Goal: Task Accomplishment & Management: Manage account settings

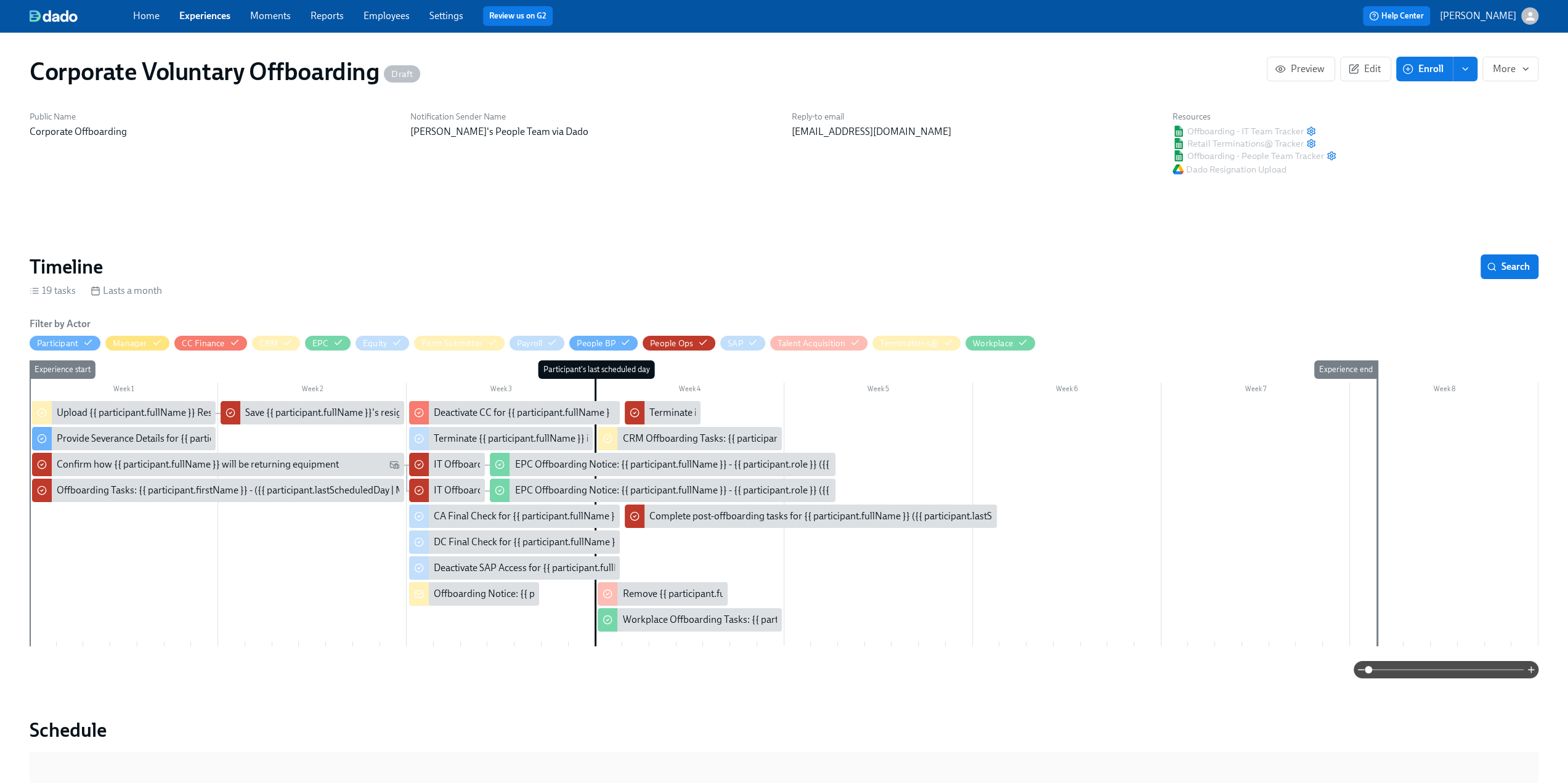
click at [185, 17] on link "Experiences" at bounding box center [205, 15] width 51 height 12
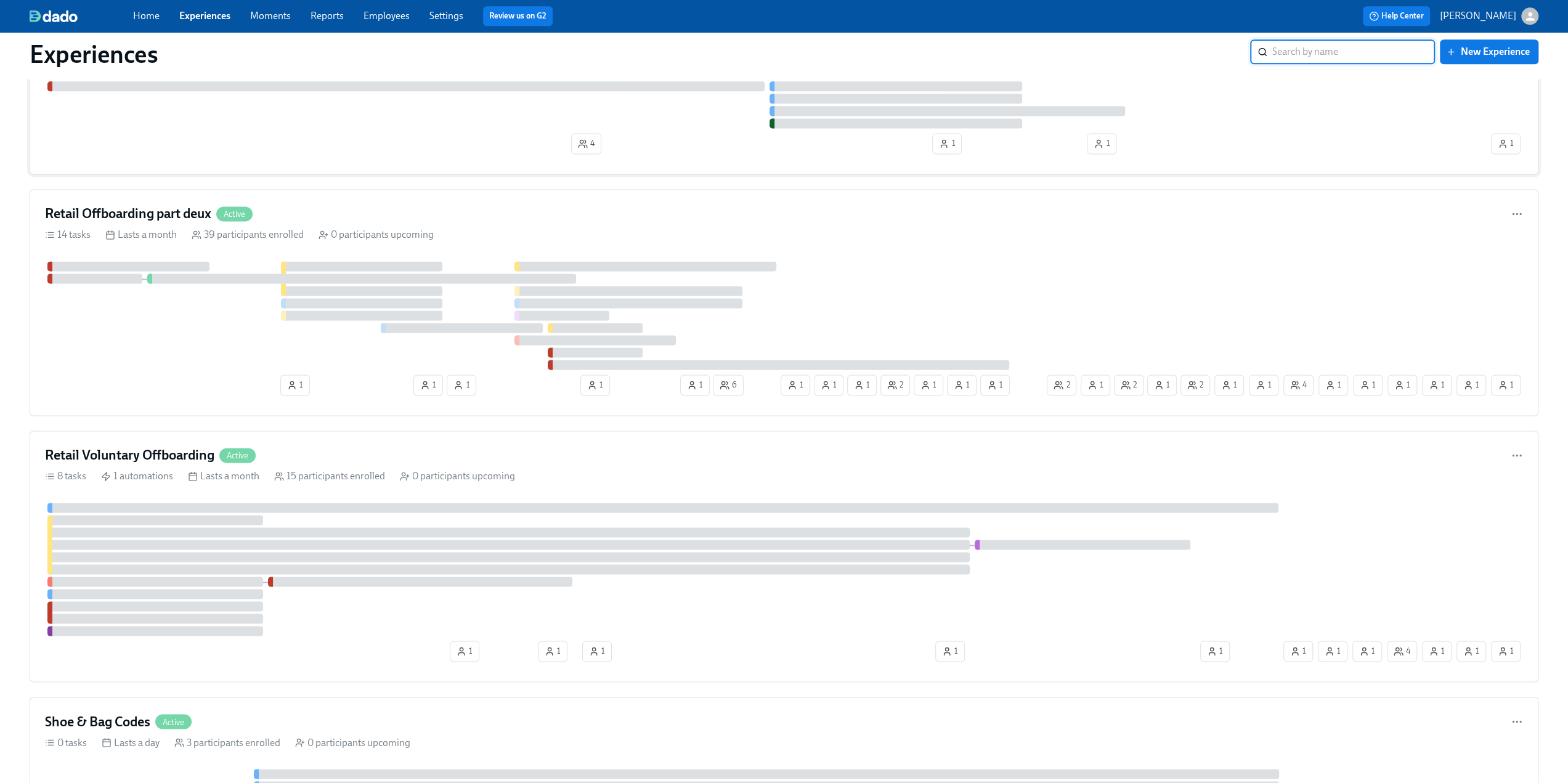
scroll to position [1724, 0]
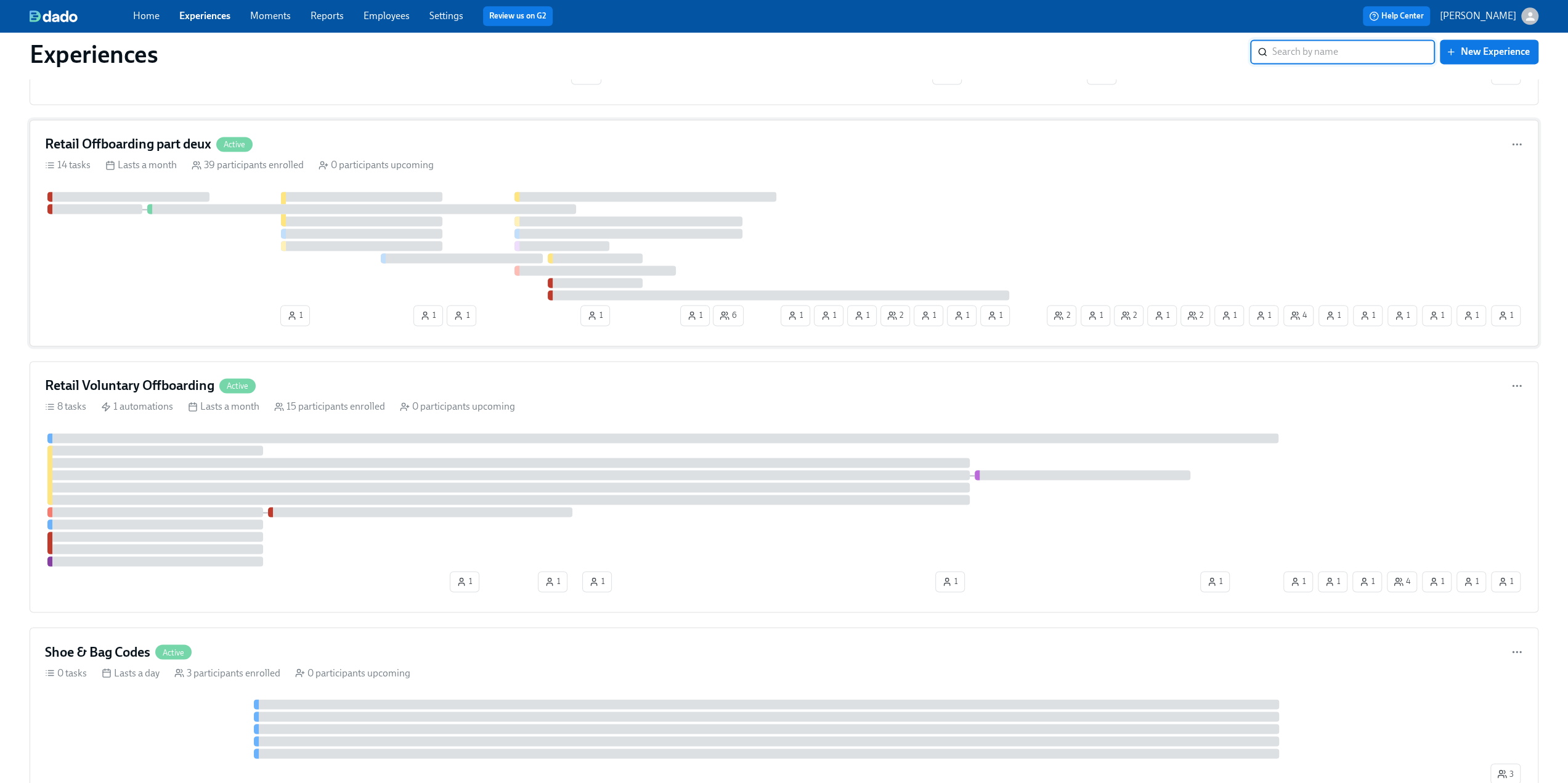
click at [333, 137] on div "Retail Offboarding part deux Active" at bounding box center [784, 144] width 1478 height 19
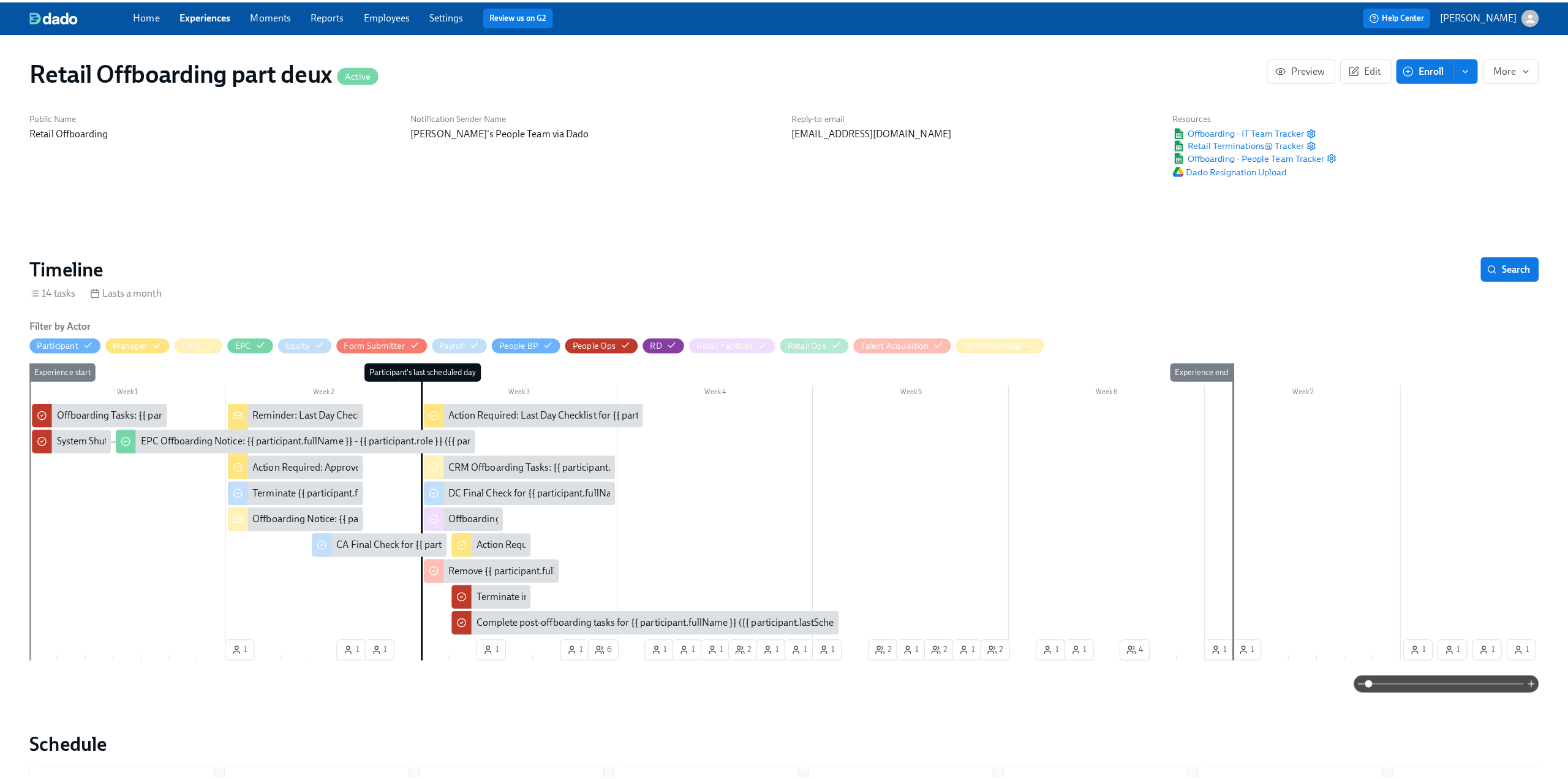
scroll to position [0, 7007]
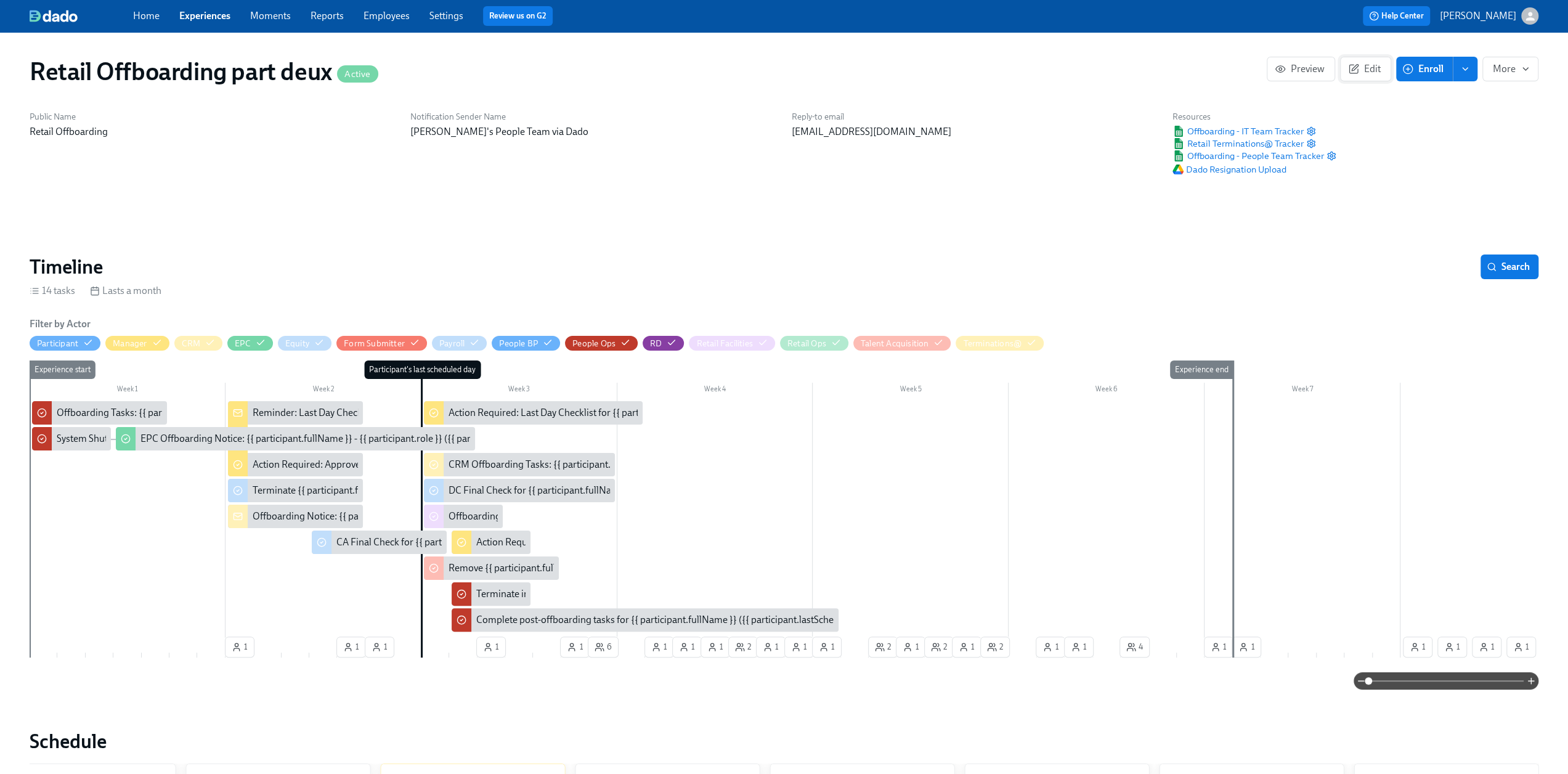
click at [1370, 65] on span "Edit" at bounding box center [1365, 69] width 31 height 12
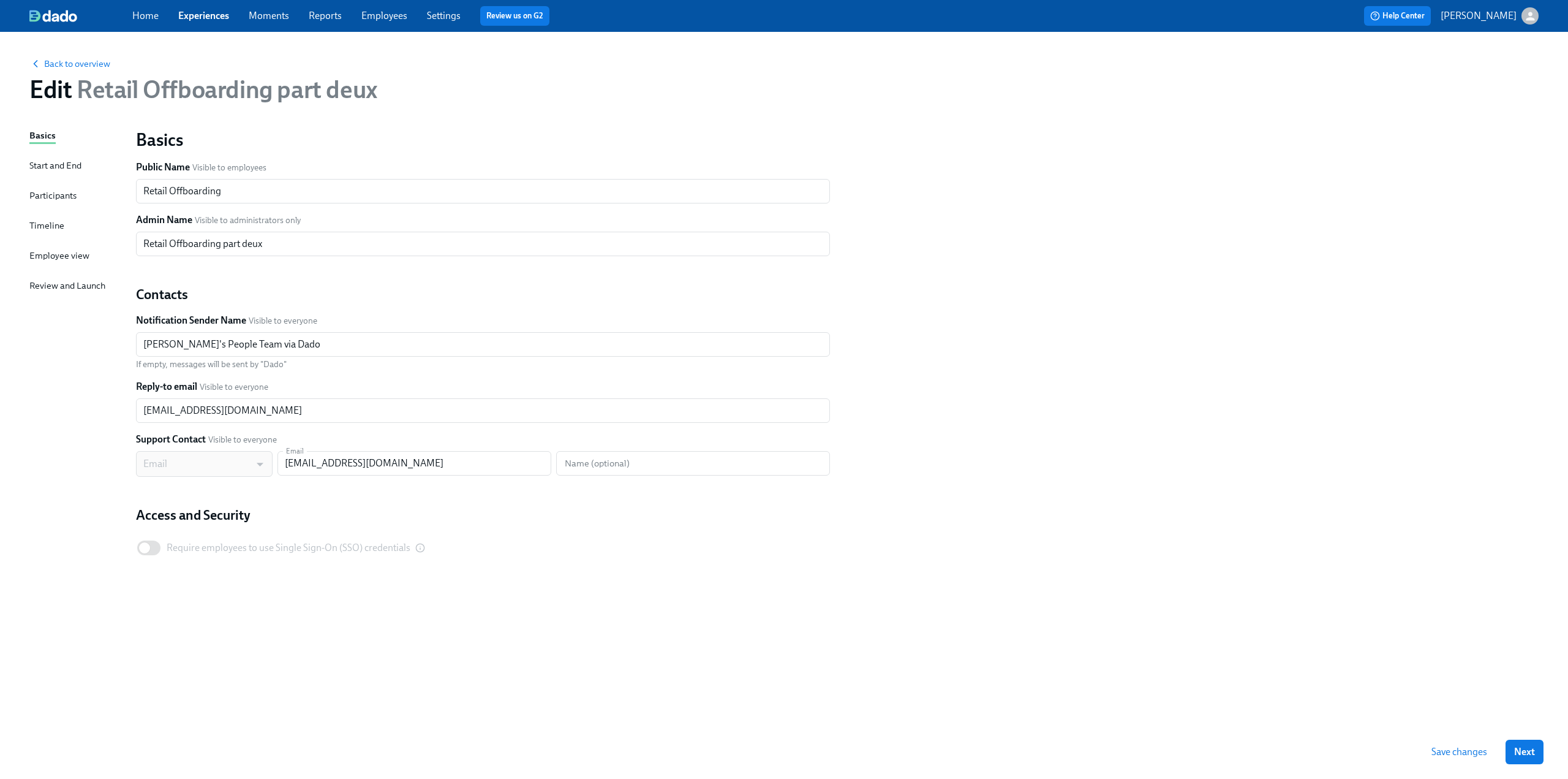
click at [46, 224] on div "Timeline" at bounding box center [47, 226] width 35 height 14
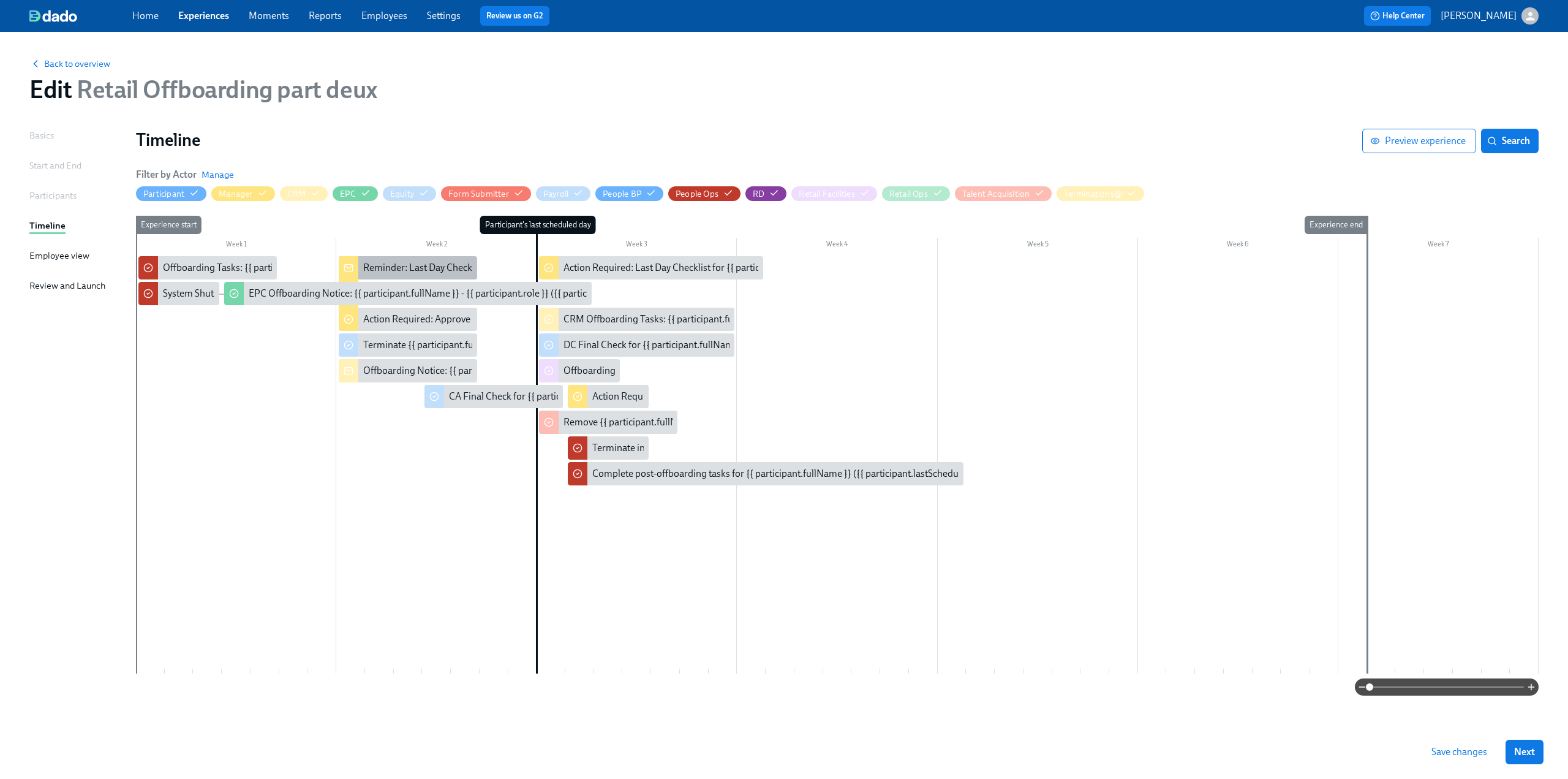
click at [401, 263] on div "Reminder: Last Day Checklist for {{ participant.fullName }}" at bounding box center [485, 268] width 243 height 14
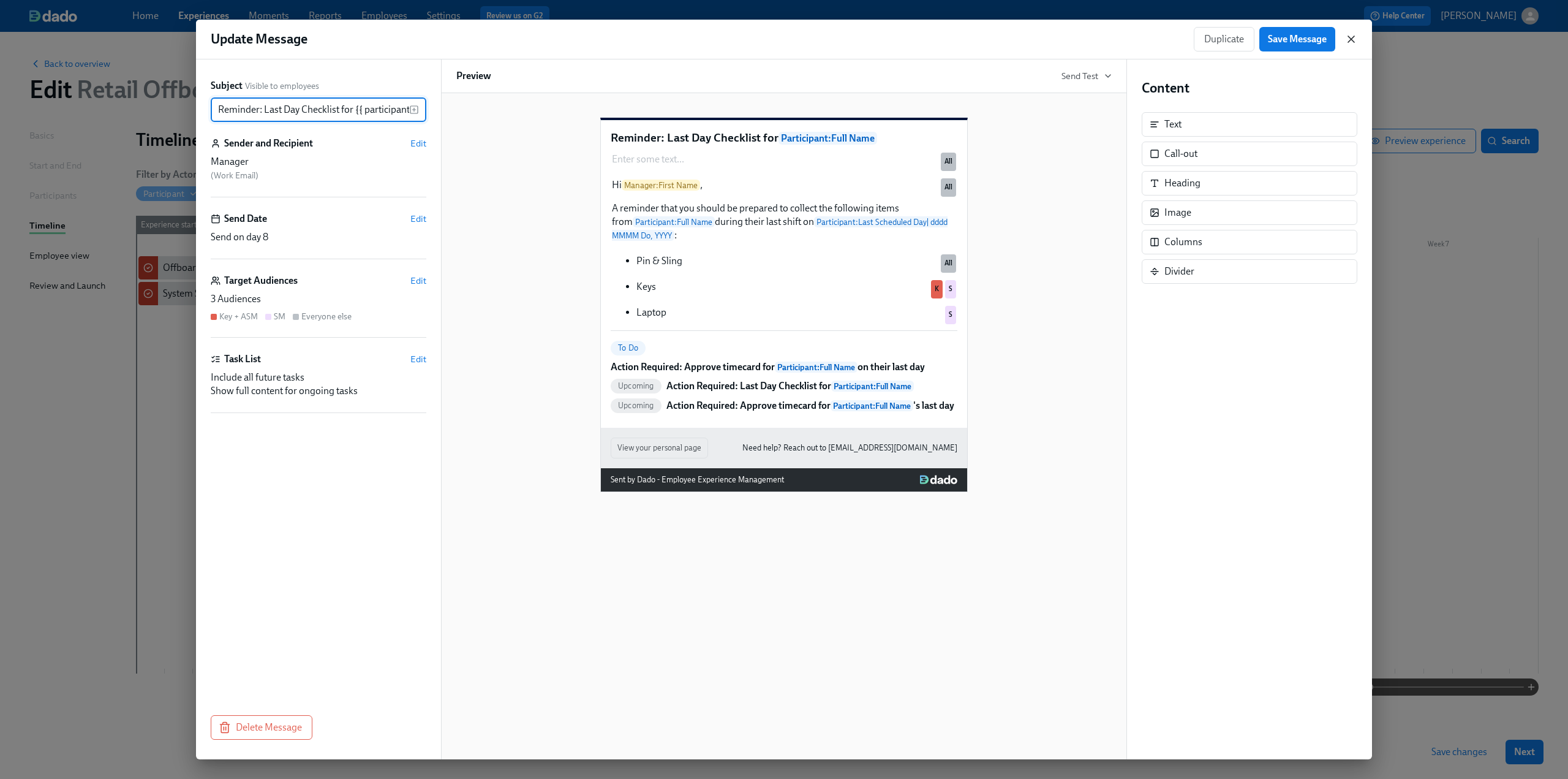
click at [1352, 37] on icon "button" at bounding box center [1351, 39] width 12 height 12
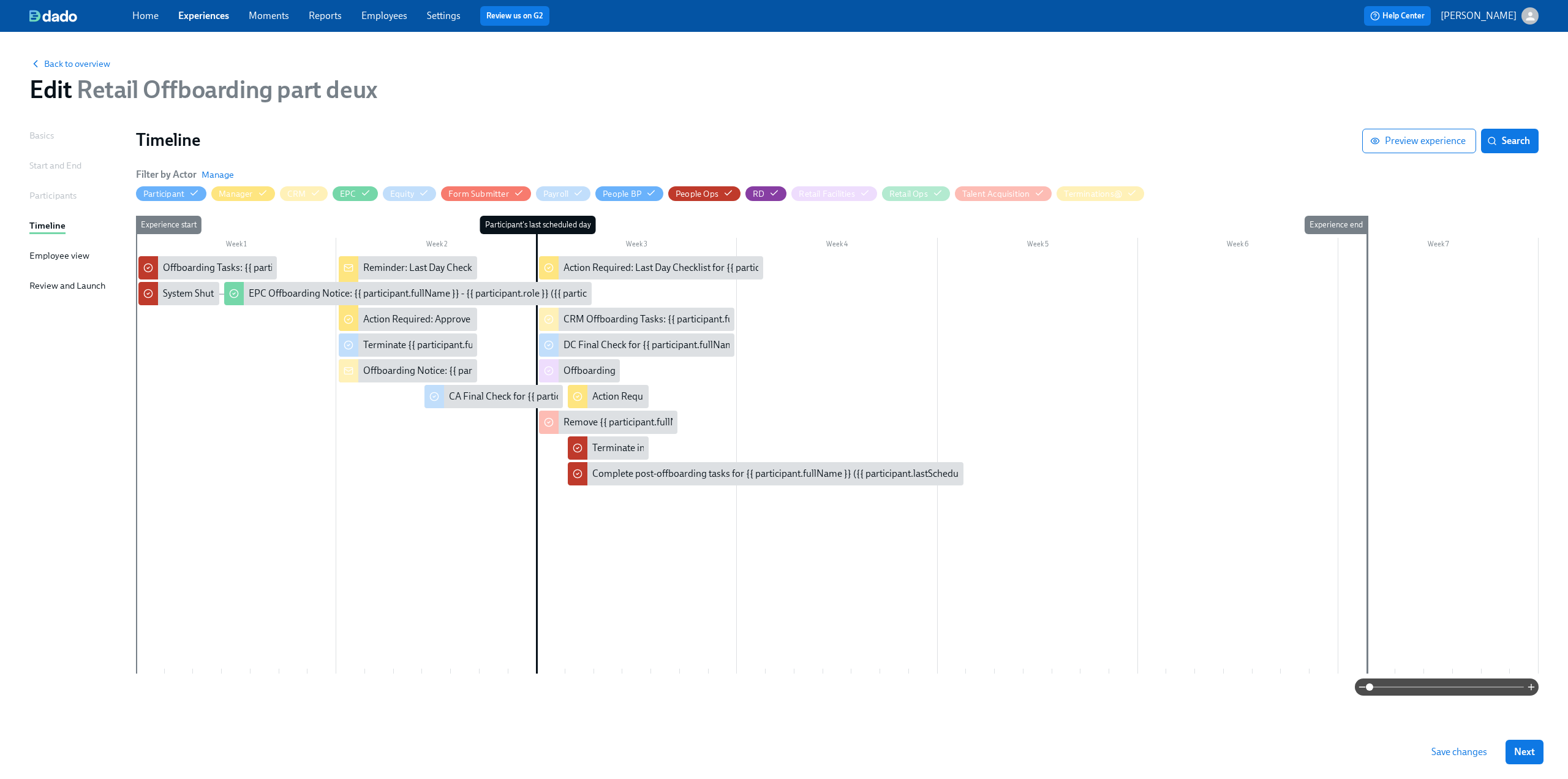
click at [344, 451] on div at bounding box center [837, 464] width 1402 height 417
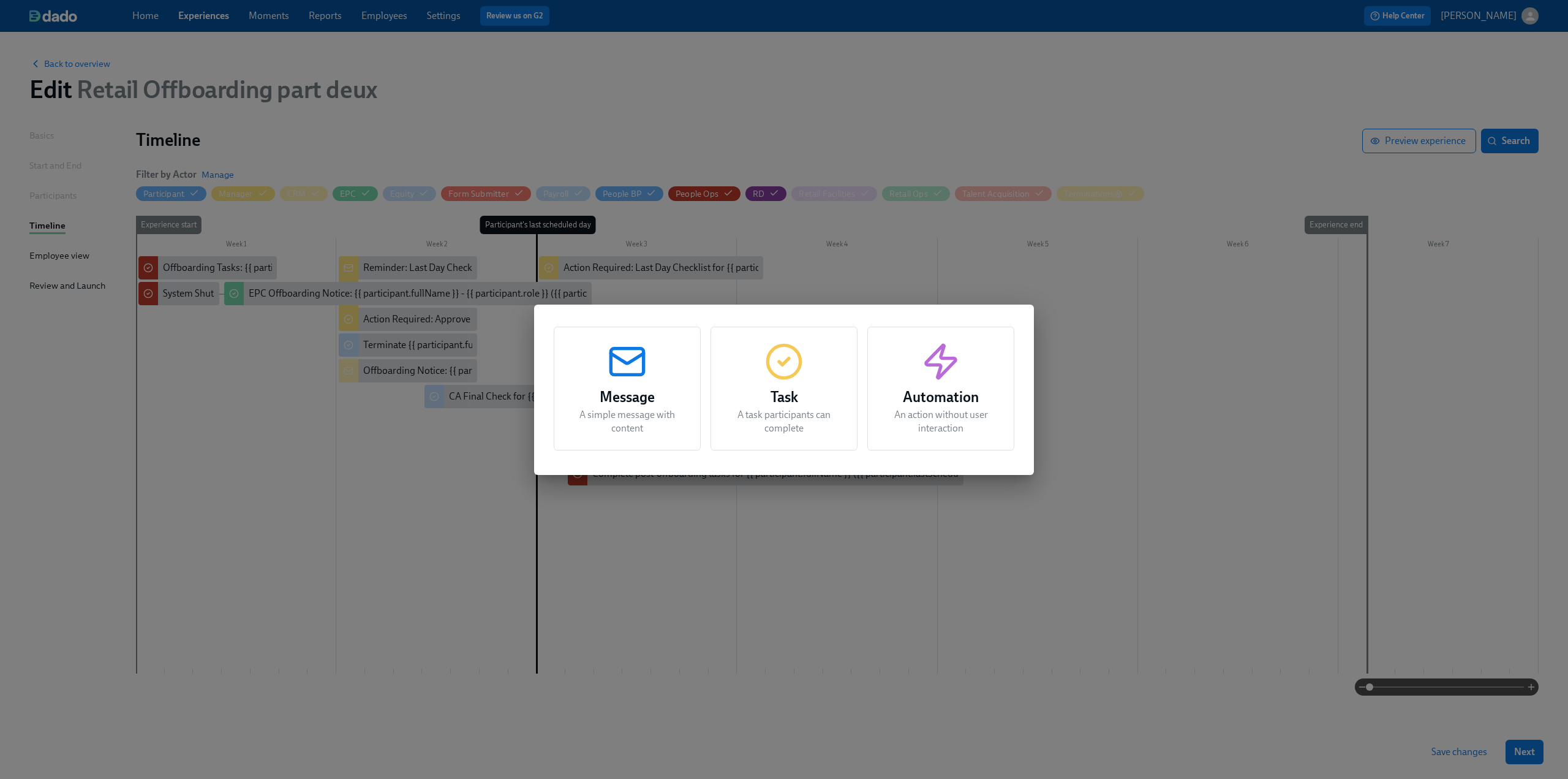
click at [791, 383] on div "Task A task participants can complete" at bounding box center [784, 388] width 147 height 124
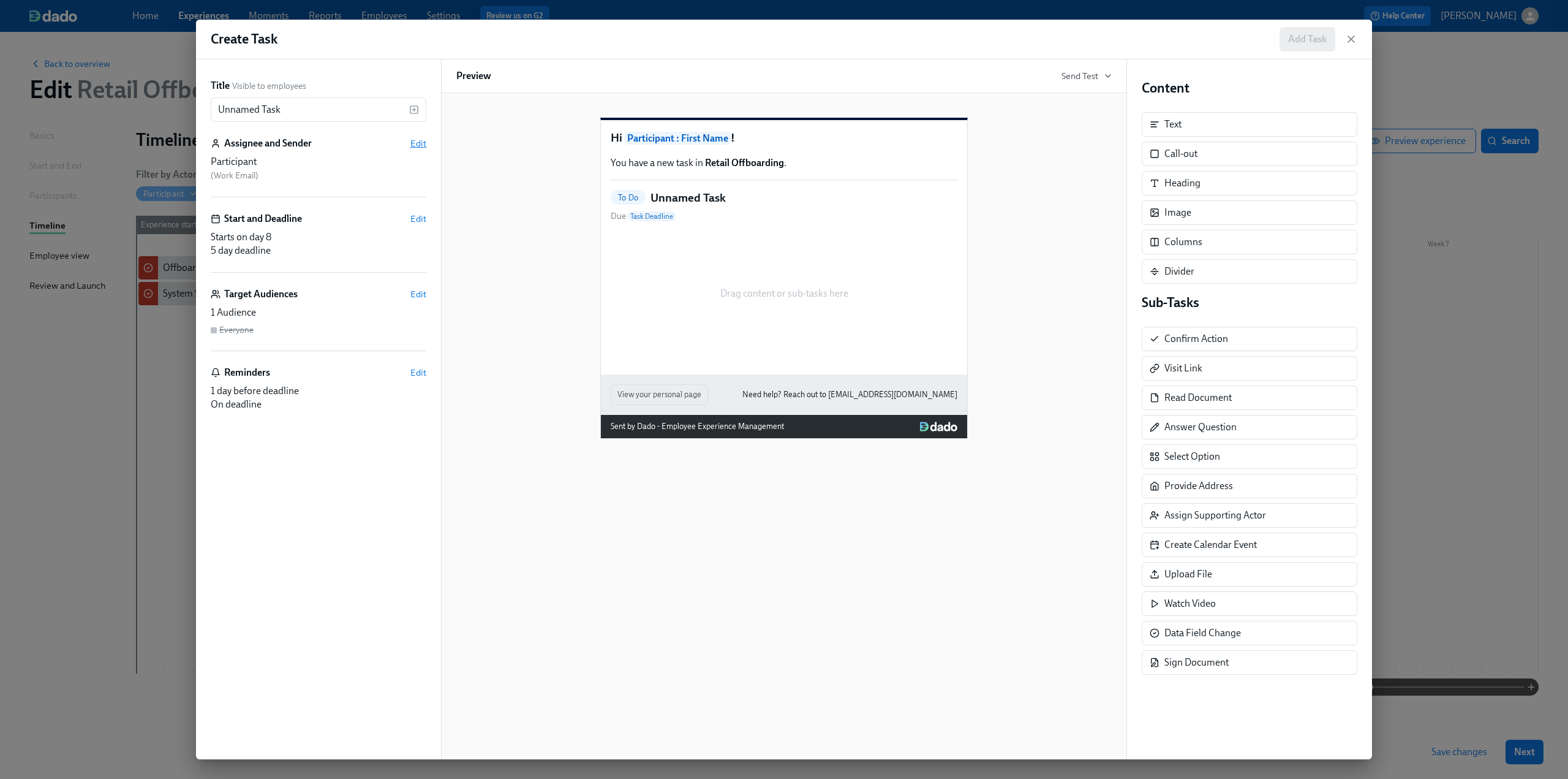
click at [415, 137] on span "Edit" at bounding box center [418, 144] width 16 height 12
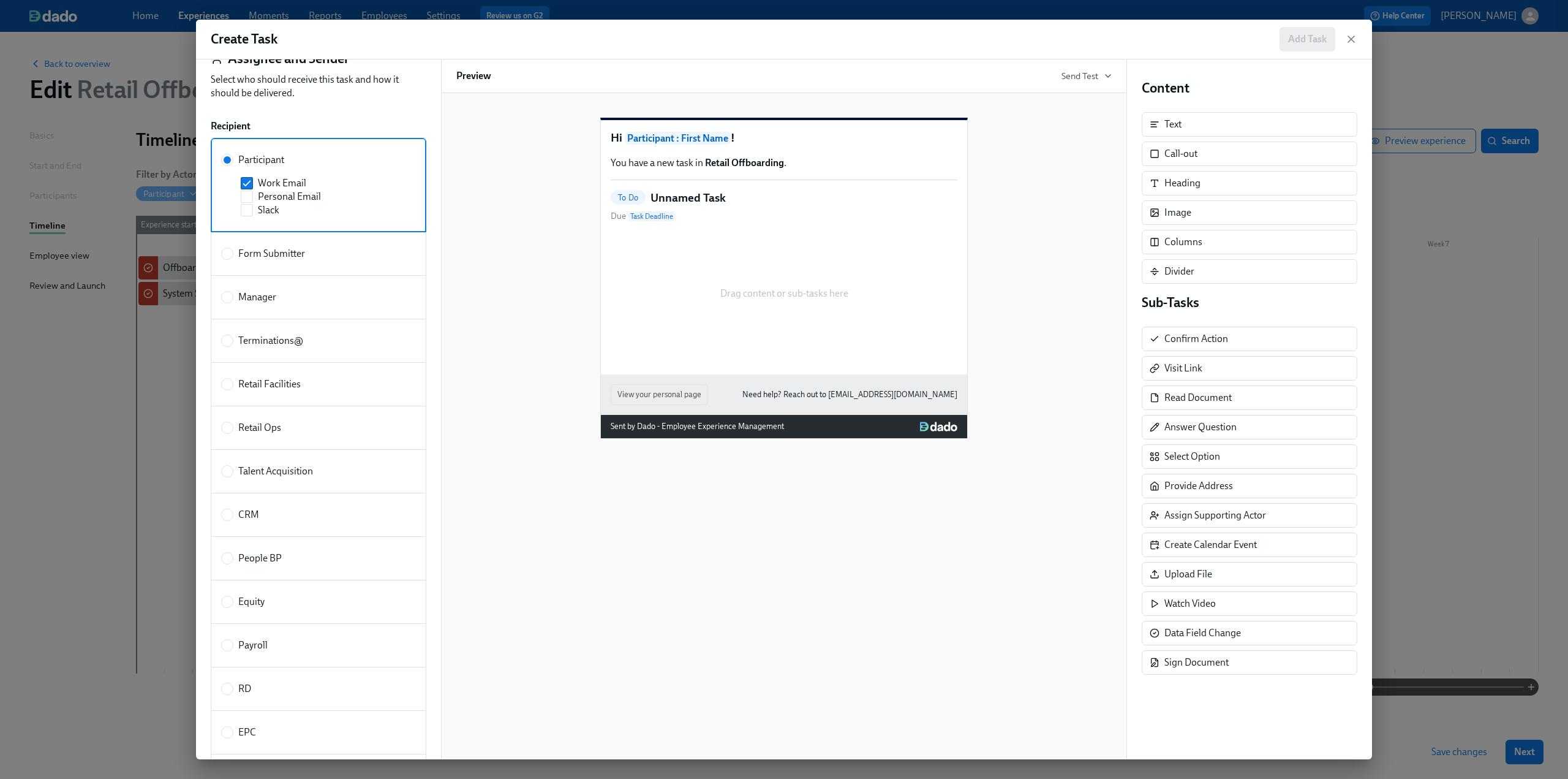
scroll to position [123, 0]
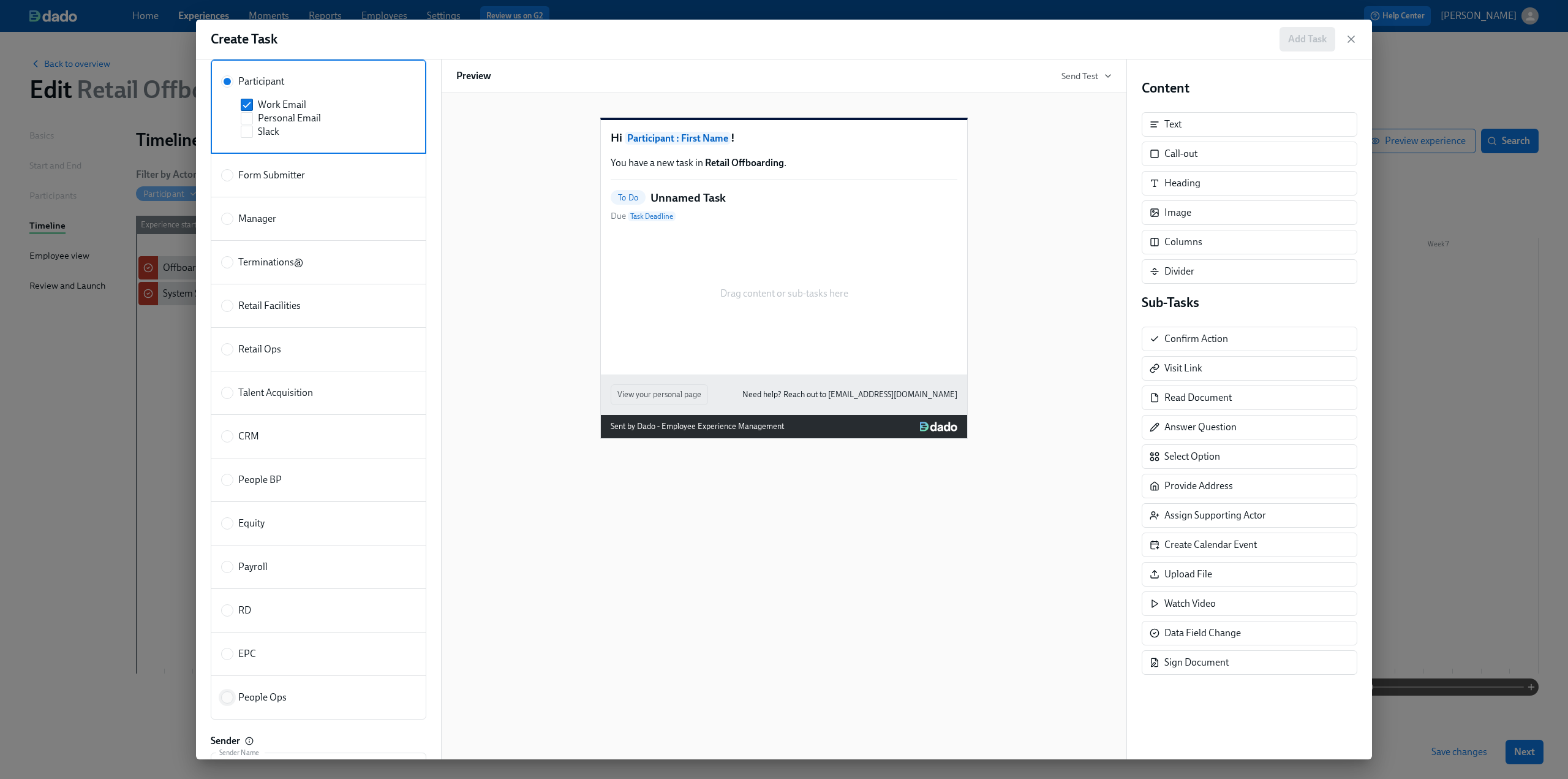
click at [226, 692] on input "People Ops" at bounding box center [227, 698] width 11 height 11
radio input "true"
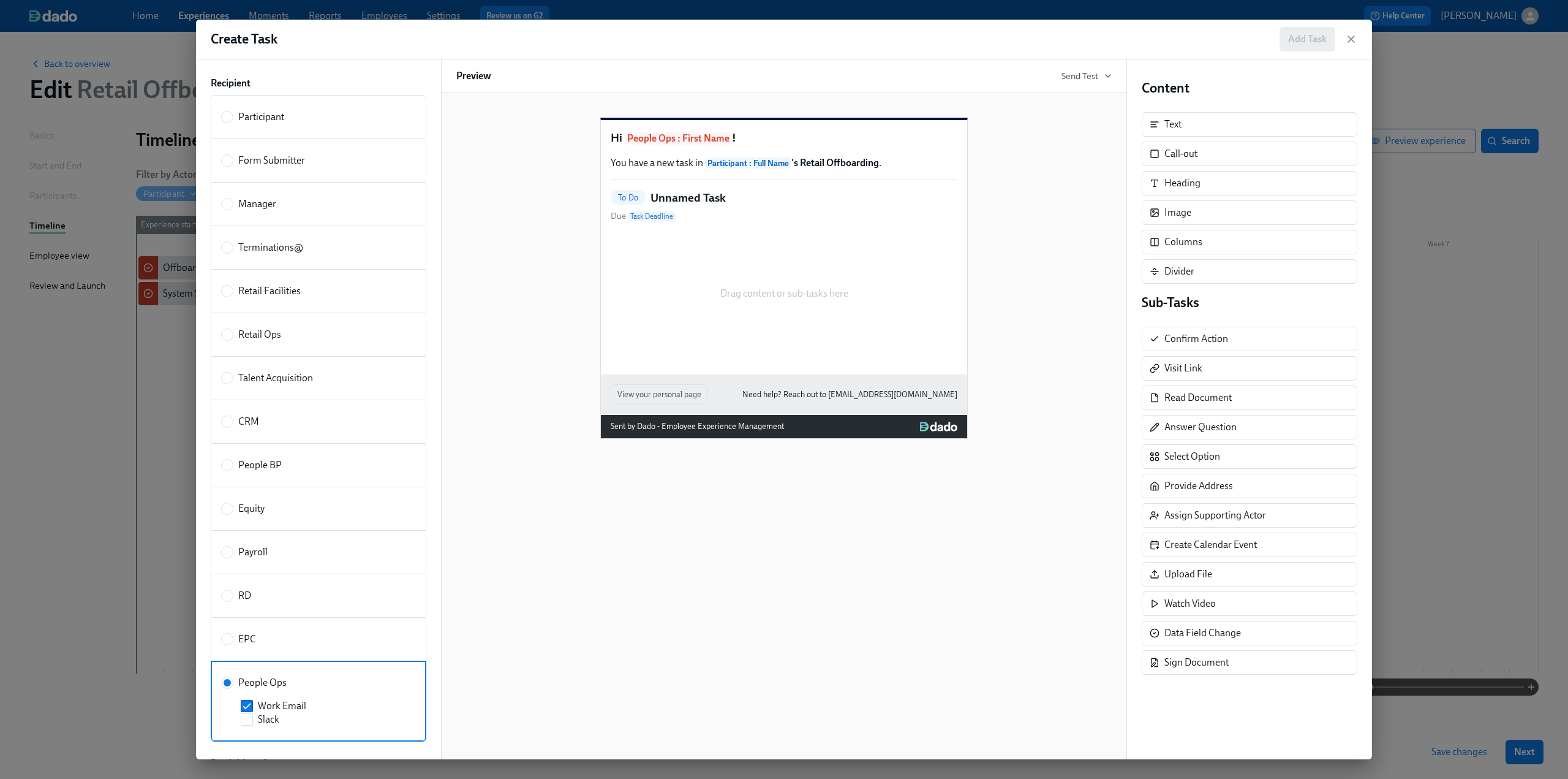
scroll to position [17, 0]
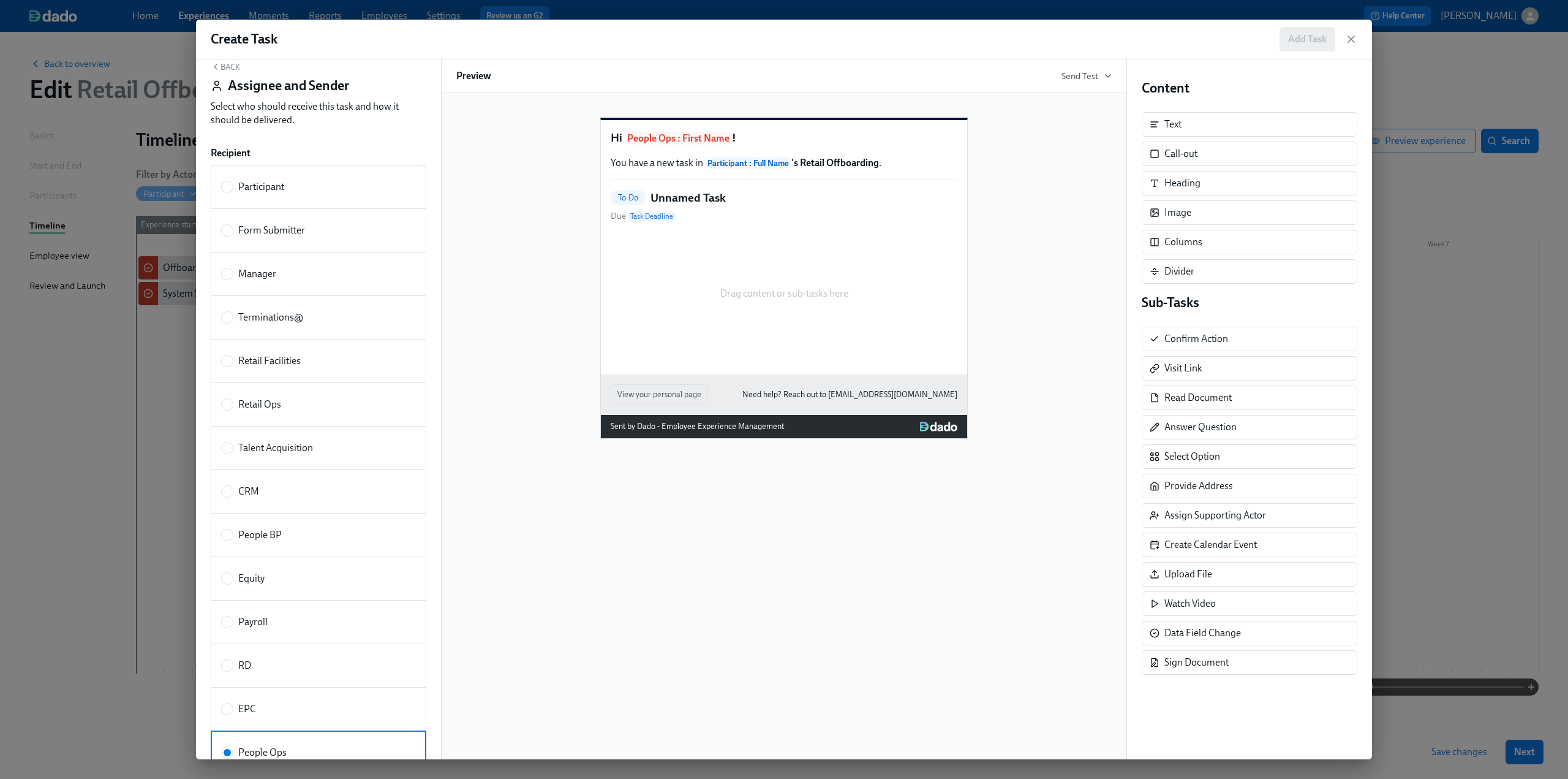
click at [232, 69] on button "Back" at bounding box center [225, 67] width 30 height 10
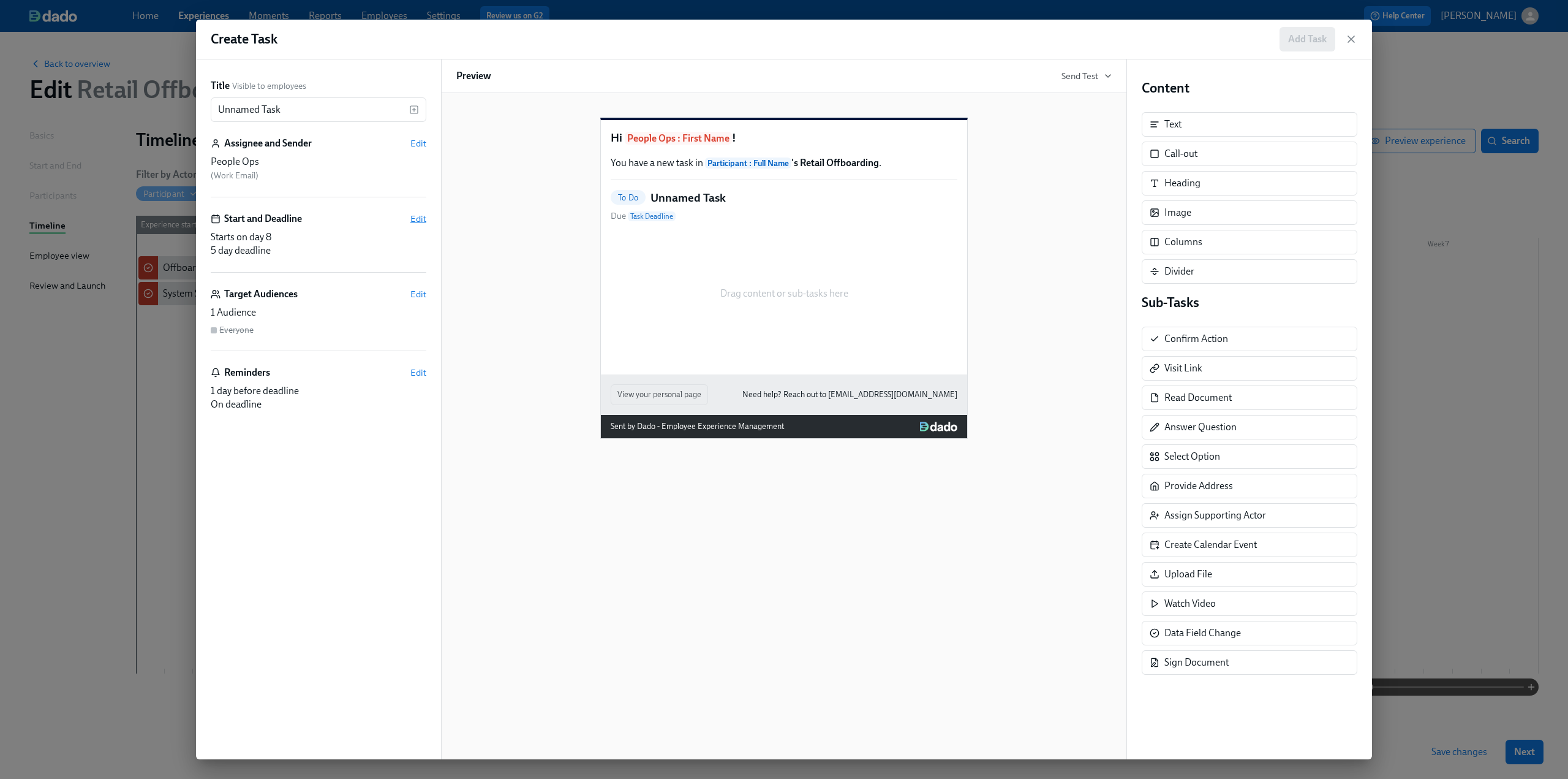
click at [417, 222] on span "Edit" at bounding box center [418, 219] width 16 height 12
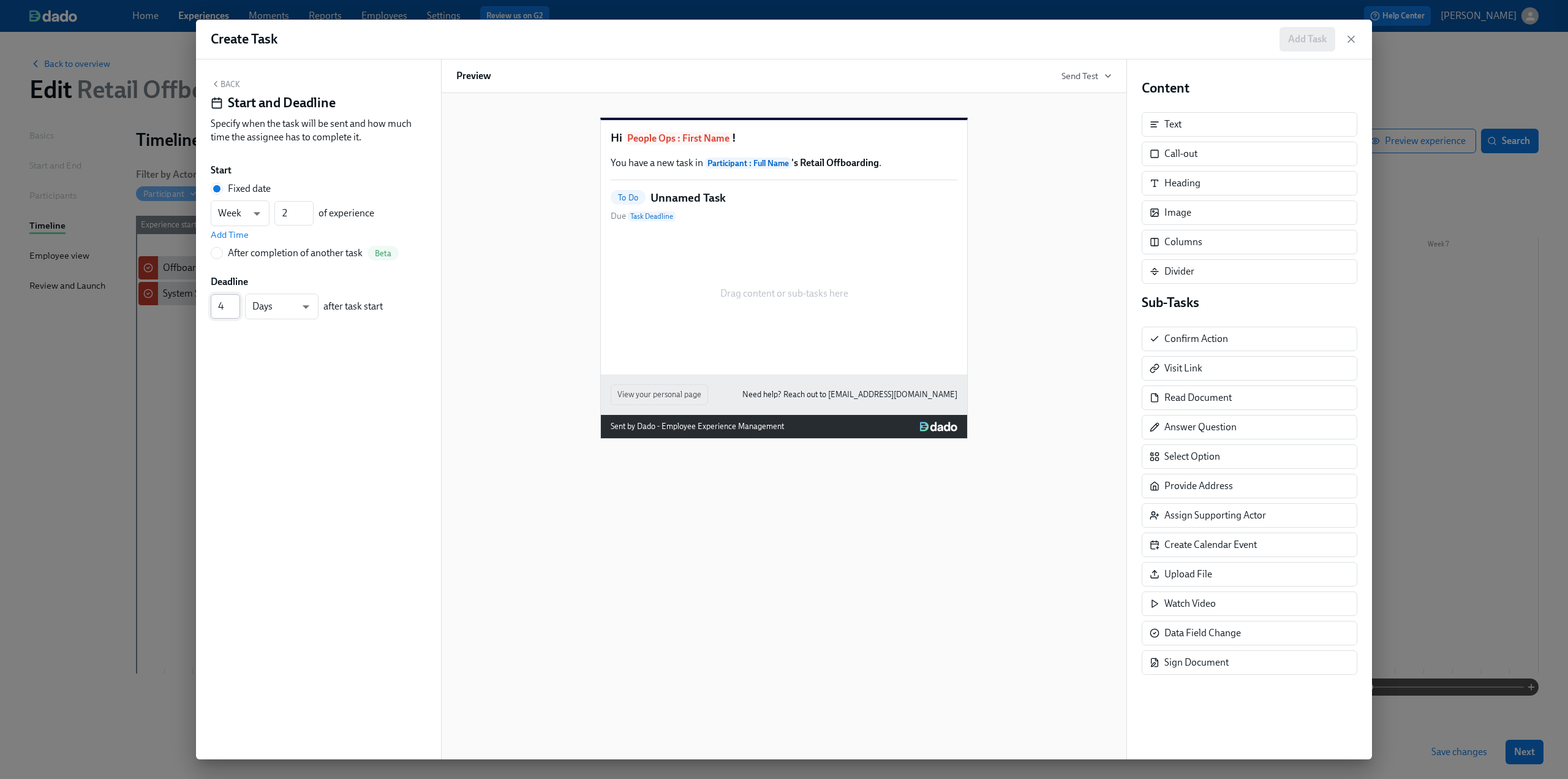
click at [238, 313] on input "4" at bounding box center [225, 306] width 30 height 25
click at [238, 313] on input "3" at bounding box center [225, 306] width 30 height 25
click at [238, 313] on input "2" at bounding box center [225, 306] width 30 height 25
type input "1"
click at [238, 313] on input "1" at bounding box center [225, 306] width 30 height 25
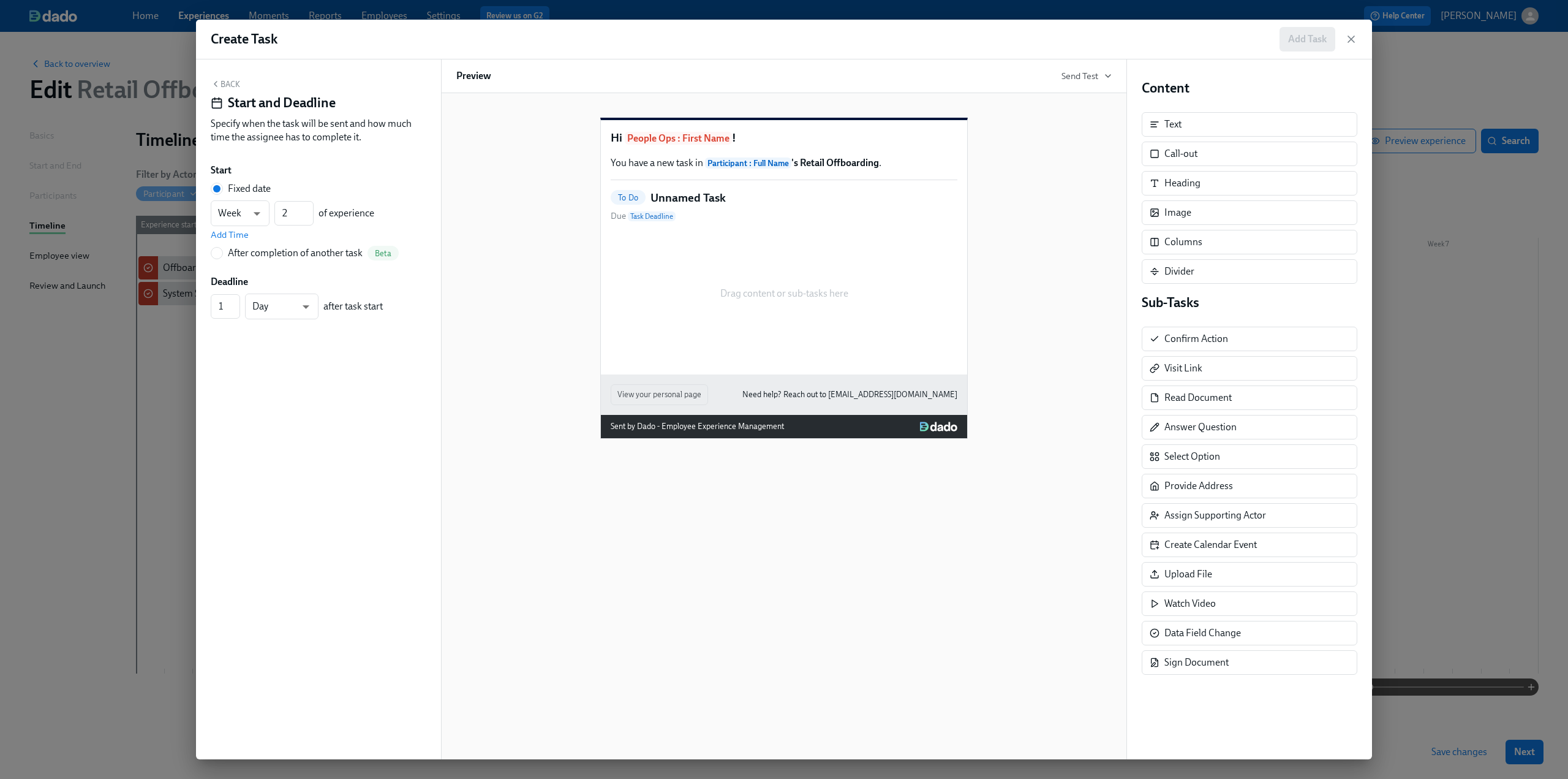
click at [224, 84] on button "Back" at bounding box center [225, 84] width 30 height 10
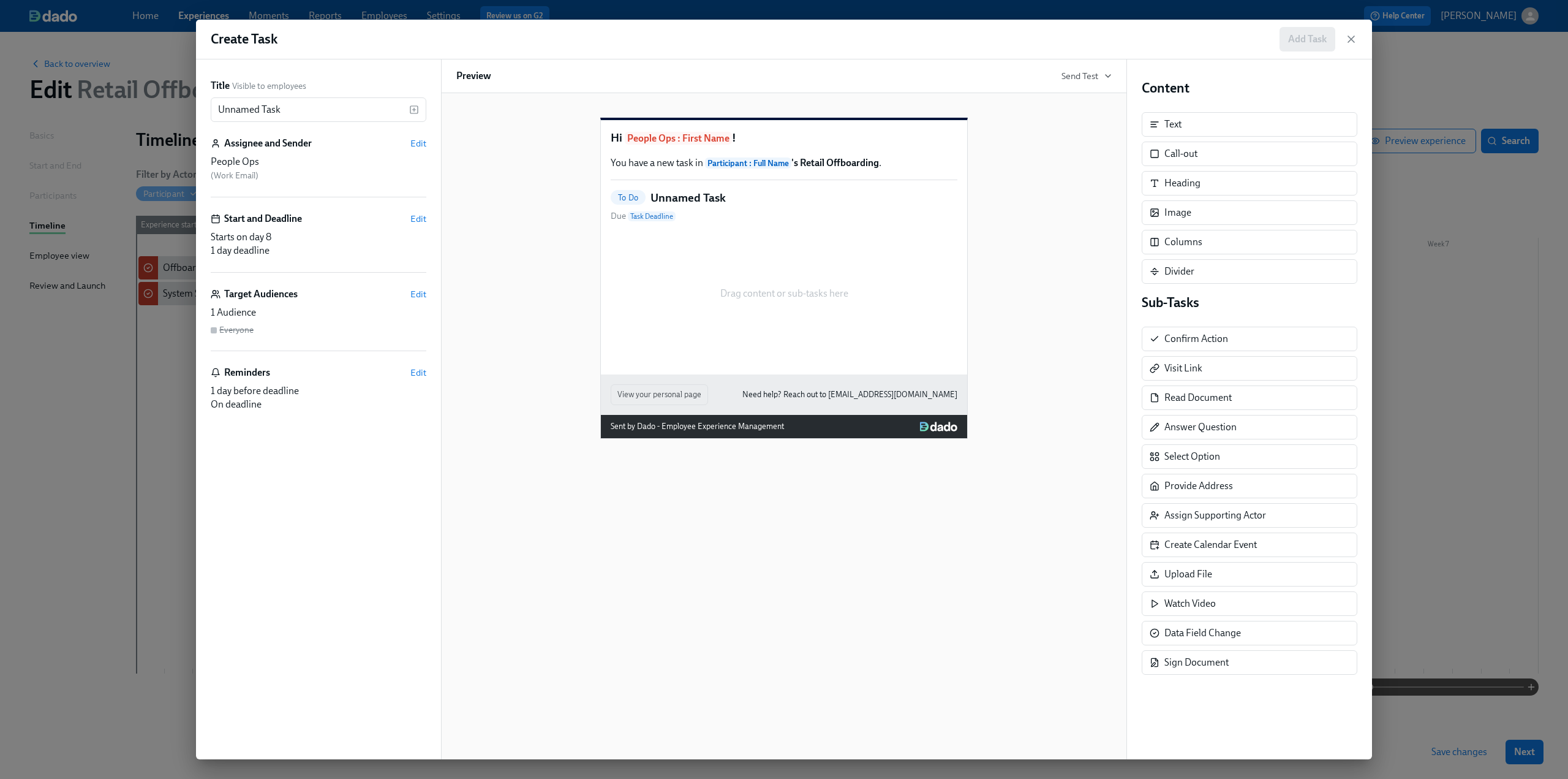
click at [419, 378] on div "Reminders Edit 1 day before deadline On deadline" at bounding box center [318, 388] width 216 height 46
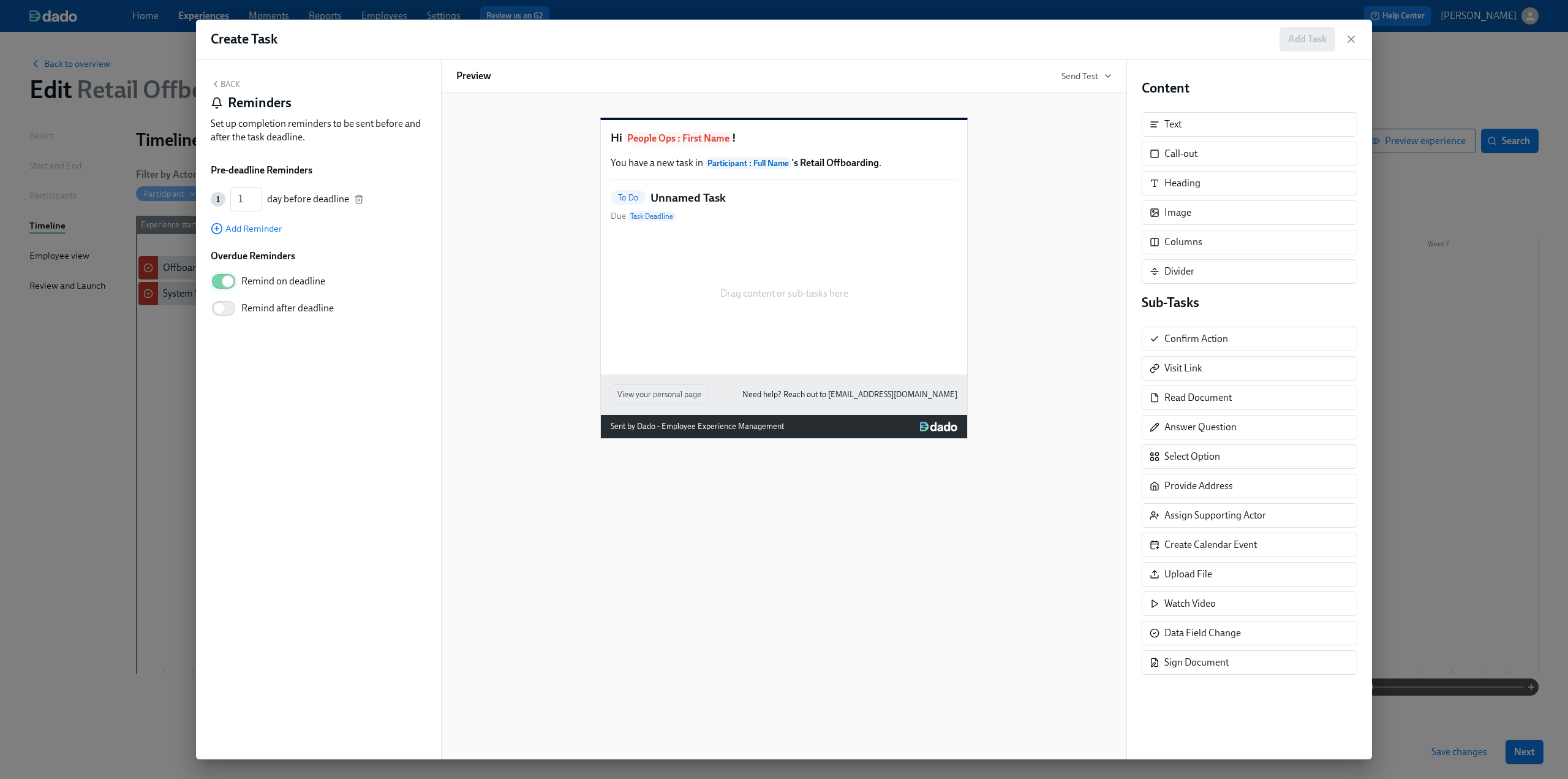
click at [223, 279] on input "Remind on deadline" at bounding box center [228, 281] width 81 height 27
checkbox input "false"
click at [354, 204] on icon "button" at bounding box center [359, 199] width 10 height 10
click at [219, 79] on div "Back Reminders Set up completion reminders to be sent before and after the task…" at bounding box center [318, 114] width 216 height 70
click at [224, 84] on button "Back" at bounding box center [225, 84] width 30 height 10
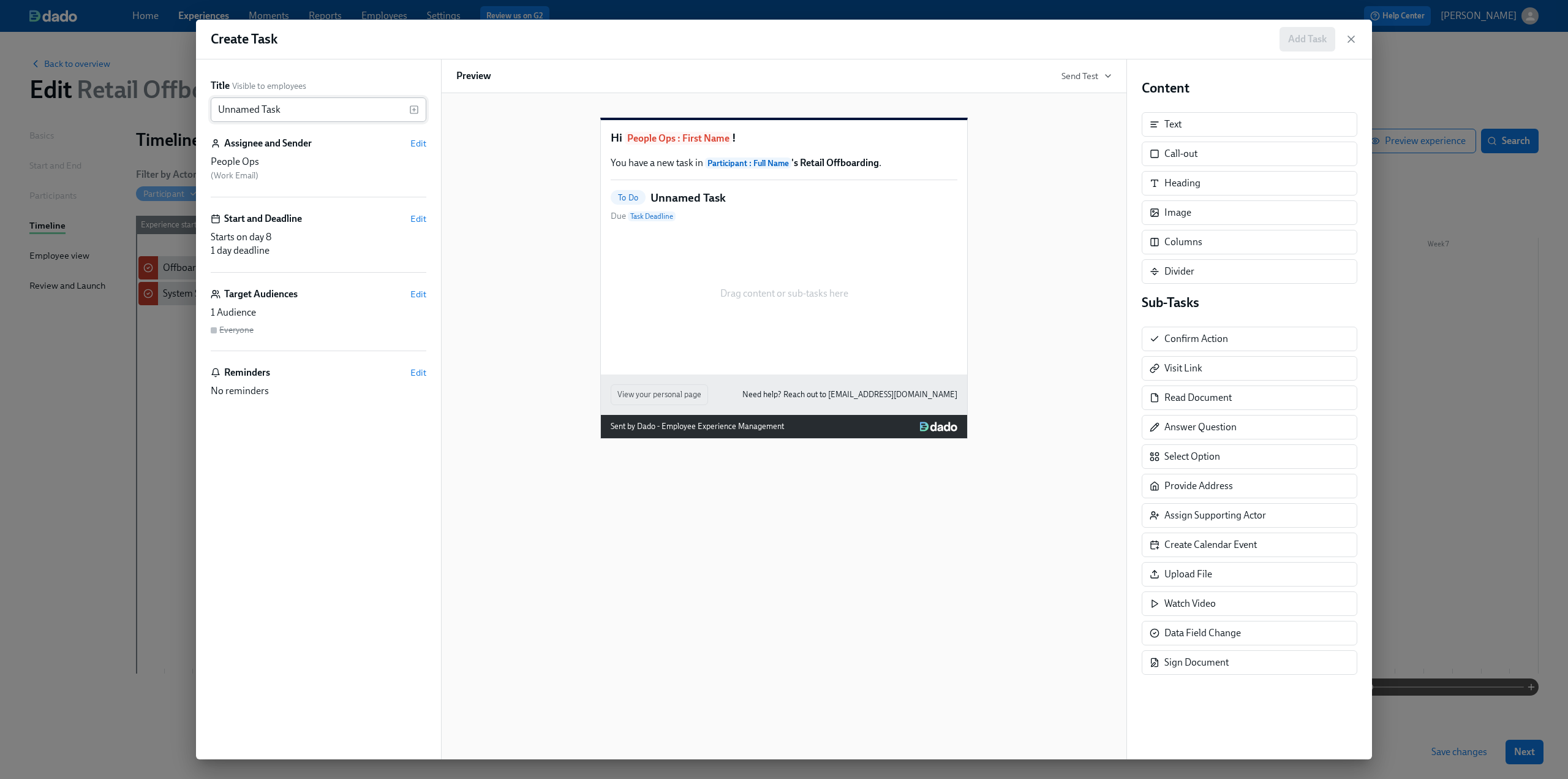
click at [281, 105] on input "Unnamed Task" at bounding box center [310, 110] width 199 height 25
click at [417, 290] on span "Edit" at bounding box center [418, 294] width 16 height 12
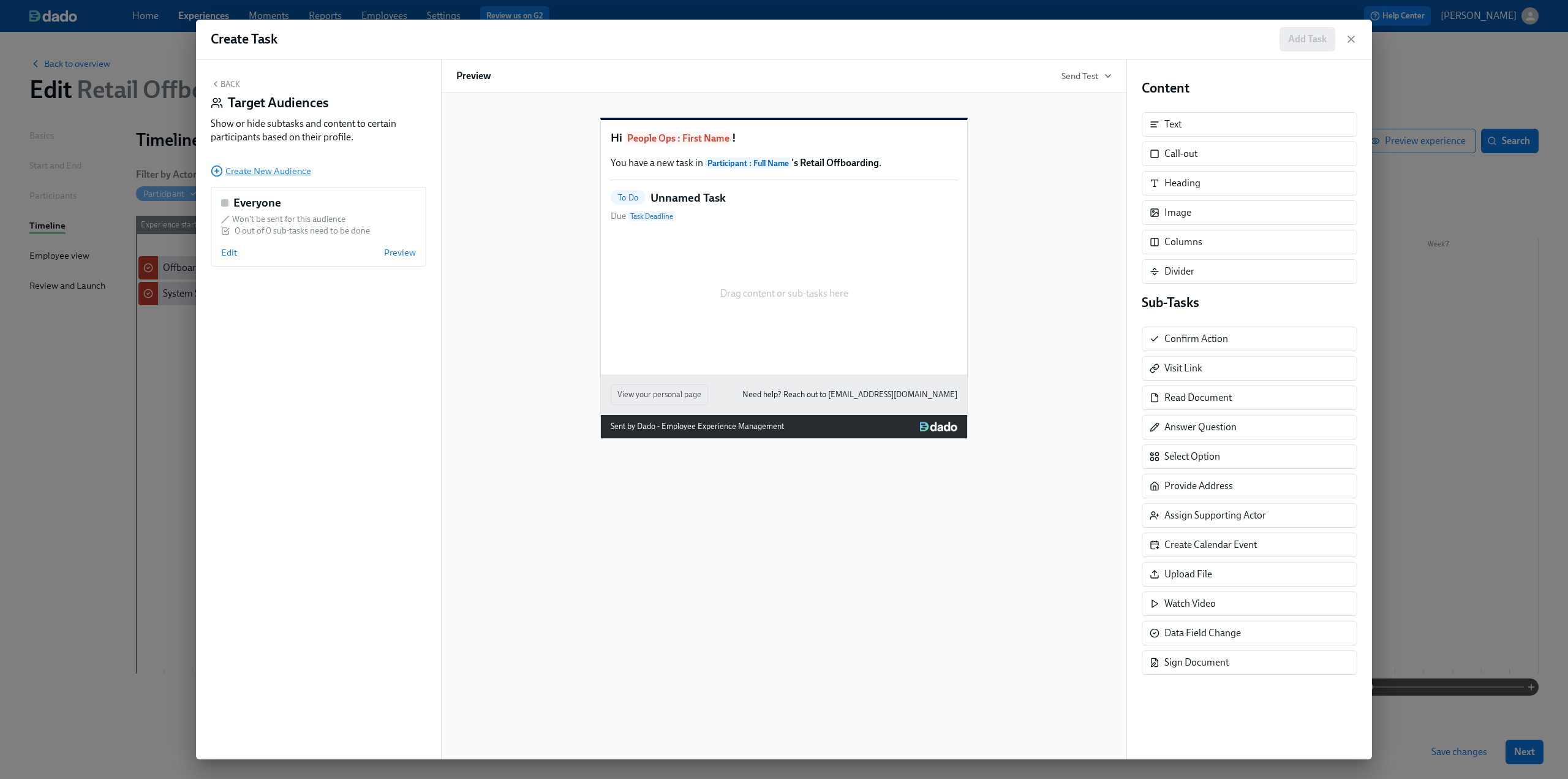
click at [257, 170] on span "Create New Audience" at bounding box center [261, 171] width 101 height 12
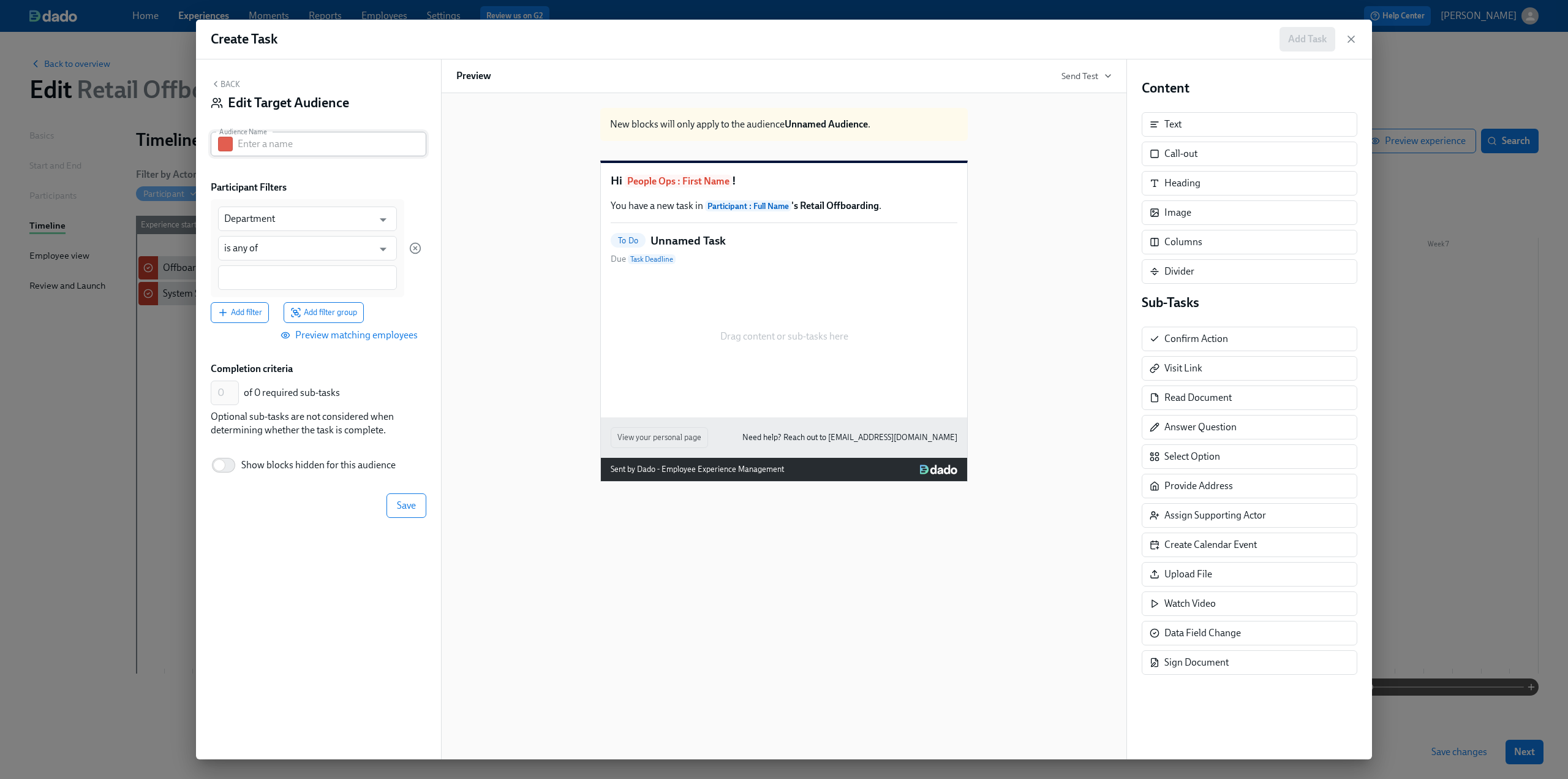
click at [277, 145] on input "text" at bounding box center [332, 144] width 188 height 25
type input "HI employee"
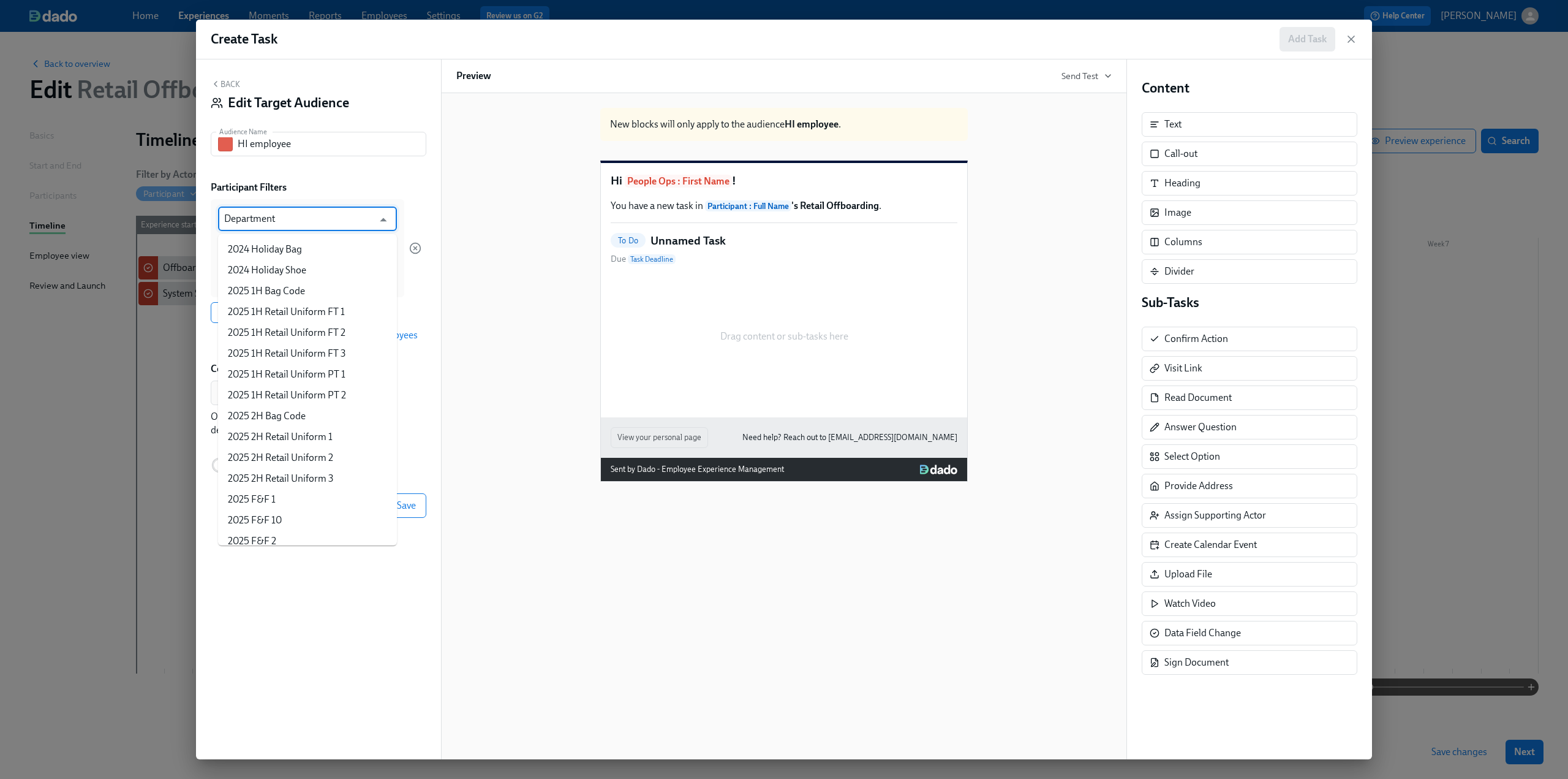
click at [274, 219] on input "Department" at bounding box center [299, 219] width 149 height 25
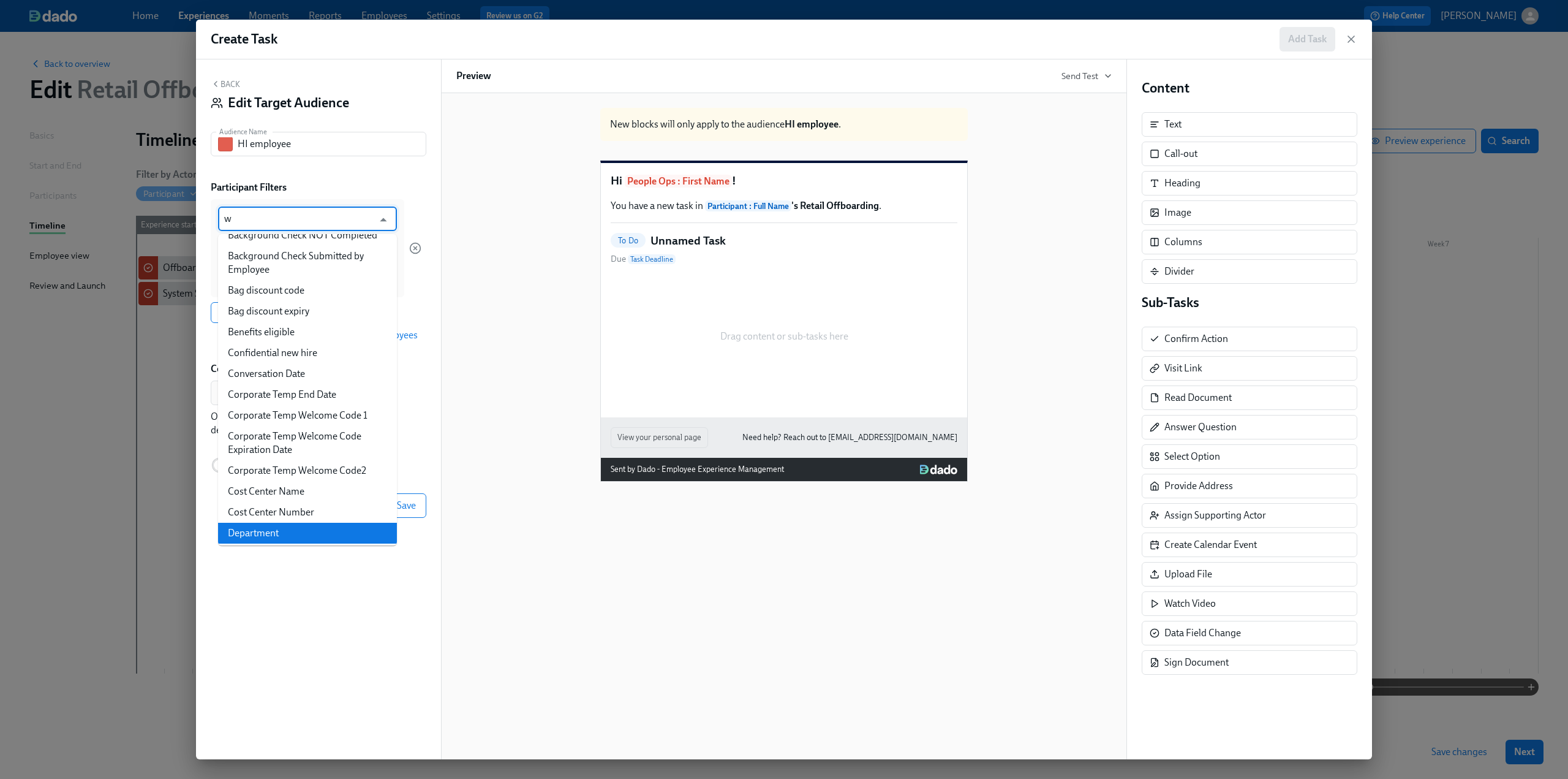
scroll to position [0, 0]
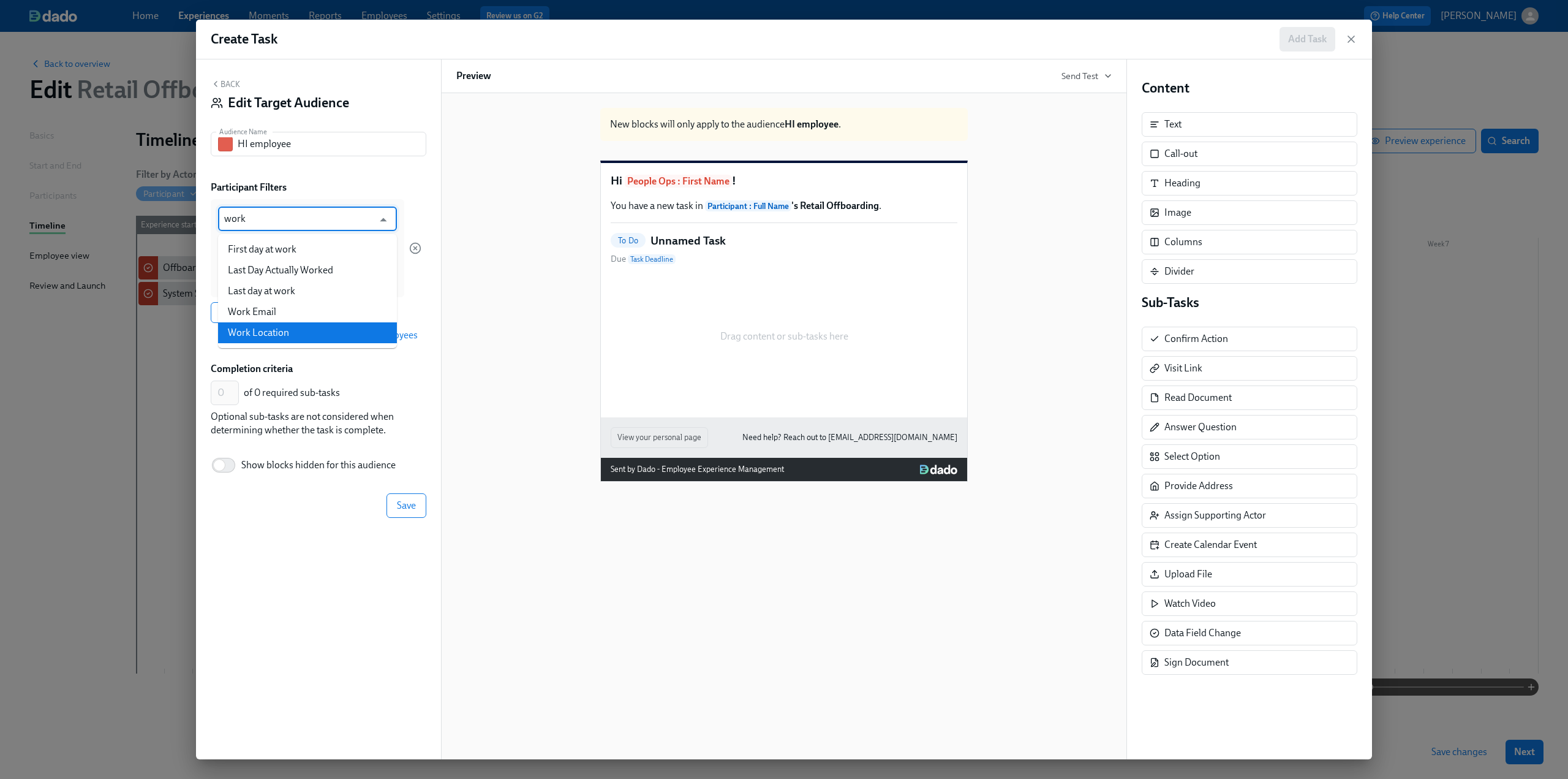
click at [284, 328] on li "Work Location" at bounding box center [307, 333] width 179 height 21
type input "Work Location"
click at [273, 253] on input "is any of" at bounding box center [299, 248] width 149 height 25
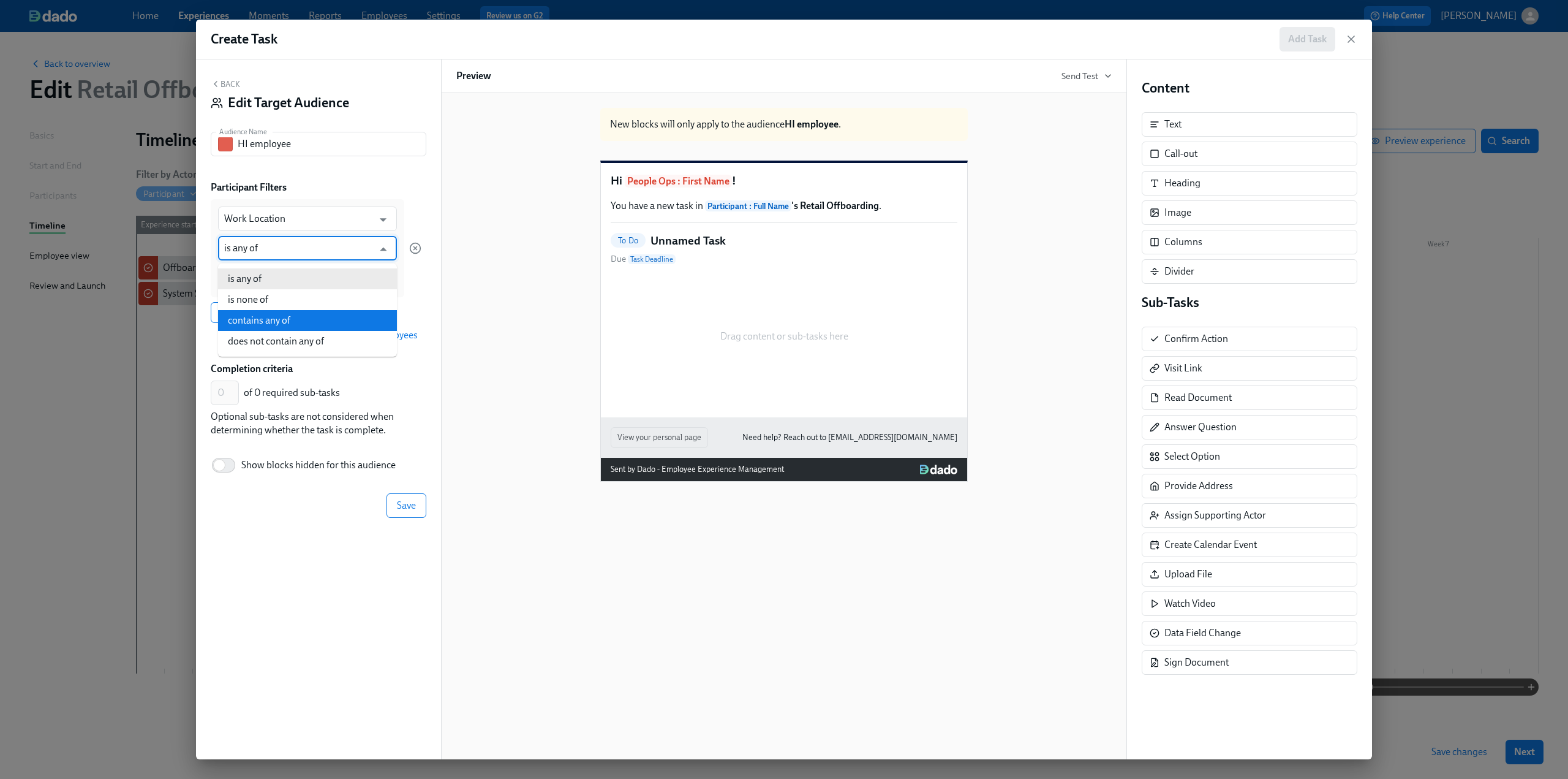
click at [286, 320] on li "contains any of" at bounding box center [307, 320] width 179 height 21
type input "contains any of"
click at [259, 274] on input at bounding box center [308, 277] width 167 height 13
type input "HI"
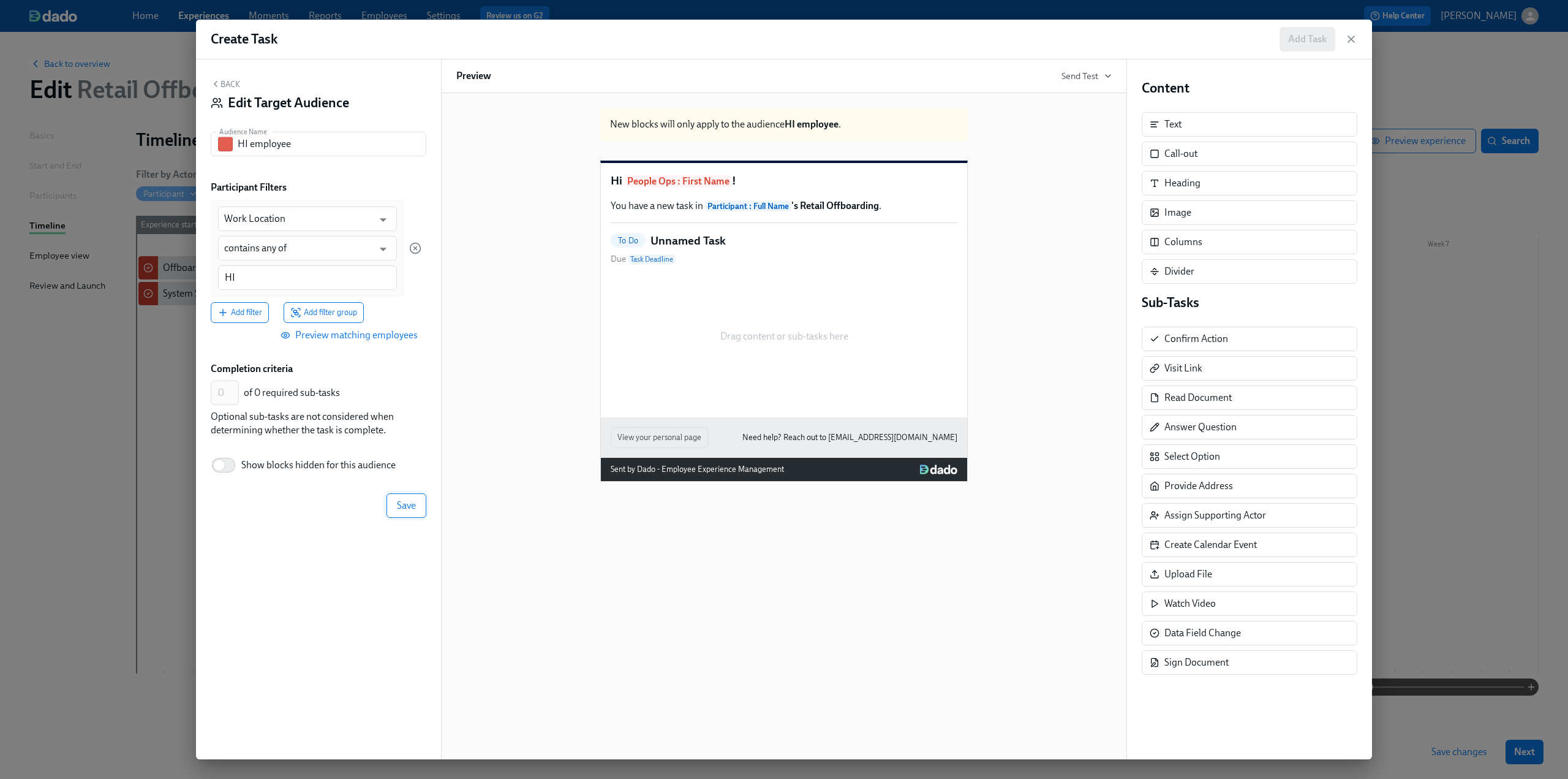
click at [403, 506] on span "Save" at bounding box center [406, 506] width 19 height 12
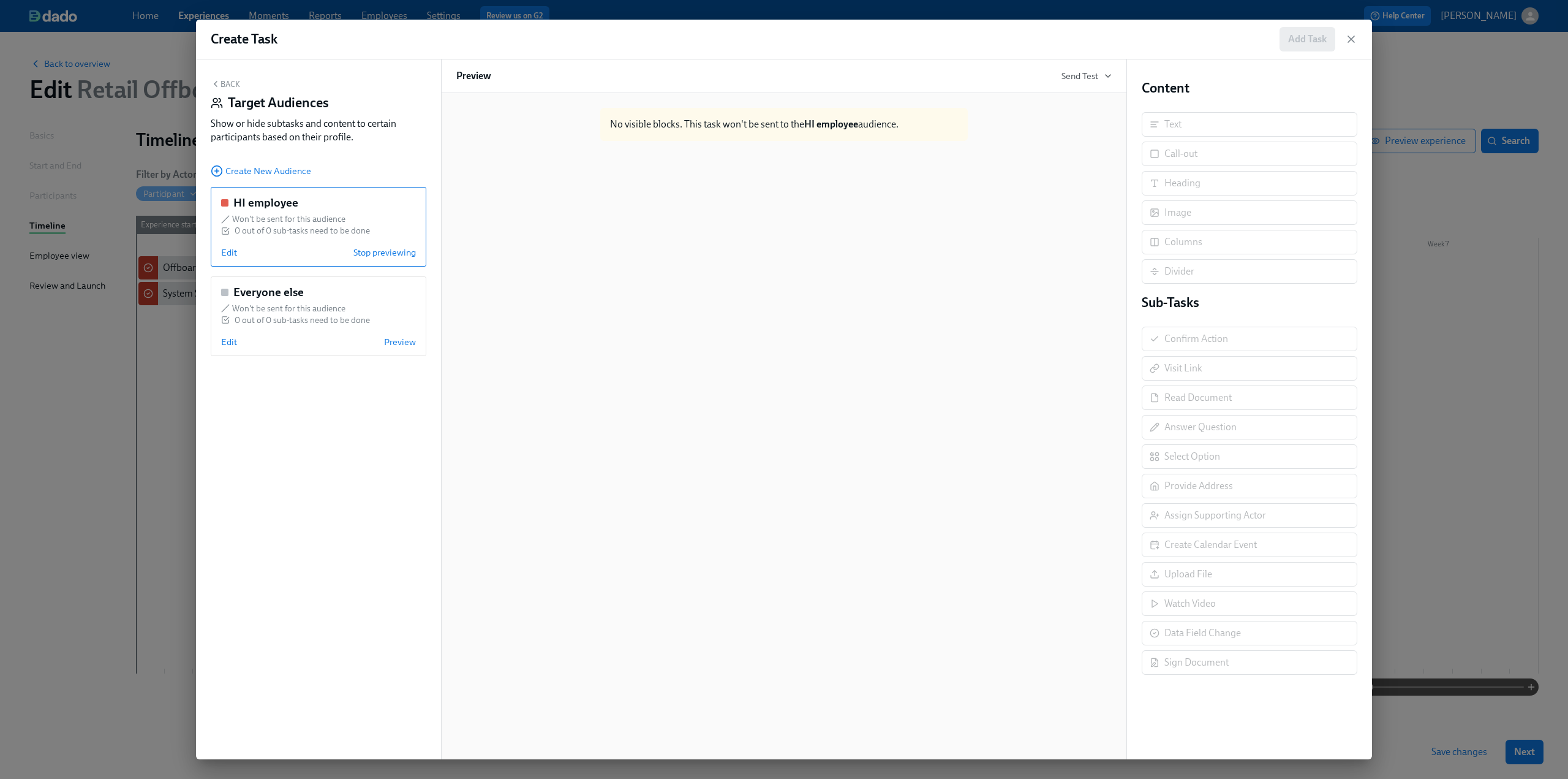
click at [224, 86] on button "Back" at bounding box center [225, 84] width 30 height 10
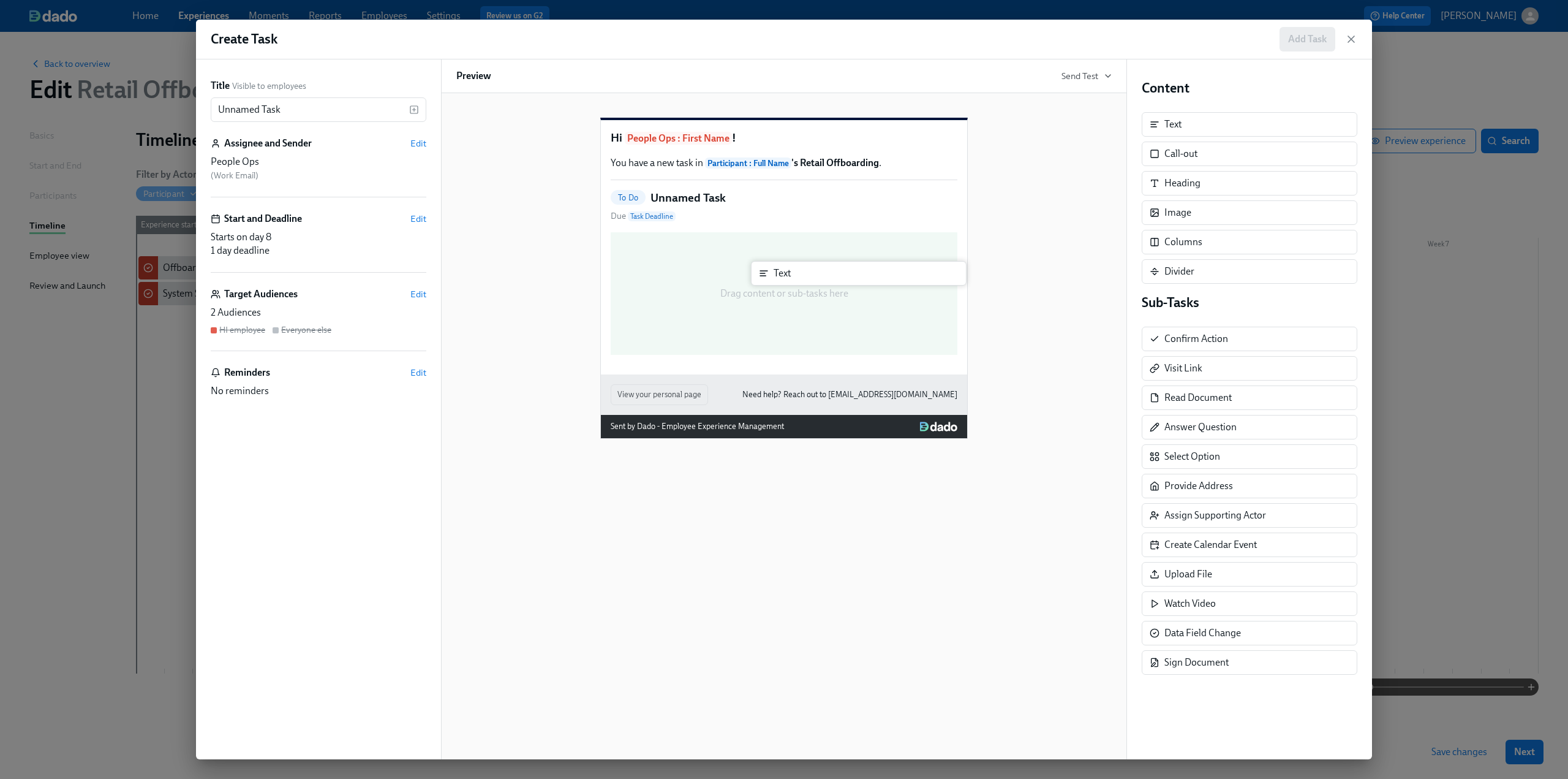
drag, startPoint x: 1191, startPoint y: 126, endPoint x: 788, endPoint y: 280, distance: 431.4
click at [788, 280] on div "Title Visible to employees Unnamed Task ​ Assignee and Sender Edit People Ops (…" at bounding box center [784, 409] width 1176 height 700
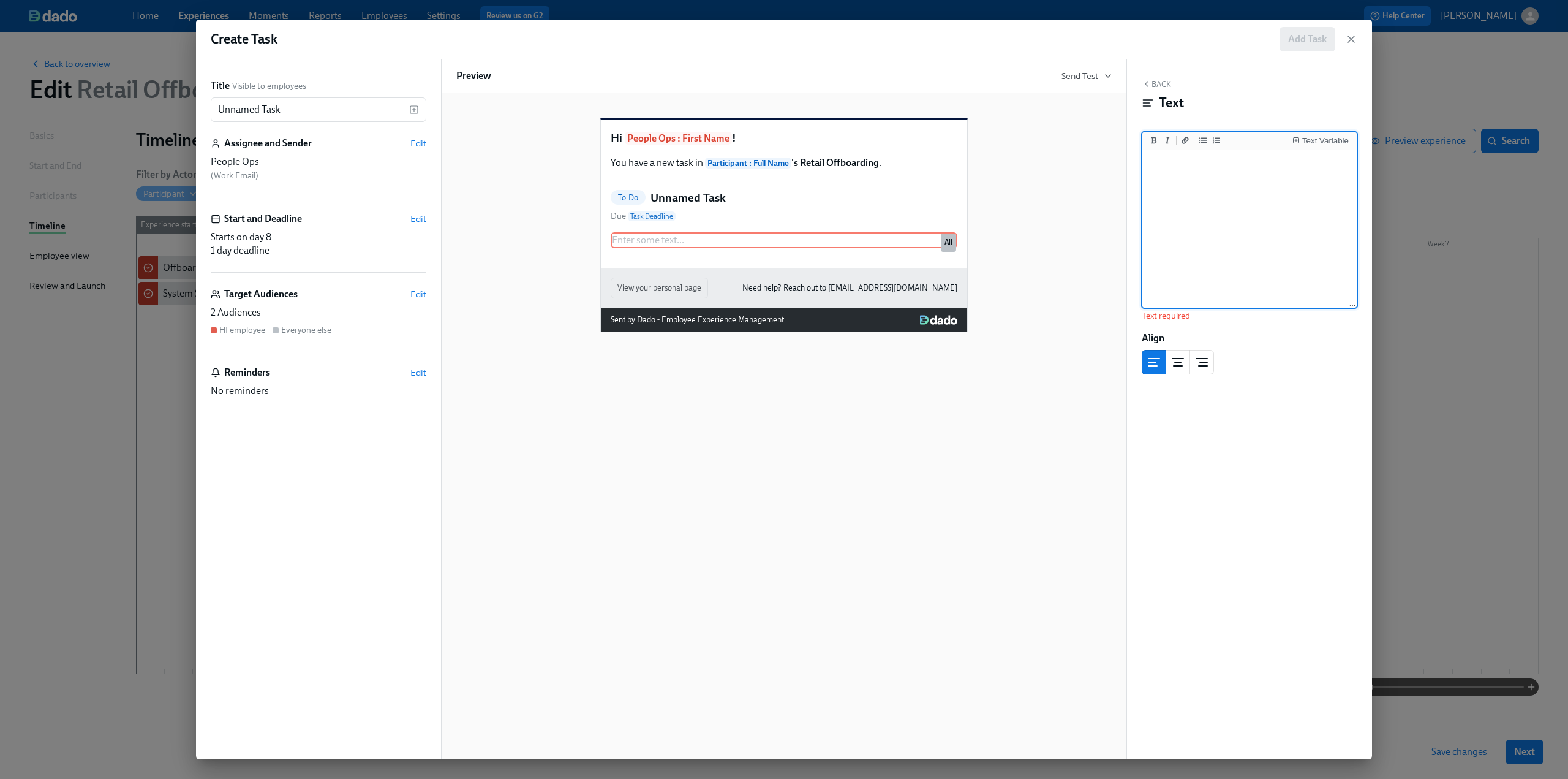
click at [1296, 188] on textarea at bounding box center [1250, 229] width 210 height 154
paste textarea "By the next regular payday or, if the employee gave their notice at least one p…"
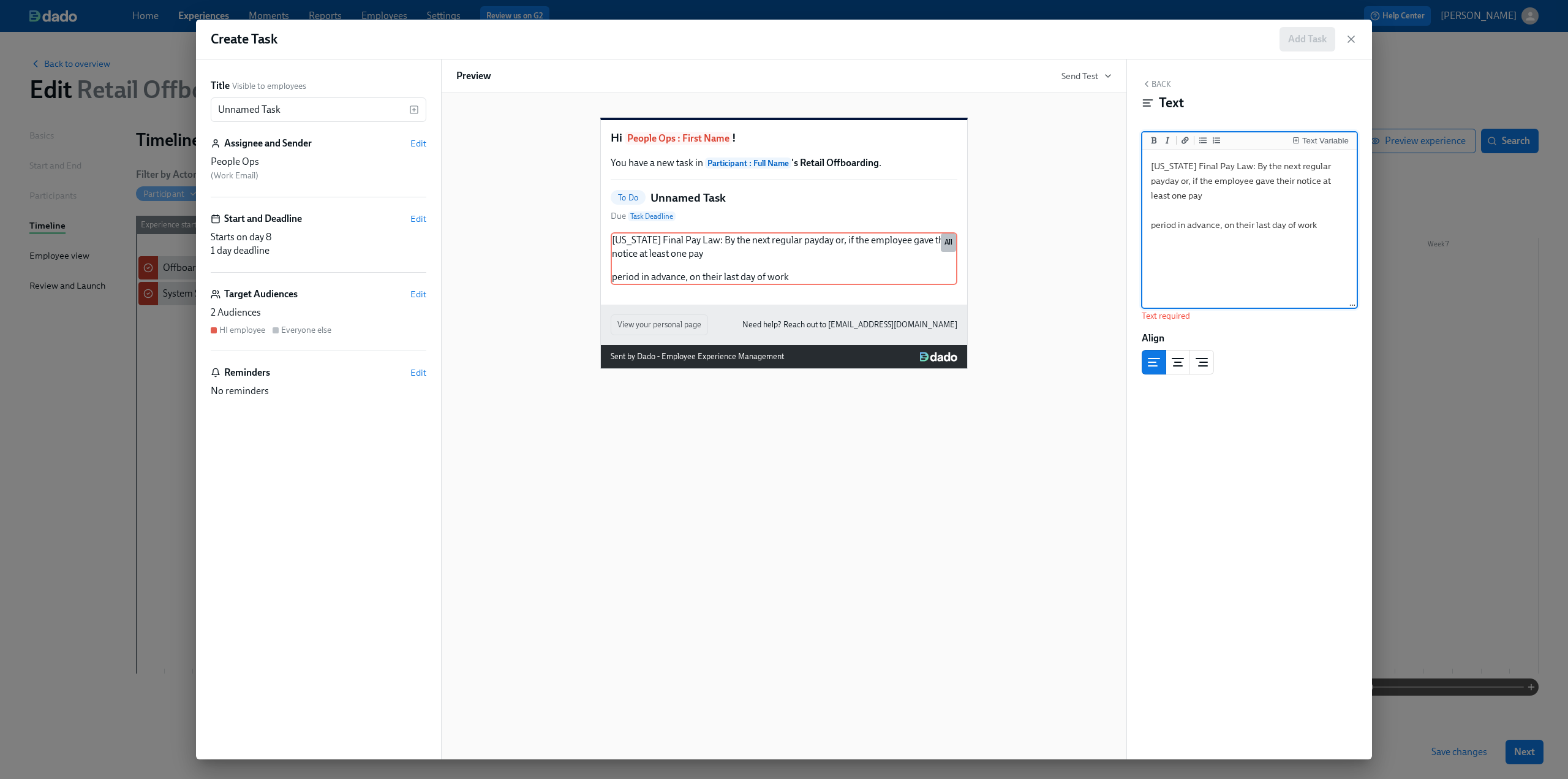
click at [1151, 224] on textarea "Hawaii Final Pay Law: By the next regular payday or, if the employee gave their…" at bounding box center [1250, 229] width 210 height 154
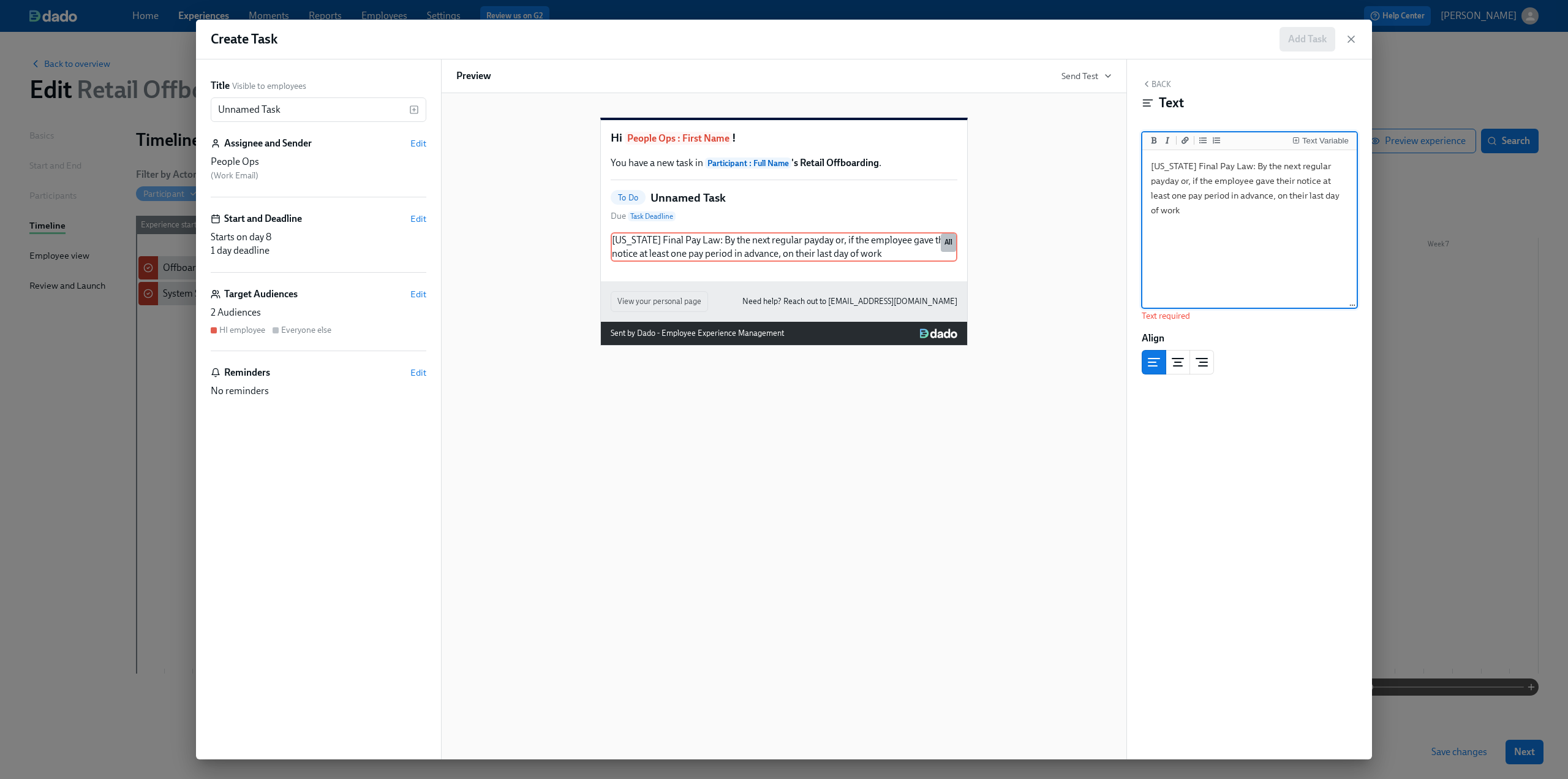
click at [1347, 198] on textarea "[US_STATE] Final Pay Law: By the next regular payday or, if the employee gave t…" at bounding box center [1250, 229] width 210 height 154
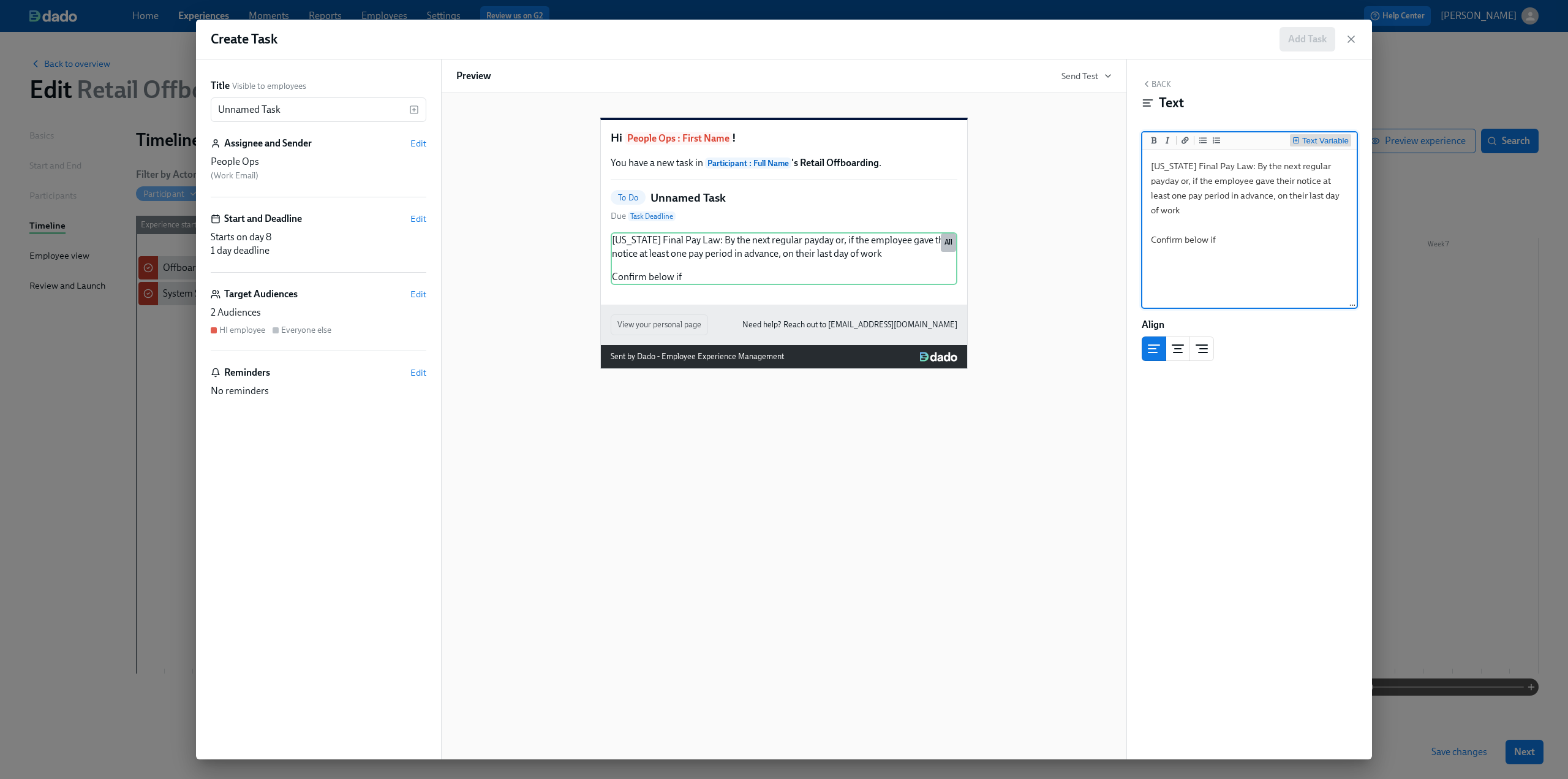
click at [1324, 141] on div "Text Variable" at bounding box center [1325, 141] width 46 height 8
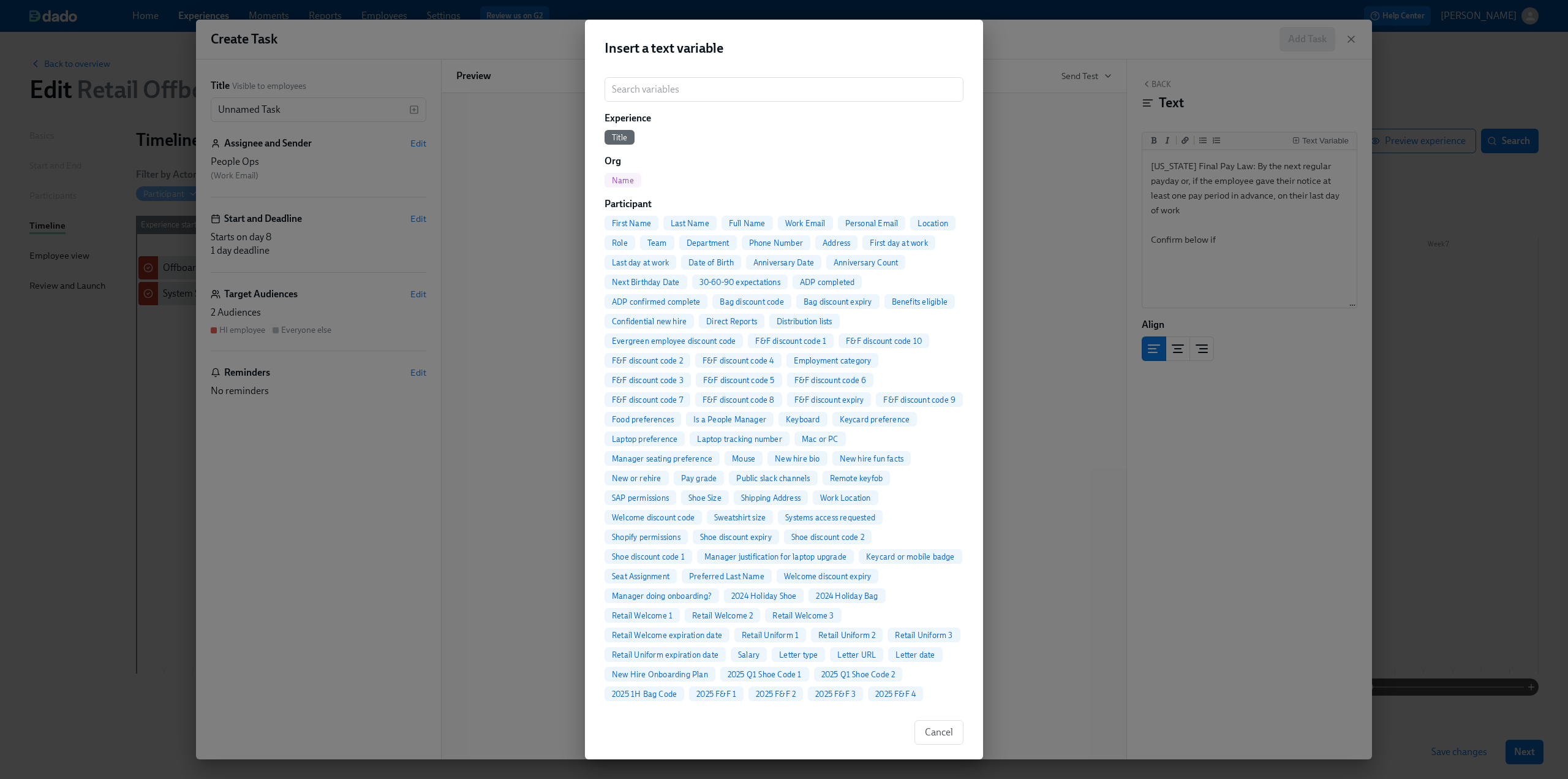
click at [759, 223] on span "Full Name" at bounding box center [747, 223] width 52 height 9
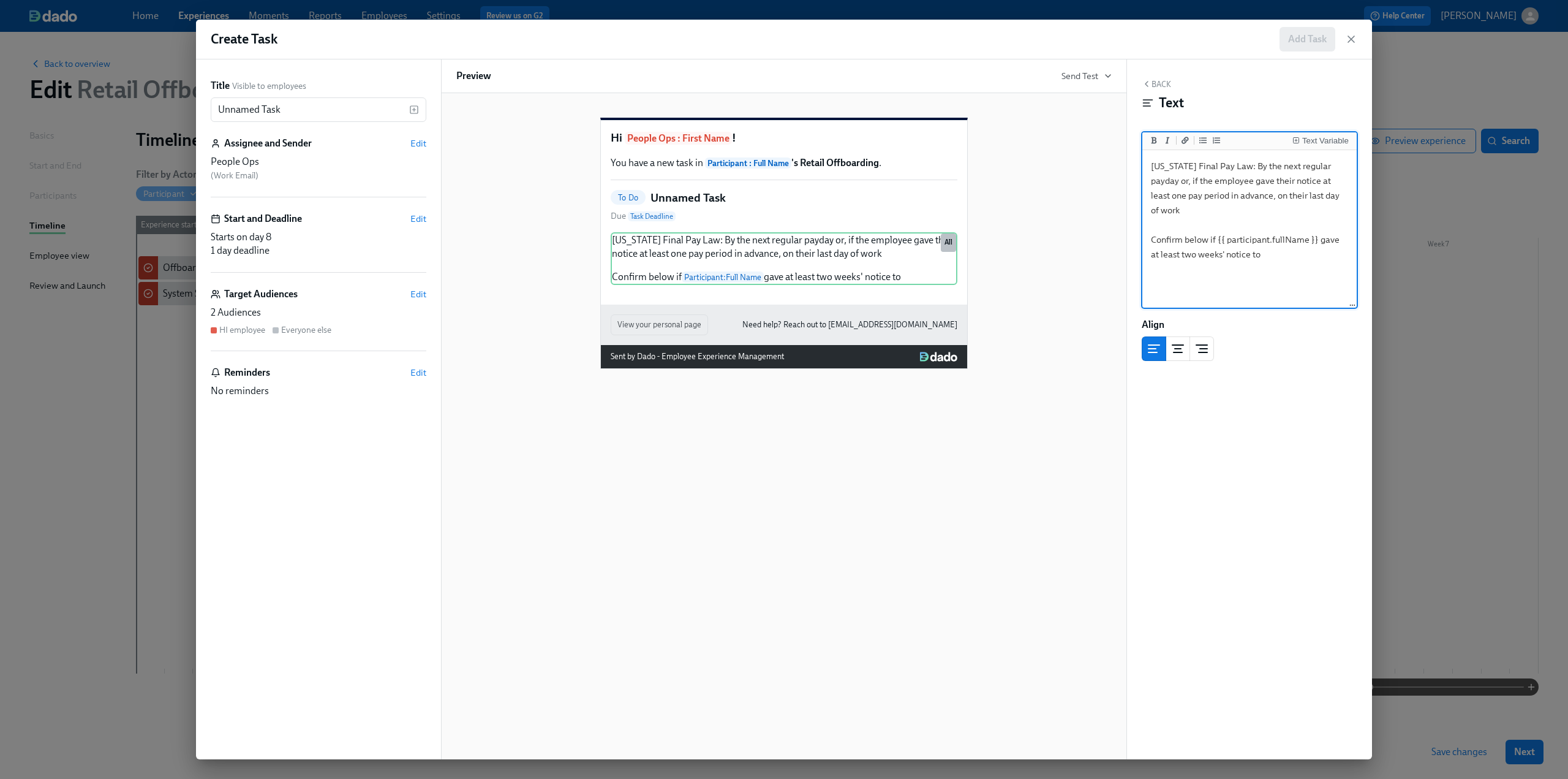
click at [1260, 242] on textarea "Hawaii Final Pay Law: By the next regular payday or, if the employee gave their…" at bounding box center [1250, 229] width 210 height 154
click at [1250, 243] on textarea "Hawaii Final Pay Law: By the next regular payday or, if the employee gave their…" at bounding box center [1250, 229] width 210 height 154
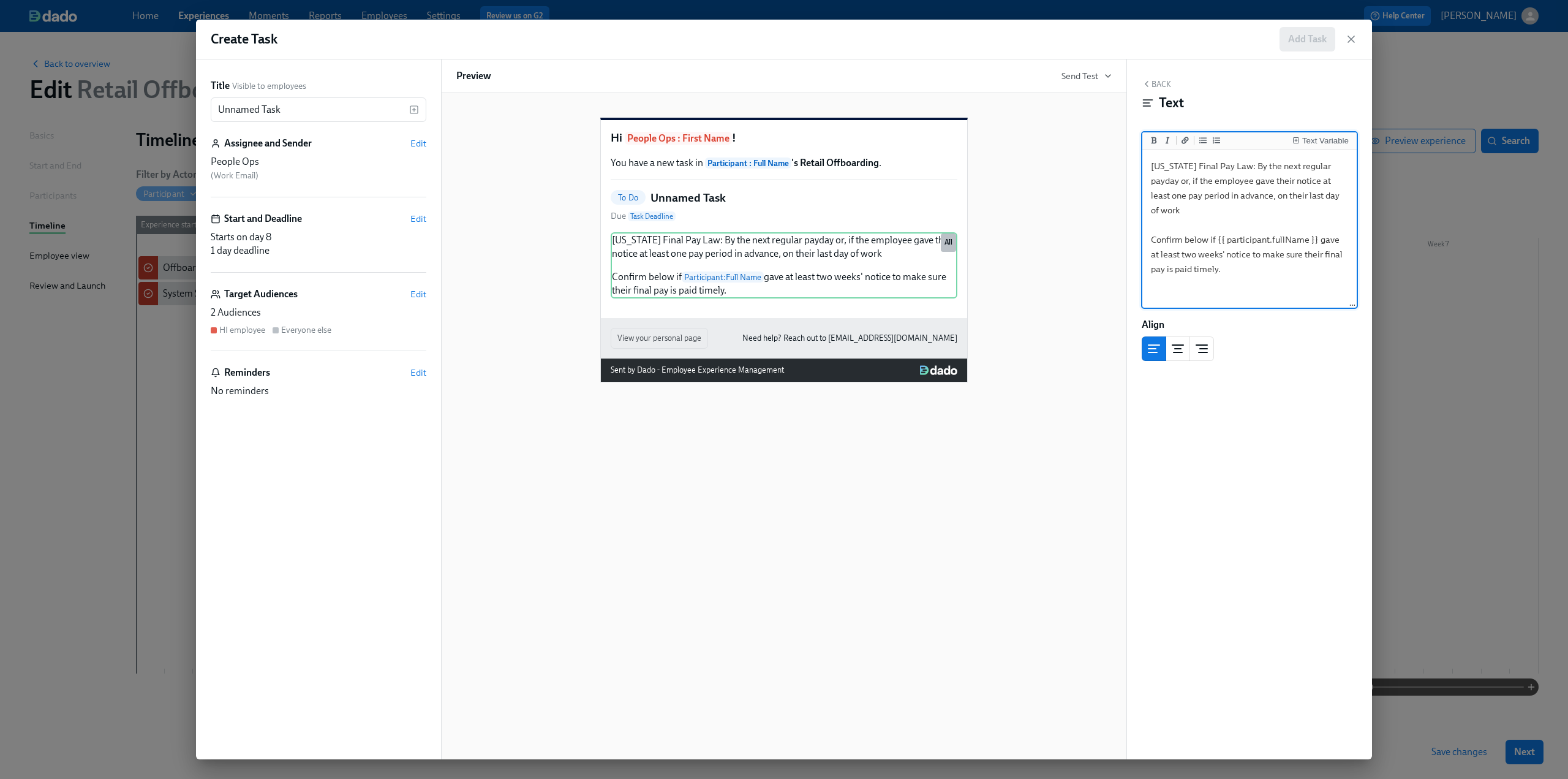
type textarea "Hawaii Final Pay Law: By the next regular payday or, if the employee gave their…"
click at [1162, 83] on button "Back" at bounding box center [1156, 84] width 30 height 10
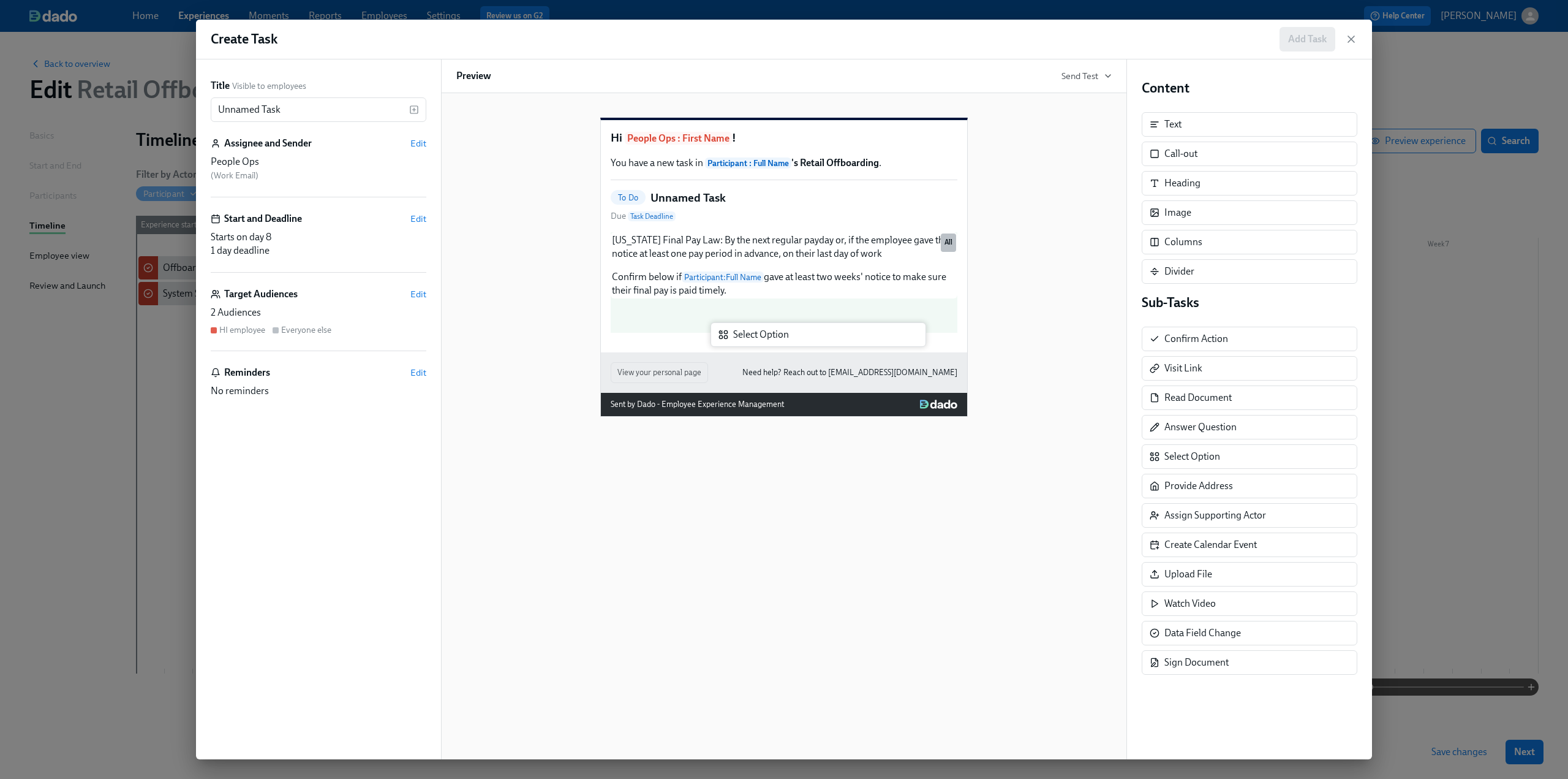
drag, startPoint x: 1214, startPoint y: 458, endPoint x: 767, endPoint y: 342, distance: 461.8
click at [767, 342] on div "Title Visible to employees Unnamed Task ​ Assignee and Sender Edit People Ops (…" at bounding box center [784, 409] width 1176 height 700
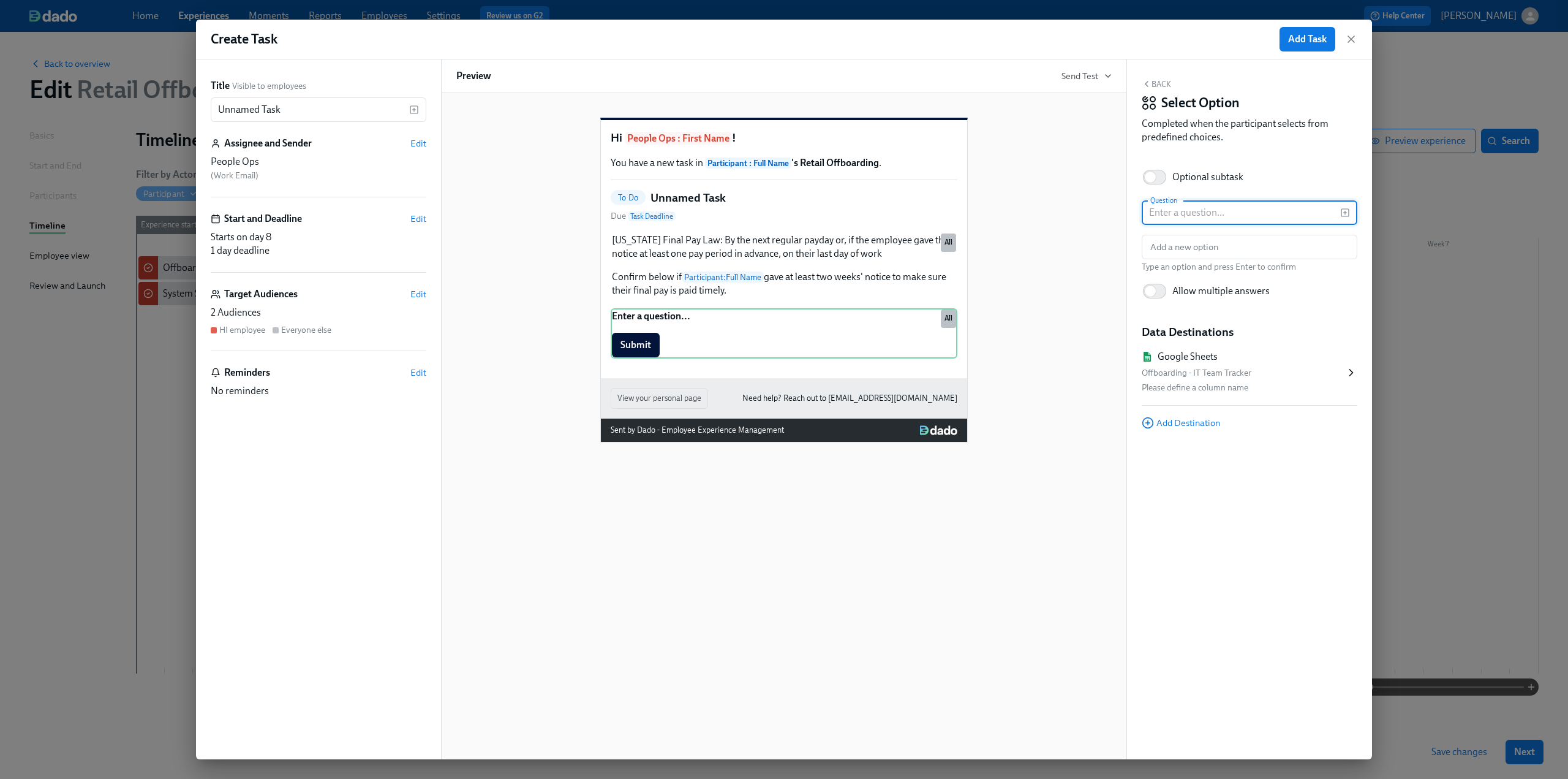
click at [1159, 215] on input "text" at bounding box center [1241, 213] width 199 height 25
click at [1347, 216] on rect "button" at bounding box center [1345, 213] width 8 height 8
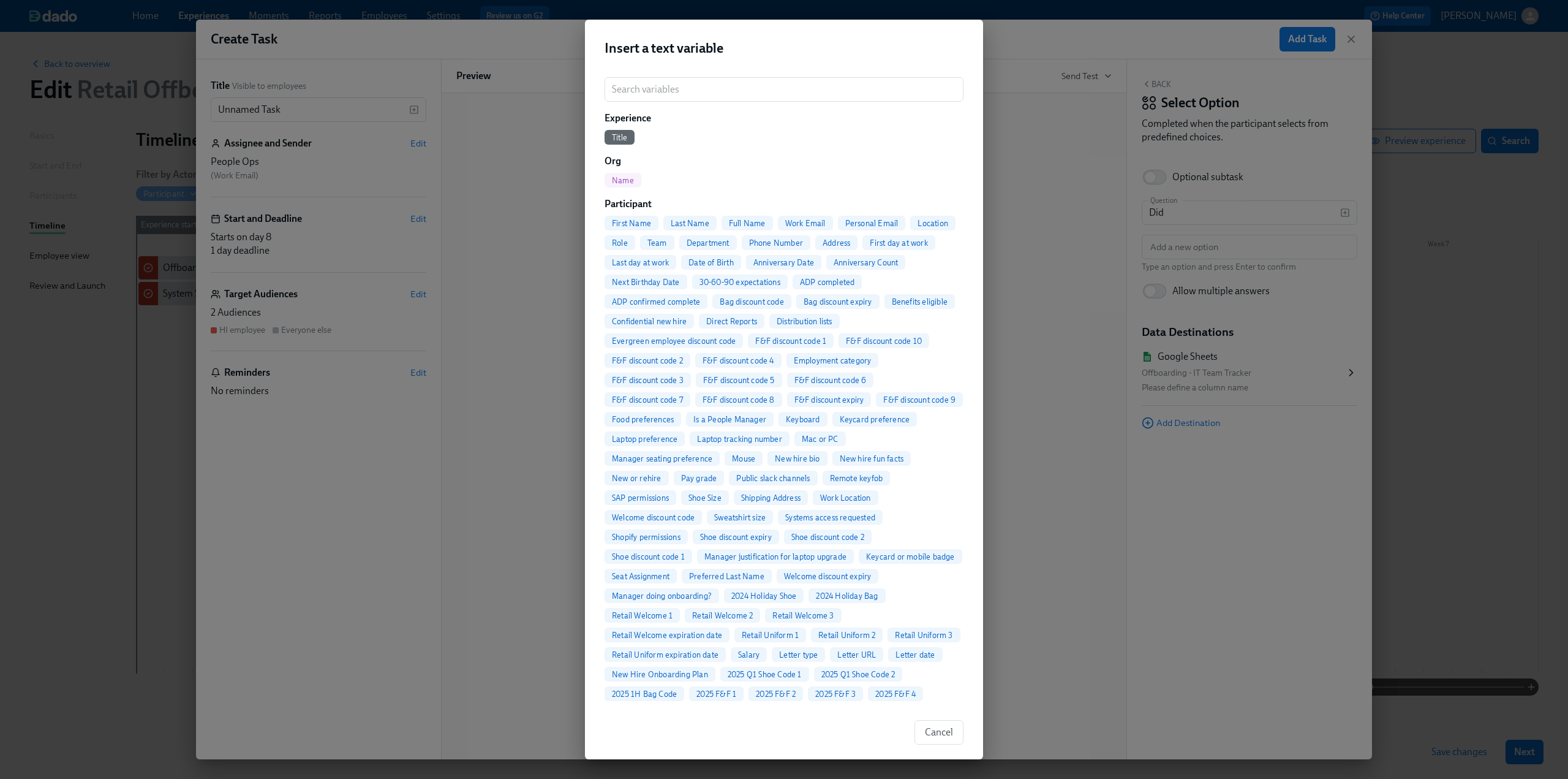
click at [752, 225] on span "Full Name" at bounding box center [747, 223] width 52 height 9
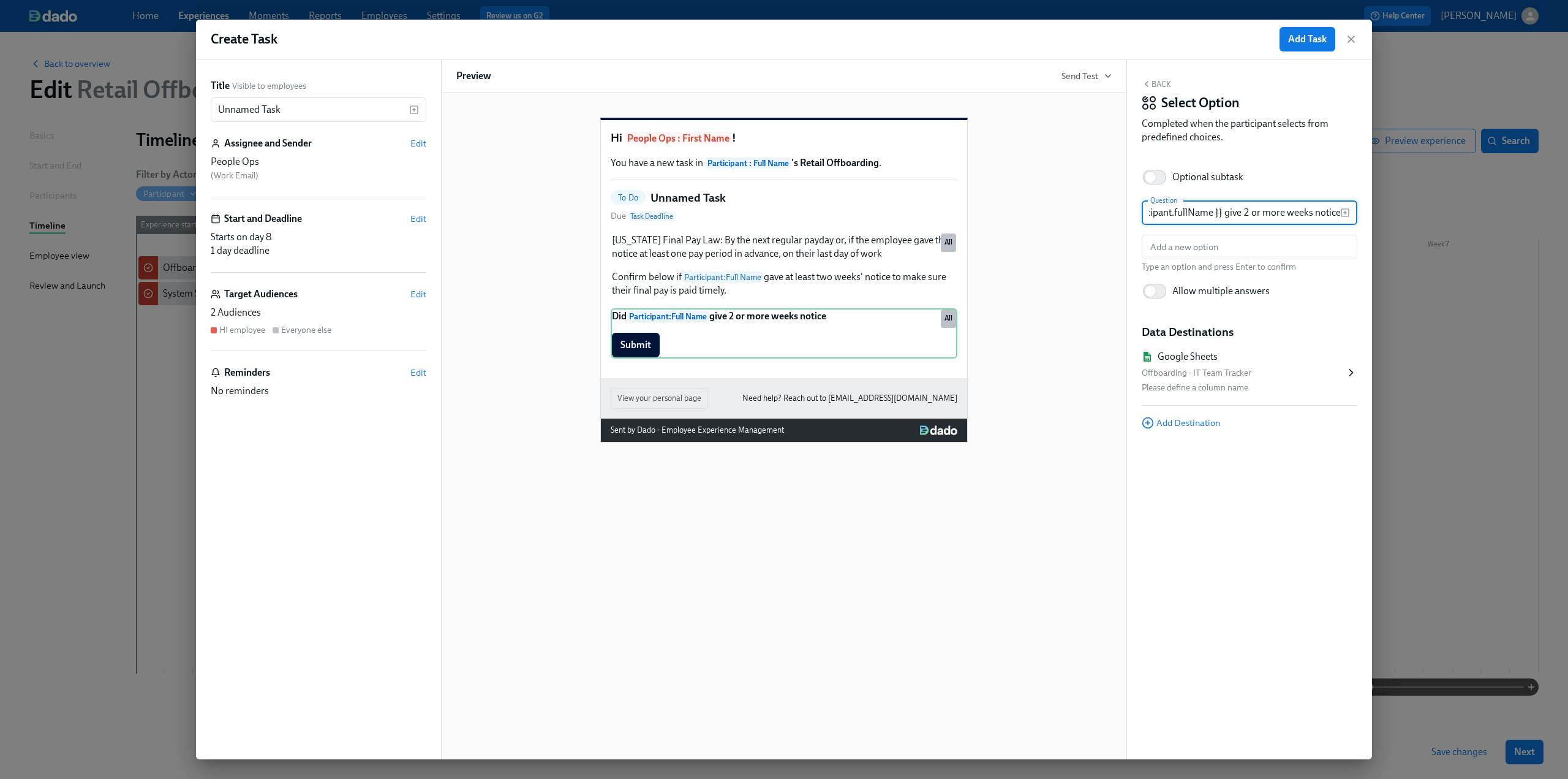
scroll to position [0, 52]
type input "Did {{ participant.fullName }} give 2 or more weeks notice?"
click at [1151, 249] on input "text" at bounding box center [1249, 247] width 216 height 25
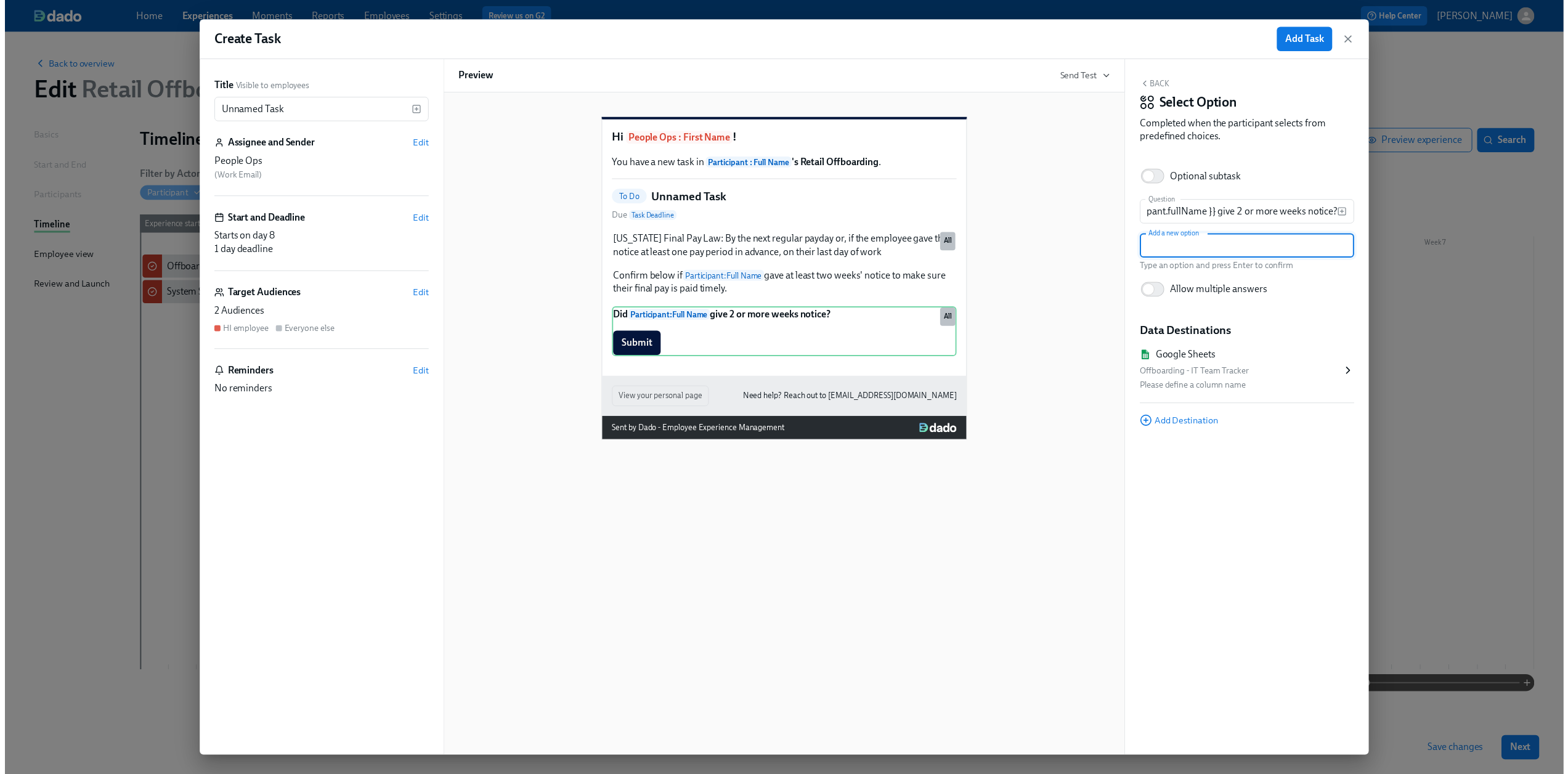
scroll to position [0, 0]
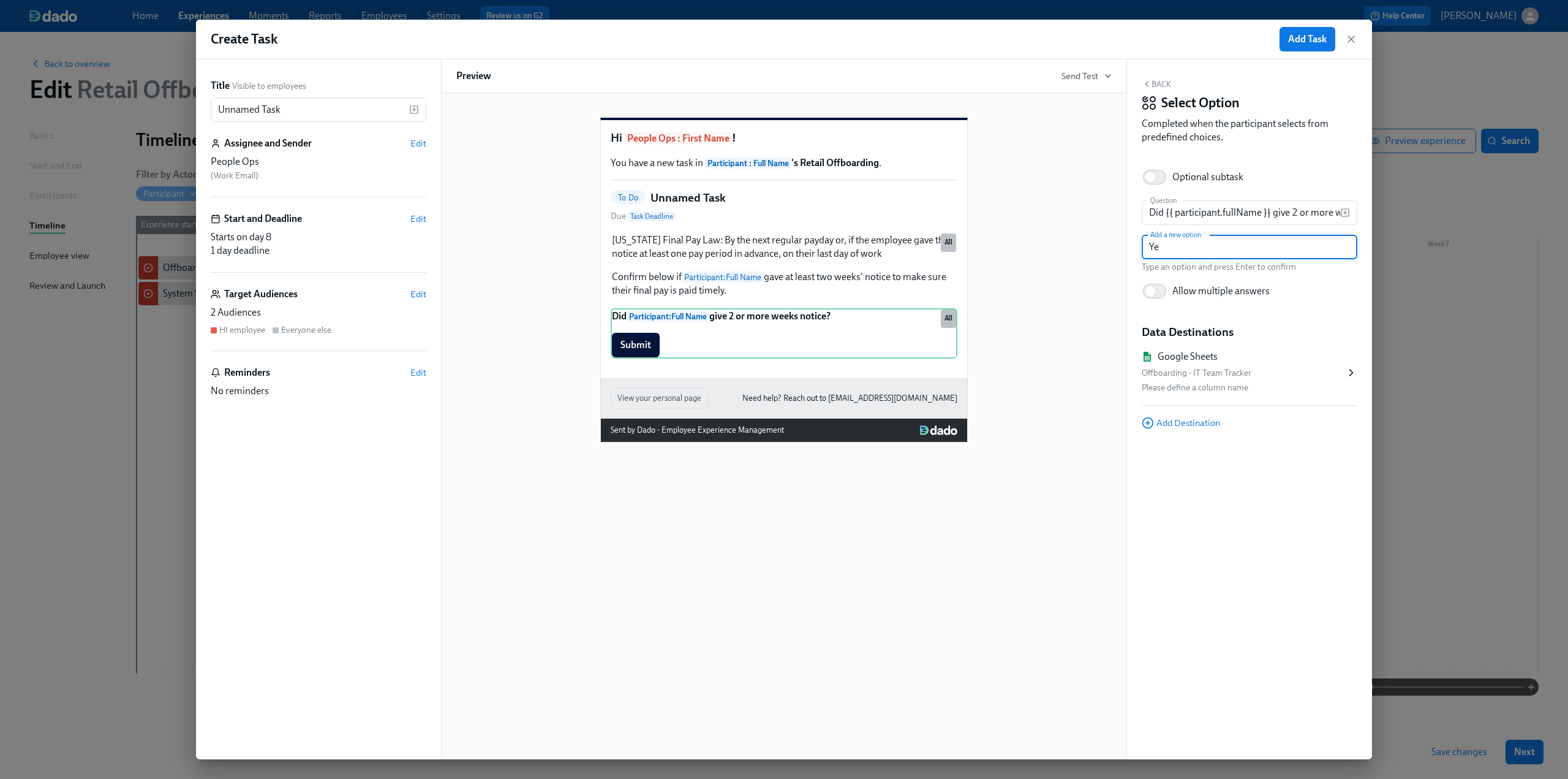
type input "Yes"
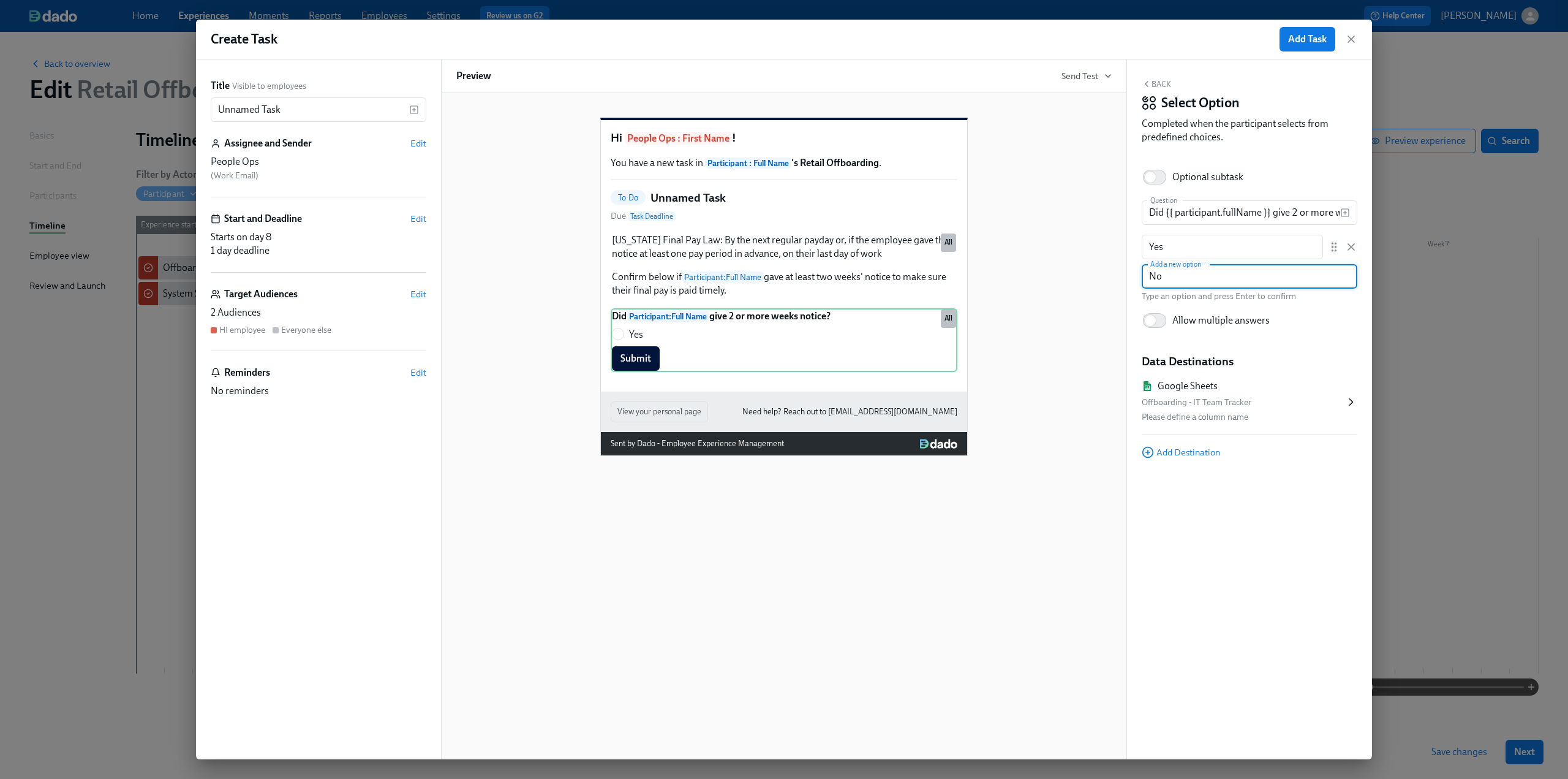
type input "No"
click at [1308, 337] on div "Back Select Option Completed when the participant selects from predefined choic…" at bounding box center [1249, 409] width 245 height 700
click at [1222, 283] on input "No" at bounding box center [1249, 277] width 216 height 25
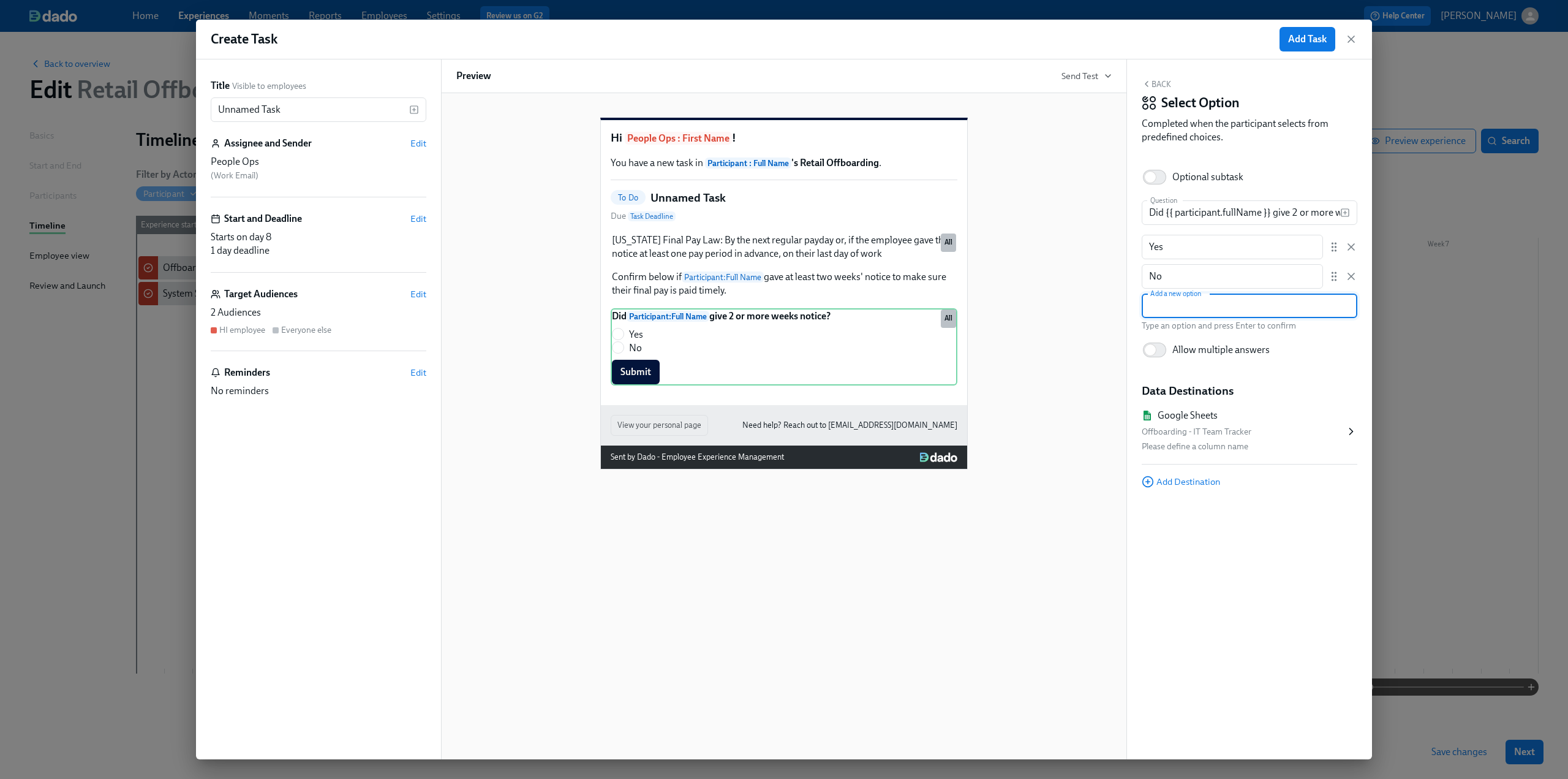
click at [1342, 428] on div "Offboarding - IT Team Tracker" at bounding box center [1243, 431] width 204 height 14
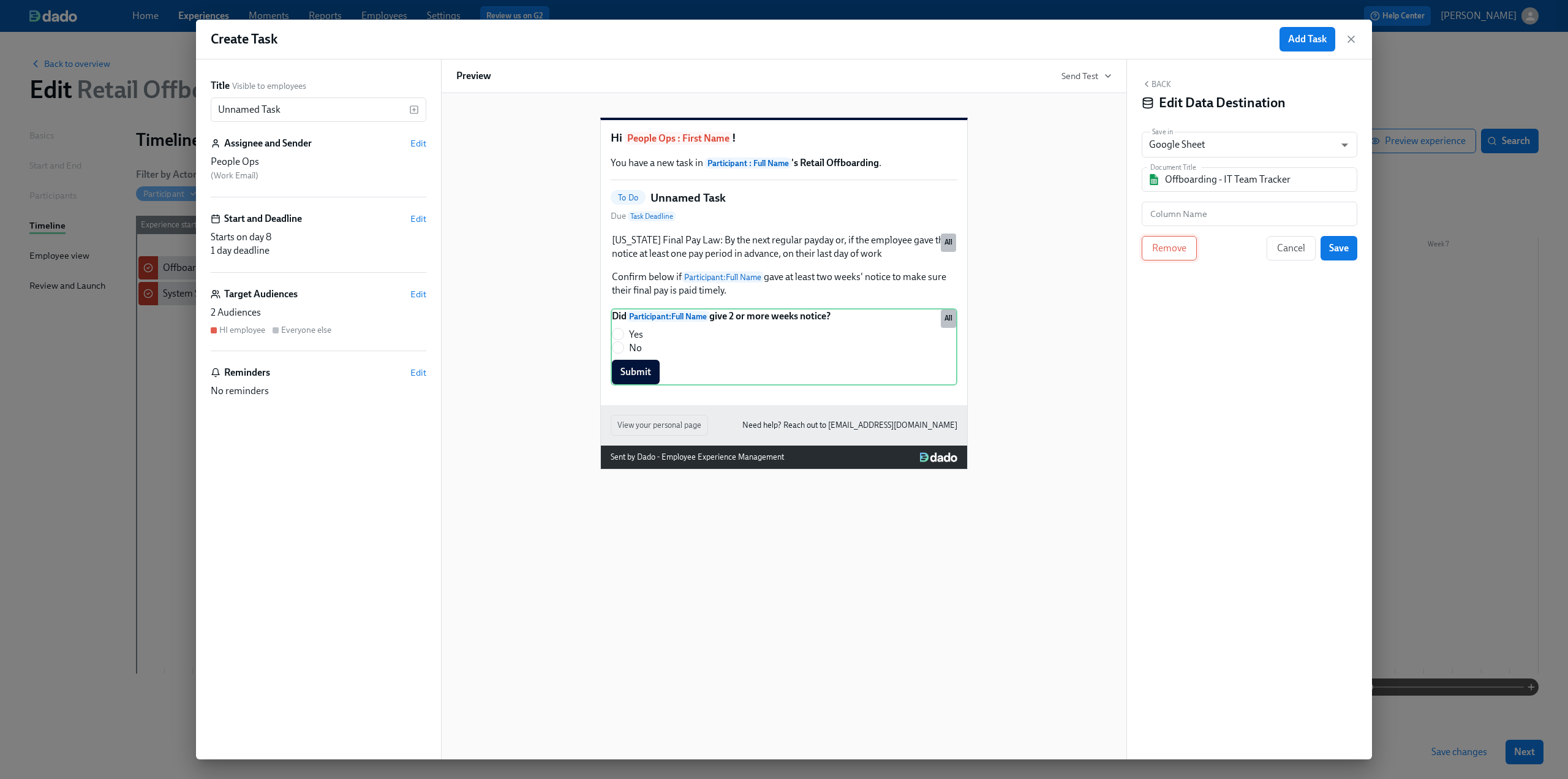
click at [1160, 247] on span "Remove" at bounding box center [1169, 248] width 34 height 12
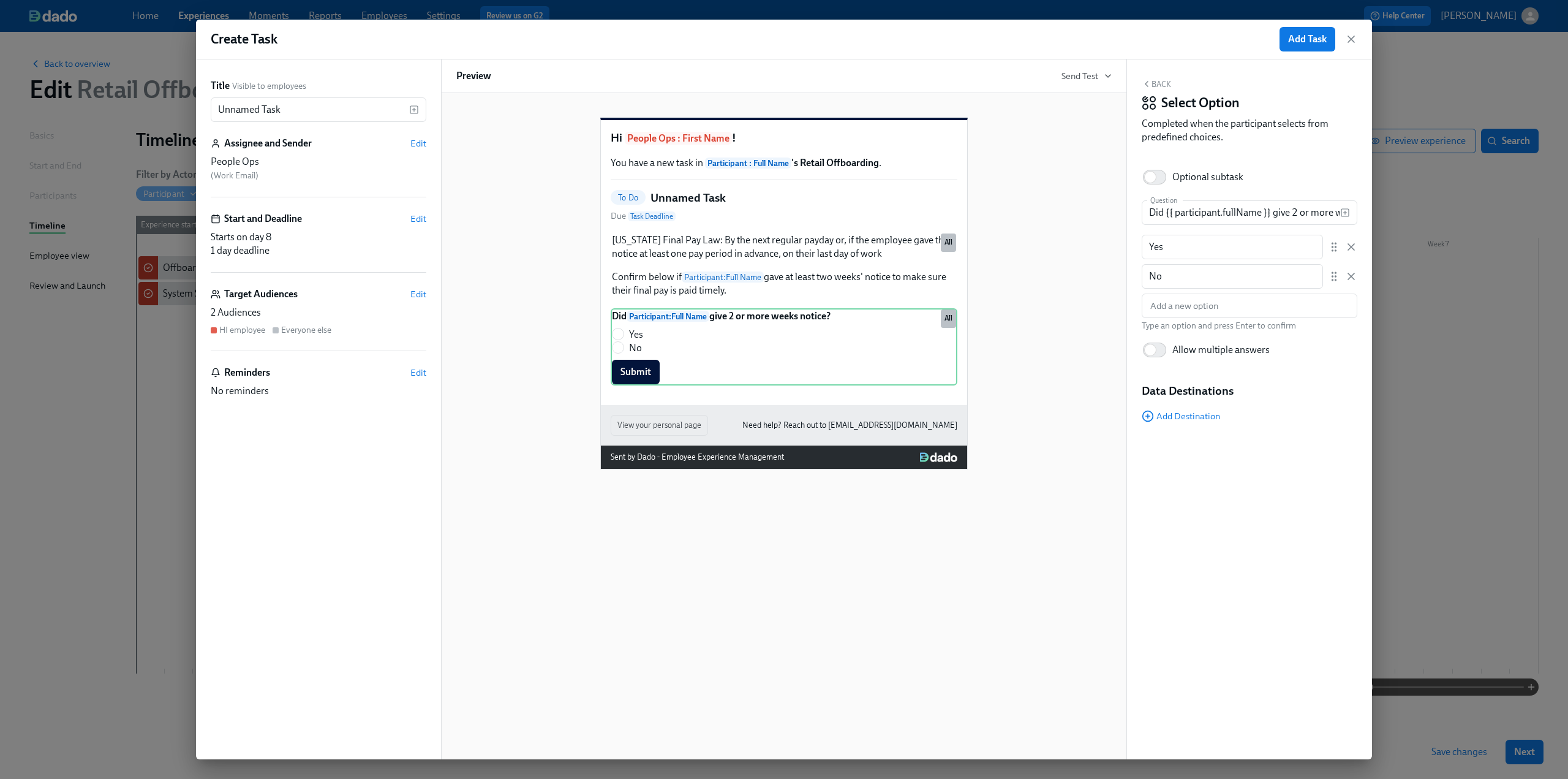
click at [1164, 84] on button "Back" at bounding box center [1156, 84] width 30 height 10
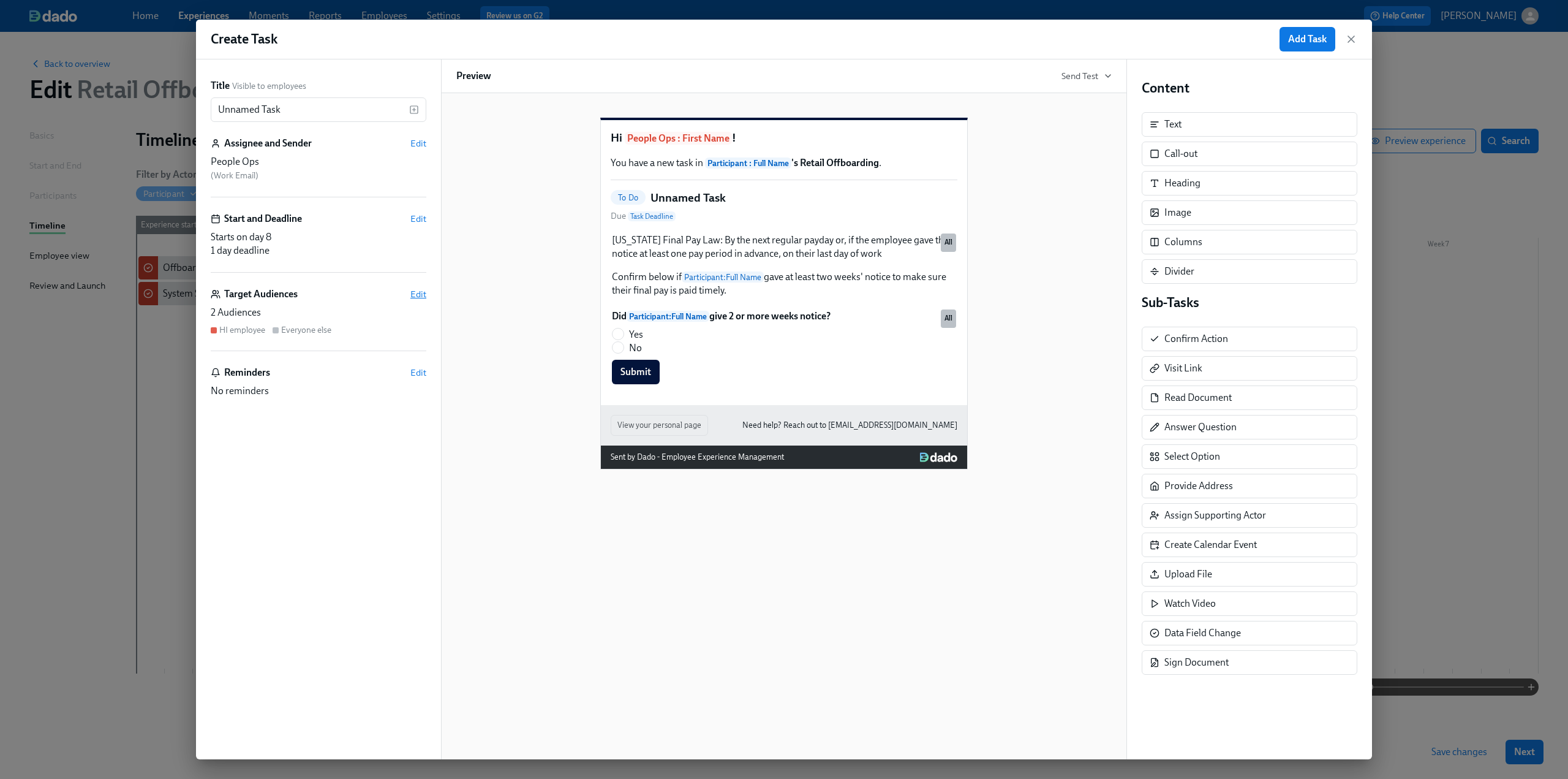
click at [417, 295] on span "Edit" at bounding box center [418, 294] width 16 height 12
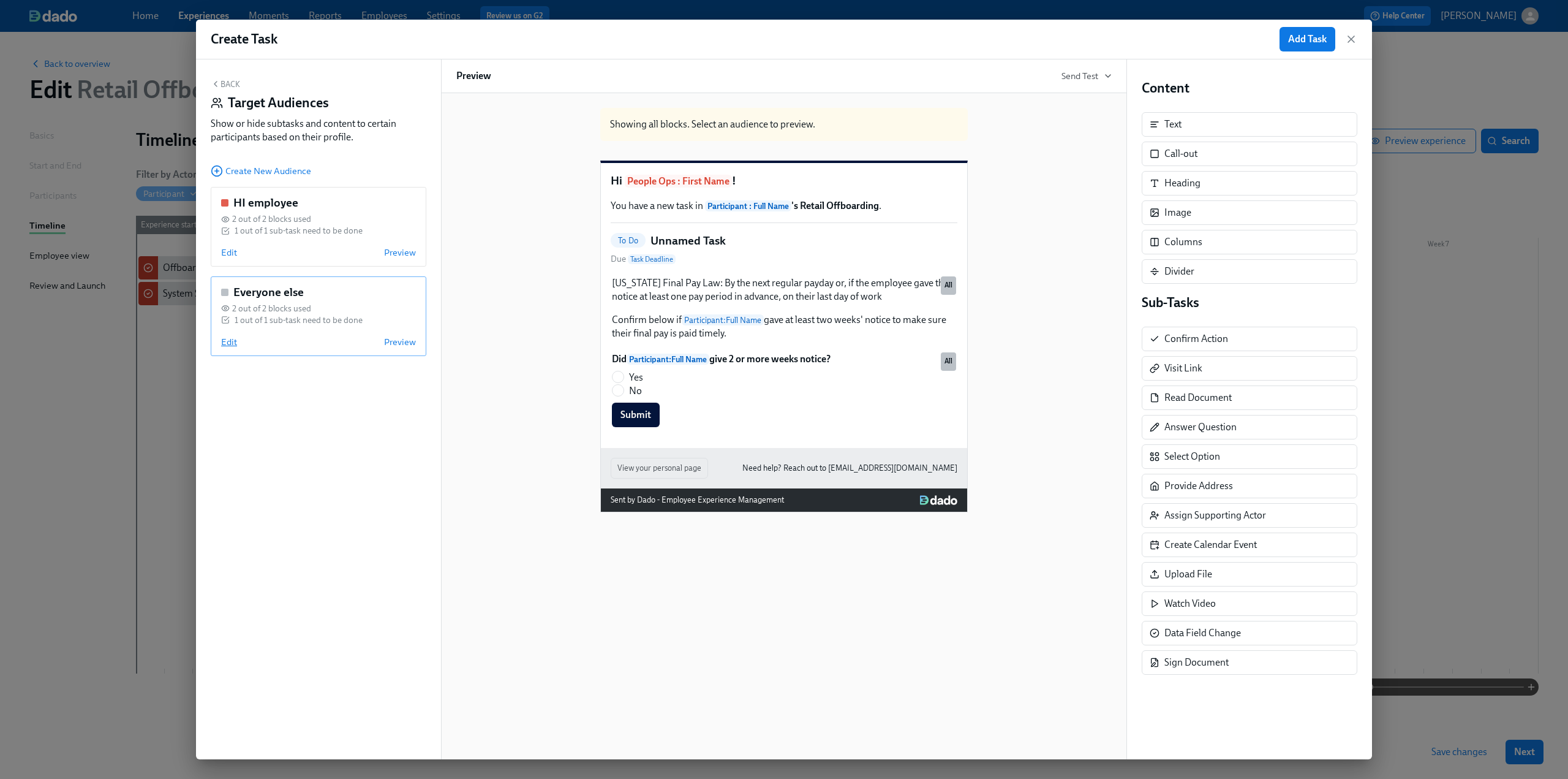
click at [223, 342] on span "Edit" at bounding box center [229, 342] width 16 height 12
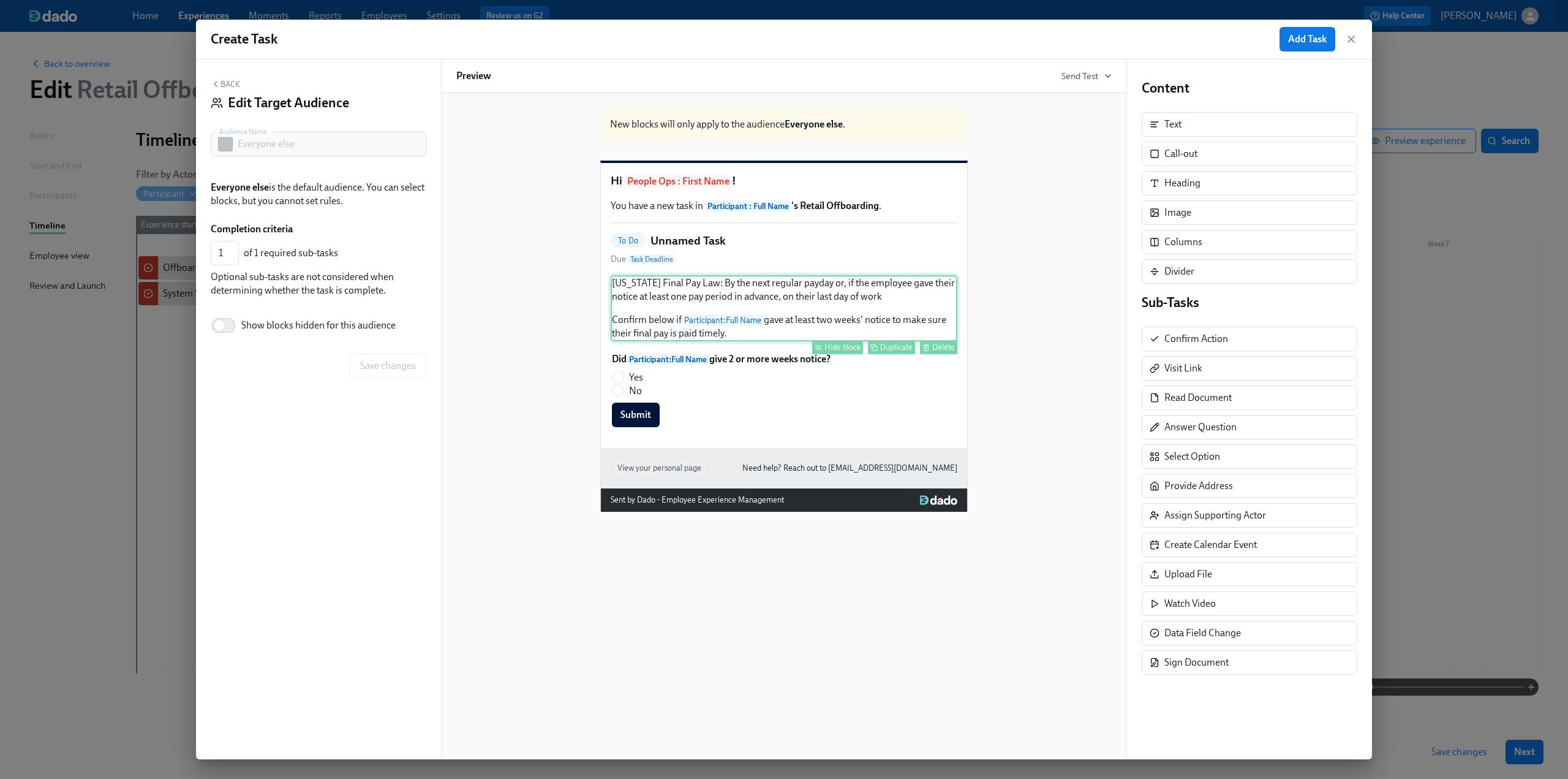
click at [840, 352] on div "Hide block" at bounding box center [842, 346] width 36 height 9
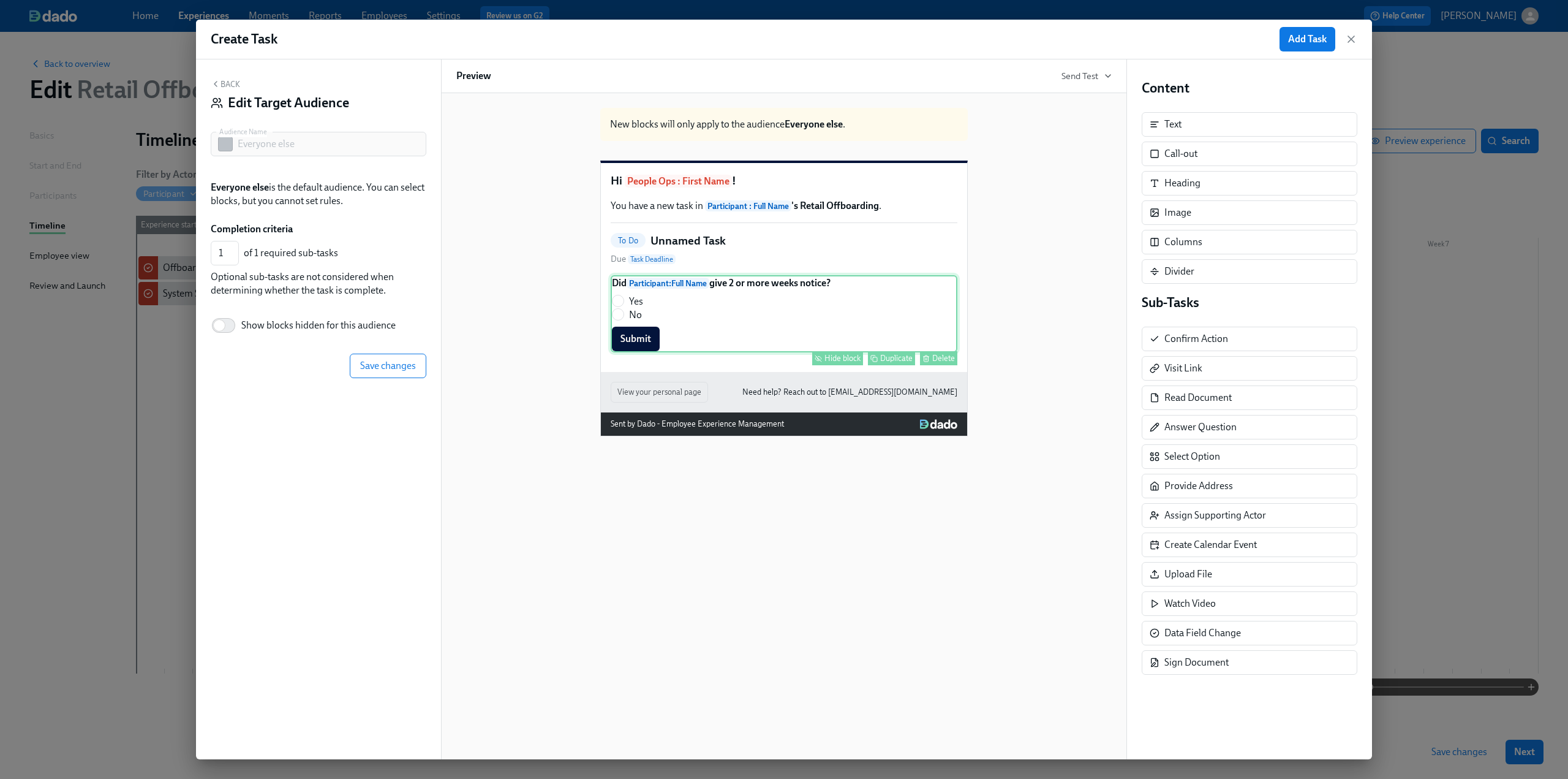
click at [835, 363] on div "Hide block" at bounding box center [842, 357] width 36 height 9
type input "0"
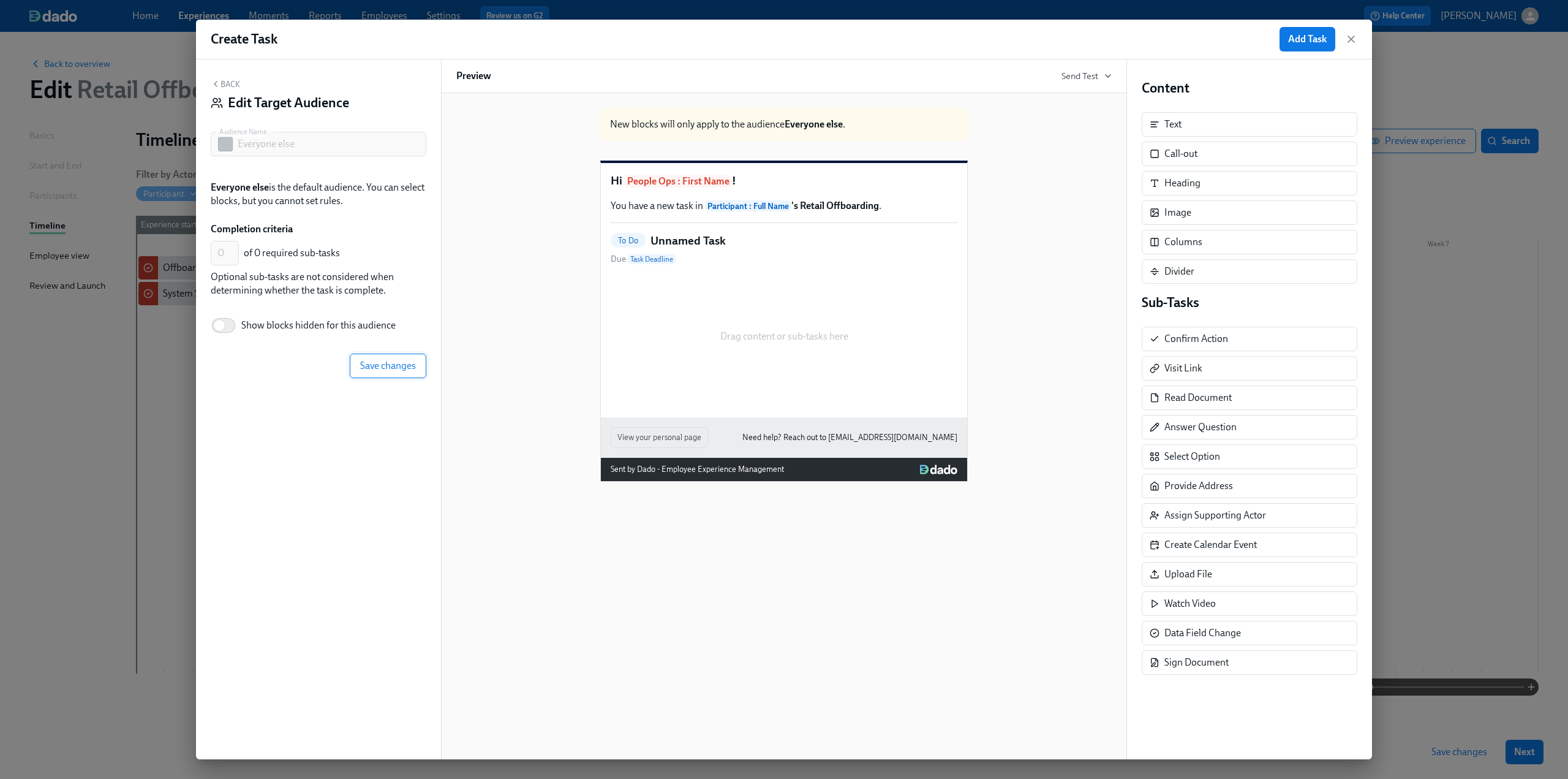
click at [384, 371] on span "Save changes" at bounding box center [388, 366] width 56 height 12
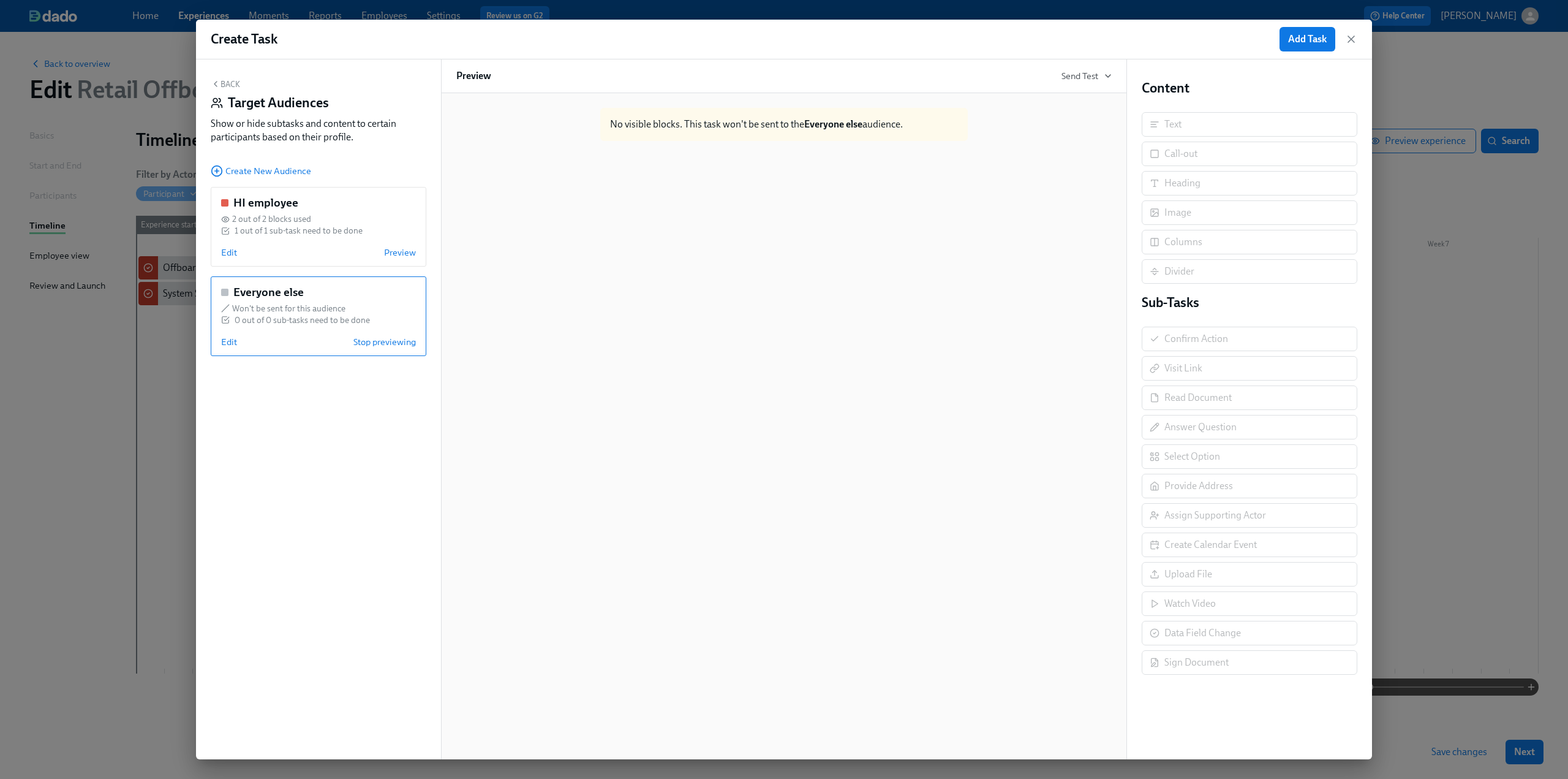
click at [225, 81] on button "Back" at bounding box center [225, 84] width 30 height 10
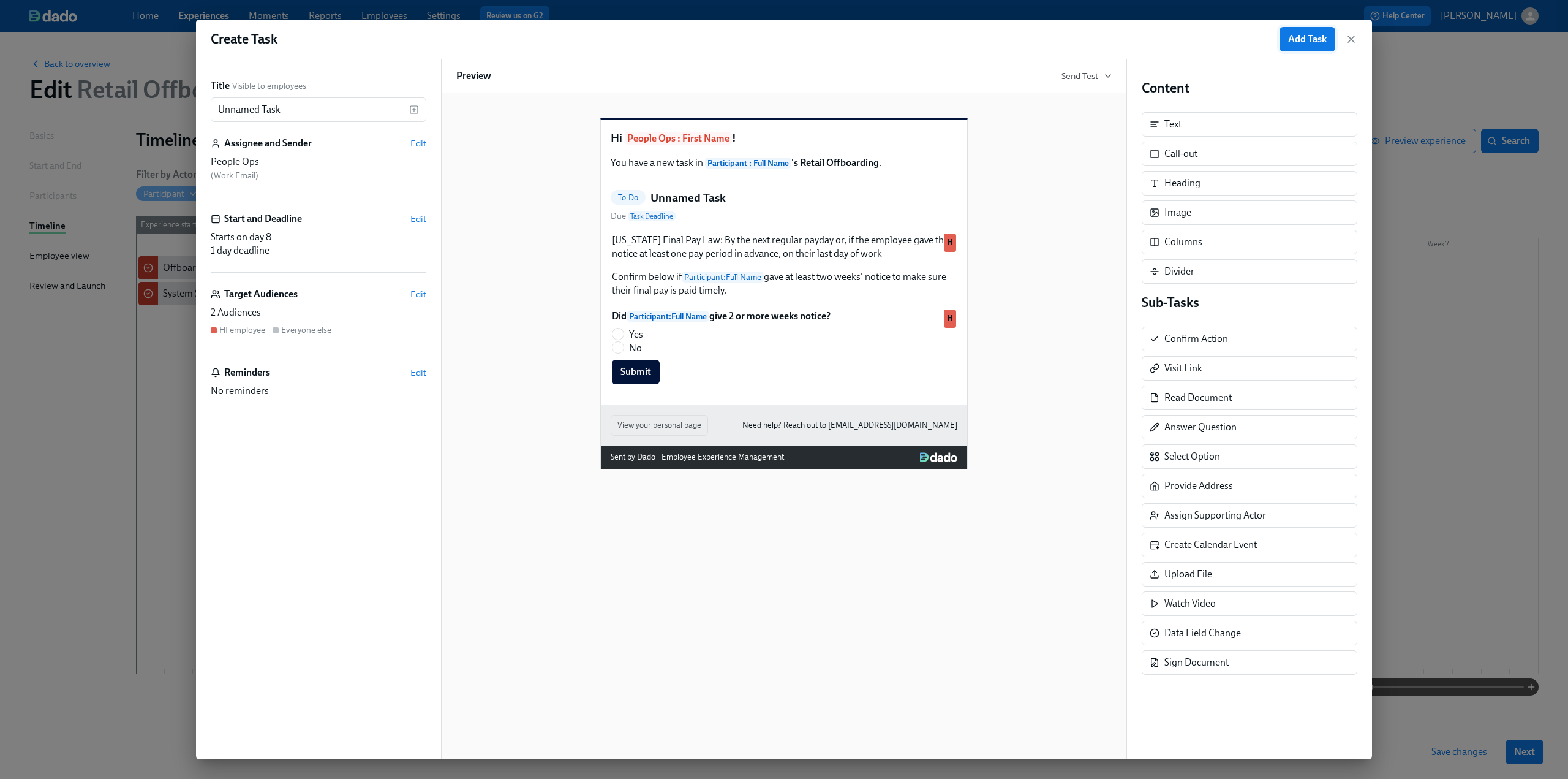
click at [1296, 36] on span "Add Task" at bounding box center [1307, 39] width 39 height 12
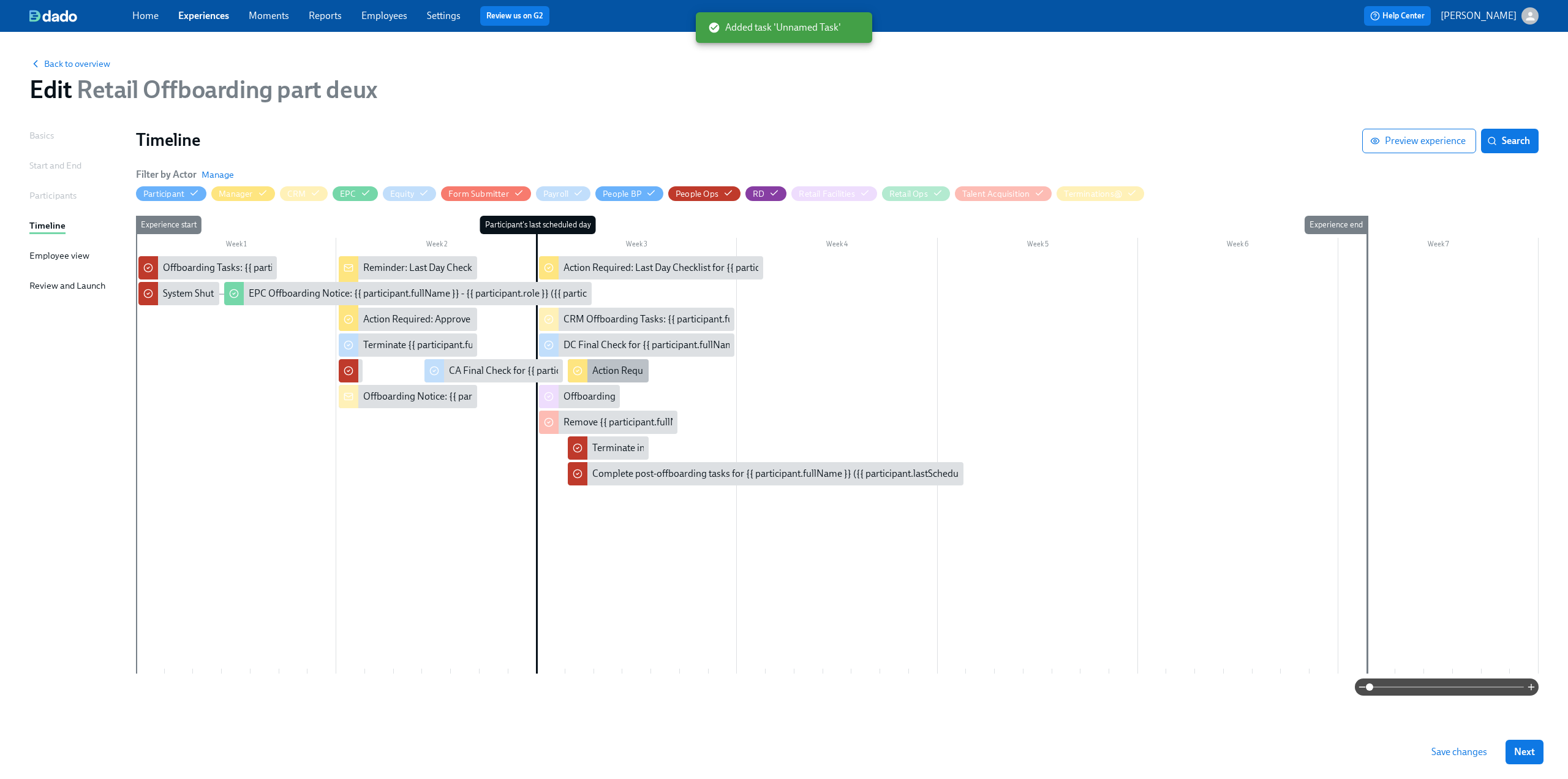
click at [627, 373] on div "Action Required: Approve timecard for {{ participant.fullName }}'s last day" at bounding box center [746, 371] width 308 height 14
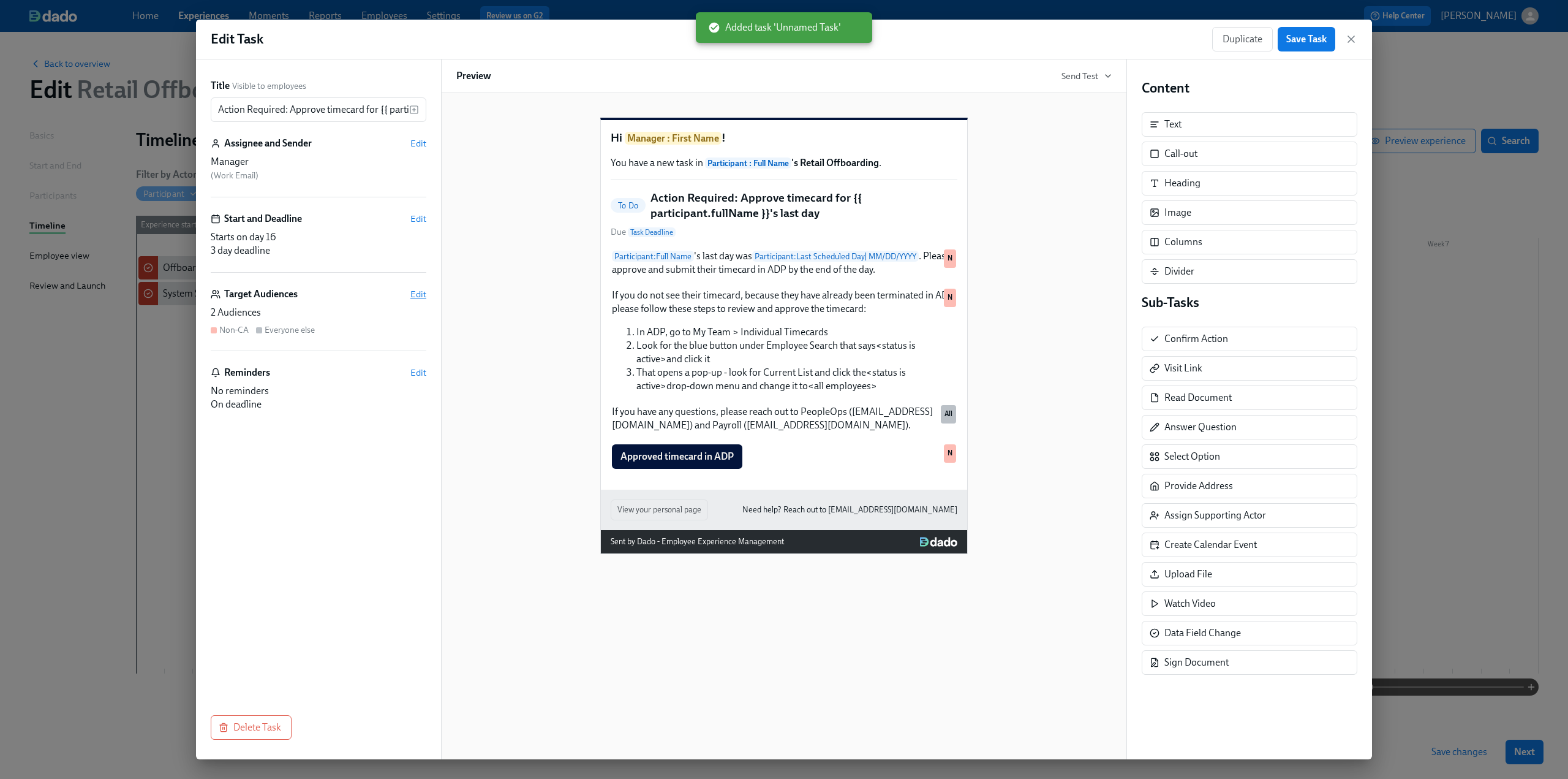
click at [421, 293] on span "Edit" at bounding box center [418, 294] width 16 height 12
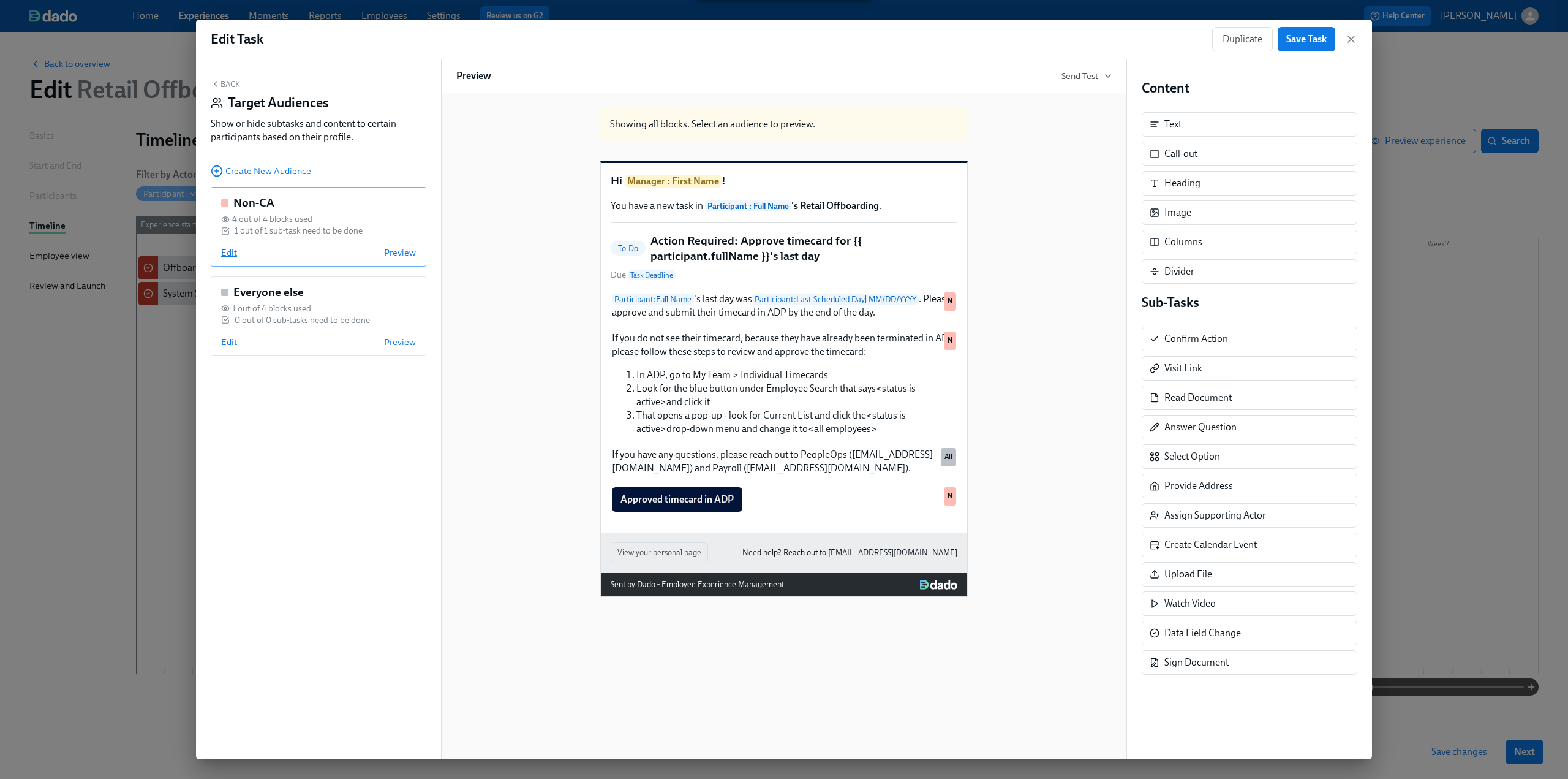
click at [232, 249] on span "Edit" at bounding box center [229, 253] width 16 height 12
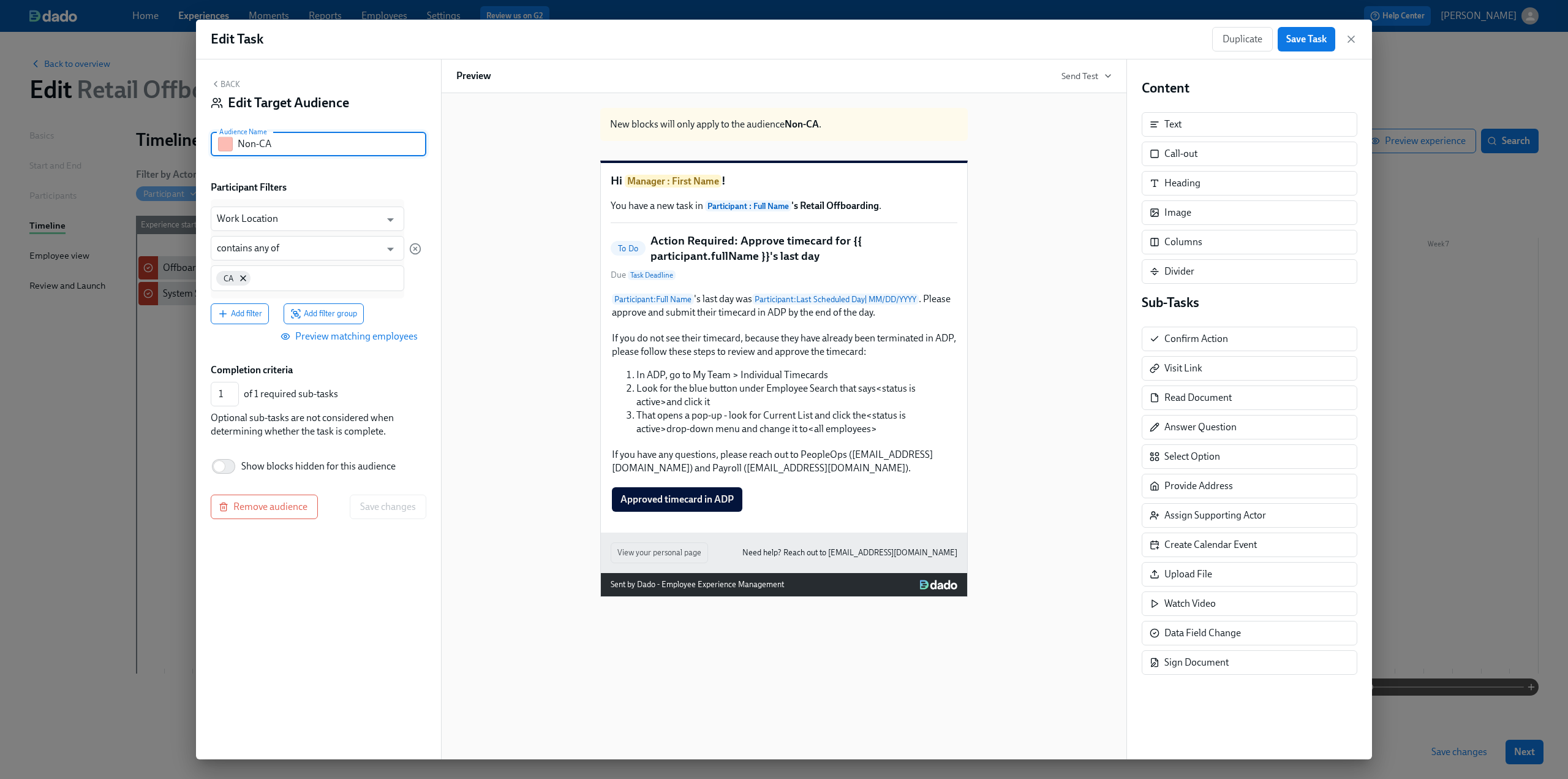
click at [297, 144] on input "Non-CA" at bounding box center [332, 144] width 188 height 25
type input "Non-CA or HI"
click at [309, 282] on input at bounding box center [326, 277] width 145 height 13
click at [308, 255] on input "contains any of" at bounding box center [298, 248] width 163 height 25
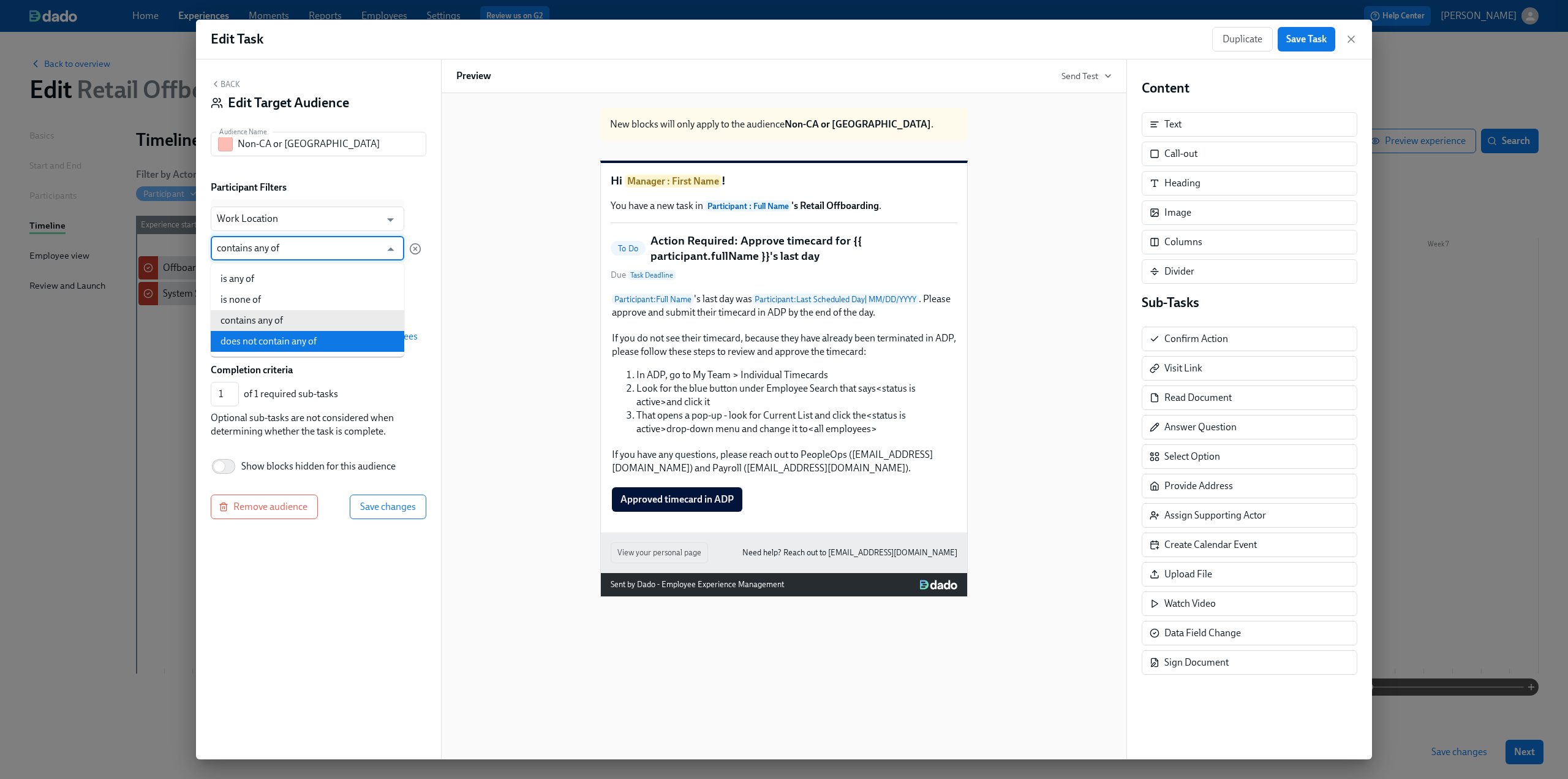
click at [313, 343] on li "does not contain any of" at bounding box center [307, 341] width 194 height 21
type input "does not contain any of"
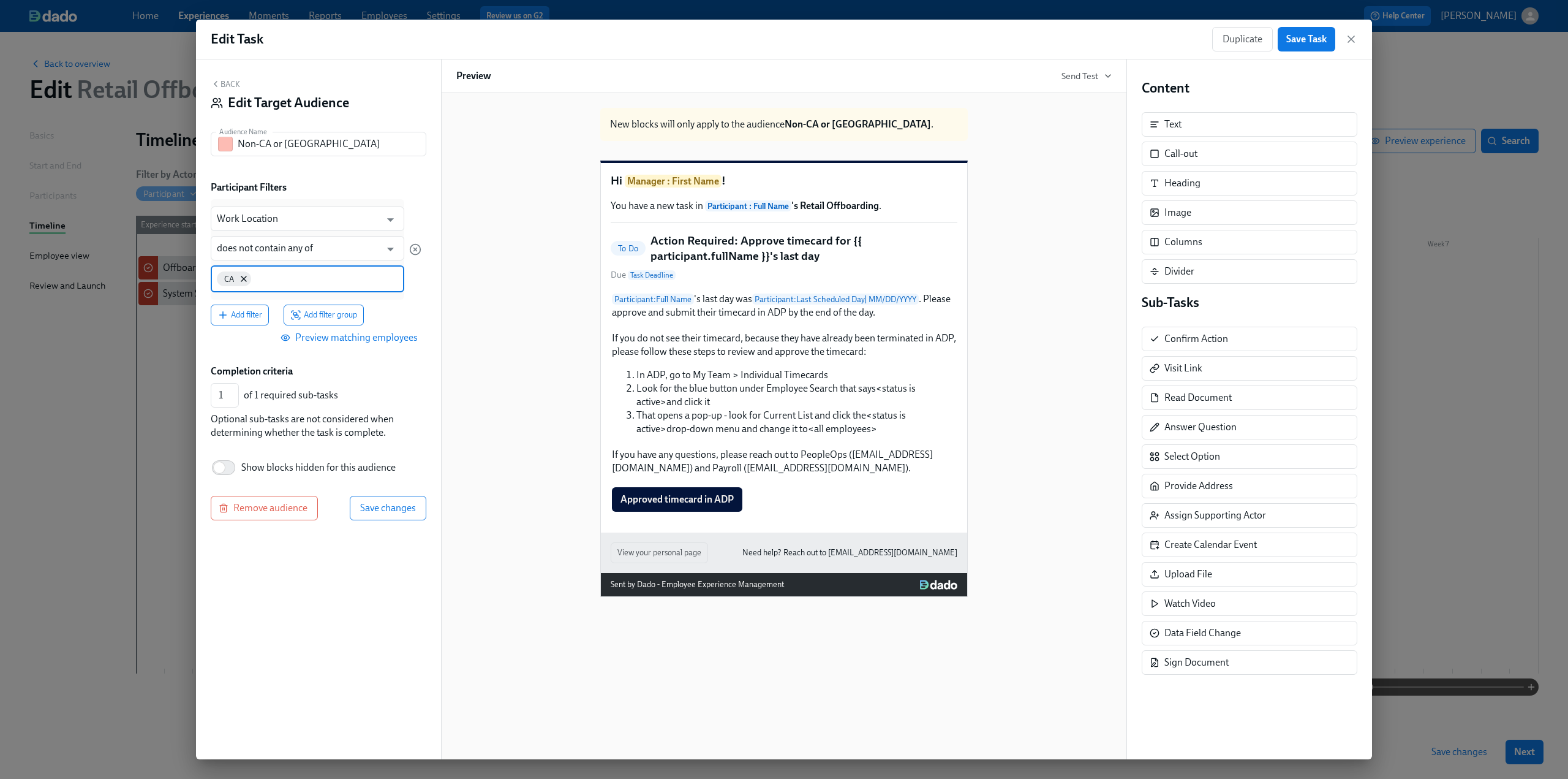
click at [315, 276] on input at bounding box center [326, 277] width 145 height 13
type input "HI"
click at [296, 273] on input "HI" at bounding box center [326, 277] width 145 height 13
click at [391, 506] on span "Save changes" at bounding box center [388, 506] width 56 height 12
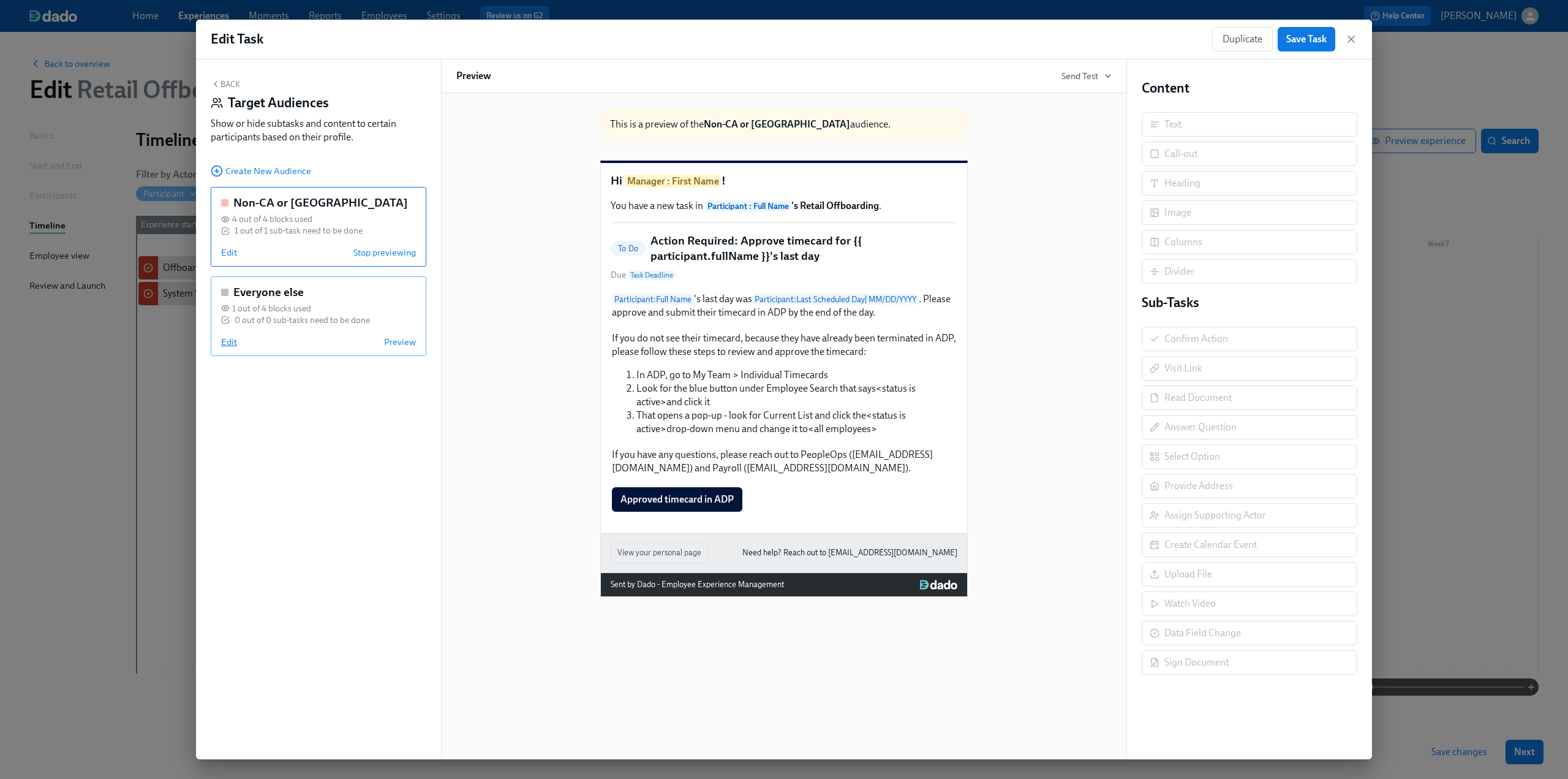
click at [228, 342] on span "Edit" at bounding box center [229, 342] width 16 height 12
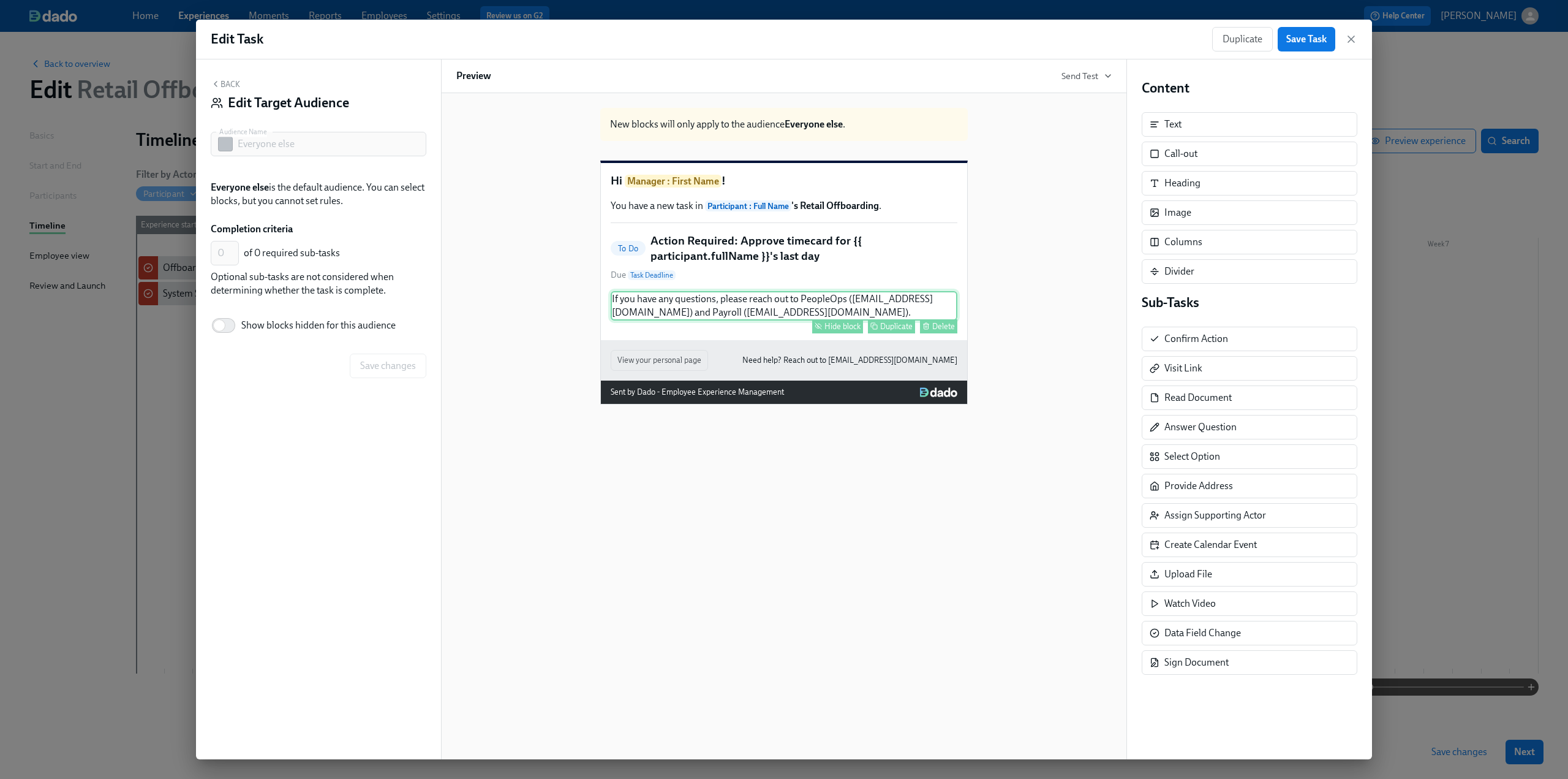
click at [828, 331] on div "Hide block" at bounding box center [842, 326] width 36 height 9
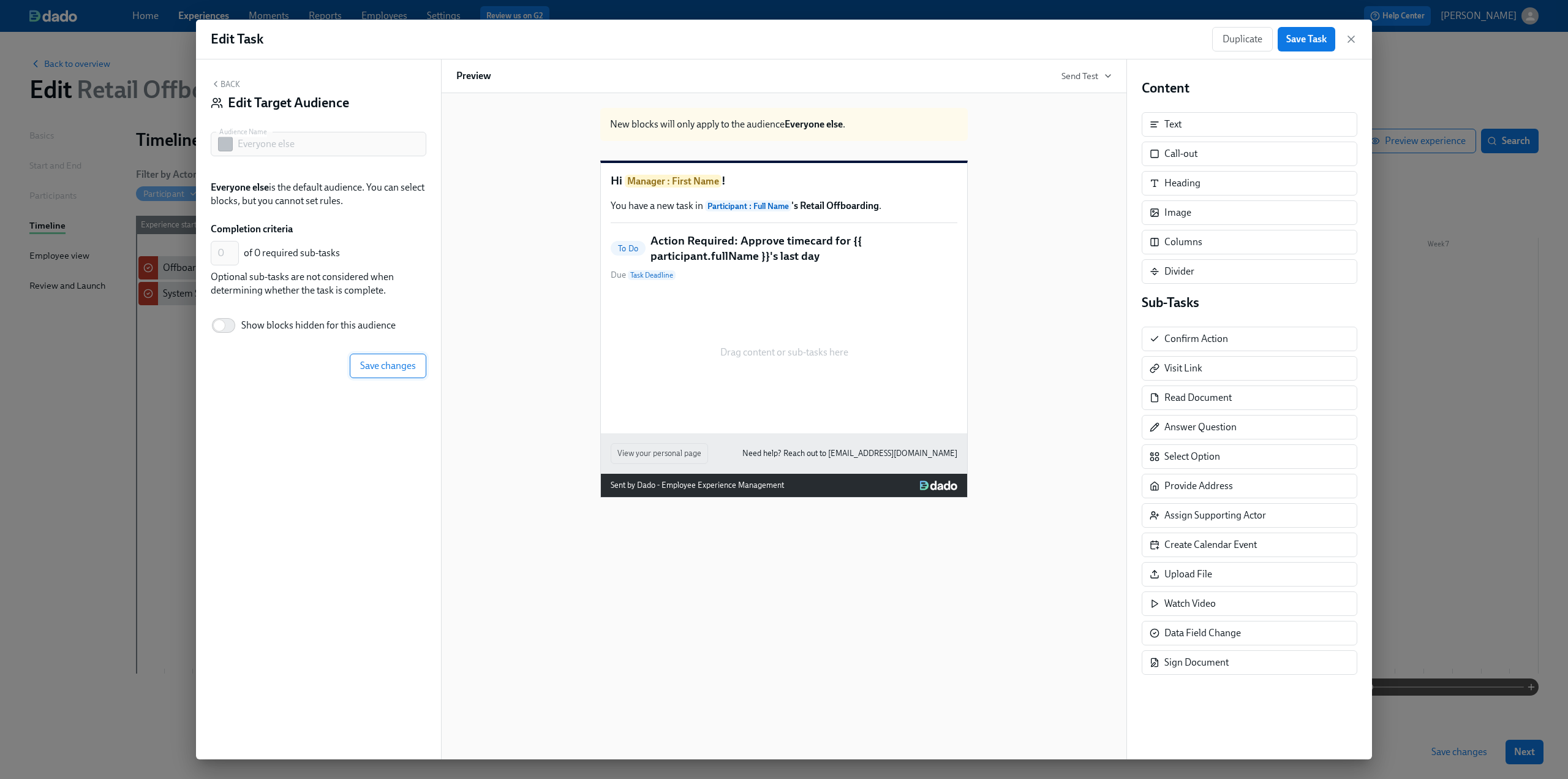
click at [377, 364] on span "Save changes" at bounding box center [388, 366] width 56 height 12
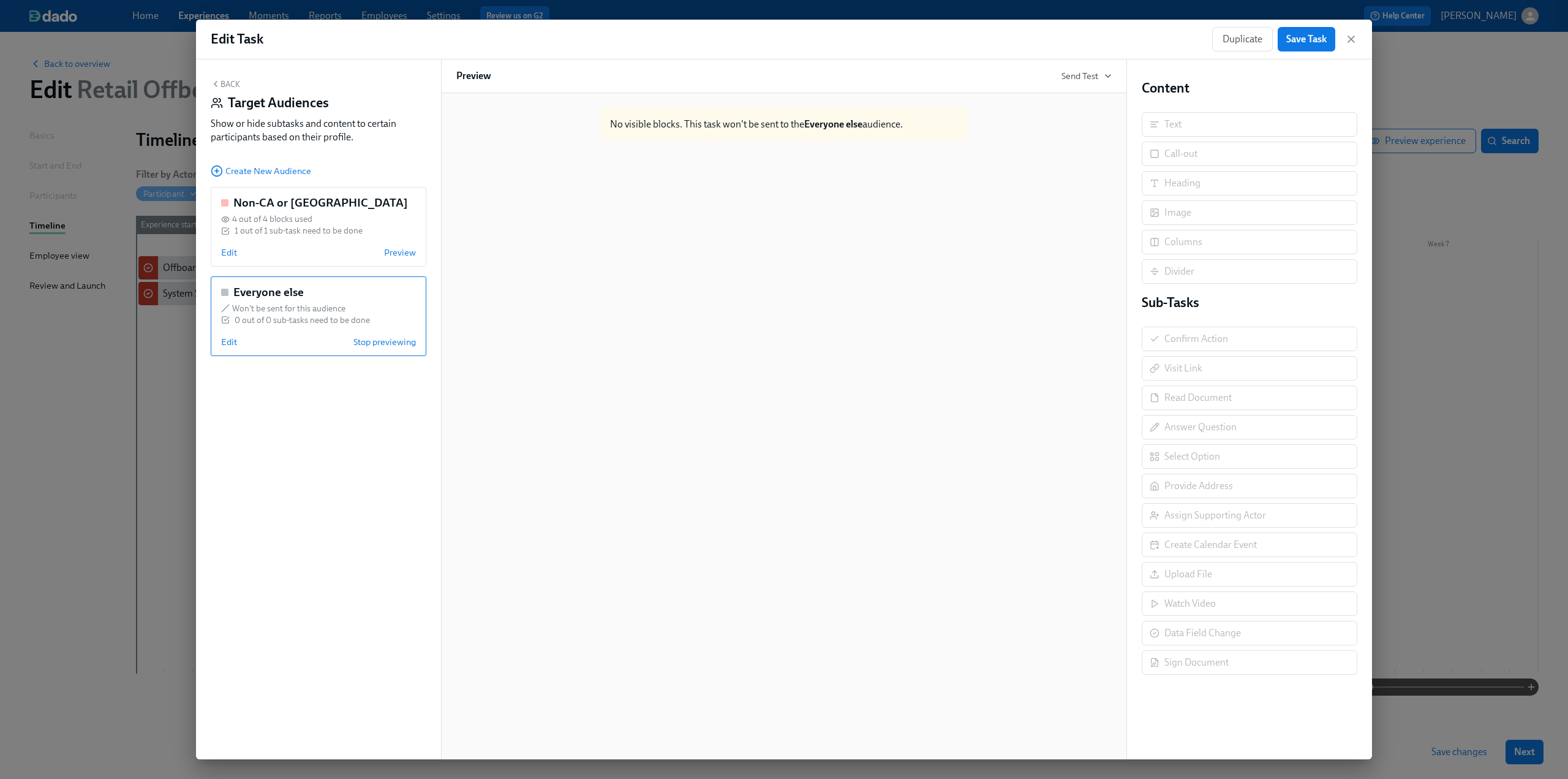
click at [229, 80] on button "Back" at bounding box center [225, 84] width 30 height 10
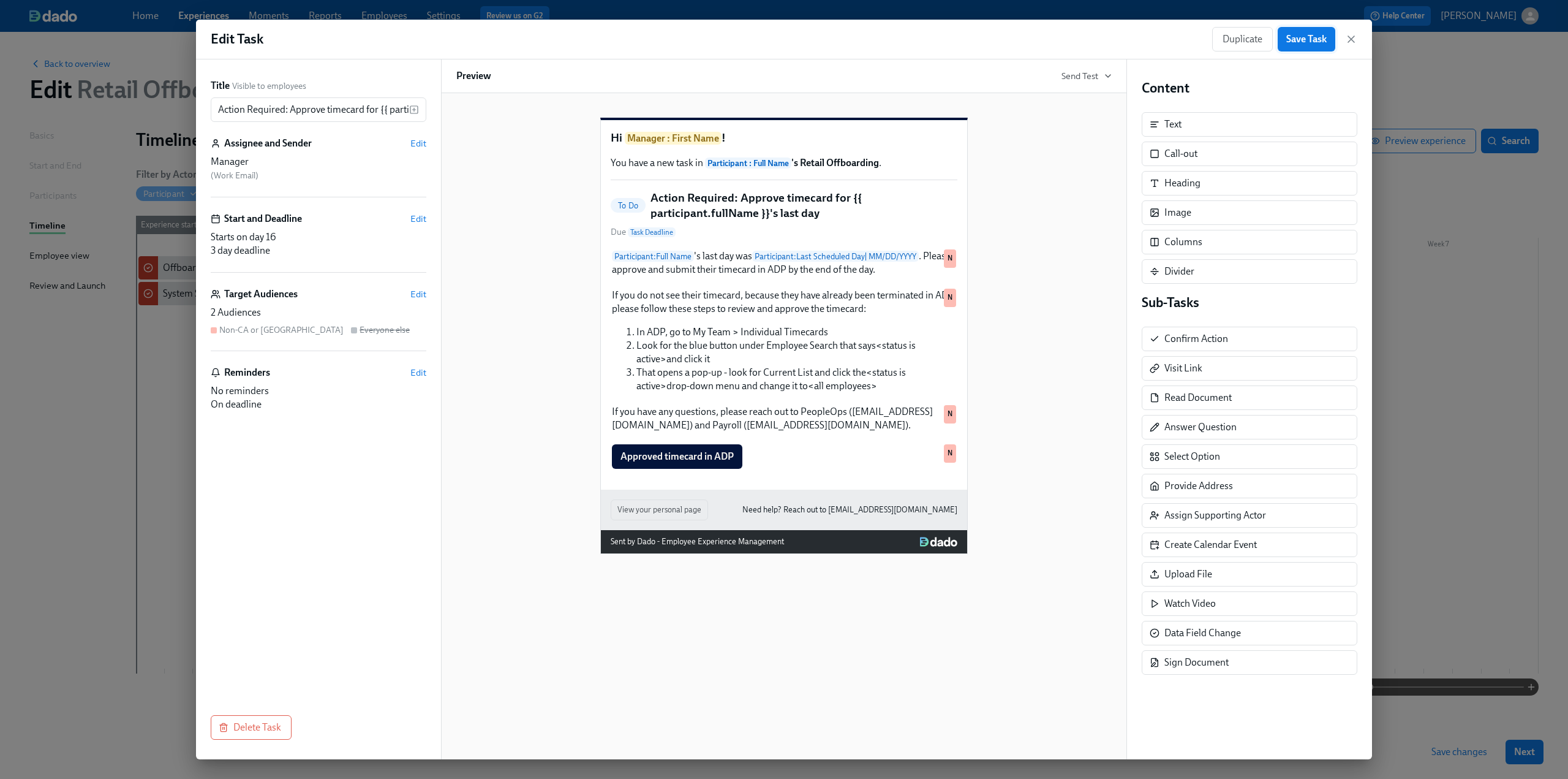
click at [1309, 41] on span "Save Task" at bounding box center [1307, 39] width 41 height 12
click at [1353, 41] on icon "button" at bounding box center [1351, 39] width 12 height 12
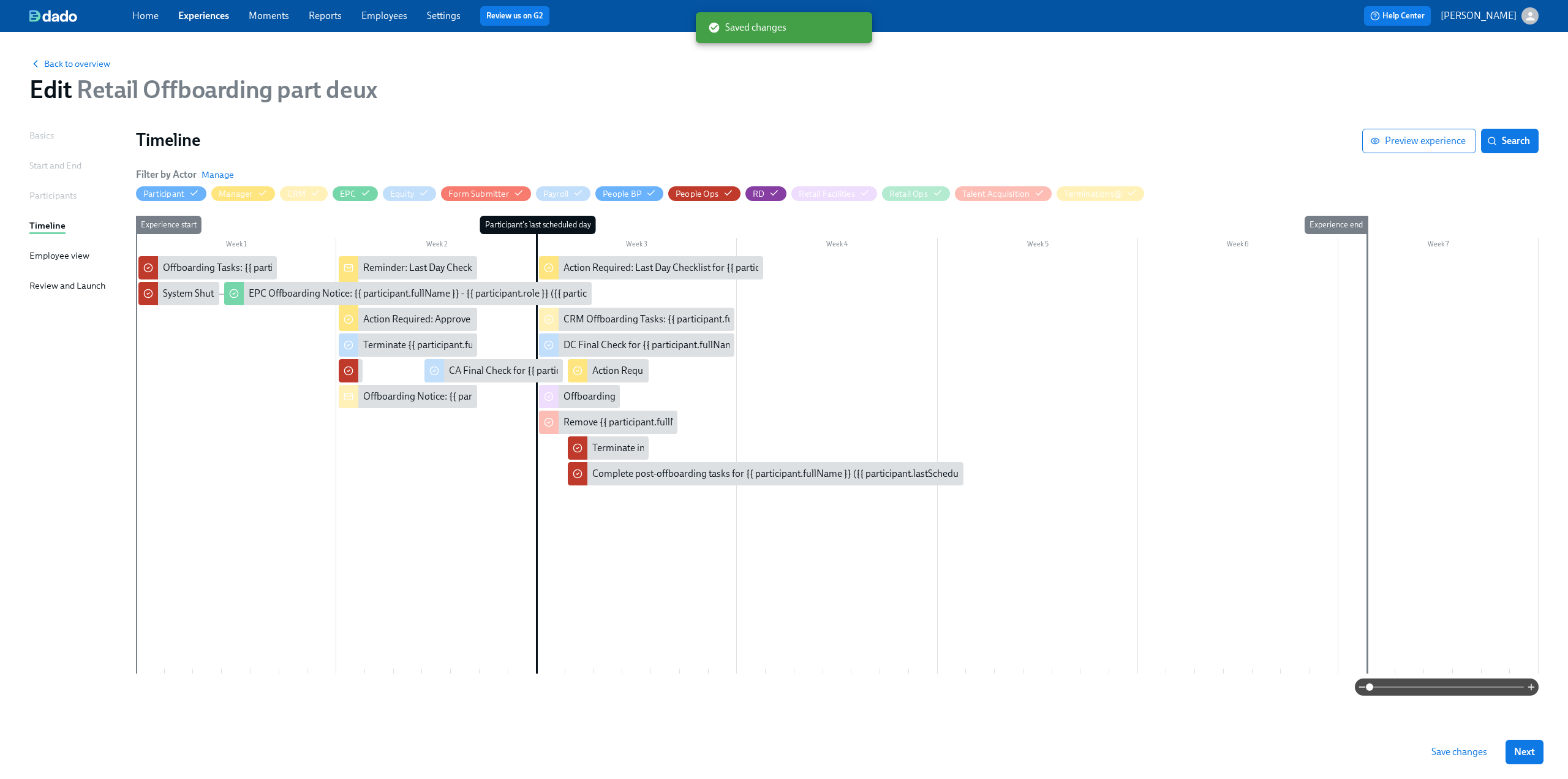
click at [1458, 736] on div "Save changes Next" at bounding box center [784, 751] width 1568 height 54
click at [1459, 747] on span "Save changes" at bounding box center [1459, 752] width 56 height 12
click at [1438, 752] on span "Save changes" at bounding box center [1459, 752] width 56 height 12
click at [377, 20] on link "Employees" at bounding box center [384, 15] width 46 height 12
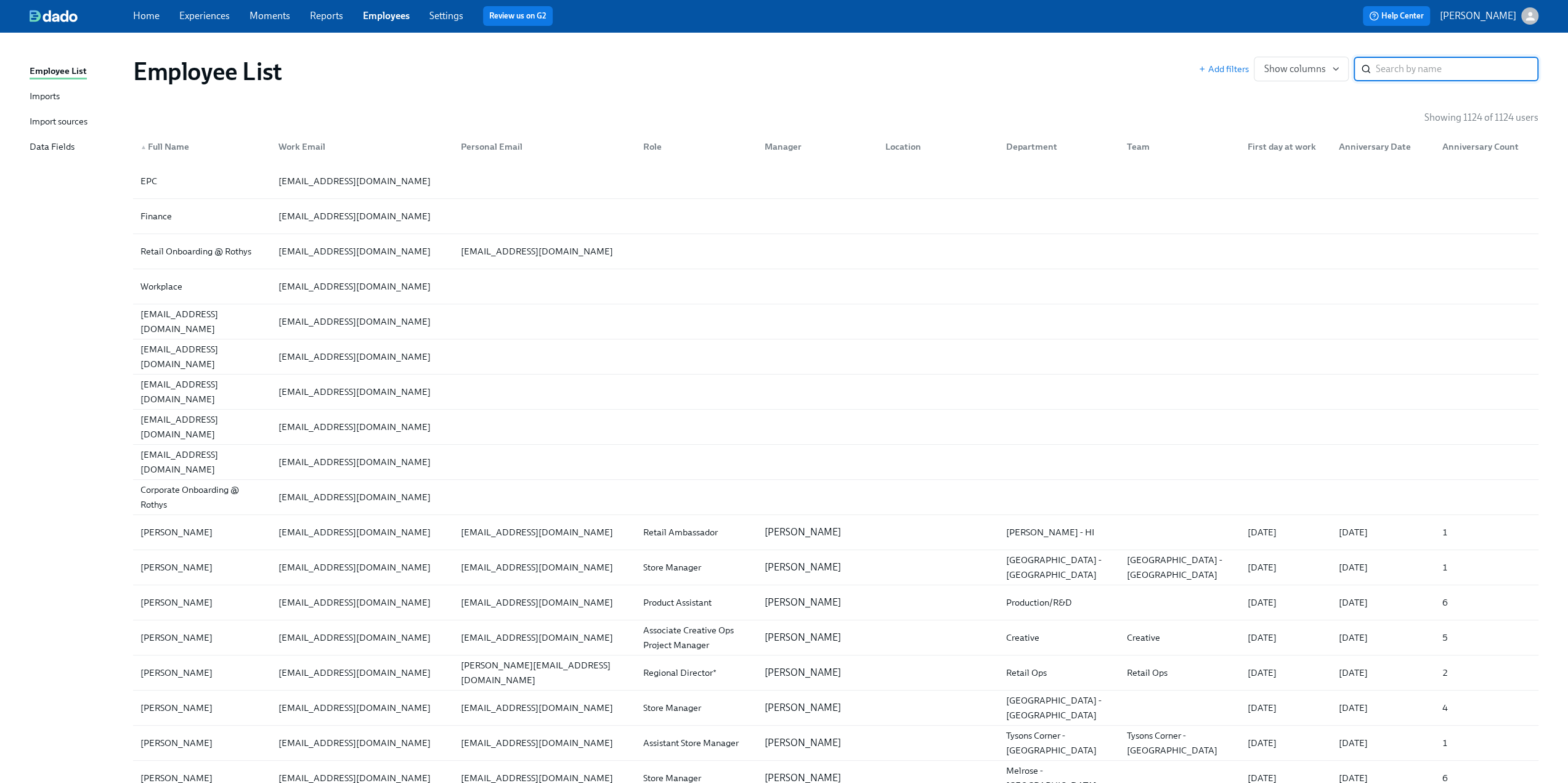
click at [38, 155] on div "Employee List Imports Import sources Data Fields" at bounding box center [81, 114] width 103 height 101
click at [37, 145] on div "Data Fields" at bounding box center [52, 148] width 45 height 15
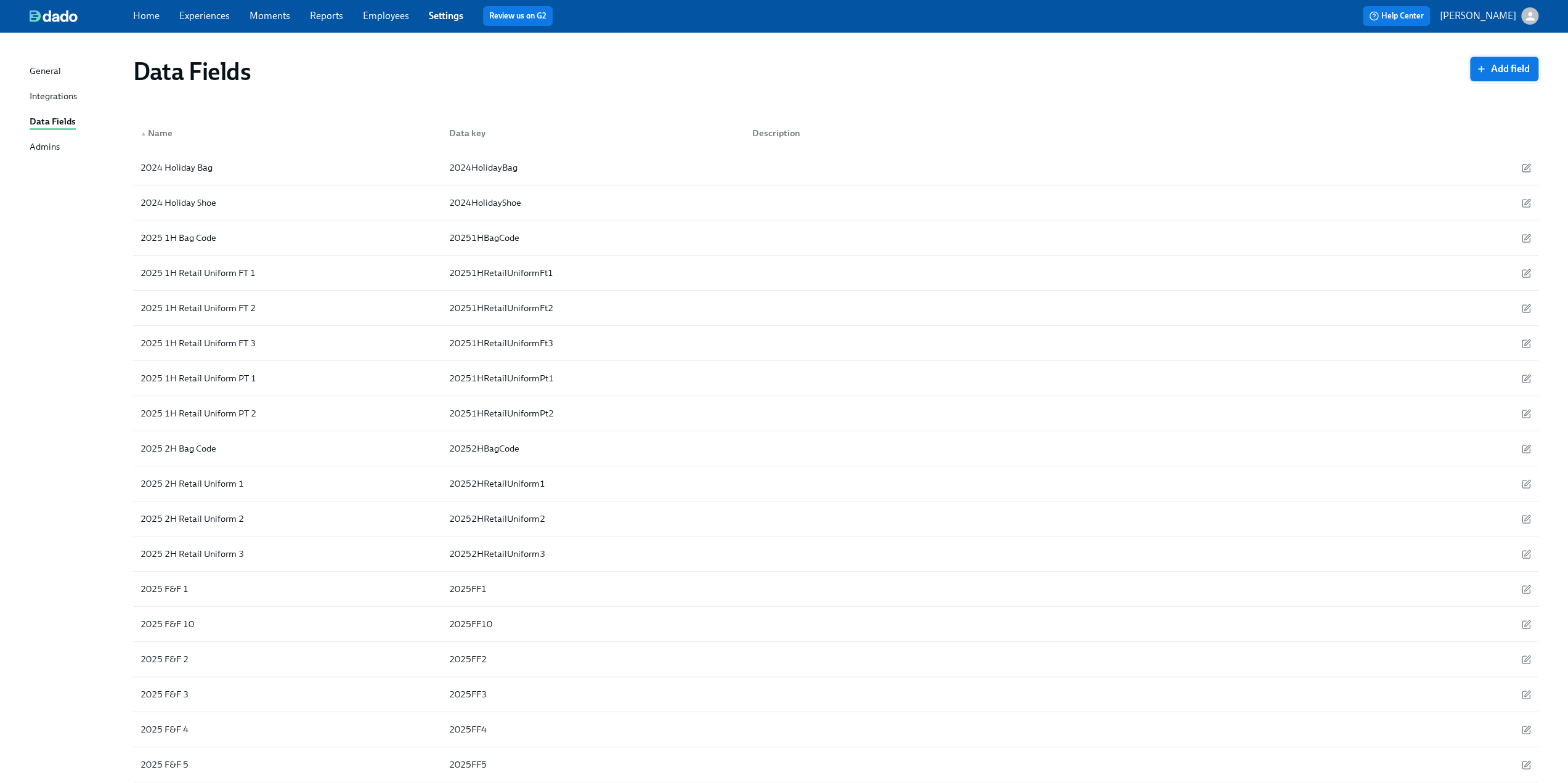
click at [1510, 69] on span "Add field" at bounding box center [1504, 69] width 51 height 12
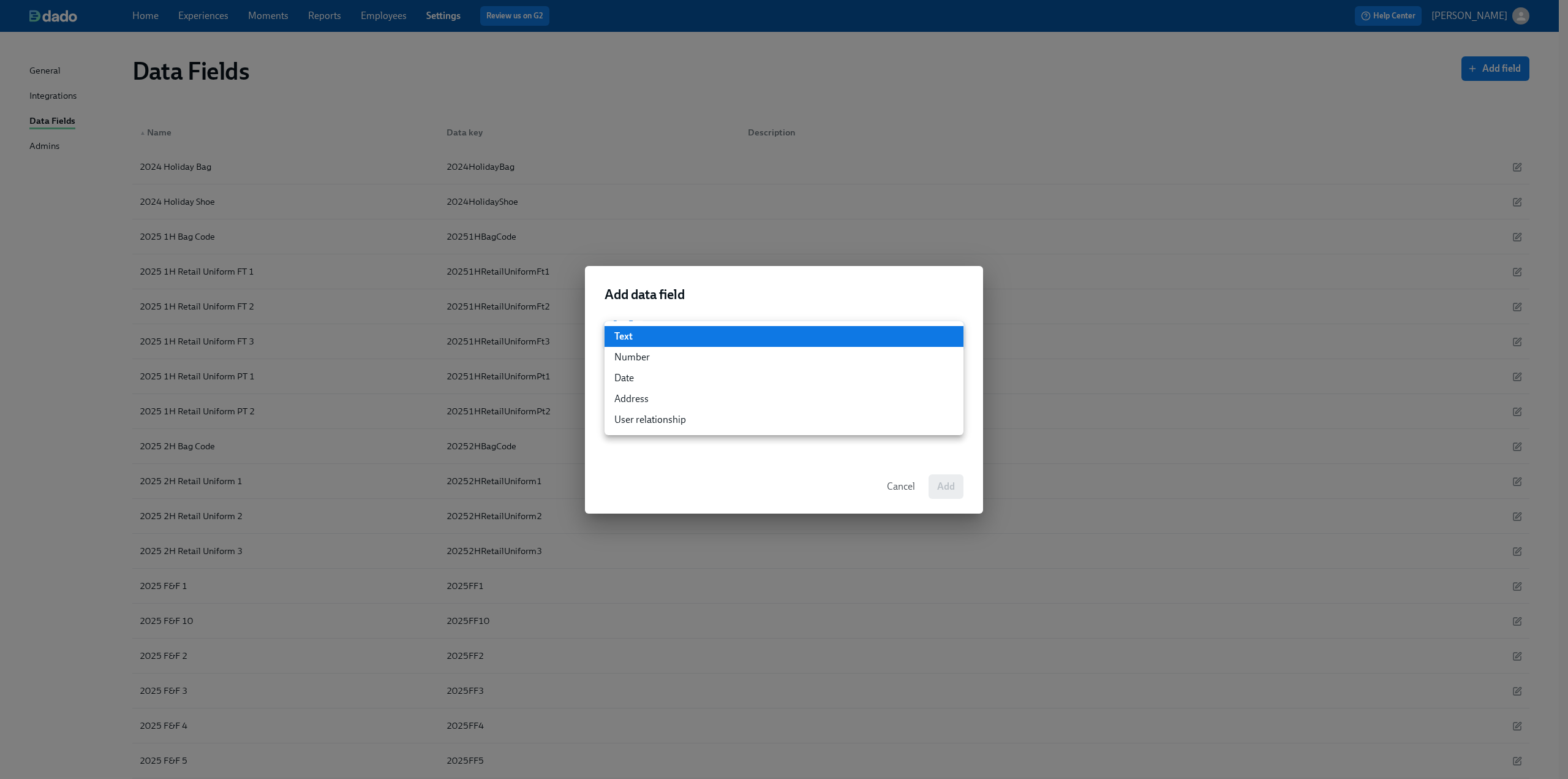
click at [739, 336] on li "Text" at bounding box center [784, 336] width 359 height 21
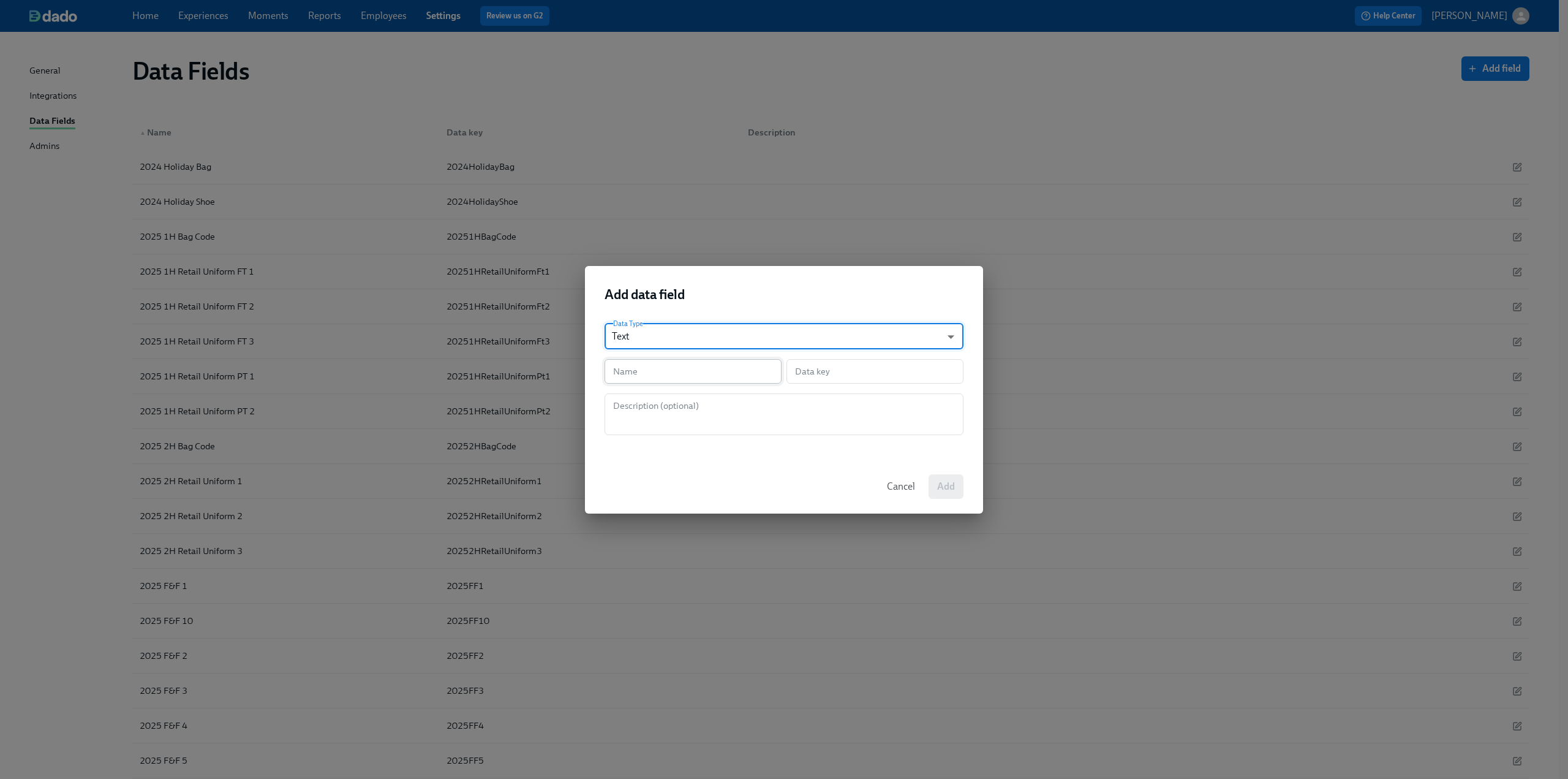
click at [646, 364] on input "text" at bounding box center [693, 371] width 177 height 25
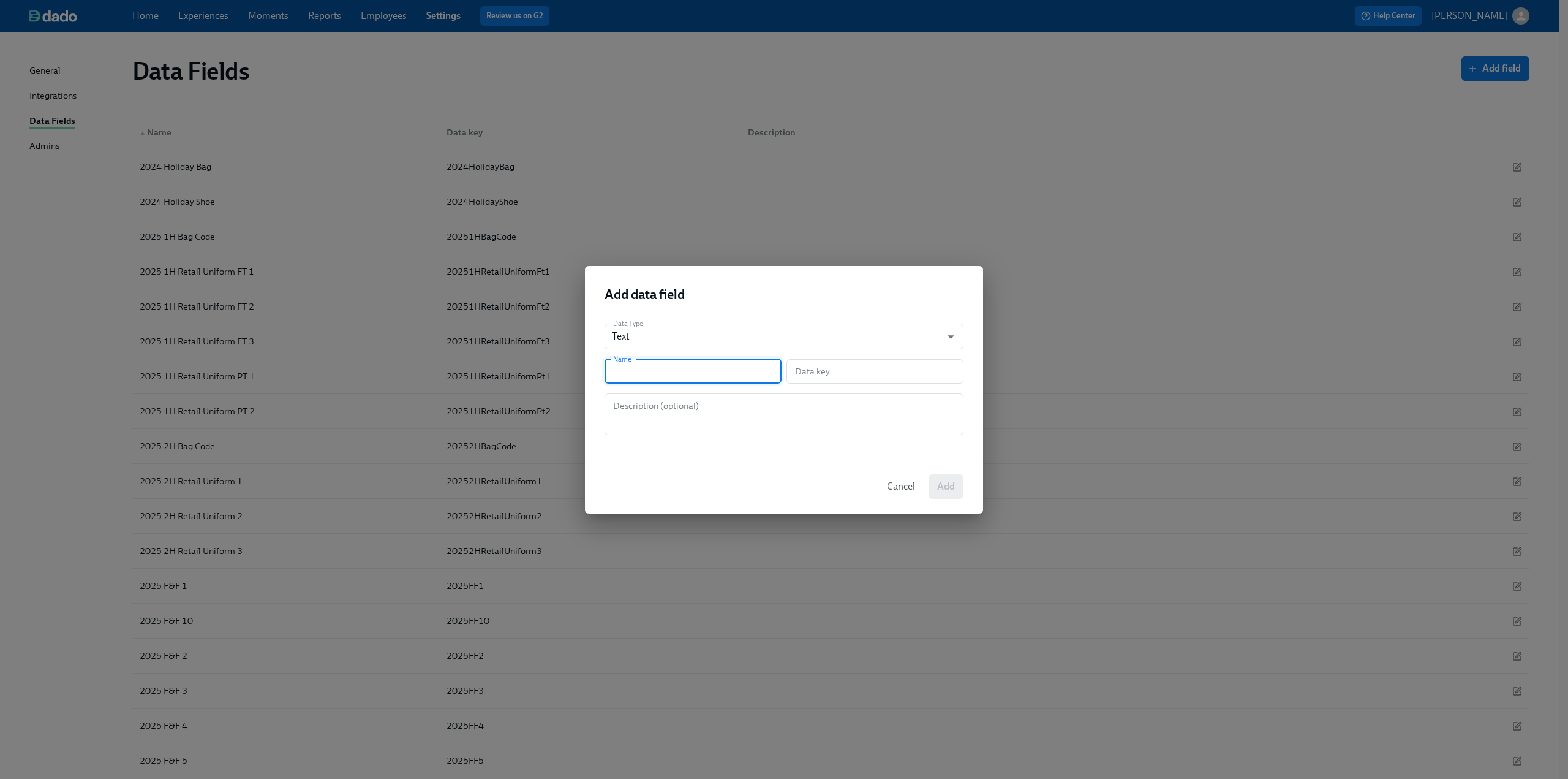
type input "H"
type input "h"
type input "HI"
type input "hi"
type input "HI F"
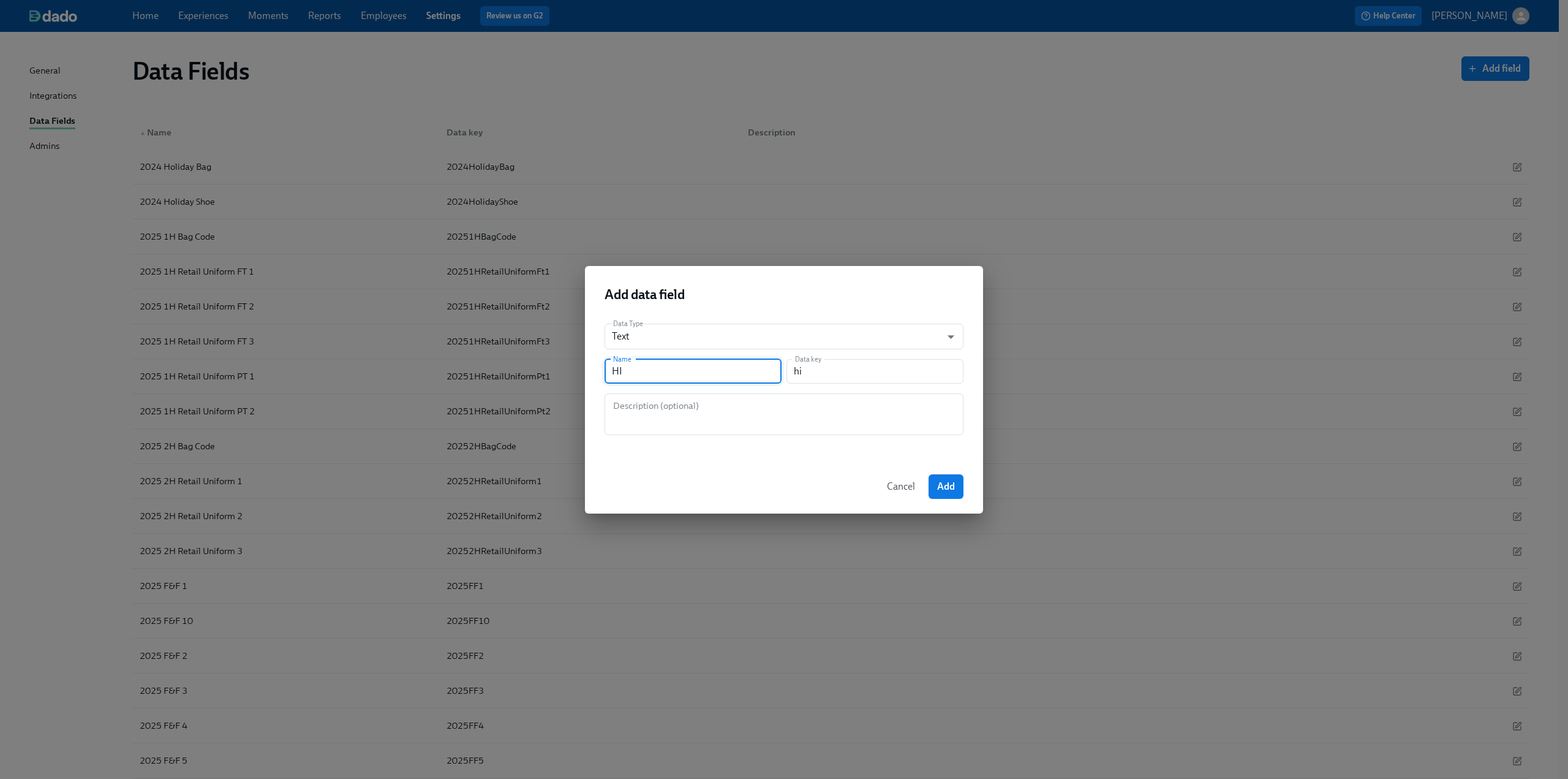
type input "hiF"
type input "HI Fi"
type input "hiFi"
type input "HI Fin"
type input "hiFin"
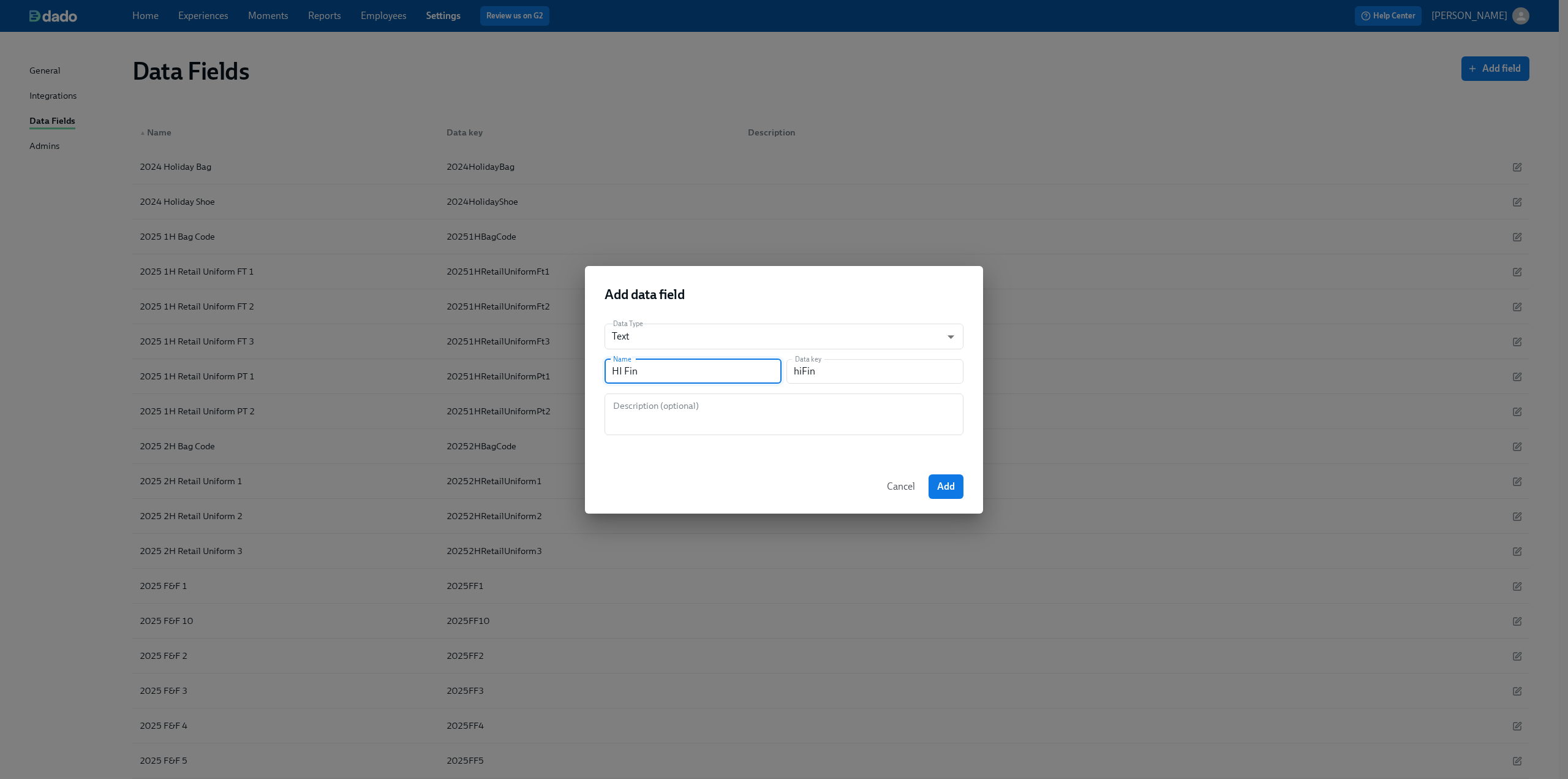
type input "HI Fina"
type input "hiFina"
type input "HI Final"
type input "hiFinal"
type input "HI Fina"
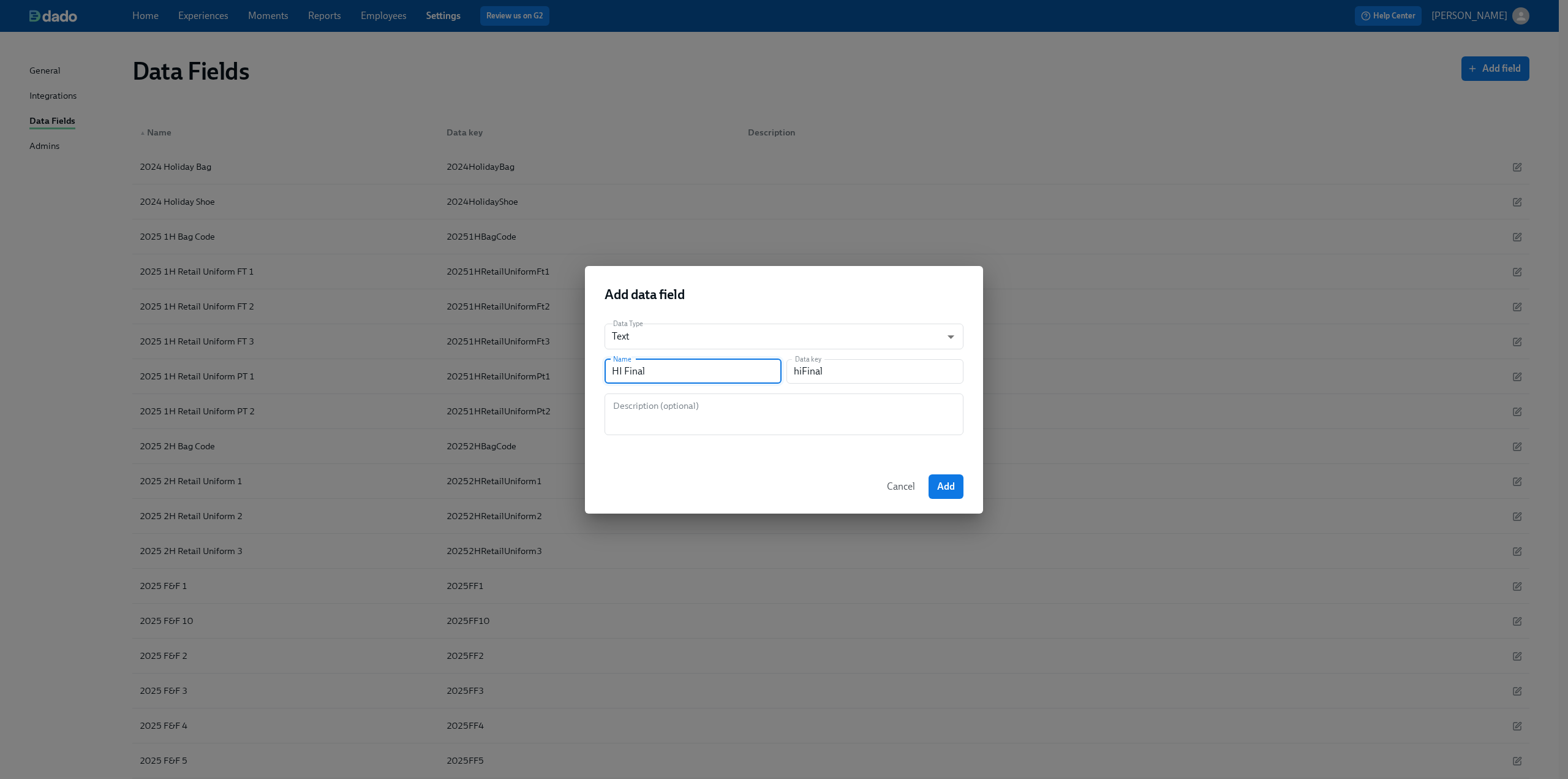
type input "hiFina"
type input "HI Fin"
type input "hiFin"
type input "HI Fi"
type input "hiFi"
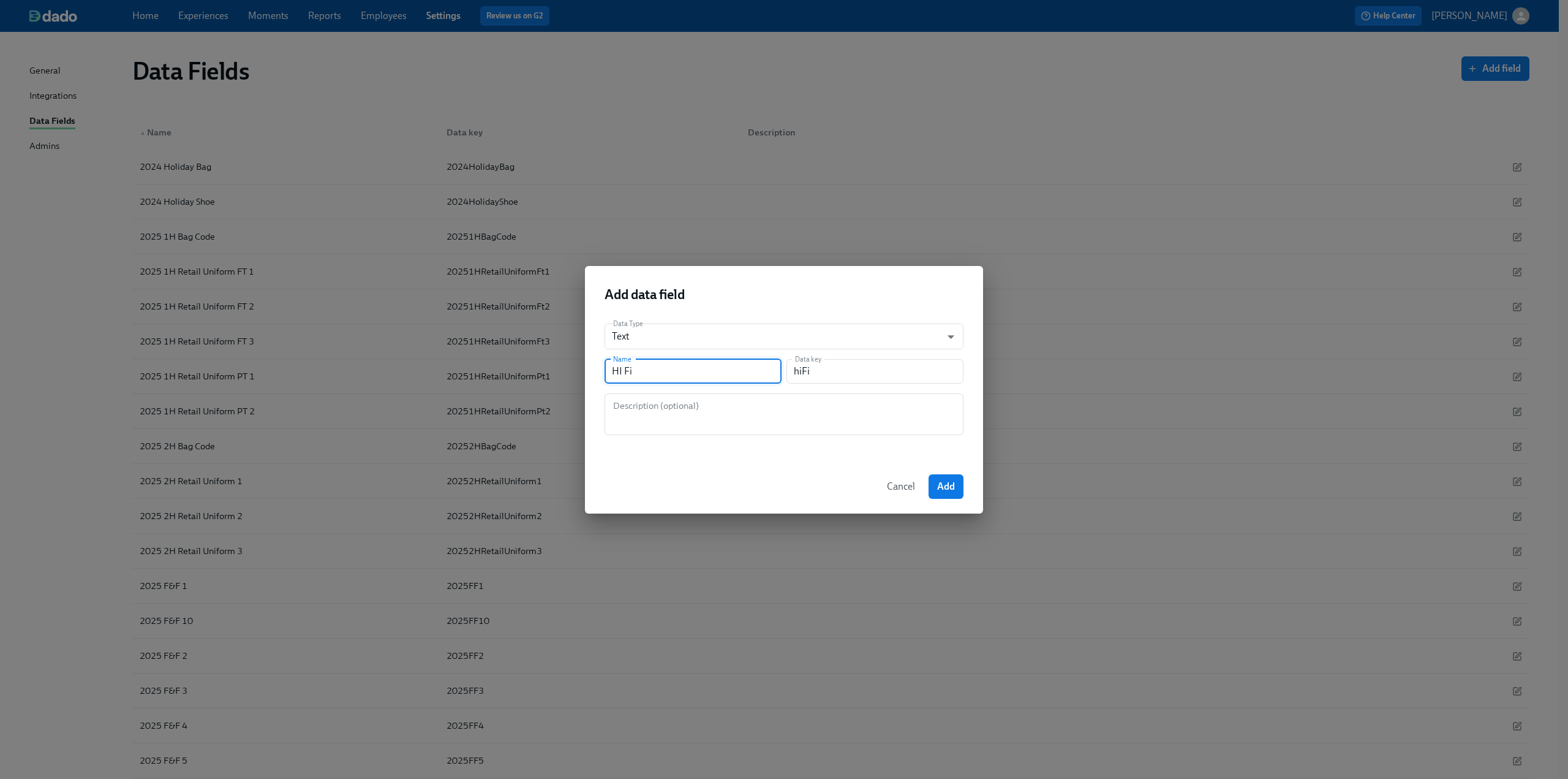
type input "HI F"
type input "hiF"
type input "HI"
type input "hi"
type input "HI N"
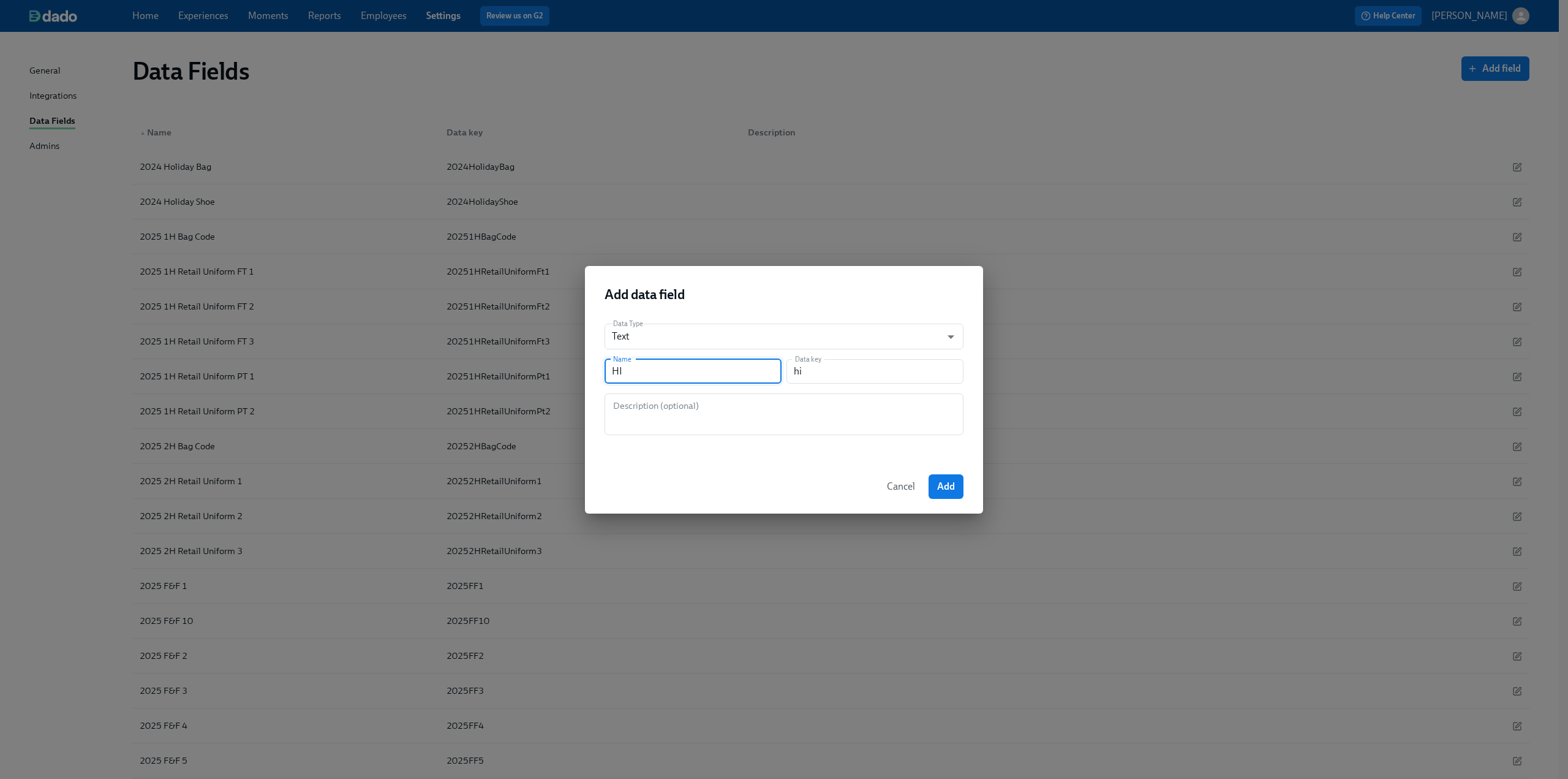
type input "hiN"
type input "HI No"
type input "hiNo"
type input "HI Not"
type input "hiNot"
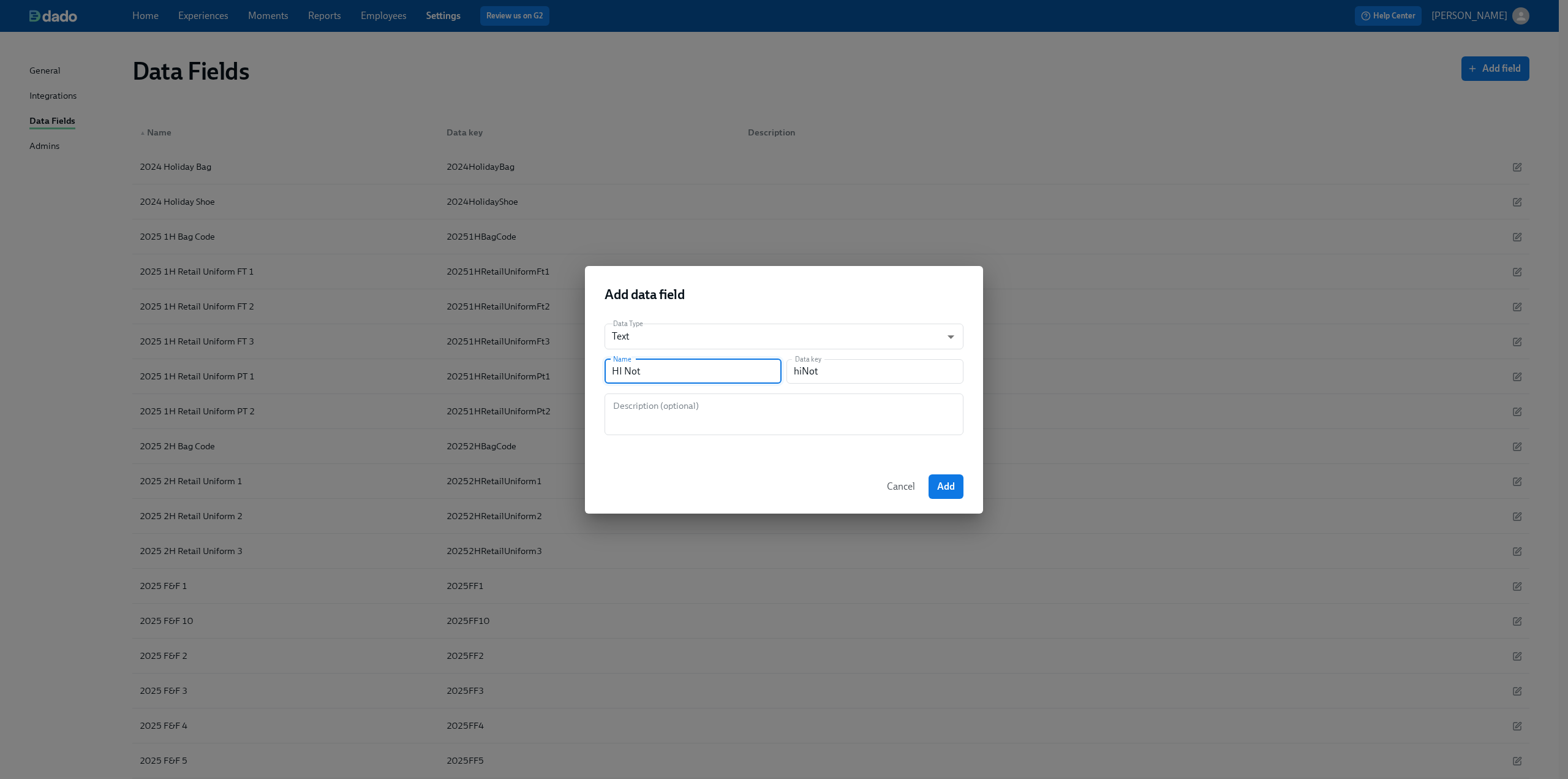
type input "HI Noti"
type input "hiNoti"
type input "HI Notic"
type input "hiNotic"
type input "HI Notice"
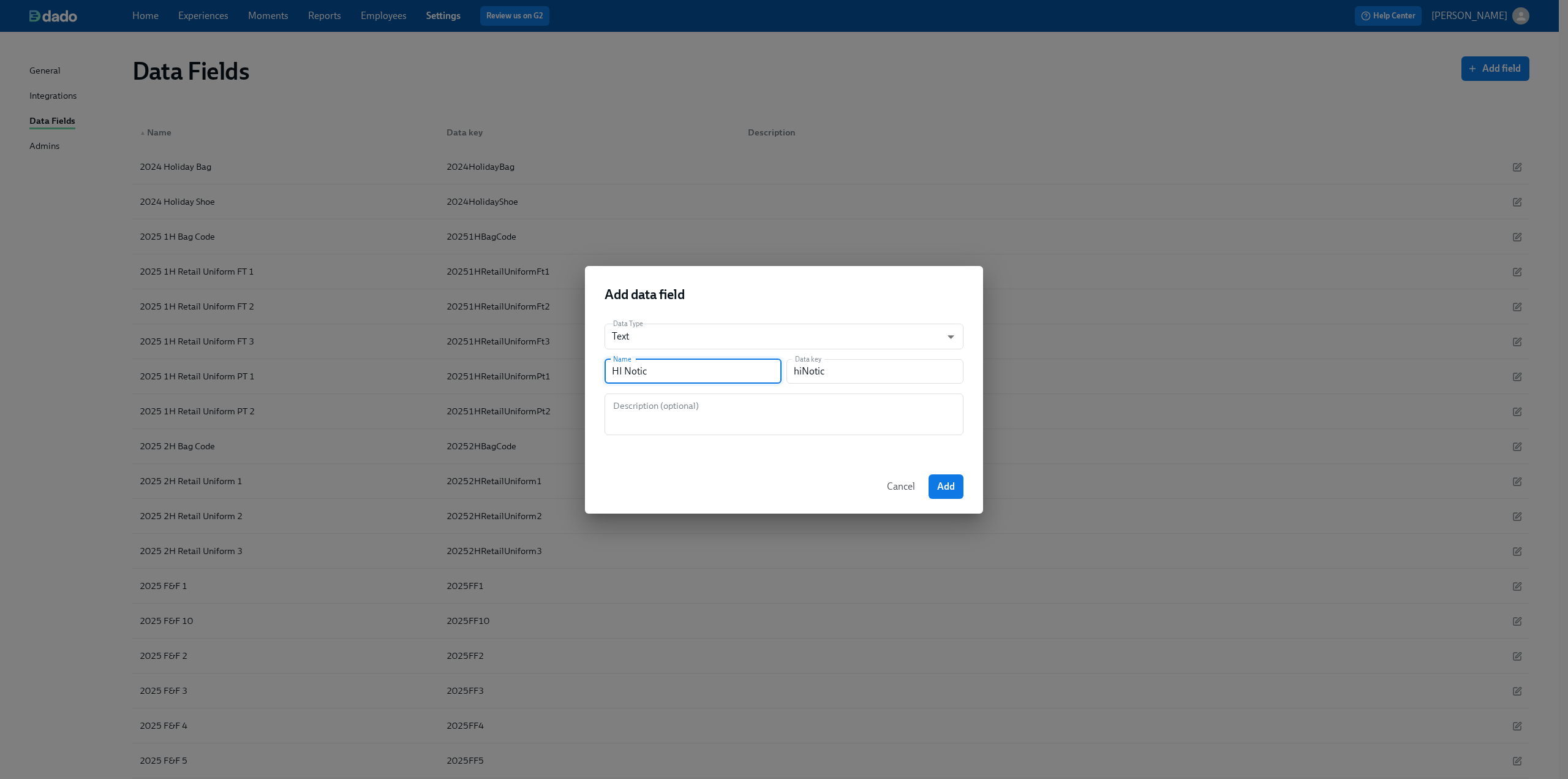
type input "hiNotice"
type input "HI Notice f"
type input "hiNoticeF"
type input "HI Notice fo"
type input "hiNoticeFo"
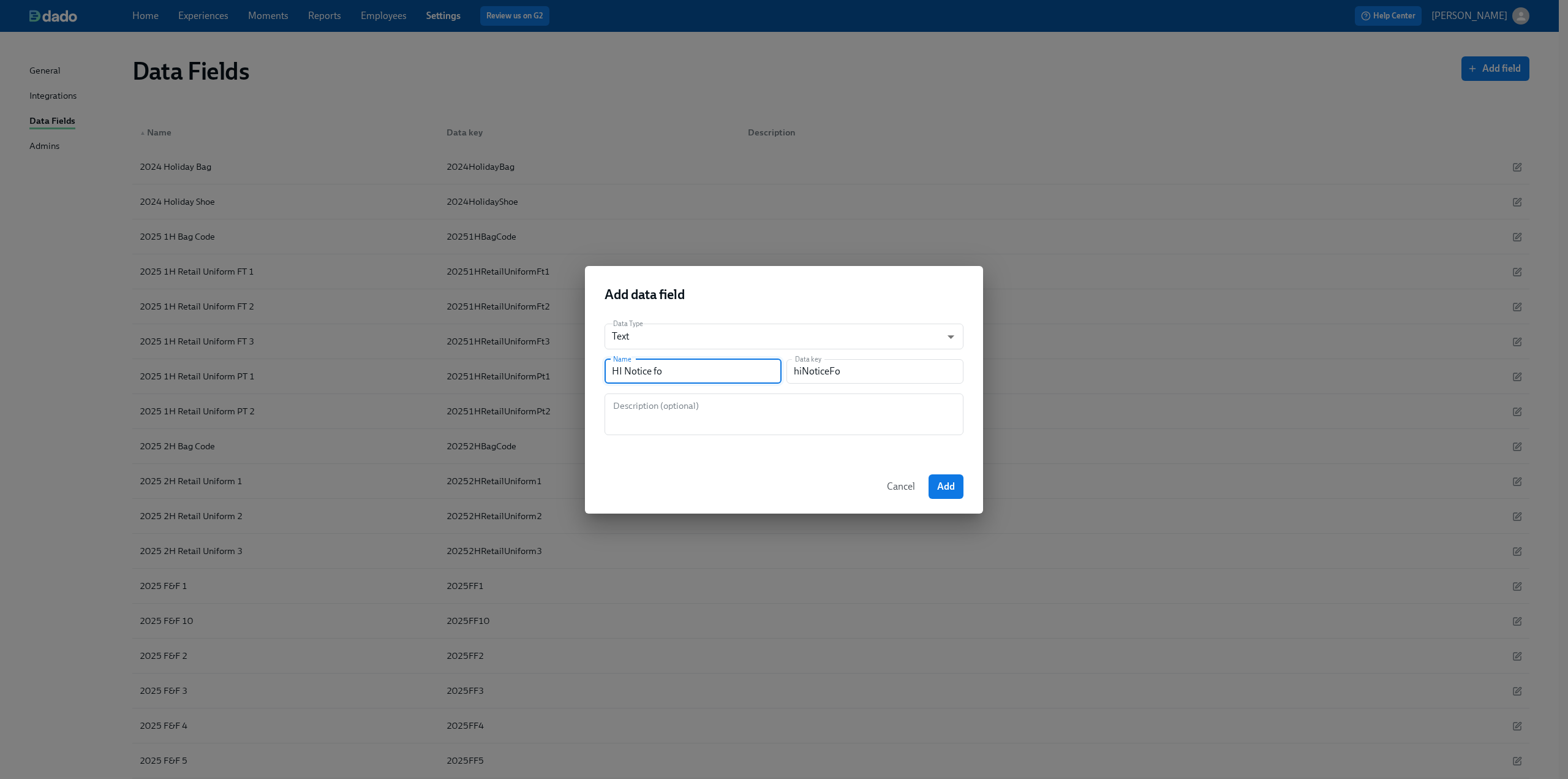
type input "HI Notice for"
type input "hiNoticeFor"
type input "HI Notice for F"
type input "hiNoticeForF"
type input "HI Notice for Fi"
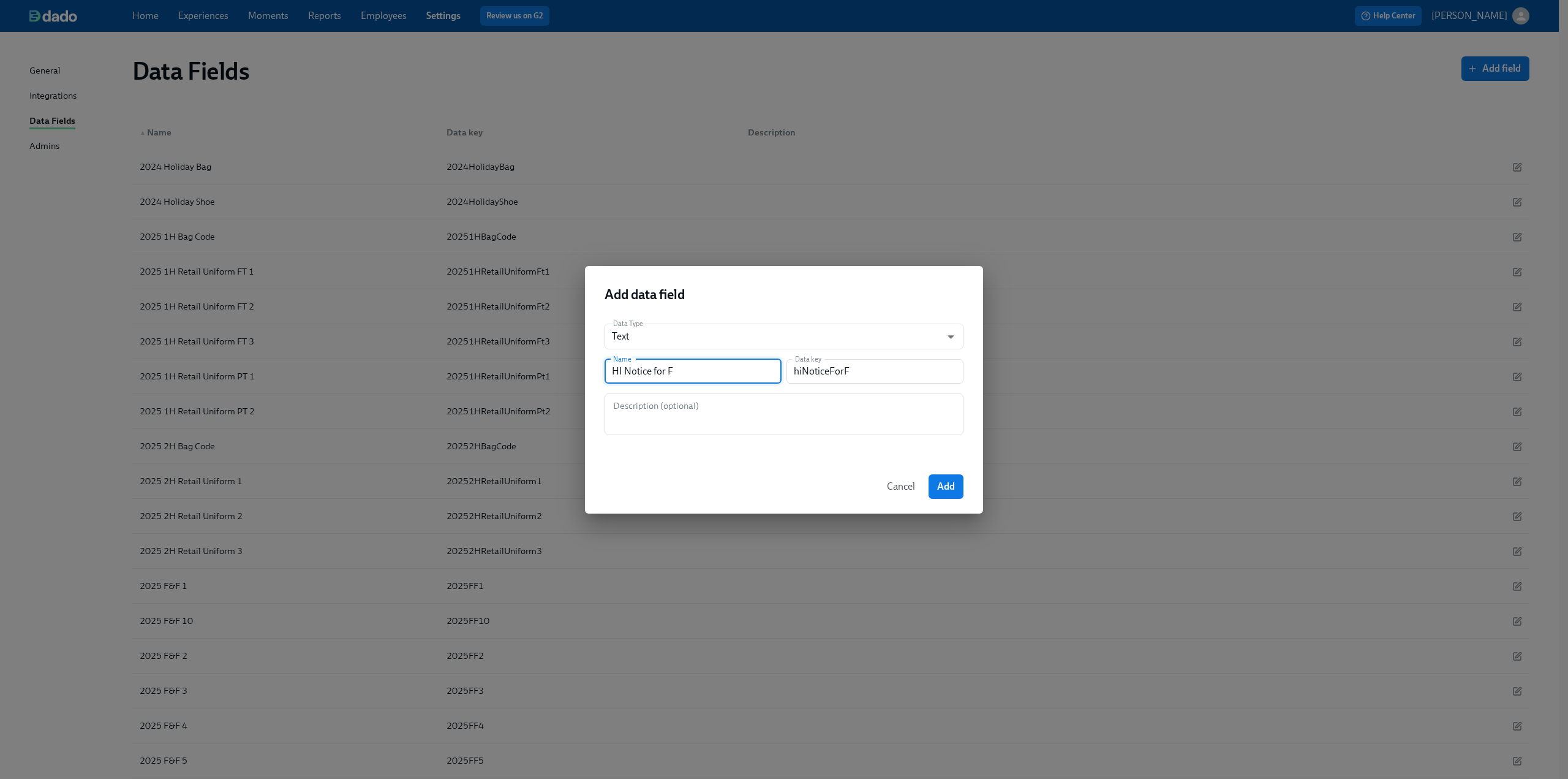
type input "hiNoticeForFi"
type input "HI Notice for Fin"
type input "hiNoticeForFin"
type input "HI Notice for Fina"
type input "hiNoticeForFina"
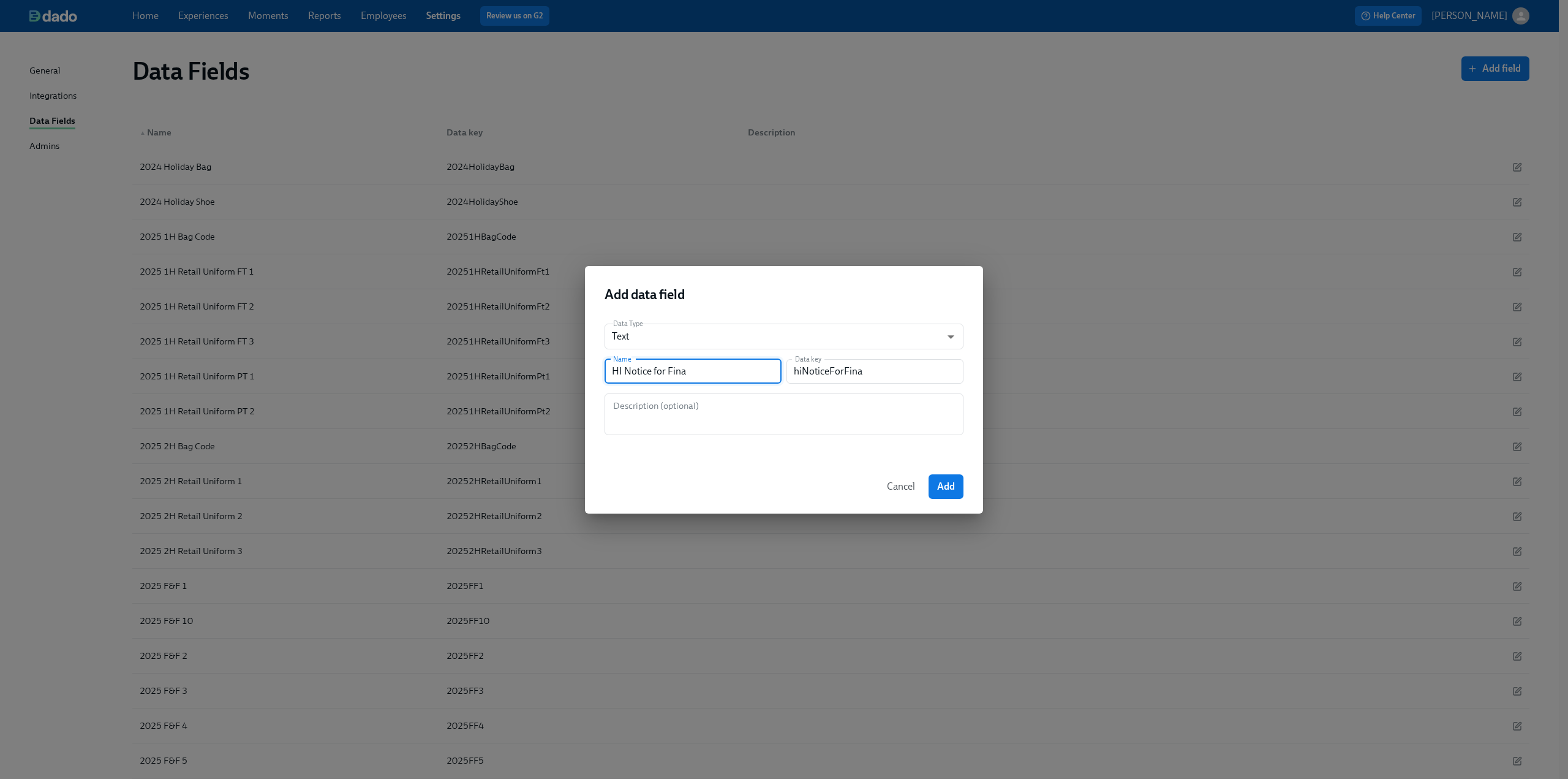
type input "HI Notice for Final"
type input "hiNoticeForFinal"
type input "HI Notice for Final P"
type input "hiNoticeForFinalP"
type input "HI Notice for Final Pa"
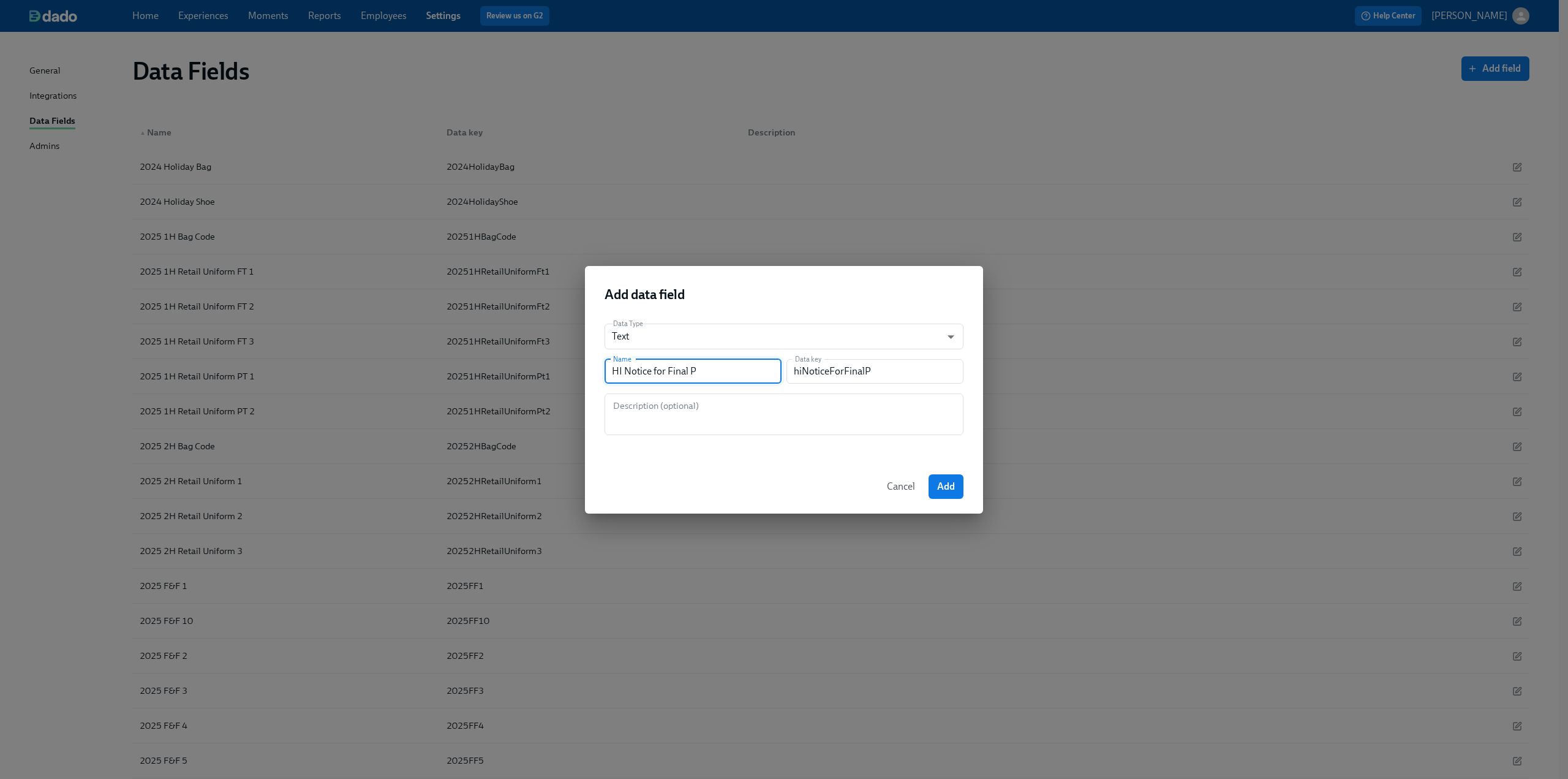
type input "hiNoticeForFinalPa"
type input "HI Notice for Final Pay"
type input "hiNoticeForFinalPay"
type input "HI Notice for Final Pay"
click at [653, 413] on textarea at bounding box center [784, 414] width 344 height 30
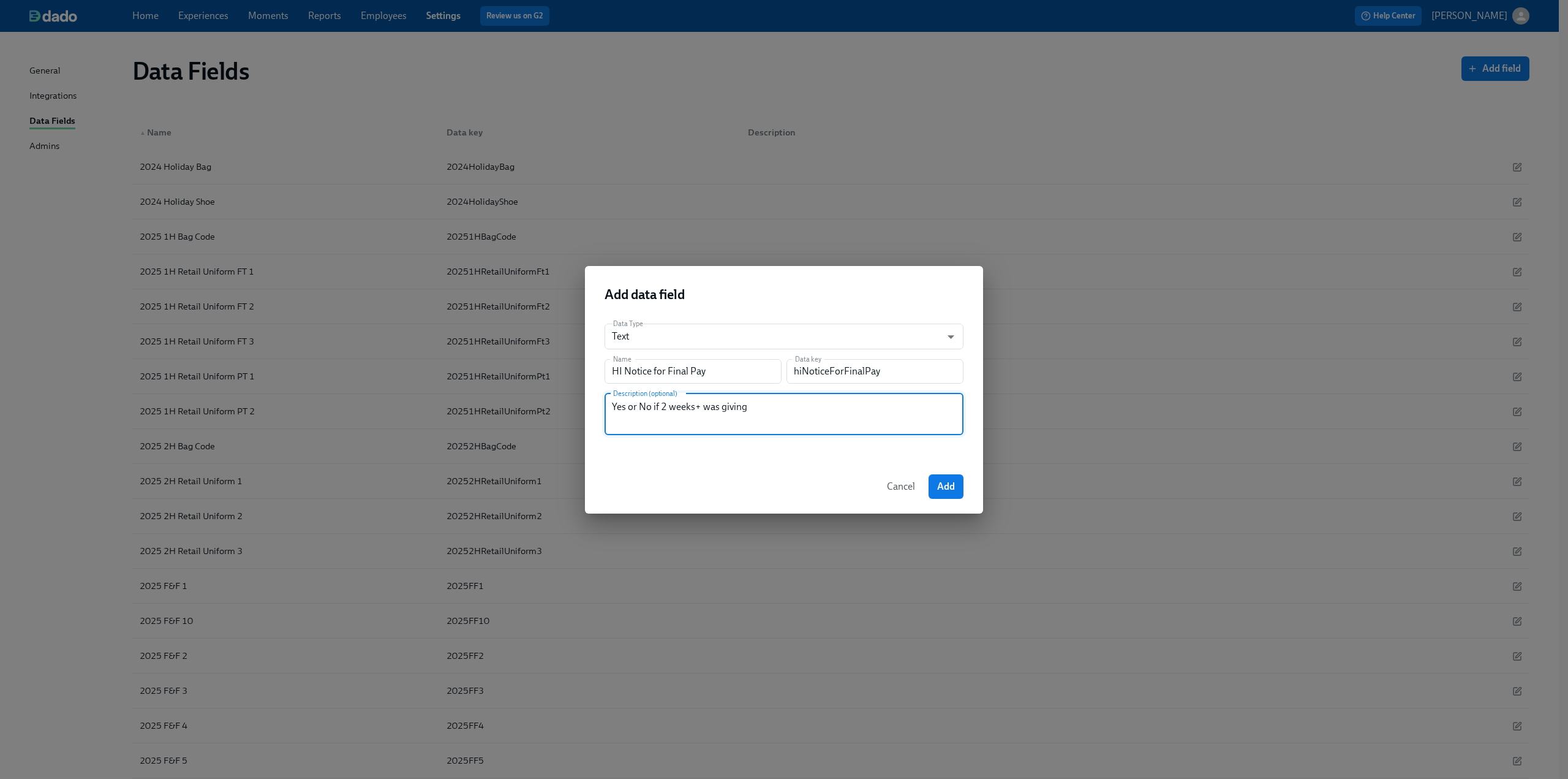
click at [703, 409] on textarea "Yes or No if 2 weeks+ was giving" at bounding box center [784, 414] width 344 height 30
click at [820, 413] on textarea "Yes or No if 2 weeks+ notice was given" at bounding box center [784, 414] width 344 height 30
type textarea "Yes or No if 2 weeks+ notice was given"
click at [949, 489] on span "Add" at bounding box center [946, 486] width 18 height 12
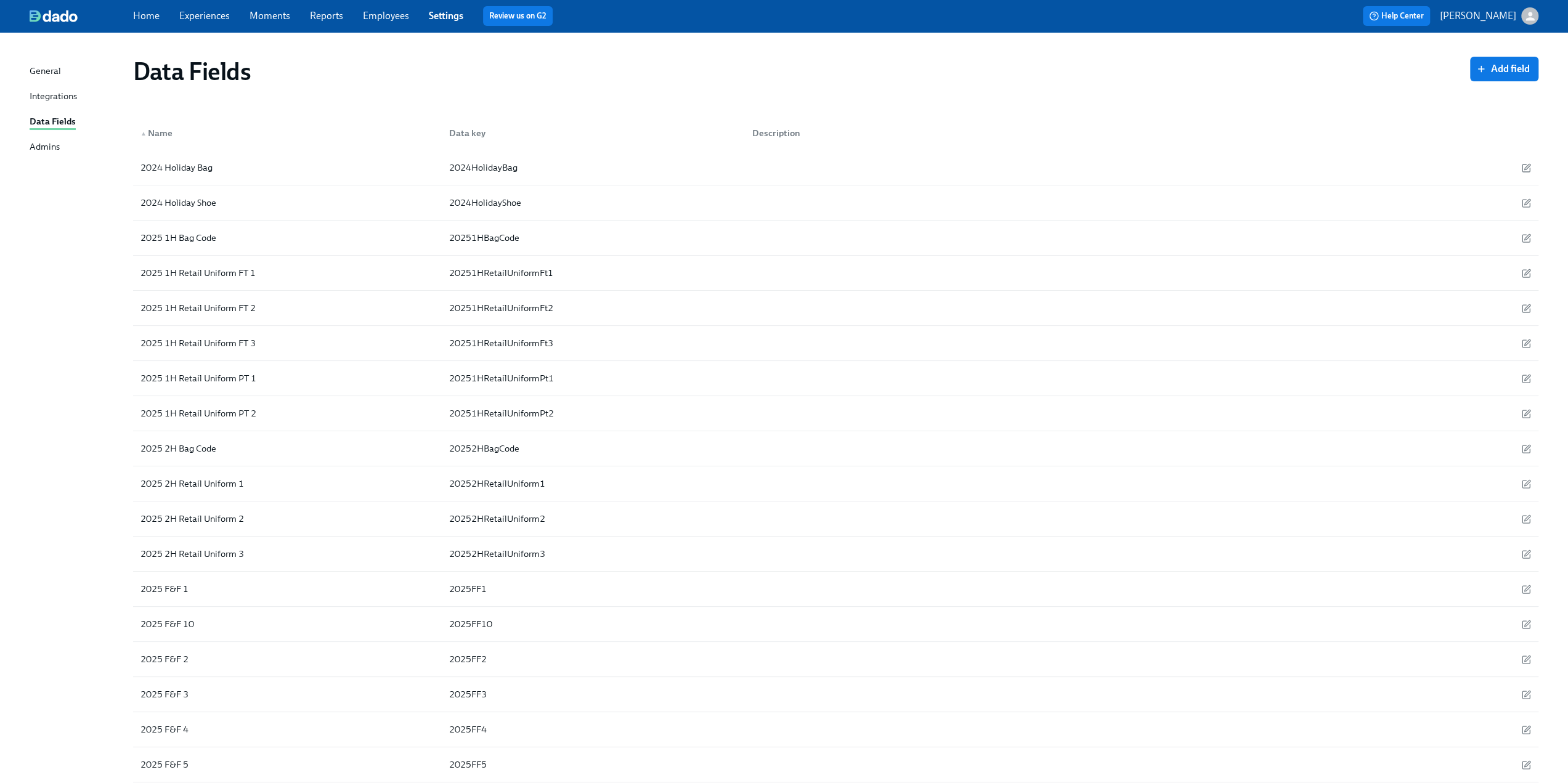
click at [193, 10] on link "Experiences" at bounding box center [204, 15] width 51 height 12
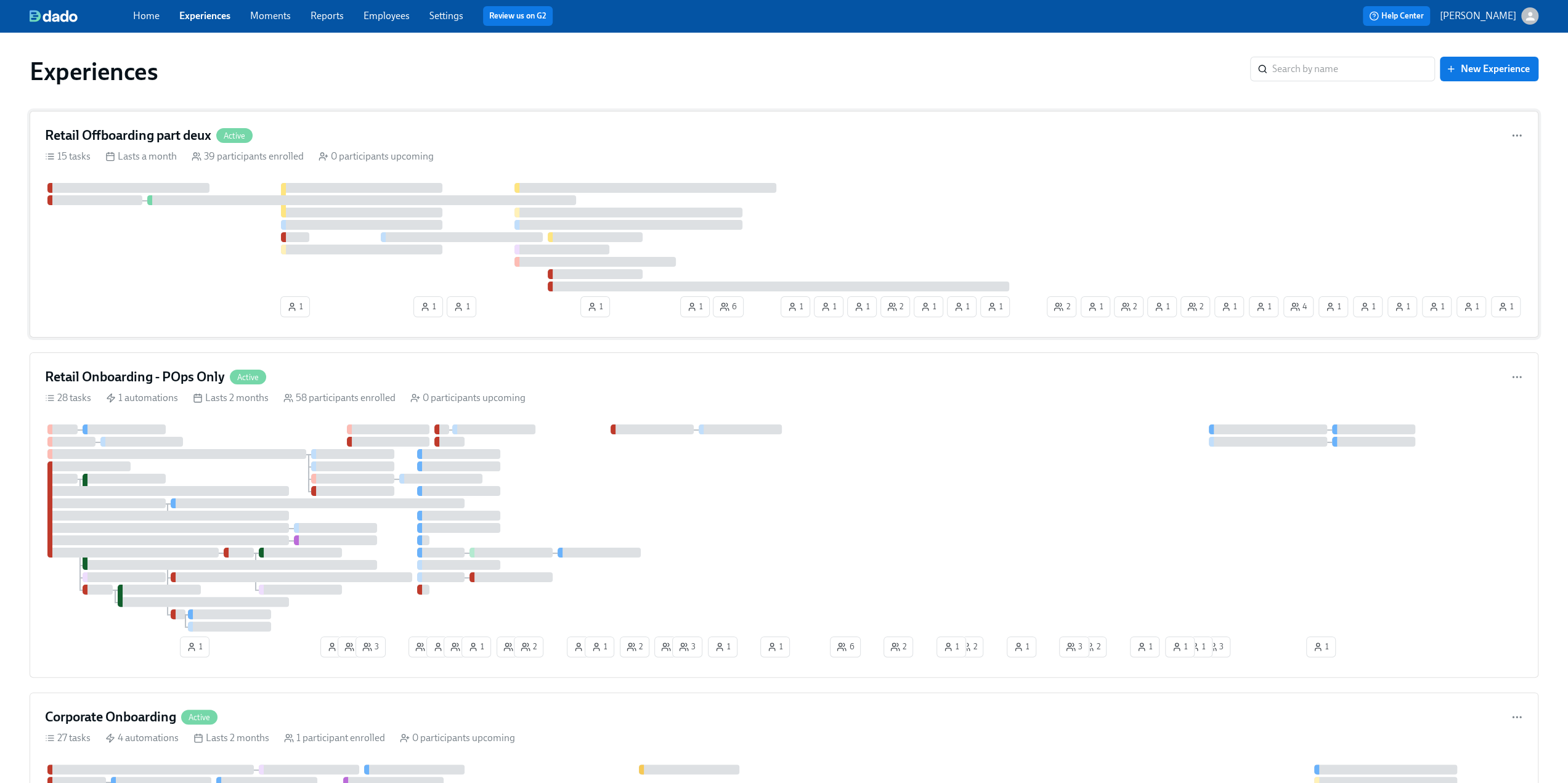
click at [294, 135] on div "Retail Offboarding part deux Active" at bounding box center [784, 135] width 1478 height 19
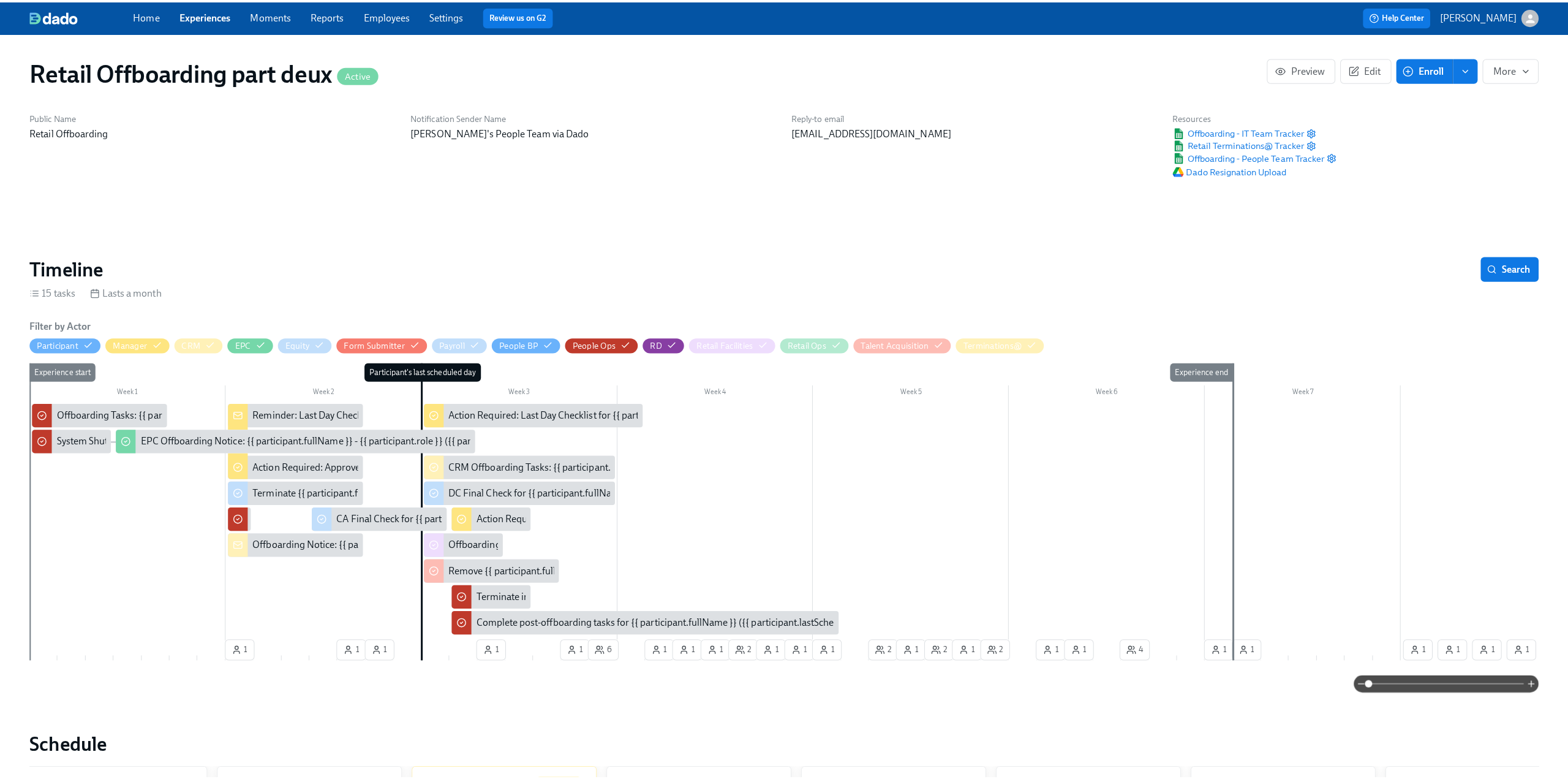
scroll to position [0, 7007]
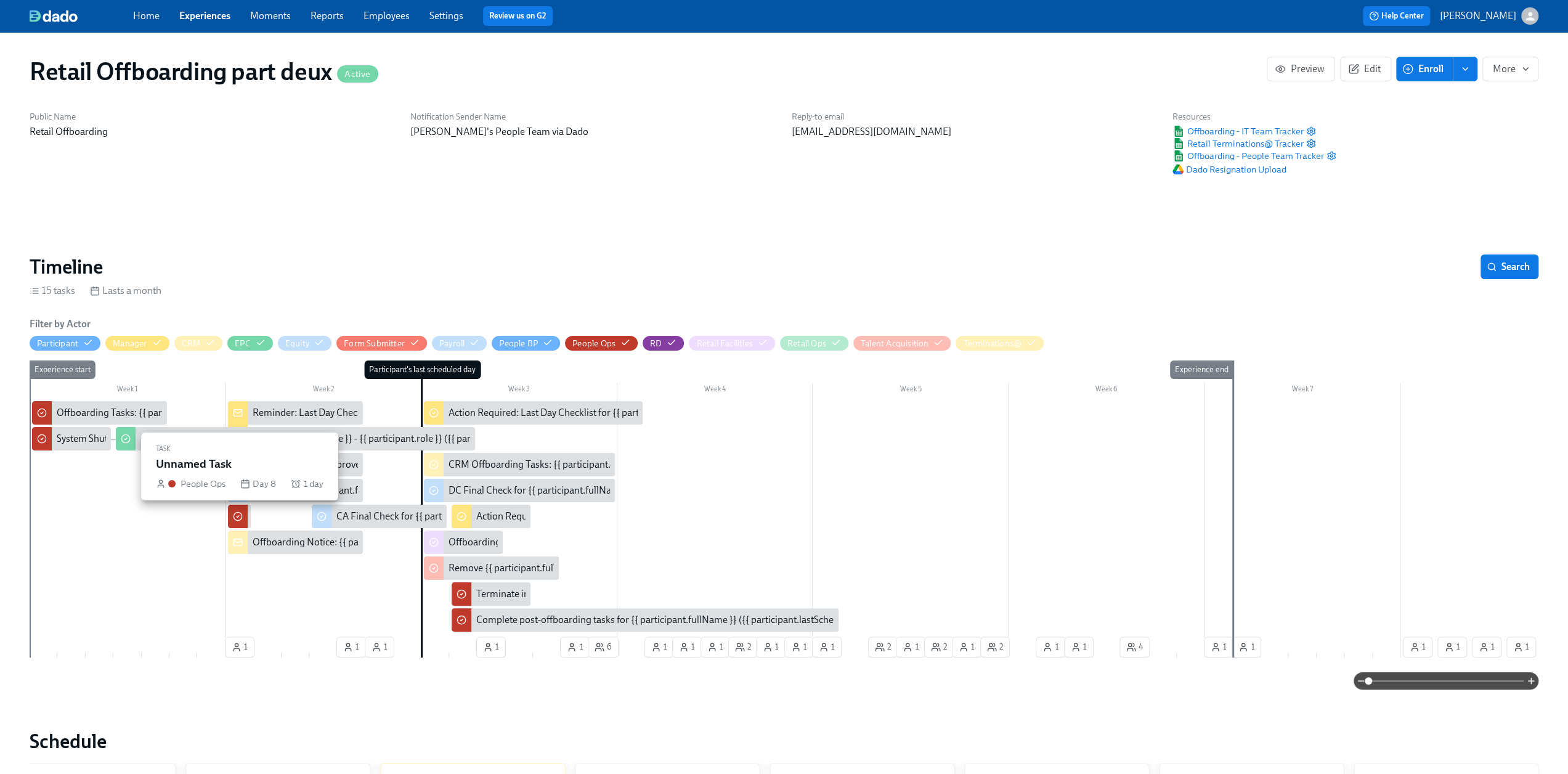
click at [245, 519] on div at bounding box center [238, 516] width 19 height 24
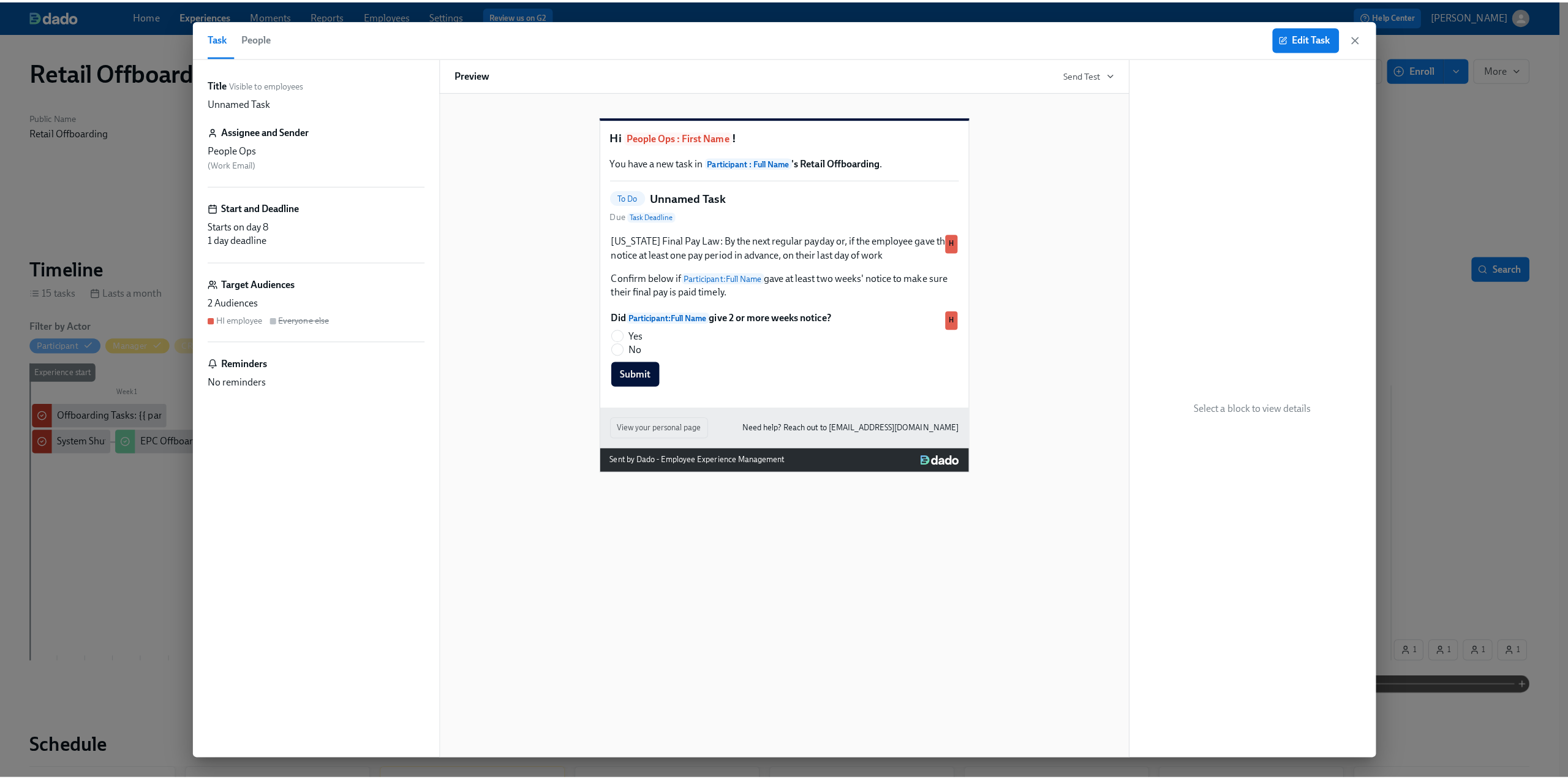
scroll to position [0, 7007]
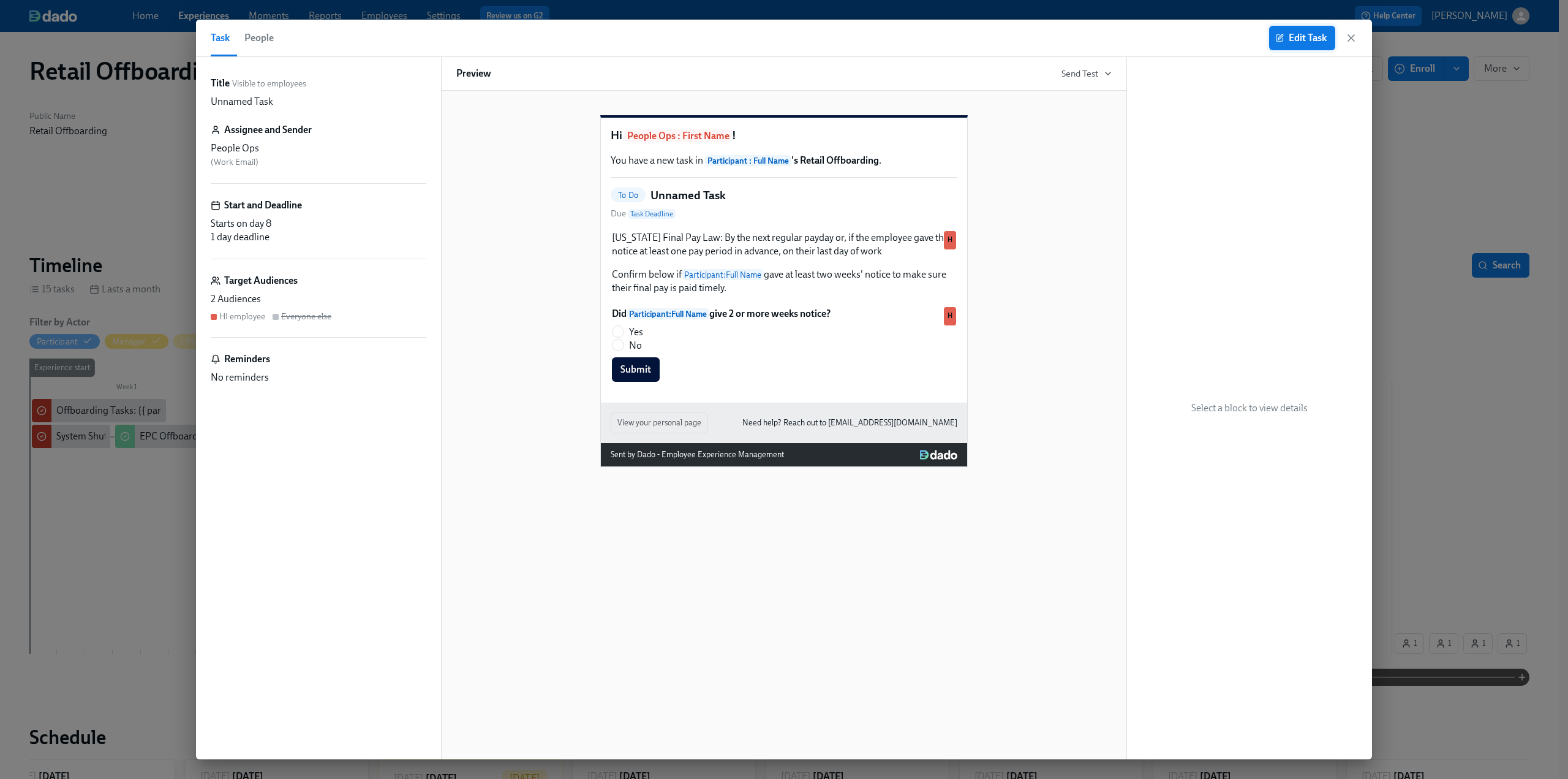
click at [1297, 41] on span "Edit Task" at bounding box center [1302, 38] width 49 height 12
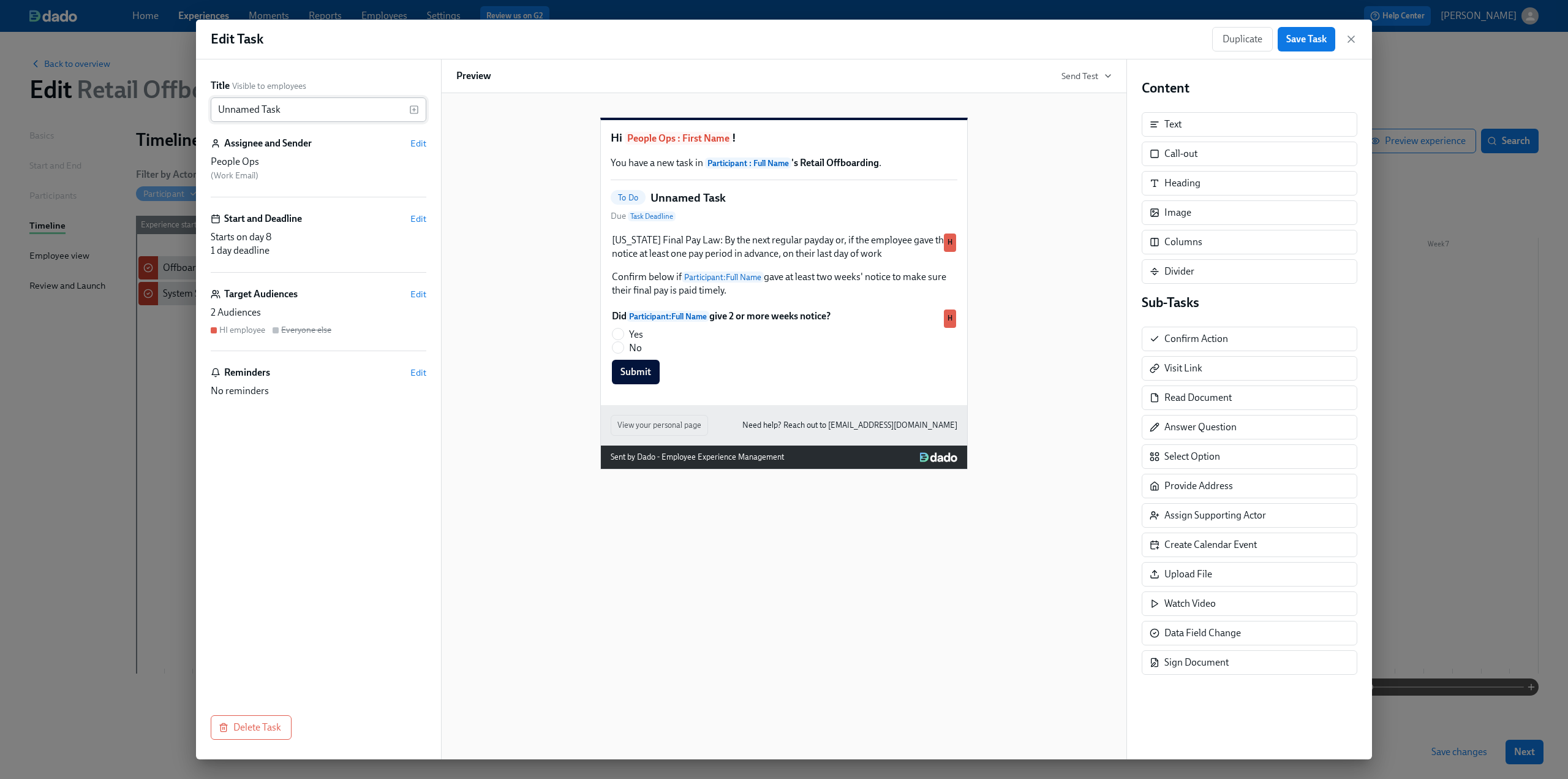
click at [292, 103] on input "Unnamed Task" at bounding box center [310, 110] width 199 height 25
drag, startPoint x: 292, startPoint y: 109, endPoint x: 185, endPoint y: 112, distance: 107.0
click at [185, 112] on div "Edit Task Duplicate Save Task Title Visible to employees Unnamed Task ​ Assigne…" at bounding box center [784, 389] width 1568 height 779
click at [255, 111] on input "Confirm Final Pay Timeline for HI for" at bounding box center [310, 110] width 199 height 25
drag, startPoint x: 389, startPoint y: 111, endPoint x: 357, endPoint y: 106, distance: 32.4
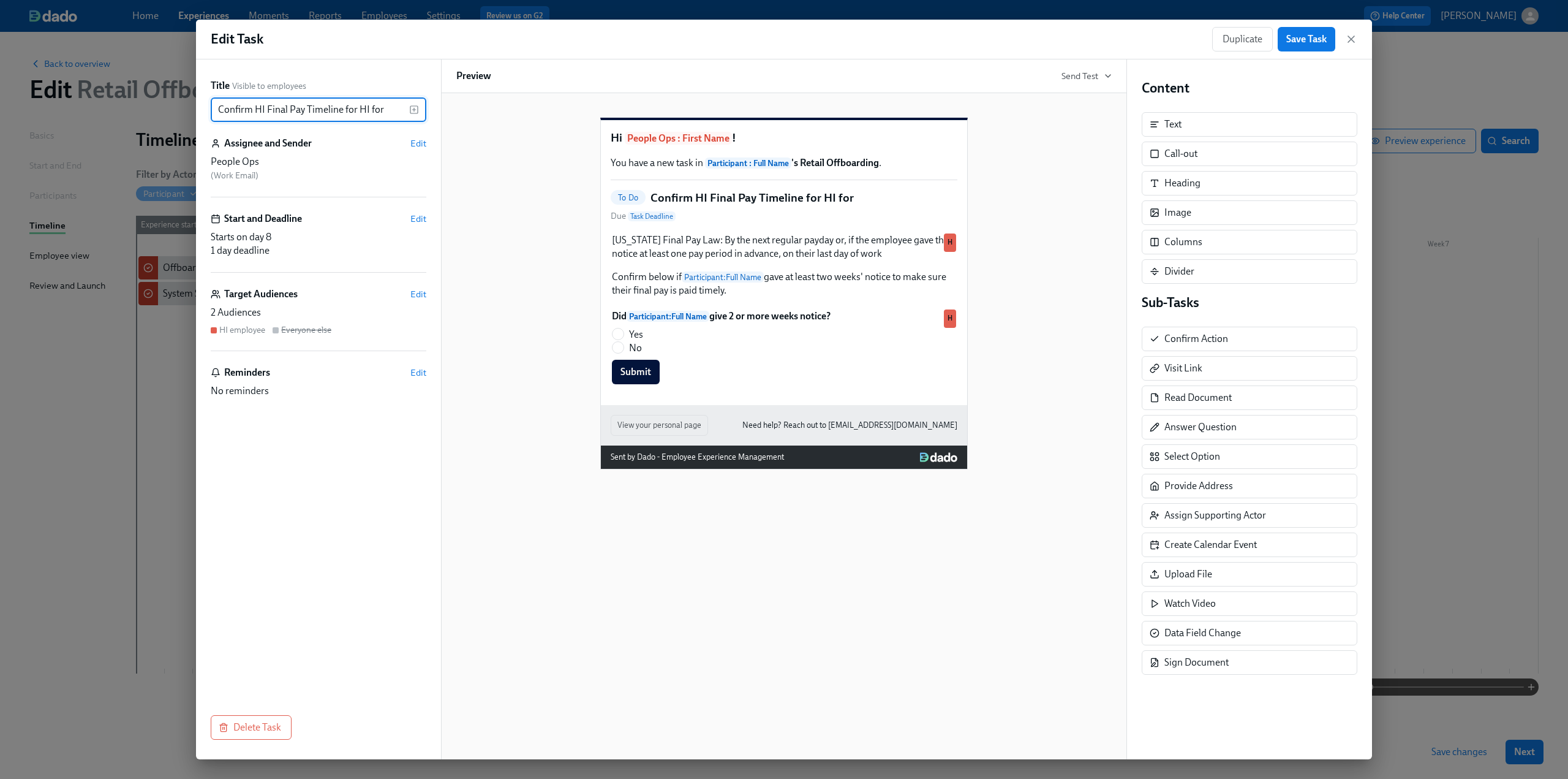
click at [357, 106] on input "Confirm HI Final Pay Timeline for HI for" at bounding box center [310, 110] width 199 height 25
click at [417, 107] on icon "button" at bounding box center [414, 110] width 10 height 10
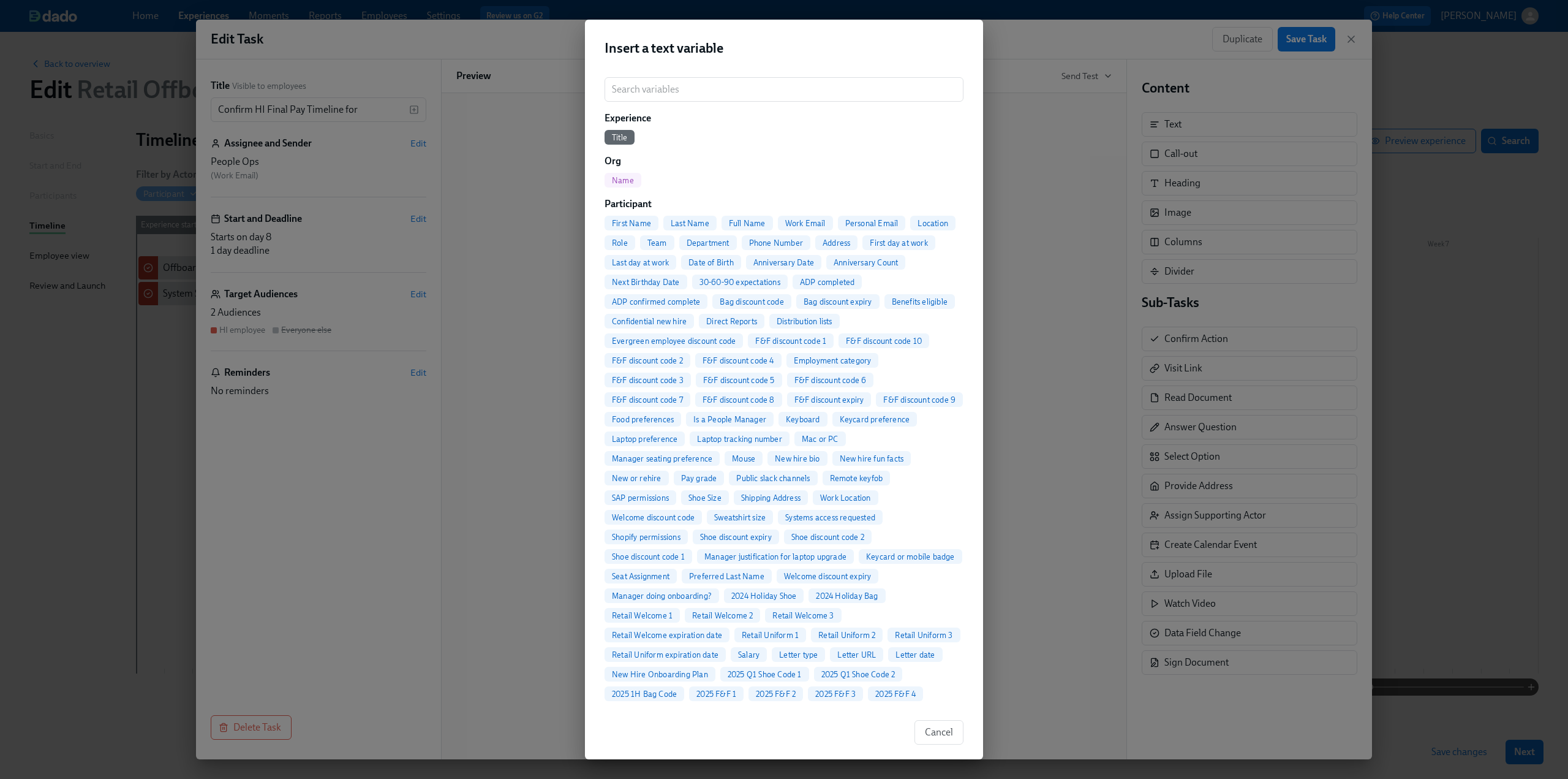
click at [746, 219] on span "Full Name" at bounding box center [747, 223] width 52 height 9
type input "Confirm HI Final Pay Timeline for {{ participant.fullName }}"
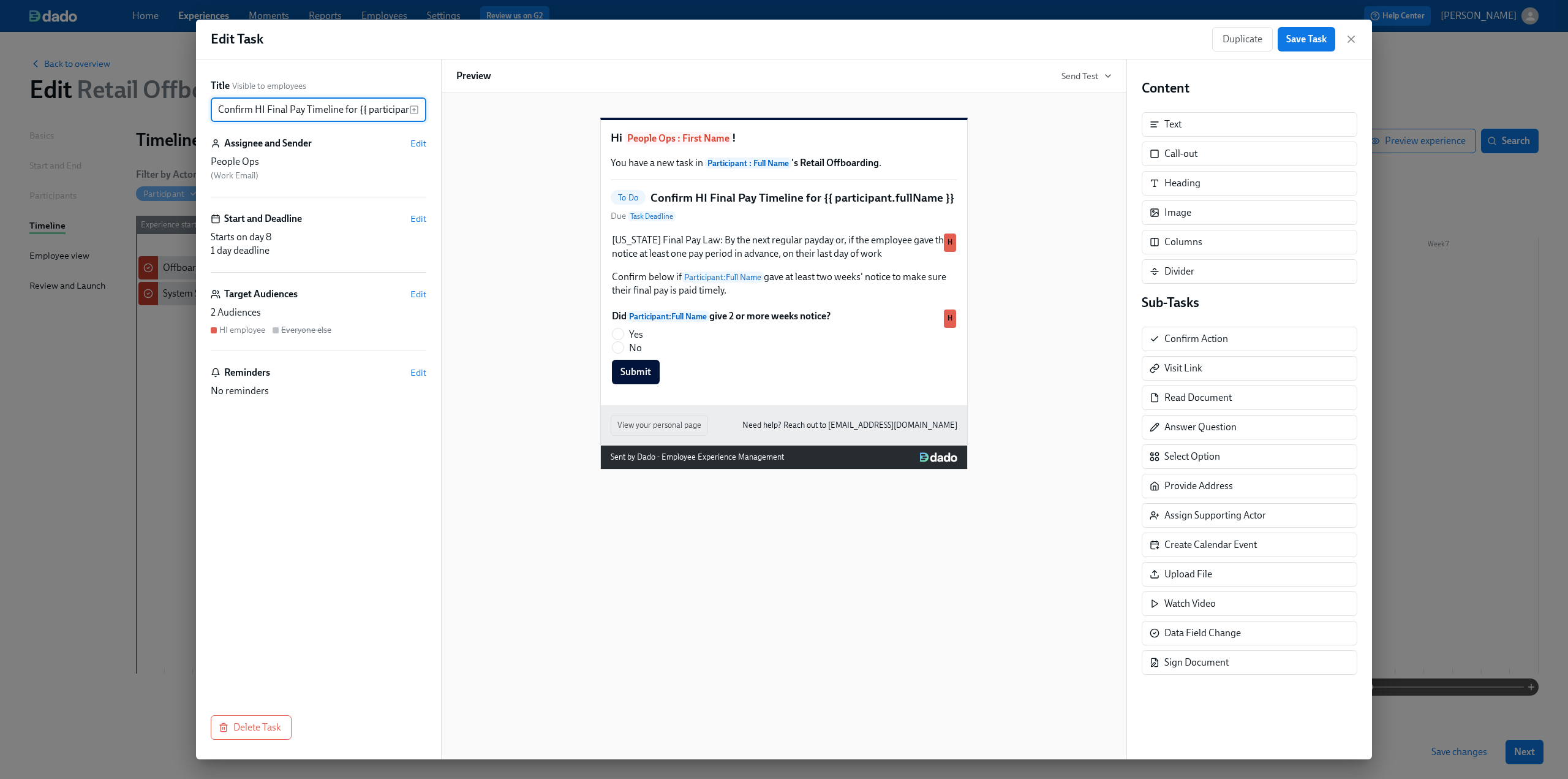
scroll to position [0, 54]
click at [729, 367] on div "Did Participant : Full Name give 2 or more weeks notice? Yes No Submit Duplicat…" at bounding box center [784, 347] width 347 height 77
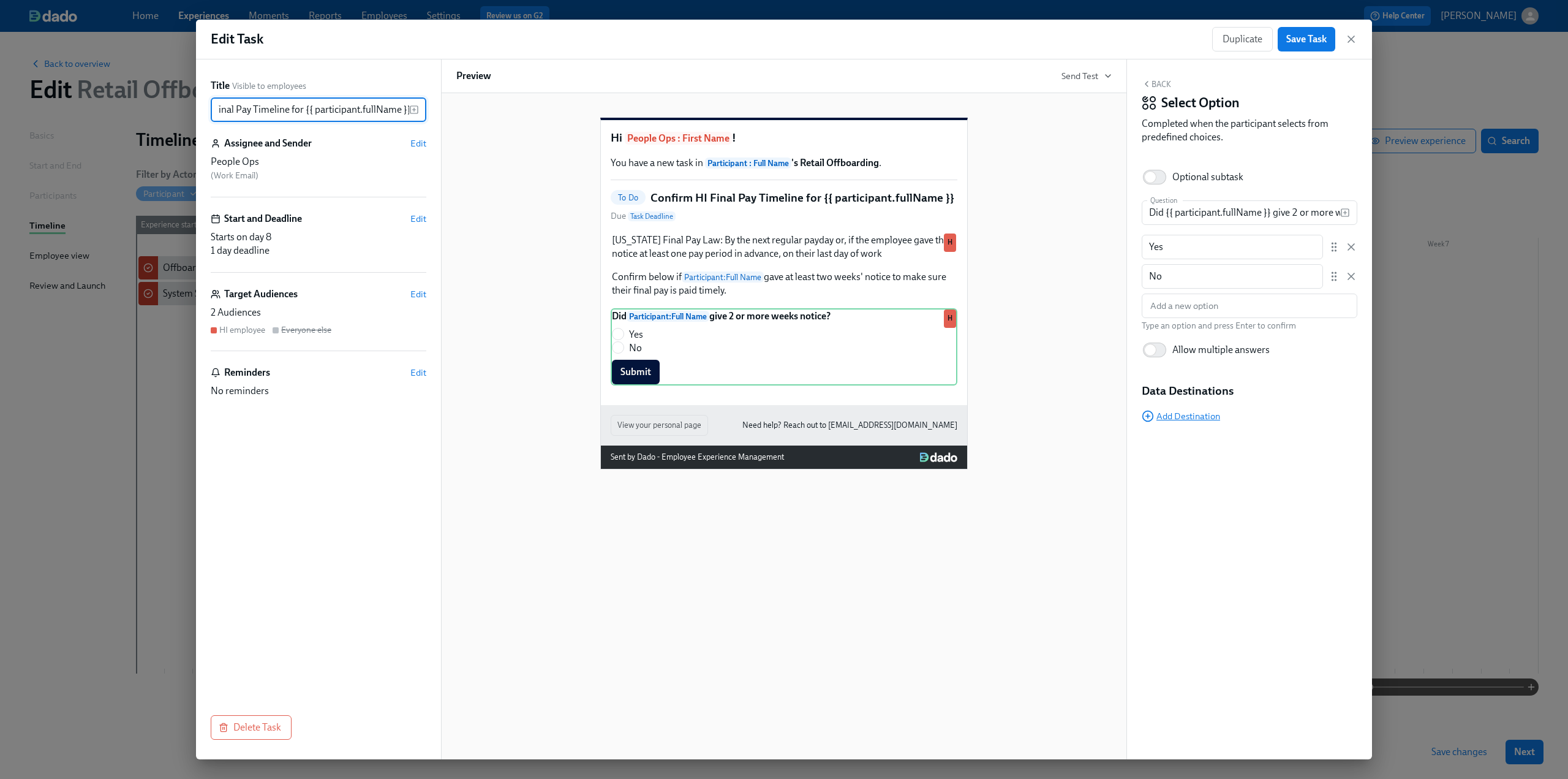
click at [1191, 413] on span "Add Destination" at bounding box center [1181, 416] width 79 height 12
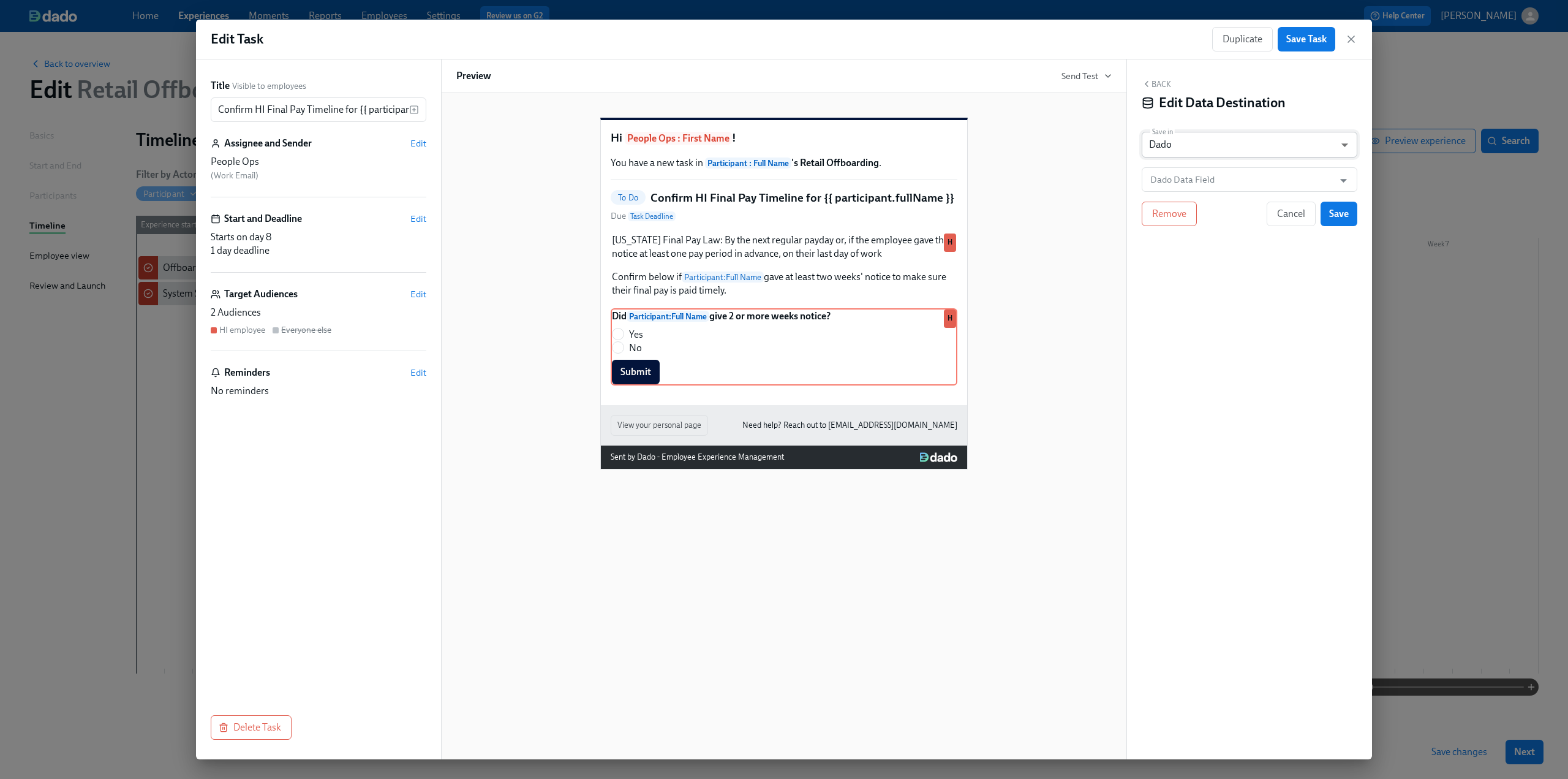
click at [1194, 141] on body "Home Experiences Moments Reports Employees Settings Review us on G2 Help Center…" at bounding box center [784, 389] width 1568 height 779
click at [1194, 141] on li "Dado" at bounding box center [1249, 145] width 216 height 21
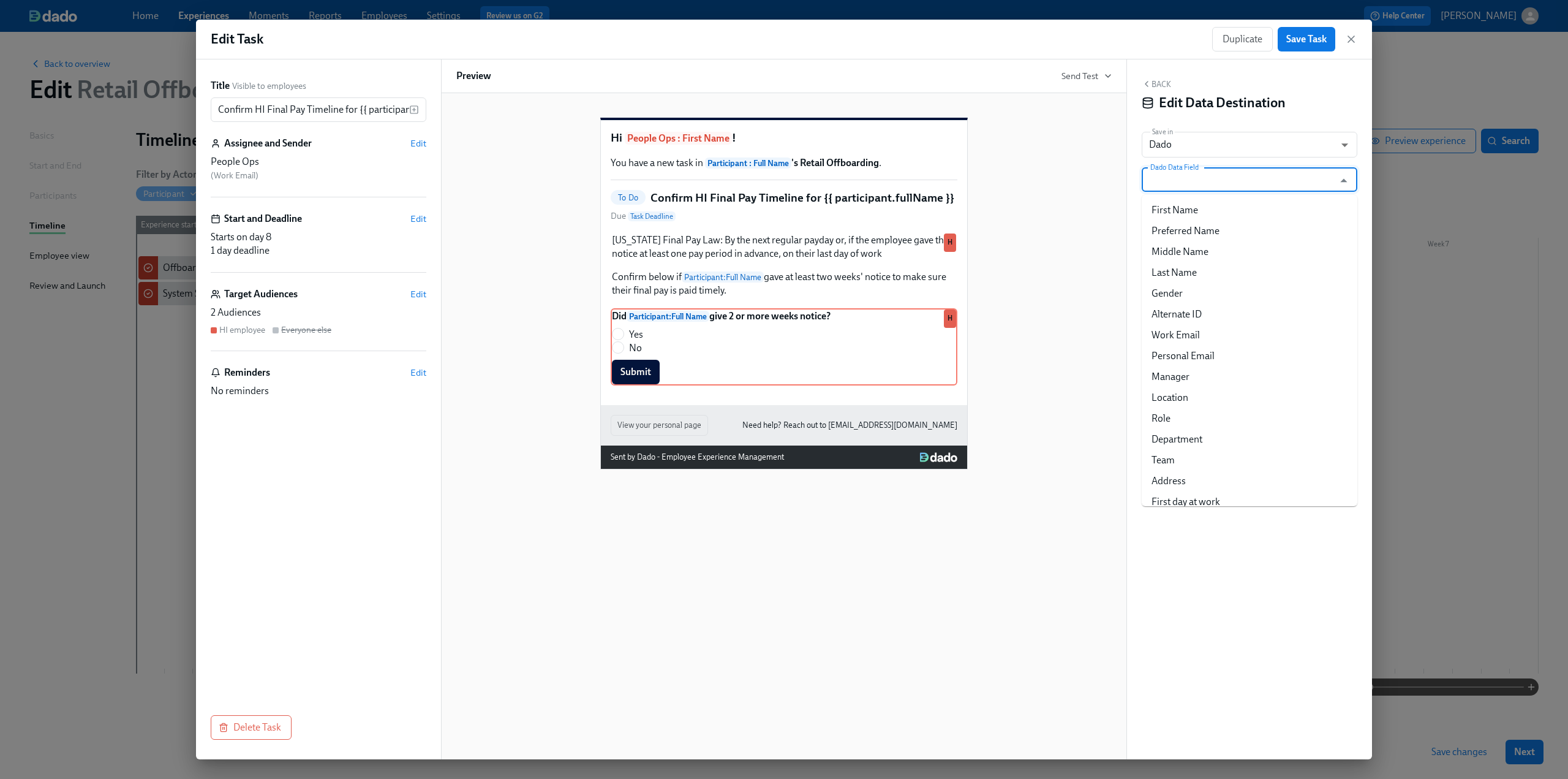
click at [1192, 171] on input "Dado Data Field" at bounding box center [1240, 179] width 186 height 25
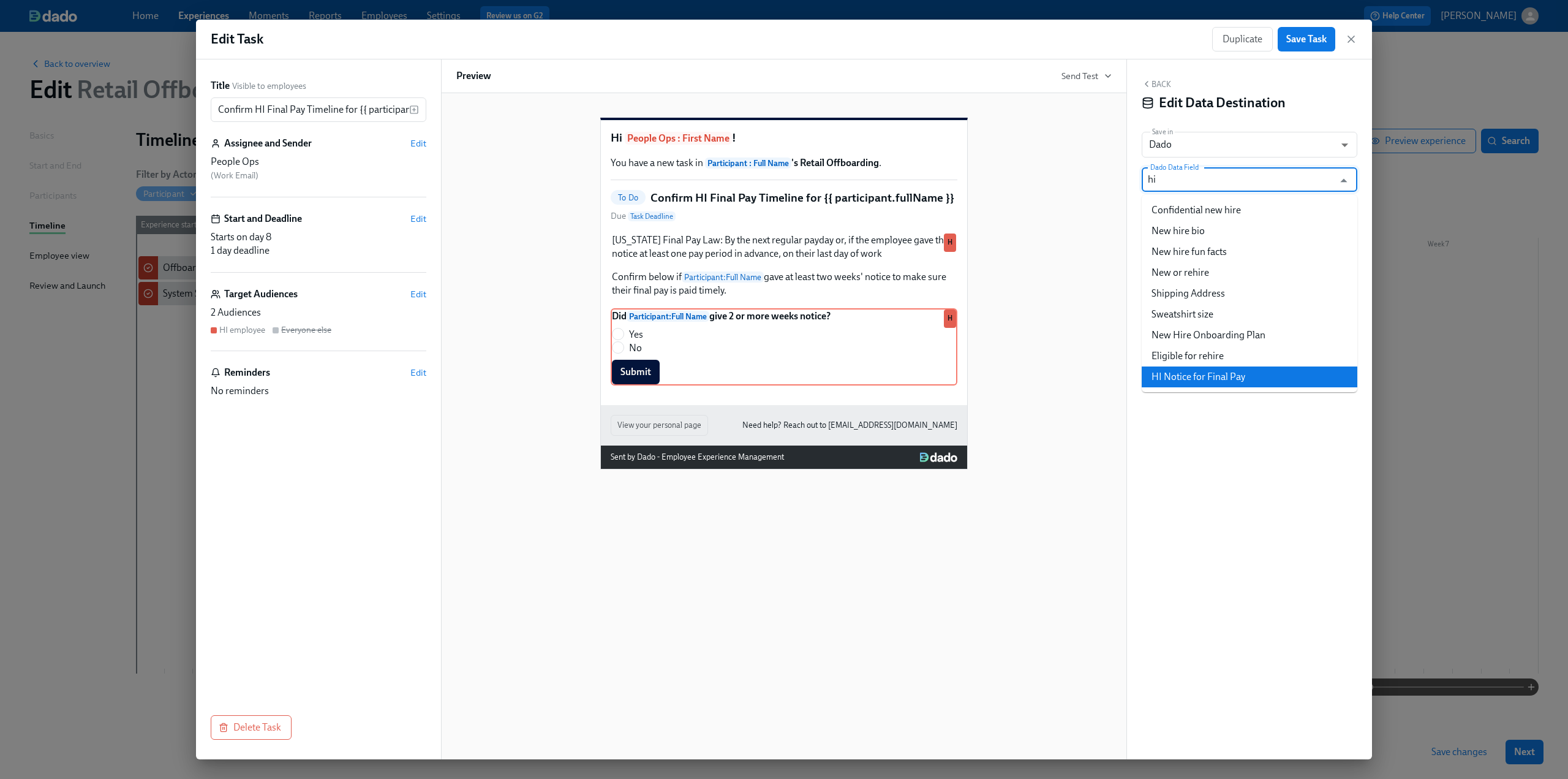
click at [1221, 370] on li "HI Notice for Final Pay" at bounding box center [1249, 377] width 216 height 21
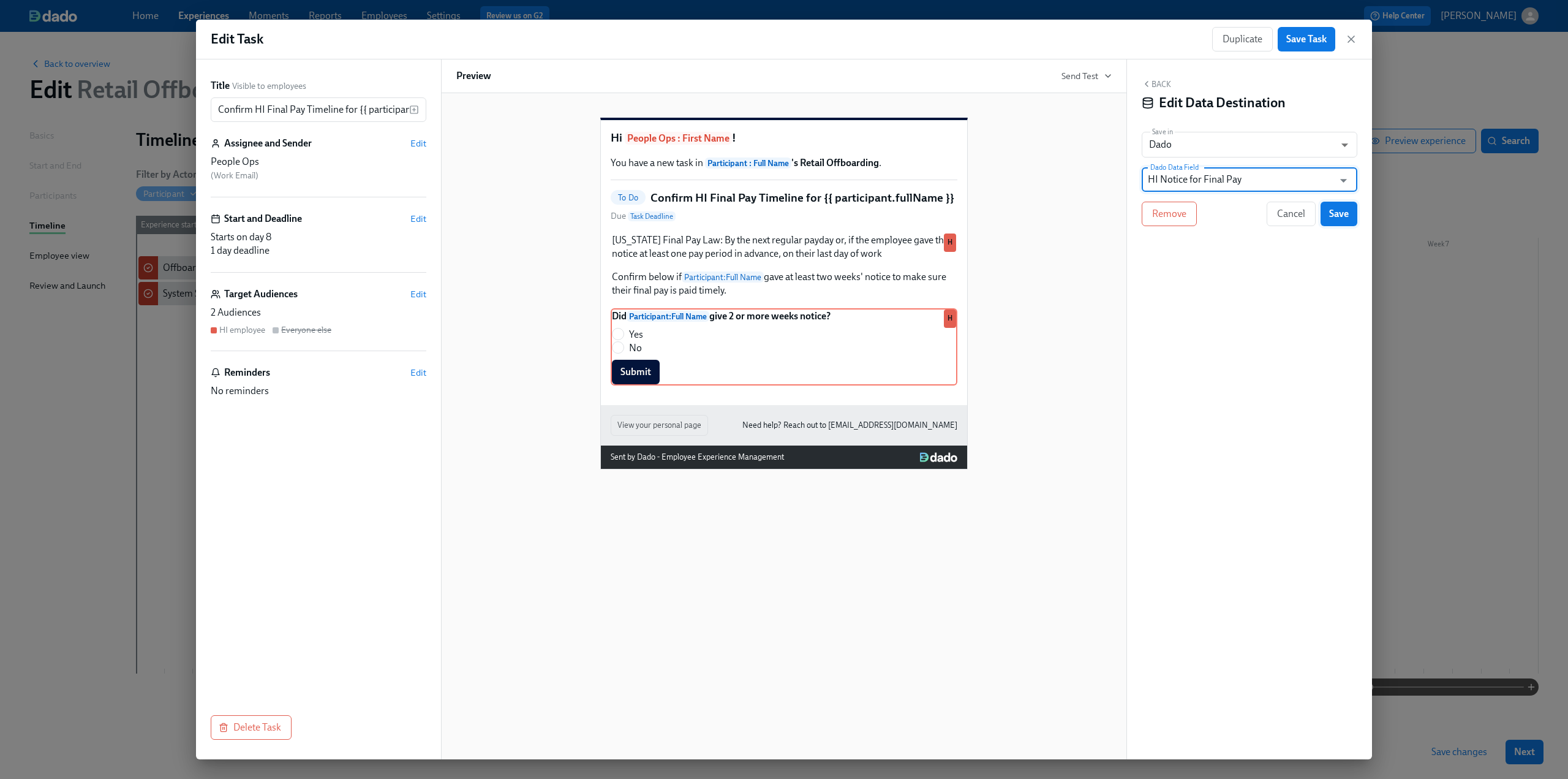
type input "HI Notice for Final Pay"
click at [1343, 210] on span "Save" at bounding box center [1339, 214] width 19 height 12
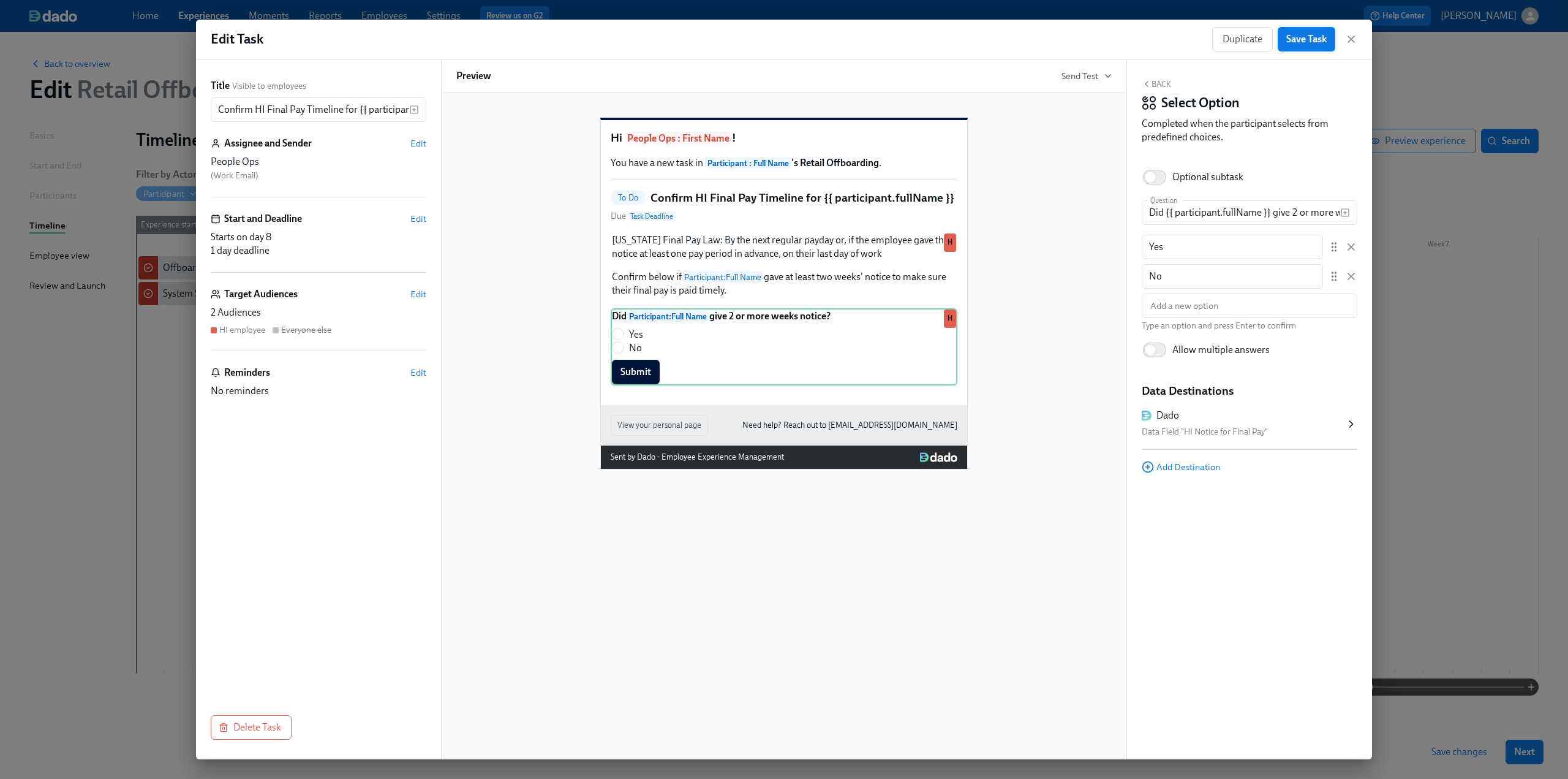
click at [1313, 37] on span "Save Task" at bounding box center [1307, 39] width 41 height 12
click at [1353, 39] on icon "button" at bounding box center [1351, 39] width 6 height 6
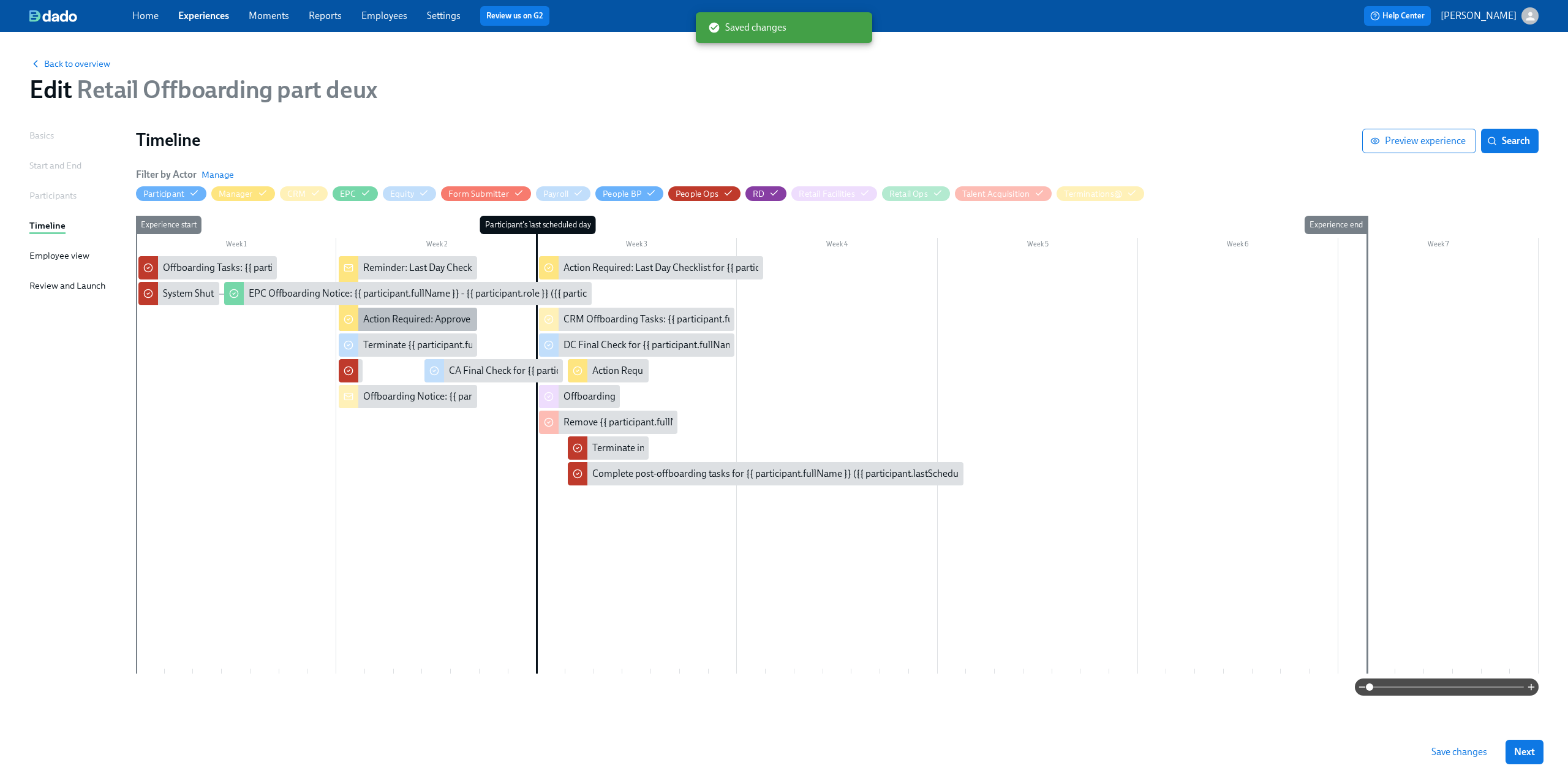
click at [392, 315] on div "Action Required: Approve timecard for {{ participant.fullName }} on their last …" at bounding box center [531, 319] width 335 height 14
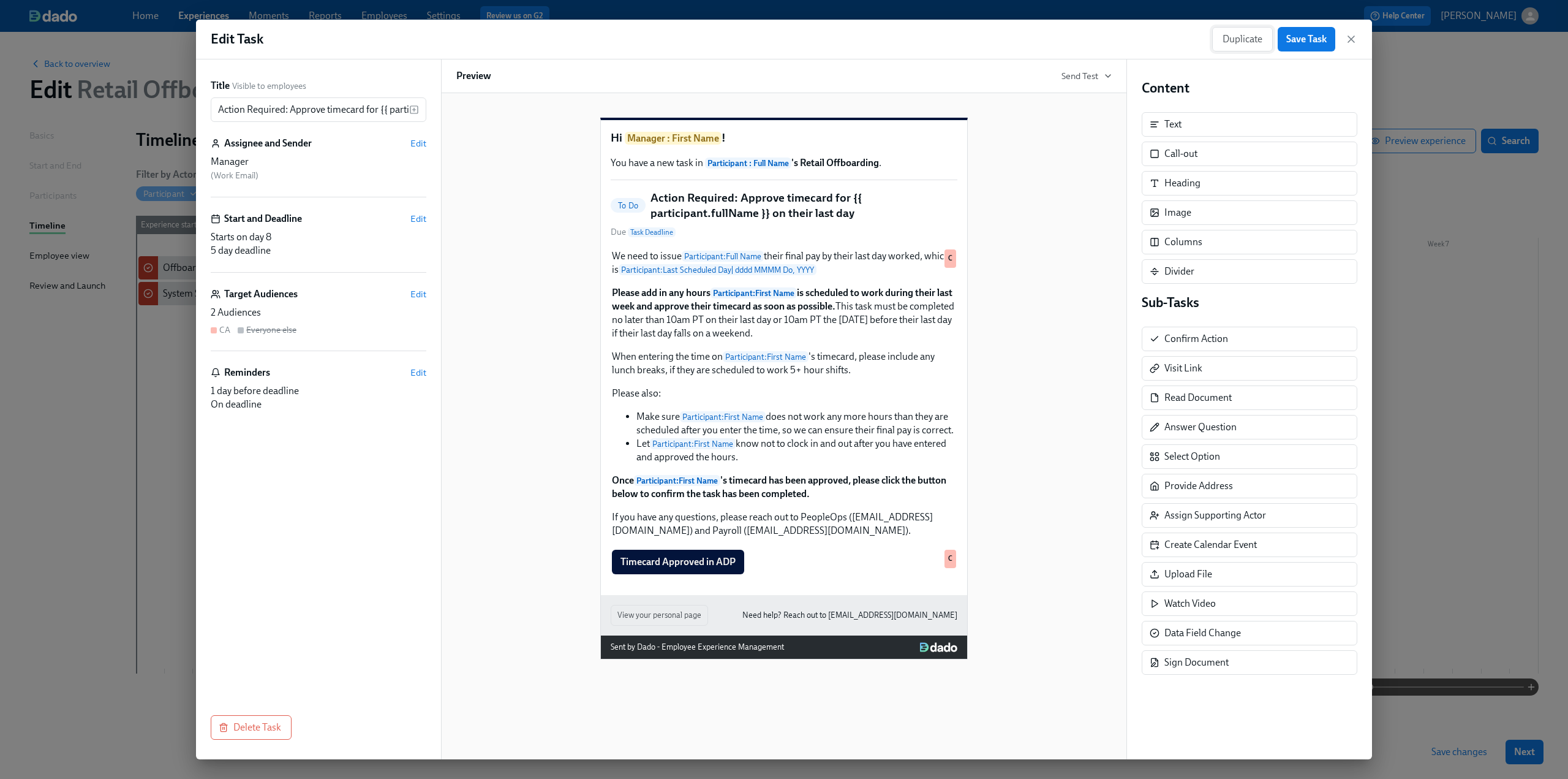
click at [1242, 36] on span "Duplicate" at bounding box center [1242, 39] width 40 height 12
click at [253, 114] on input "Copy of Action Required: Approve timecard for {{ participant.fullName }} on the…" at bounding box center [310, 110] width 199 height 25
drag, startPoint x: 251, startPoint y: 111, endPoint x: 213, endPoint y: 112, distance: 38.0
click at [213, 112] on input "Copy of Action Required: Approve timecard for {{ participant.fullName }} on the…" at bounding box center [310, 110] width 199 height 25
type input "Action Required: Approve timecard for {{ participant.fullName }} on their last …"
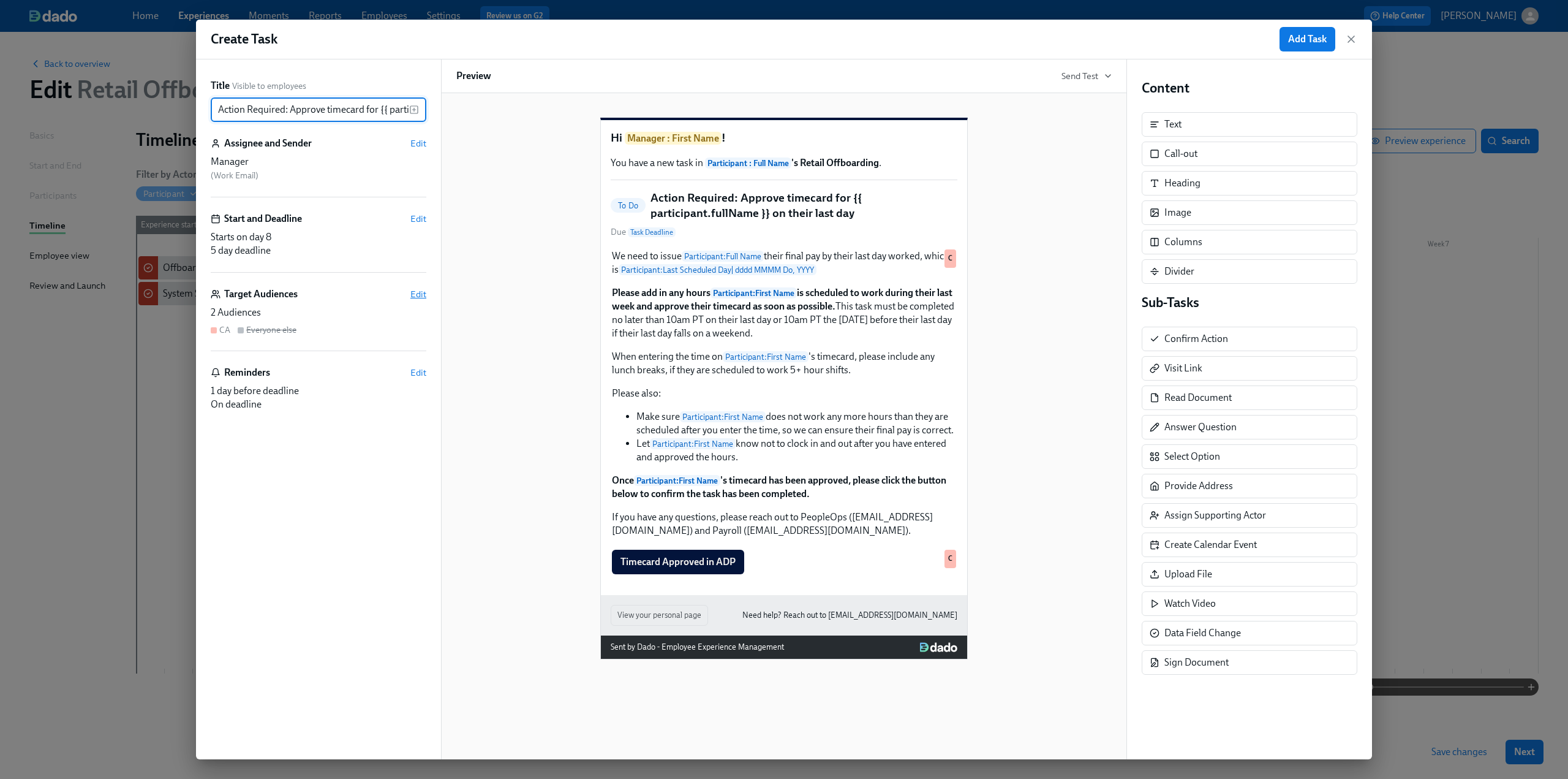
click at [418, 291] on span "Edit" at bounding box center [418, 294] width 16 height 12
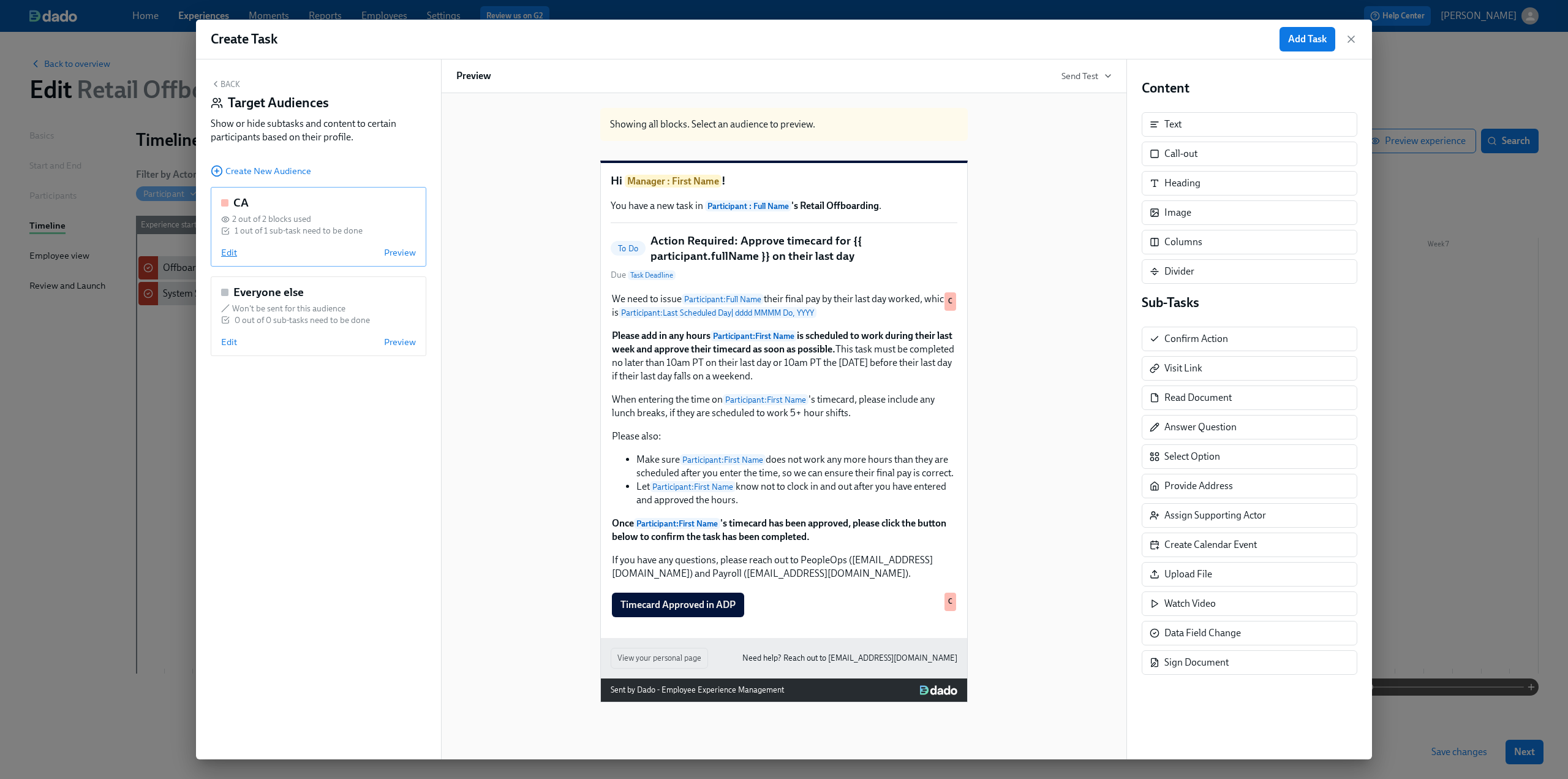
click at [229, 250] on span "Edit" at bounding box center [229, 253] width 16 height 12
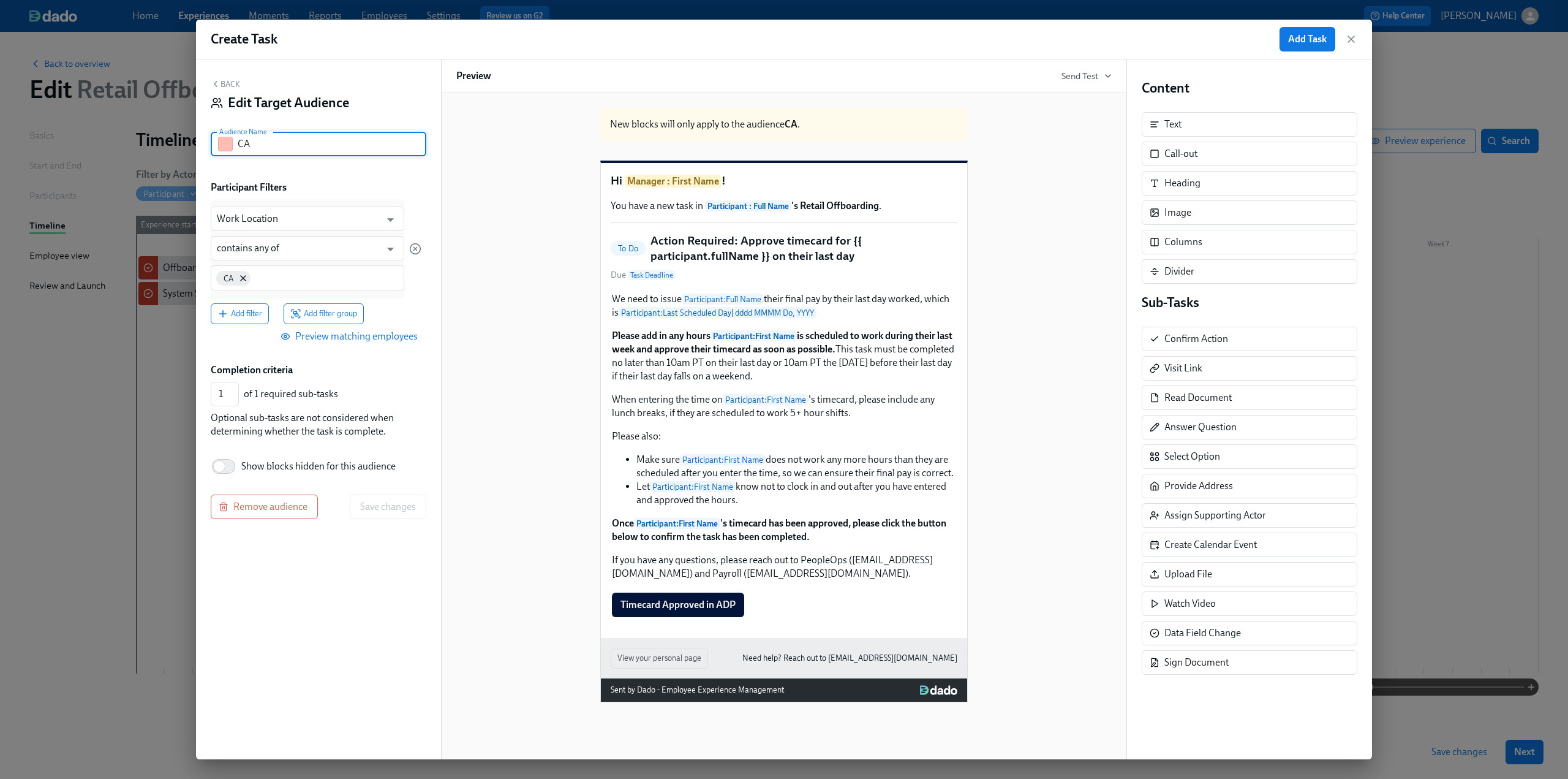
drag, startPoint x: 255, startPoint y: 150, endPoint x: 228, endPoint y: 150, distance: 27.0
click at [228, 150] on div "CA Audience Name" at bounding box center [318, 144] width 216 height 25
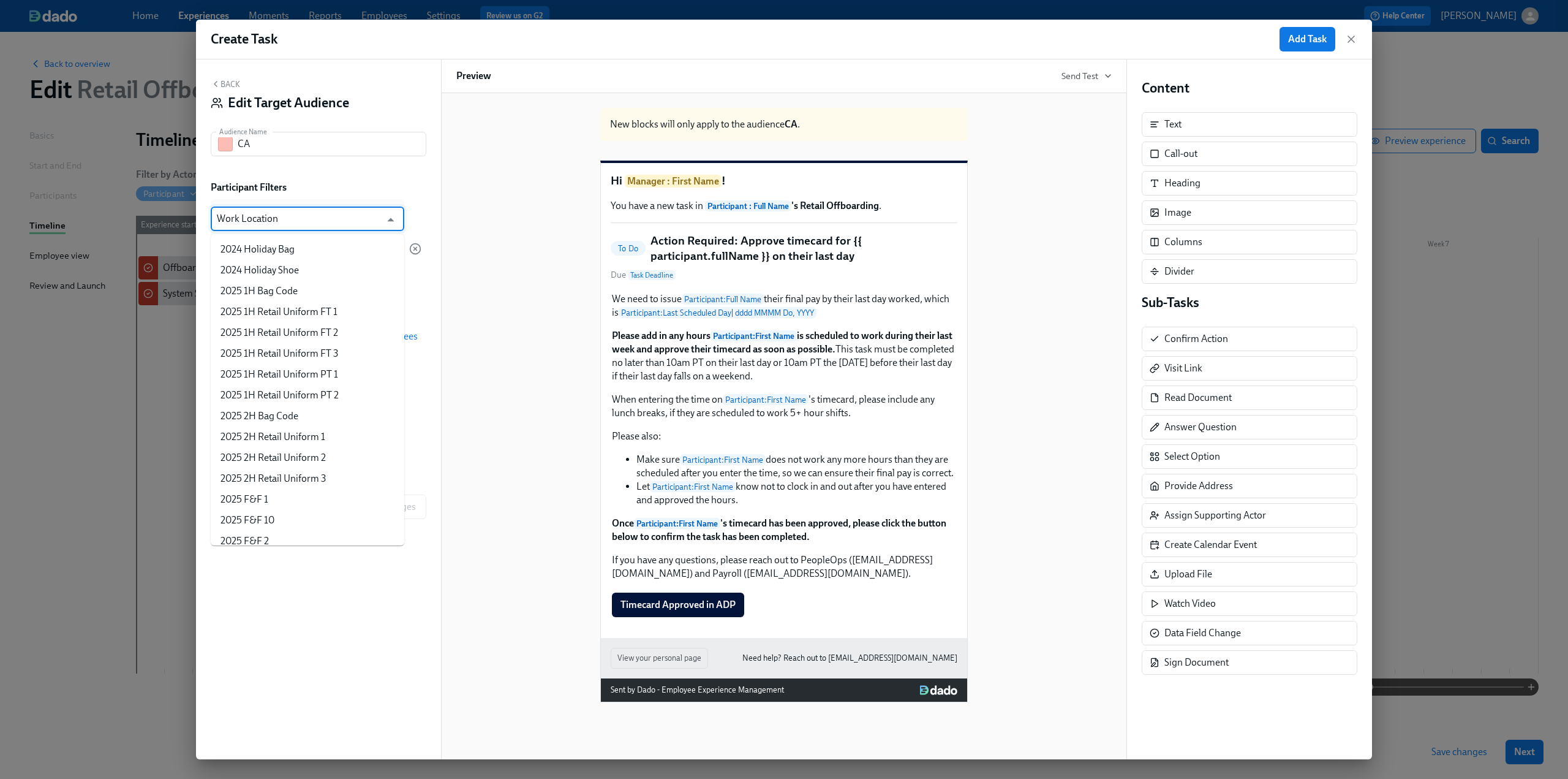
scroll to position [2867, 0]
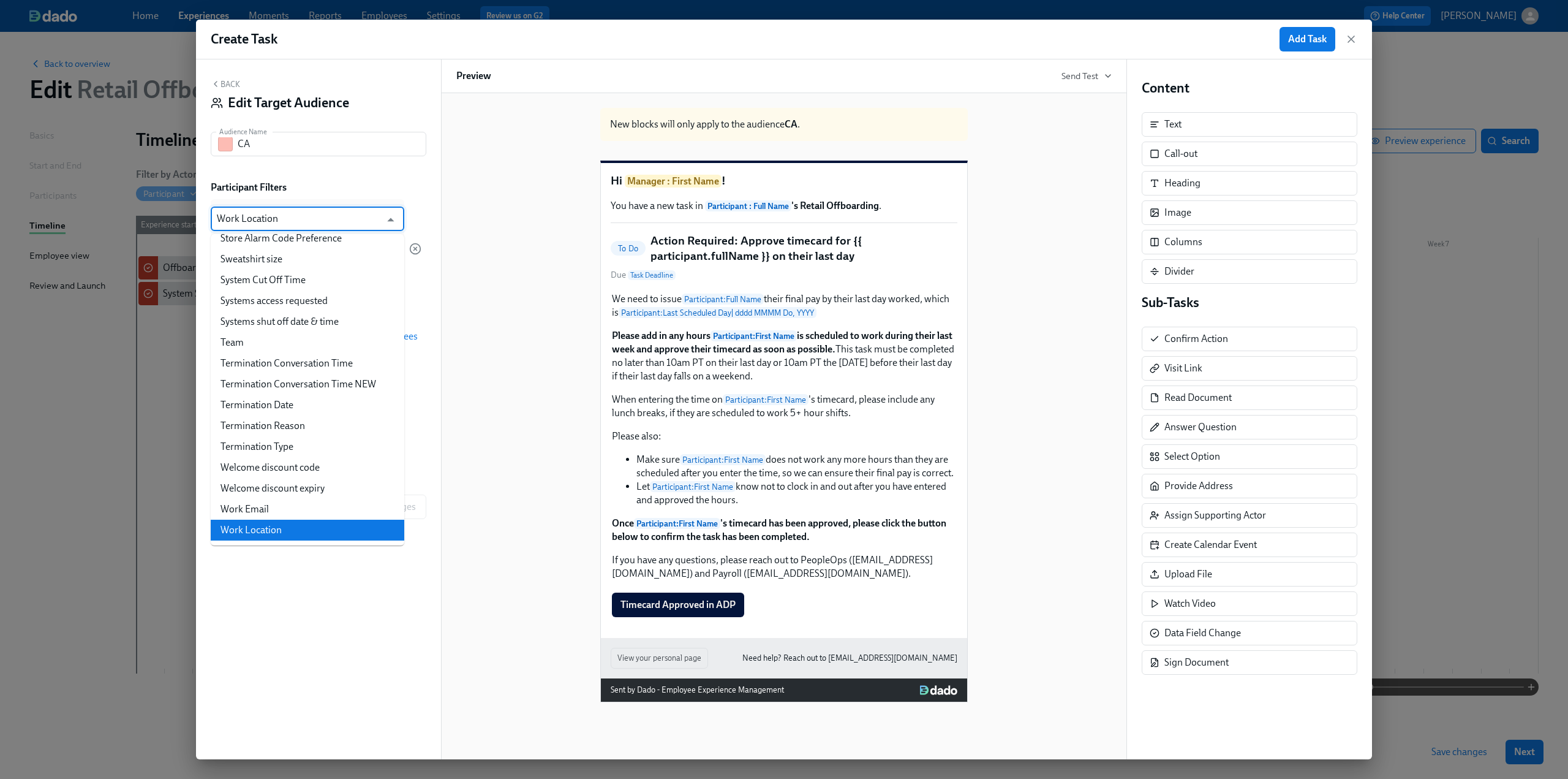
click at [290, 221] on input "Work Location" at bounding box center [298, 219] width 163 height 25
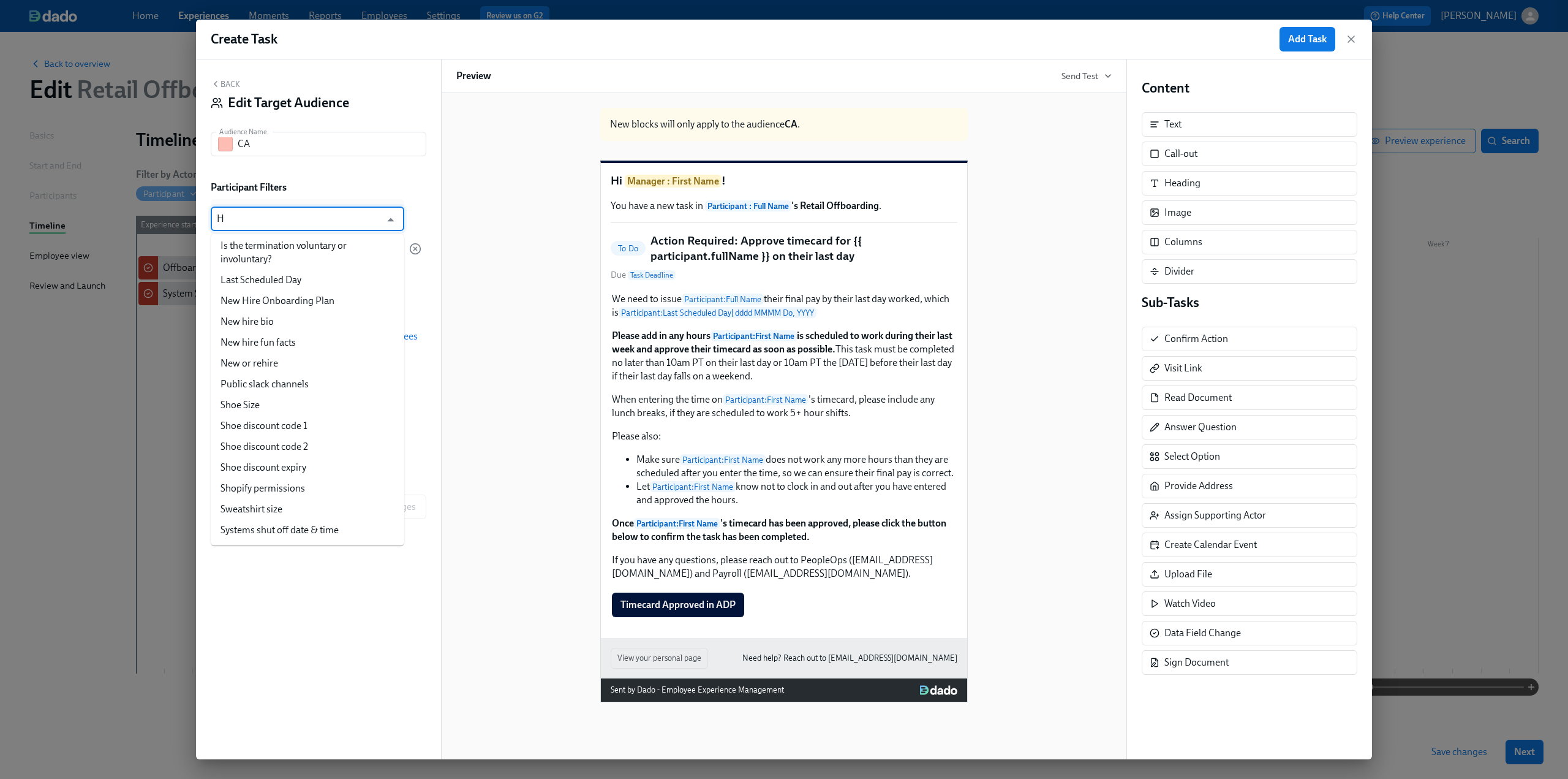
scroll to position [0, 0]
type input "Hi"
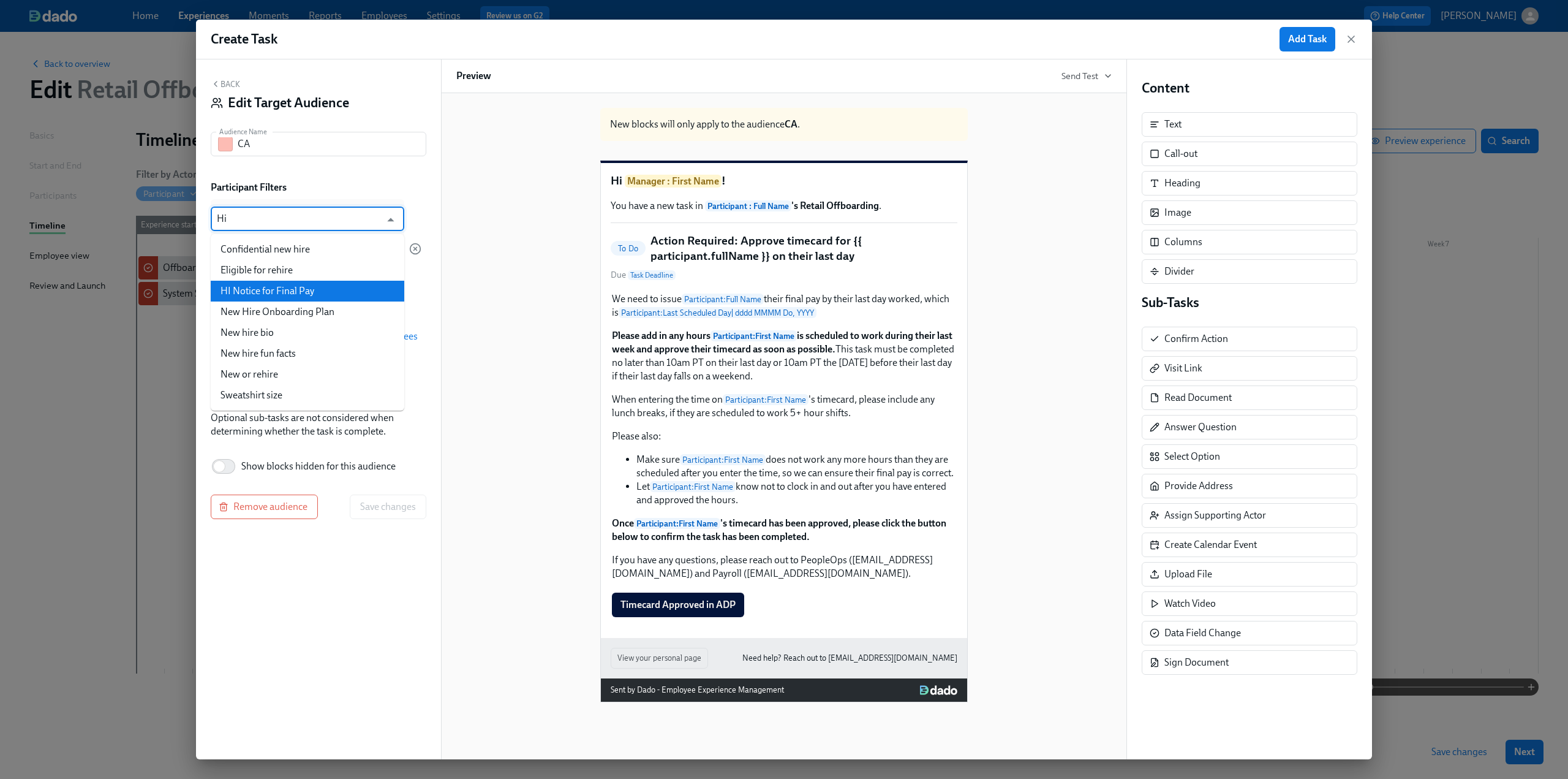
click at [315, 286] on li "HI Notice for Final Pay" at bounding box center [307, 291] width 194 height 21
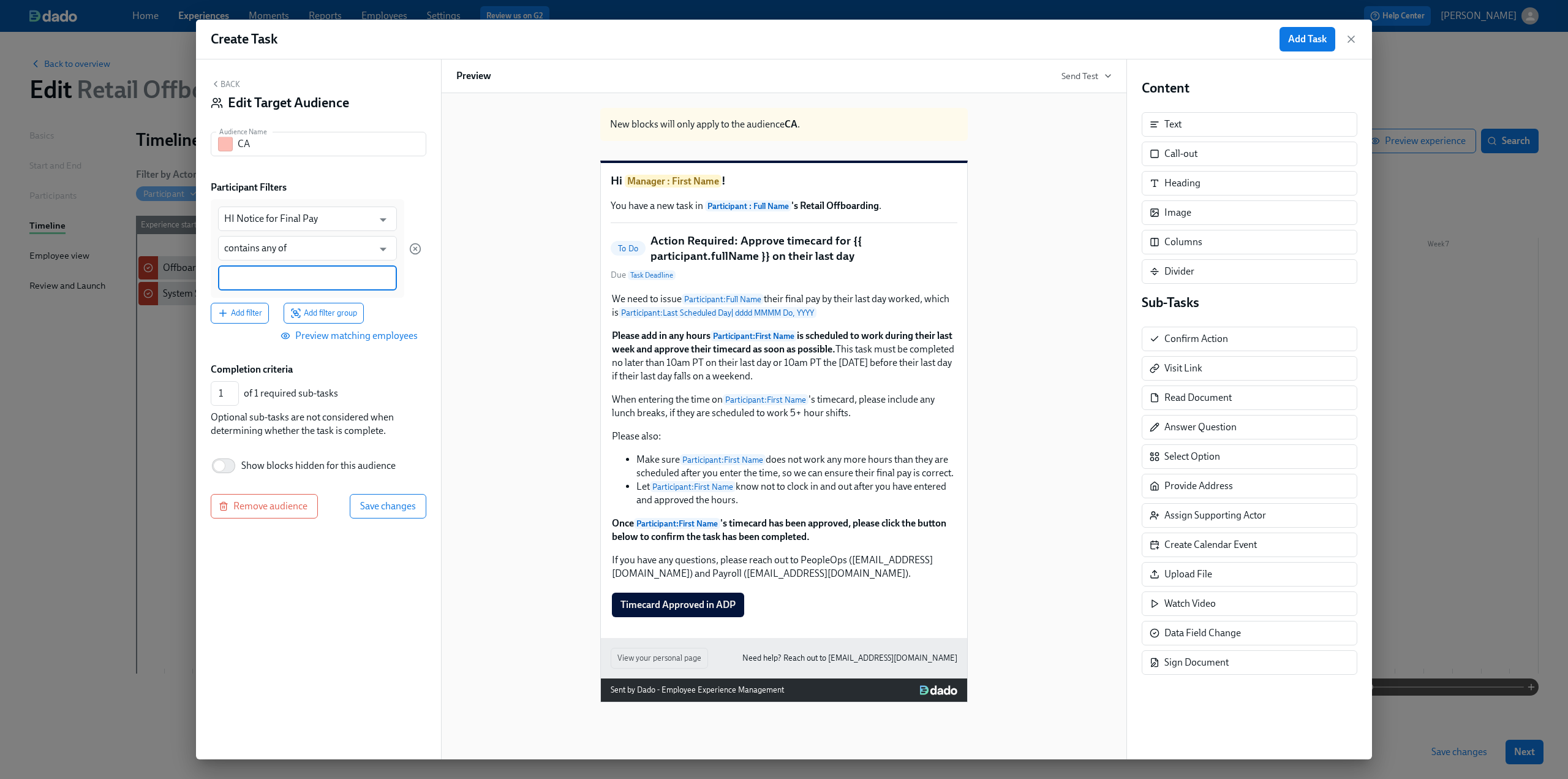
click at [279, 282] on input at bounding box center [308, 277] width 167 height 13
type input "Yes"
drag, startPoint x: 258, startPoint y: 148, endPoint x: 230, endPoint y: 143, distance: 28.4
click at [230, 143] on div "CA Audience Name" at bounding box center [318, 144] width 216 height 25
type input "HI Notice 2+"
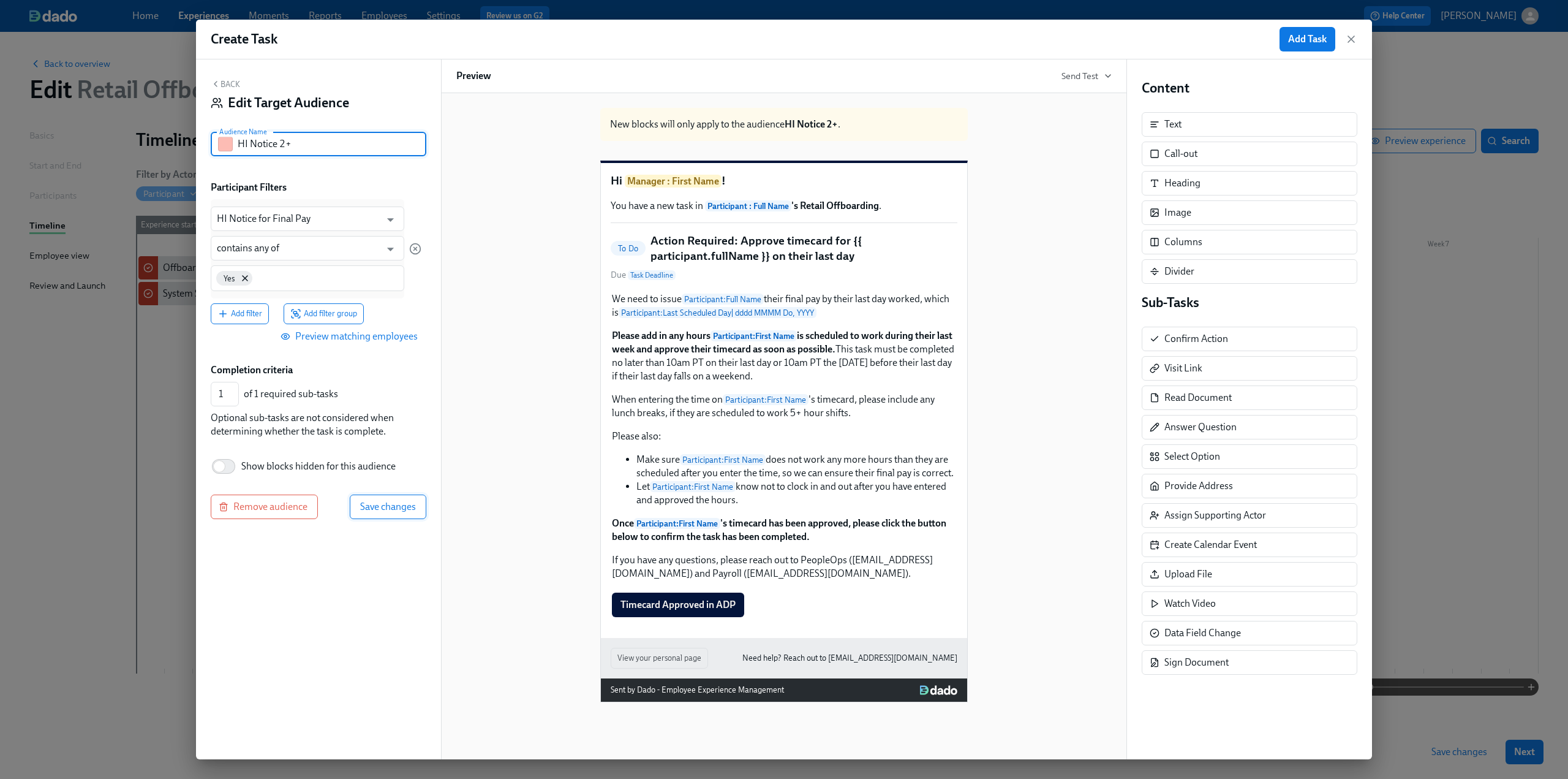
click at [393, 509] on span "Save changes" at bounding box center [388, 506] width 56 height 12
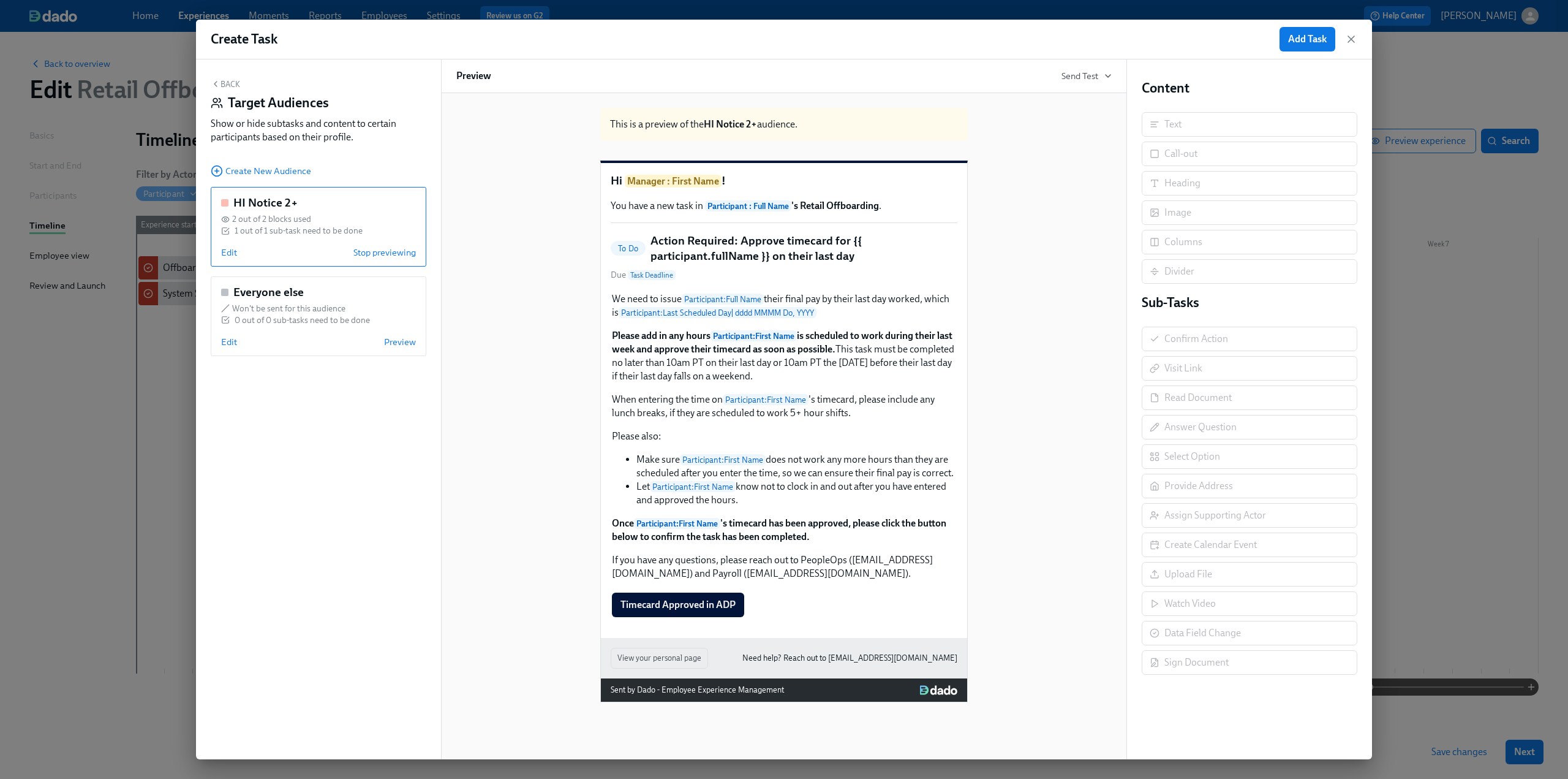
click at [232, 83] on button "Back" at bounding box center [225, 84] width 30 height 10
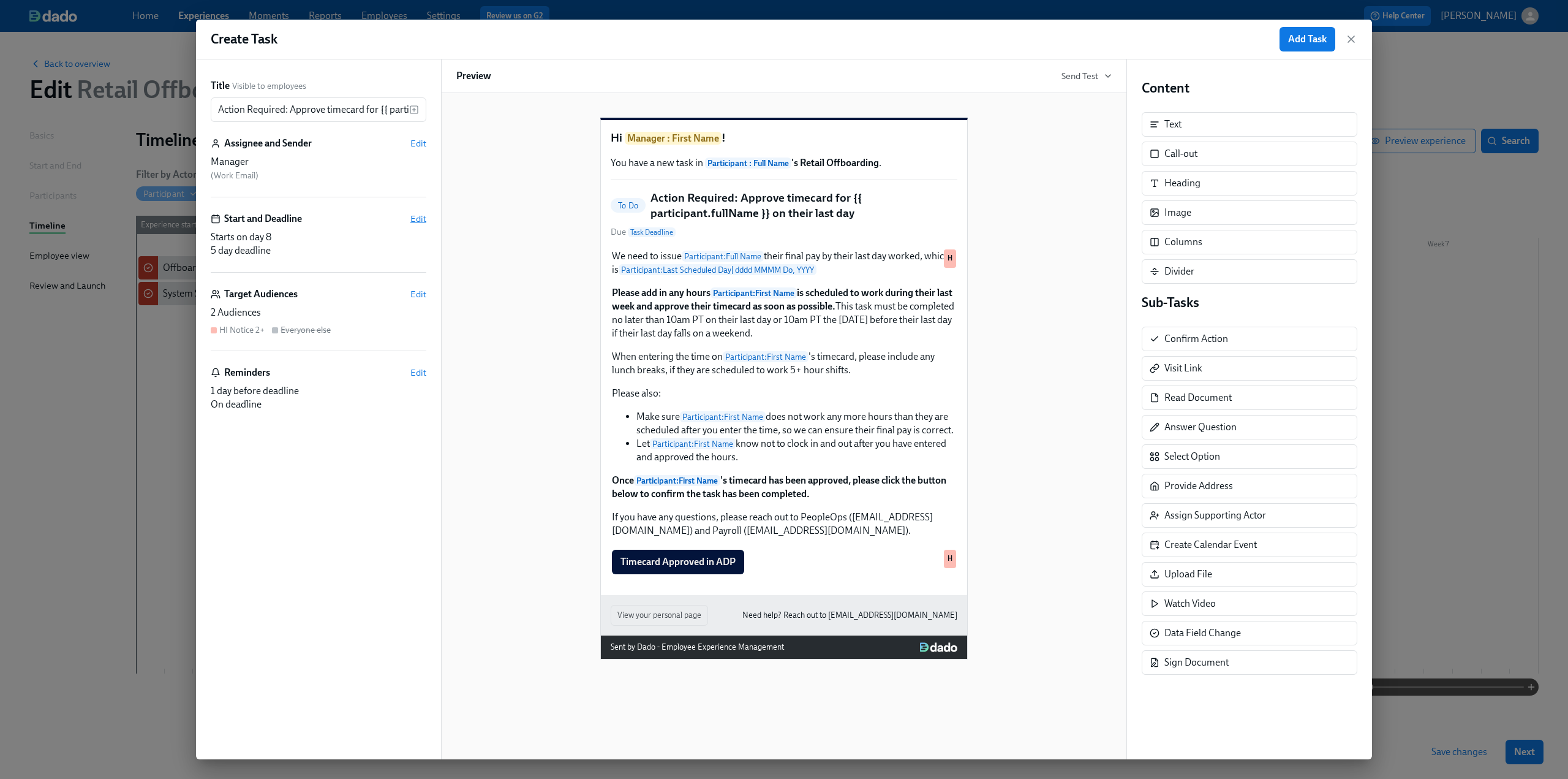
click at [423, 219] on span "Edit" at bounding box center [418, 219] width 16 height 12
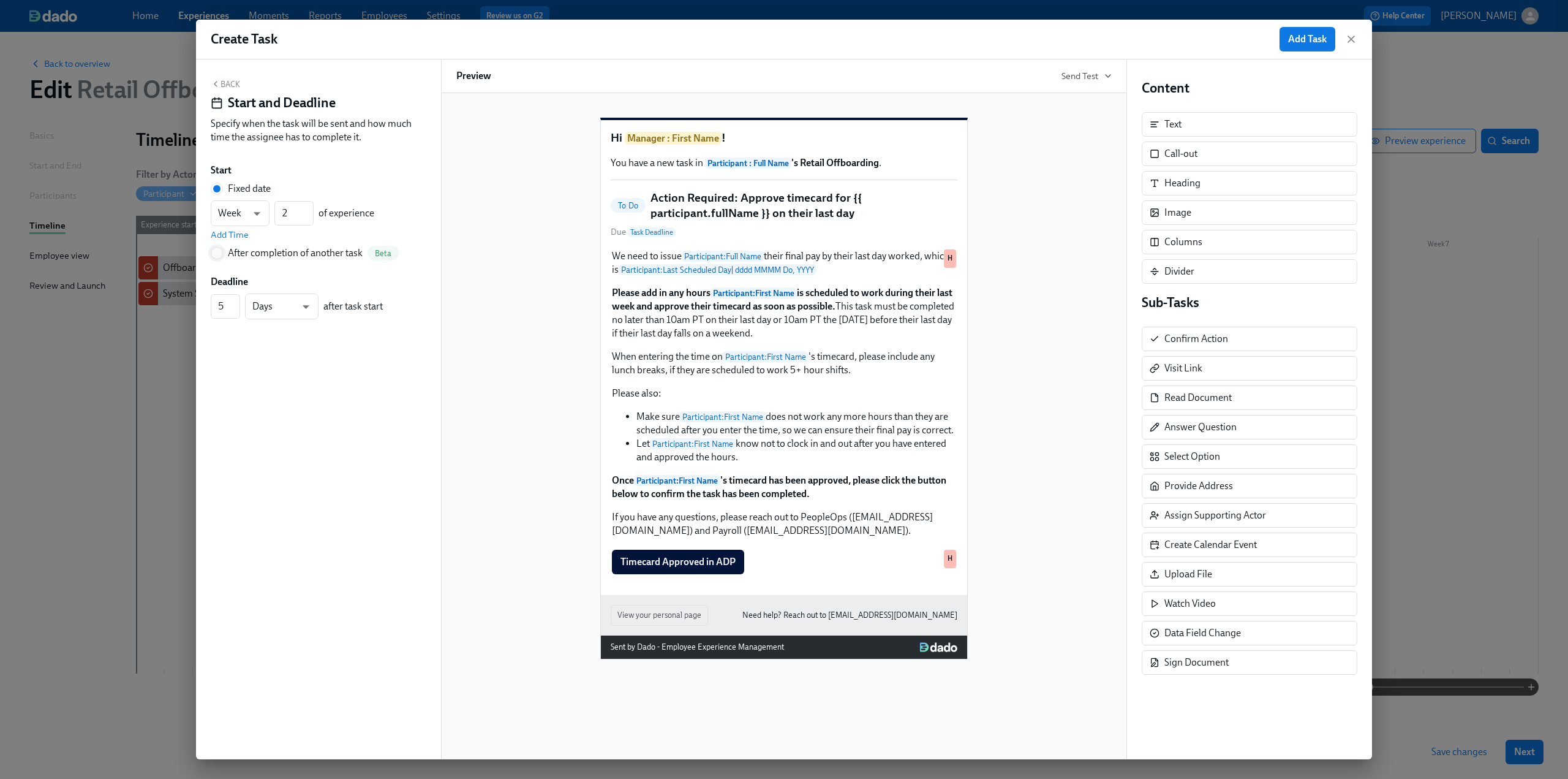
click at [221, 250] on input "After completion of another task Beta" at bounding box center [217, 253] width 11 height 11
radio input "true"
radio input "false"
click at [245, 222] on button "---" at bounding box center [318, 233] width 216 height 25
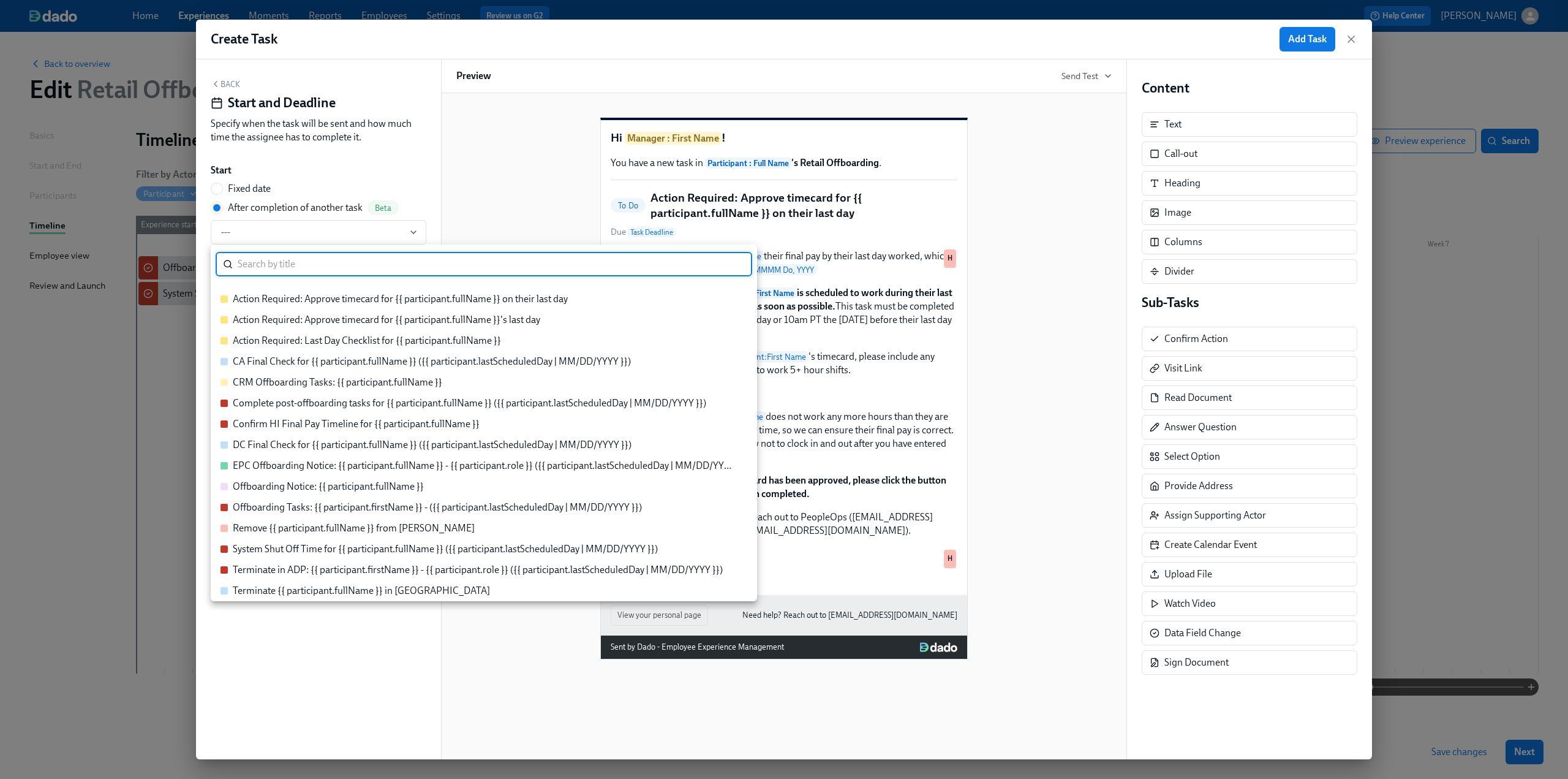
click at [368, 422] on div "Confirm HI Final Pay Timeline for {{ participant.fullName }}" at bounding box center [356, 424] width 247 height 14
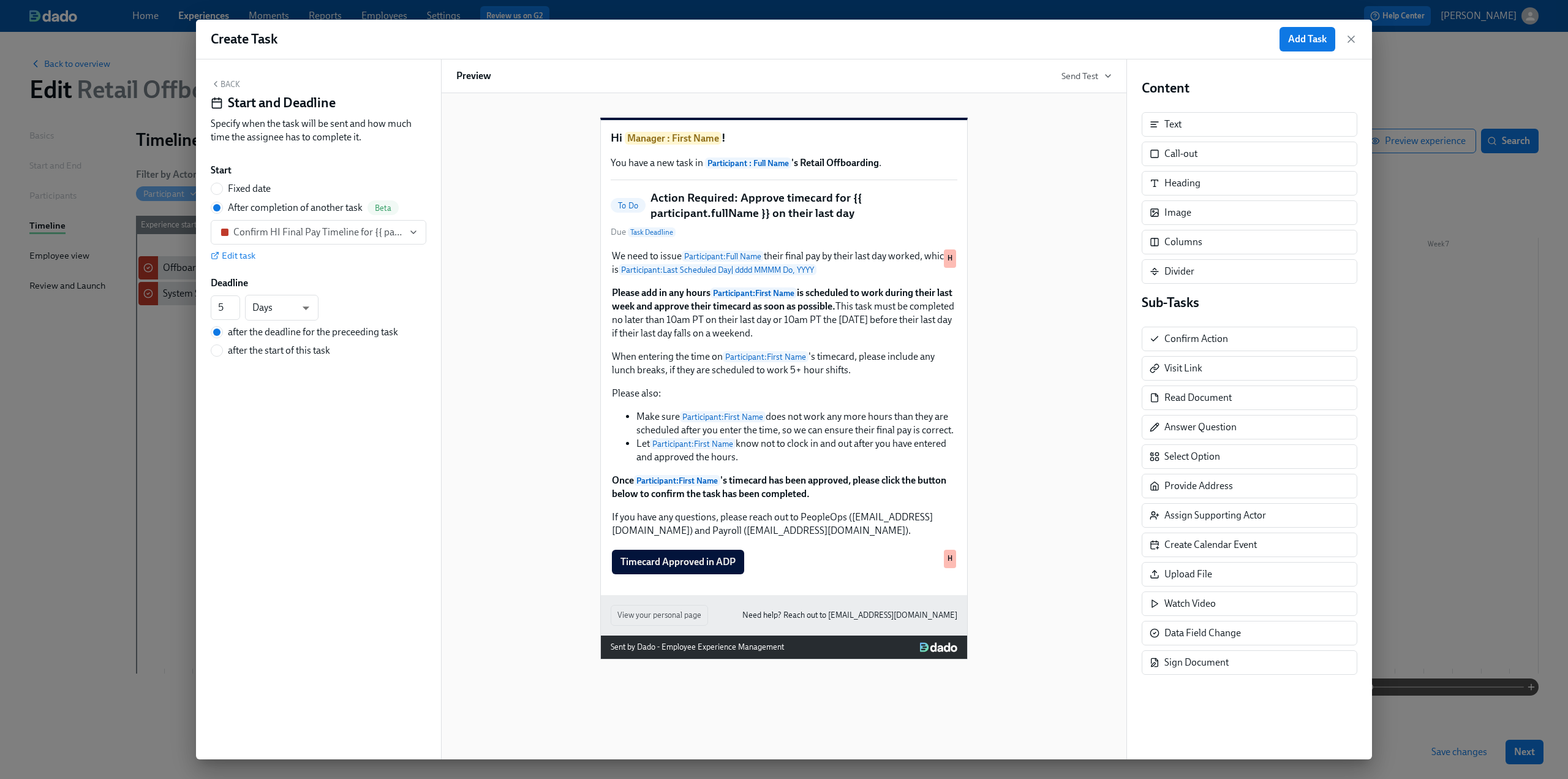
click at [232, 88] on button "Back" at bounding box center [225, 84] width 30 height 10
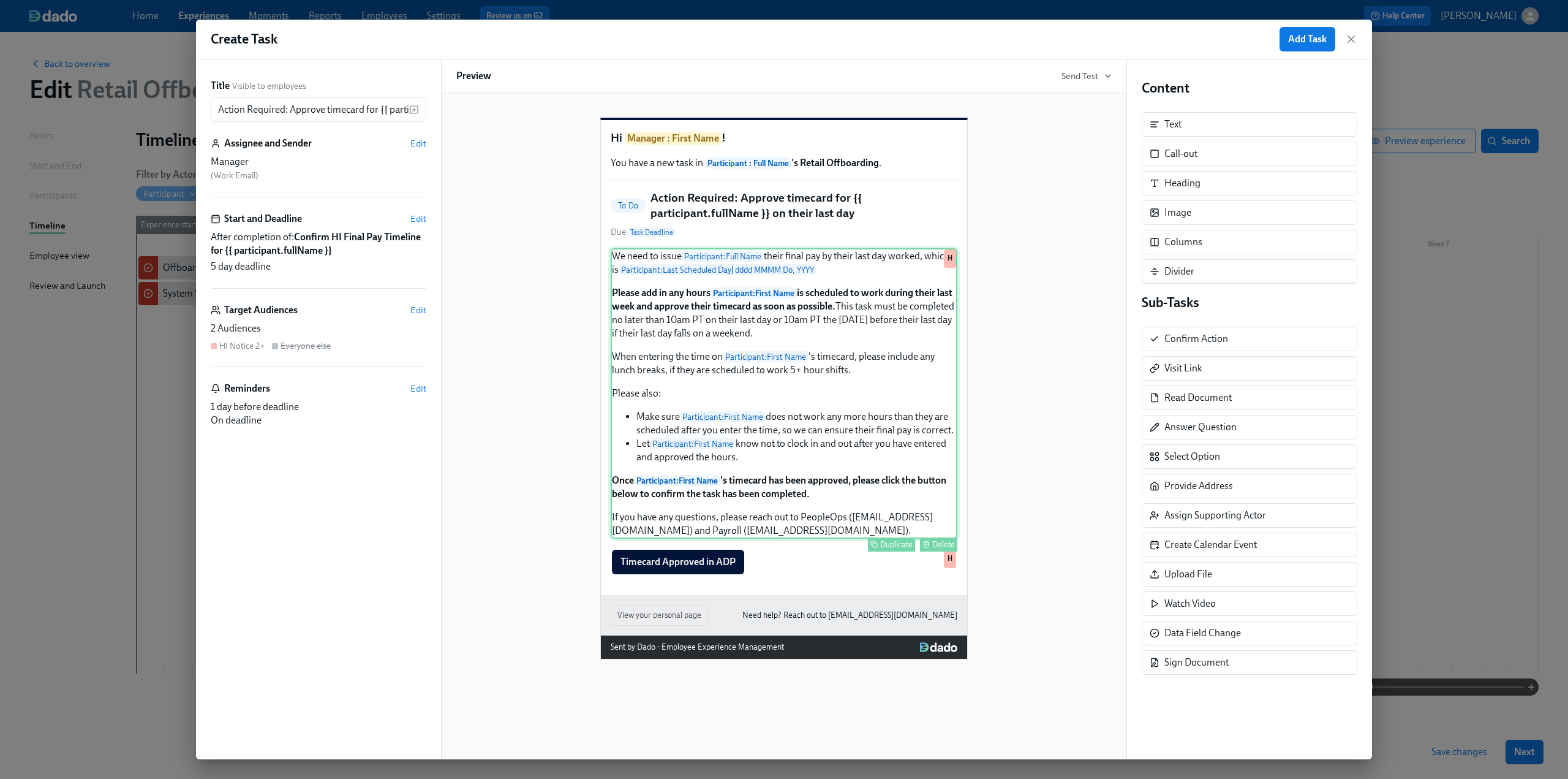
click at [846, 286] on div "We need to issue Participant : Full Name their final pay by their last day work…" at bounding box center [784, 393] width 347 height 290
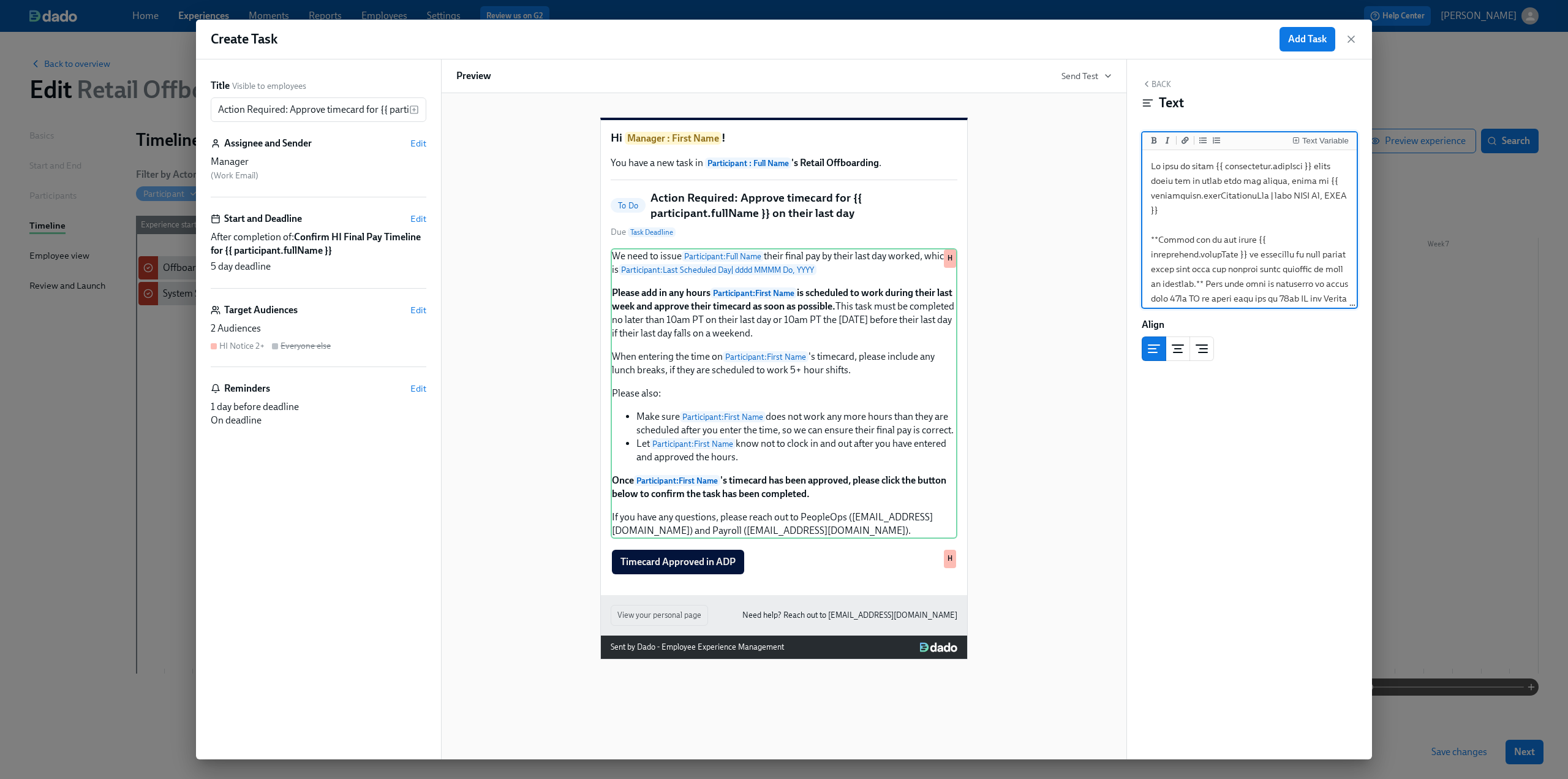
drag, startPoint x: 1217, startPoint y: 170, endPoint x: 1137, endPoint y: 168, distance: 80.0
click at [1137, 168] on div "Back Text Text Variable Align Block ID: GSgmUBqDW" at bounding box center [1249, 409] width 245 height 700
click at [1271, 166] on textarea at bounding box center [1250, 423] width 210 height 542
drag, startPoint x: 1255, startPoint y: 184, endPoint x: 1242, endPoint y: 183, distance: 13.0
click at [1242, 183] on textarea at bounding box center [1250, 423] width 210 height 542
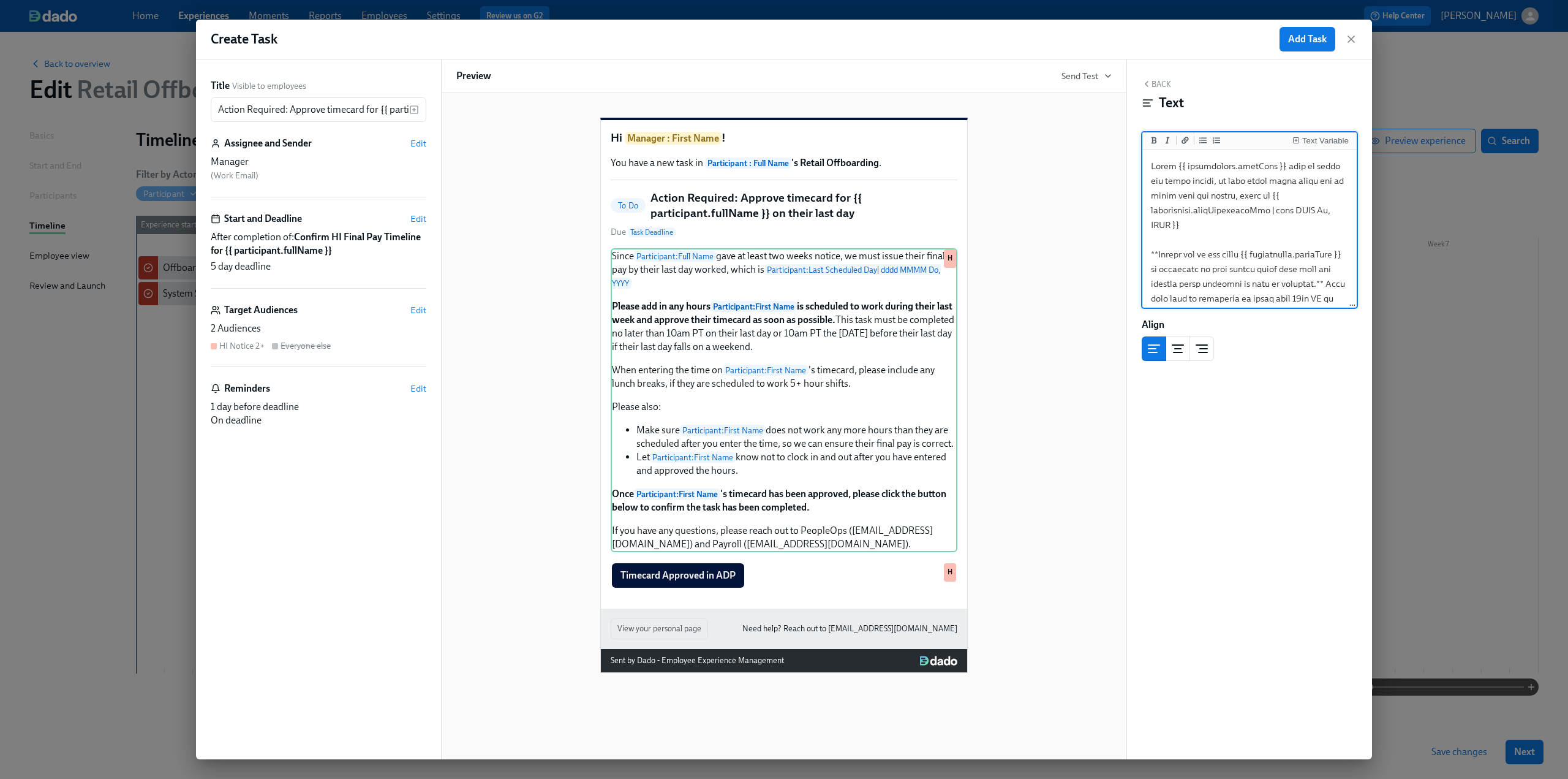
click at [1290, 194] on textarea at bounding box center [1250, 423] width 210 height 542
click at [1173, 179] on textarea at bounding box center [1250, 423] width 210 height 542
drag, startPoint x: 1248, startPoint y: 230, endPoint x: 1151, endPoint y: 189, distance: 105.3
click at [1151, 189] on textarea at bounding box center [1250, 239] width 210 height 542
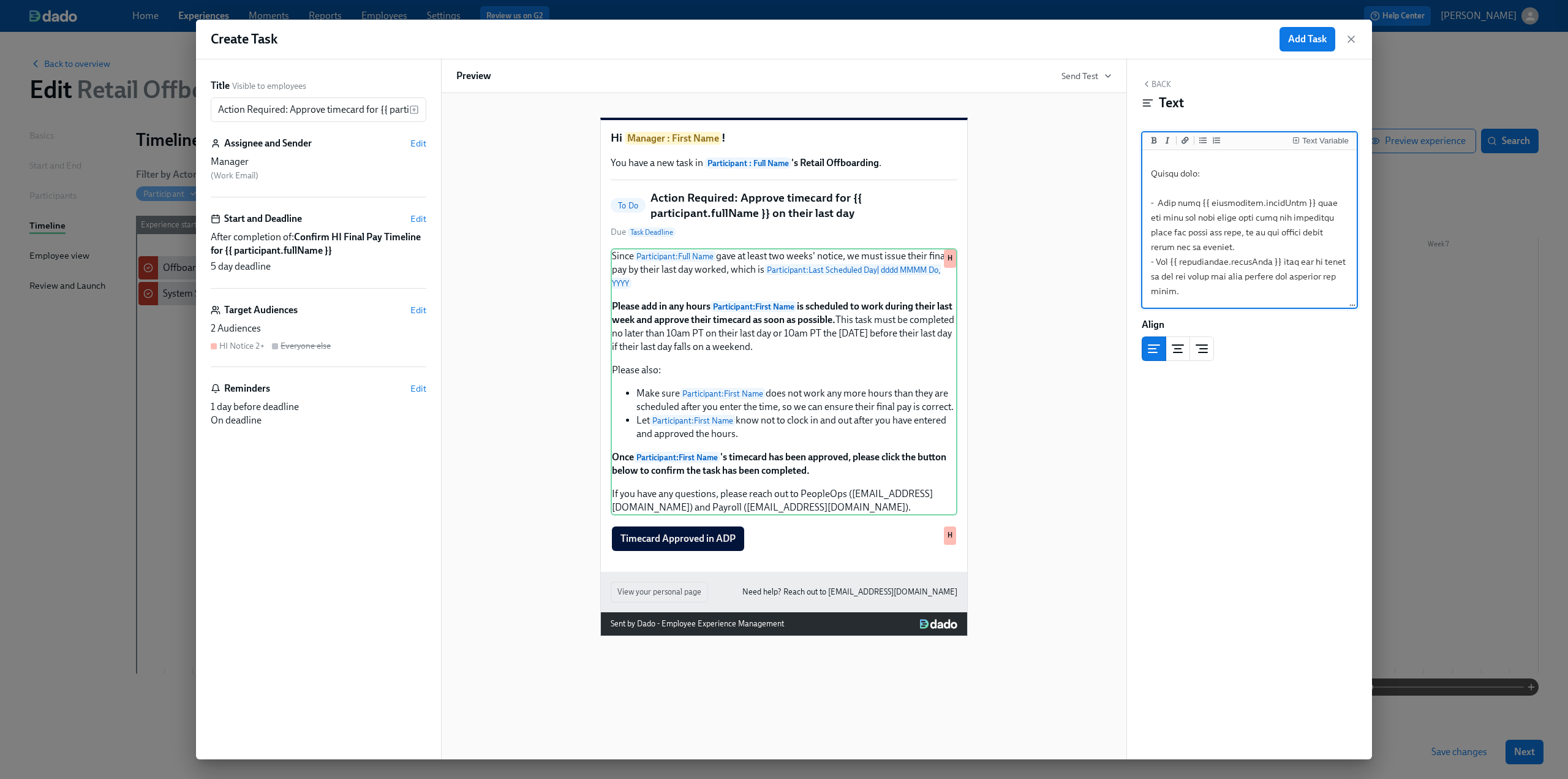
click at [1192, 172] on textarea at bounding box center [1250, 203] width 210 height 468
type textarea "Since {{ participant.fullName }} gave at least two weeks' notice, we must issue…"
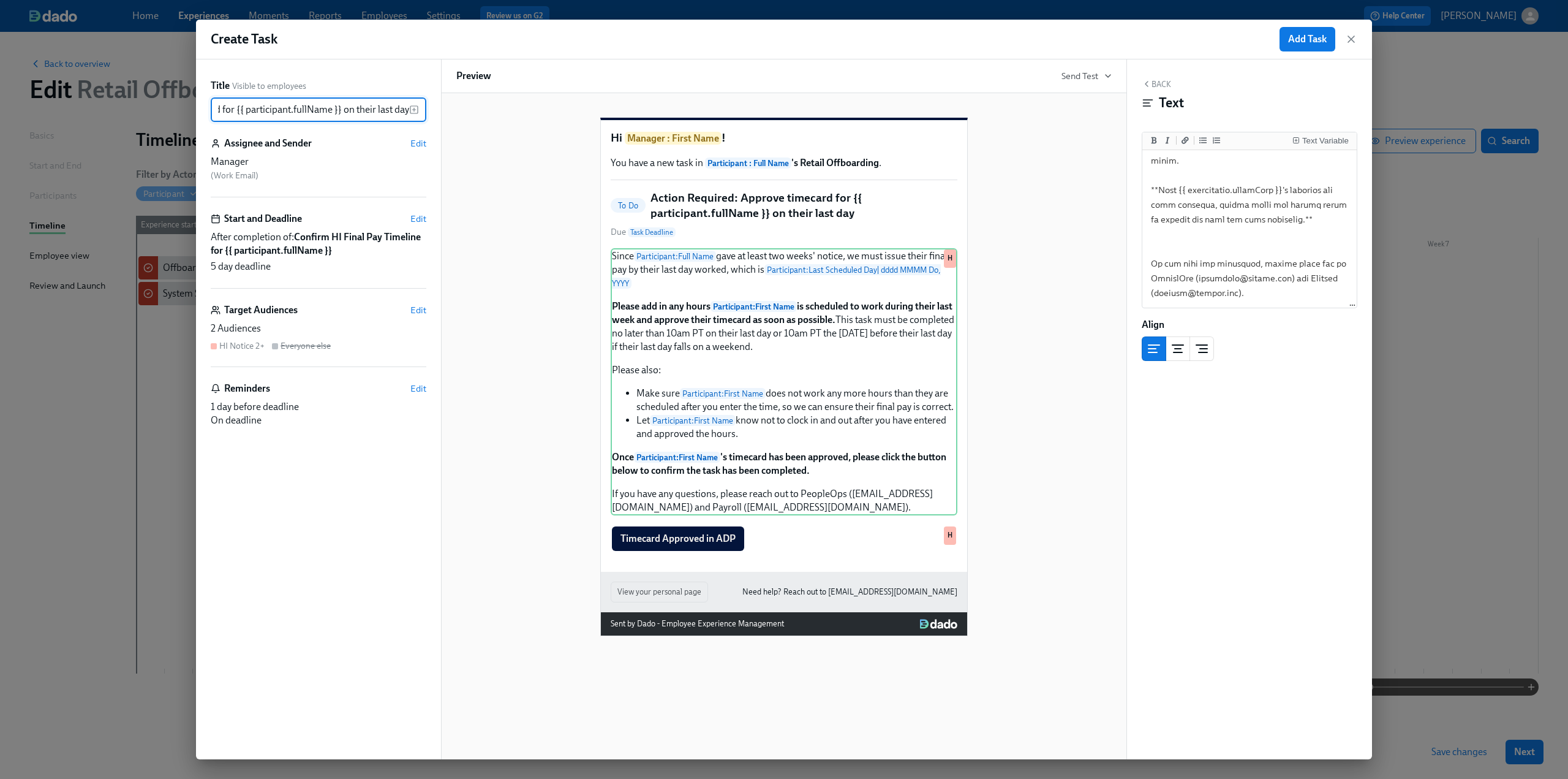
scroll to position [0, 145]
drag, startPoint x: 327, startPoint y: 112, endPoint x: 405, endPoint y: 111, distance: 78.0
click at [405, 111] on input "Action Required: Approve timecard for {{ participant.fullName }} on their last …" at bounding box center [310, 110] width 199 height 25
click at [378, 106] on input "Action Required: Approve timecard for {{ participant.fullName }} on their last …" at bounding box center [310, 110] width 199 height 25
drag, startPoint x: 354, startPoint y: 108, endPoint x: 344, endPoint y: 106, distance: 10.2
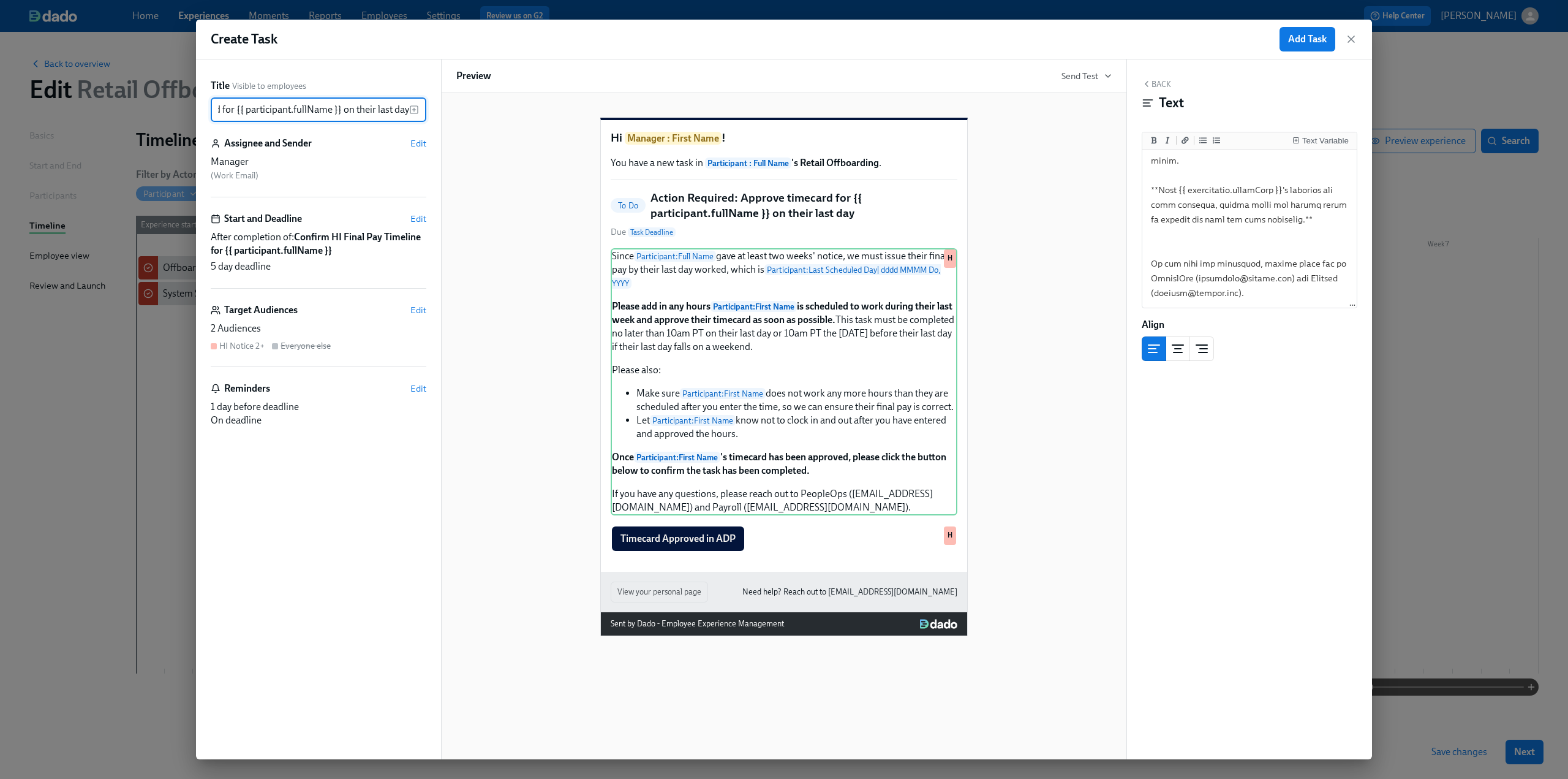
click at [344, 106] on input "Action Required: Approve timecard for {{ participant.fullName }} on their last …" at bounding box center [310, 110] width 199 height 25
type input "Action Required: Approve timecard for {{ participant.fullName }} by their last …"
click at [420, 308] on span "Edit" at bounding box center [418, 310] width 16 height 12
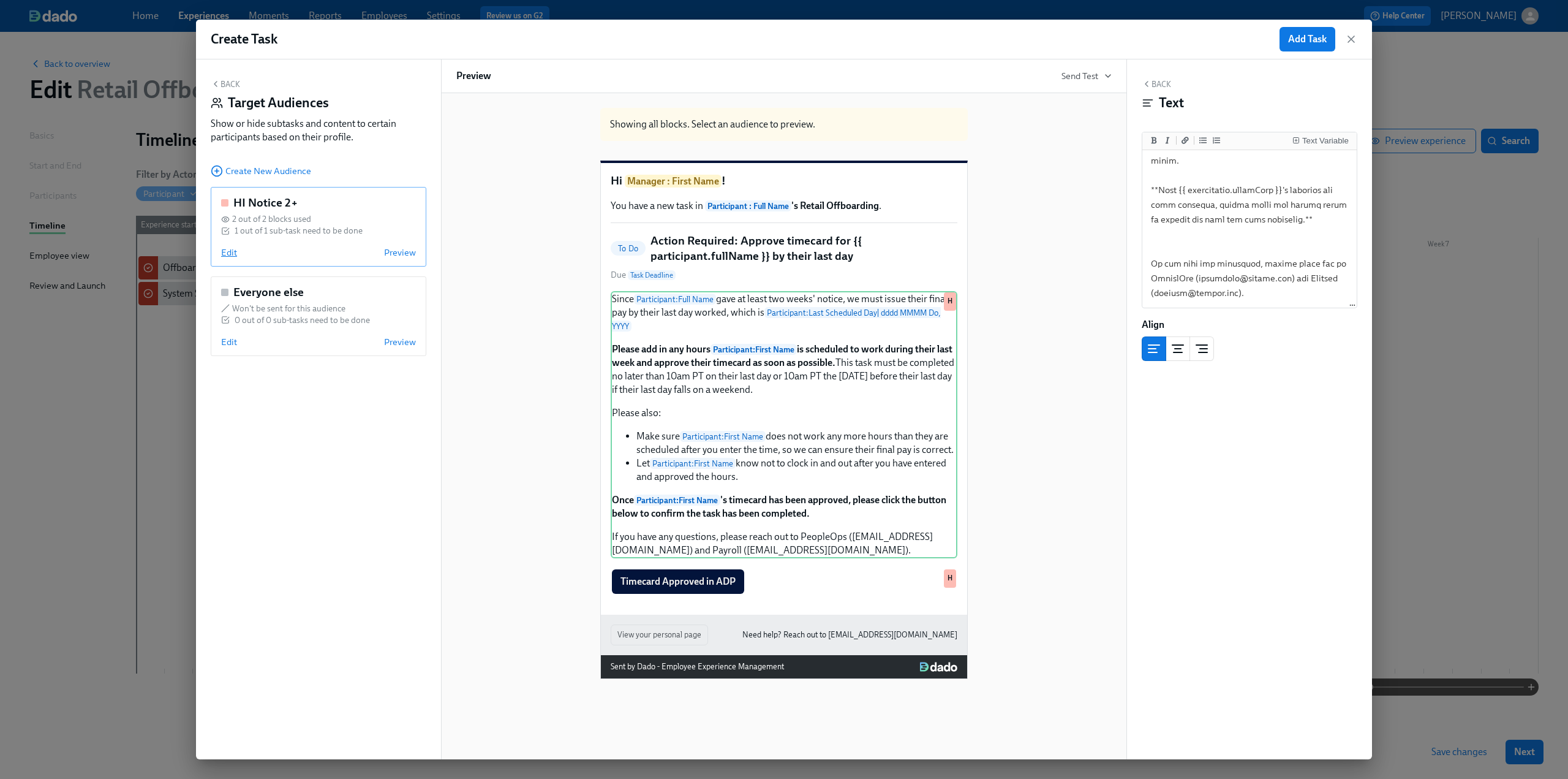
click at [231, 255] on span "Edit" at bounding box center [229, 253] width 16 height 12
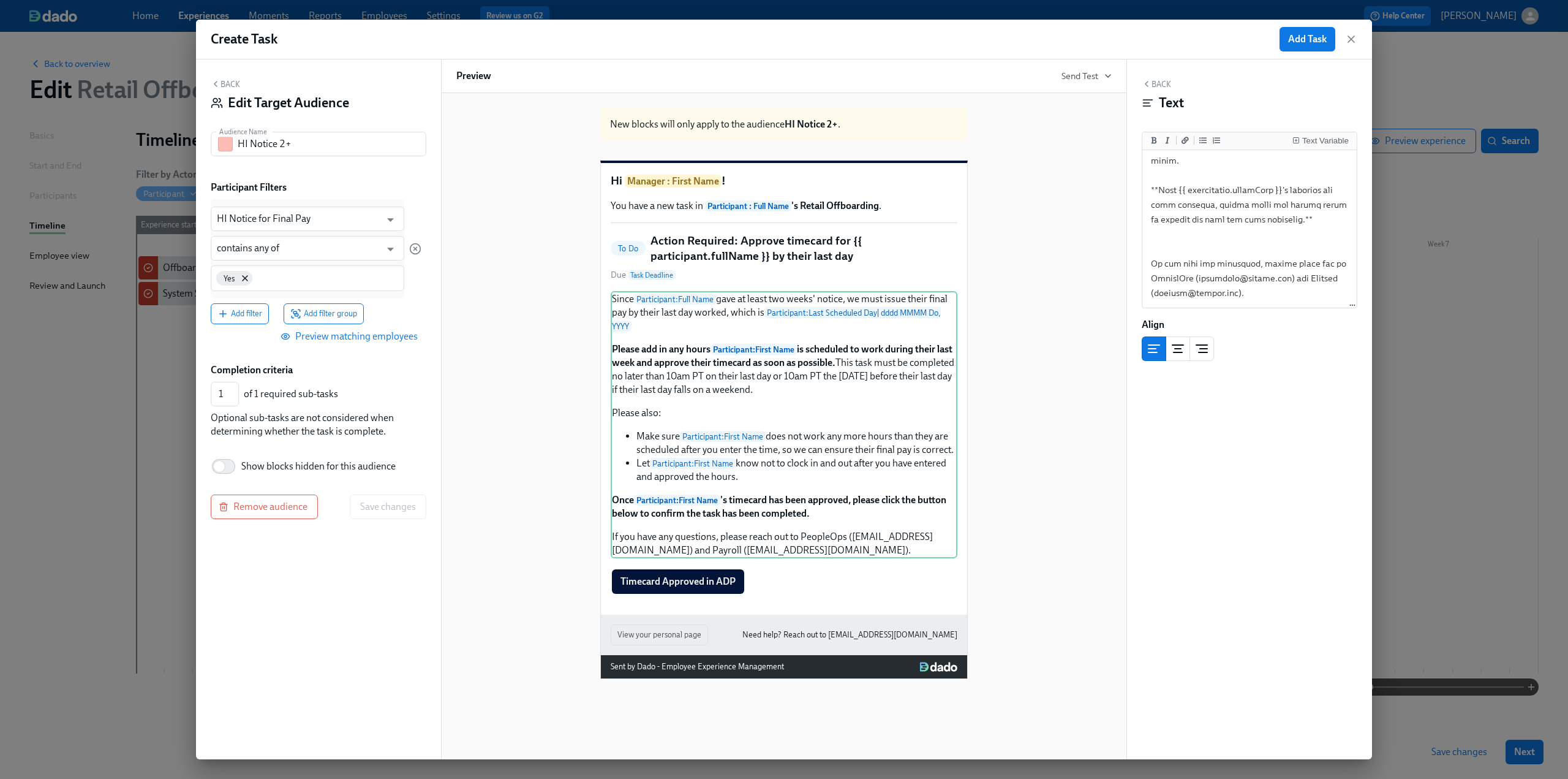
click at [226, 83] on button "Back" at bounding box center [225, 84] width 30 height 10
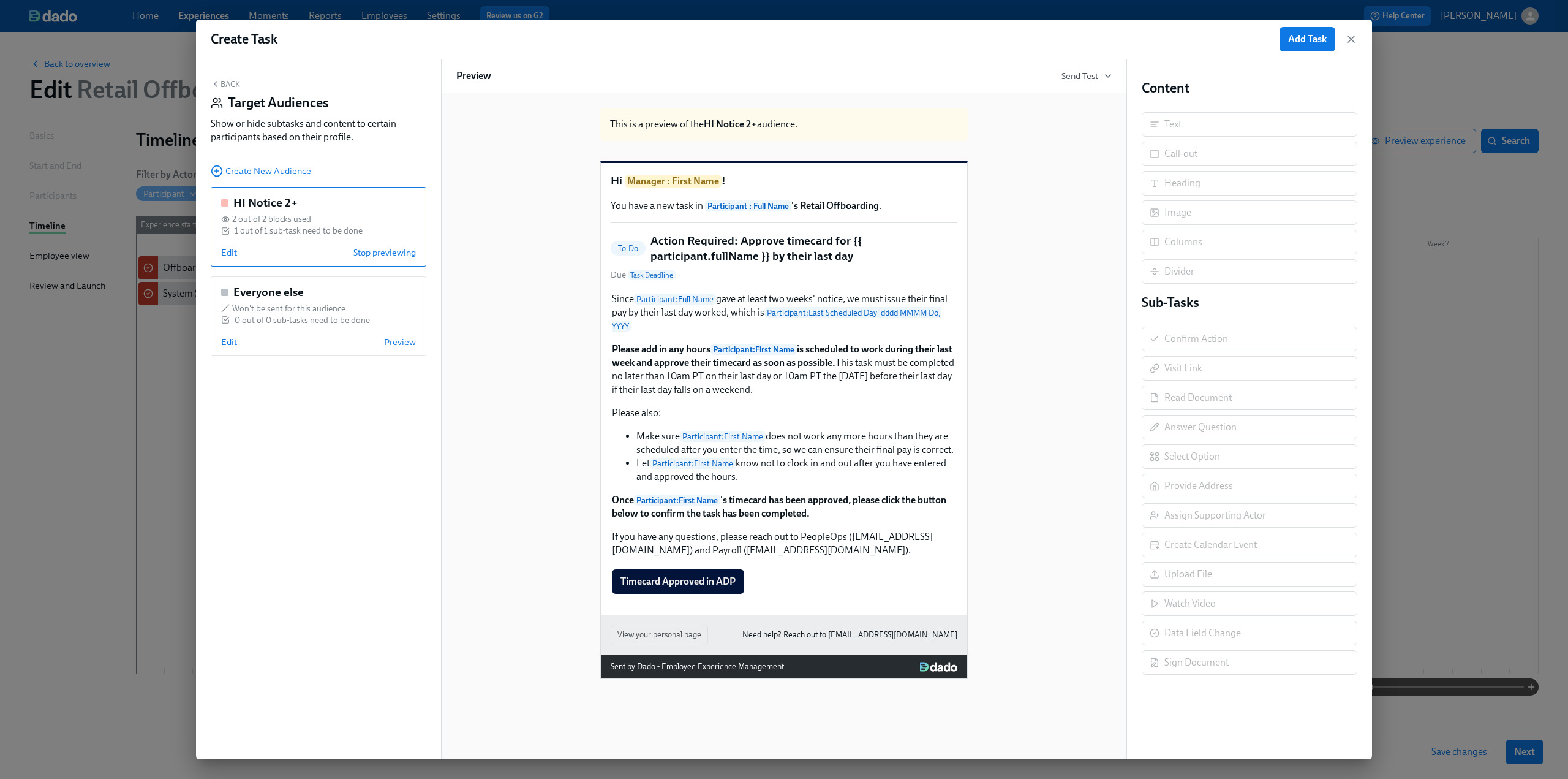
click at [226, 83] on button "Back" at bounding box center [225, 84] width 30 height 10
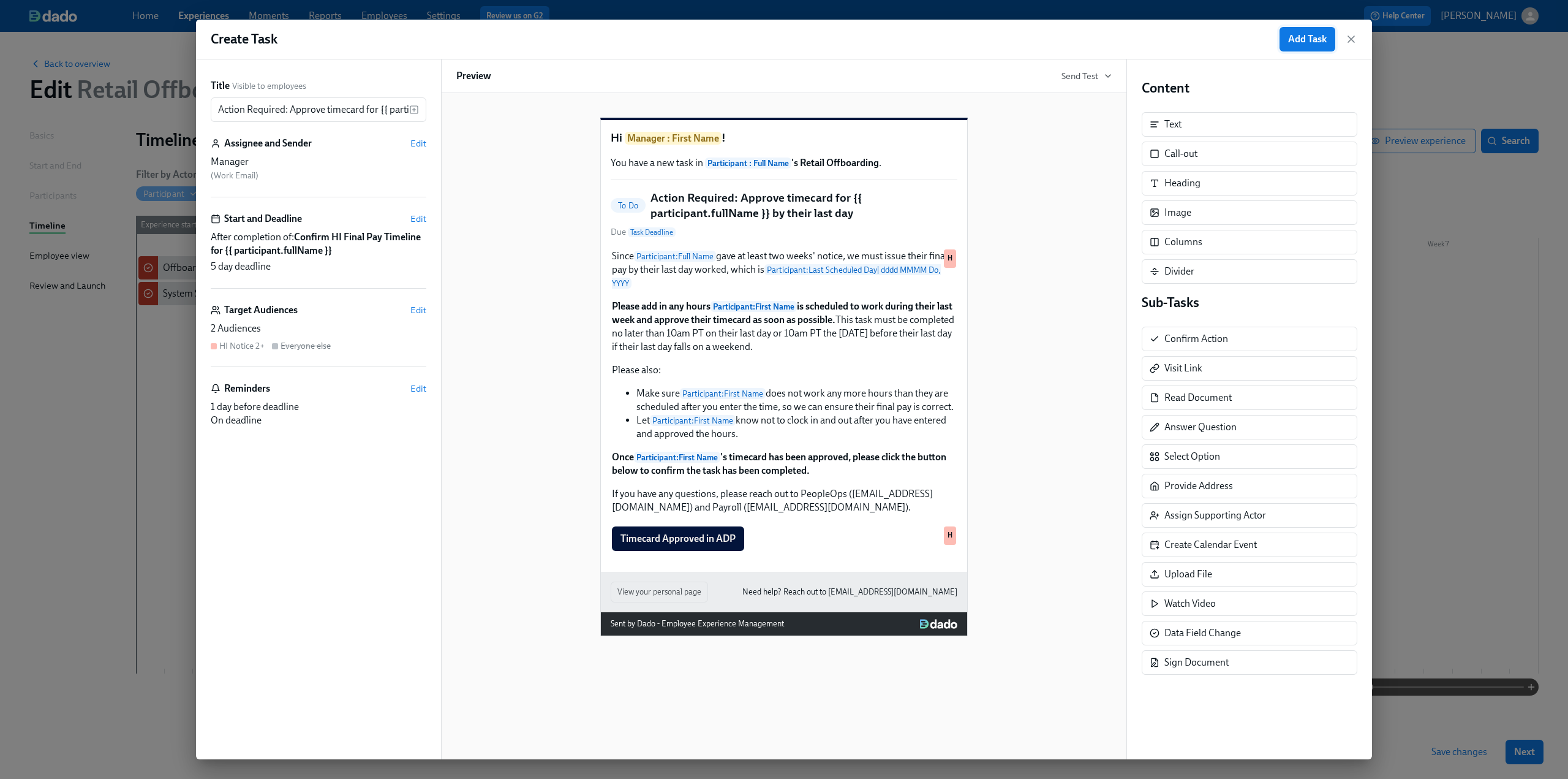
click at [1315, 42] on span "Add Task" at bounding box center [1307, 39] width 39 height 12
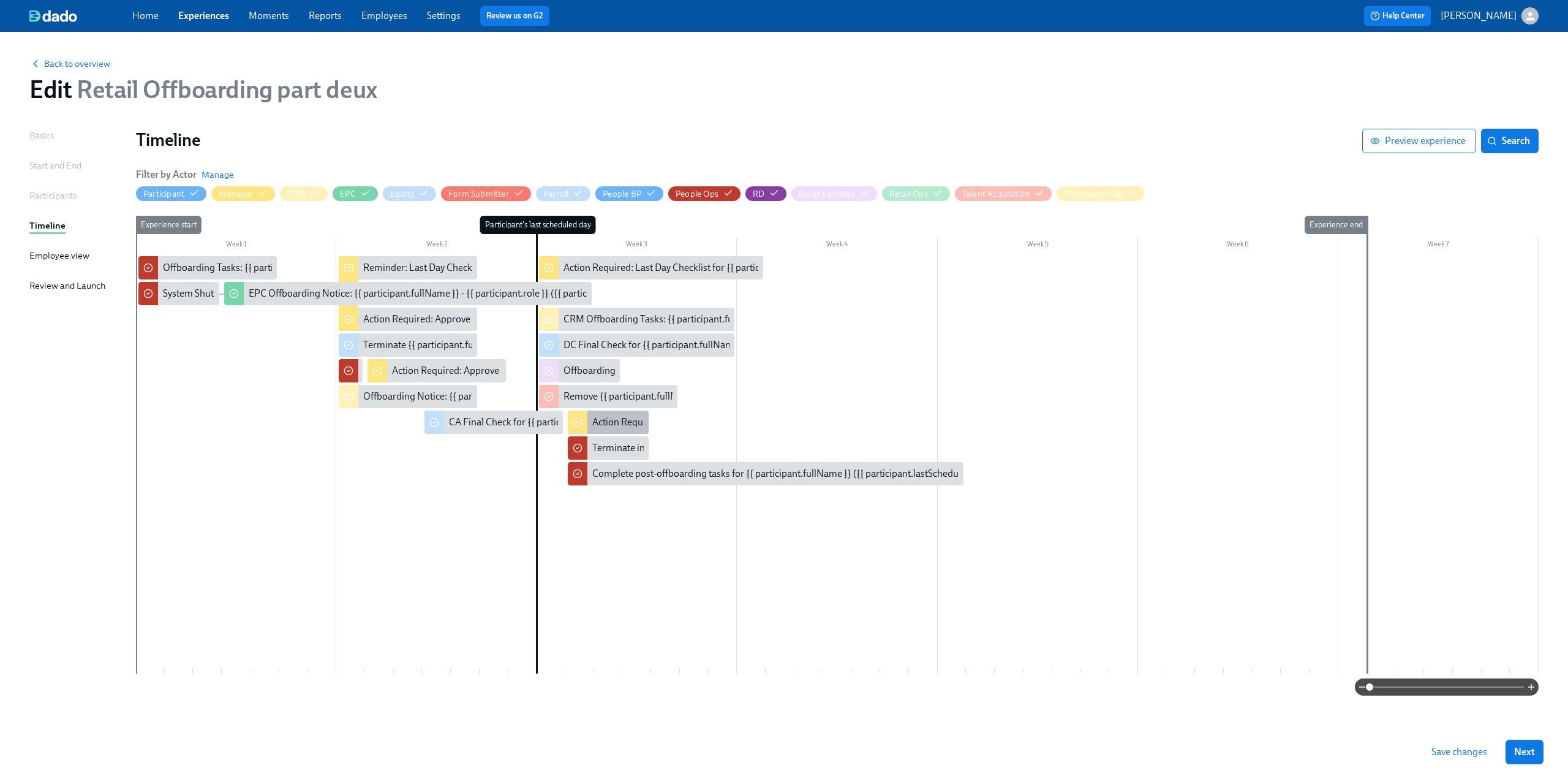
click at [621, 421] on div "Action Required: Approve timecard for {{ participant.fullName }}'s last day" at bounding box center [746, 422] width 308 height 14
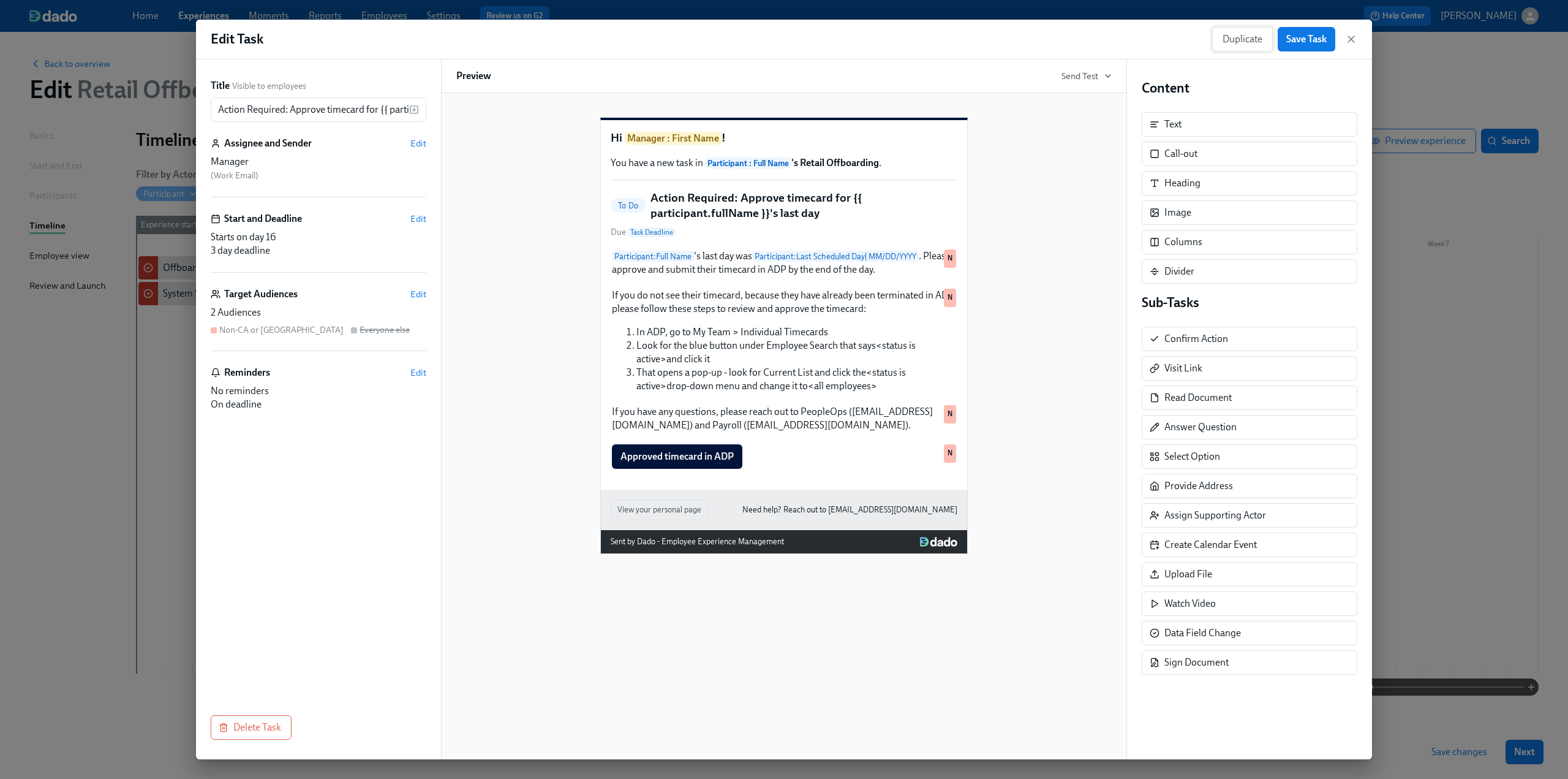
click at [1242, 39] on span "Duplicate" at bounding box center [1242, 39] width 40 height 12
click at [424, 290] on span "Edit" at bounding box center [418, 294] width 16 height 12
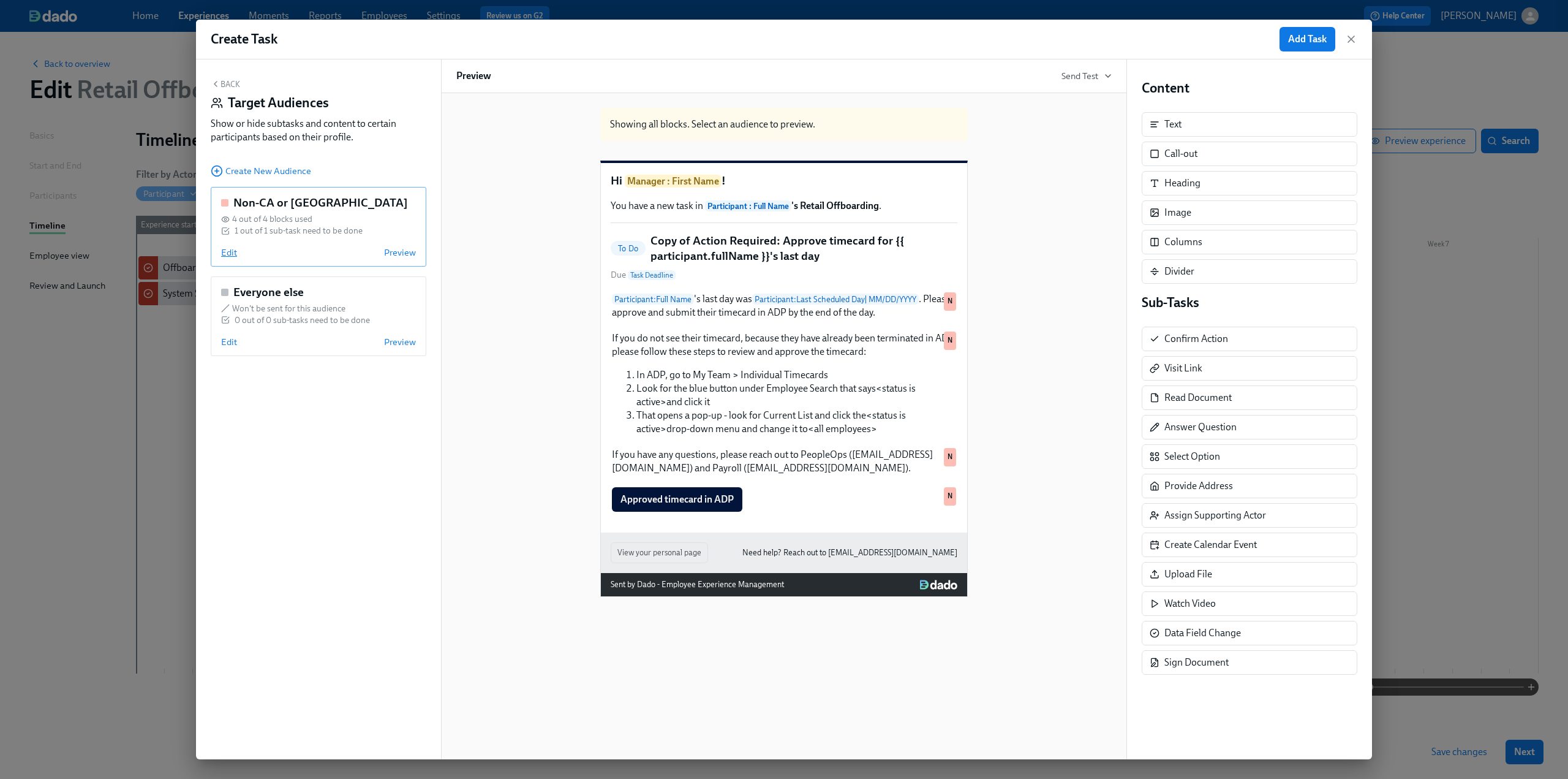
click at [221, 250] on span "Edit" at bounding box center [229, 253] width 16 height 12
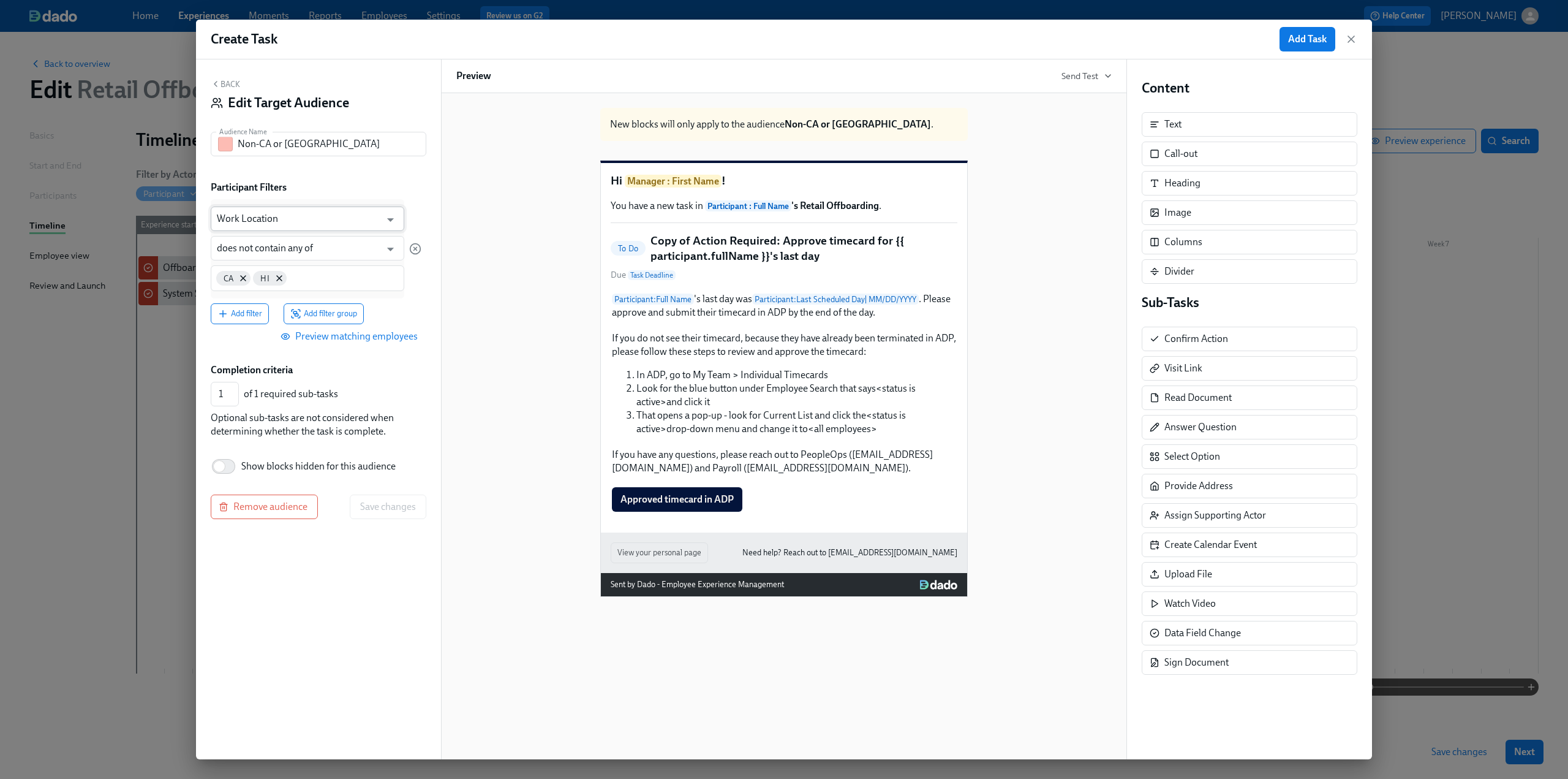
click at [288, 217] on input "Work Location" at bounding box center [298, 219] width 163 height 25
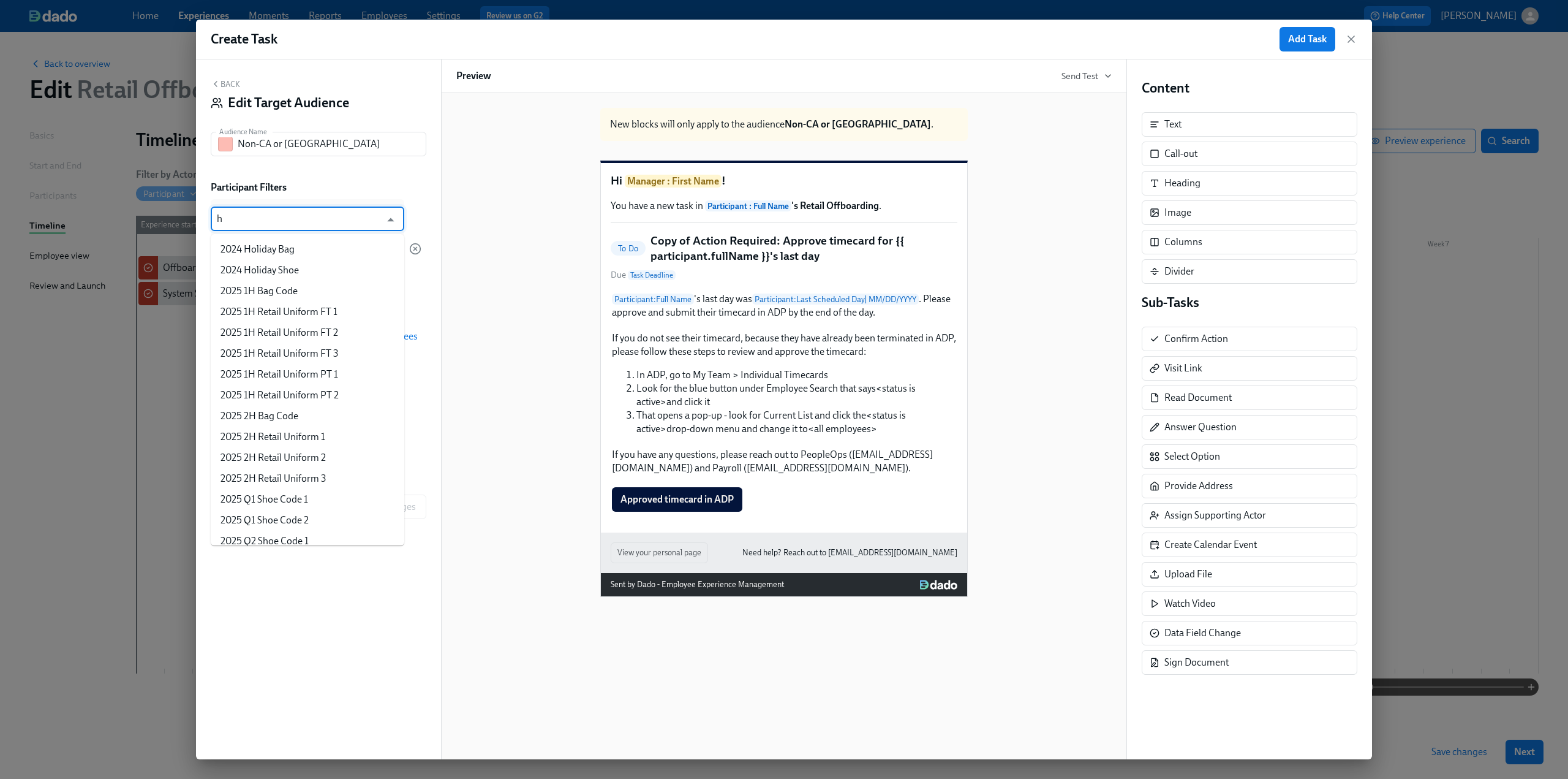
type input "hi"
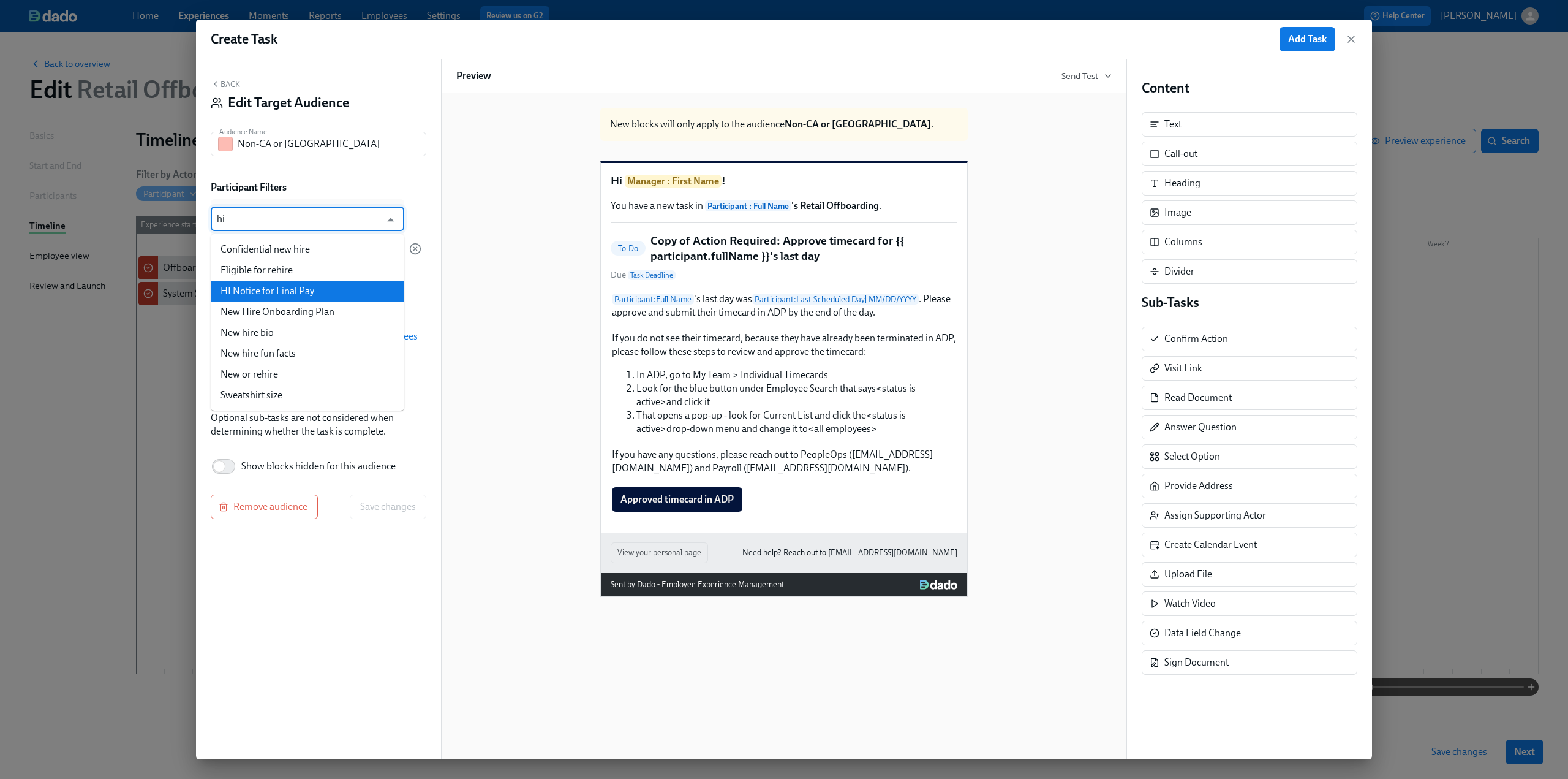
click at [294, 291] on li "HI Notice for Final Pay" at bounding box center [307, 291] width 194 height 21
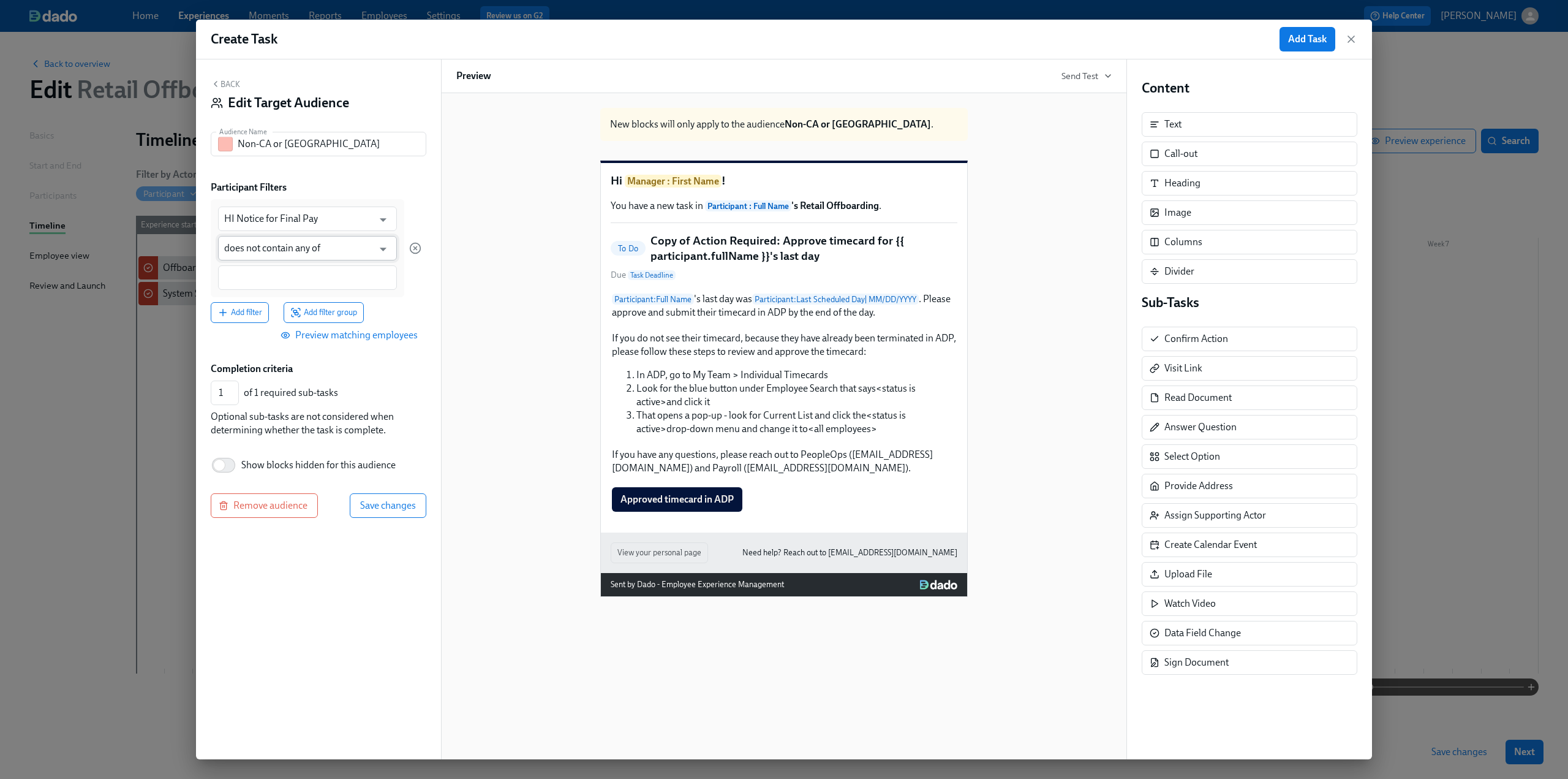
click at [297, 249] on input "does not contain any of" at bounding box center [299, 248] width 149 height 25
click at [290, 313] on li "contains any of" at bounding box center [307, 320] width 179 height 21
type input "contains any of"
click at [272, 280] on input at bounding box center [308, 277] width 167 height 13
type input "No"
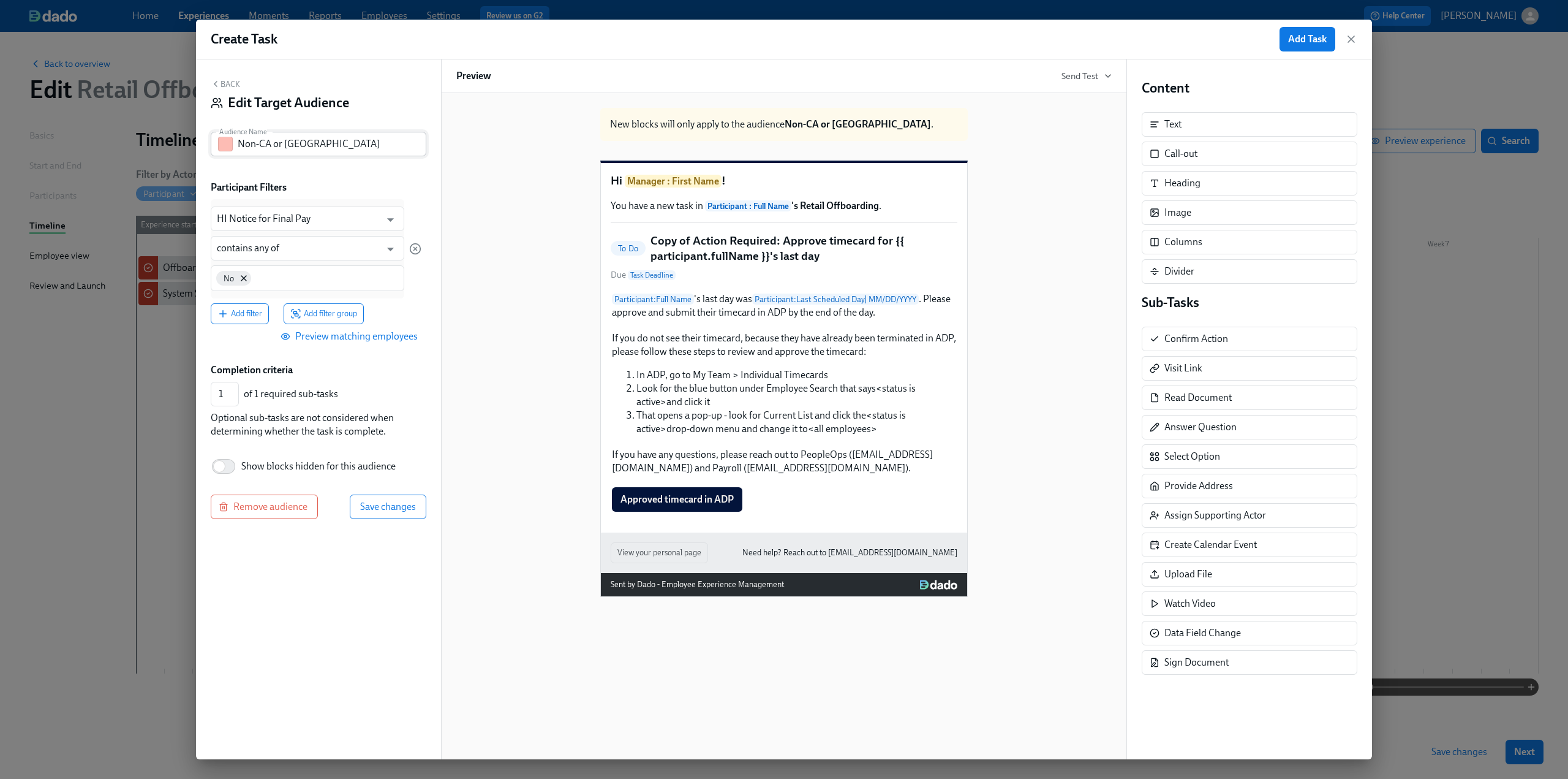
click at [276, 134] on input "Non-CA or HI" at bounding box center [332, 144] width 188 height 25
drag, startPoint x: 304, startPoint y: 145, endPoint x: 210, endPoint y: 146, distance: 94.0
click at [210, 146] on div "Back Edit Target Audience Audience Name Non-CA or HI Audience Name Participant …" at bounding box center [318, 409] width 245 height 700
type input "HI < 2 weeks notice"
click at [377, 500] on span "Save changes" at bounding box center [388, 506] width 56 height 12
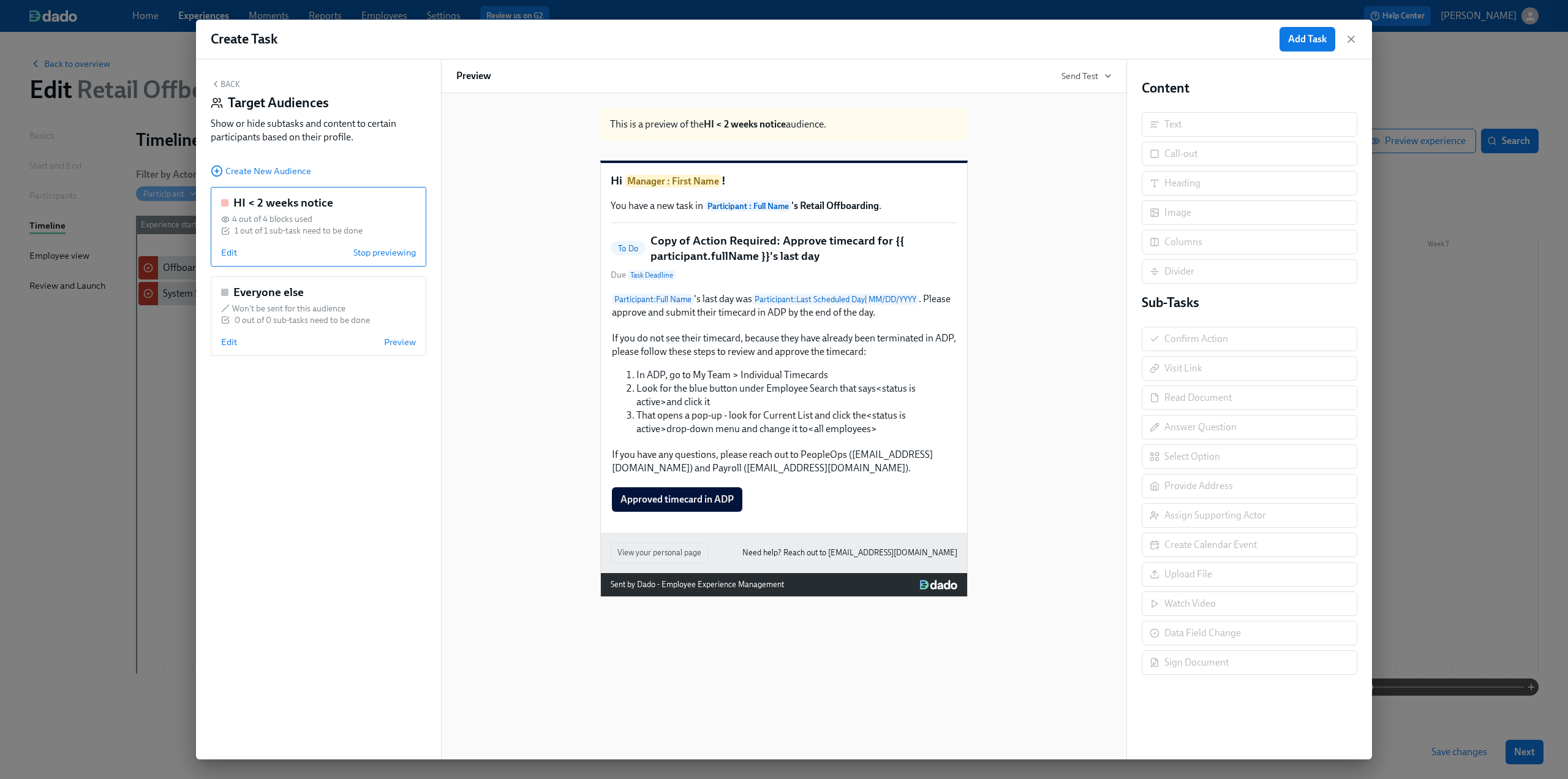
click at [227, 85] on button "Back" at bounding box center [225, 84] width 30 height 10
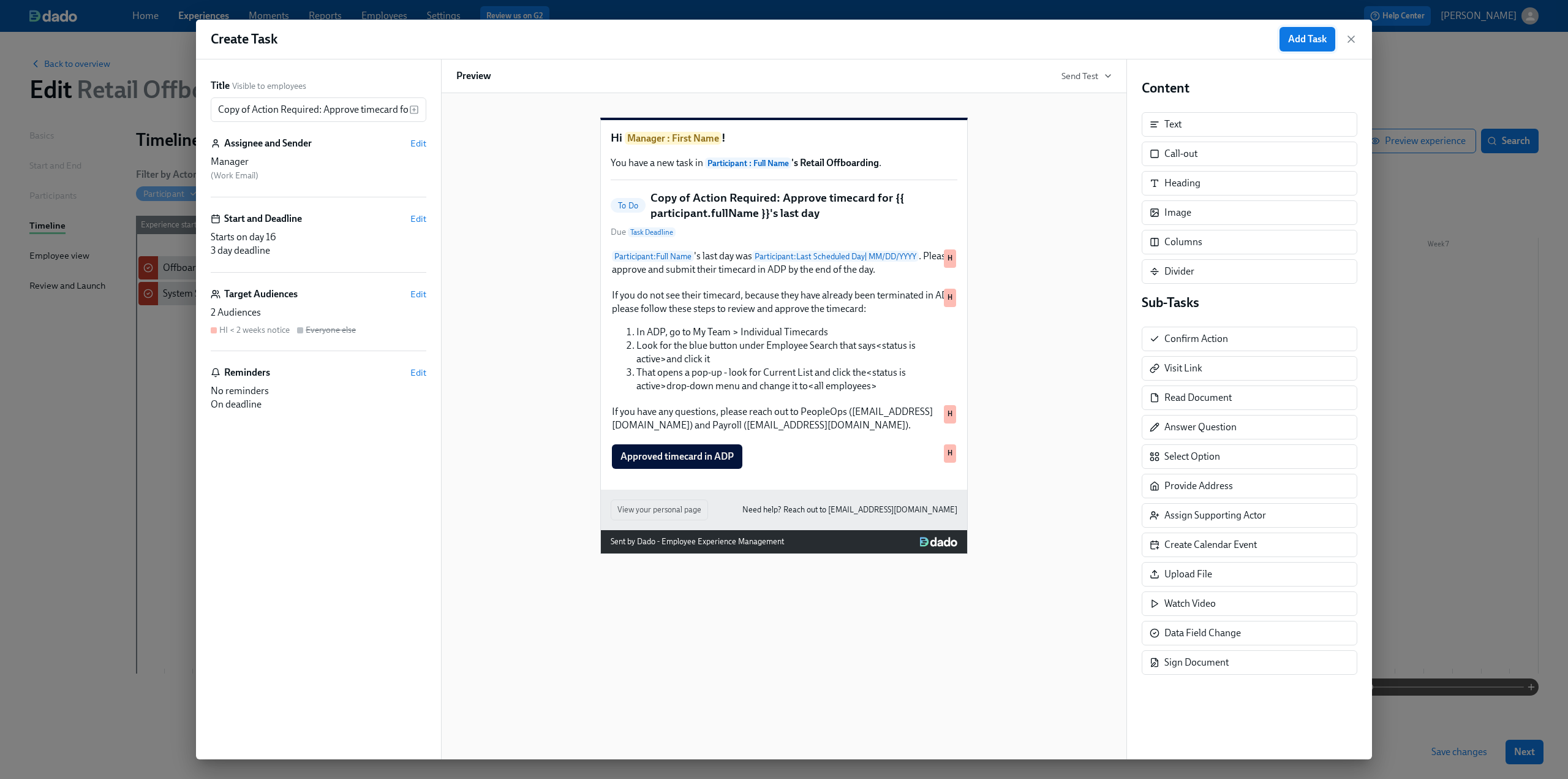
click at [1296, 38] on span "Add Task" at bounding box center [1307, 39] width 39 height 12
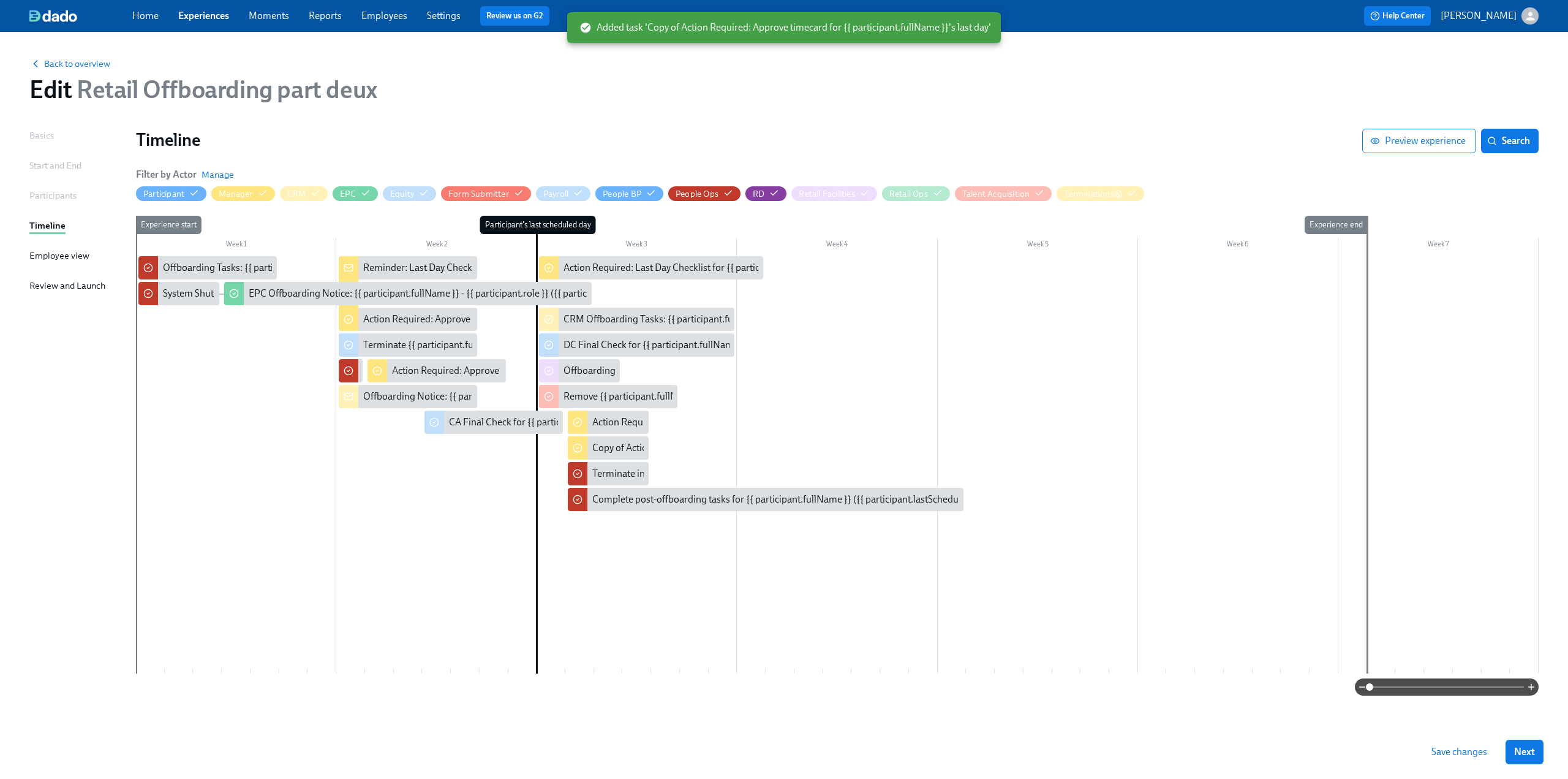
click at [1451, 747] on span "Save changes" at bounding box center [1459, 752] width 56 height 12
click at [399, 369] on div "Action Required: Approve timecard for {{ participant.fullName }} by their last …" at bounding box center [559, 371] width 334 height 14
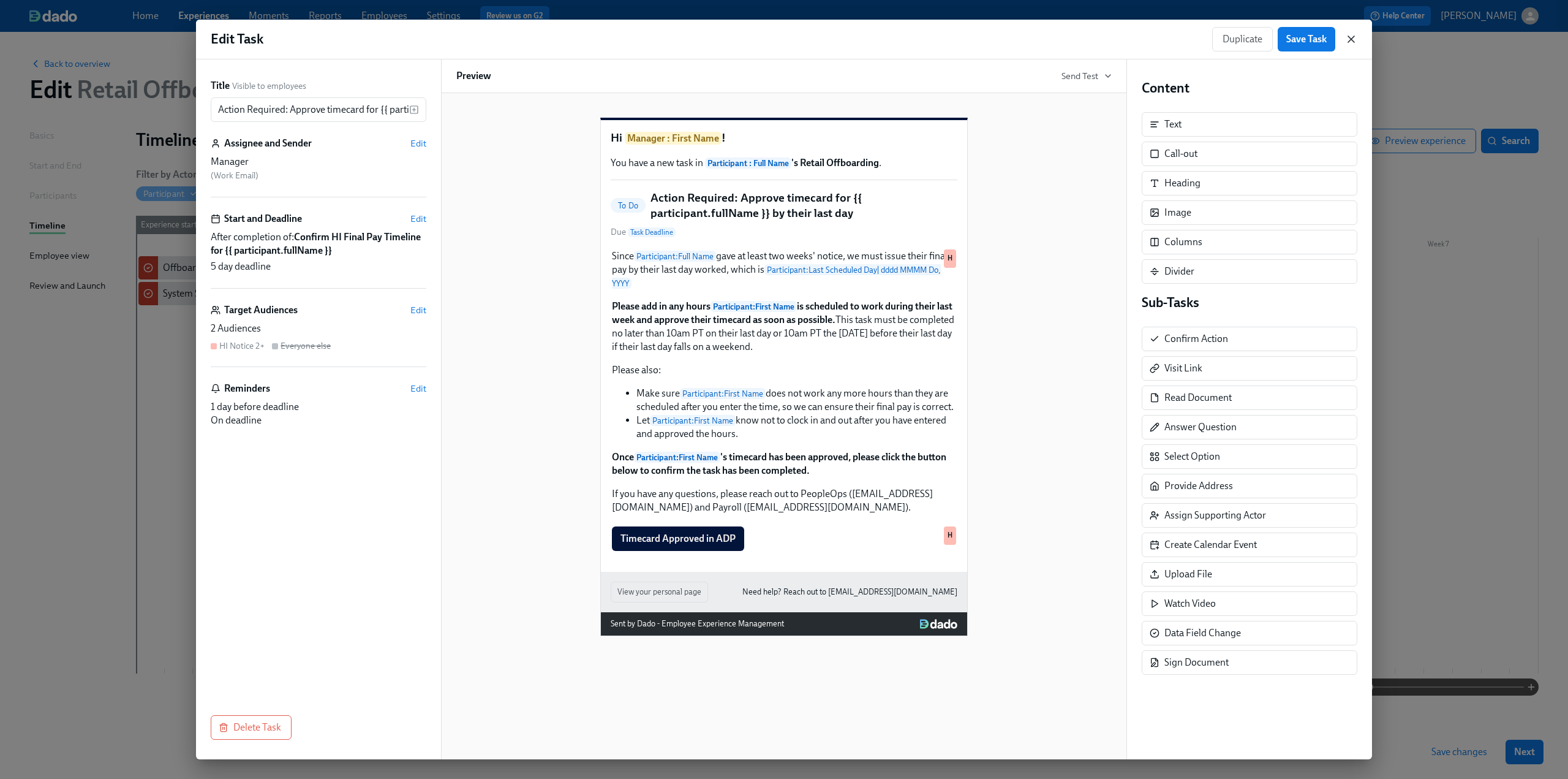
click at [1349, 39] on icon "button" at bounding box center [1351, 39] width 12 height 12
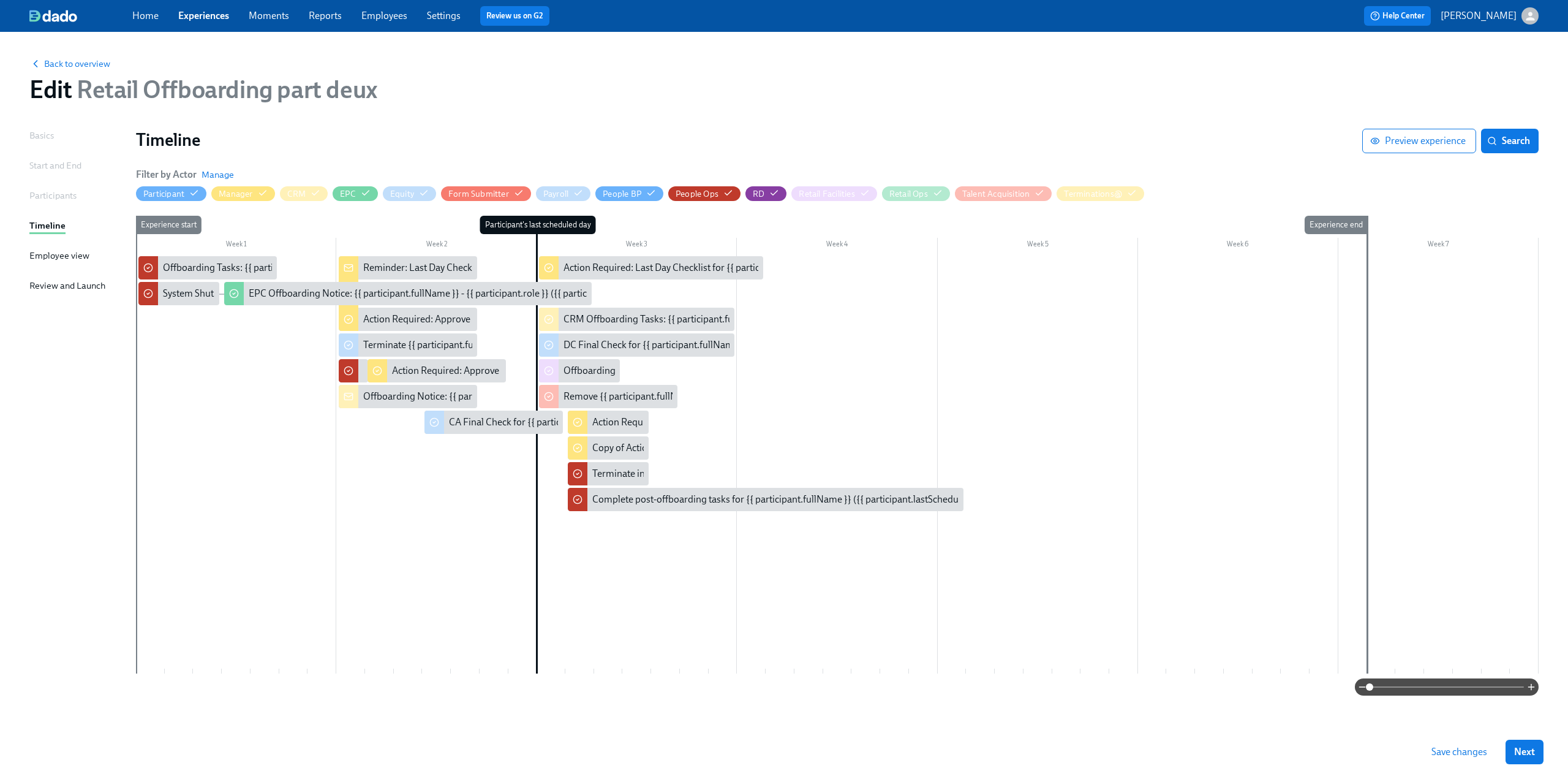
click at [1473, 751] on span "Save changes" at bounding box center [1459, 752] width 56 height 12
click at [90, 63] on span "Back to overview" at bounding box center [70, 63] width 81 height 12
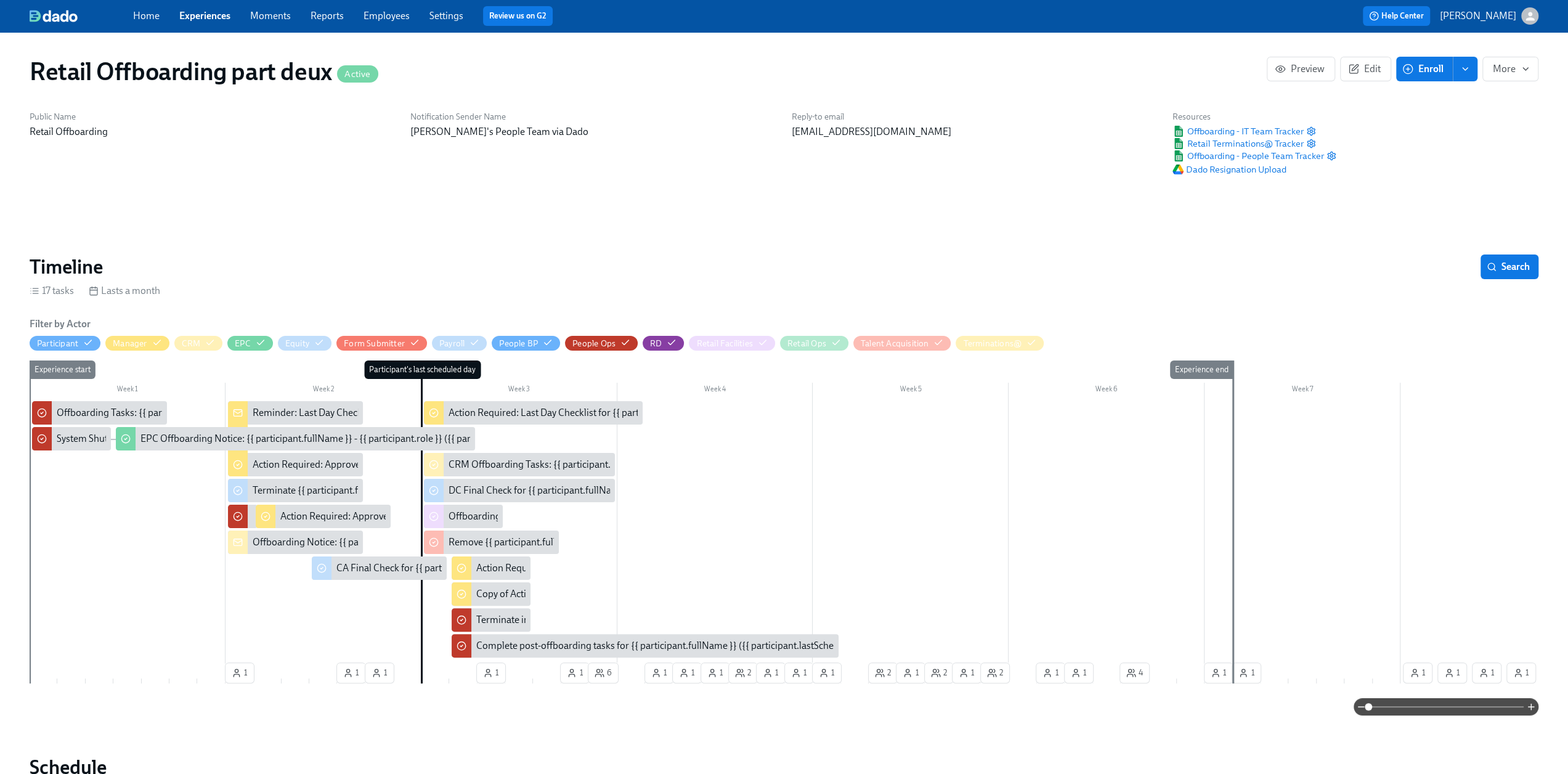
scroll to position [0, 7047]
click at [207, 17] on link "Experiences" at bounding box center [205, 15] width 51 height 12
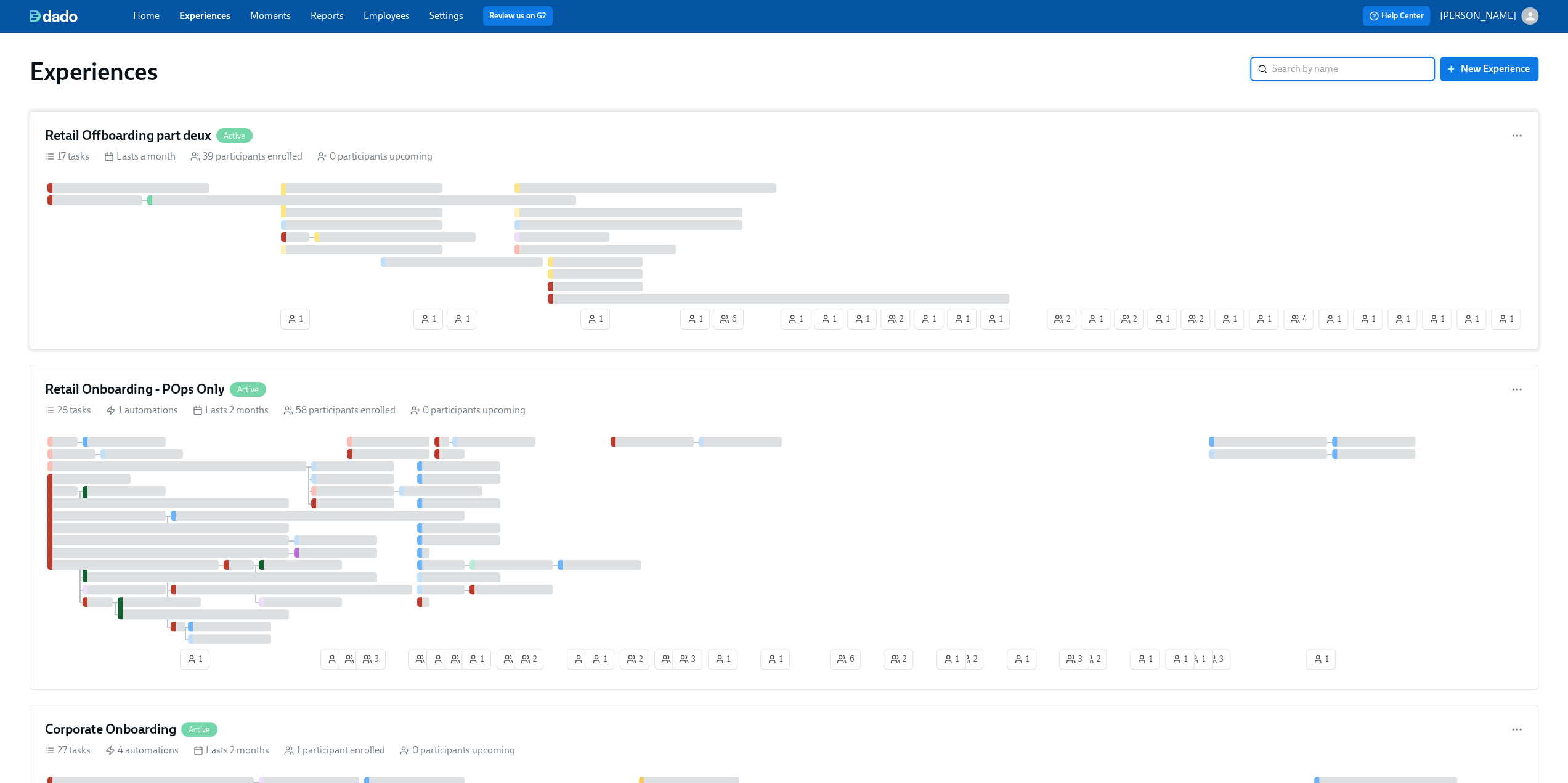
click at [157, 128] on h4 "Retail Offboarding part deux" at bounding box center [128, 135] width 167 height 19
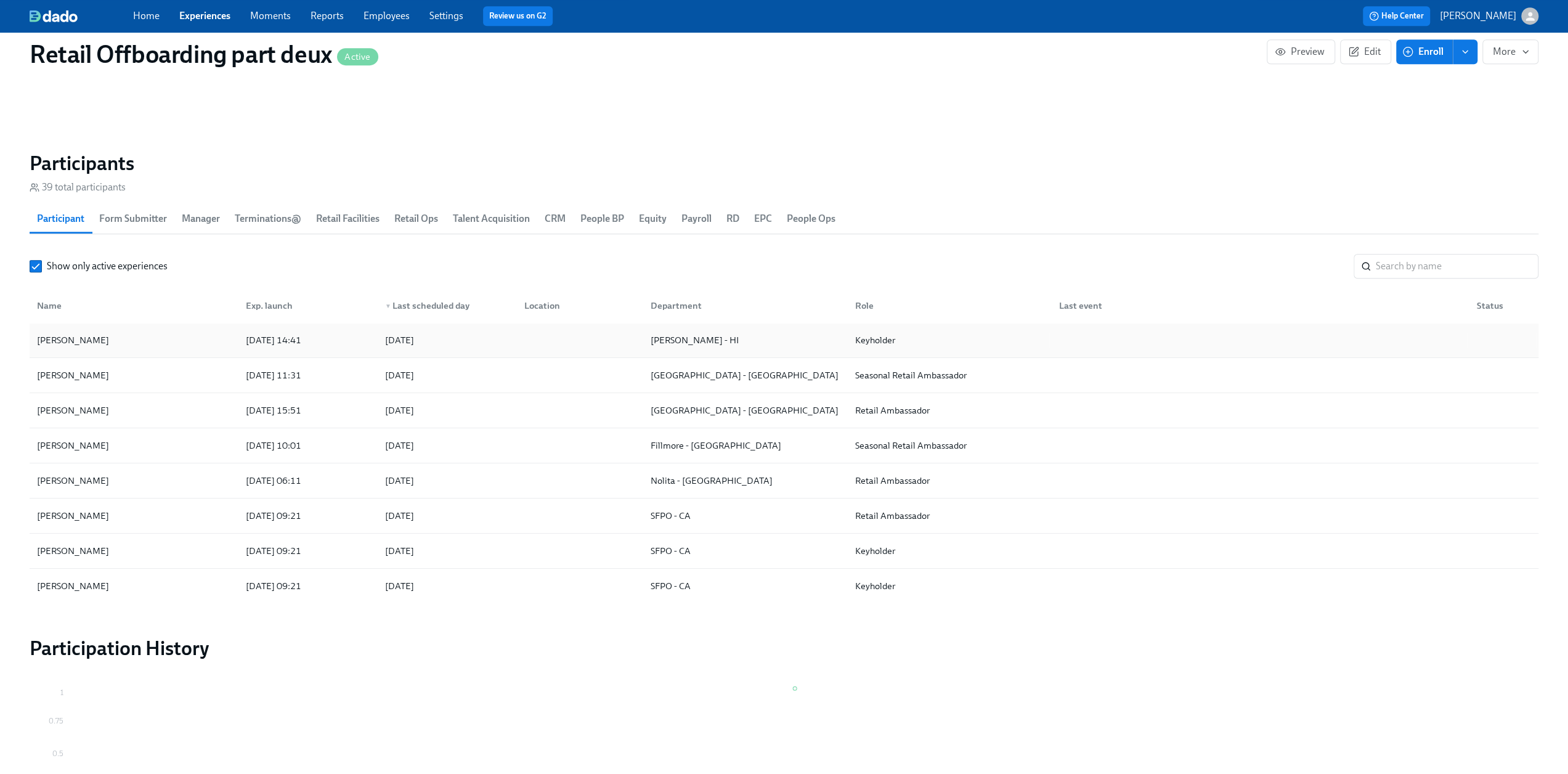
click at [108, 342] on div "[PERSON_NAME]" at bounding box center [73, 339] width 82 height 15
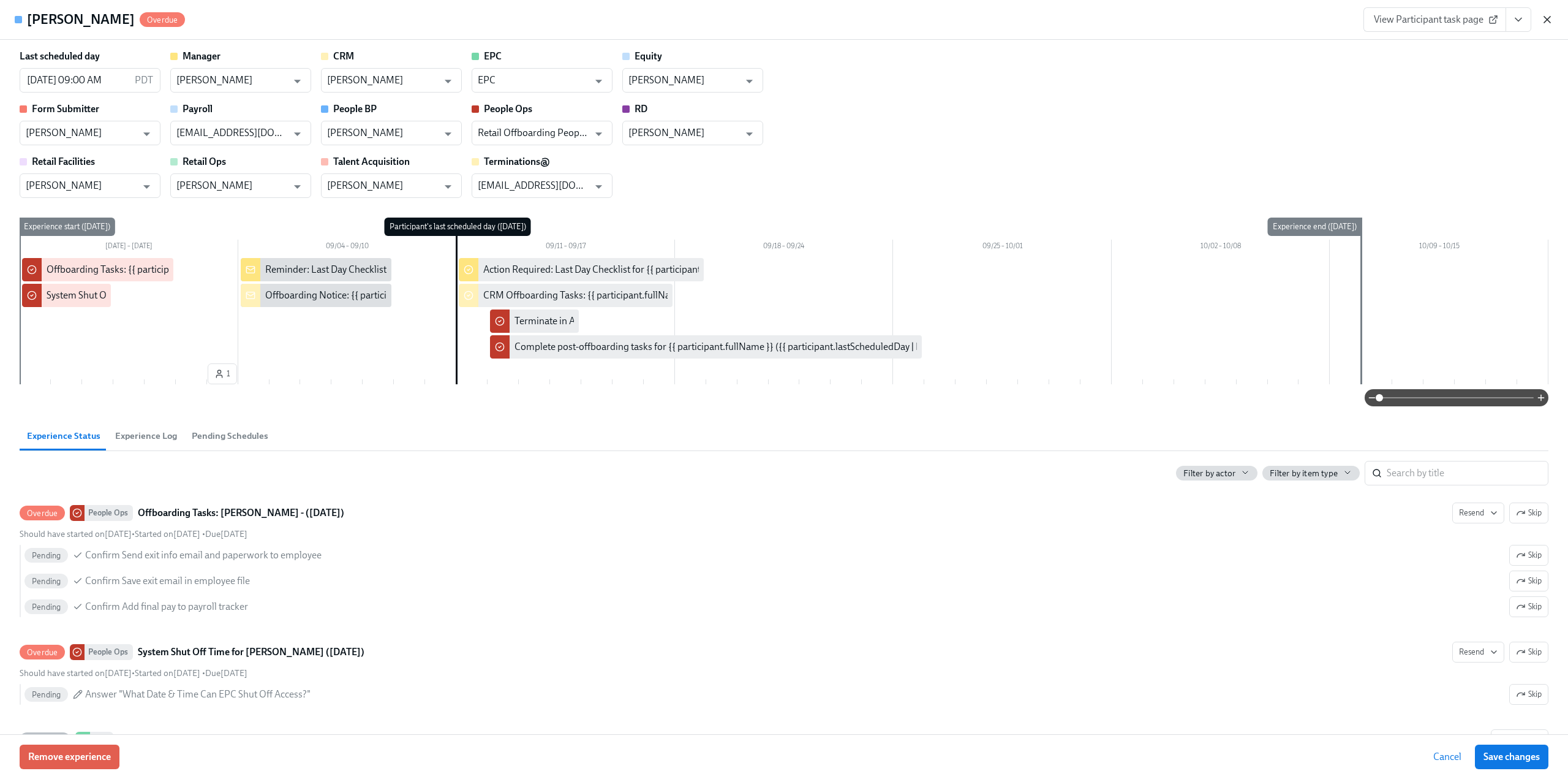
click at [1542, 17] on icon "button" at bounding box center [1547, 20] width 12 height 12
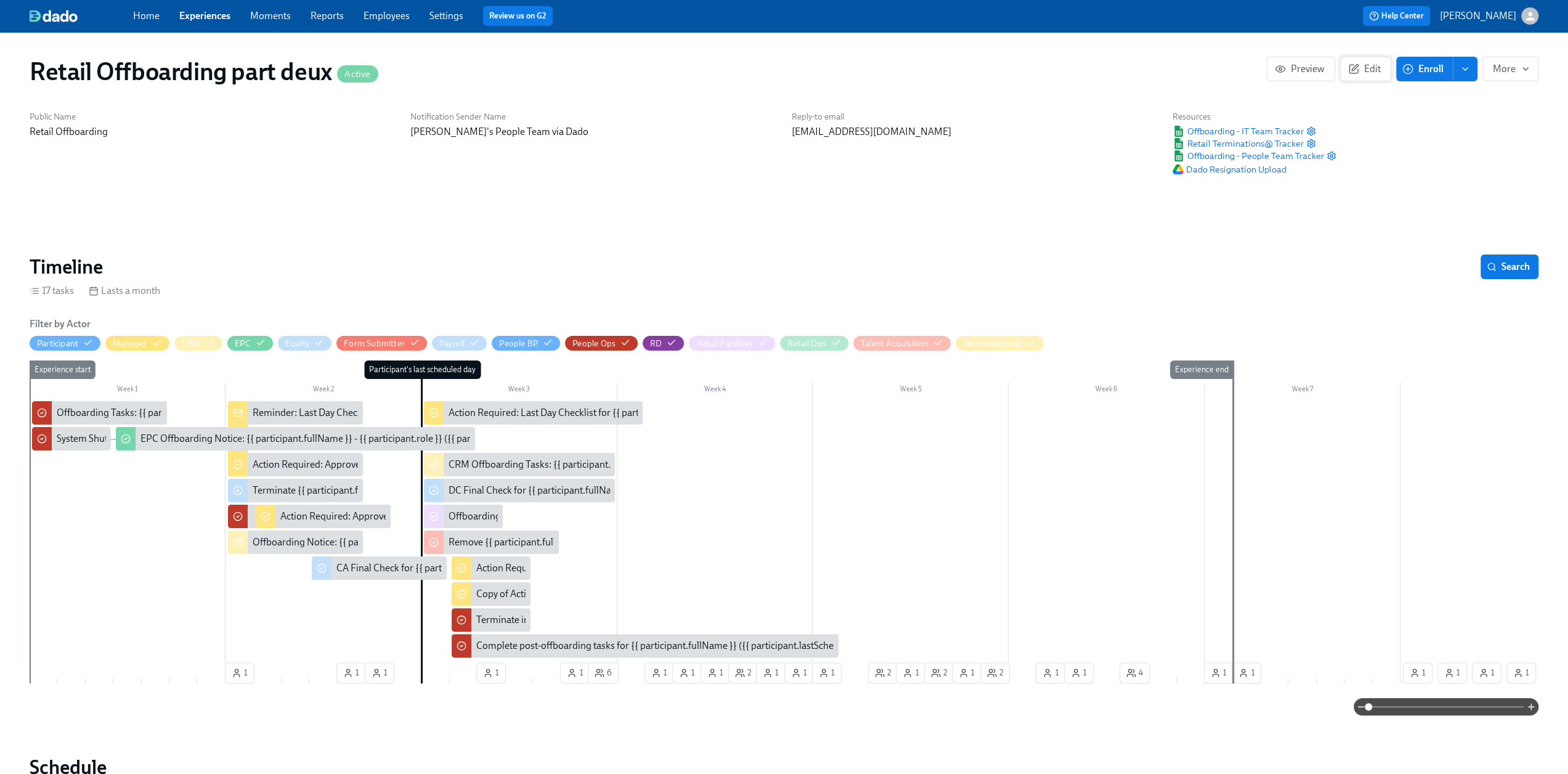
click at [1356, 69] on icon "button" at bounding box center [1354, 69] width 11 height 11
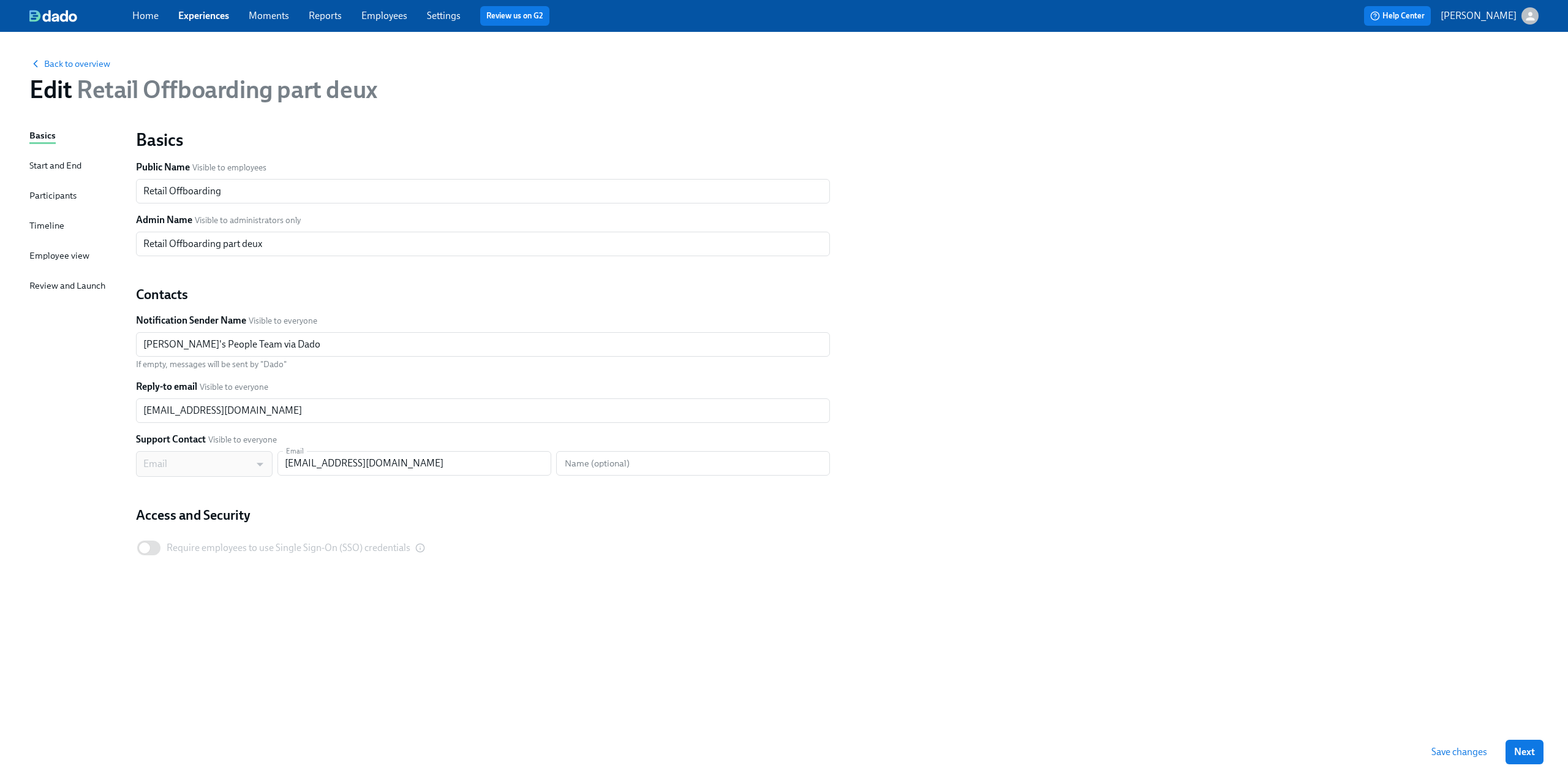
click at [40, 226] on div "Timeline" at bounding box center [47, 226] width 35 height 14
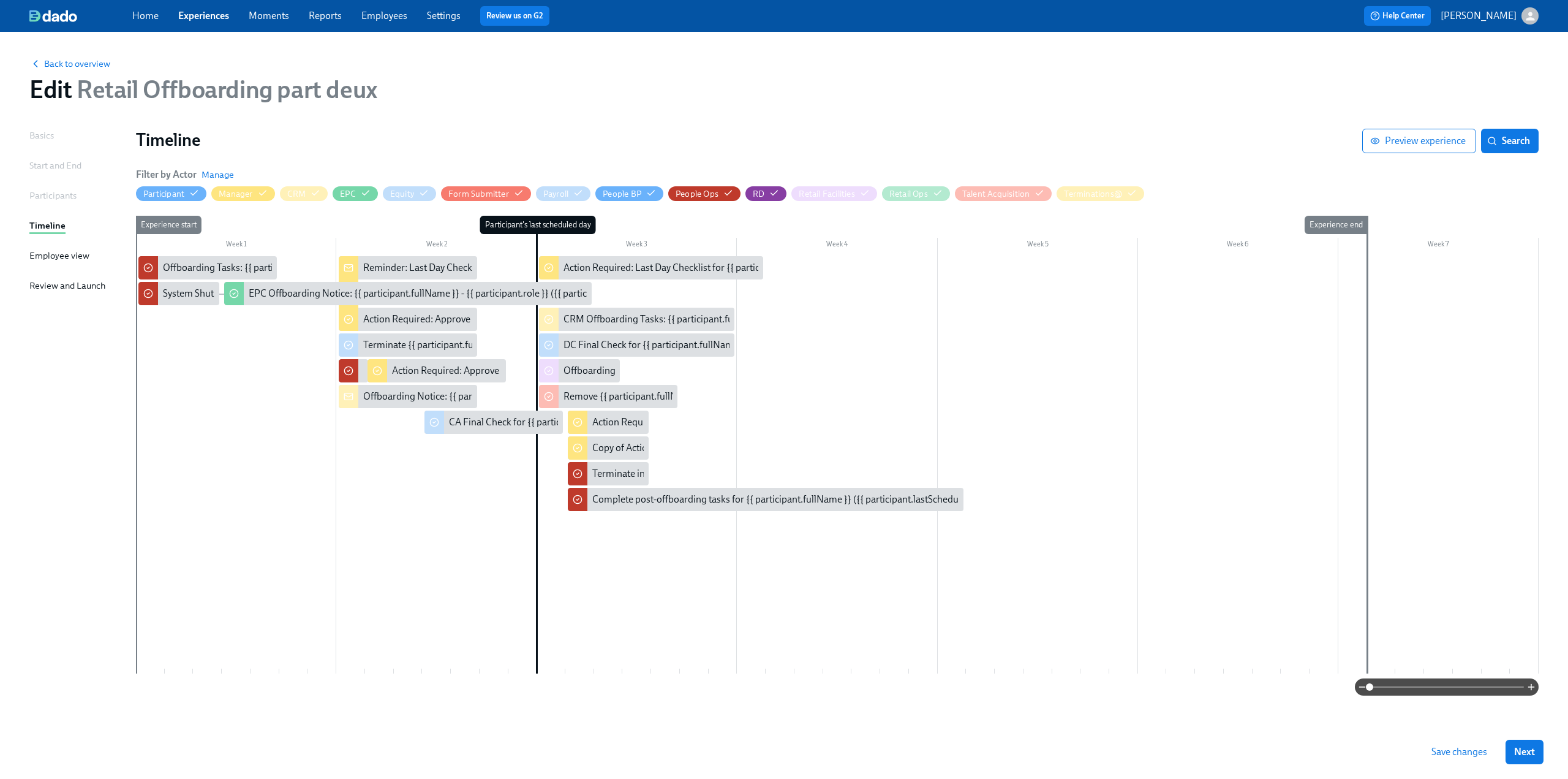
click at [357, 373] on div at bounding box center [359, 371] width 6 height 23
click at [364, 342] on div "Terminate {{ participant.fullName }} in Carta" at bounding box center [492, 345] width 257 height 14
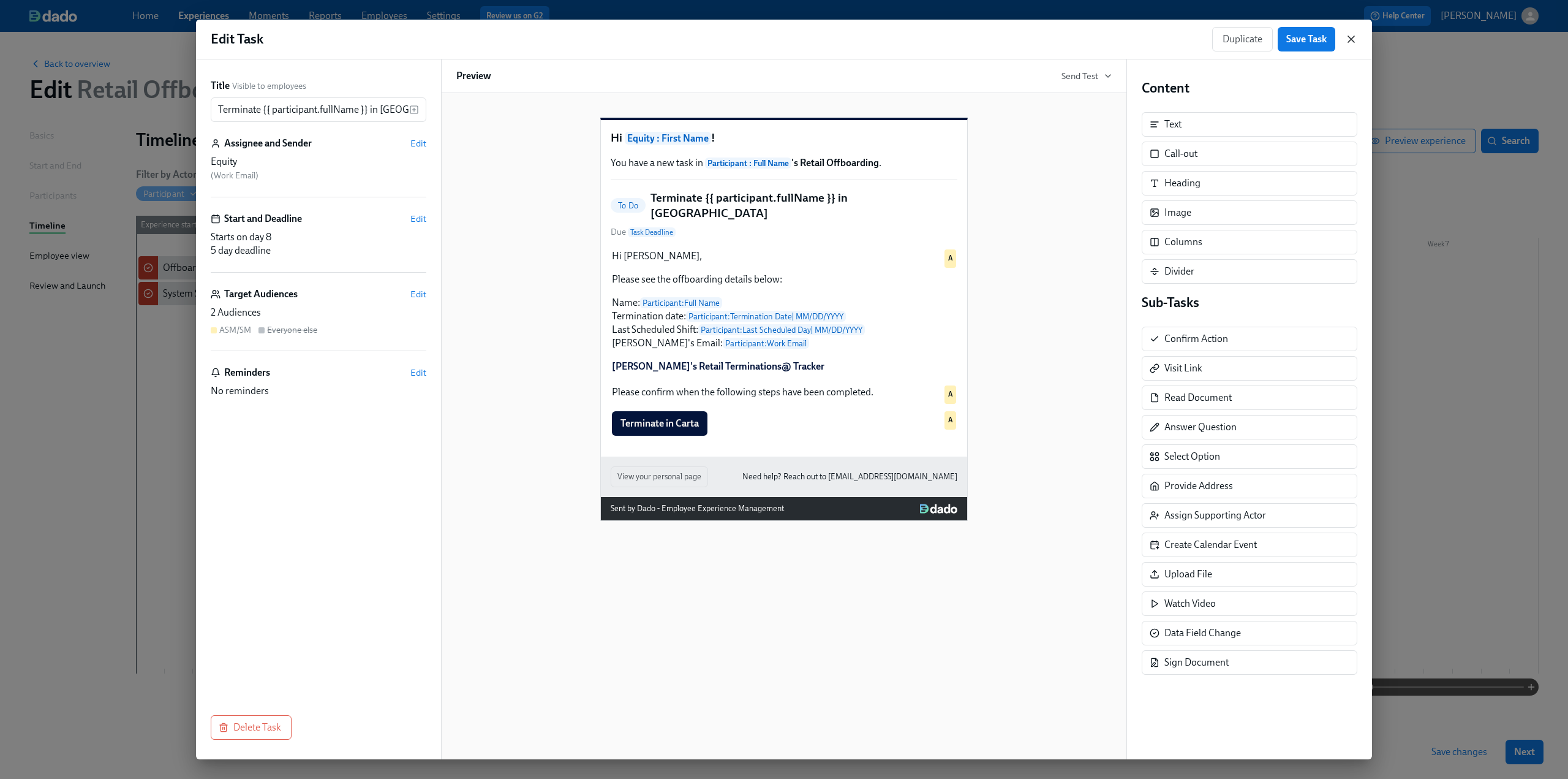
click at [1350, 40] on icon "button" at bounding box center [1351, 39] width 6 height 6
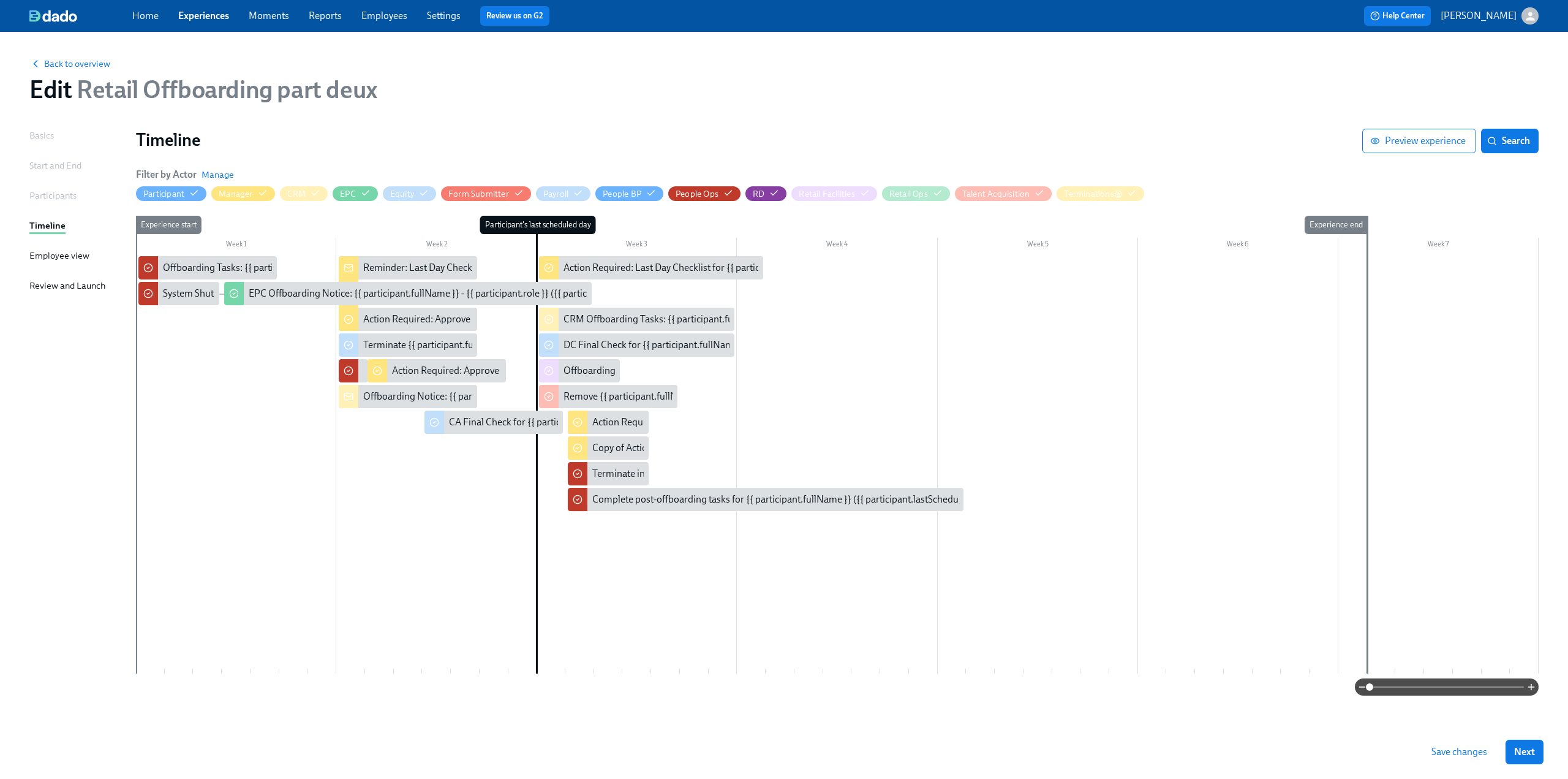
click at [357, 375] on div at bounding box center [359, 371] width 6 height 23
click at [357, 375] on div at bounding box center [359, 371] width 6 height 23
click at [364, 371] on div "Confirm HI Final Pay Timeline for {{ participant.fullName }}" at bounding box center [353, 371] width 30 height 23
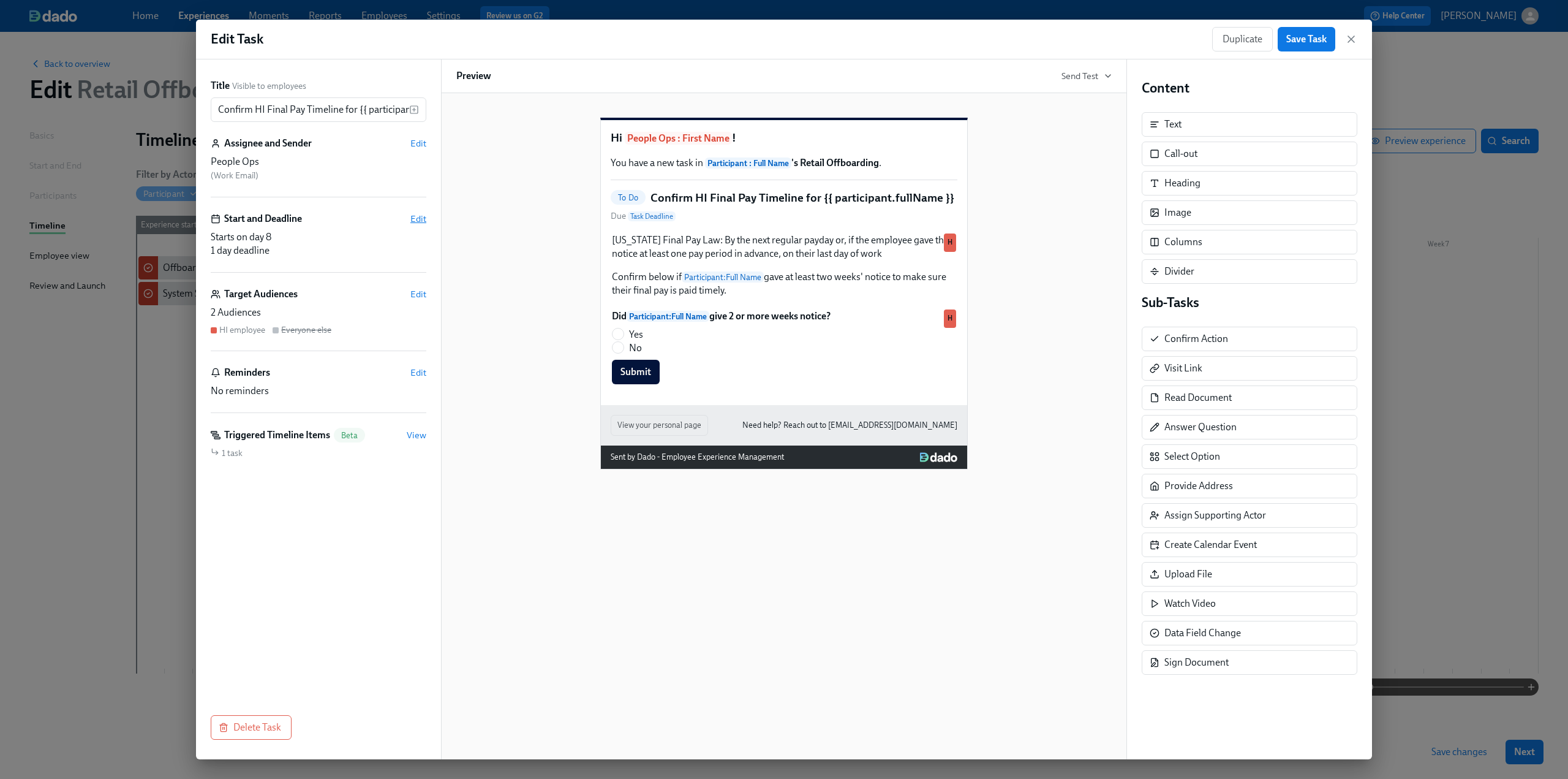
click at [415, 220] on span "Edit" at bounding box center [418, 219] width 16 height 12
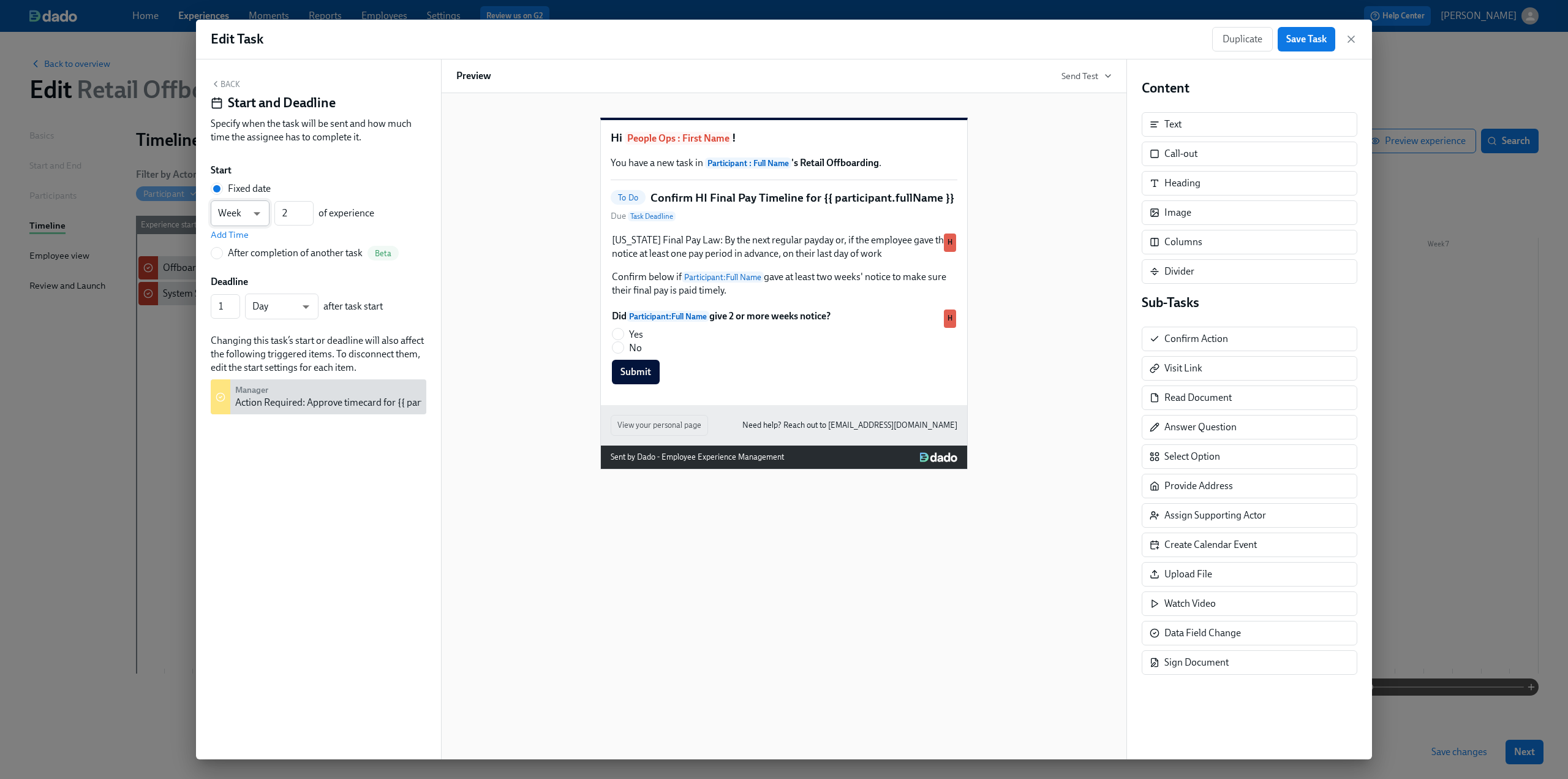
click at [255, 213] on body "Home Experiences Moments Reports Employees Settings Review us on G2 Help Center…" at bounding box center [784, 389] width 1568 height 779
click at [241, 195] on li "Day" at bounding box center [239, 193] width 59 height 21
type input "d"
drag, startPoint x: 299, startPoint y: 215, endPoint x: 268, endPoint y: 214, distance: 31.0
click at [268, 214] on div "Day d ​ 2 ​ of experience" at bounding box center [292, 213] width 163 height 26
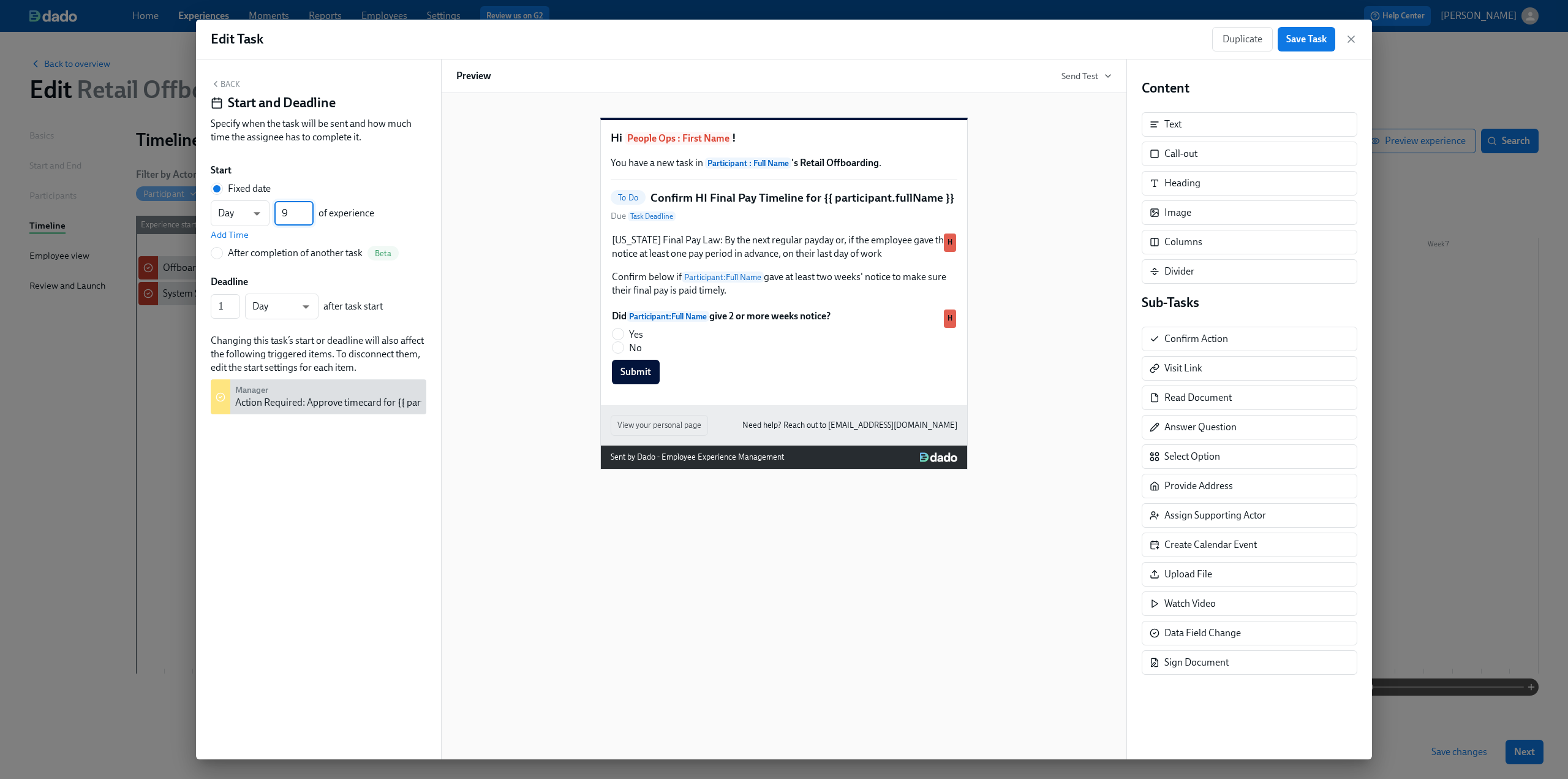
type input "9"
click at [308, 528] on div "Back Start and Deadline Specify when the task will be sent and how much time th…" at bounding box center [318, 409] width 245 height 700
click at [221, 83] on button "Back" at bounding box center [225, 84] width 30 height 10
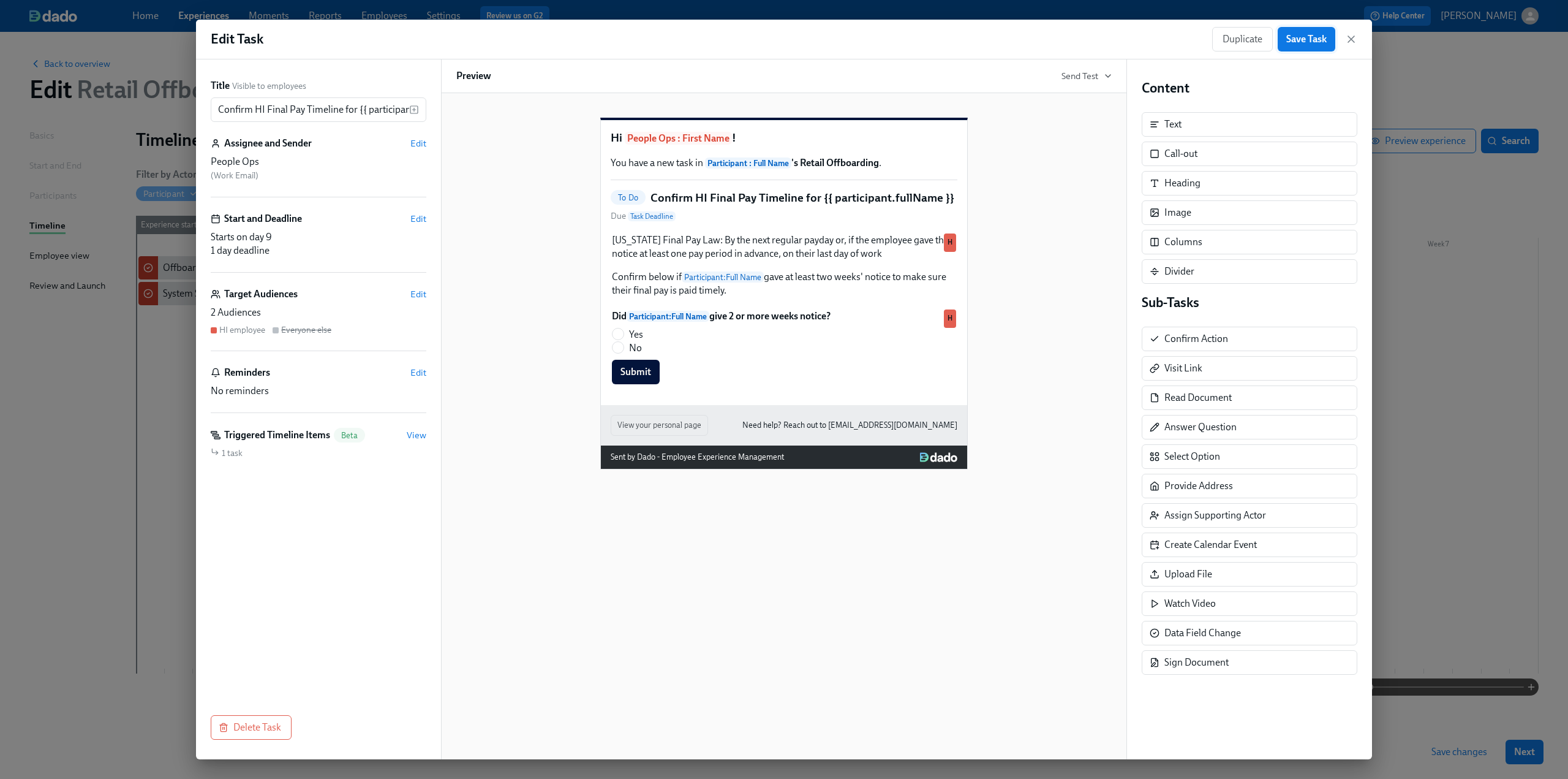
click at [1293, 37] on span "Save Task" at bounding box center [1307, 39] width 41 height 12
click at [1353, 39] on icon "button" at bounding box center [1351, 39] width 12 height 12
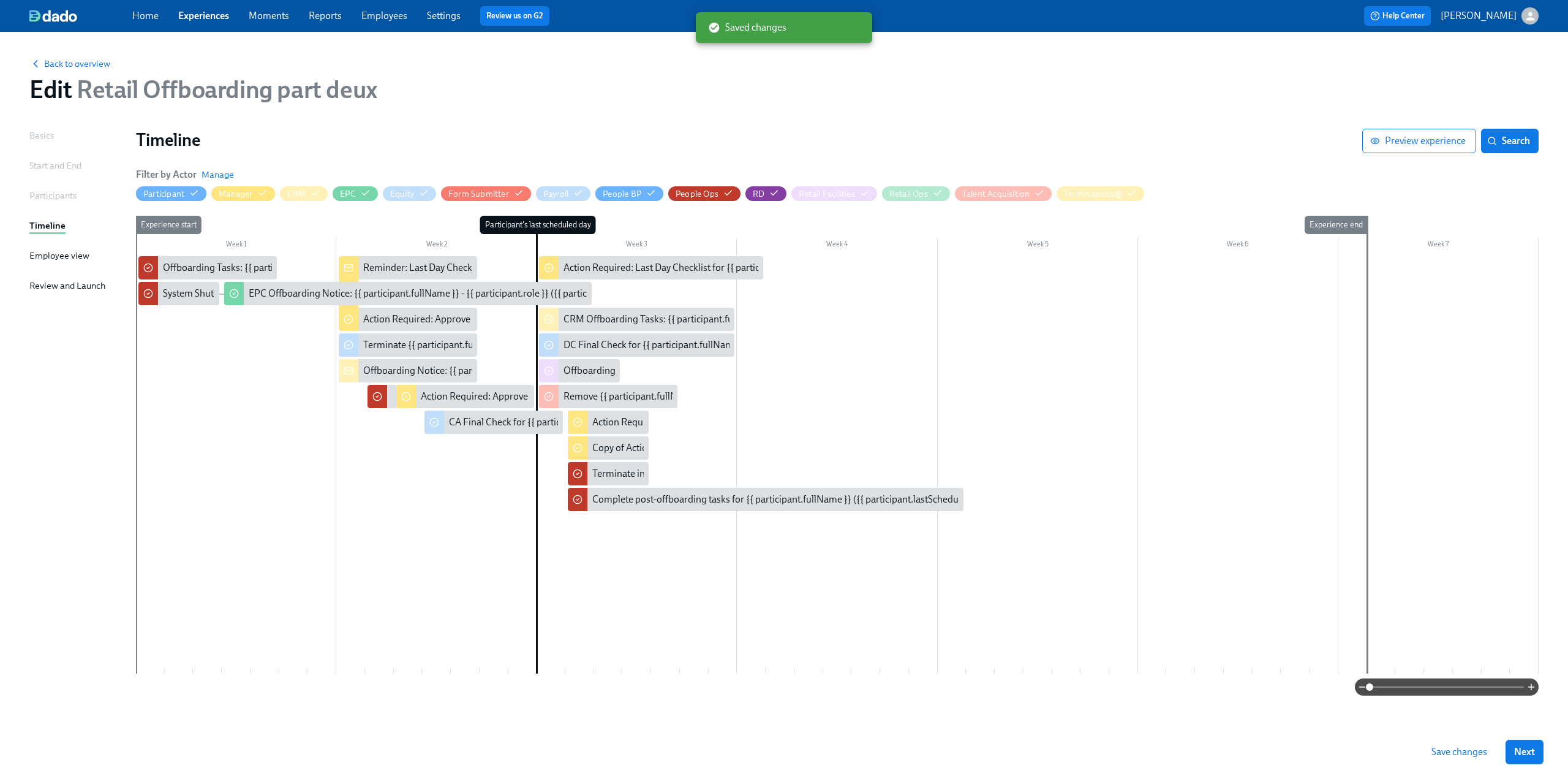
click at [1479, 752] on span "Save changes" at bounding box center [1459, 752] width 56 height 12
click at [185, 15] on link "Experiences" at bounding box center [204, 15] width 51 height 12
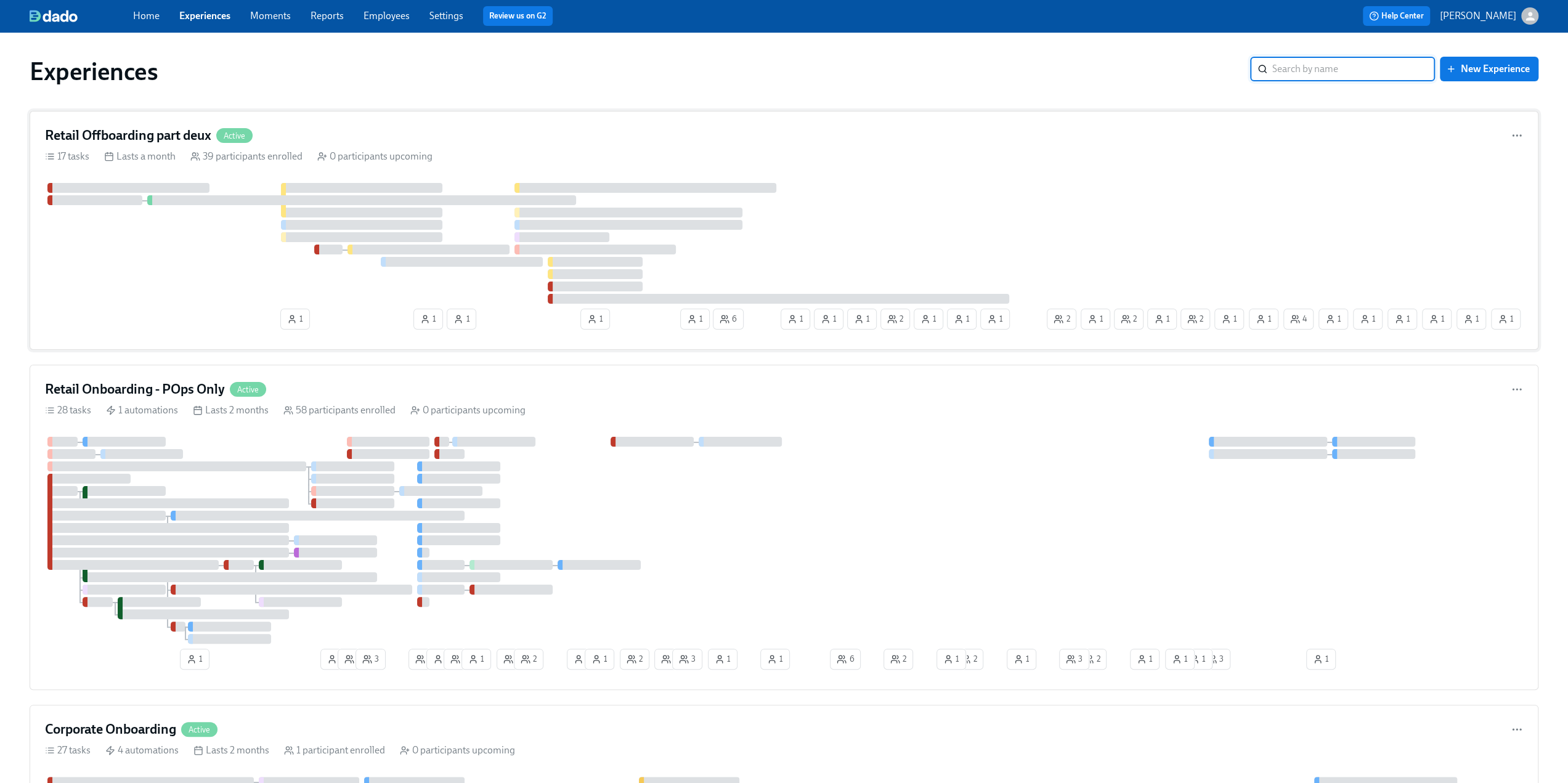
click at [144, 131] on h4 "Retail Offboarding part deux" at bounding box center [128, 135] width 167 height 19
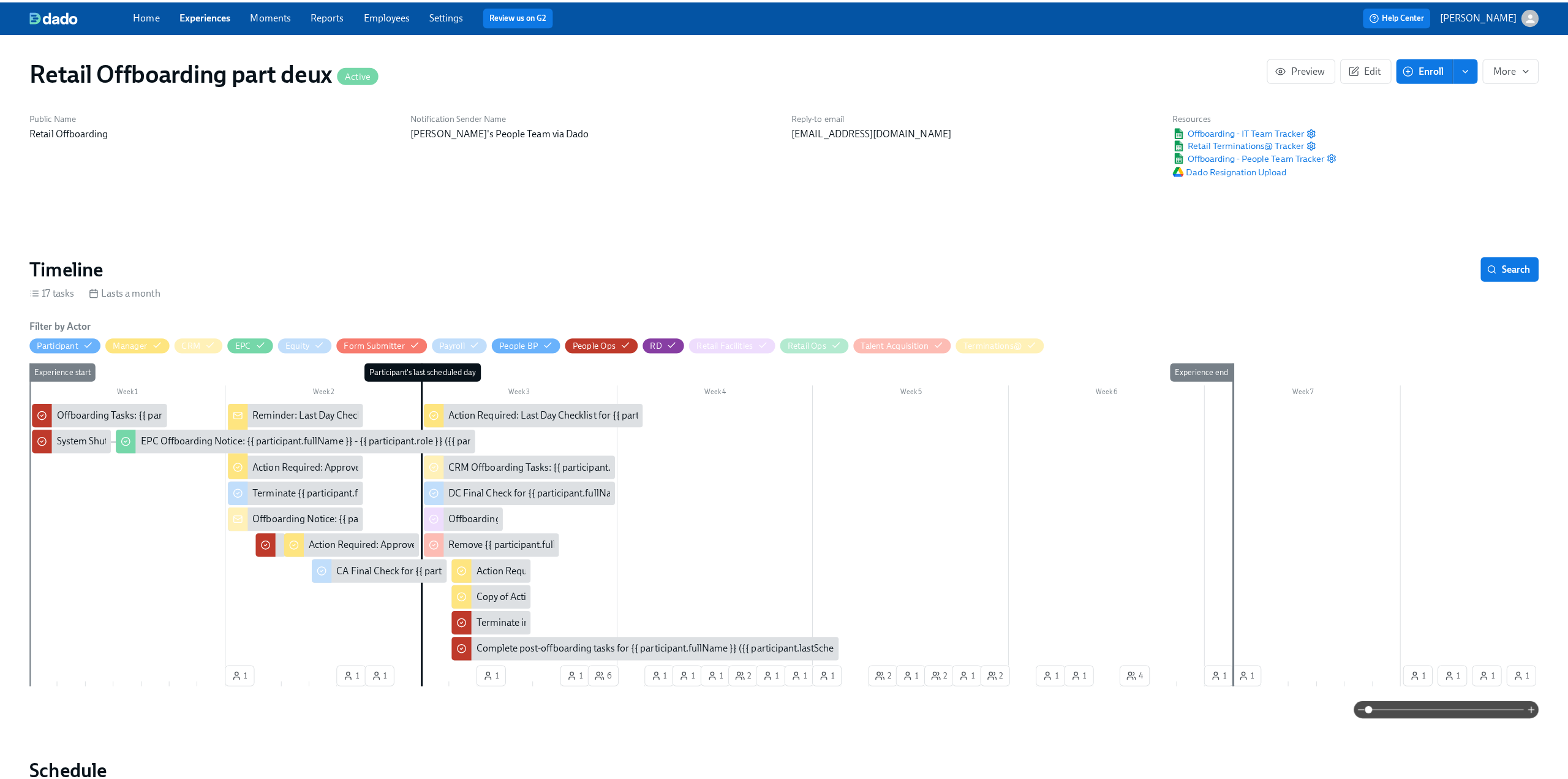
scroll to position [0, 7007]
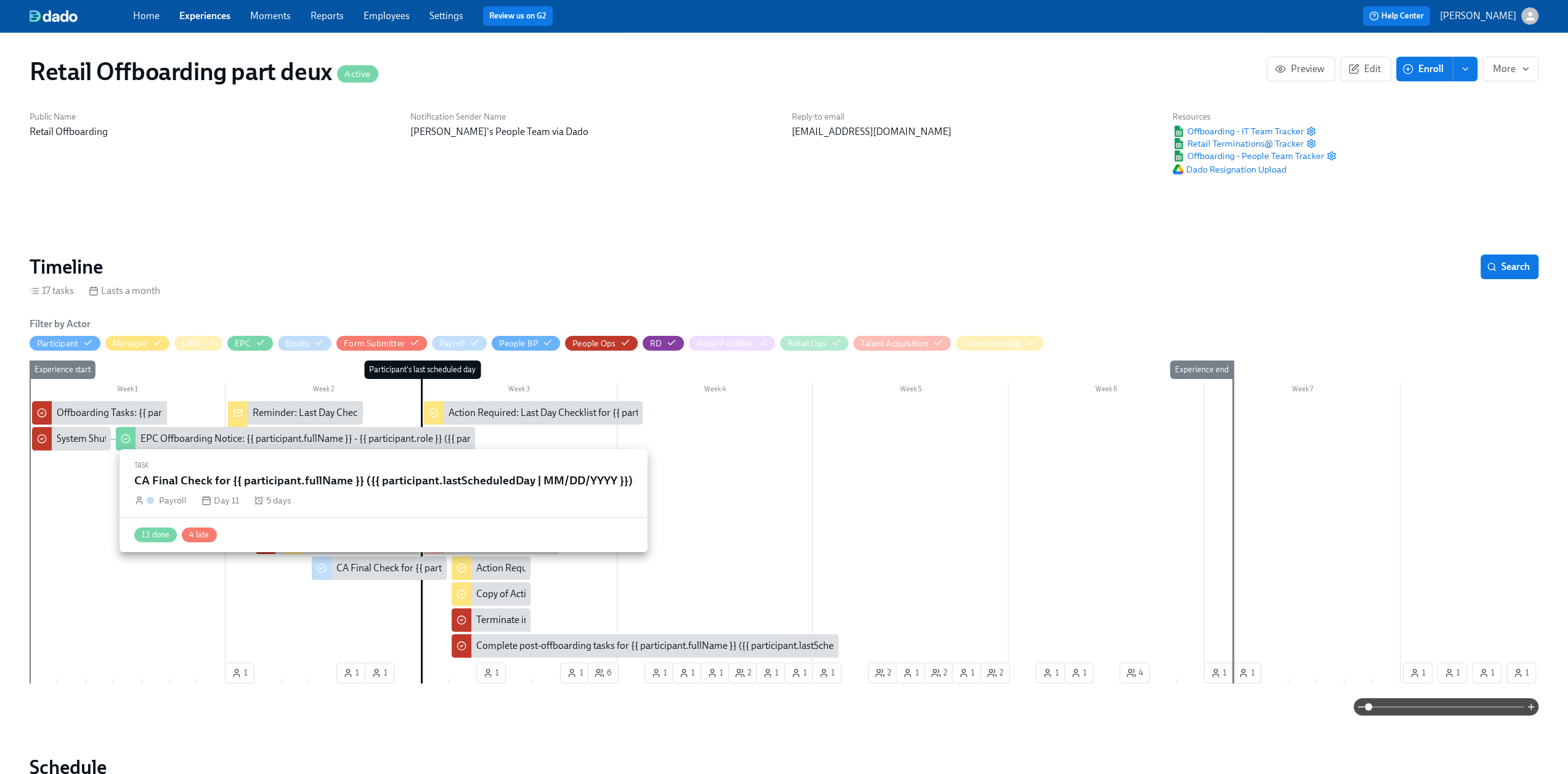
click at [361, 573] on div "CA Final Check for {{ participant.fullName }} ({{ participant.lastScheduledDay …" at bounding box center [536, 569] width 400 height 14
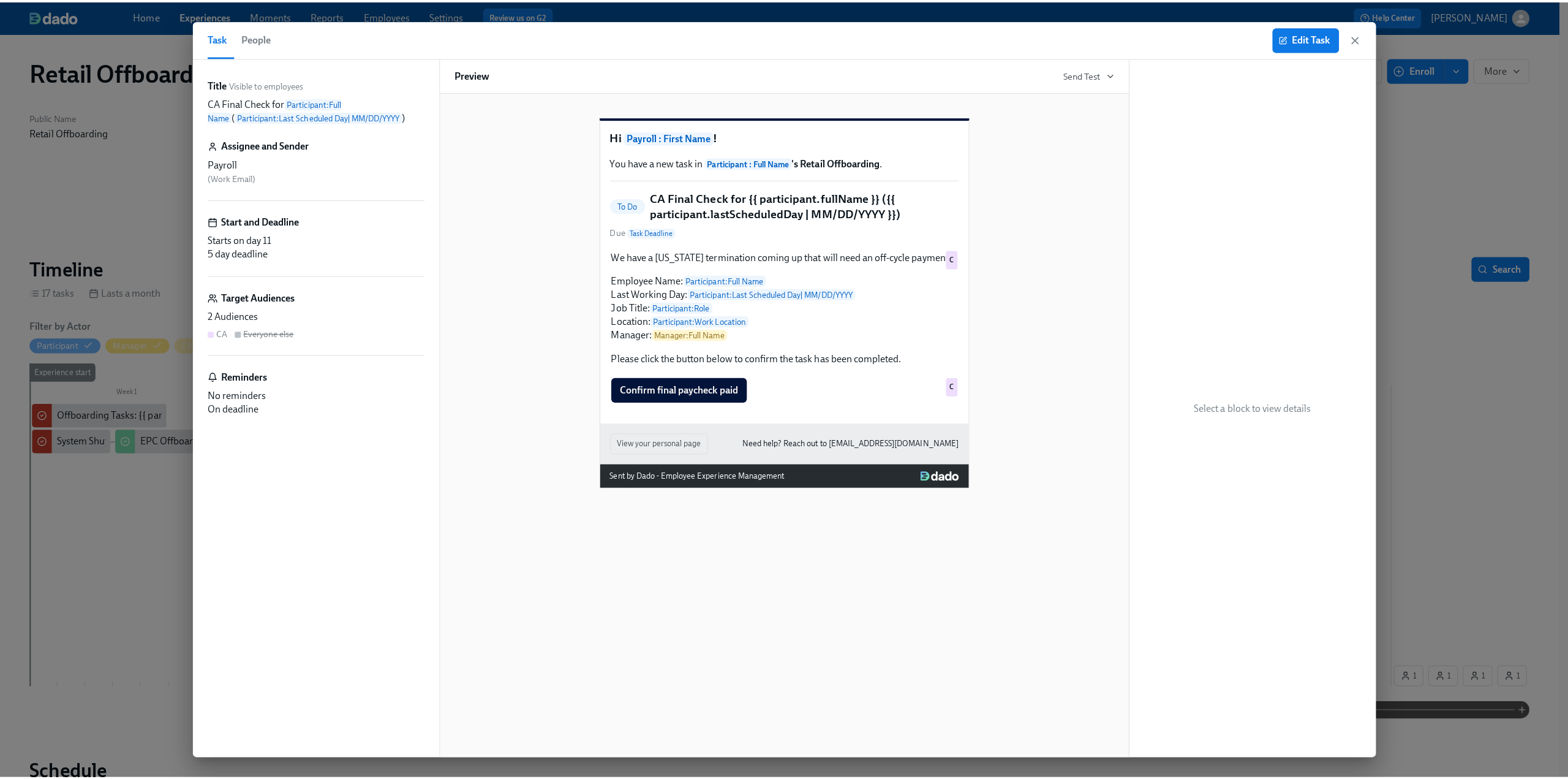
scroll to position [0, 7007]
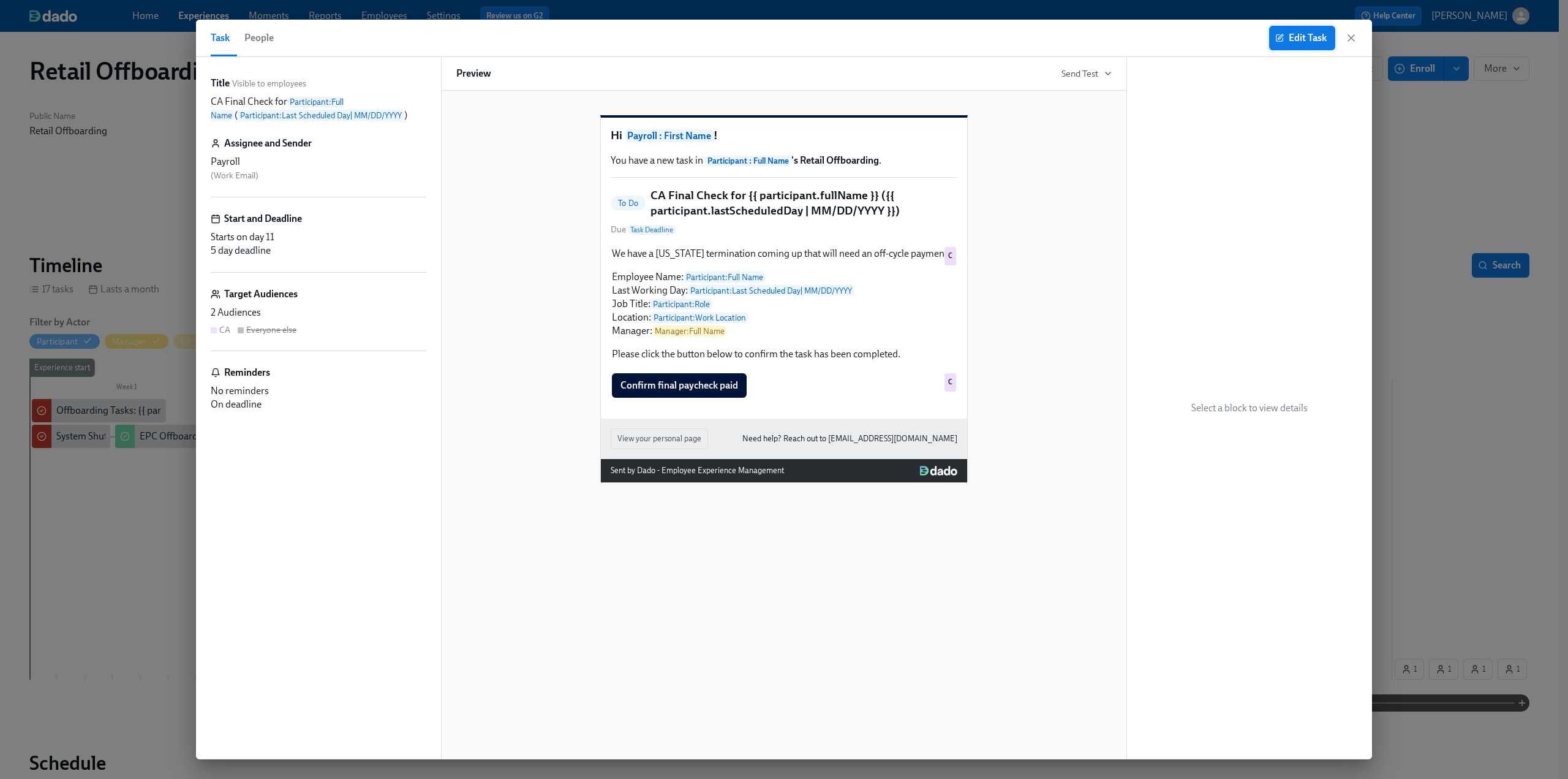
click at [1284, 37] on span "Edit Task" at bounding box center [1302, 38] width 49 height 12
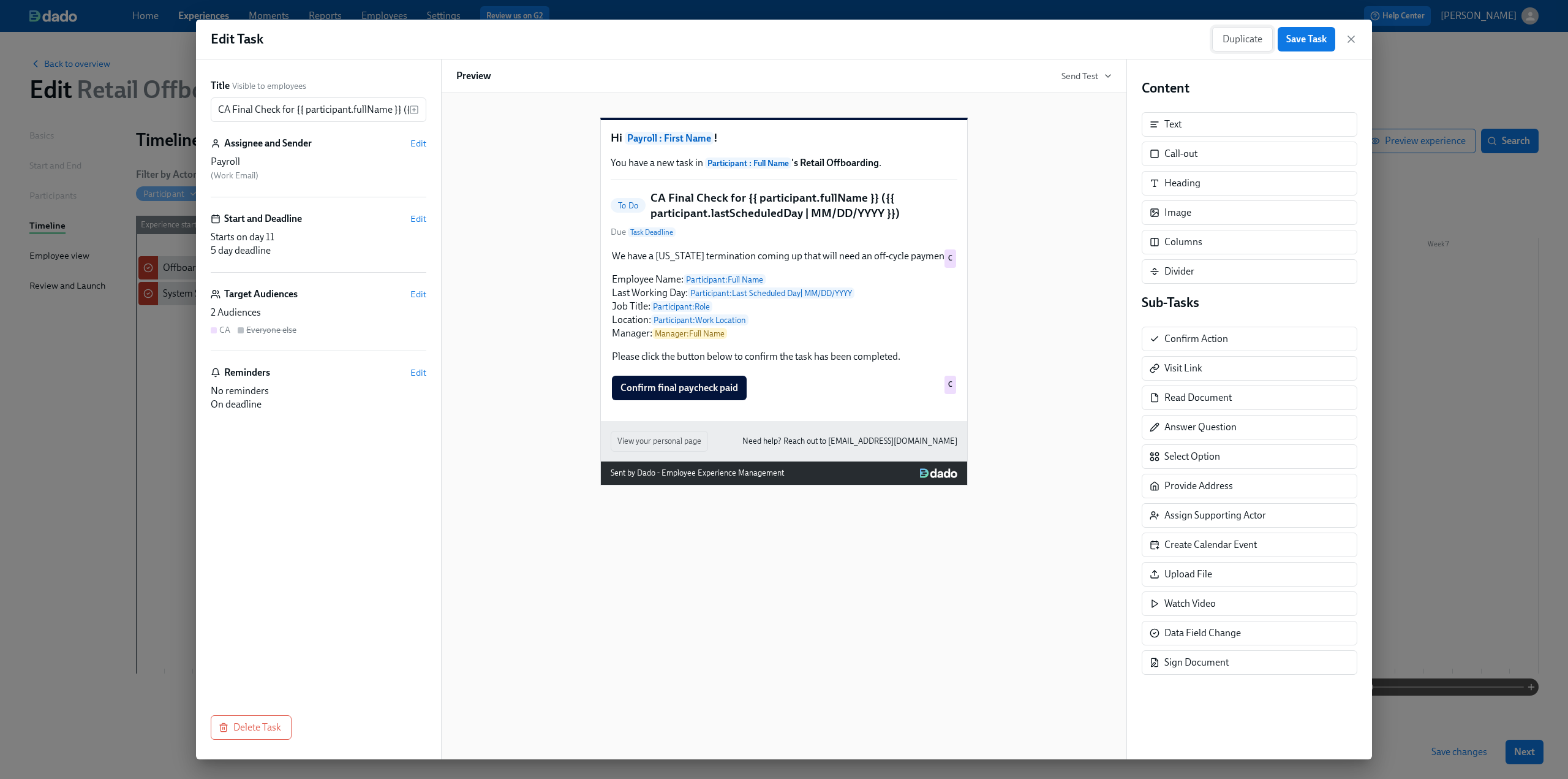
click at [1235, 36] on span "Duplicate" at bounding box center [1242, 39] width 40 height 12
drag, startPoint x: 266, startPoint y: 110, endPoint x: 167, endPoint y: 111, distance: 99.0
click at [167, 111] on div "Create Task Add Task Title Visible to employees Copy of CA Final Check for {{ p…" at bounding box center [784, 389] width 1568 height 779
type input "HI Final Check for {{ participant.fullName }} ({{ participant.lastScheduledDay …"
click at [418, 295] on span "Edit" at bounding box center [418, 294] width 16 height 12
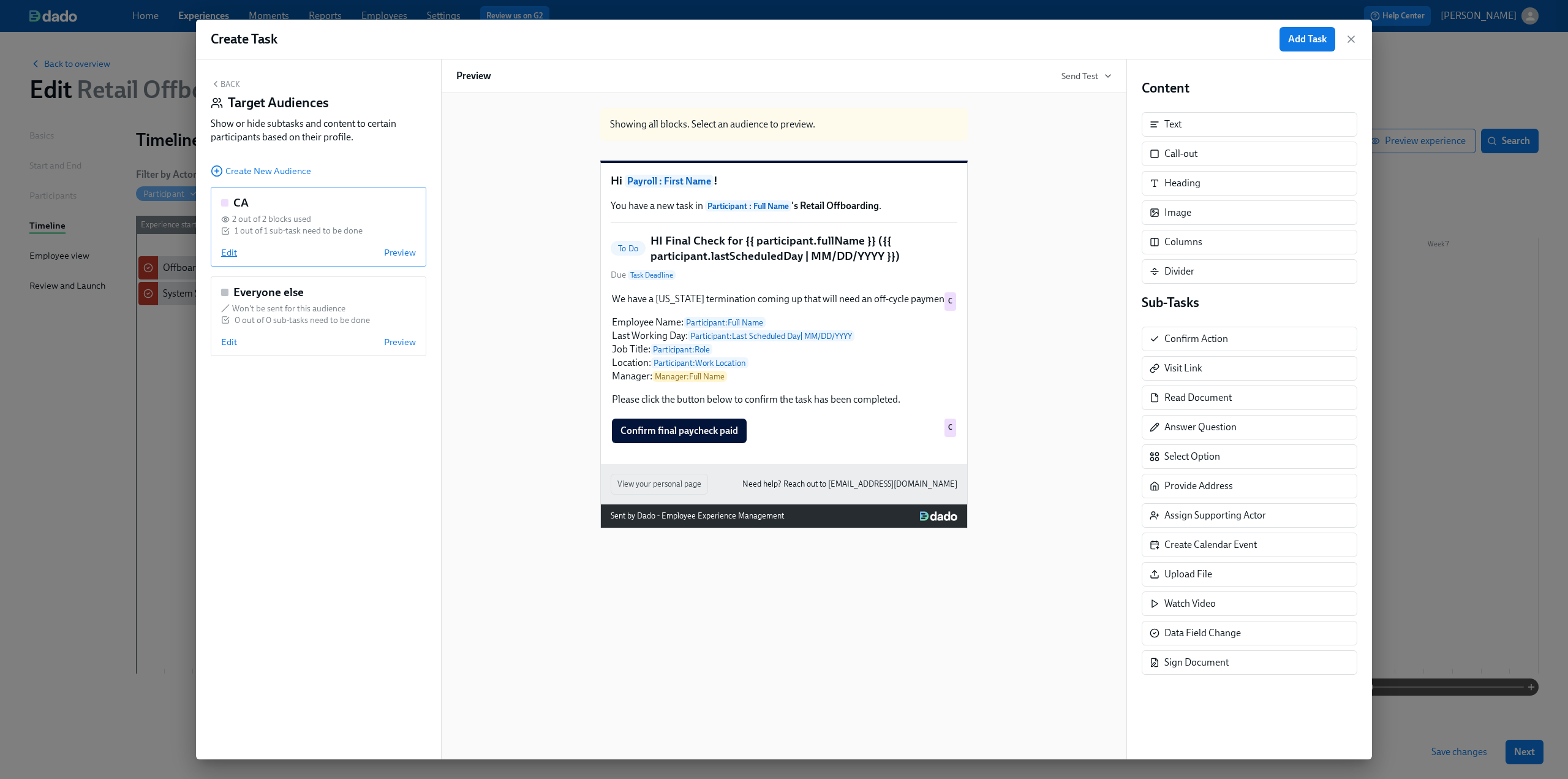
click at [222, 256] on span "Edit" at bounding box center [229, 253] width 16 height 12
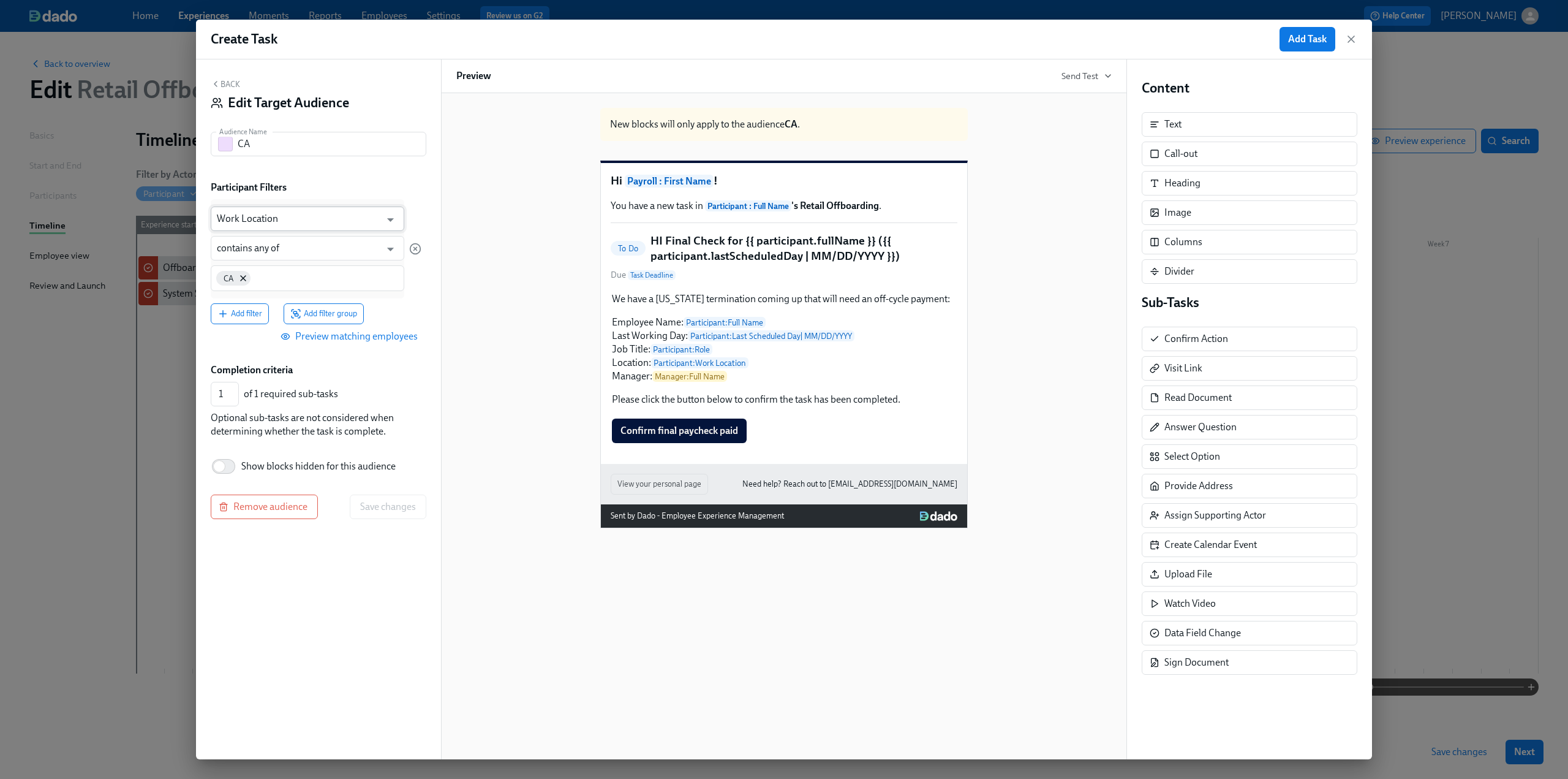
click at [295, 224] on input "Work Location" at bounding box center [298, 219] width 163 height 25
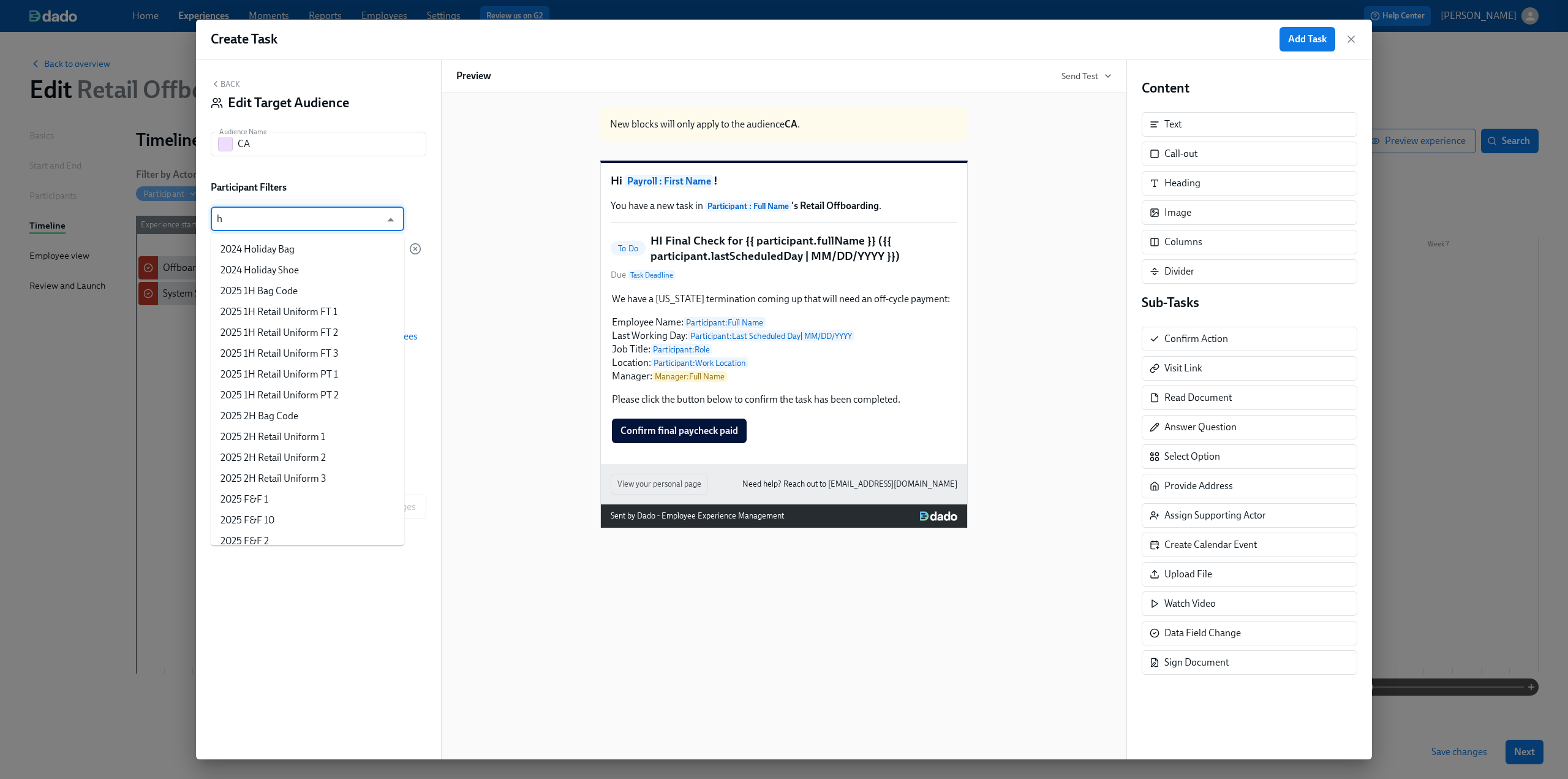
type input "hi"
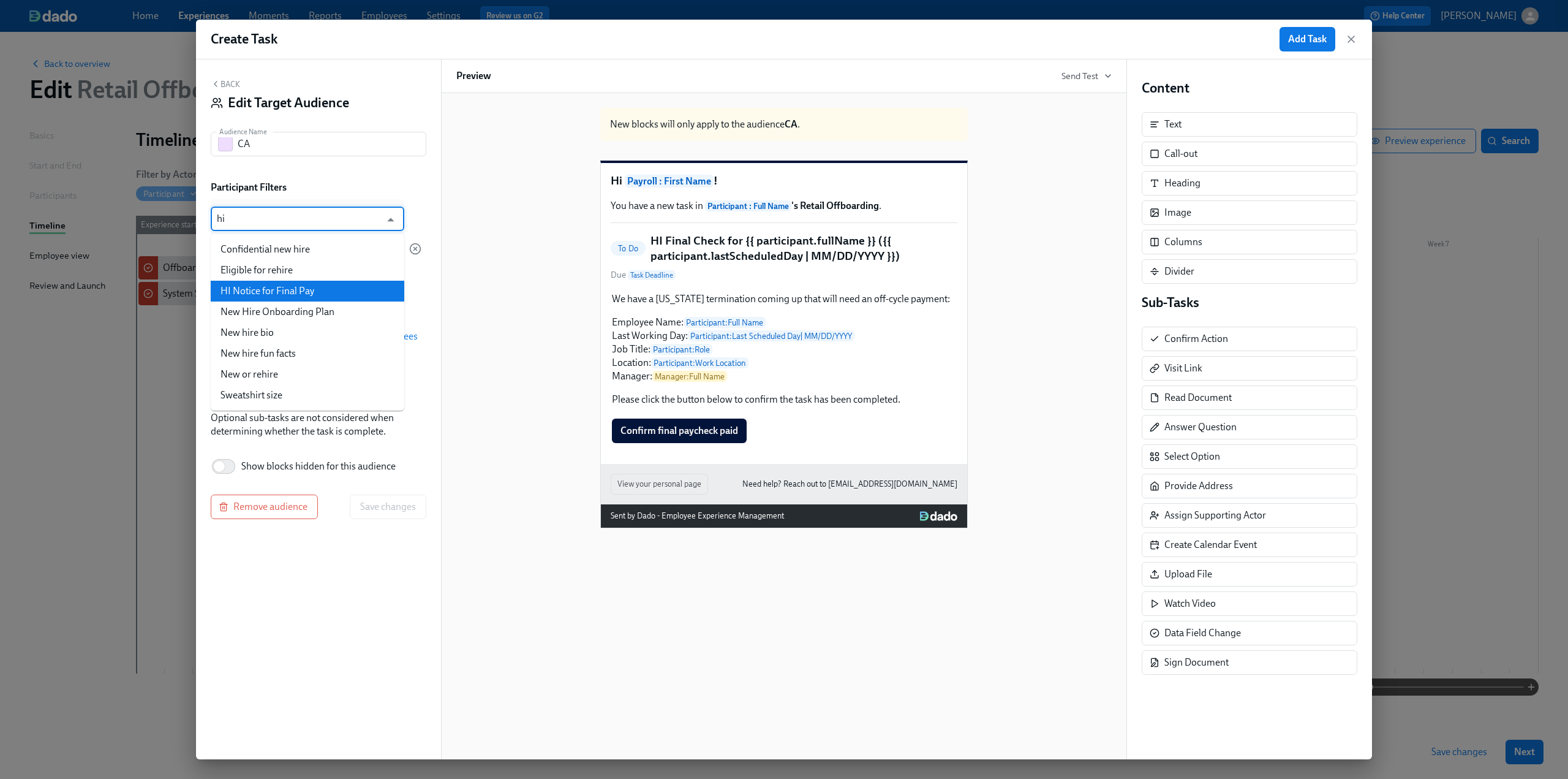
click at [288, 285] on li "HI Notice for Final Pay" at bounding box center [307, 291] width 194 height 21
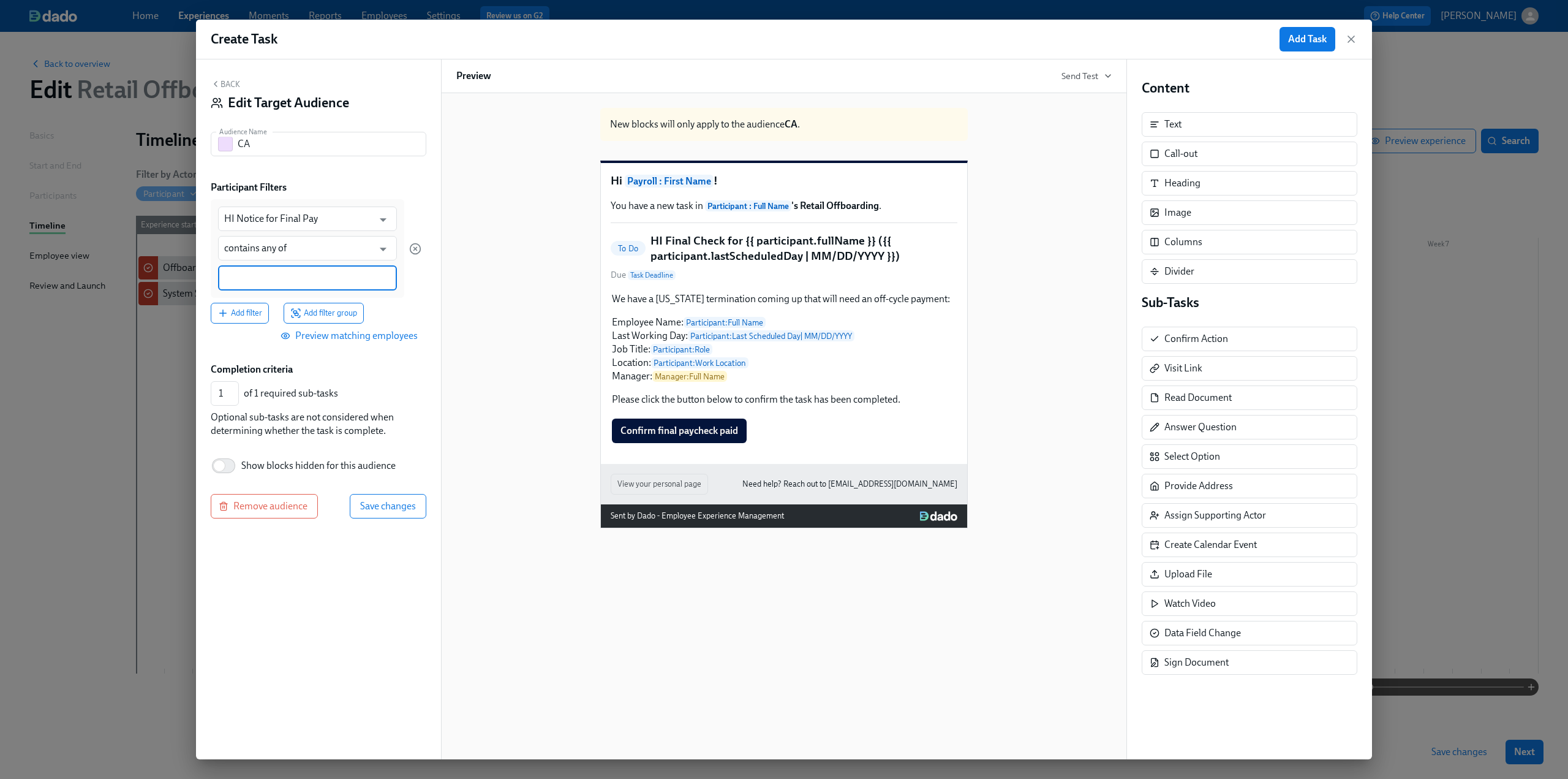
click at [267, 282] on input at bounding box center [308, 277] width 167 height 13
type input "Yes"
click at [377, 500] on button "Save changes" at bounding box center [388, 507] width 77 height 25
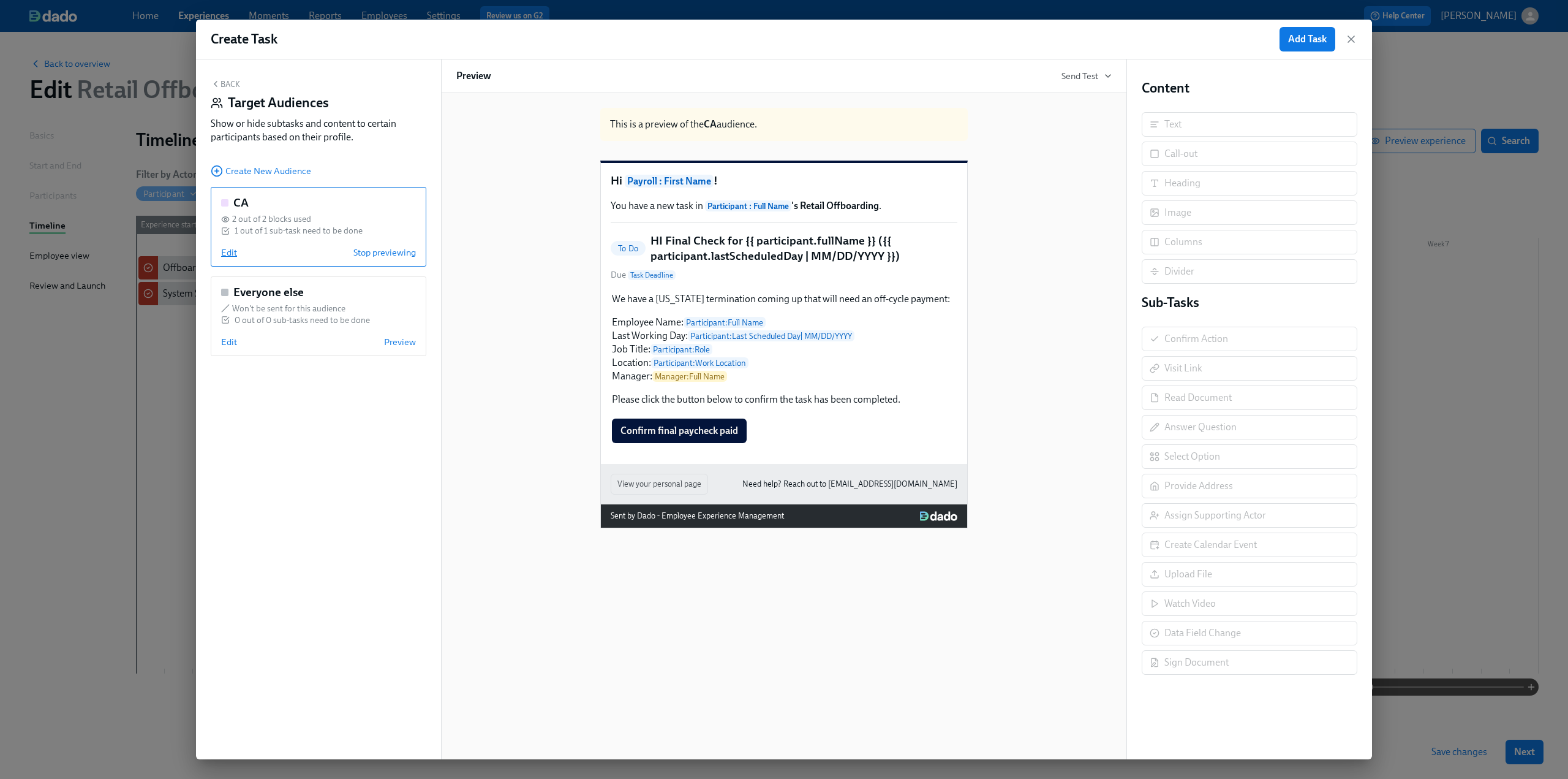
click at [231, 255] on span "Edit" at bounding box center [229, 253] width 16 height 12
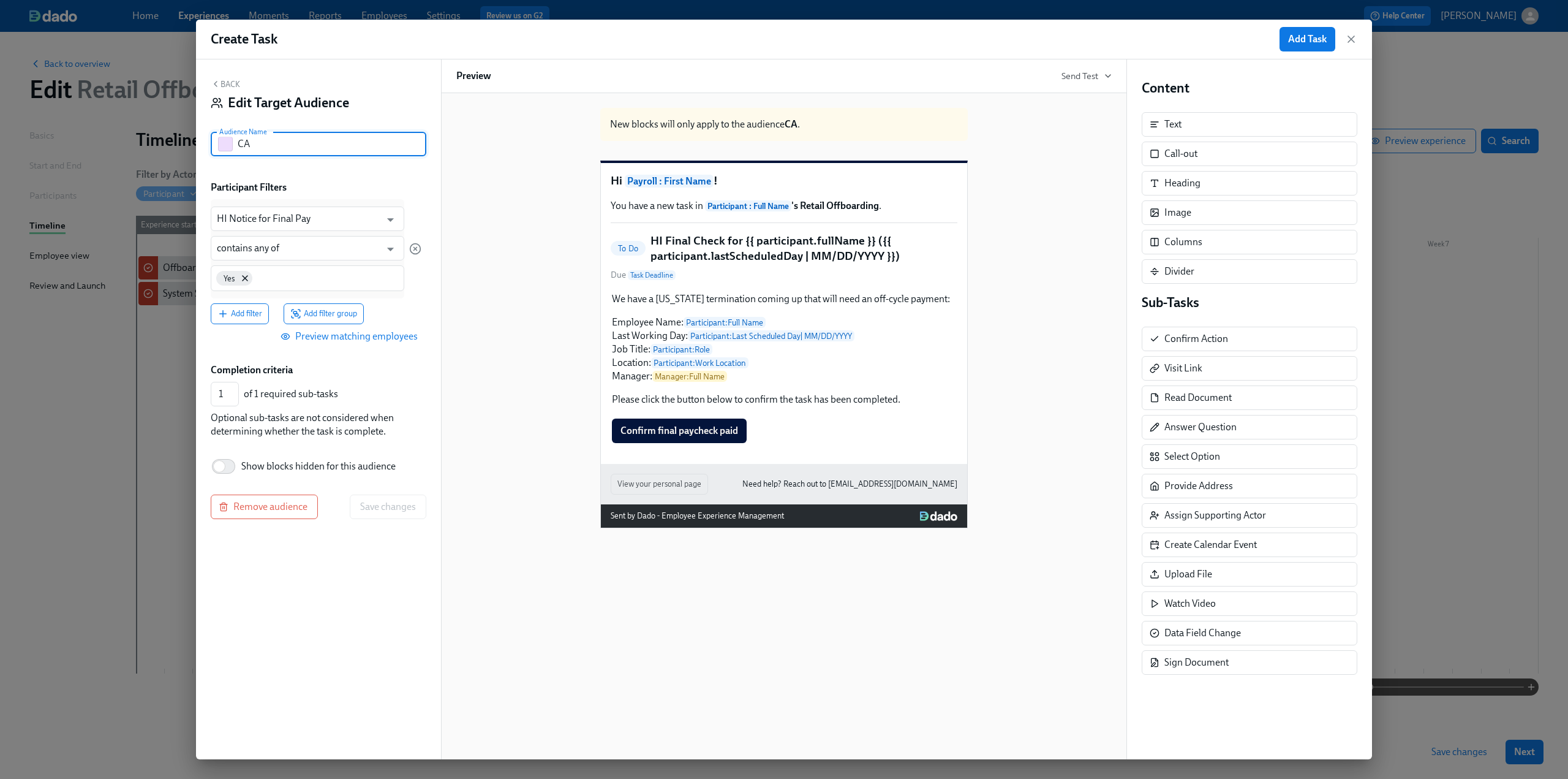
drag, startPoint x: 269, startPoint y: 146, endPoint x: 224, endPoint y: 145, distance: 45.0
click at [224, 145] on div "CA Audience Name" at bounding box center [318, 144] width 216 height 25
type input "HI 2+ notice"
click at [377, 499] on button "Save changes" at bounding box center [388, 507] width 77 height 25
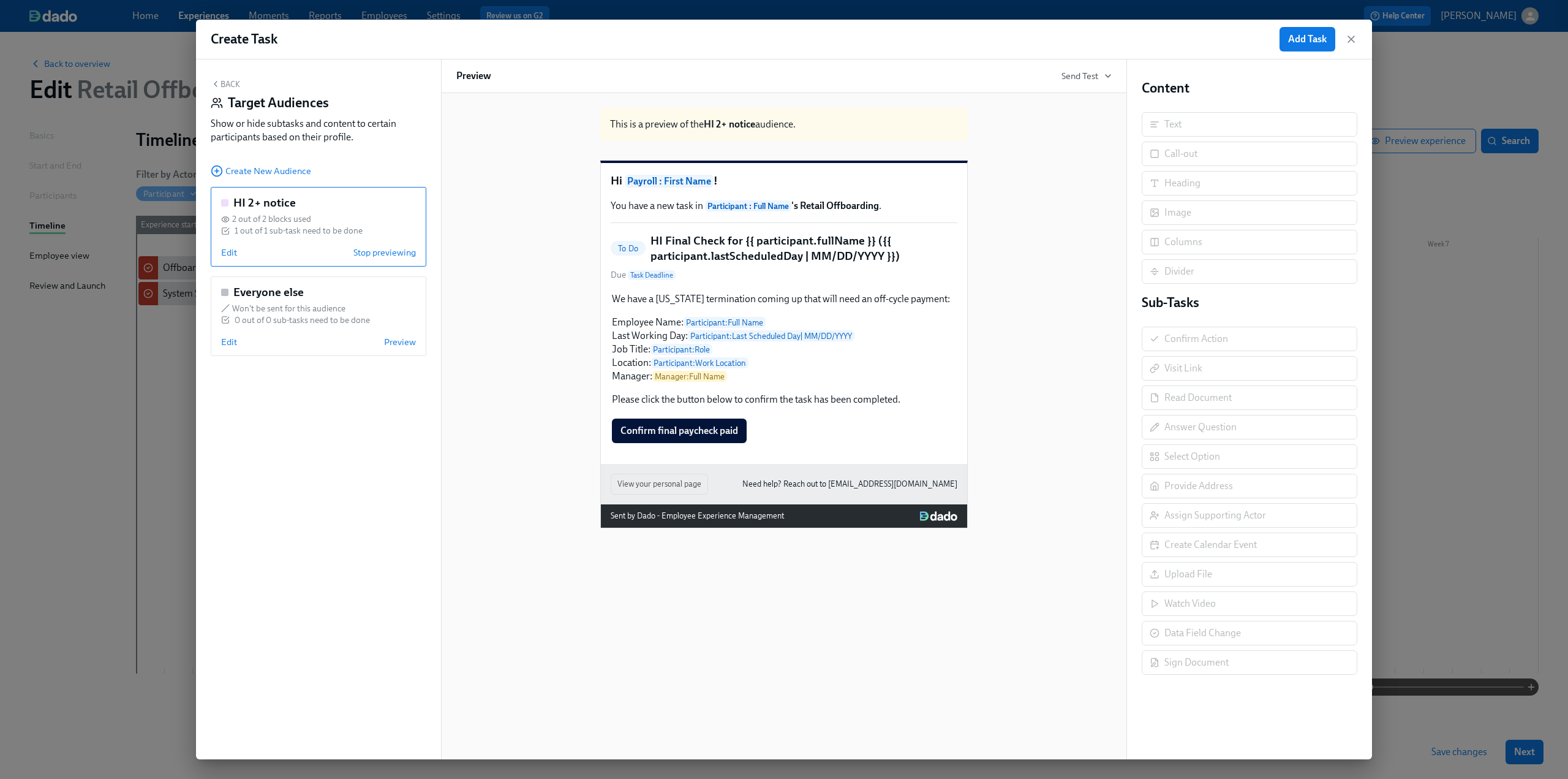
click at [222, 85] on button "Back" at bounding box center [225, 84] width 30 height 10
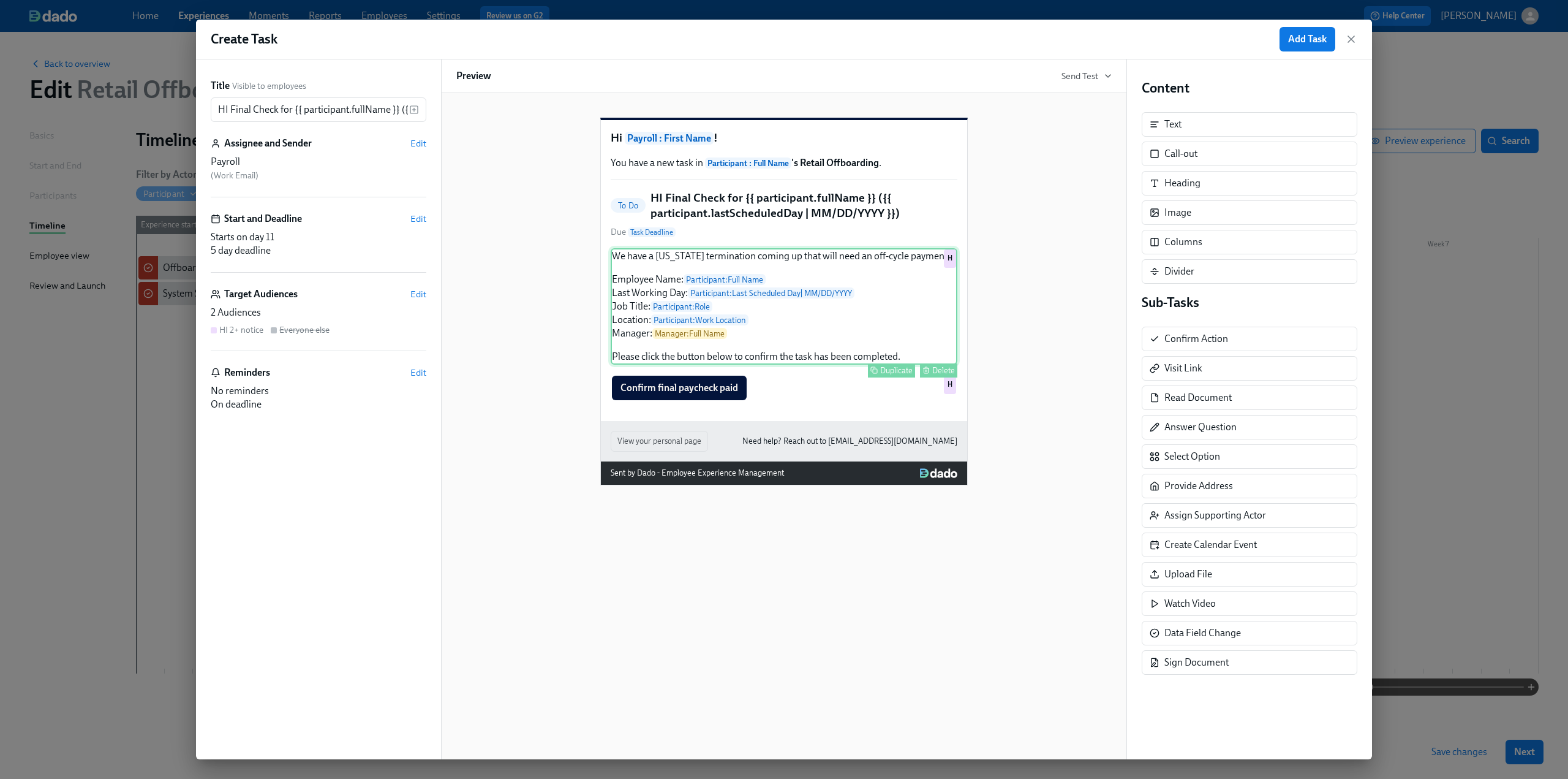
click at [708, 279] on div "We have a California termination coming up that will need an off-cycle payment:…" at bounding box center [784, 306] width 347 height 117
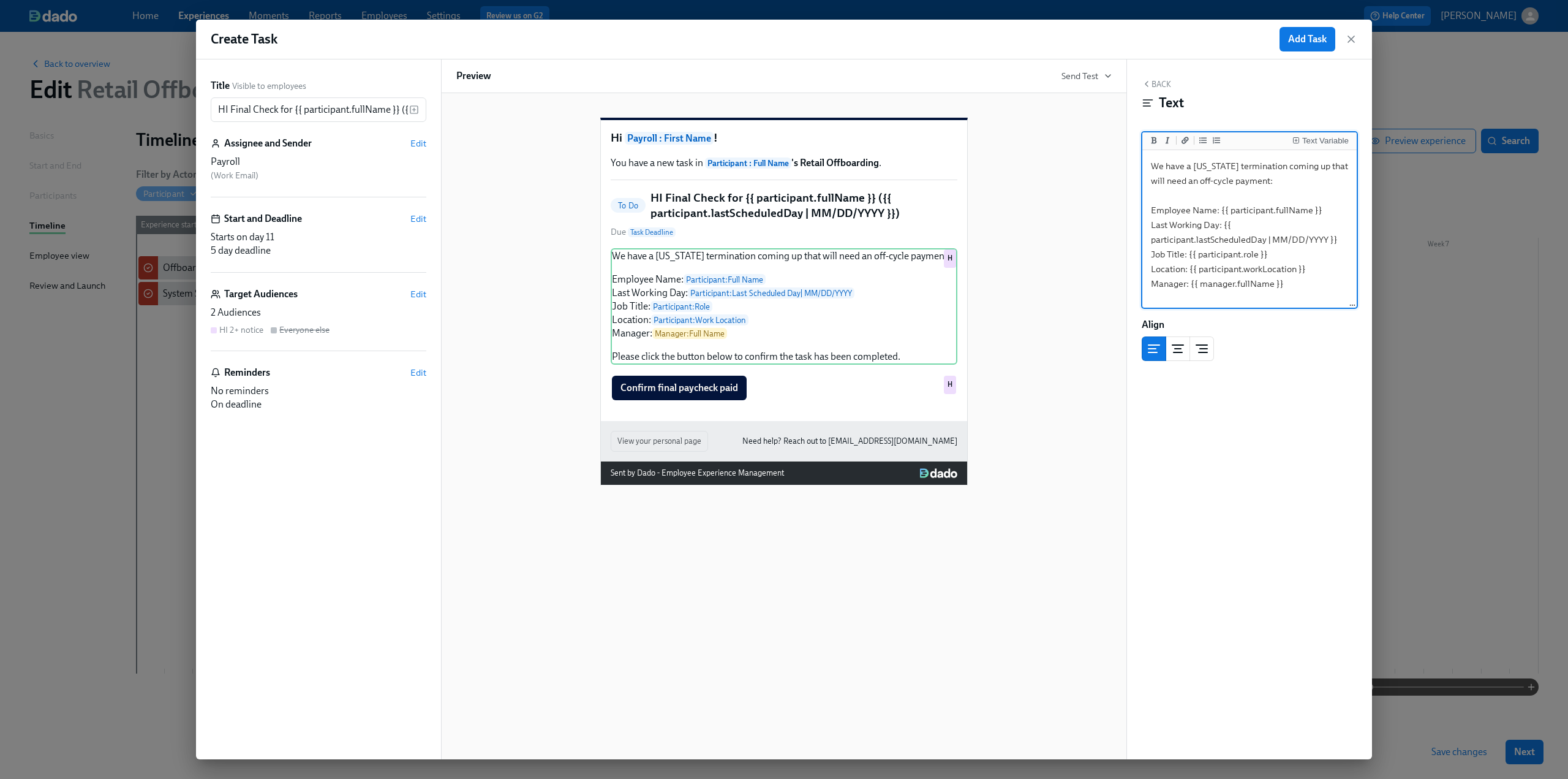
drag, startPoint x: 1231, startPoint y: 168, endPoint x: 1192, endPoint y: 165, distance: 39.1
click at [1192, 165] on textarea "We have a California termination coming up that will need an off-cycle payment:…" at bounding box center [1250, 246] width 210 height 188
type textarea "We have a Hawaii termination coming up that will need an off-cycle payment: Emp…"
click at [1293, 36] on span "Add Task" at bounding box center [1307, 39] width 39 height 12
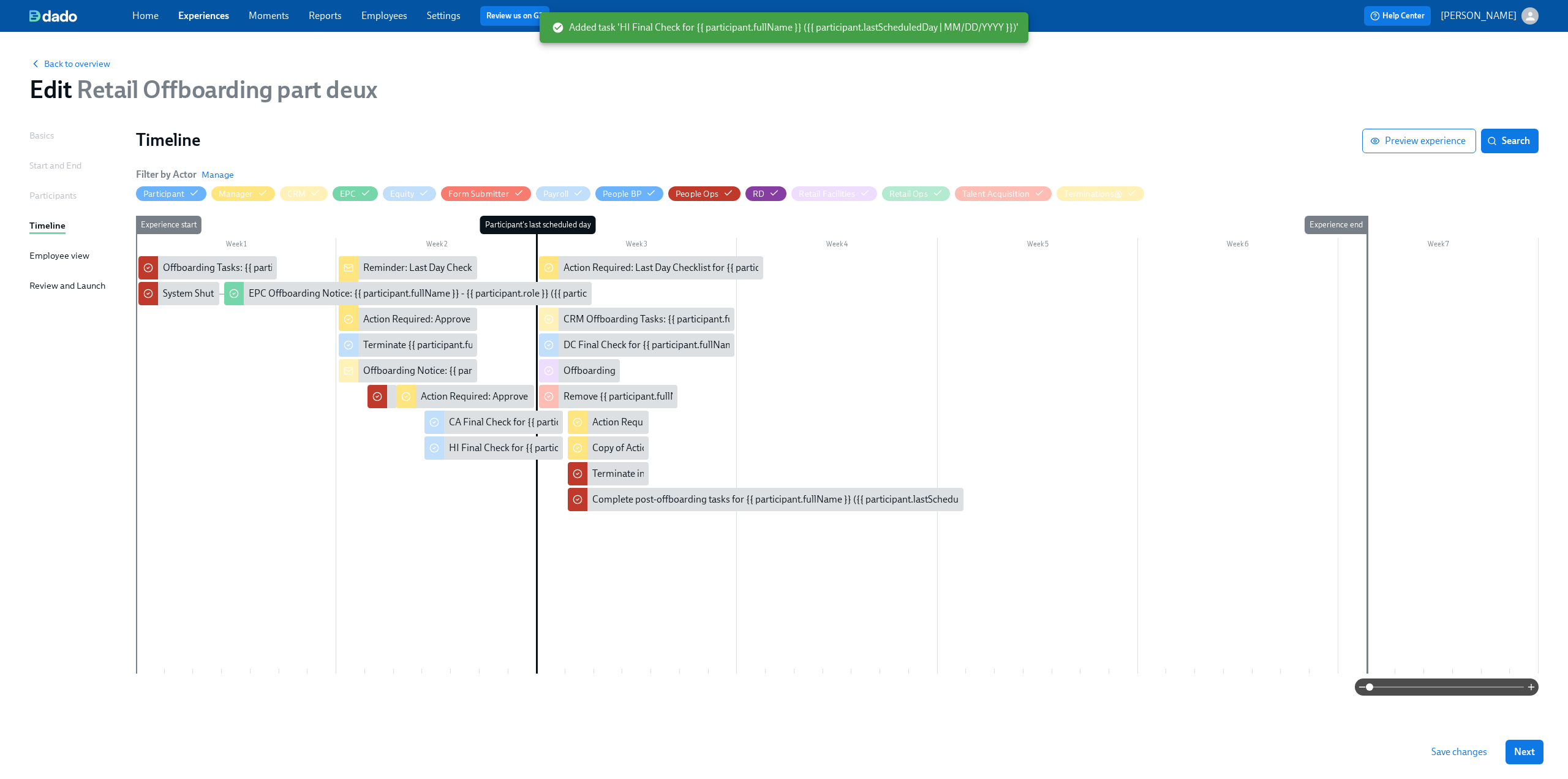
click at [1458, 749] on span "Save changes" at bounding box center [1459, 752] width 56 height 12
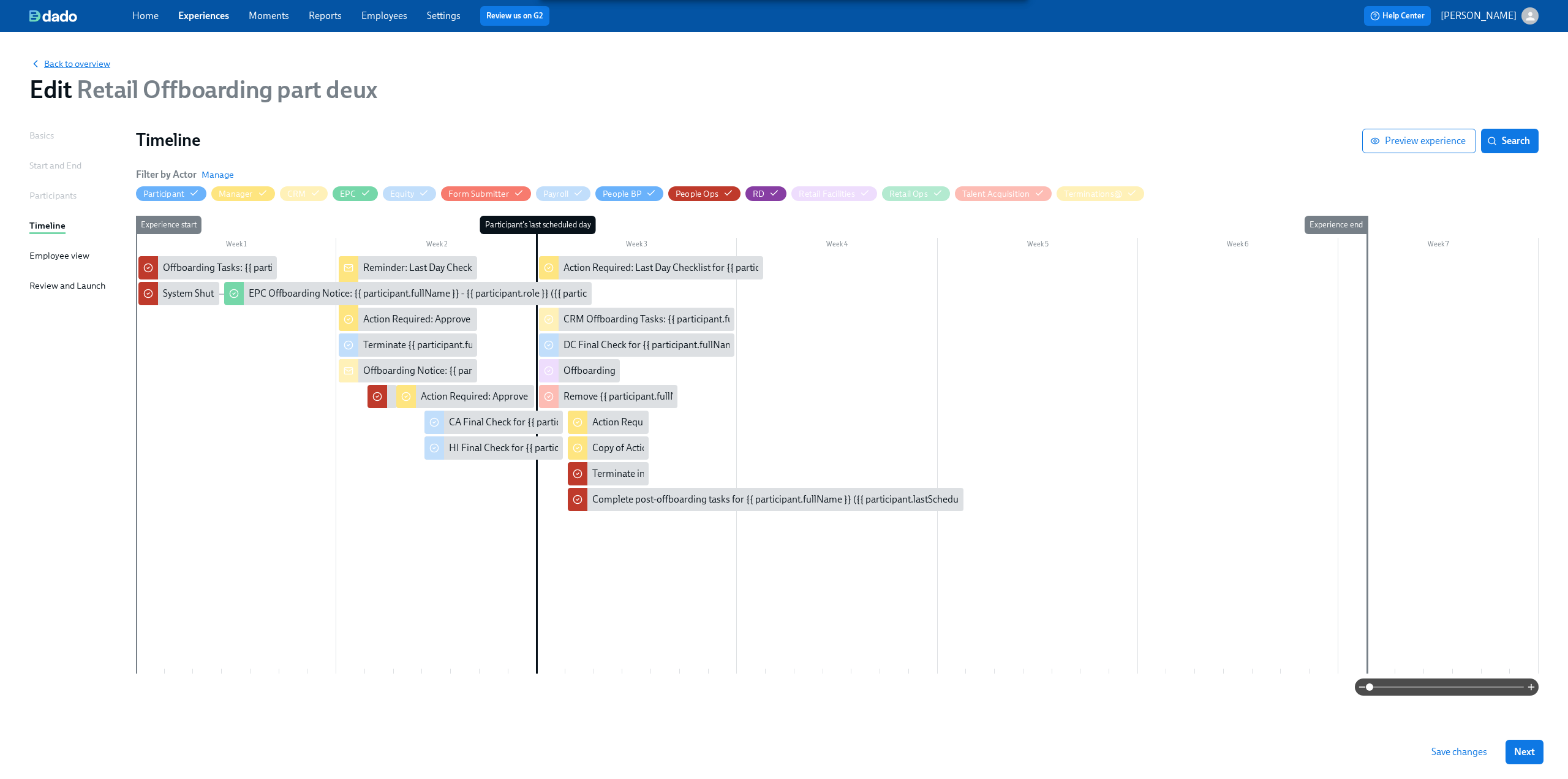
click at [101, 61] on span "Back to overview" at bounding box center [70, 63] width 81 height 12
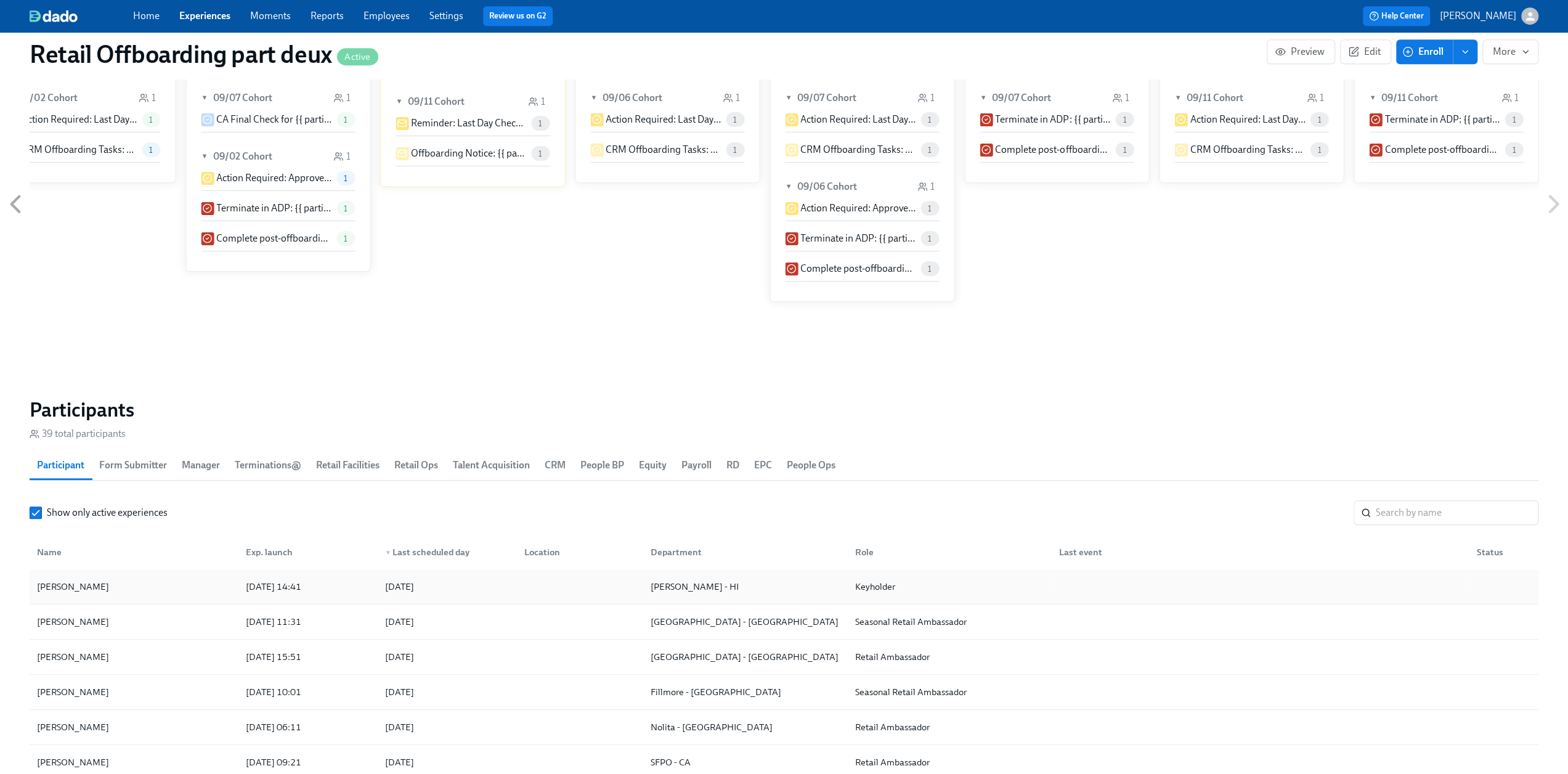
click at [112, 590] on div "[PERSON_NAME]" at bounding box center [73, 587] width 82 height 15
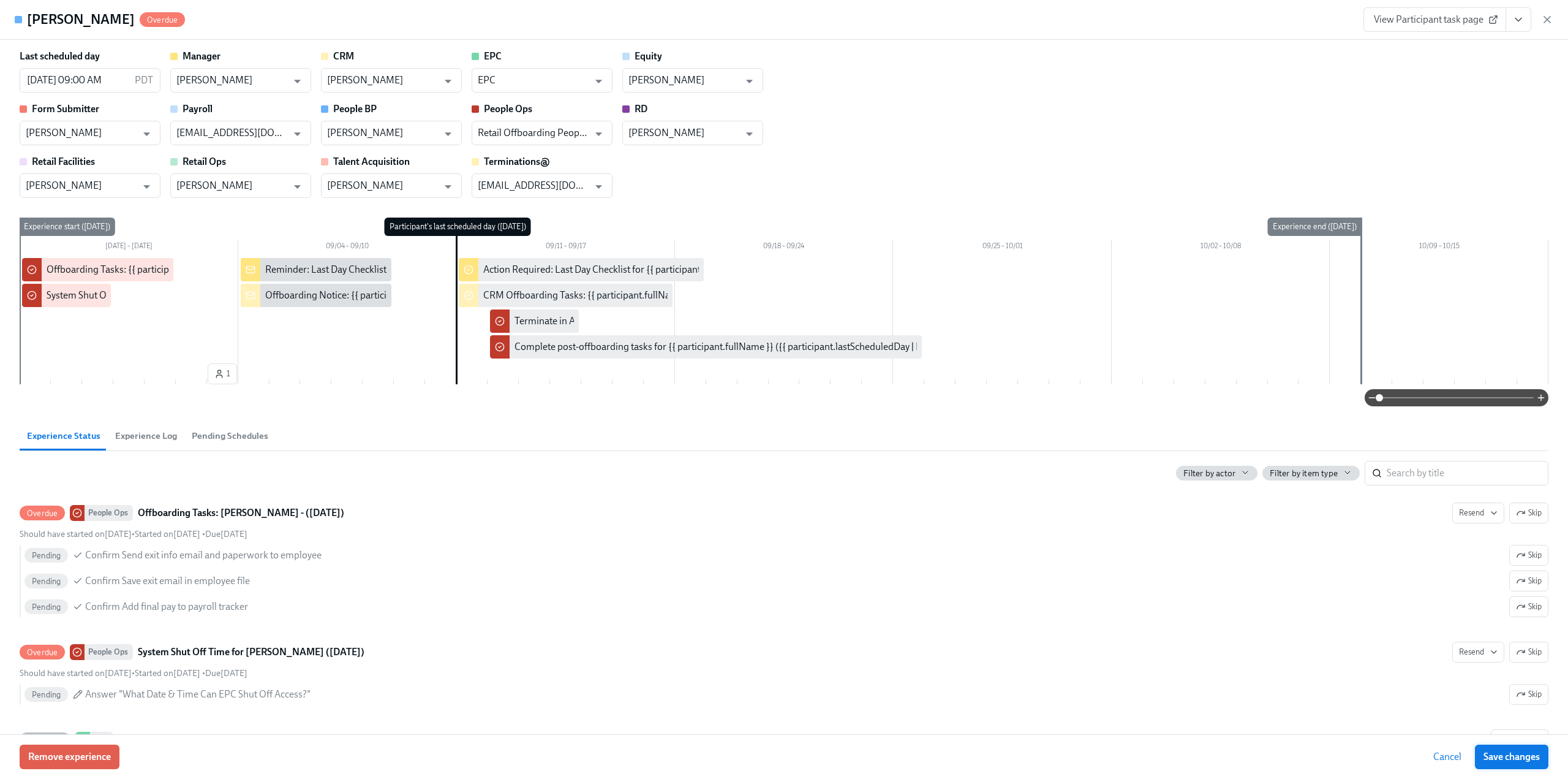
click at [1517, 757] on span "Save changes" at bounding box center [1512, 757] width 57 height 12
click at [1544, 18] on icon "button" at bounding box center [1547, 20] width 12 height 12
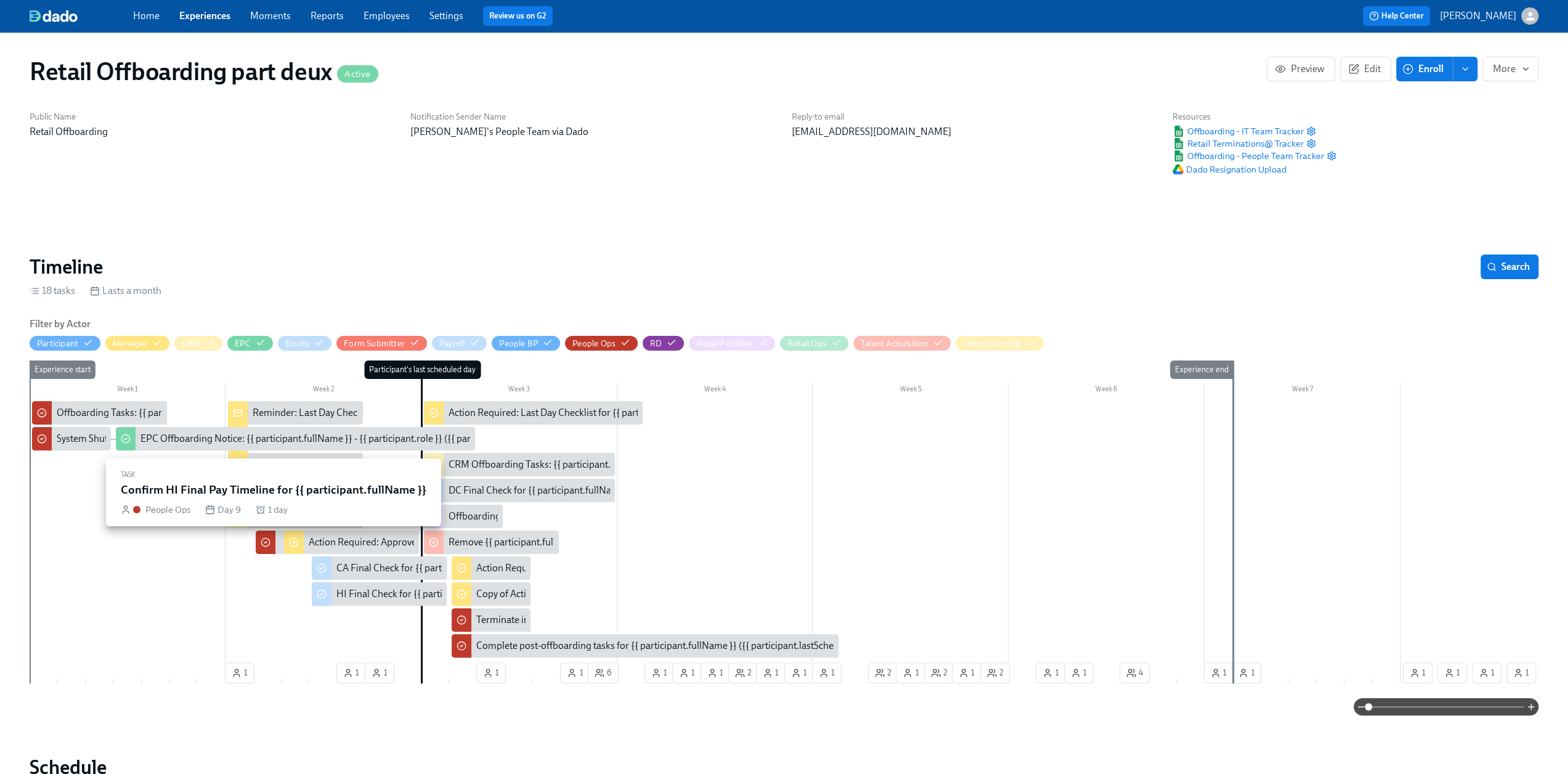
click at [275, 549] on div at bounding box center [266, 543] width 19 height 24
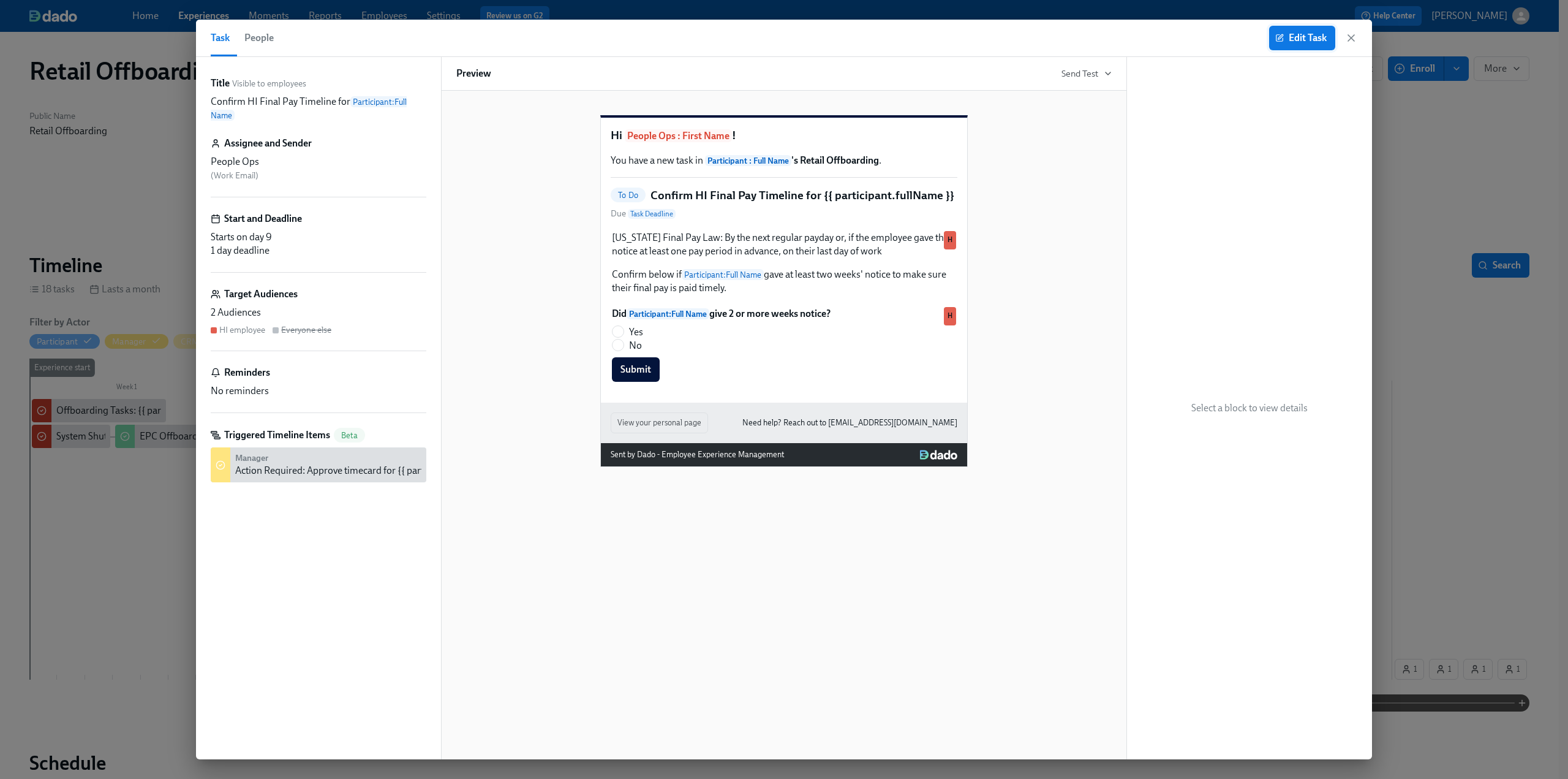
click at [1290, 46] on button "Edit Task" at bounding box center [1302, 38] width 66 height 25
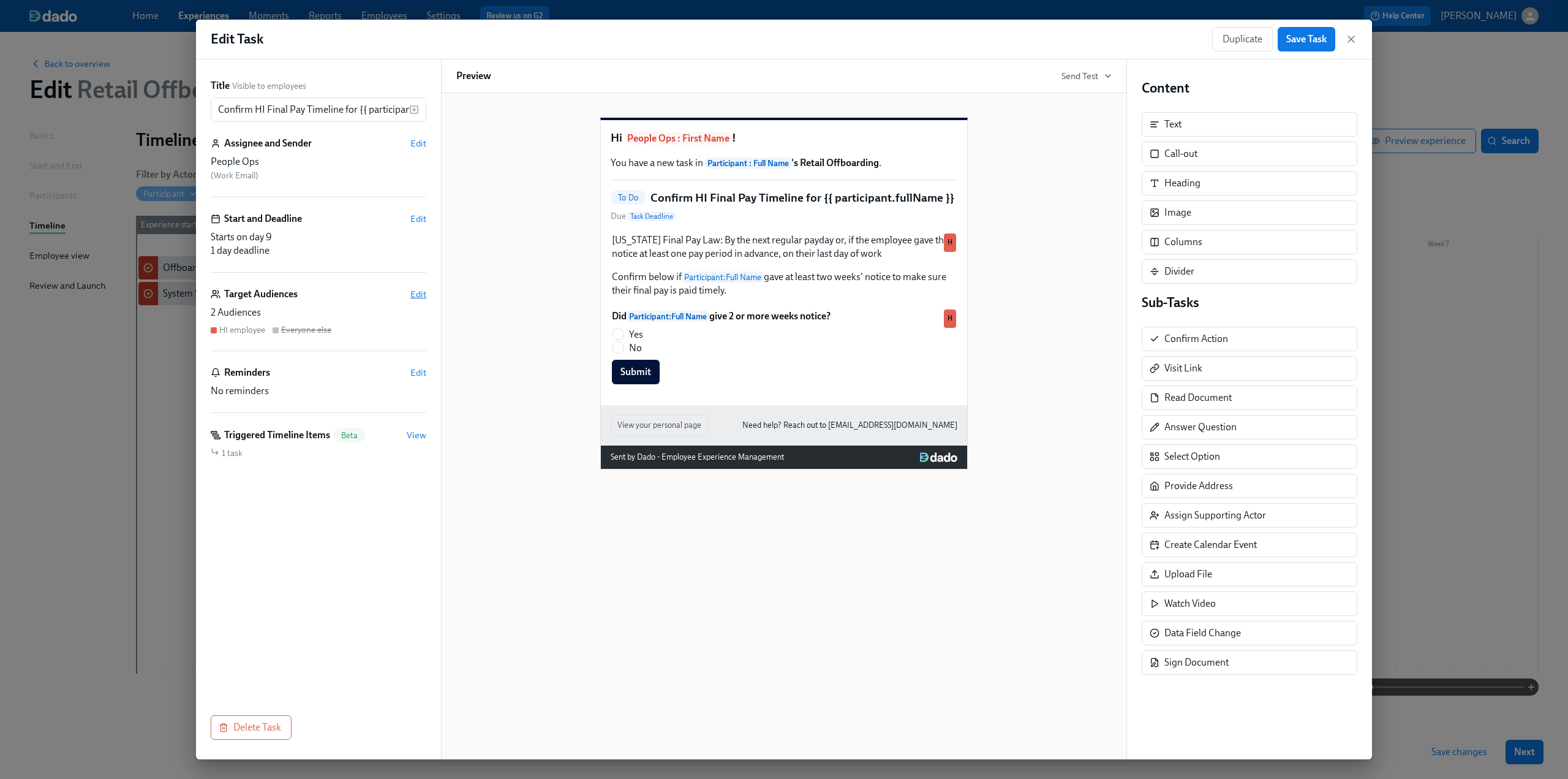
click at [412, 295] on span "Edit" at bounding box center [418, 294] width 16 height 12
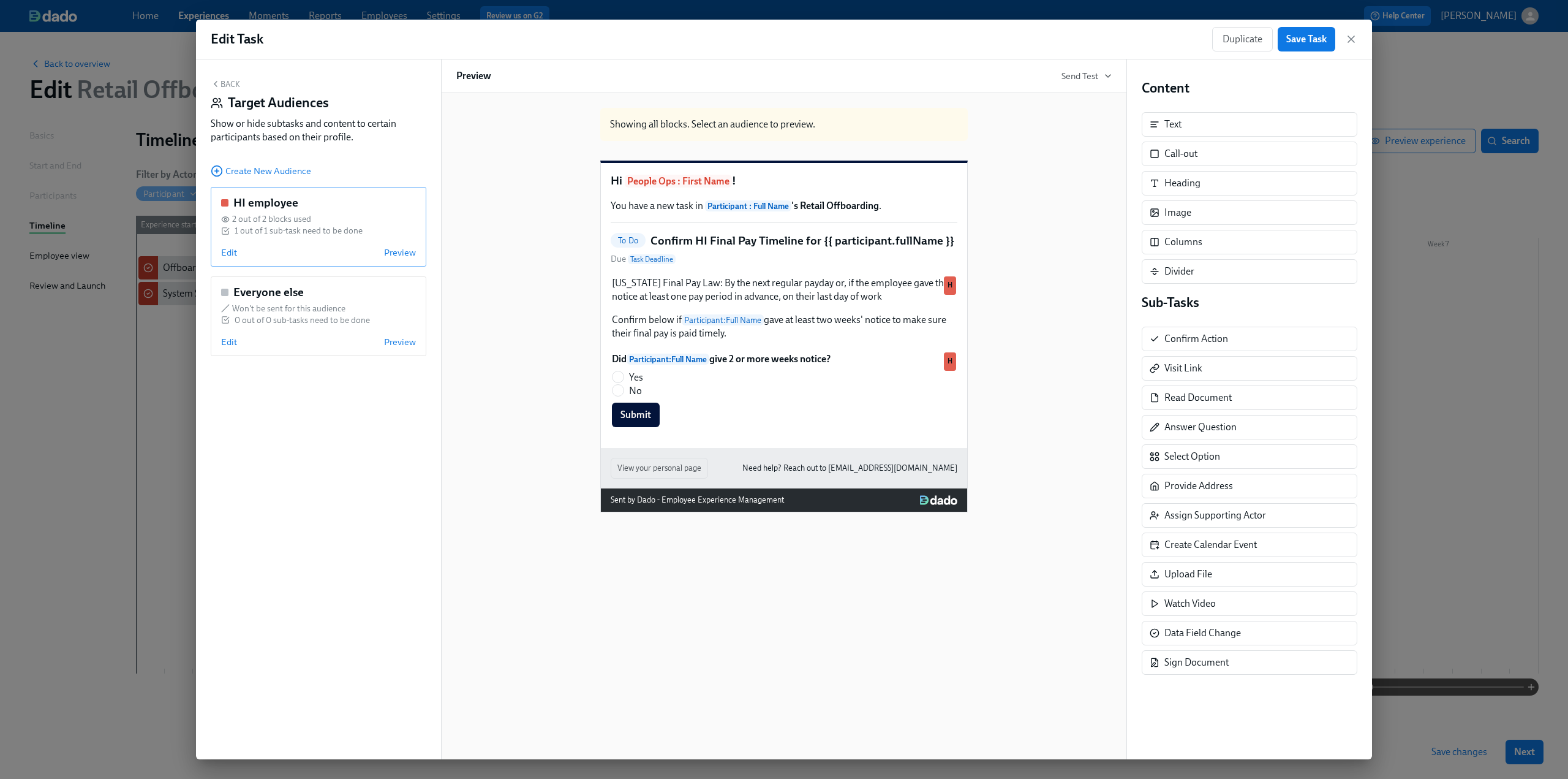
click at [220, 255] on div "HI employee 2 out of 2 blocks used 1 out of 1 sub-task need to be done Edit Pre…" at bounding box center [318, 226] width 216 height 79
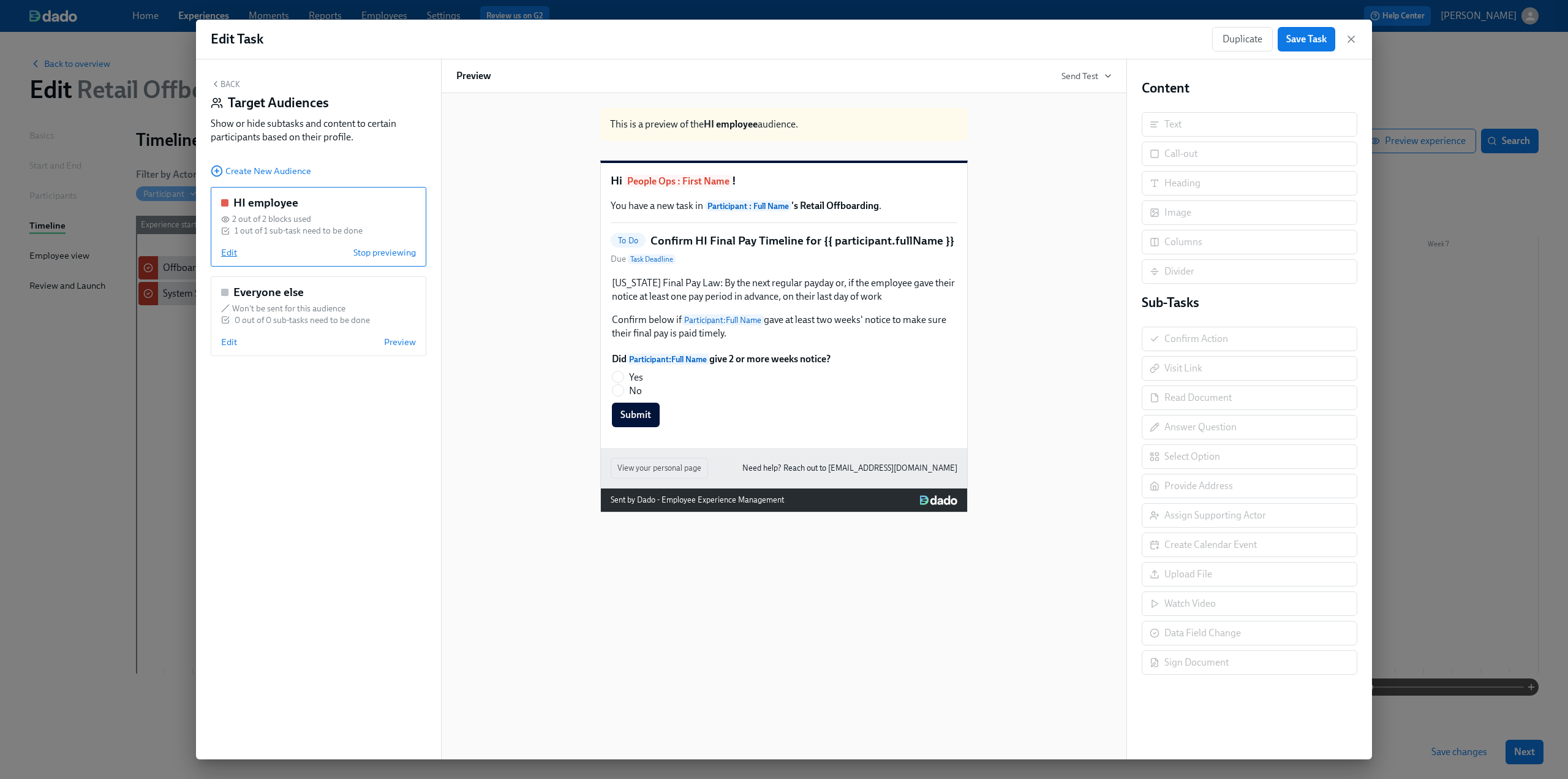
click at [227, 255] on span "Edit" at bounding box center [229, 253] width 16 height 12
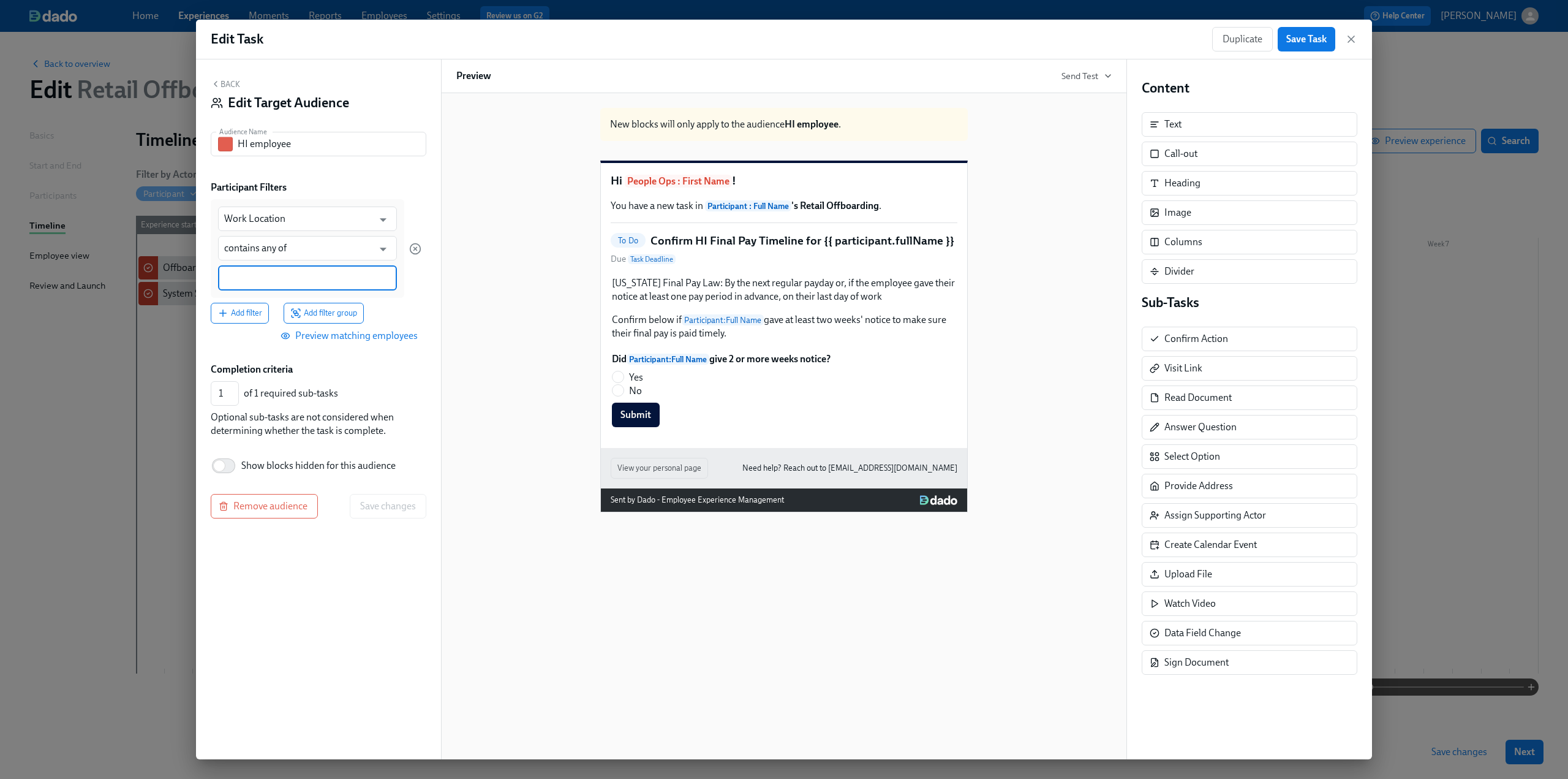
click at [248, 279] on input at bounding box center [308, 277] width 167 height 13
type input "hi"
click at [239, 277] on icon at bounding box center [240, 278] width 5 height 5
click at [241, 279] on input at bounding box center [308, 277] width 167 height 13
type input "HI"
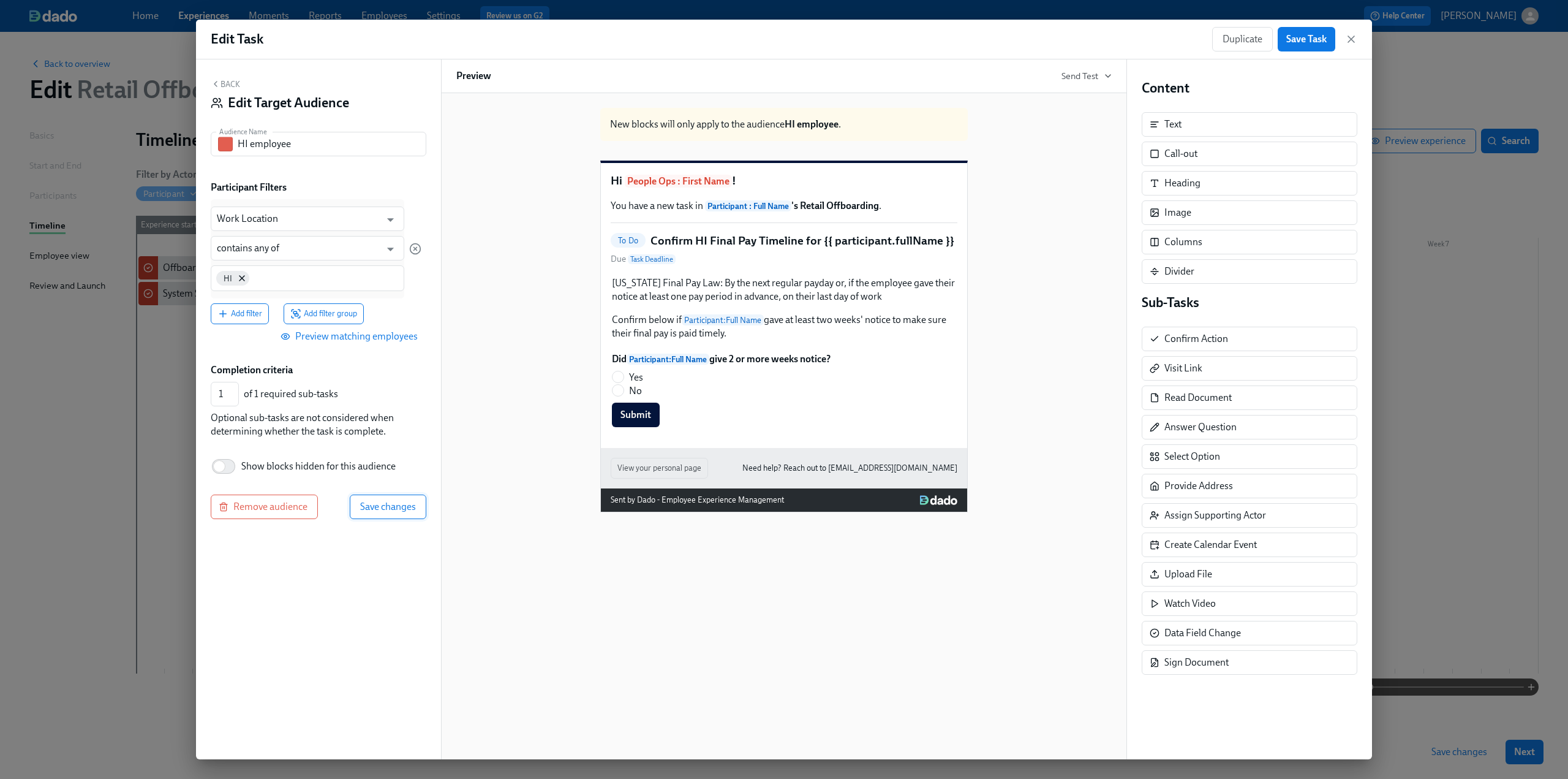
click at [395, 511] on span "Save changes" at bounding box center [388, 506] width 56 height 12
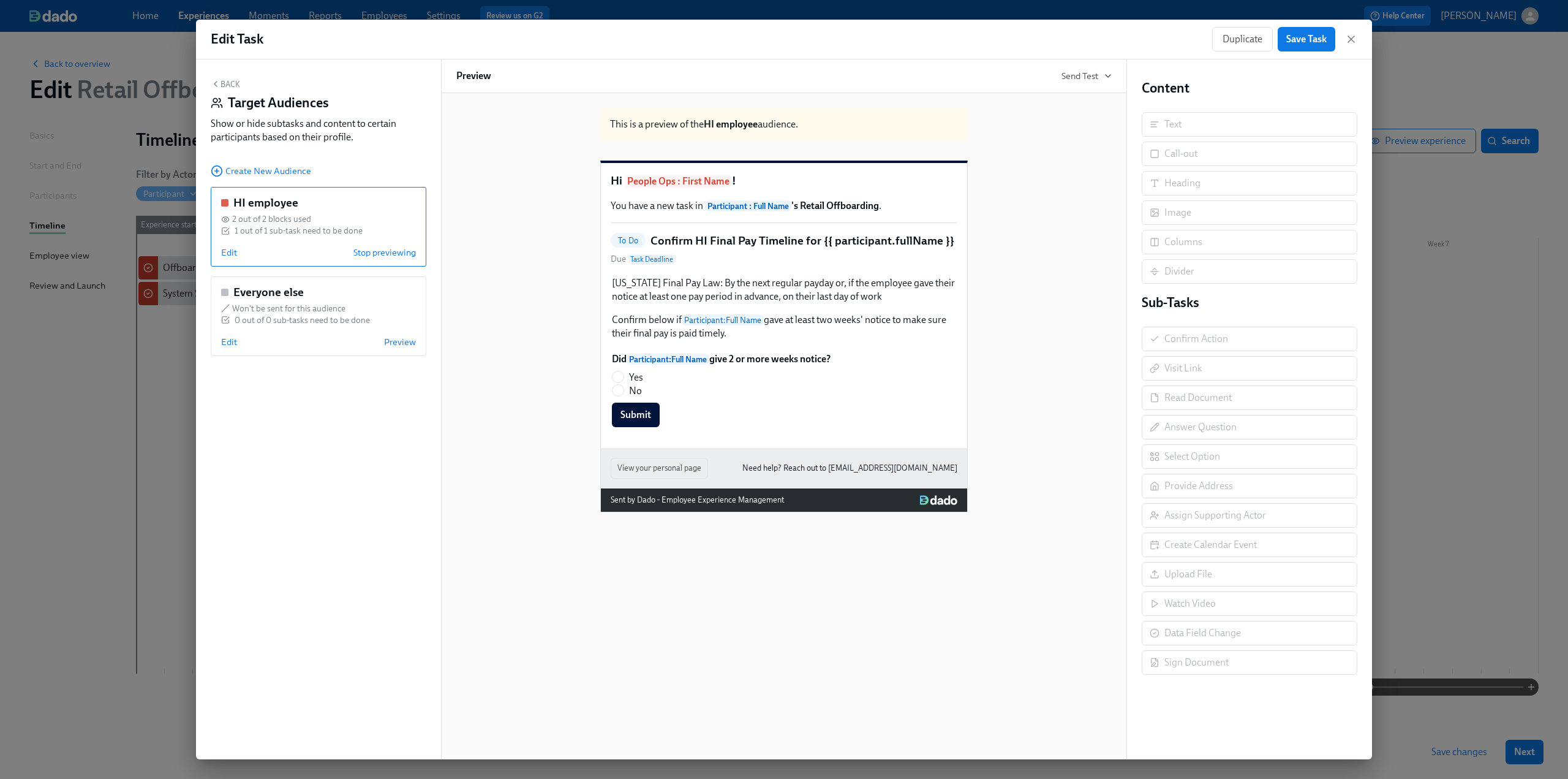
click at [222, 85] on button "Back" at bounding box center [225, 84] width 30 height 10
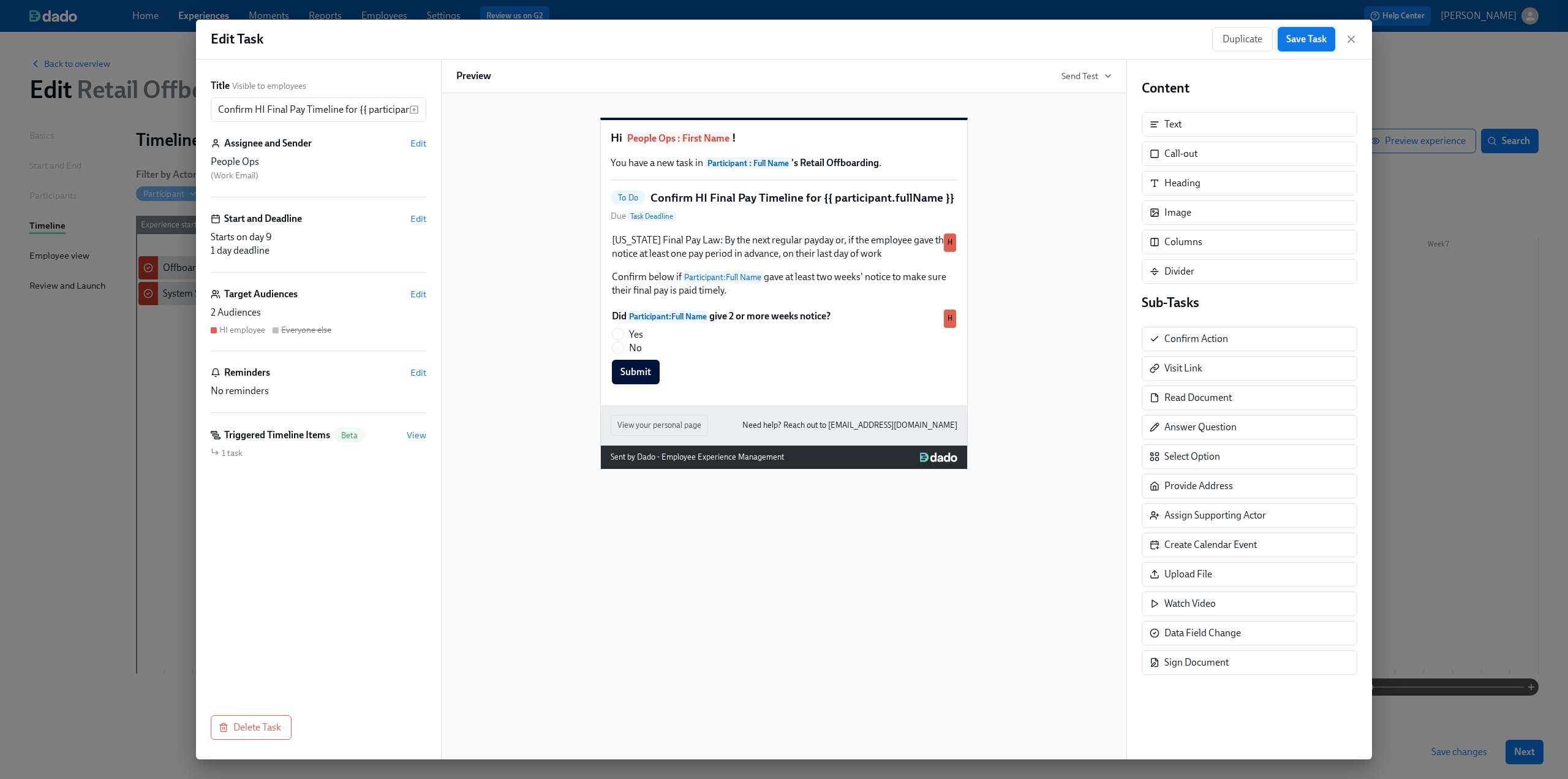
click at [1312, 37] on span "Save Task" at bounding box center [1307, 39] width 41 height 12
click at [1349, 39] on icon "button" at bounding box center [1351, 39] width 12 height 12
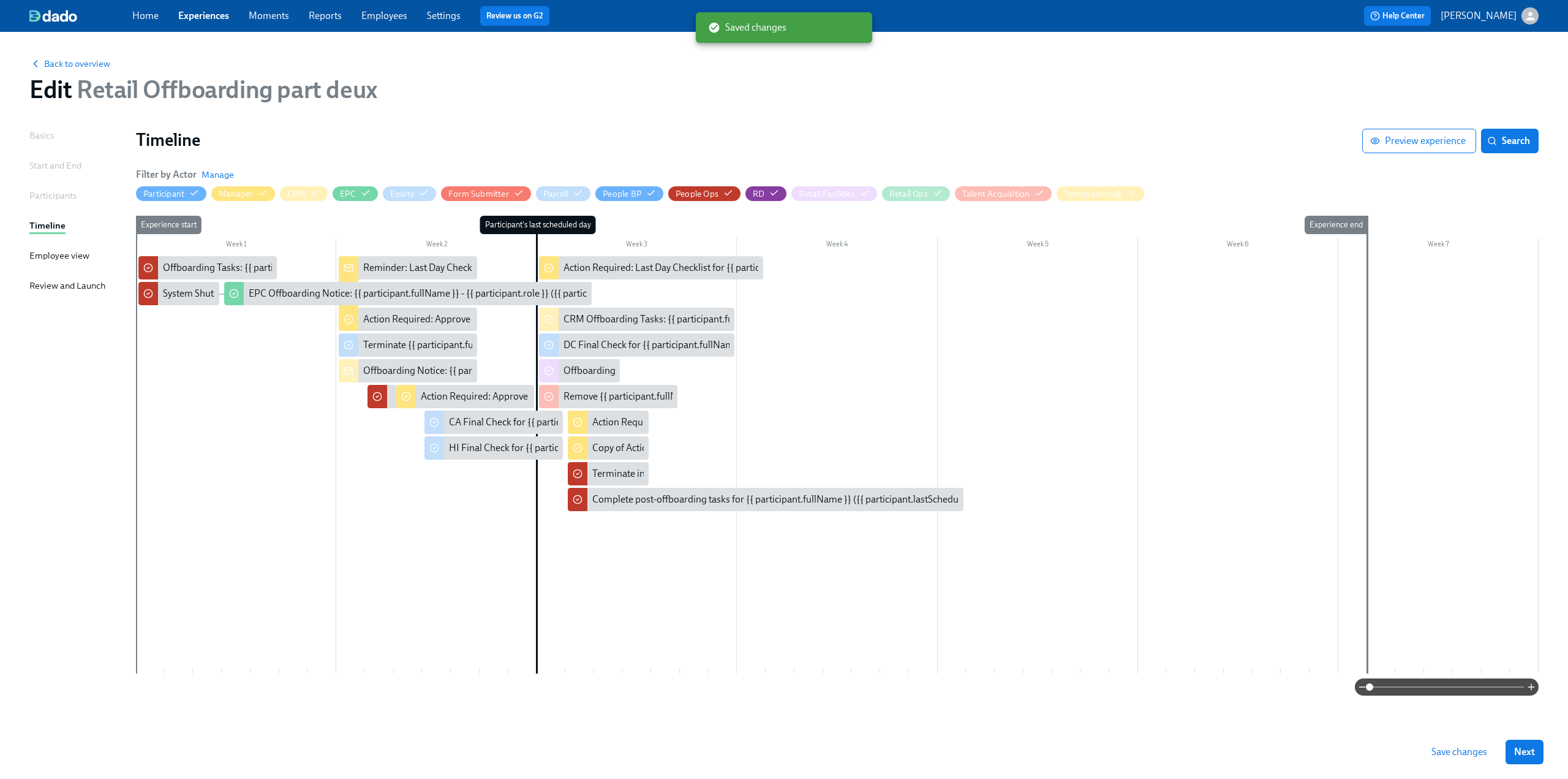
click at [1445, 750] on span "Save changes" at bounding box center [1459, 752] width 56 height 12
click at [58, 60] on span "Back to overview" at bounding box center [70, 63] width 81 height 12
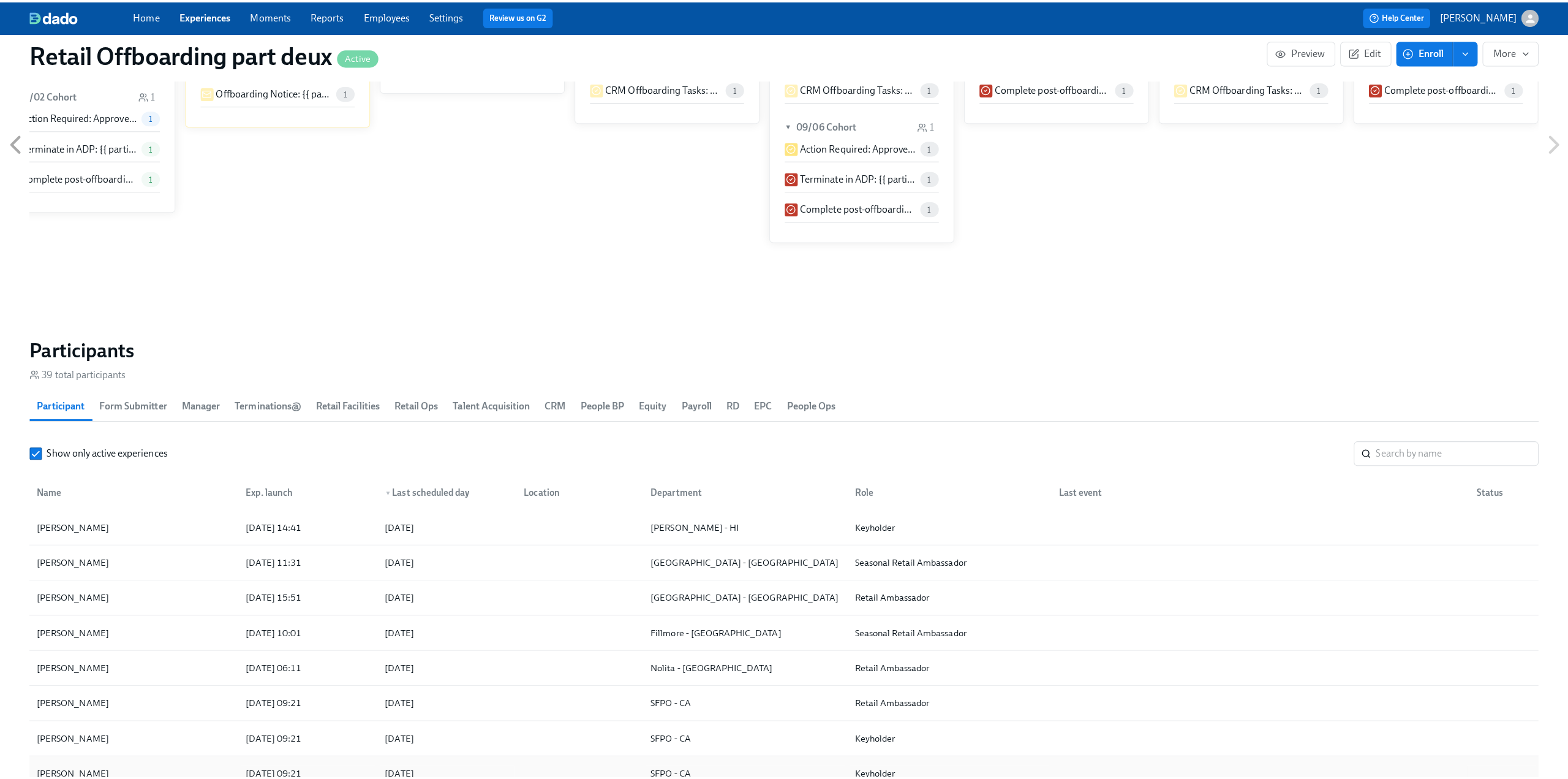
scroll to position [1042, 0]
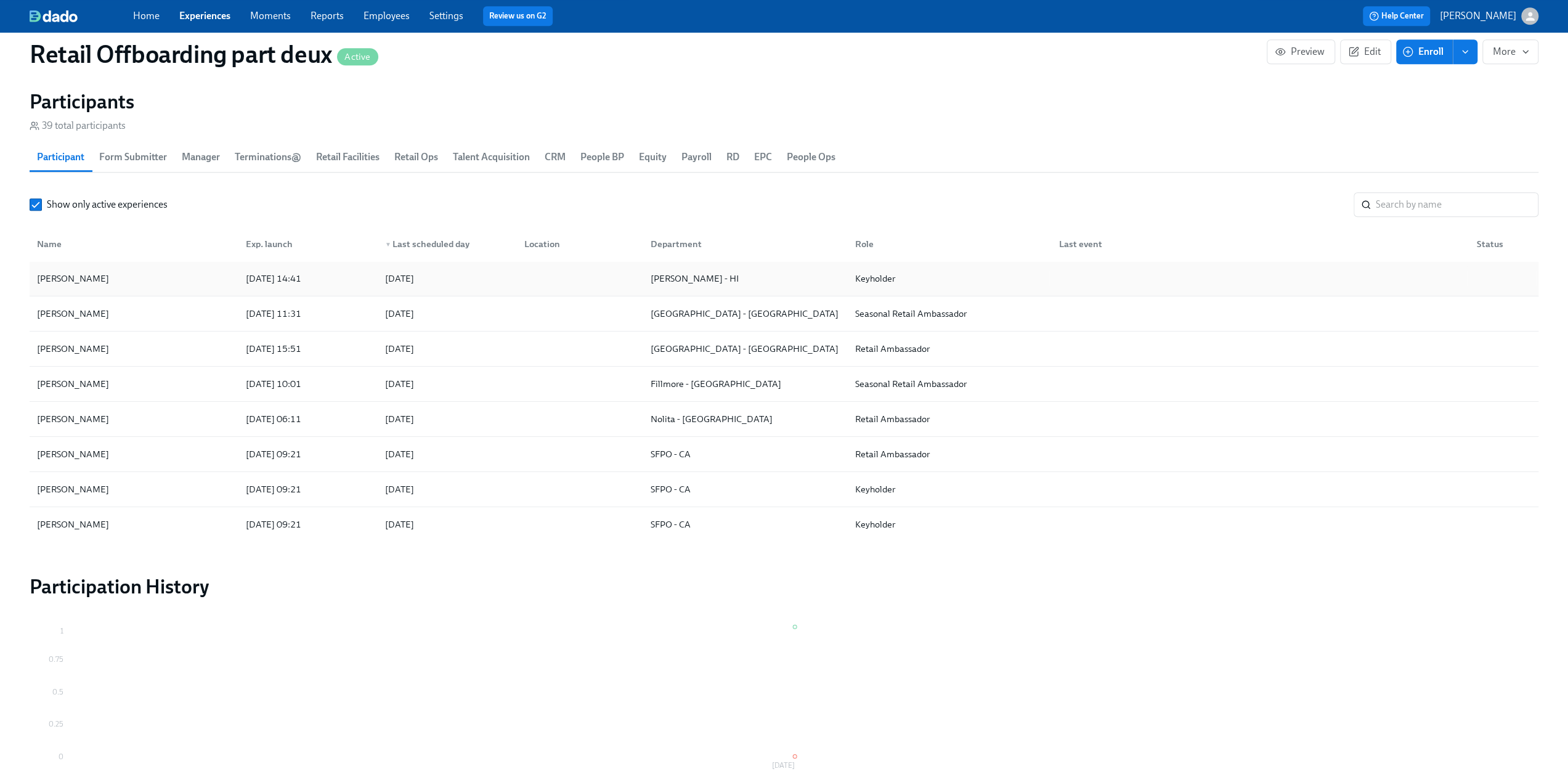
click at [138, 275] on div "[PERSON_NAME]" at bounding box center [134, 279] width 204 height 25
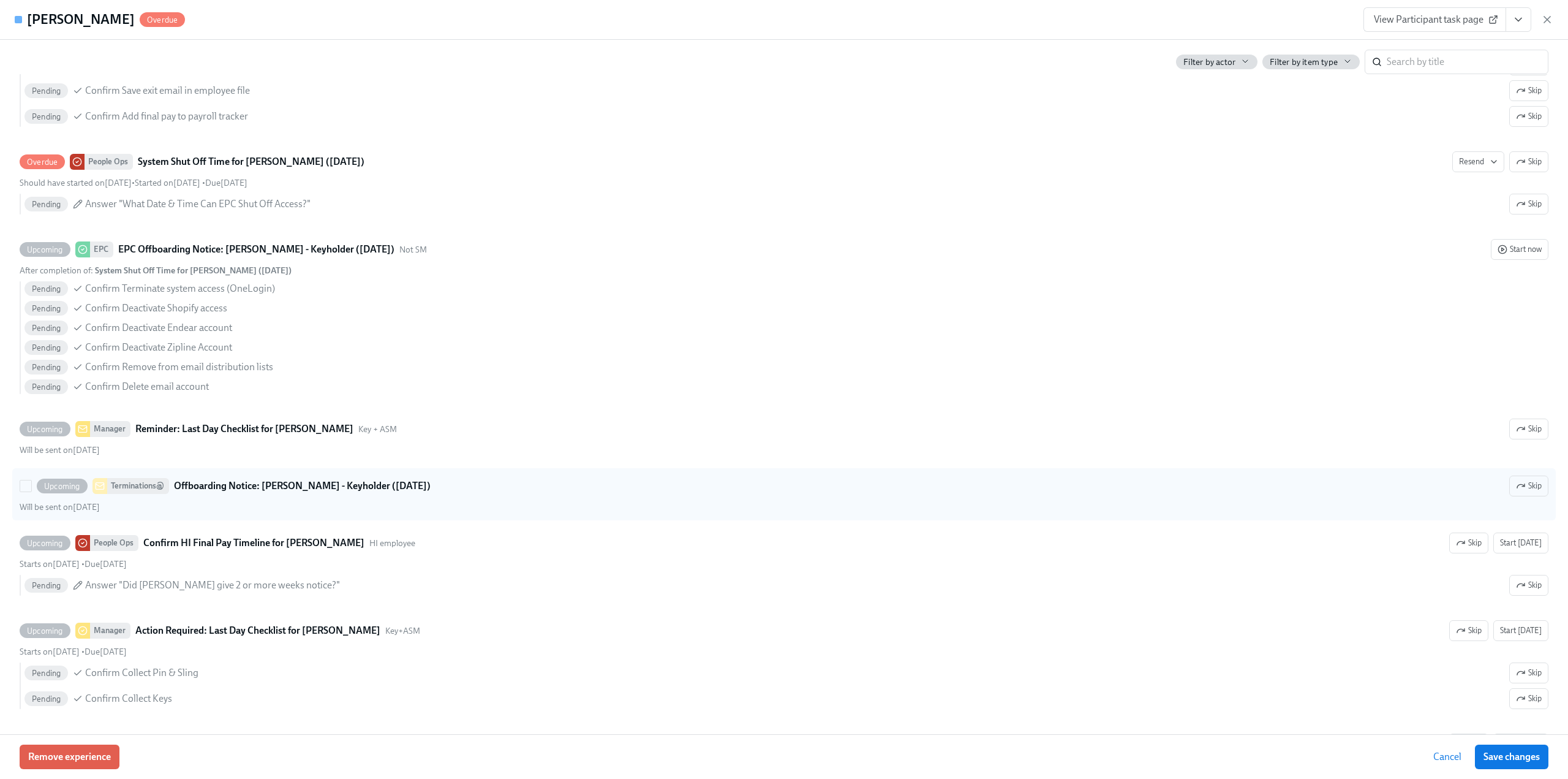
scroll to position [551, 0]
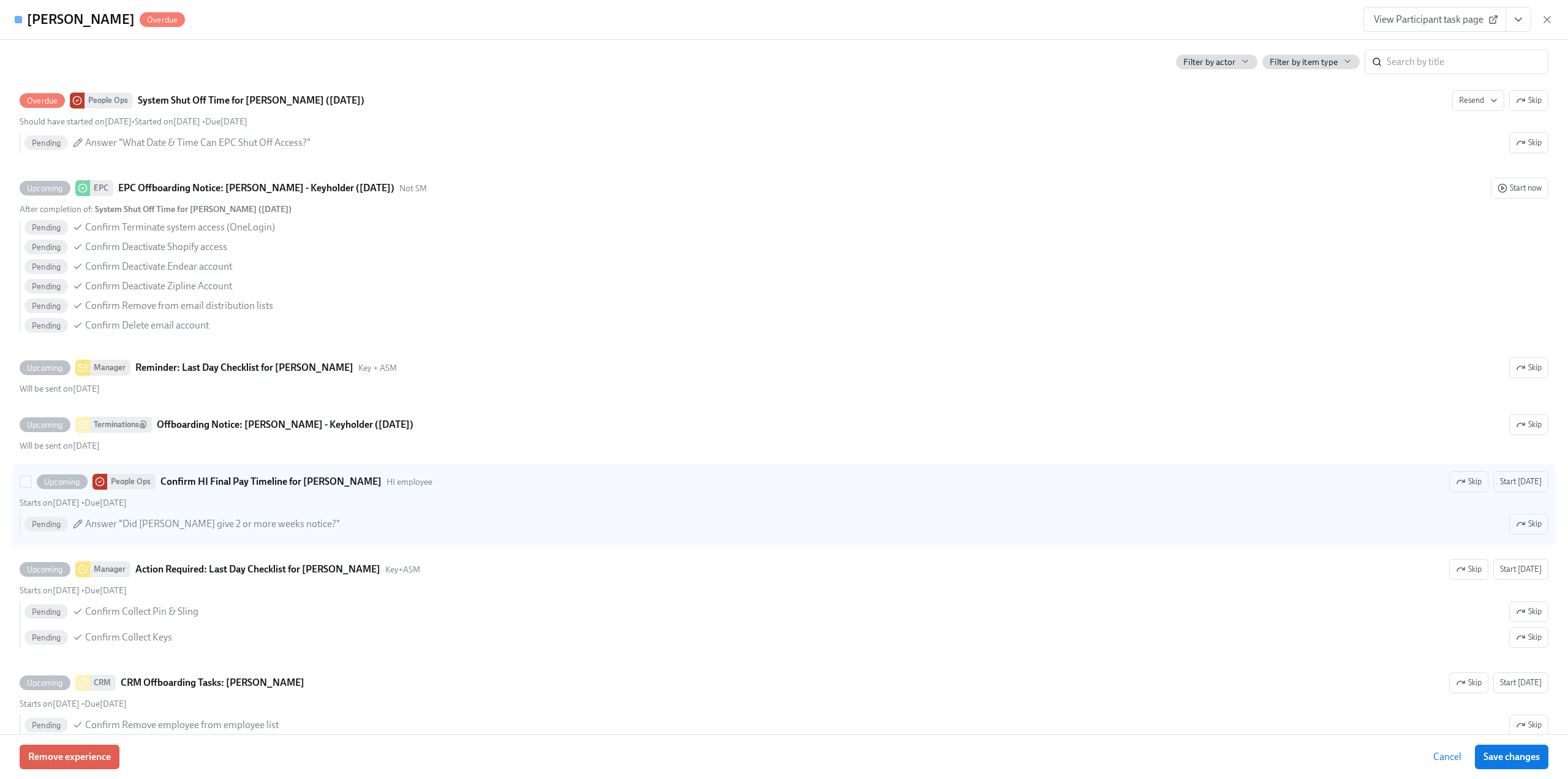
click at [25, 484] on div "Upcoming People Ops Confirm HI Final Pay Timeline for Dominique Montelongo HI e…" at bounding box center [226, 481] width 413 height 16
click at [25, 484] on input "Upcoming People Ops Confirm HI Final Pay Timeline for Dominique Montelongo HI e…" at bounding box center [26, 482] width 11 height 11
checkbox input "true"
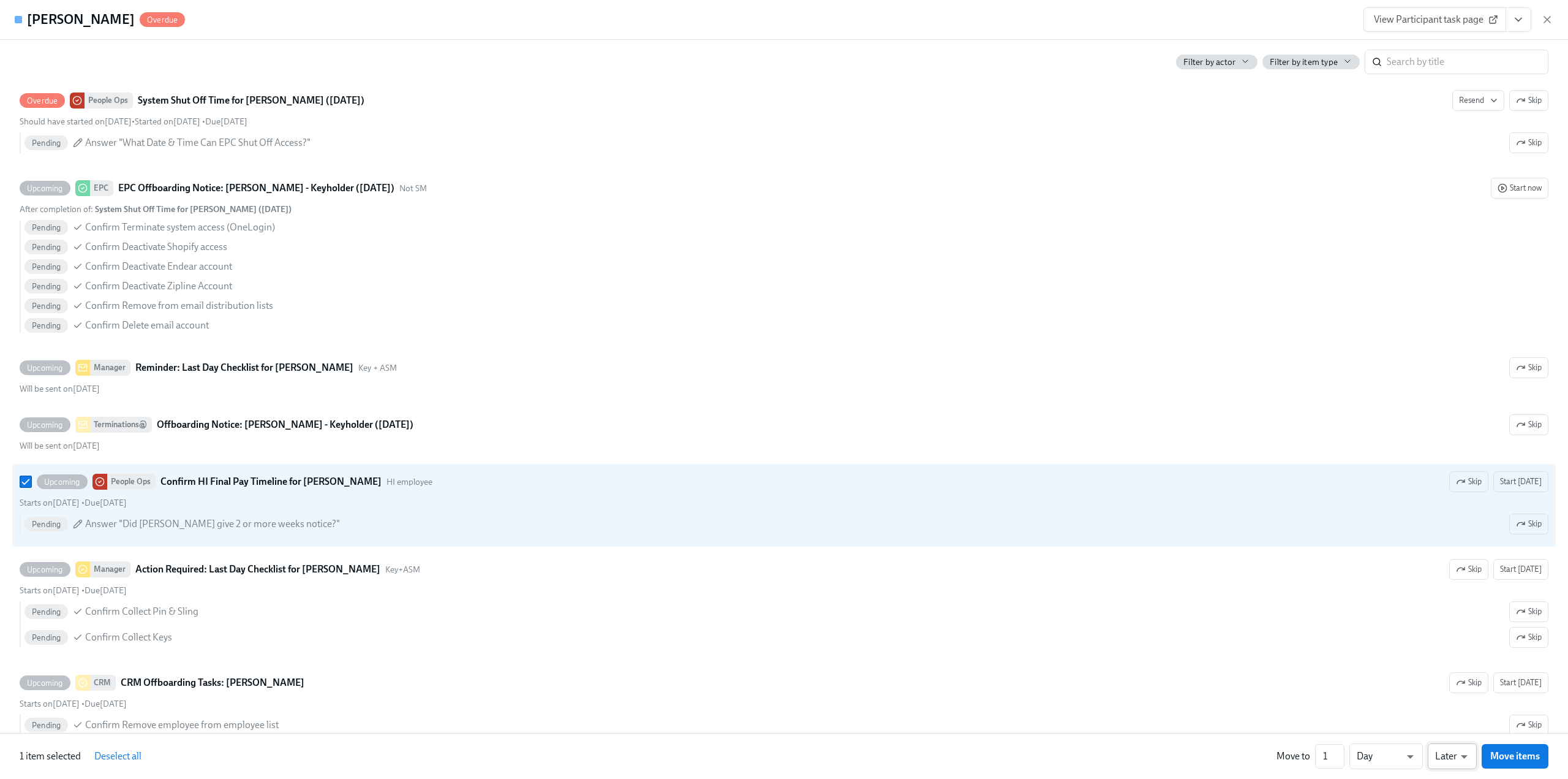
click at [1458, 729] on li "Earlier" at bounding box center [1452, 733] width 49 height 21
type input "earlier"
click at [1518, 757] on span "Move items" at bounding box center [1515, 756] width 50 height 12
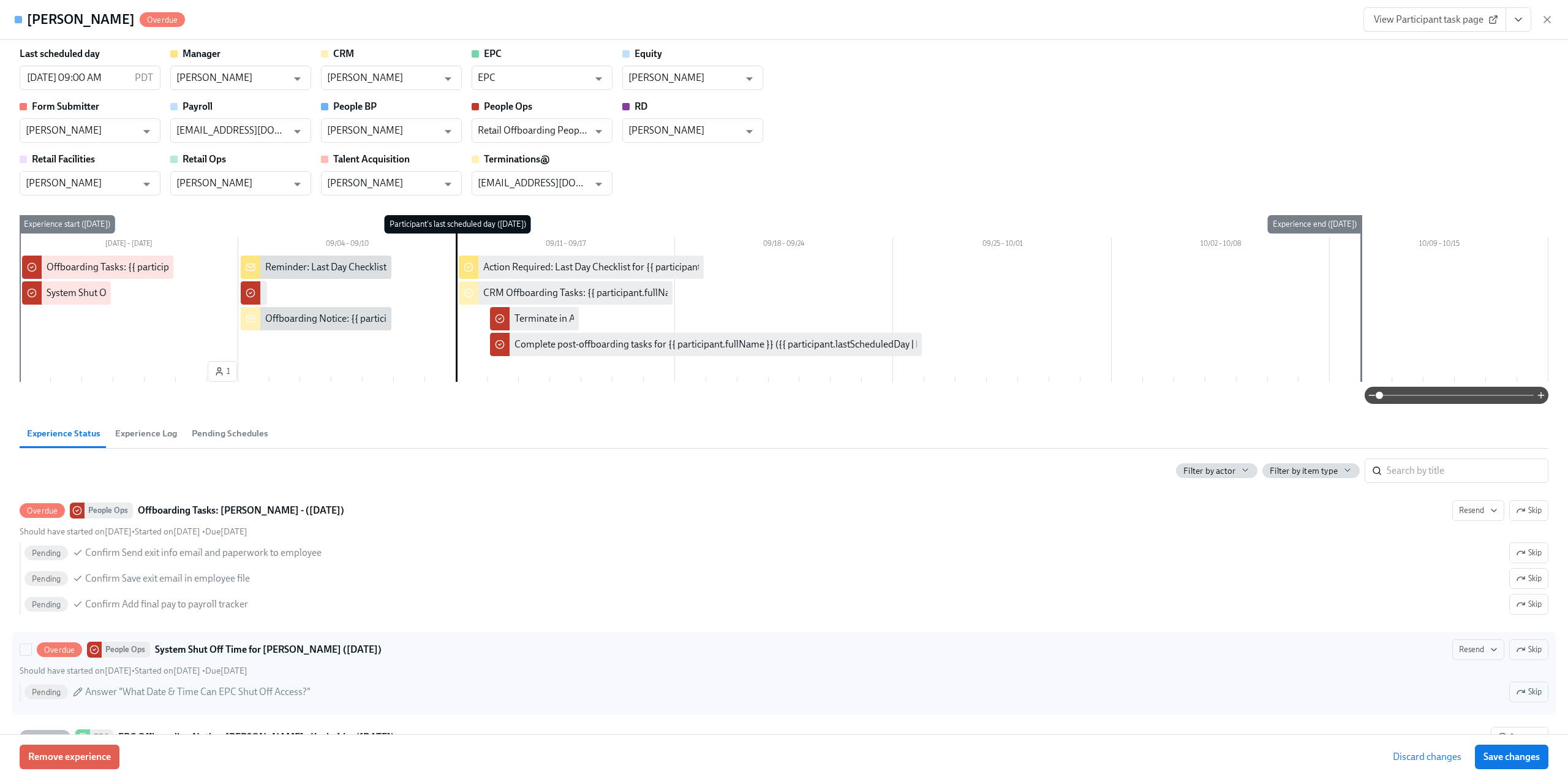
scroll to position [0, 0]
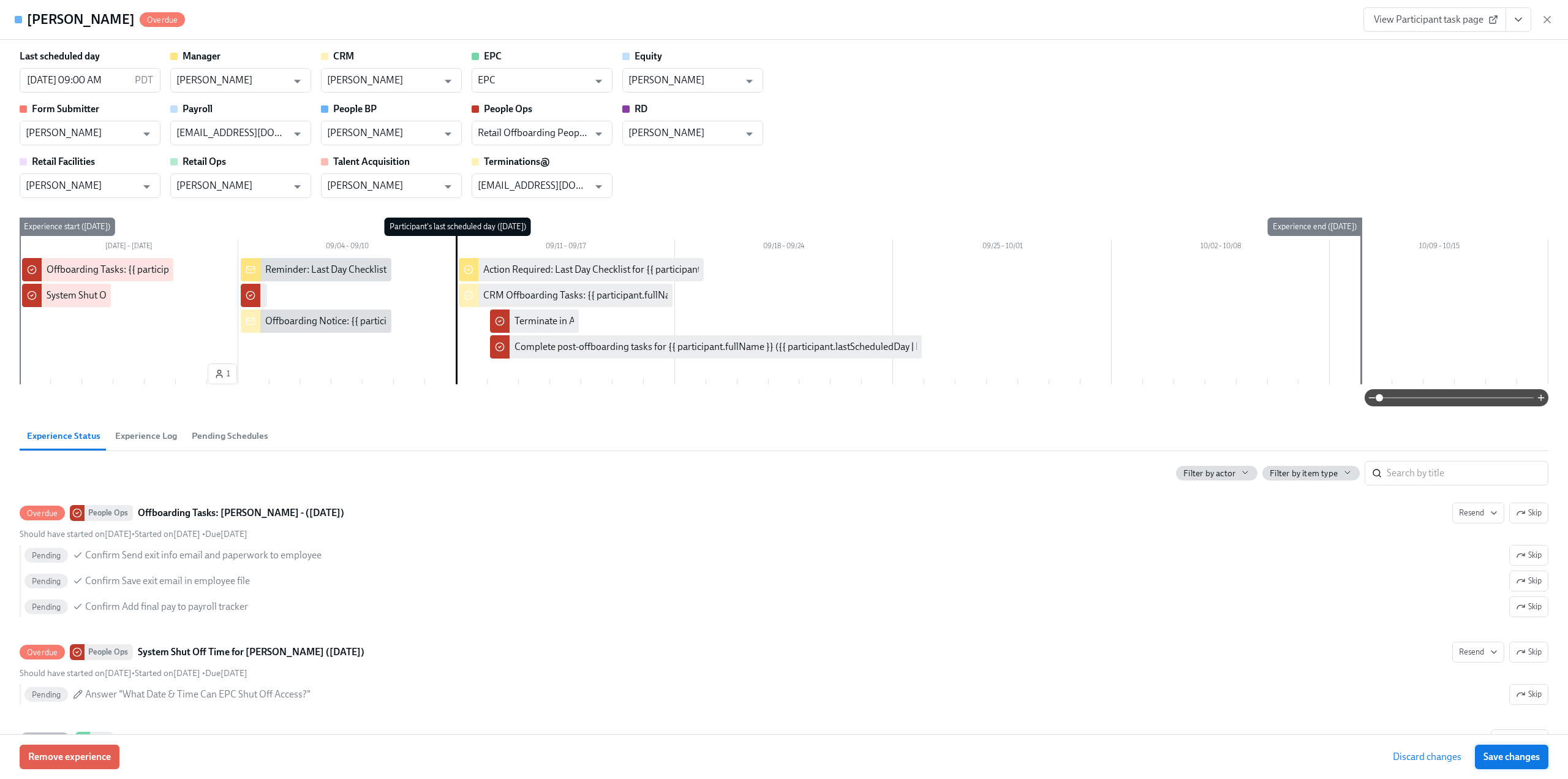
click at [1495, 749] on button "Save changes" at bounding box center [1511, 757] width 74 height 25
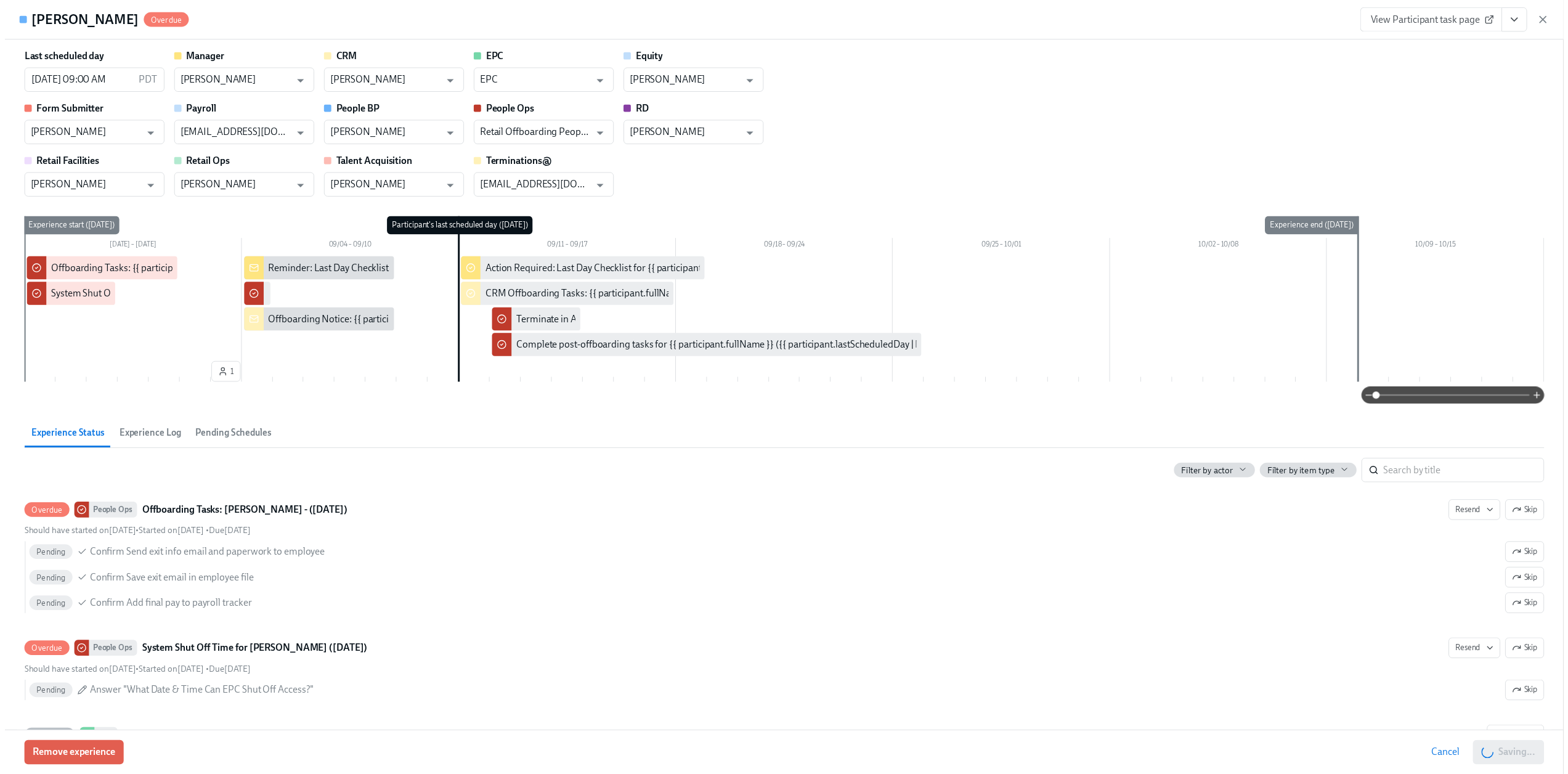
scroll to position [0, 7047]
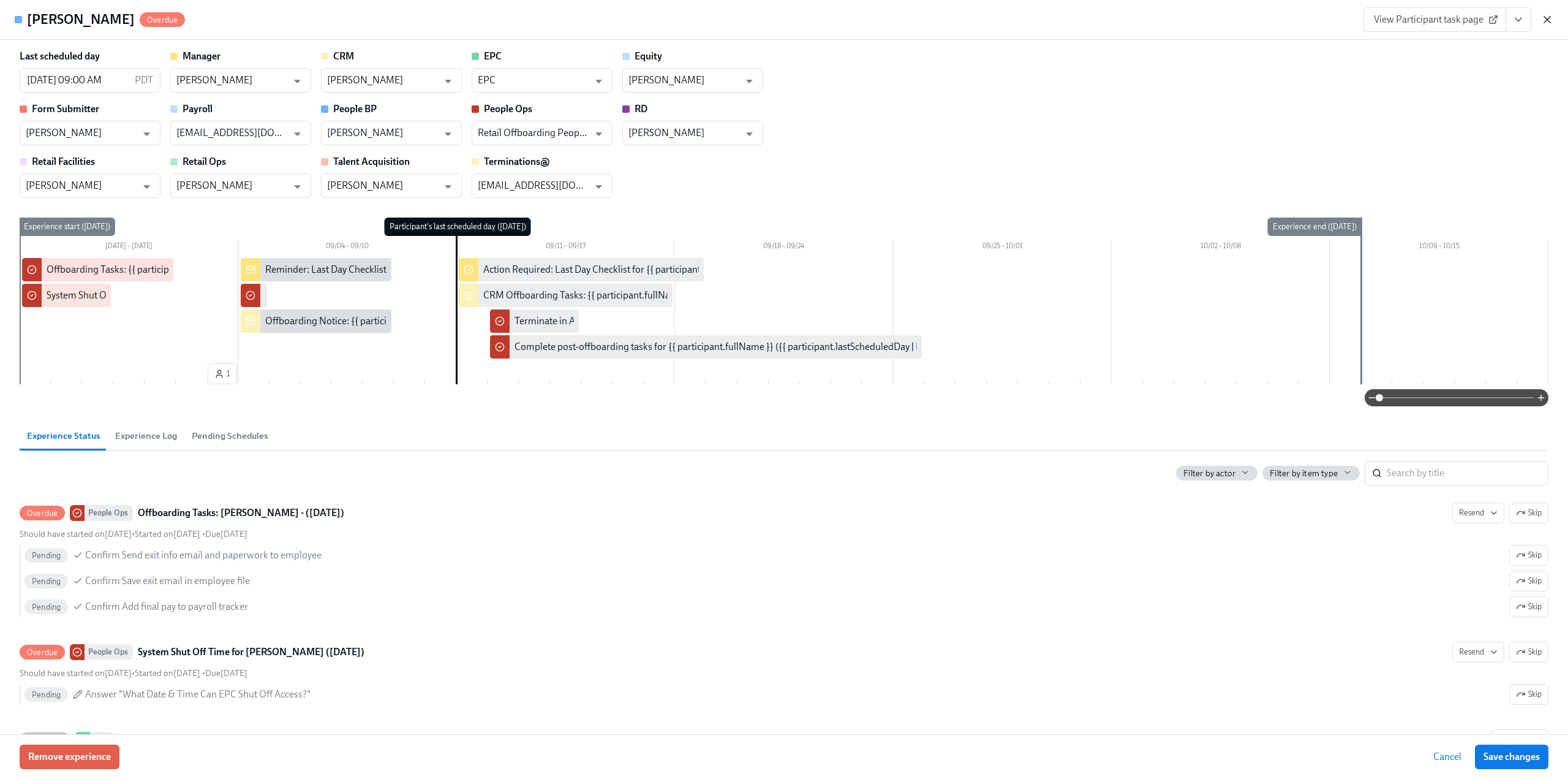
click at [1547, 20] on icon "button" at bounding box center [1547, 19] width 6 height 6
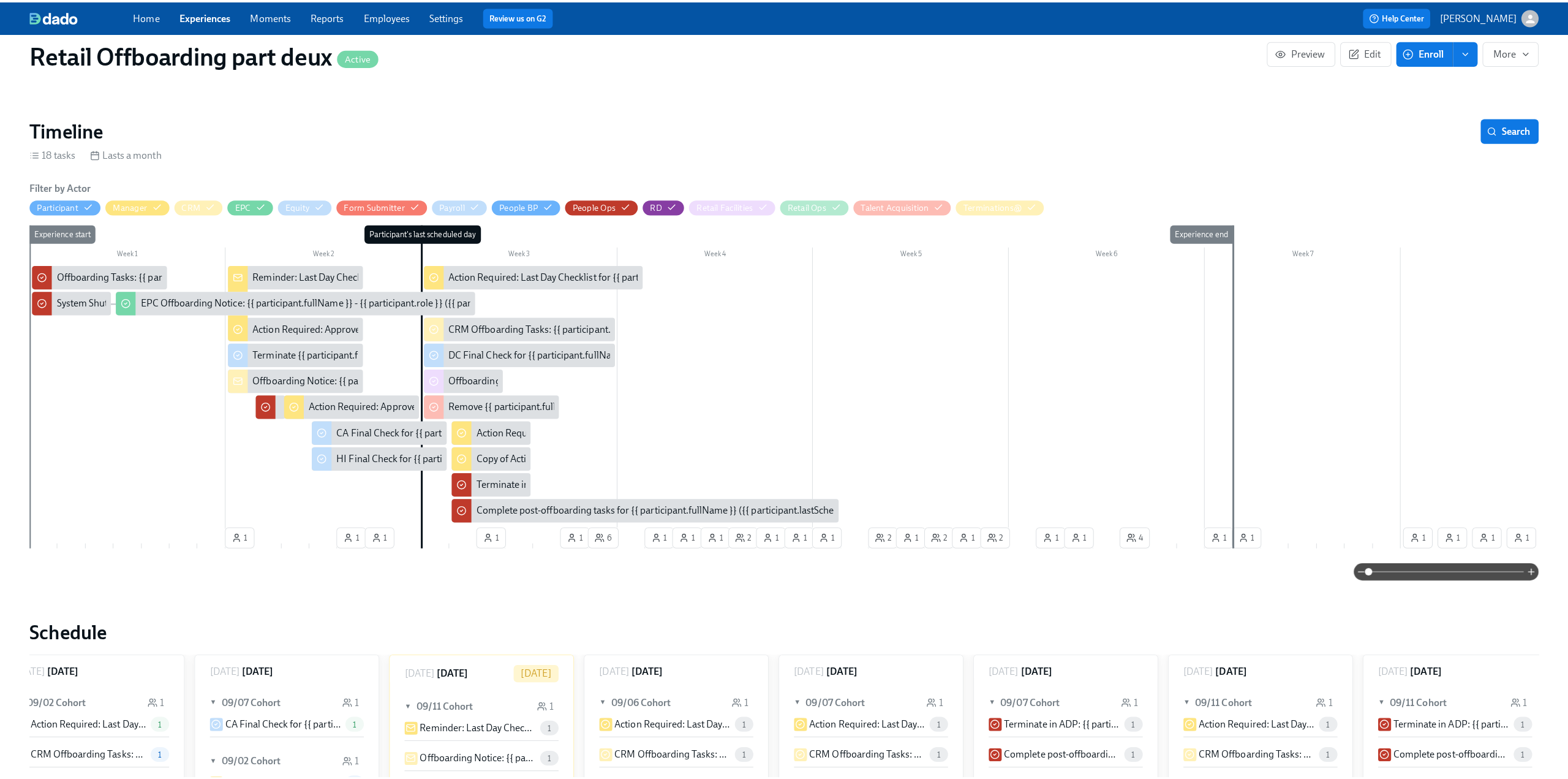
scroll to position [184, 0]
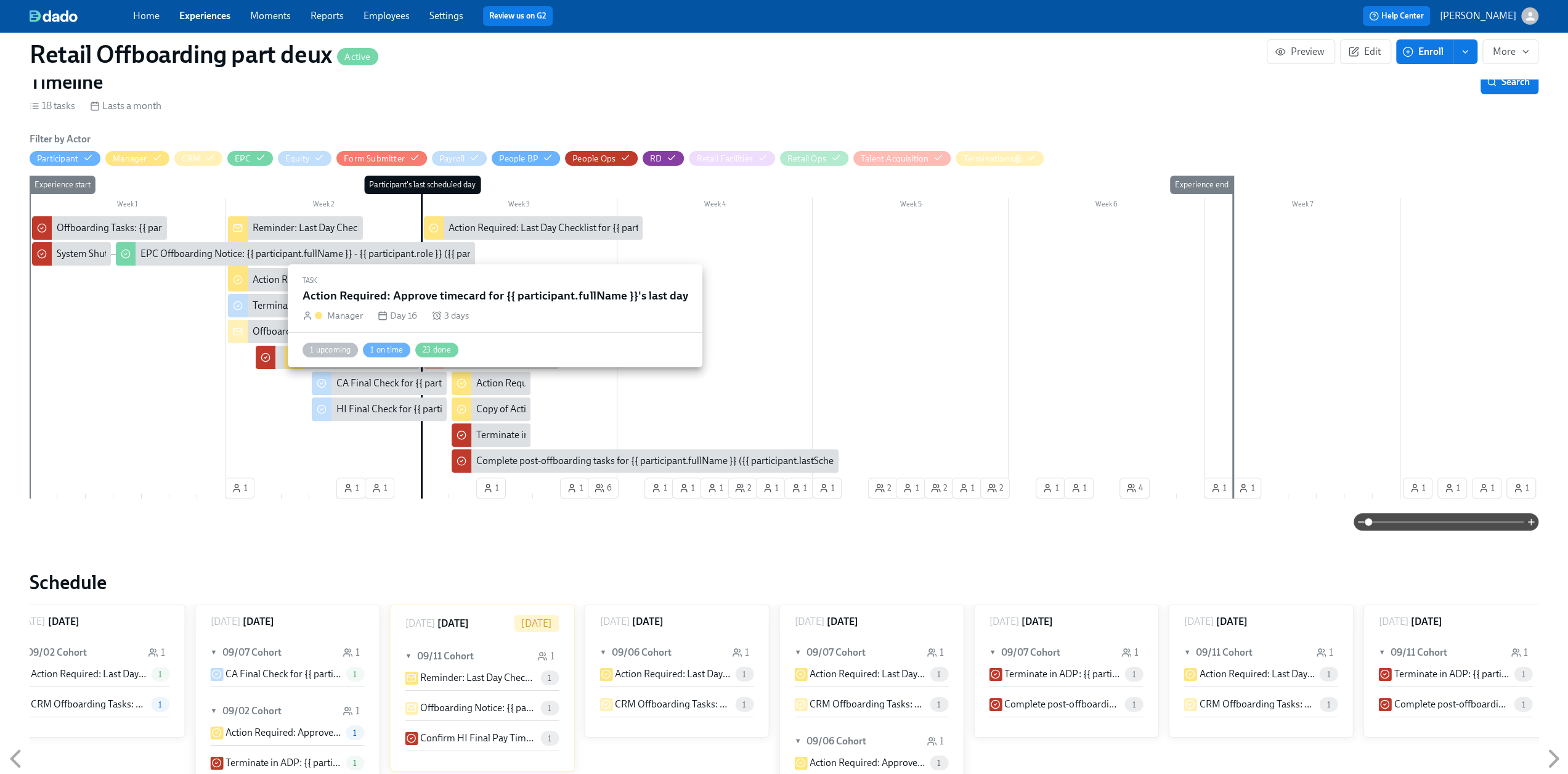
click at [499, 385] on div "Action Required: Approve timecard for {{ participant.fullName }}'s last day" at bounding box center [631, 384] width 309 height 14
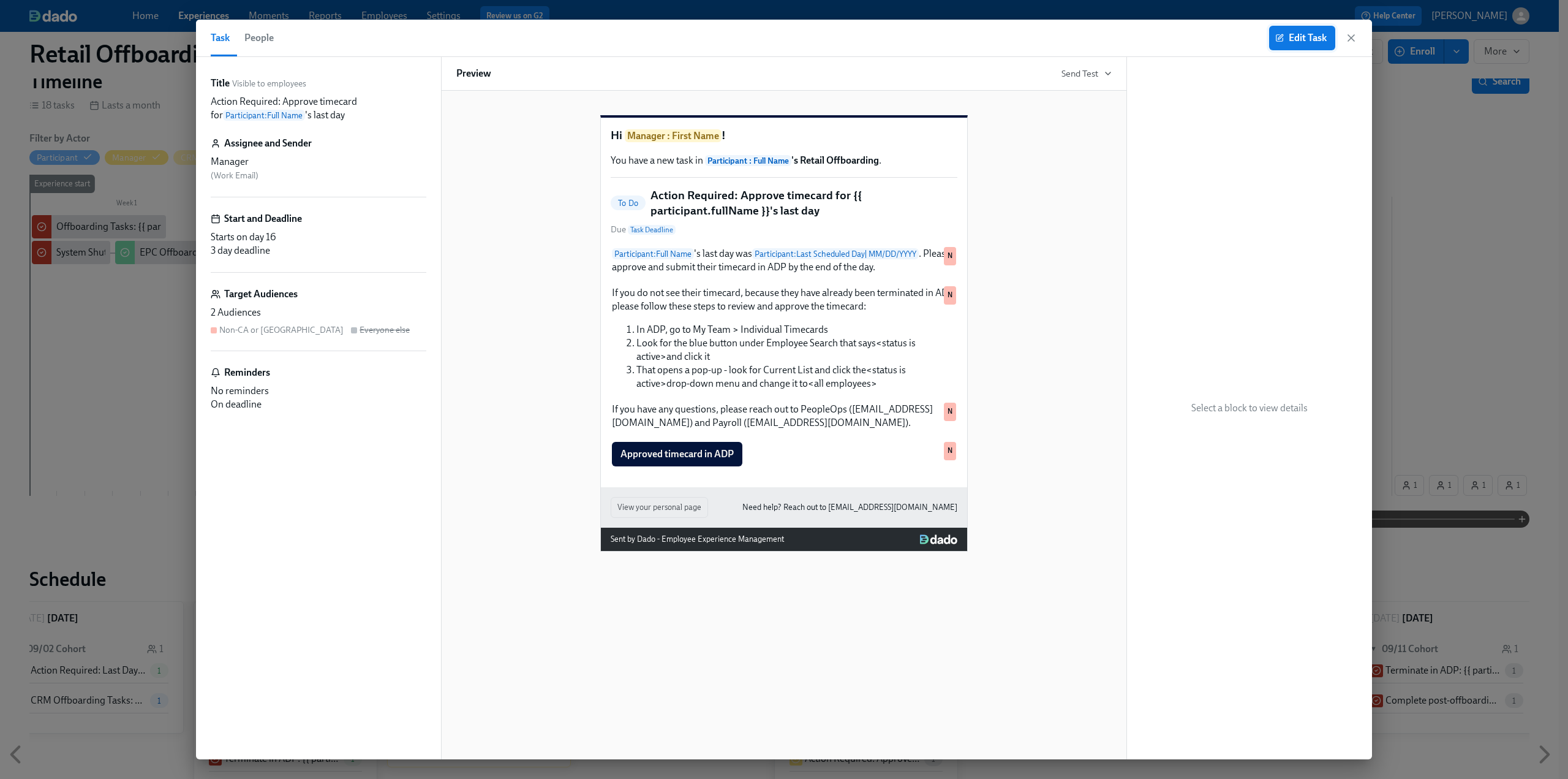
click at [1295, 39] on span "Edit Task" at bounding box center [1302, 38] width 49 height 12
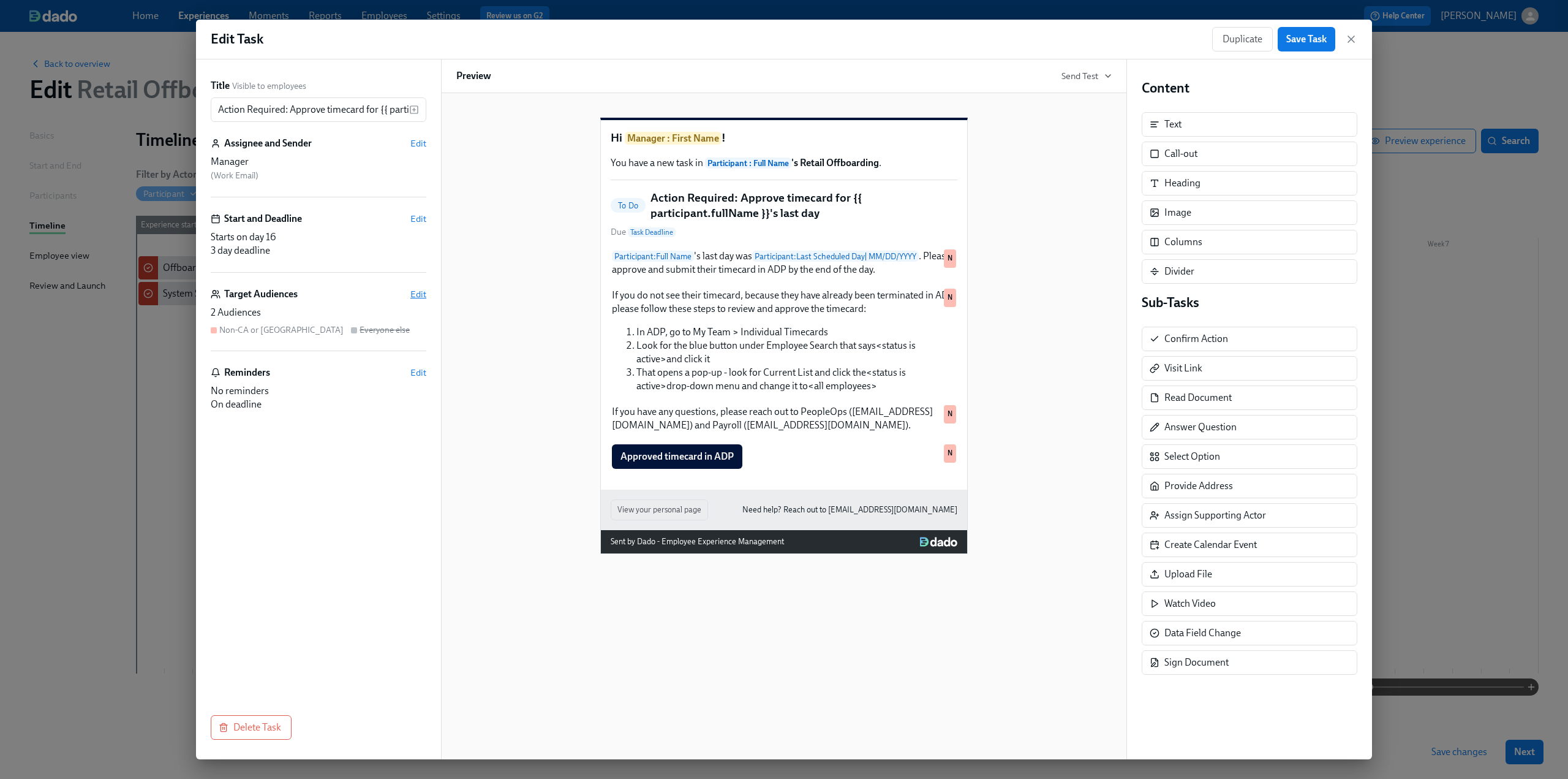
click at [415, 291] on span "Edit" at bounding box center [418, 294] width 16 height 12
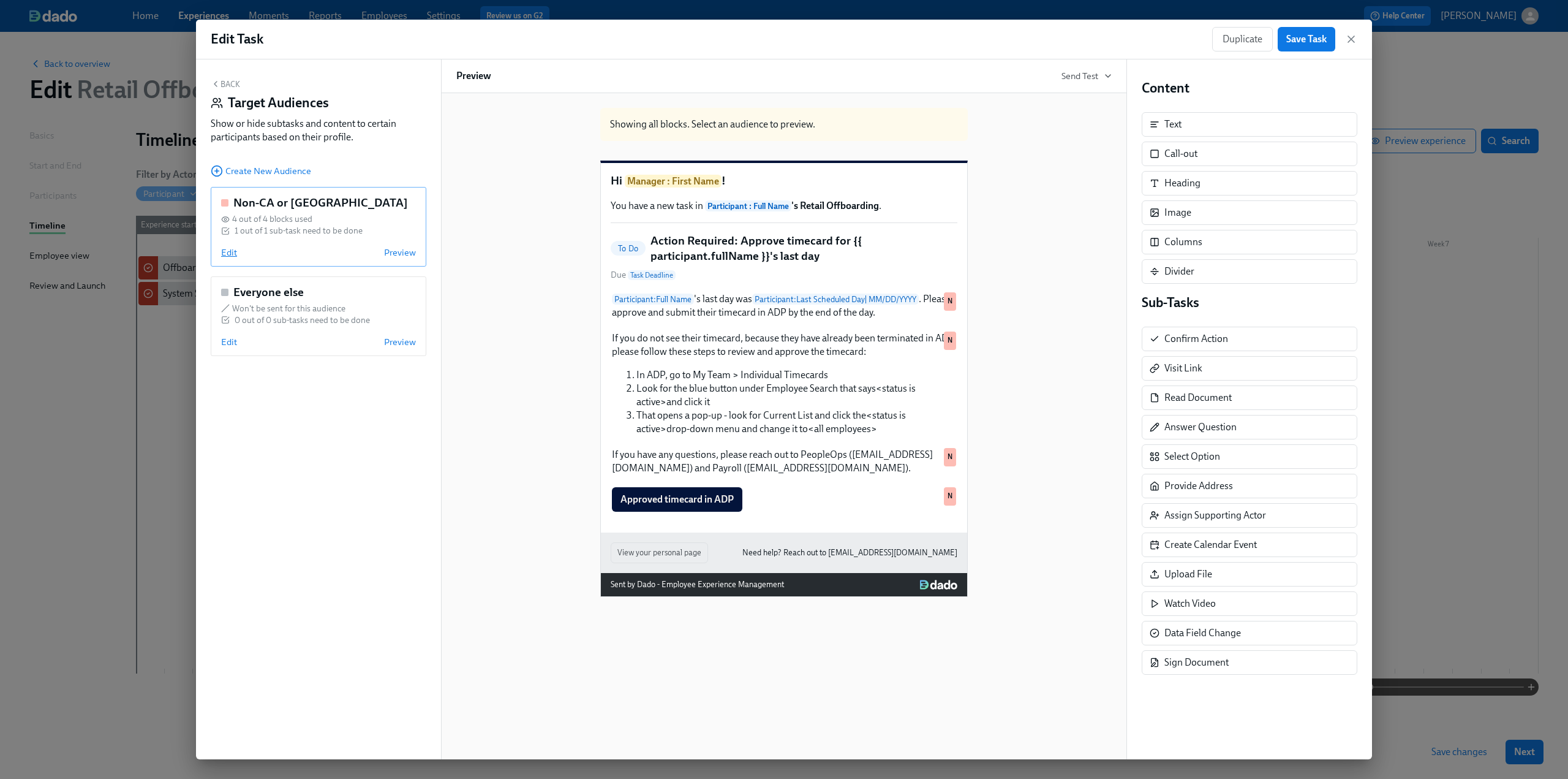
click at [230, 257] on span "Edit" at bounding box center [229, 253] width 16 height 12
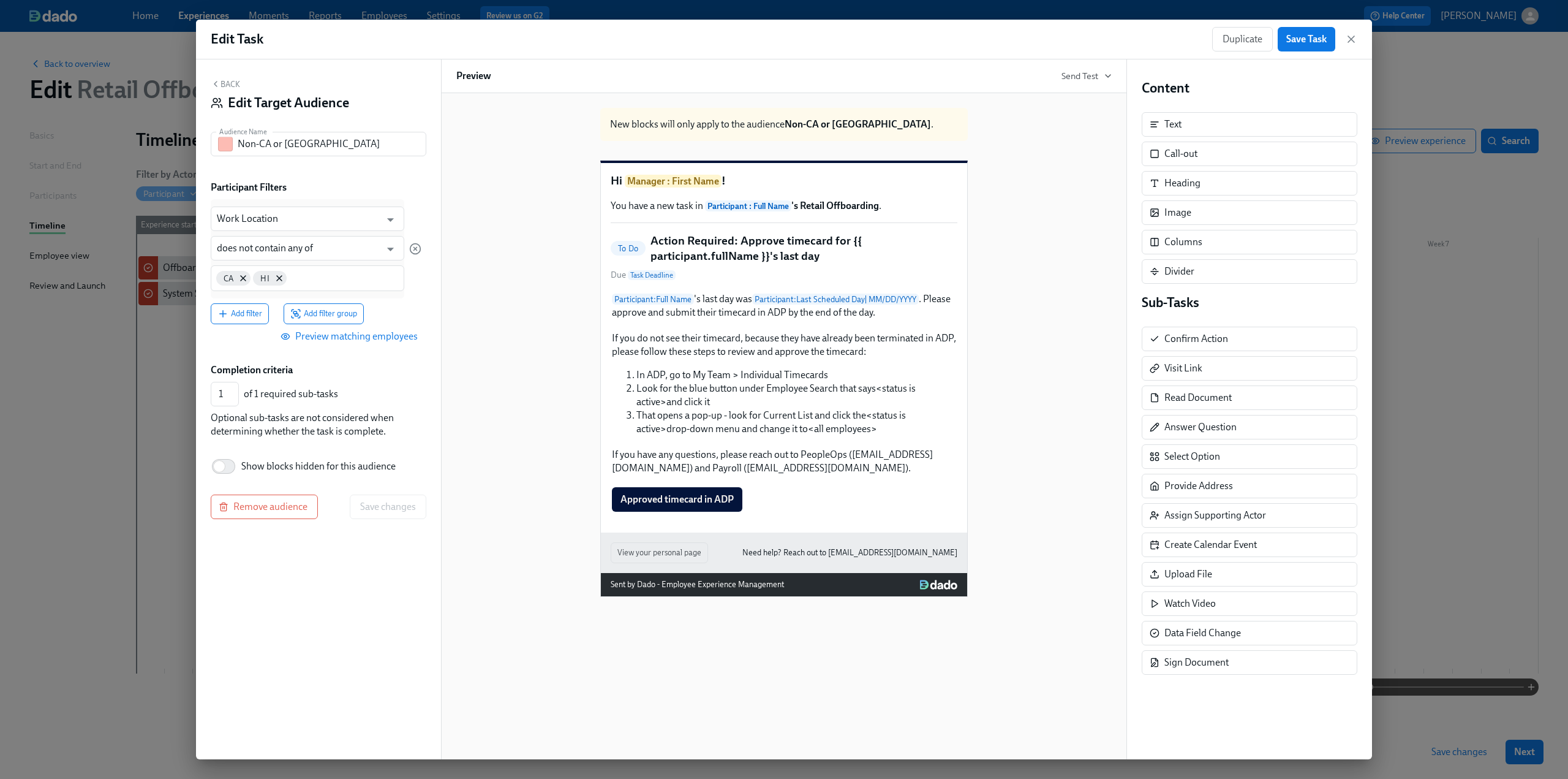
click at [223, 85] on button "Back" at bounding box center [225, 84] width 30 height 10
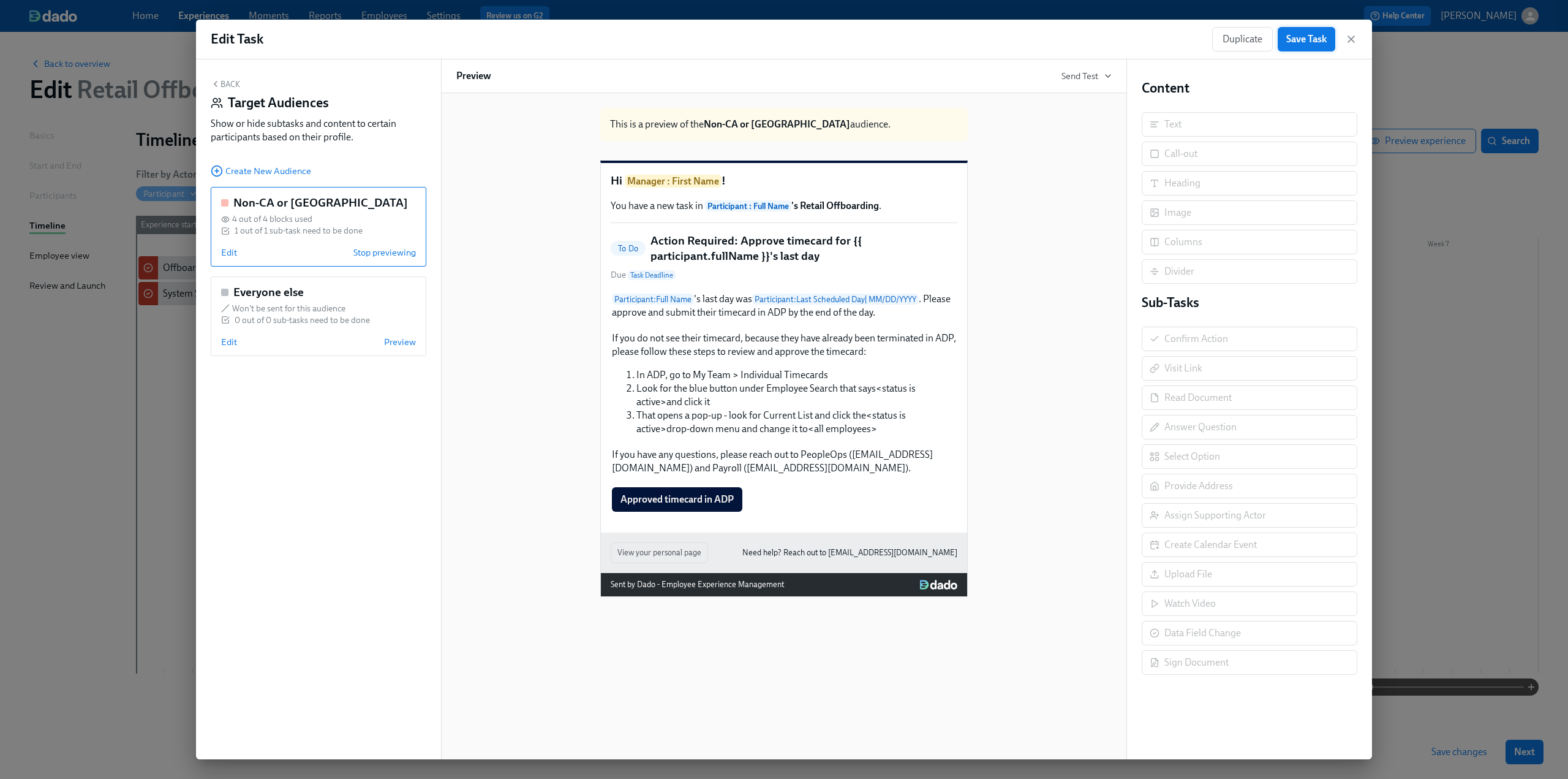
click at [1307, 37] on span "Save Task" at bounding box center [1307, 39] width 41 height 12
click at [1350, 36] on icon "button" at bounding box center [1351, 39] width 12 height 12
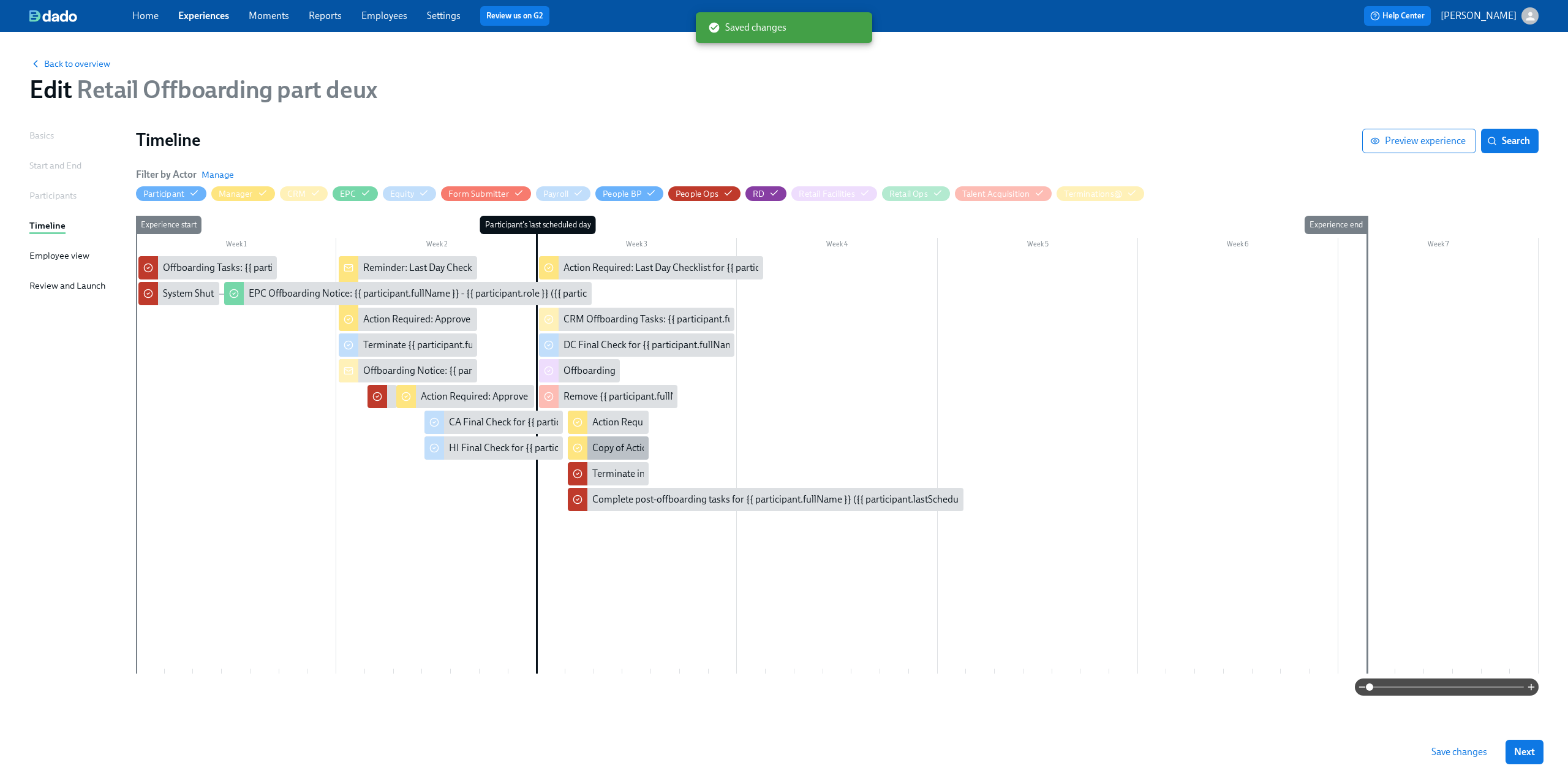
click at [613, 448] on div "Copy of Action Required: Approve timecard for {{ participant.fullName }}'s last…" at bounding box center [763, 448] width 341 height 14
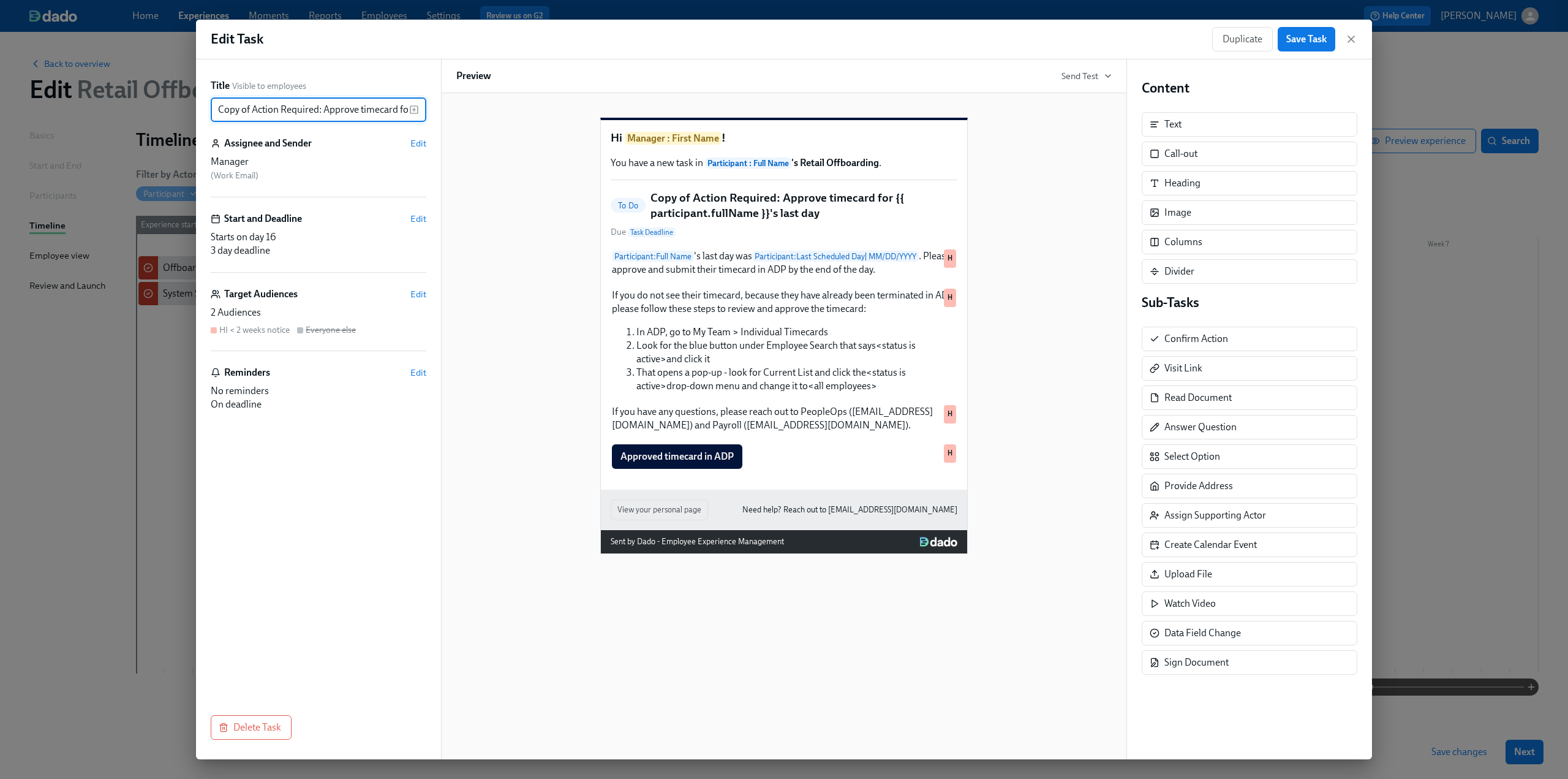
drag, startPoint x: 254, startPoint y: 110, endPoint x: 213, endPoint y: 112, distance: 41.0
click at [213, 112] on input "Copy of Action Required: Approve timecard for {{ participant.fullName }}'s last…" at bounding box center [310, 110] width 199 height 25
type input "Action Required: Approve timecard for {{ participant.fullName }}'s last day"
click at [1298, 41] on span "Save Task" at bounding box center [1307, 39] width 41 height 12
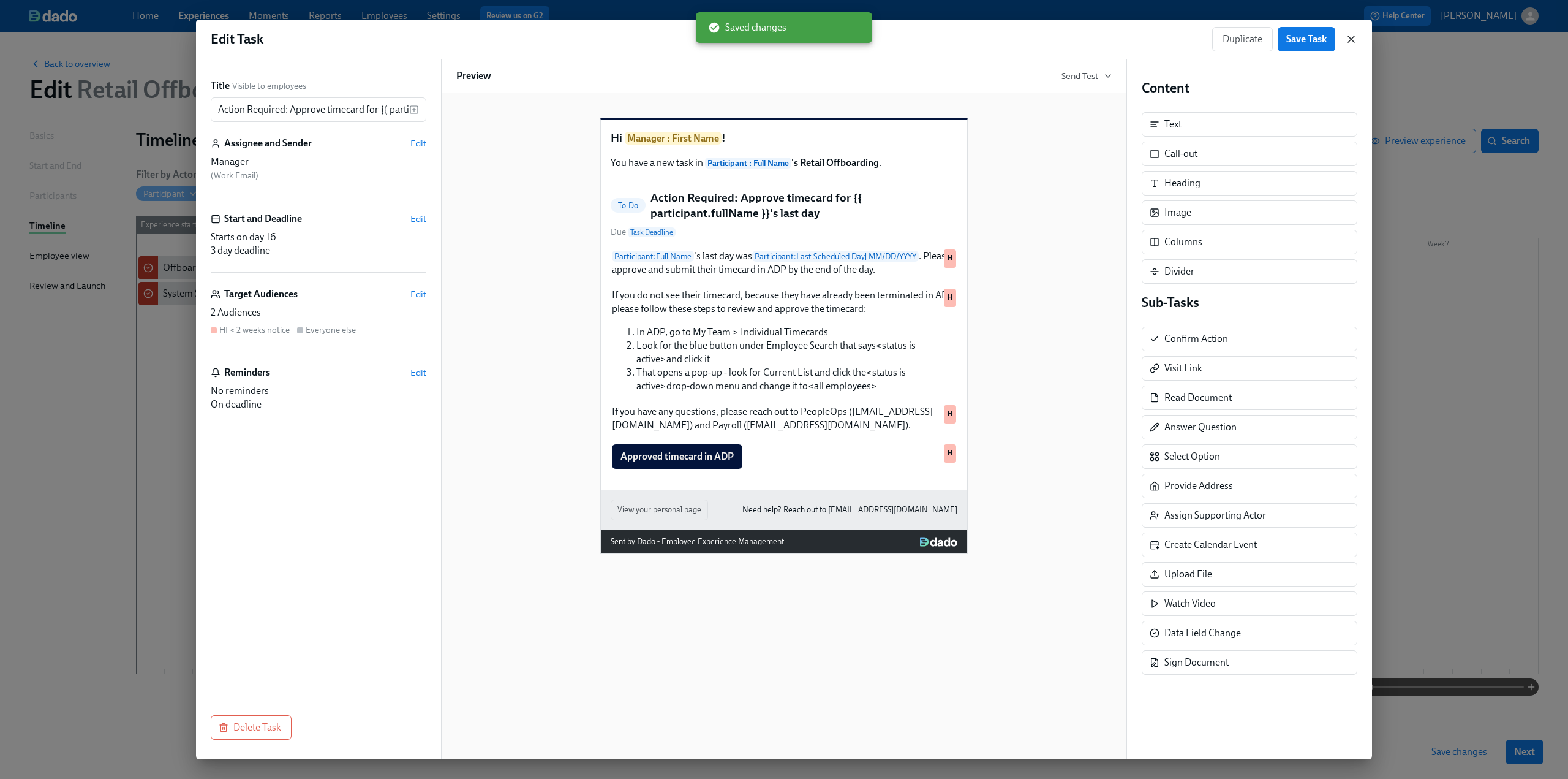
click at [1355, 37] on icon "button" at bounding box center [1351, 39] width 12 height 12
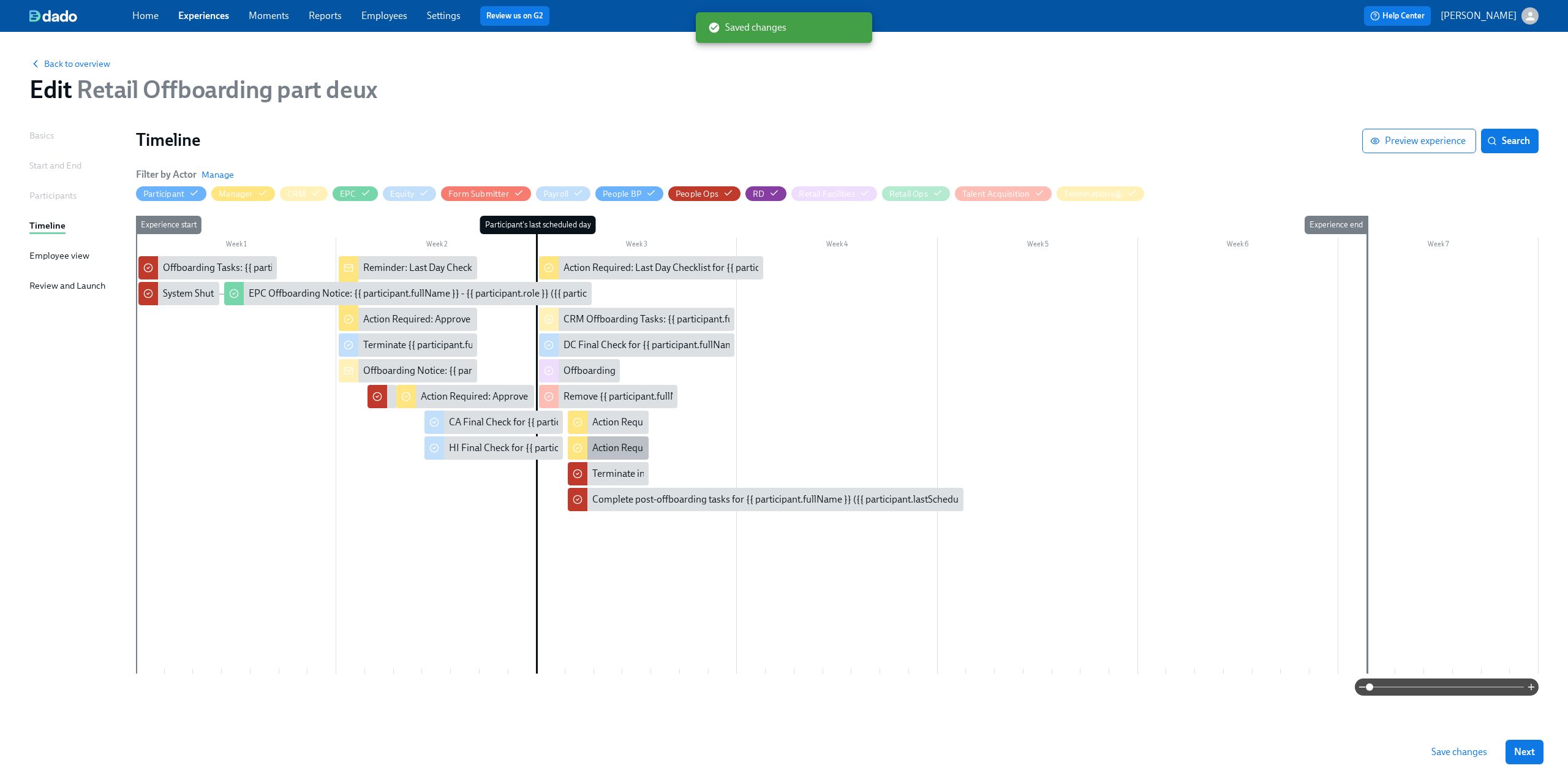
click at [614, 451] on div "Action Required: Approve timecard for {{ participant.fullName }}'s last day" at bounding box center [746, 448] width 308 height 14
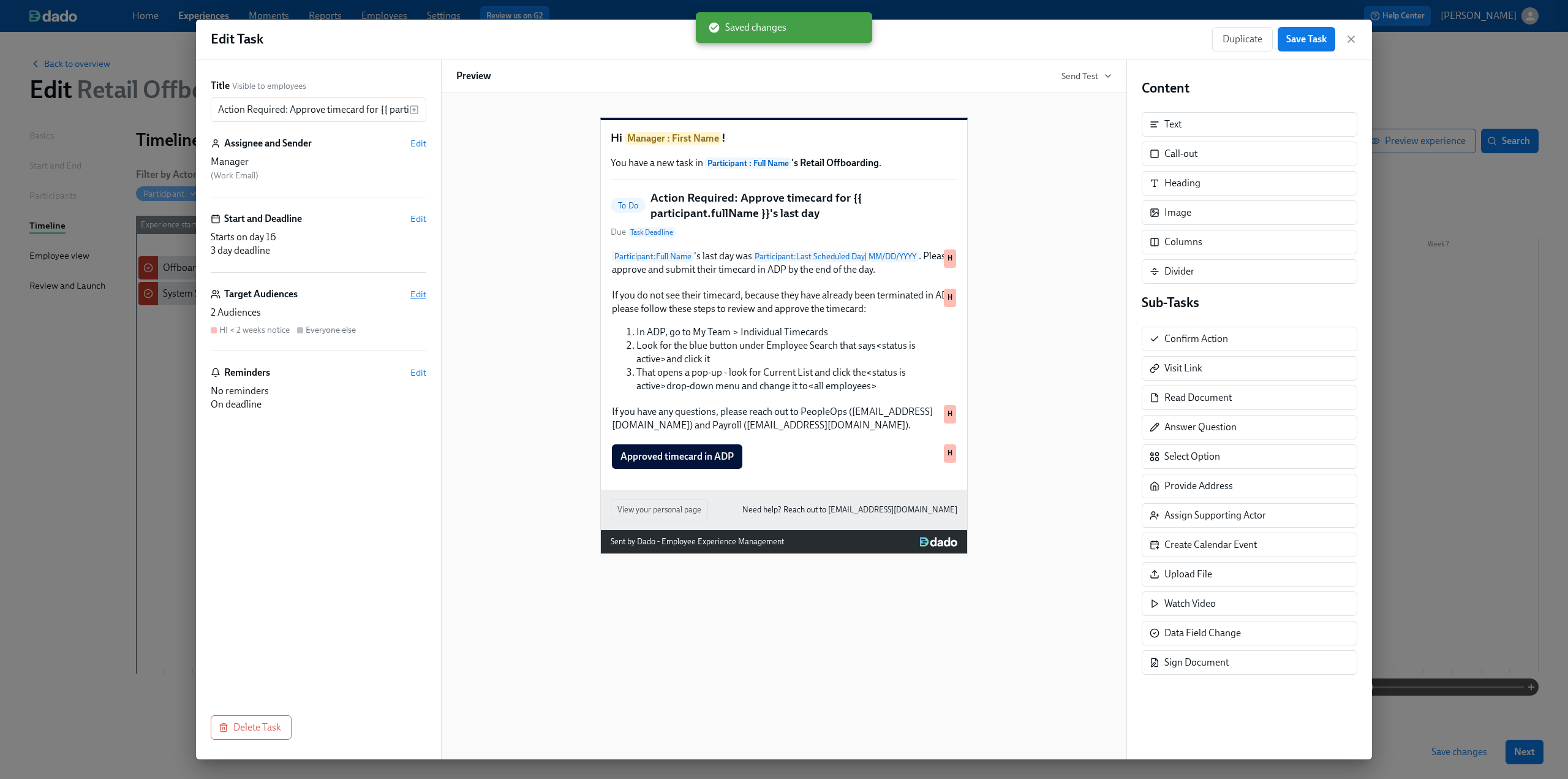
click at [420, 291] on span "Edit" at bounding box center [418, 294] width 16 height 12
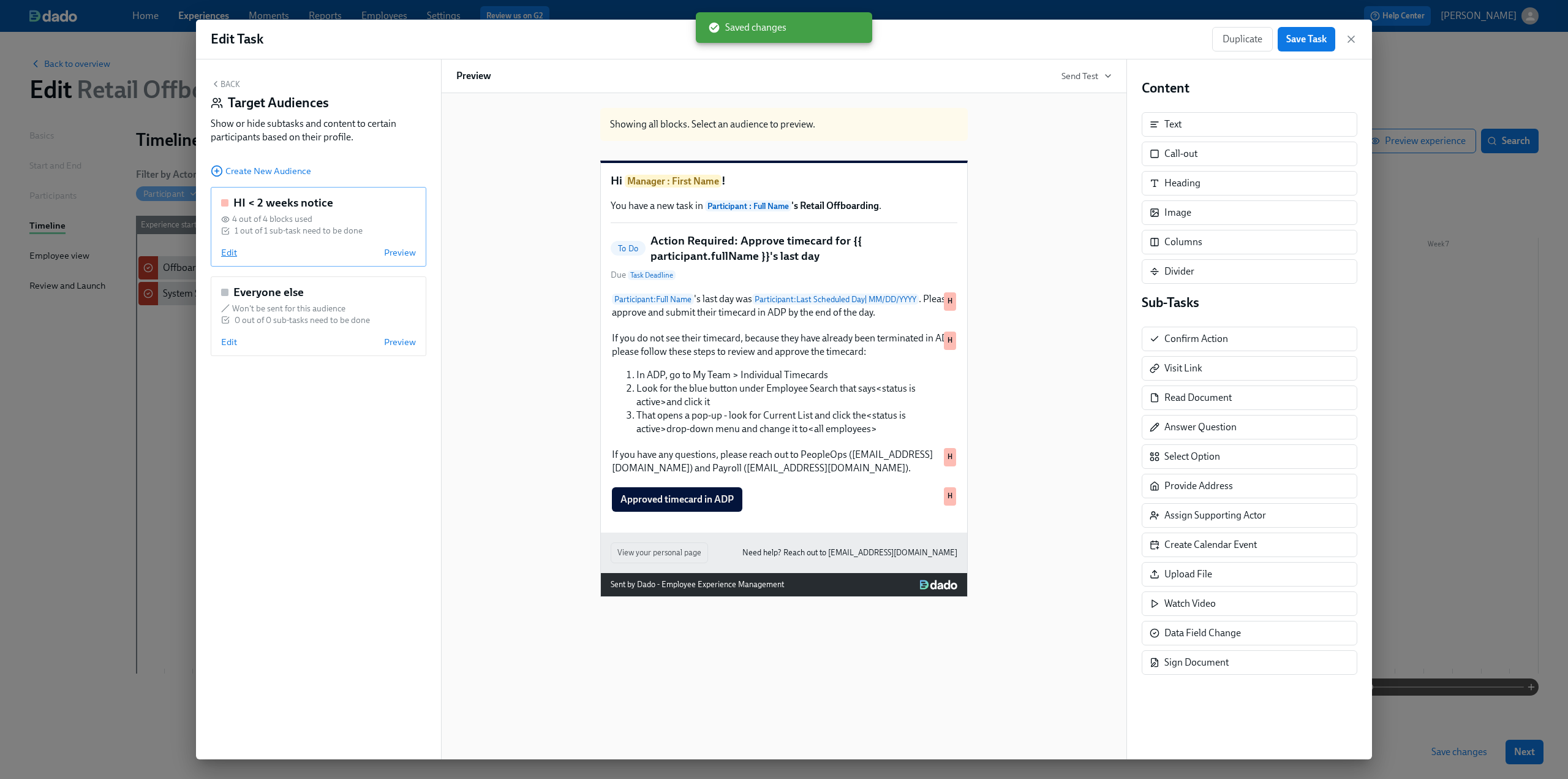
click at [226, 257] on span "Edit" at bounding box center [229, 253] width 16 height 12
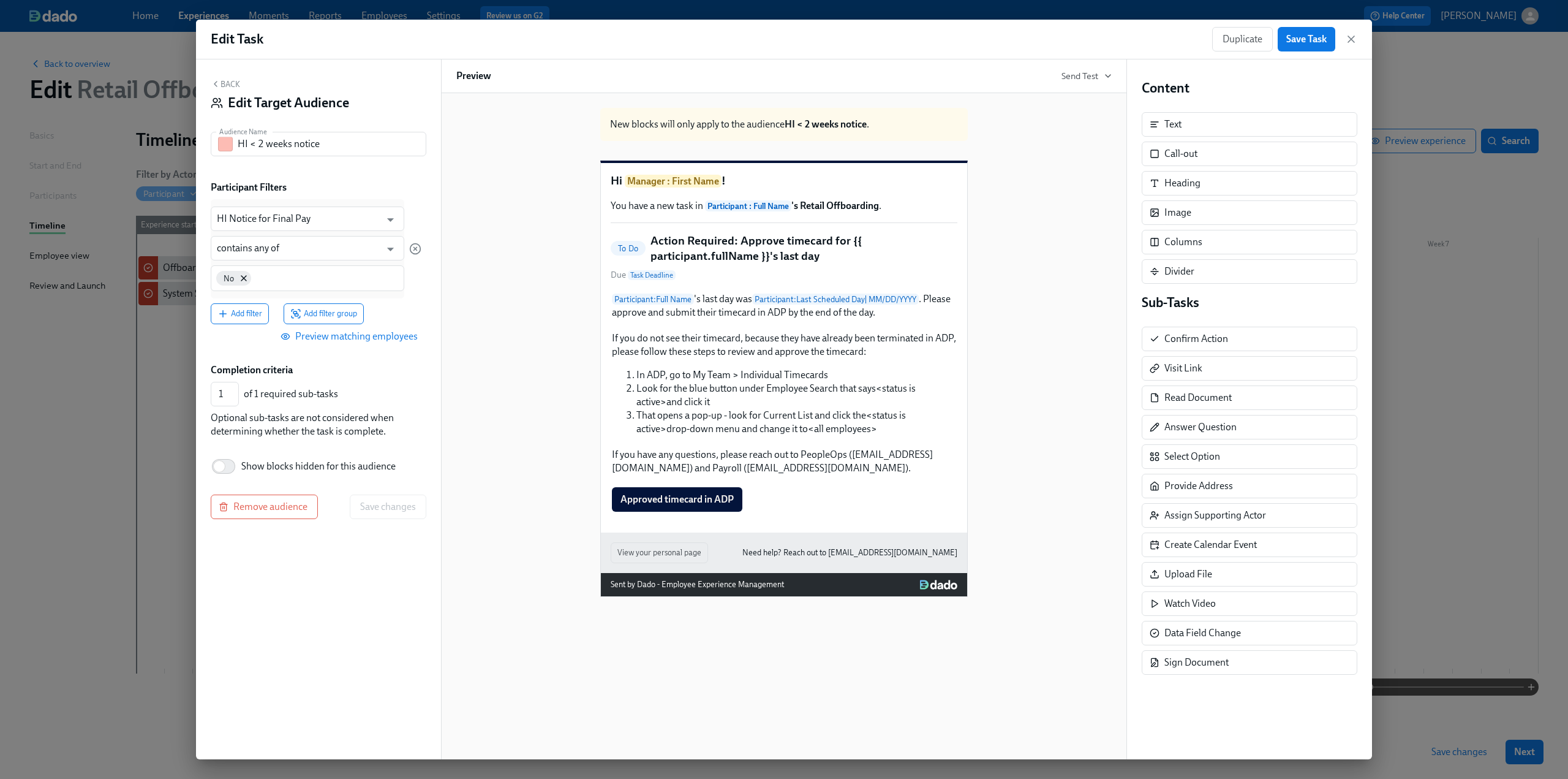
click at [221, 86] on button "Back" at bounding box center [225, 84] width 30 height 10
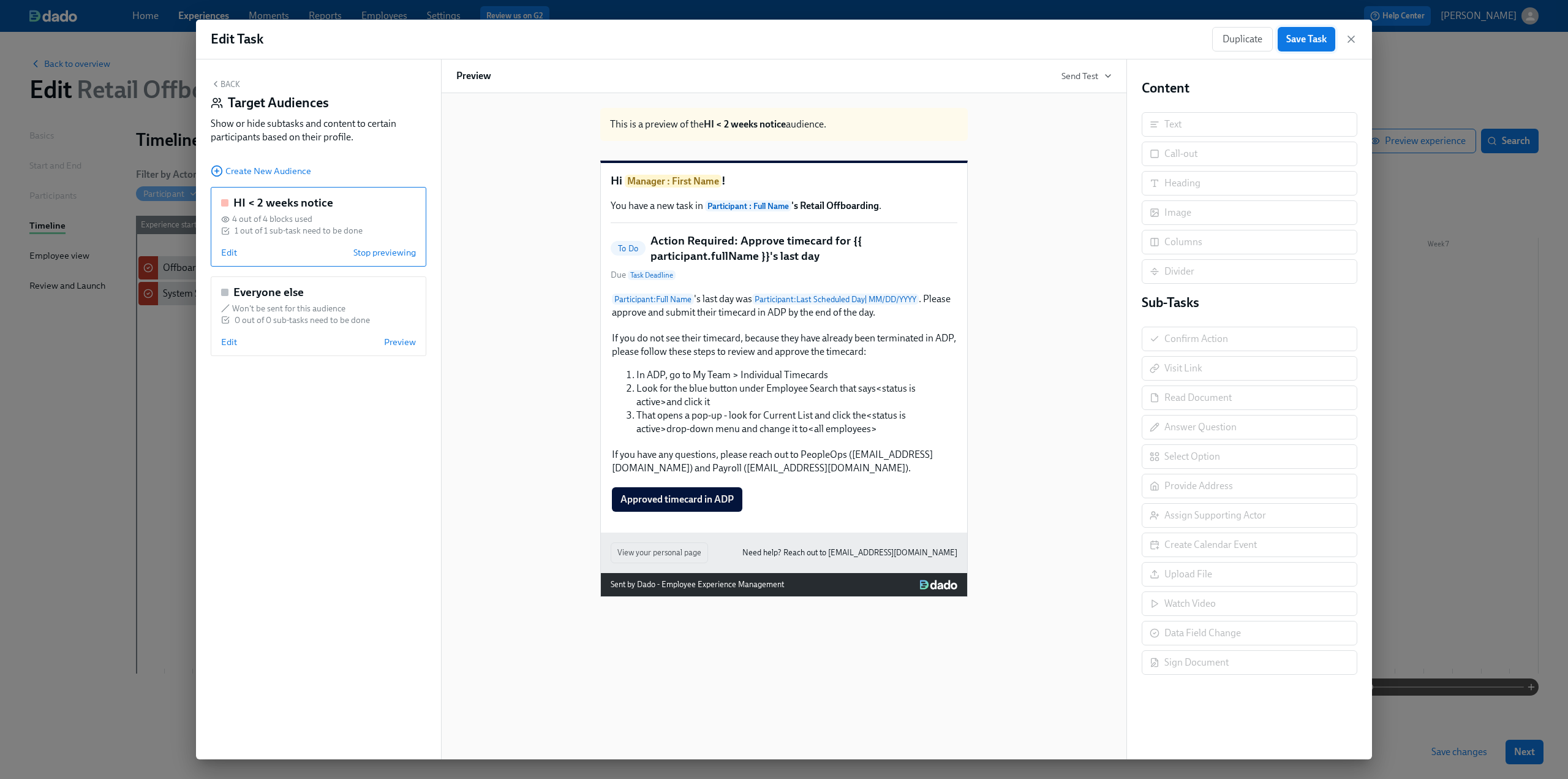
click at [1304, 40] on span "Save Task" at bounding box center [1307, 39] width 41 height 12
click at [1351, 39] on icon "button" at bounding box center [1351, 39] width 6 height 6
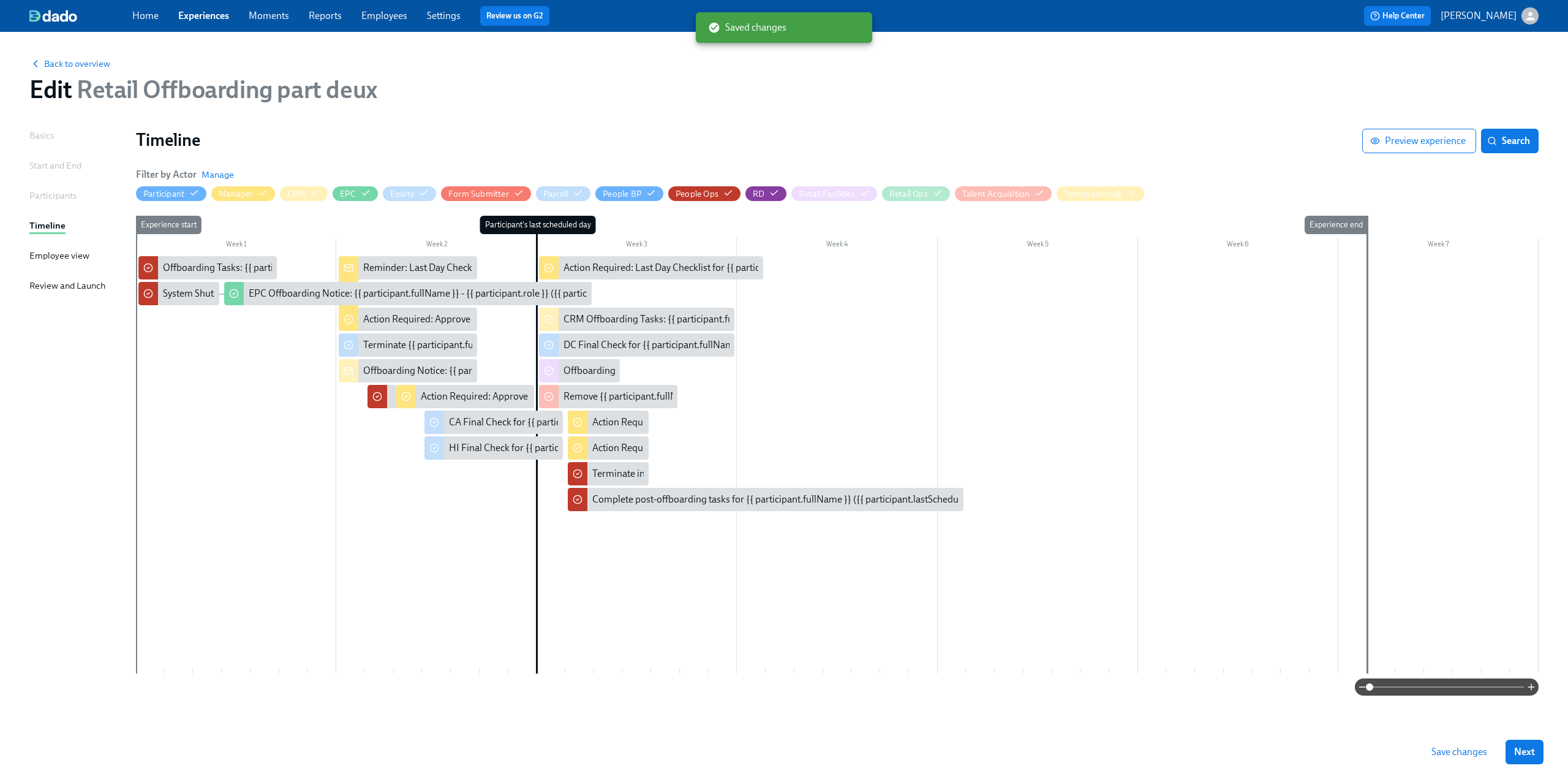
click at [1469, 754] on span "Save changes" at bounding box center [1459, 752] width 56 height 12
click at [77, 63] on span "Back to overview" at bounding box center [70, 63] width 81 height 12
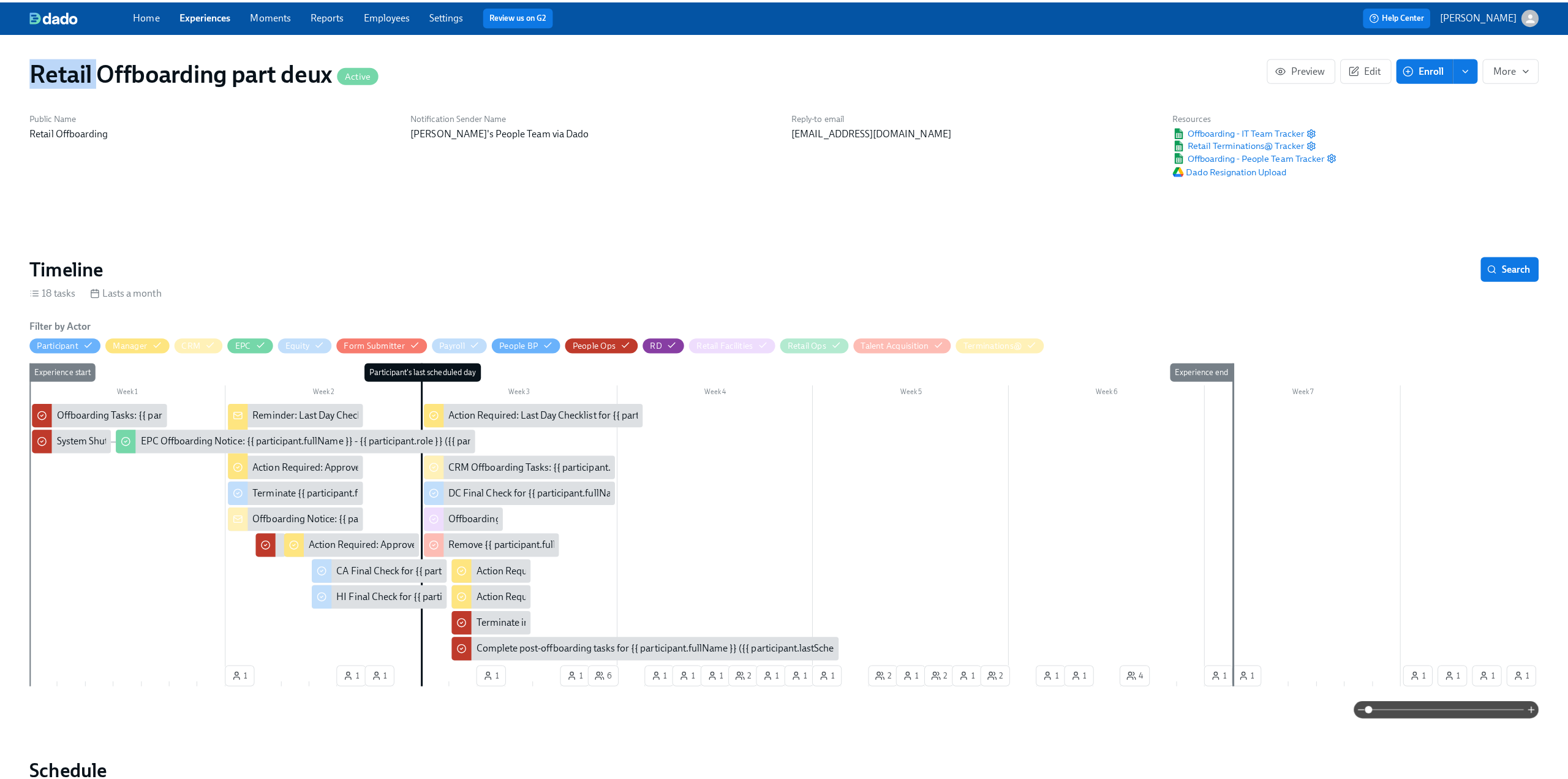
scroll to position [0, 7007]
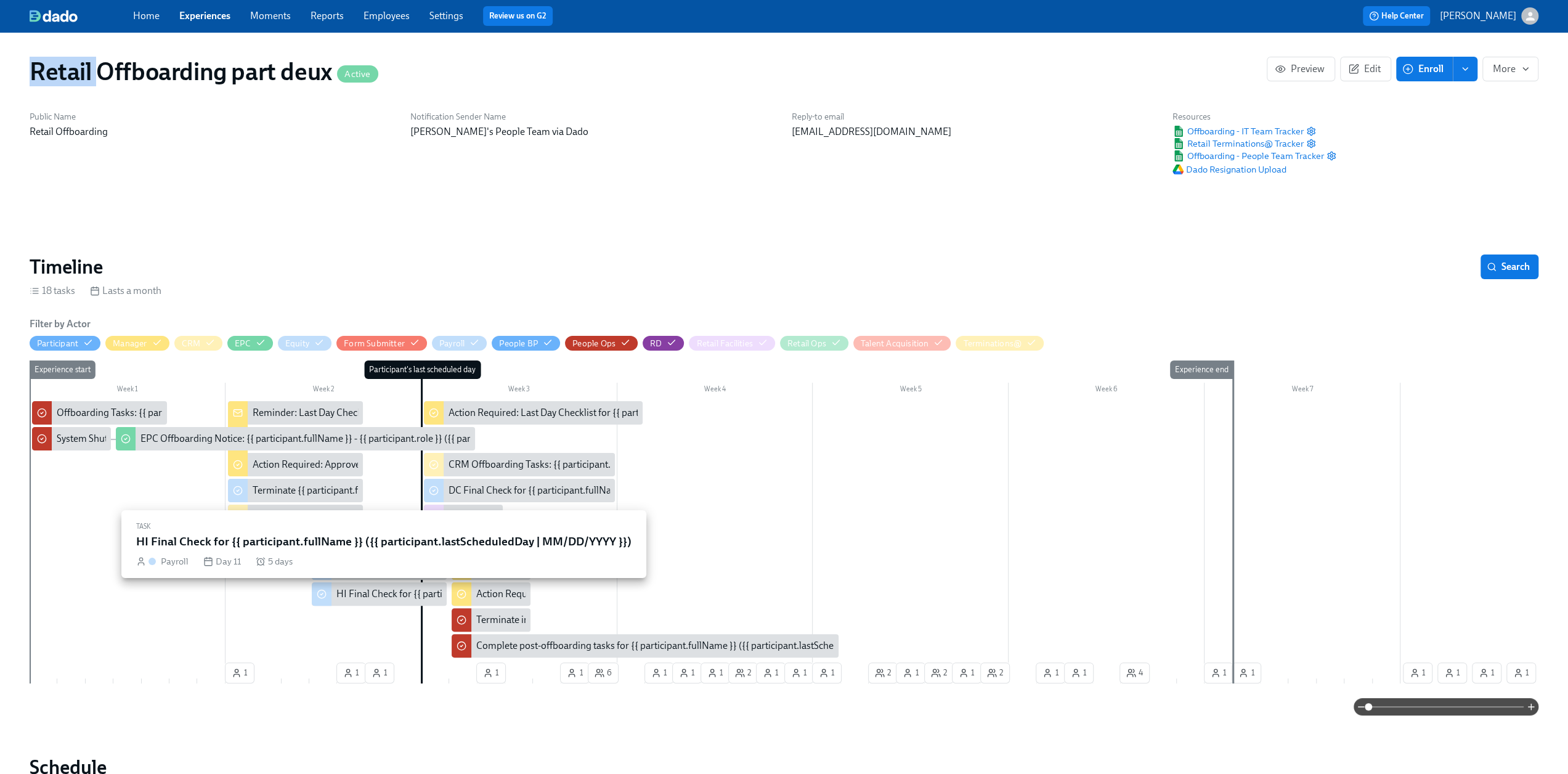
click at [350, 599] on div "HI Final Check for {{ participant.fullName }} ({{ participant.lastScheduledDay …" at bounding box center [536, 594] width 399 height 14
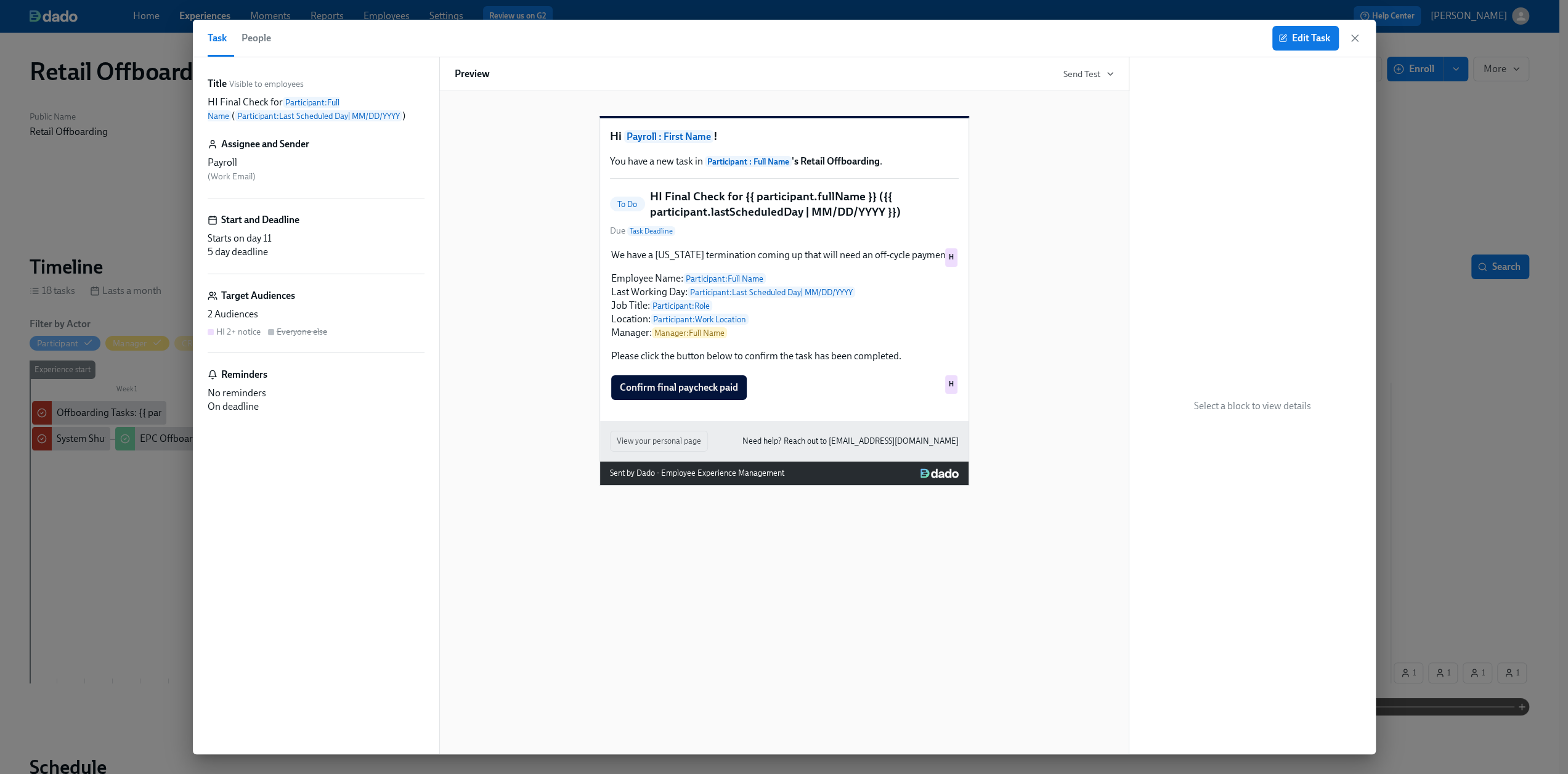
scroll to position [0, 7047]
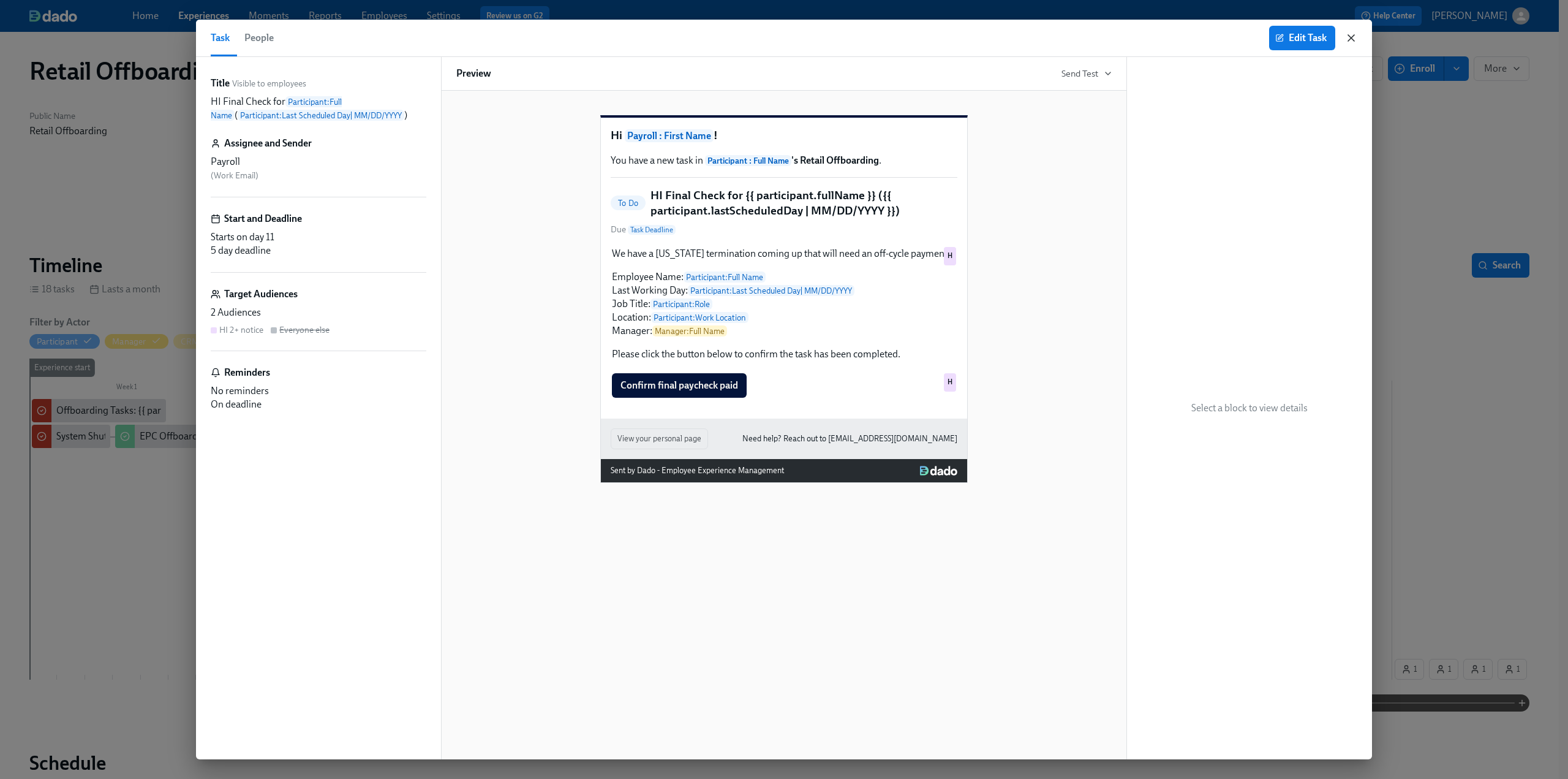
click at [1346, 36] on icon "button" at bounding box center [1351, 38] width 12 height 12
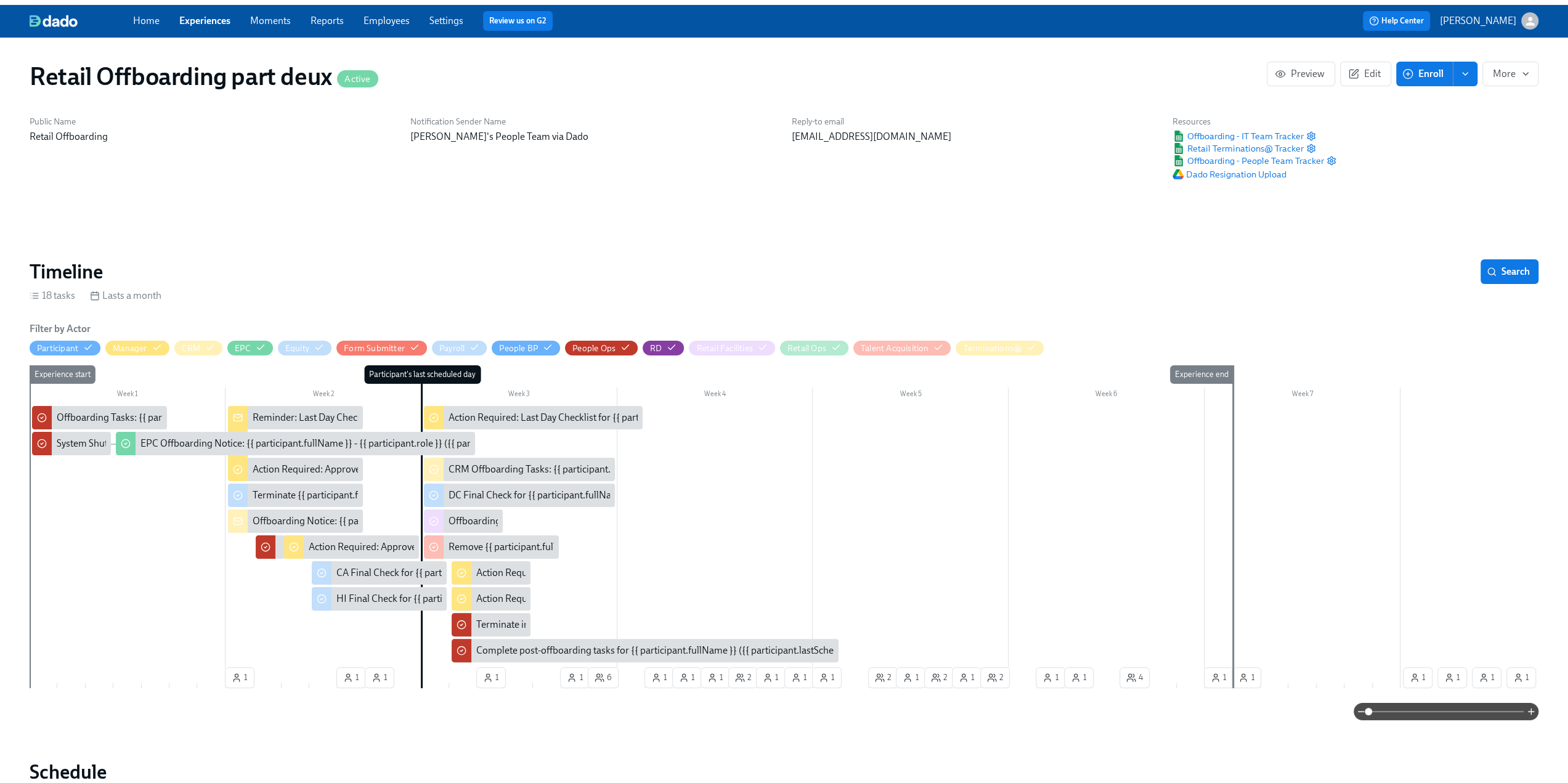
scroll to position [0, 7038]
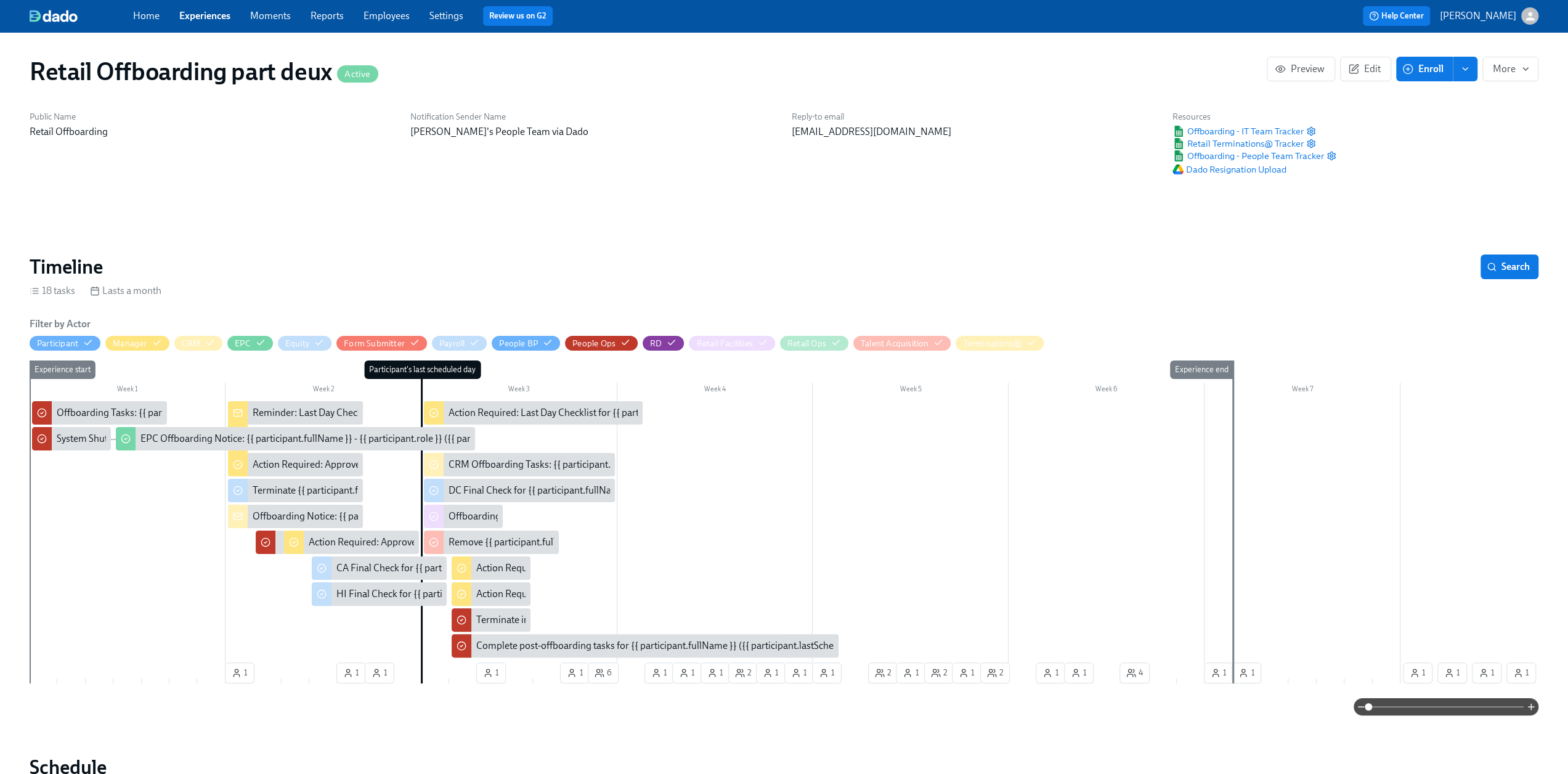
click at [195, 12] on link "Experiences" at bounding box center [205, 15] width 51 height 12
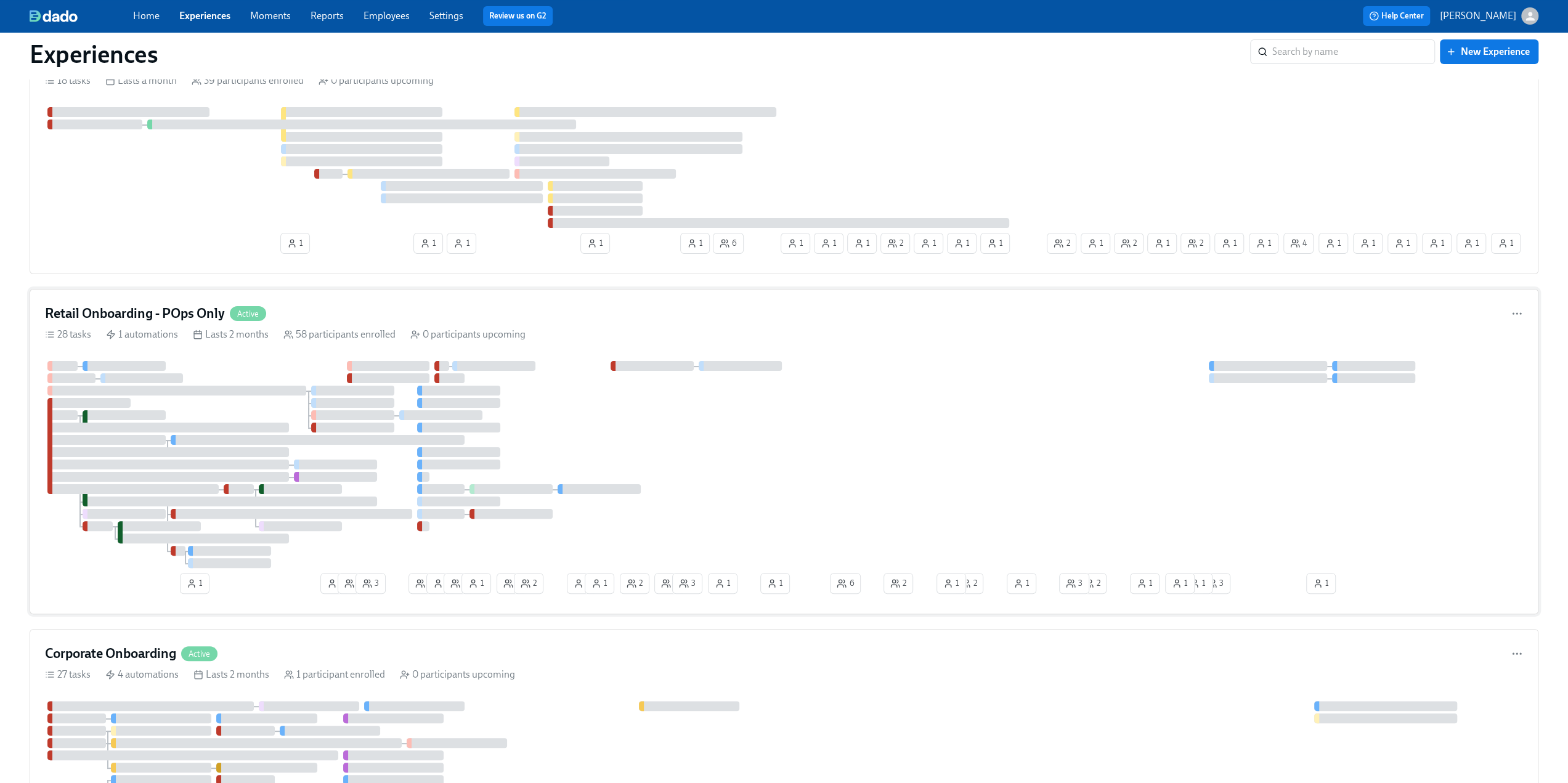
scroll to position [184, 0]
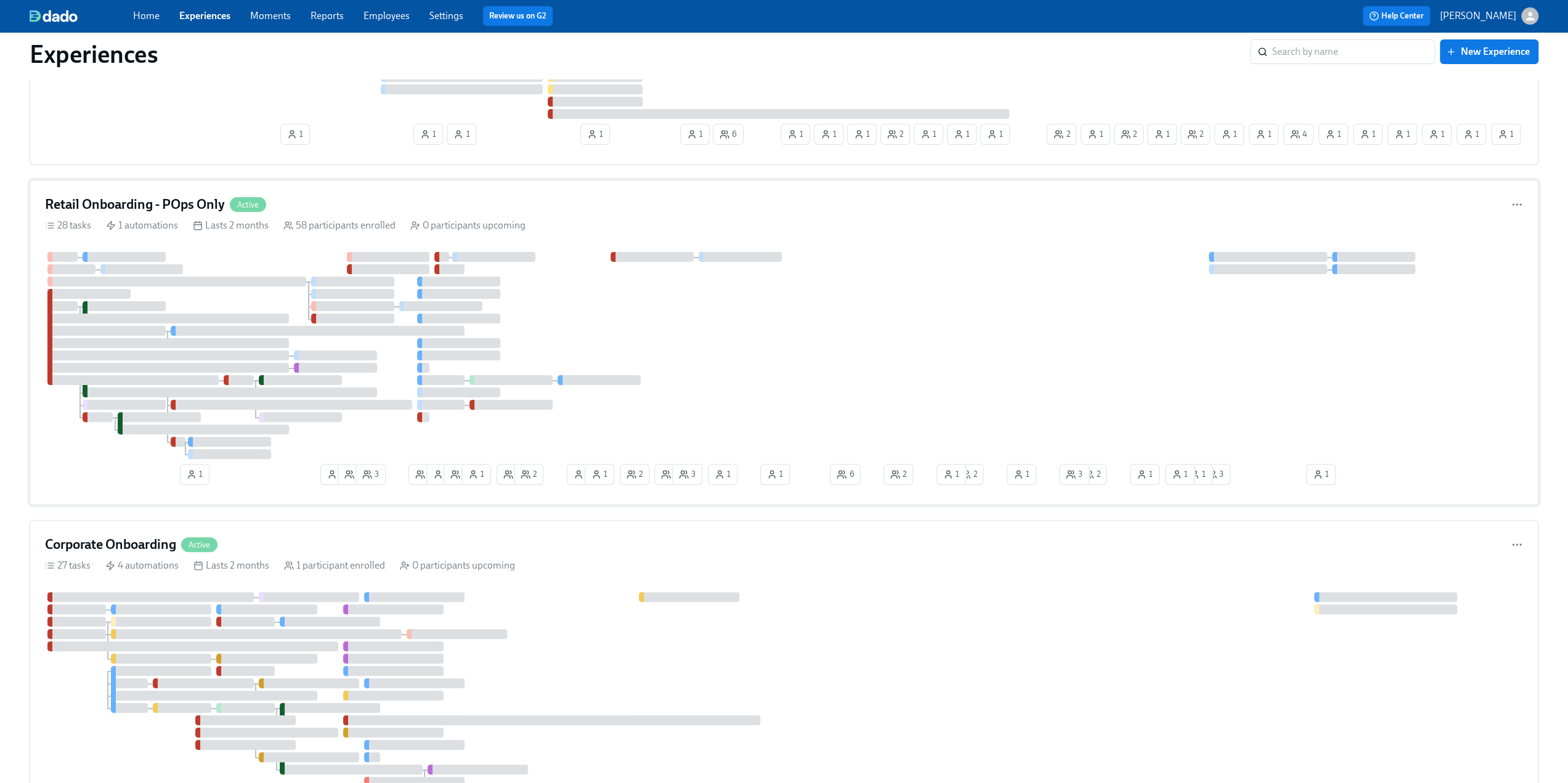
click at [307, 200] on div "Retail Onboarding - POps Only Active" at bounding box center [784, 204] width 1478 height 19
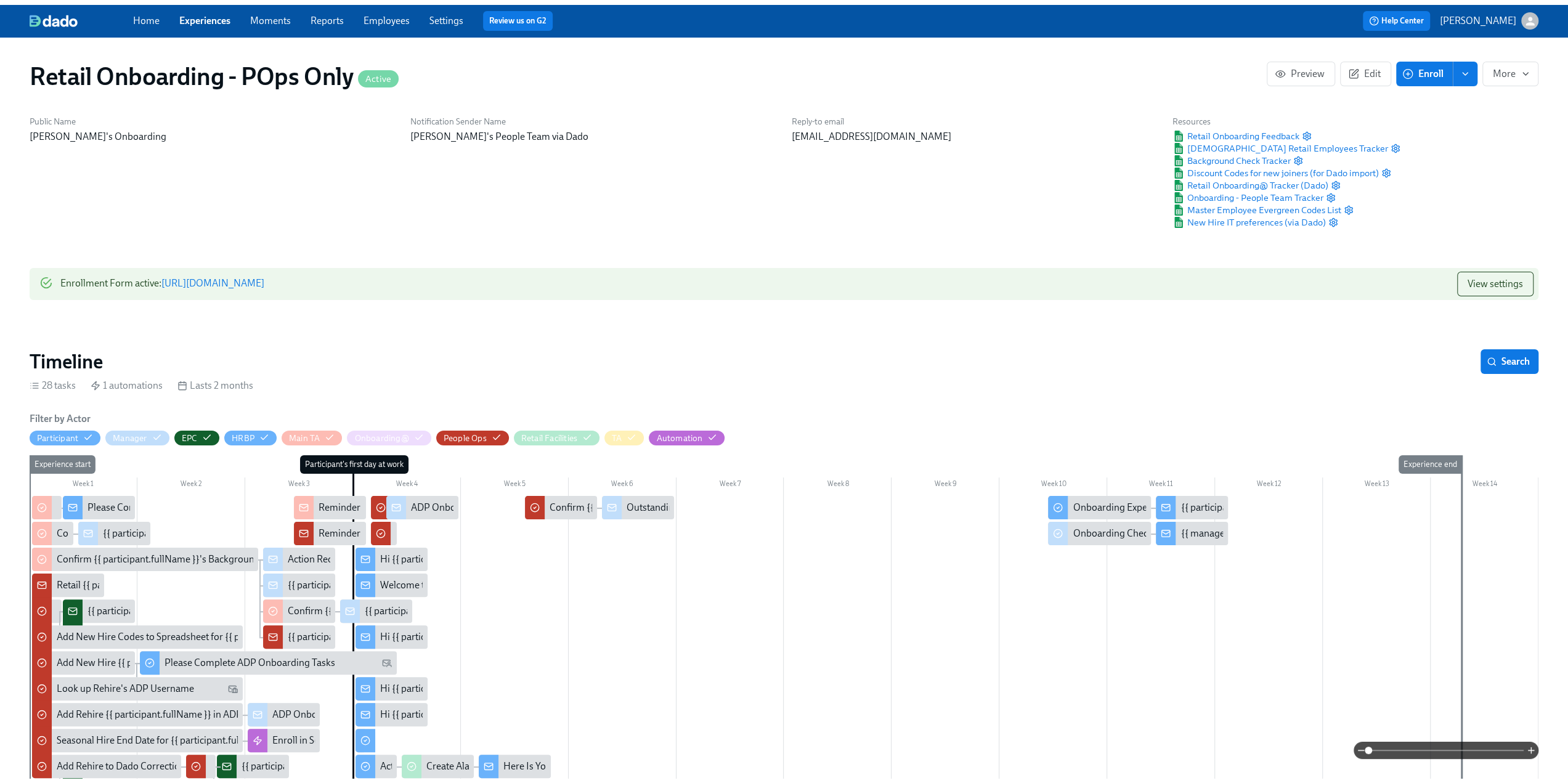
scroll to position [0, 12260]
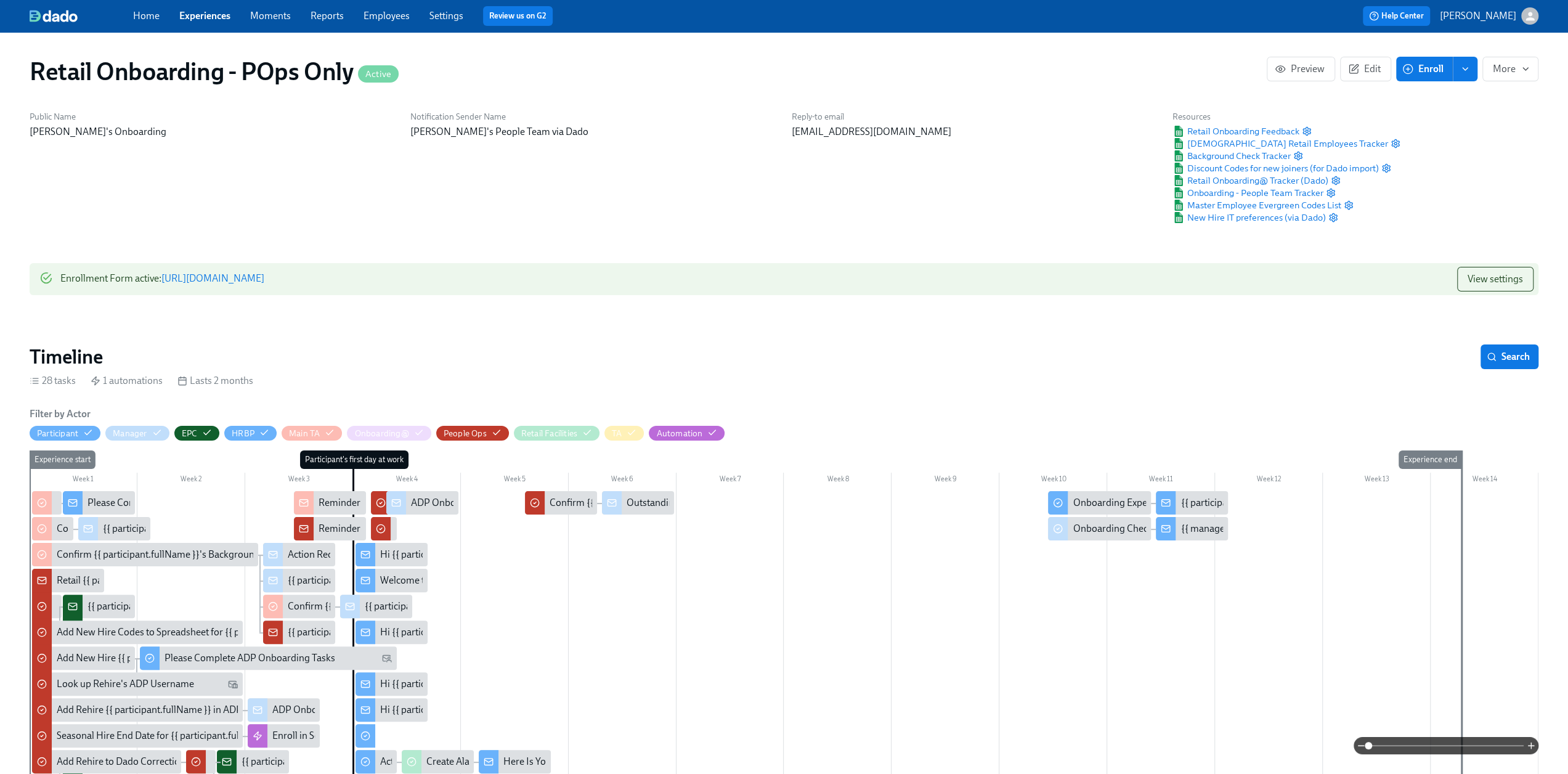
click at [192, 17] on link "Experiences" at bounding box center [205, 15] width 51 height 12
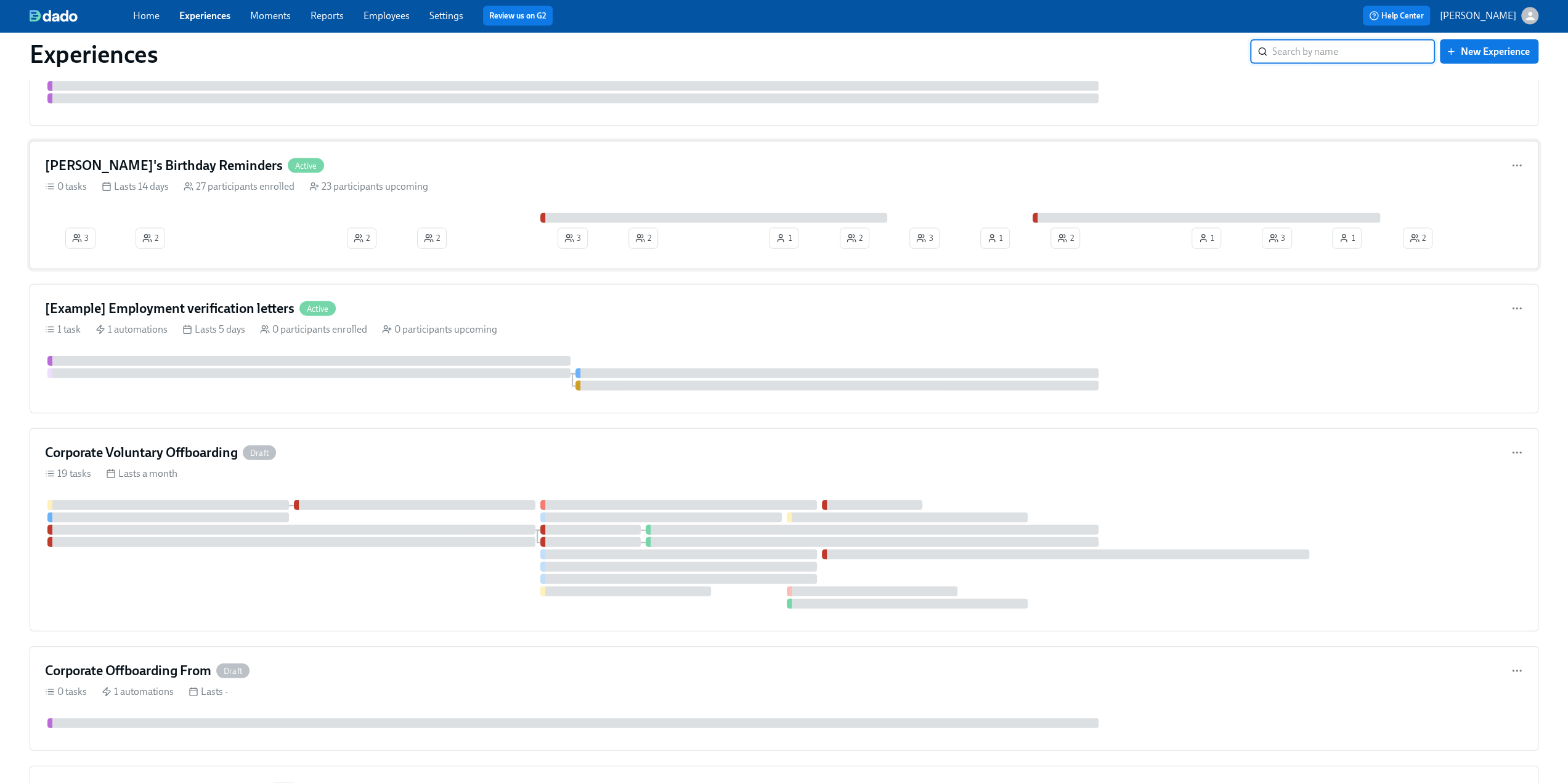
scroll to position [2710, 0]
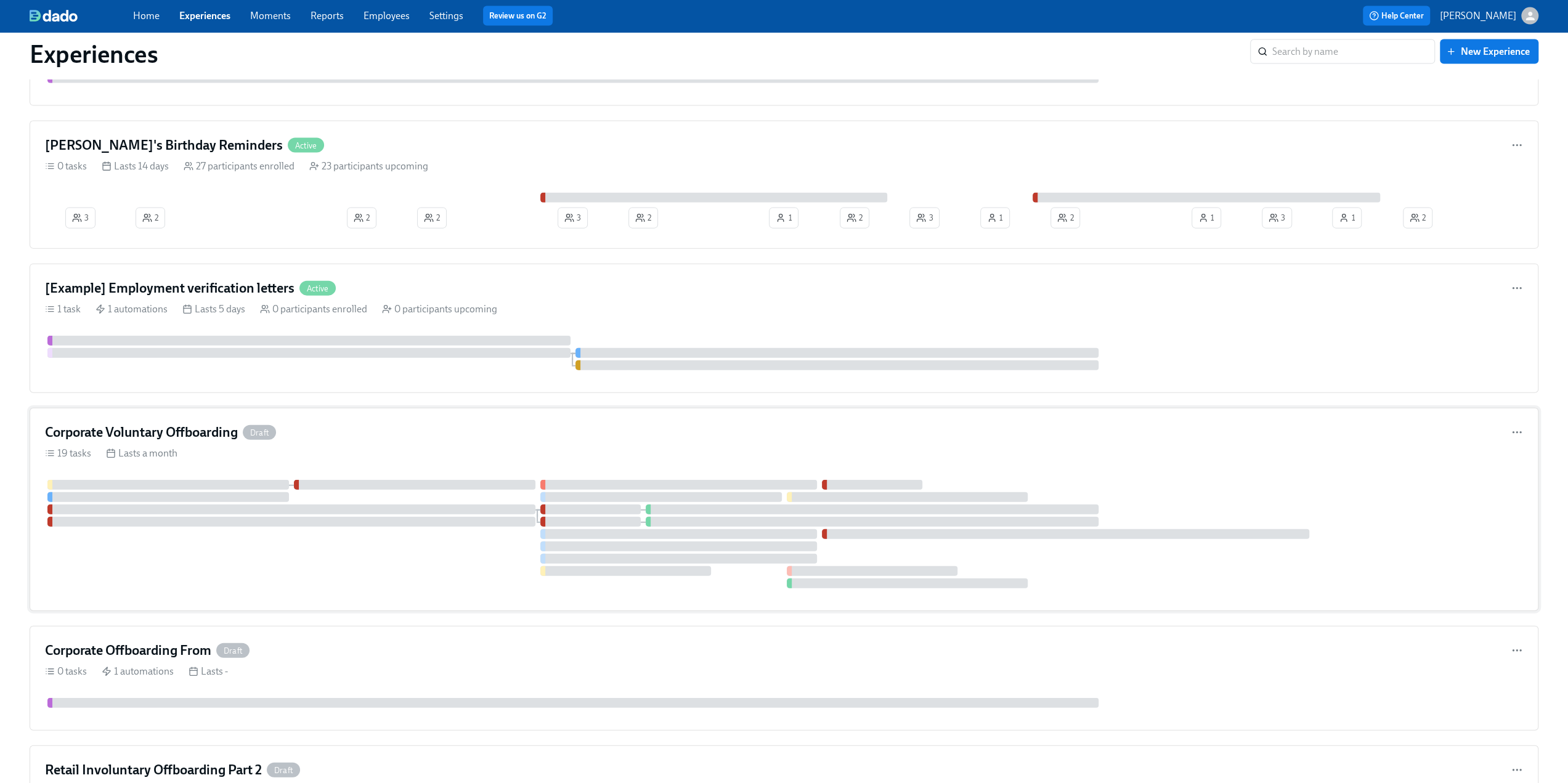
click at [455, 413] on div "Corporate Voluntary Offboarding Draft 19 tasks Lasts a month" at bounding box center [784, 509] width 1509 height 203
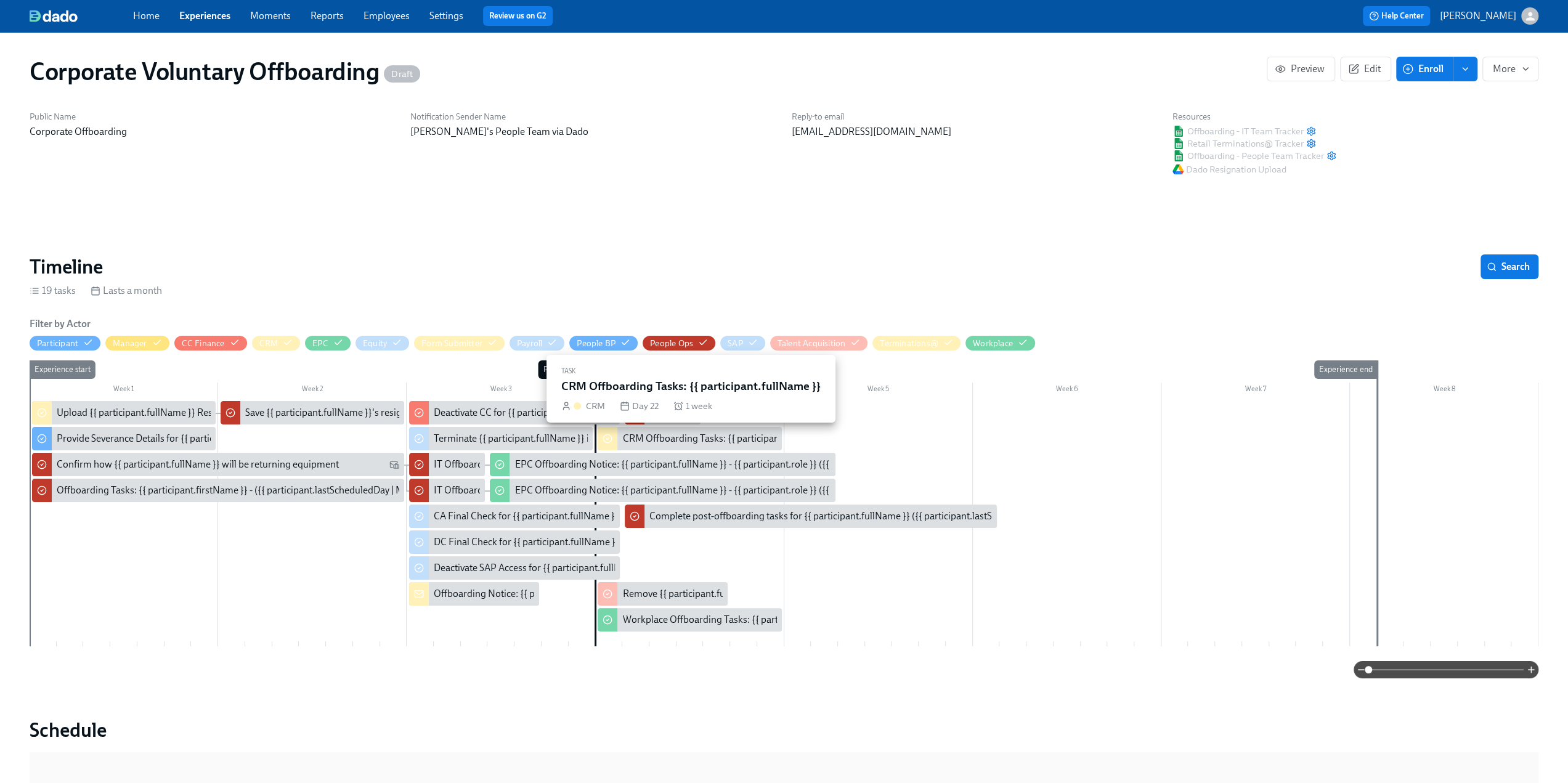
click at [704, 438] on div "CRM Offboarding Tasks: {{ participant.fullName }}" at bounding box center [728, 438] width 211 height 14
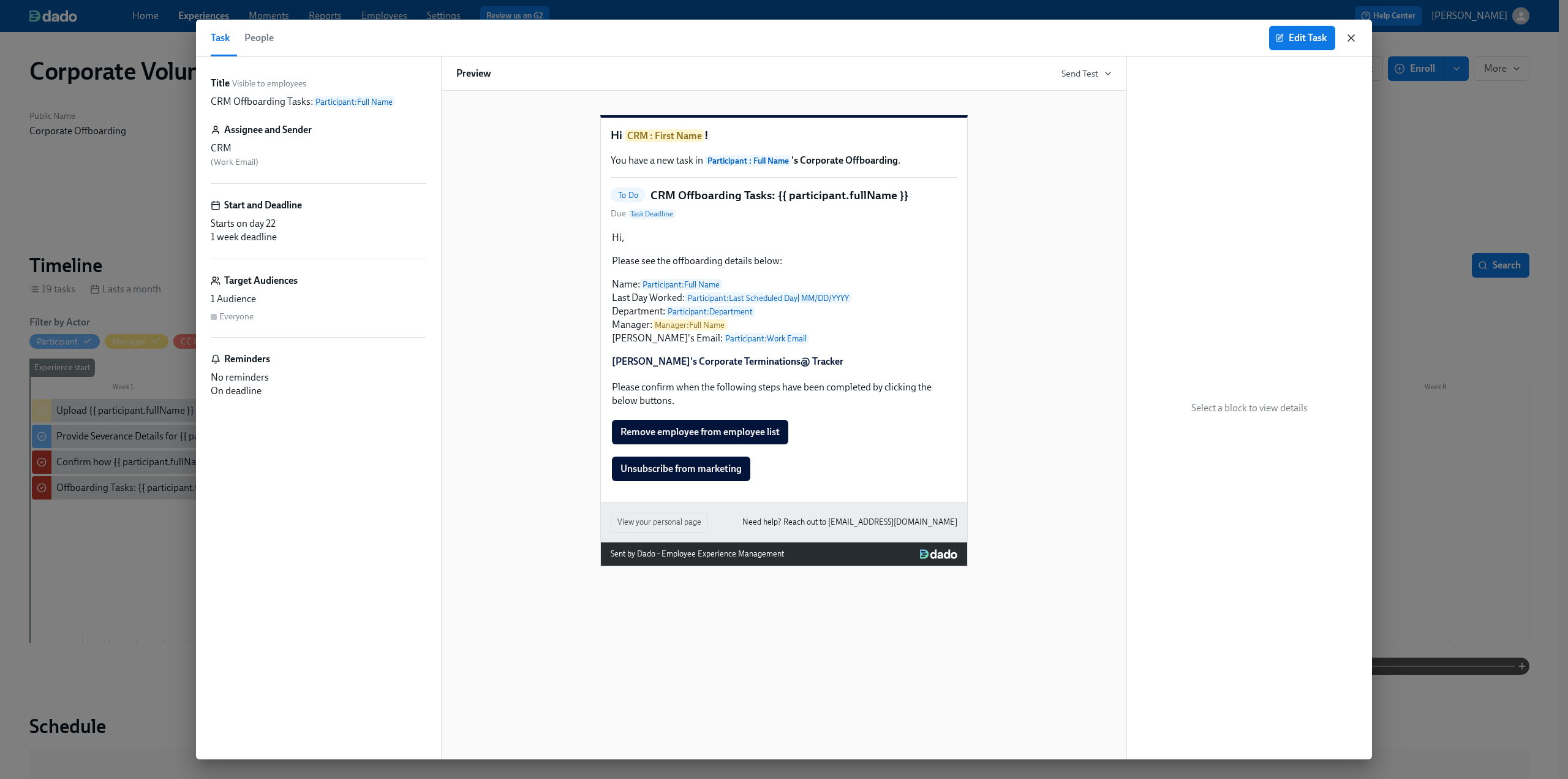
click at [1345, 38] on icon "button" at bounding box center [1351, 38] width 12 height 12
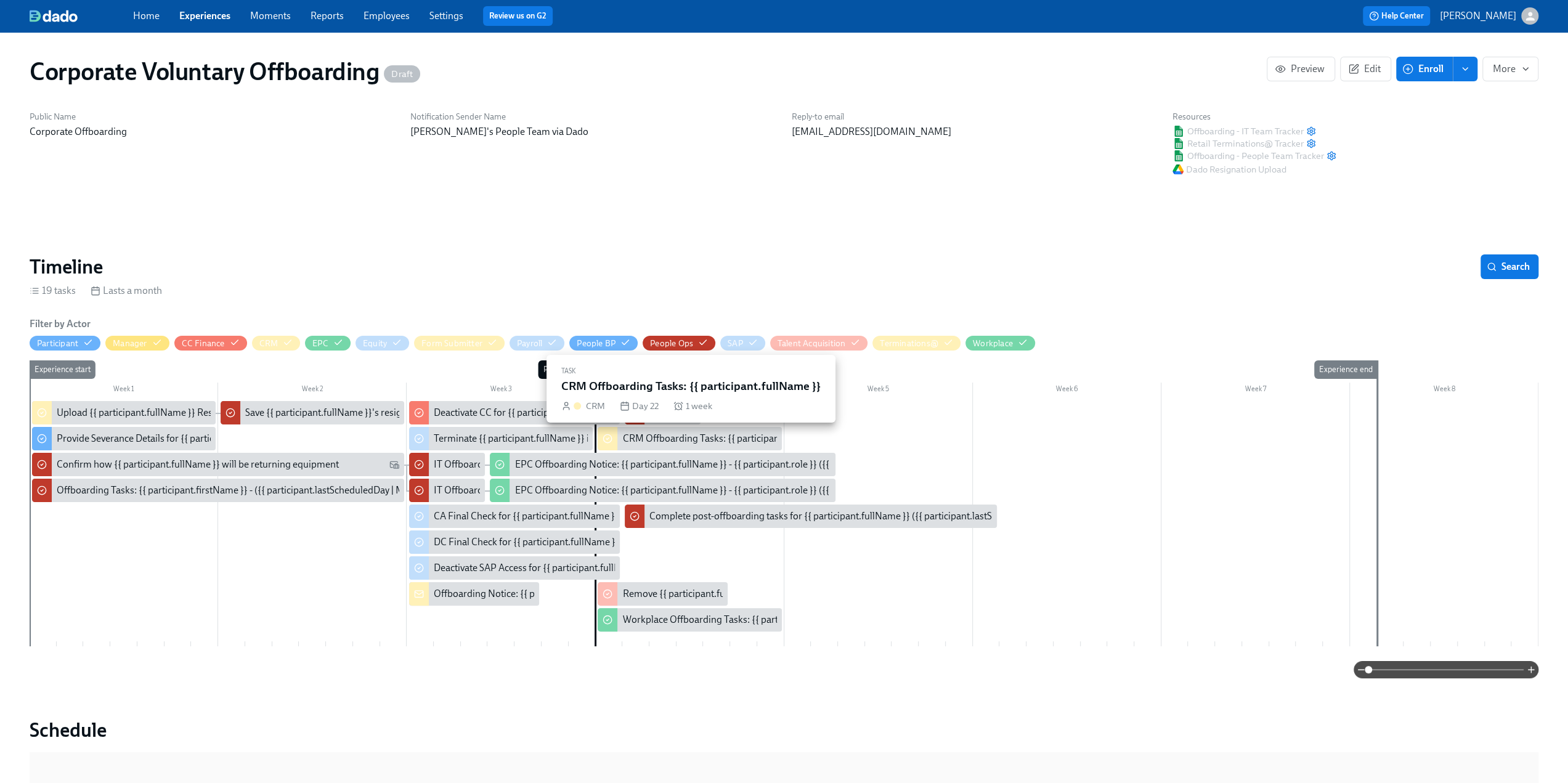
click at [670, 449] on div "CRM Offboarding Tasks: {{ participant.fullName }}" at bounding box center [689, 438] width 184 height 24
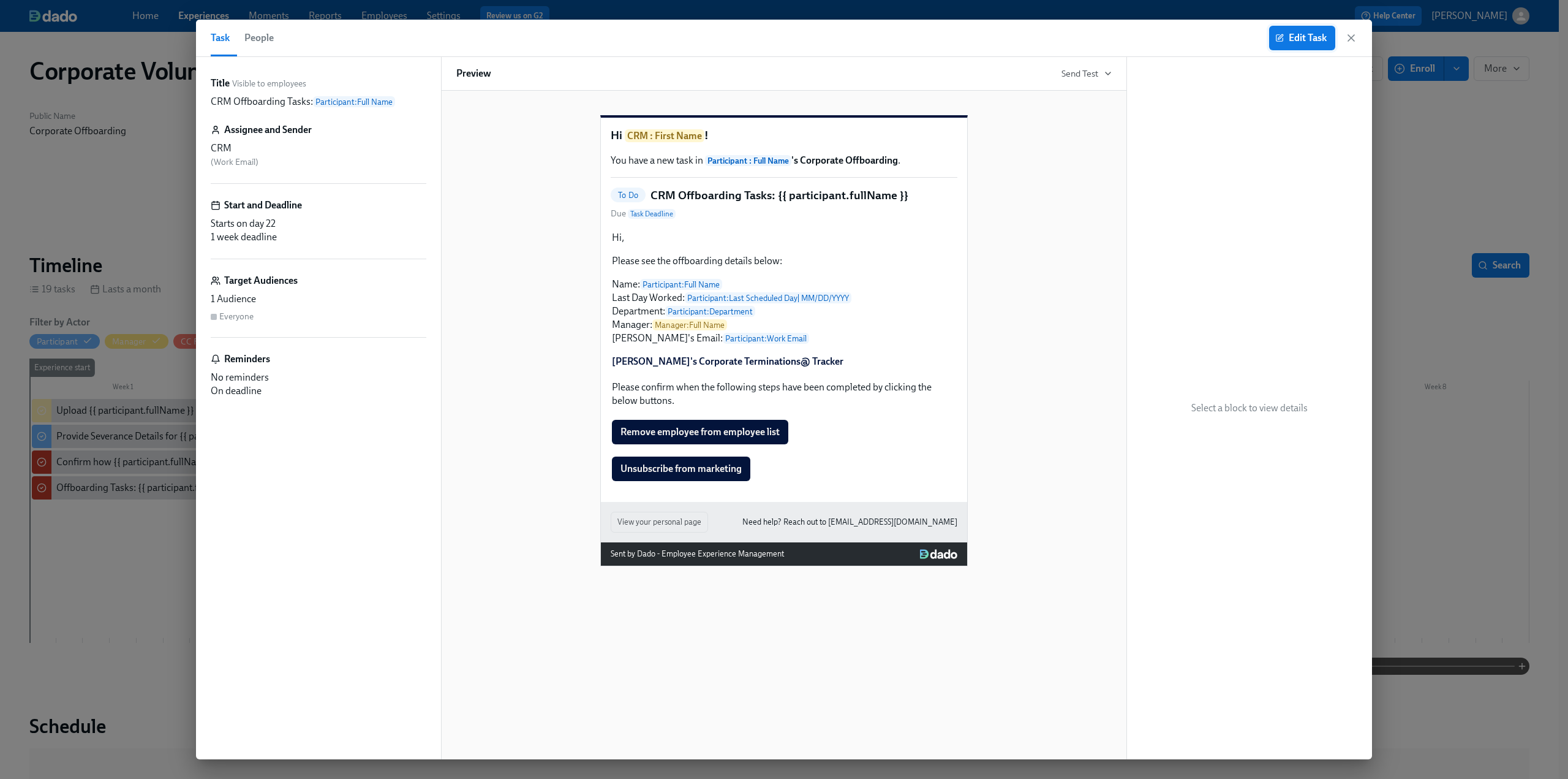
click at [1297, 34] on span "Edit Task" at bounding box center [1302, 38] width 49 height 12
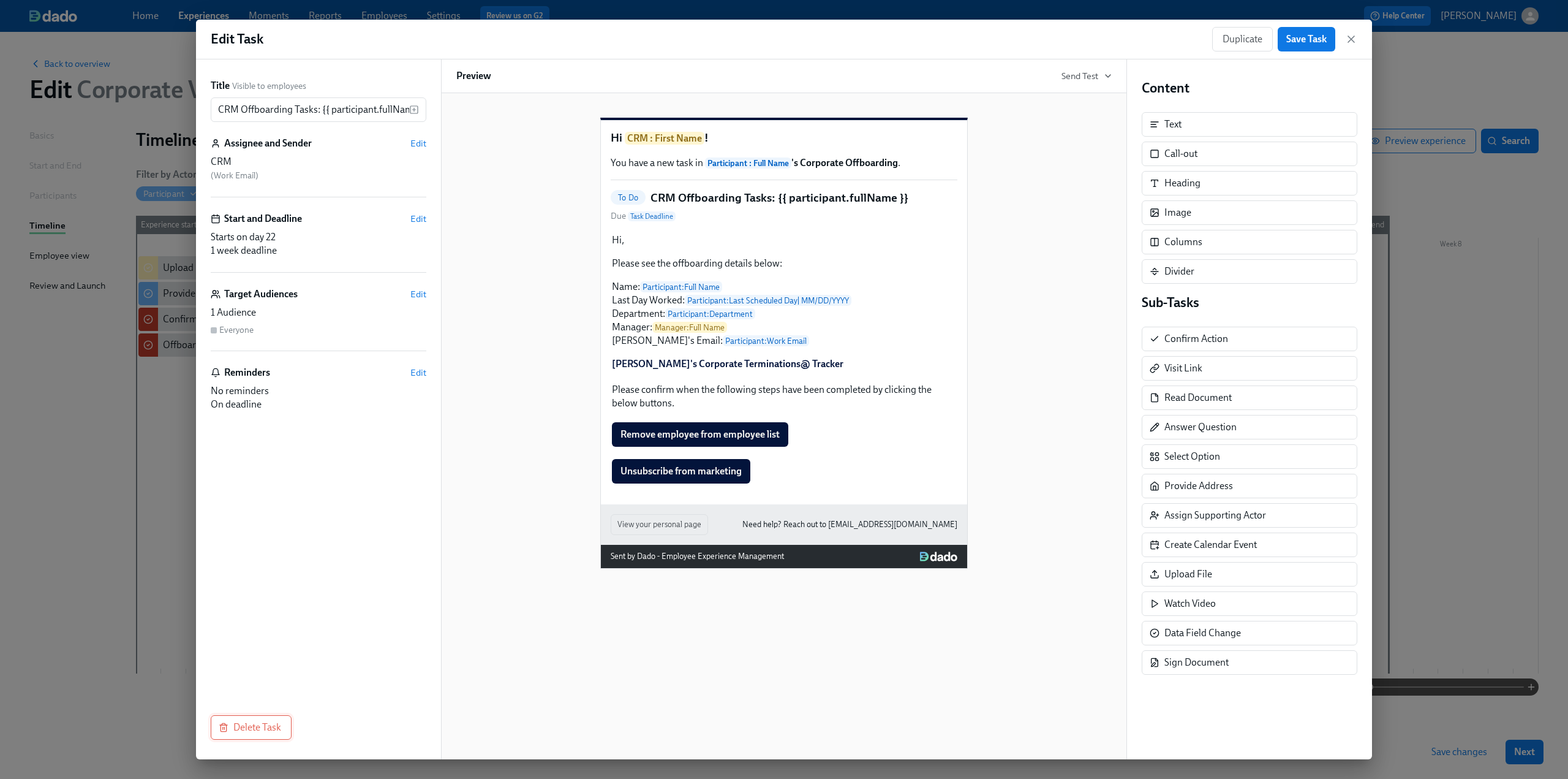
click at [261, 727] on span "Delete Task" at bounding box center [251, 727] width 60 height 12
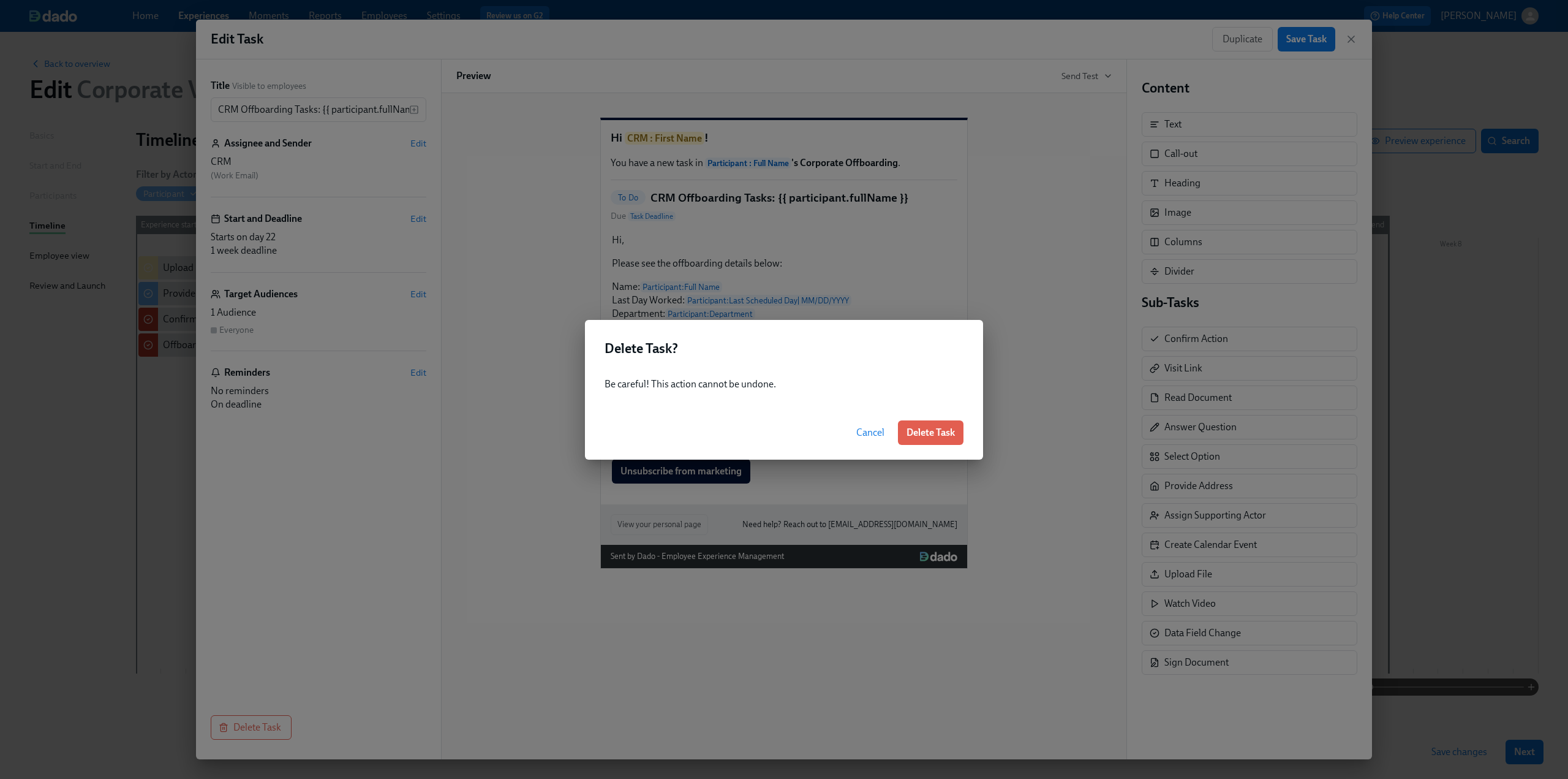
click at [936, 437] on span "Delete Task" at bounding box center [931, 433] width 48 height 12
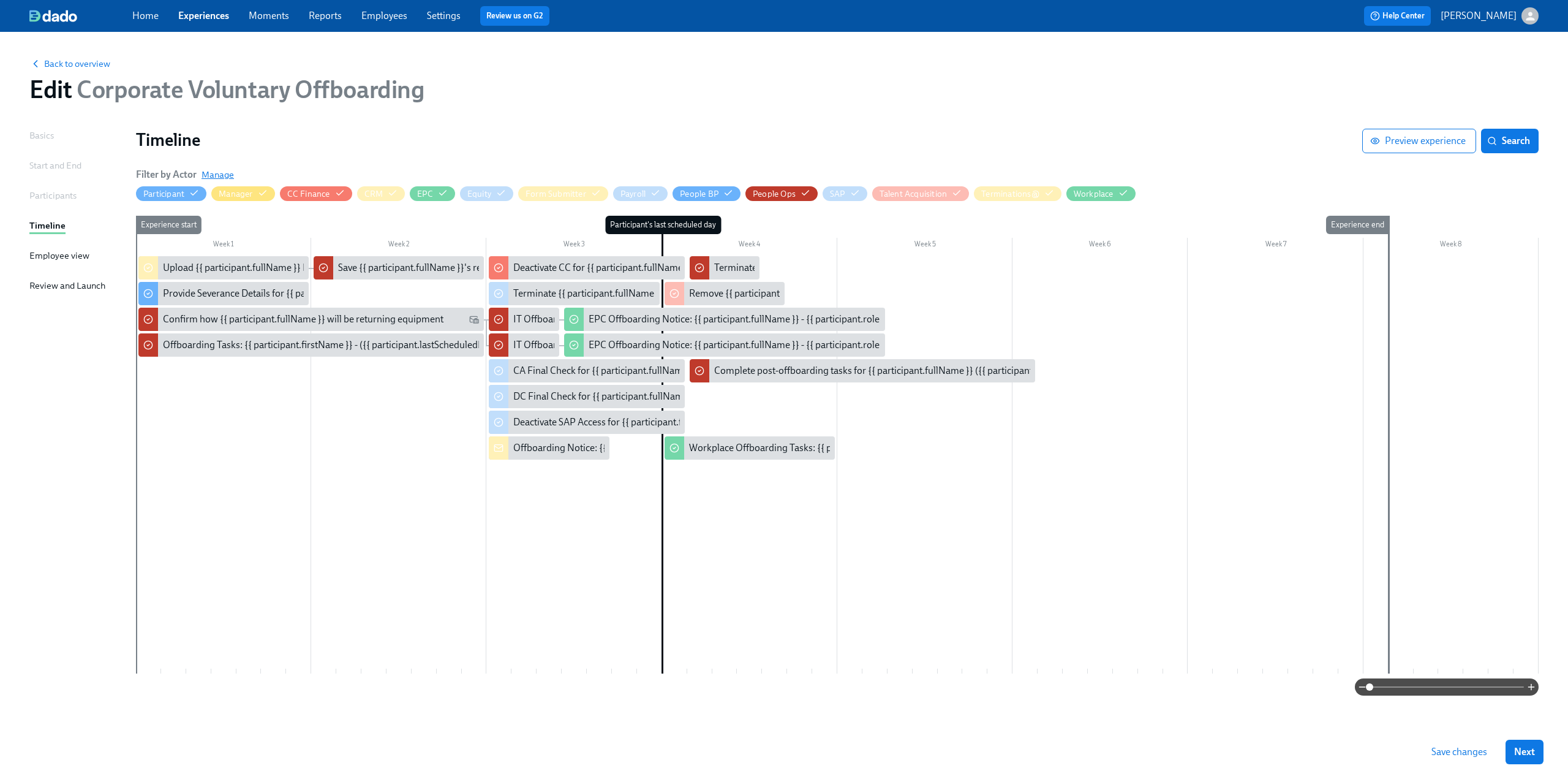
click at [215, 170] on span "Manage" at bounding box center [217, 175] width 32 height 12
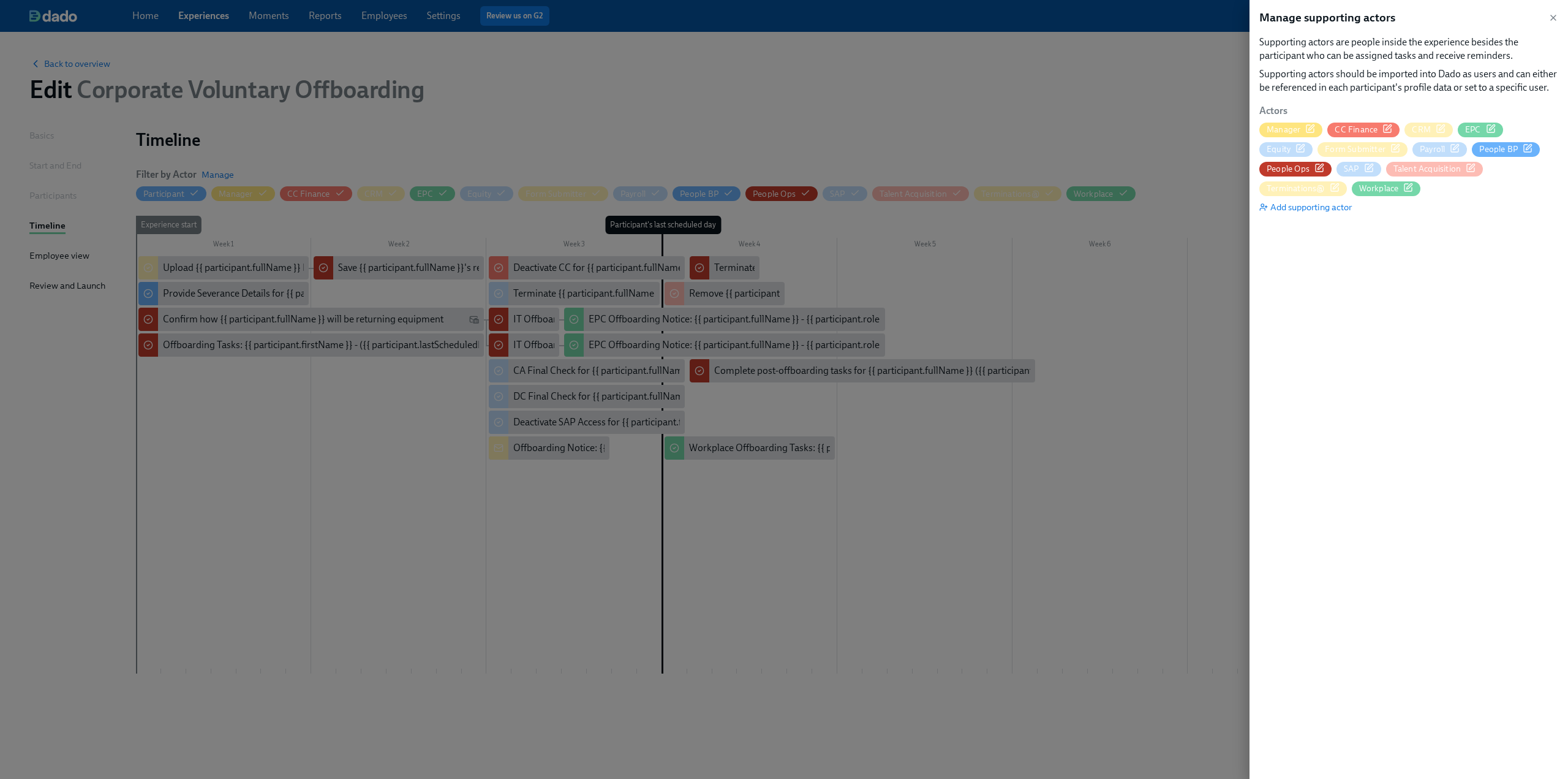
click at [1421, 130] on span "CRM" at bounding box center [1422, 129] width 19 height 12
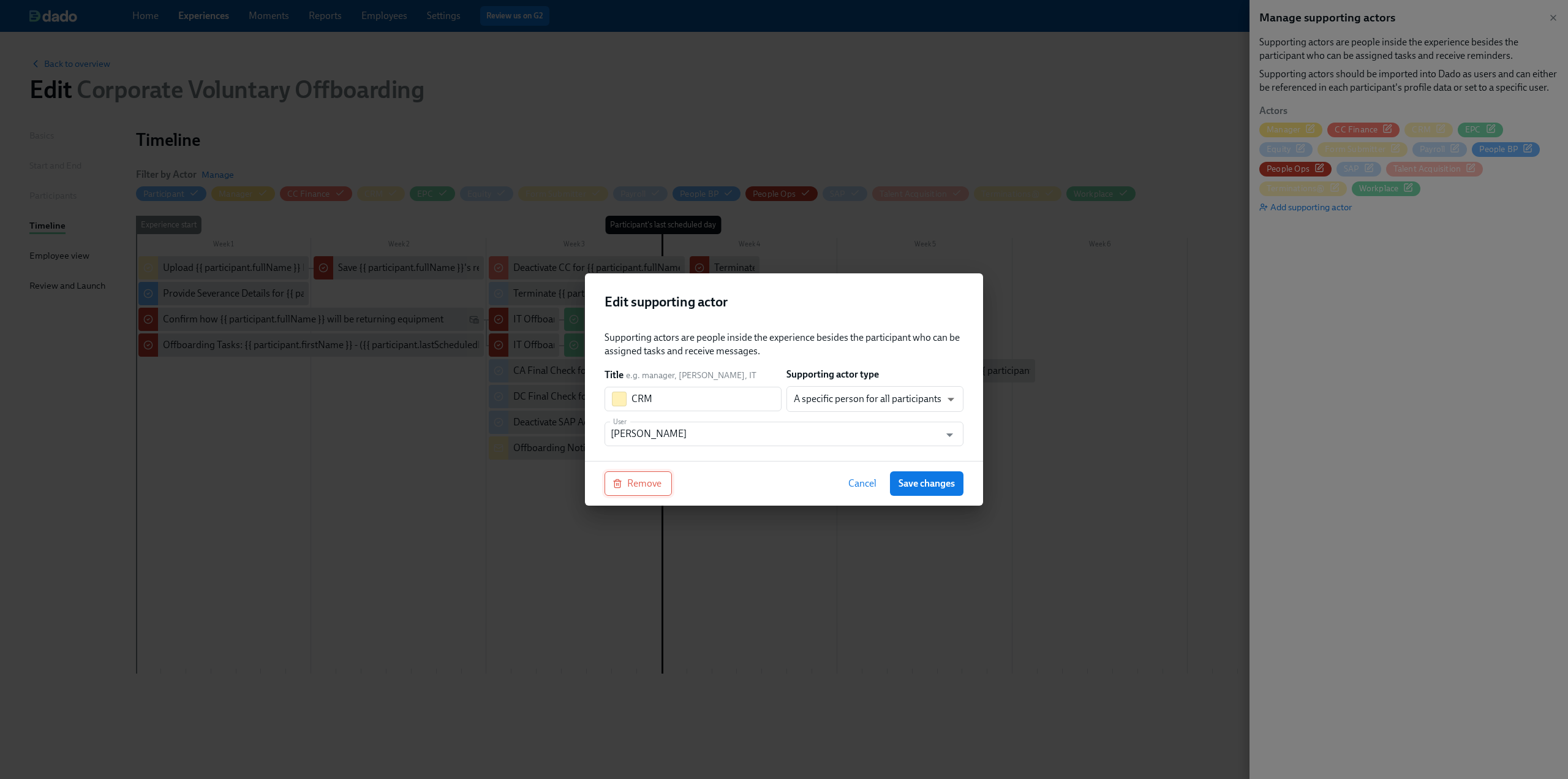
click at [651, 484] on span "Remove" at bounding box center [638, 484] width 46 height 12
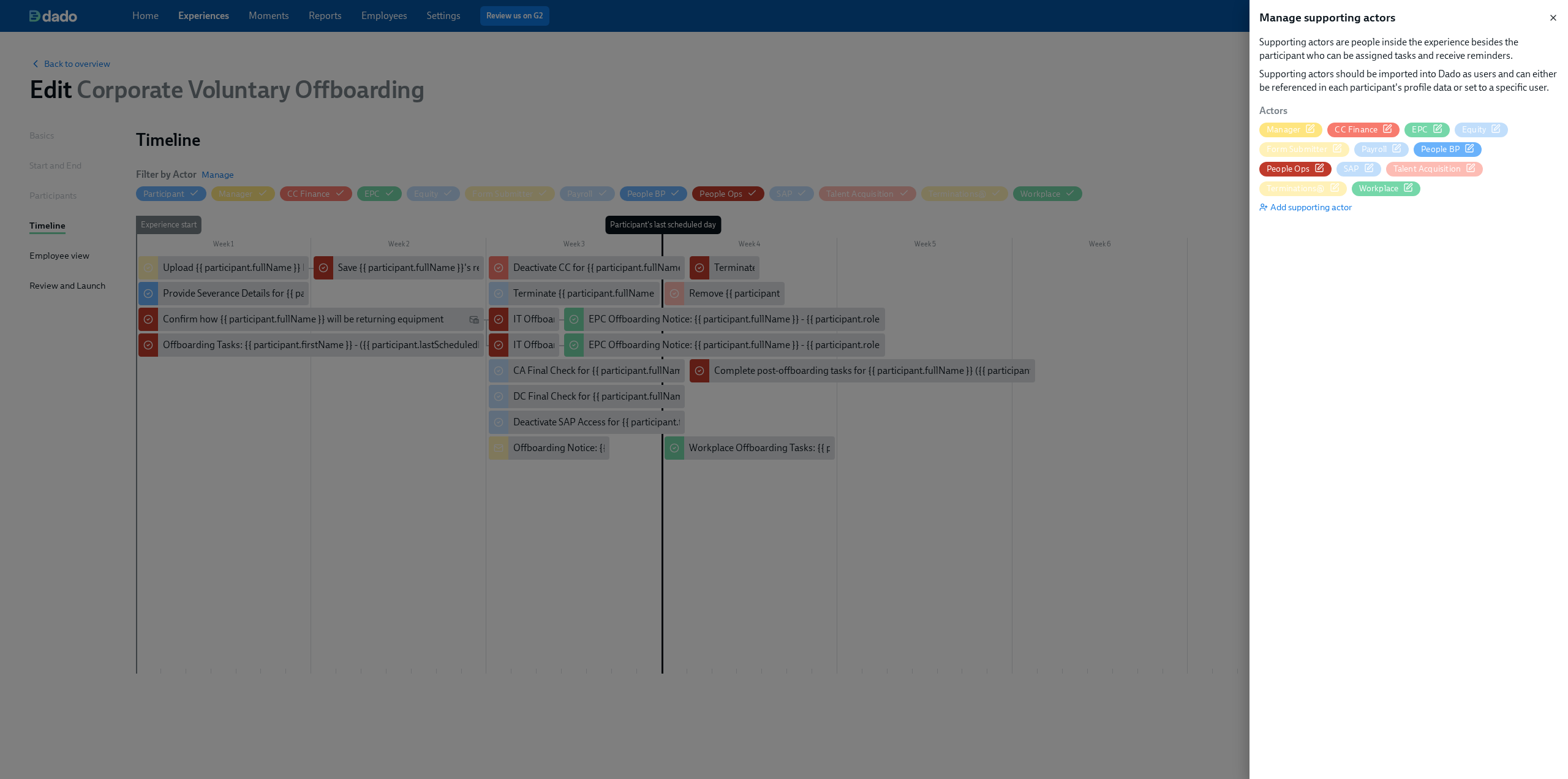
click at [1551, 15] on icon "button" at bounding box center [1553, 17] width 5 height 5
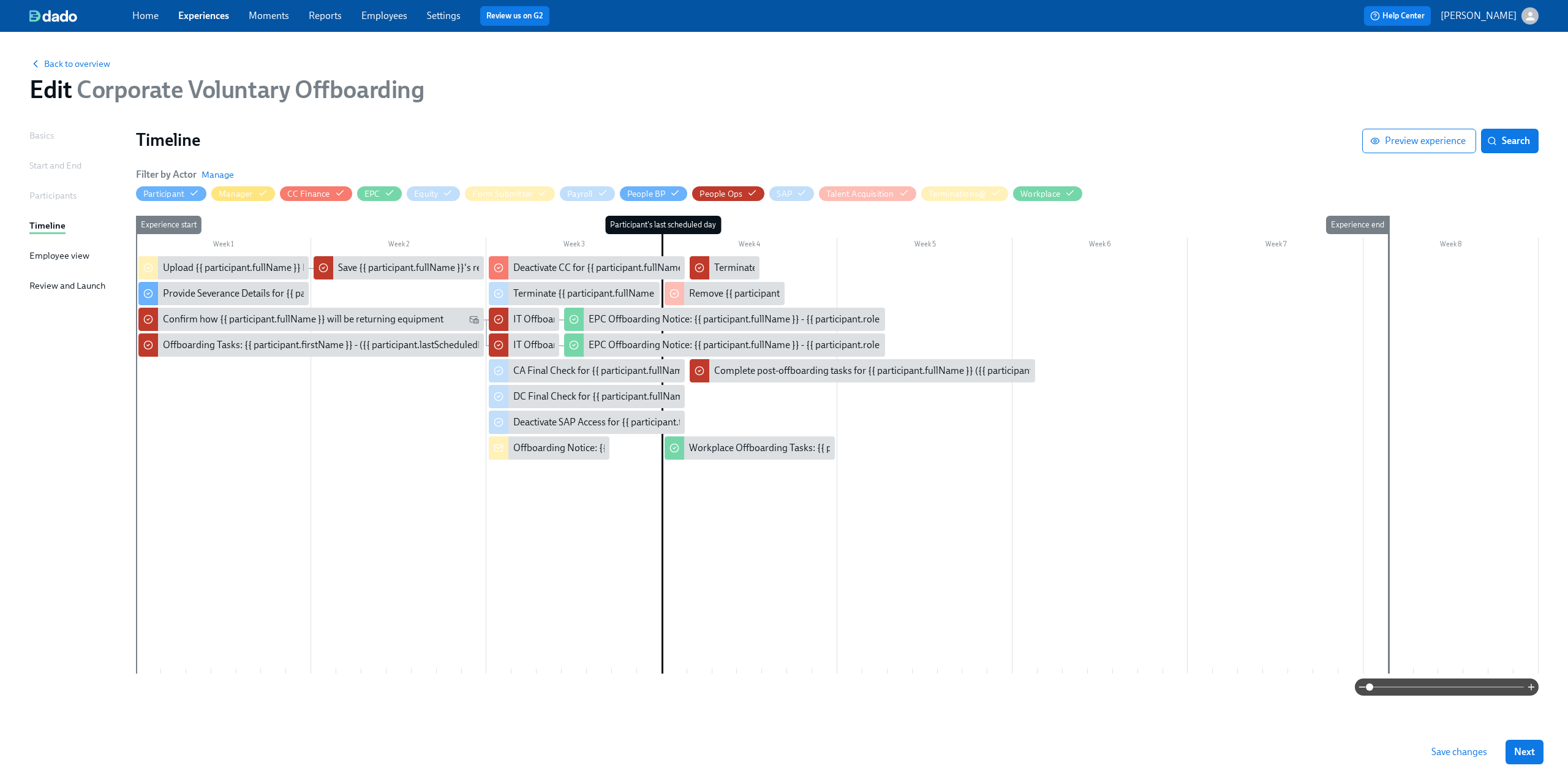
click at [1462, 752] on span "Save changes" at bounding box center [1459, 752] width 56 height 12
click at [723, 294] on div "Remove {{ participant.fullName }} from Ashby" at bounding box center [810, 294] width 242 height 14
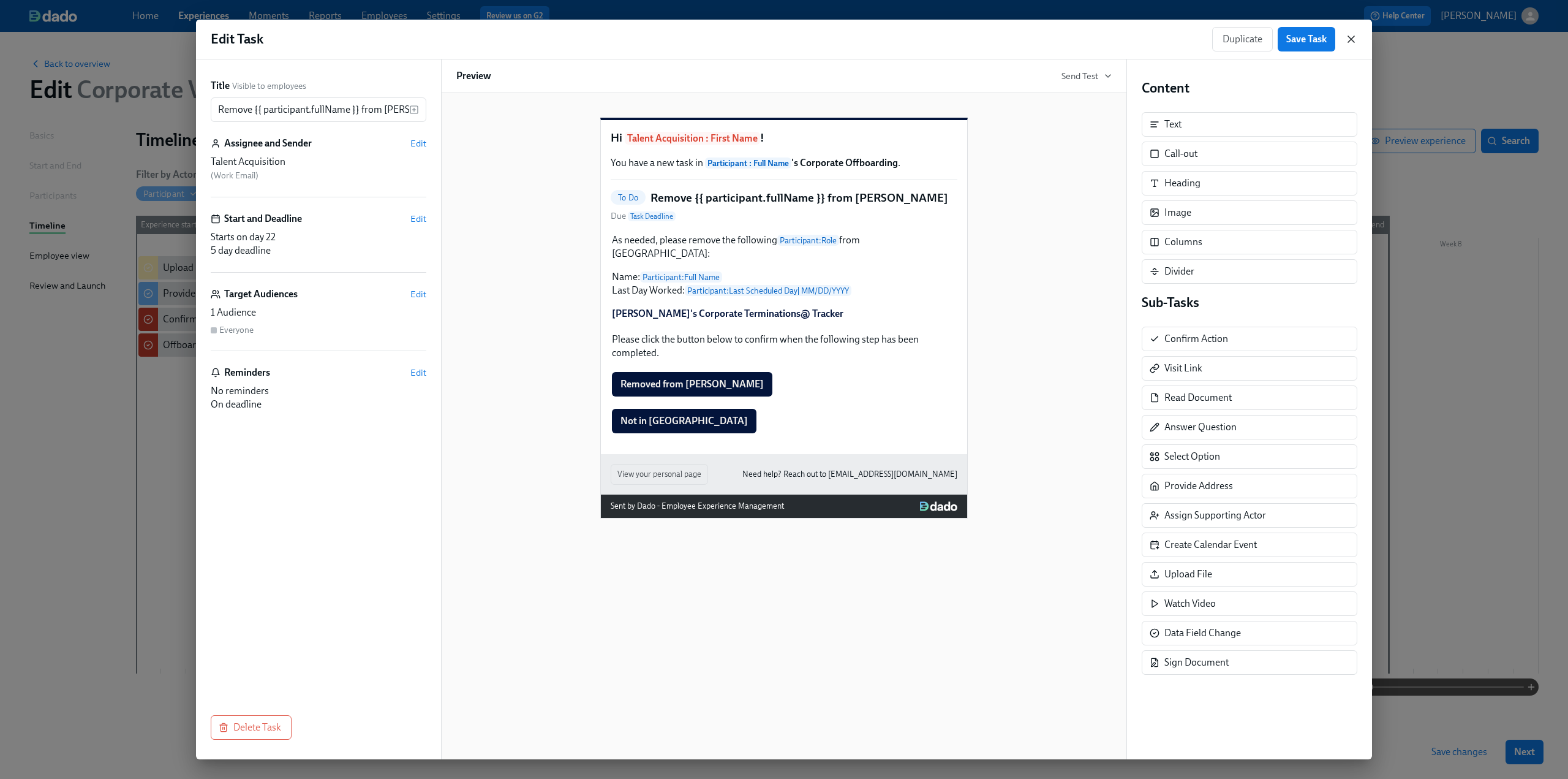
click at [1356, 34] on icon "button" at bounding box center [1351, 39] width 12 height 12
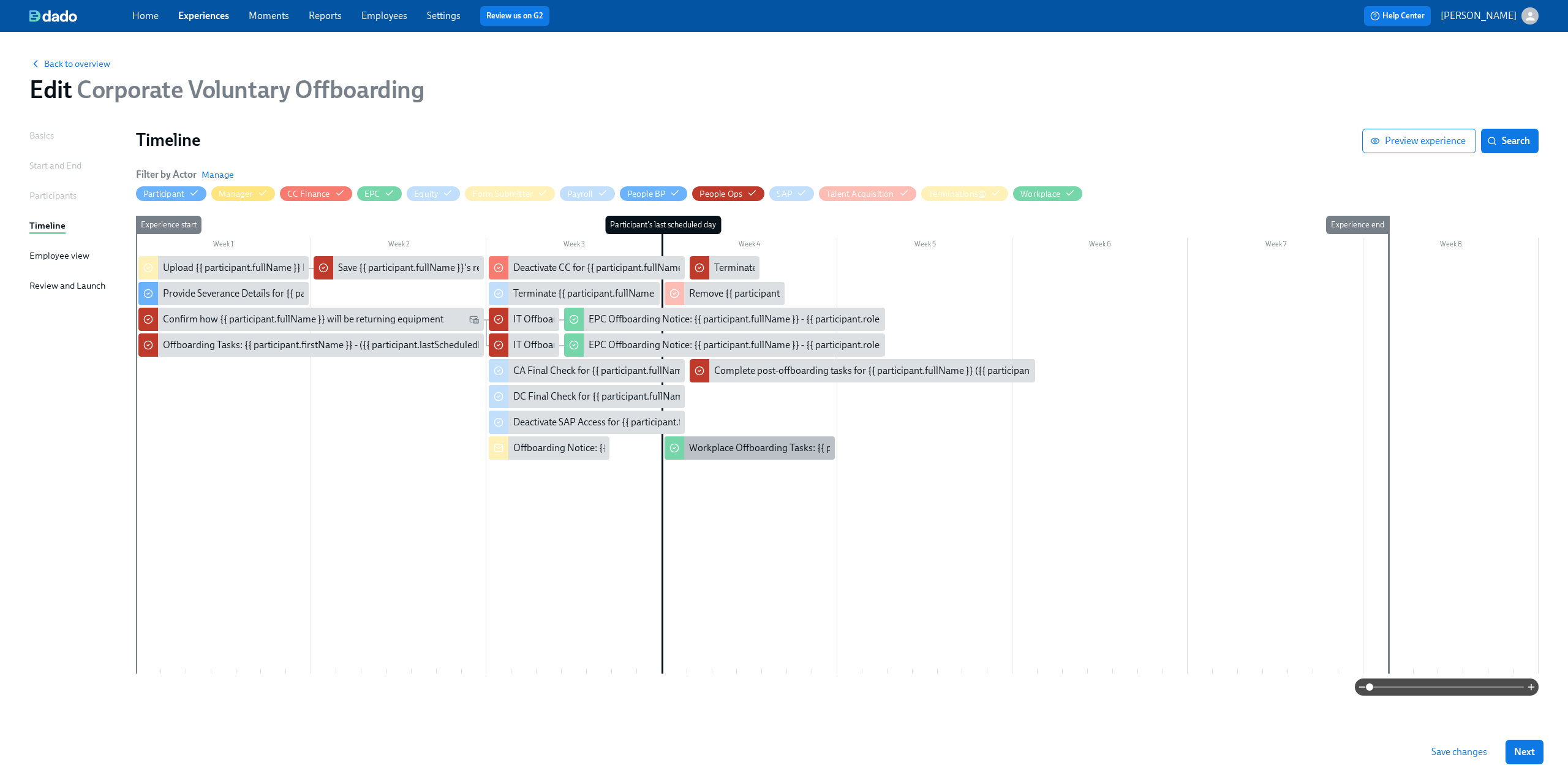
click at [725, 451] on div "Workplace Offboarding Tasks: {{ participant.fullName }}" at bounding box center [806, 448] width 233 height 14
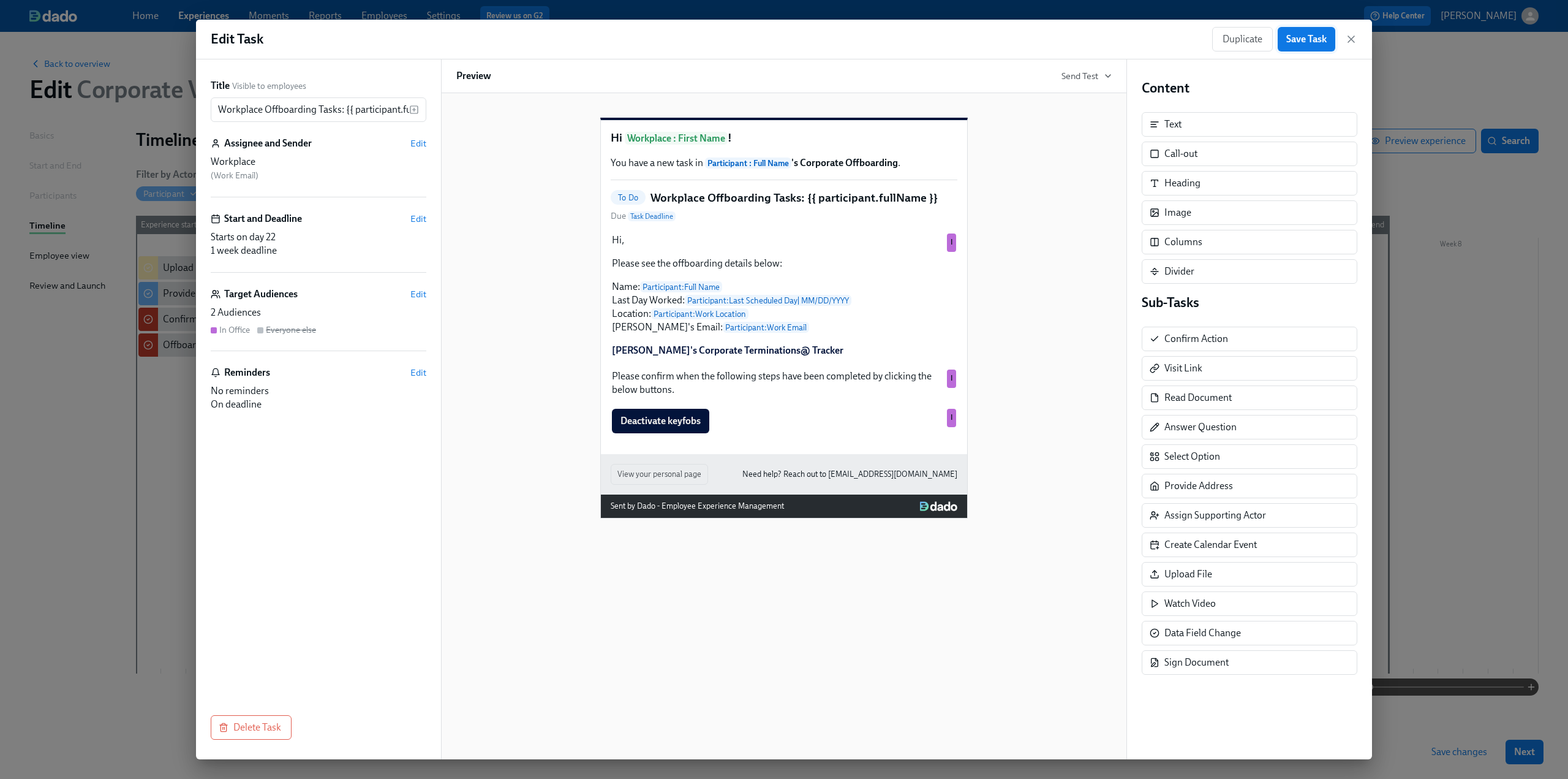
click at [1294, 32] on button "Save Task" at bounding box center [1306, 39] width 57 height 25
click at [1353, 37] on icon "button" at bounding box center [1351, 39] width 6 height 6
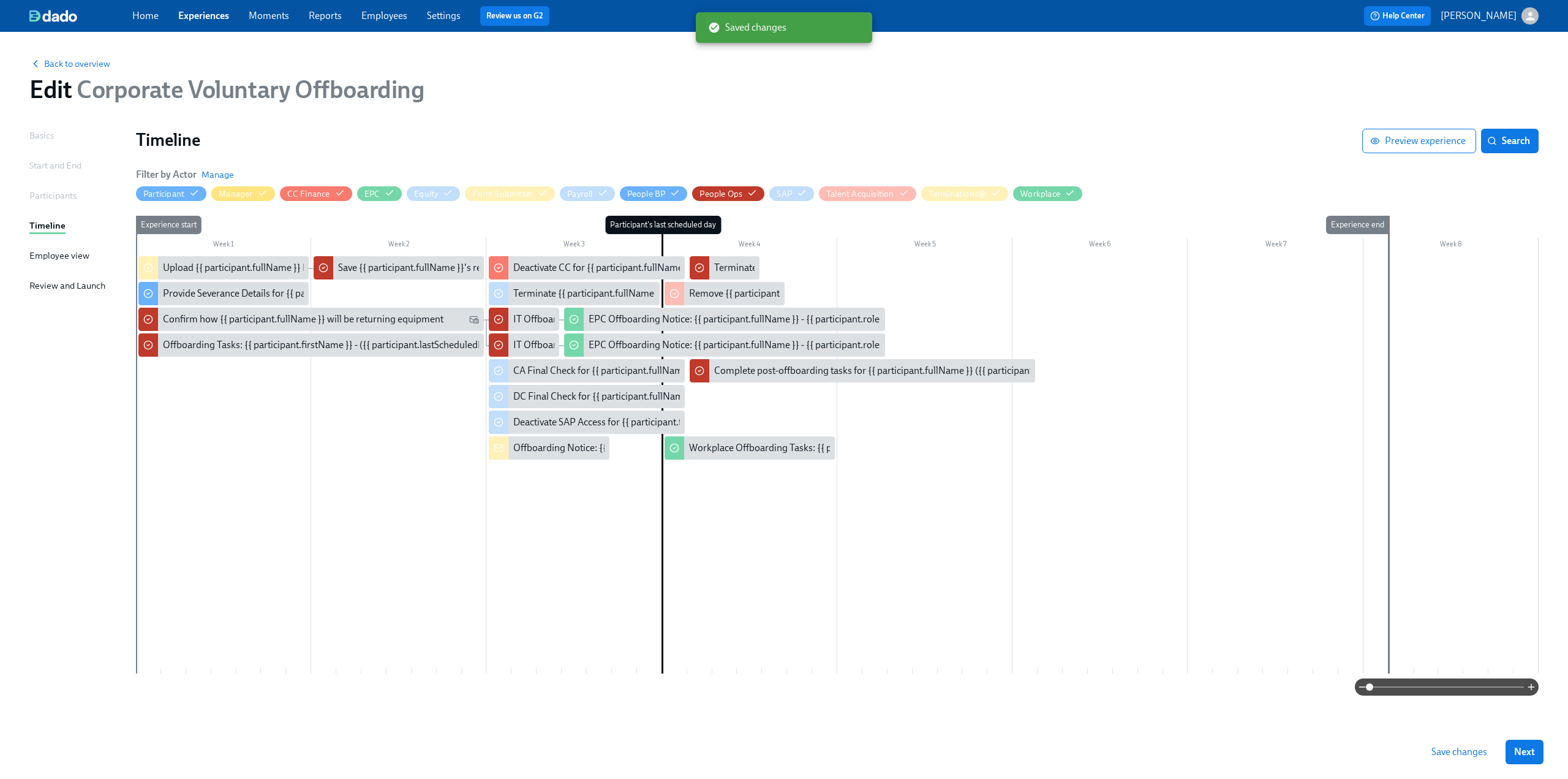
click at [1455, 748] on span "Save changes" at bounding box center [1459, 752] width 56 height 12
click at [85, 66] on span "Back to overview" at bounding box center [70, 63] width 81 height 12
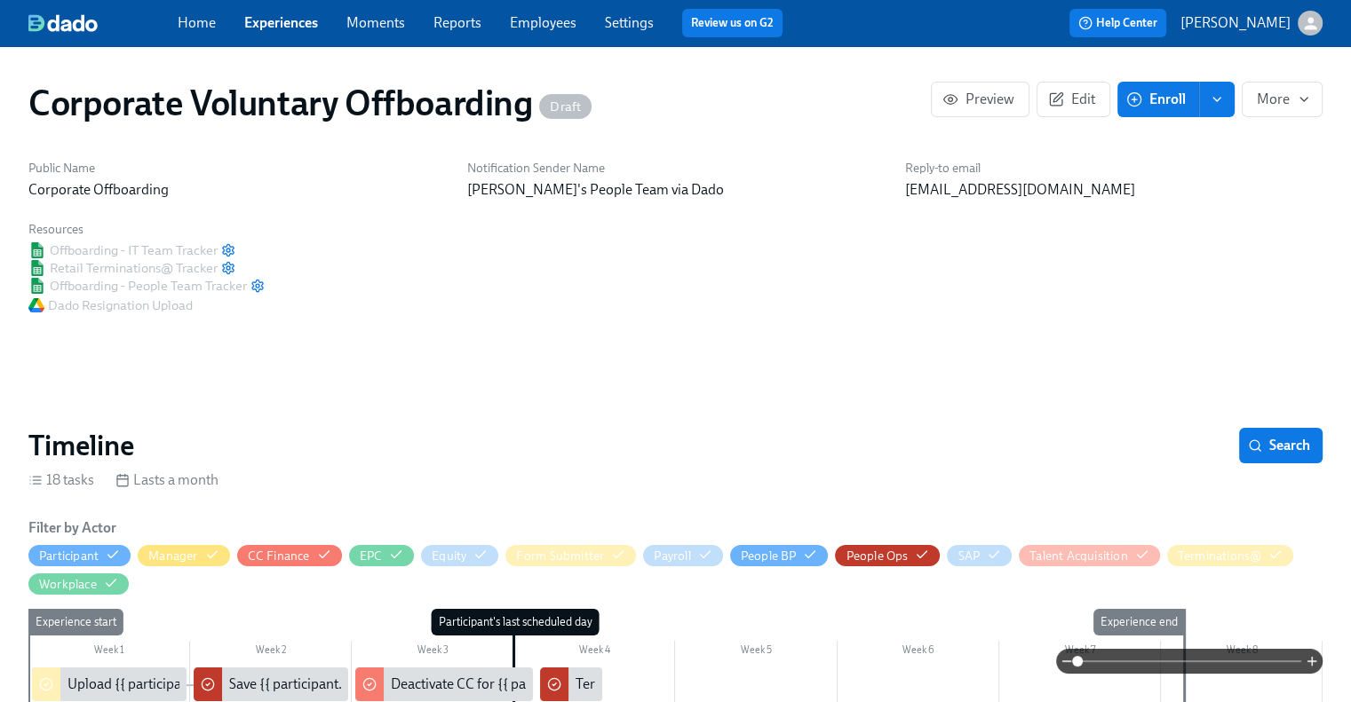
click at [228, 251] on icon "button" at bounding box center [228, 250] width 14 height 14
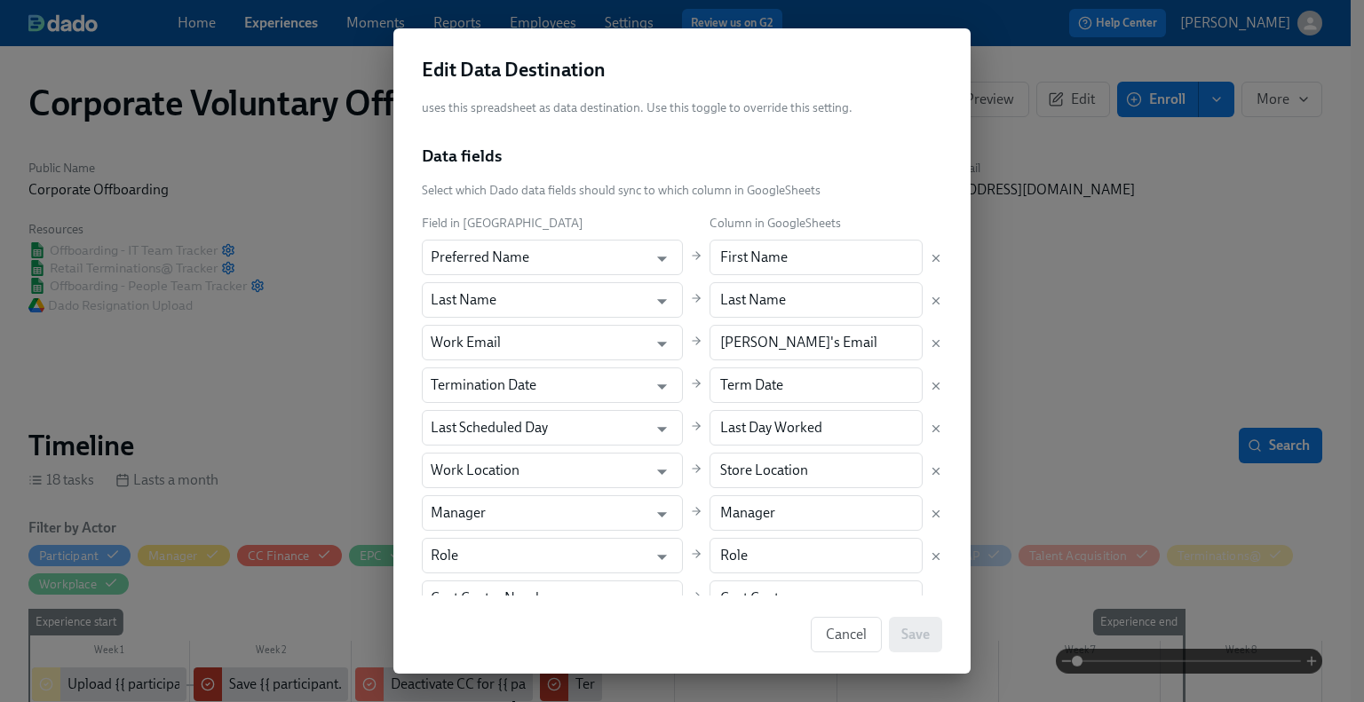
scroll to position [178, 0]
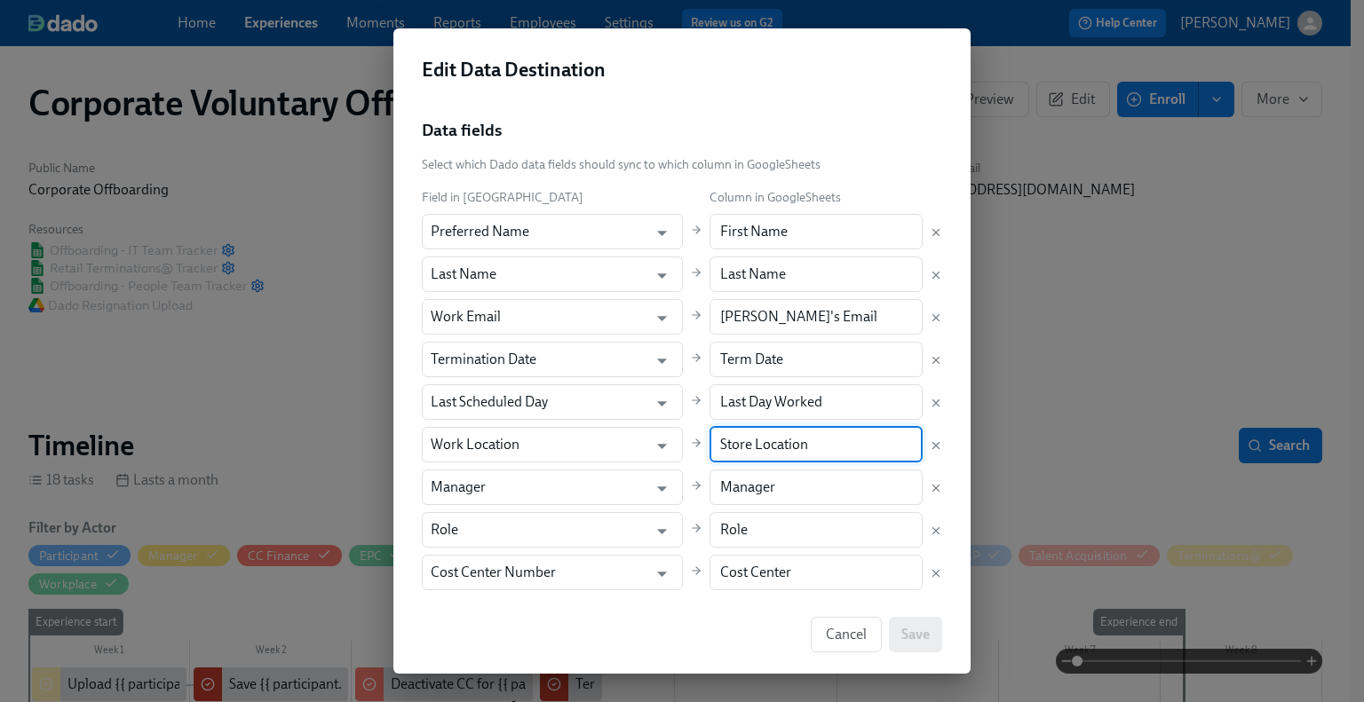
drag, startPoint x: 793, startPoint y: 440, endPoint x: 662, endPoint y: 449, distance: 130.9
click at [662, 449] on div "Field in Dado Column in GoogleSheets Preferred Name ​ First Name ​ Last Name ​ …" at bounding box center [682, 402] width 520 height 430
paste input "text"
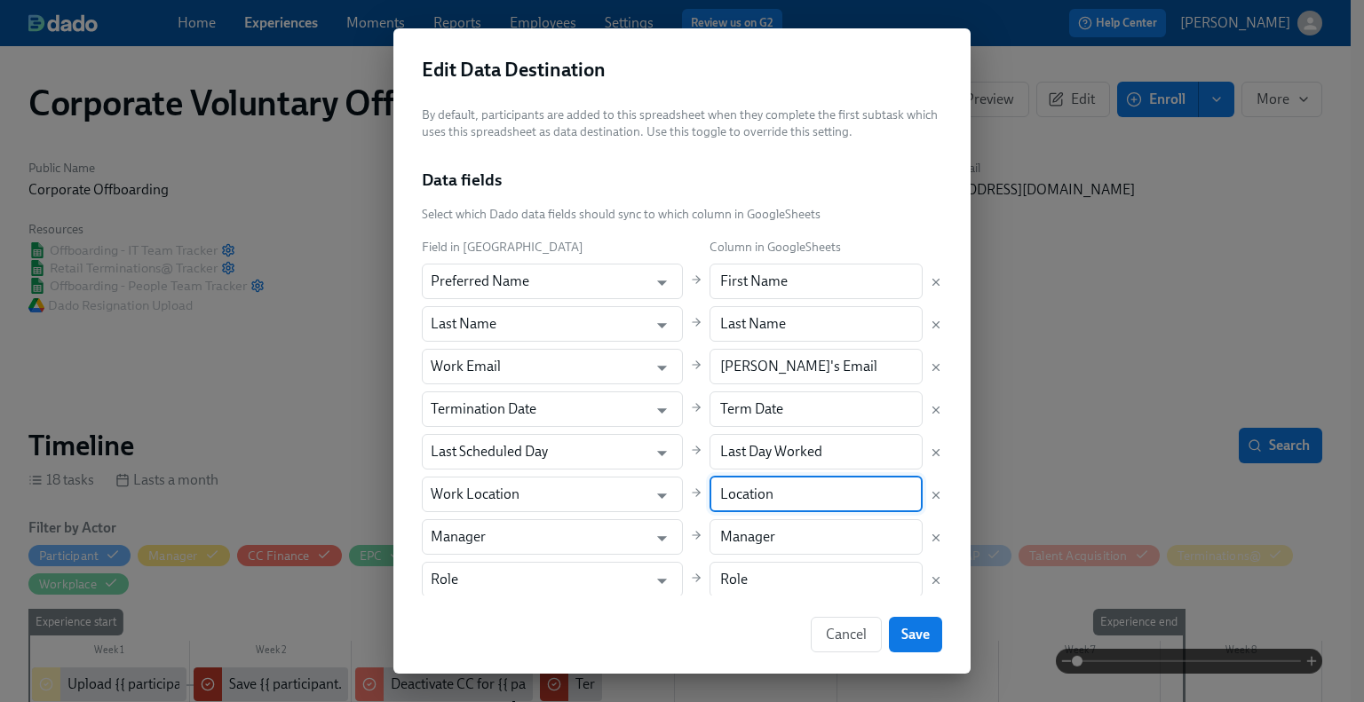
scroll to position [81, 0]
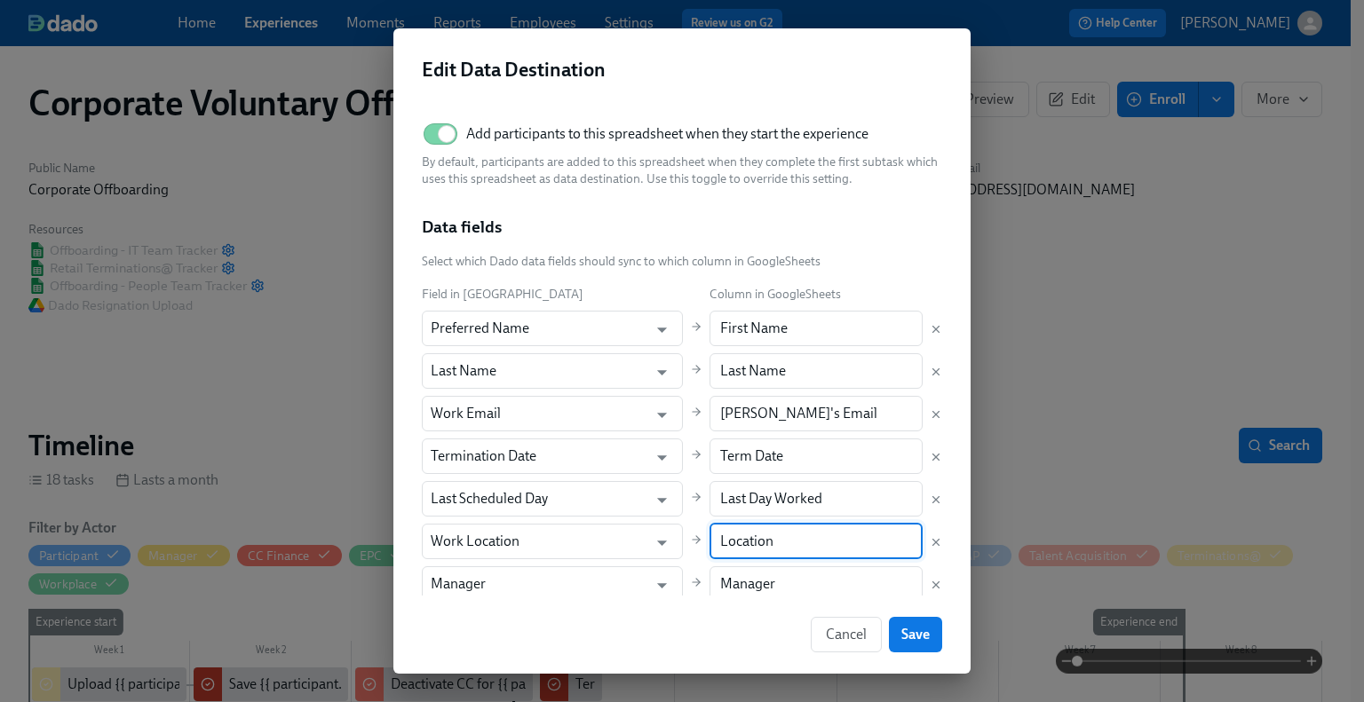
type input "Location"
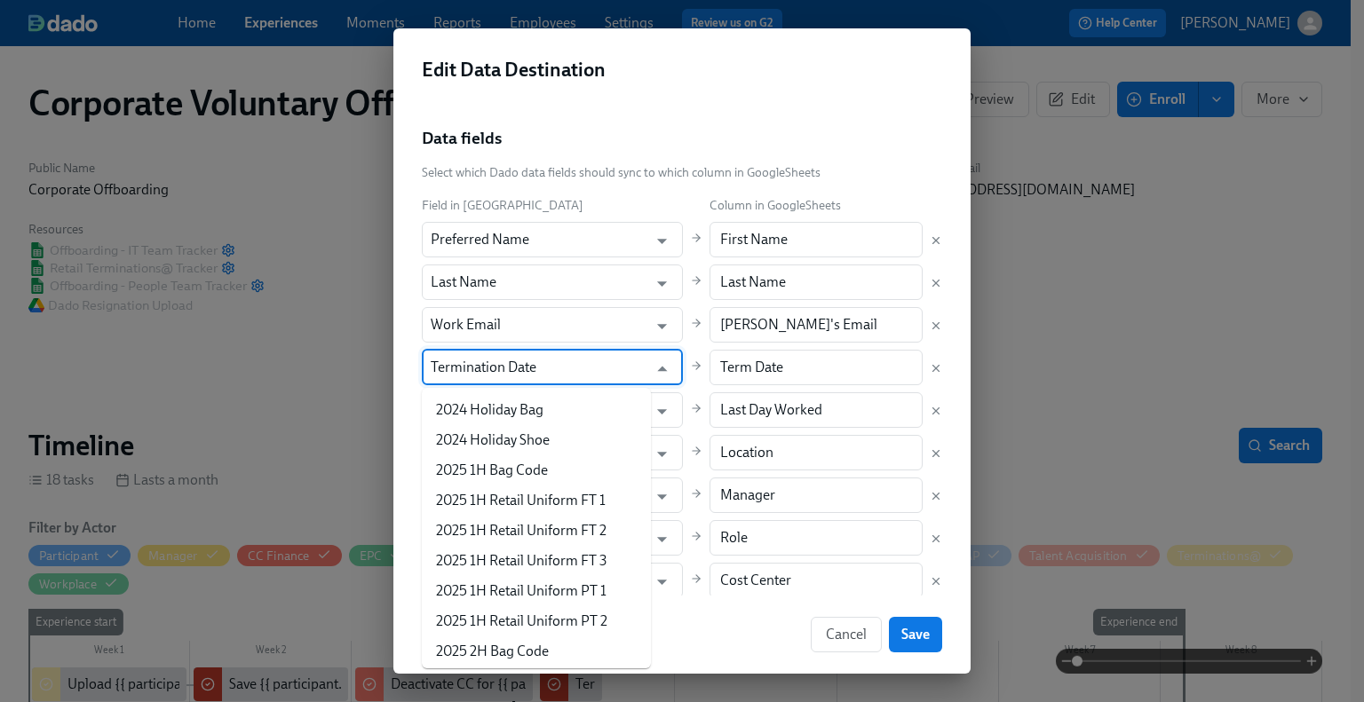
scroll to position [4627, 0]
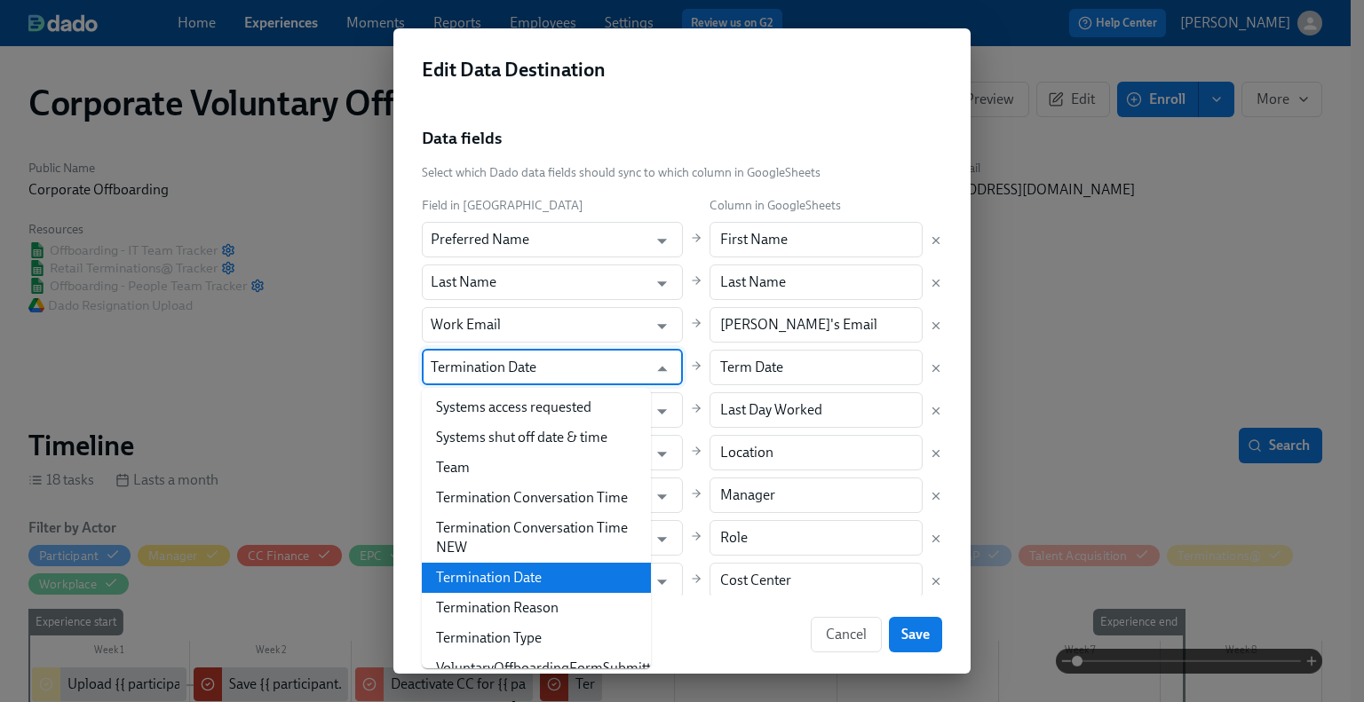
drag, startPoint x: 572, startPoint y: 376, endPoint x: 432, endPoint y: 383, distance: 140.5
click at [432, 383] on input "Termination Date" at bounding box center [540, 368] width 218 height 36
click at [590, 379] on input "Termination Date" at bounding box center [540, 368] width 218 height 36
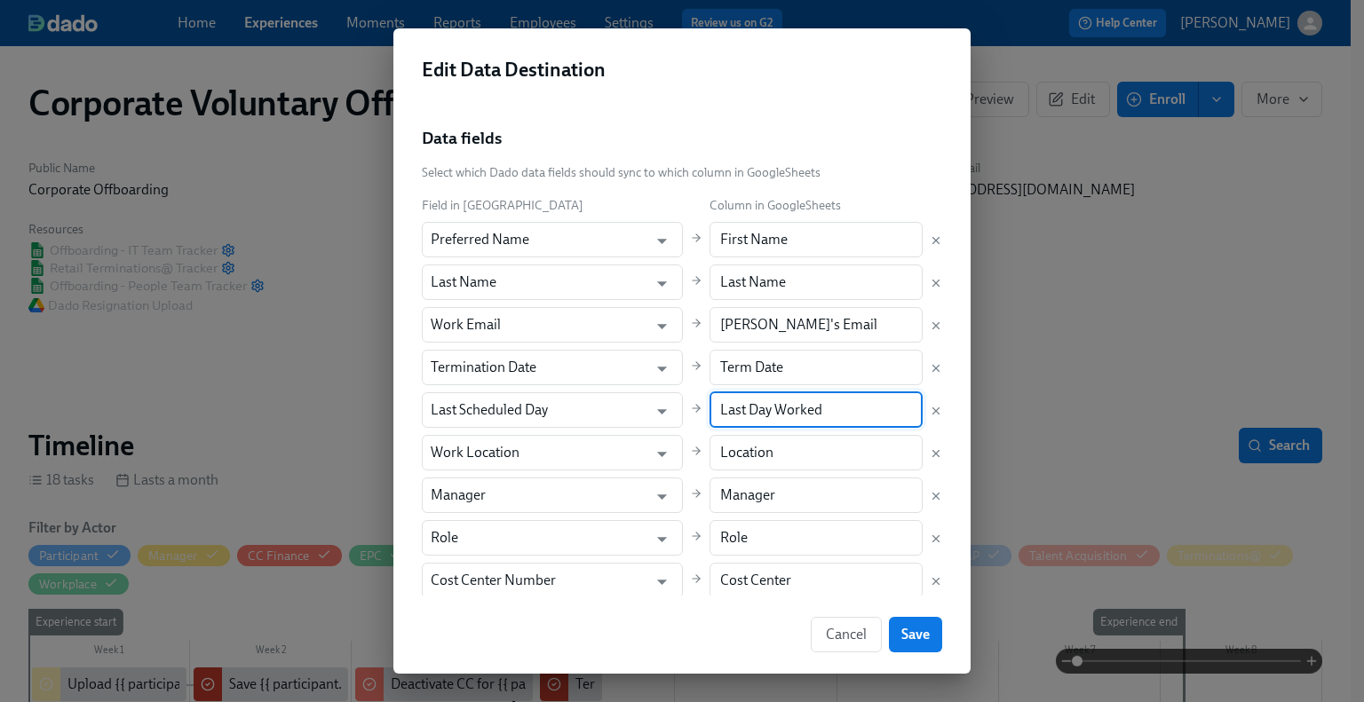
drag, startPoint x: 836, startPoint y: 411, endPoint x: 661, endPoint y: 408, distance: 175.9
click at [661, 408] on div "Field in Dado Column in GoogleSheets Preferred Name ​ First Name ​ Last Name ​ …" at bounding box center [682, 410] width 520 height 430
paste input "Term Date"
type input "Term Date"
click at [930, 365] on icon "Delete mapping" at bounding box center [936, 368] width 12 height 12
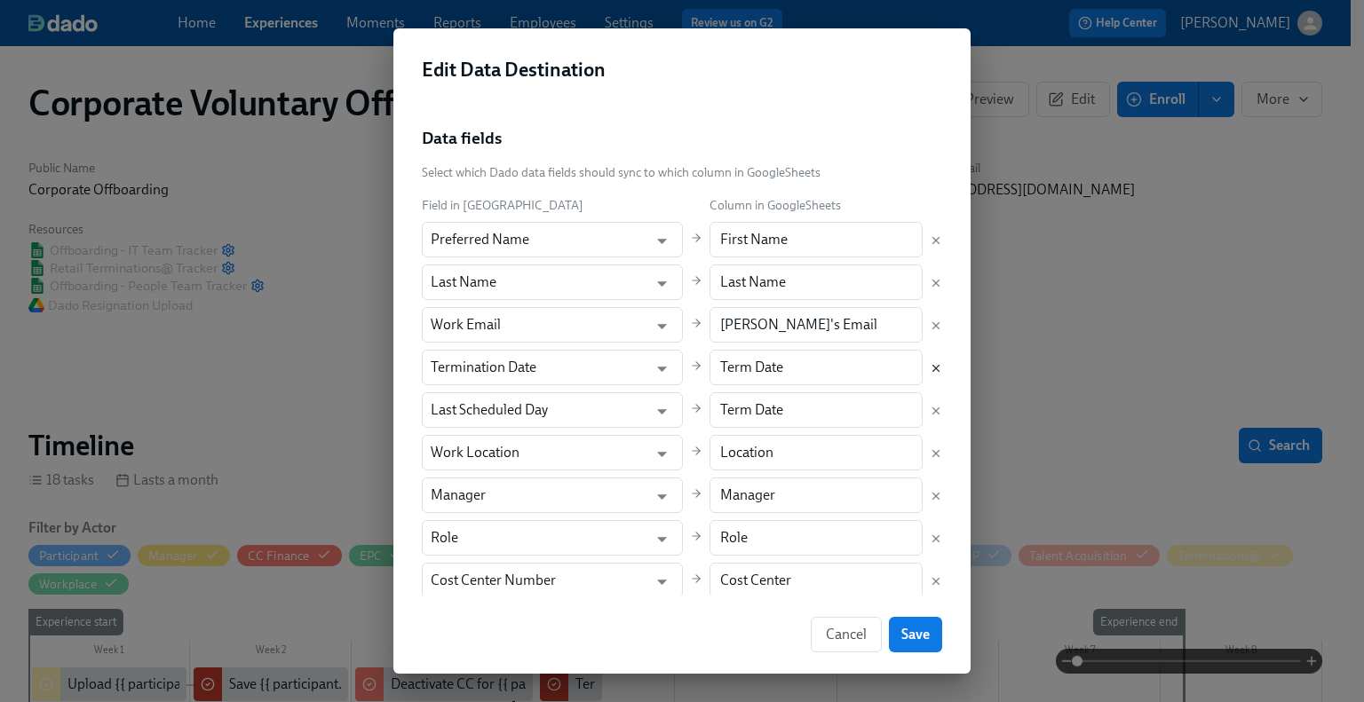
type input "Last Scheduled Day"
type input "Work Location"
type input "Location"
type input "Manager"
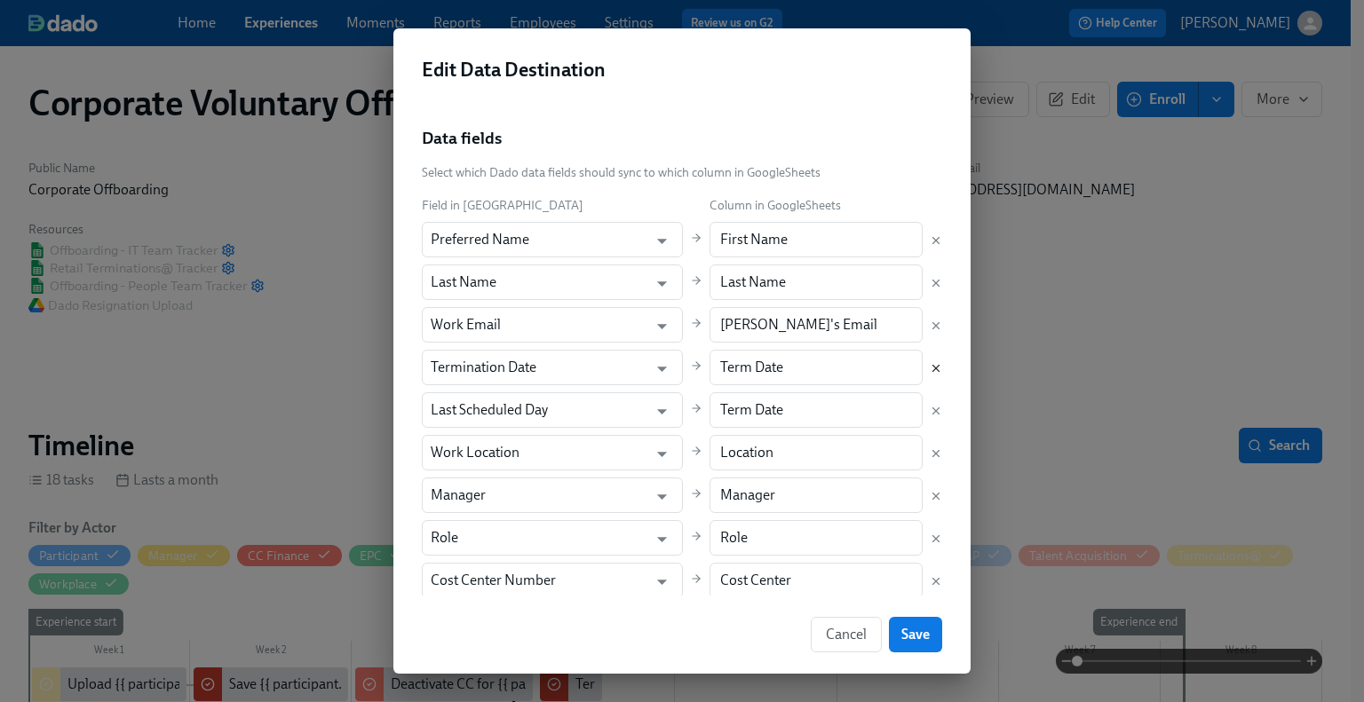
type input "Role"
type input "Cost Center Number"
type input "Cost Center"
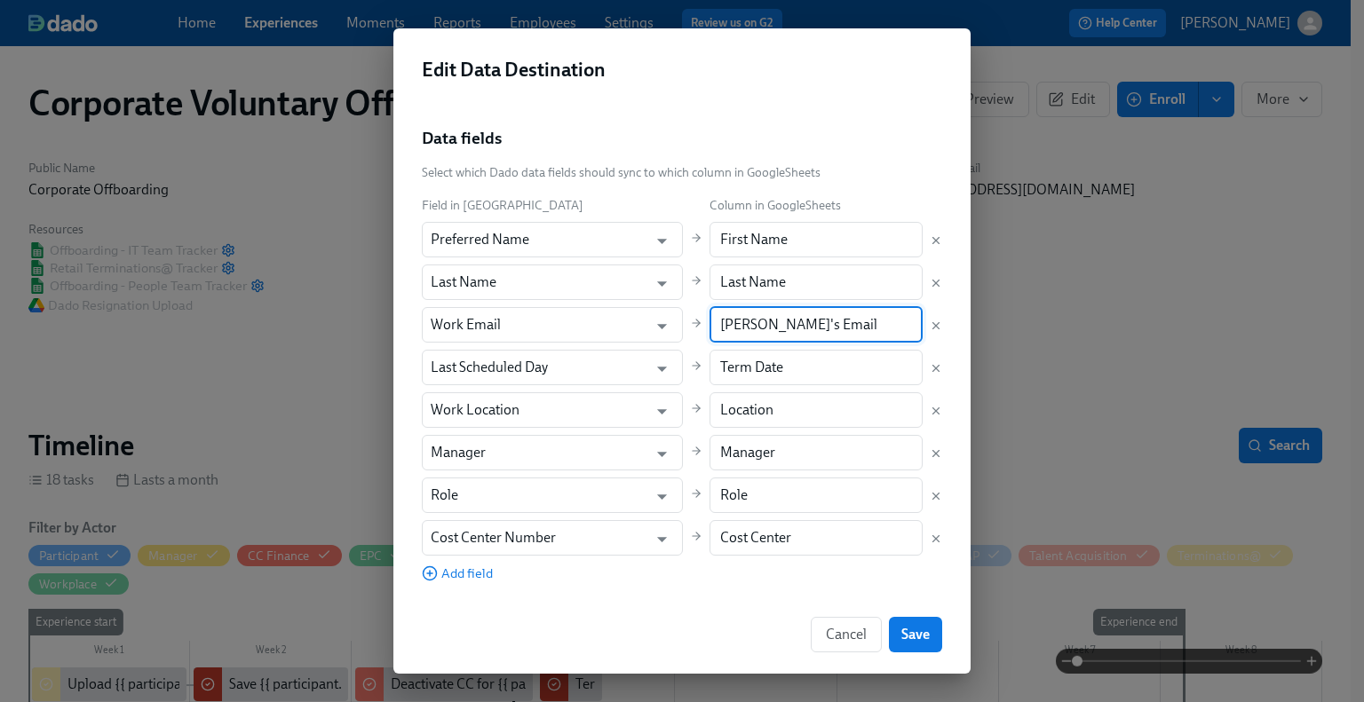
click at [758, 325] on input "Rothy's Email" at bounding box center [816, 325] width 214 height 36
click at [764, 361] on input "Term Date" at bounding box center [816, 368] width 214 height 36
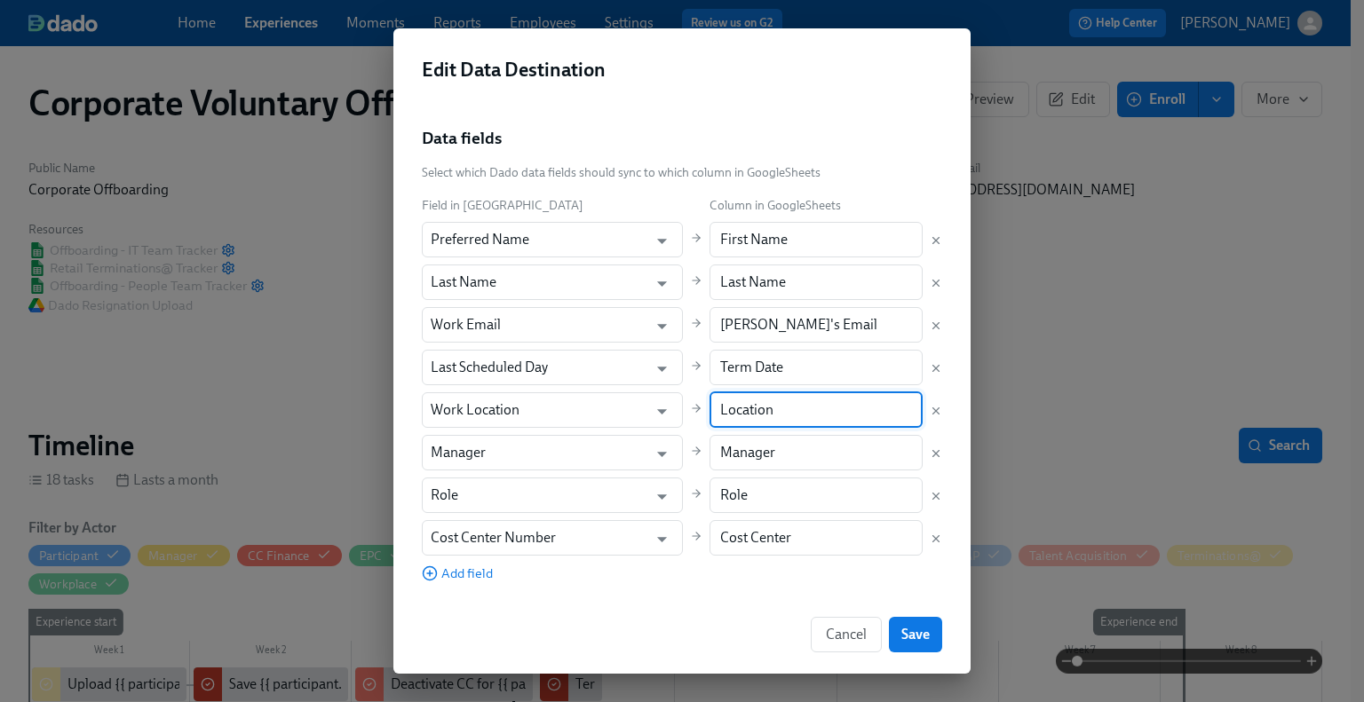
click at [770, 413] on input "Location" at bounding box center [816, 410] width 214 height 36
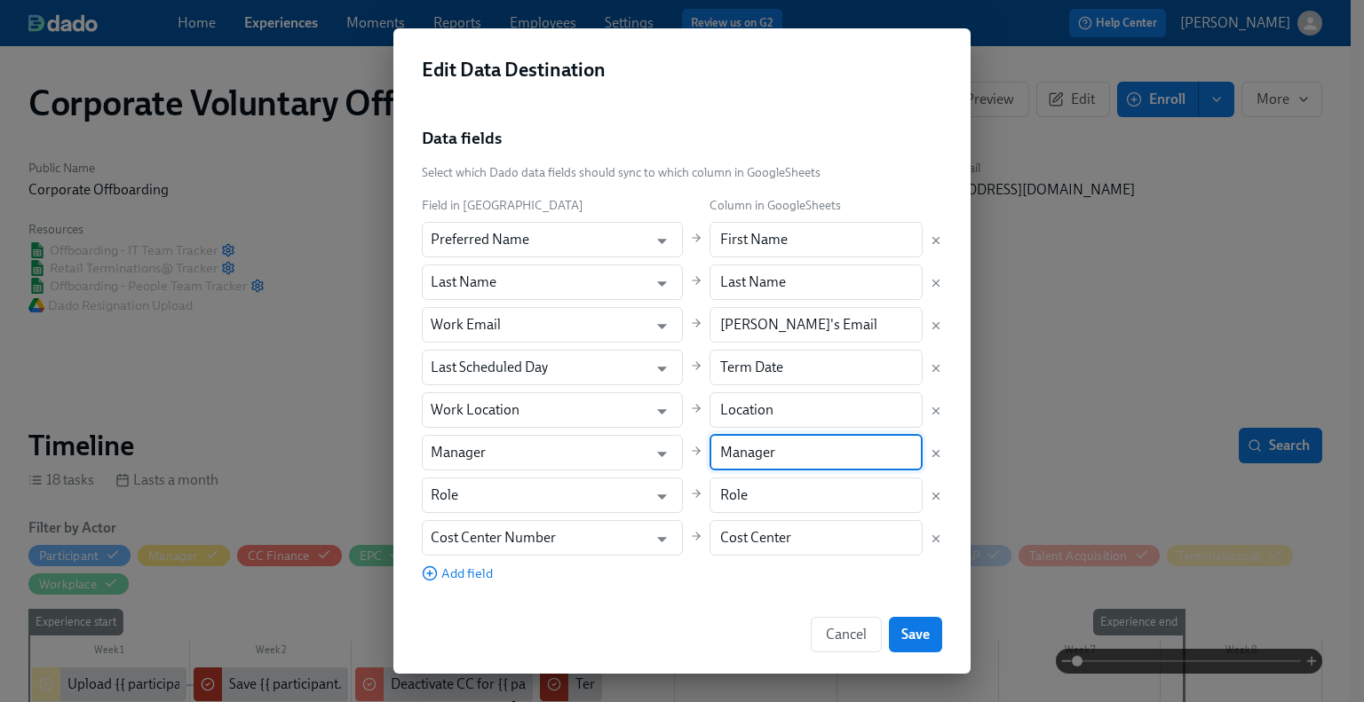
click at [767, 452] on input "Manager" at bounding box center [816, 453] width 214 height 36
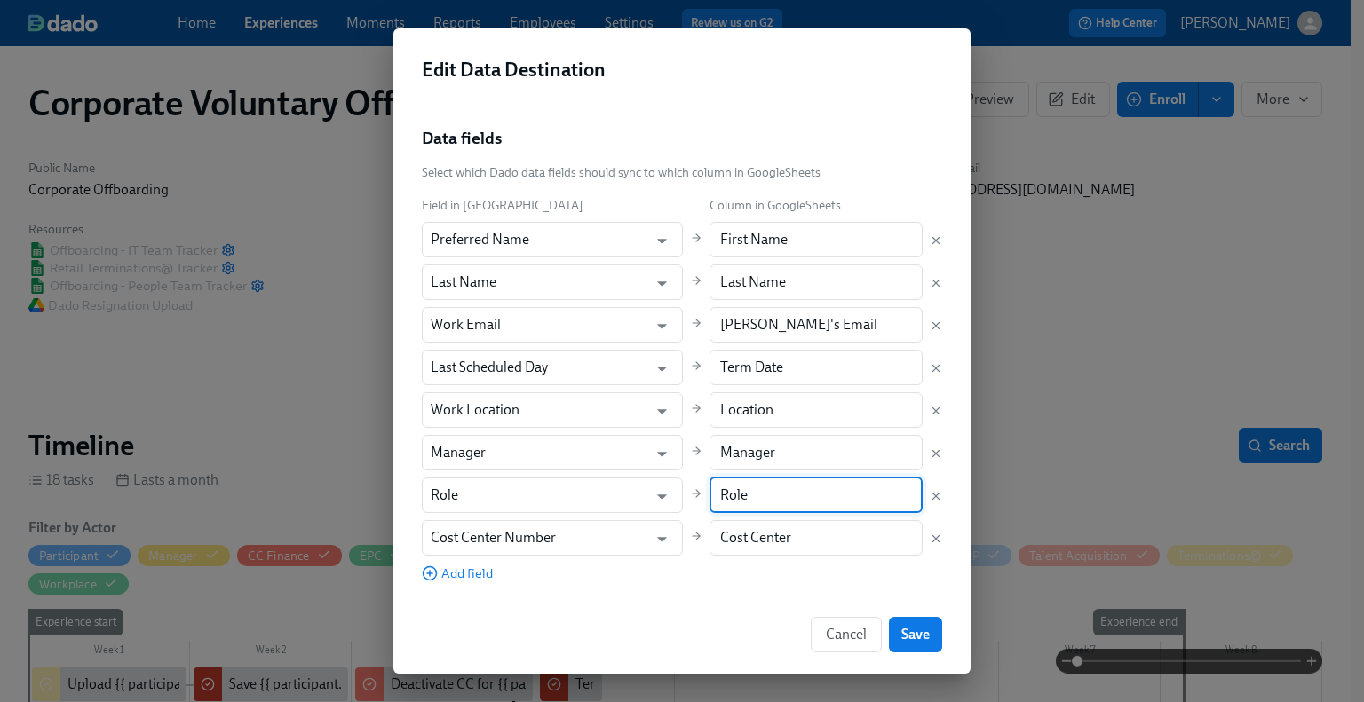
click at [767, 495] on input "Role" at bounding box center [816, 496] width 214 height 36
click at [481, 568] on span "Add field" at bounding box center [457, 574] width 71 height 18
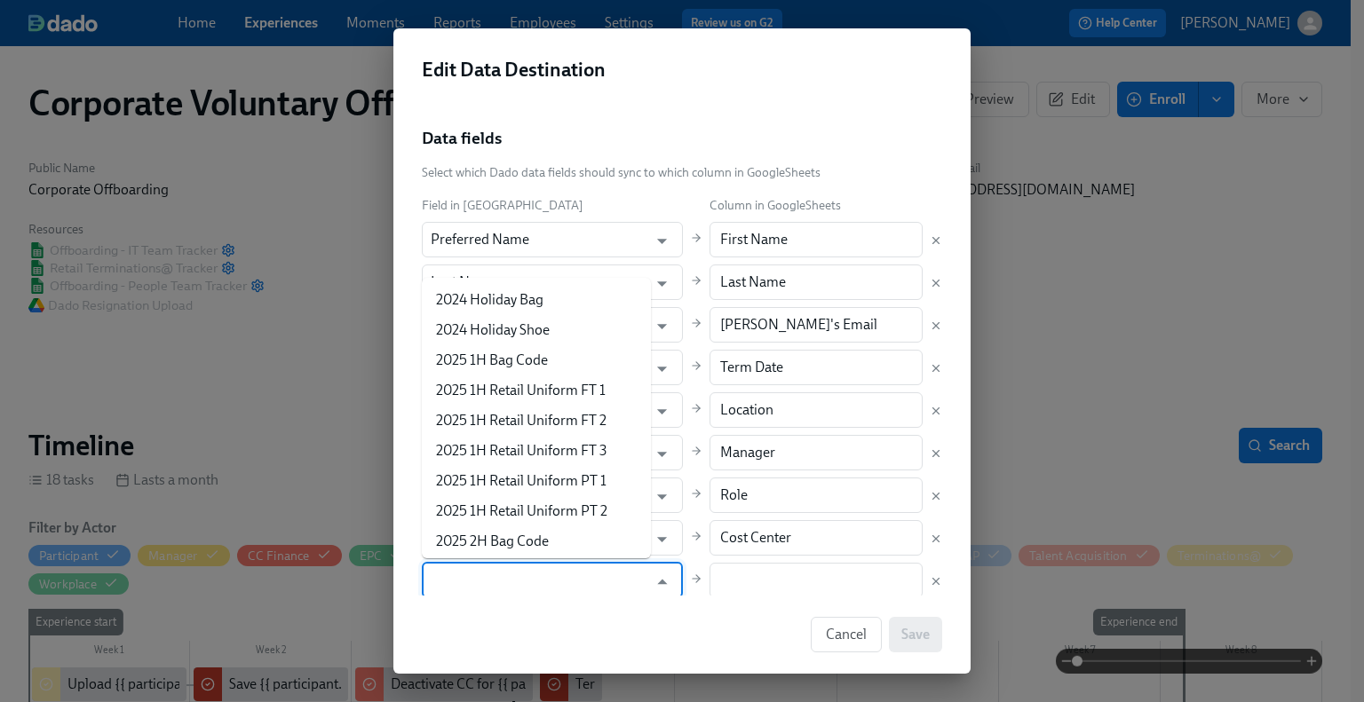
click at [490, 571] on input "text" at bounding box center [540, 581] width 218 height 36
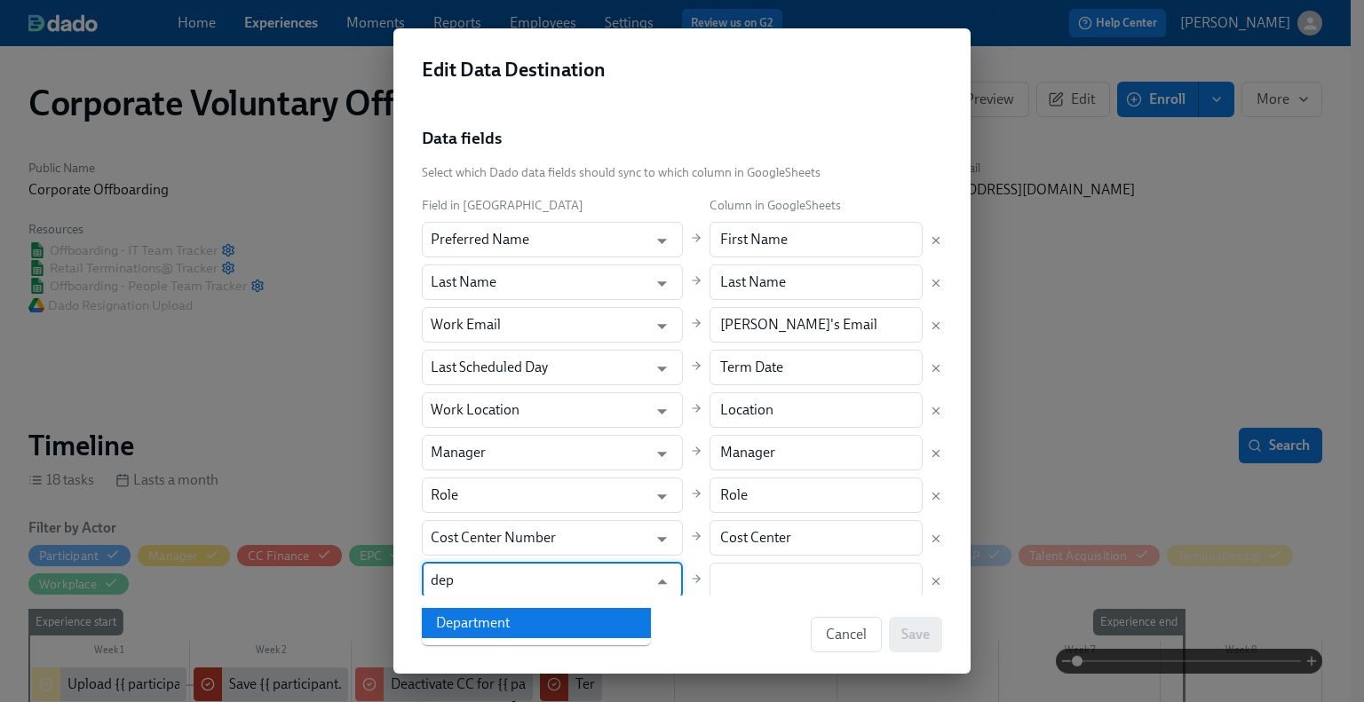
click at [499, 631] on li "Department" at bounding box center [536, 623] width 229 height 30
type input "Department"
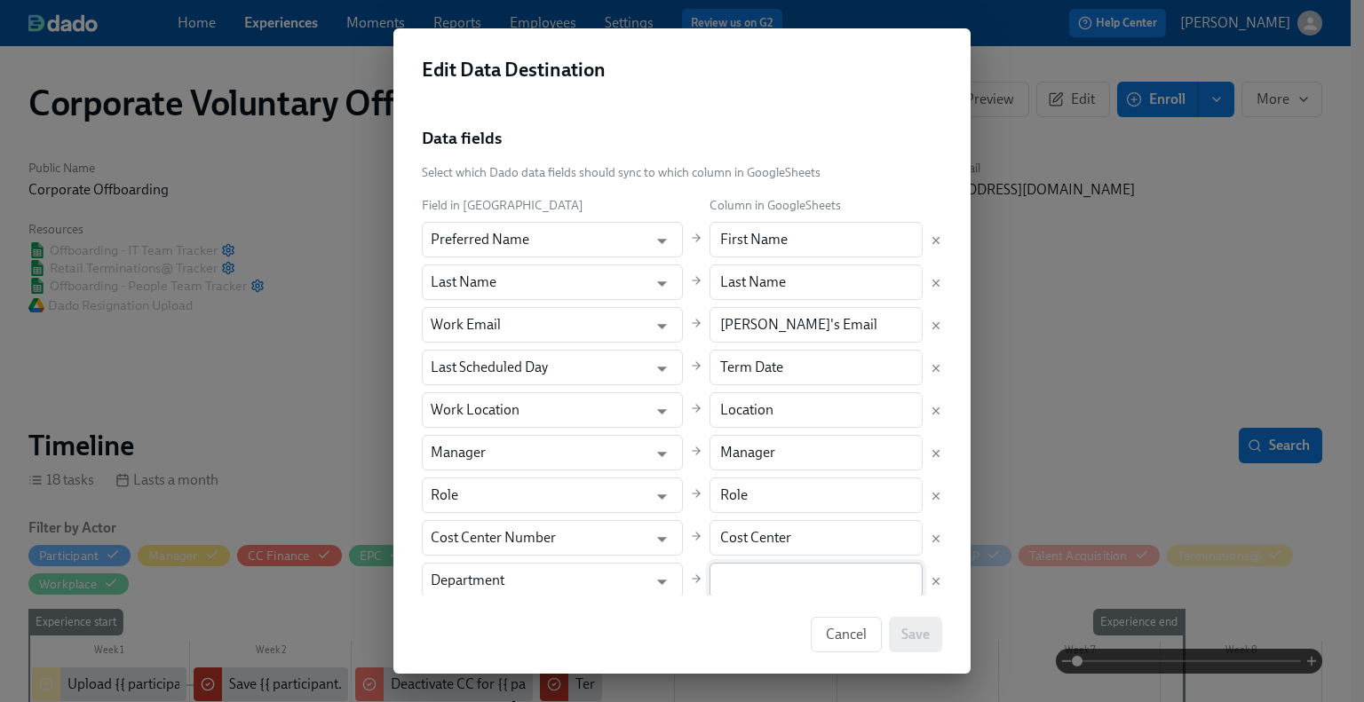
click at [726, 585] on input "text" at bounding box center [816, 581] width 214 height 36
paste input "Team"
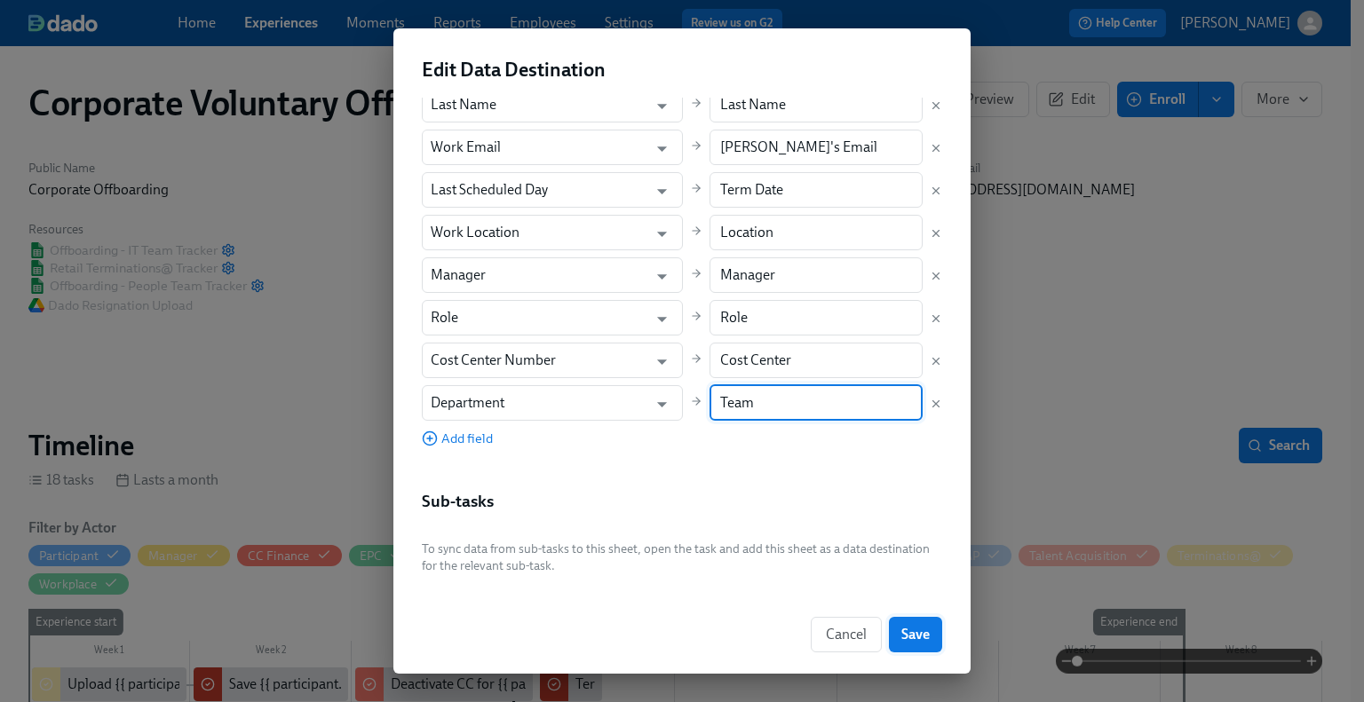
type input "Team"
click at [916, 634] on span "Save" at bounding box center [915, 635] width 28 height 18
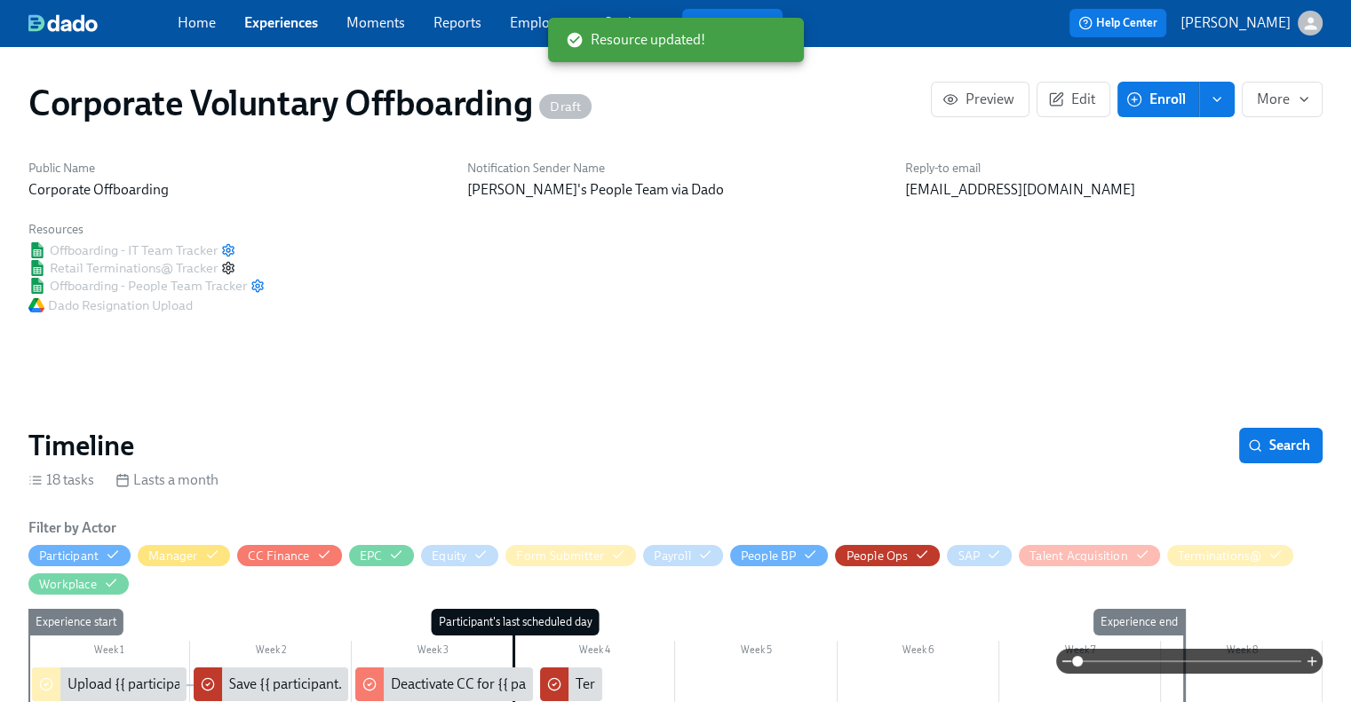
click at [230, 268] on icon "button" at bounding box center [228, 268] width 14 height 14
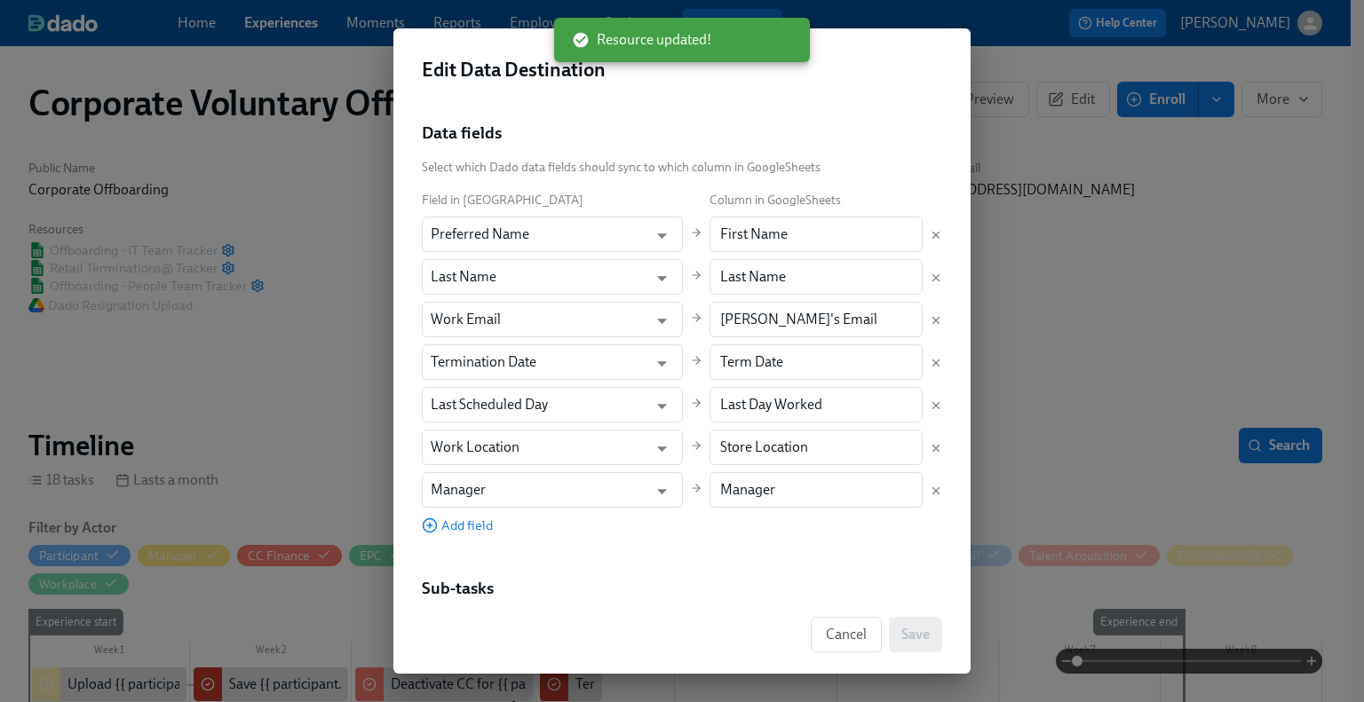
scroll to position [178, 0]
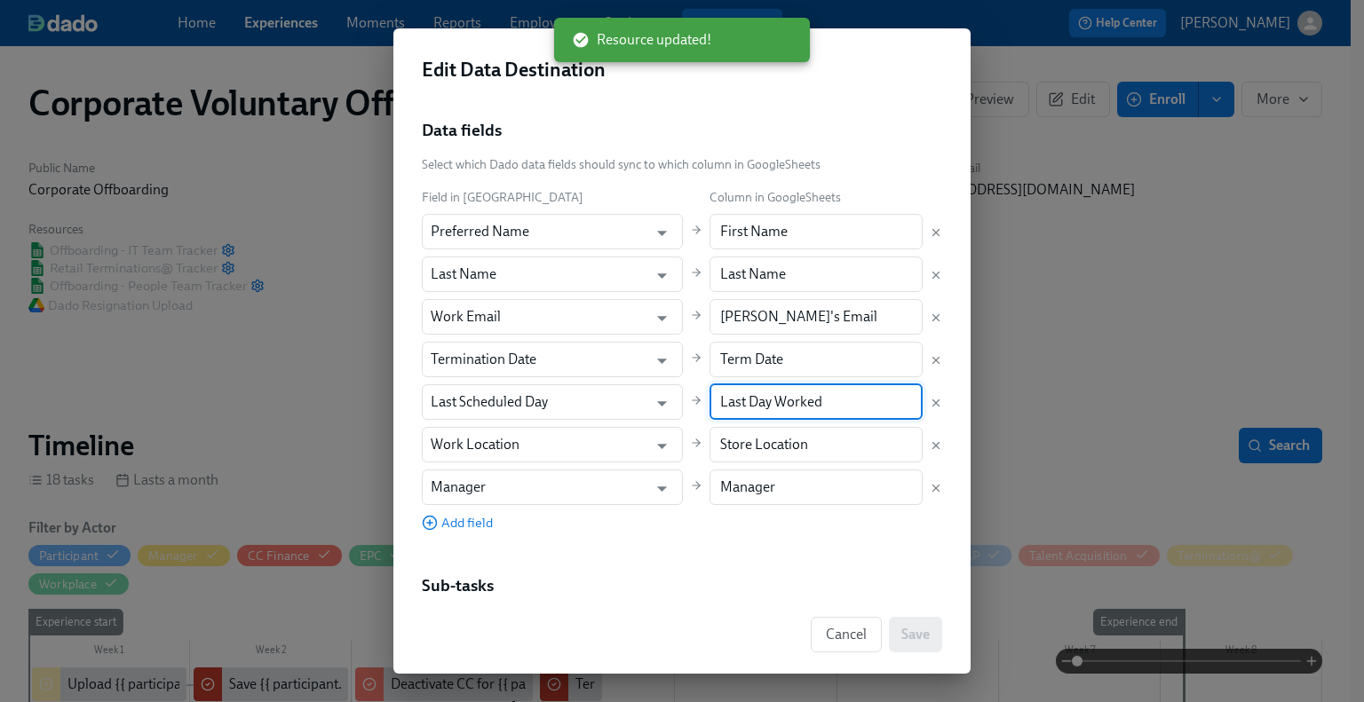
drag, startPoint x: 743, startPoint y: 408, endPoint x: 677, endPoint y: 405, distance: 66.7
click at [709, 405] on input "Last Day Worked" at bounding box center [816, 402] width 214 height 36
paste input "Term Date"
type input "Term Date"
click at [930, 358] on icon "Delete mapping" at bounding box center [936, 360] width 12 height 12
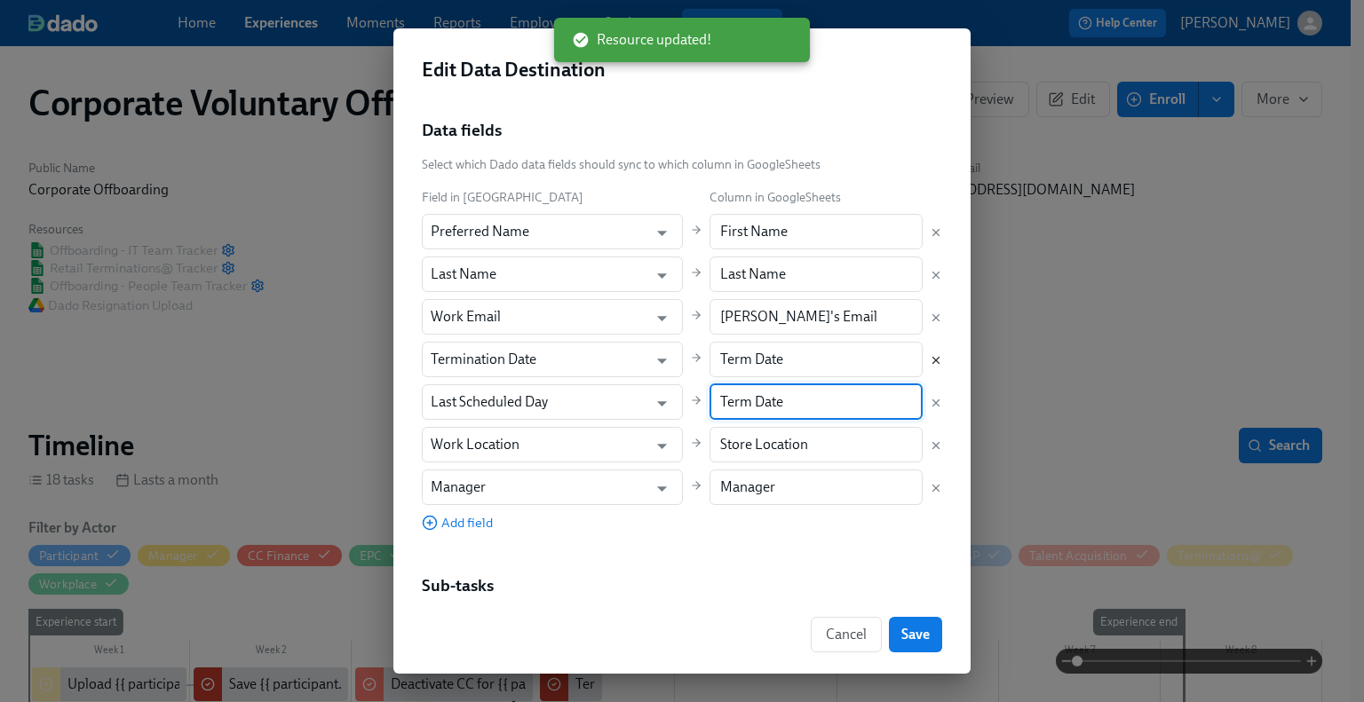
type input "Last Scheduled Day"
type input "Work Location"
type input "Store Location"
type input "Manager"
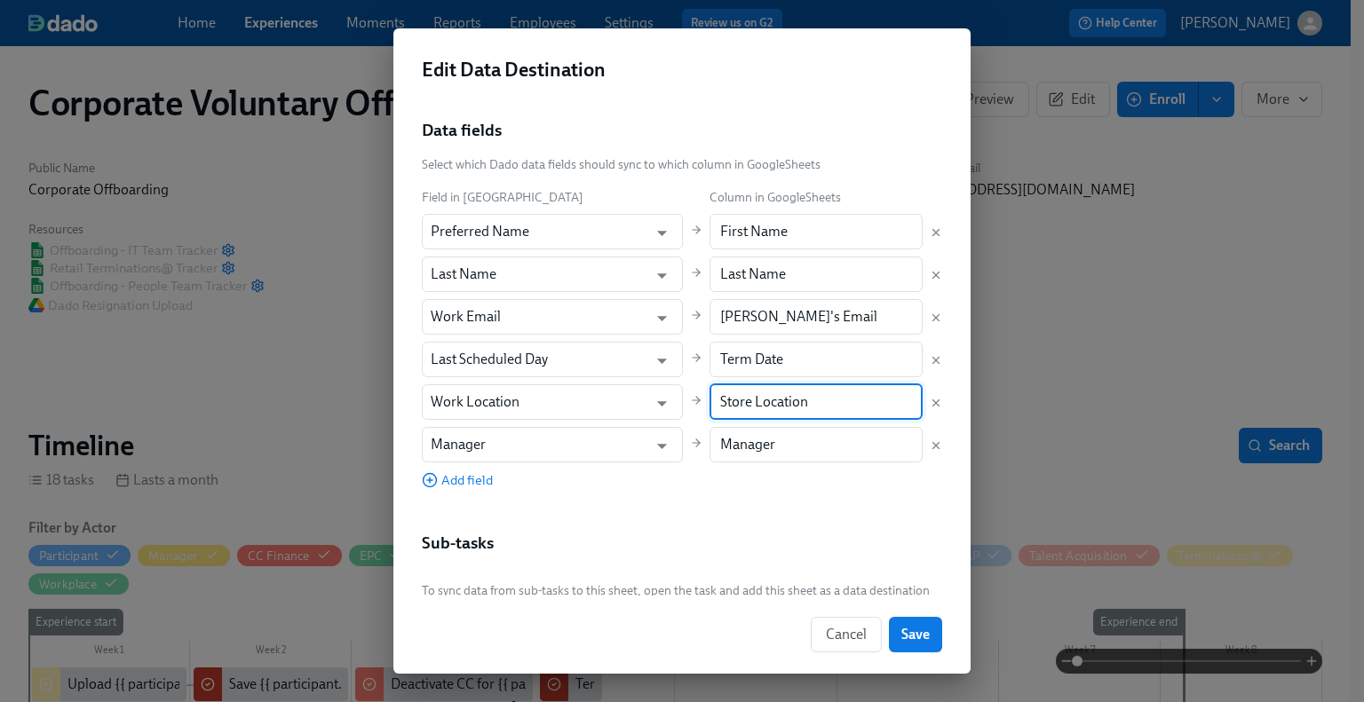
drag, startPoint x: 725, startPoint y: 400, endPoint x: 668, endPoint y: 405, distance: 57.0
click at [670, 402] on div "Field in Dado Column in GoogleSheets Preferred Name ​ First Name ​ Last Name ​ …" at bounding box center [682, 338] width 520 height 302
type input "Location"
click at [473, 477] on span "Add field" at bounding box center [457, 481] width 71 height 18
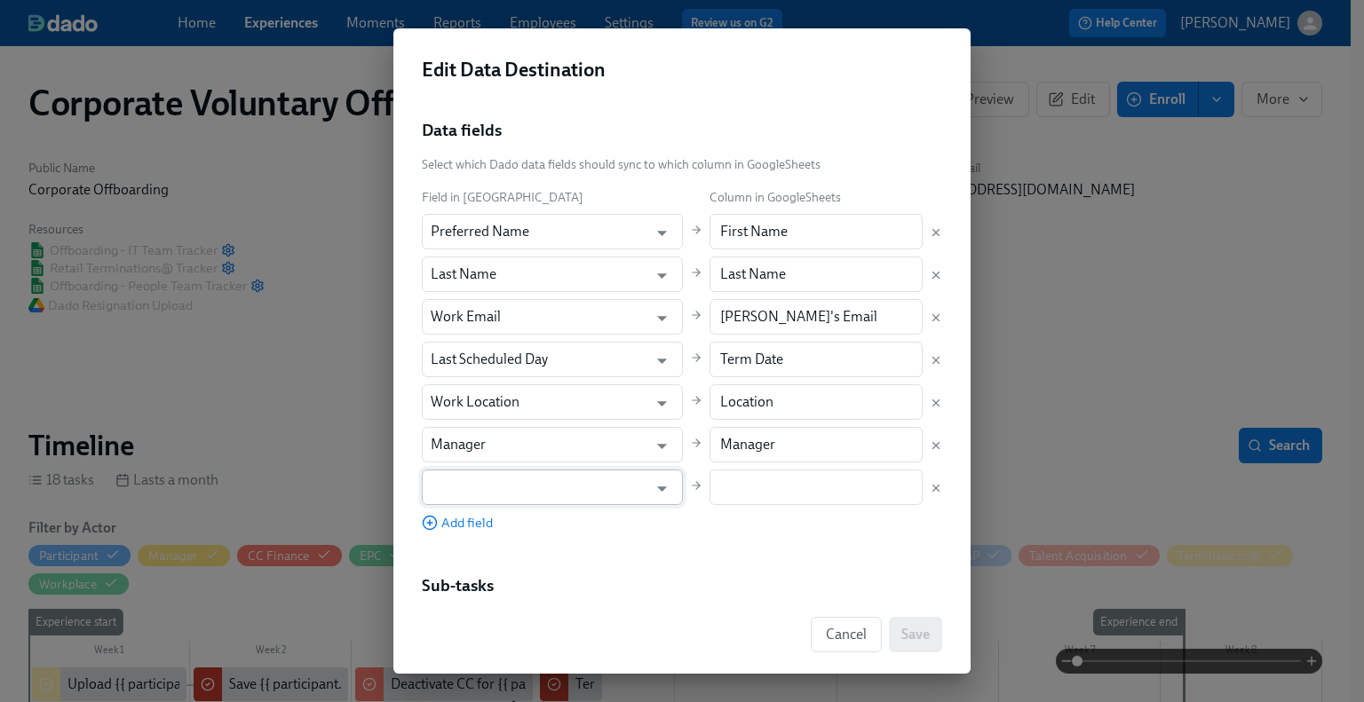
click at [485, 475] on input "text" at bounding box center [540, 488] width 218 height 36
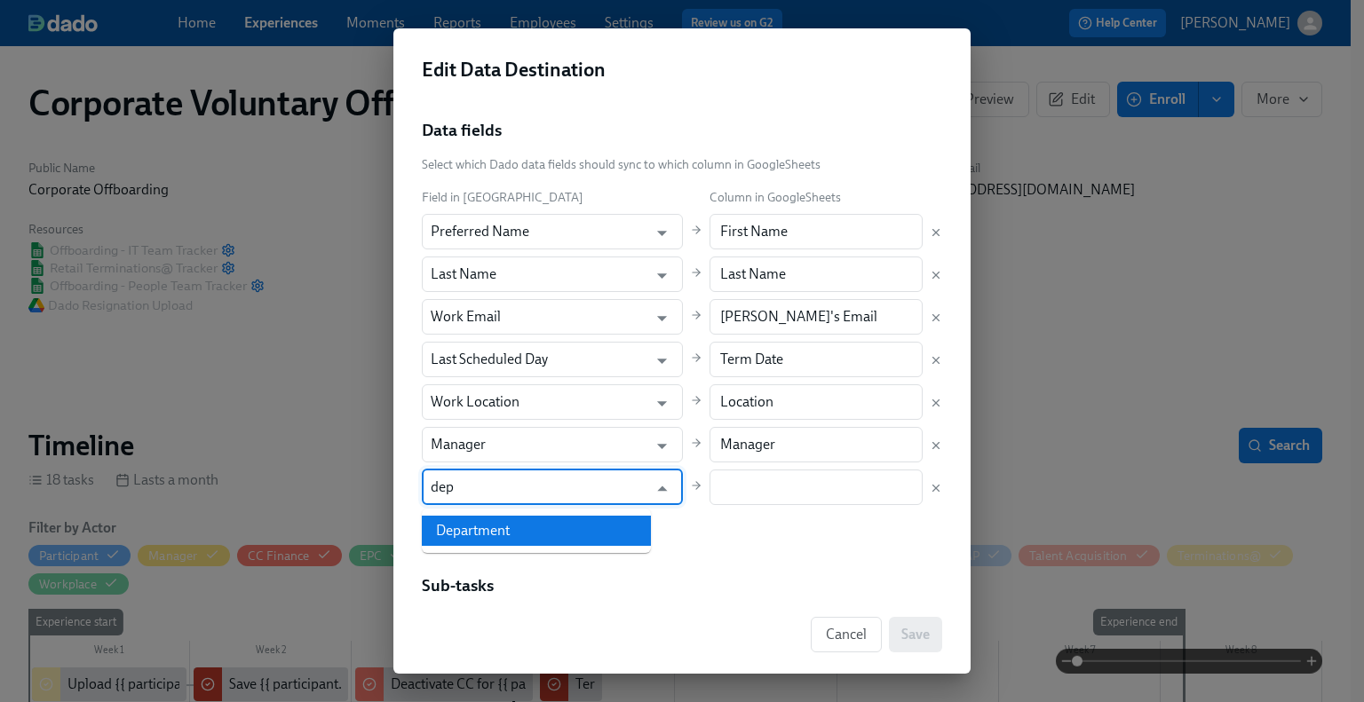
click at [476, 525] on li "Department" at bounding box center [536, 531] width 229 height 30
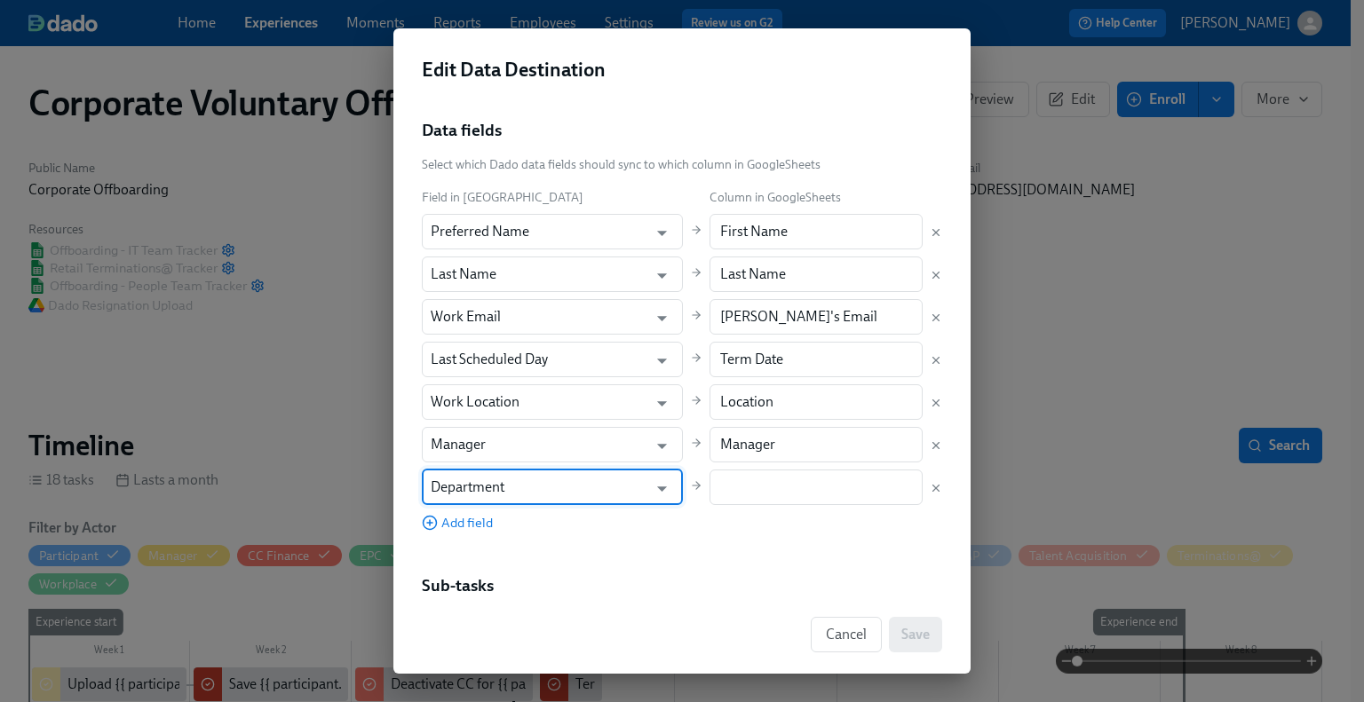
type input "Department"
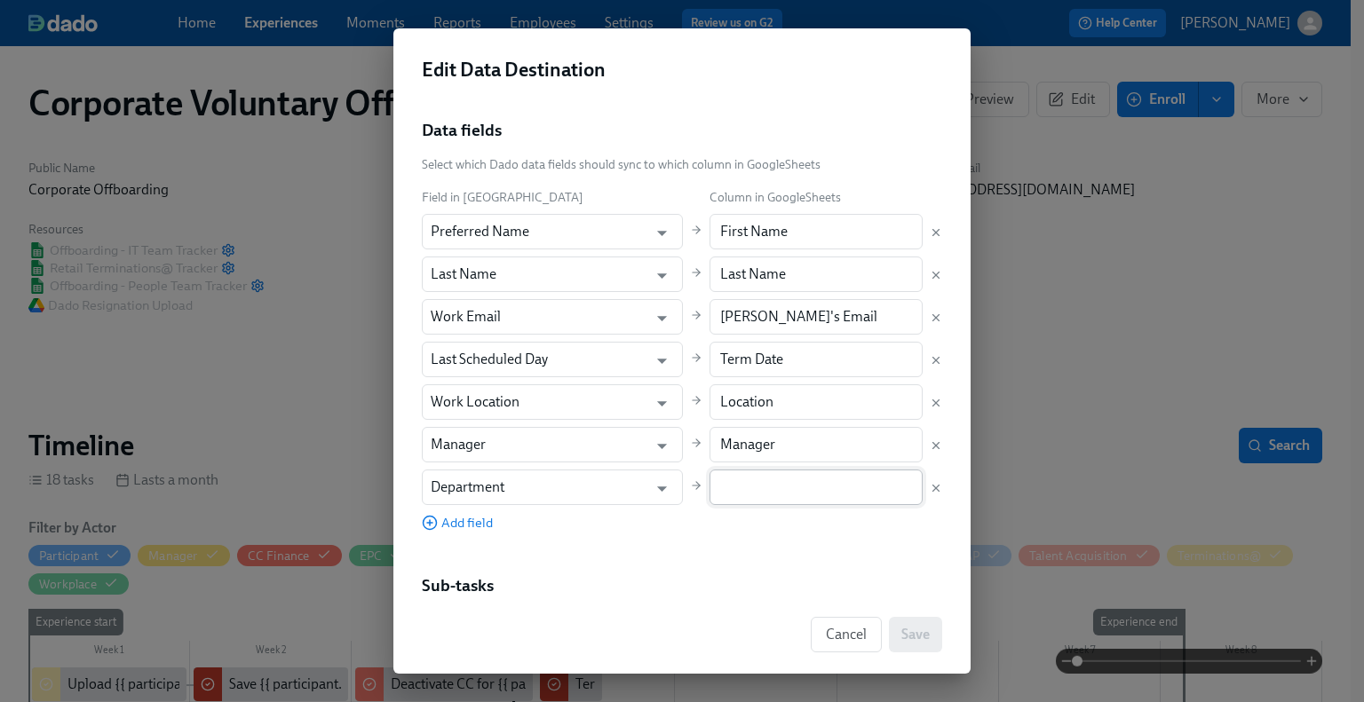
click at [725, 490] on input "text" at bounding box center [816, 488] width 214 height 36
paste input "Team"
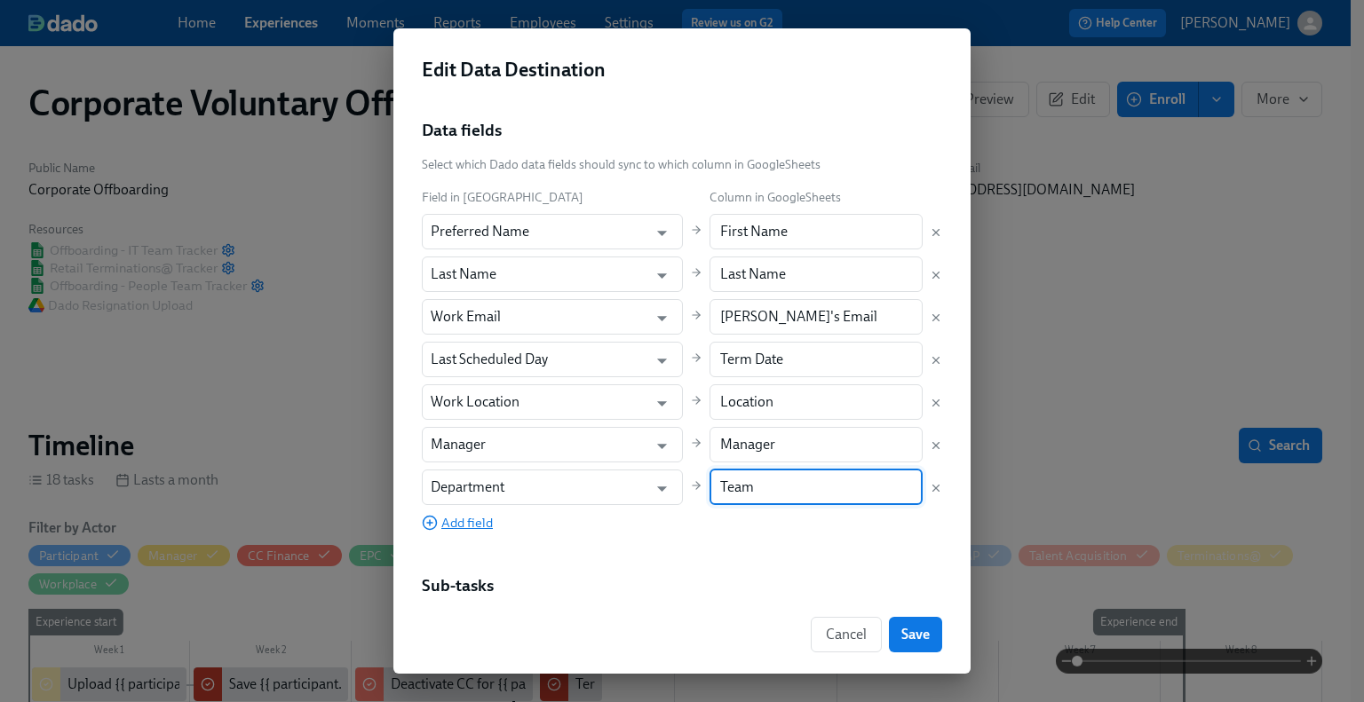
type input "Team"
click at [466, 518] on span "Add field" at bounding box center [457, 523] width 71 height 18
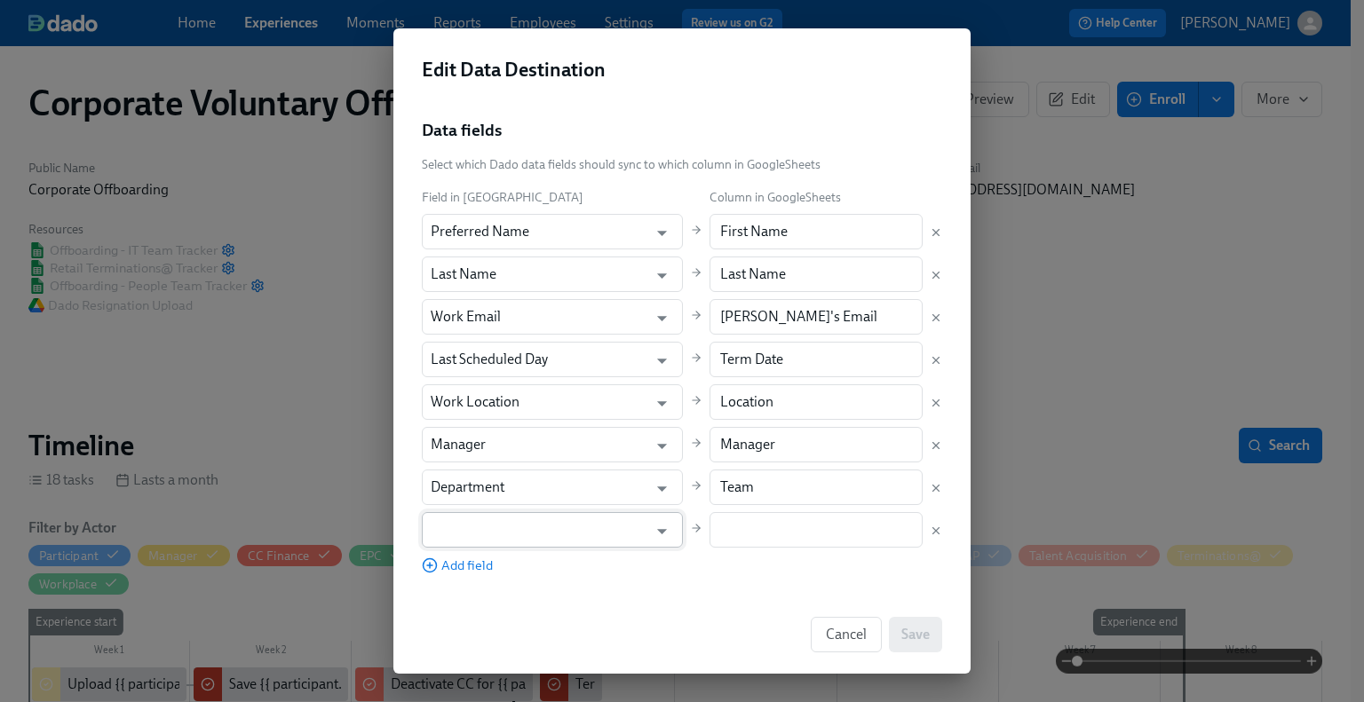
click at [491, 518] on input "text" at bounding box center [540, 530] width 218 height 36
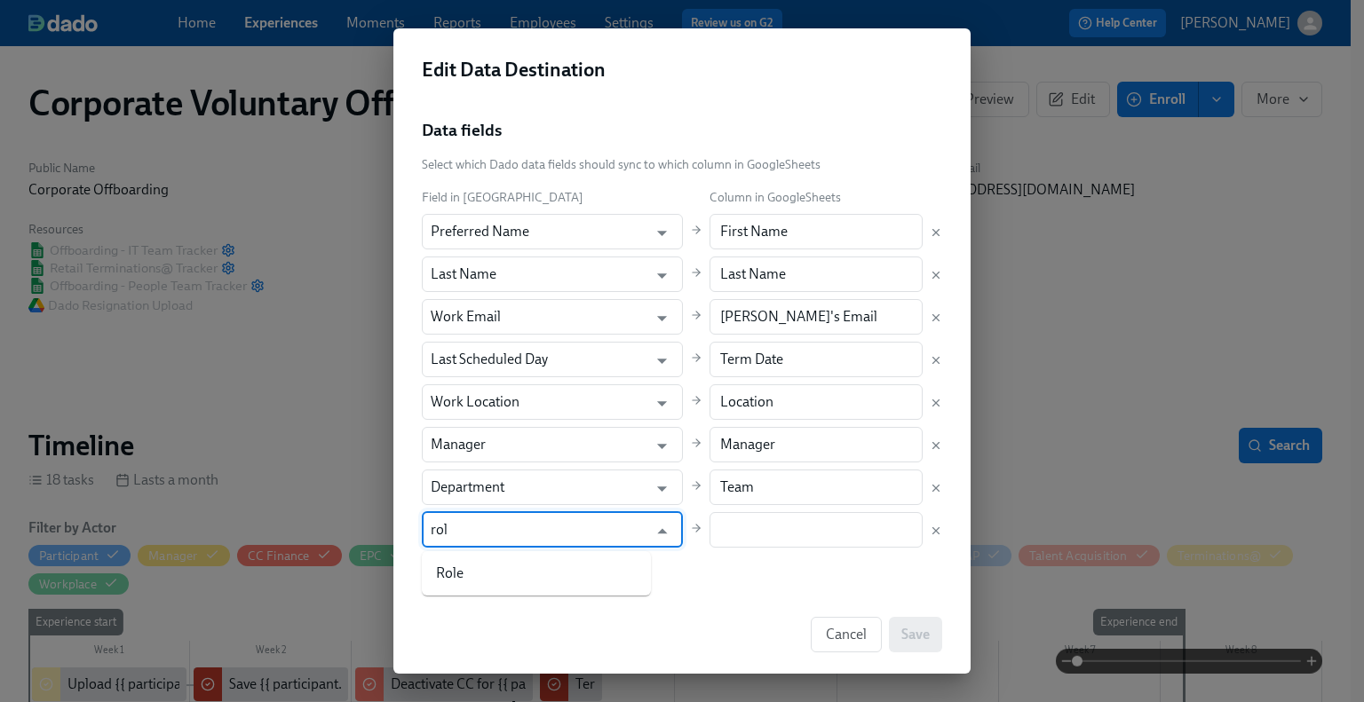
click at [581, 576] on li "Role" at bounding box center [536, 574] width 229 height 30
type input "Role"
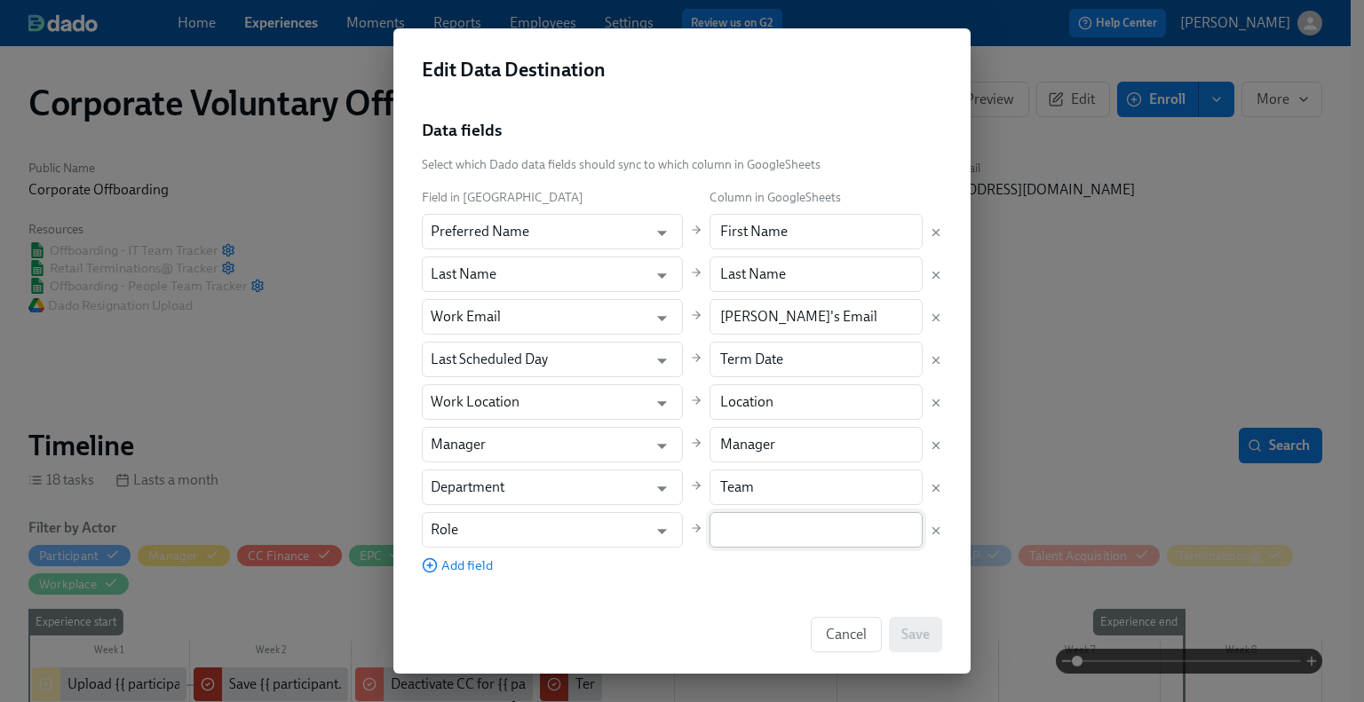
click at [783, 526] on input "text" at bounding box center [816, 530] width 214 height 36
paste input "Role"
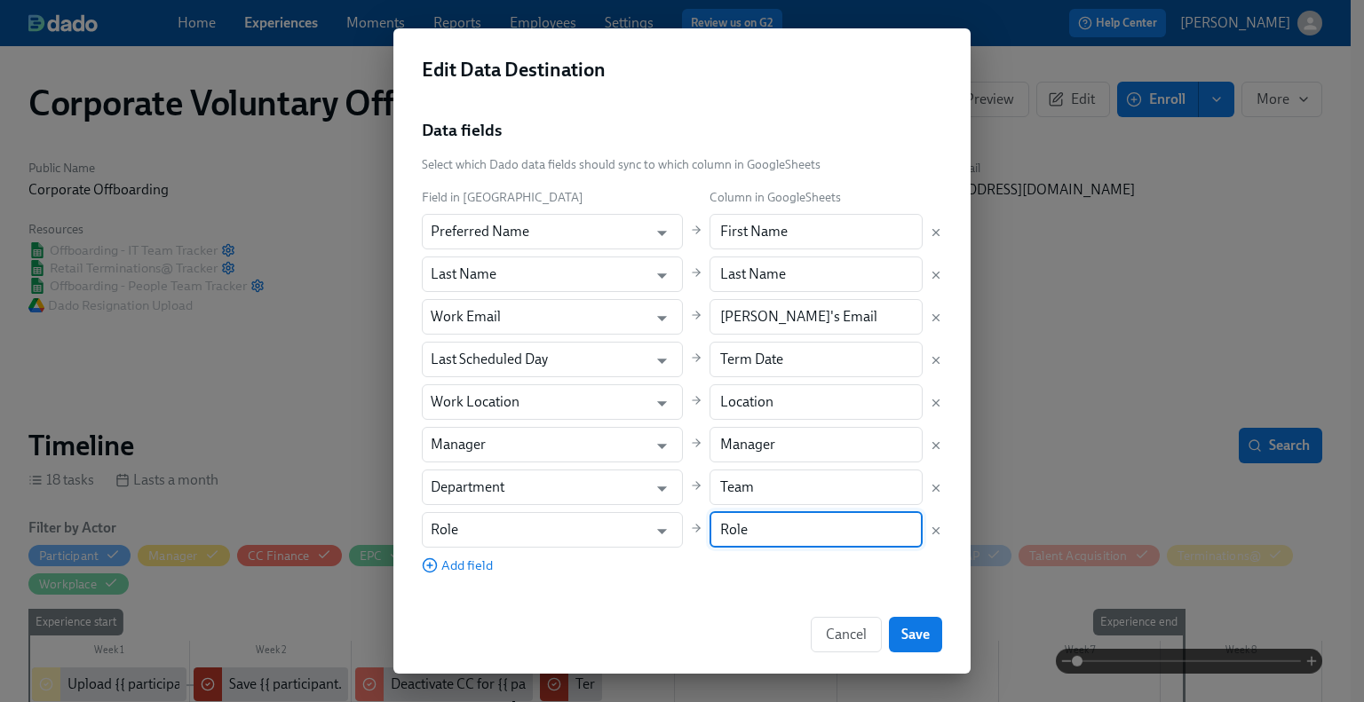
type input "Role"
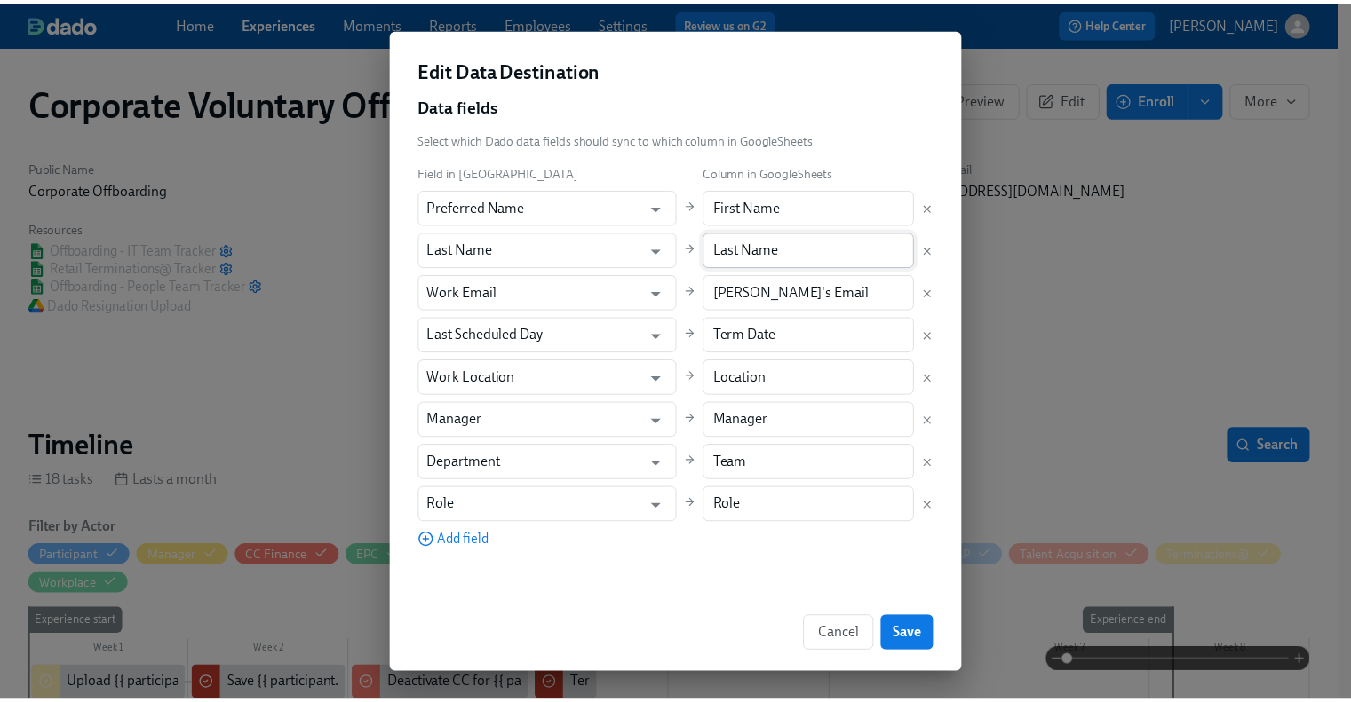
scroll to position [0, 0]
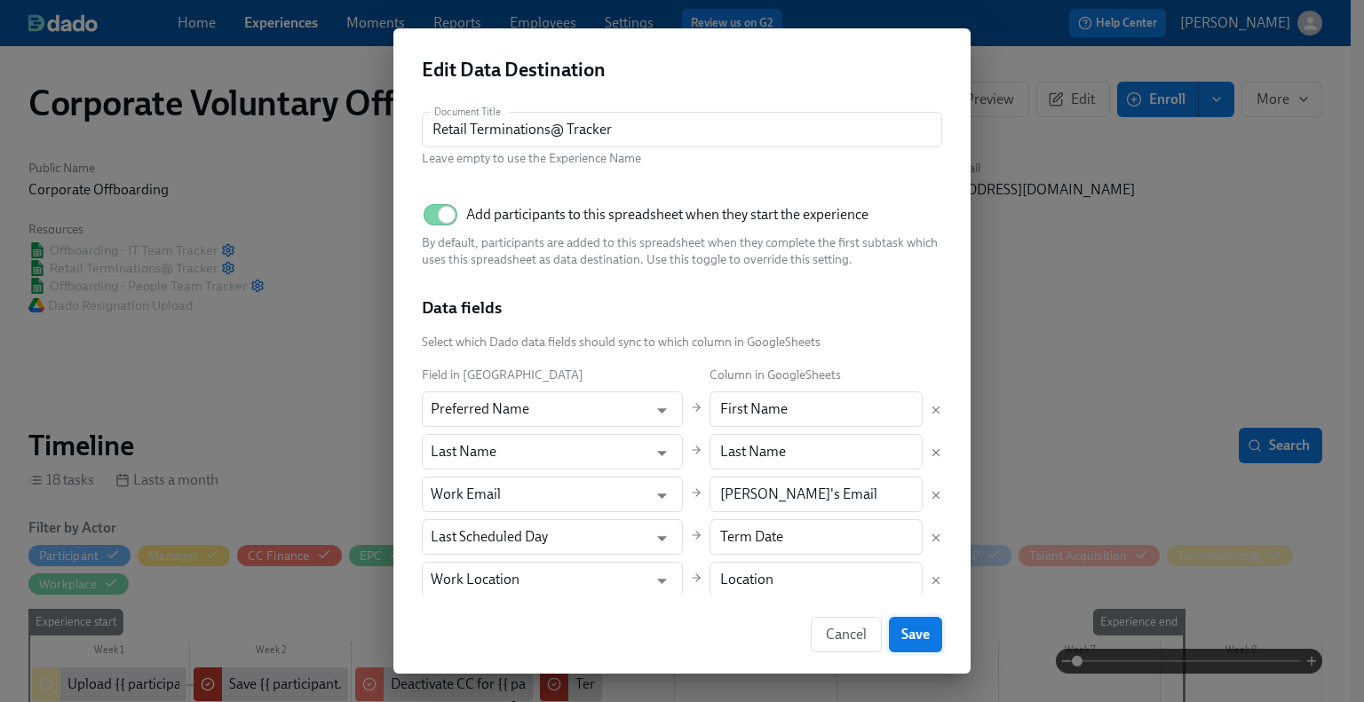
click at [906, 631] on span "Save" at bounding box center [915, 635] width 28 height 18
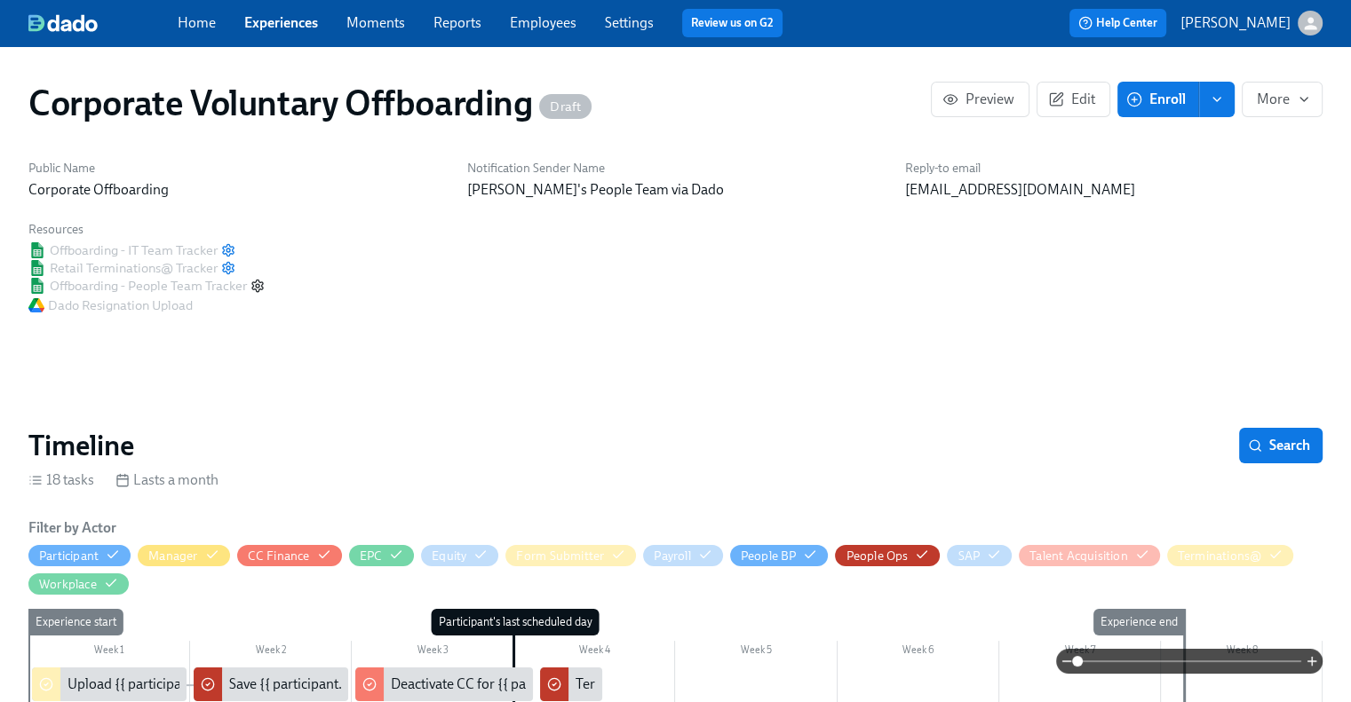
click at [262, 289] on icon "button" at bounding box center [257, 286] width 11 height 12
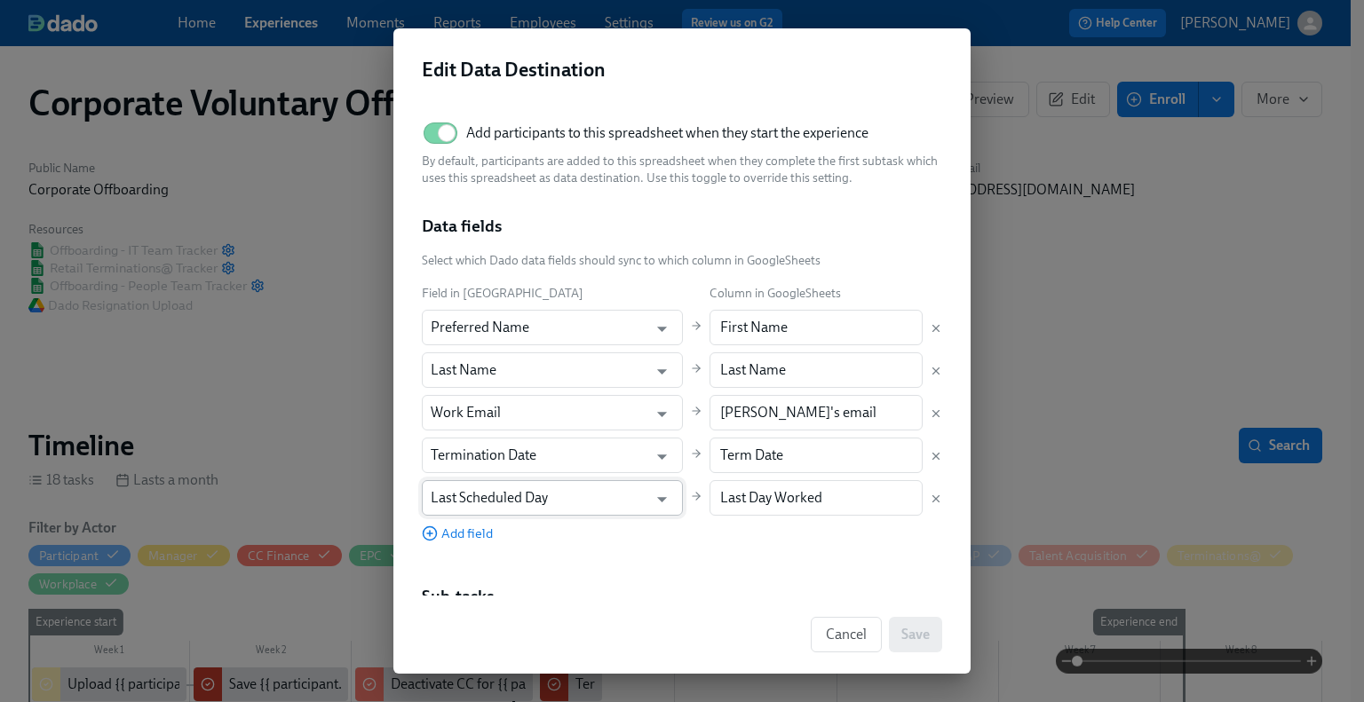
scroll to position [177, 0]
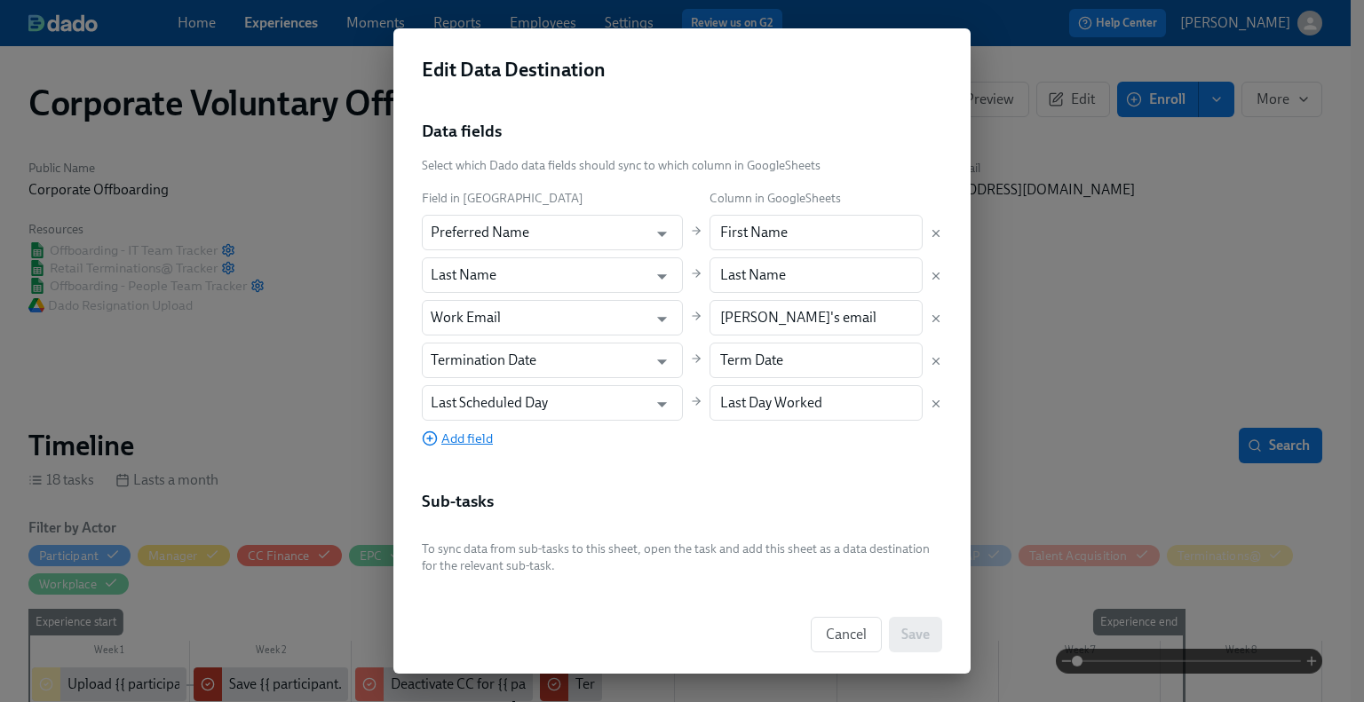
click at [467, 440] on span "Add field" at bounding box center [457, 439] width 71 height 18
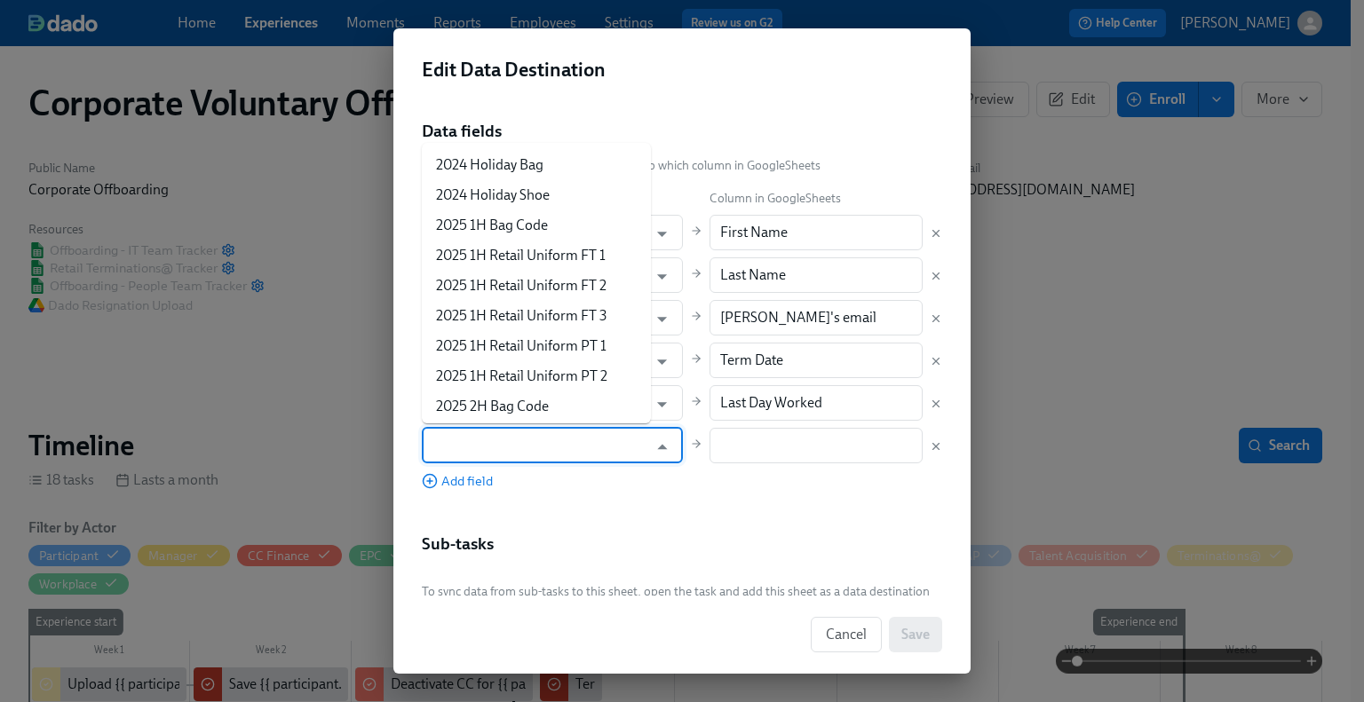
click at [496, 451] on input "text" at bounding box center [540, 446] width 218 height 36
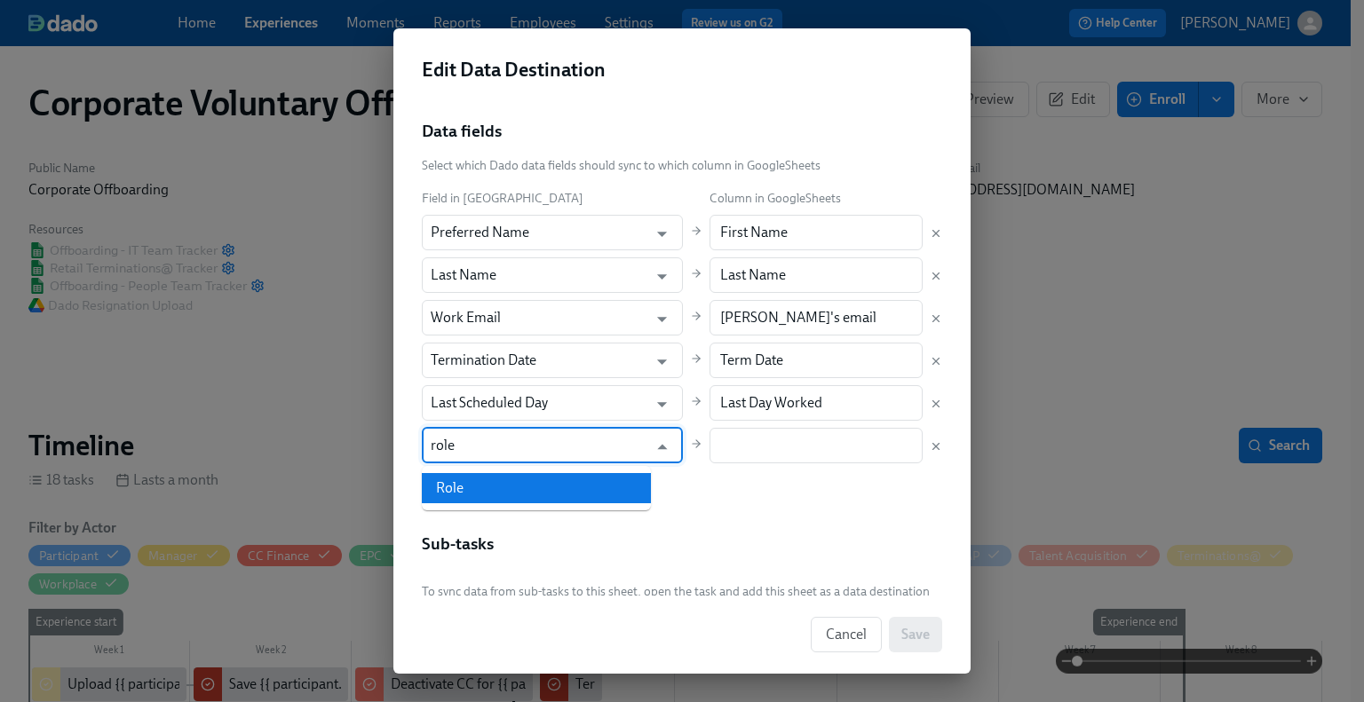
click at [490, 485] on li "Role" at bounding box center [536, 488] width 229 height 30
type input "Role"
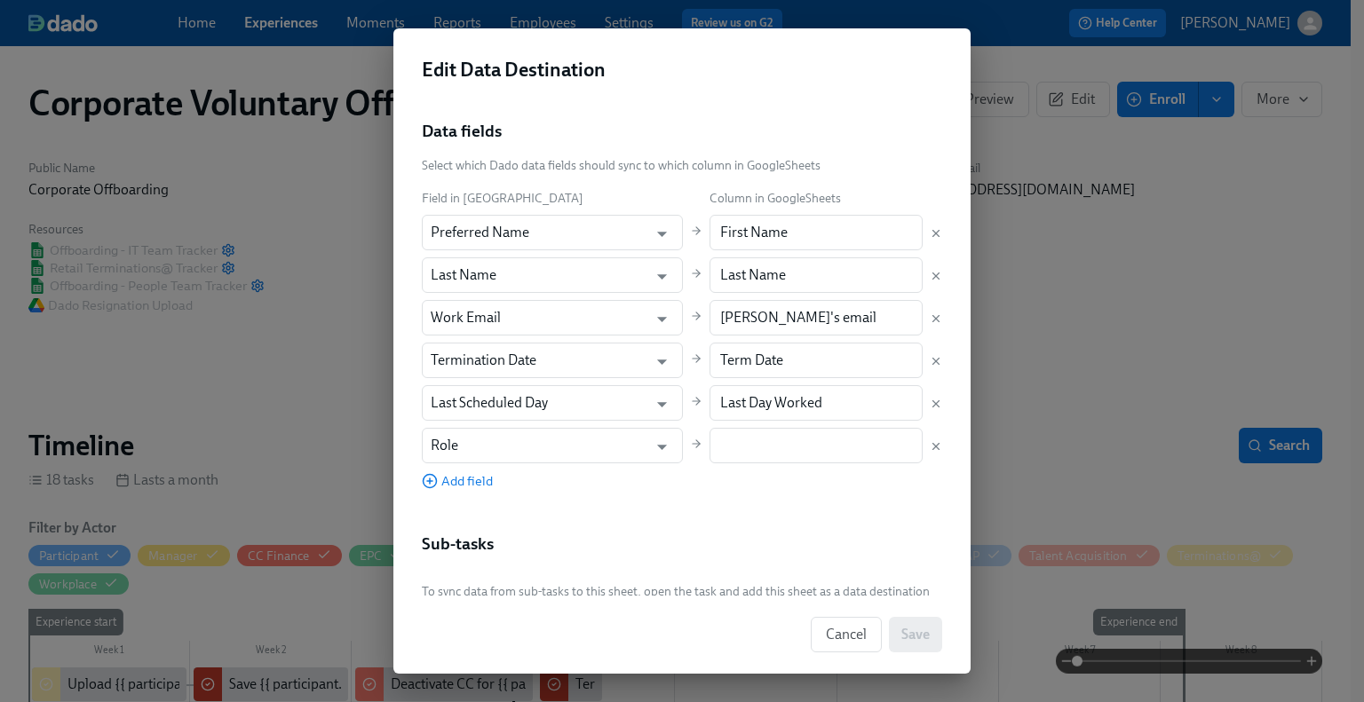
click at [704, 464] on div "Field in Dado Column in GoogleSheets Preferred Name ​ First Name ​ Last Name ​ …" at bounding box center [682, 339] width 520 height 302
click at [709, 454] on input "text" at bounding box center [816, 446] width 214 height 36
paste input "Role"
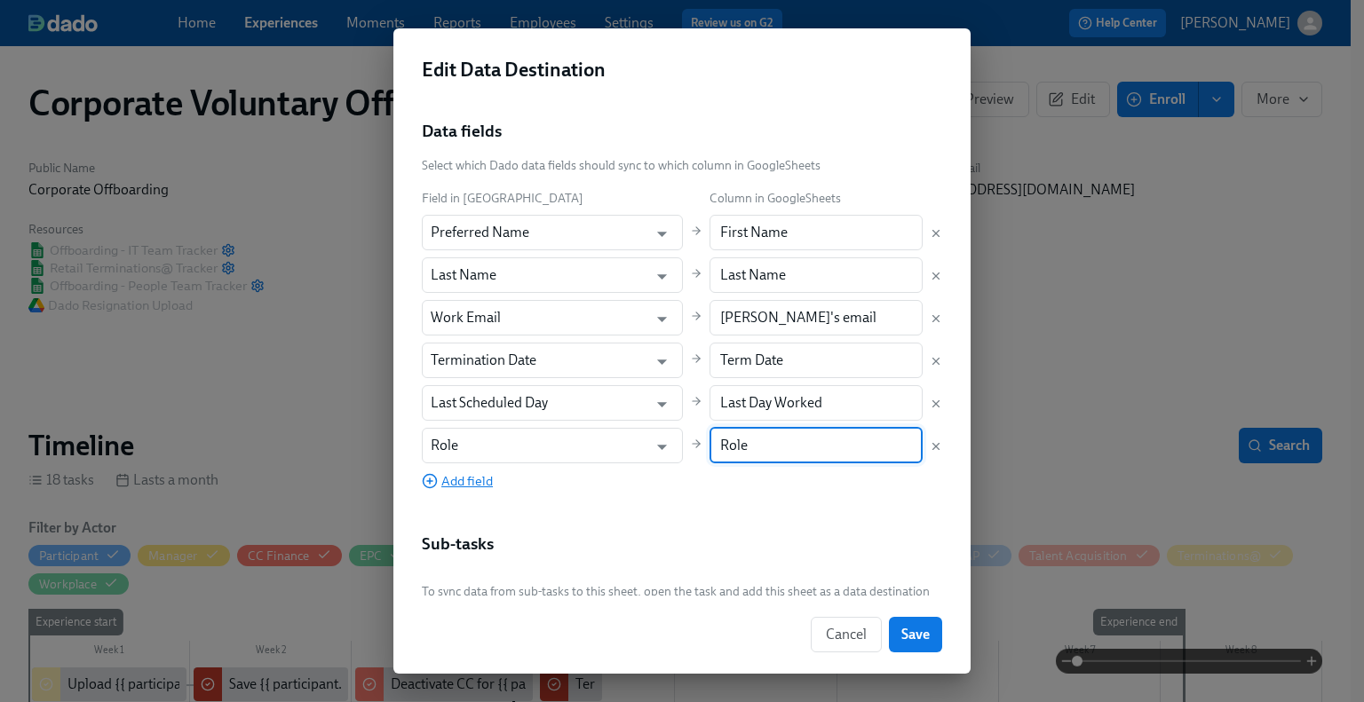
type input "Role"
click at [462, 479] on span "Add field" at bounding box center [457, 481] width 71 height 18
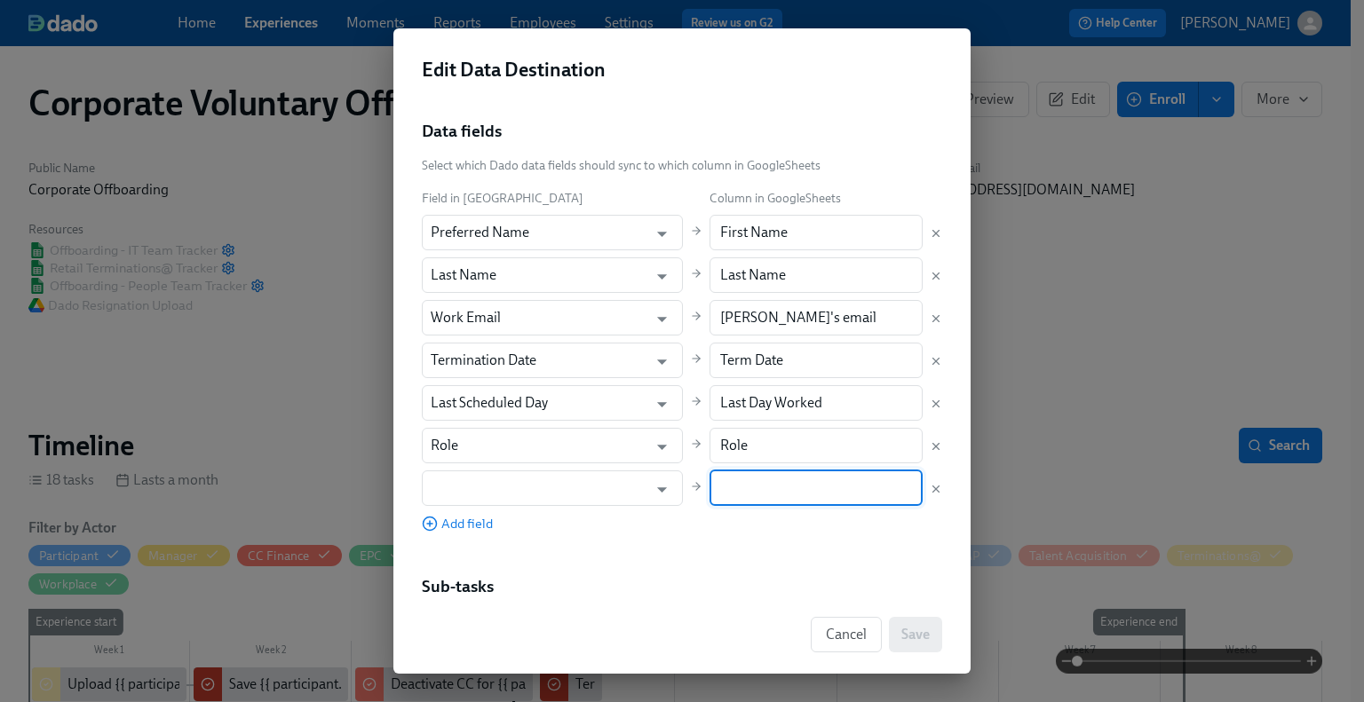
click at [709, 499] on input "text" at bounding box center [816, 489] width 214 height 36
paste input "Department"
type input "Department"
click at [554, 500] on input "text" at bounding box center [540, 489] width 218 height 36
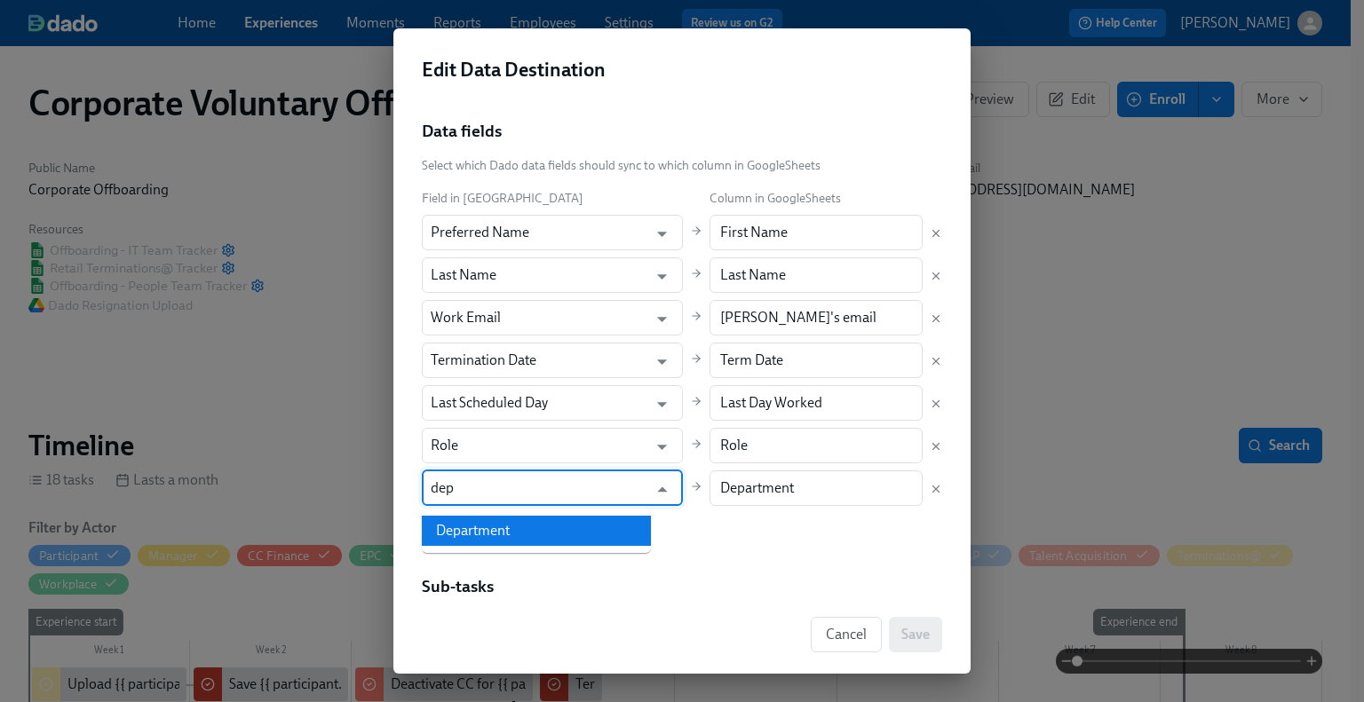
click at [558, 532] on li "Department" at bounding box center [536, 531] width 229 height 30
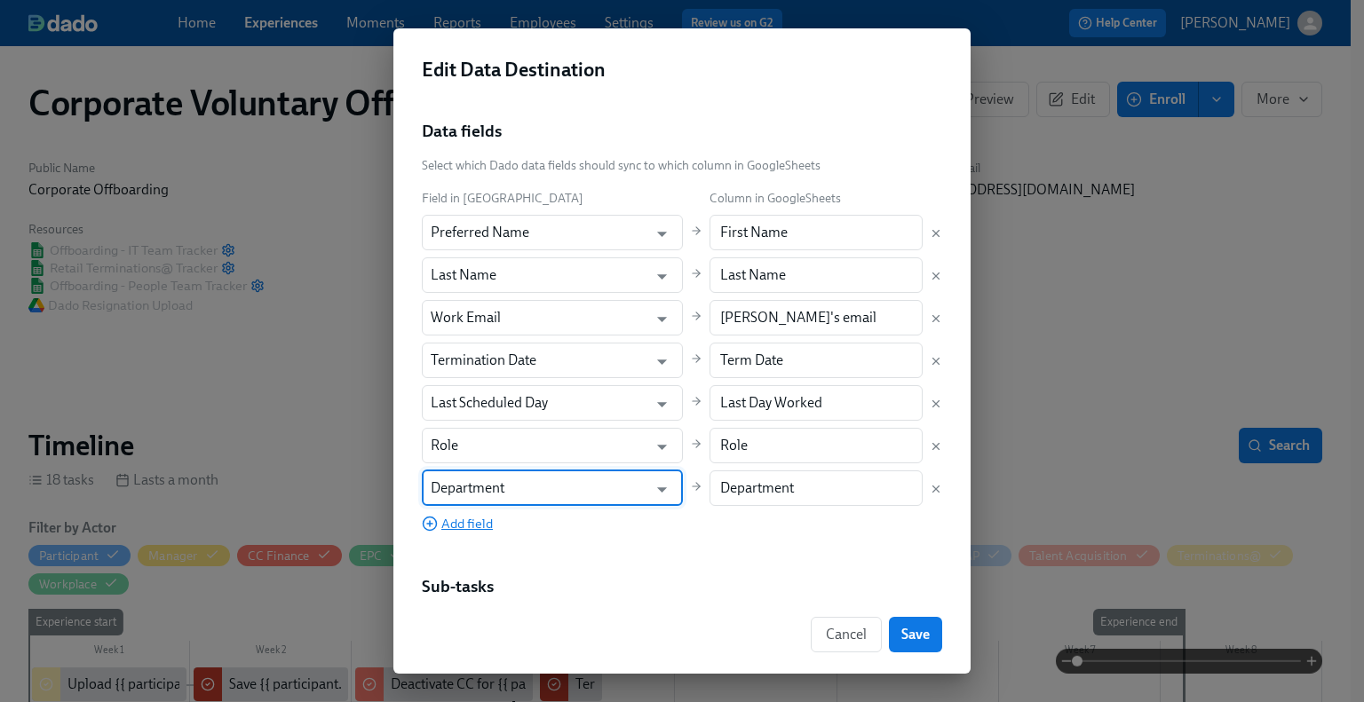
type input "Department"
click at [444, 528] on span "Add field" at bounding box center [457, 524] width 71 height 18
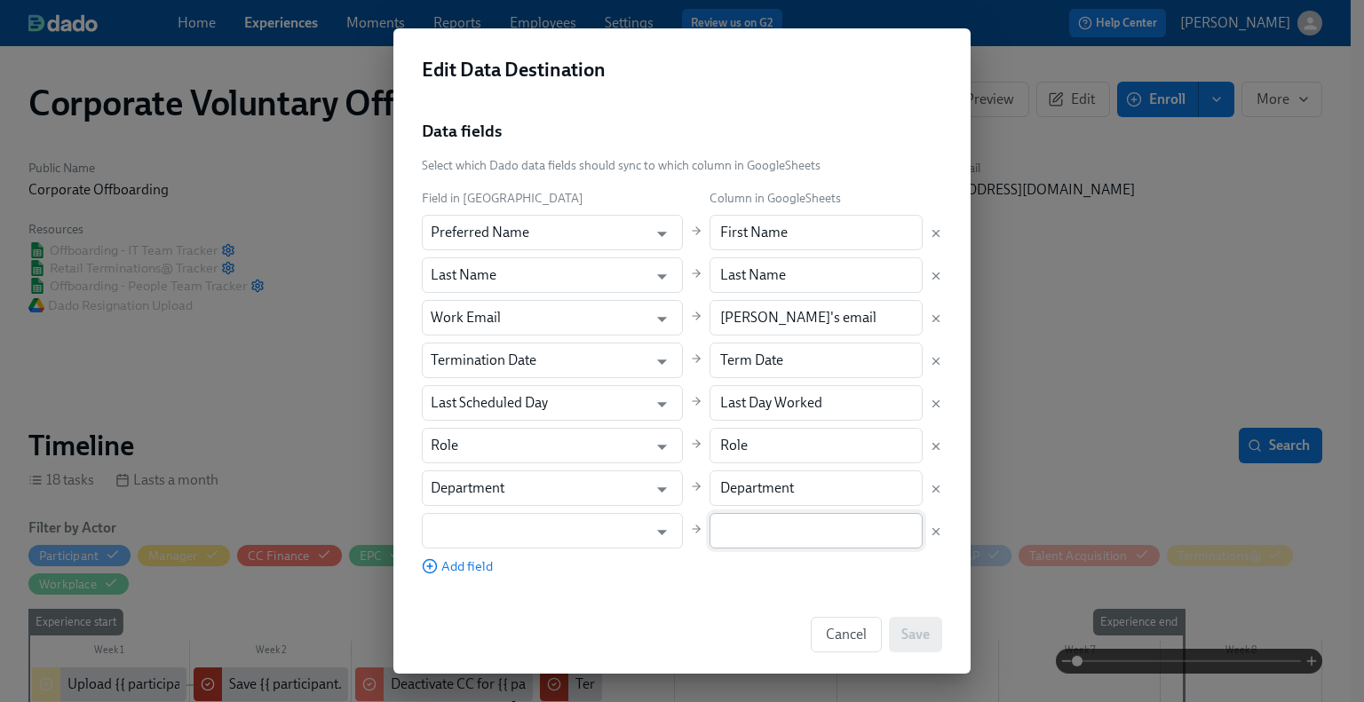
click at [709, 521] on input "text" at bounding box center [816, 531] width 214 height 36
paste input "Manager"
type input "Manager"
click at [535, 528] on input "text" at bounding box center [540, 531] width 218 height 36
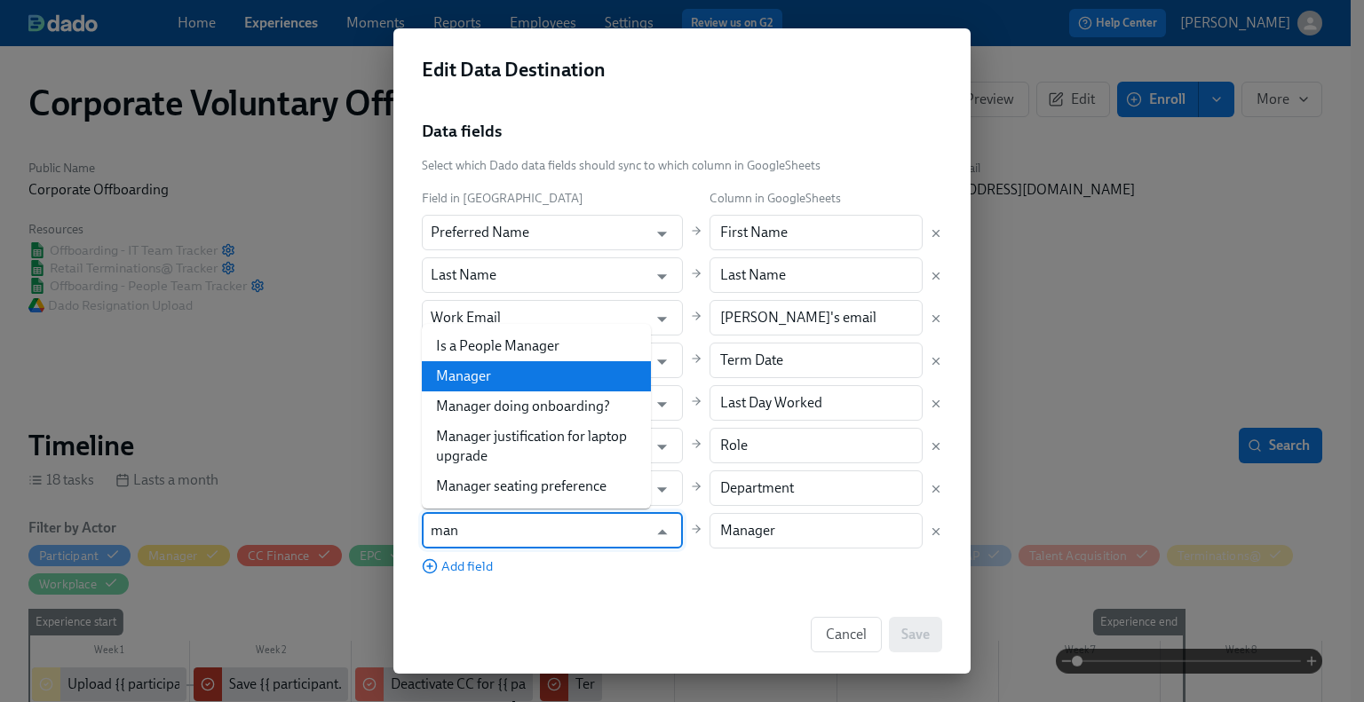
click at [522, 373] on li "Manager" at bounding box center [536, 376] width 229 height 30
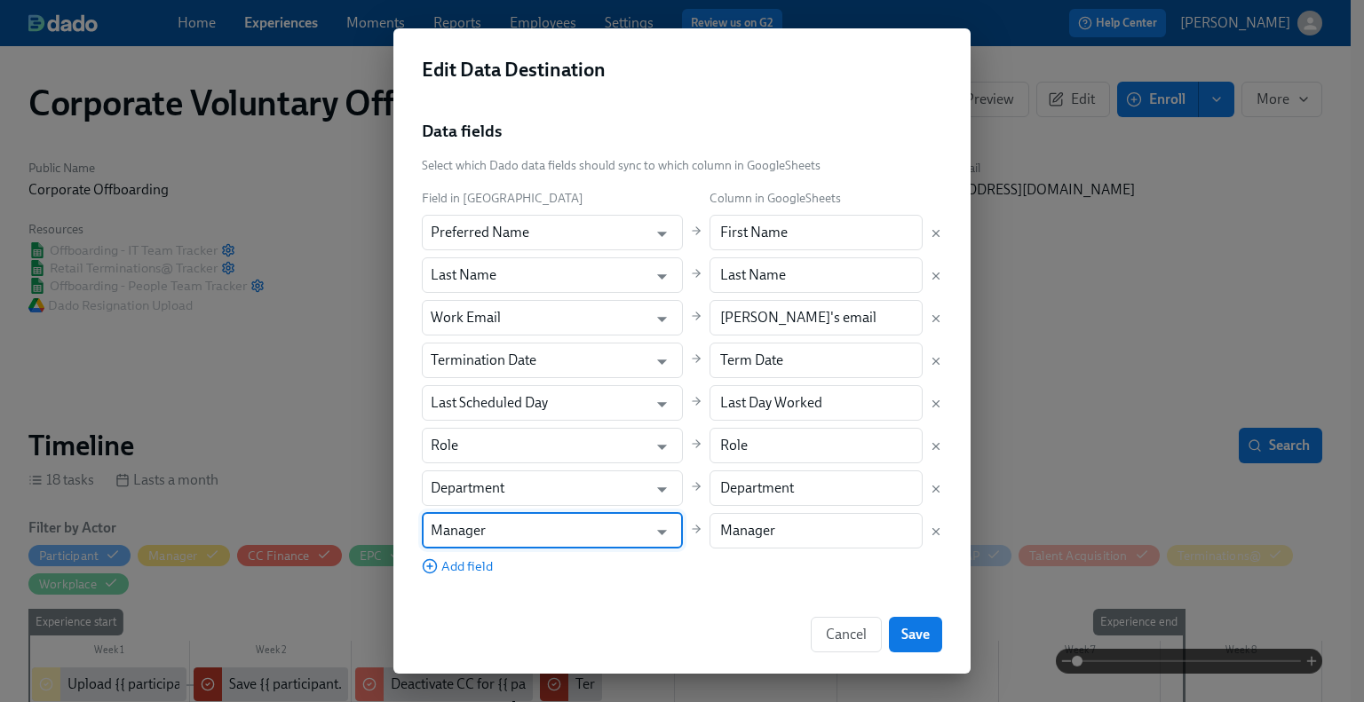
type input "Manager"
click at [484, 566] on span "Add field" at bounding box center [457, 567] width 71 height 18
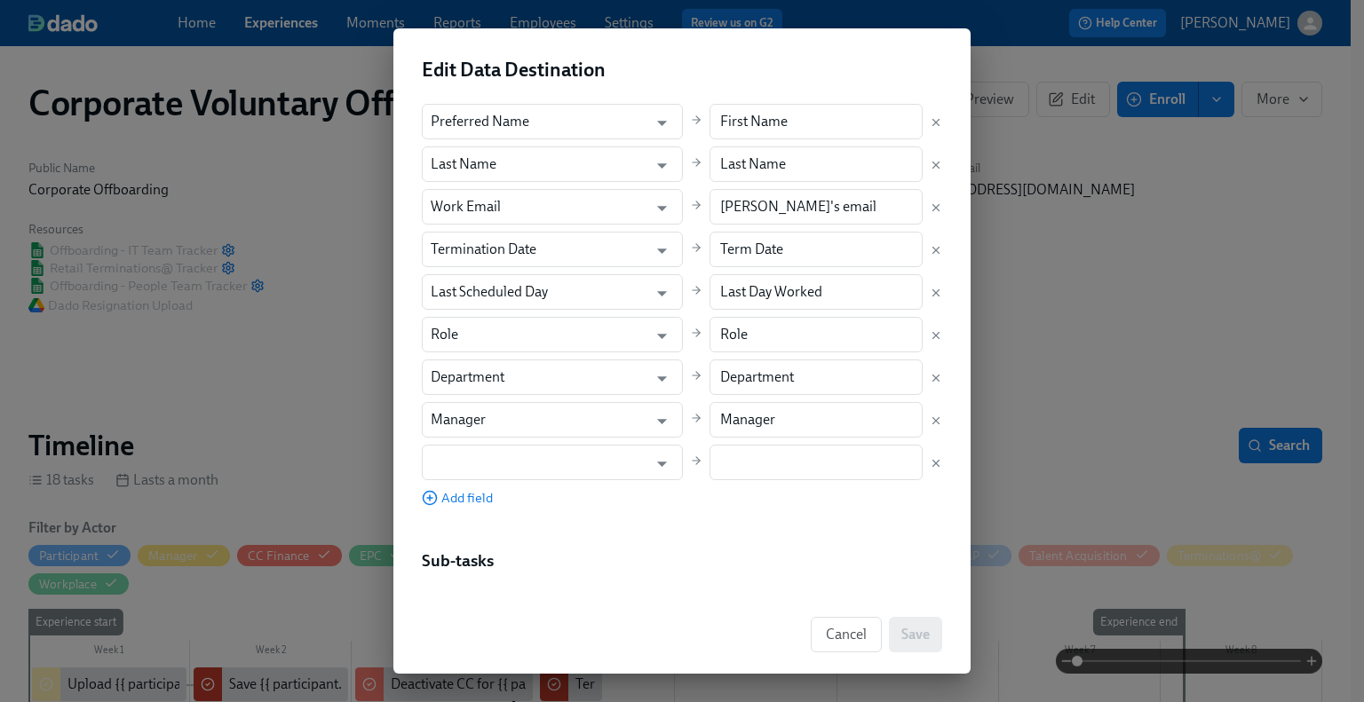
scroll to position [347, 0]
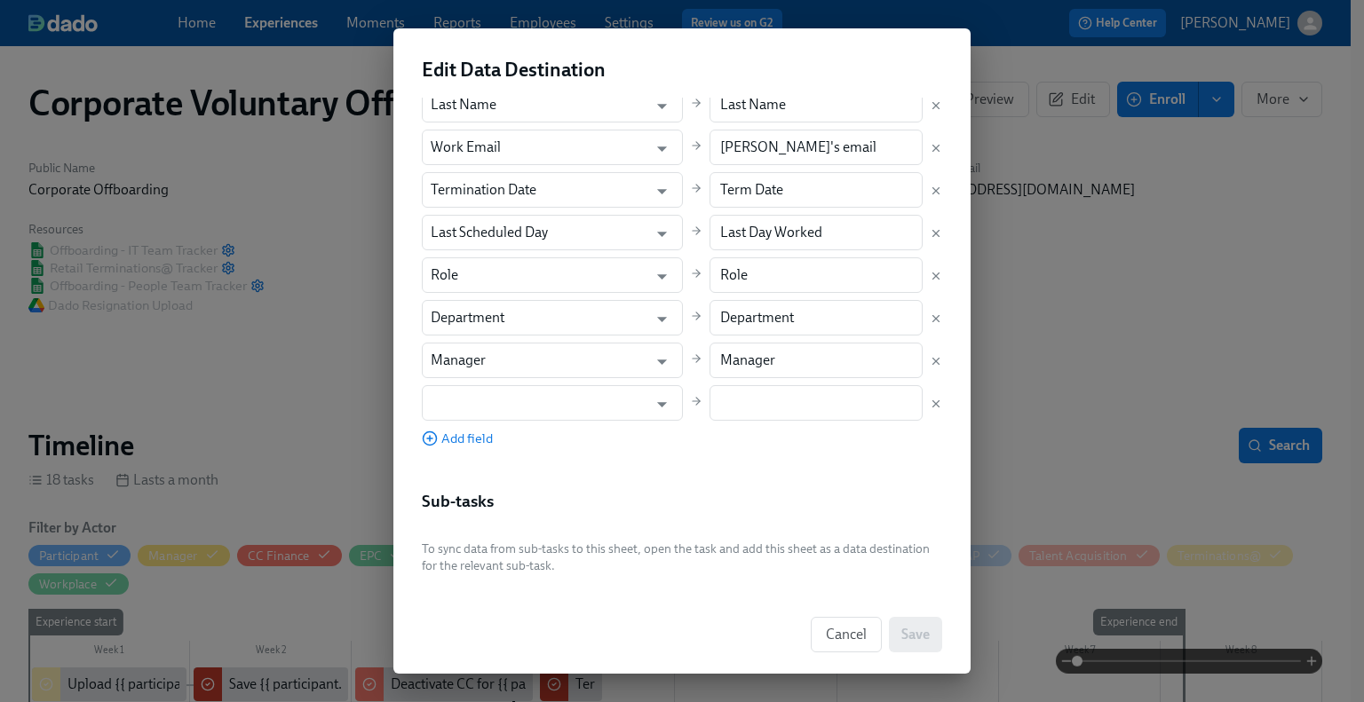
click at [777, 421] on div "Field in Dado Column in GoogleSheets Preferred Name ​ First Name ​ Last Name ​ …" at bounding box center [682, 233] width 520 height 430
click at [772, 402] on input "text" at bounding box center [816, 403] width 214 height 36
paste input "Location"
type input "Location"
click at [571, 410] on input "text" at bounding box center [540, 403] width 218 height 36
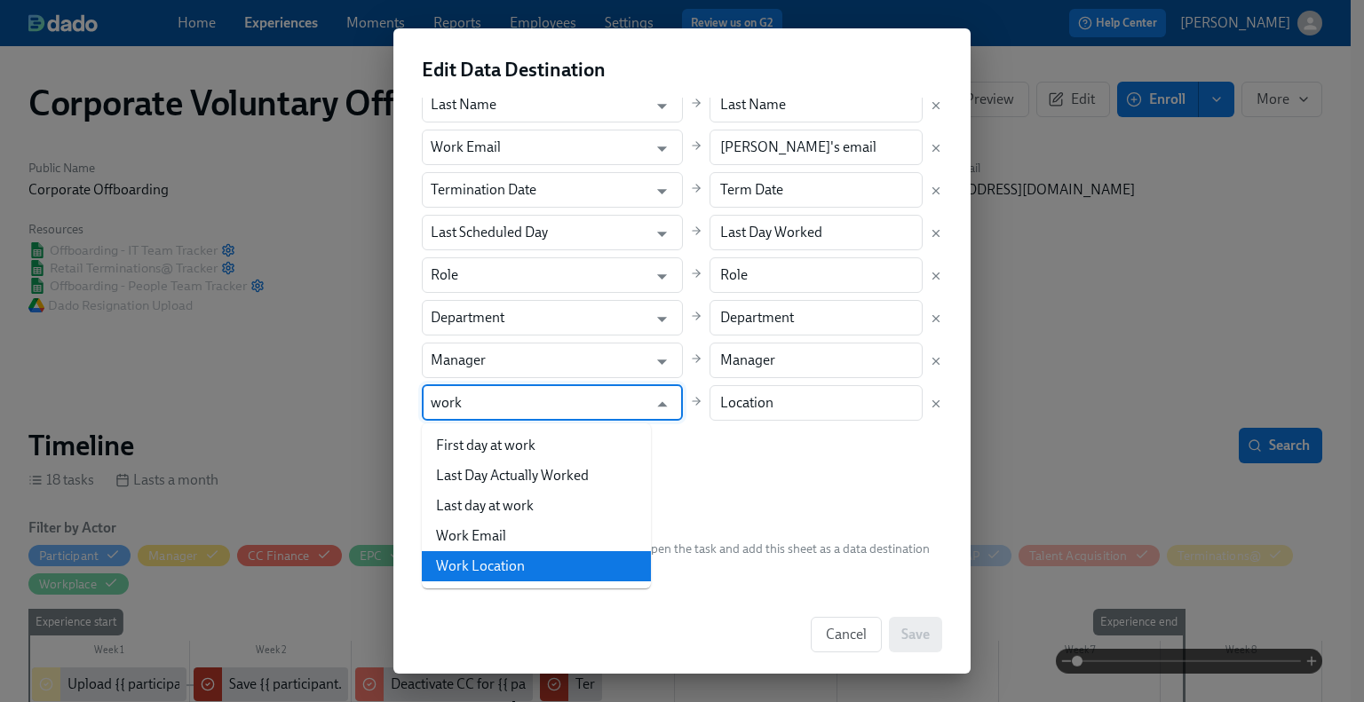
click at [547, 559] on li "Work Location" at bounding box center [536, 566] width 229 height 30
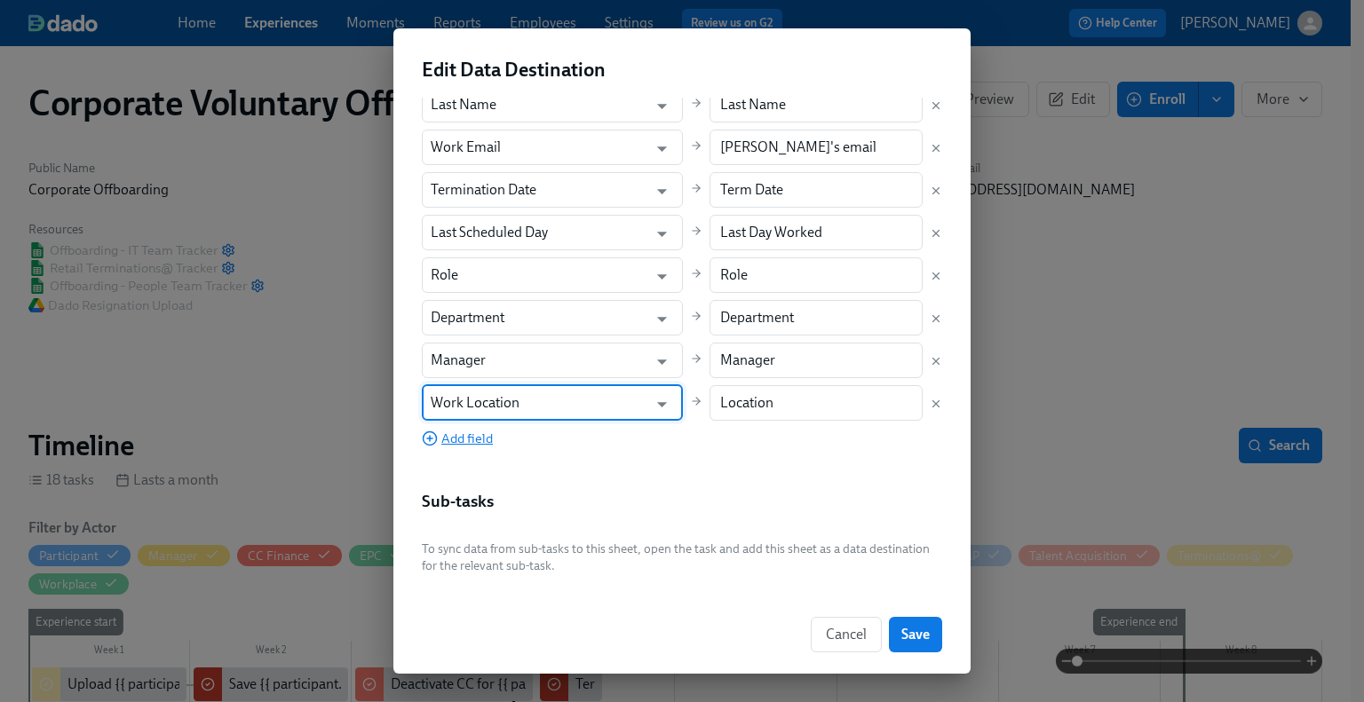
type input "Work Location"
click at [458, 440] on span "Add field" at bounding box center [457, 439] width 71 height 18
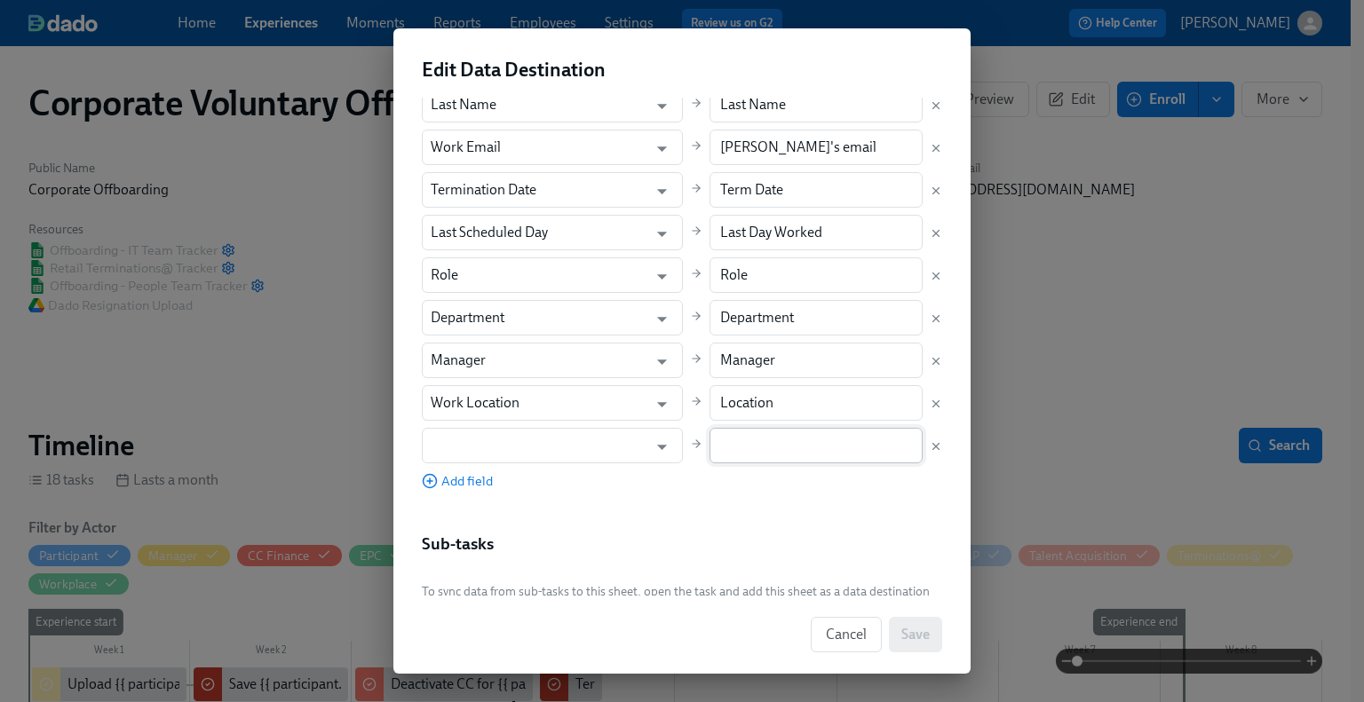
click at [735, 443] on input "text" at bounding box center [816, 446] width 214 height 36
paste input "Termination Reason"
type input "Termination Reason"
click at [540, 456] on input "text" at bounding box center [540, 446] width 218 height 36
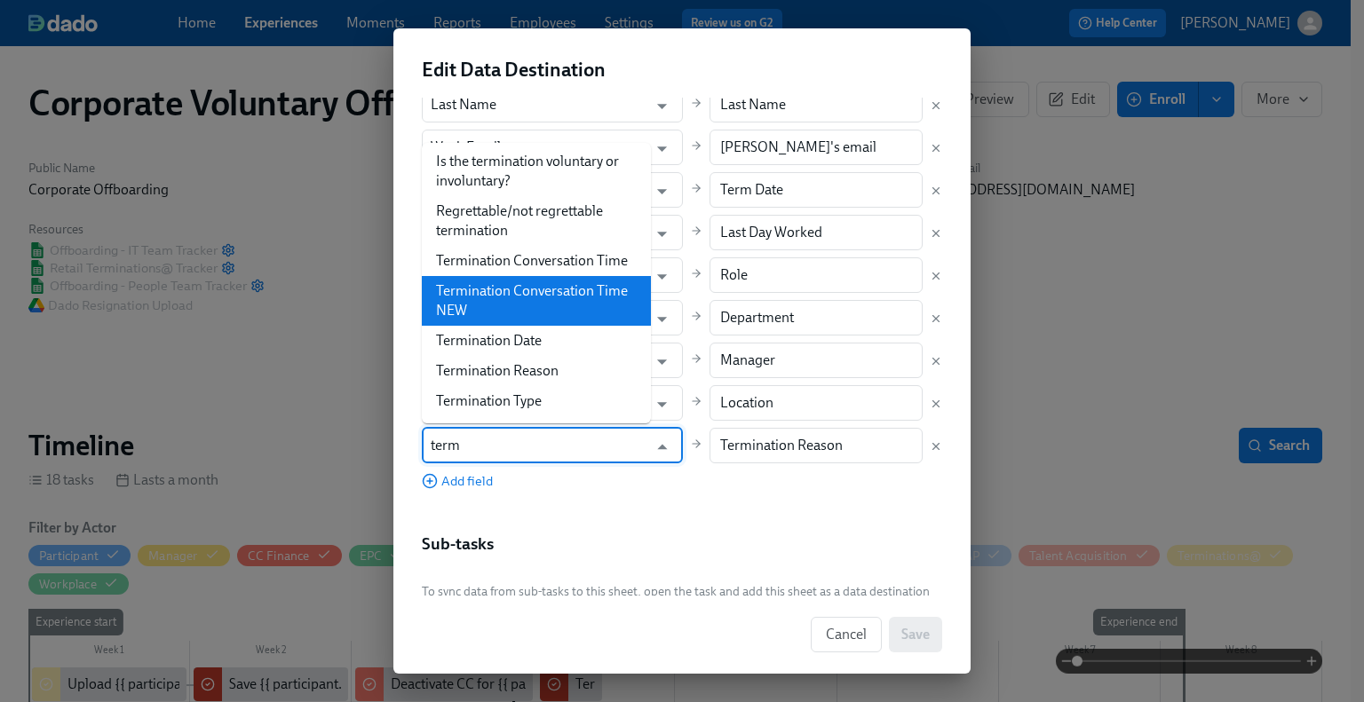
scroll to position [52, 0]
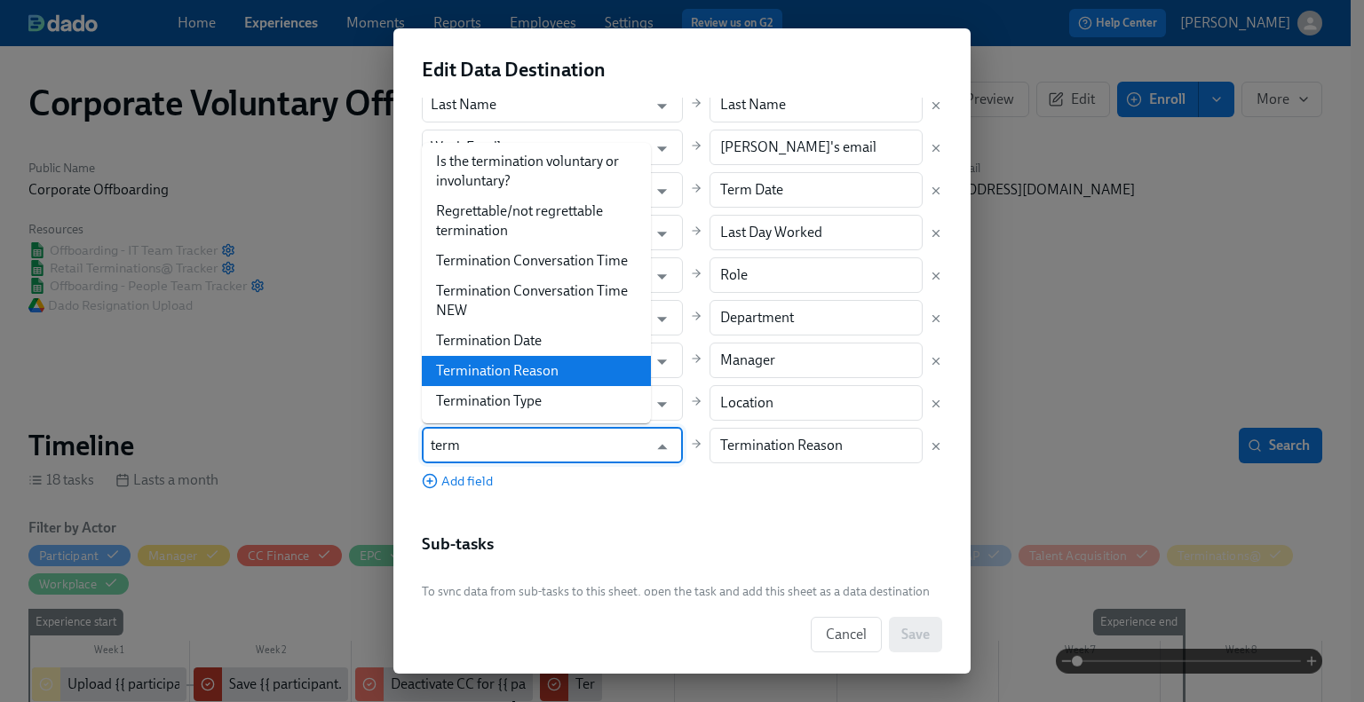
click at [564, 358] on li "Termination Reason" at bounding box center [536, 371] width 229 height 30
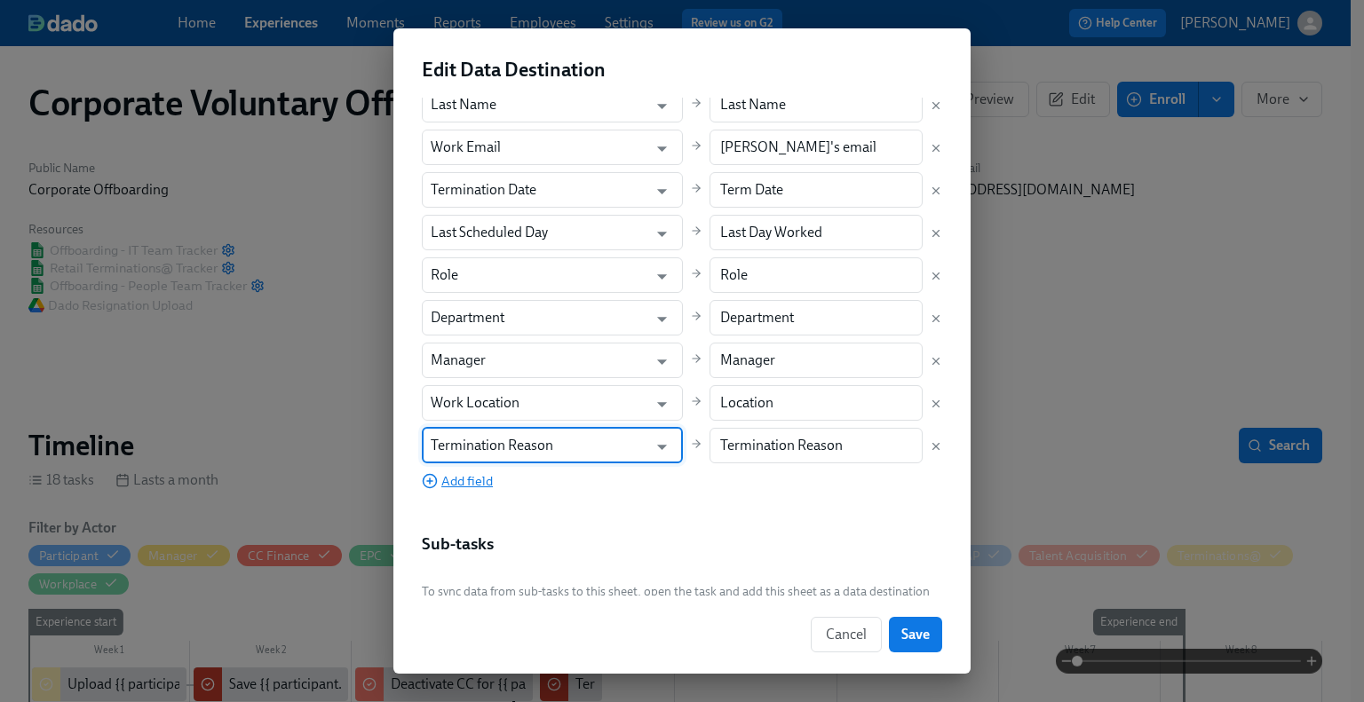
type input "Termination Reason"
click at [463, 479] on span "Add field" at bounding box center [457, 481] width 71 height 18
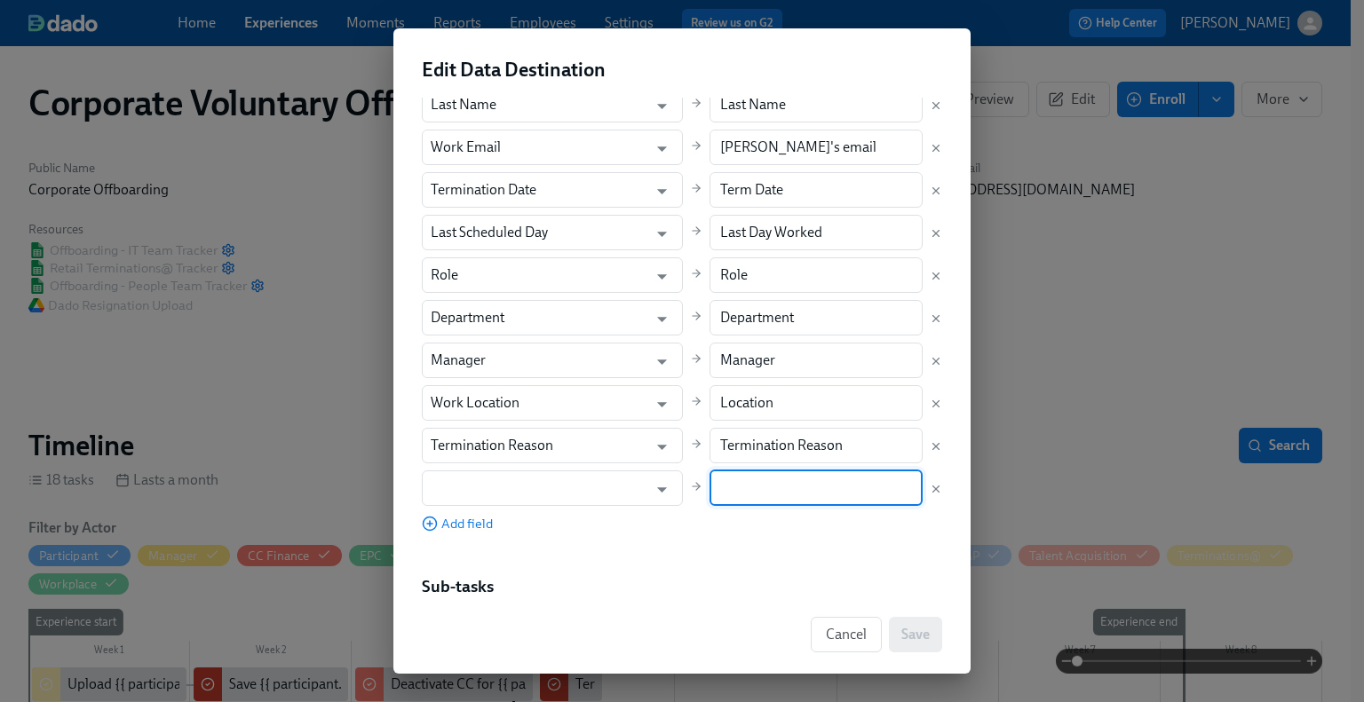
click at [724, 497] on input "text" at bounding box center [816, 489] width 214 height 36
paste input "Eligible for Rehire"
type input "Eligible for Rehire"
click at [546, 486] on input "text" at bounding box center [540, 489] width 218 height 36
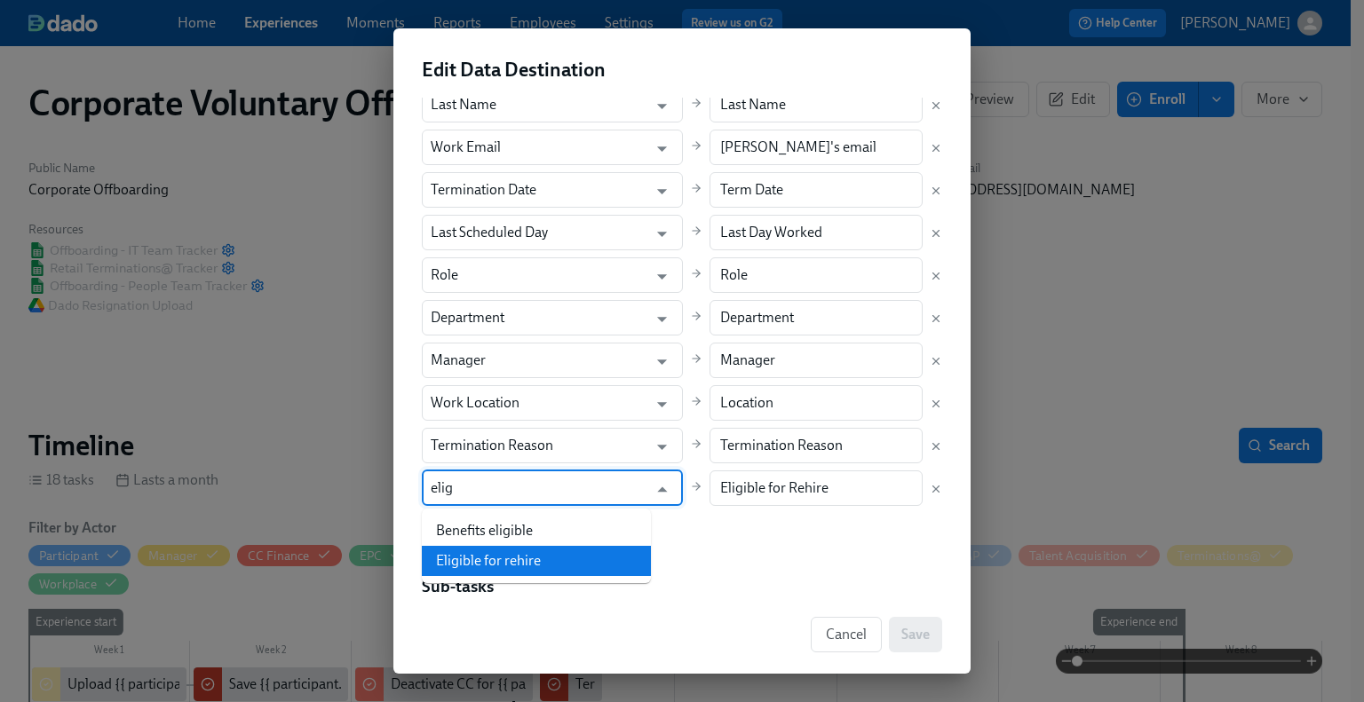
click at [552, 564] on li "Eligible for rehire" at bounding box center [536, 561] width 229 height 30
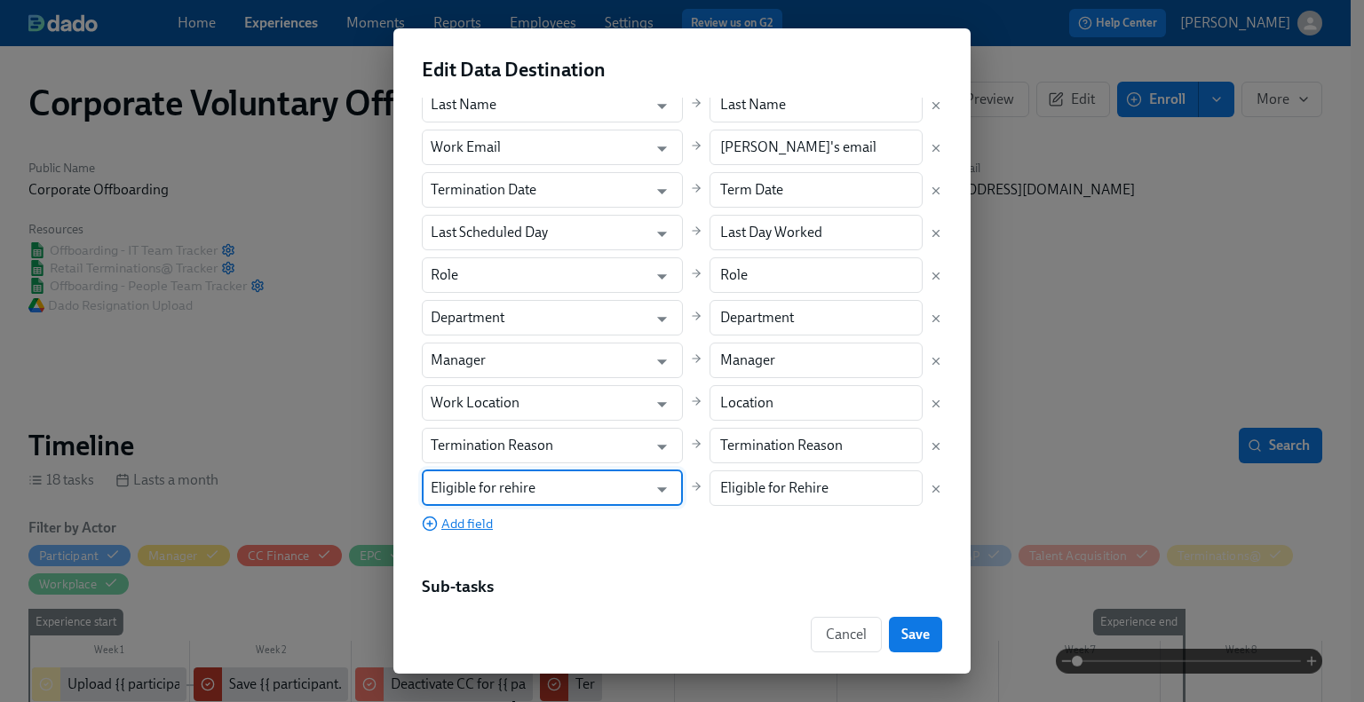
type input "Eligible for rehire"
click at [464, 526] on span "Add field" at bounding box center [457, 524] width 71 height 18
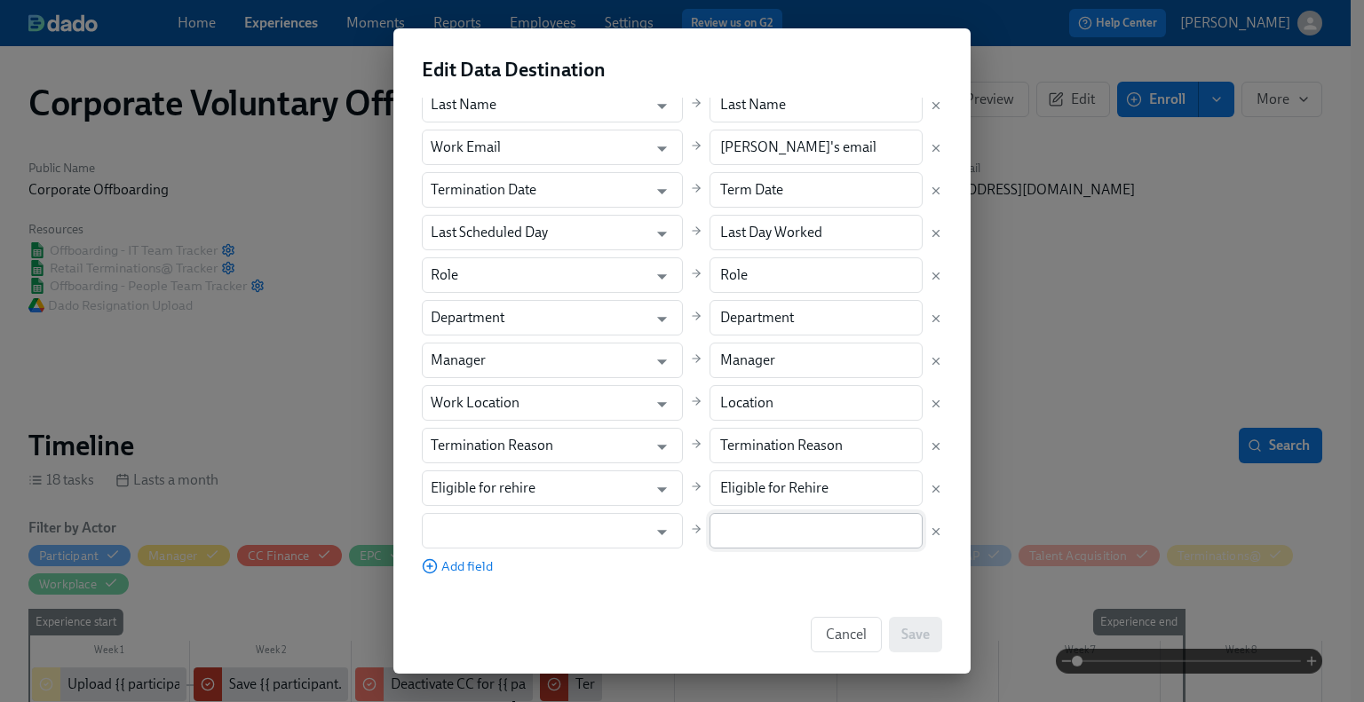
click at [716, 522] on input "text" at bounding box center [816, 531] width 214 height 36
paste input "Termination Type"
type input "Termination Type"
click at [540, 540] on input "text" at bounding box center [540, 531] width 218 height 36
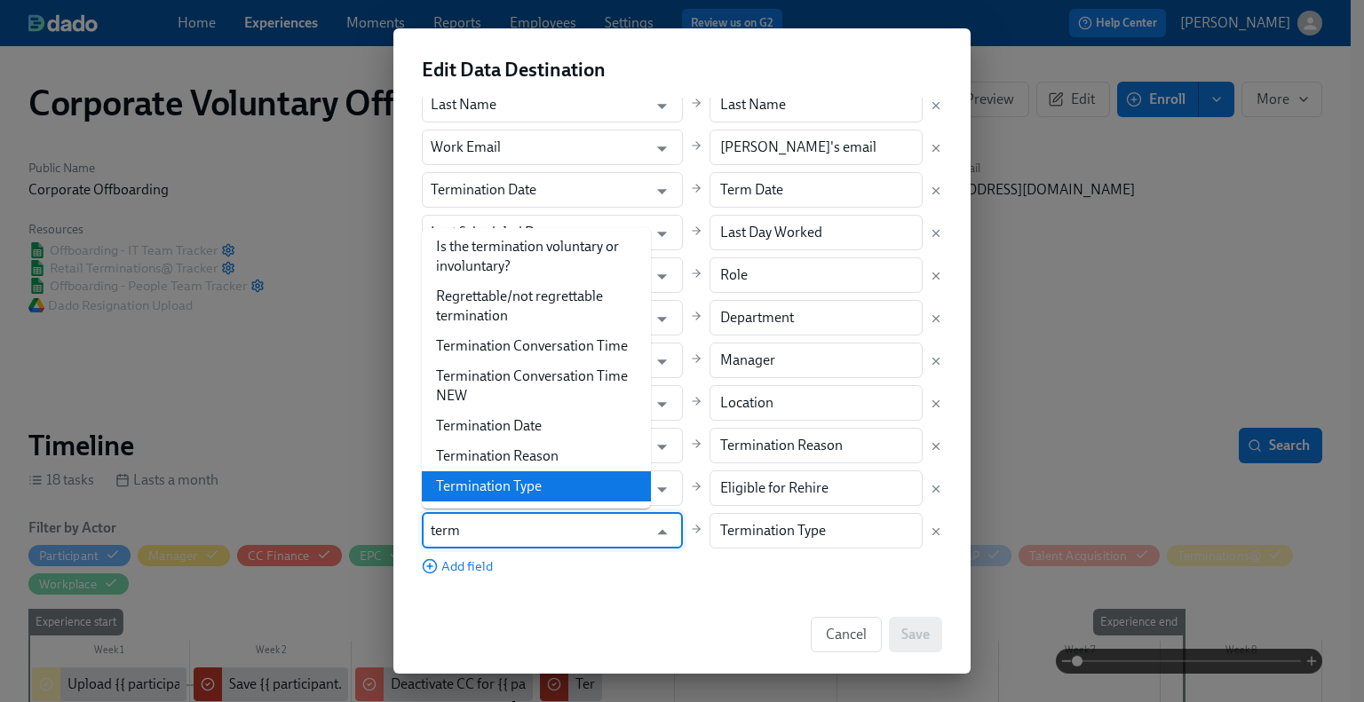
click at [550, 482] on li "Termination Type" at bounding box center [536, 487] width 229 height 30
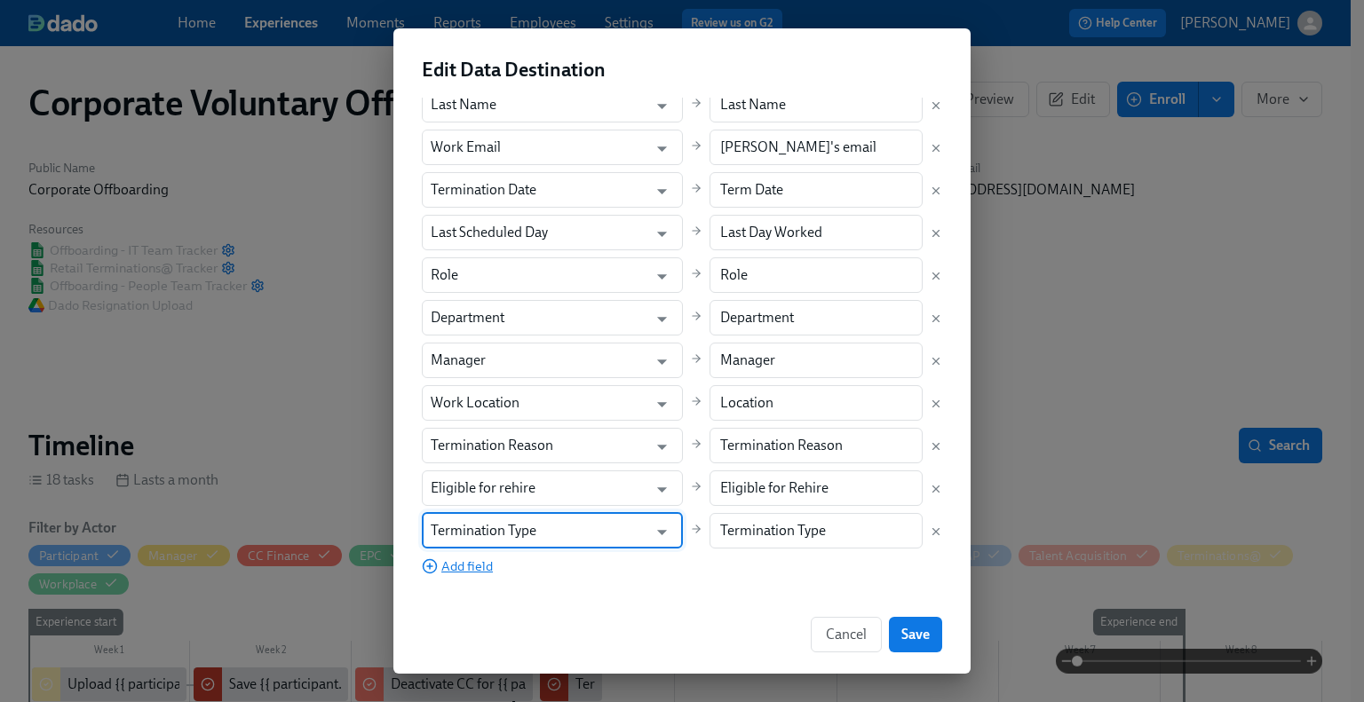
type input "Termination Type"
click at [465, 566] on span "Add field" at bounding box center [457, 567] width 71 height 18
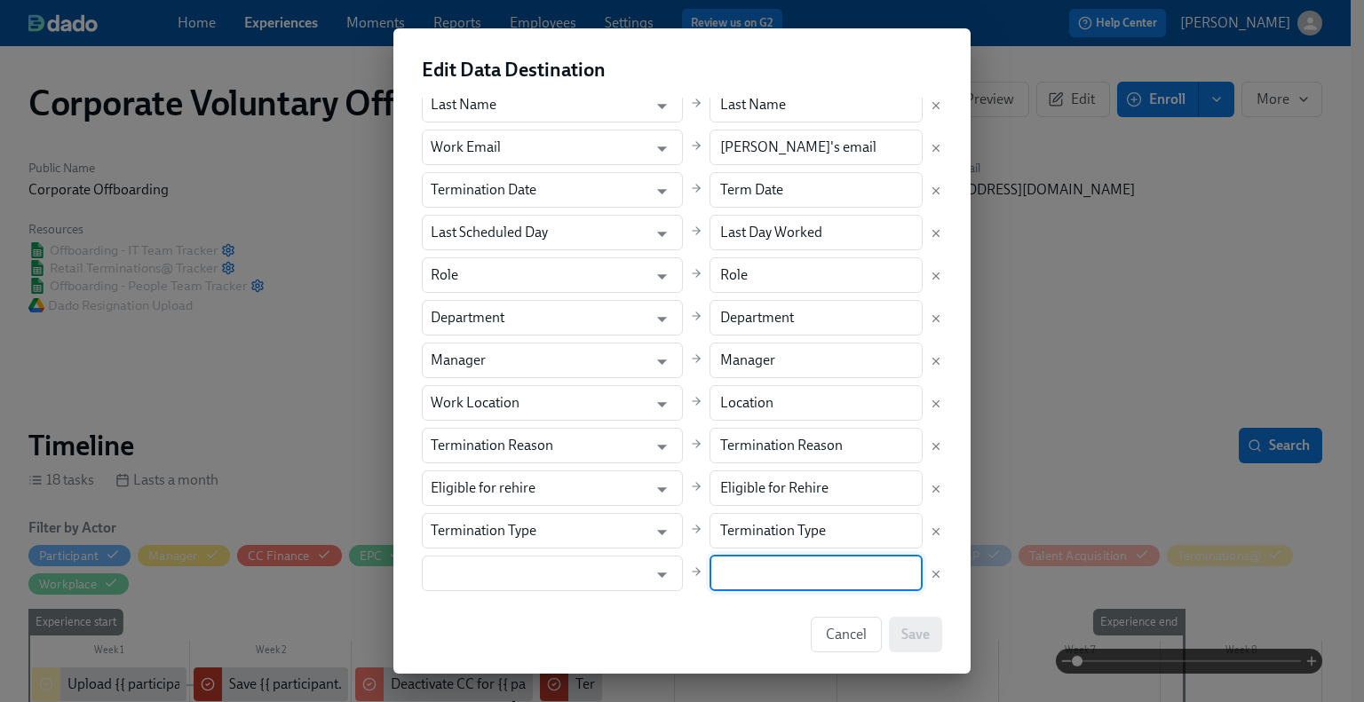
click at [795, 575] on input "text" at bounding box center [816, 574] width 214 height 36
paste input "Regrettable?"
type input "Regrettable?"
click at [521, 583] on input "text" at bounding box center [540, 574] width 218 height 36
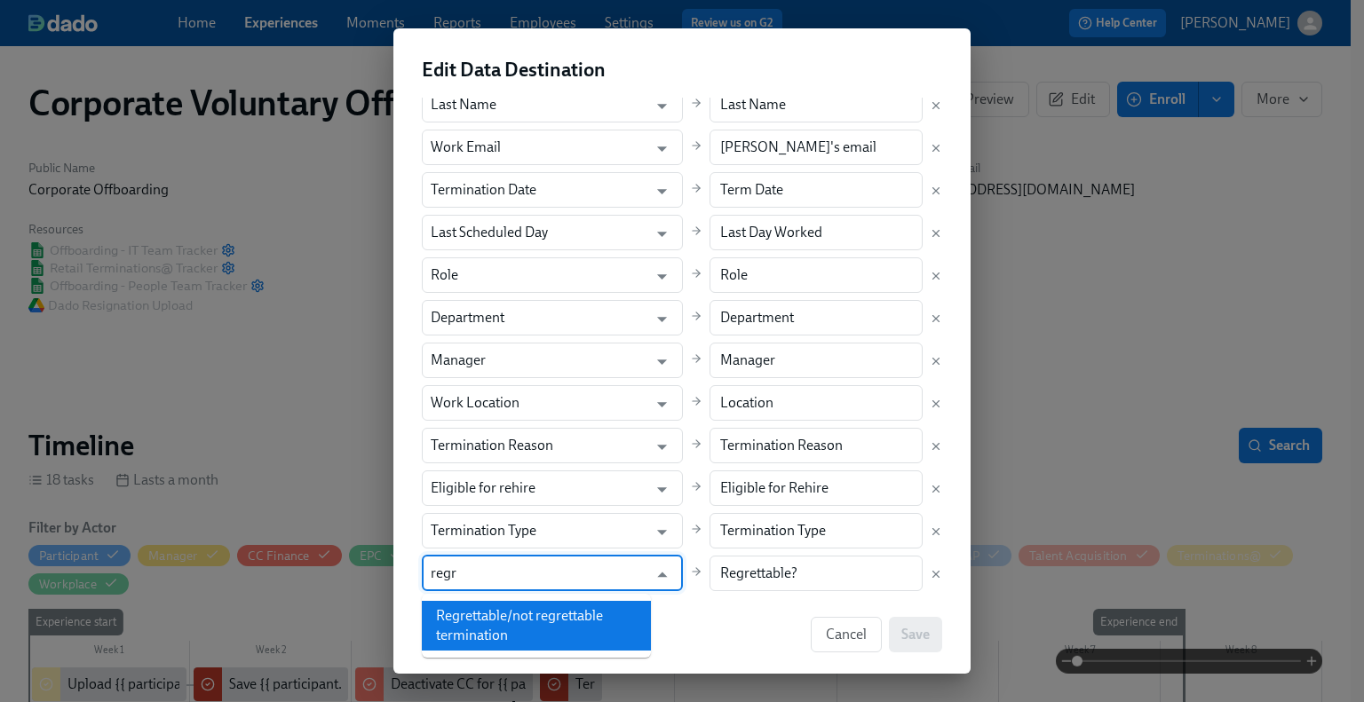
click at [521, 623] on li "Regrettable/not regrettable termination" at bounding box center [536, 626] width 229 height 50
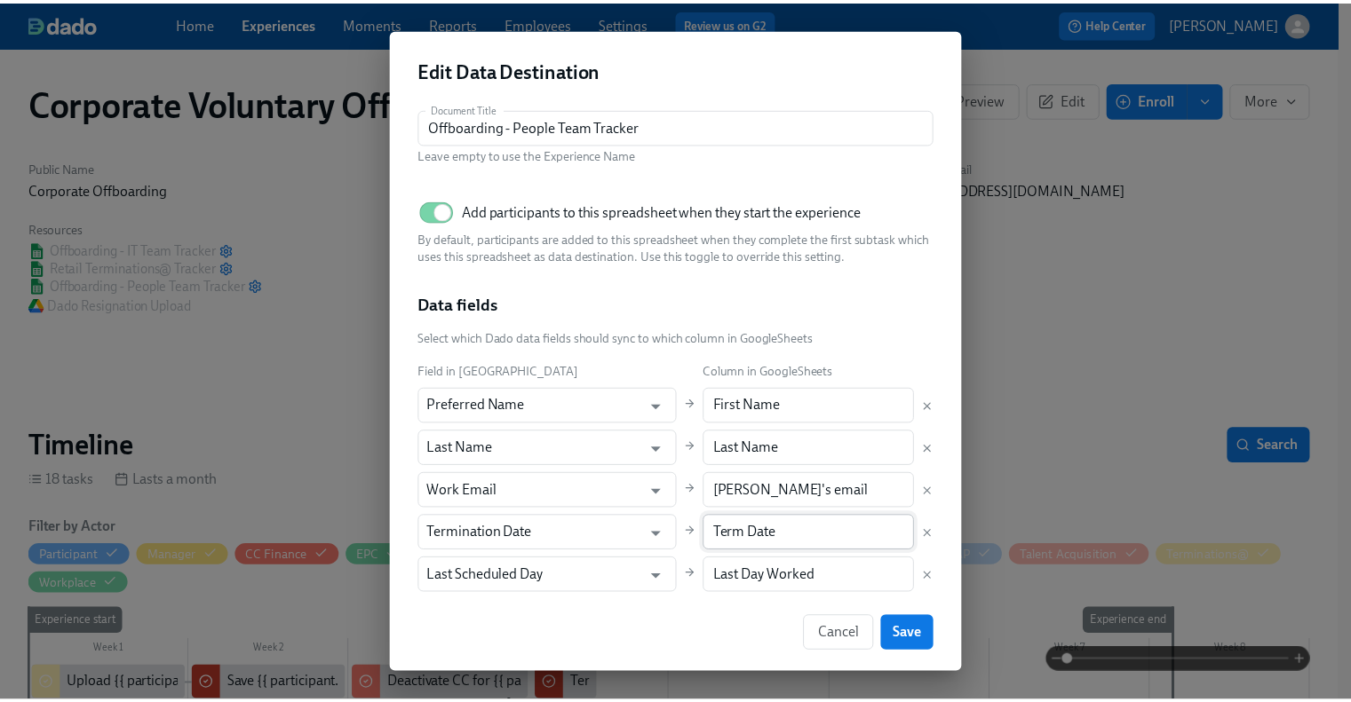
scroll to position [0, 0]
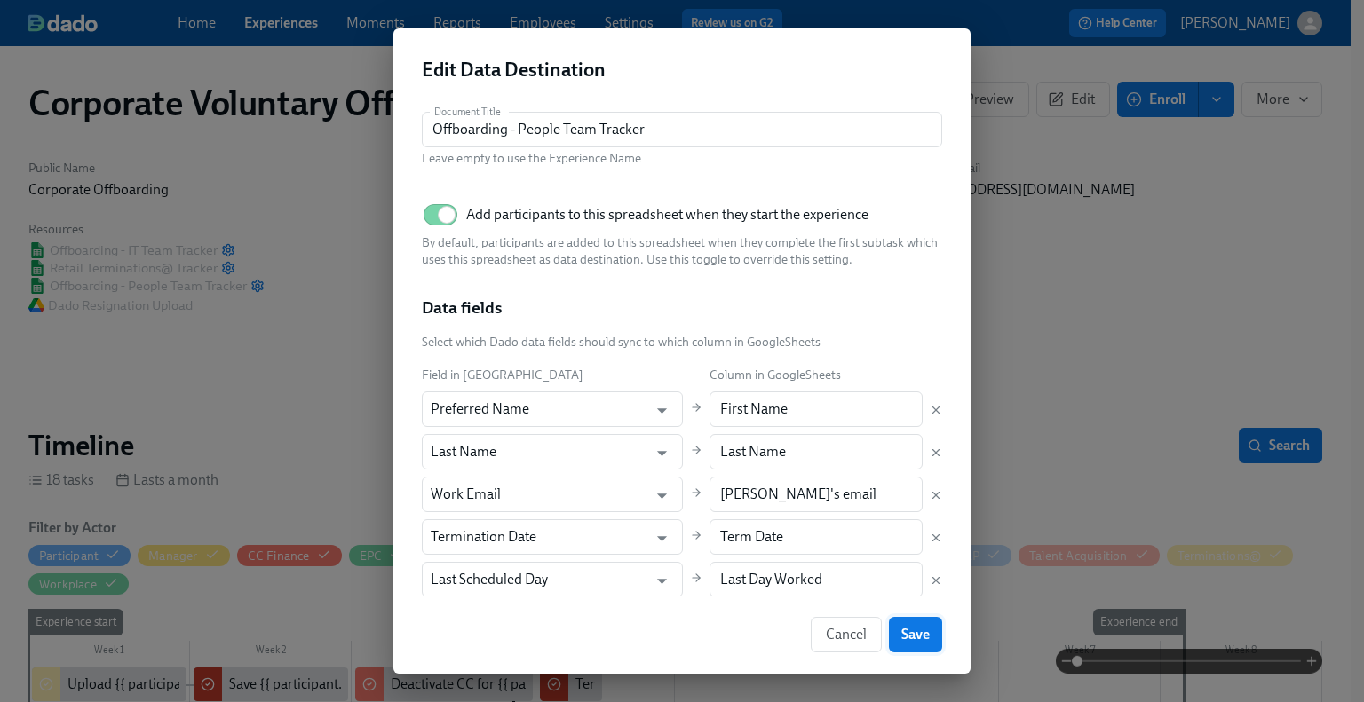
type input "Regrettable/not regrettable termination"
click at [913, 632] on span "Save" at bounding box center [915, 635] width 28 height 18
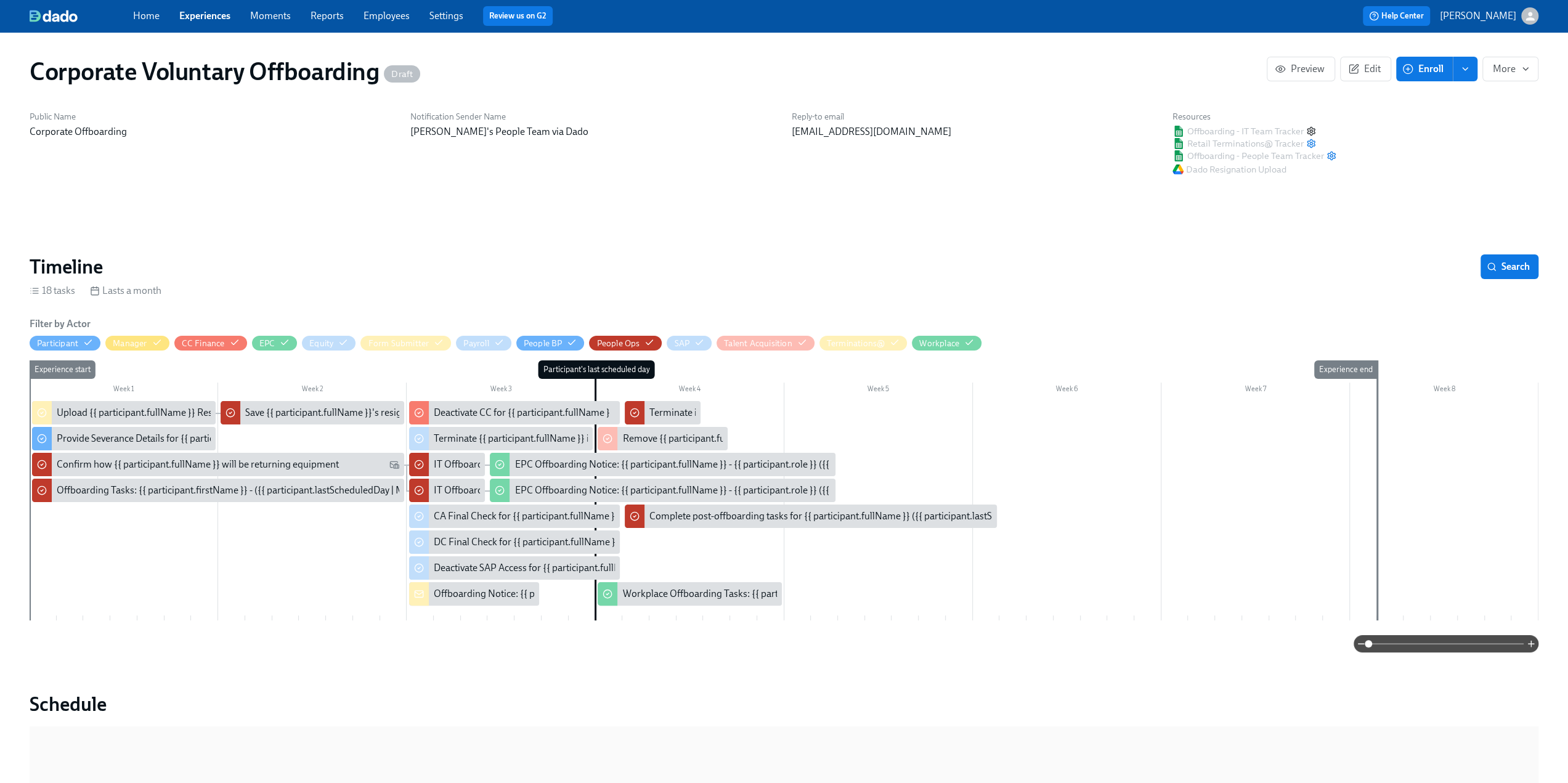
click at [1312, 130] on icon "button" at bounding box center [1311, 131] width 10 height 10
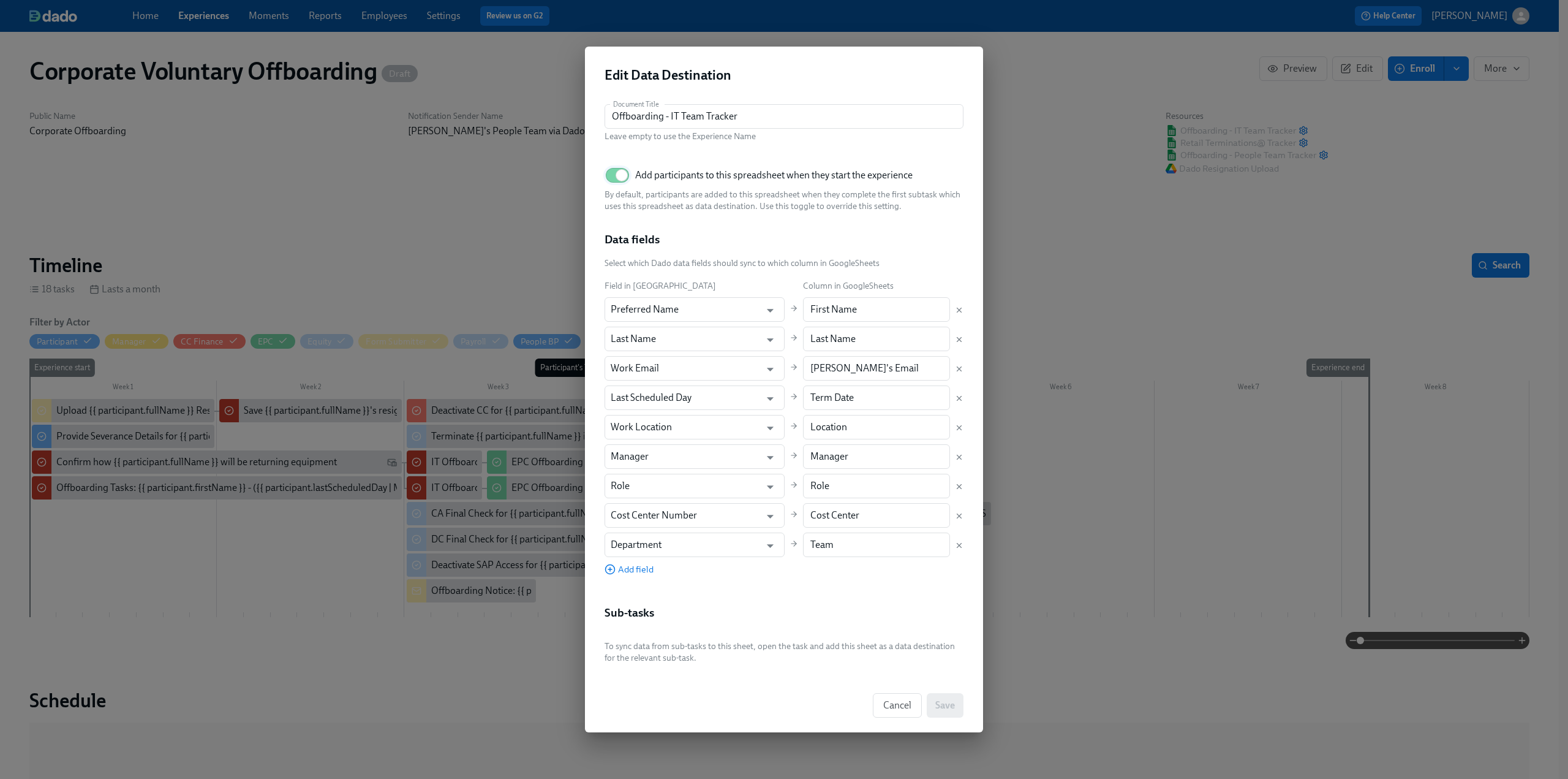
click at [616, 178] on input "Add participants to this spreadsheet when they start the experience" at bounding box center [622, 175] width 81 height 27
checkbox input "false"
click at [942, 703] on span "Save" at bounding box center [945, 705] width 19 height 12
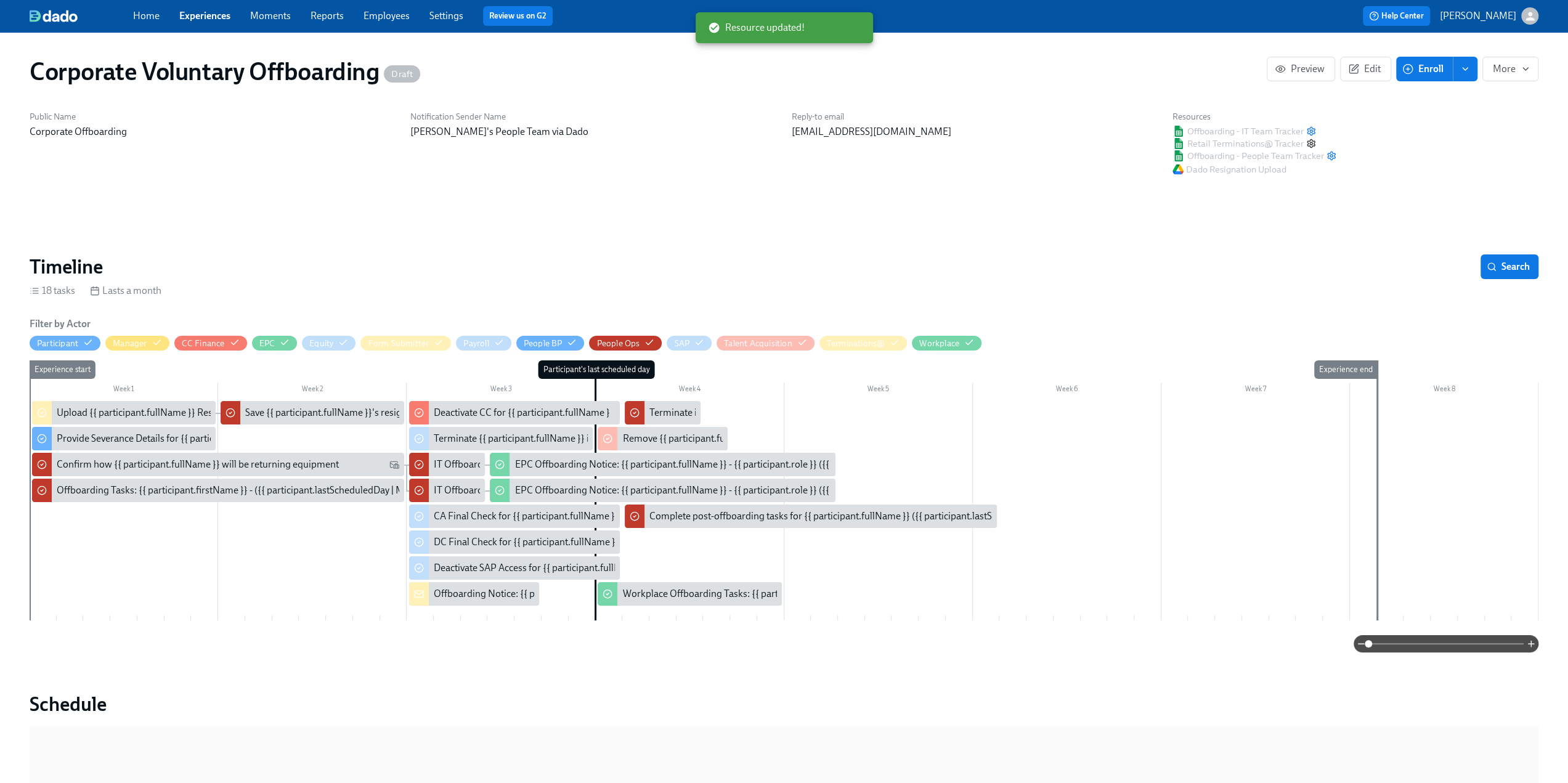
click at [1307, 141] on icon "button" at bounding box center [1311, 144] width 8 height 8
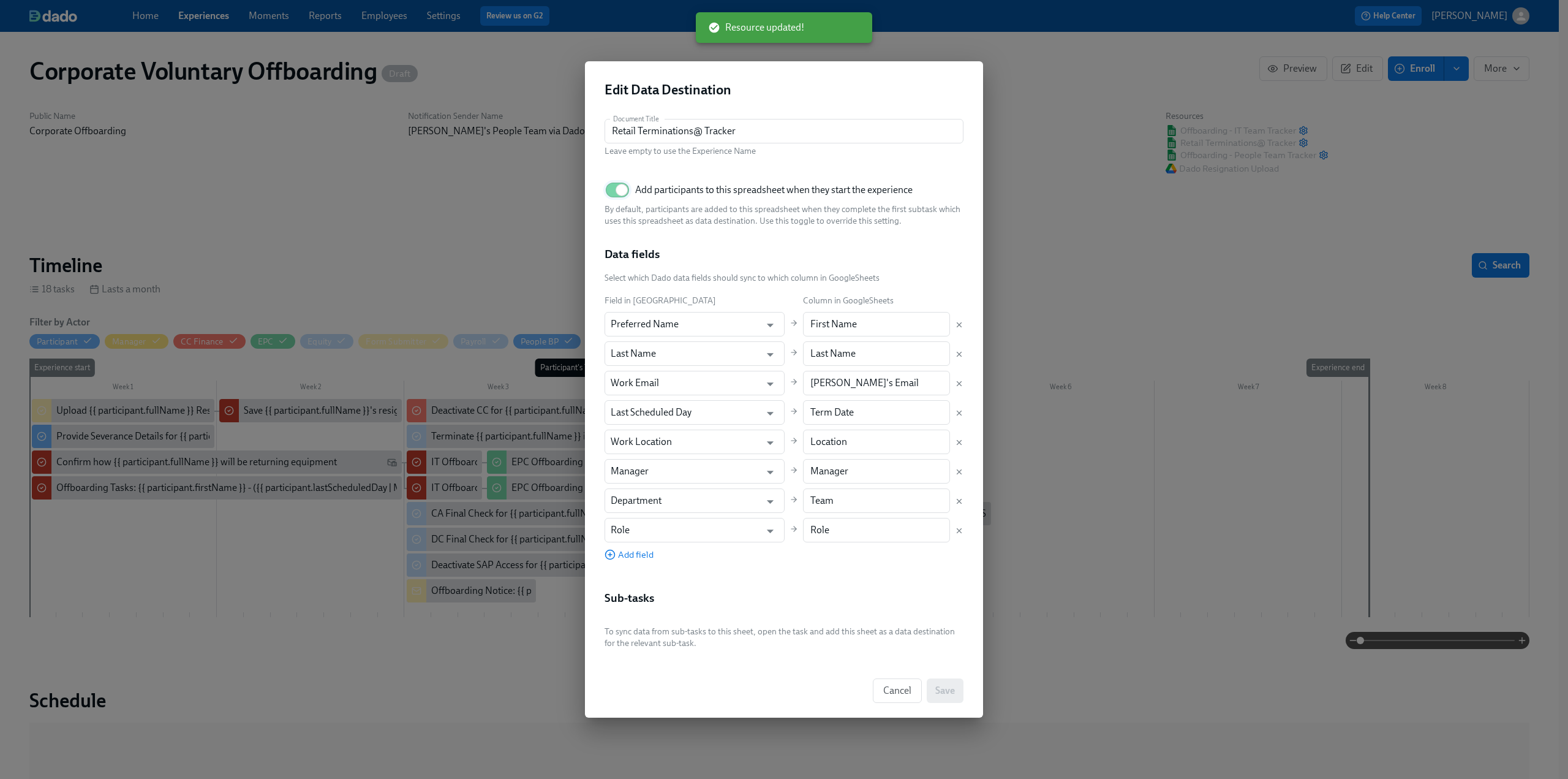
click at [613, 194] on input "Add participants to this spreadsheet when they start the experience" at bounding box center [622, 190] width 81 height 27
checkbox input "false"
click at [929, 691] on button "Save" at bounding box center [944, 691] width 37 height 25
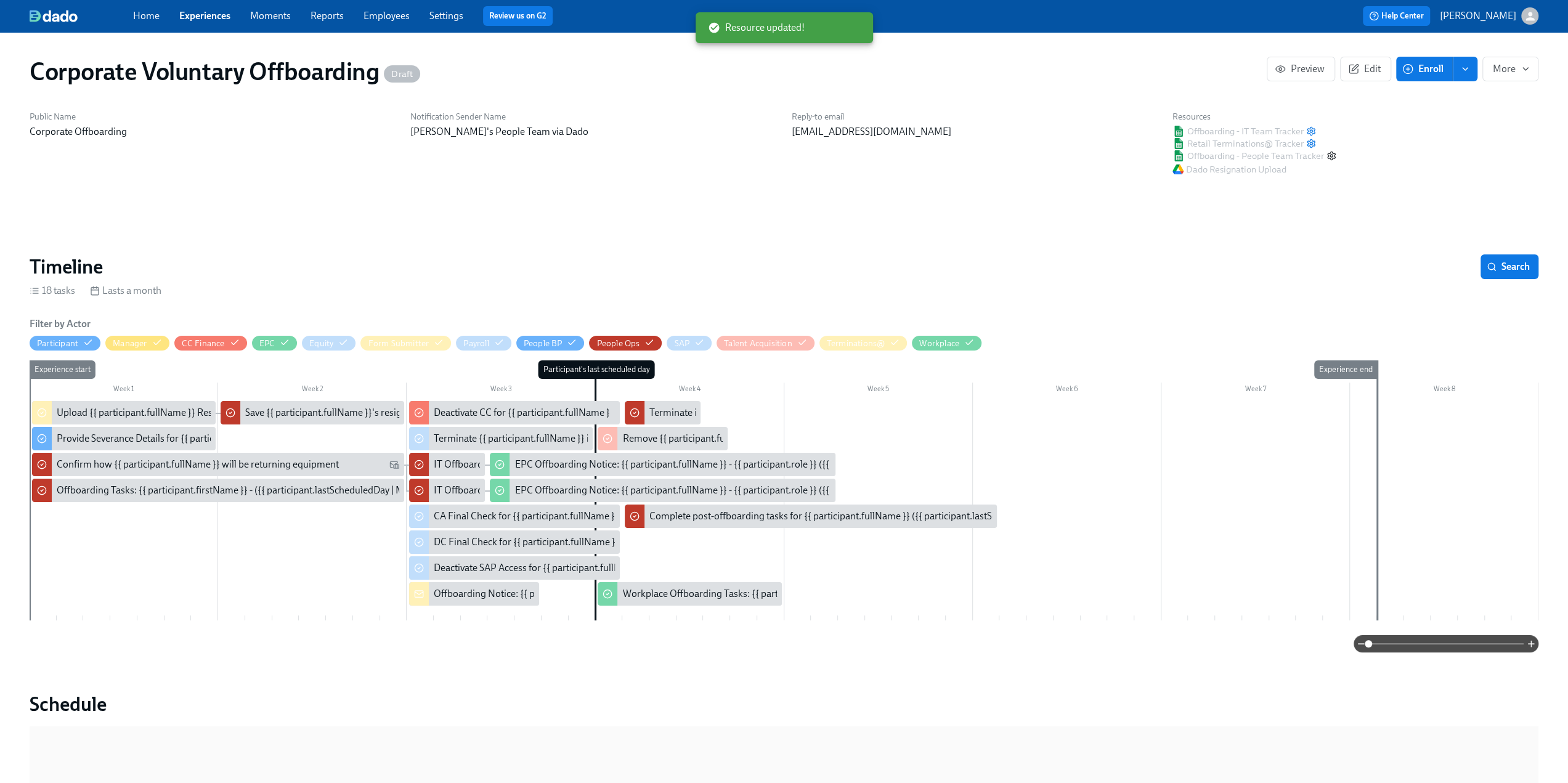
click at [1328, 157] on icon "button" at bounding box center [1331, 156] width 10 height 10
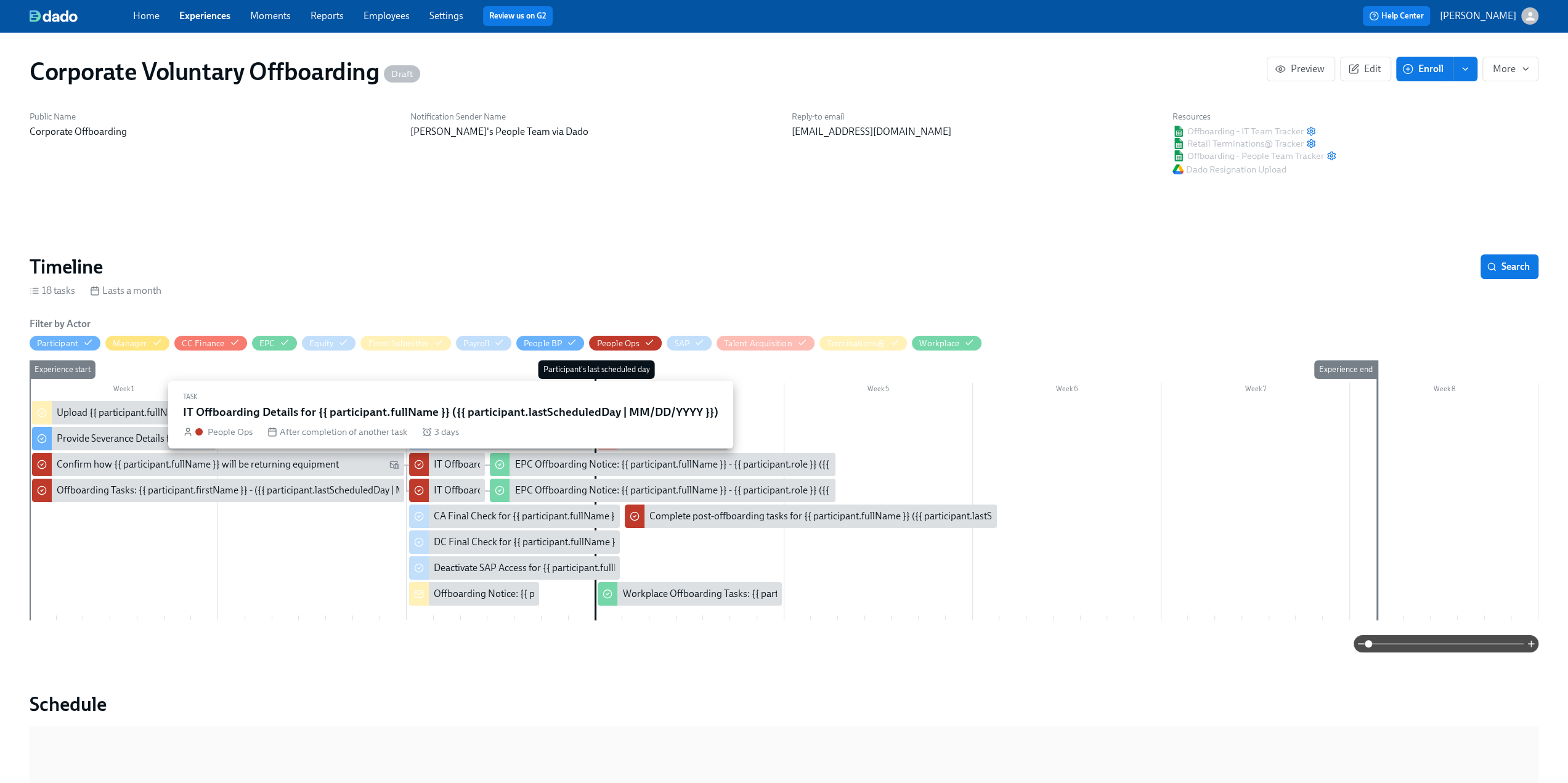
click at [437, 467] on div "IT Offboarding Details for {{ participant.fullName }} ({{ participant.lastSched…" at bounding box center [649, 465] width 432 height 14
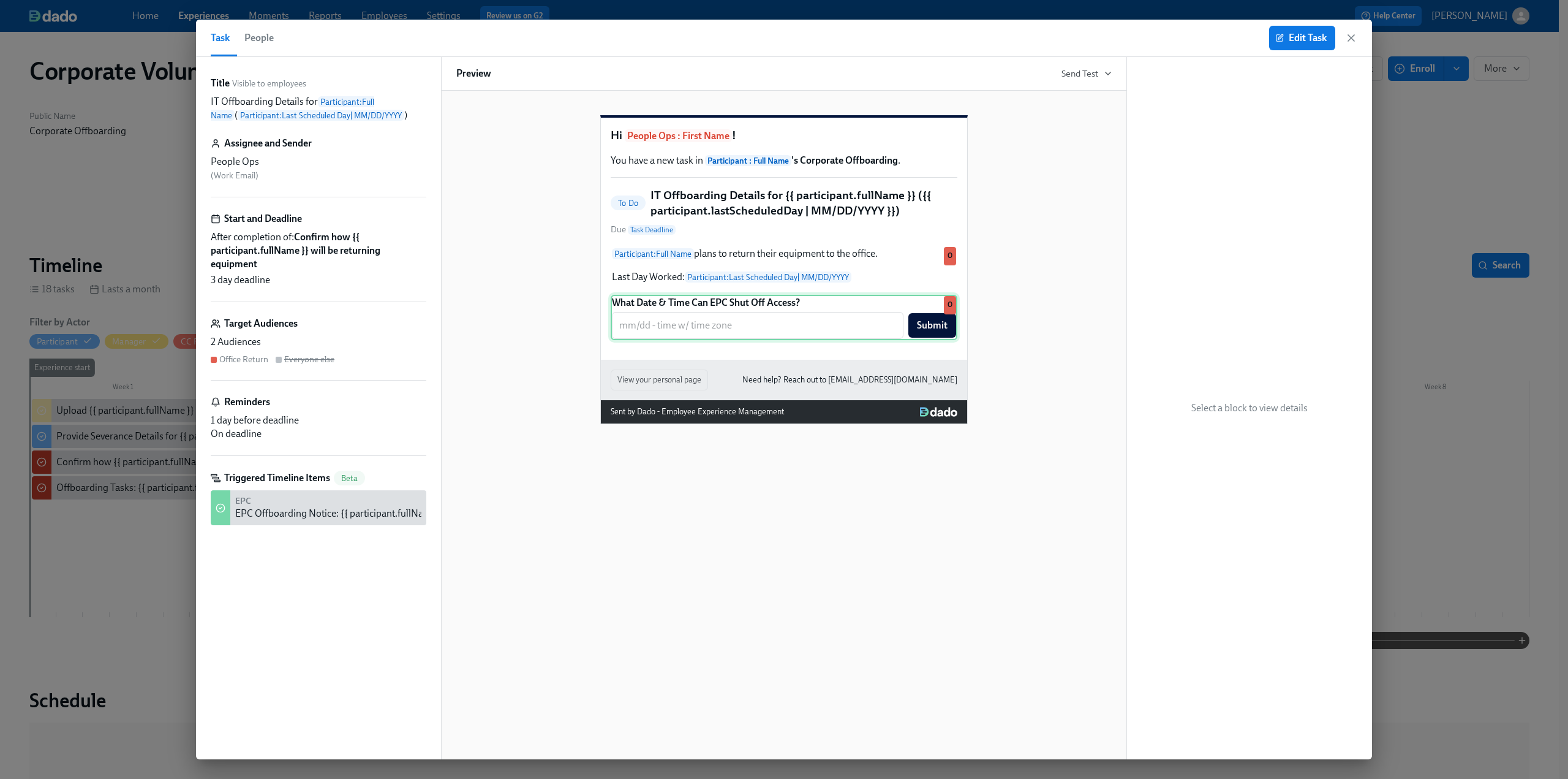
click at [755, 340] on div "What Date & Time Can EPC Shut Off Access? ​ Submit O" at bounding box center [784, 317] width 347 height 46
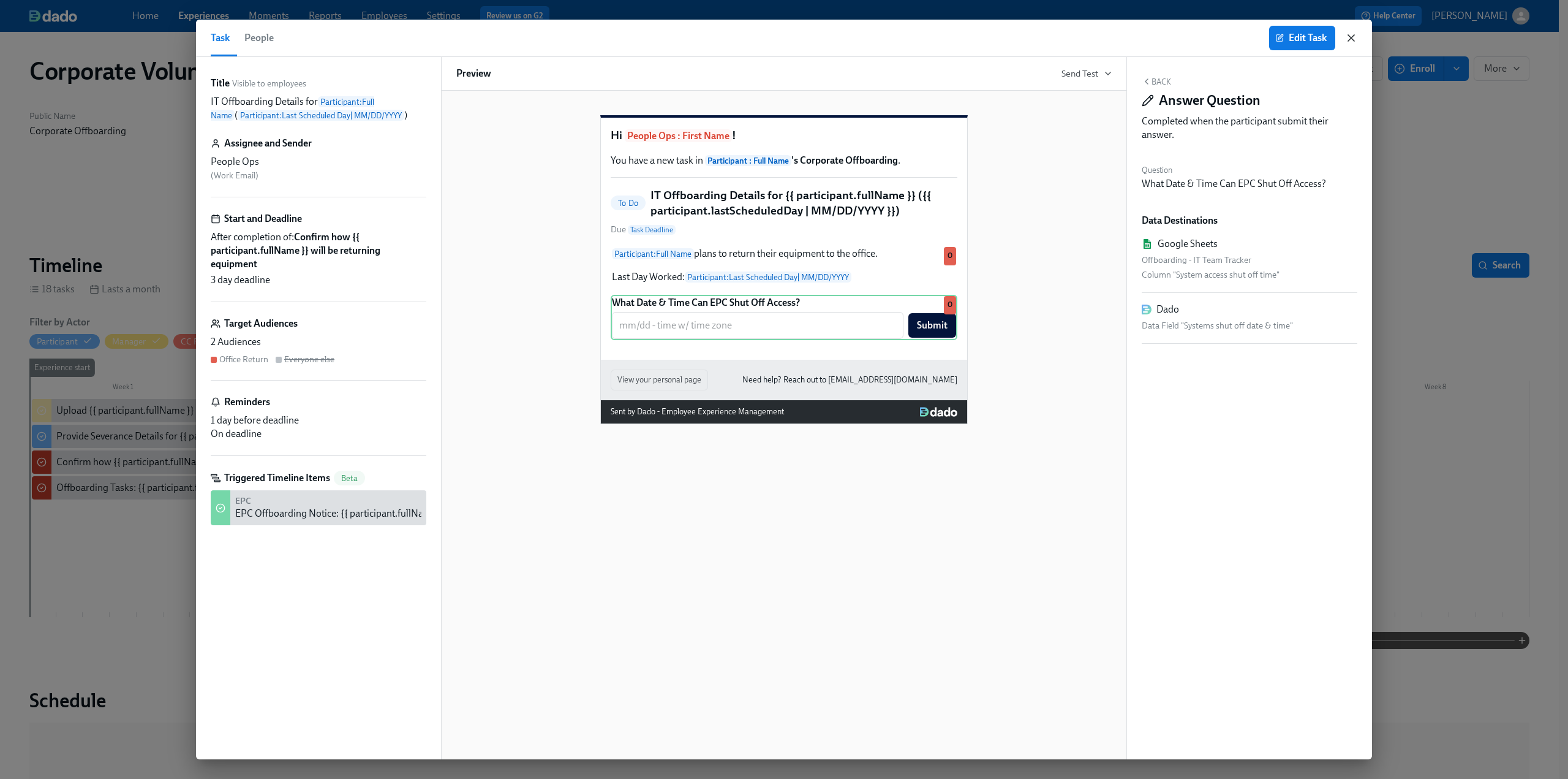
click at [1351, 37] on icon "button" at bounding box center [1351, 38] width 6 height 6
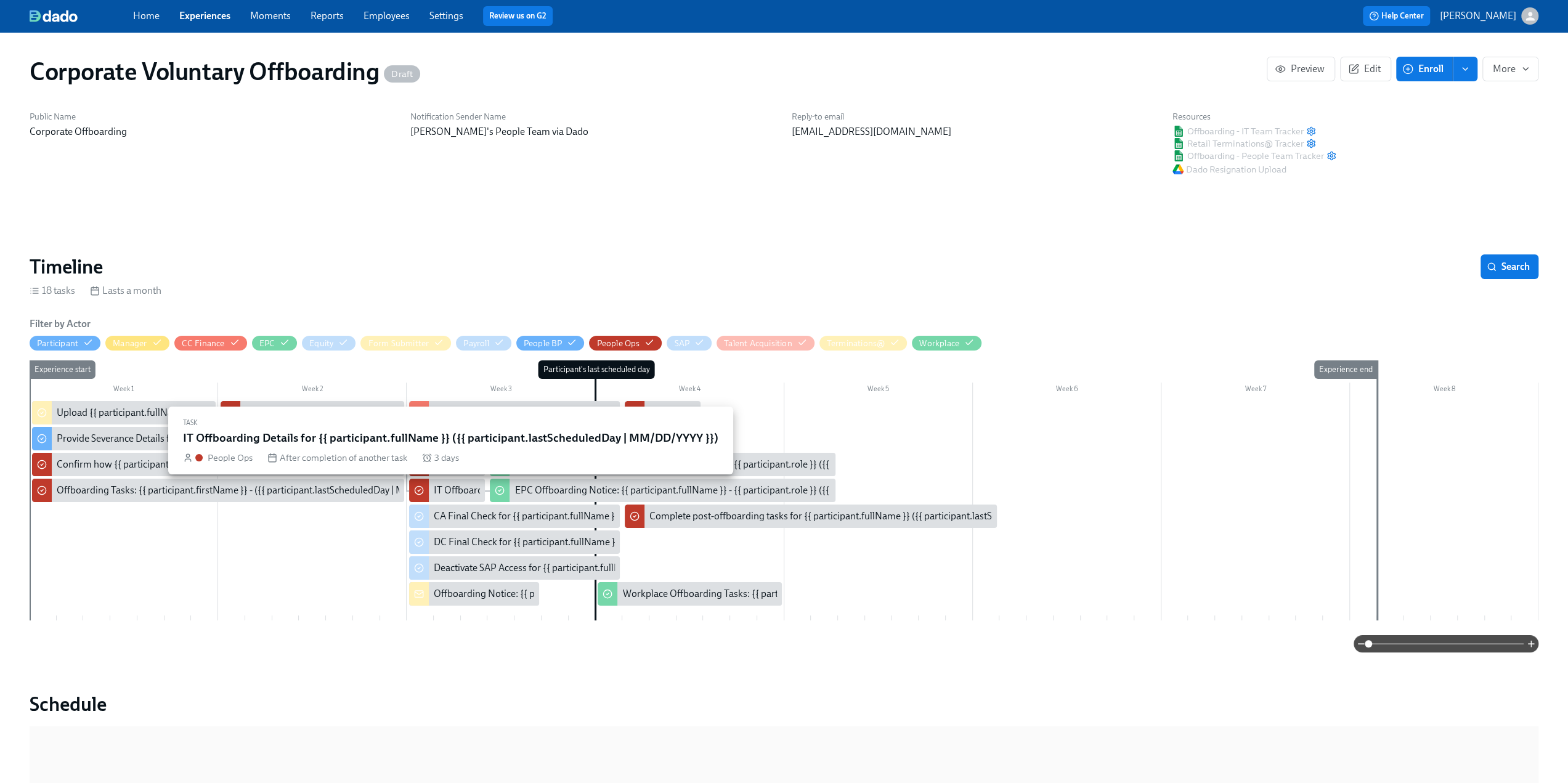
click at [462, 490] on div "IT Offboarding Details for {{ participant.fullName }} ({{ participant.lastSched…" at bounding box center [649, 490] width 432 height 14
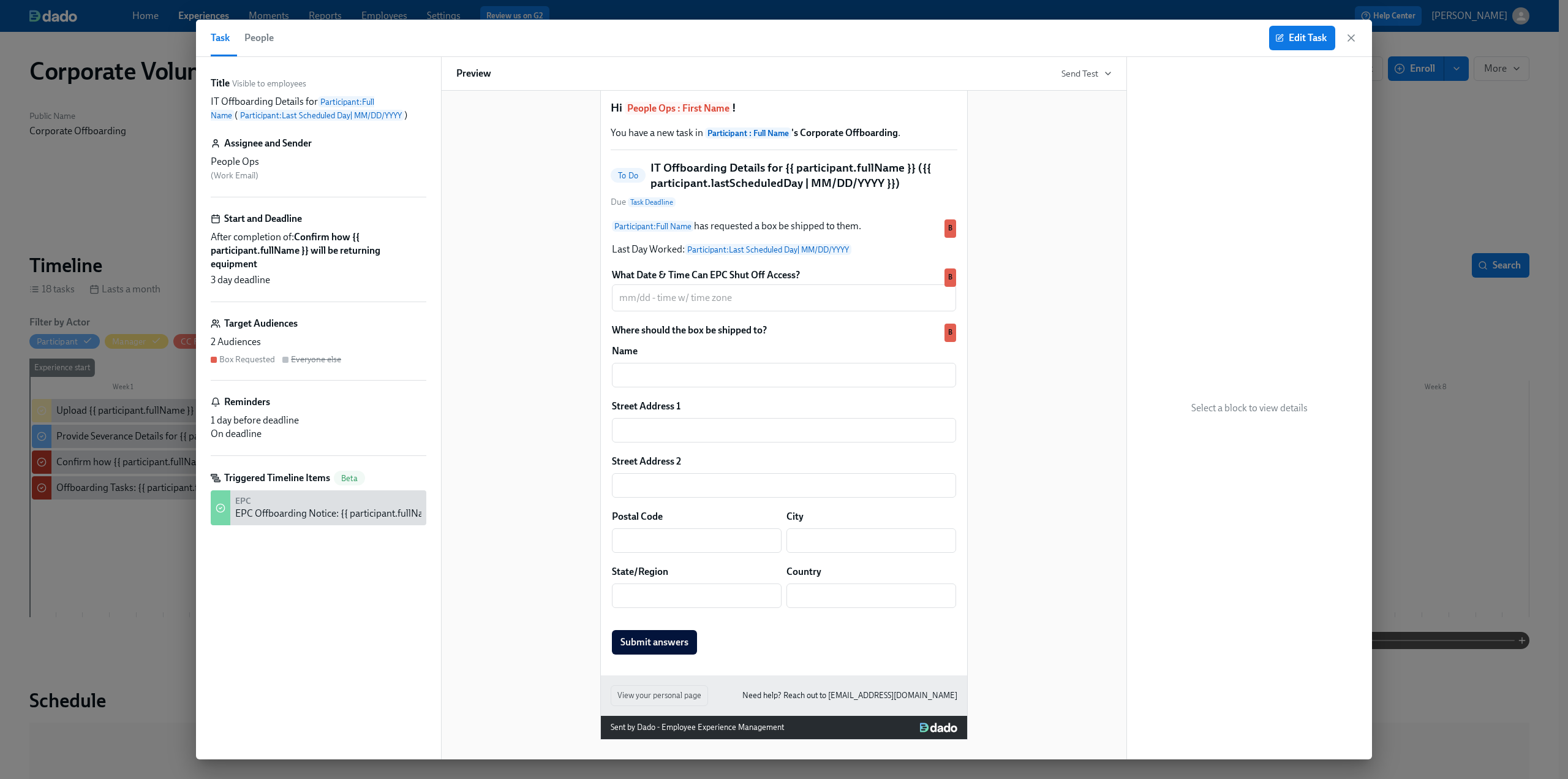
scroll to position [47, 0]
click at [898, 303] on div "What Date & Time Can EPC Shut Off Access? ​ B" at bounding box center [784, 290] width 347 height 46
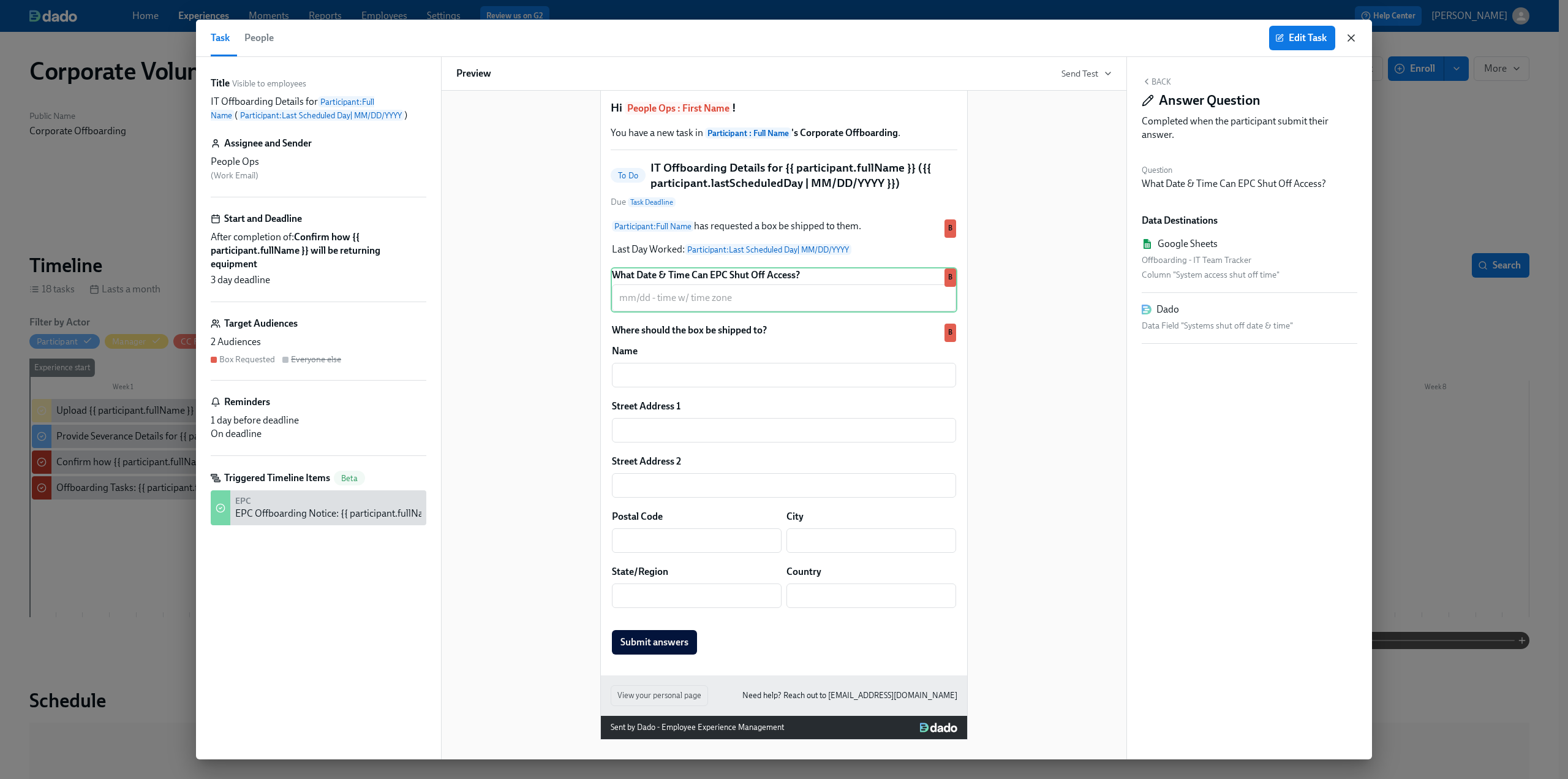
click at [1351, 36] on icon "button" at bounding box center [1351, 38] width 12 height 12
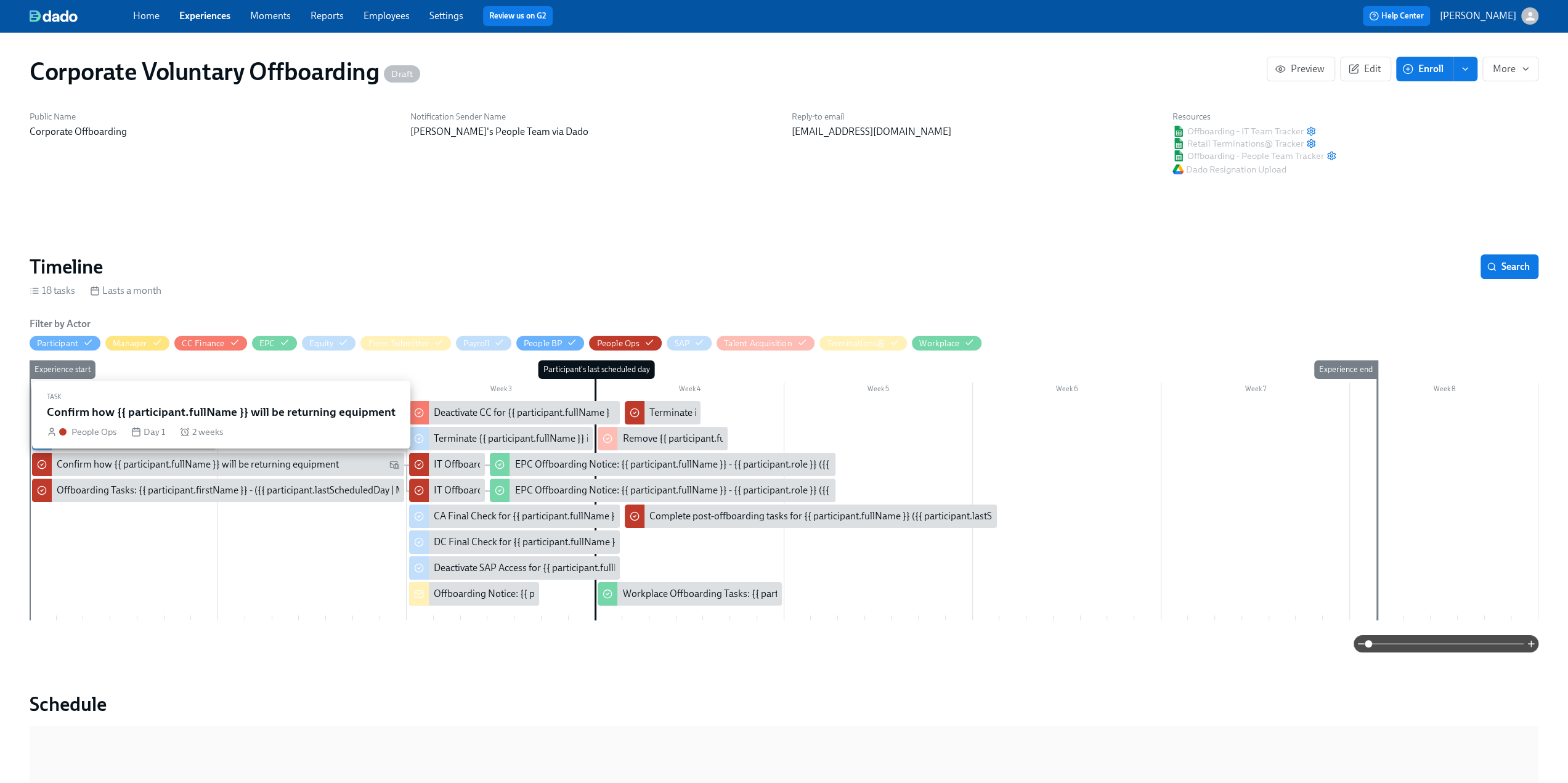
click at [335, 465] on div "Confirm how {{ participant.fullName }} will be returning equipment" at bounding box center [198, 465] width 282 height 14
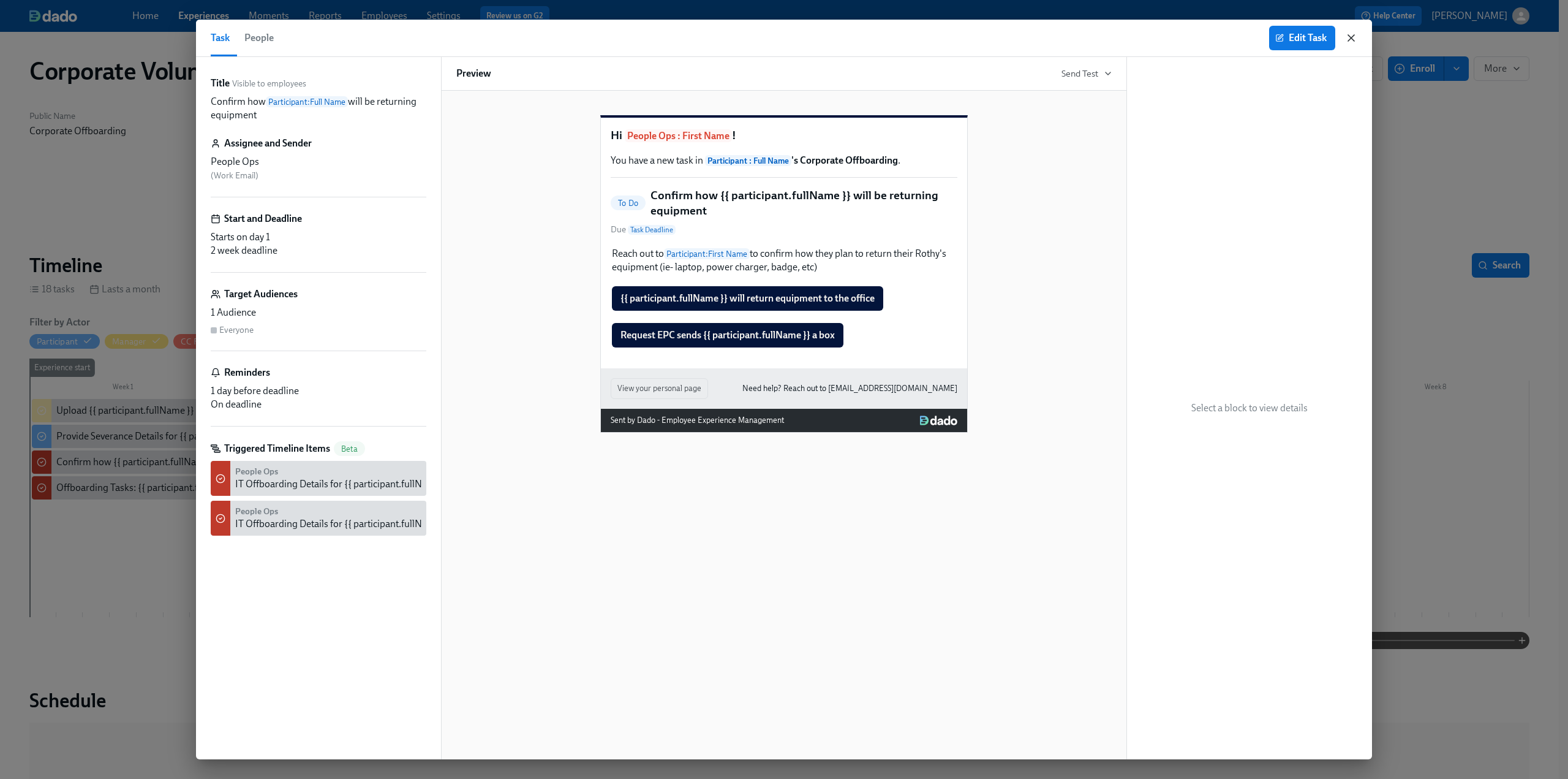
click at [1349, 40] on icon "button" at bounding box center [1351, 38] width 6 height 6
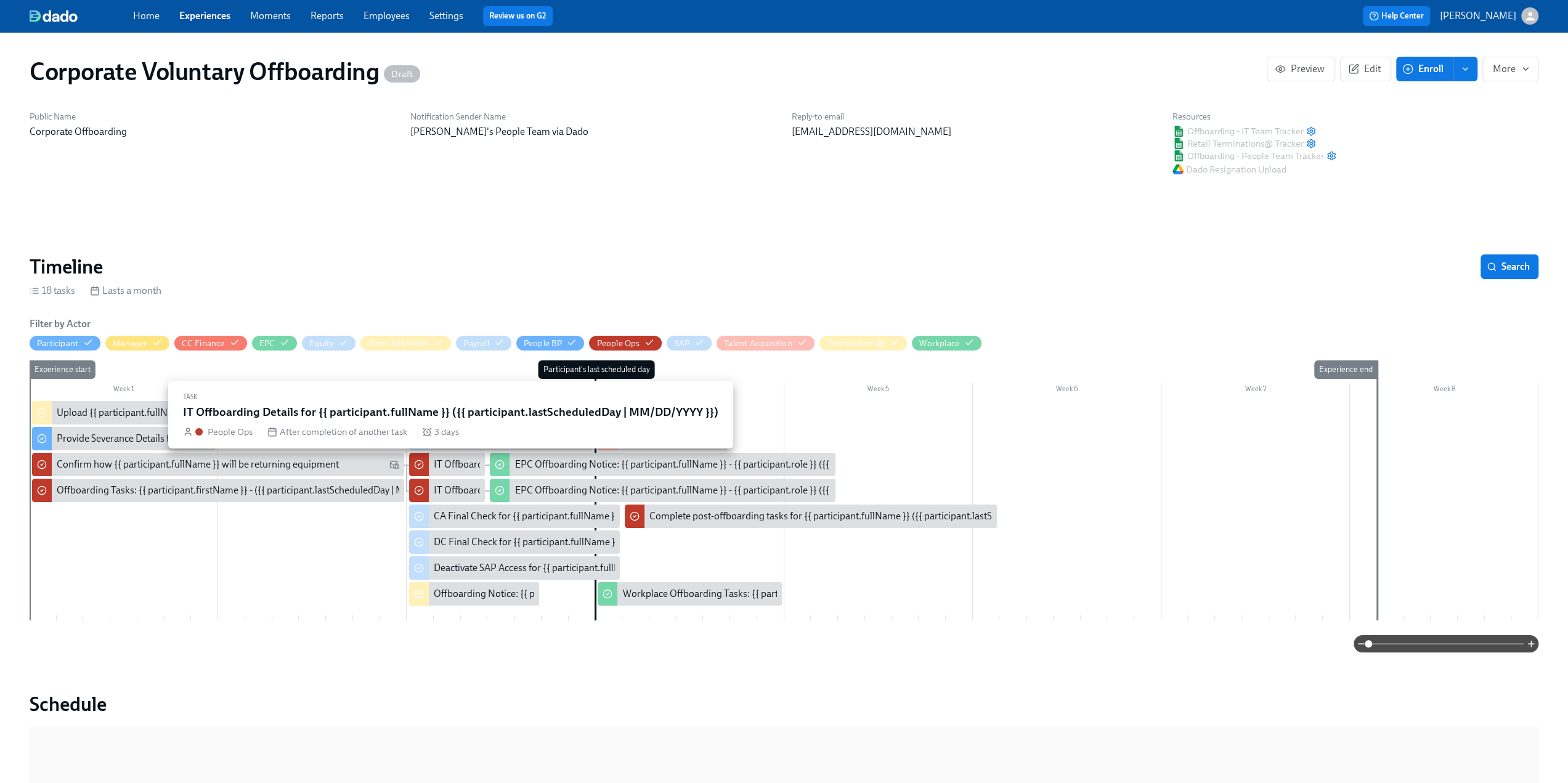
click at [443, 465] on div "IT Offboarding Details for {{ participant.fullName }} ({{ participant.lastSched…" at bounding box center [649, 465] width 432 height 14
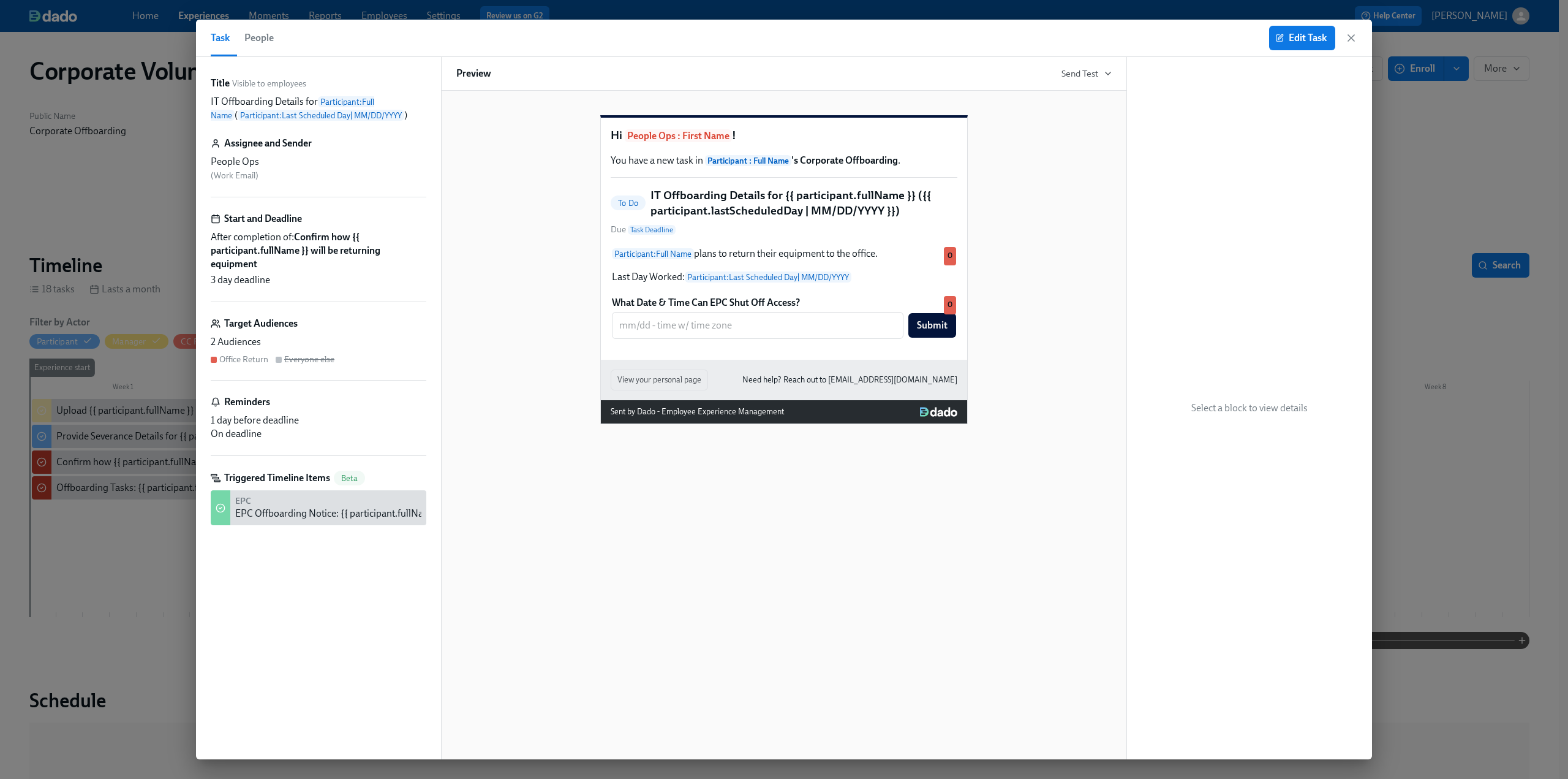
click at [1353, 39] on icon "button" at bounding box center [1351, 38] width 6 height 6
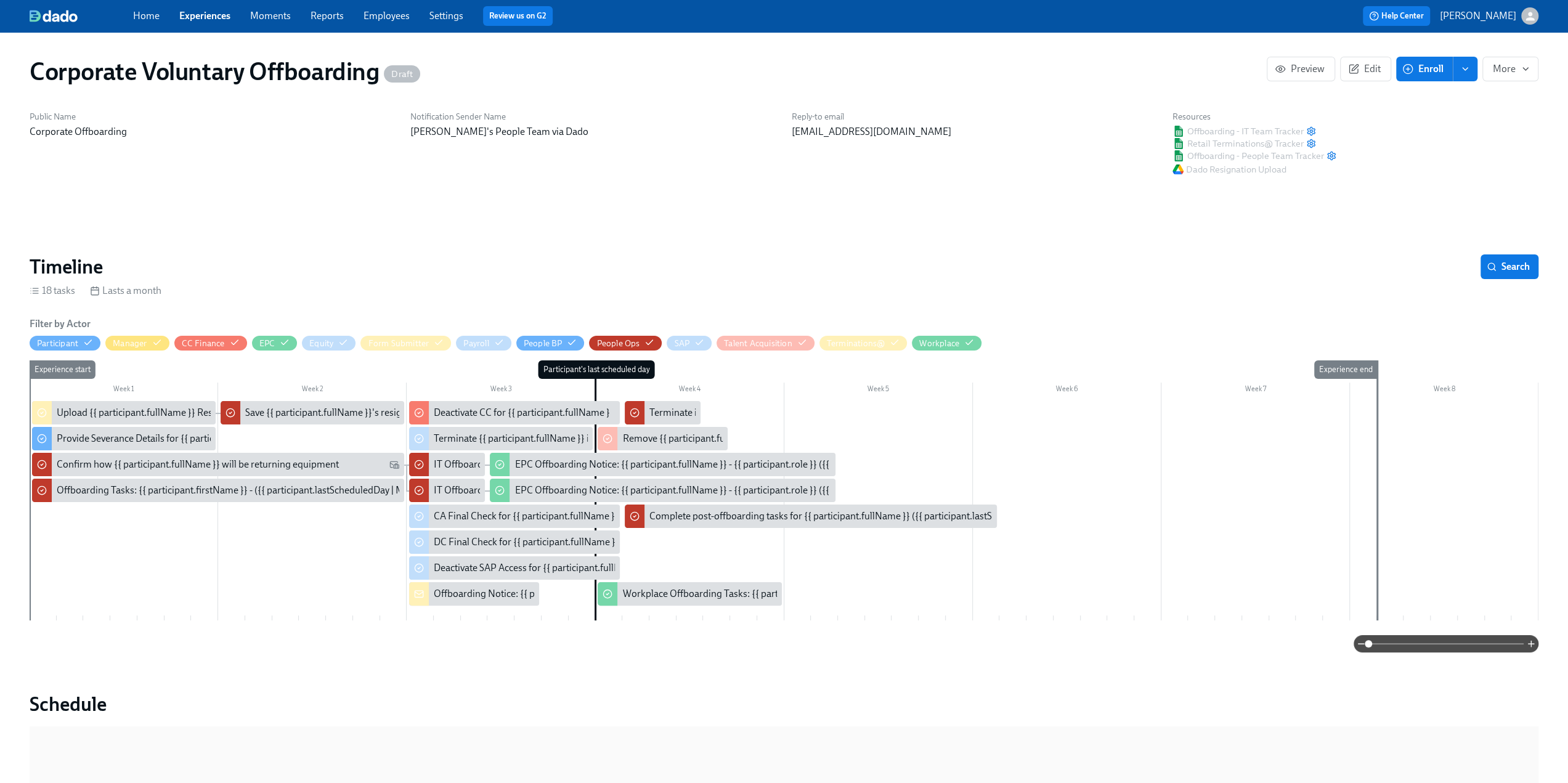
click at [111, 544] on div at bounding box center [784, 504] width 1509 height 207
click at [81, 576] on div at bounding box center [784, 504] width 1509 height 207
click at [96, 545] on div at bounding box center [784, 504] width 1509 height 207
click at [384, 590] on div at bounding box center [784, 504] width 1509 height 207
click at [426, 594] on div at bounding box center [419, 594] width 19 height 24
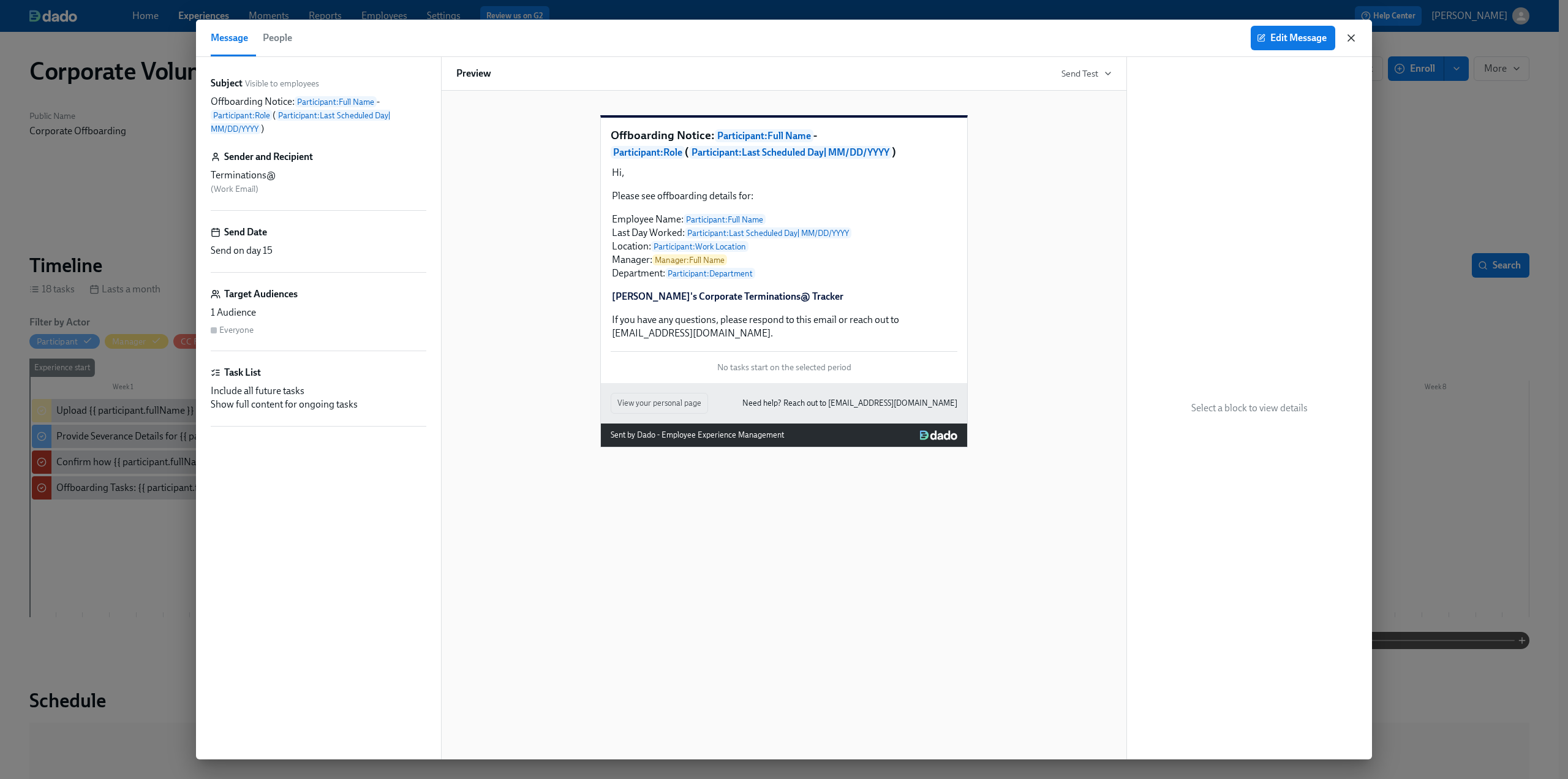
click at [1347, 40] on icon "button" at bounding box center [1351, 38] width 12 height 12
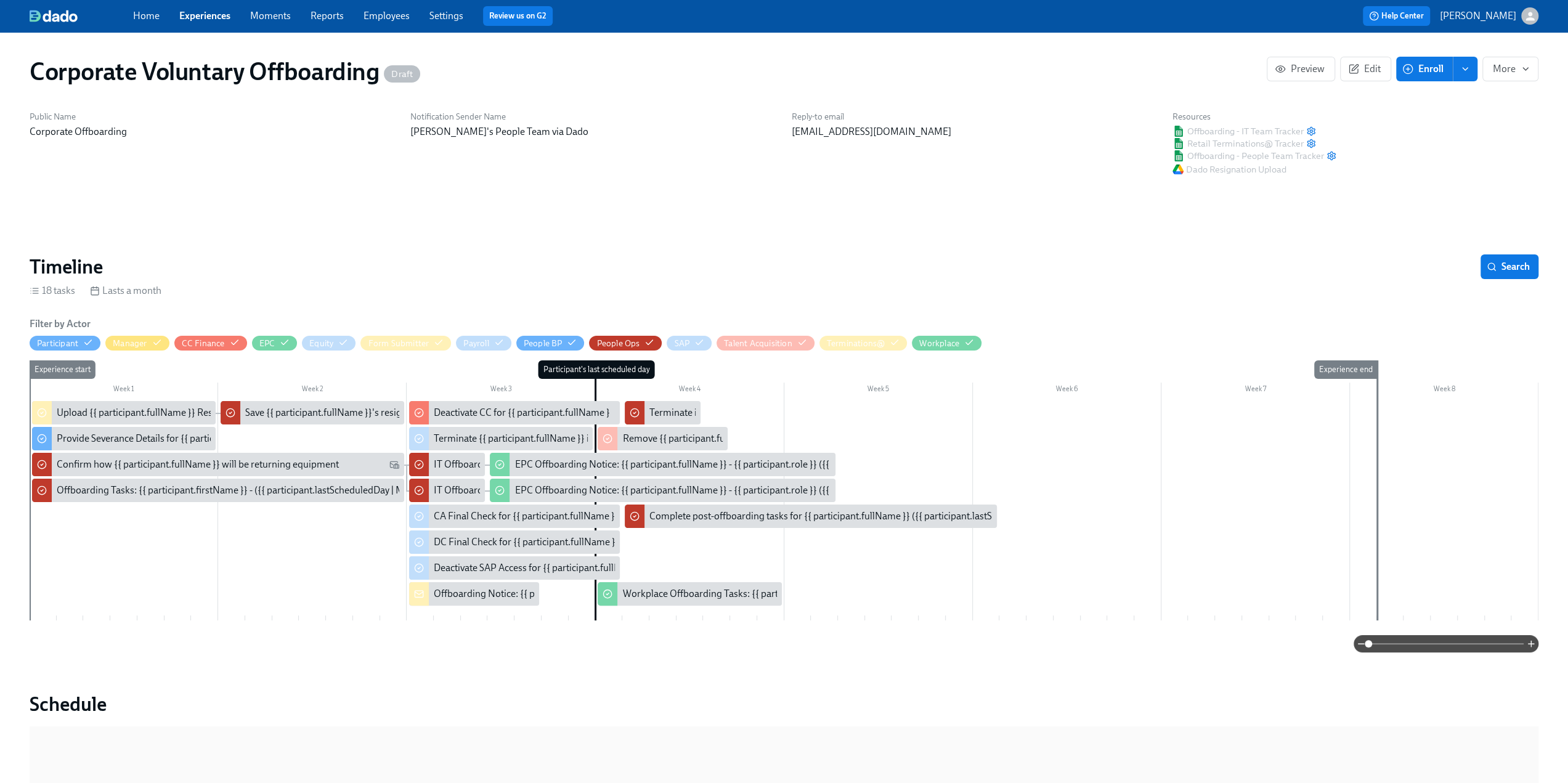
click at [369, 599] on div at bounding box center [784, 504] width 1509 height 207
click at [346, 594] on div at bounding box center [784, 504] width 1509 height 207
click at [1336, 69] on div "Preview Edit Enroll More" at bounding box center [1403, 69] width 272 height 25
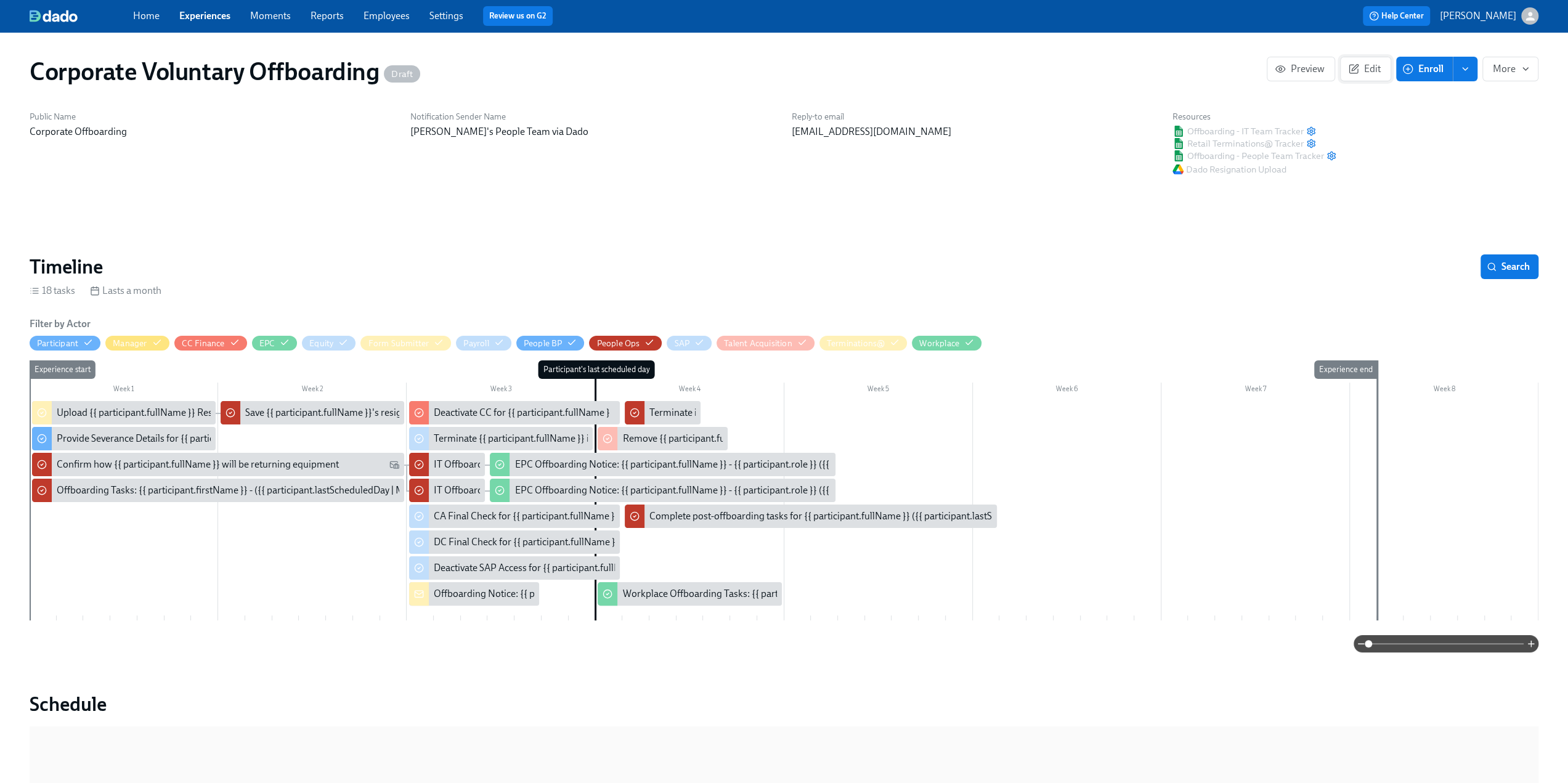
click at [1361, 67] on span "Edit" at bounding box center [1365, 69] width 31 height 12
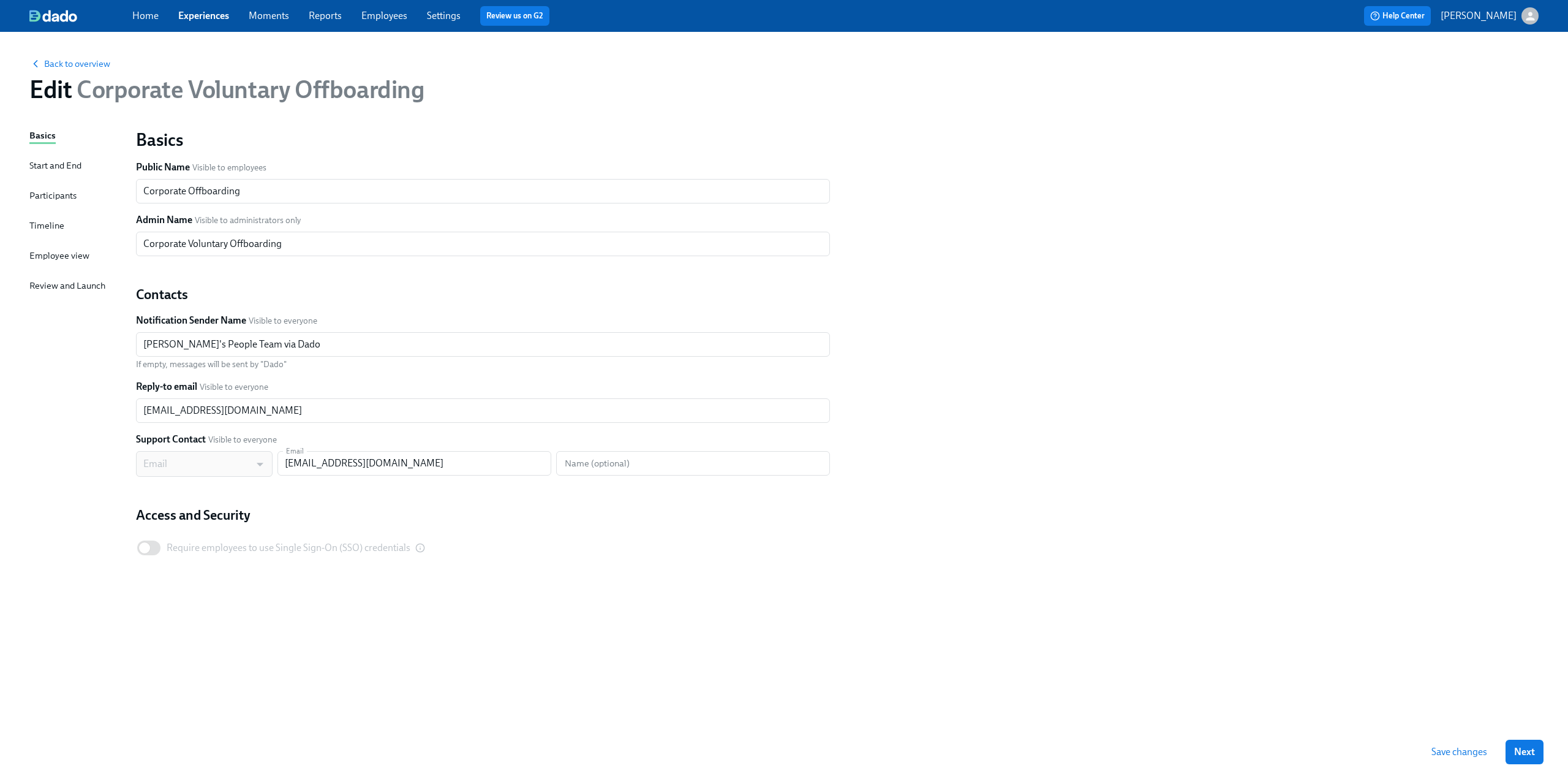
click at [34, 222] on div "Timeline" at bounding box center [47, 226] width 35 height 14
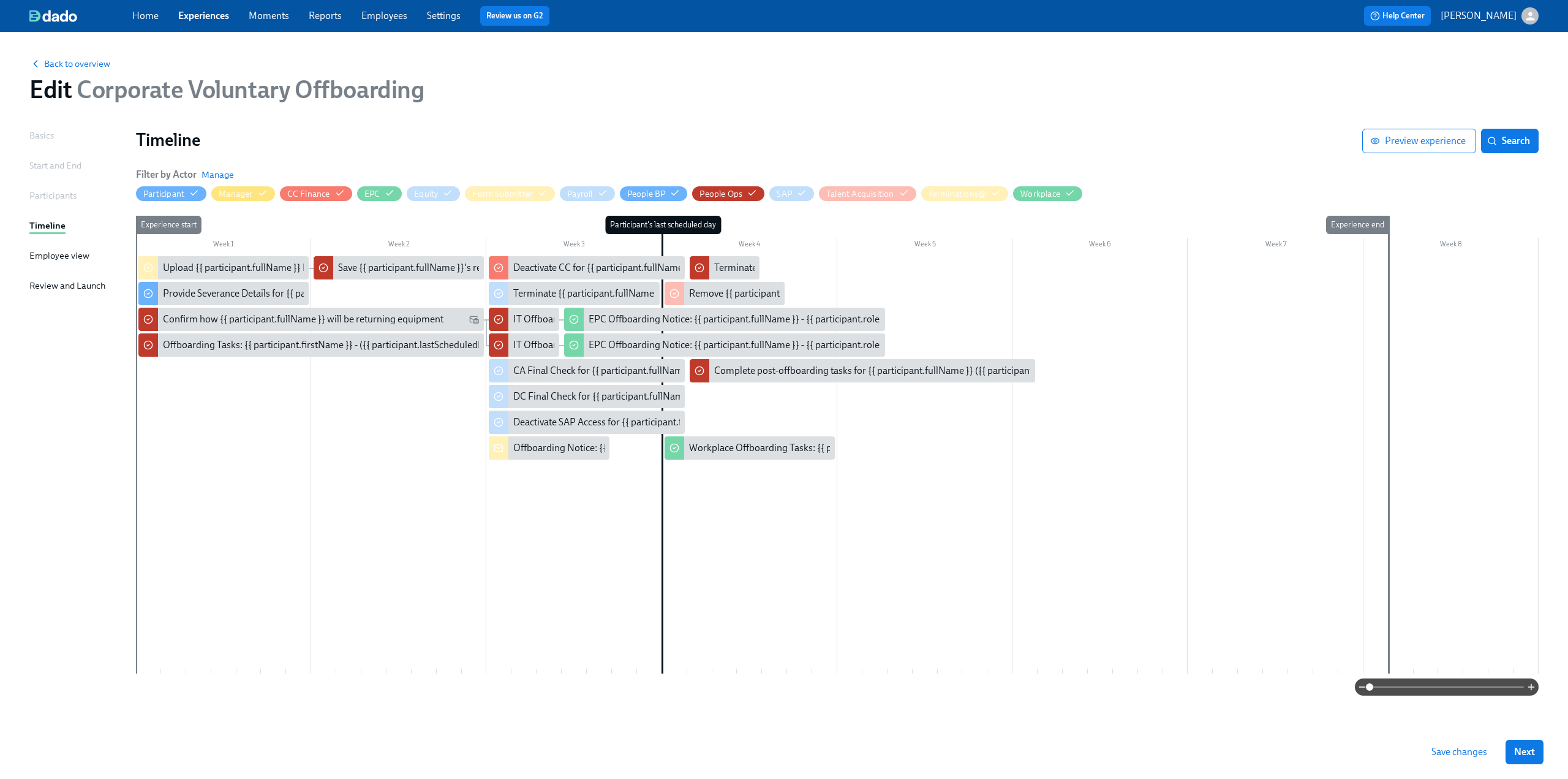
click at [441, 450] on div at bounding box center [837, 464] width 1402 height 417
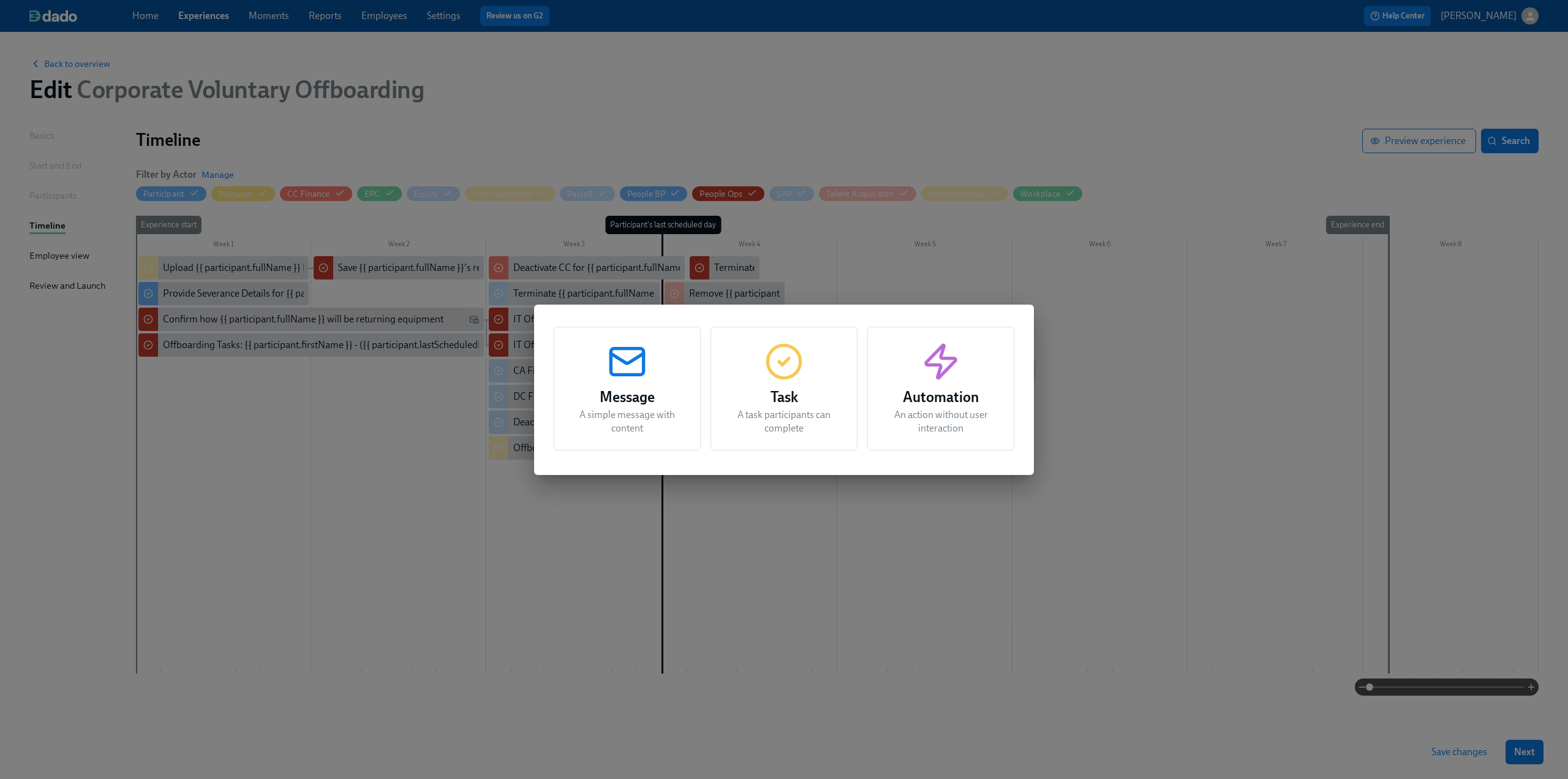
click at [791, 364] on icon "button" at bounding box center [784, 361] width 39 height 39
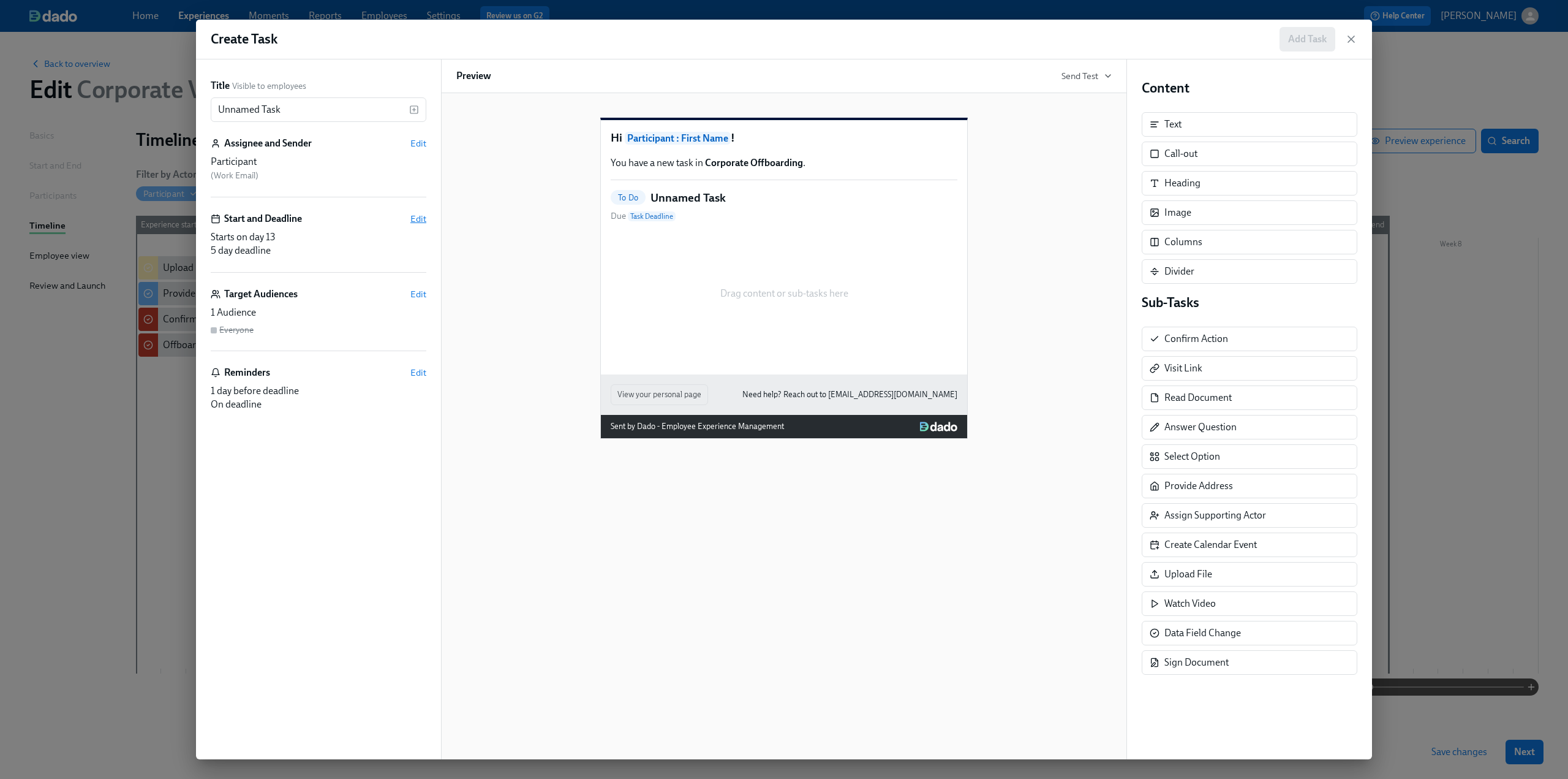
click at [415, 217] on span "Edit" at bounding box center [418, 219] width 16 height 12
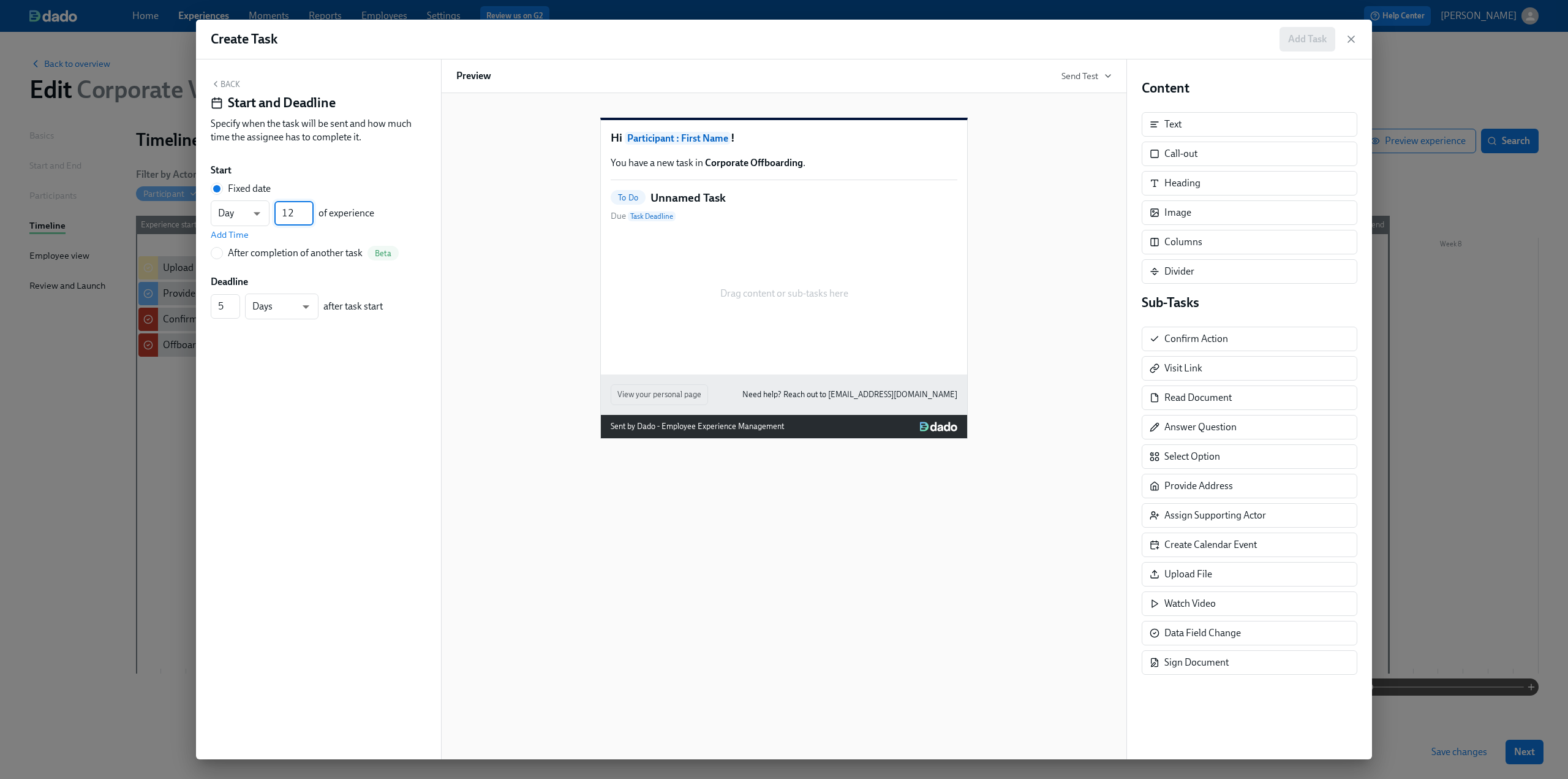
click at [310, 220] on input "12" at bounding box center [294, 213] width 39 height 25
click at [310, 220] on input "11" at bounding box center [294, 213] width 39 height 25
click at [310, 209] on input "12" at bounding box center [294, 213] width 39 height 25
click at [310, 209] on input "13" at bounding box center [294, 213] width 39 height 25
click at [310, 209] on input "14" at bounding box center [294, 213] width 39 height 25
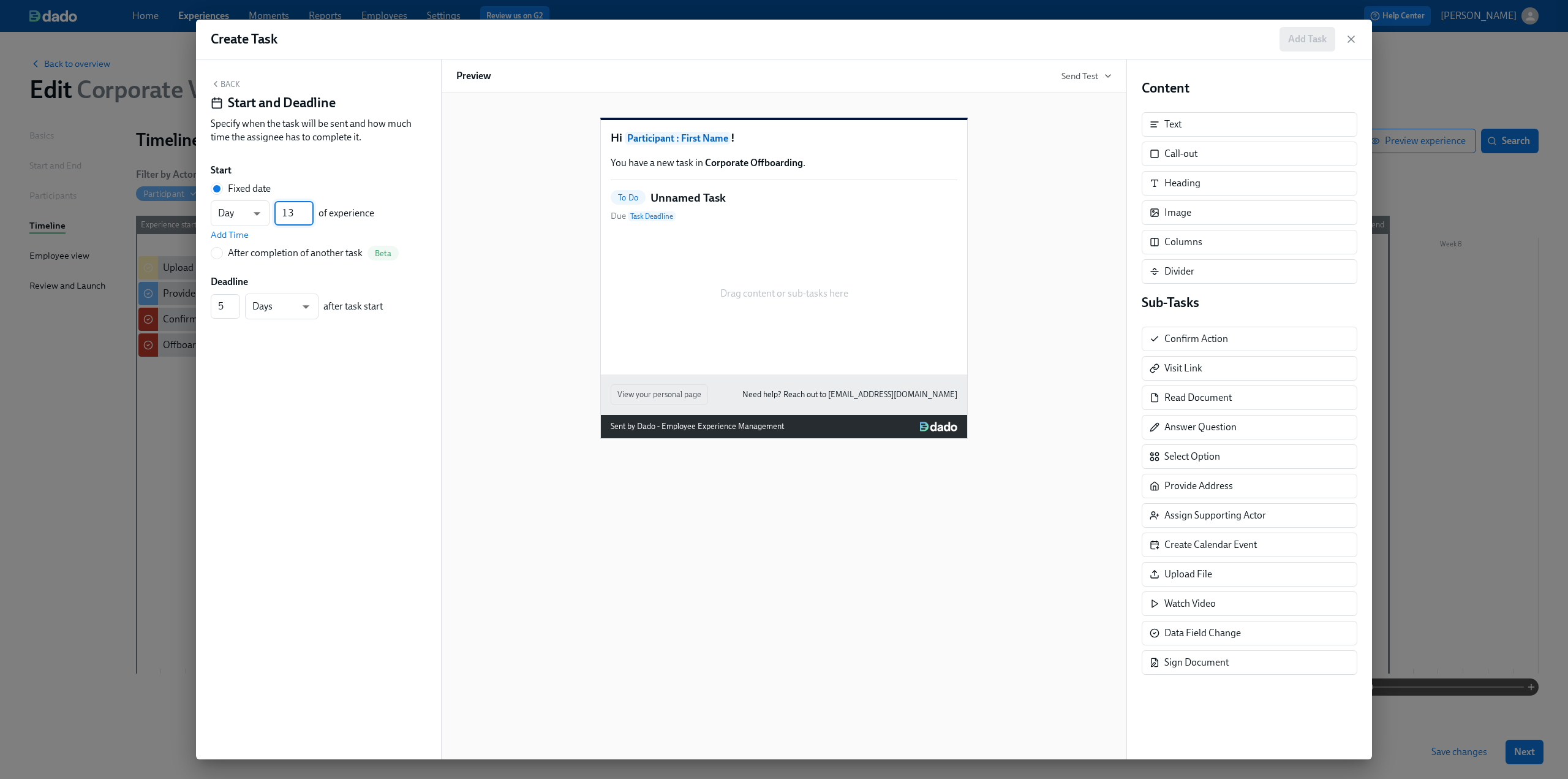
type input "13"
click at [310, 218] on input "13" at bounding box center [294, 213] width 39 height 25
click at [222, 81] on button "Back" at bounding box center [225, 84] width 30 height 10
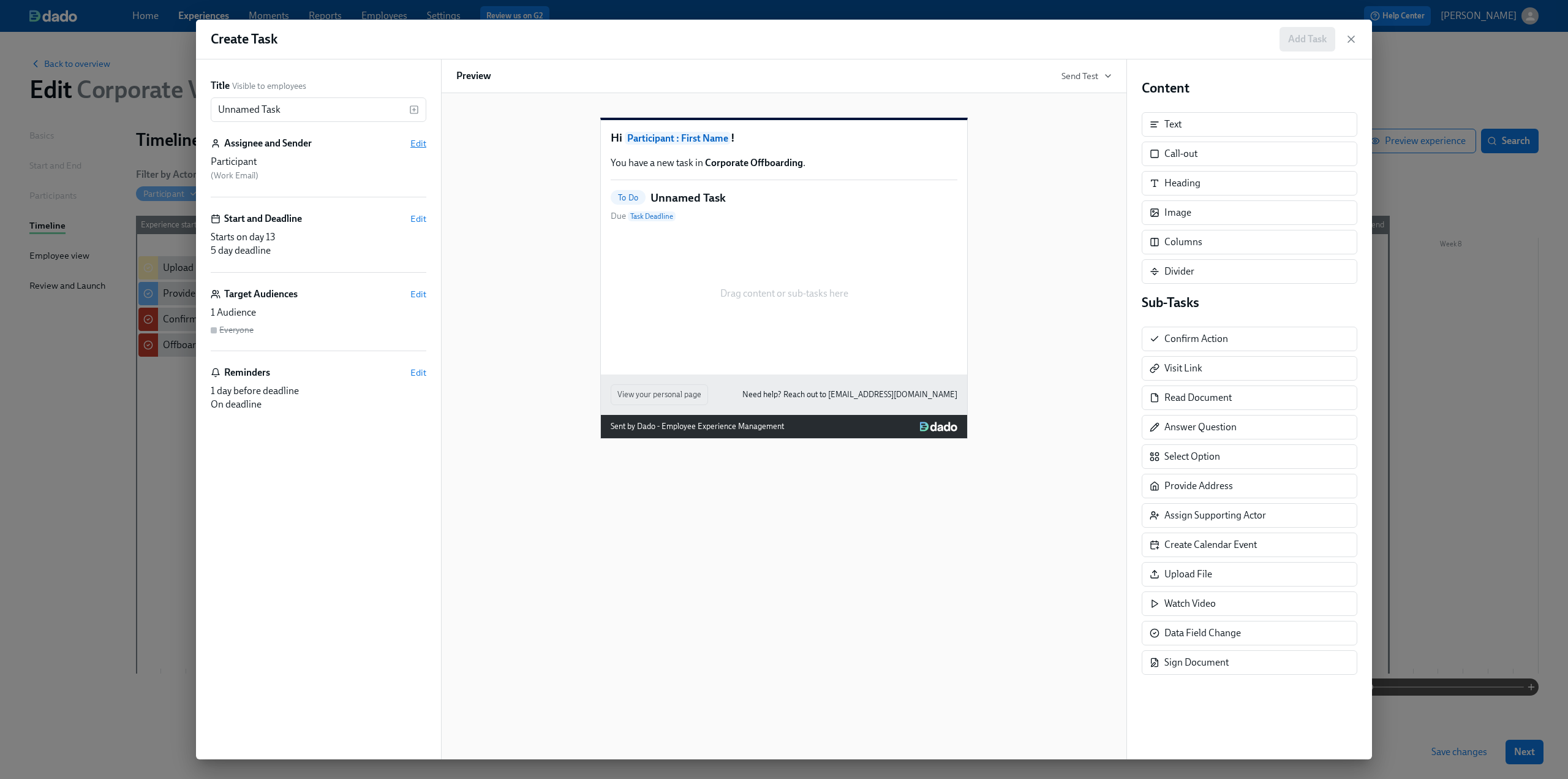
click at [419, 145] on span "Edit" at bounding box center [418, 144] width 16 height 12
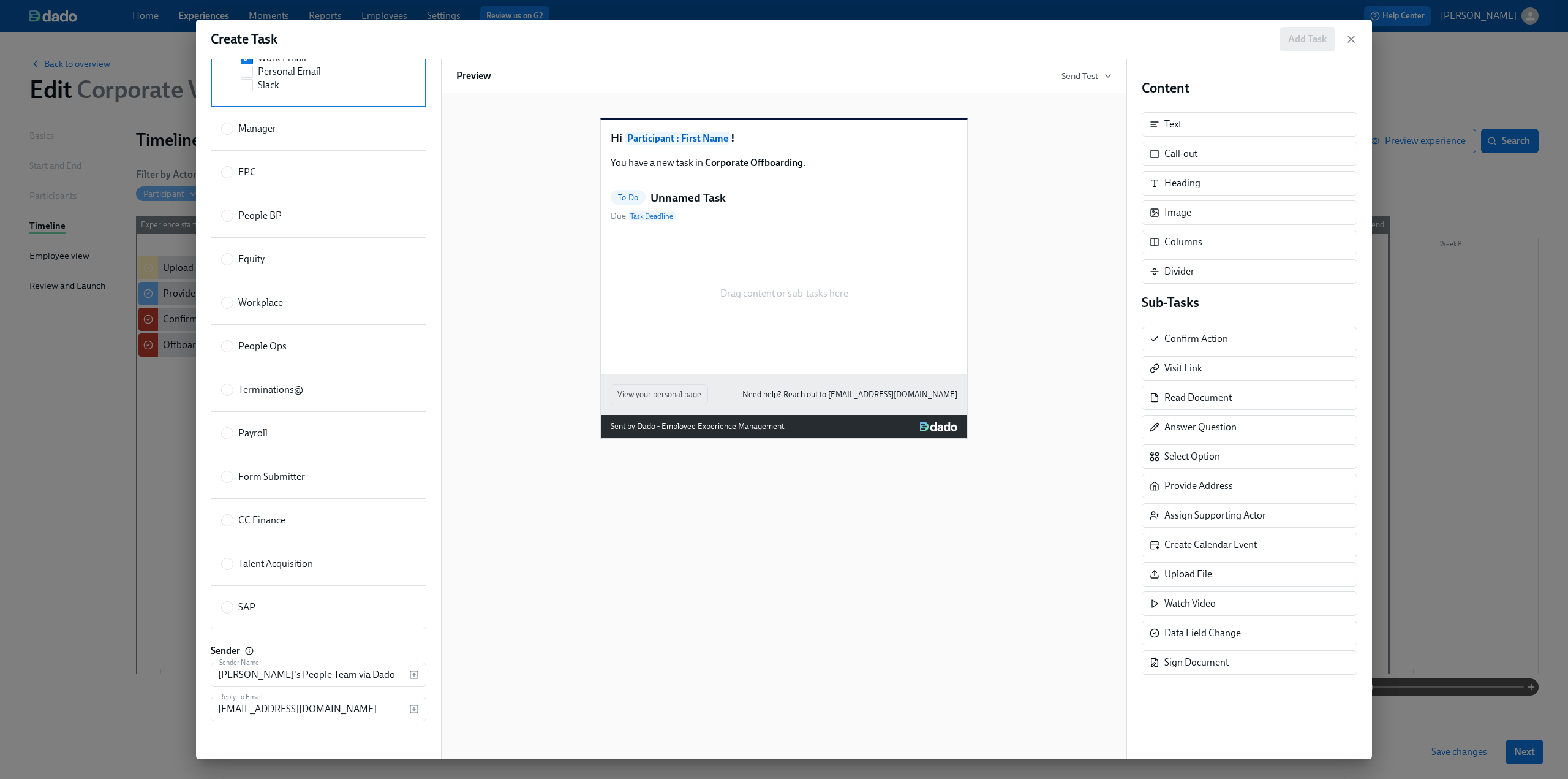
scroll to position [170, 0]
click at [234, 343] on label "People Ops" at bounding box center [254, 346] width 66 height 14
click at [232, 343] on input "People Ops" at bounding box center [227, 346] width 11 height 11
radio input "true"
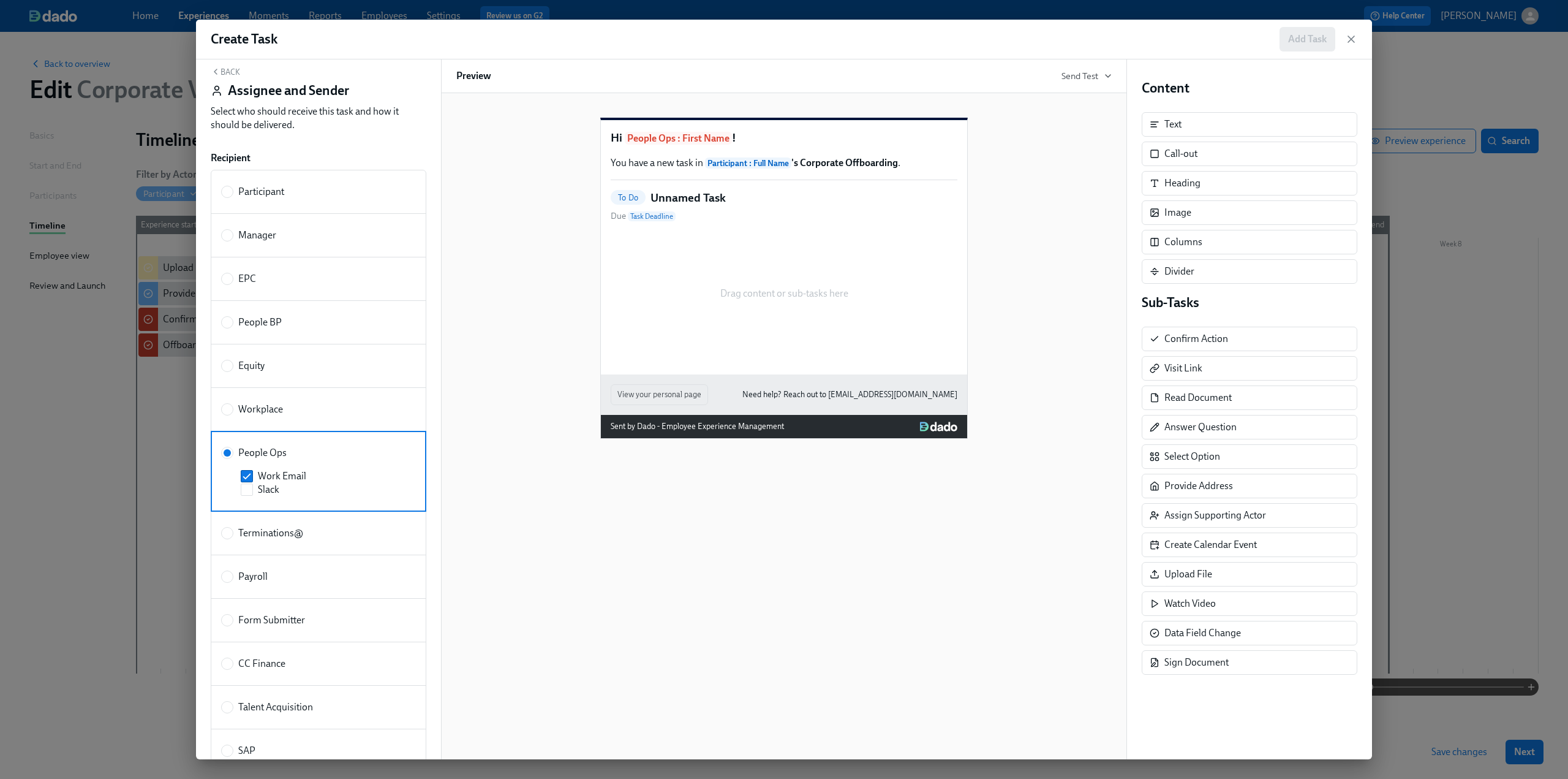
scroll to position [0, 0]
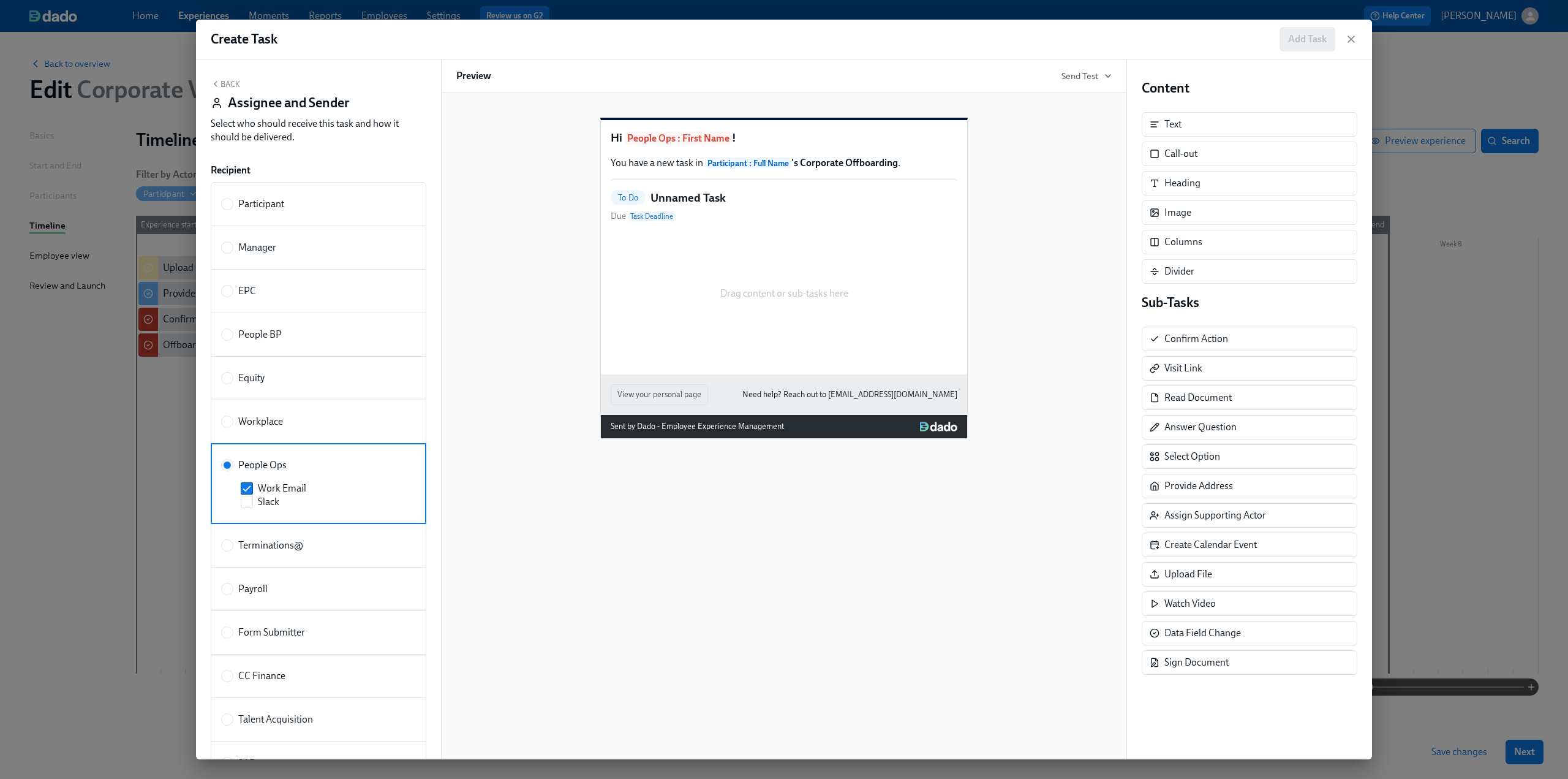
click at [230, 79] on button "Back" at bounding box center [225, 84] width 30 height 10
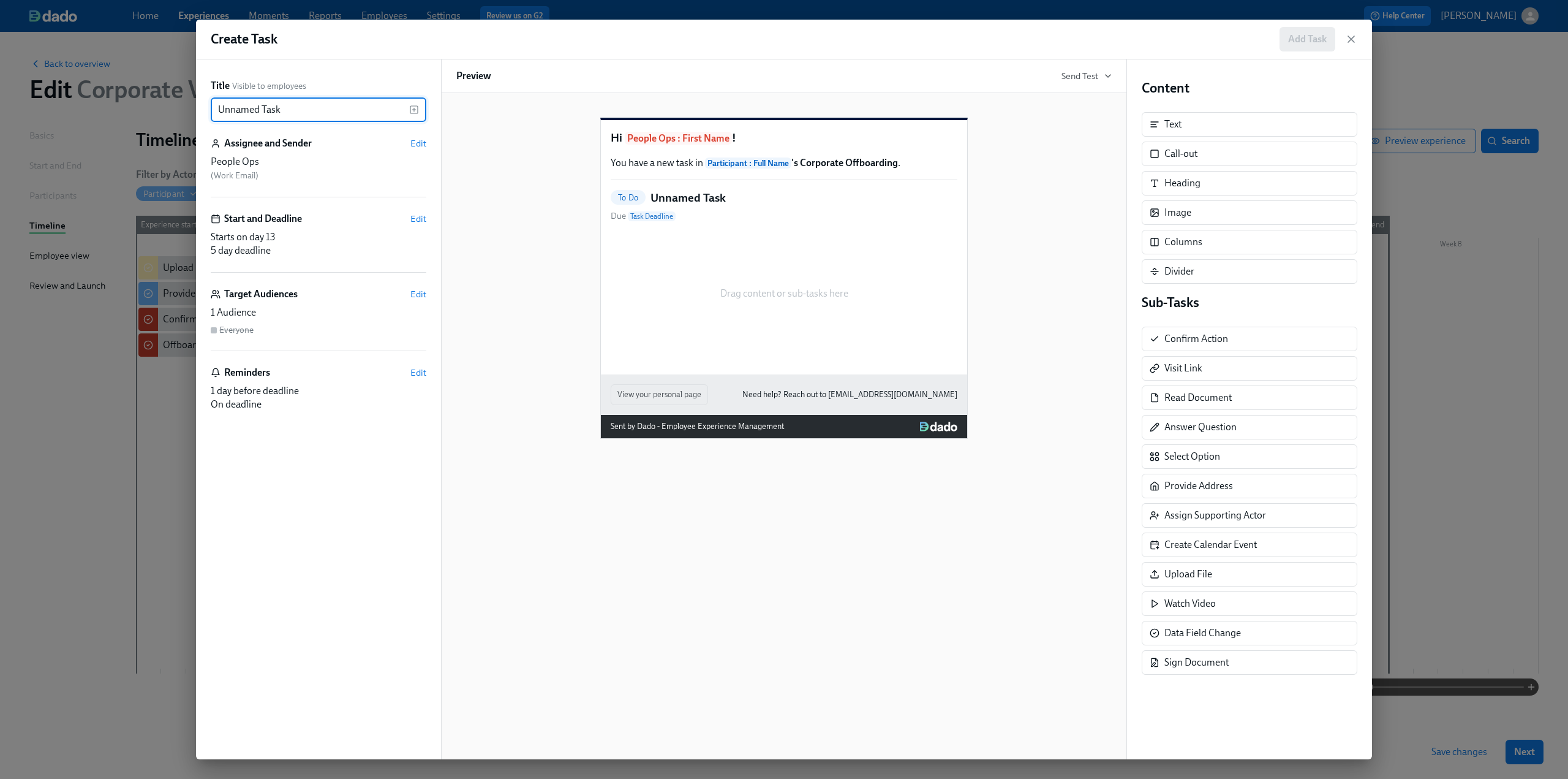
click at [289, 112] on input "Unnamed Task" at bounding box center [310, 110] width 199 height 25
drag, startPoint x: 292, startPoint y: 112, endPoint x: 212, endPoint y: 113, distance: 80.0
click at [212, 113] on input "Unnamed Task" at bounding box center [310, 110] width 199 height 25
type input "A"
type input "C"
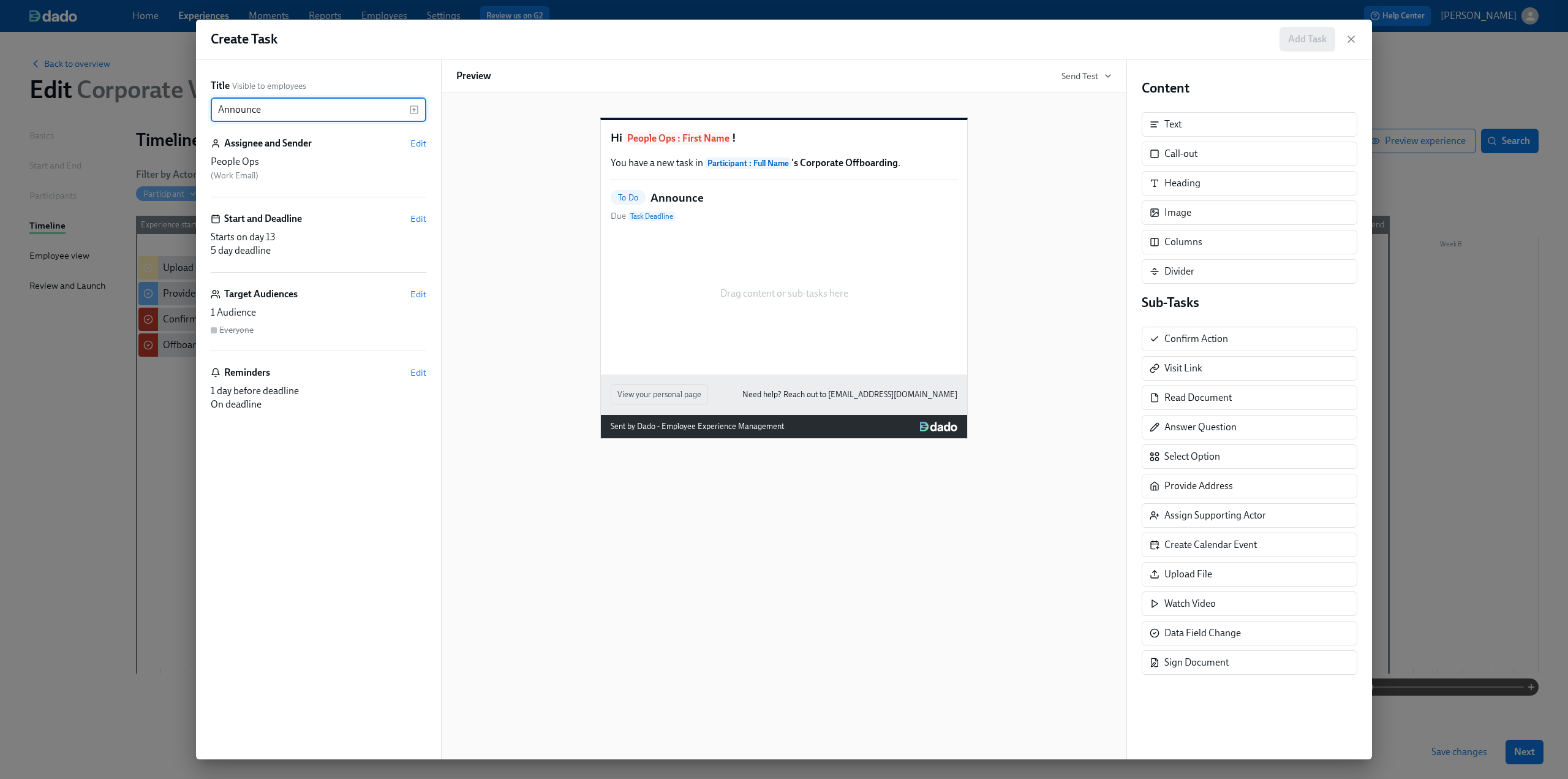
click at [409, 111] on icon "button" at bounding box center [414, 110] width 10 height 10
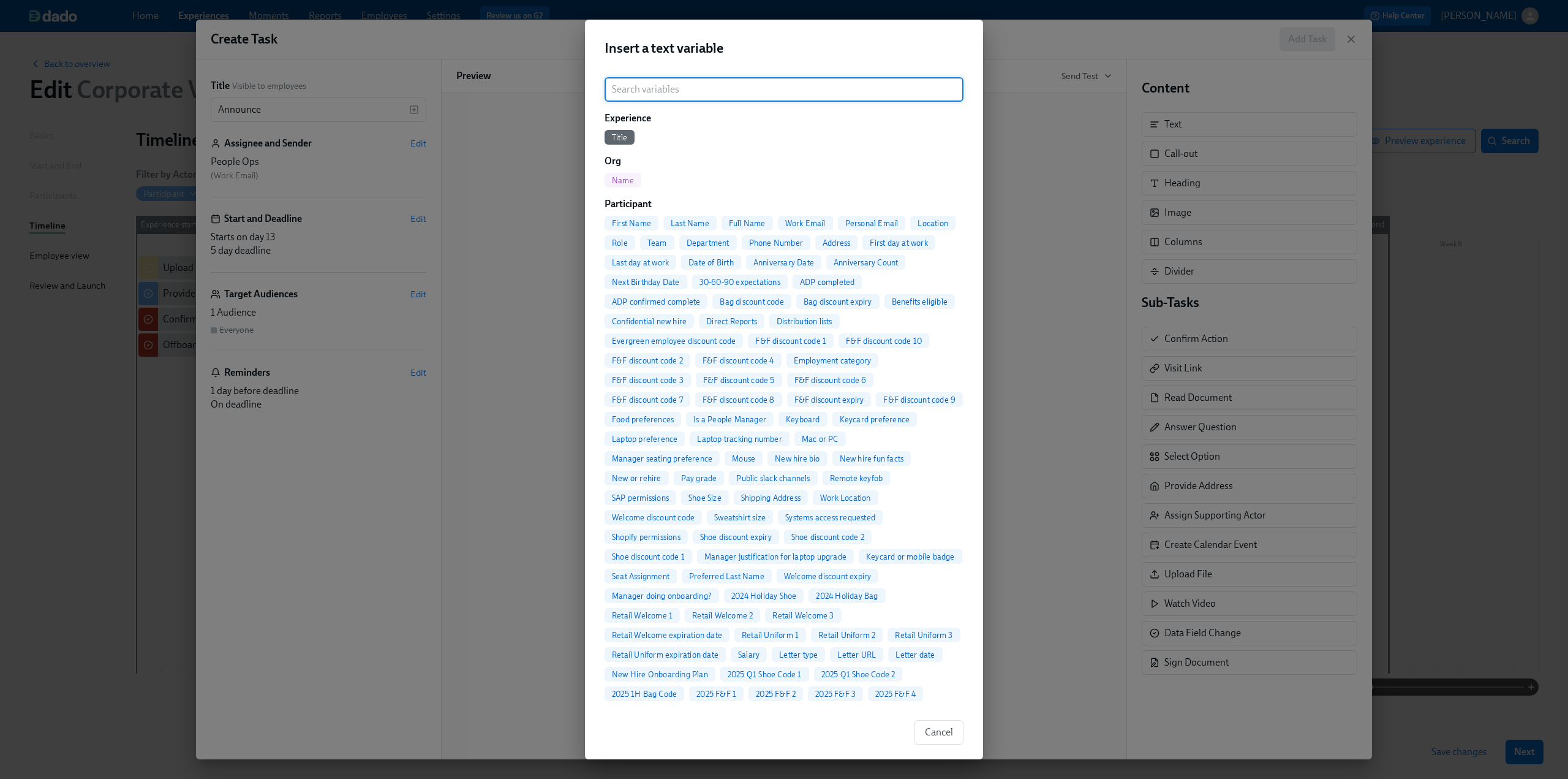
click at [735, 216] on div "Full Name" at bounding box center [747, 223] width 52 height 14
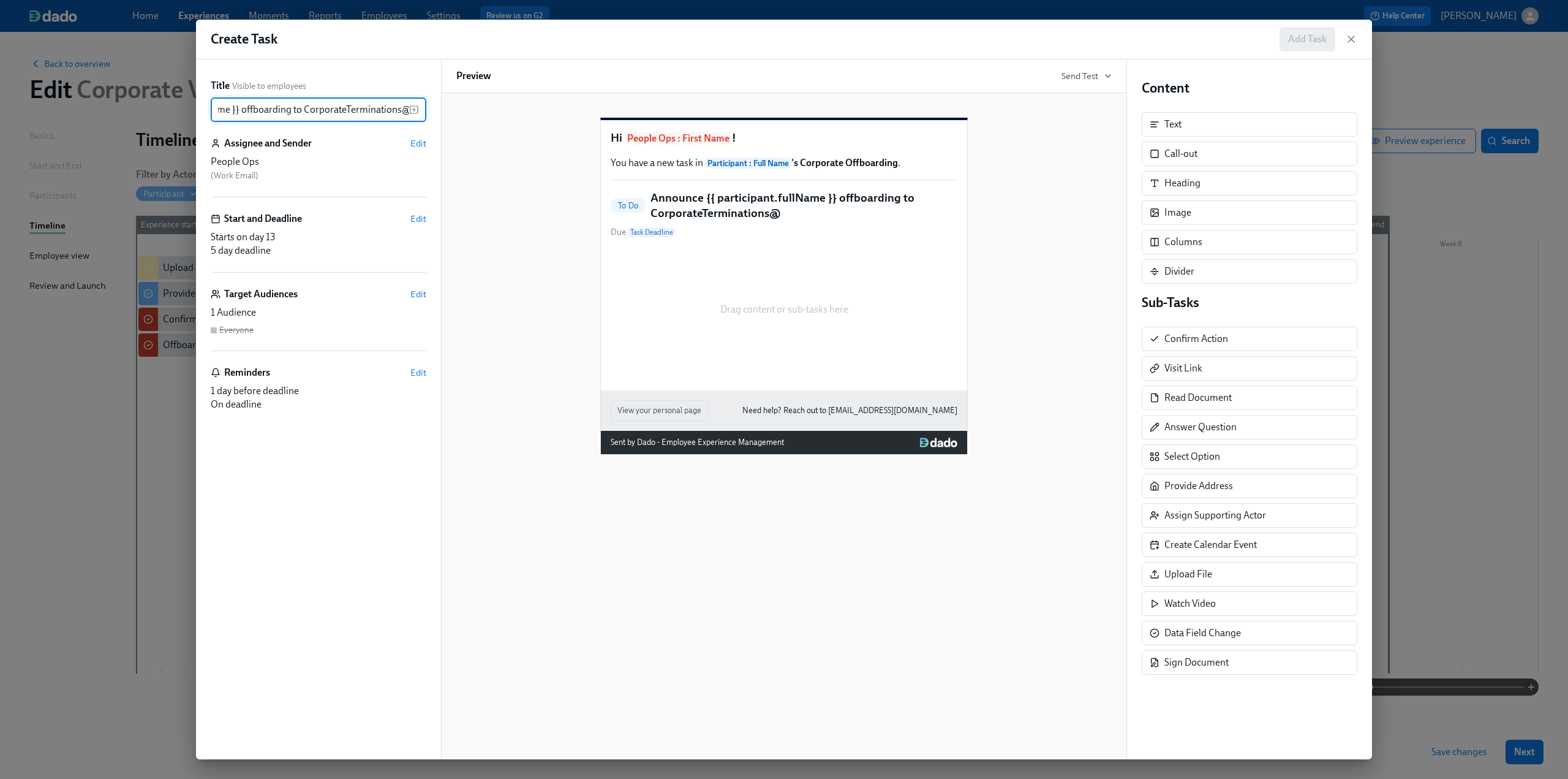
scroll to position [0, 133]
type input "Announce {{ participant.fullName }} offboarding to CorporateTerminations@?"
click at [756, 285] on div "Drag content or sub-tasks here" at bounding box center [784, 310] width 347 height 123
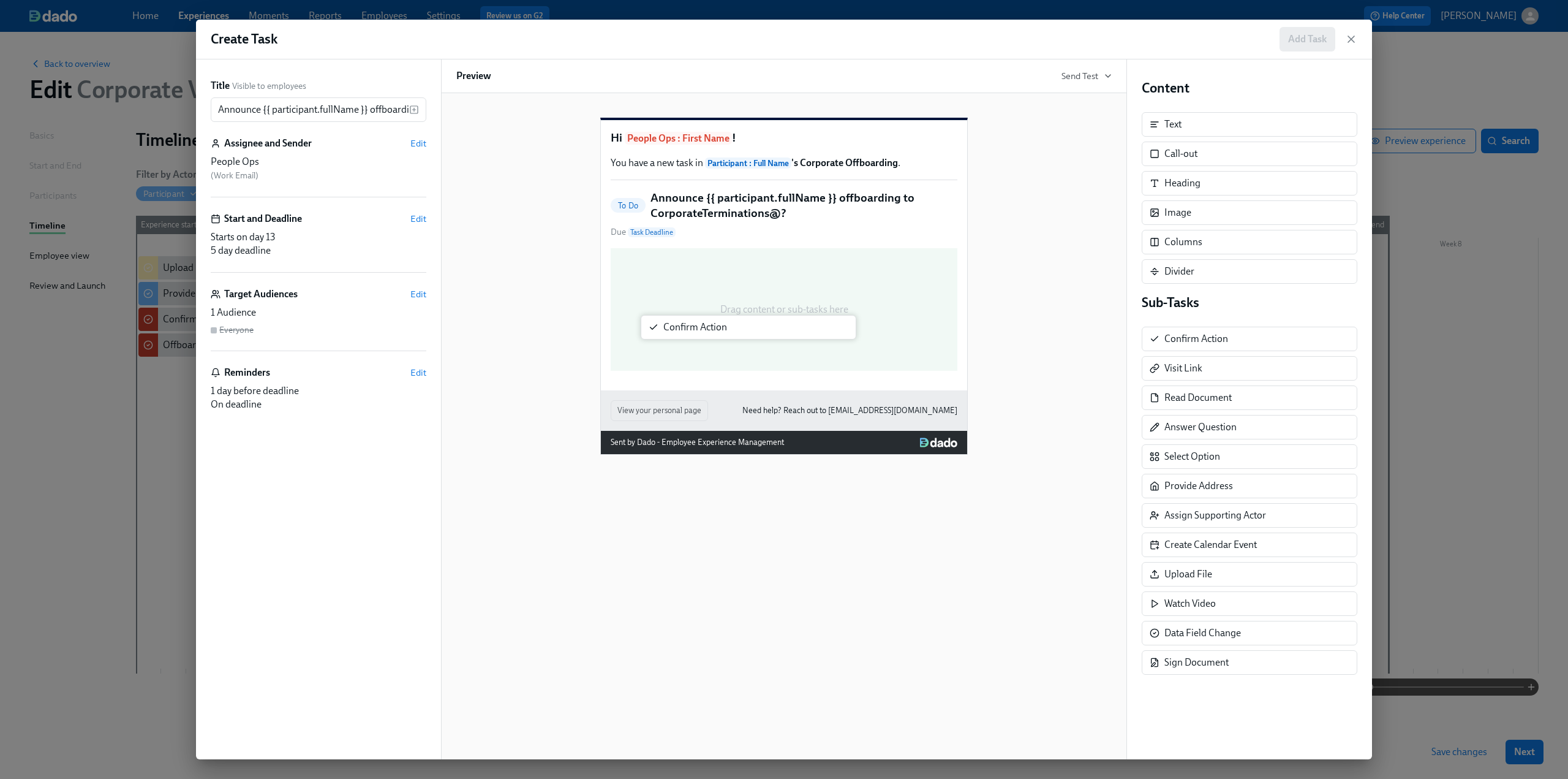
drag, startPoint x: 1204, startPoint y: 335, endPoint x: 688, endPoint y: 324, distance: 516.1
click at [688, 324] on div "Title Visible to employees Announce {{ participant.fullName }} offboarding to C…" at bounding box center [784, 409] width 1176 height 700
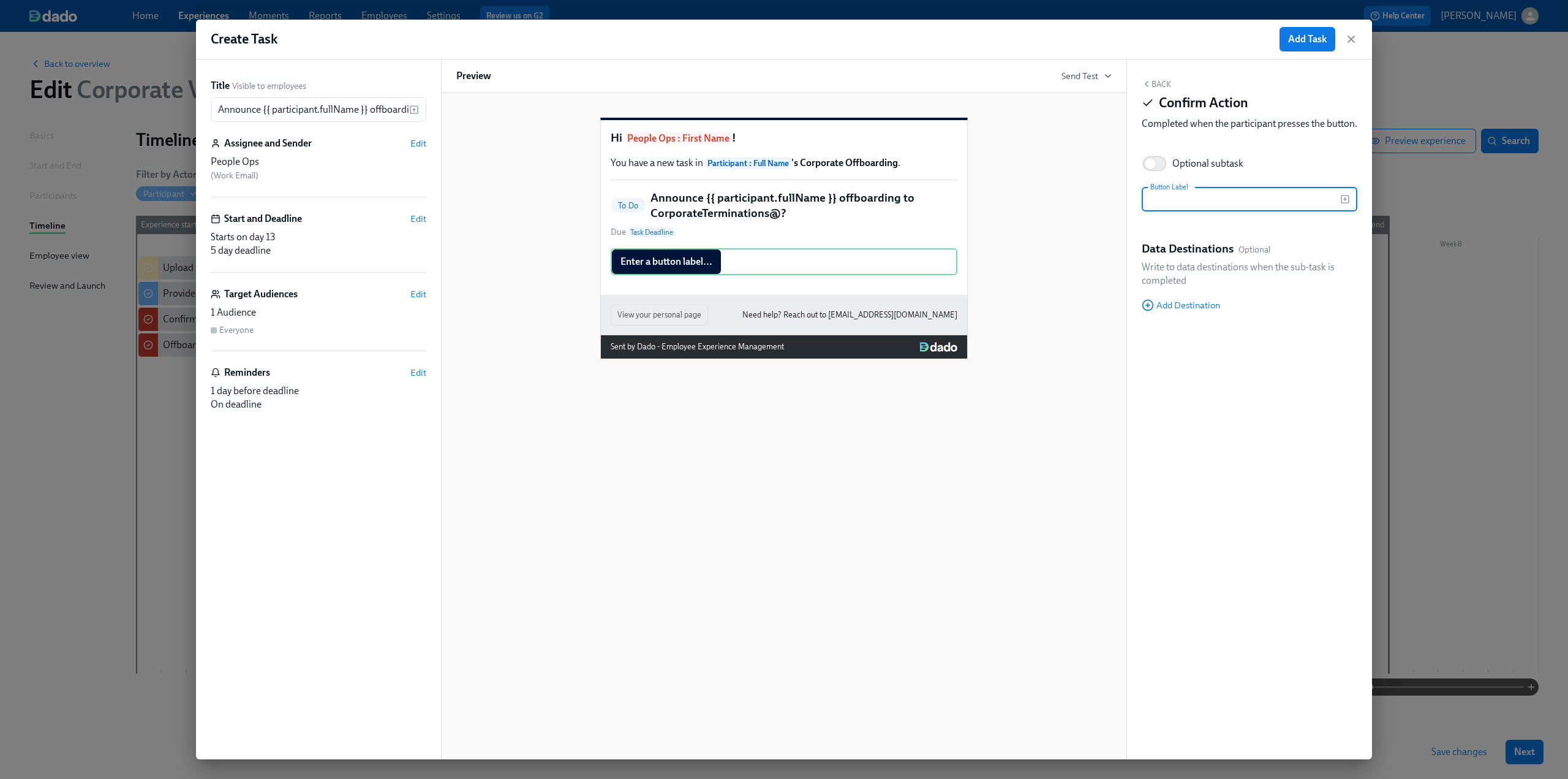
click at [1162, 211] on input "text" at bounding box center [1241, 199] width 199 height 25
click at [1295, 211] on input "Send announcement email for" at bounding box center [1241, 199] width 199 height 25
click at [1346, 199] on icon "button" at bounding box center [1344, 199] width 3 height 0
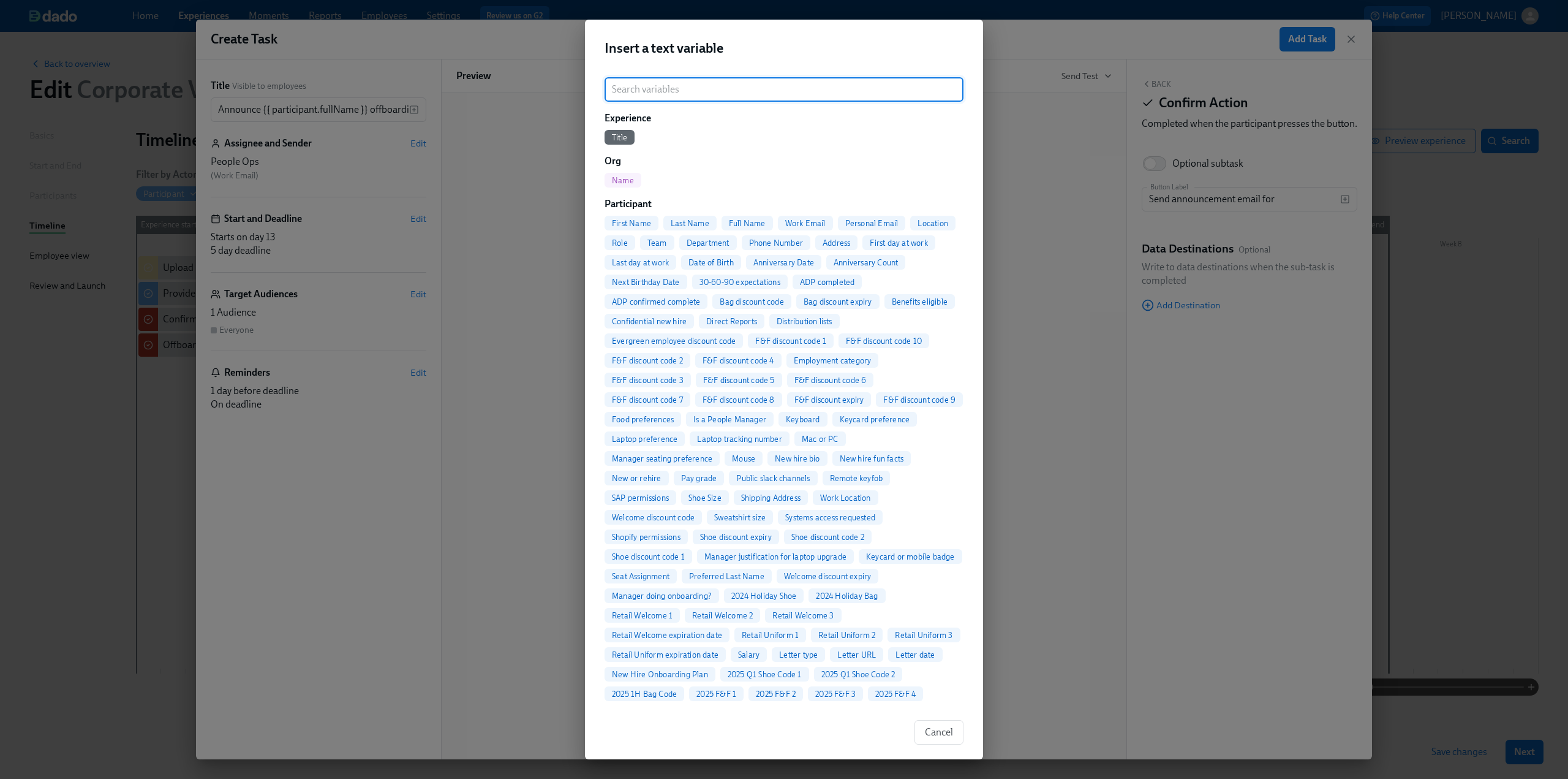
click at [642, 221] on span "First Name" at bounding box center [631, 223] width 54 height 9
type input "Send announcement email for {{ participant.firstName }}"
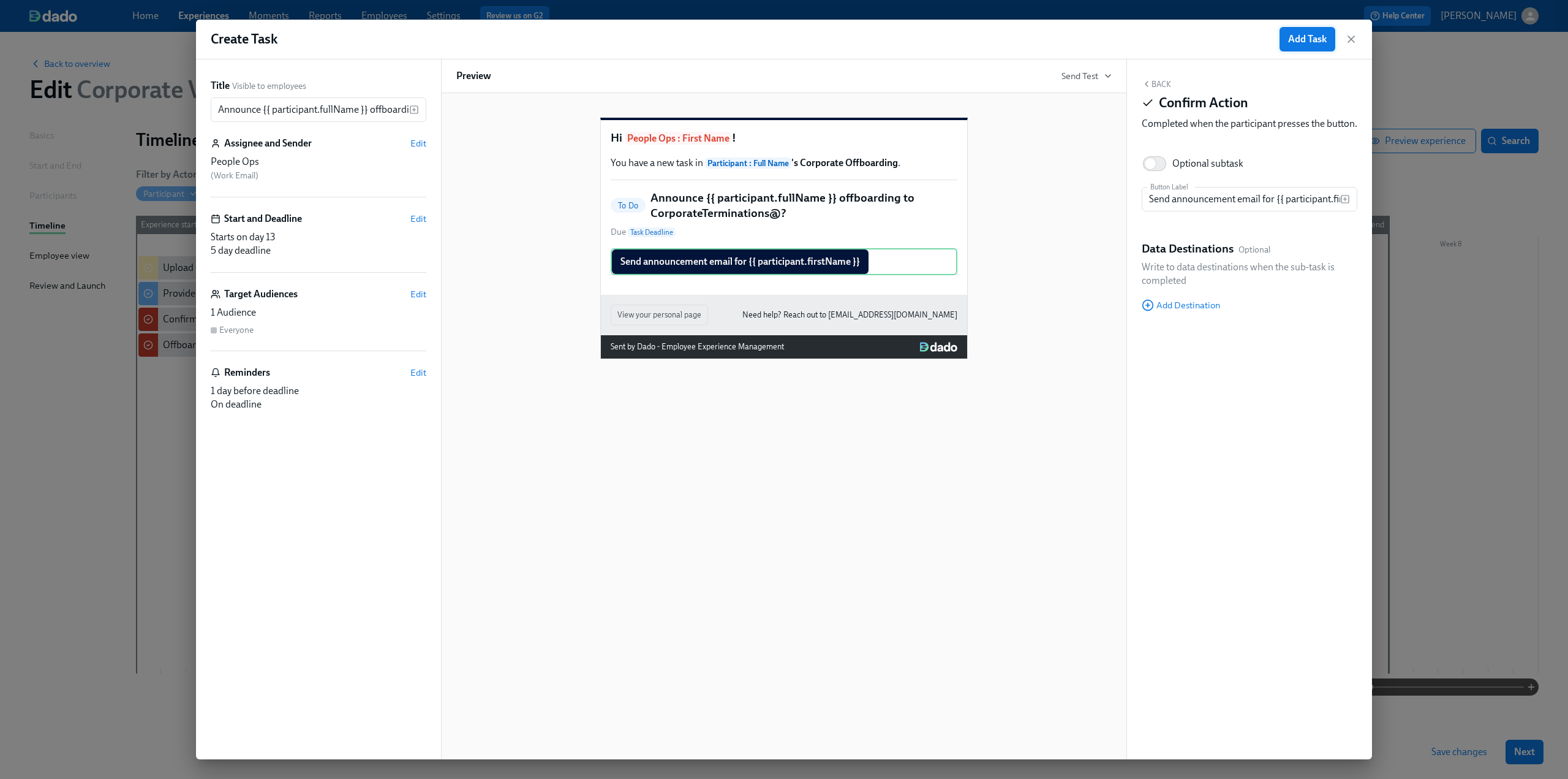
click at [1297, 41] on span "Add Task" at bounding box center [1307, 39] width 39 height 12
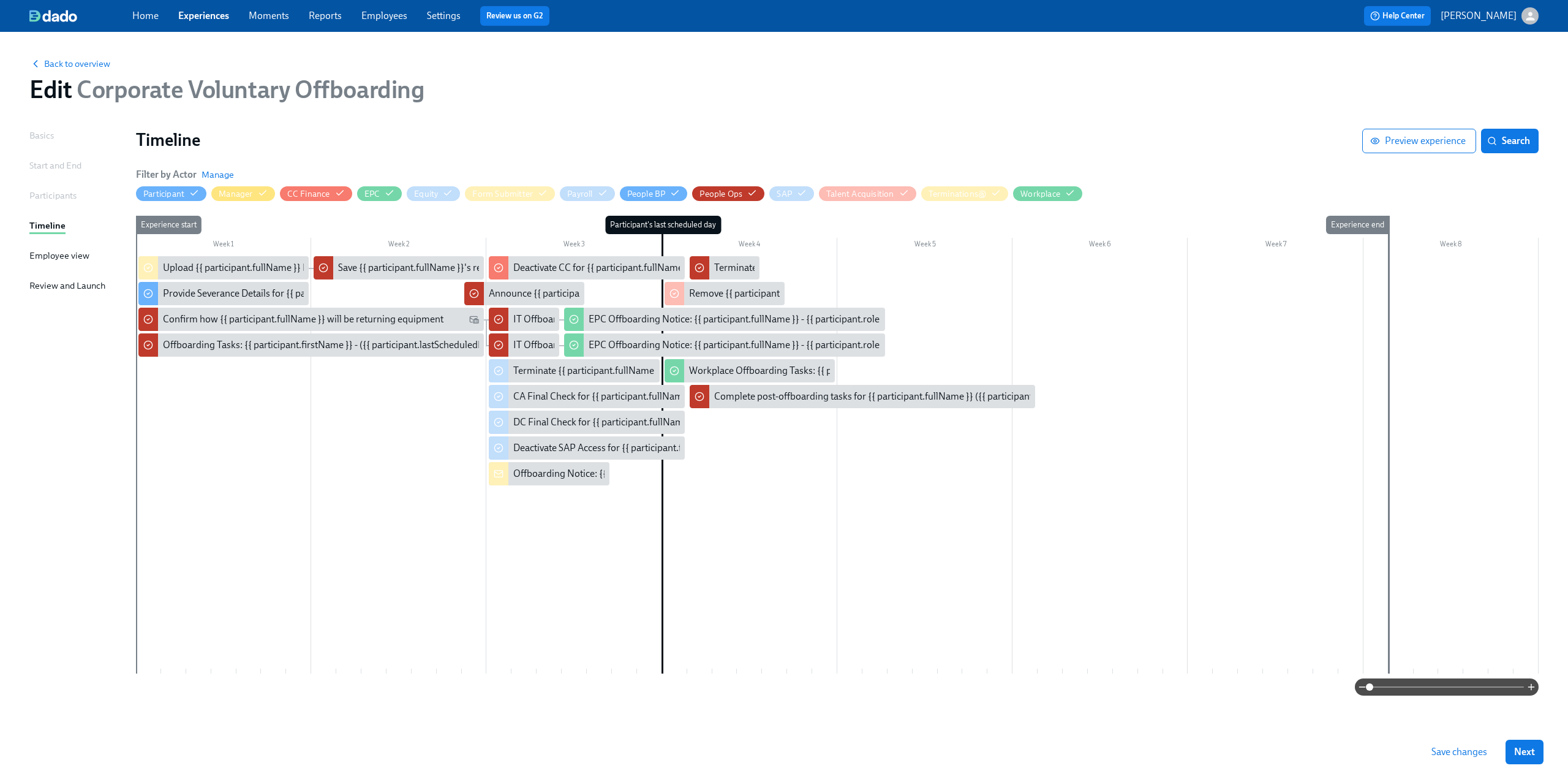
click at [1449, 747] on span "Save changes" at bounding box center [1459, 752] width 56 height 12
click at [381, 12] on link "Employees" at bounding box center [384, 15] width 46 height 12
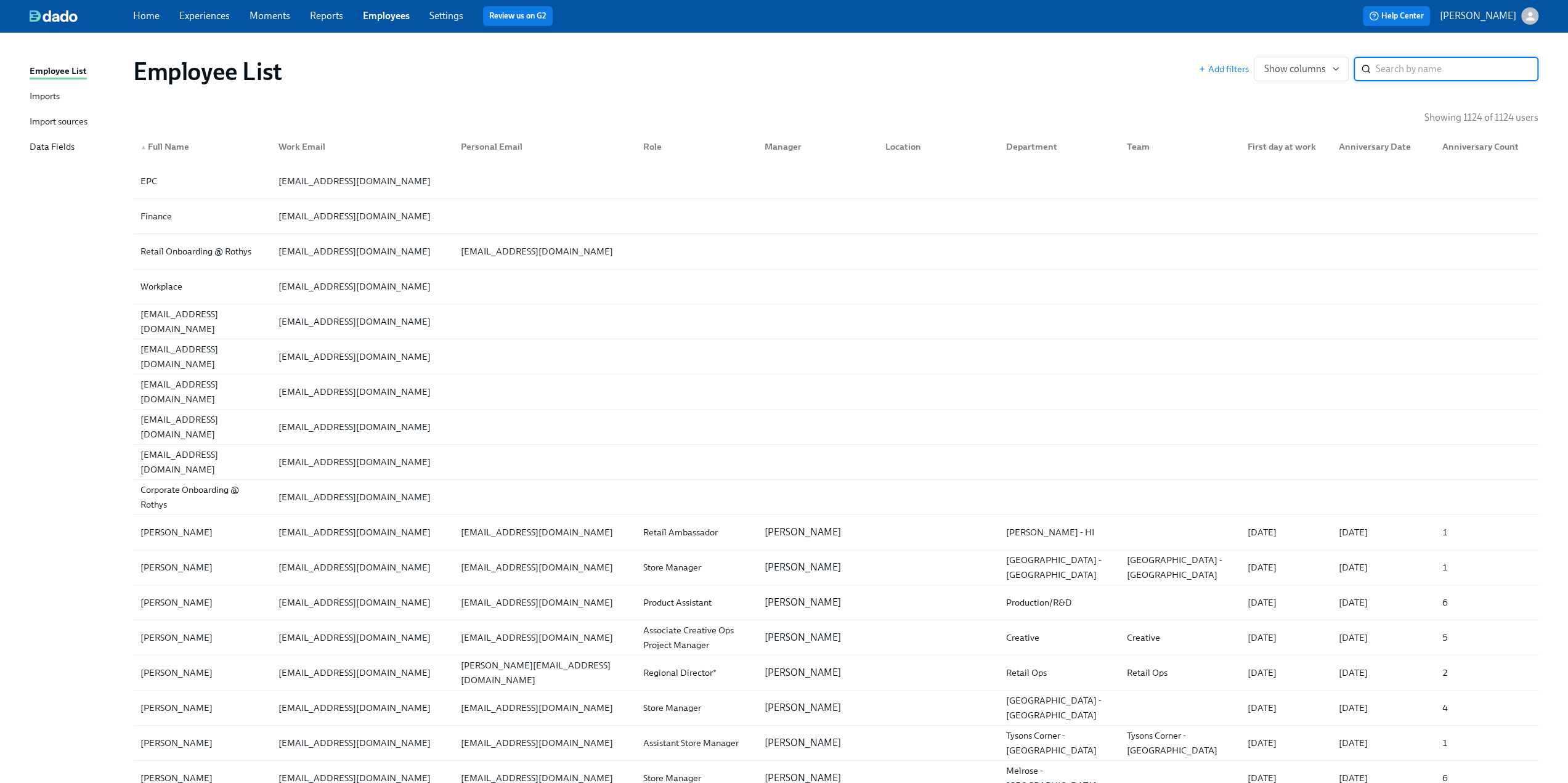
click at [46, 145] on div "Data Fields" at bounding box center [52, 148] width 45 height 15
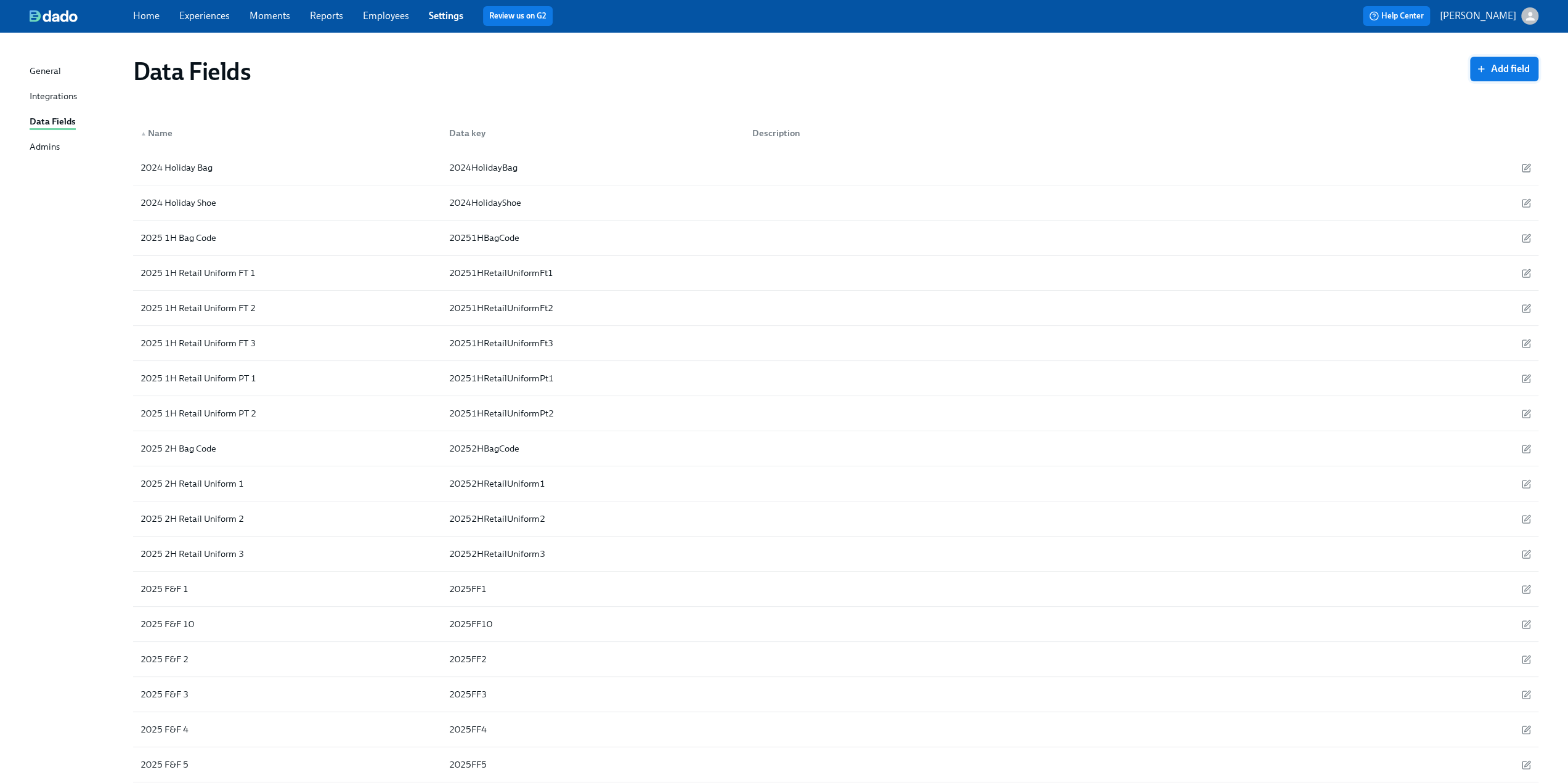
click at [1489, 74] on span "Add field" at bounding box center [1504, 69] width 51 height 12
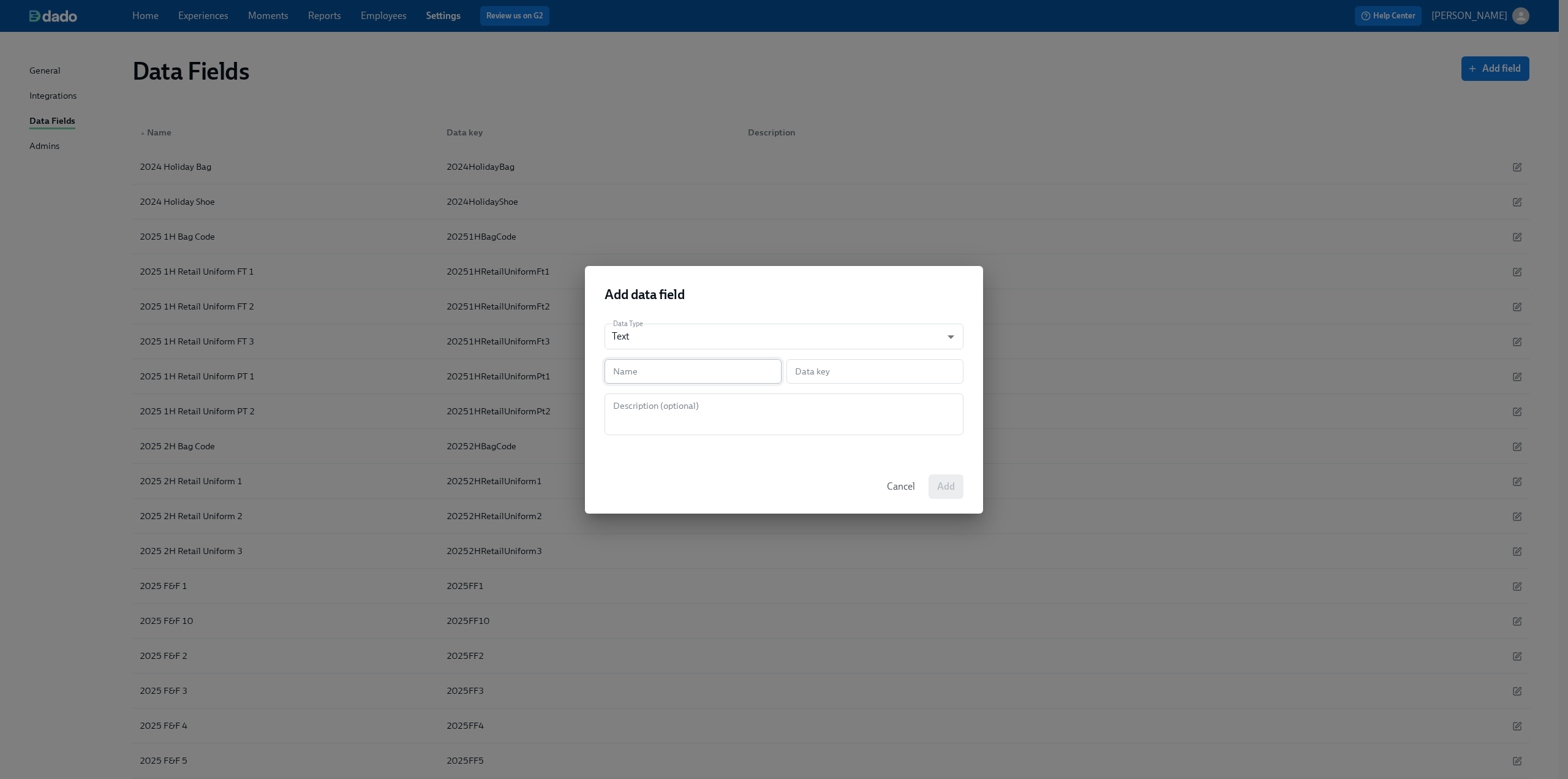
click at [735, 366] on input "text" at bounding box center [693, 371] width 177 height 25
type input "C"
type input "c"
type input "Co"
type input "co"
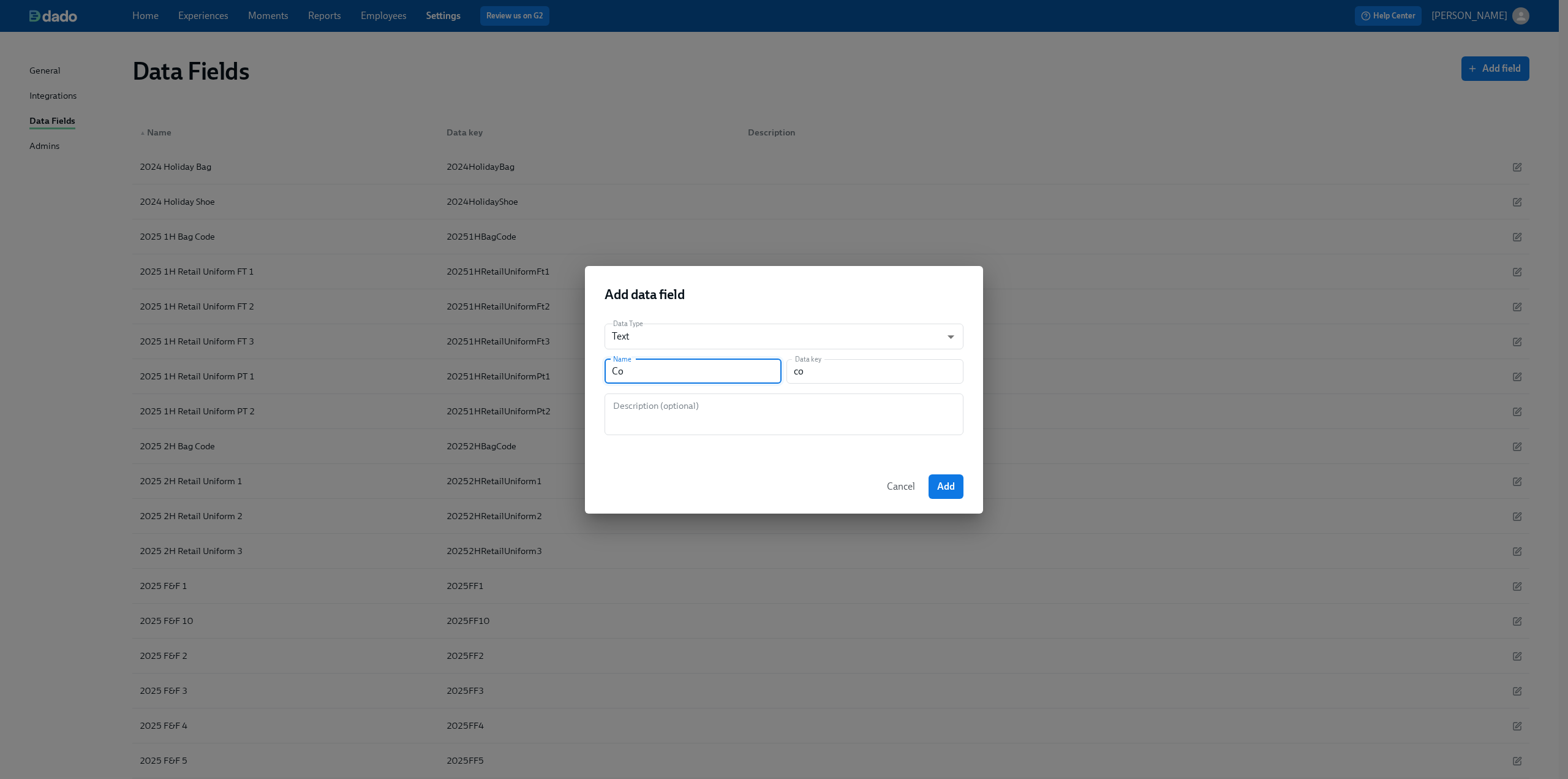
type input "Cor"
type input "cor"
type input "Corp"
type input "corp"
type input "Corpo"
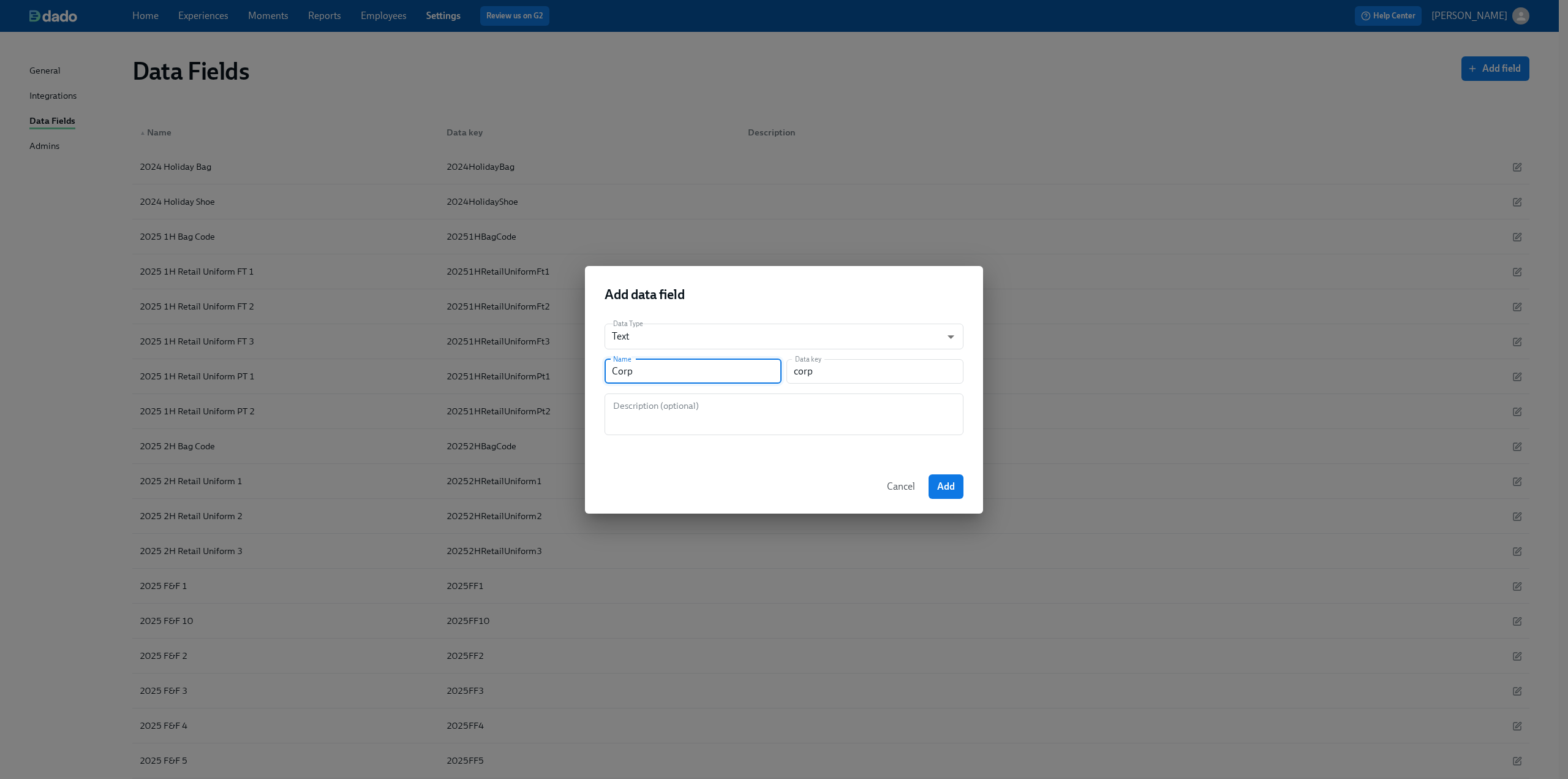
type input "corpo"
type input "Corpor"
type input "corpor"
type input "Corpora"
type input "corpora"
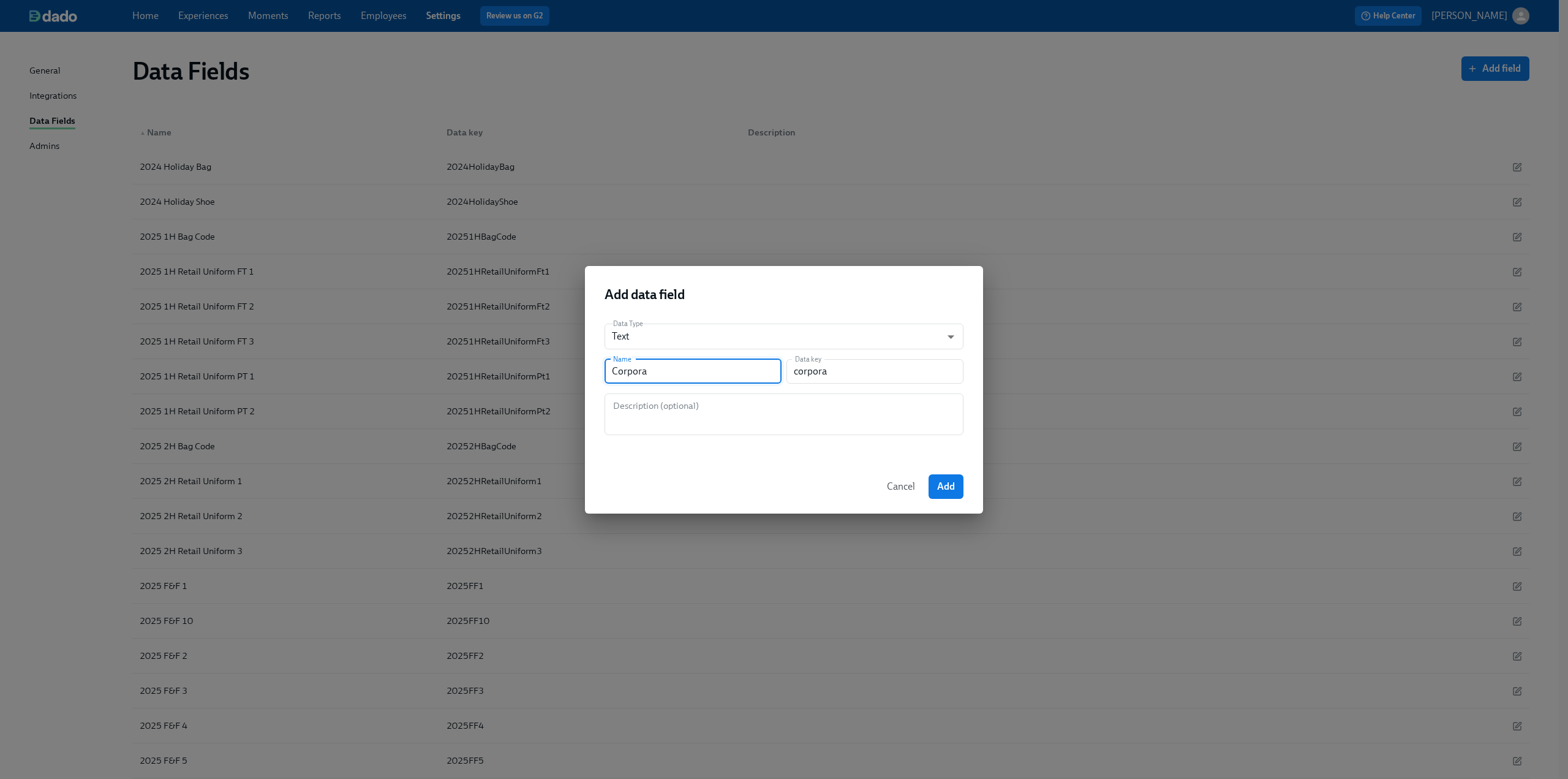
type input "Corporat"
type input "corporat"
type input "Corporate"
type input "corporate"
type input "Corporate O"
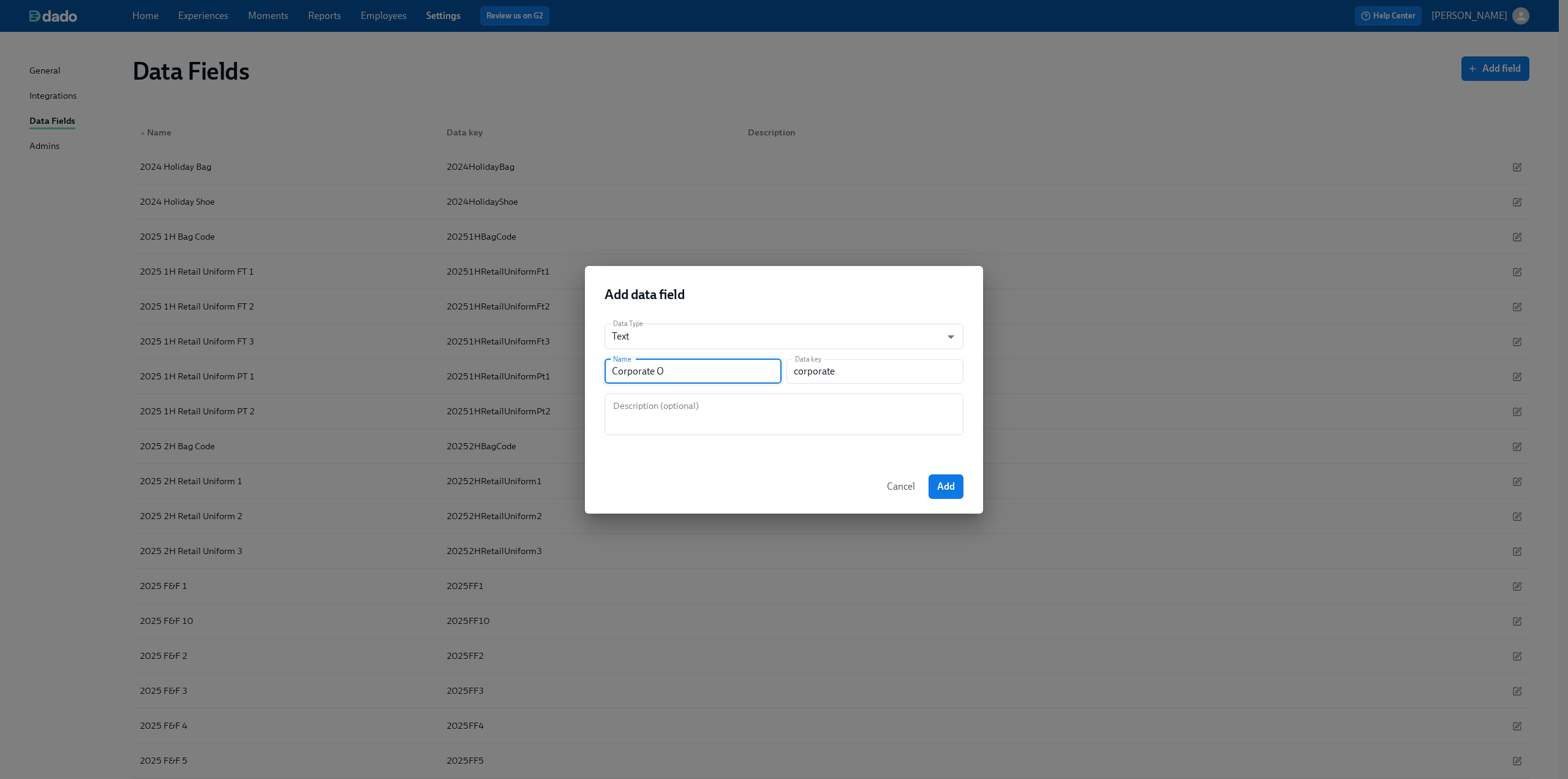
type input "corporateO"
type input "Corporate Of"
type input "corporateOf"
type input "Corporate Off"
type input "corporateOff"
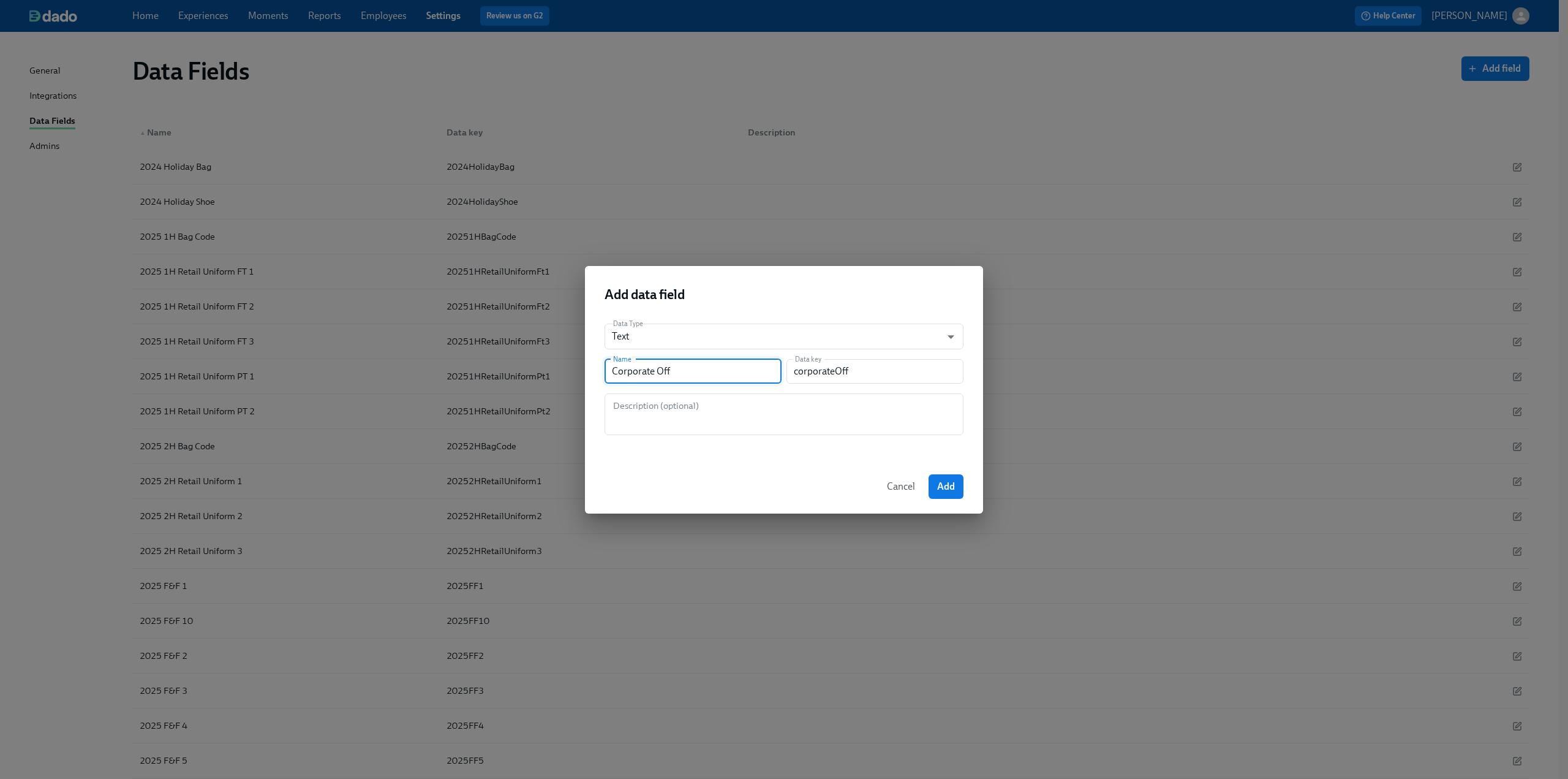
type input "Corporate Offb"
type input "corporateOffb"
type input "Corporate Offbo"
type input "corporateOffbo"
type input "Corporate Offboa"
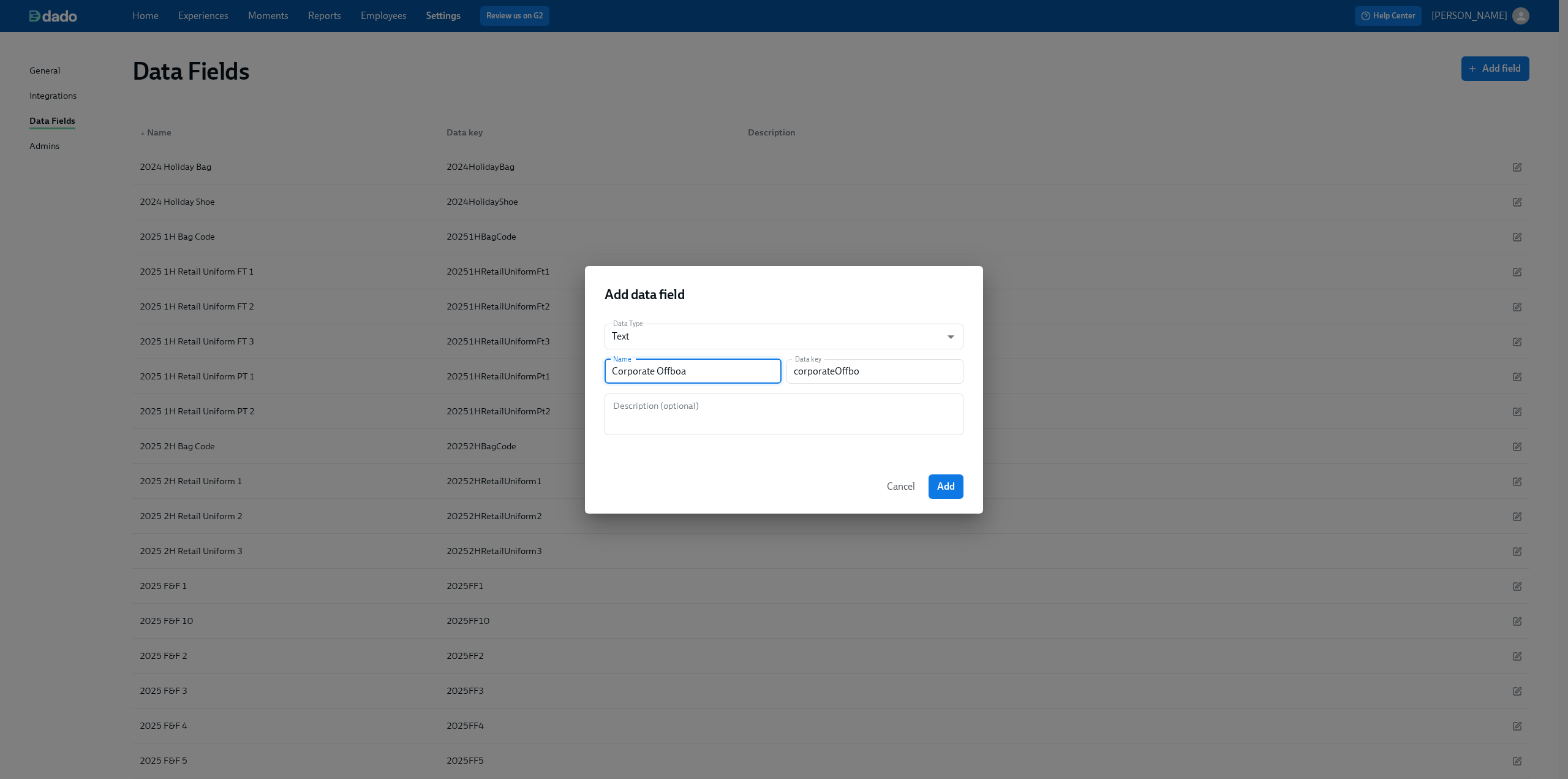
type input "corporateOffboa"
type input "Corporate Offboar"
type input "corporateOffboar"
type input "Corporate Offboard"
type input "corporateOffboard"
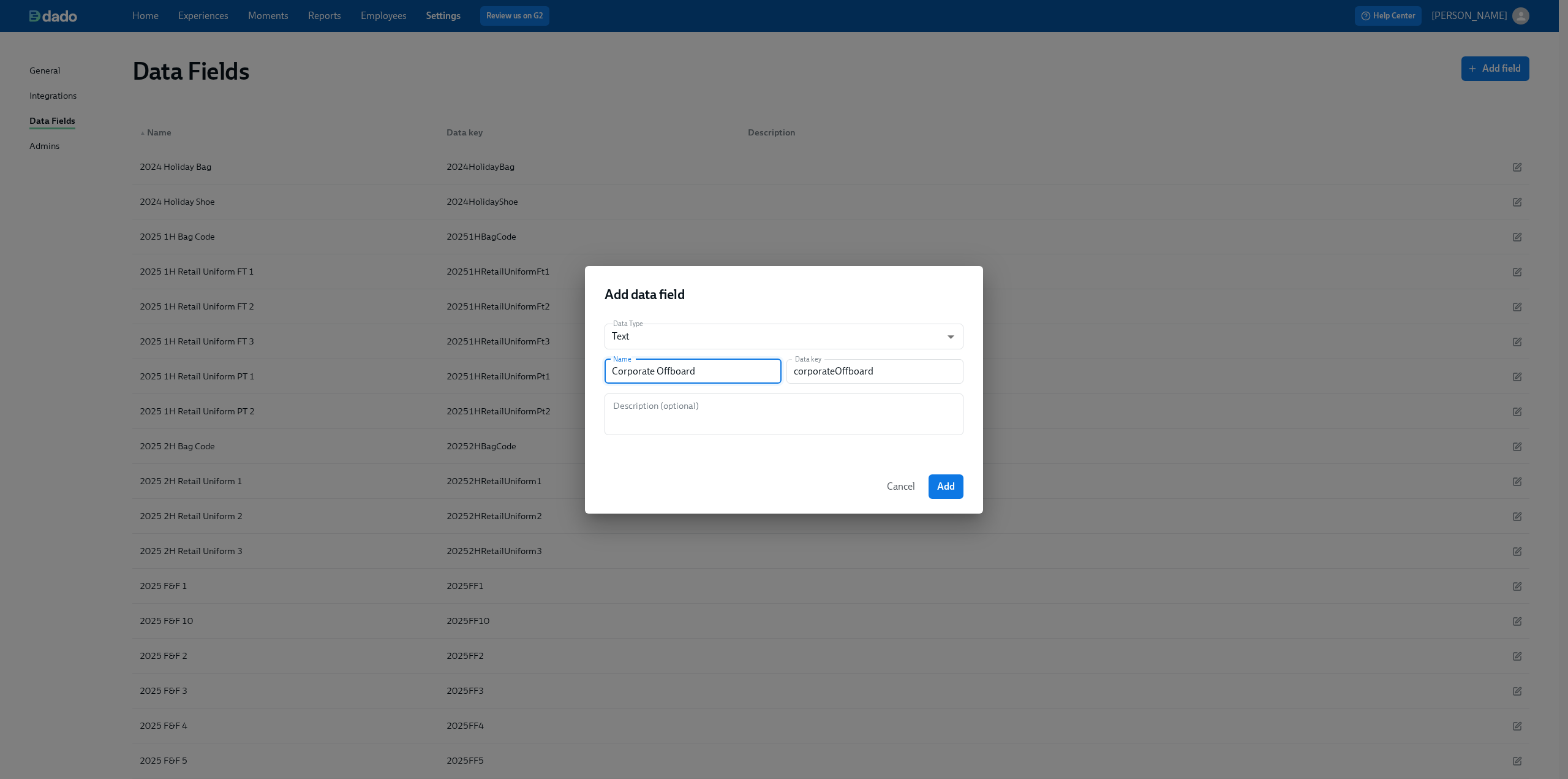
type input "Corporate Offboardi"
type input "corporateOffboardi"
type input "Corporate Offboardin"
type input "corporateOffboardin"
type input "Corporate Offboarding"
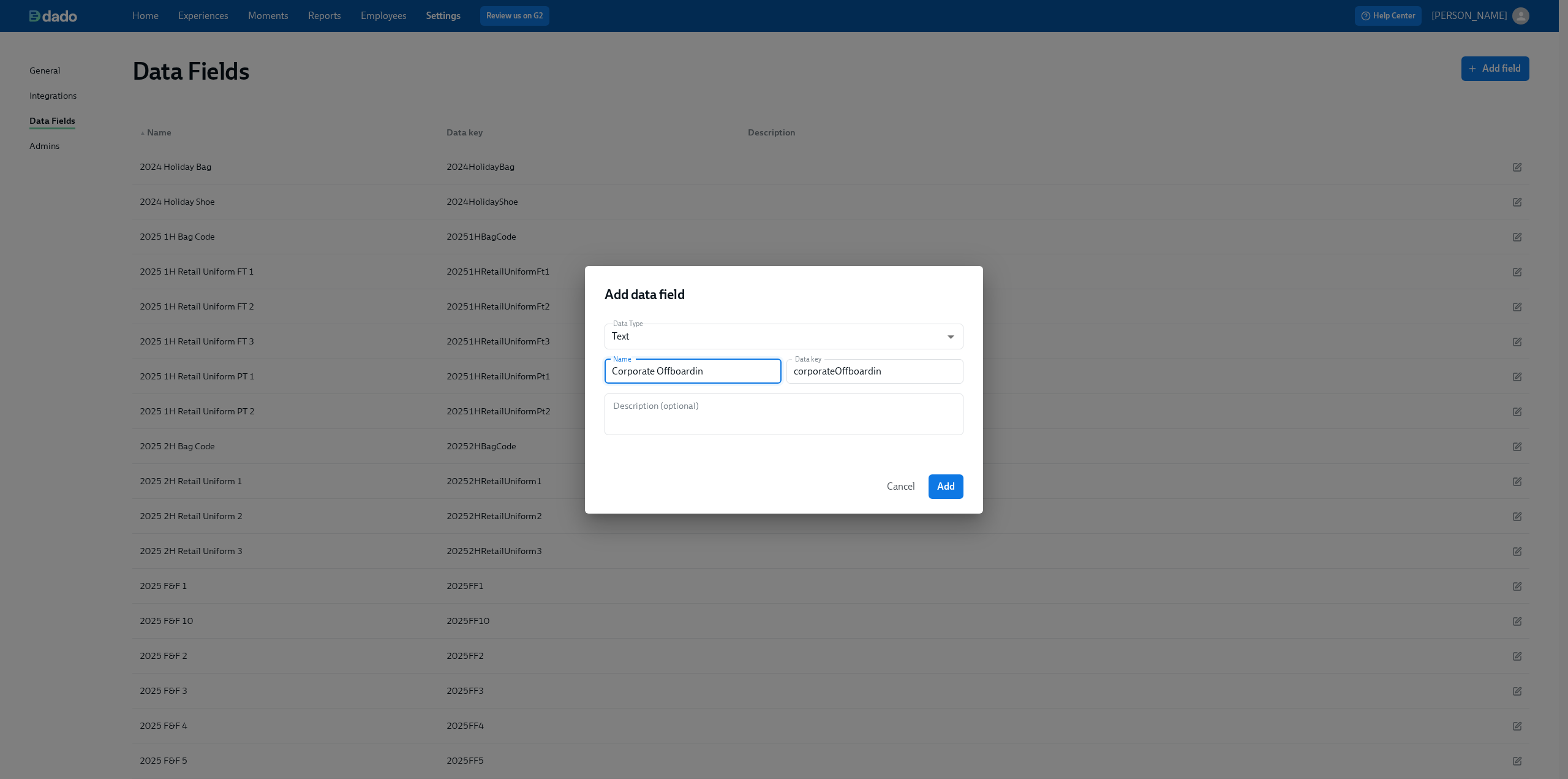
type input "corporateOffboarding"
type input "Corporate Offboarding A"
type input "corporateOffboardingA"
type input "Corporate Offboarding An"
type input "corporateOffboardingAn"
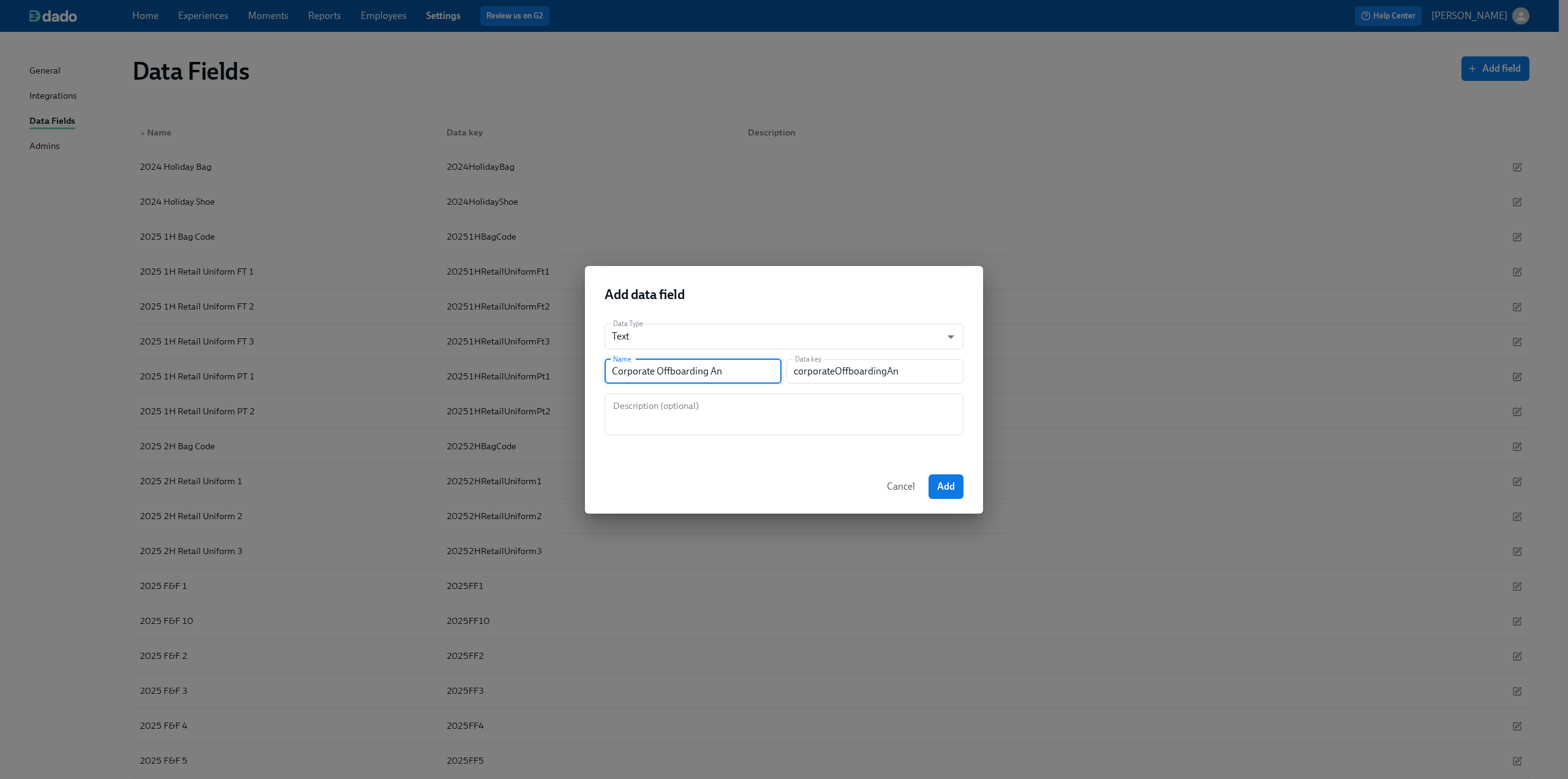
type input "Corporate Offboarding Ann"
type input "corporateOffboardingAnn"
click at [828, 426] on textarea at bounding box center [784, 414] width 344 height 30
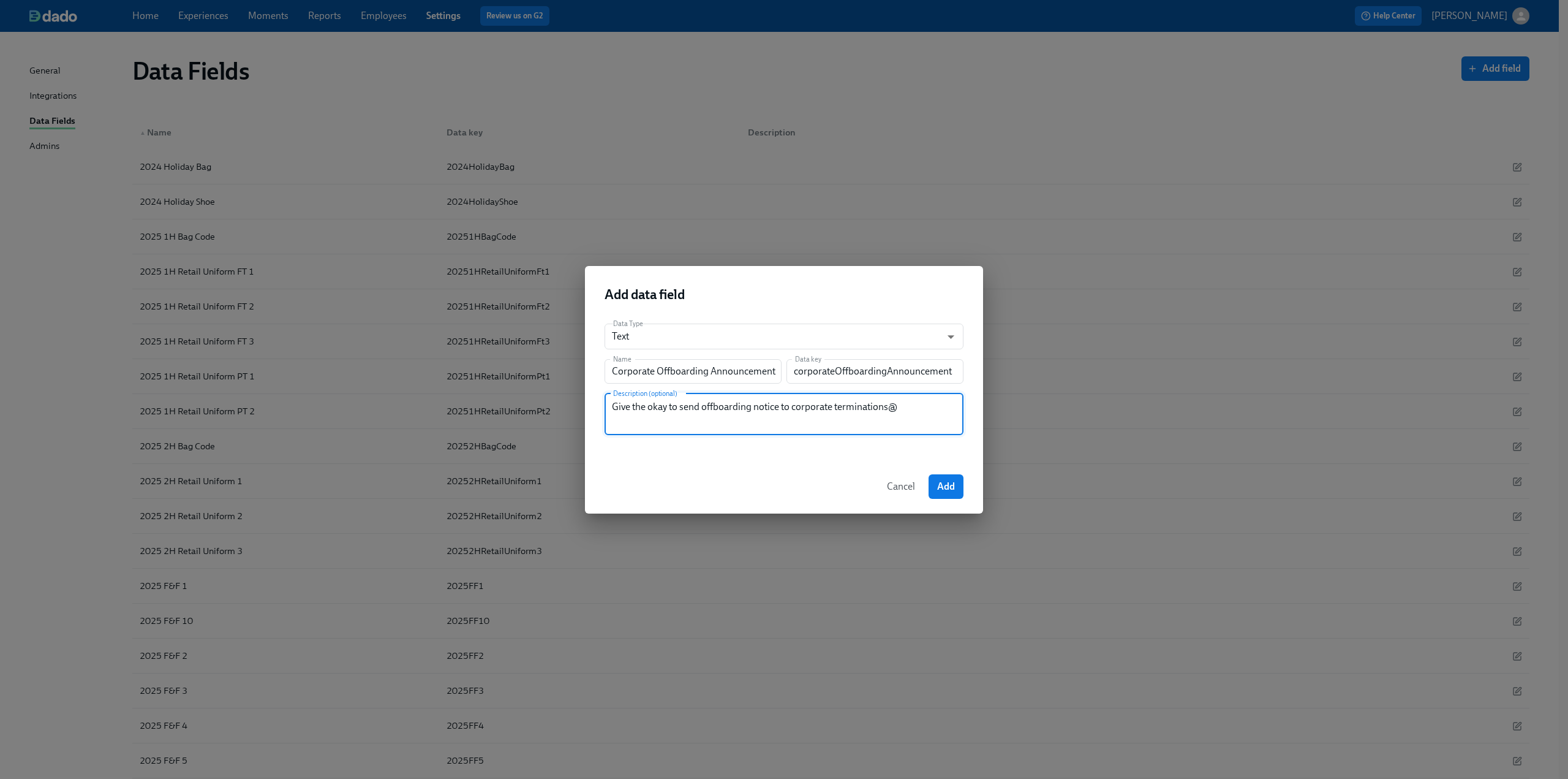
click at [835, 410] on textarea "Give the okay to send offboarding notice to corporate terminations@" at bounding box center [784, 414] width 344 height 30
click at [937, 486] on span "Add" at bounding box center [946, 486] width 18 height 12
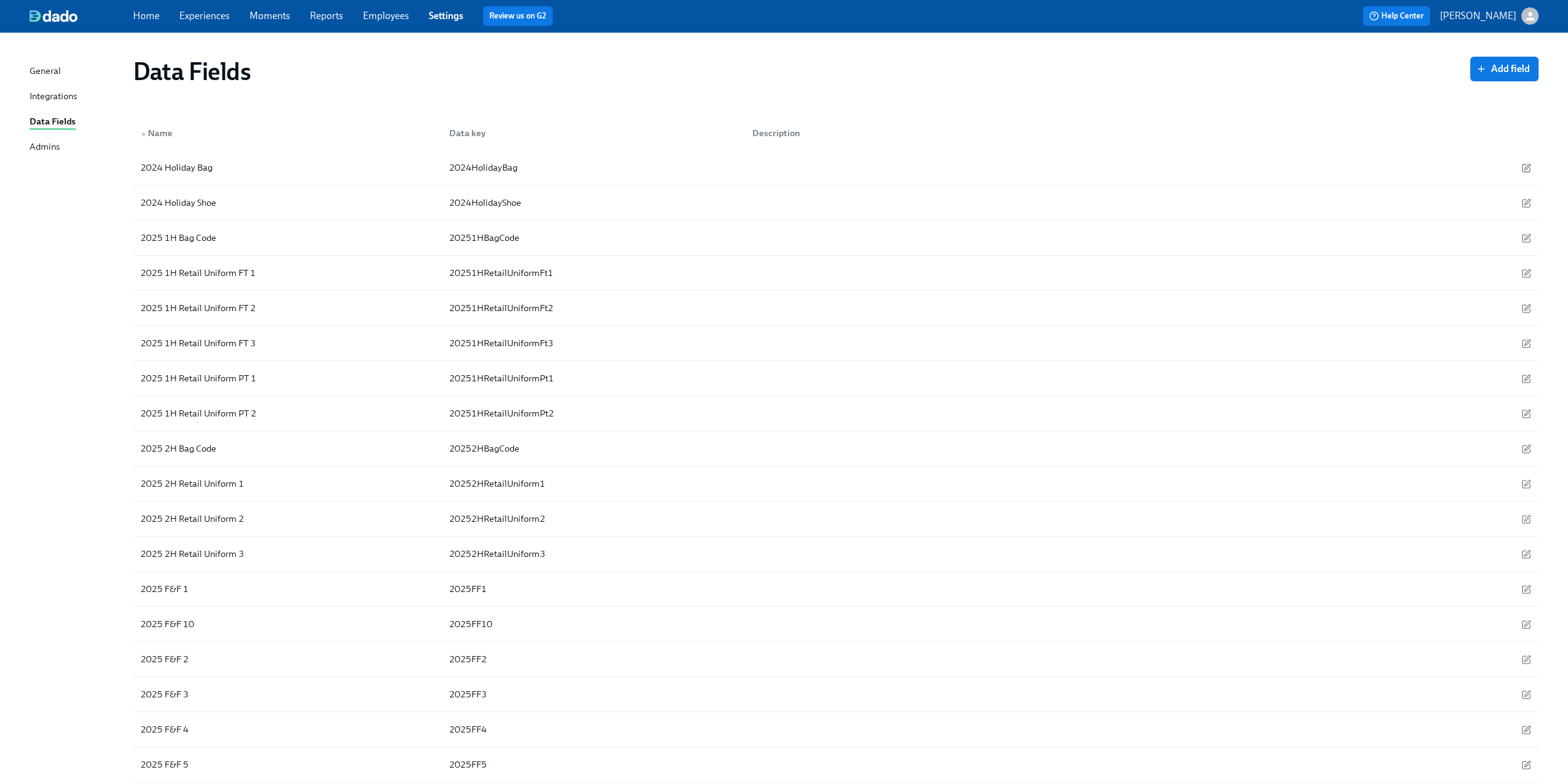
click at [194, 12] on link "Experiences" at bounding box center [204, 15] width 51 height 12
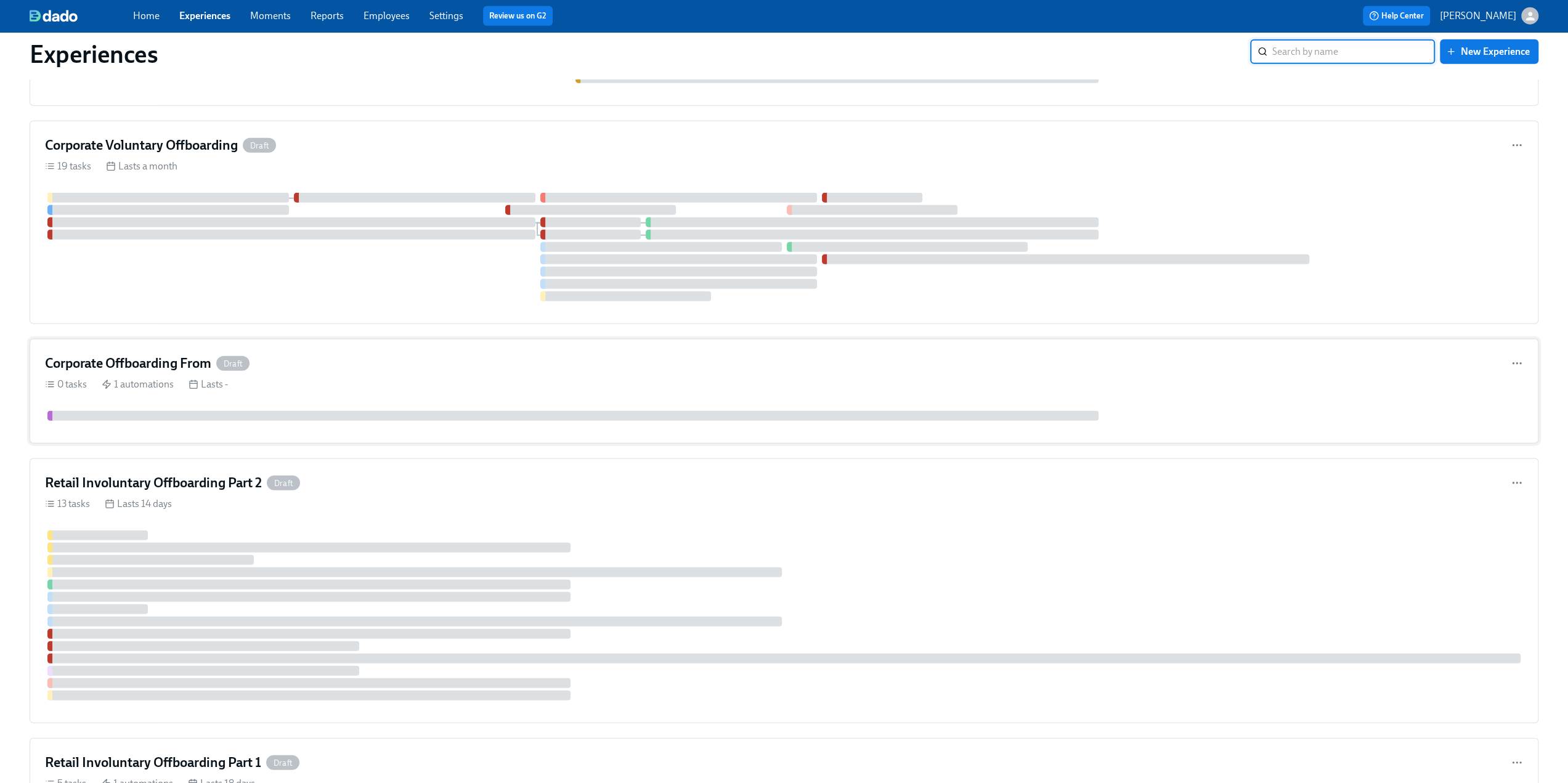
scroll to position [2876, 0]
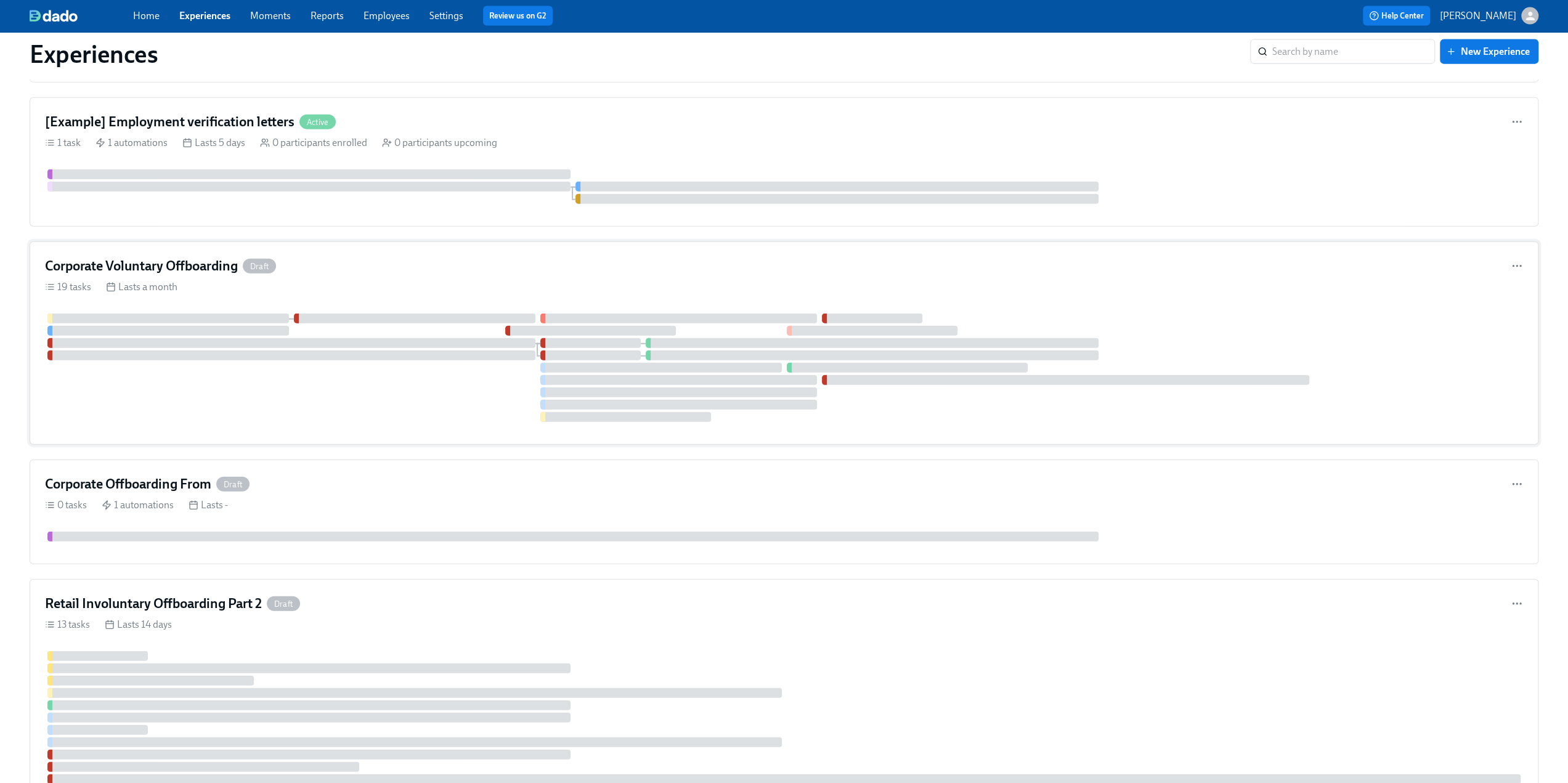
click at [355, 257] on div "Corporate Voluntary Offboarding Draft" at bounding box center [784, 266] width 1478 height 19
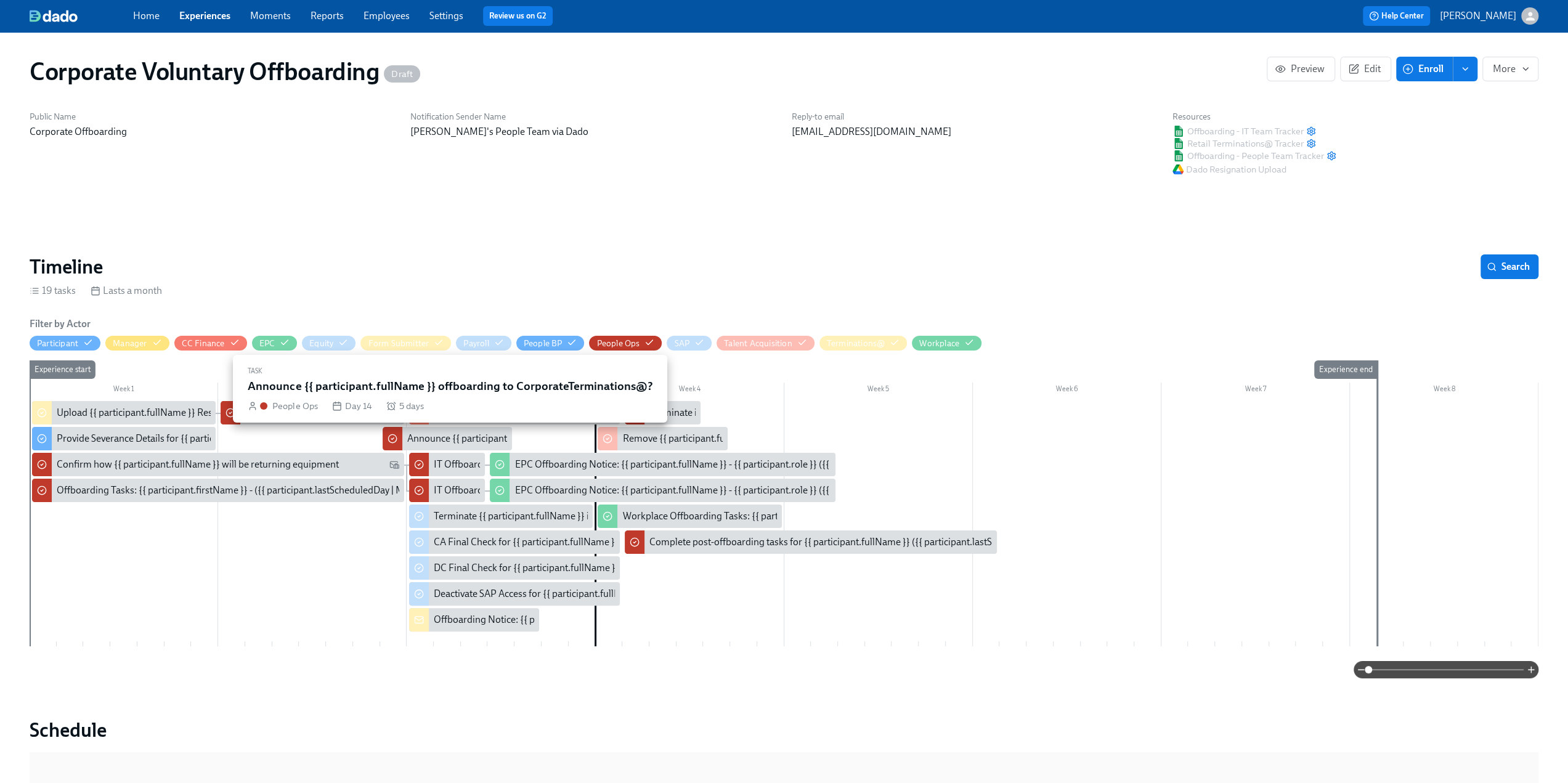
click at [443, 436] on div "Announce {{ participant.fullName }} offboarding to CorporateTerminations@?" at bounding box center [571, 438] width 327 height 14
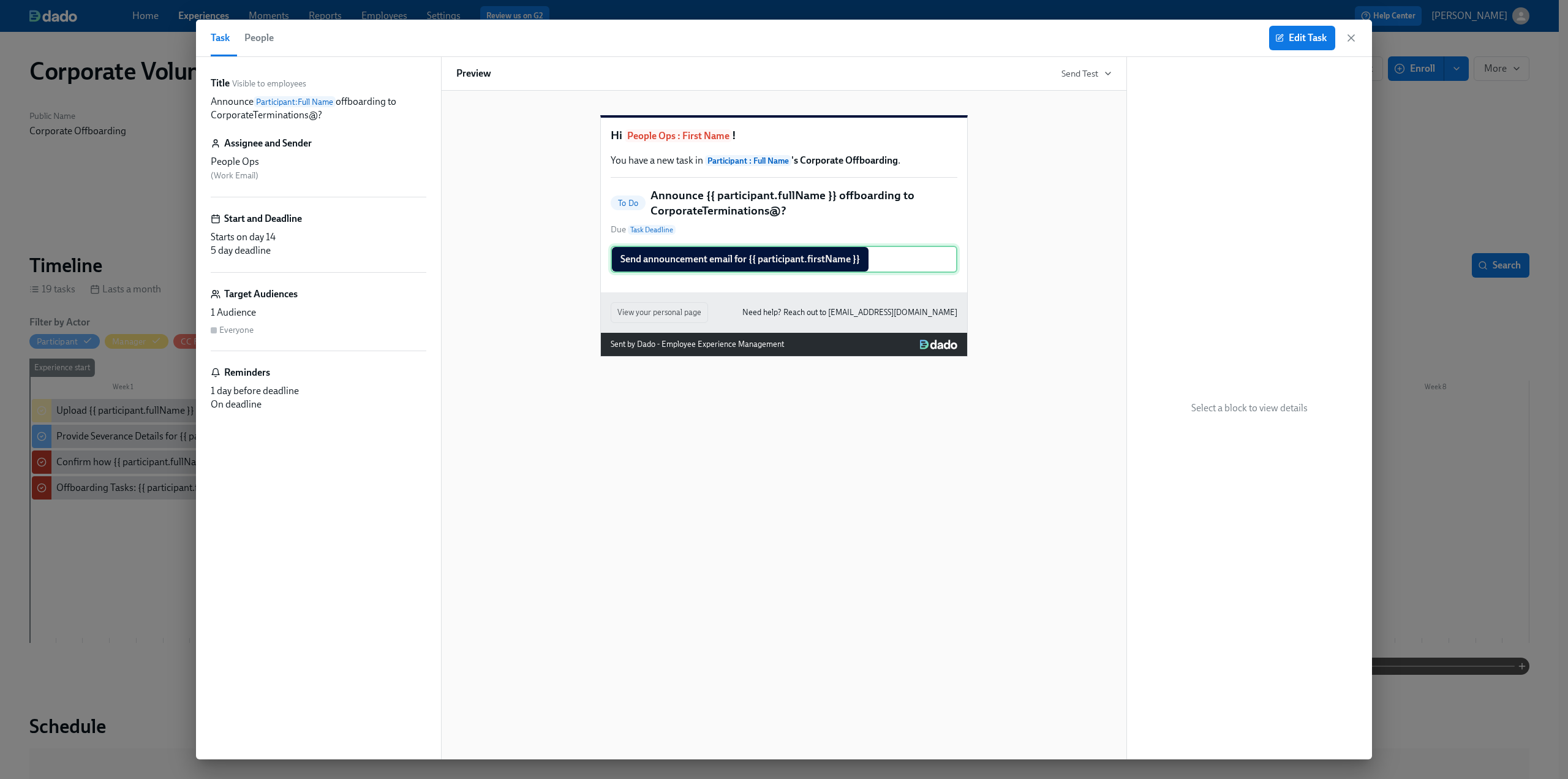
click at [780, 273] on div "Send announcement email for {{ participant.firstName }}" at bounding box center [784, 259] width 347 height 27
click at [1291, 36] on span "Edit Task" at bounding box center [1302, 38] width 49 height 12
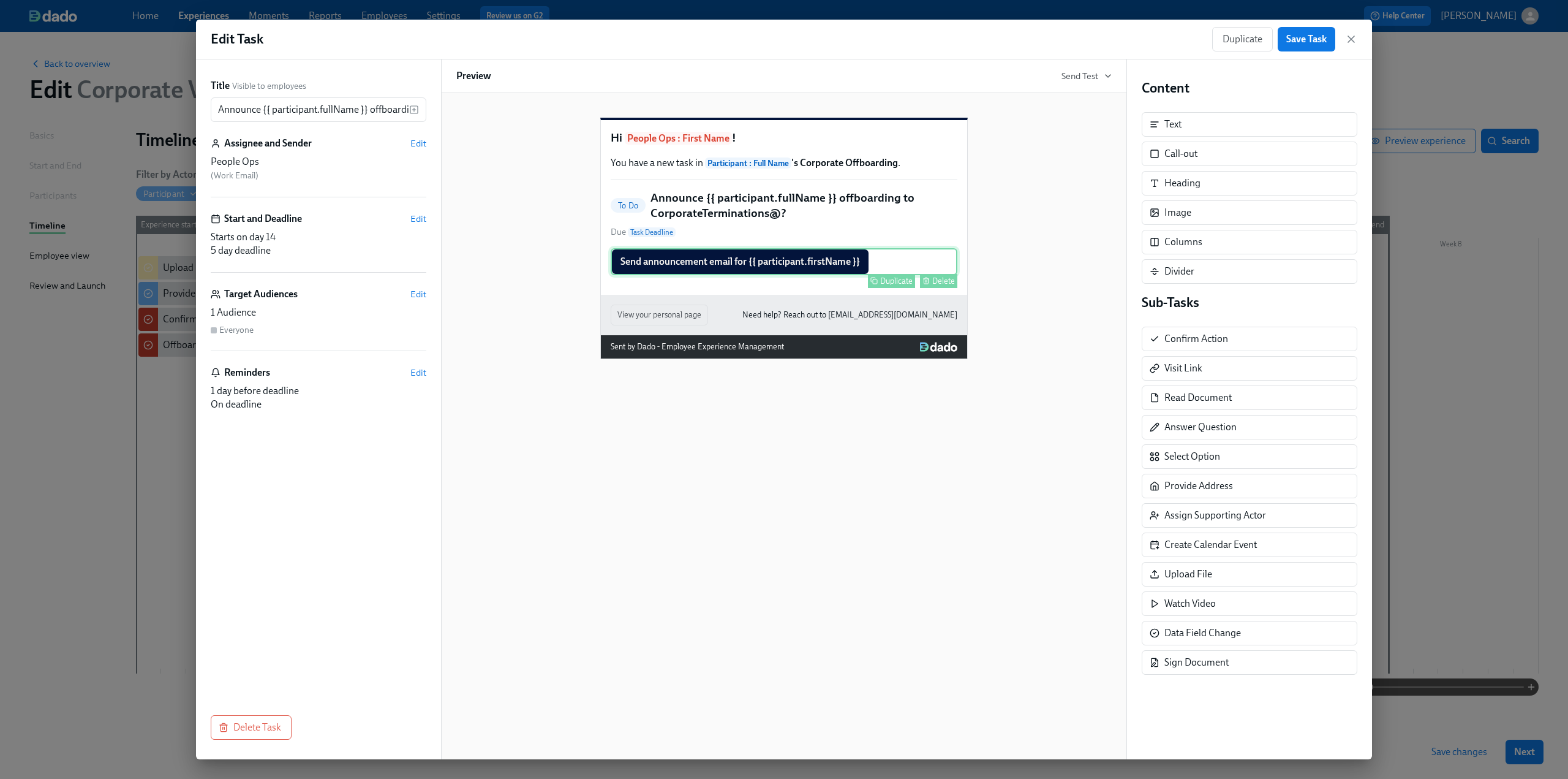
click at [809, 275] on div "Send announcement email for {{ participant.firstName }} Duplicate Delete" at bounding box center [784, 262] width 347 height 27
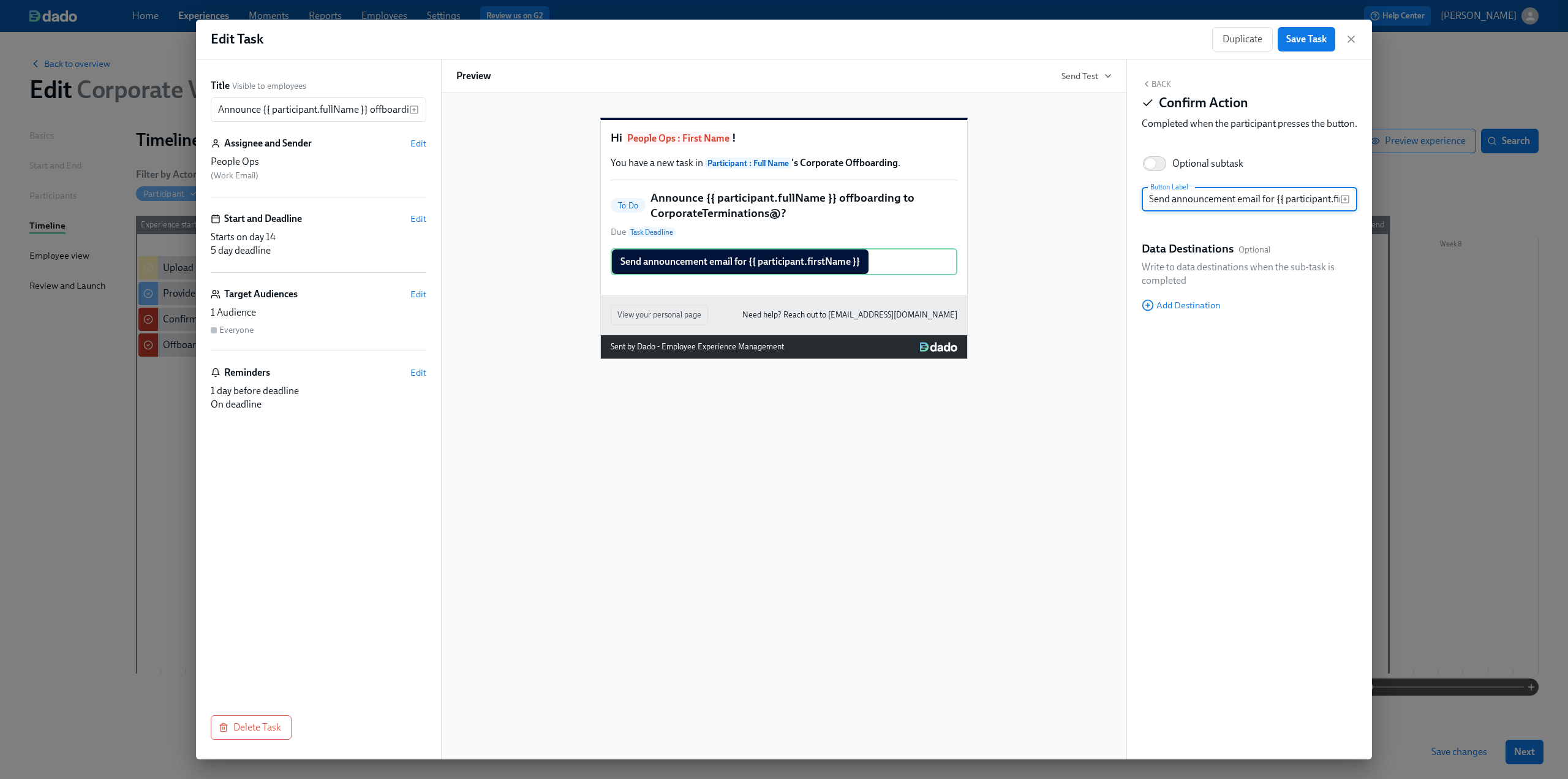
scroll to position [0, 46]
click at [1189, 311] on span "Add Destination" at bounding box center [1181, 305] width 79 height 12
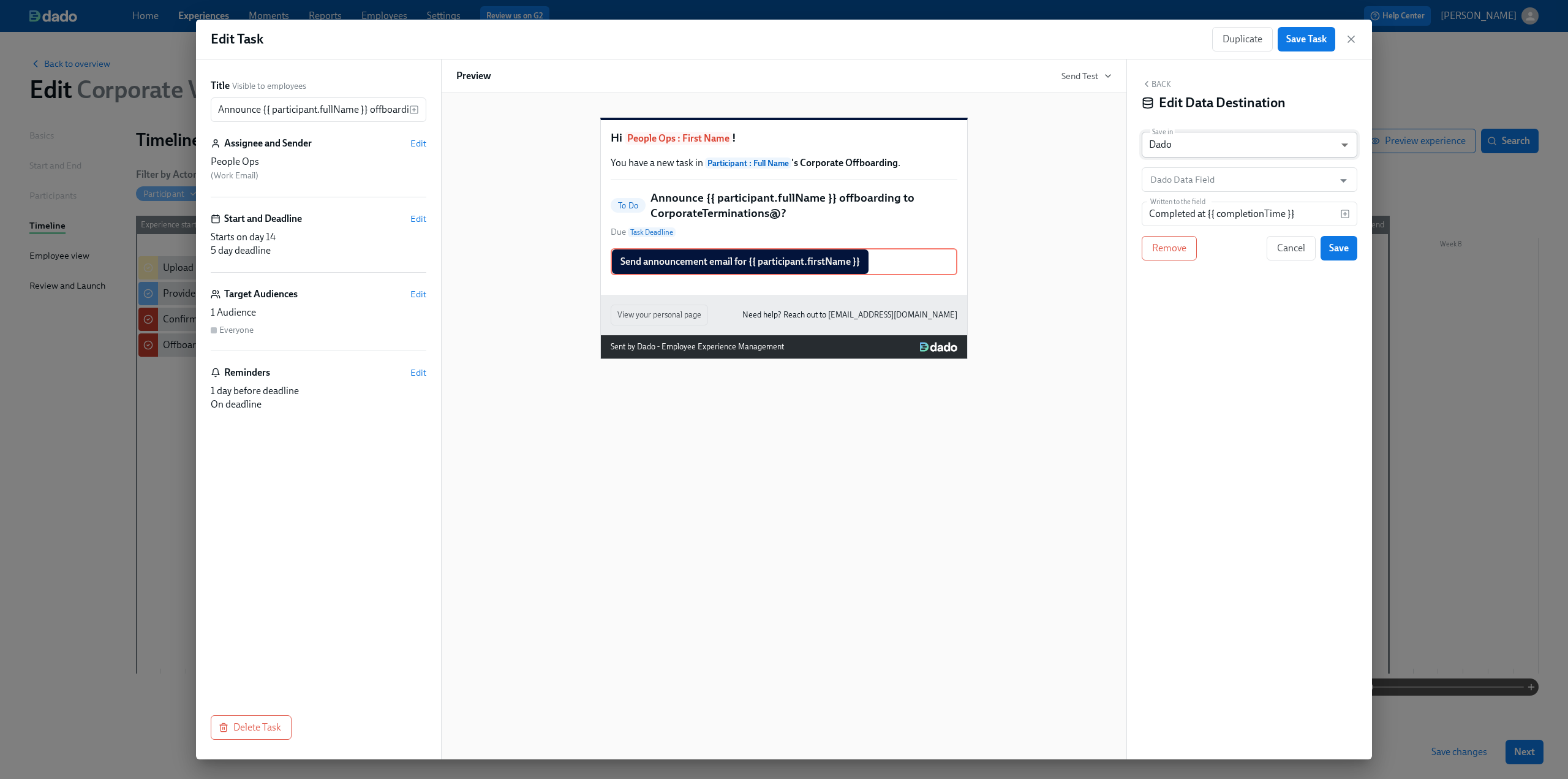
click at [1173, 149] on body "Home Experiences Moments Reports Employees Settings Review us on G2 Help Center…" at bounding box center [784, 389] width 1568 height 779
click at [1184, 126] on li "Google Sheet" at bounding box center [1249, 124] width 216 height 21
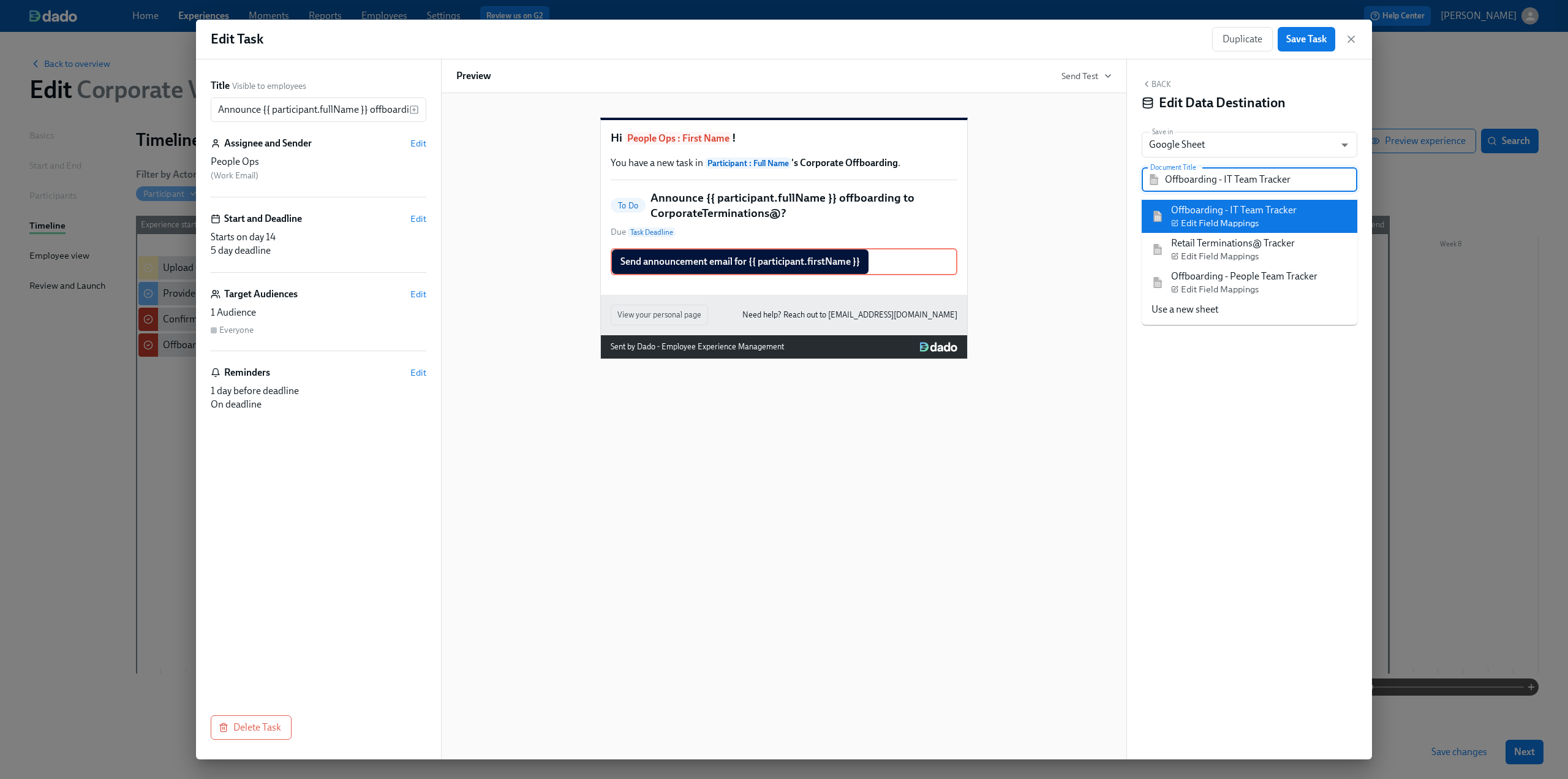
click at [1202, 177] on input "Offboarding - IT Team Tracker" at bounding box center [1258, 179] width 186 height 25
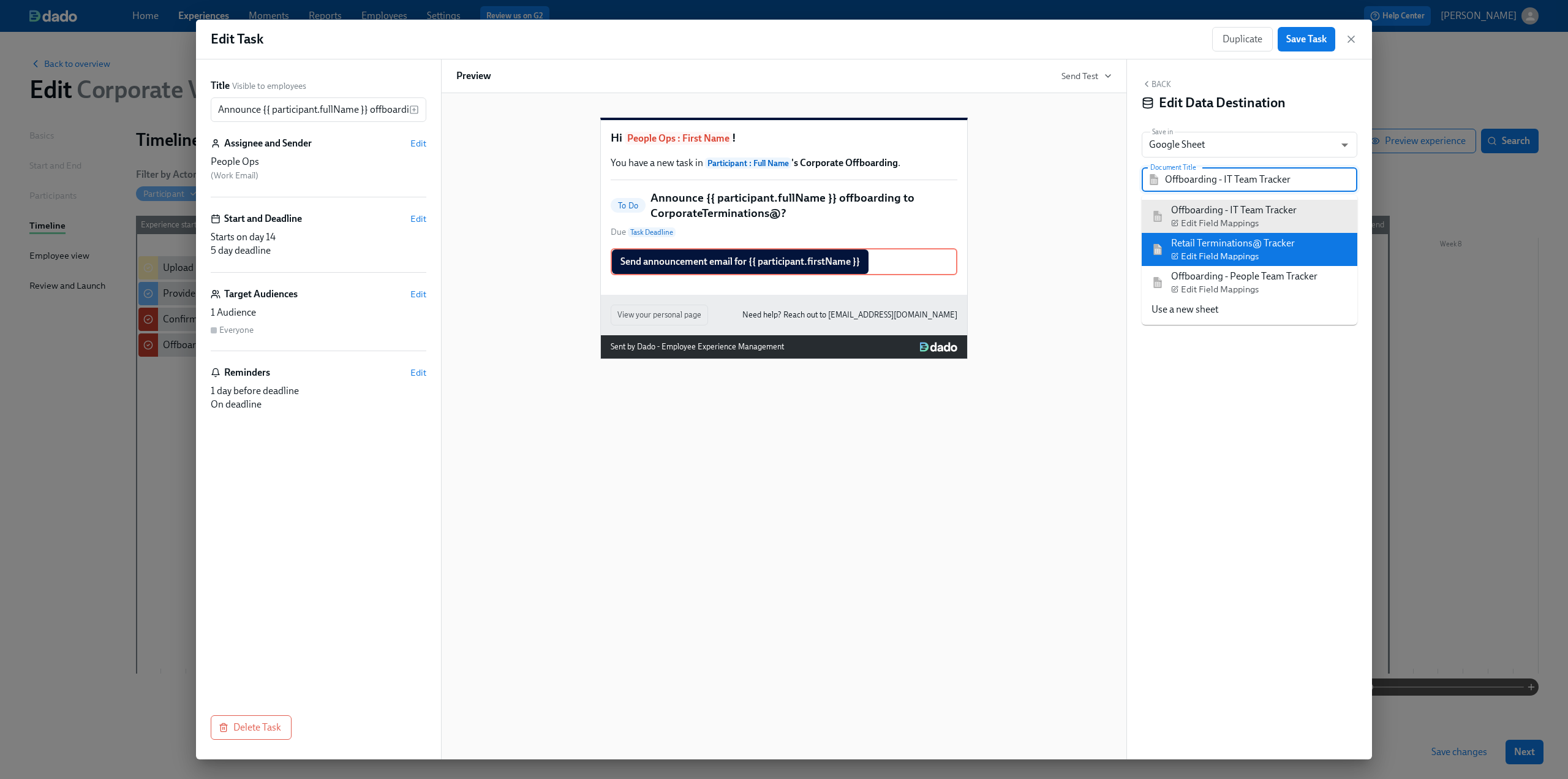
click at [1229, 247] on div "Retail Terminations@ Tracker Edit Field Mappings" at bounding box center [1233, 249] width 123 height 26
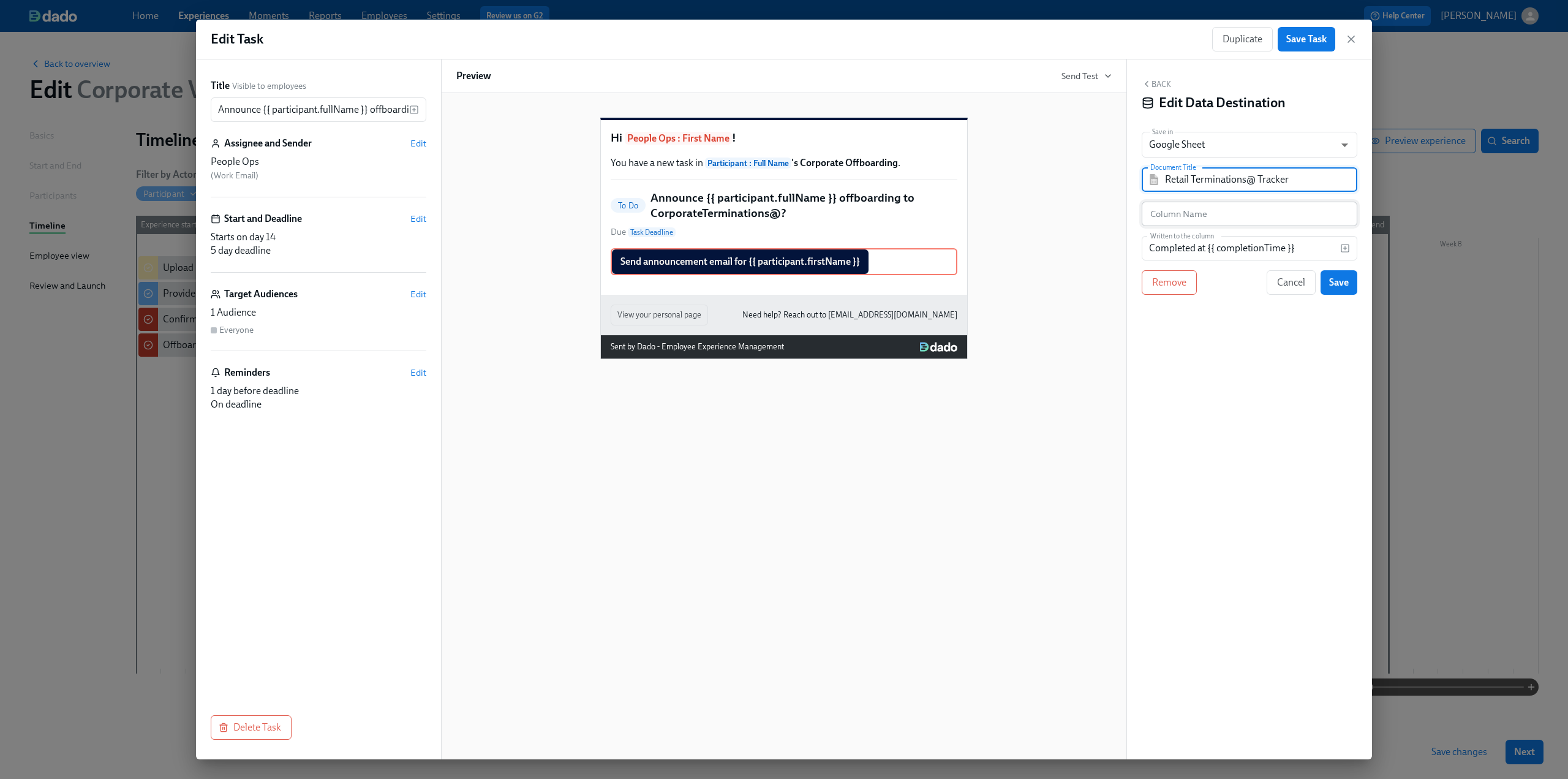
click at [1207, 217] on input "text" at bounding box center [1249, 214] width 216 height 25
paste input "announcement approved"
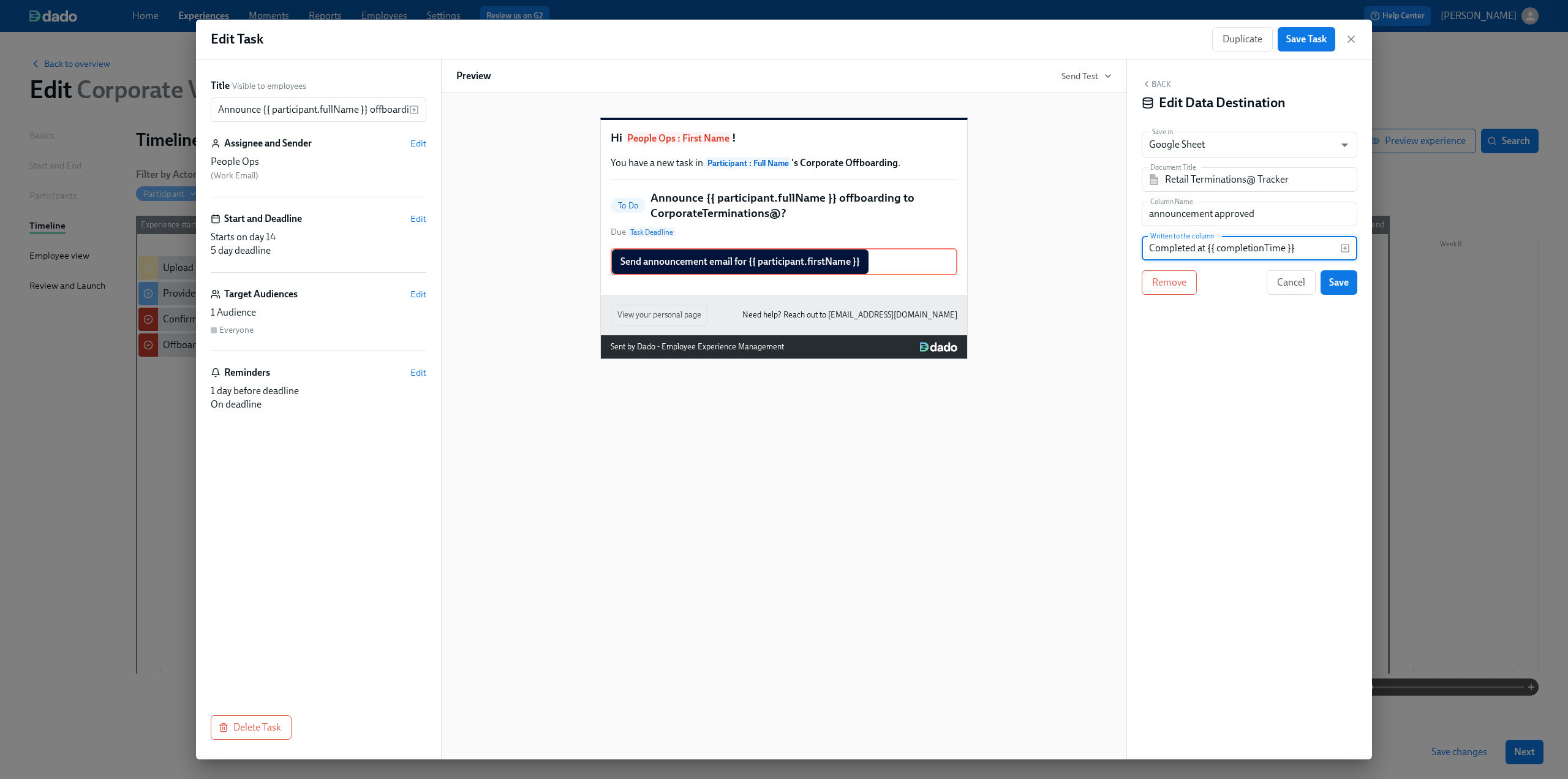
drag, startPoint x: 1309, startPoint y: 249, endPoint x: 1126, endPoint y: 252, distance: 183.0
click at [1126, 252] on div "Title Visible to employees Announce {{ participant.fullName }} offboarding to C…" at bounding box center [784, 409] width 1176 height 700
click at [1236, 351] on div "Back Edit Data Destination Save in Google Sheet GOOGLE_SHEET ​ Document Title R…" at bounding box center [1249, 409] width 245 height 700
click at [1342, 282] on span "Save" at bounding box center [1339, 282] width 19 height 12
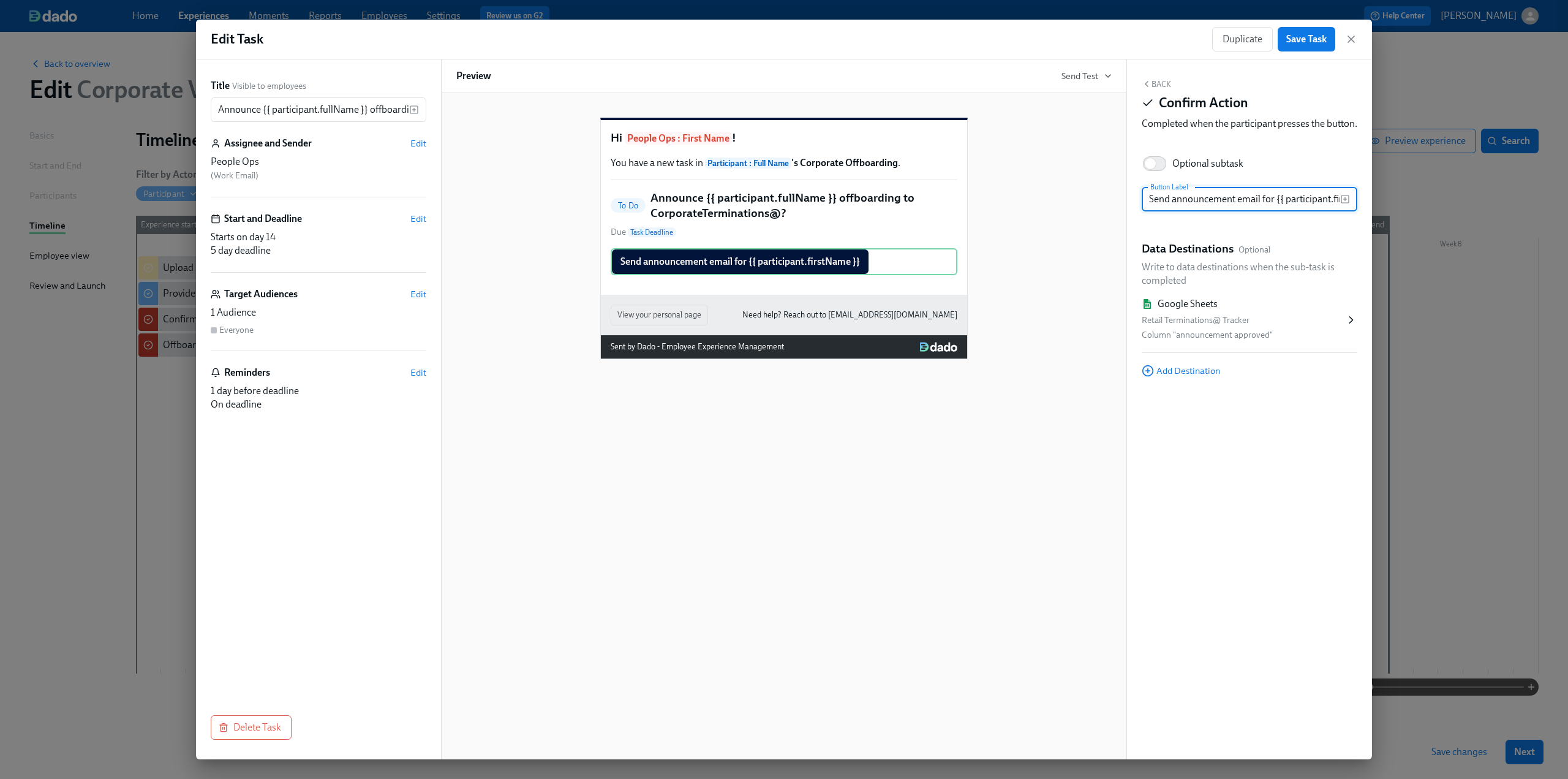
scroll to position [0, 46]
click at [1171, 377] on span "Add Destination" at bounding box center [1181, 371] width 79 height 12
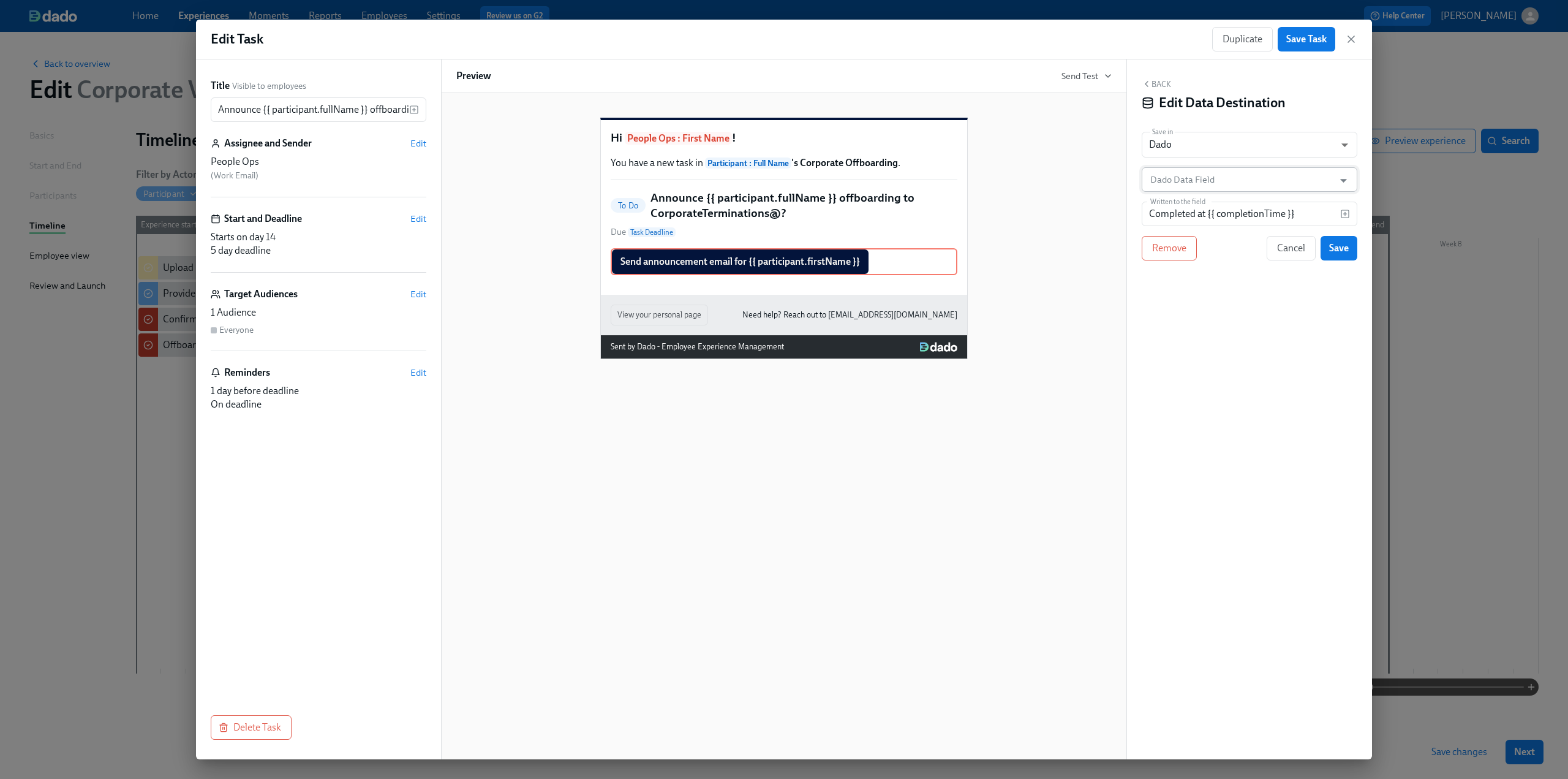
click at [1187, 181] on input "Dado Data Field" at bounding box center [1240, 179] width 186 height 25
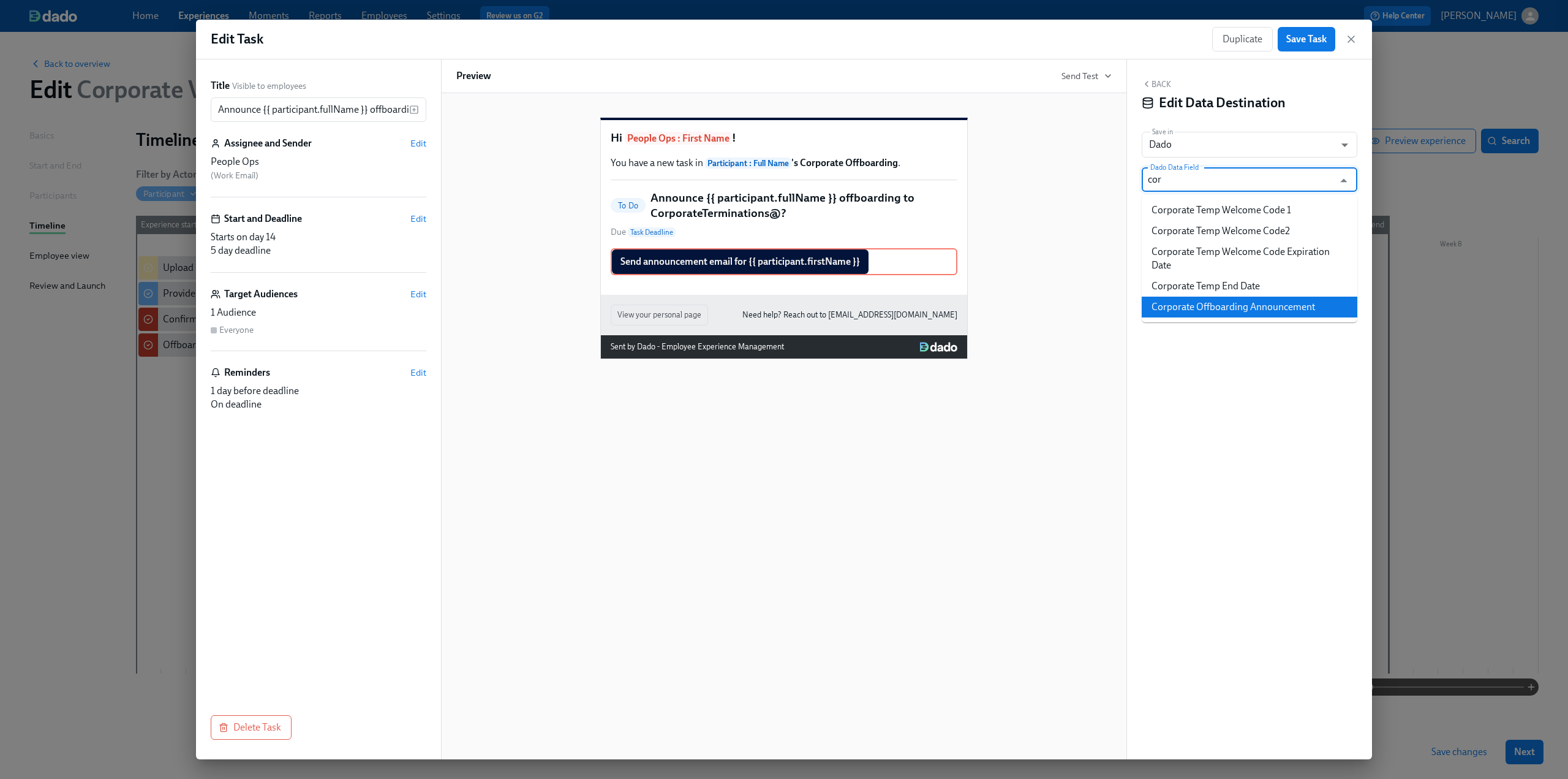
click at [1225, 297] on li "Corporate Offboarding Announcement" at bounding box center [1249, 307] width 216 height 21
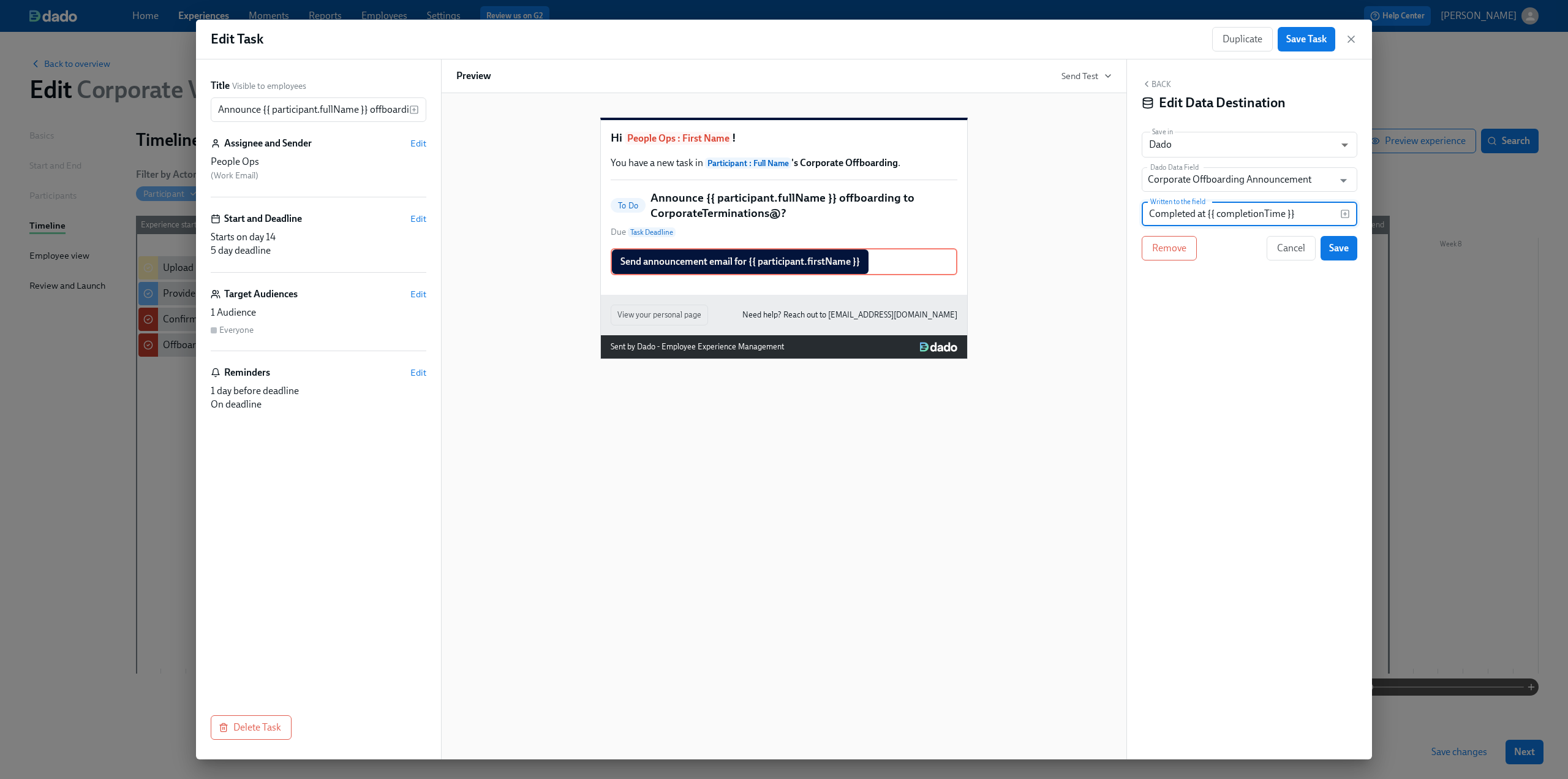
drag, startPoint x: 1309, startPoint y: 217, endPoint x: 1120, endPoint y: 213, distance: 189.0
click at [1120, 213] on div "Title Visible to employees Announce {{ participant.fullName }} offboarding to C…" at bounding box center [784, 409] width 1176 height 700
click at [1337, 246] on span "Save" at bounding box center [1339, 248] width 19 height 12
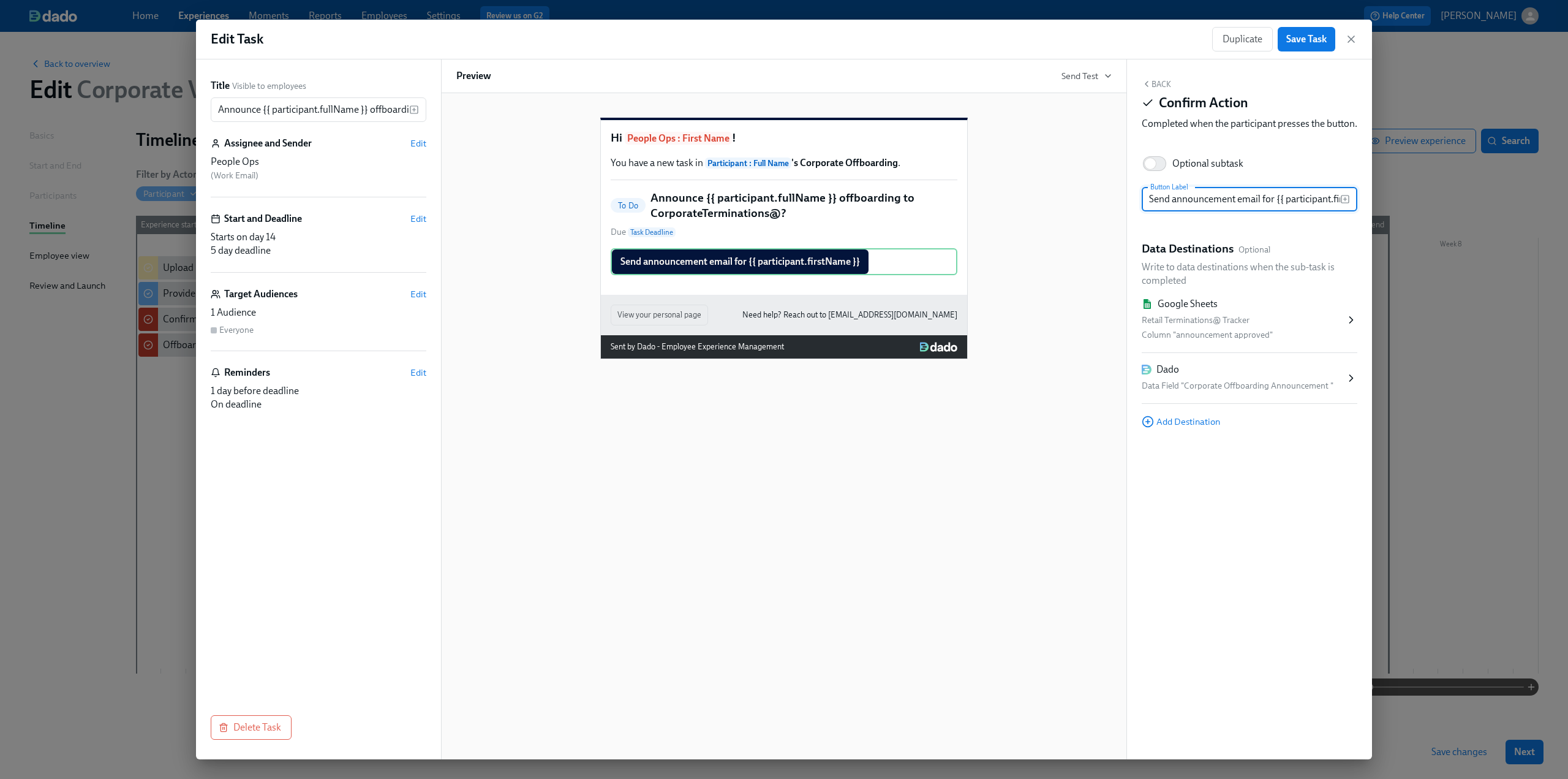
scroll to position [0, 46]
click at [417, 220] on span "Edit" at bounding box center [418, 219] width 16 height 12
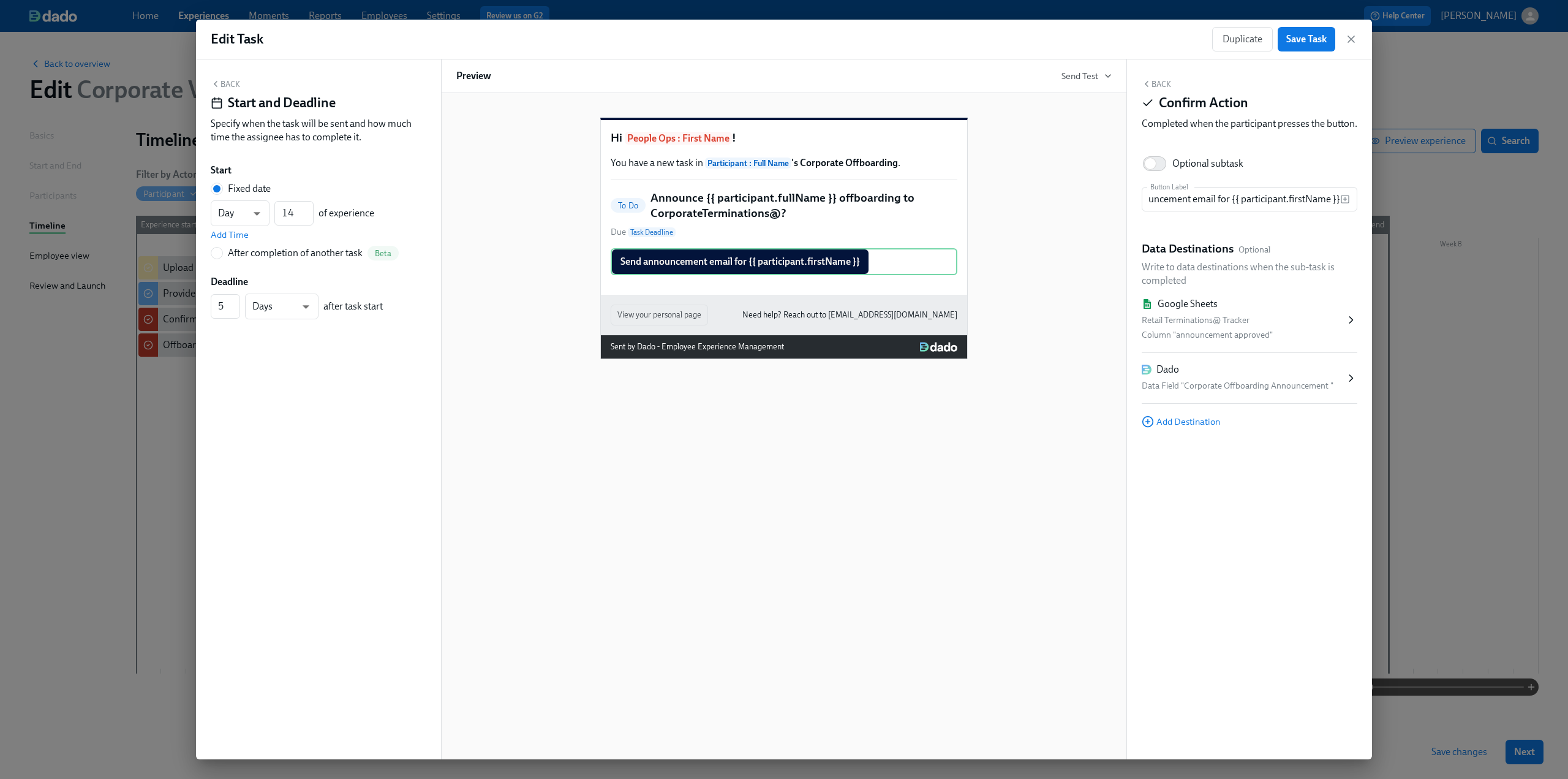
scroll to position [0, 0]
click at [219, 85] on icon "button" at bounding box center [215, 84] width 10 height 10
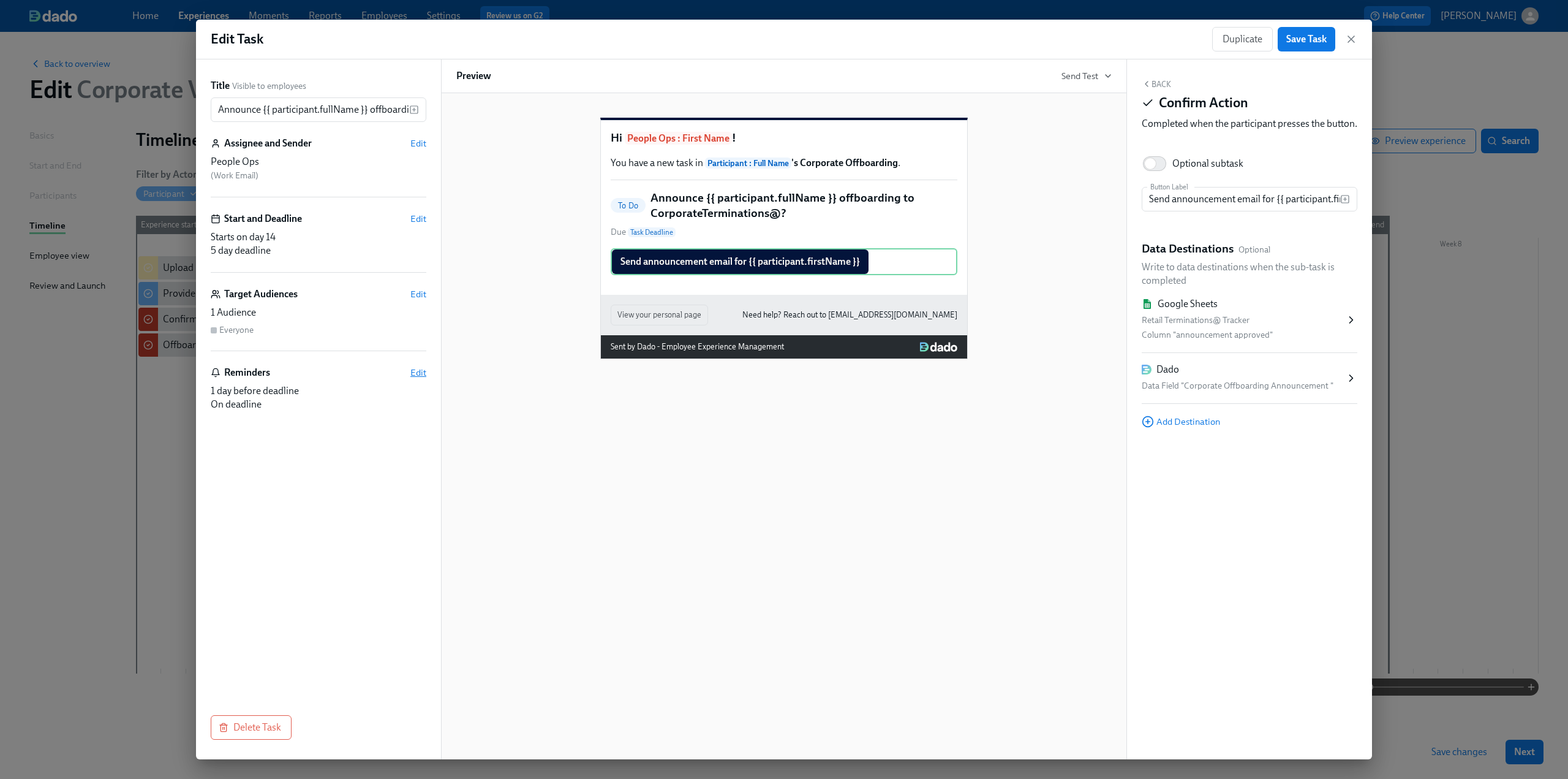
click at [418, 374] on span "Edit" at bounding box center [418, 373] width 16 height 12
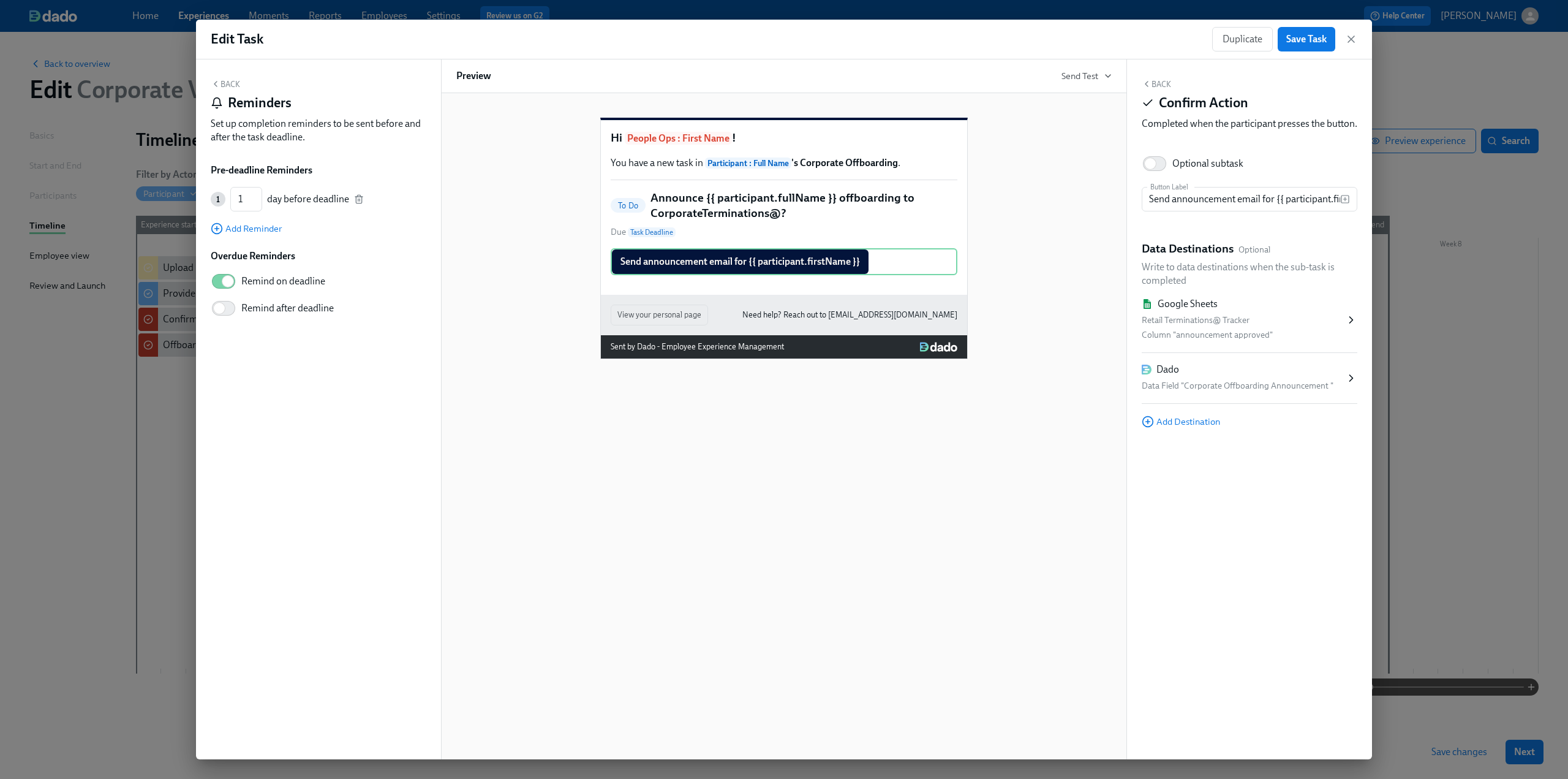
click at [357, 199] on icon "button" at bounding box center [359, 199] width 10 height 10
click at [224, 244] on input "Remind on deadline" at bounding box center [228, 246] width 81 height 27
click at [227, 83] on button "Back" at bounding box center [225, 84] width 30 height 10
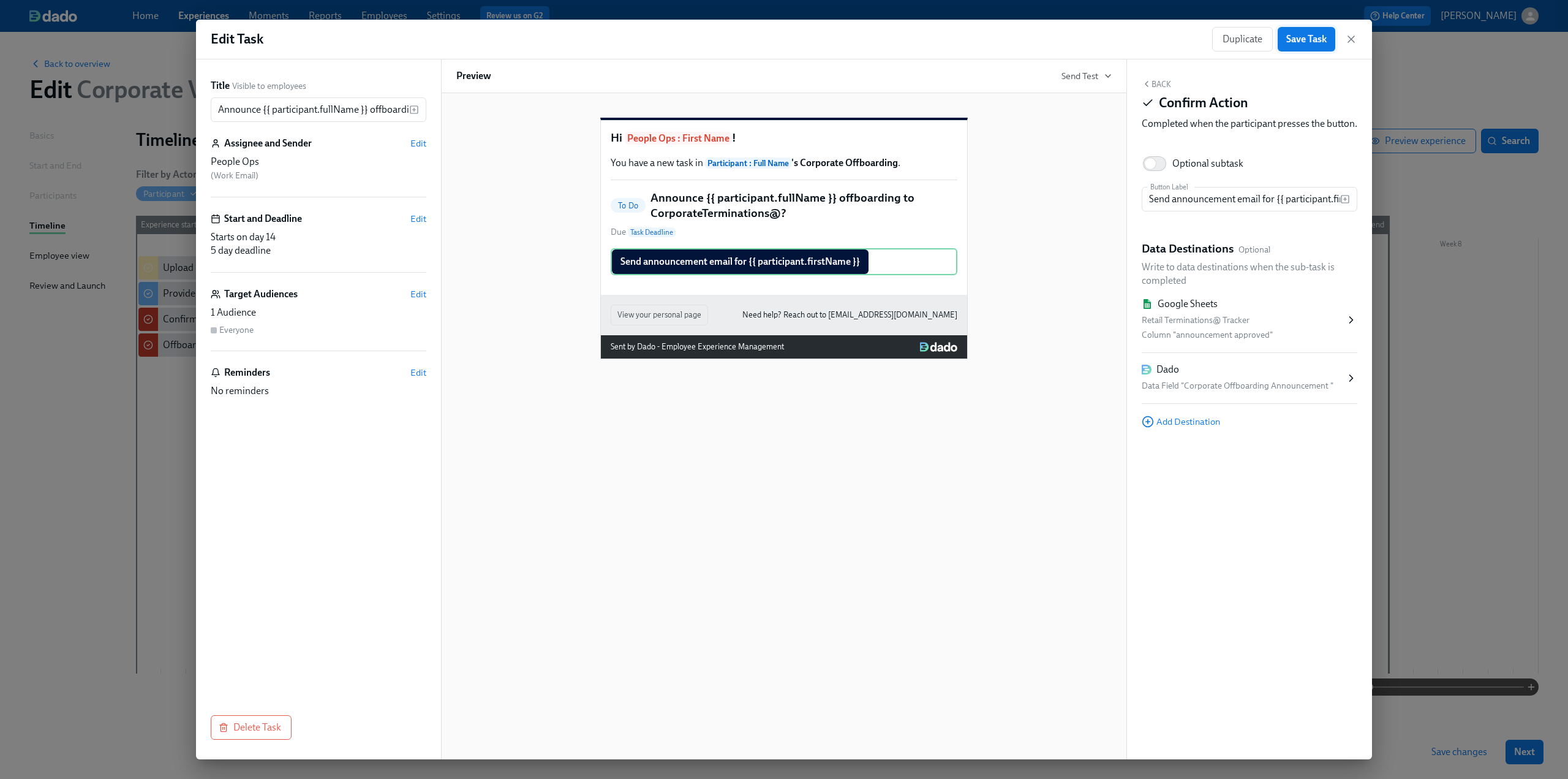
click at [1296, 42] on span "Save Task" at bounding box center [1307, 39] width 41 height 12
click at [1358, 37] on div "Edit Task Duplicate Save Task" at bounding box center [784, 39] width 1176 height 40
click at [1353, 36] on icon "button" at bounding box center [1351, 39] width 12 height 12
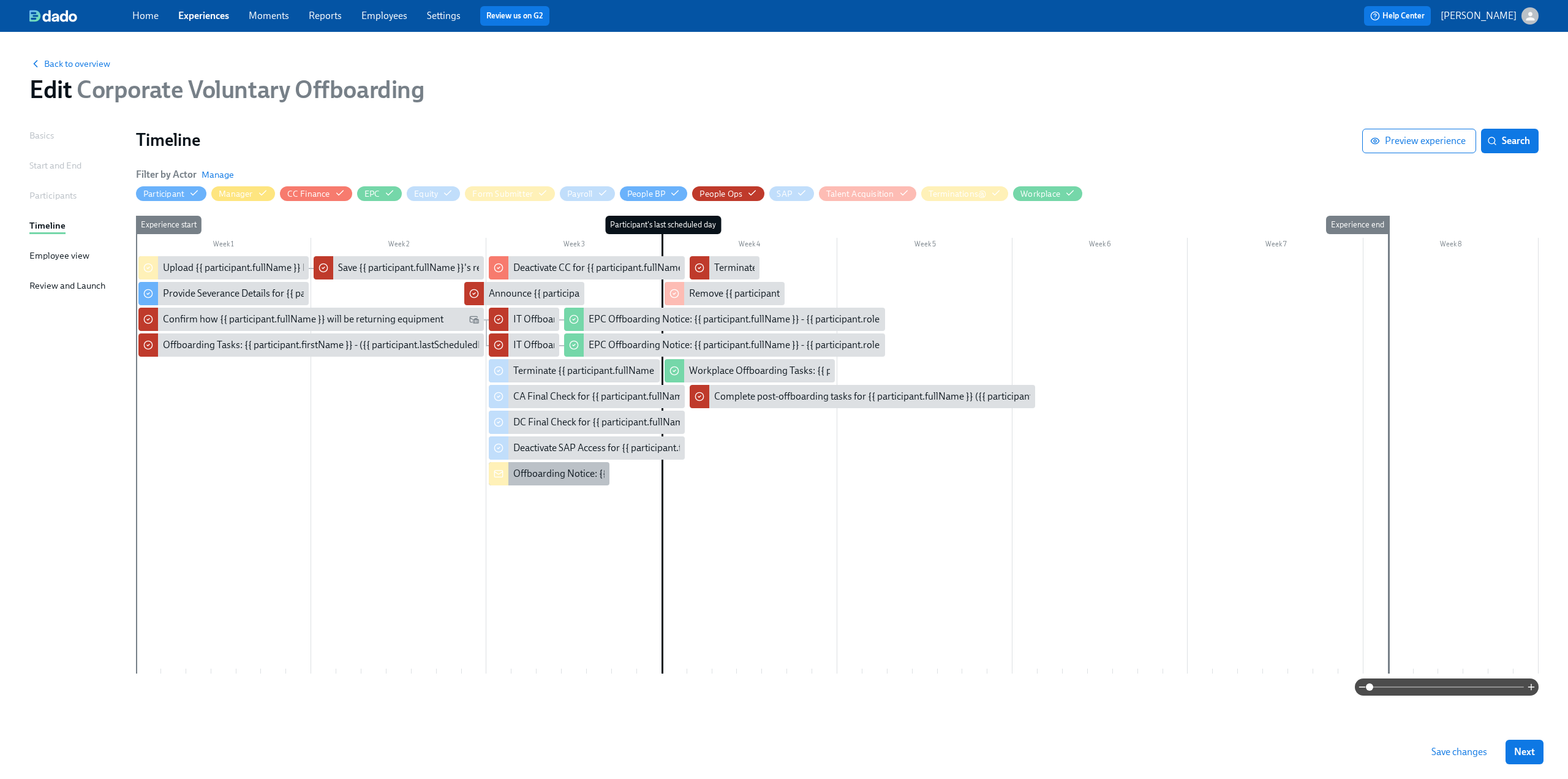
click at [534, 471] on div "Offboarding Notice: {{ participant.fullName }} - {{ participant.role }} ({{ par…" at bounding box center [760, 474] width 495 height 14
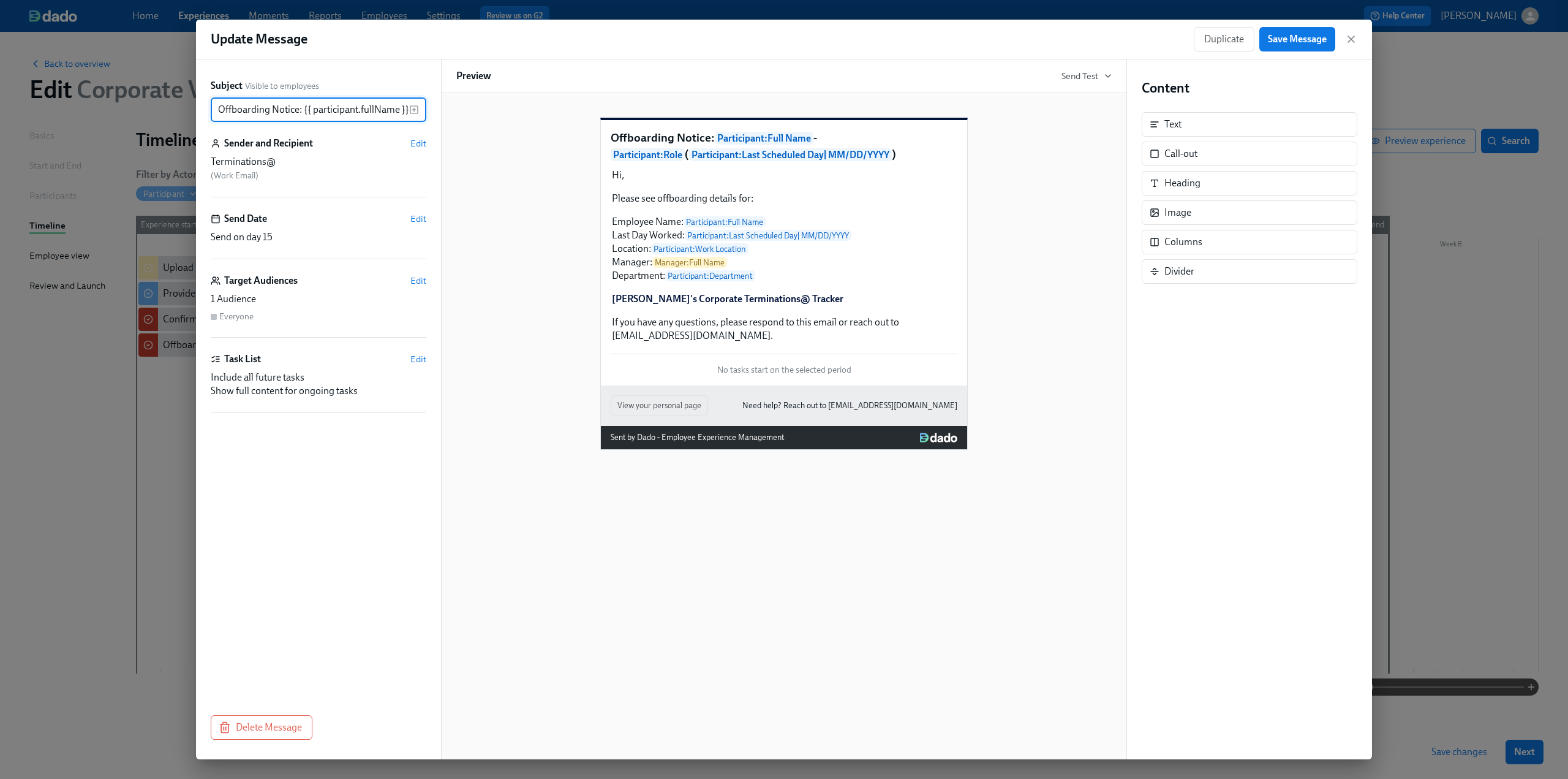
scroll to position [0, 304]
click at [418, 213] on span "Edit" at bounding box center [418, 219] width 16 height 12
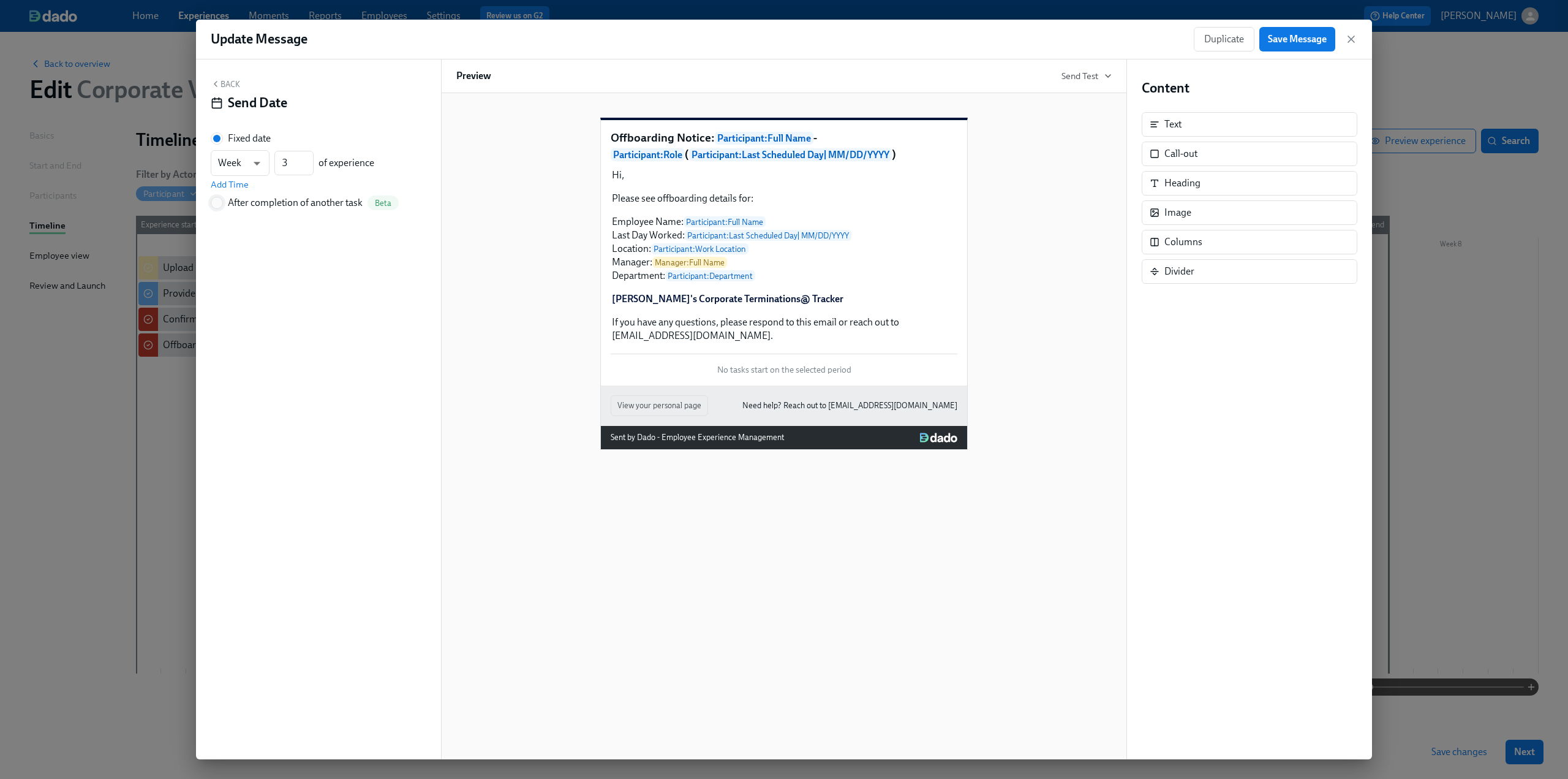
click at [221, 202] on input "After completion of another task Beta" at bounding box center [217, 203] width 11 height 11
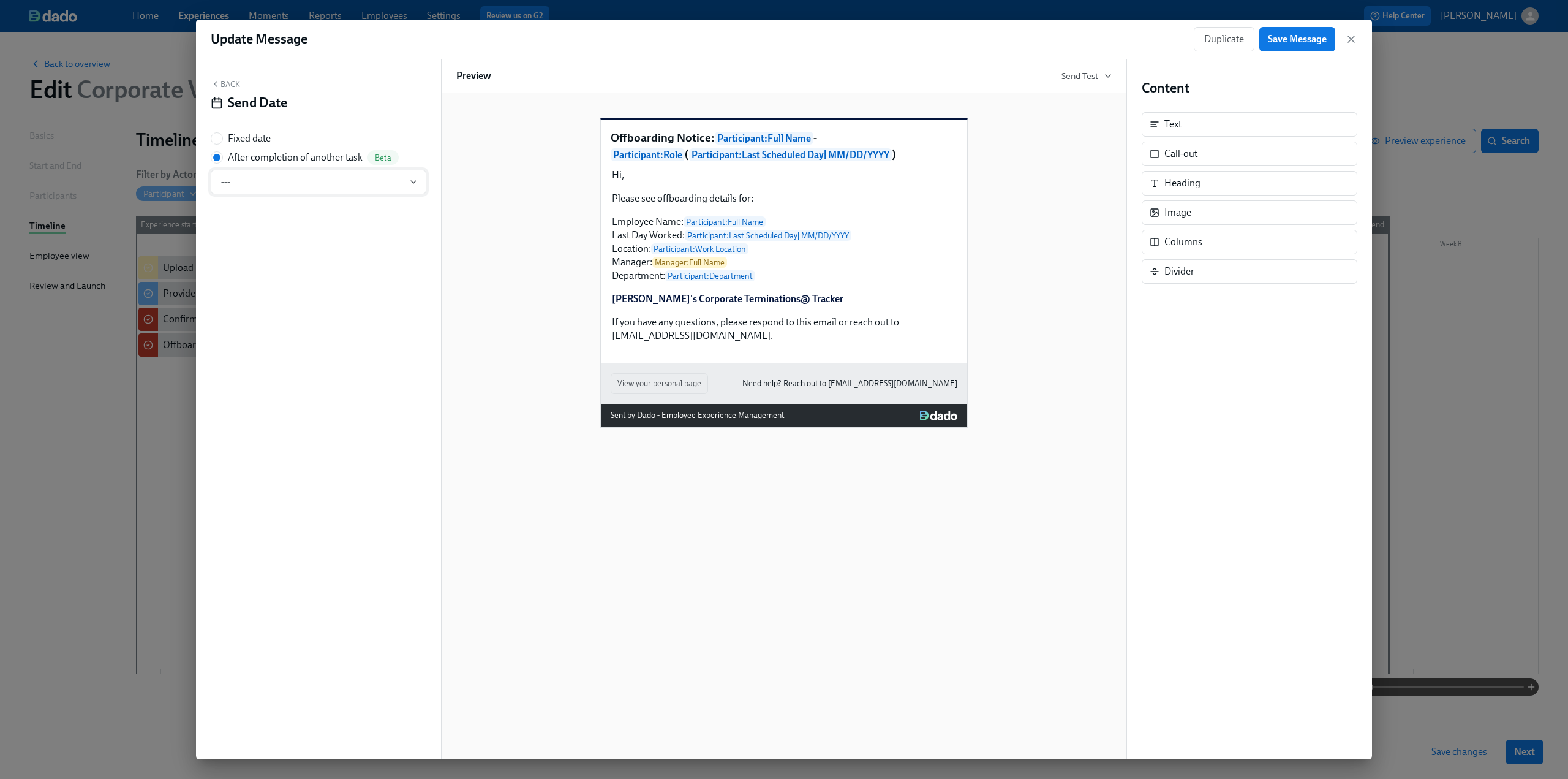
click at [290, 176] on button "---" at bounding box center [318, 182] width 216 height 25
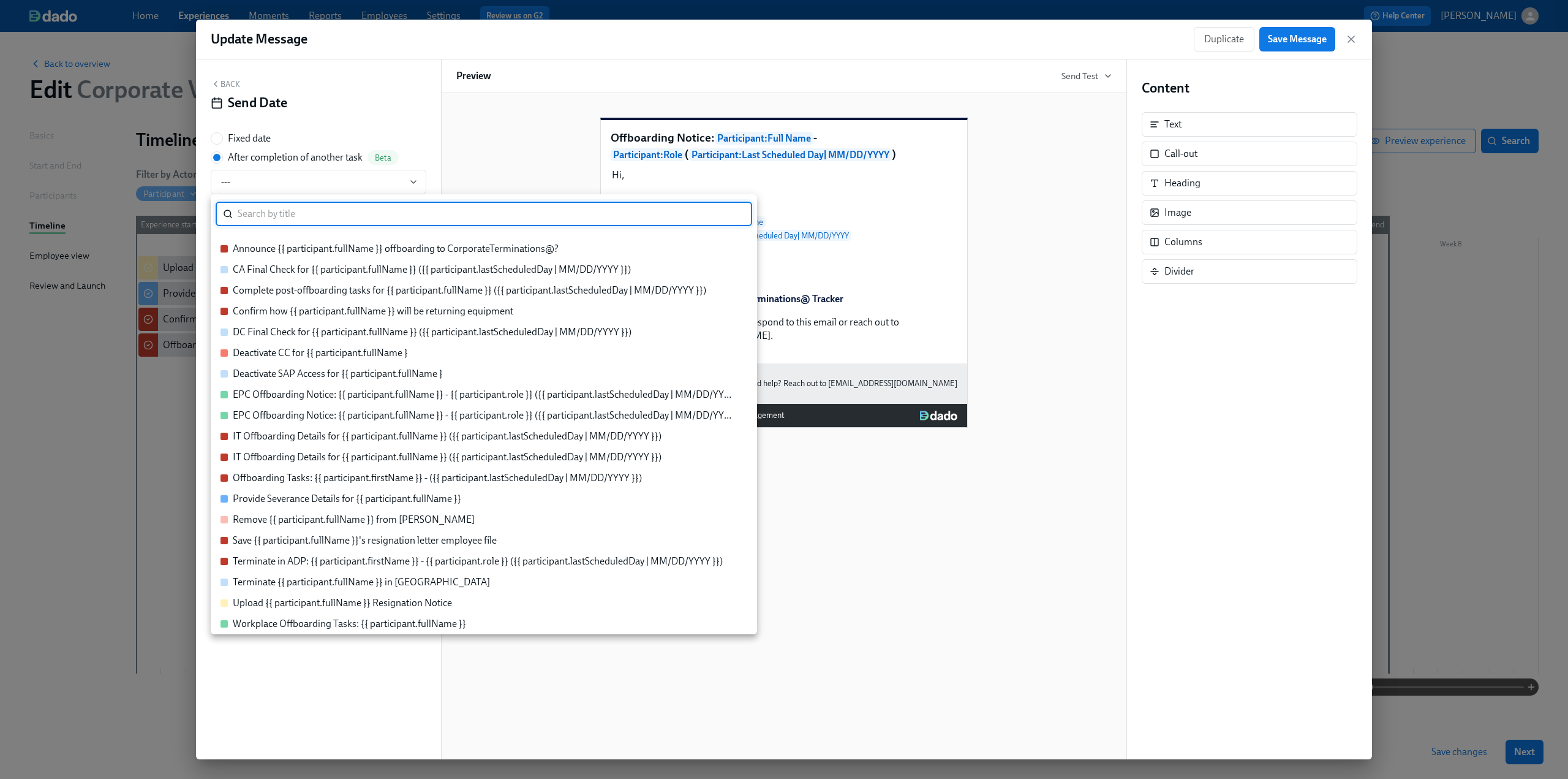
click at [344, 249] on div "Announce {{ participant.fullName }} offboarding to CorporateTerminations@?" at bounding box center [395, 249] width 326 height 14
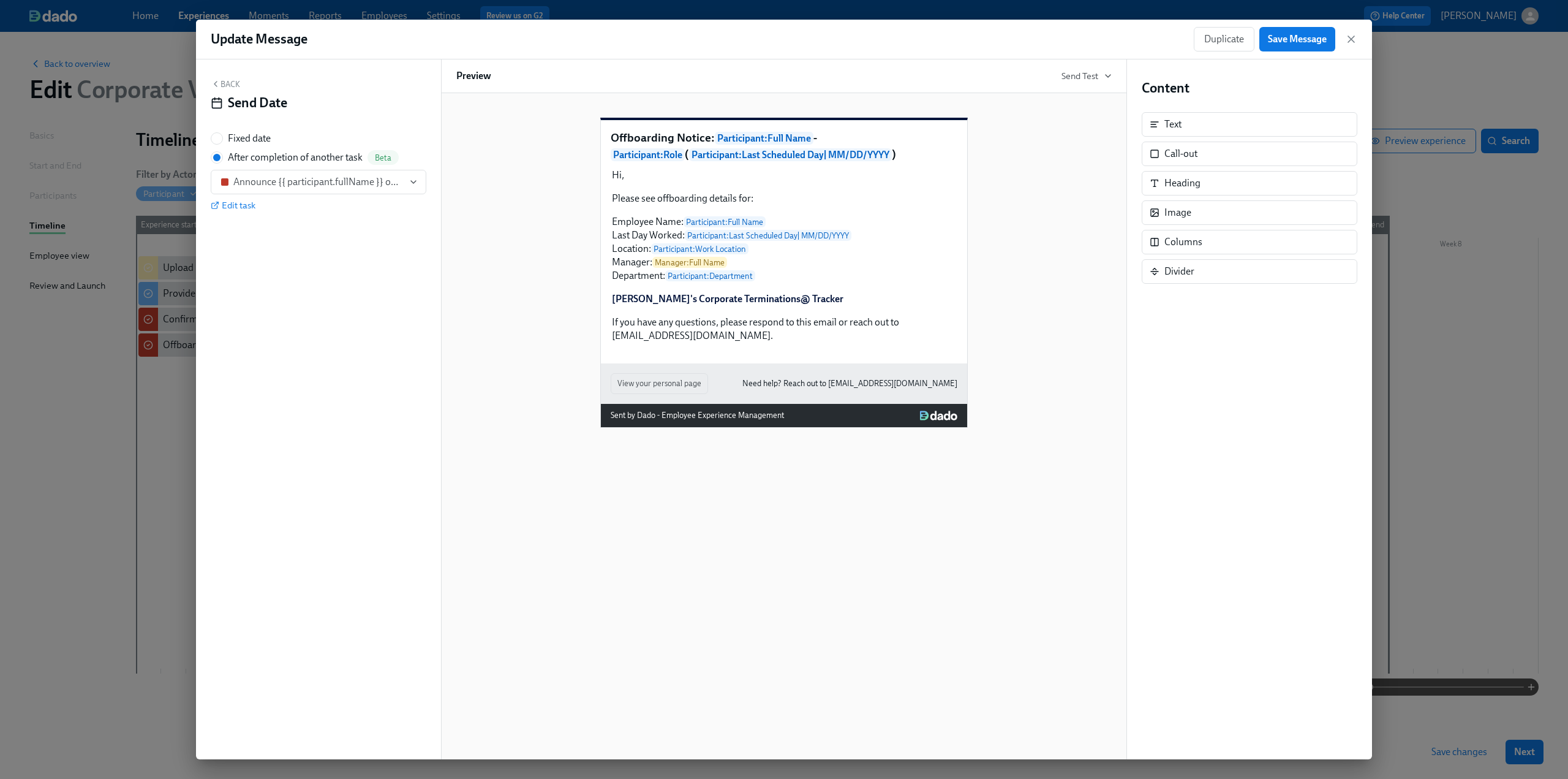
click at [230, 83] on button "Back" at bounding box center [225, 84] width 30 height 10
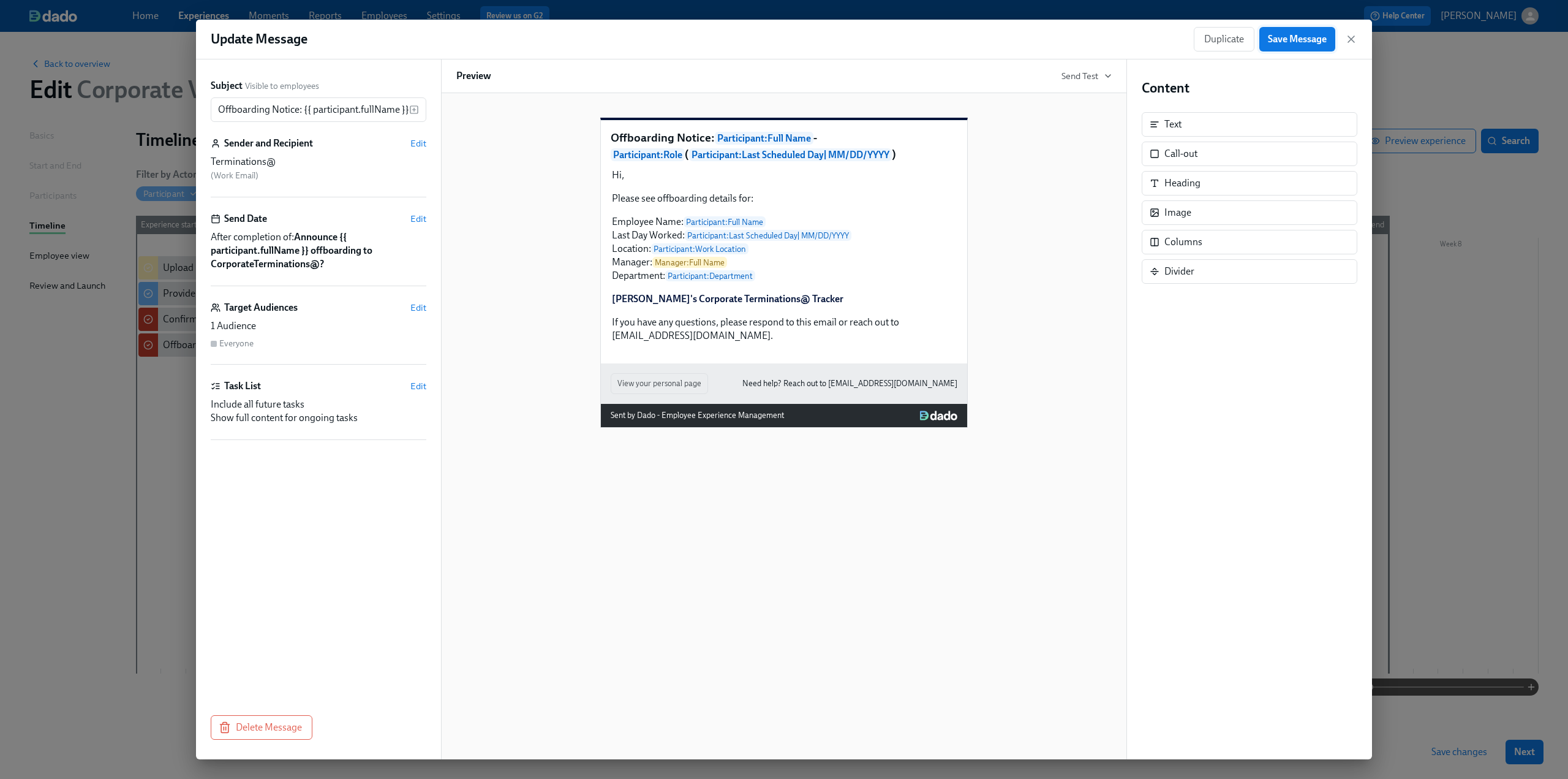
click at [1278, 46] on button "Save Message" at bounding box center [1298, 39] width 76 height 25
click at [1353, 42] on icon "button" at bounding box center [1351, 39] width 12 height 12
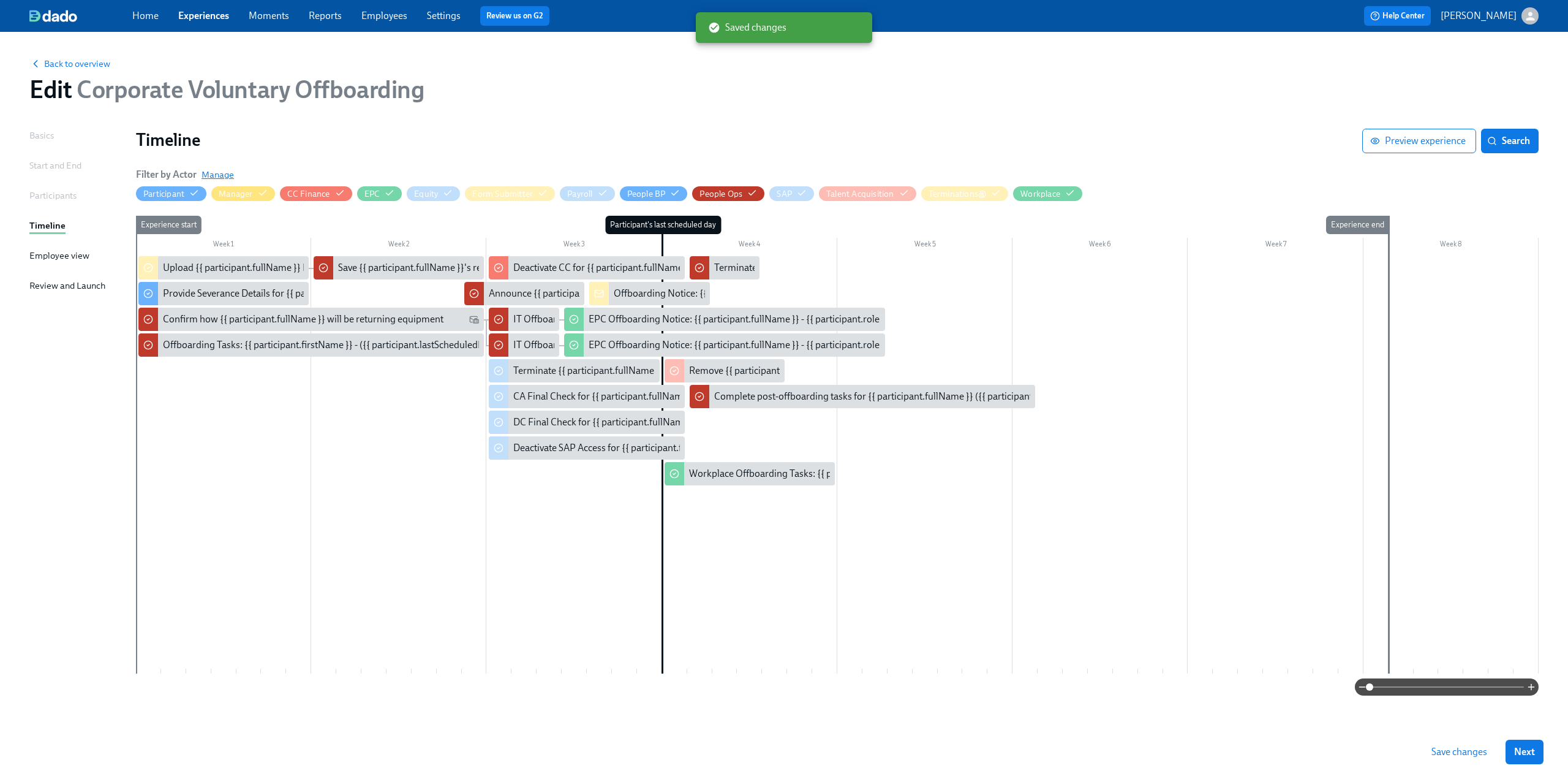
click at [221, 173] on span "Manage" at bounding box center [217, 175] width 32 height 12
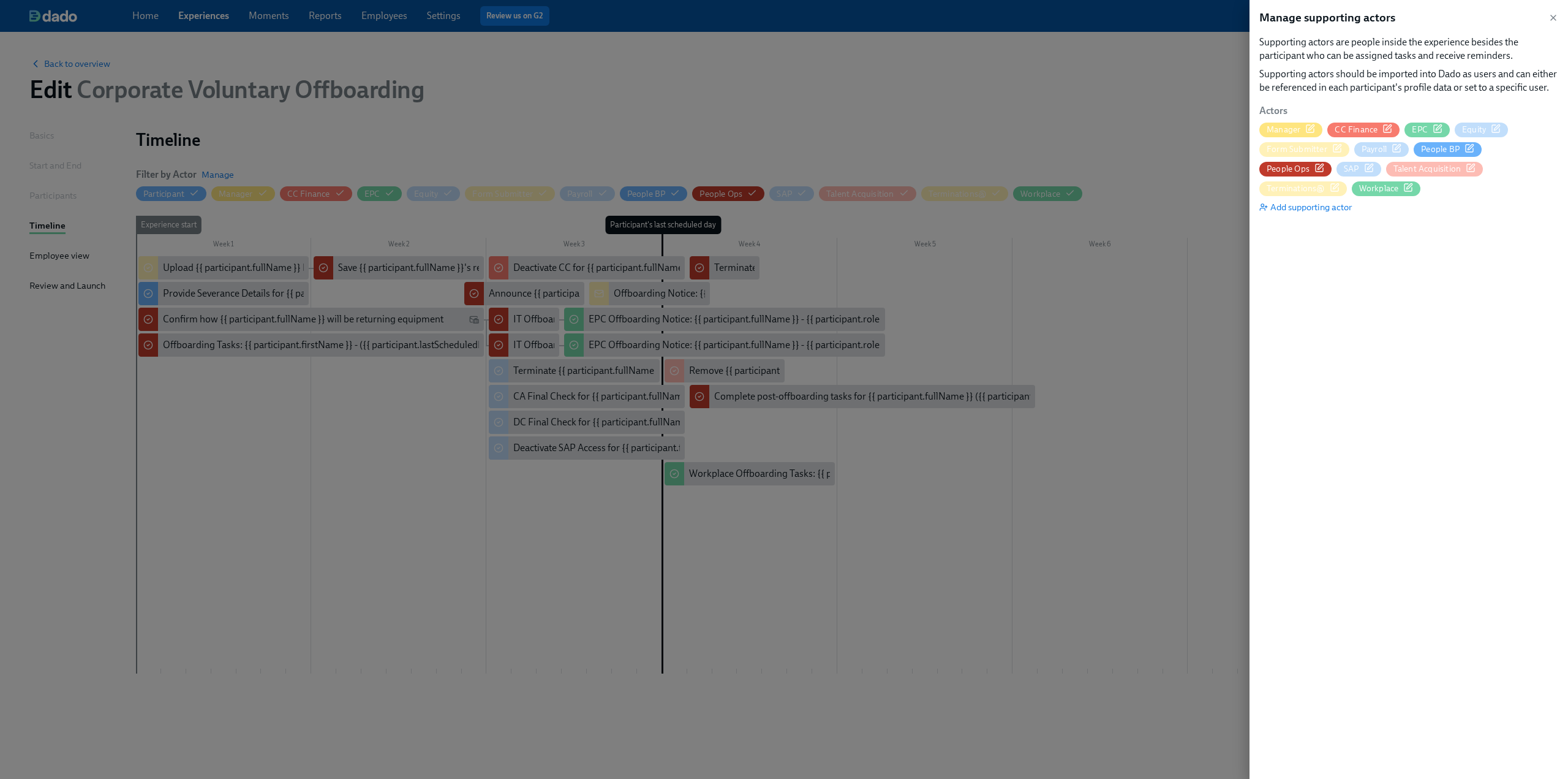
click at [1310, 127] on icon "button" at bounding box center [1310, 128] width 10 height 10
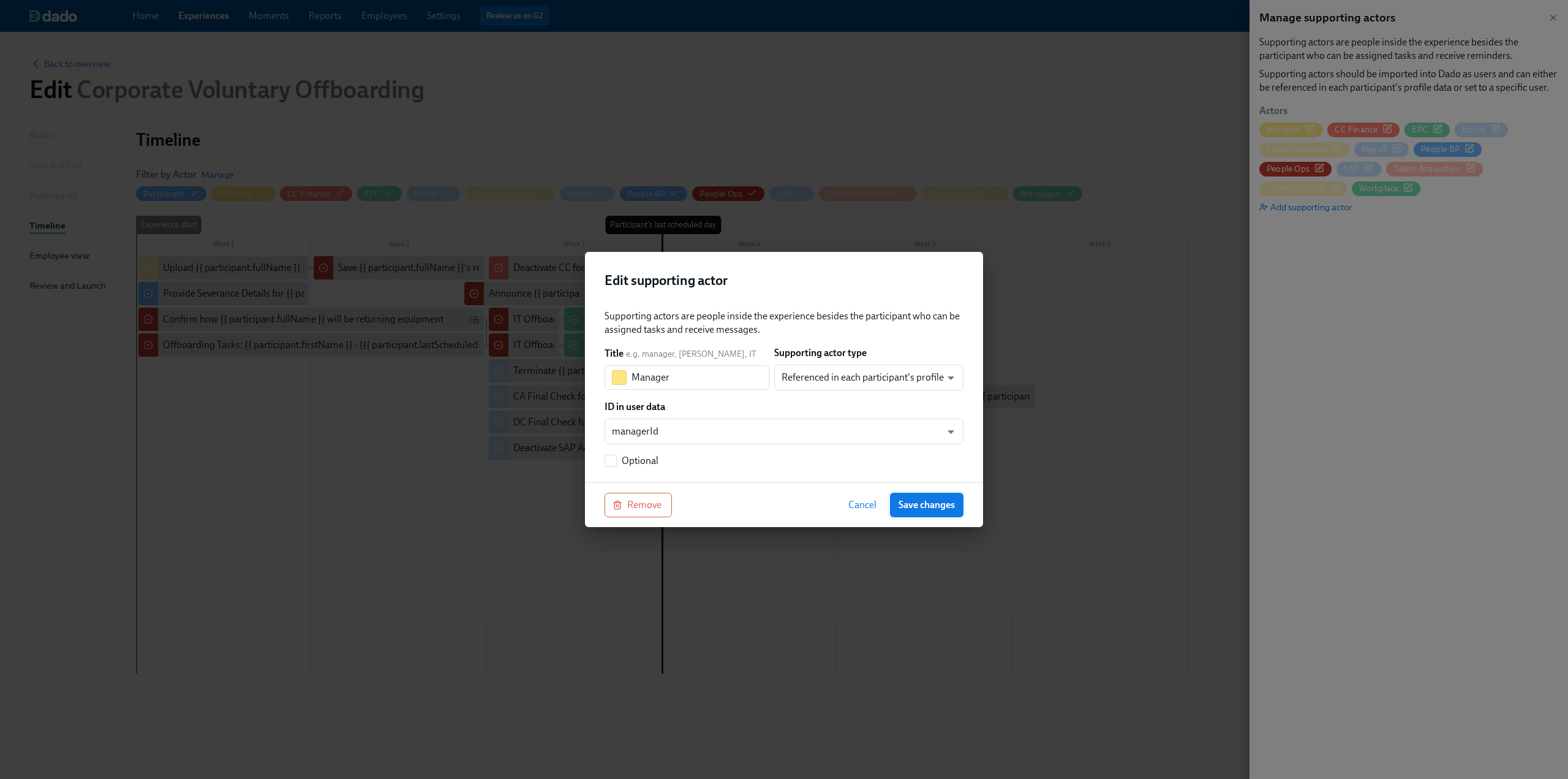
click at [942, 503] on span "Save changes" at bounding box center [927, 505] width 57 height 12
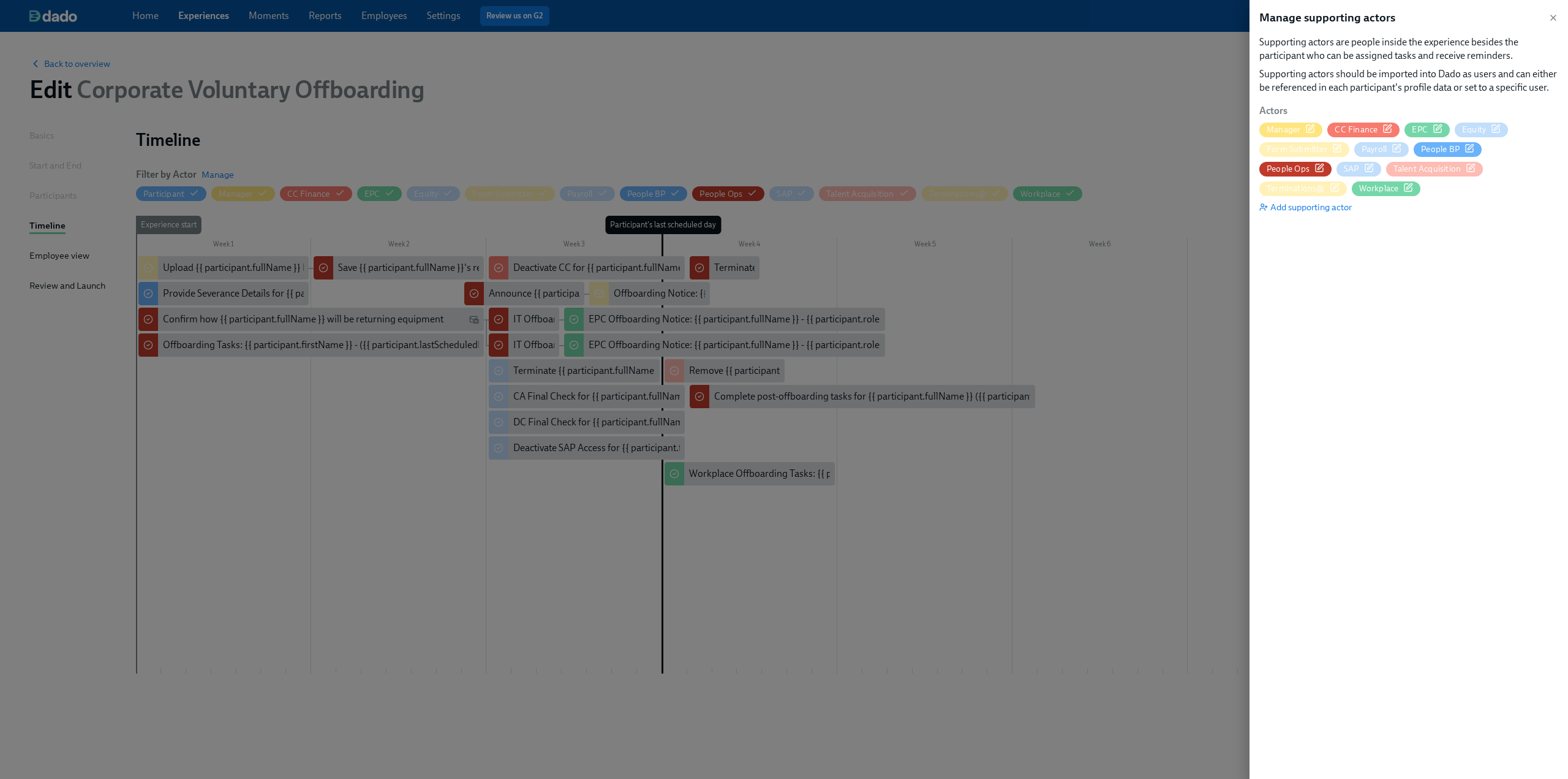
click at [1391, 128] on icon "button" at bounding box center [1387, 128] width 8 height 8
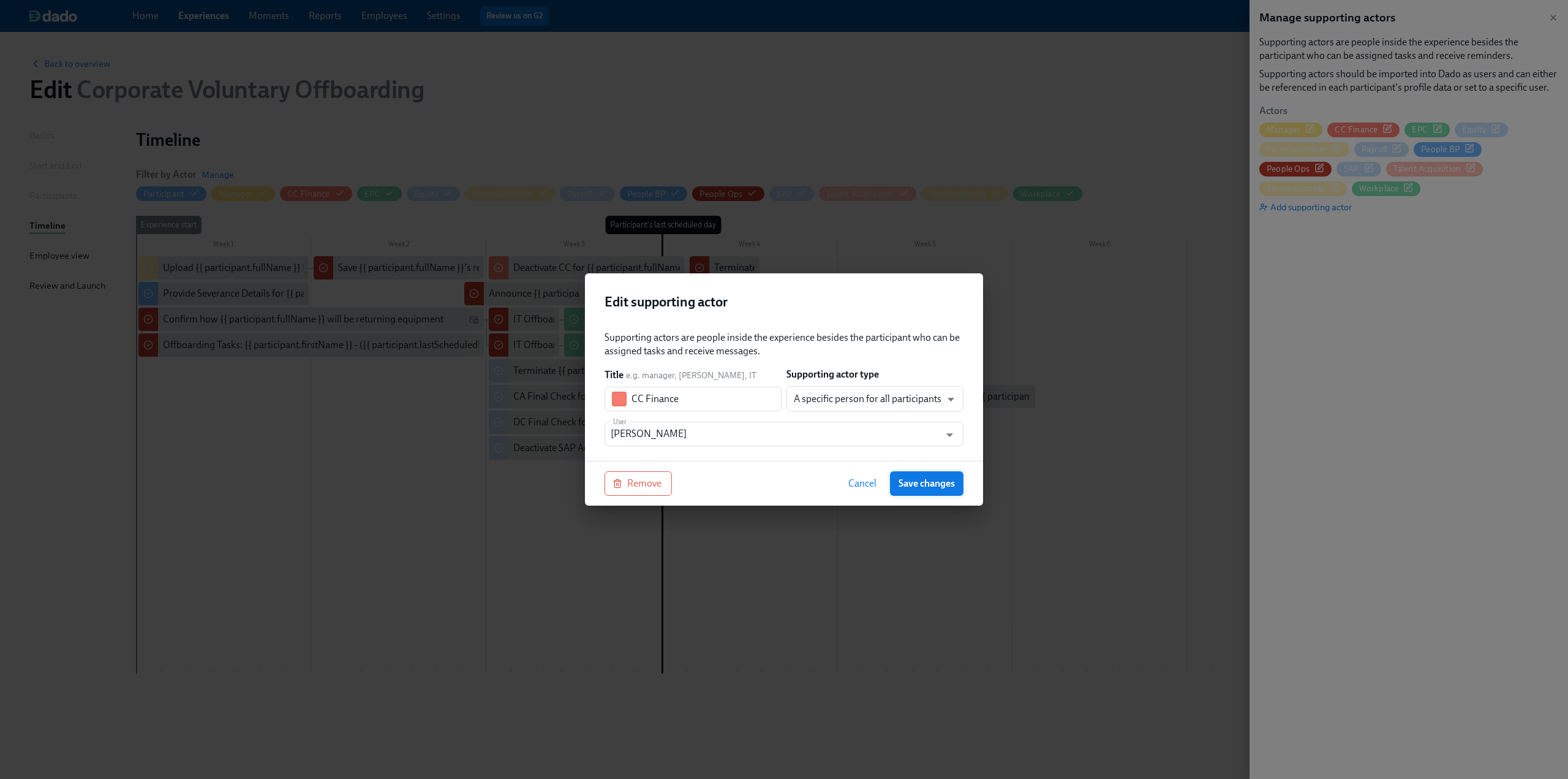
click at [937, 484] on span "Save changes" at bounding box center [927, 484] width 57 height 12
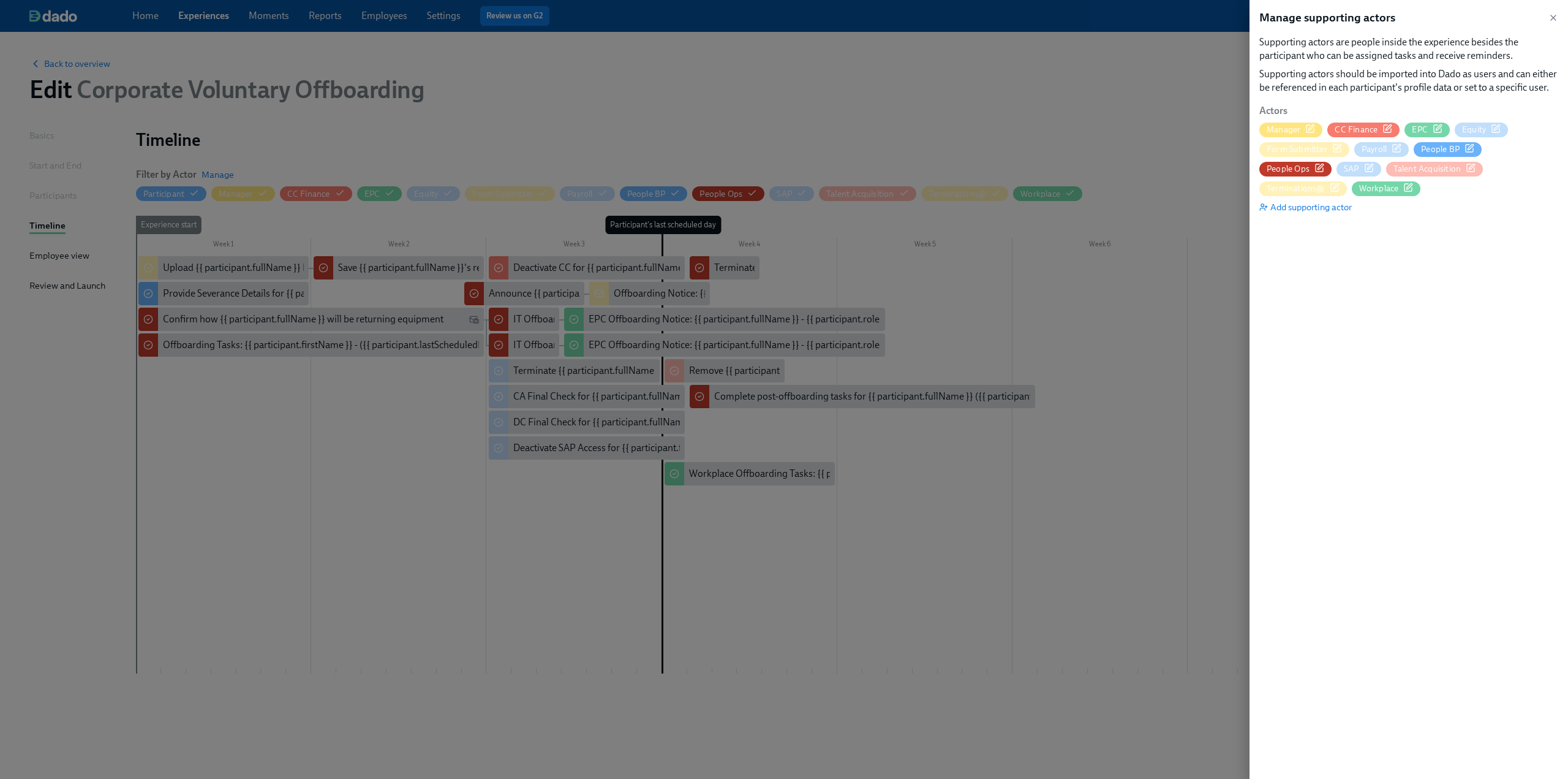
click at [1443, 128] on span "EPC" at bounding box center [1427, 129] width 46 height 12
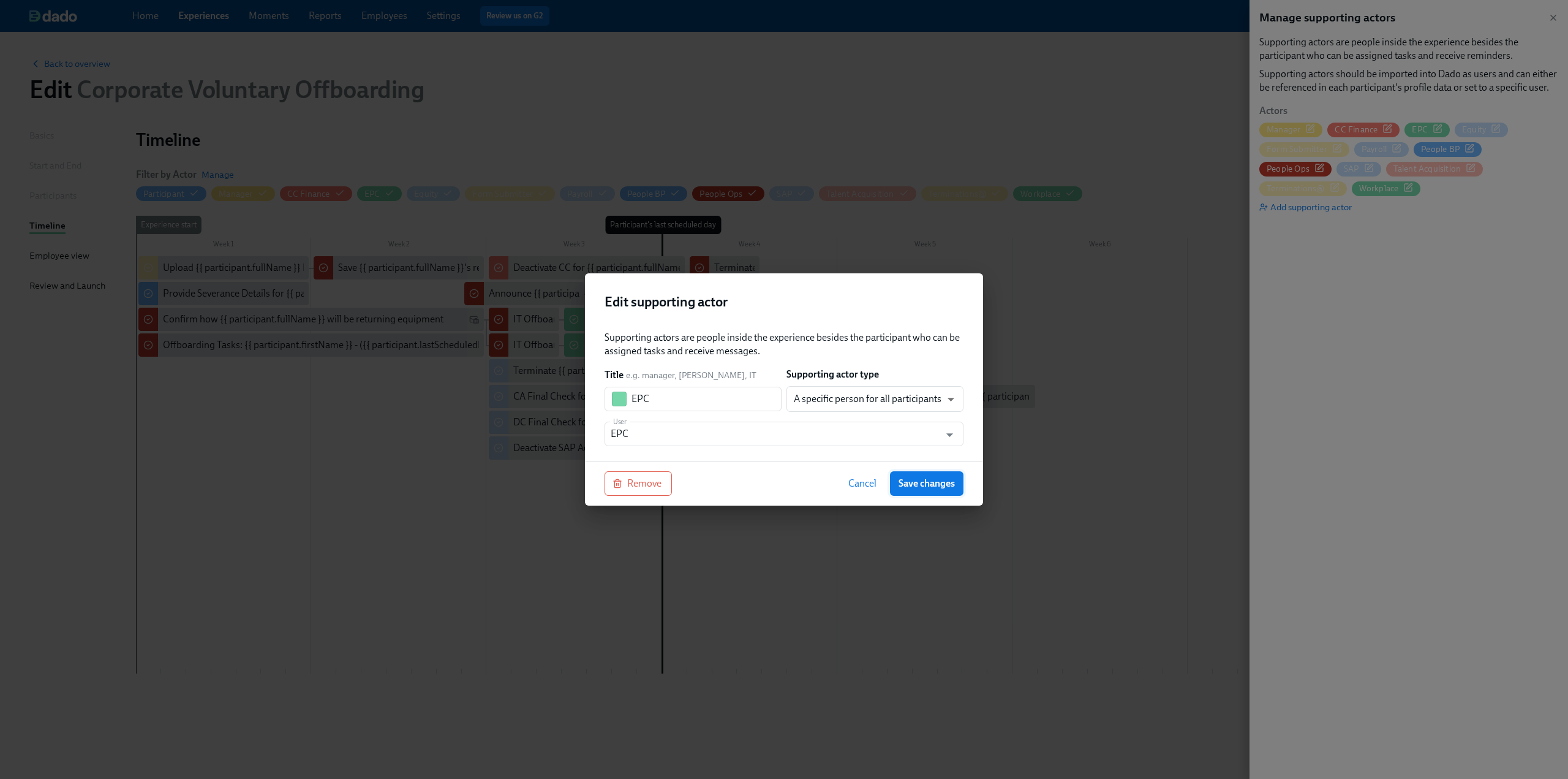
click at [938, 480] on span "Save changes" at bounding box center [927, 484] width 57 height 12
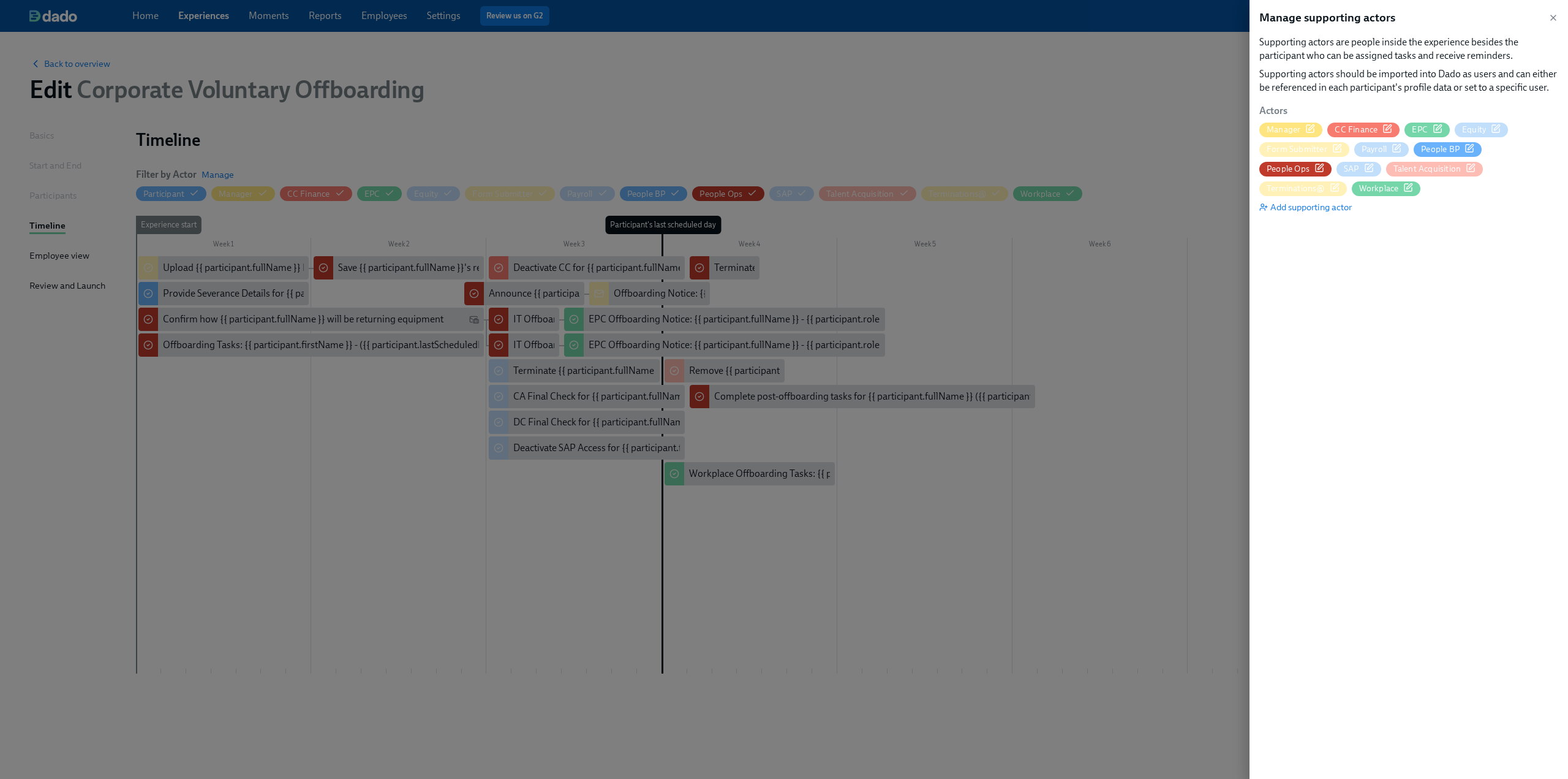
click at [1500, 126] on icon "button" at bounding box center [1498, 127] width 6 height 6
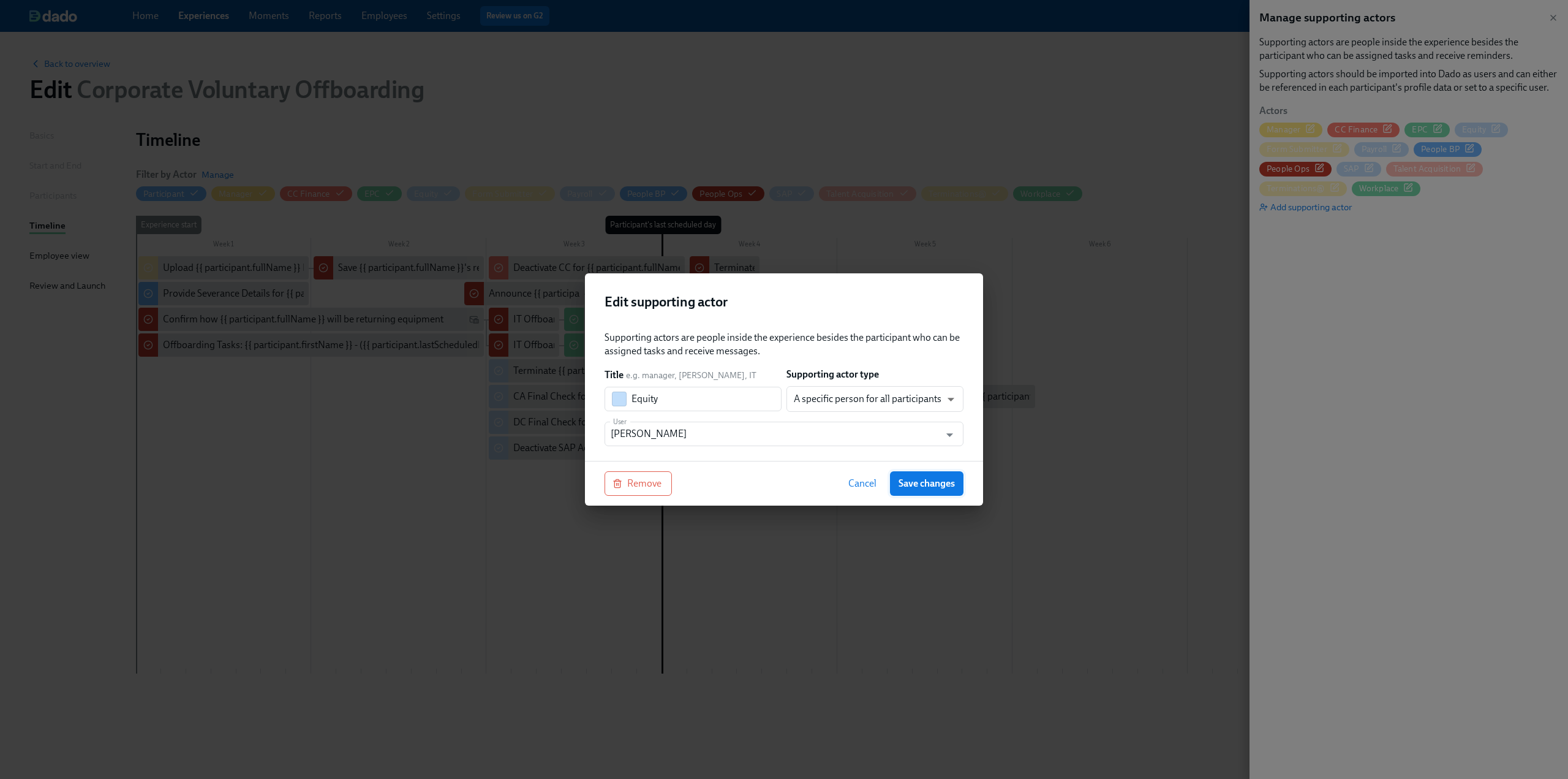
click at [937, 487] on span "Save changes" at bounding box center [927, 484] width 57 height 12
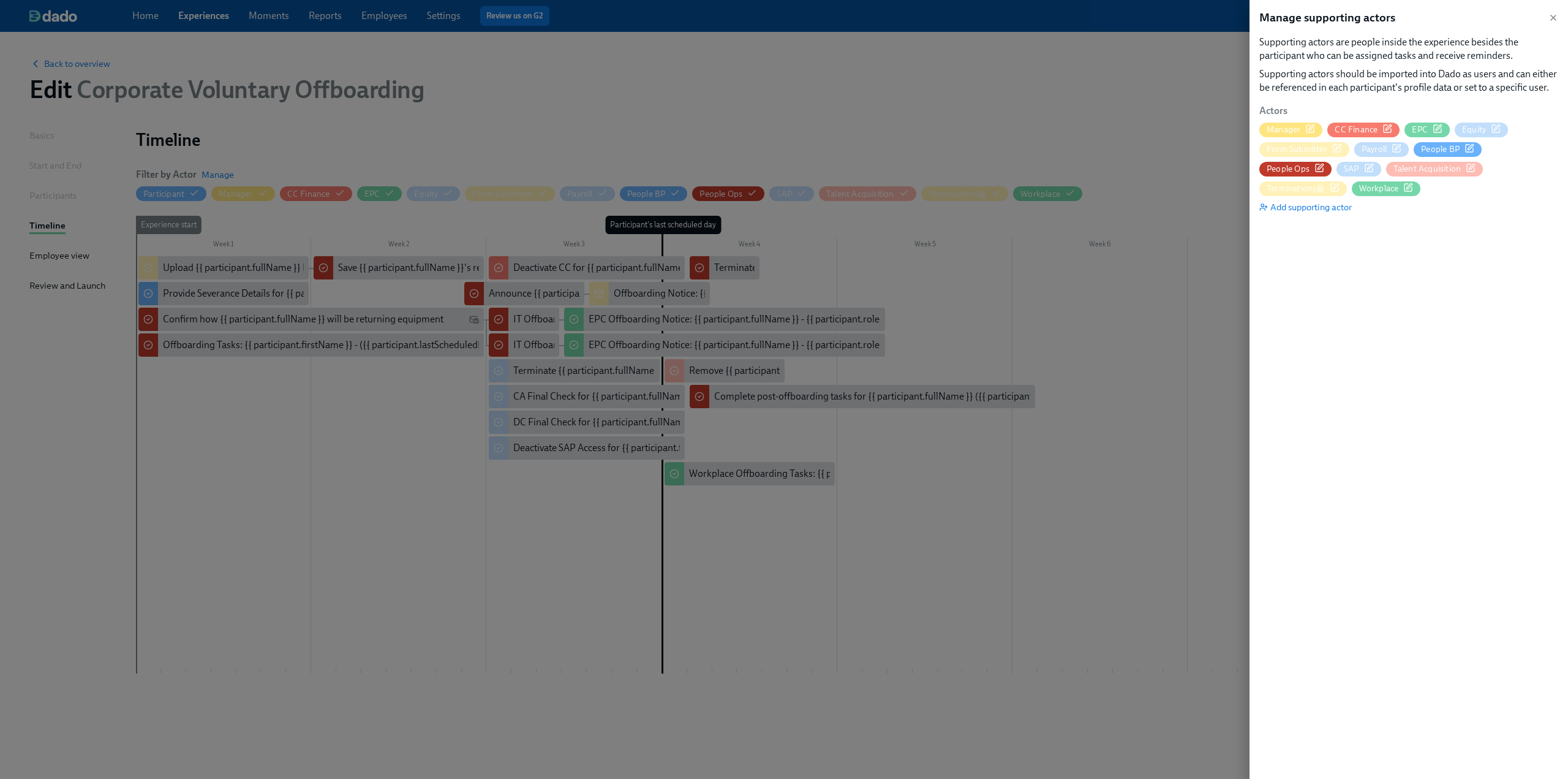
click at [1344, 146] on span "Form Submitter" at bounding box center [1304, 149] width 90 height 12
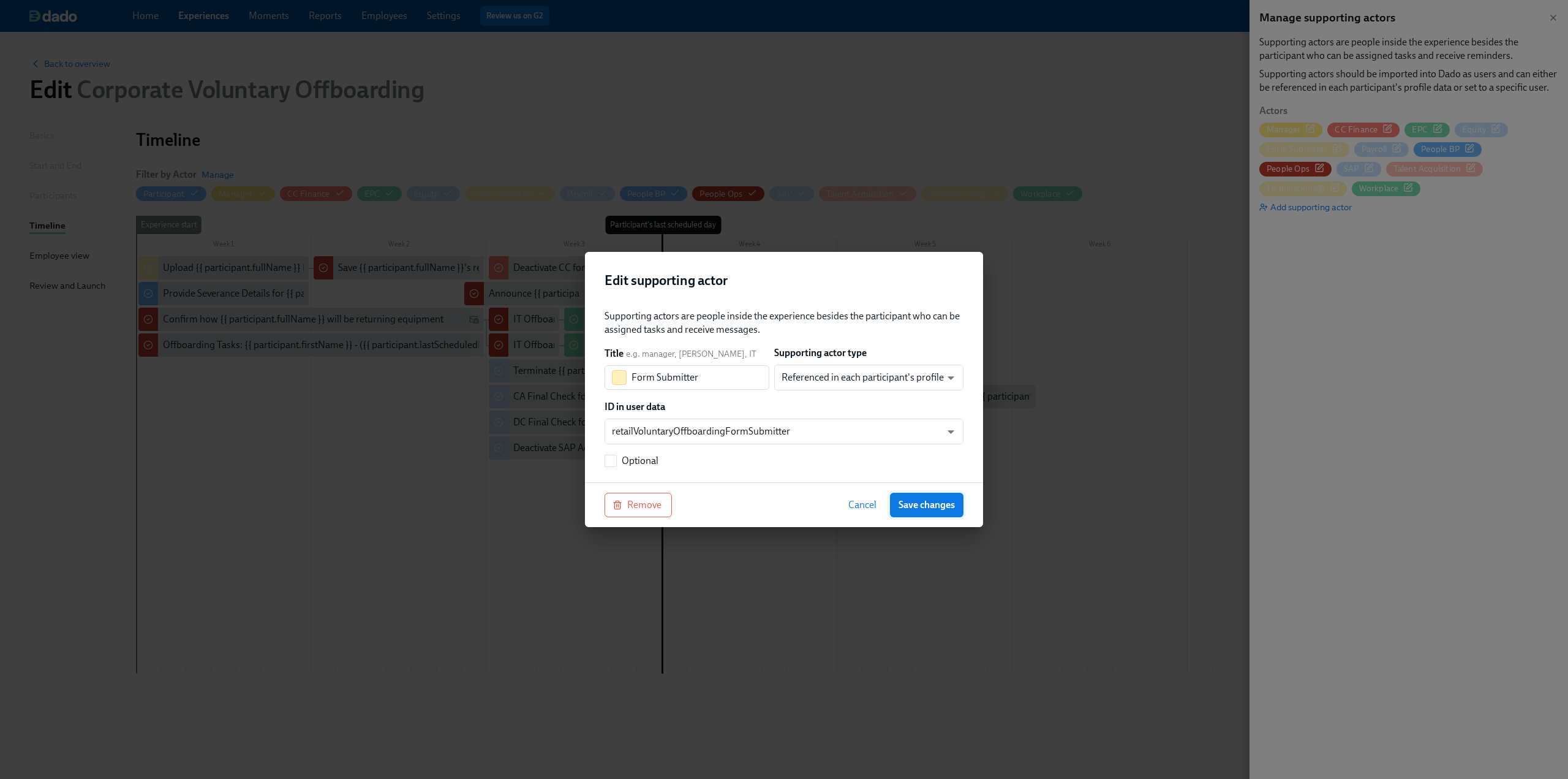
click at [936, 506] on span "Save changes" at bounding box center [927, 505] width 57 height 12
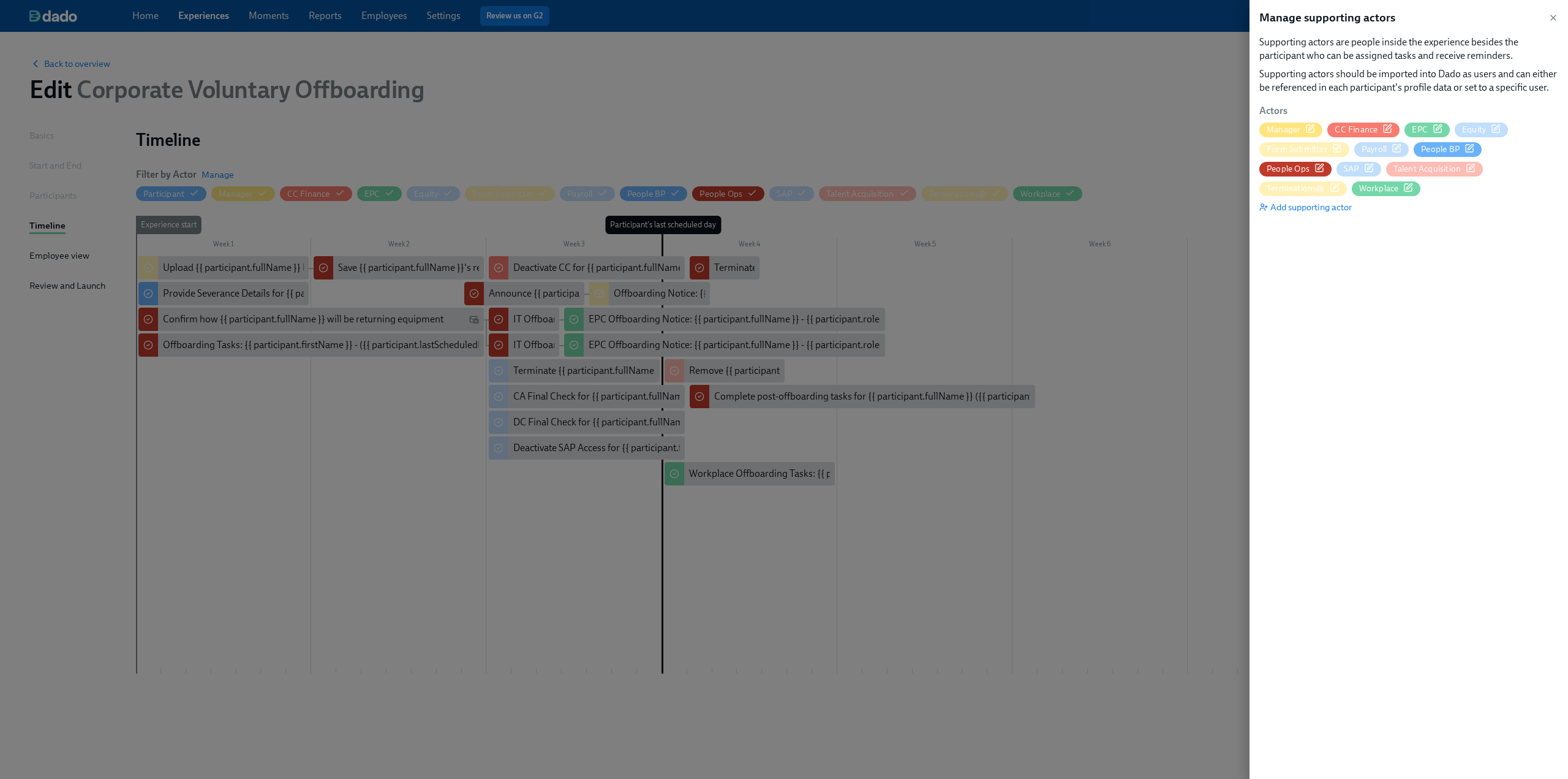
click at [1399, 147] on icon "button" at bounding box center [1396, 148] width 10 height 10
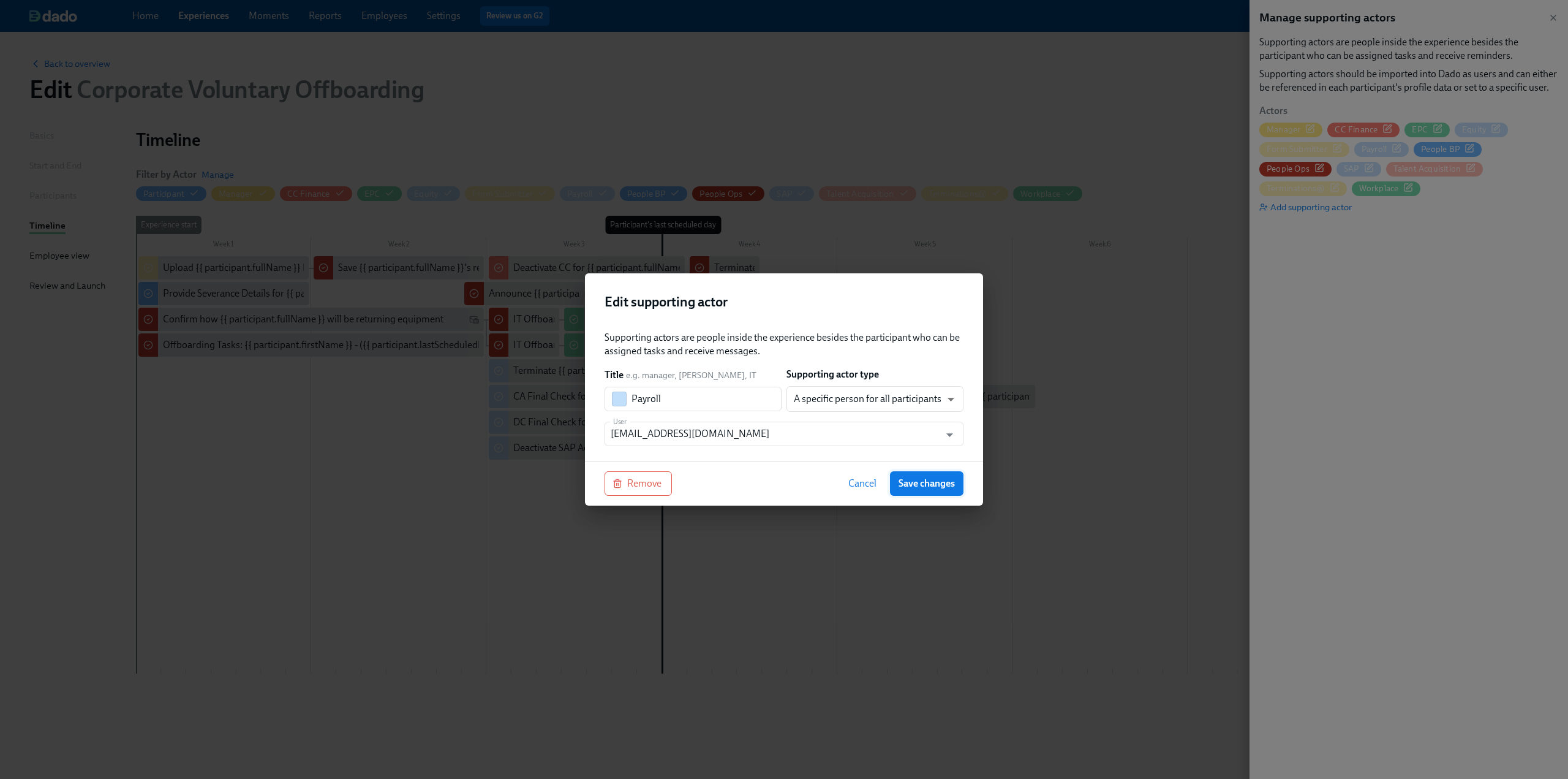
click at [940, 480] on span "Save changes" at bounding box center [927, 484] width 57 height 12
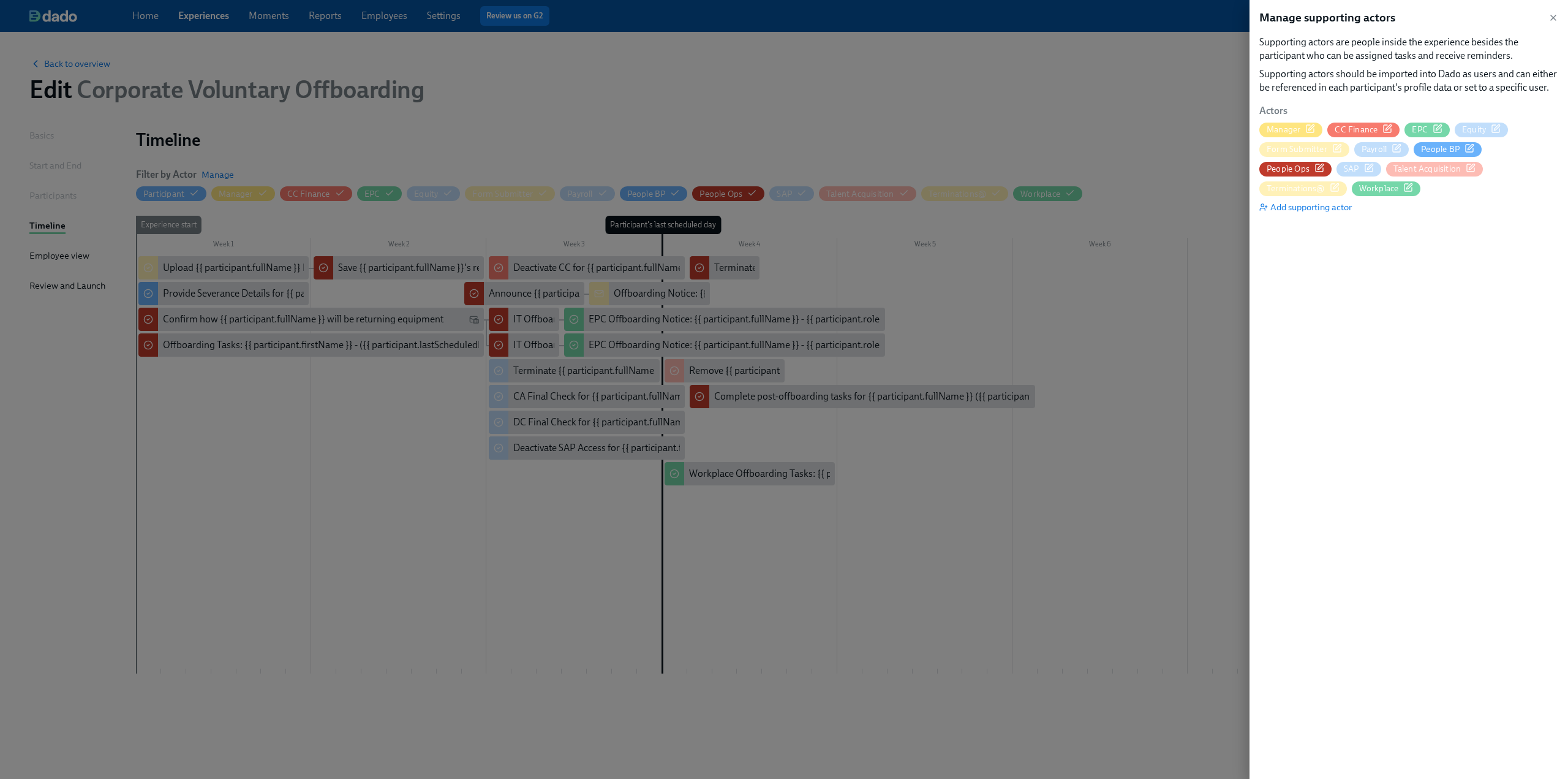
click at [1473, 153] on div "button" at bounding box center [1469, 149] width 10 height 12
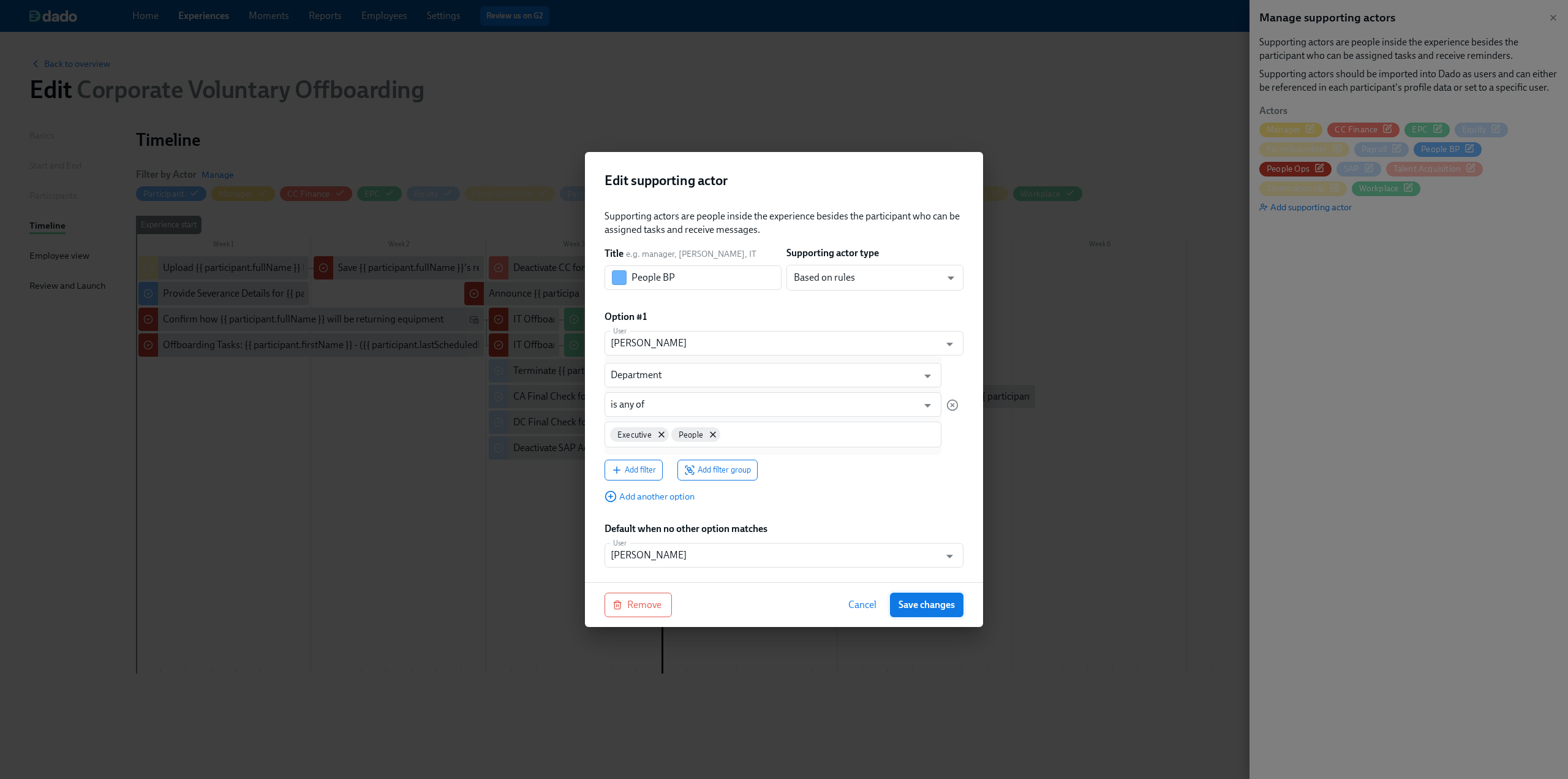
click at [944, 605] on span "Save changes" at bounding box center [927, 605] width 57 height 12
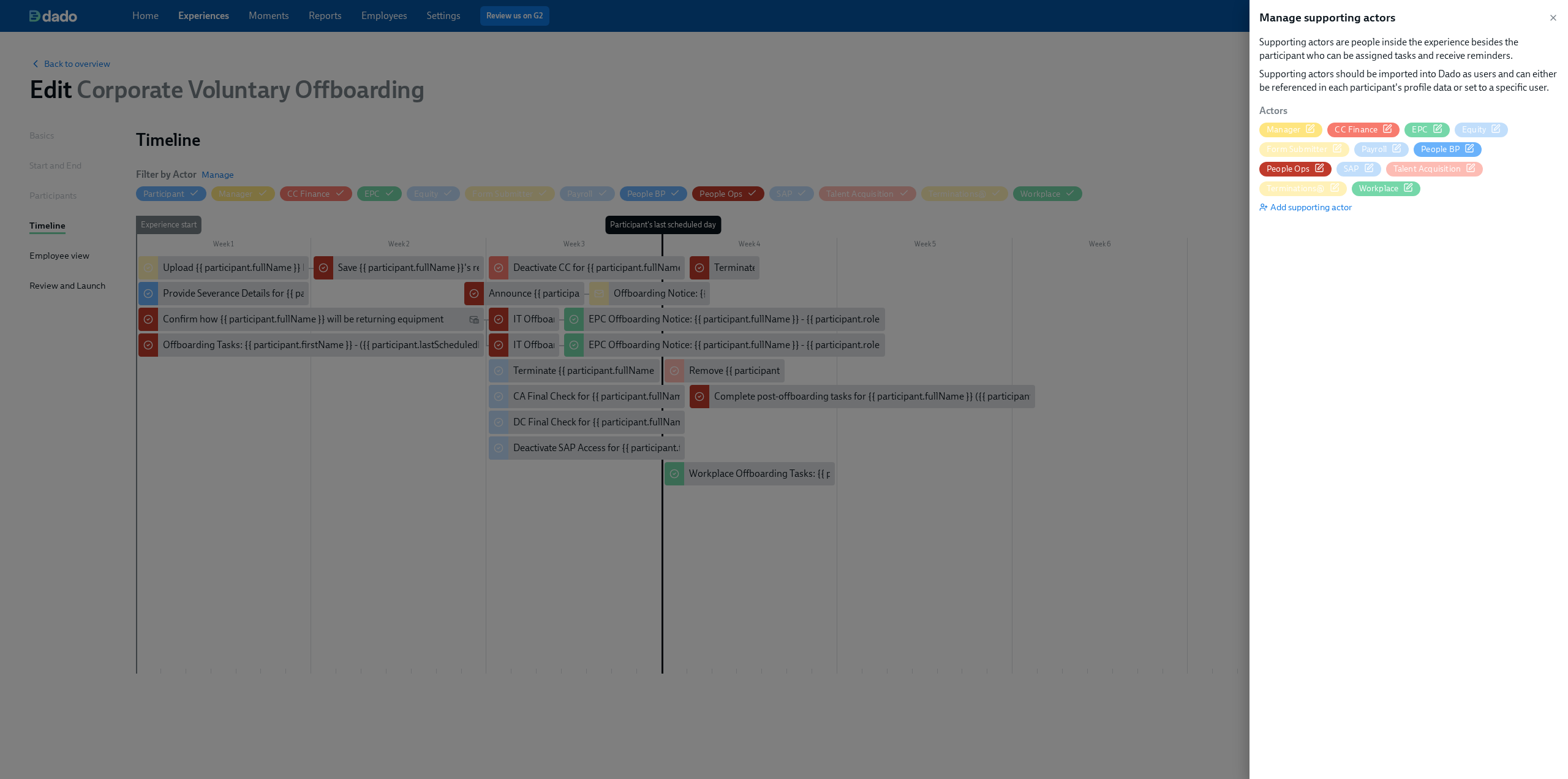
click at [1323, 164] on icon "button" at bounding box center [1320, 166] width 6 height 6
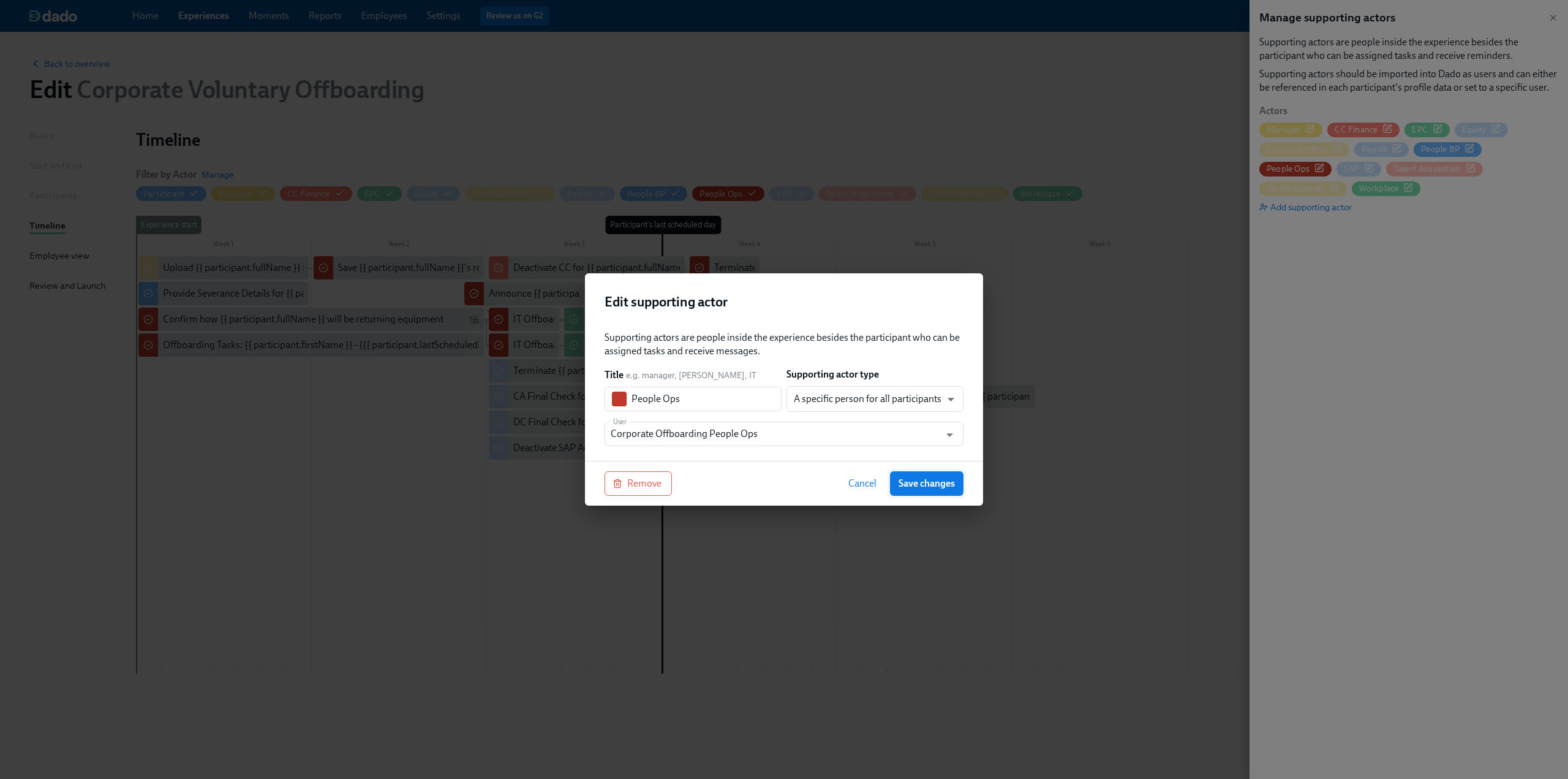
click at [932, 482] on span "Save changes" at bounding box center [927, 484] width 57 height 12
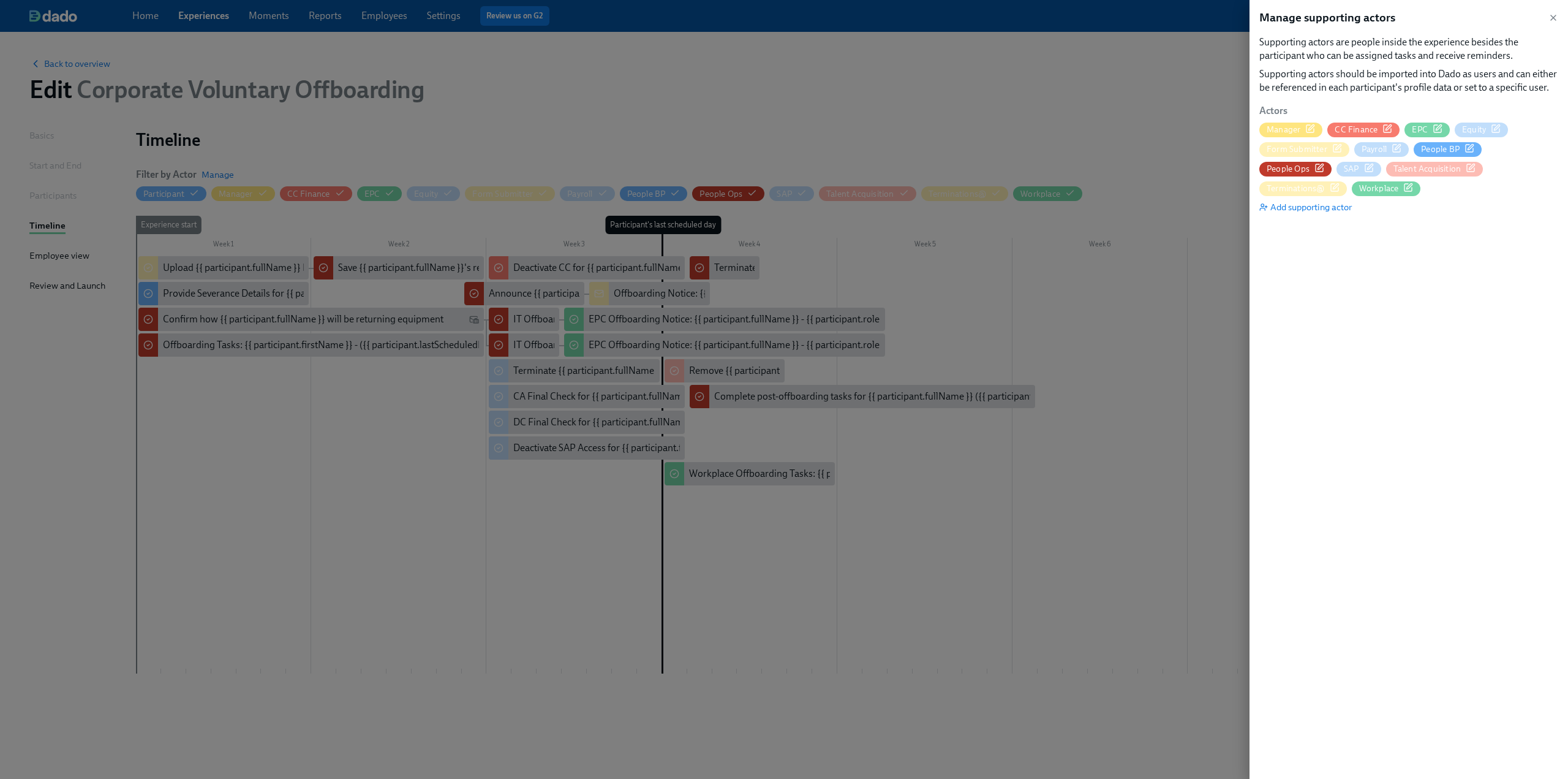
click at [1344, 169] on div "SAP" at bounding box center [1359, 168] width 30 height 12
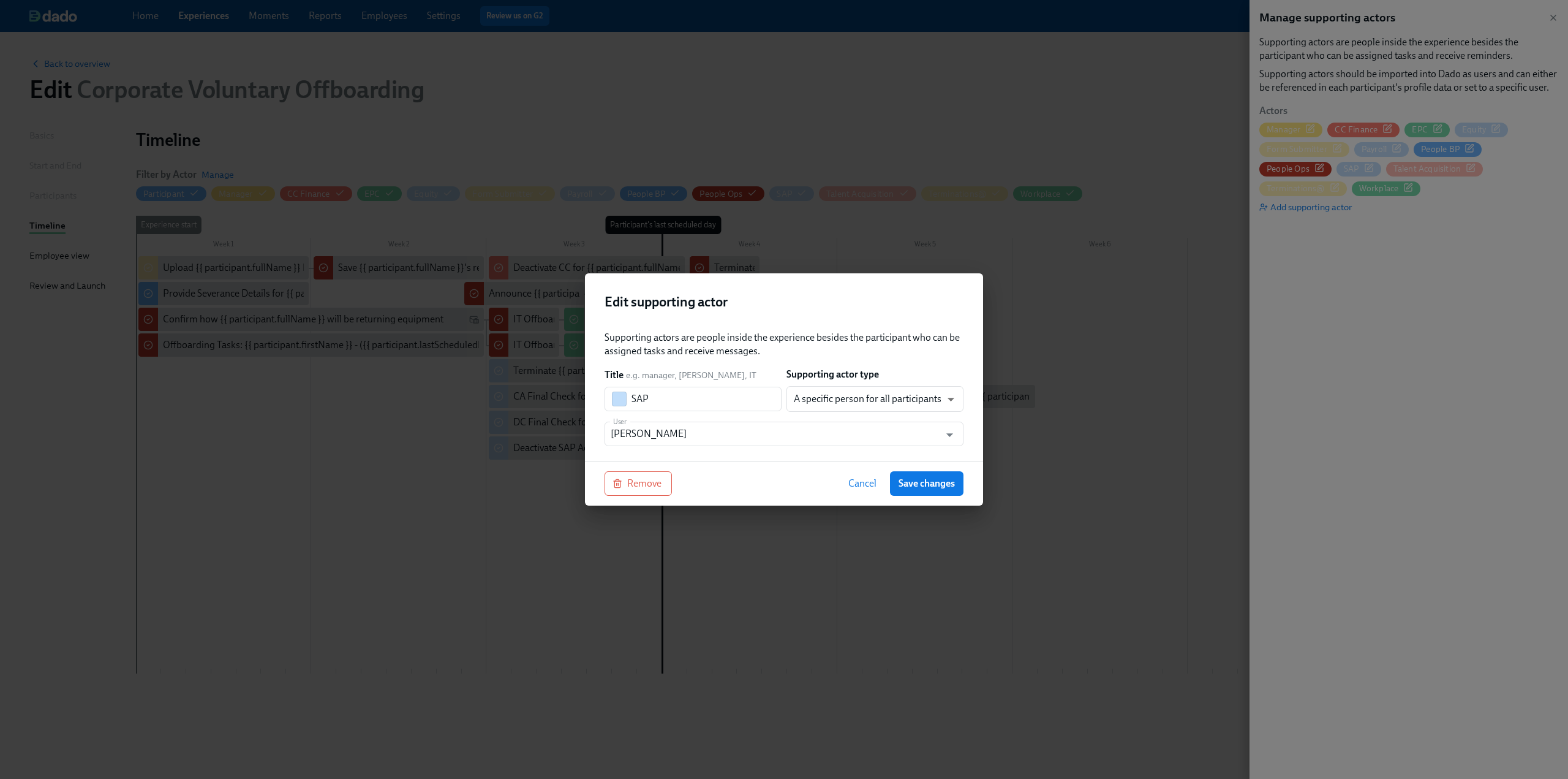
click at [889, 494] on div "Cancel Save changes" at bounding box center [901, 484] width 123 height 25
click at [915, 487] on span "Save changes" at bounding box center [927, 484] width 57 height 12
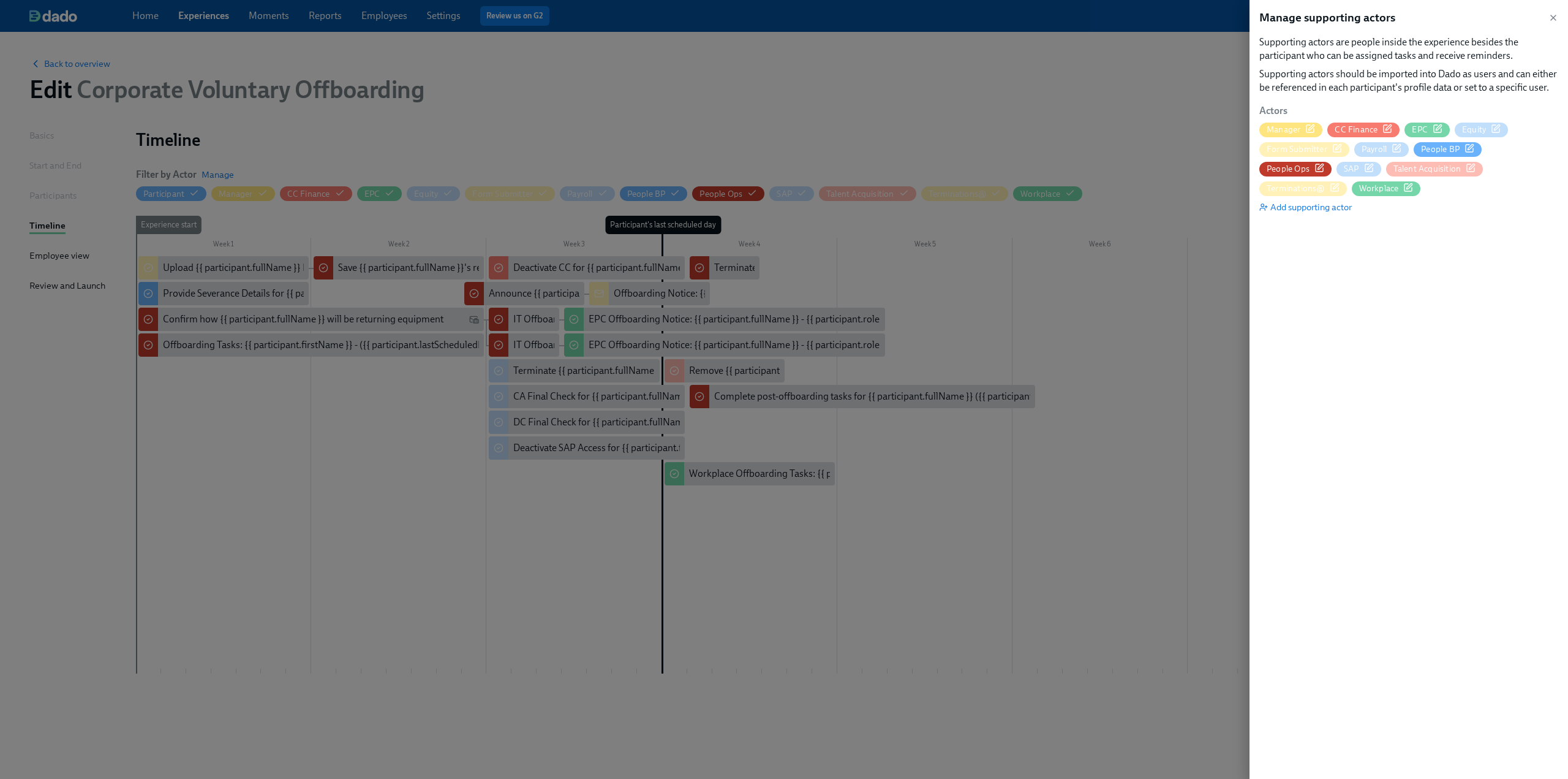
click at [1466, 167] on icon "button" at bounding box center [1471, 168] width 10 height 10
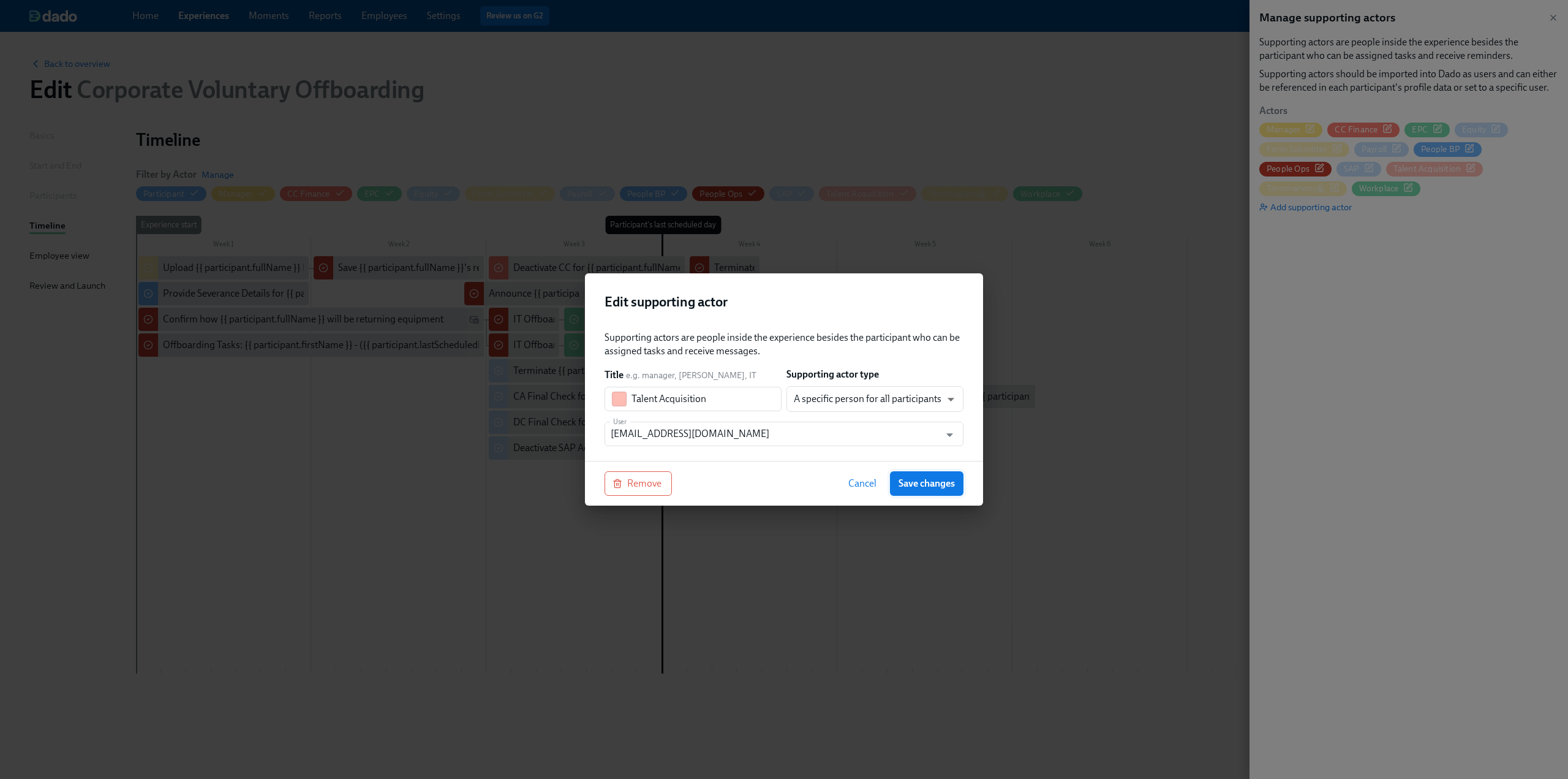
click at [924, 483] on span "Save changes" at bounding box center [927, 484] width 57 height 12
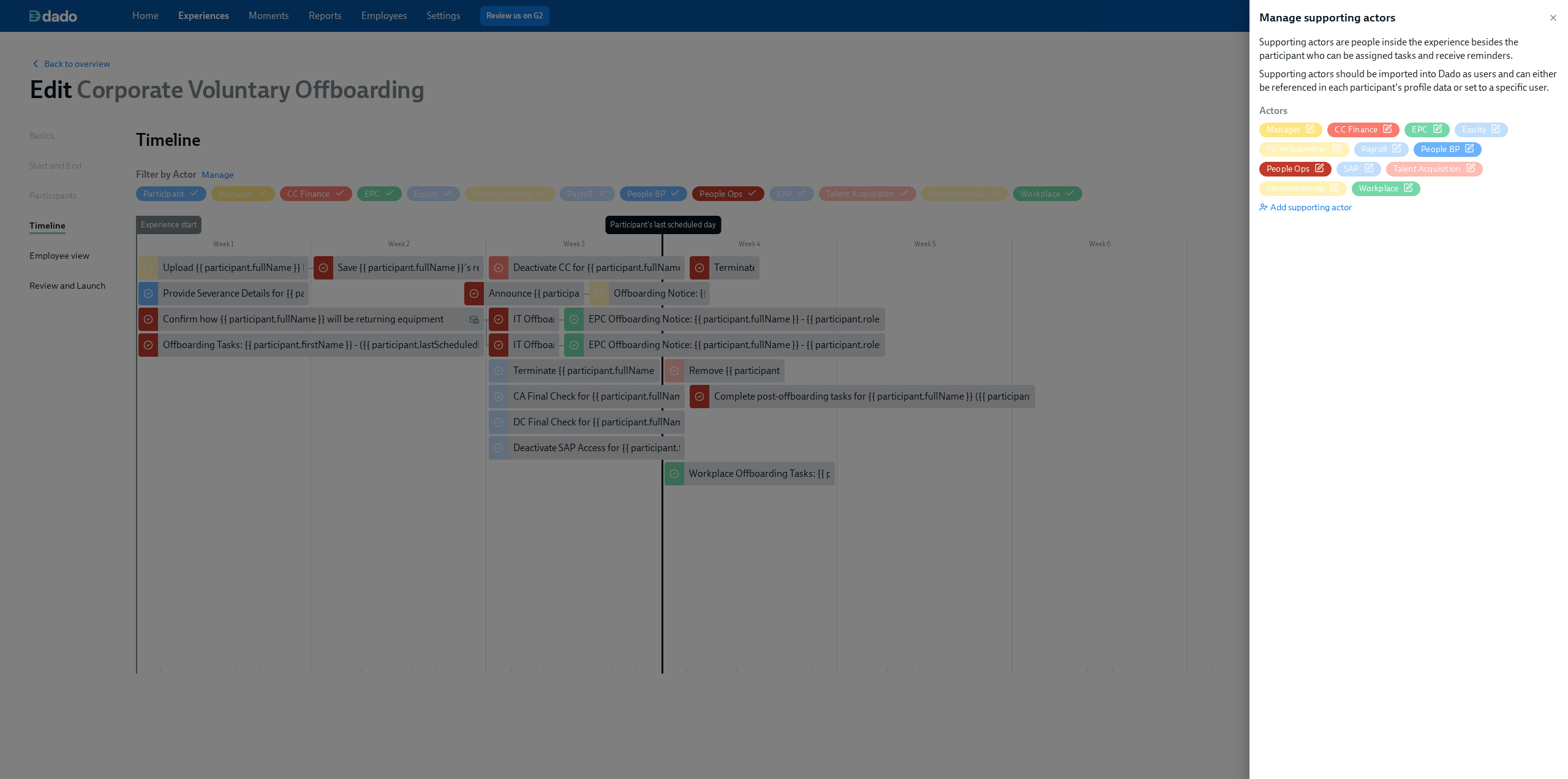
click at [1340, 183] on icon "button" at bounding box center [1335, 188] width 10 height 10
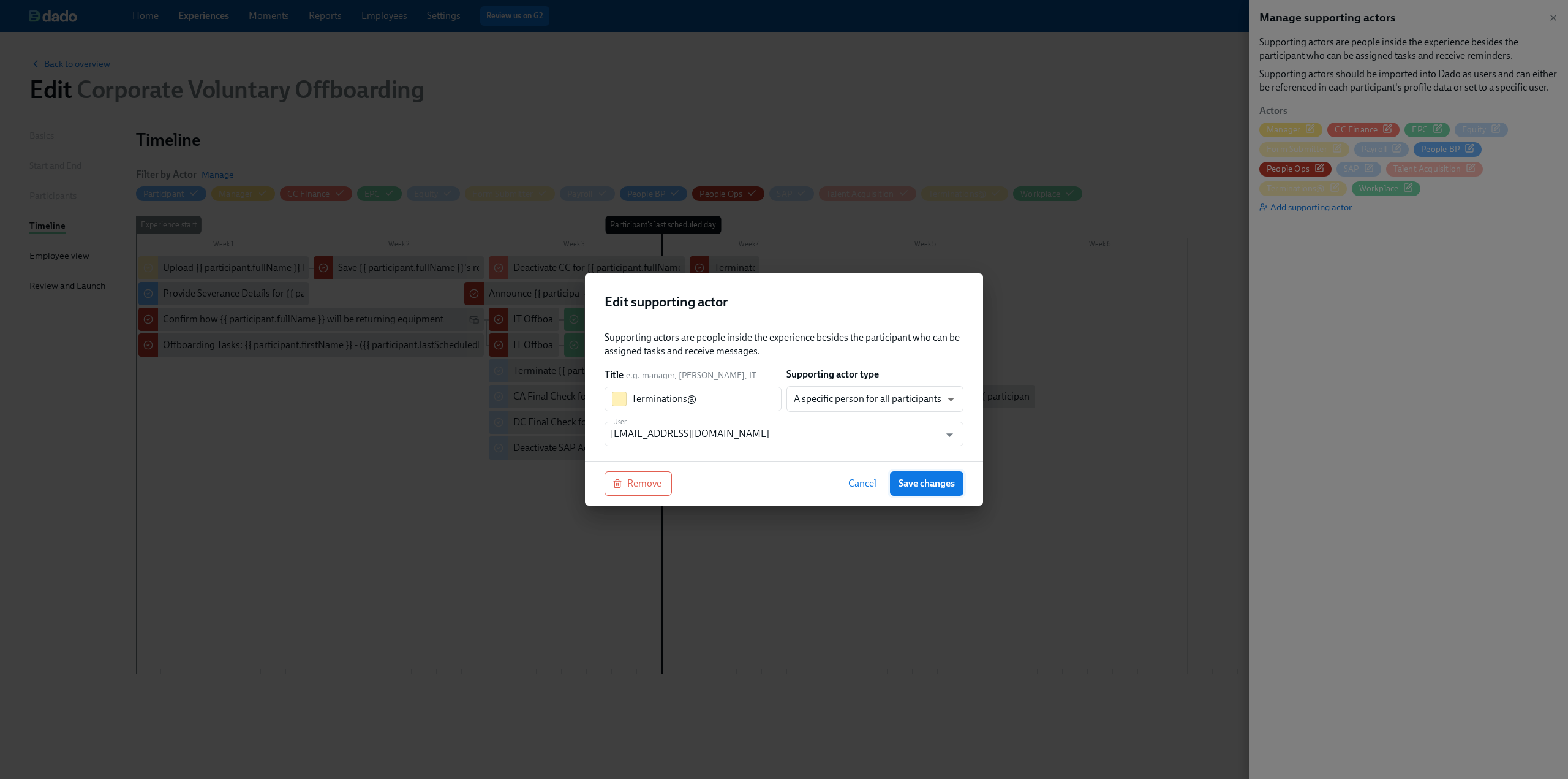
click at [957, 484] on button "Save changes" at bounding box center [926, 484] width 74 height 25
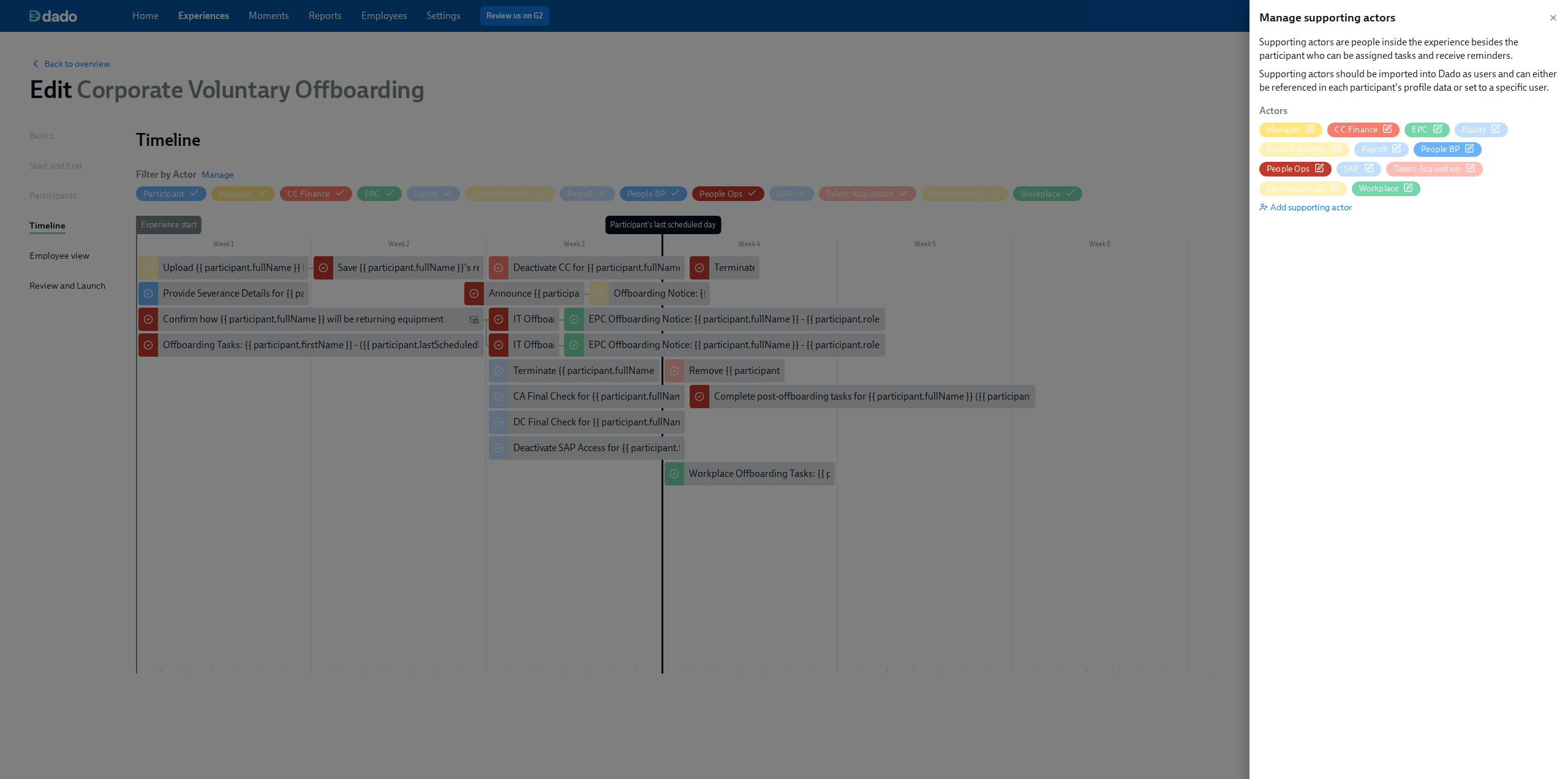
click at [1352, 181] on div "Workplace" at bounding box center [1387, 188] width 69 height 14
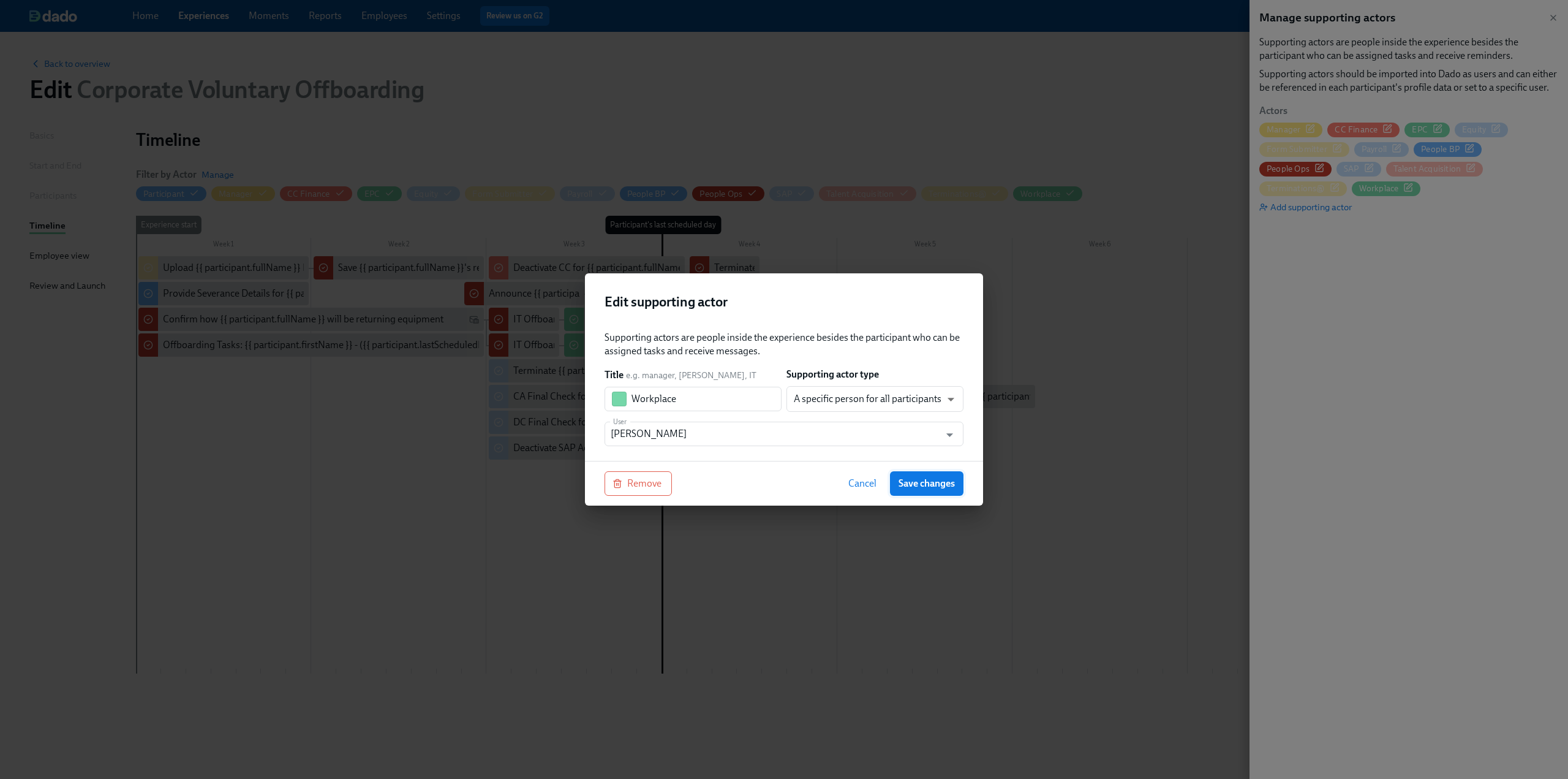
click at [940, 480] on span "Save changes" at bounding box center [927, 484] width 57 height 12
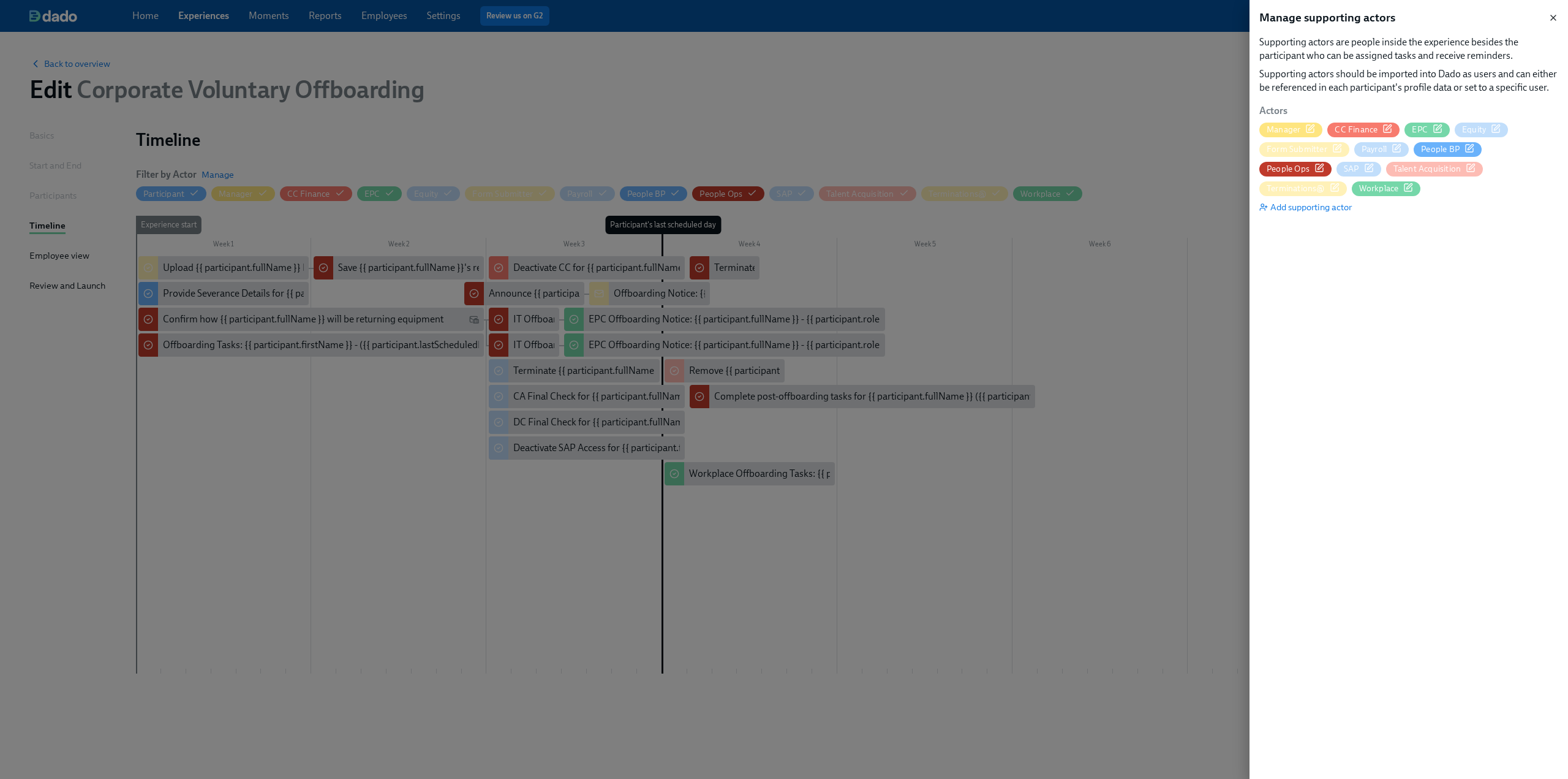
click at [1550, 14] on icon "button" at bounding box center [1554, 18] width 10 height 10
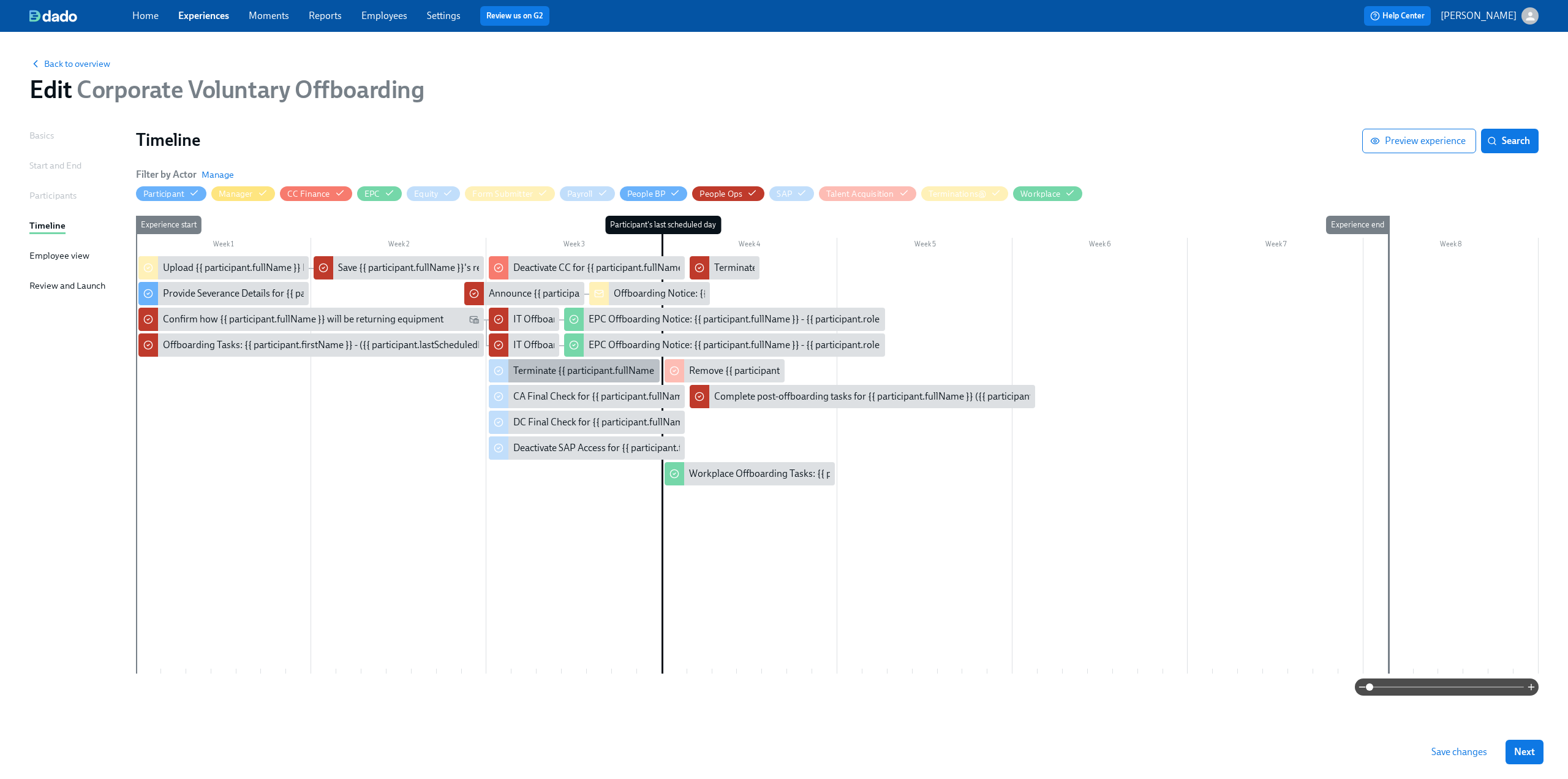
click at [528, 372] on div "Terminate {{ participant.fullName }} in Carta" at bounding box center [642, 371] width 257 height 14
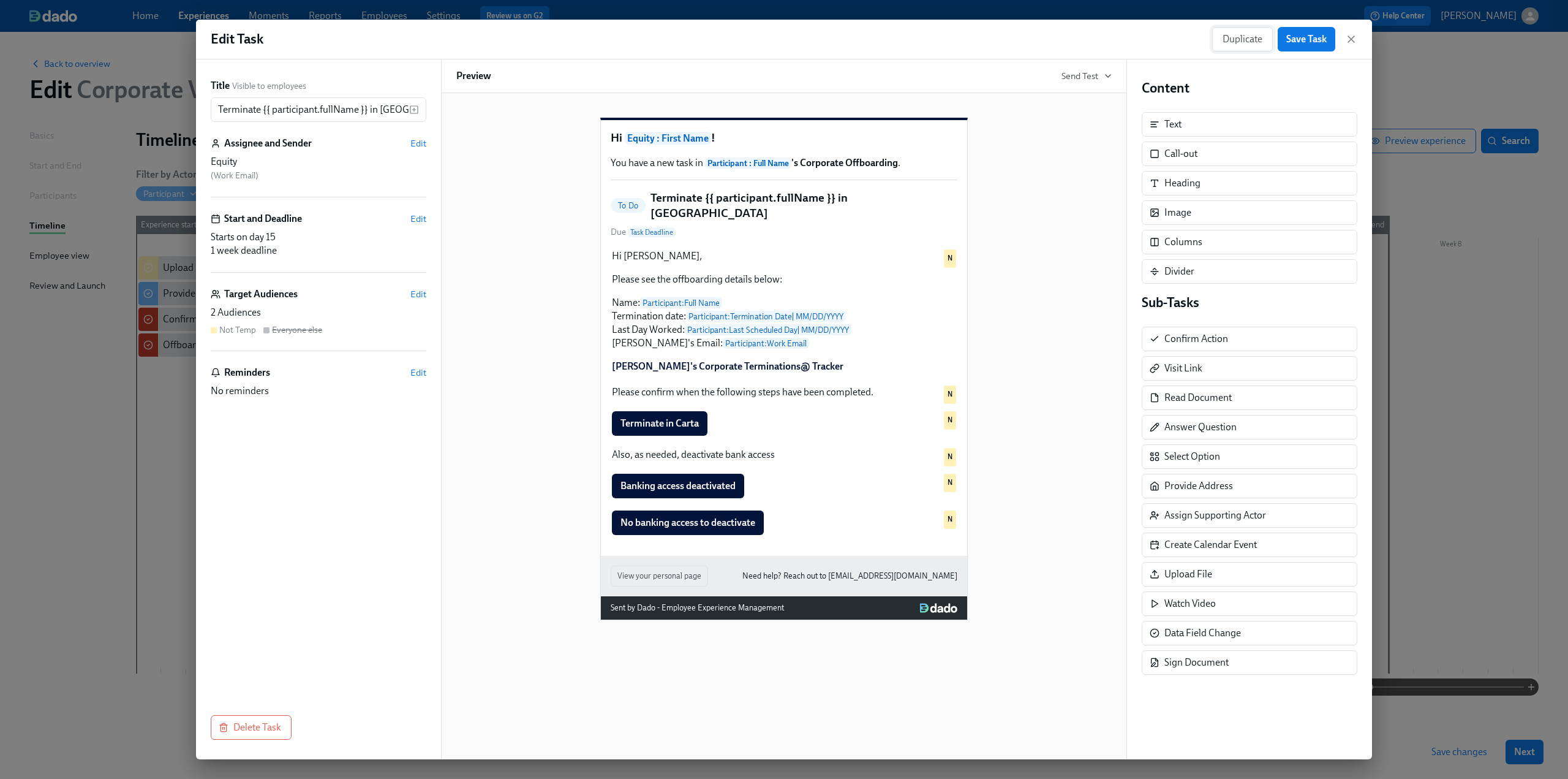
click at [1256, 40] on span "Duplicate" at bounding box center [1242, 39] width 40 height 12
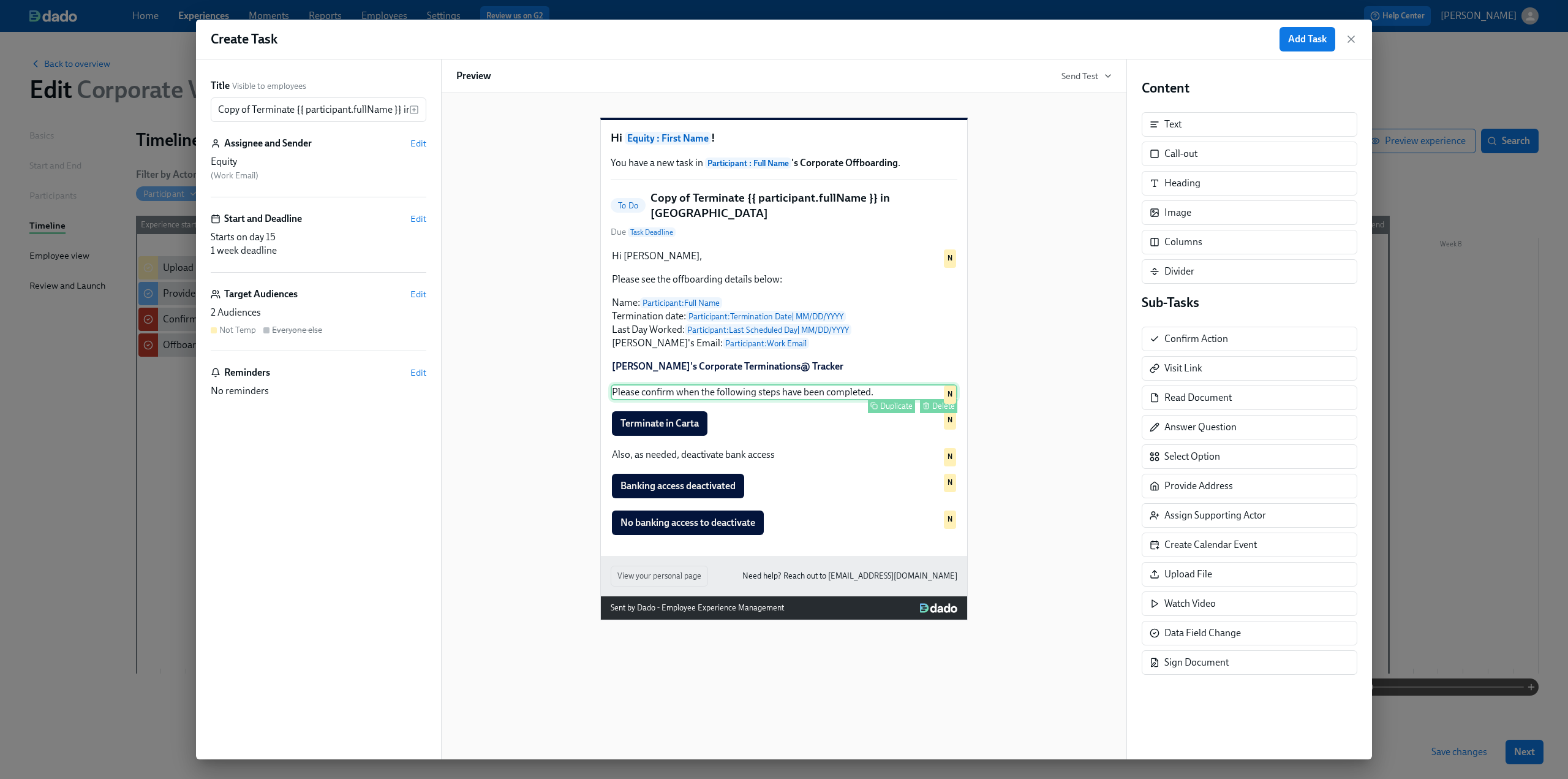
click at [937, 411] on div "Delete" at bounding box center [943, 406] width 23 height 9
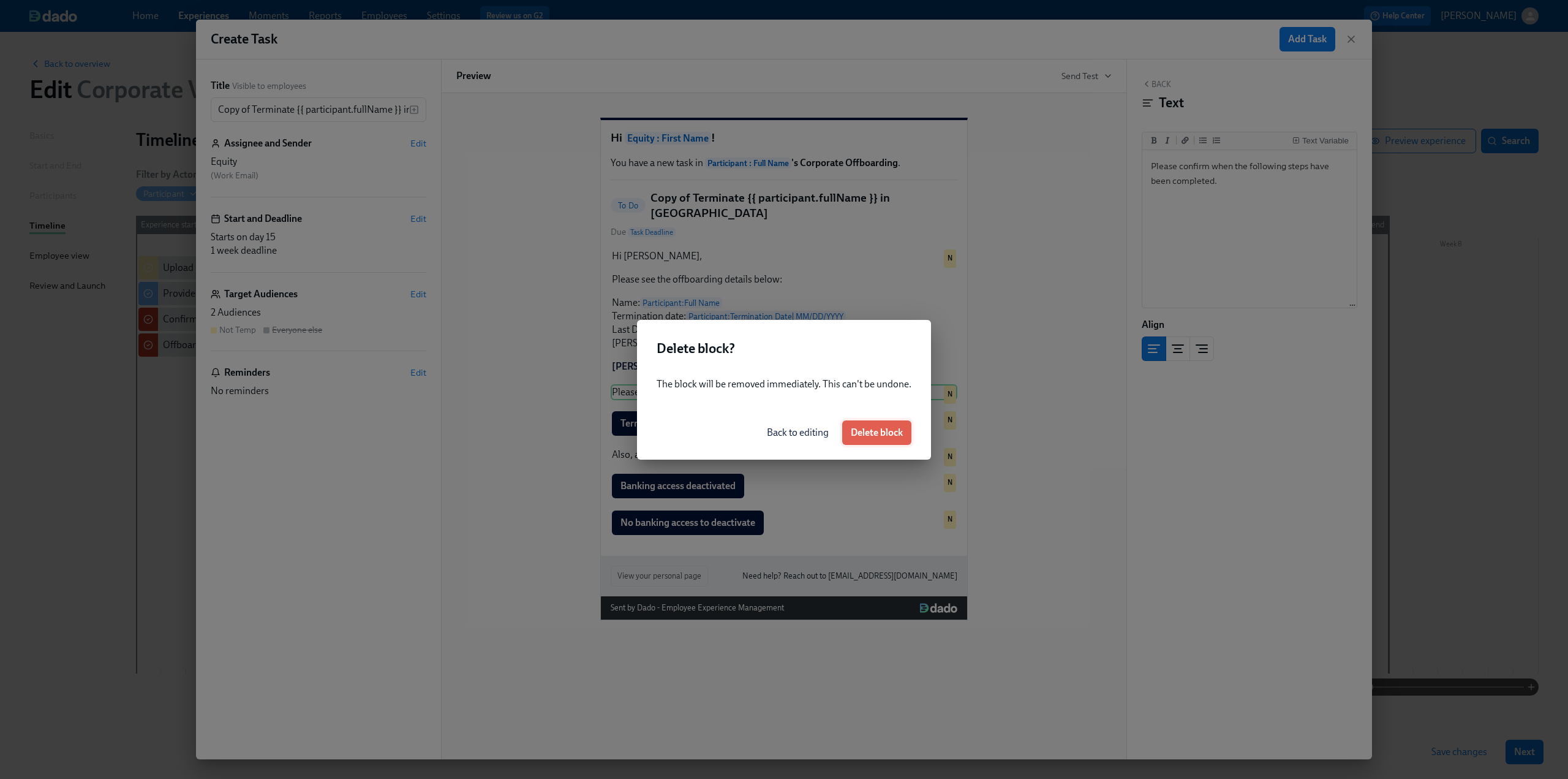
click at [895, 433] on span "Delete block" at bounding box center [876, 433] width 52 height 12
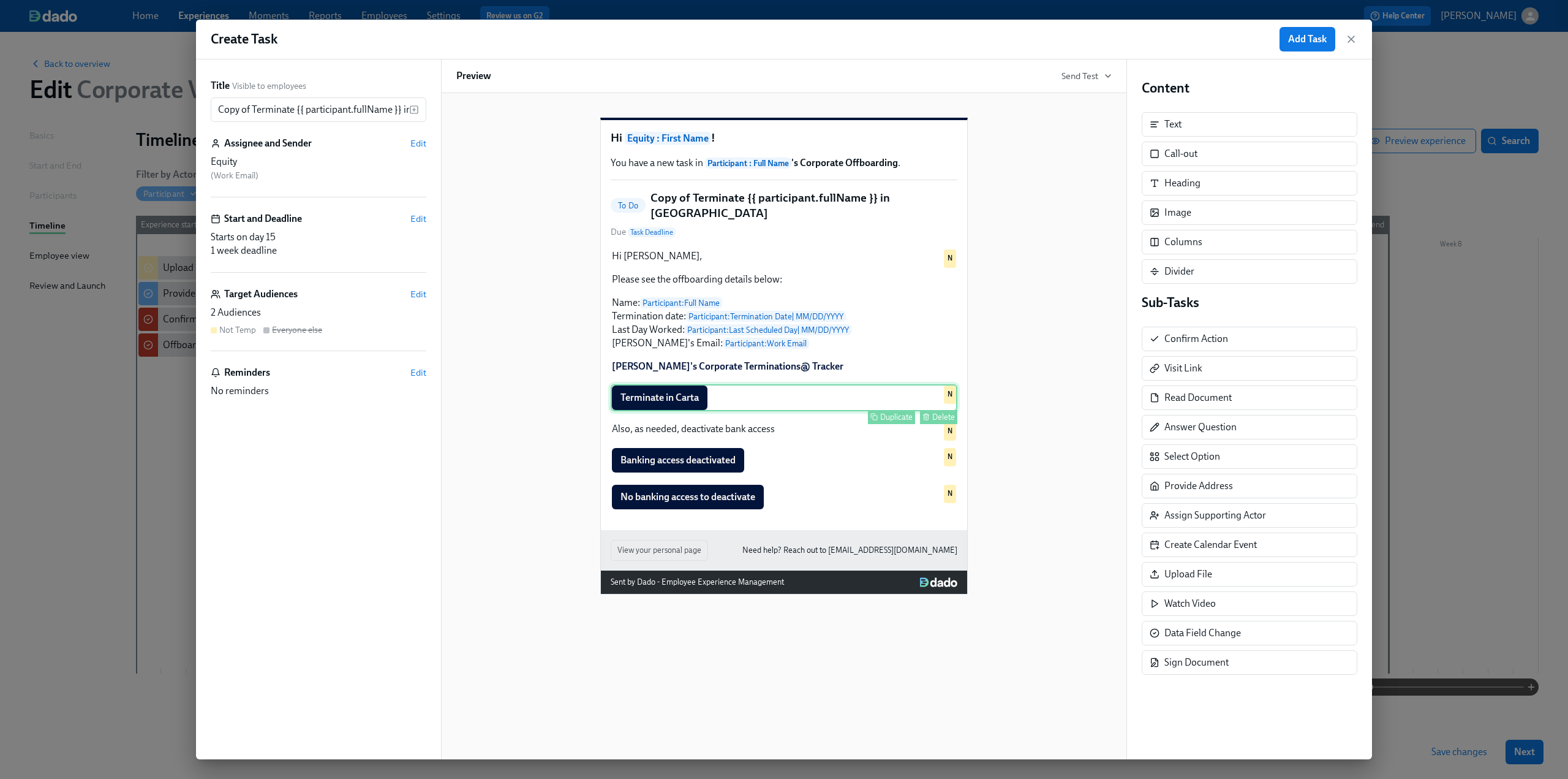
click at [934, 421] on div "Delete" at bounding box center [943, 417] width 23 height 9
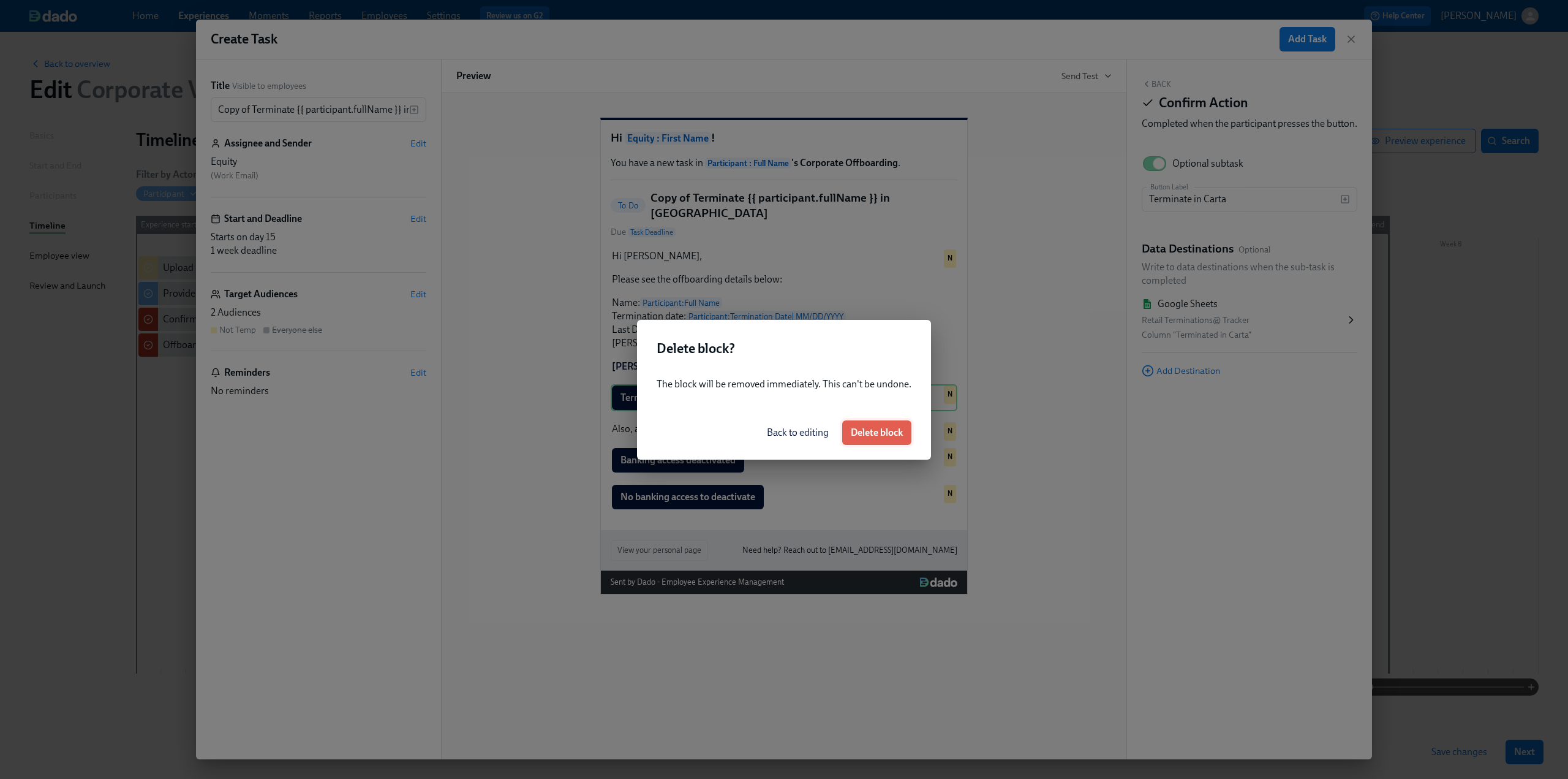
click at [897, 426] on span "Delete block" at bounding box center [876, 433] width 52 height 12
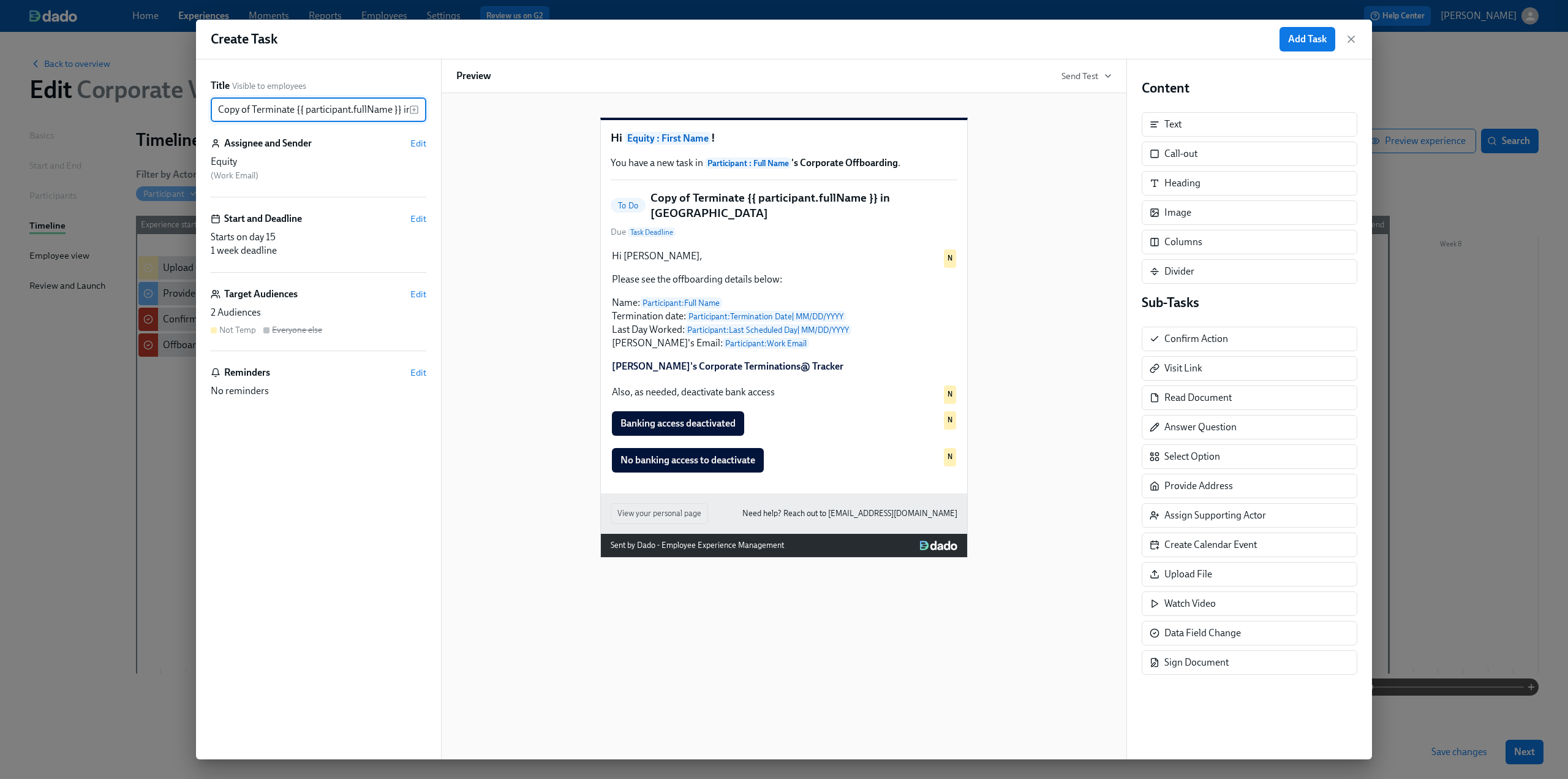
drag, startPoint x: 292, startPoint y: 112, endPoint x: 188, endPoint y: 112, distance: 104.0
click at [188, 112] on div "Create Task Add Task Title Visible to employees Copy of Terminate {{ participan…" at bounding box center [784, 389] width 1568 height 779
drag, startPoint x: 326, startPoint y: 106, endPoint x: 413, endPoint y: 110, distance: 87.1
click at [413, 110] on div "Deactivate Banking Access for {{ participant.fullName }} in Carta ​" at bounding box center [318, 110] width 216 height 25
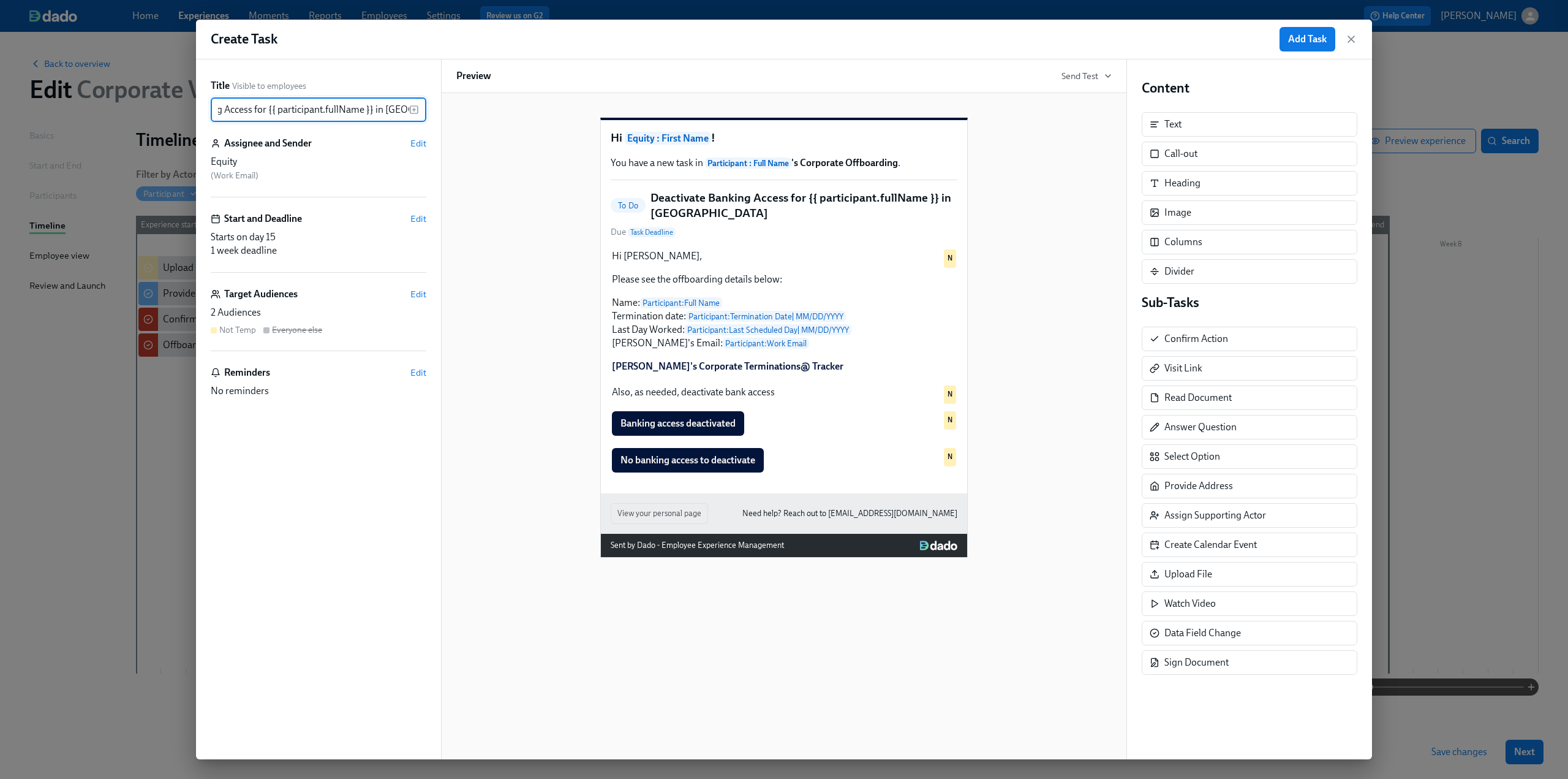
click at [379, 110] on input "Deactivate Banking Access for {{ participant.fullName }} in Carta" at bounding box center [310, 110] width 199 height 25
drag, startPoint x: 375, startPoint y: 110, endPoint x: 418, endPoint y: 116, distance: 43.4
click at [418, 116] on div "Deactivate Banking Access for {{ participant.fullName }} in Carta ​" at bounding box center [318, 110] width 216 height 25
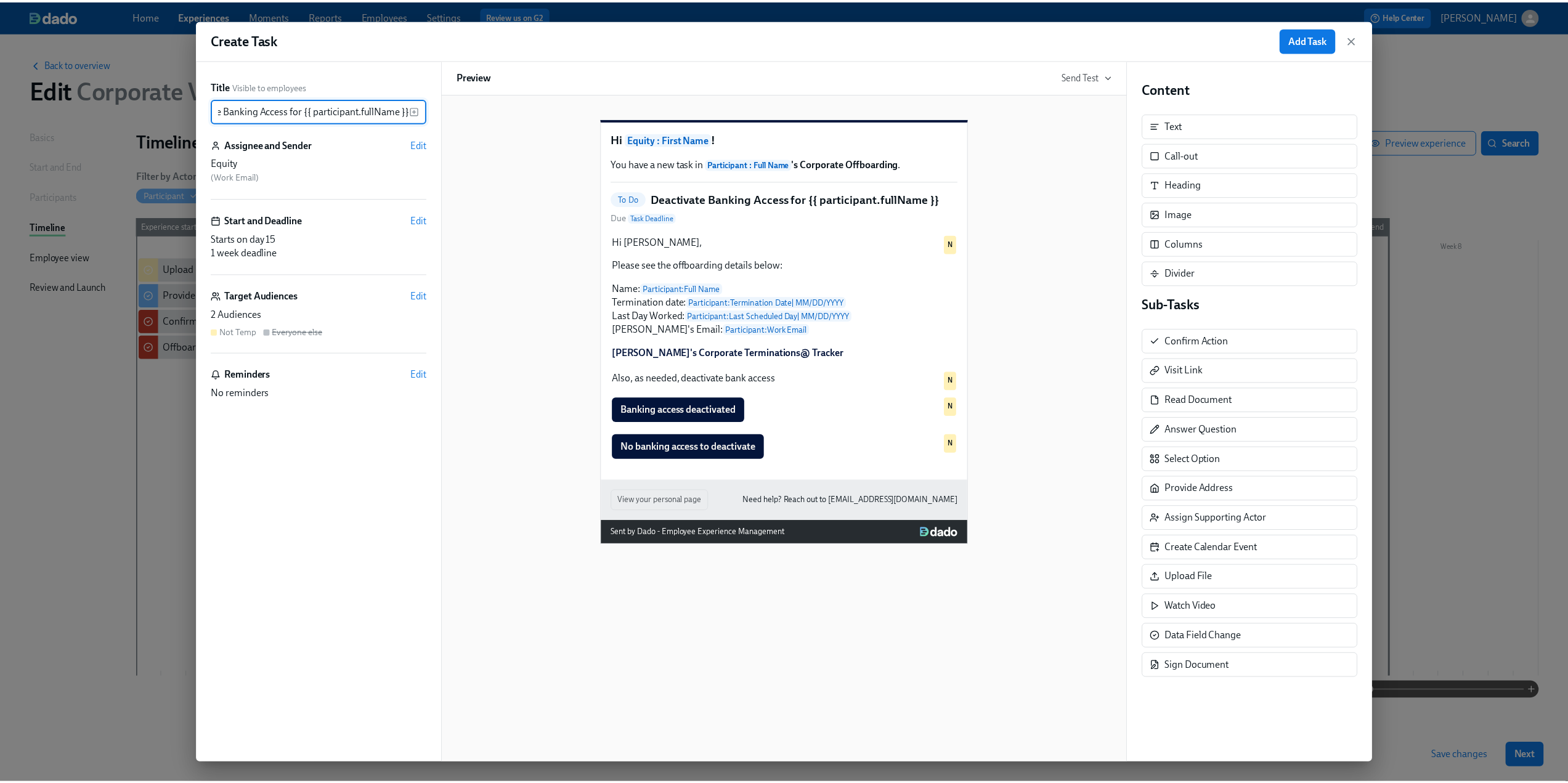
scroll to position [0, 41]
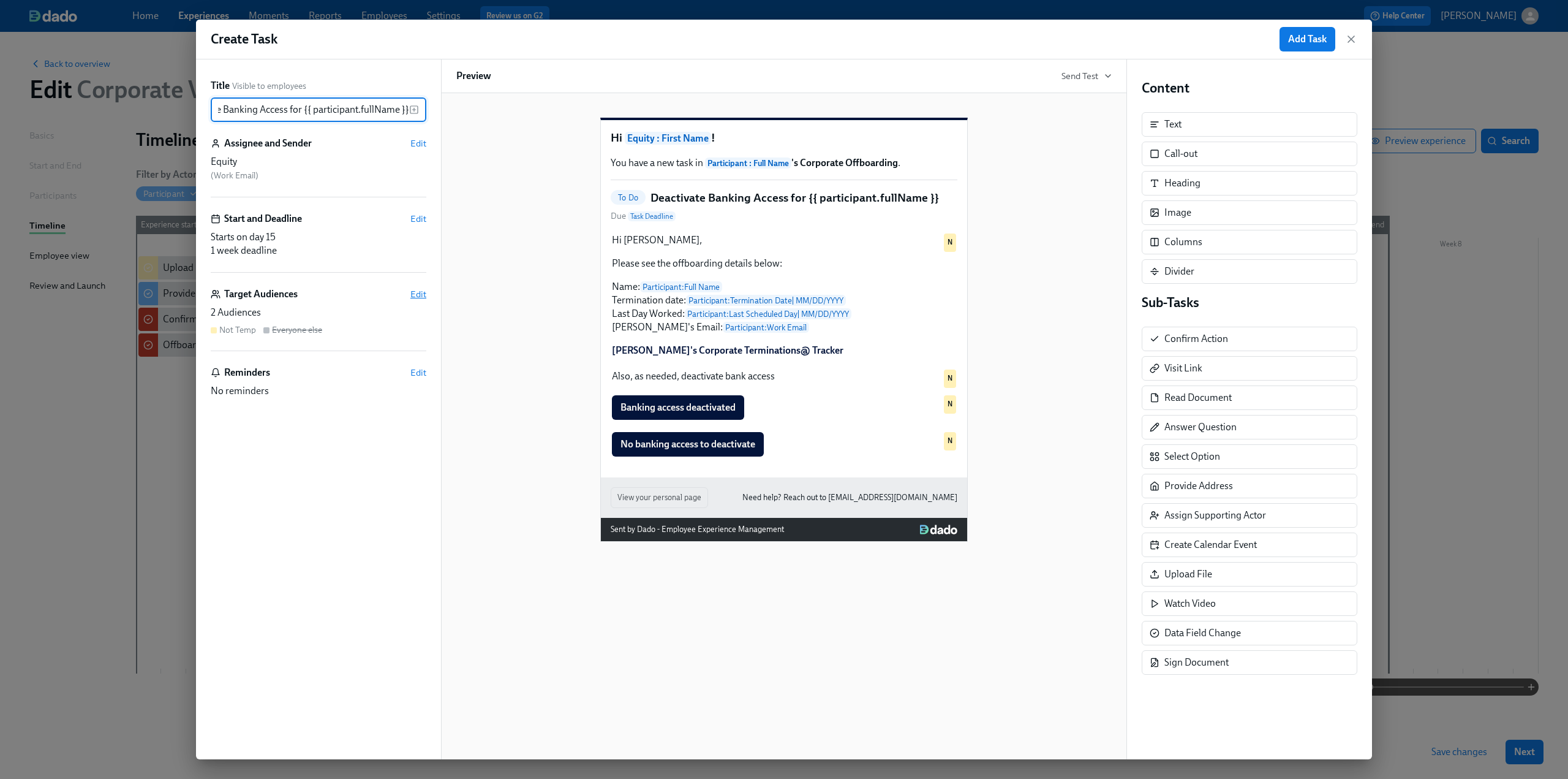
click at [419, 295] on span "Edit" at bounding box center [418, 294] width 16 height 12
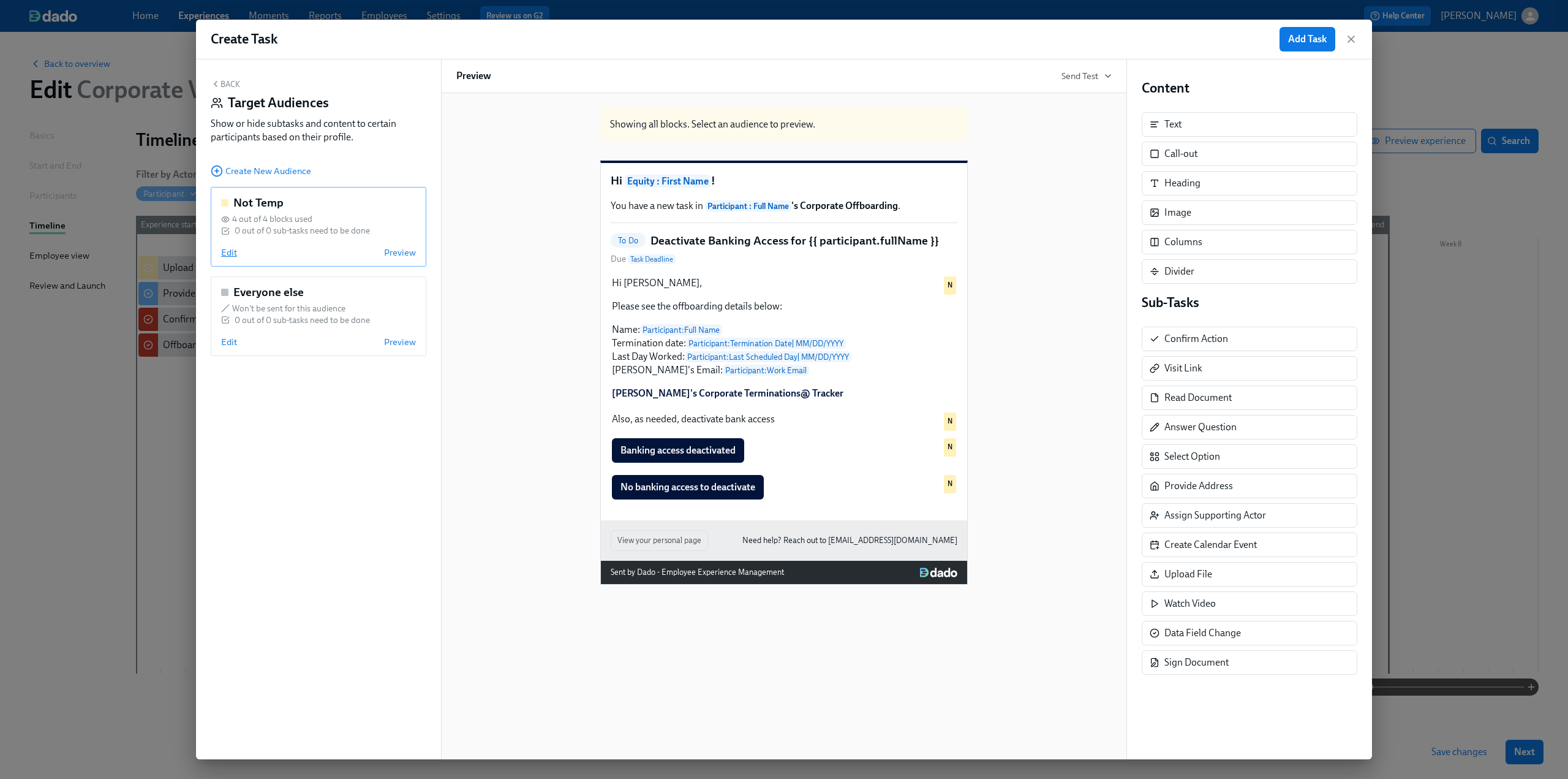
click at [234, 255] on span "Edit" at bounding box center [229, 253] width 16 height 12
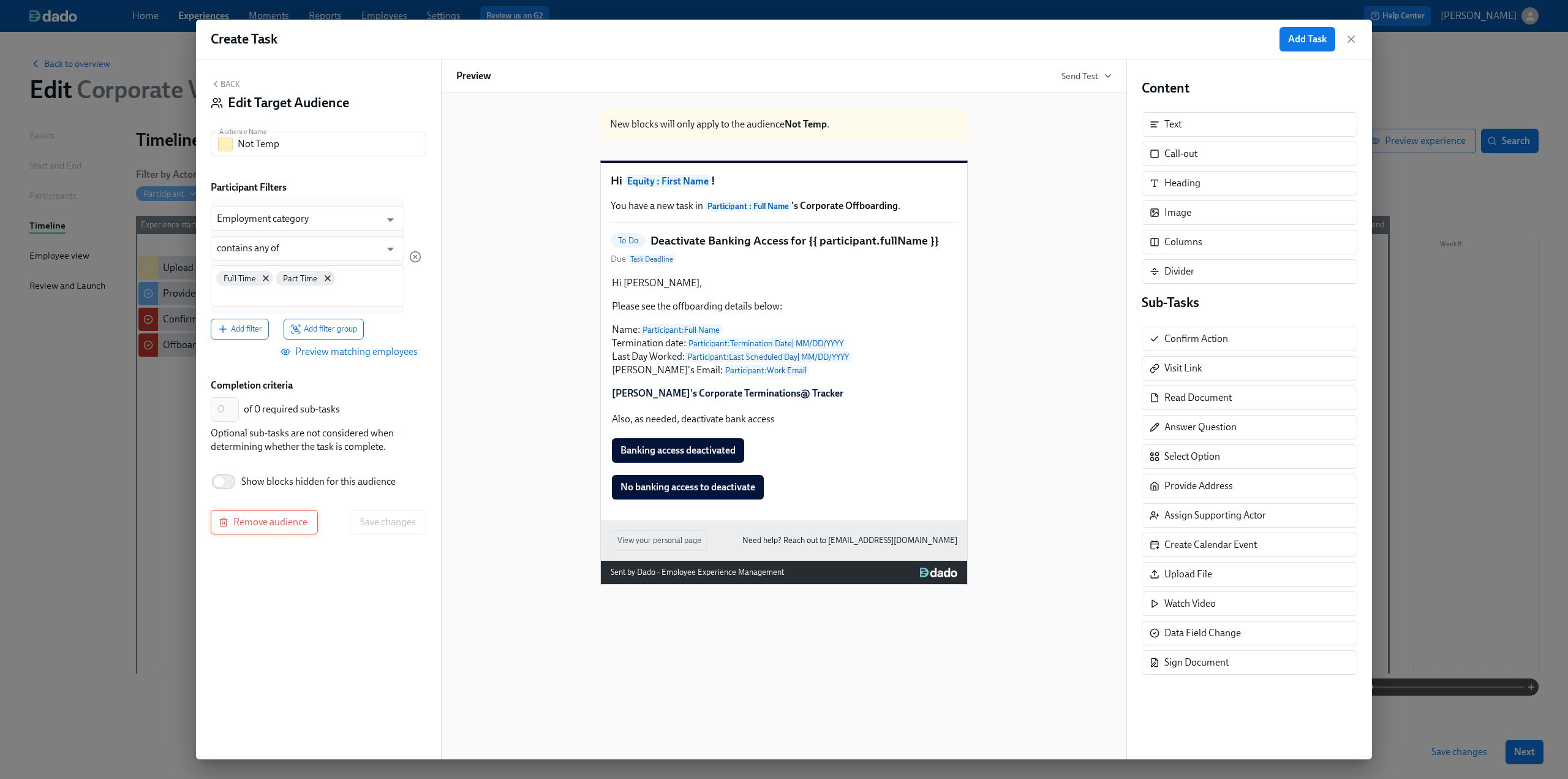
click at [255, 522] on span "Remove audience" at bounding box center [264, 522] width 86 height 12
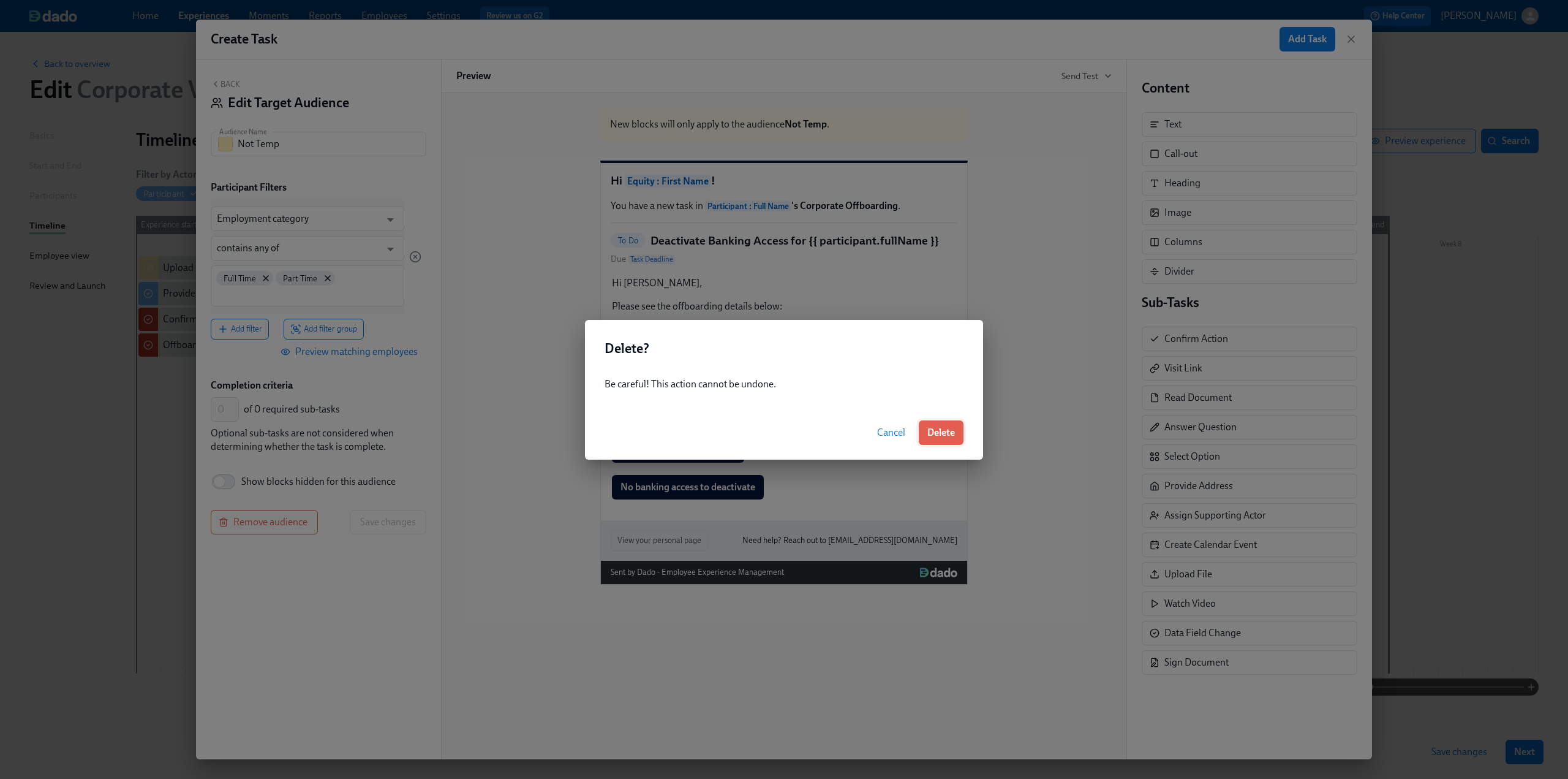
click at [938, 440] on button "Delete" at bounding box center [941, 433] width 45 height 25
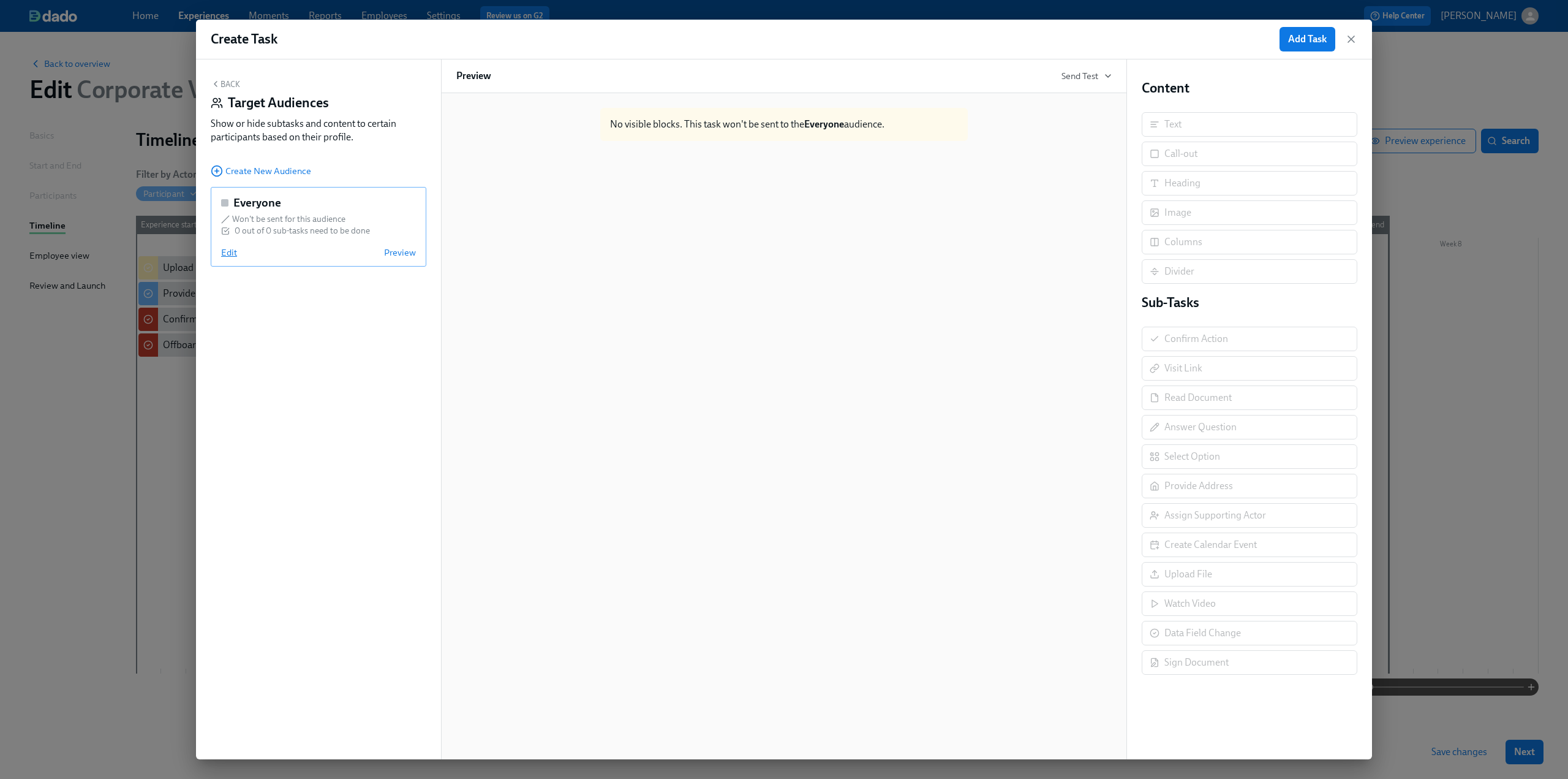
click at [232, 255] on span "Edit" at bounding box center [229, 253] width 16 height 12
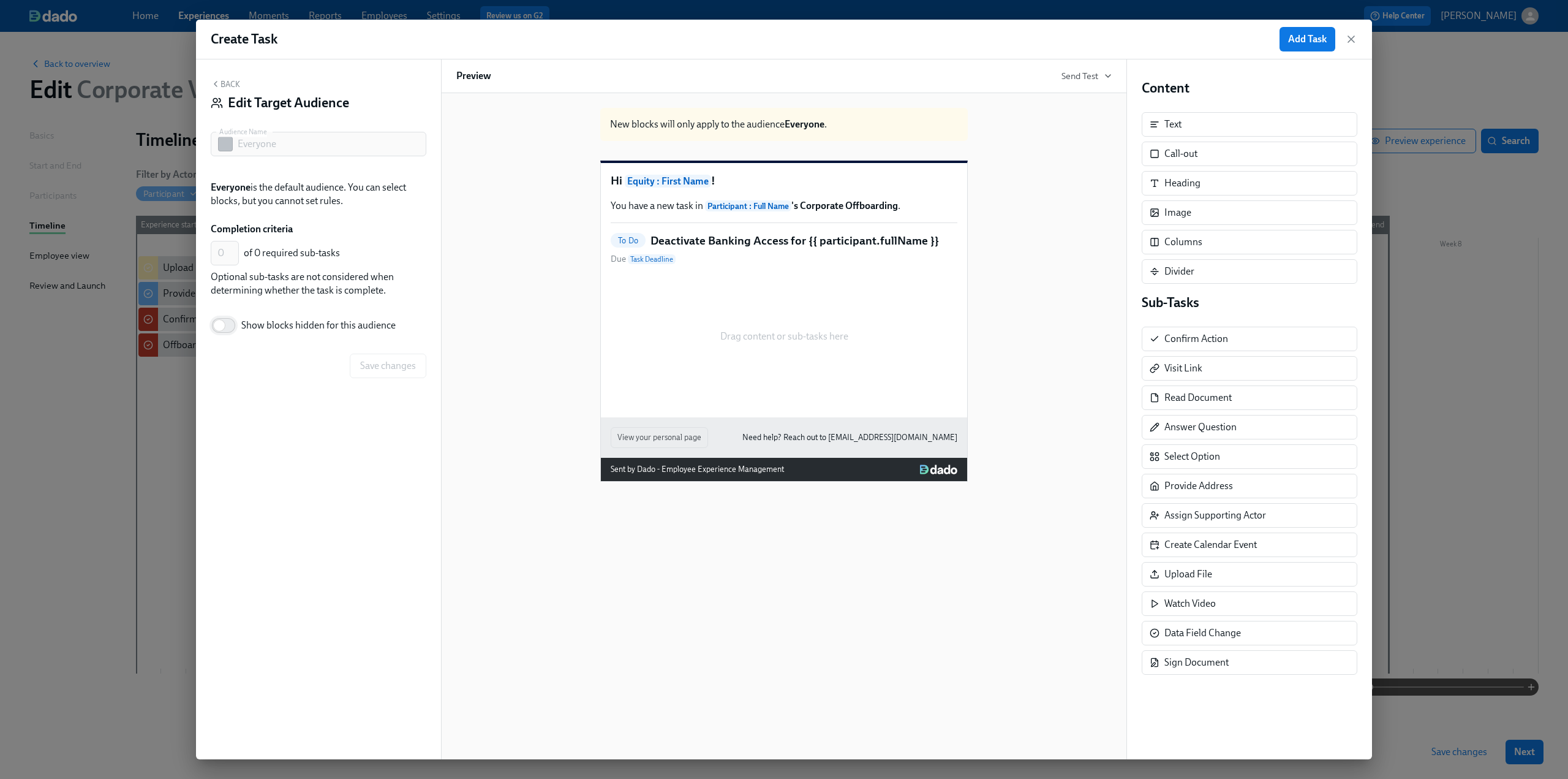
click at [232, 324] on input "Show blocks hidden for this audience" at bounding box center [219, 325] width 81 height 27
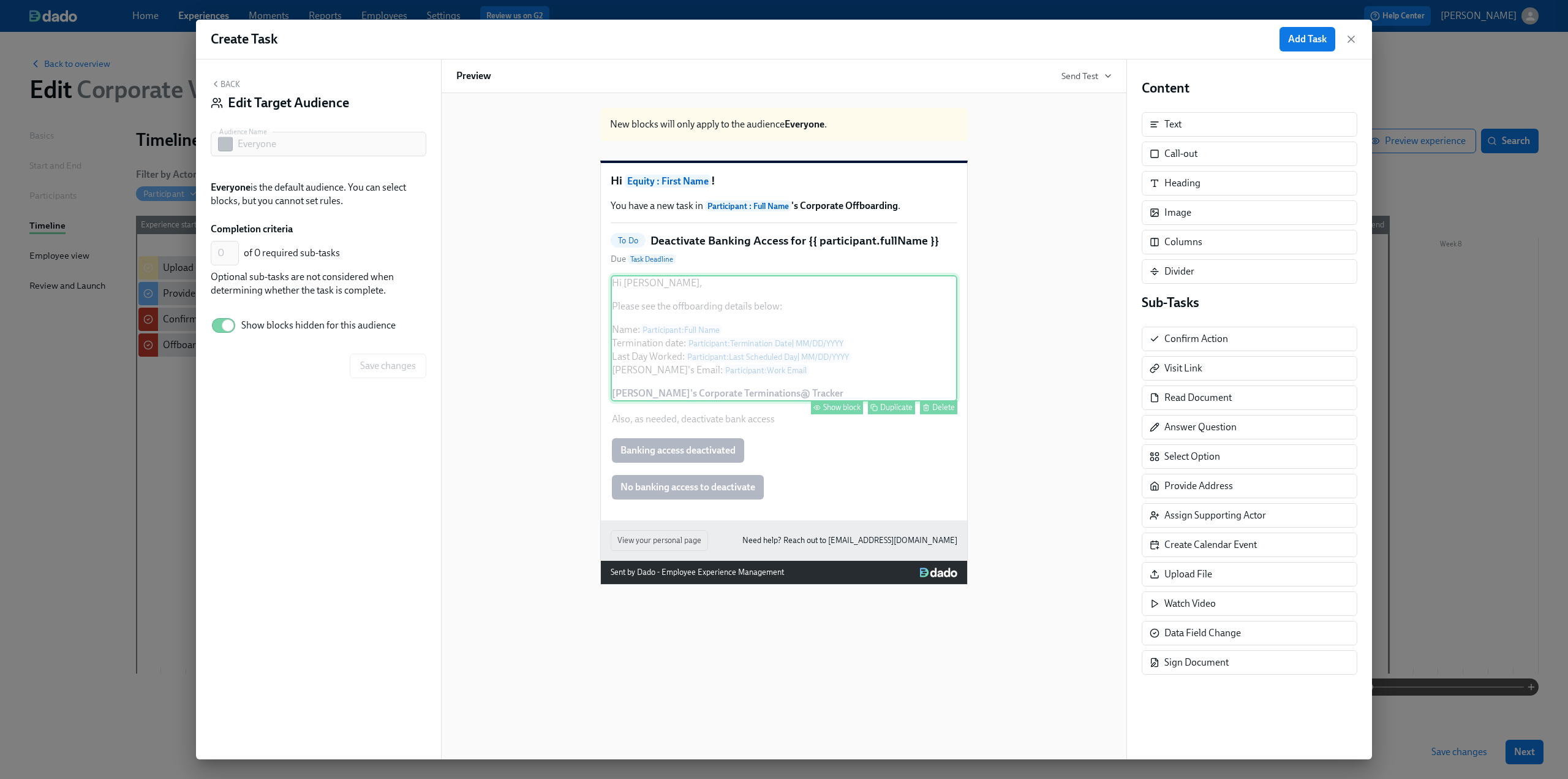
click at [850, 412] on div "Show block" at bounding box center [842, 406] width 37 height 9
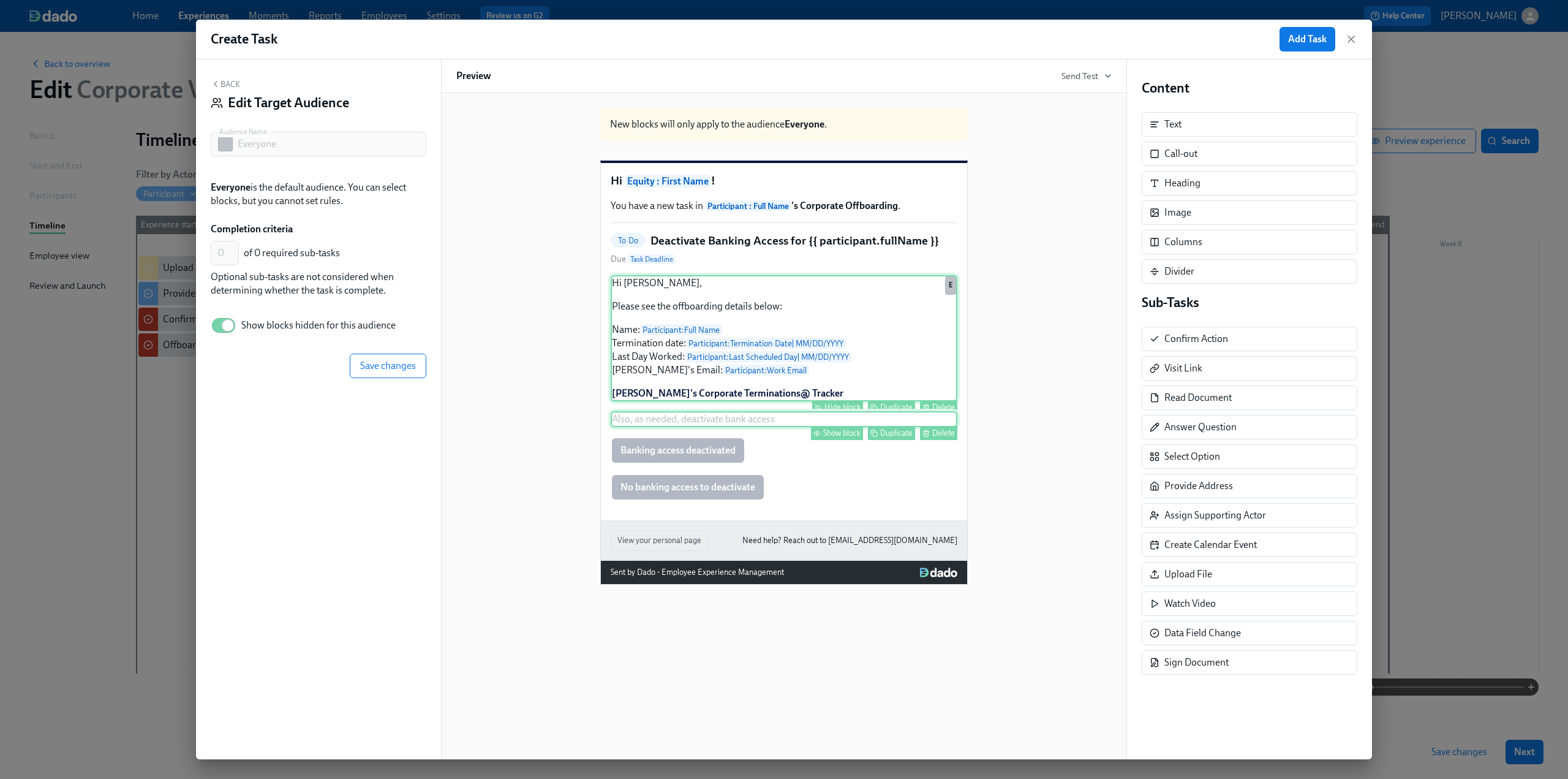
click at [855, 437] on div "Show block" at bounding box center [842, 433] width 37 height 9
click at [848, 511] on div "Show block" at bounding box center [842, 506] width 37 height 9
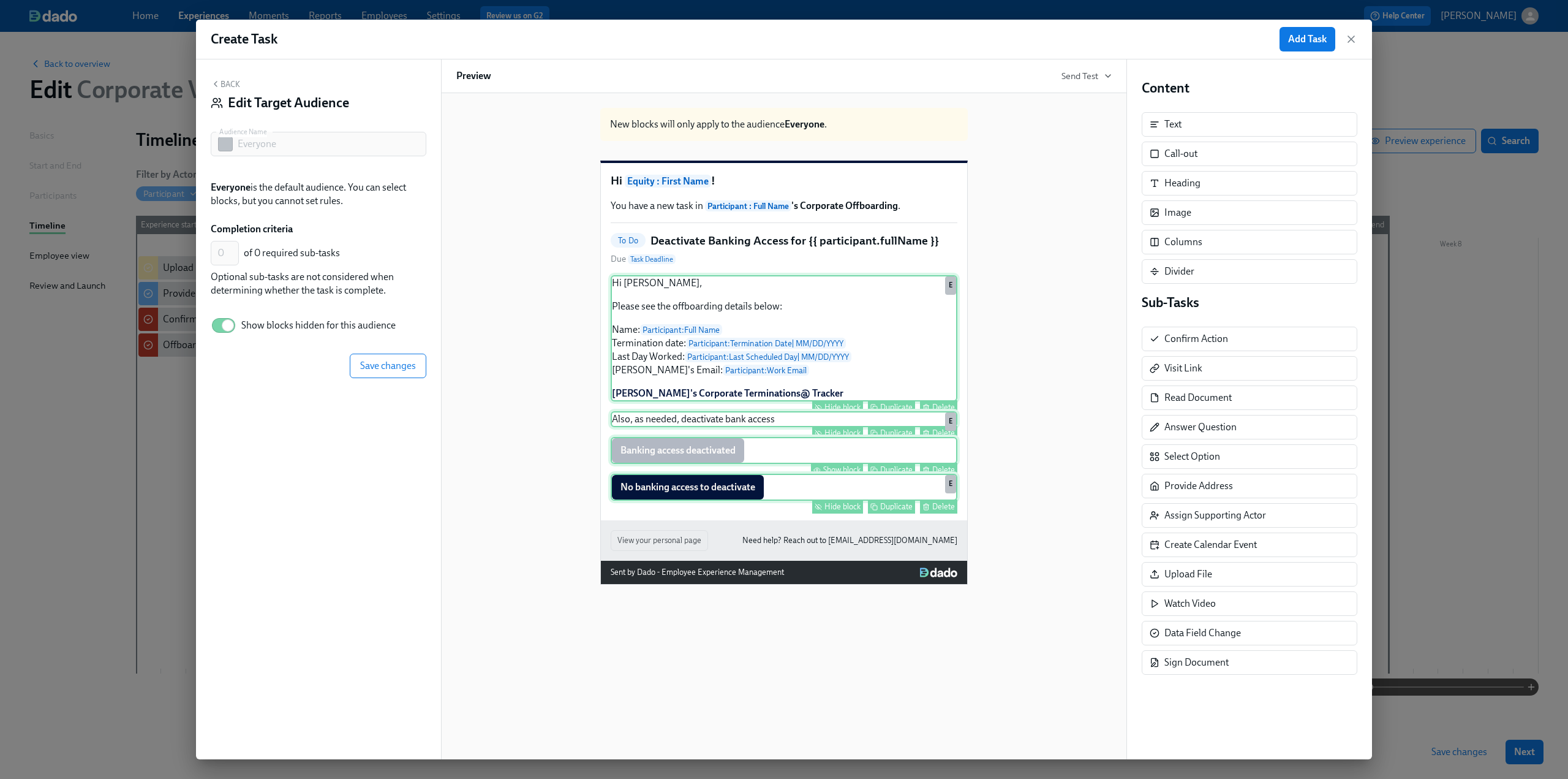
click at [860, 474] on div "Show block" at bounding box center [842, 469] width 37 height 9
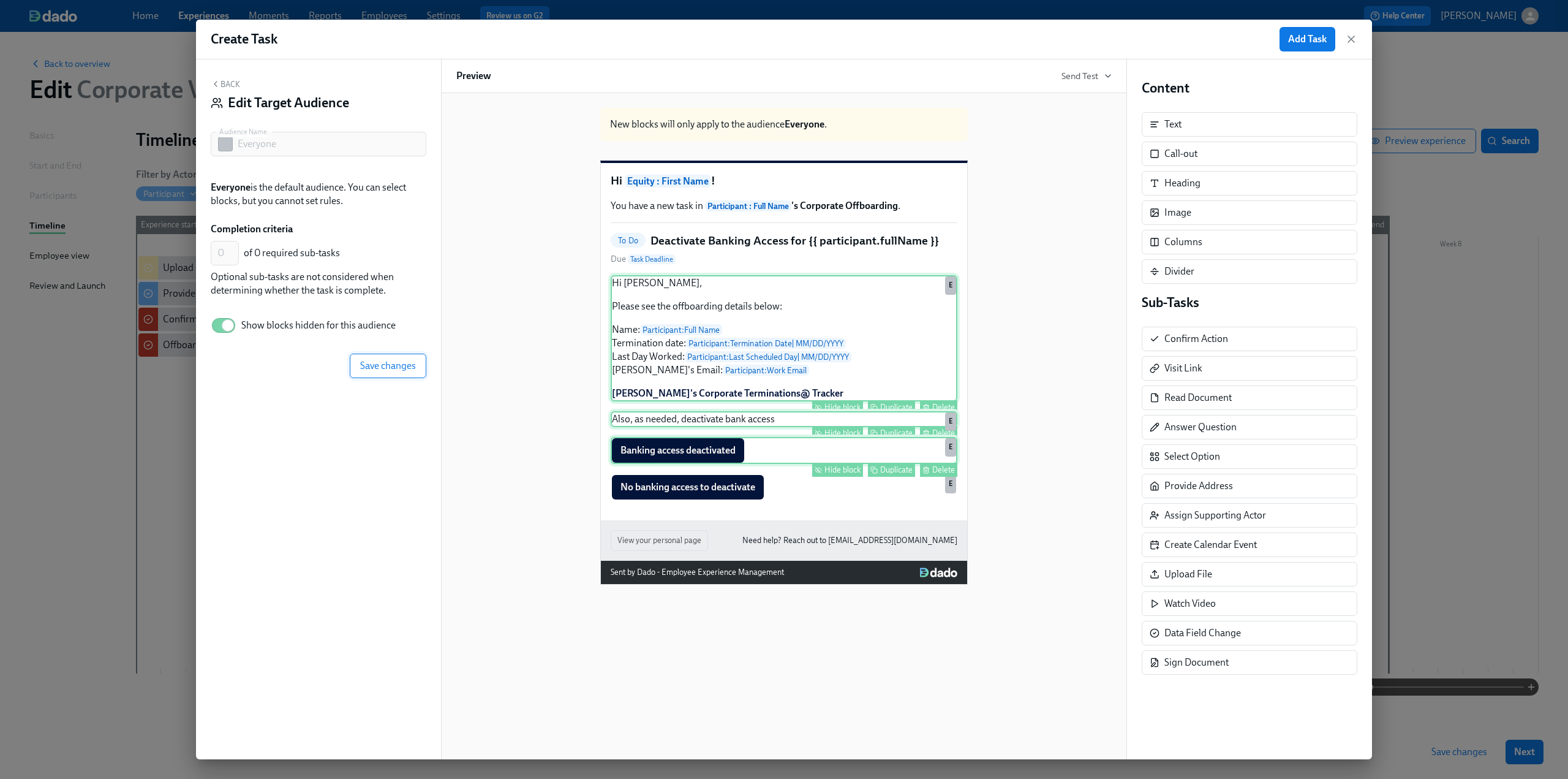
click at [397, 363] on span "Save changes" at bounding box center [388, 366] width 56 height 12
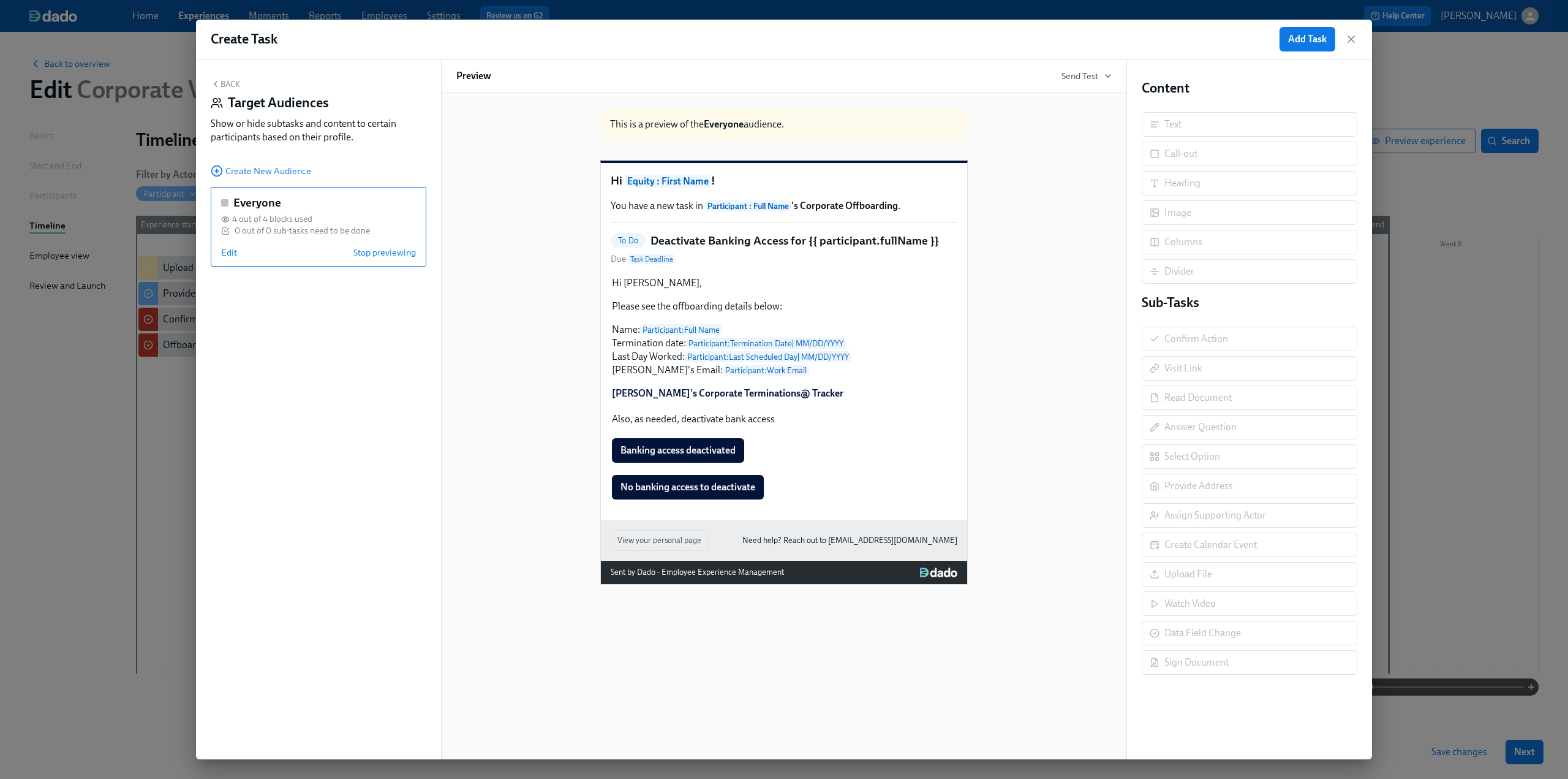
click at [227, 84] on button "Back" at bounding box center [225, 84] width 30 height 10
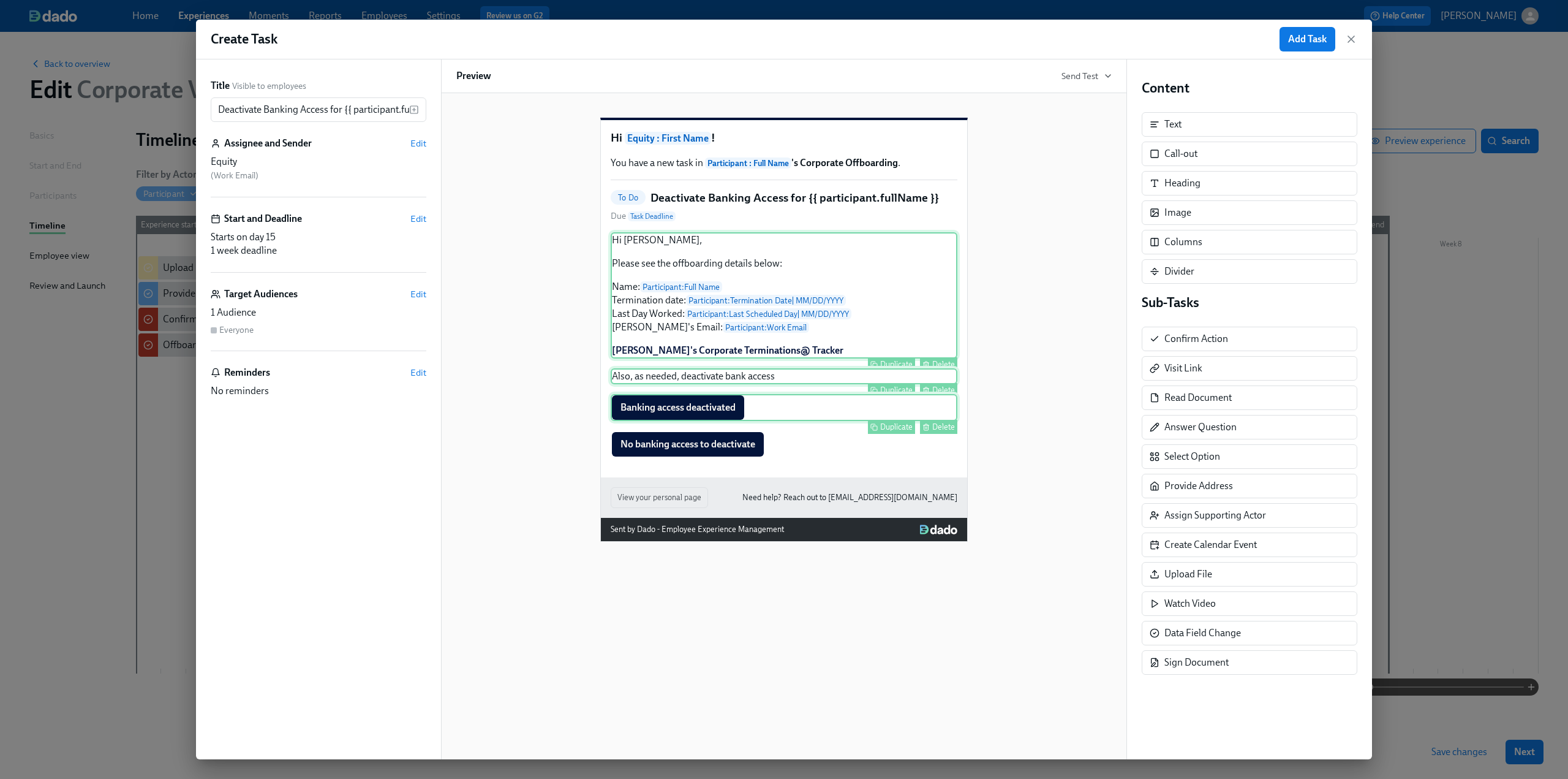
click at [659, 384] on div "Also, as needed, deactivate bank access Duplicate Delete" at bounding box center [784, 376] width 347 height 16
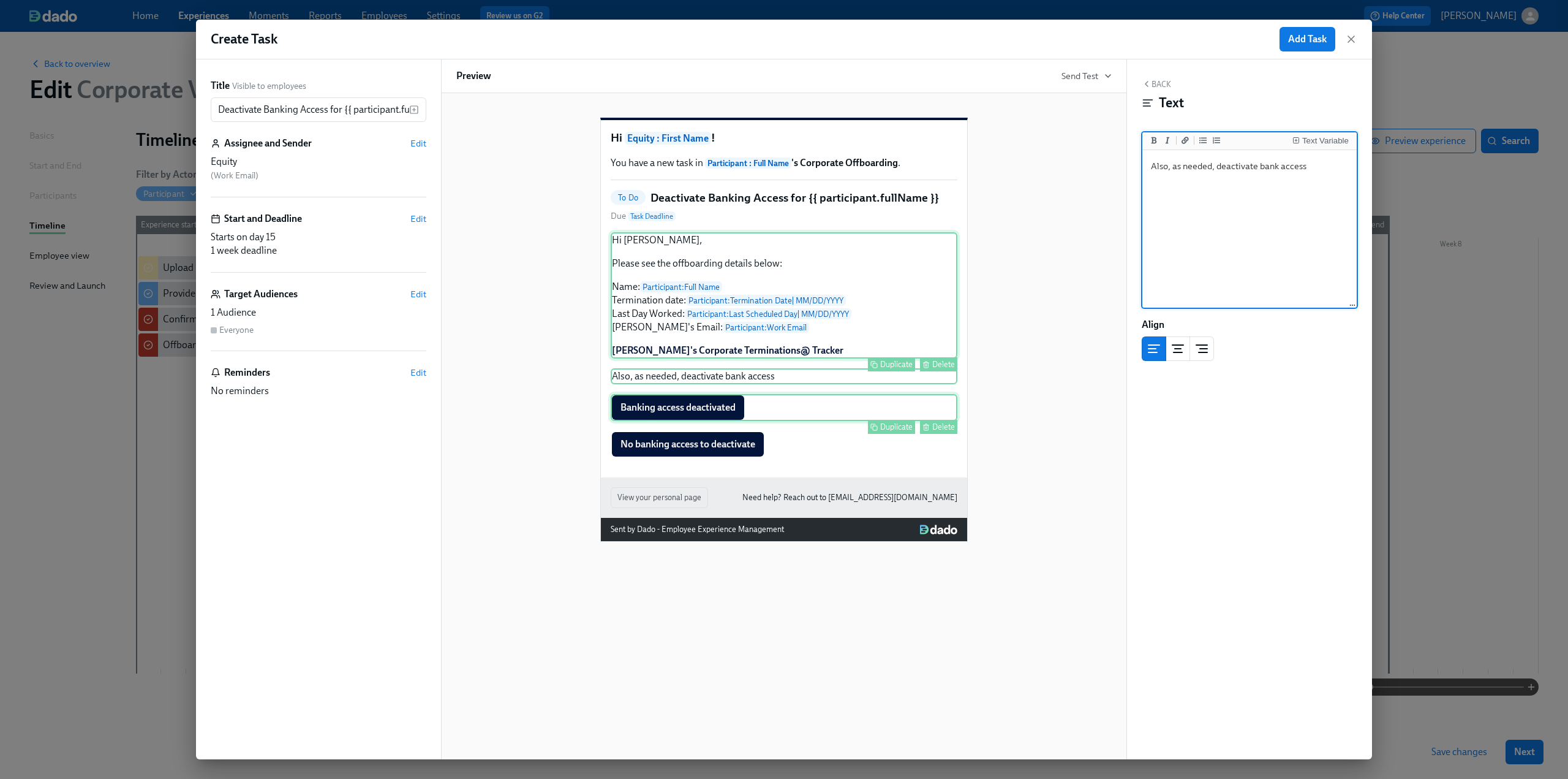
drag, startPoint x: 1175, startPoint y: 170, endPoint x: 1129, endPoint y: 168, distance: 46.0
click at [1129, 168] on div "Back Text Text Variable Also, as needed, deactivate bank access Also, as needed…" at bounding box center [1249, 409] width 245 height 700
click at [1307, 170] on textarea "As needed, deactivate bank access" at bounding box center [1250, 229] width 210 height 154
click at [1293, 41] on span "Add Task" at bounding box center [1307, 39] width 39 height 12
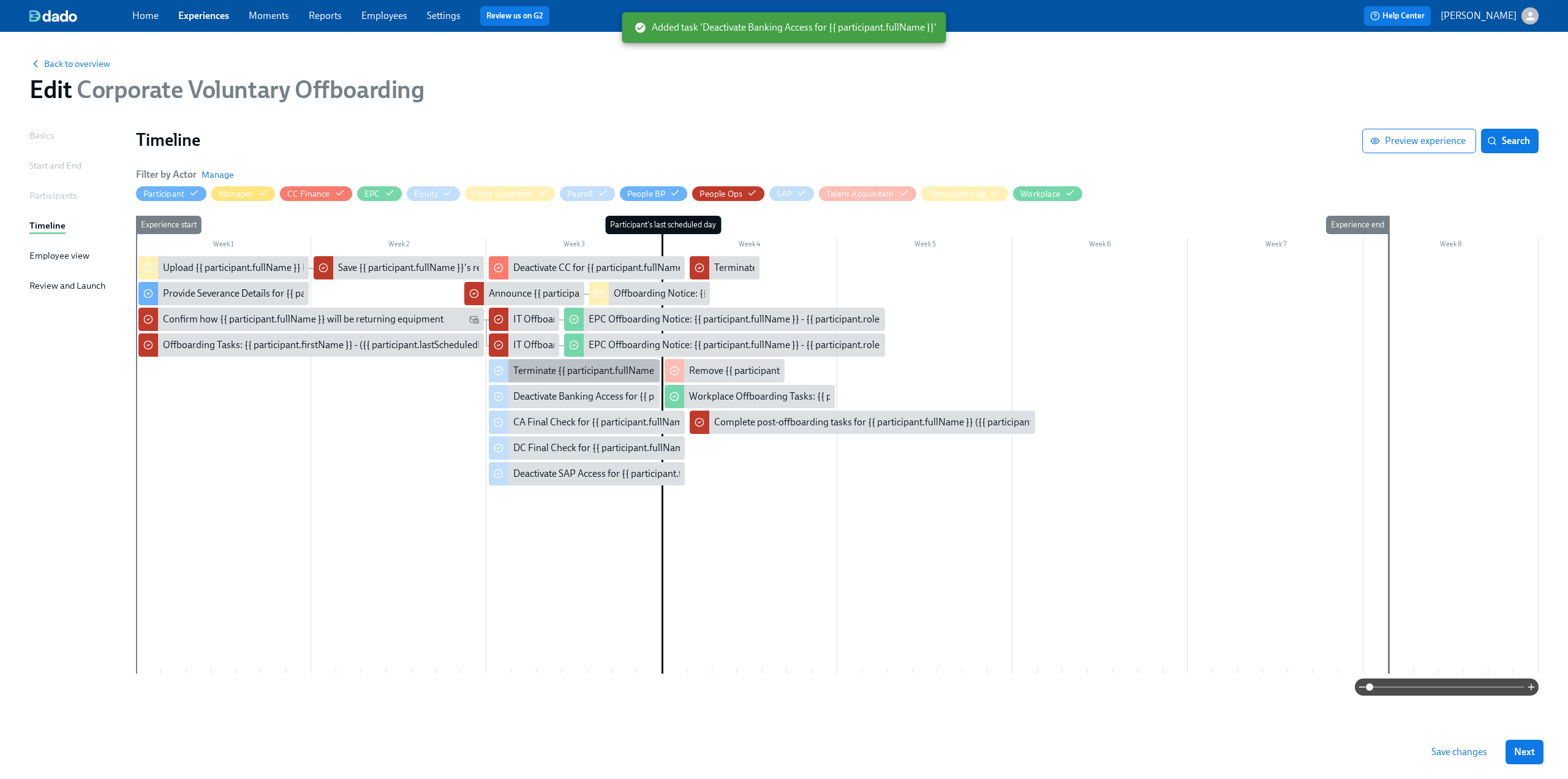
click at [545, 374] on div "Terminate {{ participant.fullName }} in Carta" at bounding box center [642, 371] width 257 height 14
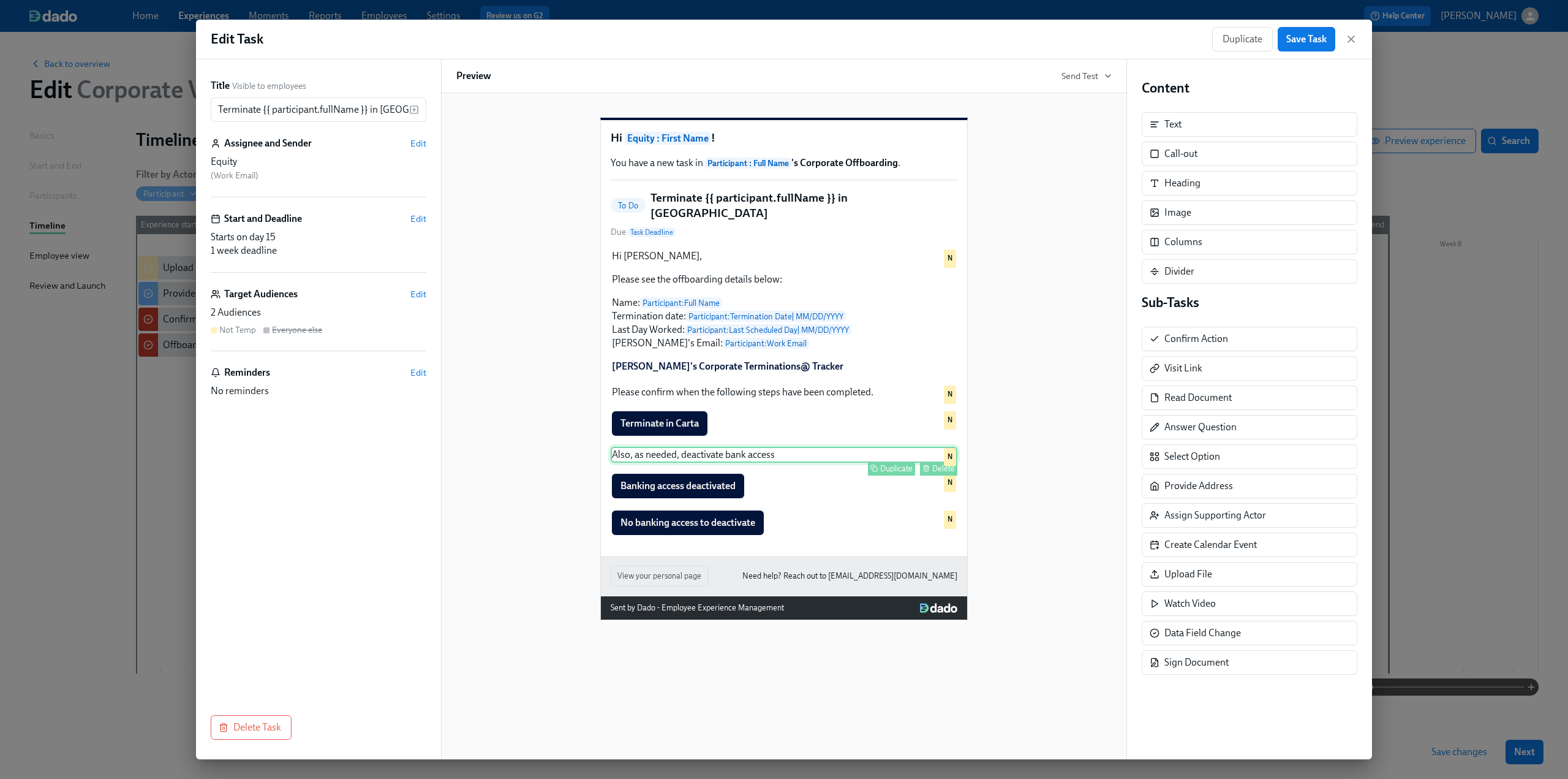
click at [932, 472] on button "Delete" at bounding box center [939, 469] width 37 height 14
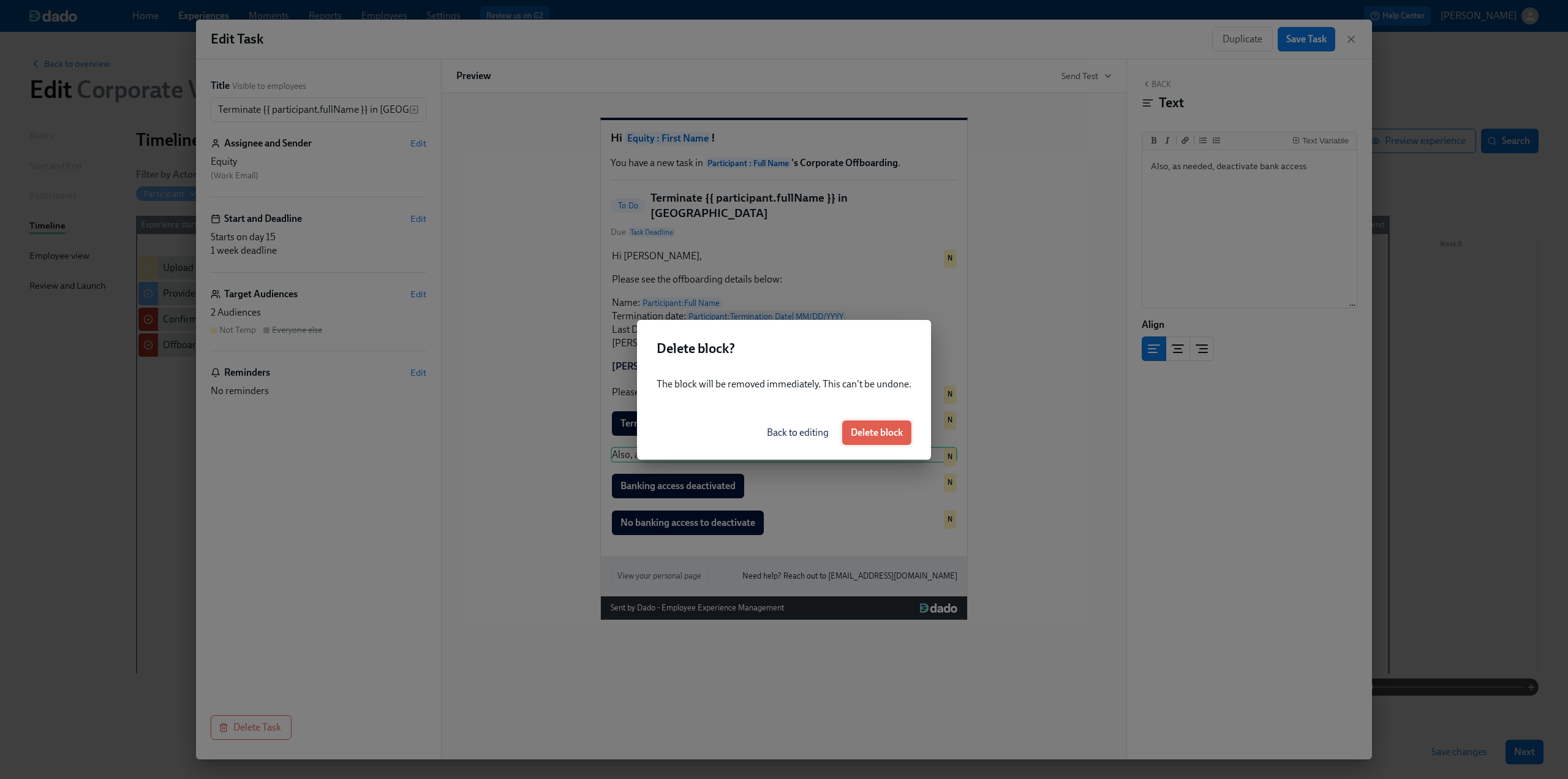
click at [889, 435] on span "Delete block" at bounding box center [876, 433] width 52 height 12
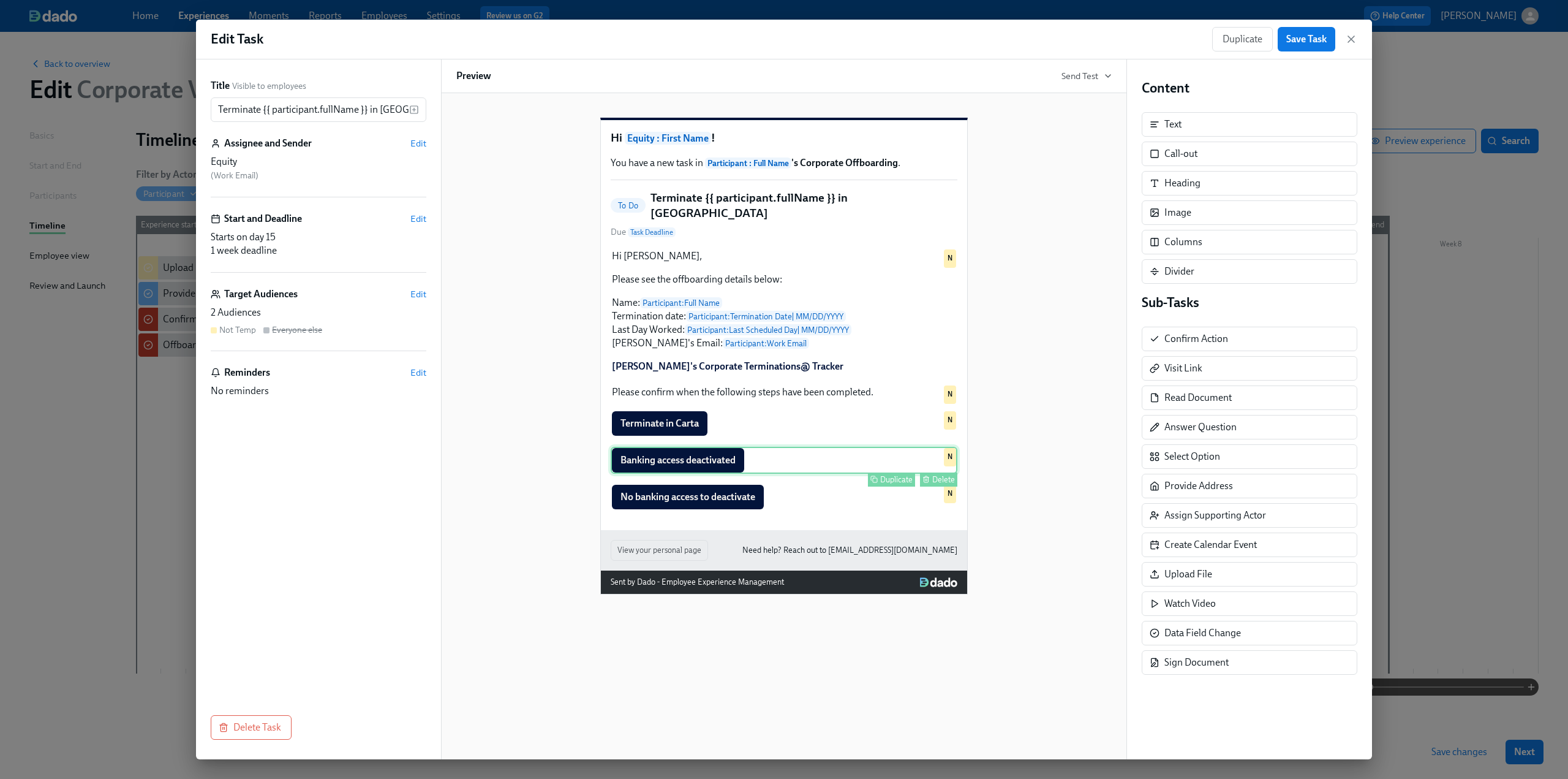
click at [937, 482] on div "Delete" at bounding box center [943, 479] width 23 height 9
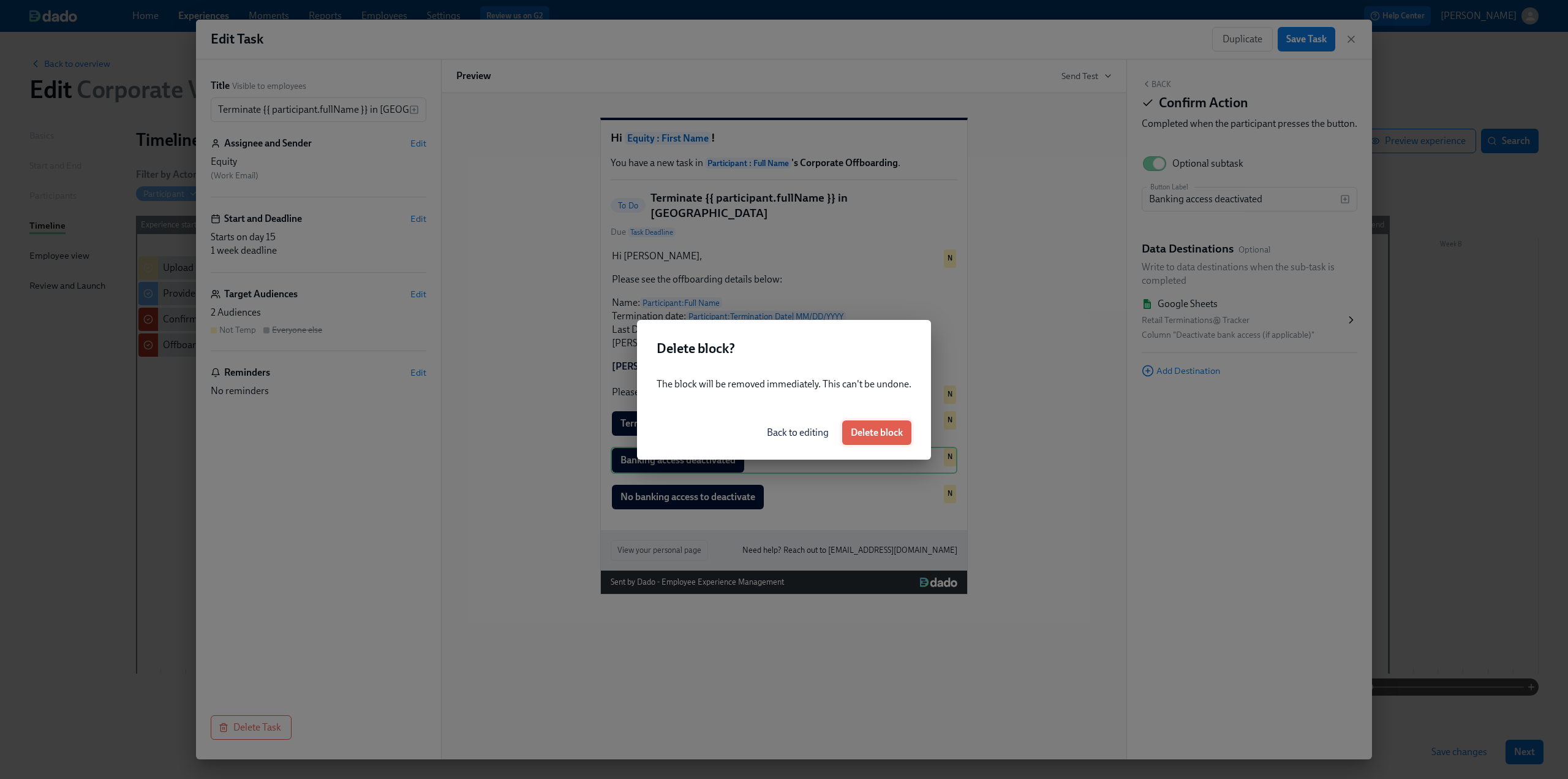
click at [889, 431] on span "Delete block" at bounding box center [876, 433] width 52 height 12
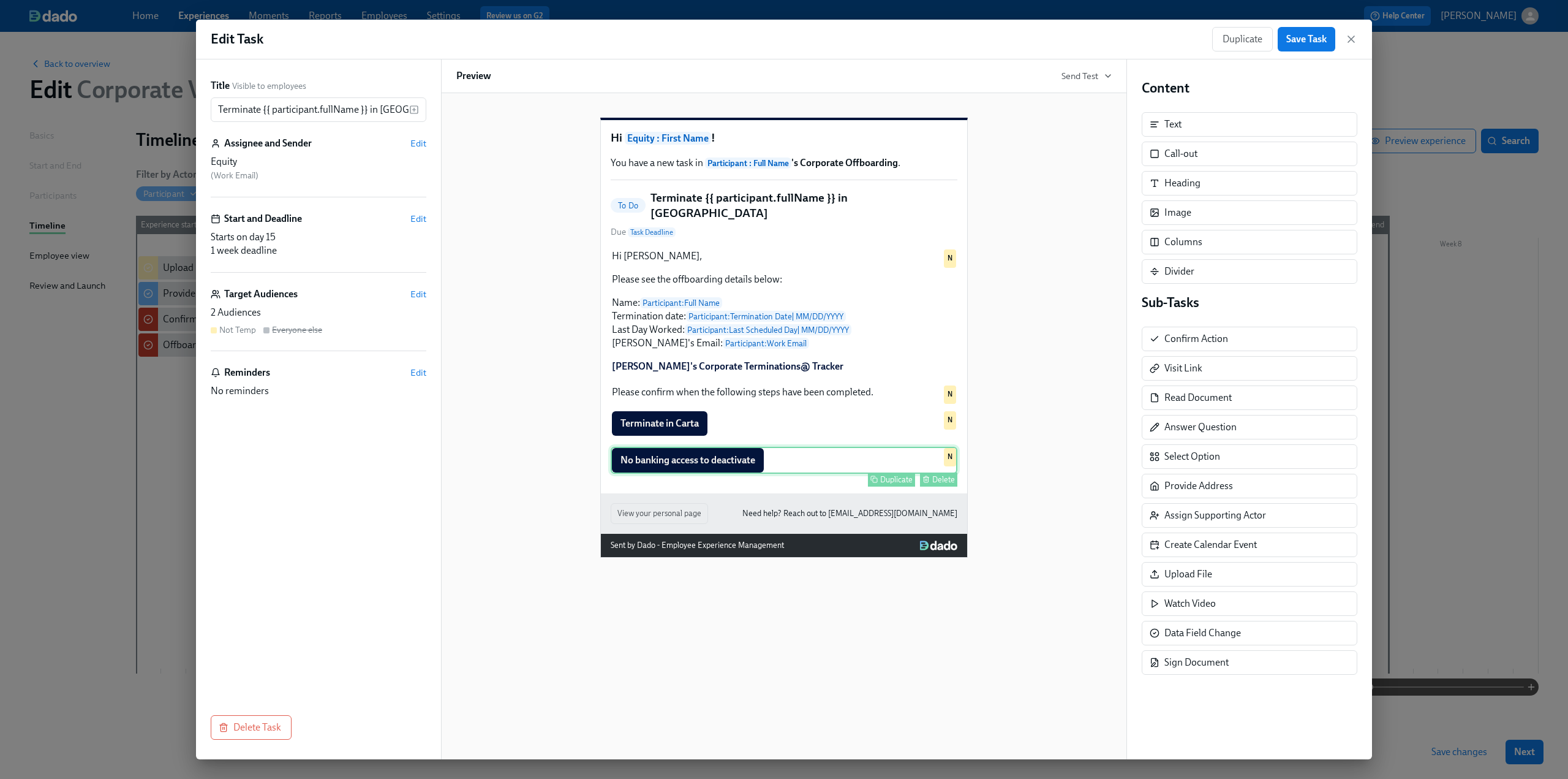
click at [939, 484] on div "Delete" at bounding box center [943, 479] width 23 height 9
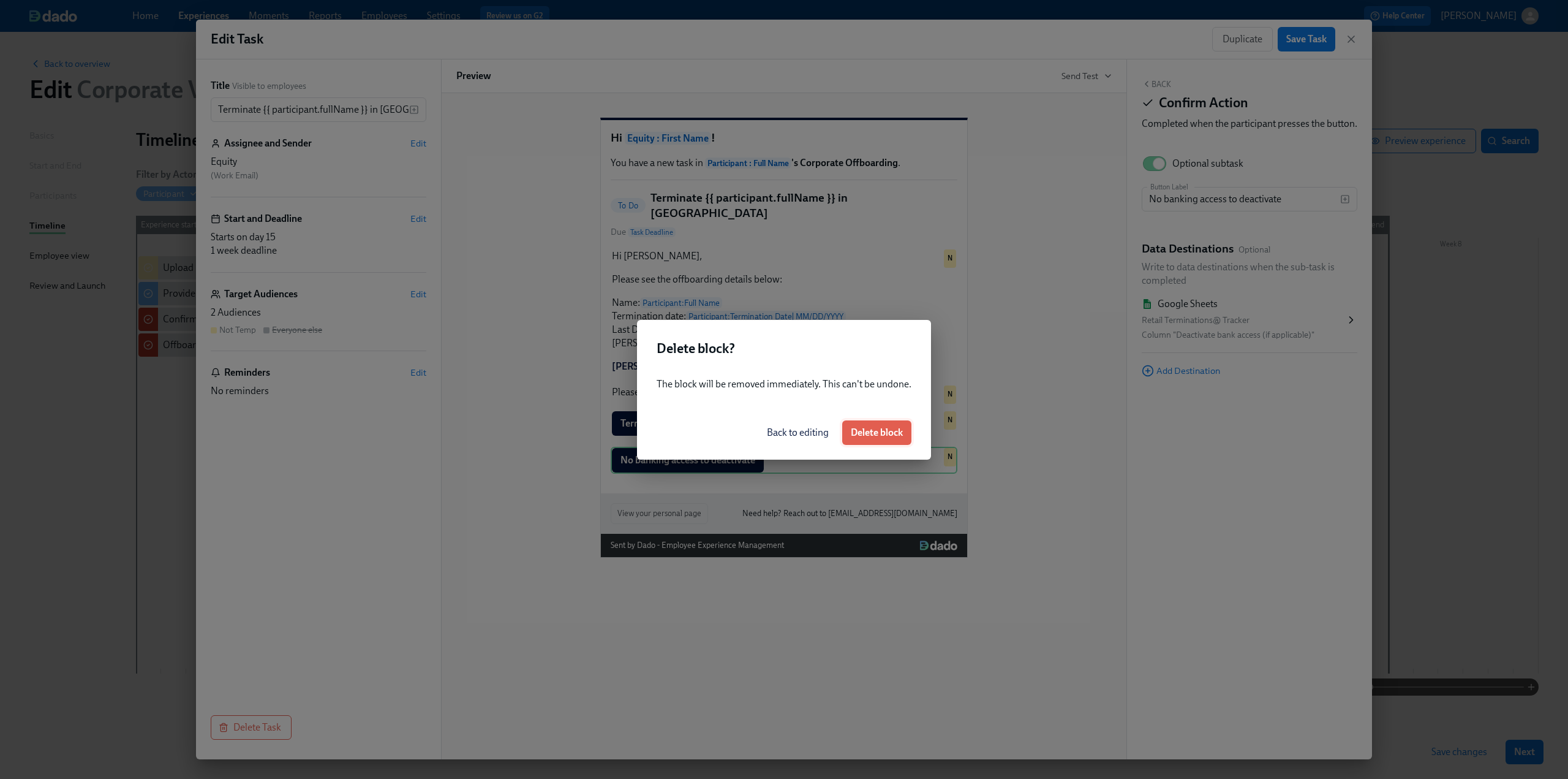
click at [895, 431] on span "Delete block" at bounding box center [876, 433] width 52 height 12
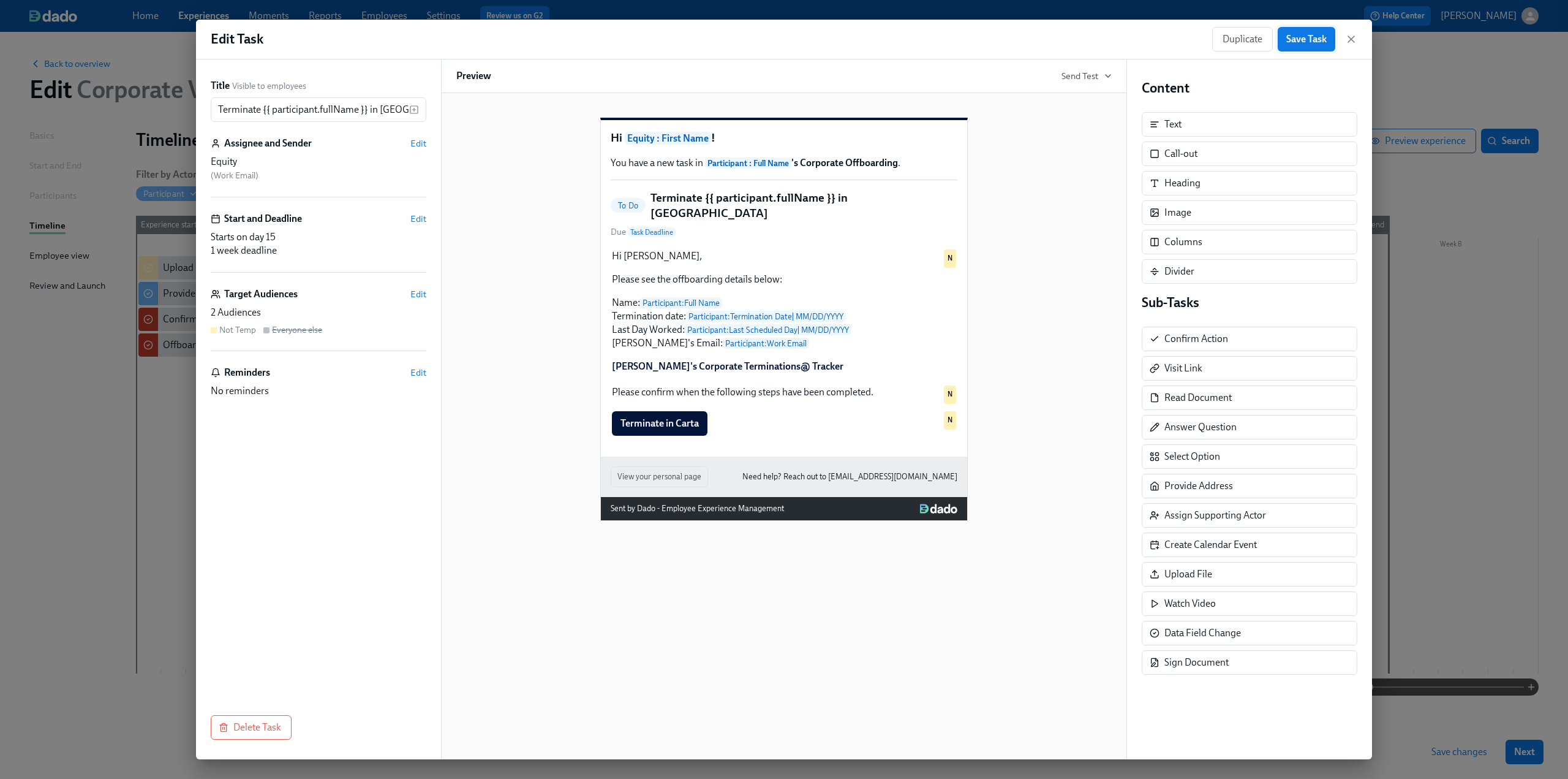
click at [1290, 42] on span "Save Task" at bounding box center [1307, 39] width 41 height 12
click at [1353, 36] on icon "button" at bounding box center [1351, 39] width 12 height 12
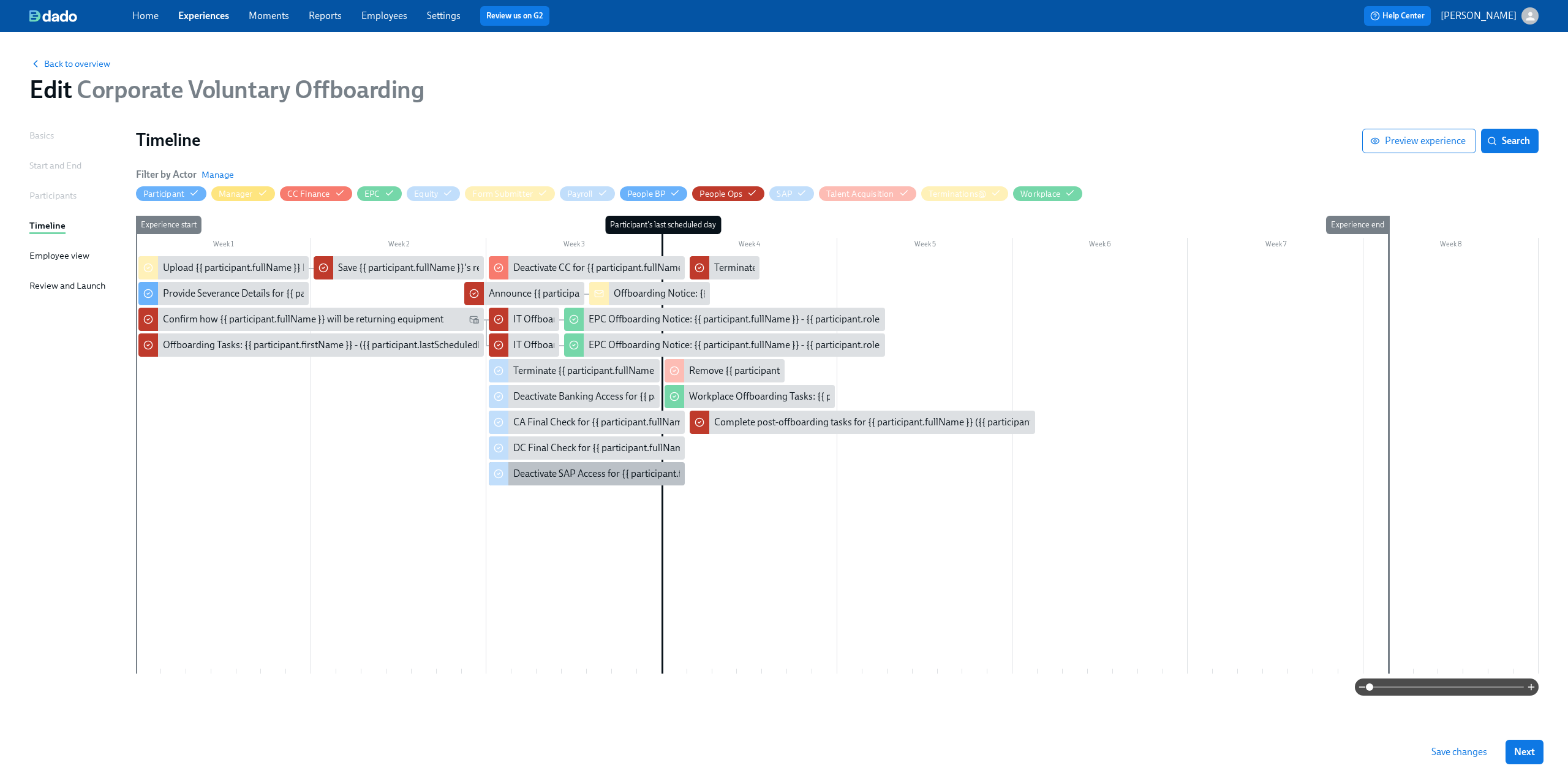
click at [591, 471] on div "Deactivate SAP Access for {{ participant.fullName }" at bounding box center [618, 474] width 210 height 14
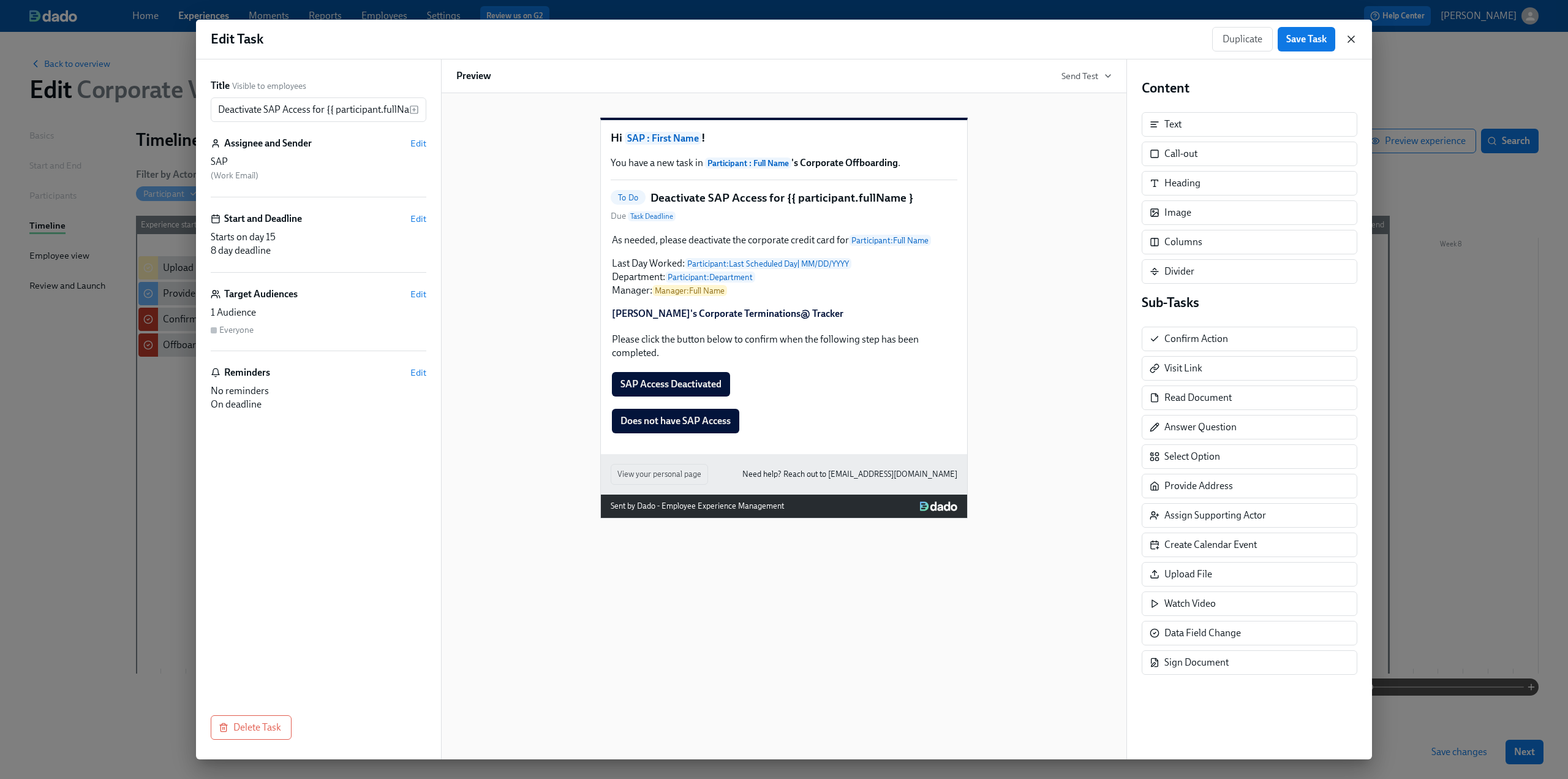
click at [1352, 37] on icon "button" at bounding box center [1351, 39] width 6 height 6
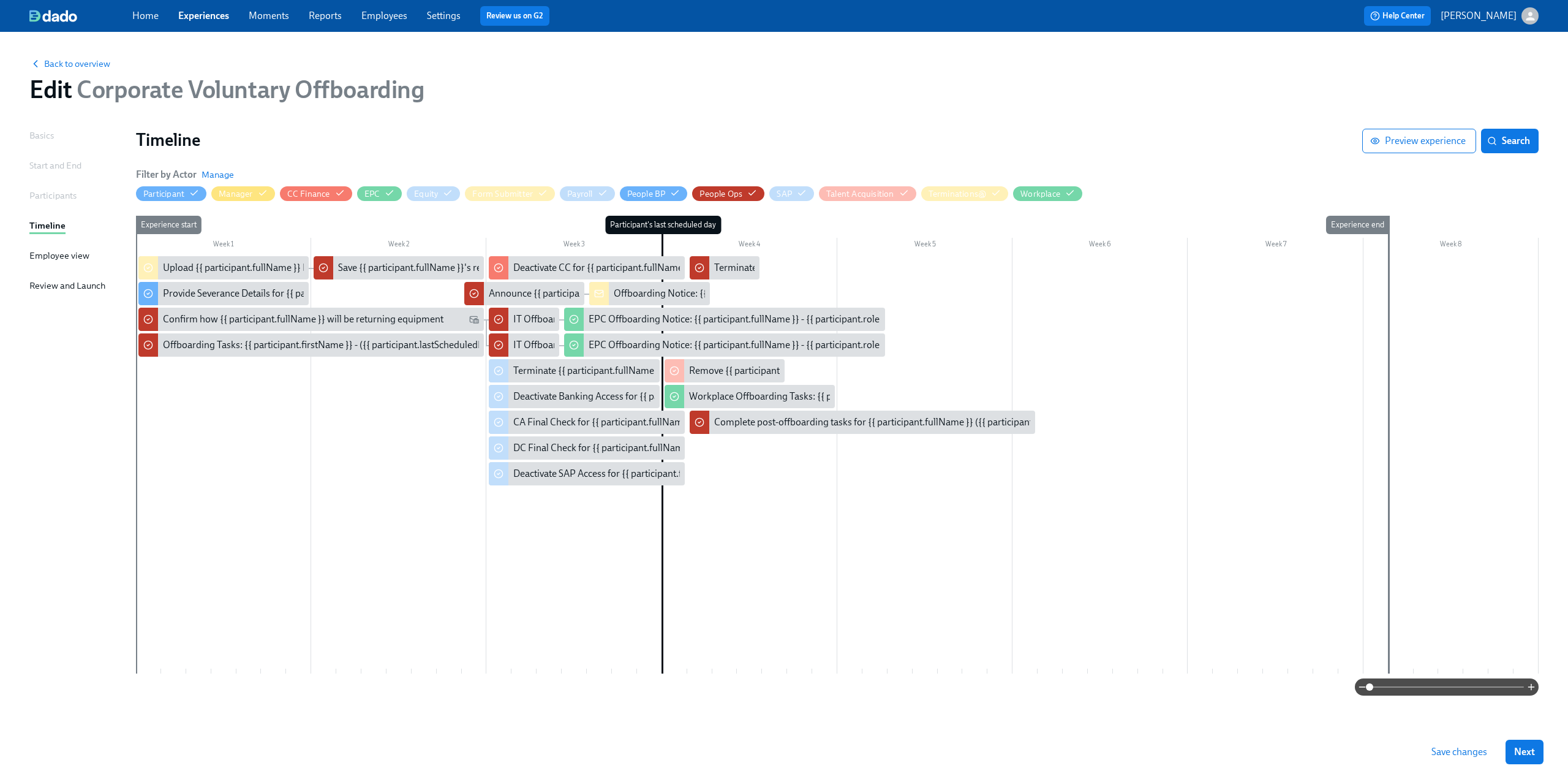
click at [1449, 749] on span "Save changes" at bounding box center [1459, 752] width 56 height 12
click at [1471, 748] on span "Save changes" at bounding box center [1459, 752] width 56 height 12
click at [74, 286] on div "Review and Launch" at bounding box center [68, 286] width 76 height 14
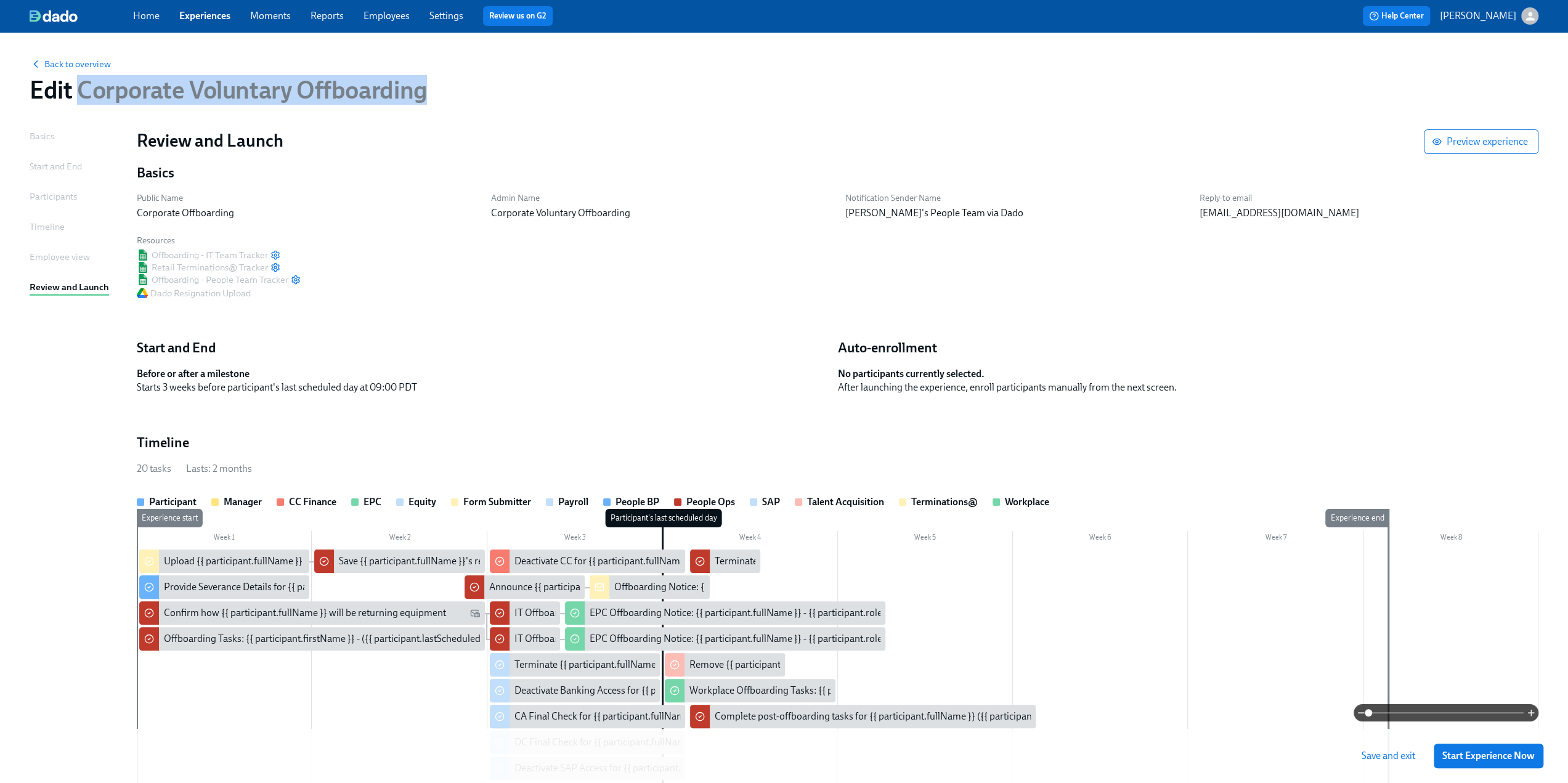
drag, startPoint x: 426, startPoint y: 90, endPoint x: 81, endPoint y: 91, distance: 345.0
click at [81, 91] on div "Edit Corporate Voluntary Offboarding" at bounding box center [784, 89] width 1509 height 30
copy span "Corporate Voluntary Offboarding"
click at [708, 350] on div "Start and End" at bounding box center [482, 347] width 691 height 19
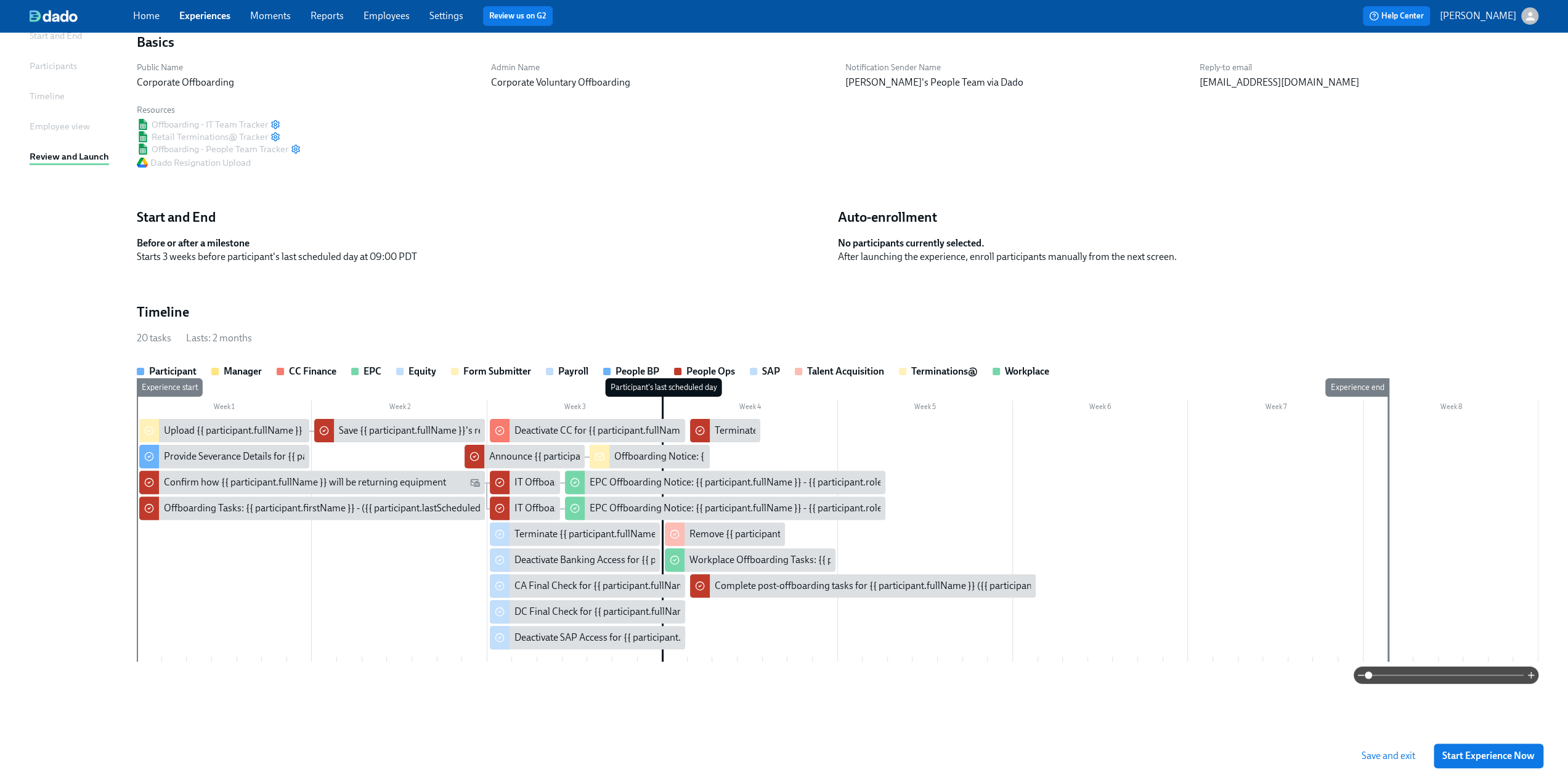
scroll to position [155, 0]
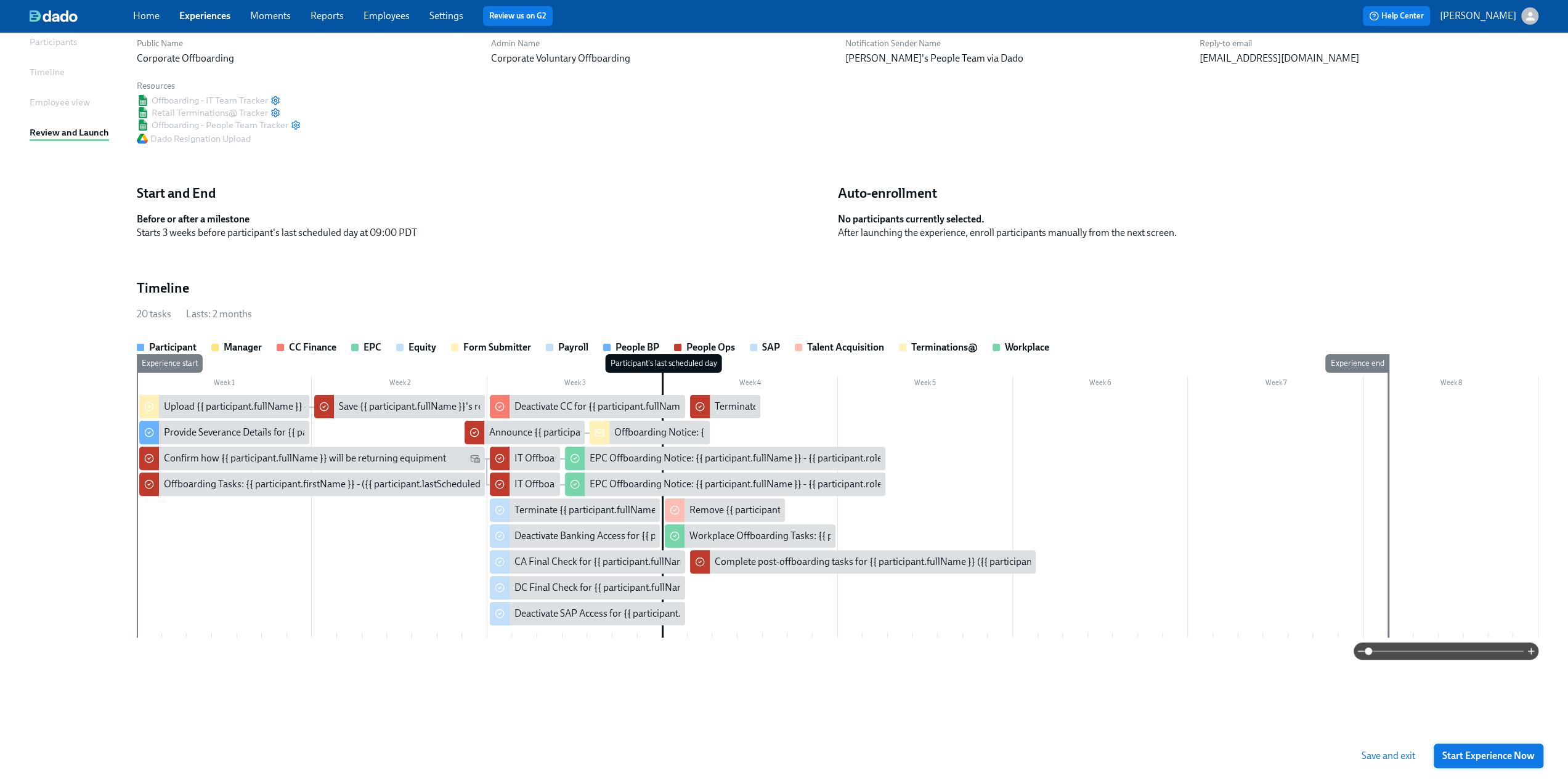
click at [1466, 757] on span "Start Experience Now" at bounding box center [1488, 756] width 92 height 12
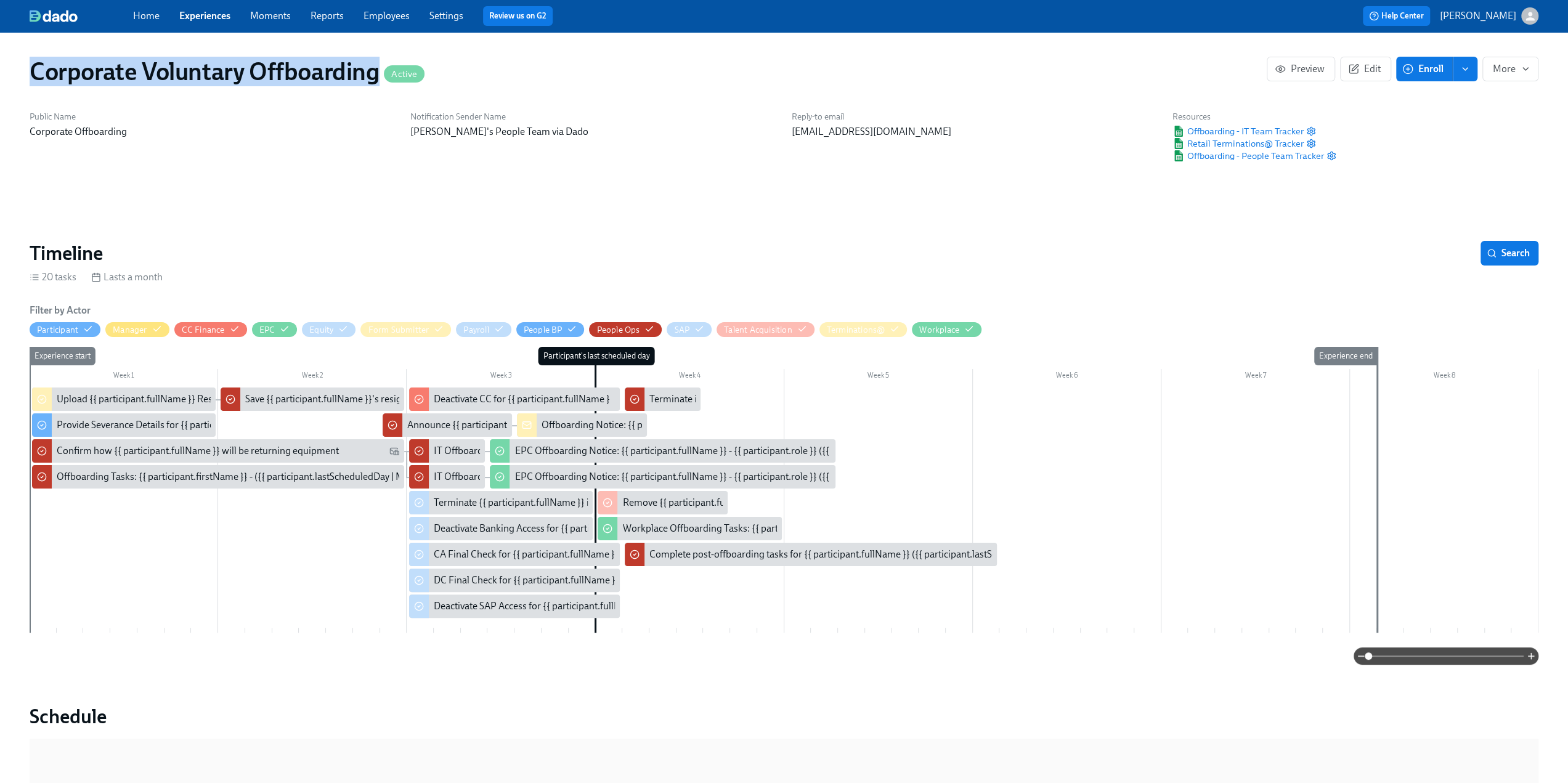
drag, startPoint x: 378, startPoint y: 77, endPoint x: 33, endPoint y: 85, distance: 345.1
click at [33, 85] on h1 "Corporate Voluntary Offboarding Active" at bounding box center [227, 71] width 395 height 30
copy h1 "Corporate Voluntary Offboarding"
click at [205, 10] on link "Experiences" at bounding box center [205, 15] width 51 height 12
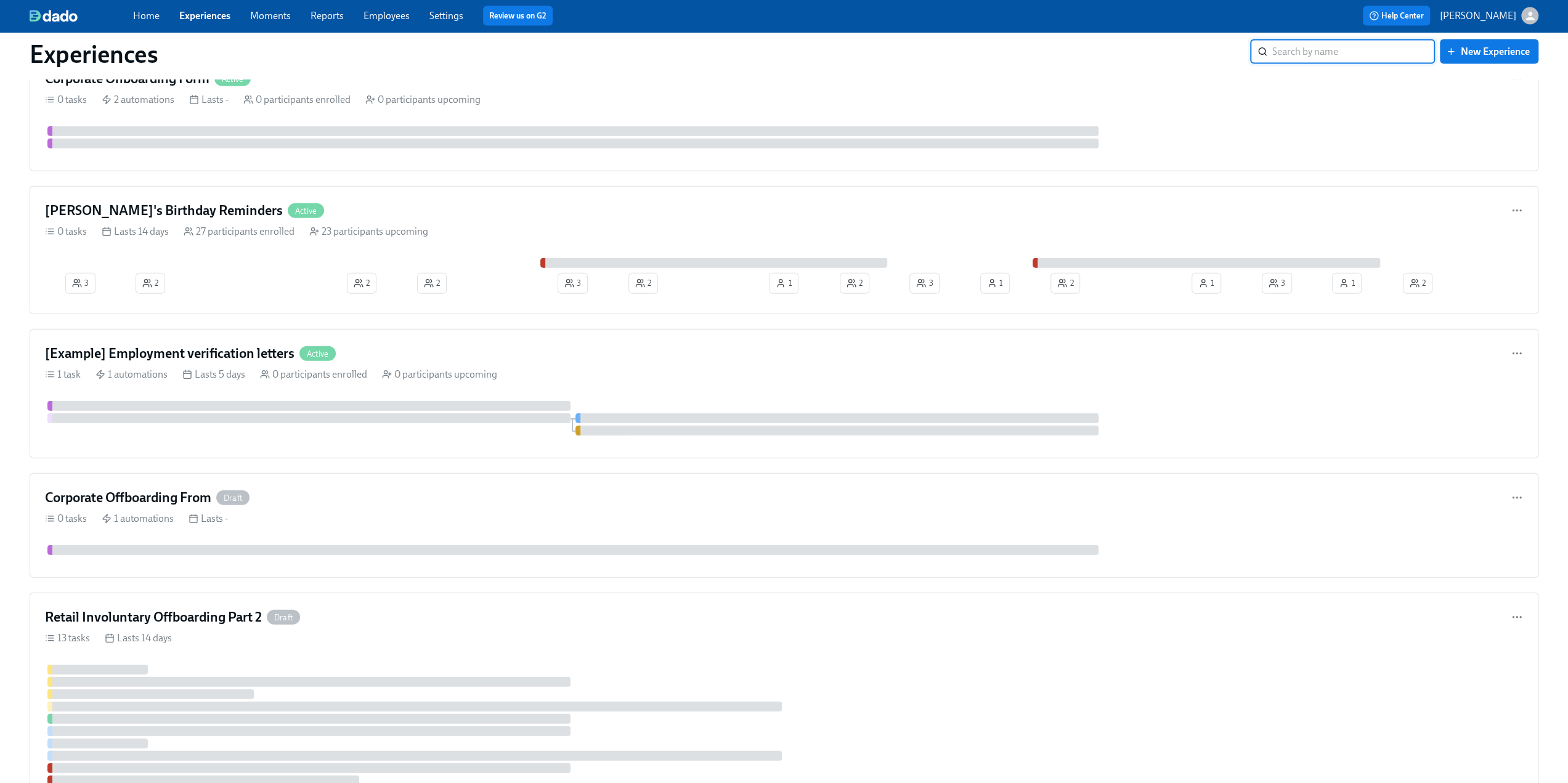
scroll to position [2893, 0]
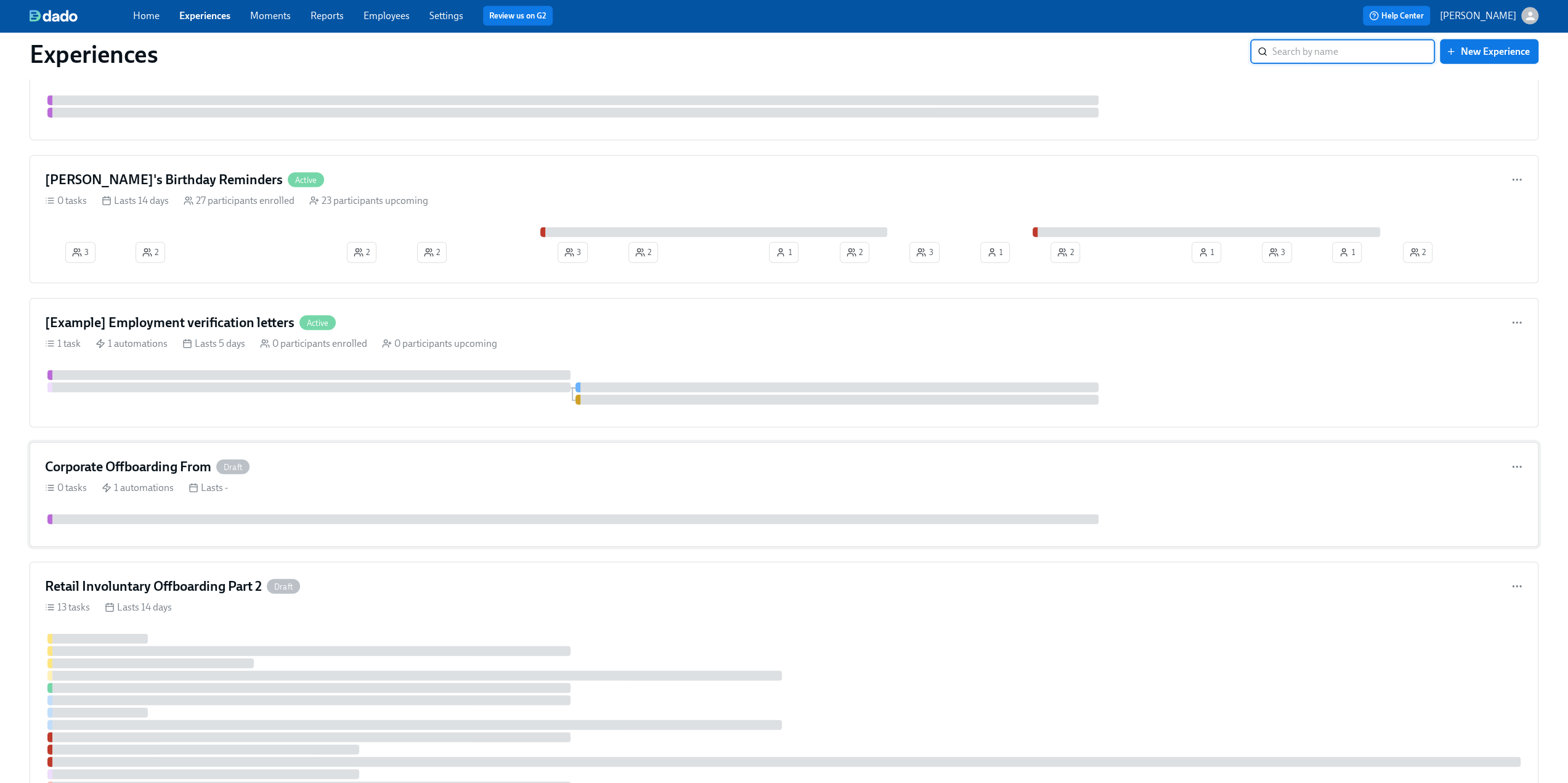
click at [479, 458] on div "Corporate Offboarding From Draft" at bounding box center [784, 467] width 1478 height 19
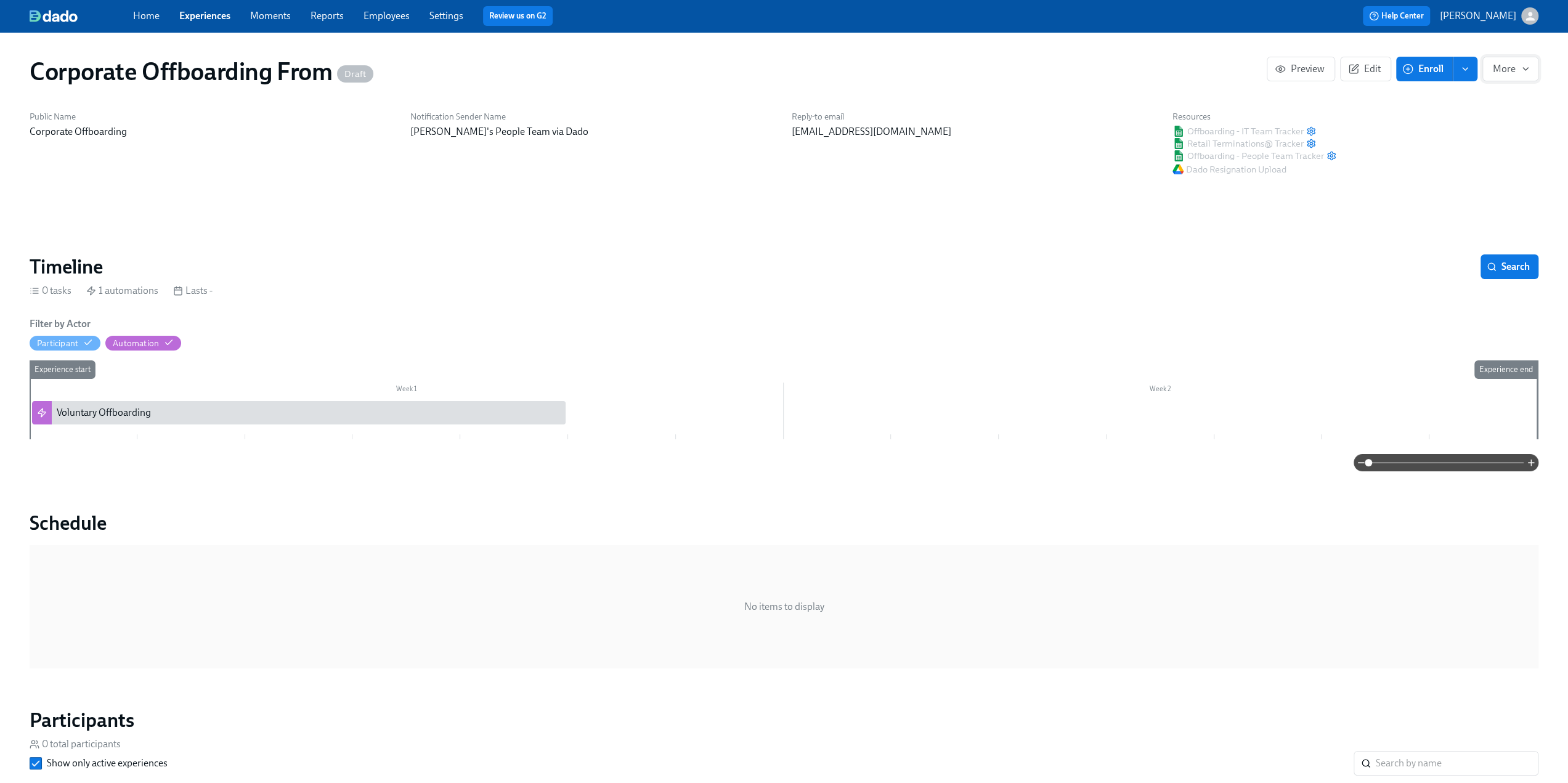
click at [1505, 66] on span "More" at bounding box center [1510, 69] width 35 height 12
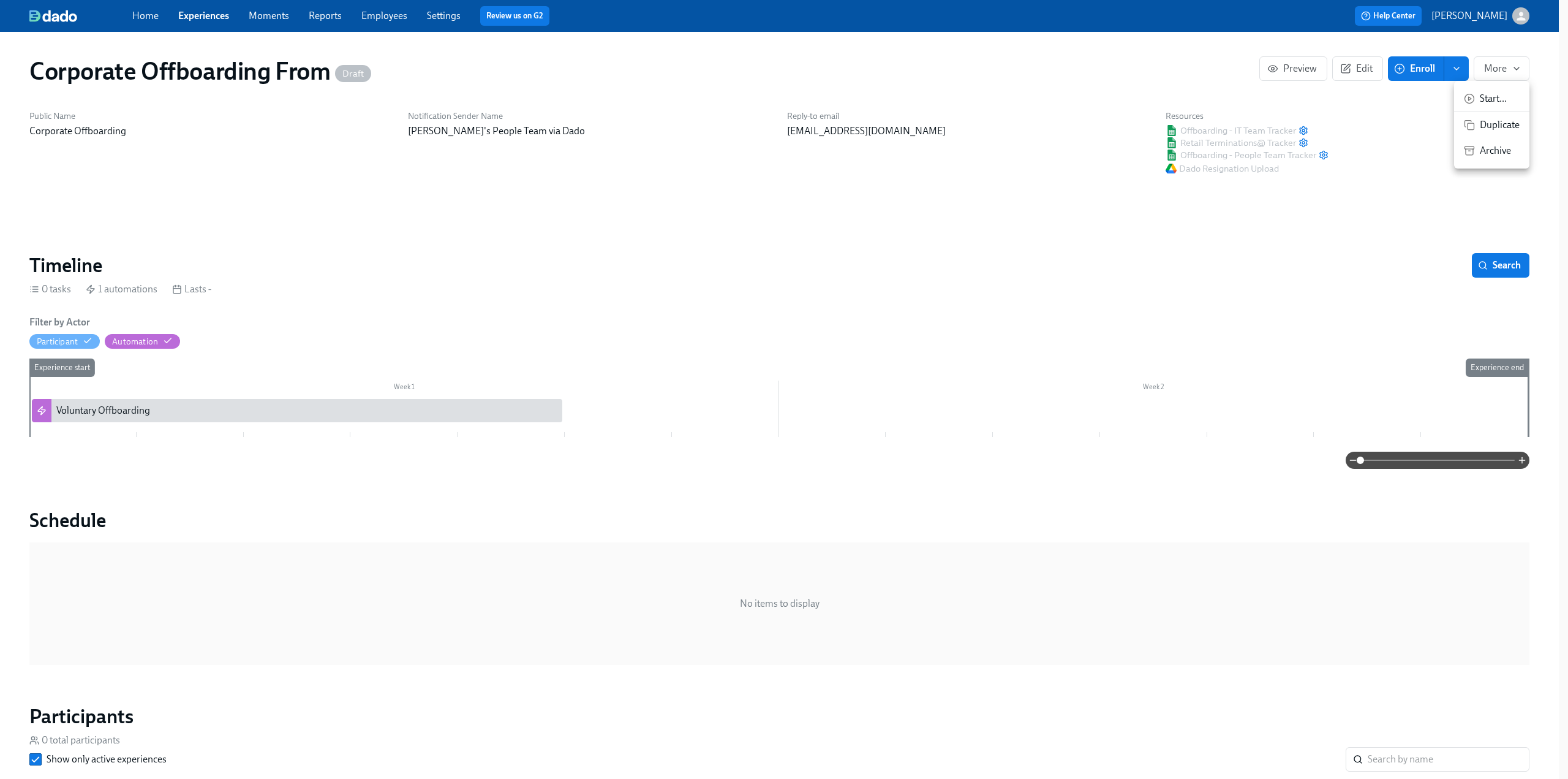
click at [1501, 97] on span "Start ..." at bounding box center [1500, 99] width 40 height 14
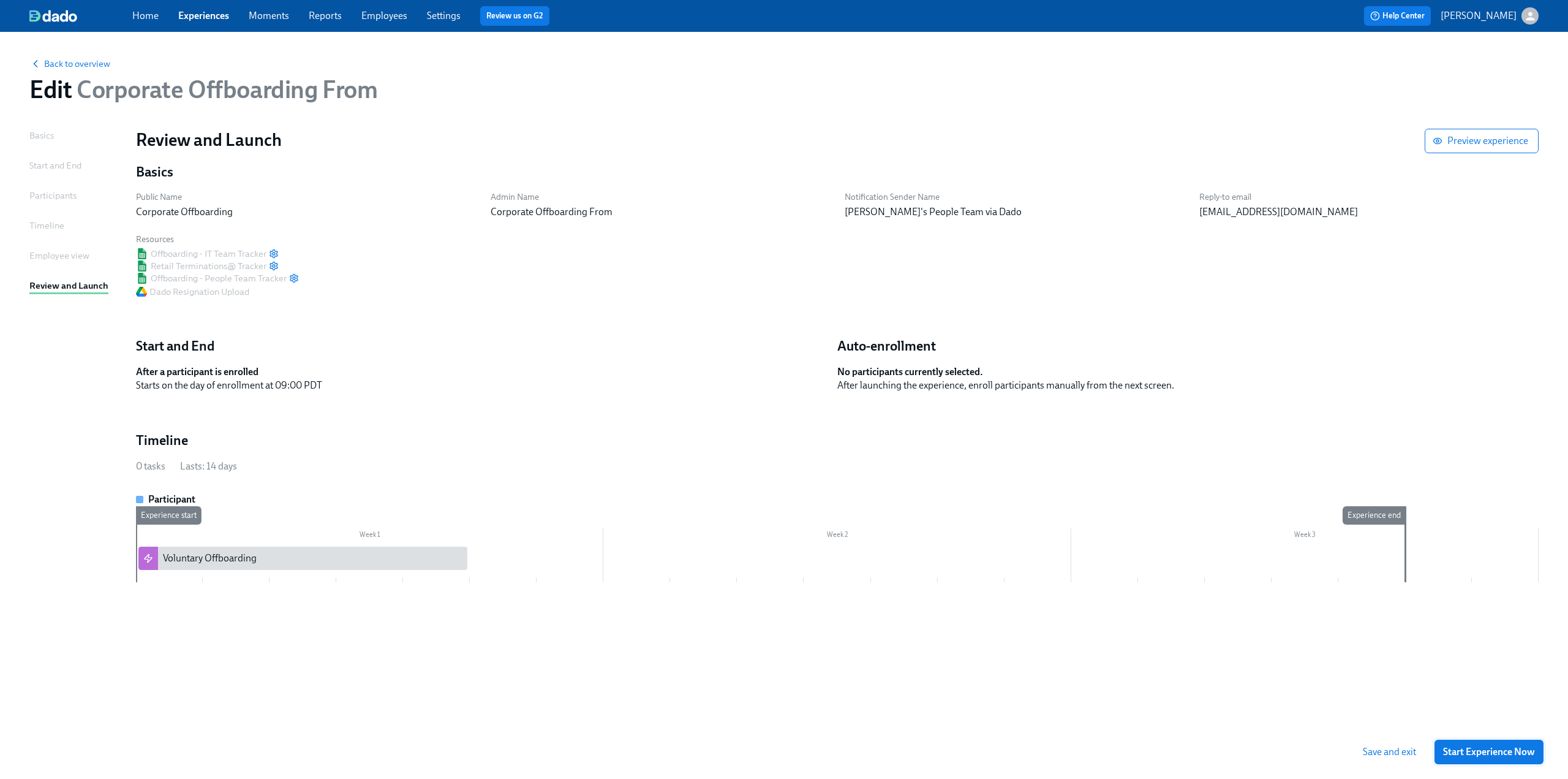
click at [1504, 747] on span "Start Experience Now" at bounding box center [1489, 752] width 92 height 12
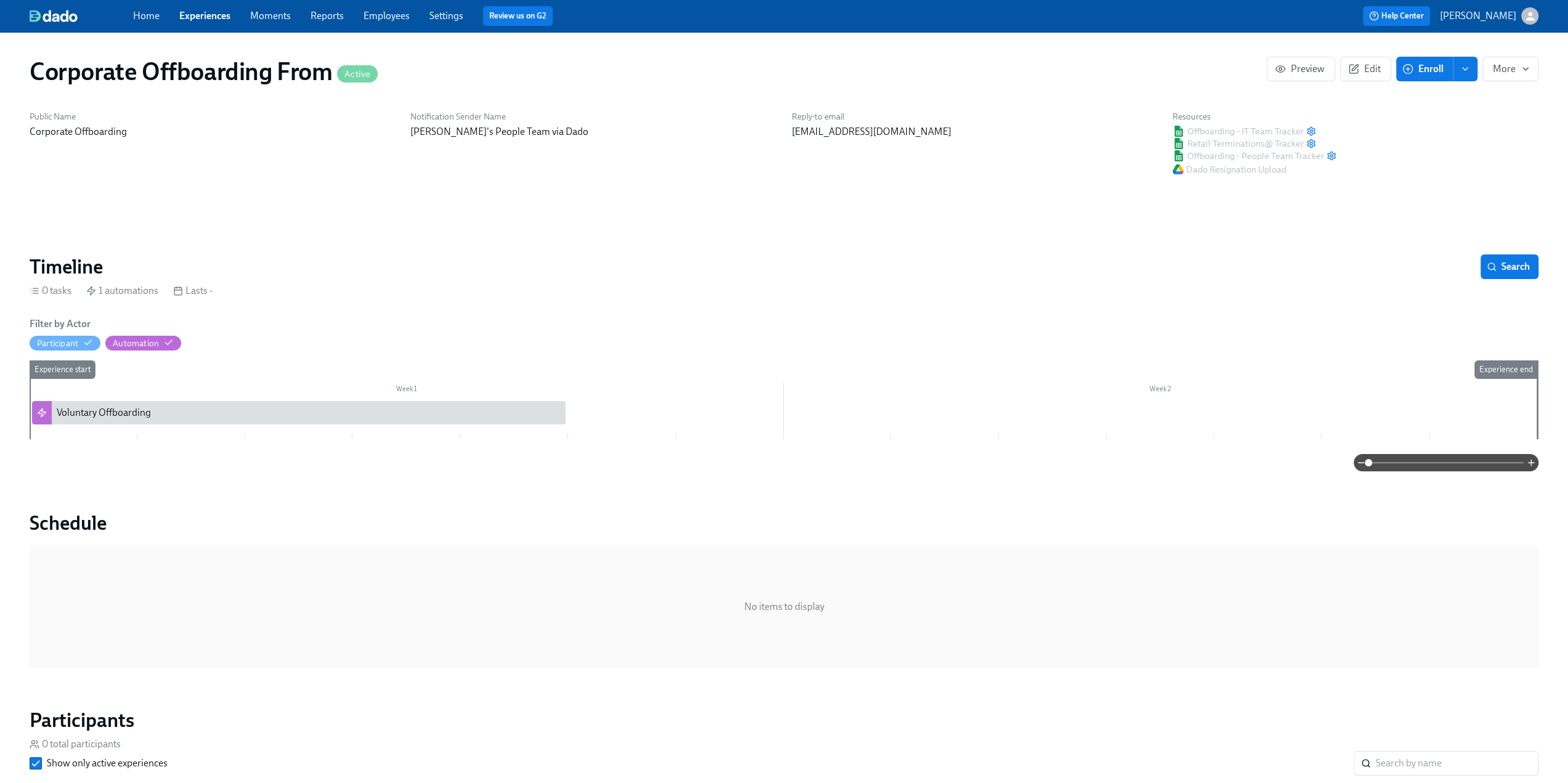
click at [1470, 73] on icon "enroll" at bounding box center [1465, 69] width 10 height 10
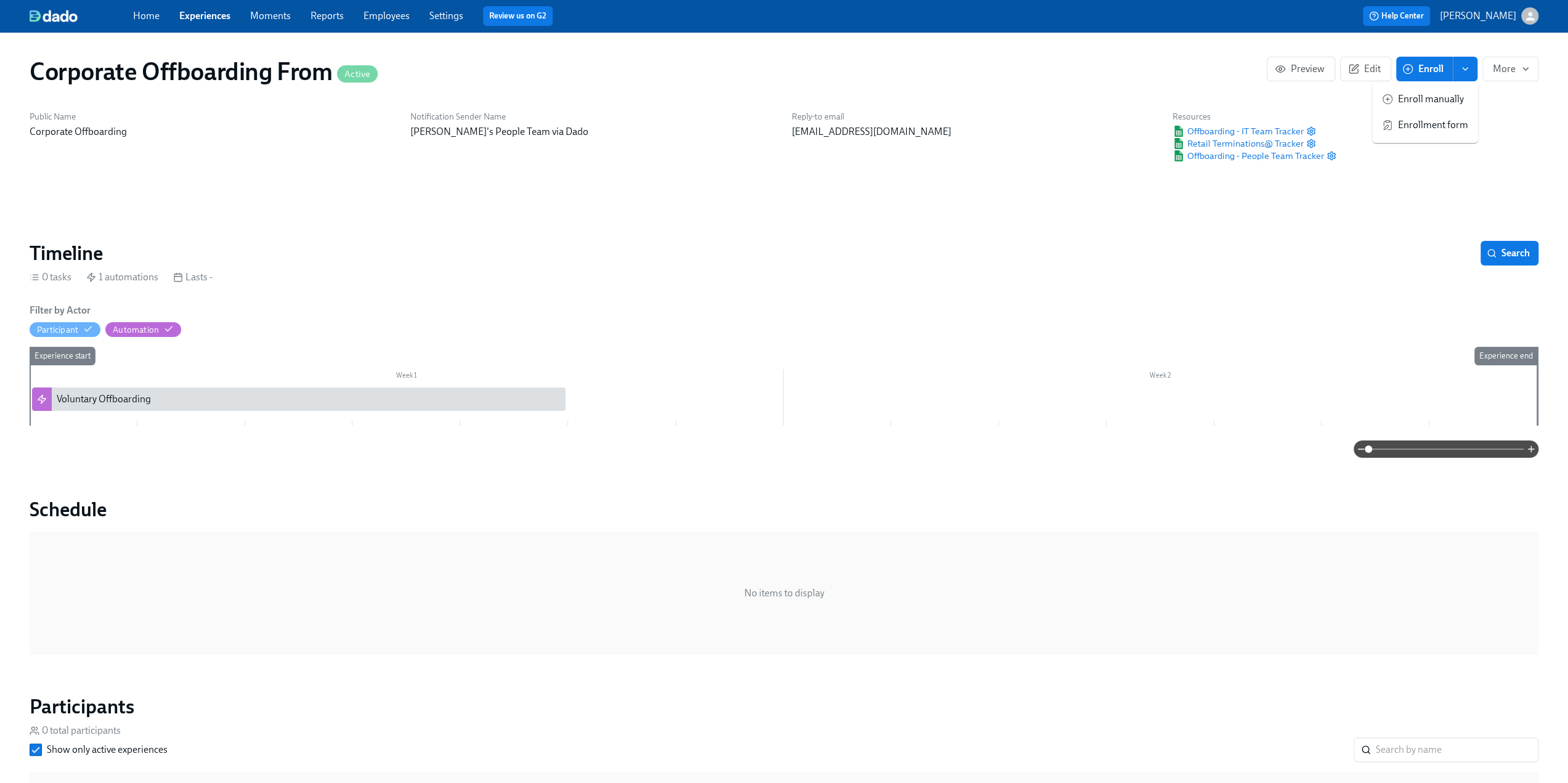
click at [841, 223] on div "Corporate Offboarding From Active Preview Edit Enroll Enroll manually Enrollmen…" at bounding box center [784, 611] width 1509 height 1130
click at [185, 20] on link "Experiences" at bounding box center [205, 15] width 51 height 12
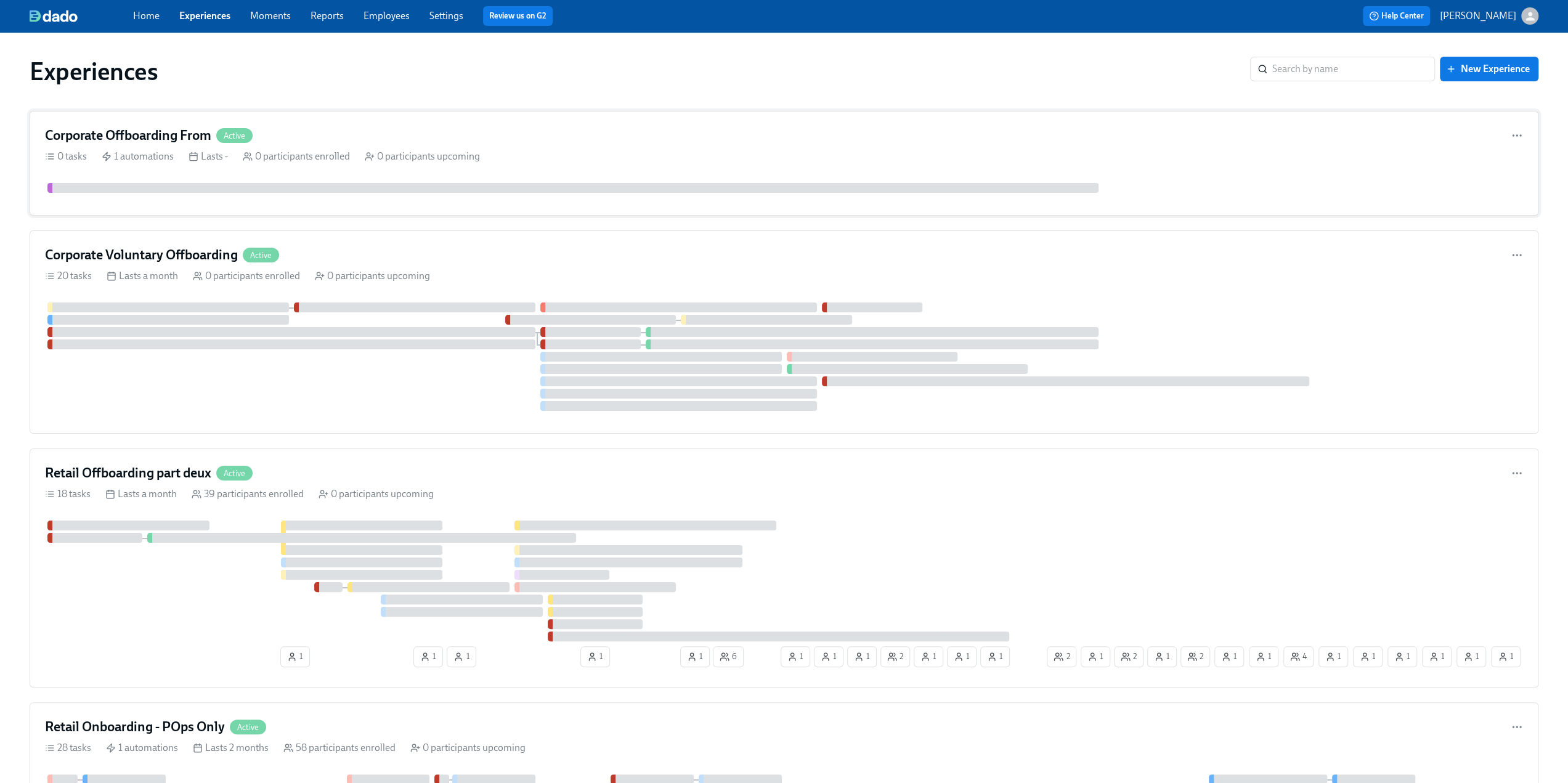
click at [164, 128] on h4 "Corporate Offboarding From" at bounding box center [128, 135] width 167 height 19
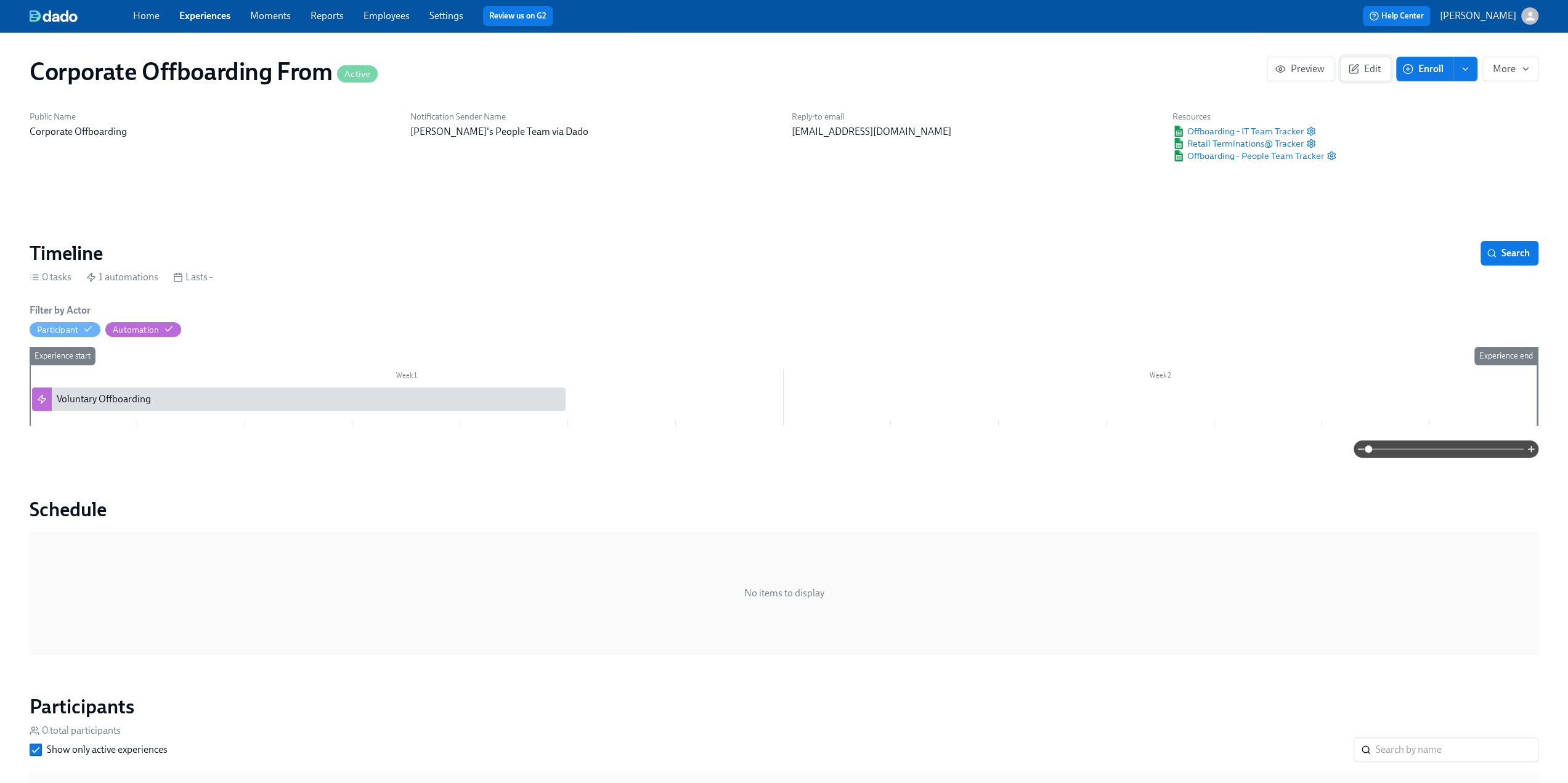
click at [1358, 66] on icon "button" at bounding box center [1354, 67] width 6 height 6
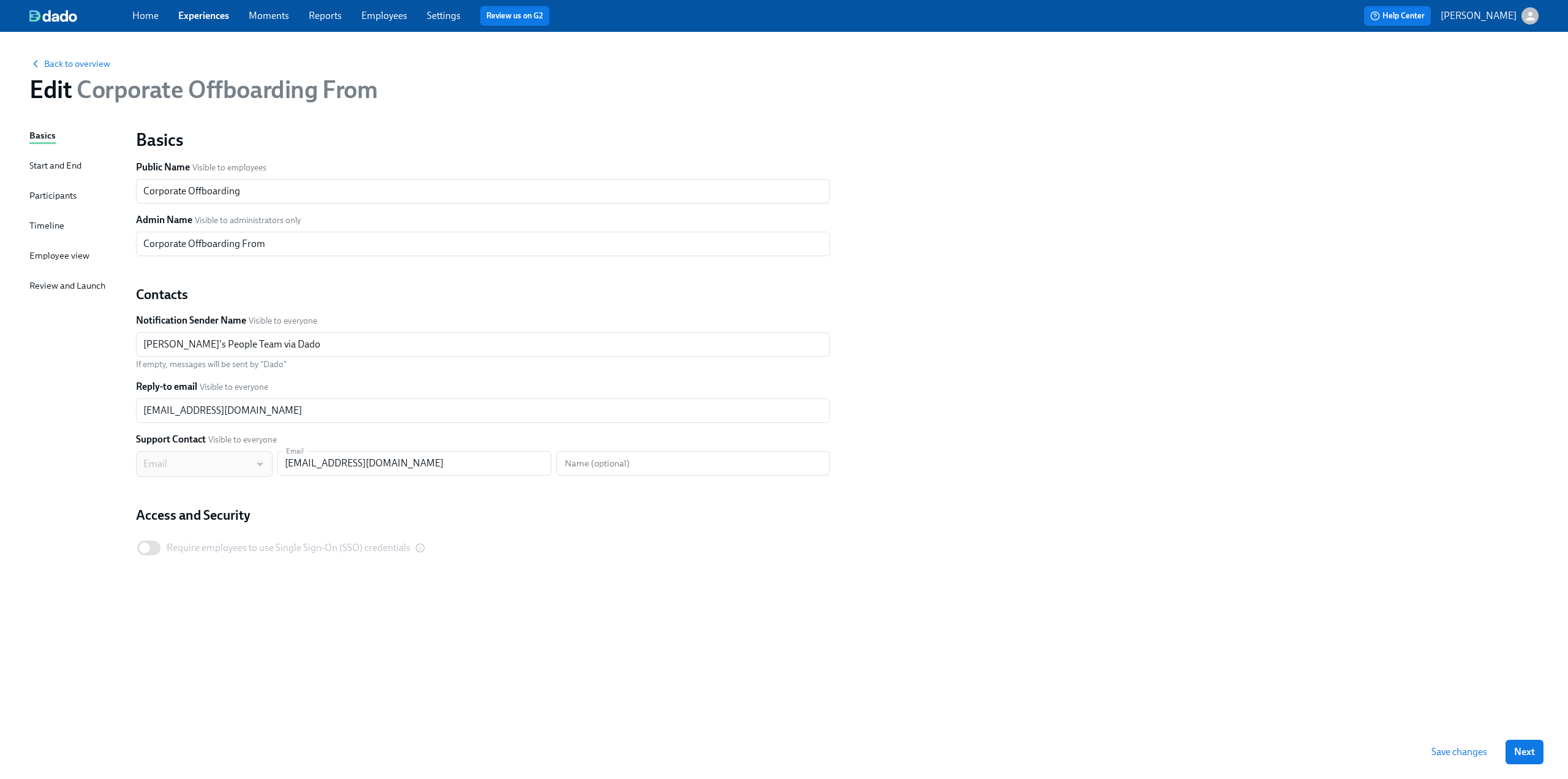
click at [54, 164] on div "Start and End" at bounding box center [55, 166] width 52 height 14
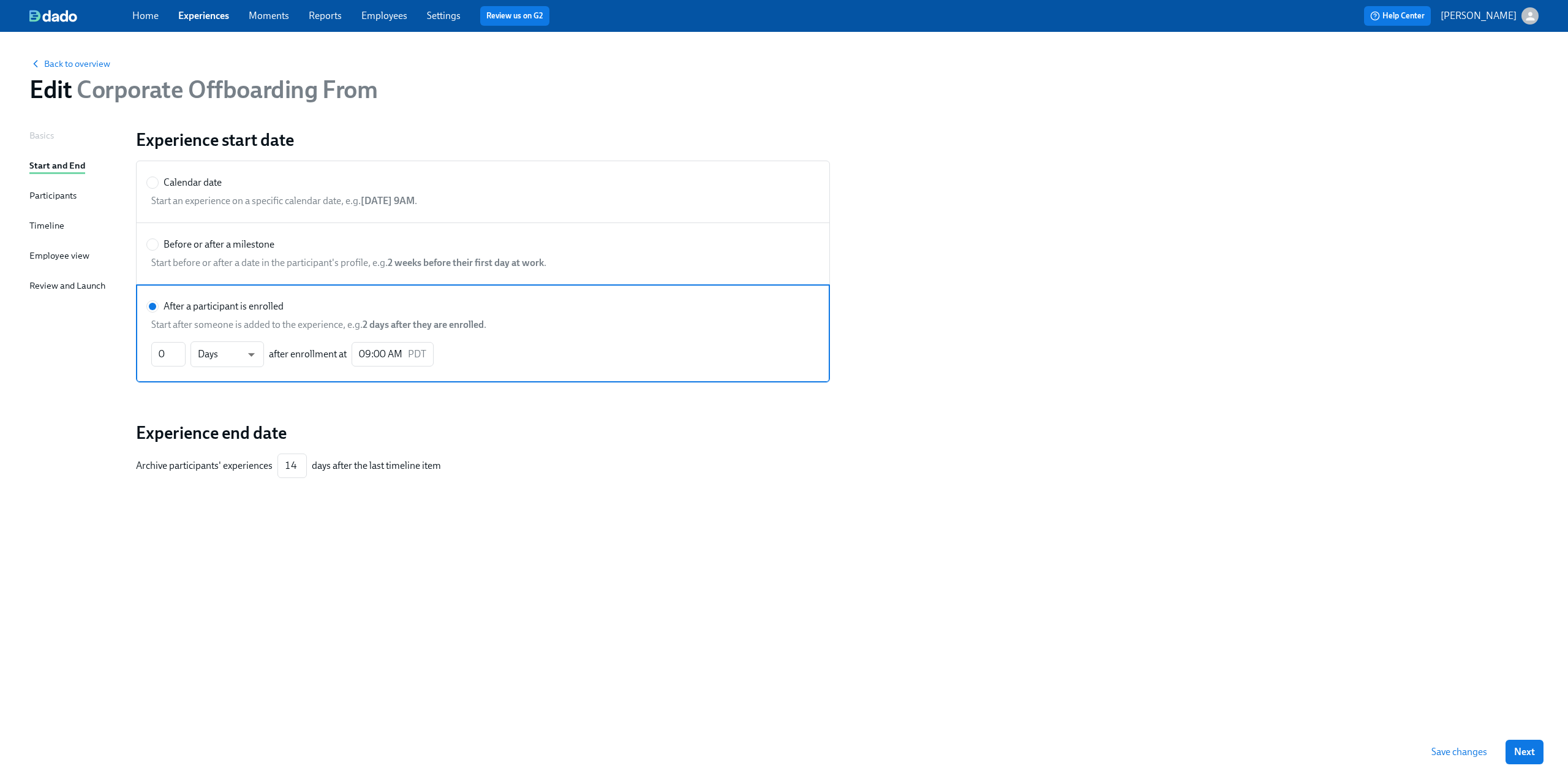
click at [46, 191] on div "Participants" at bounding box center [53, 195] width 47 height 14
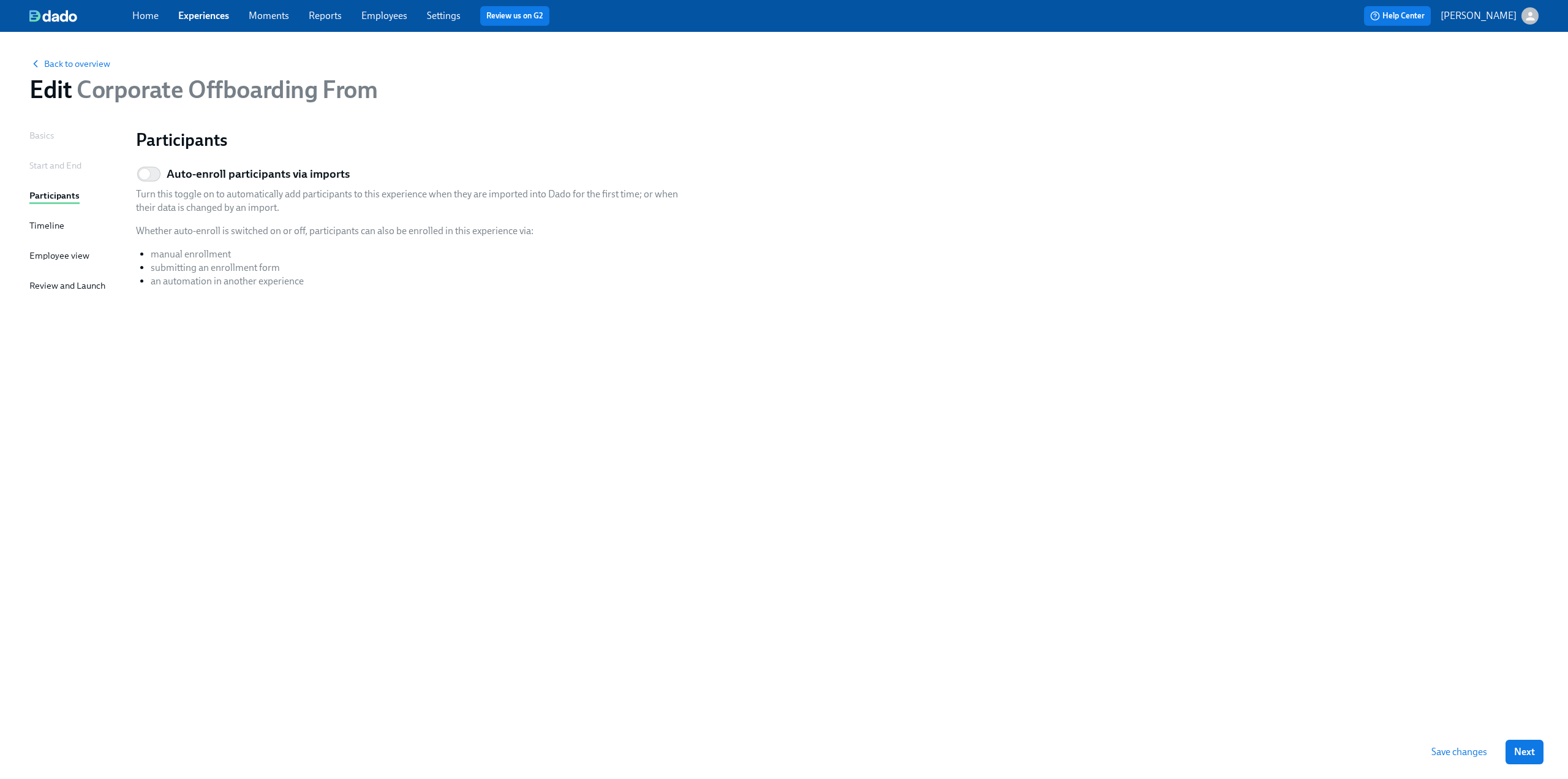
click at [50, 228] on div "Timeline" at bounding box center [47, 226] width 35 height 14
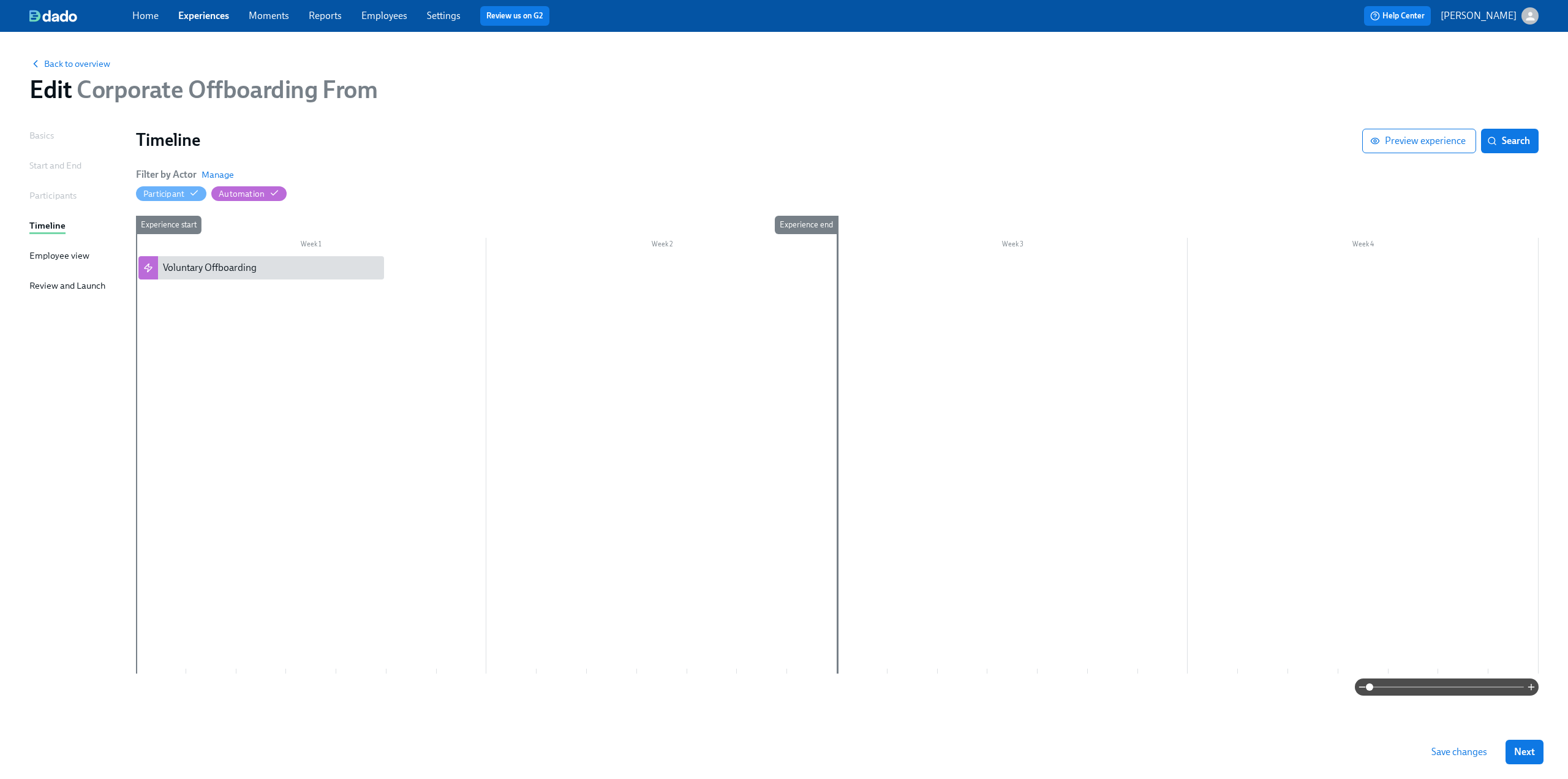
click at [50, 249] on div "Employee view" at bounding box center [59, 256] width 60 height 14
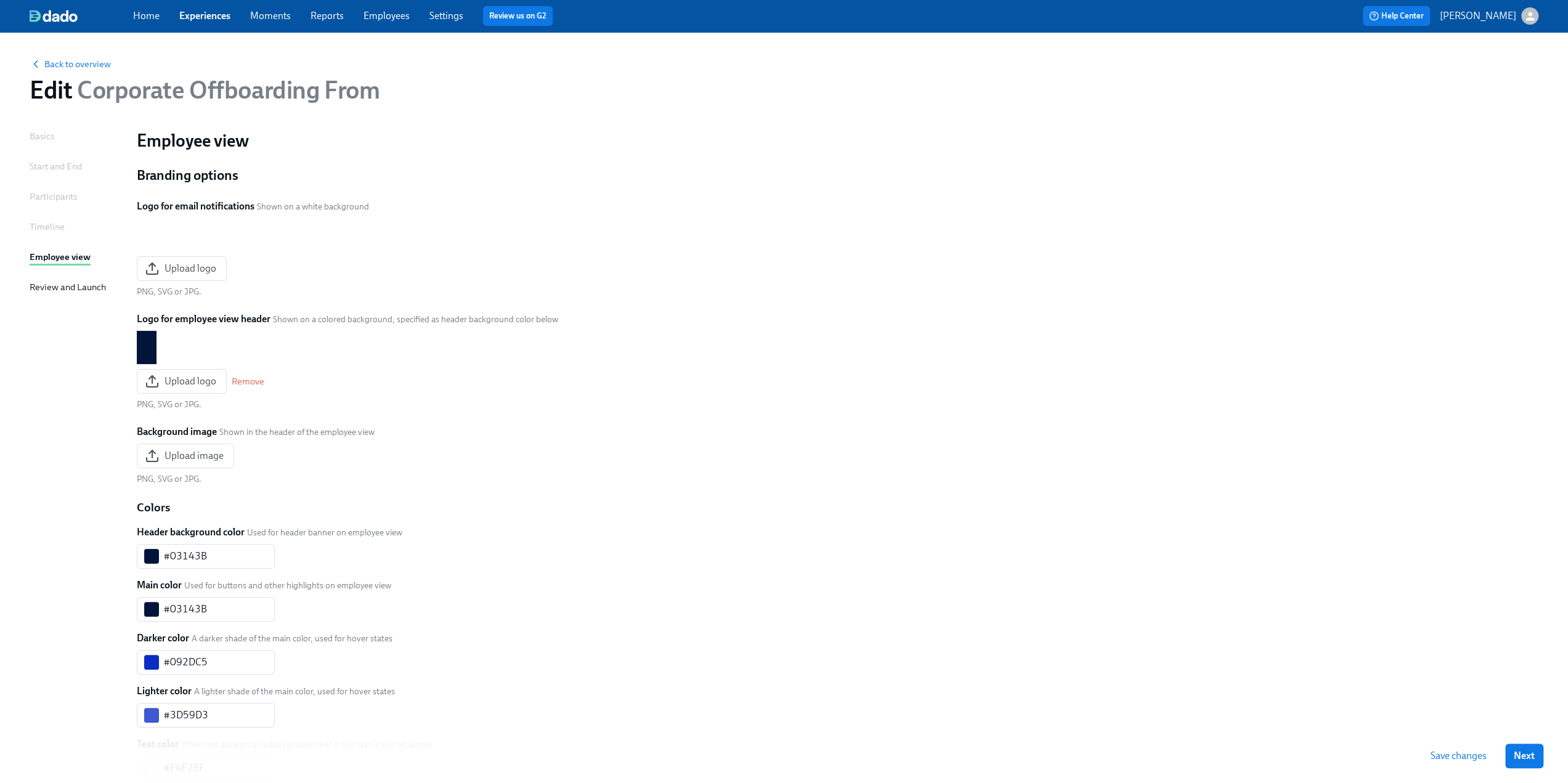
click at [49, 142] on div "Basics" at bounding box center [42, 136] width 25 height 14
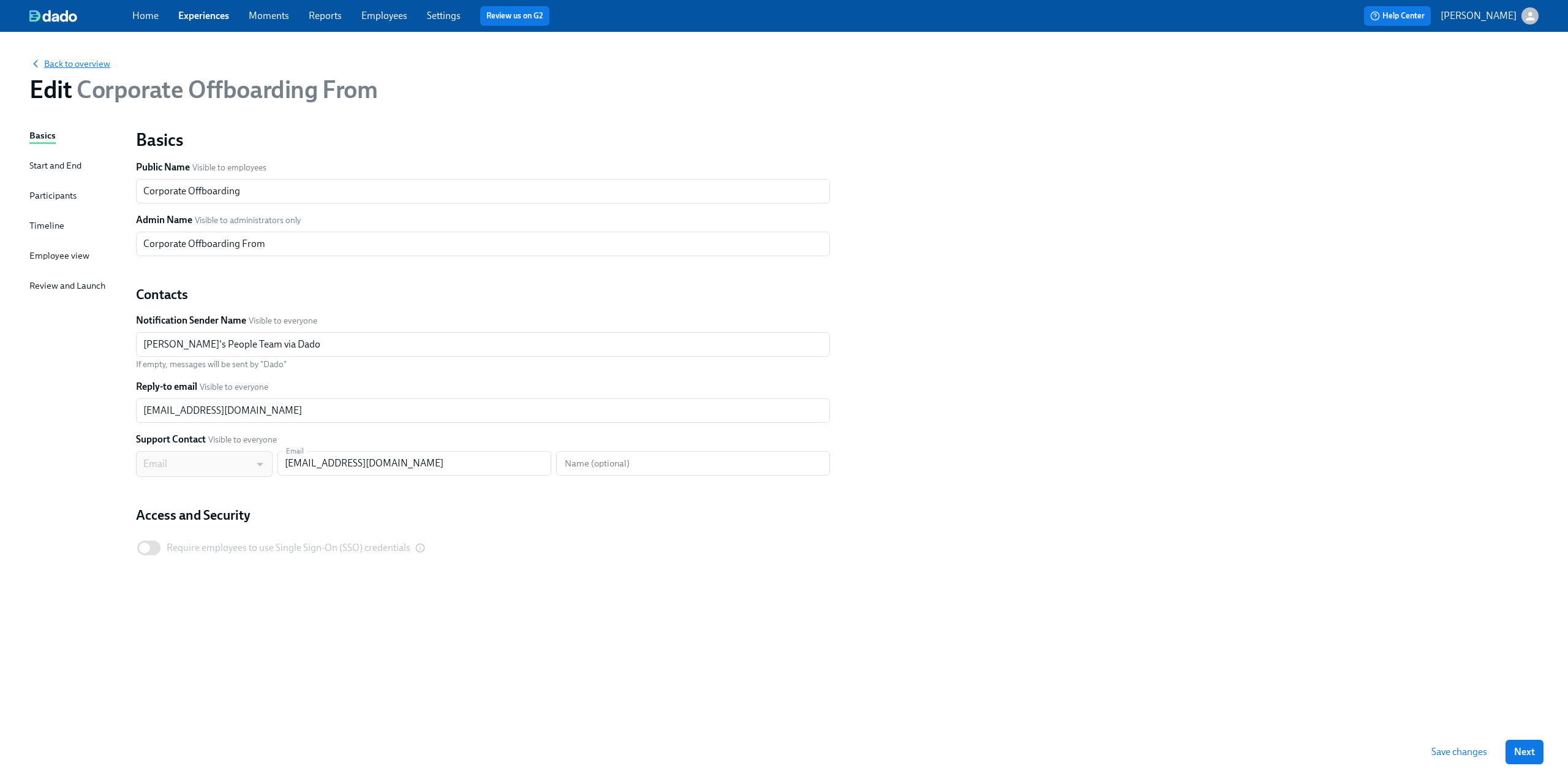
click at [66, 58] on span "Back to overview" at bounding box center [70, 63] width 81 height 12
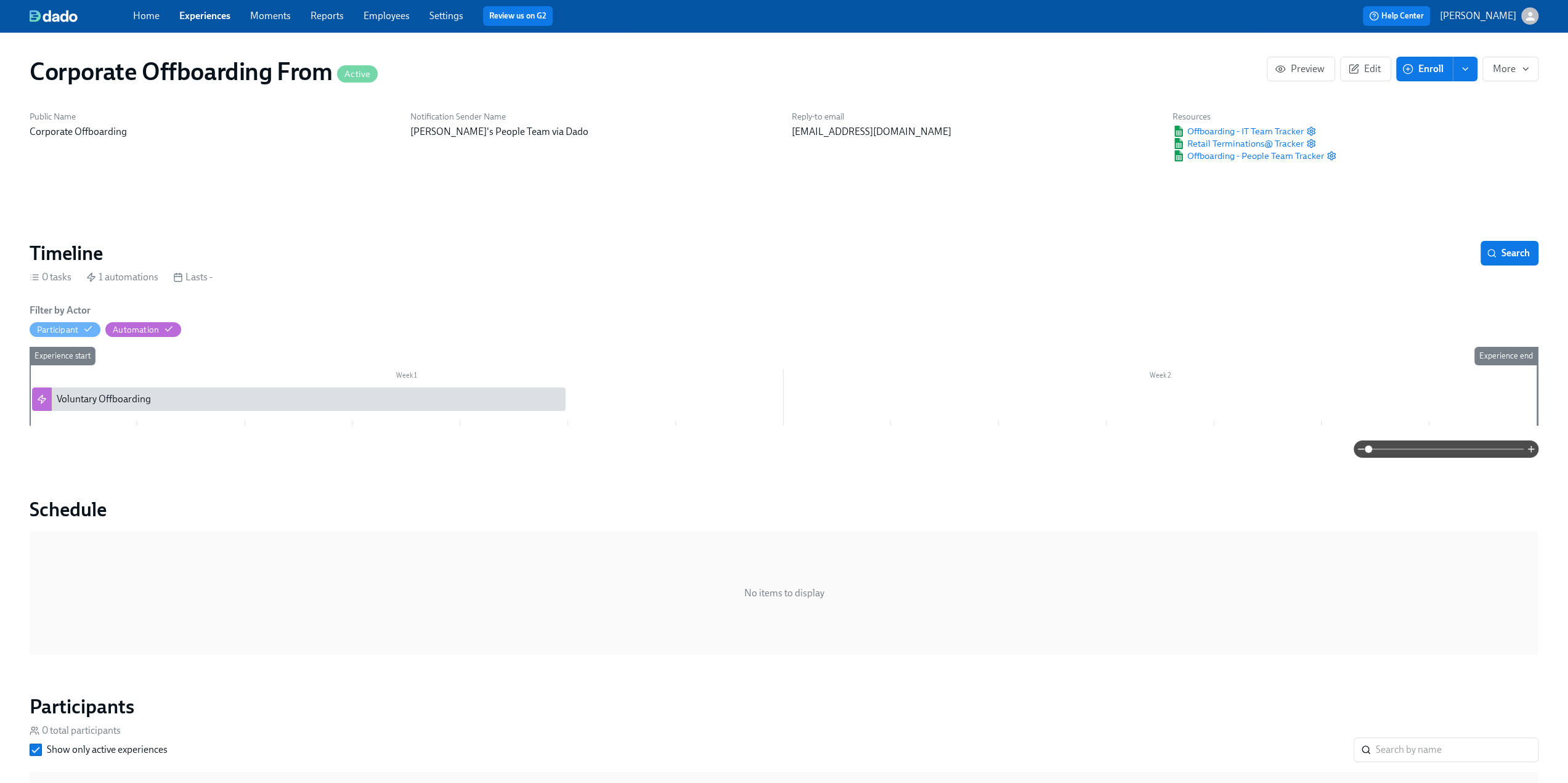
click at [1465, 64] on icon "enroll" at bounding box center [1465, 69] width 10 height 10
click at [1447, 120] on span "Enrollment form" at bounding box center [1433, 125] width 70 height 14
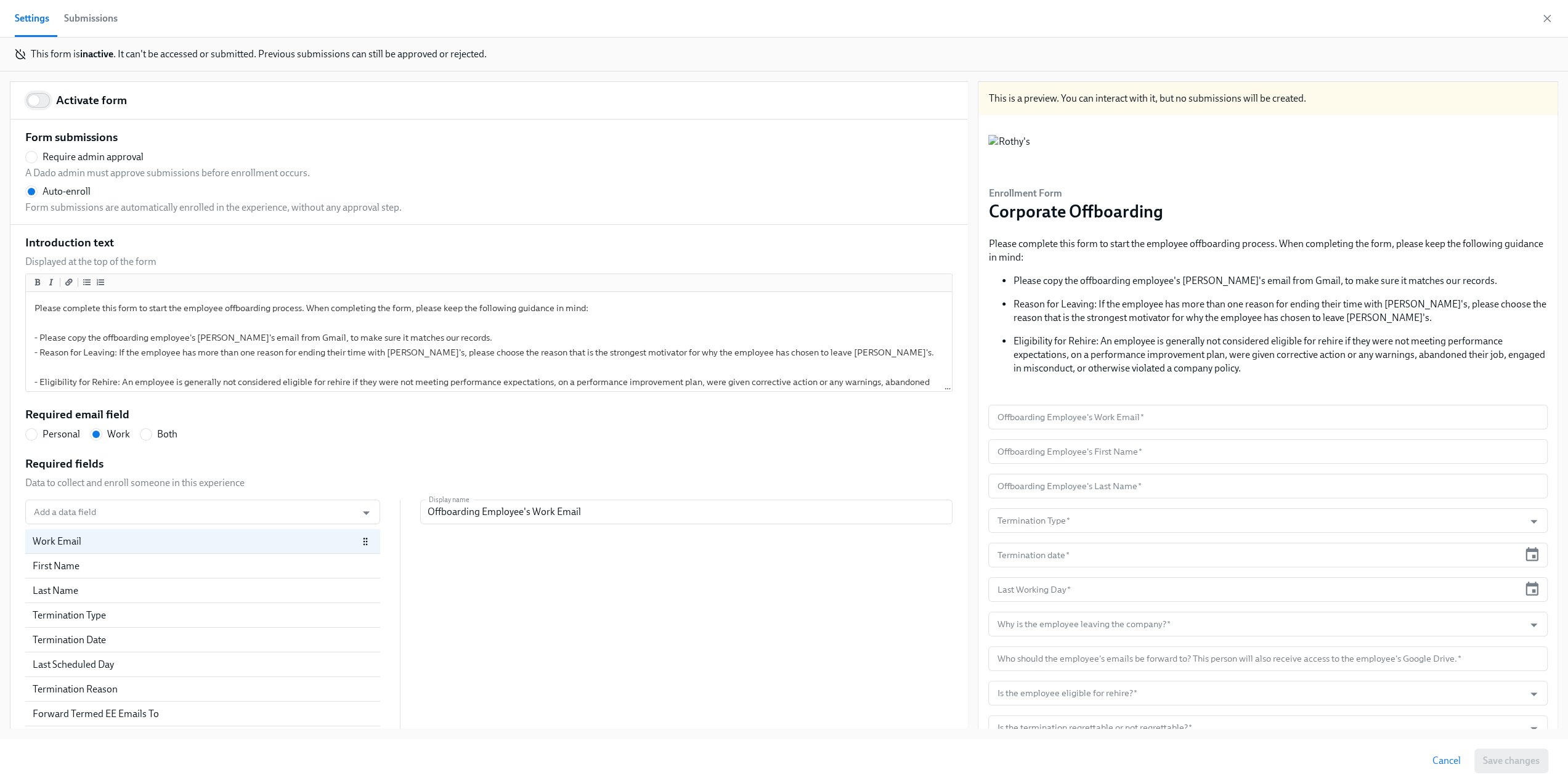
click at [44, 98] on input "Activate form" at bounding box center [33, 100] width 81 height 27
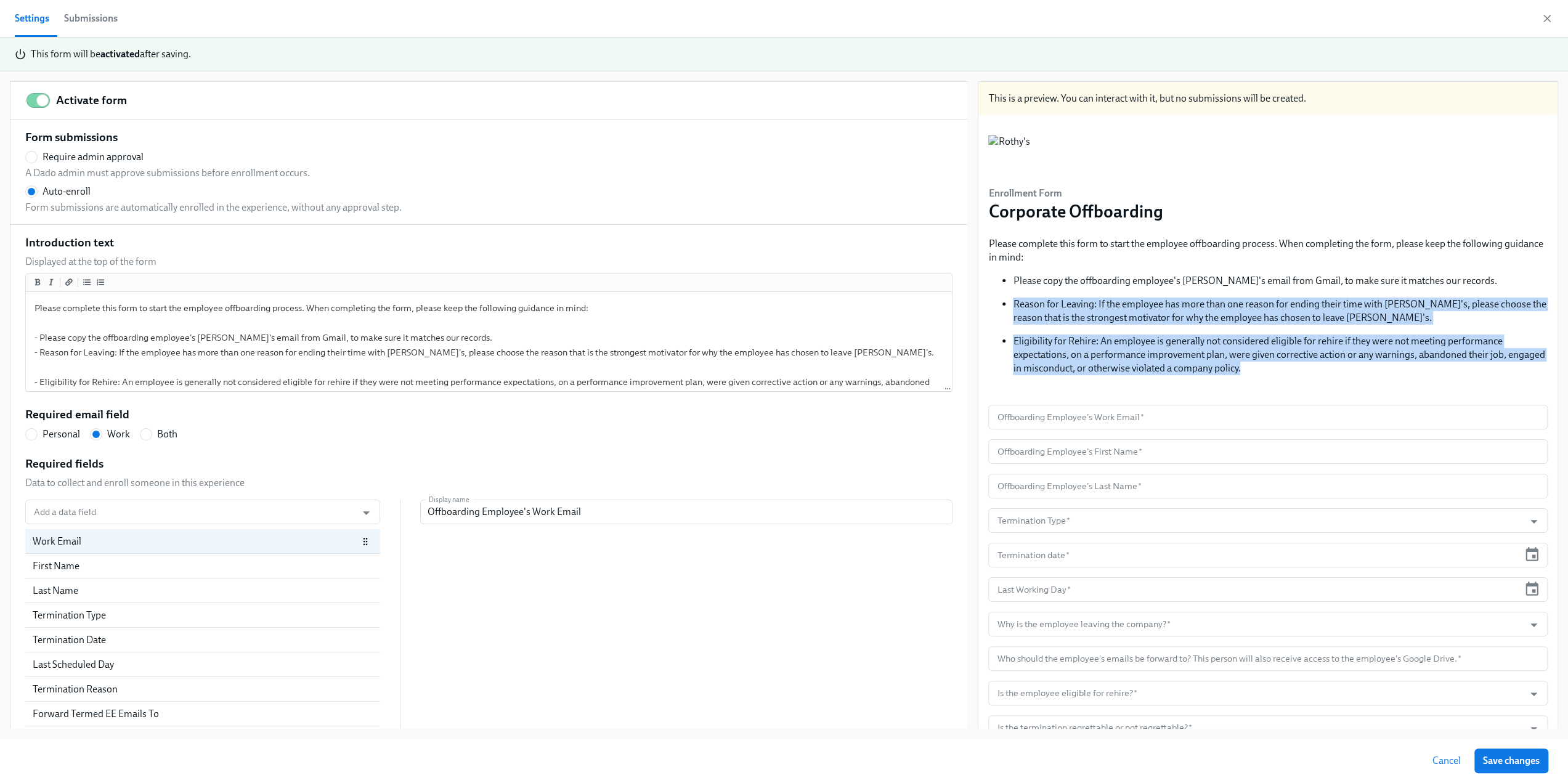
drag, startPoint x: 1277, startPoint y: 371, endPoint x: 988, endPoint y: 307, distance: 296.0
click at [988, 307] on ul "Please copy the offboarding employee's Rothy's email from Gmail, to make sure i…" at bounding box center [1268, 325] width 559 height 101
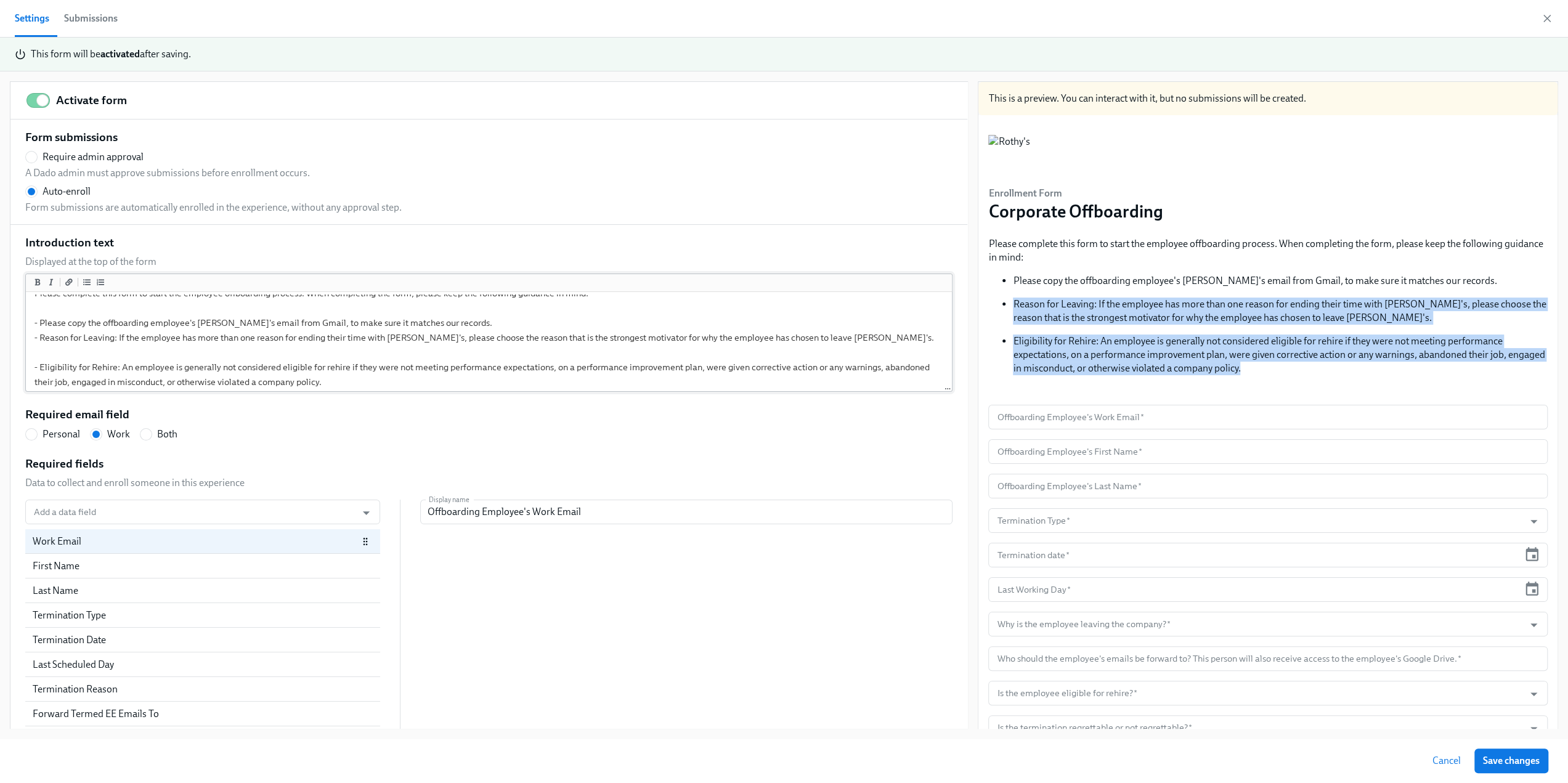
scroll to position [19, 0]
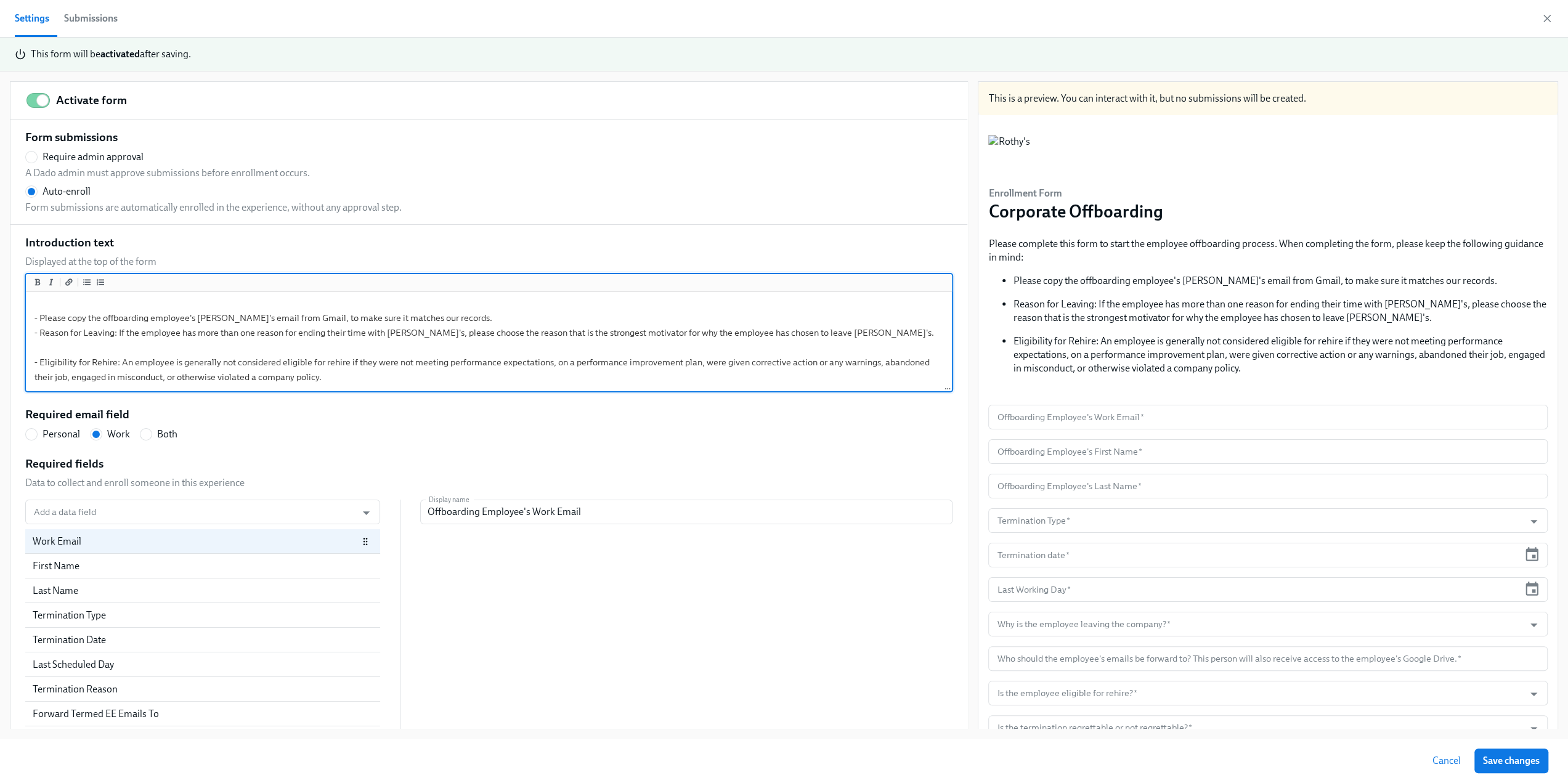
drag, startPoint x: 384, startPoint y: 381, endPoint x: 25, endPoint y: 317, distance: 364.7
click at [25, 317] on div "Please complete this form to start the employee offboarding process. When compl…" at bounding box center [488, 332] width 927 height 118
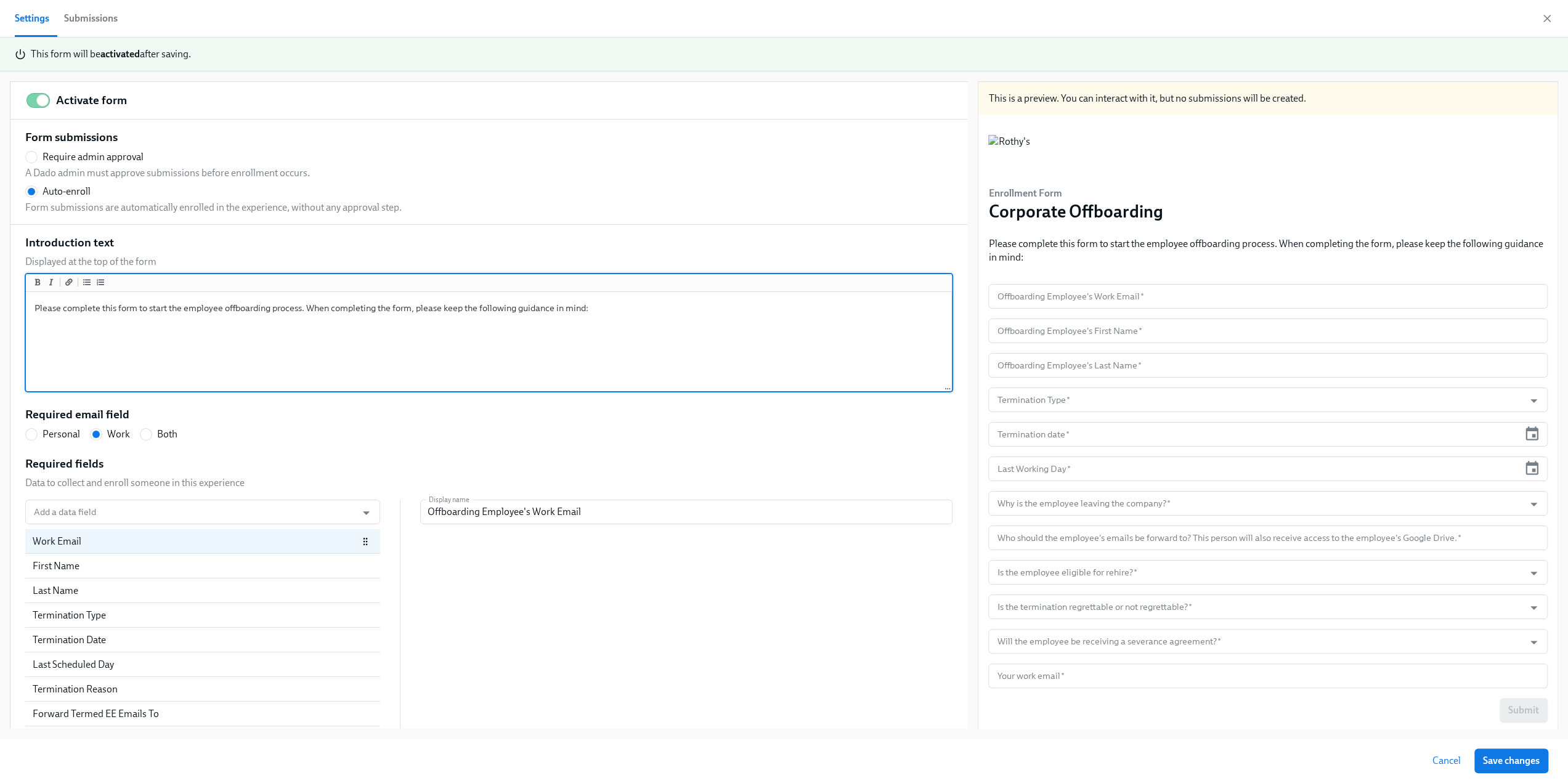
click at [168, 306] on textarea "Please complete this form to start the employee offboarding process. When compl…" at bounding box center [489, 342] width 921 height 96
click at [300, 311] on textarea "Please complete this form to start the employee offboarding process. When compl…" at bounding box center [489, 342] width 921 height 96
drag, startPoint x: 719, startPoint y: 309, endPoint x: 402, endPoint y: 311, distance: 317.0
click at [402, 311] on textarea "Please complete this form to start the employee offboarding process for corpora…" at bounding box center [489, 342] width 921 height 96
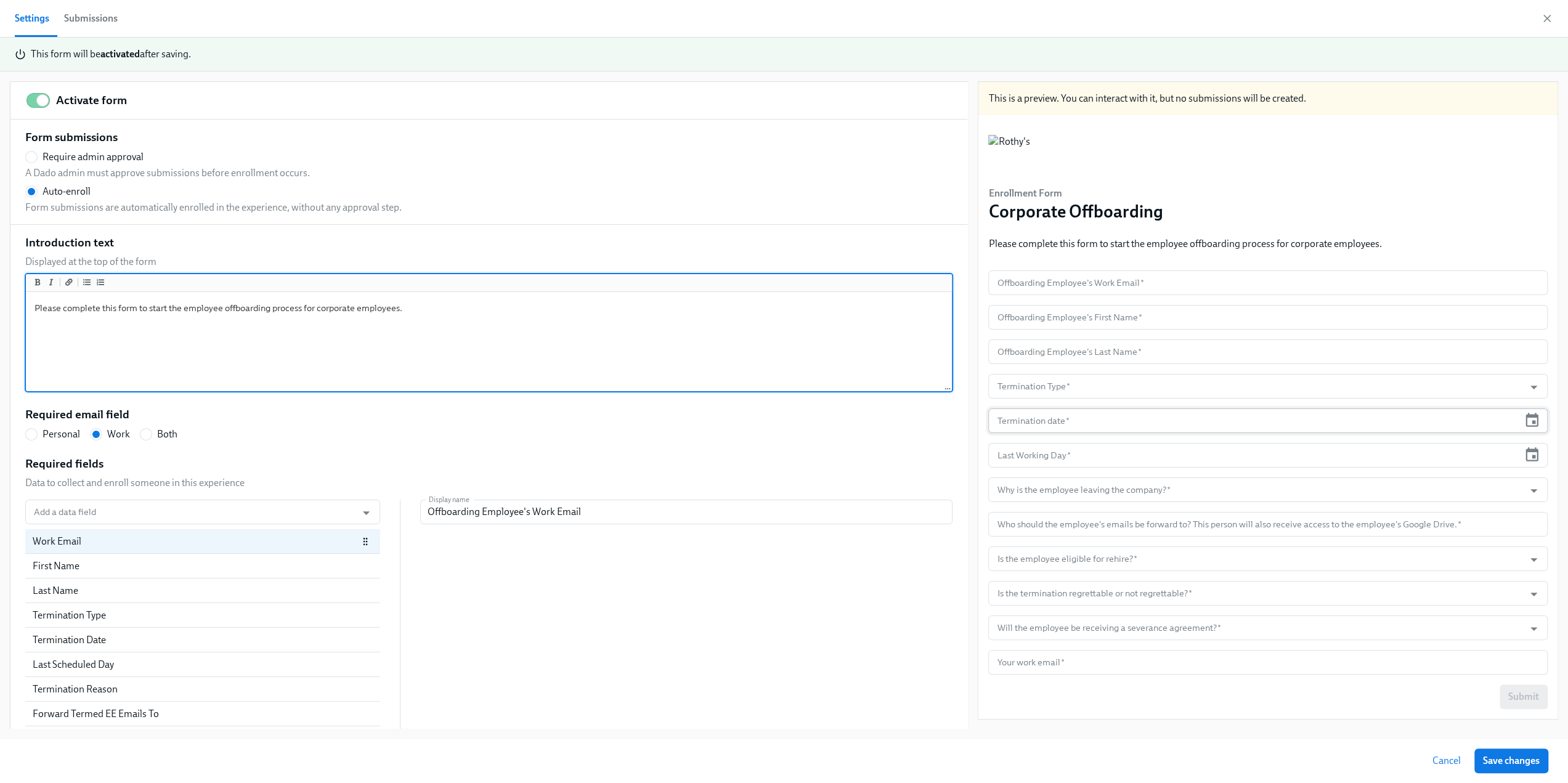
scroll to position [370, 0]
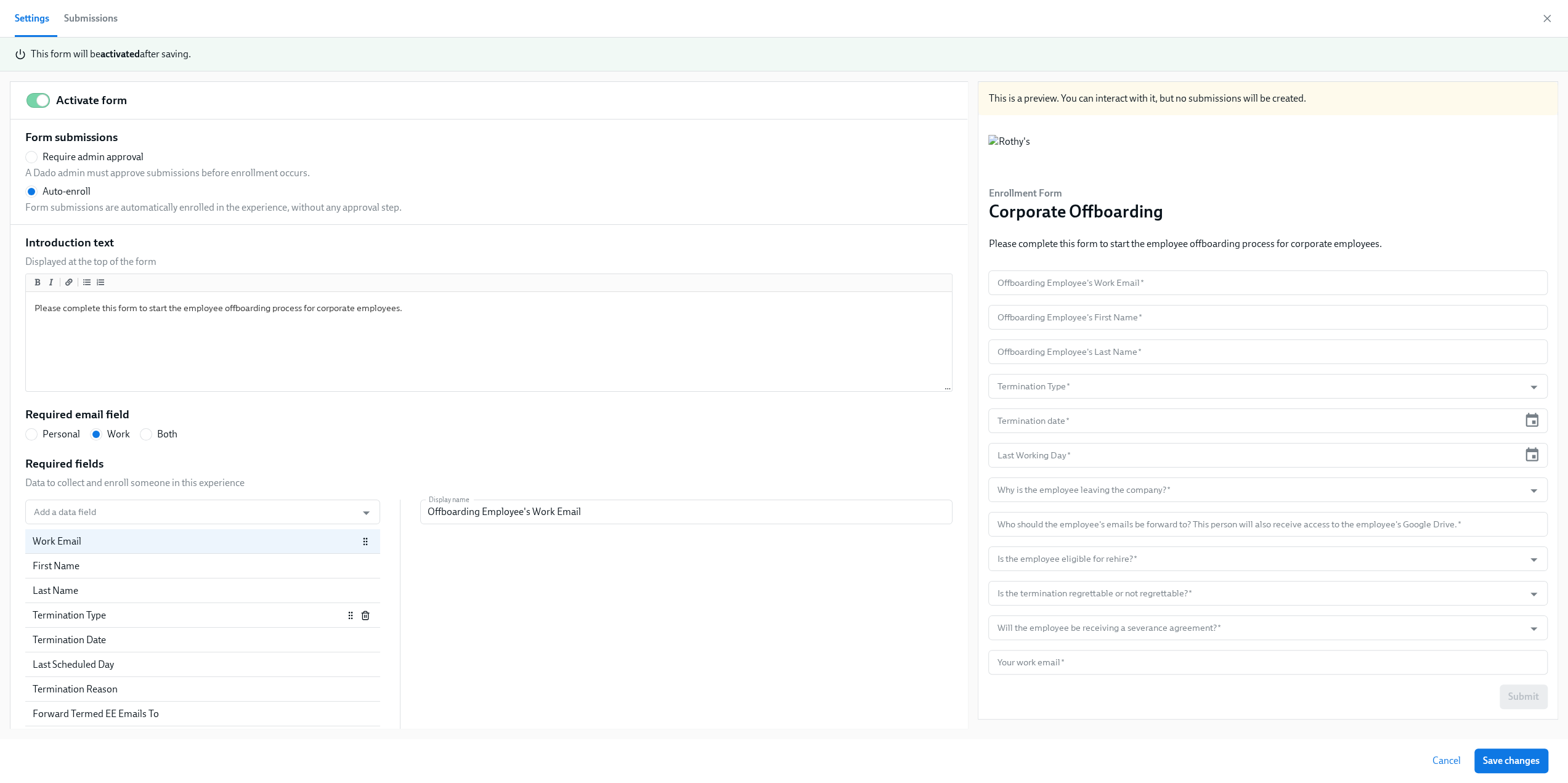
click at [146, 614] on div "Termination Type" at bounding box center [188, 615] width 311 height 14
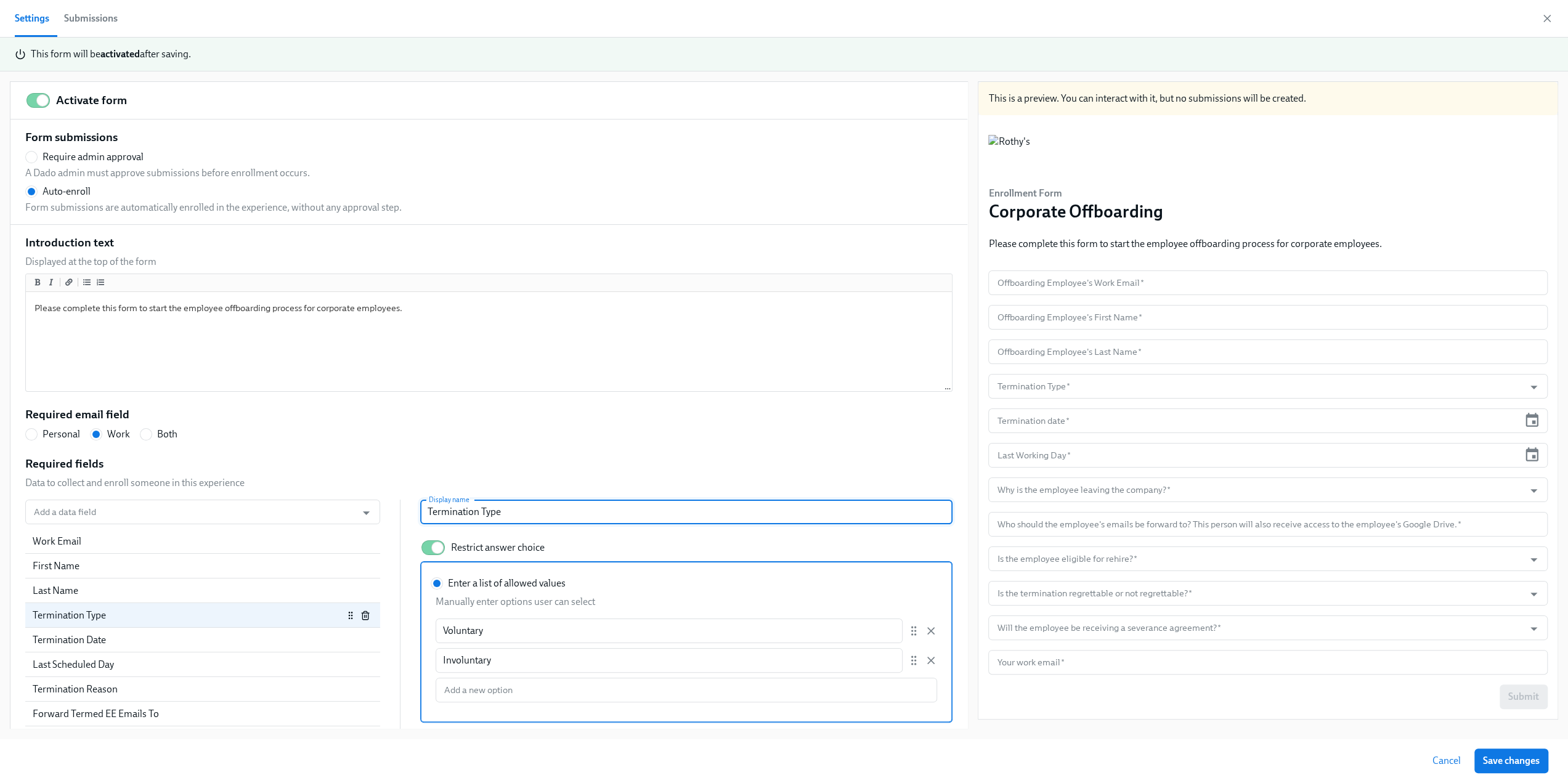
drag, startPoint x: 574, startPoint y: 513, endPoint x: 418, endPoint y: 504, distance: 156.3
click at [420, 504] on input "Termination Type" at bounding box center [686, 512] width 532 height 25
paste input "Is the termination voluntary or involuntary?"
click at [441, 464] on div "Required fields Data to collect and enroll someone in this experience Add a dat…" at bounding box center [488, 640] width 927 height 370
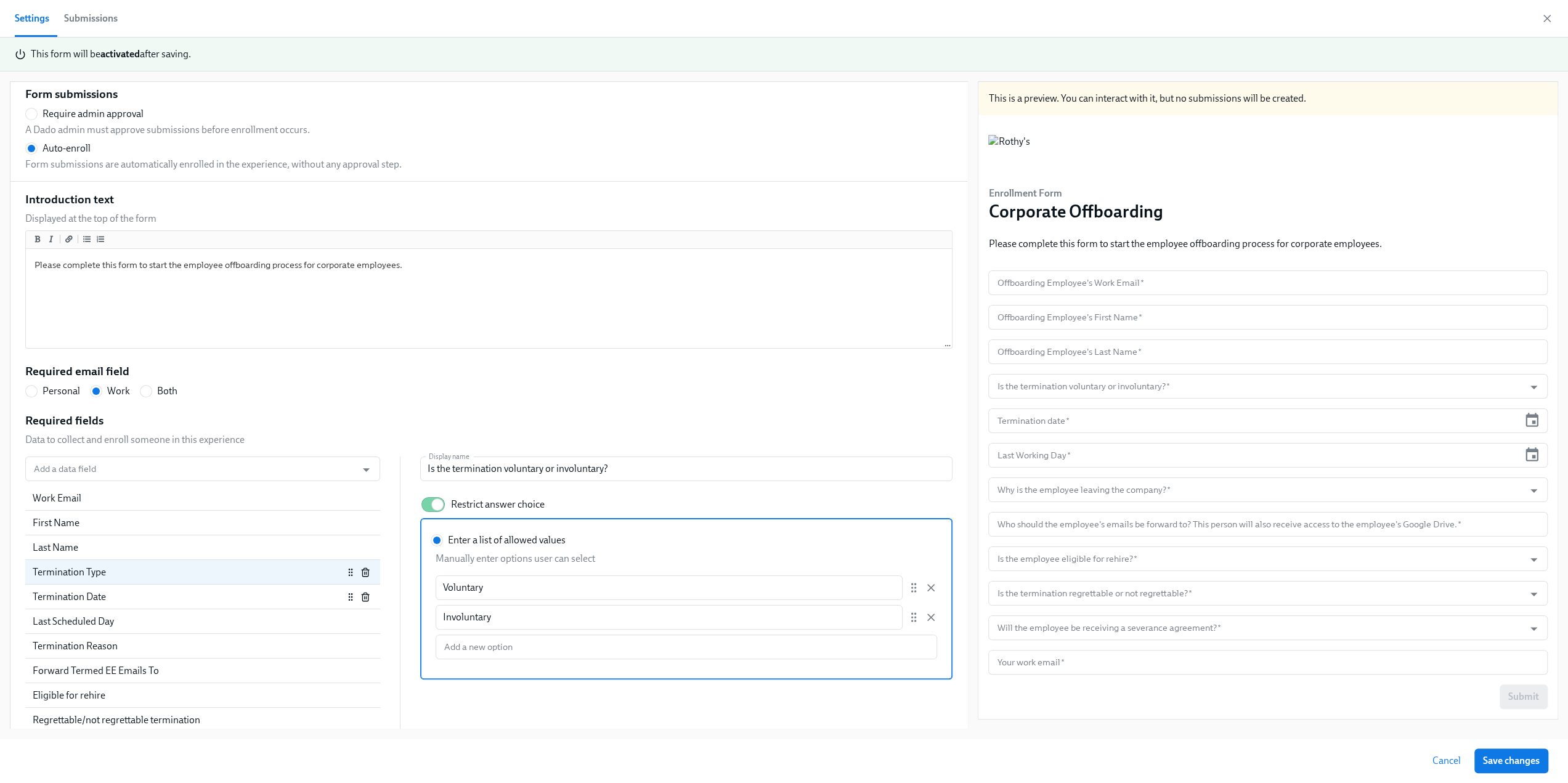
scroll to position [62, 0]
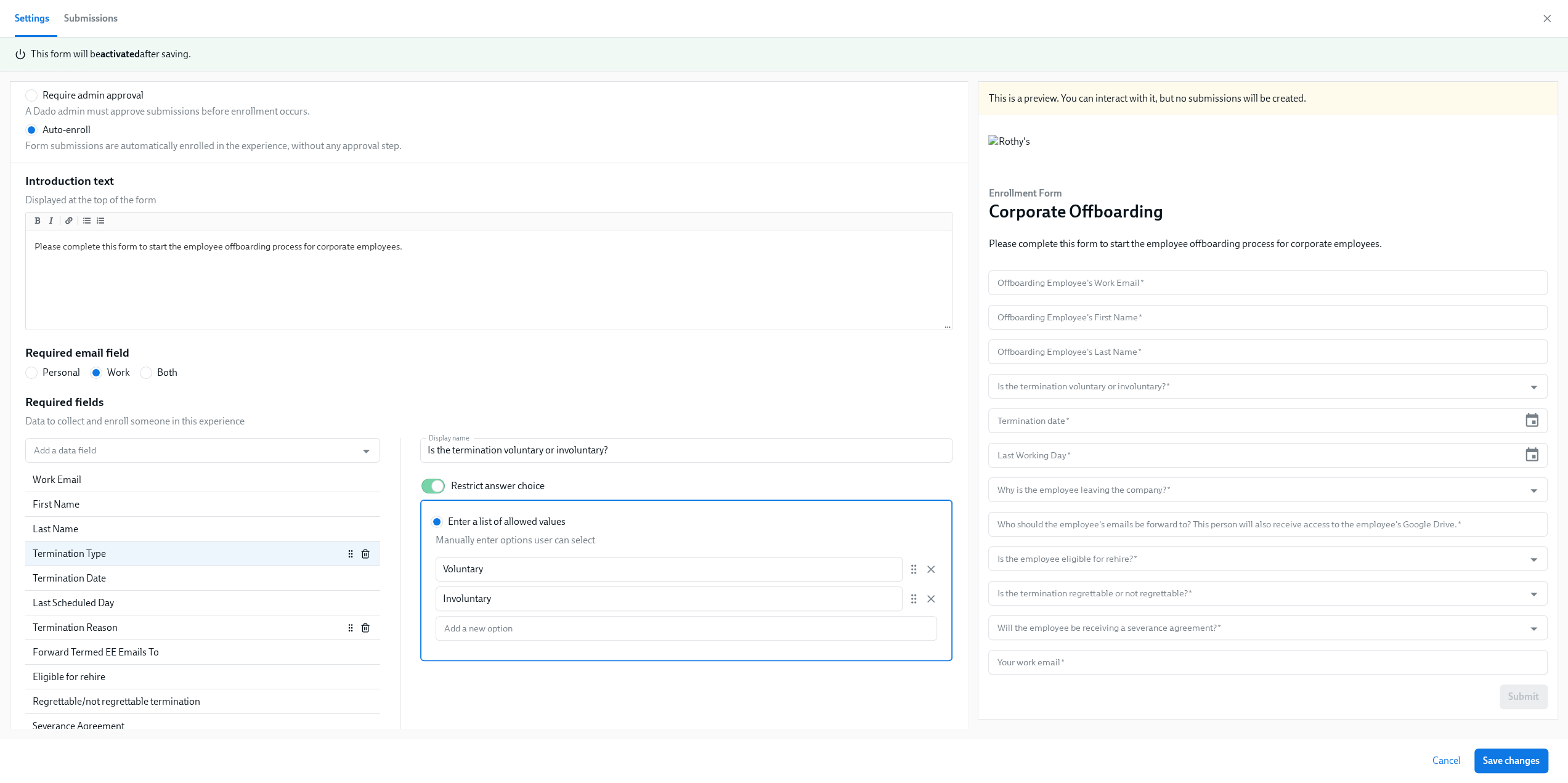
click at [151, 628] on div "Termination Reason" at bounding box center [188, 628] width 311 height 14
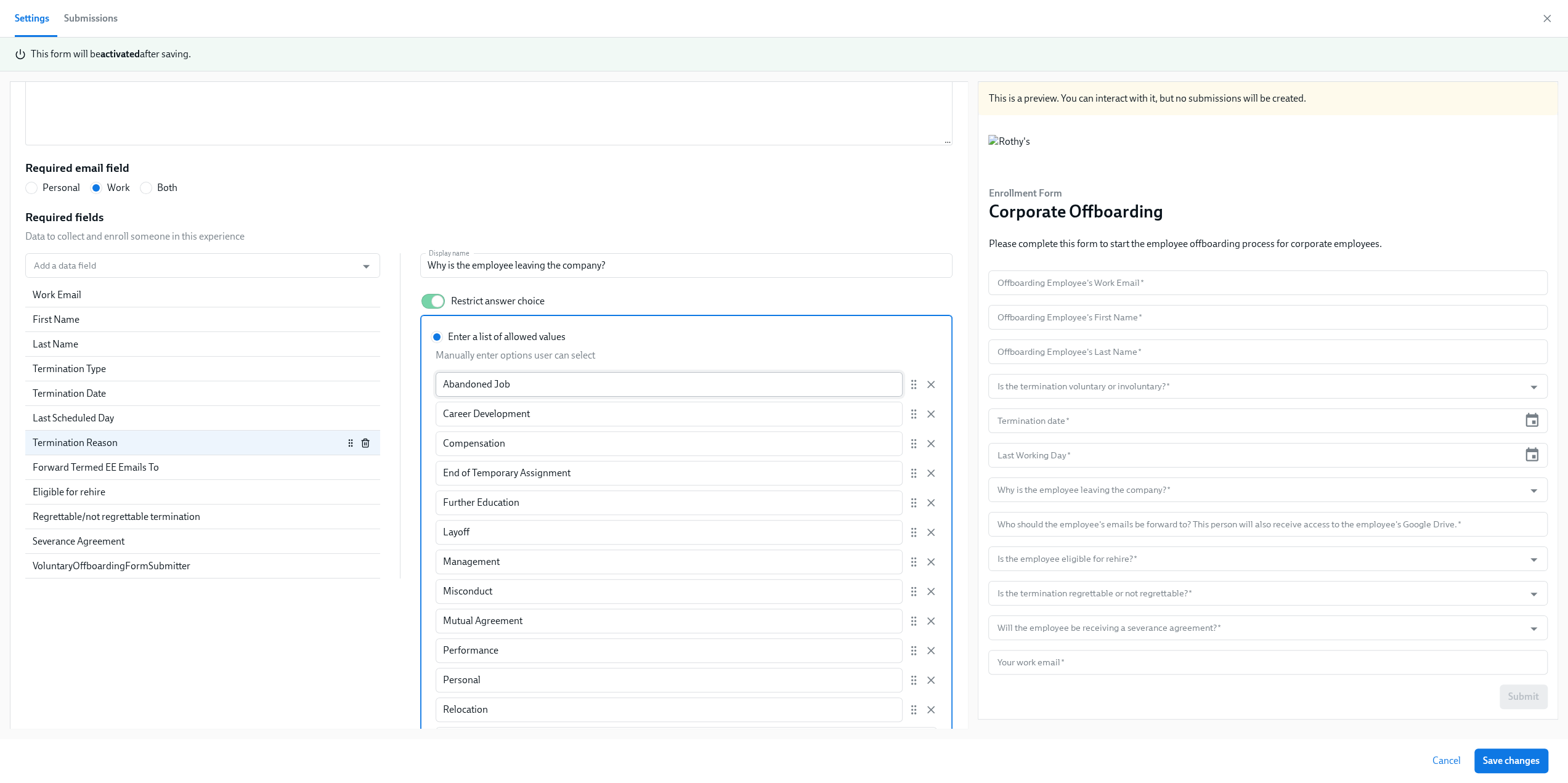
scroll to position [298, 0]
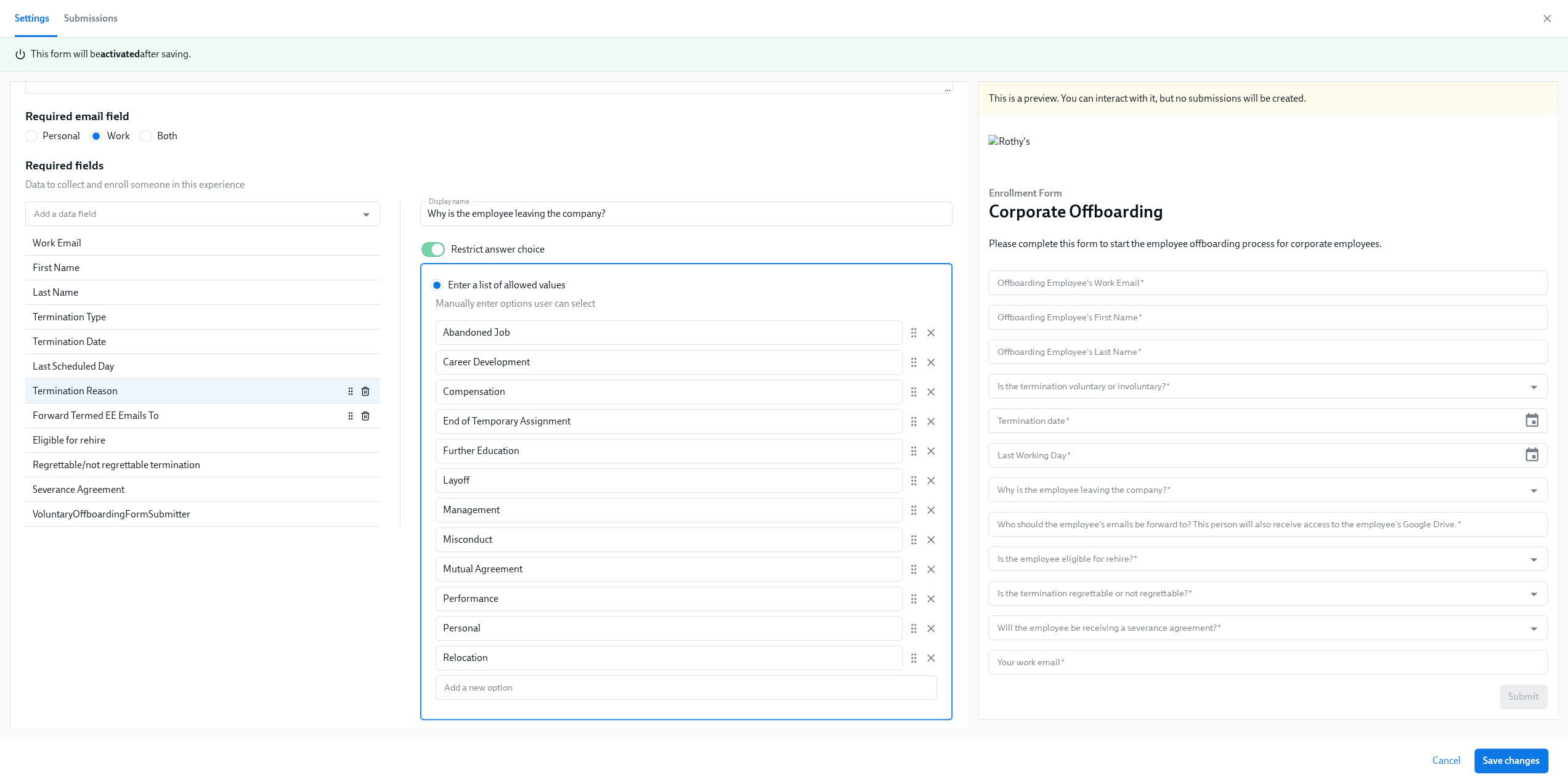
click at [143, 418] on div "Forward Termed EE Emails To" at bounding box center [188, 416] width 311 height 14
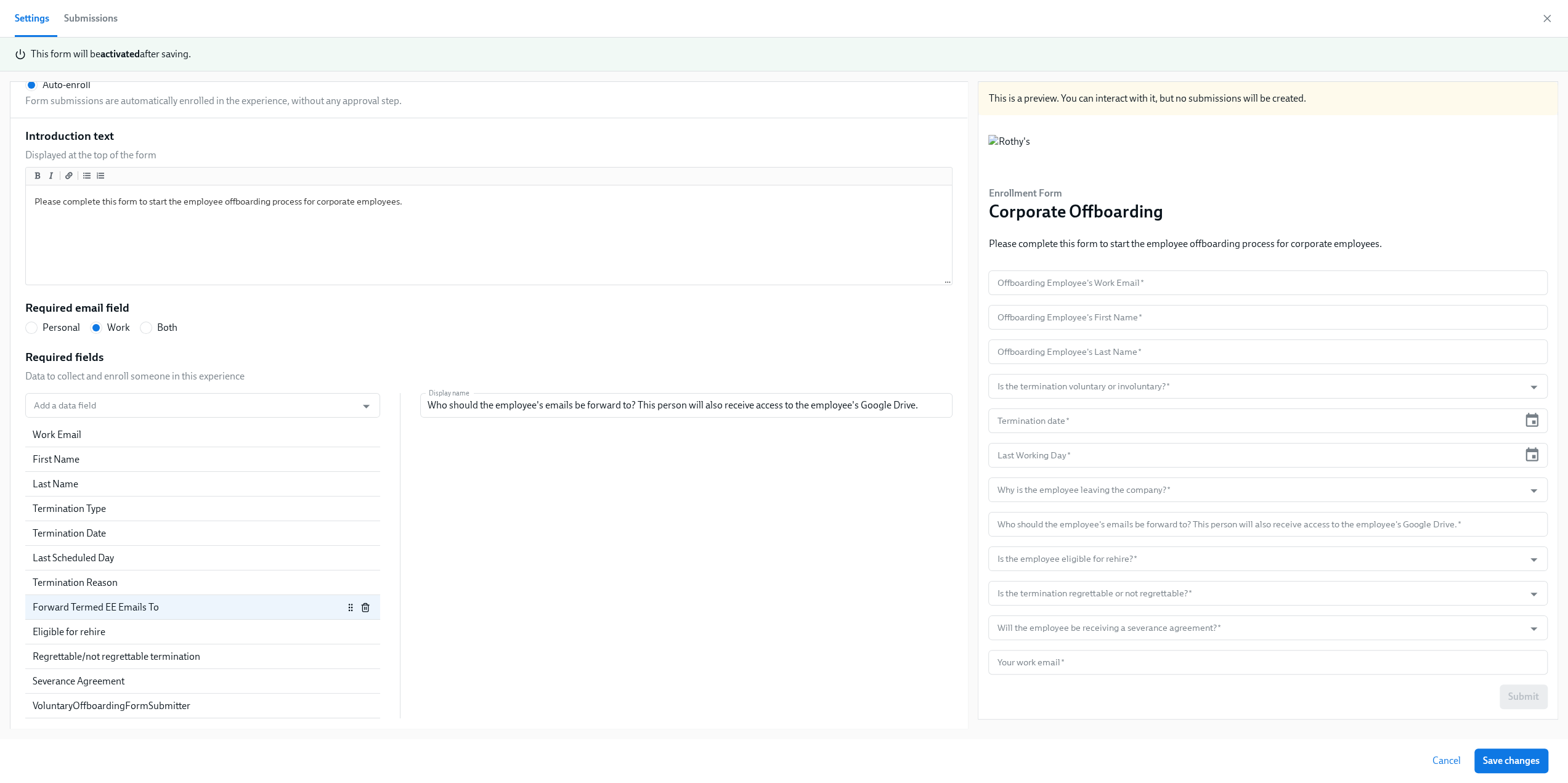
scroll to position [105, 0]
click at [1521, 761] on span "Save changes" at bounding box center [1511, 761] width 57 height 12
click at [1546, 19] on icon "button" at bounding box center [1546, 18] width 6 height 6
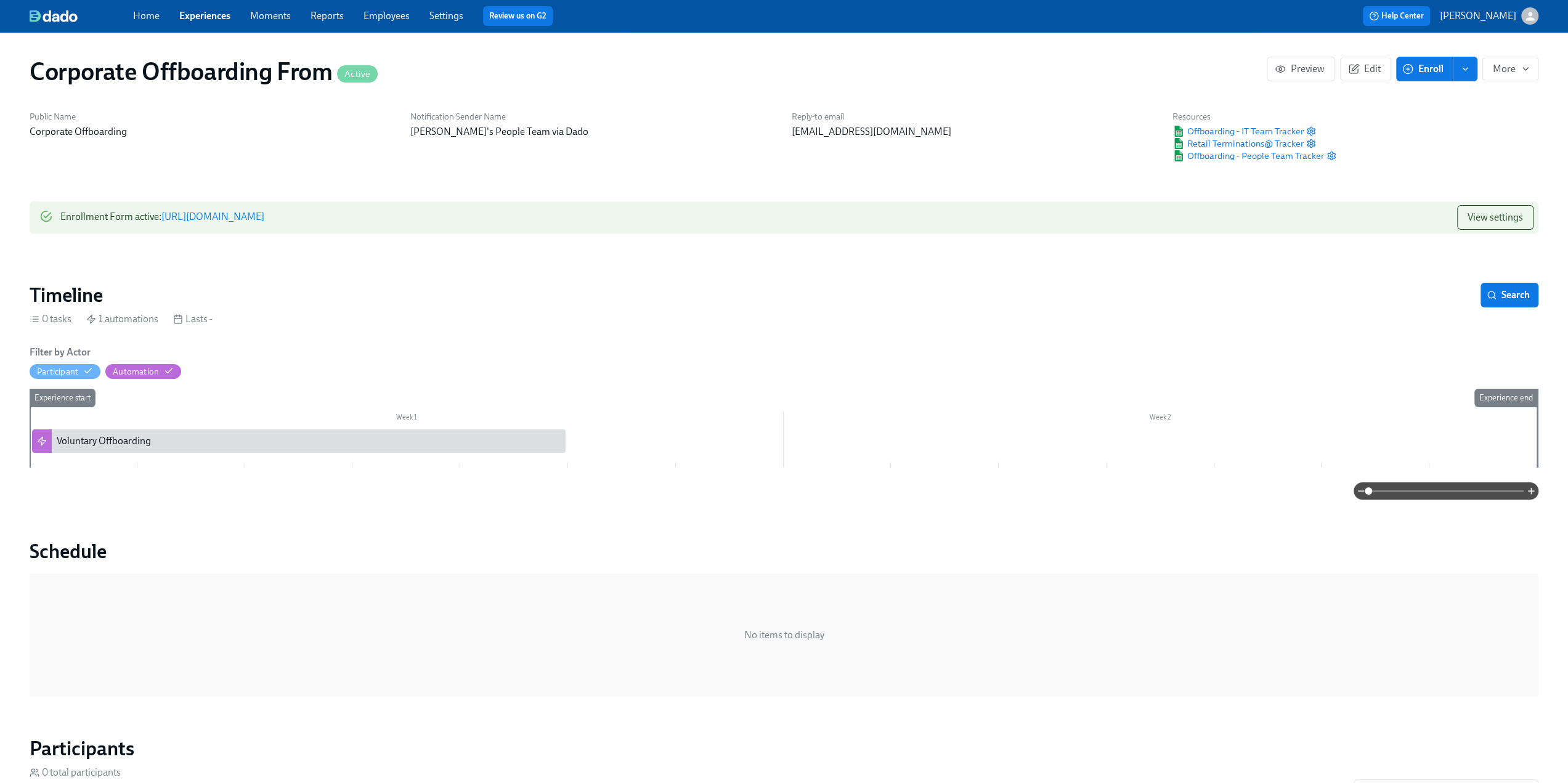
click at [194, 19] on link "Experiences" at bounding box center [205, 15] width 51 height 12
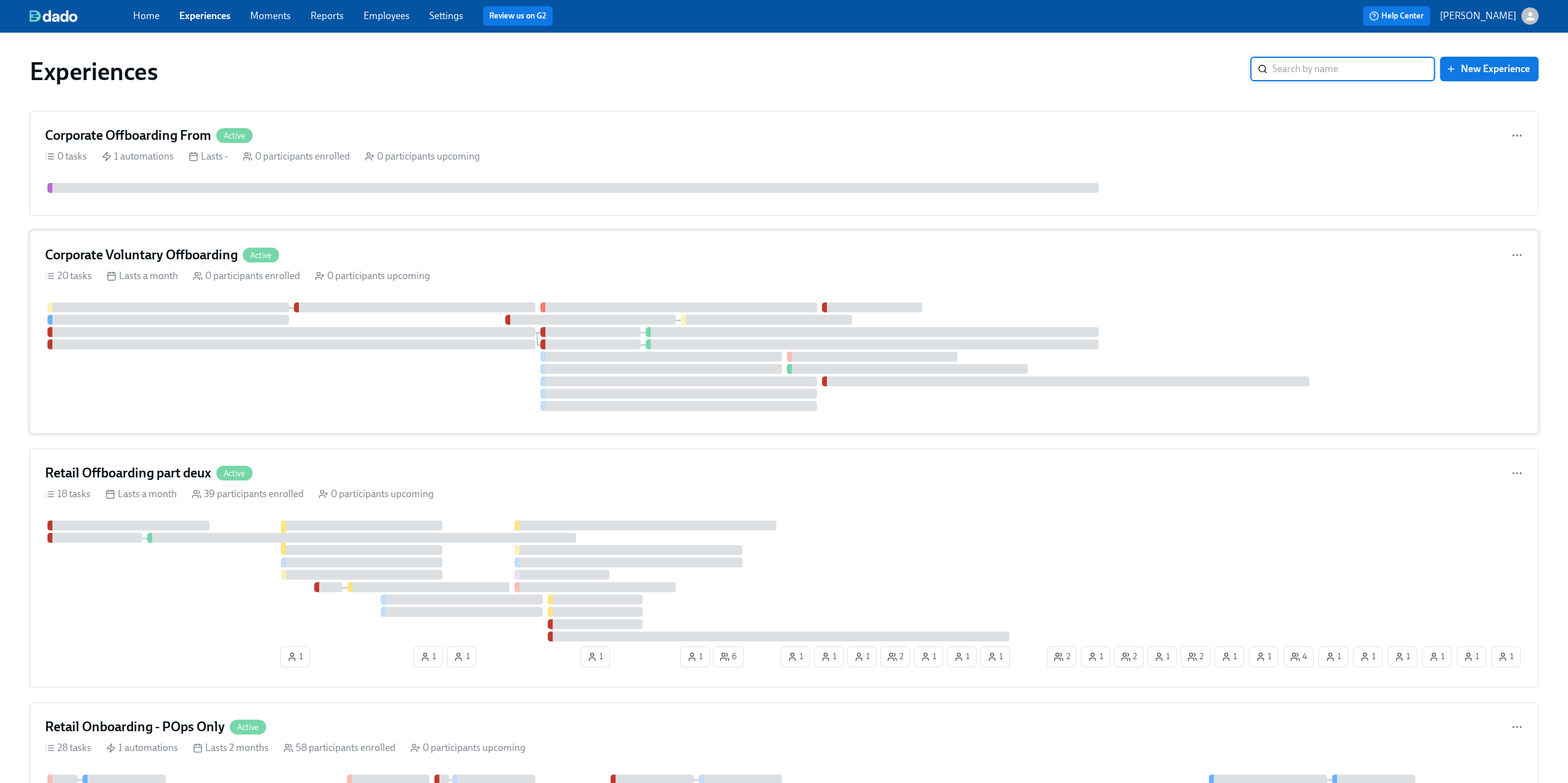
click at [177, 247] on h4 "Corporate Voluntary Offboarding" at bounding box center [142, 255] width 193 height 19
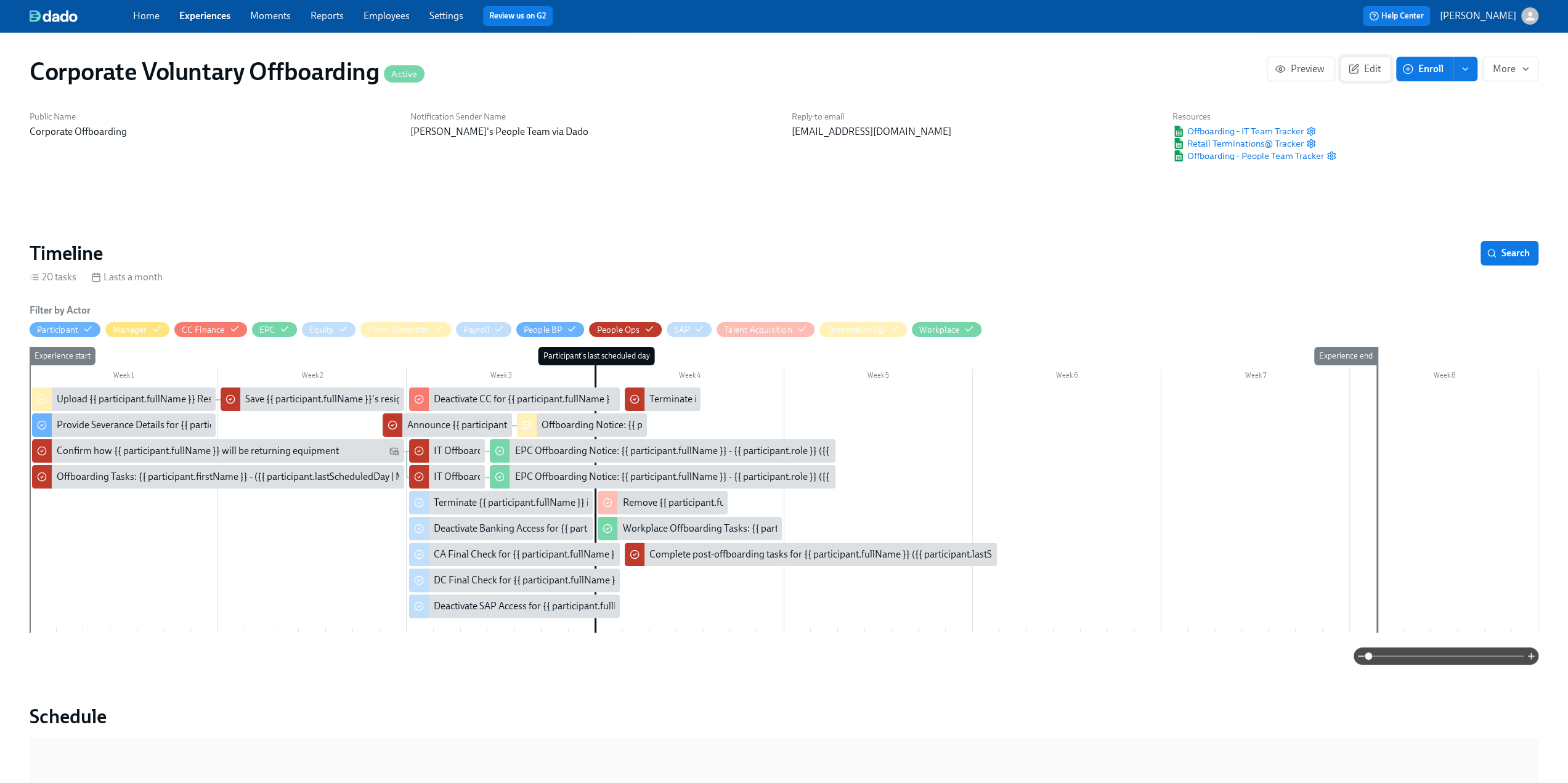
click at [1361, 63] on span "Edit" at bounding box center [1365, 69] width 31 height 12
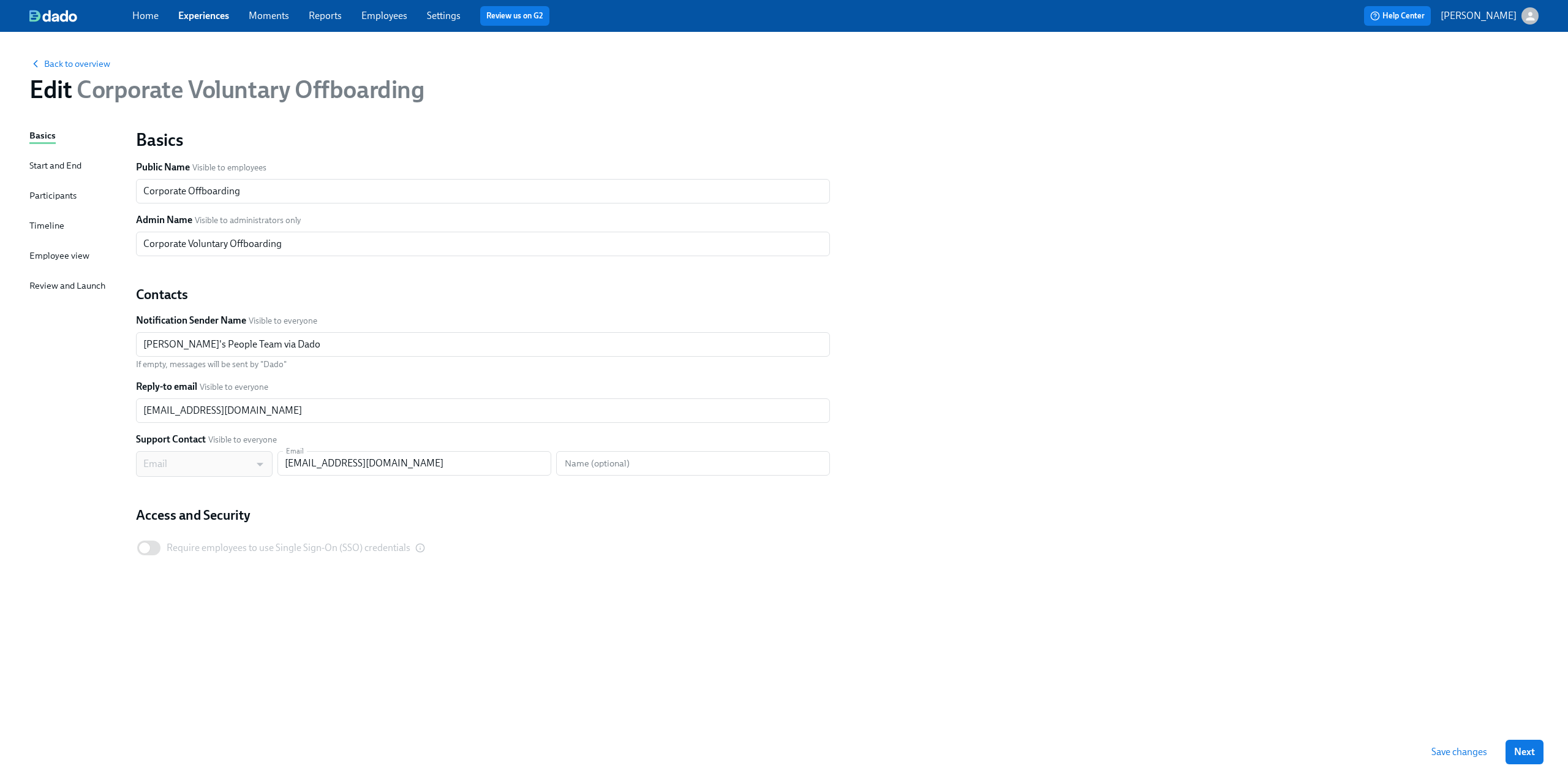
click at [47, 135] on div "Basics" at bounding box center [43, 135] width 26 height 14
click at [44, 226] on div "Timeline" at bounding box center [47, 226] width 35 height 14
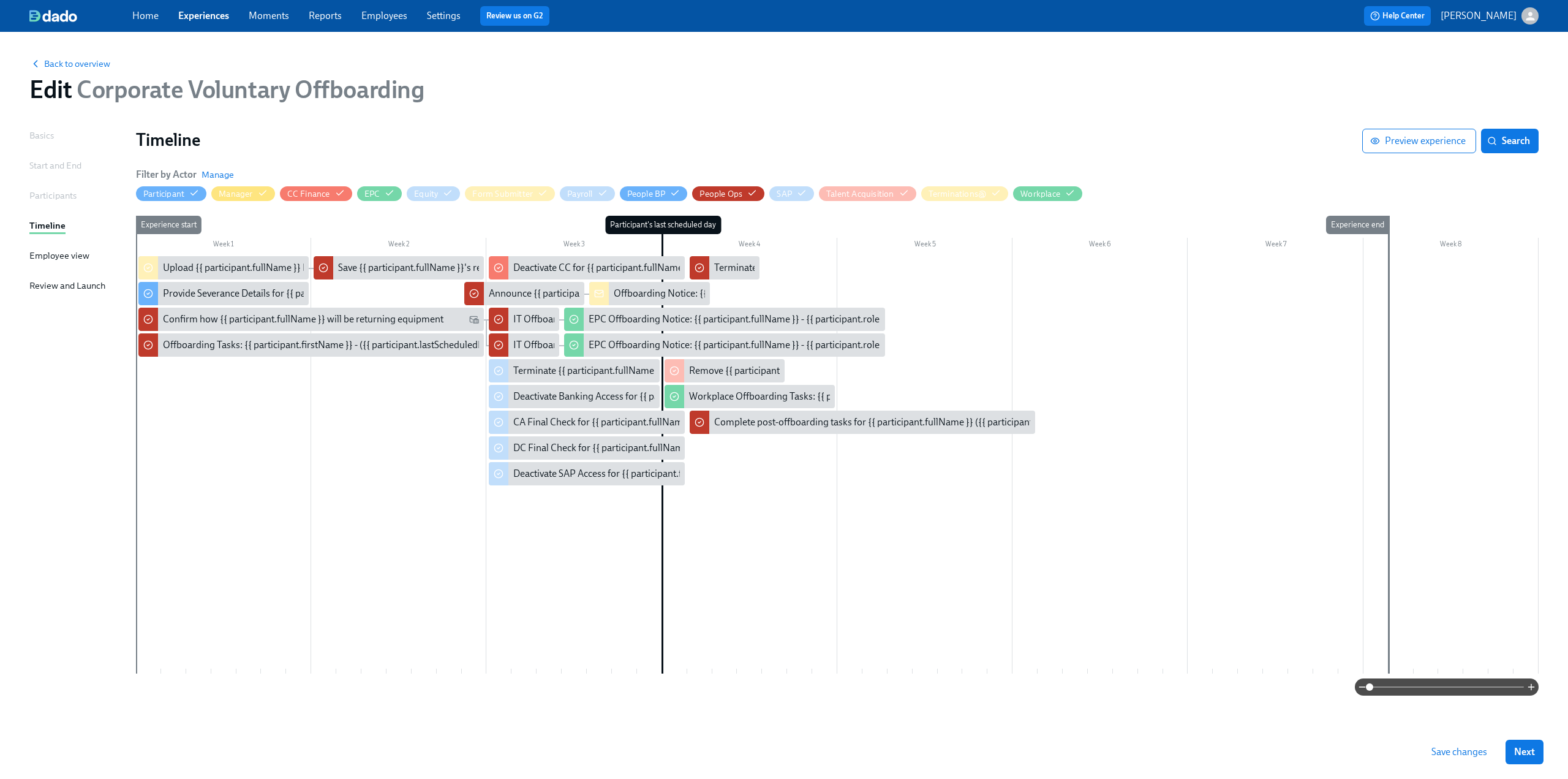
click at [178, 413] on div at bounding box center [837, 464] width 1402 height 417
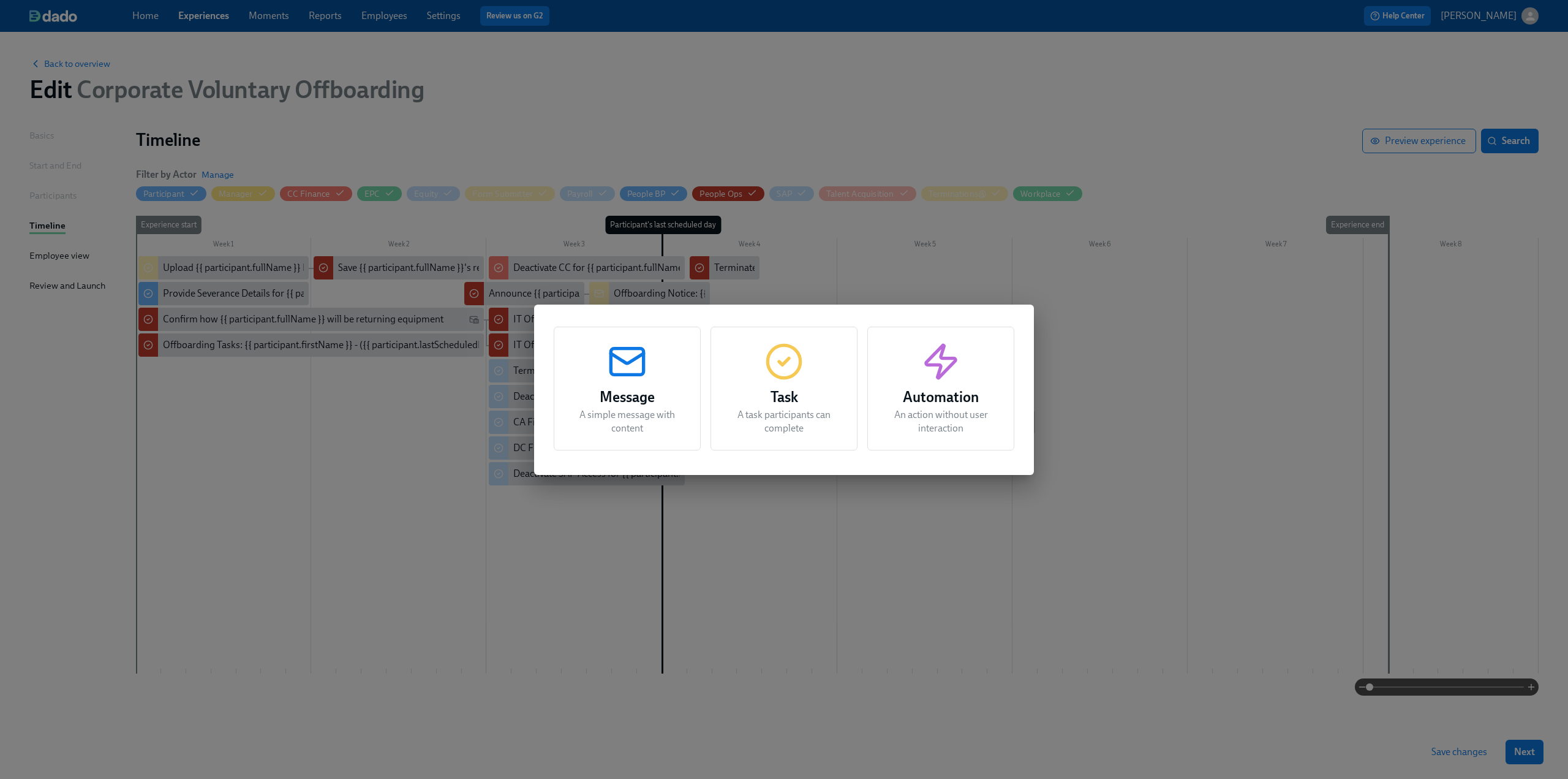
click at [808, 390] on h3 "Task" at bounding box center [784, 397] width 117 height 22
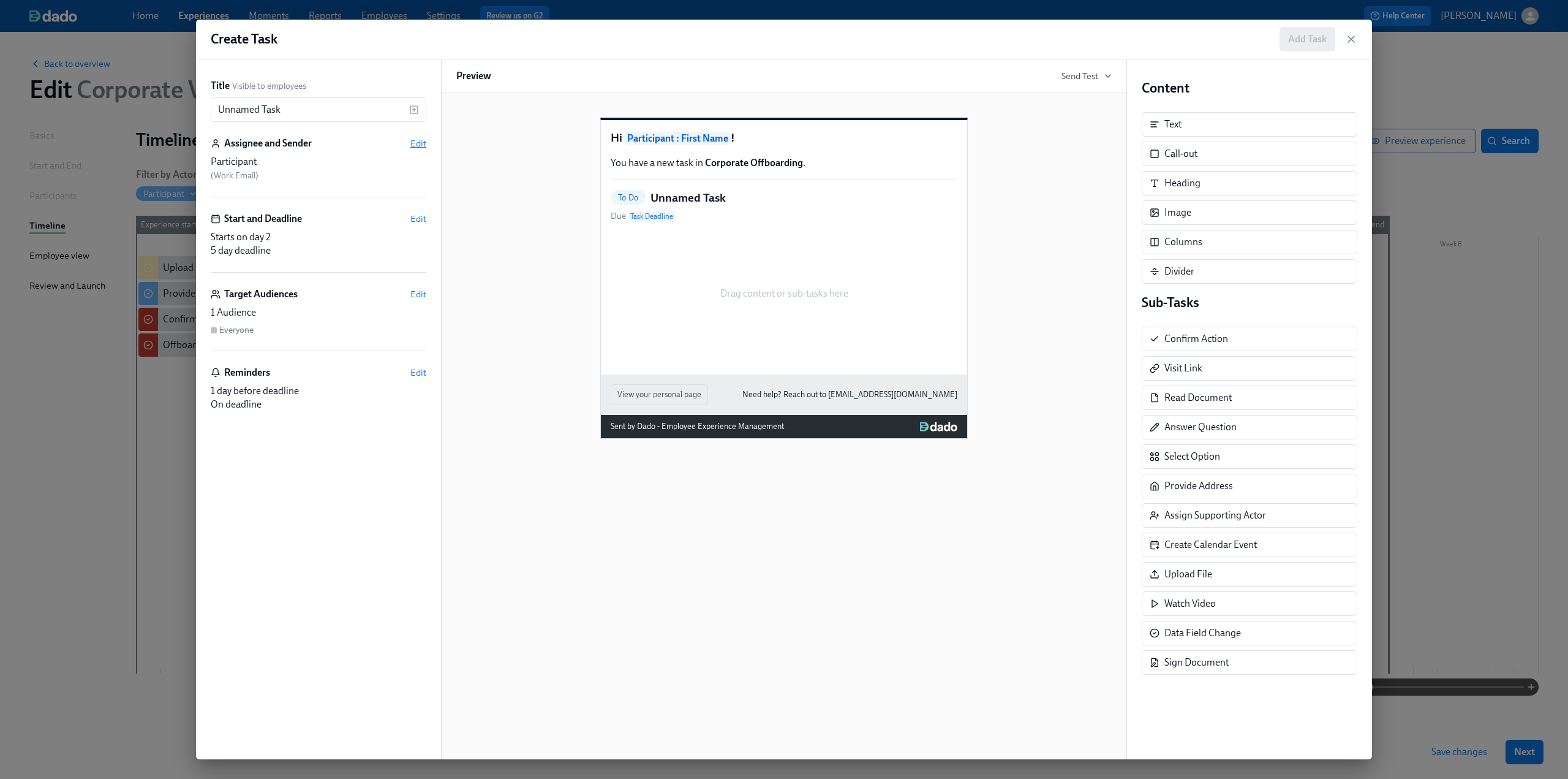
click at [413, 142] on span "Edit" at bounding box center [418, 144] width 16 height 12
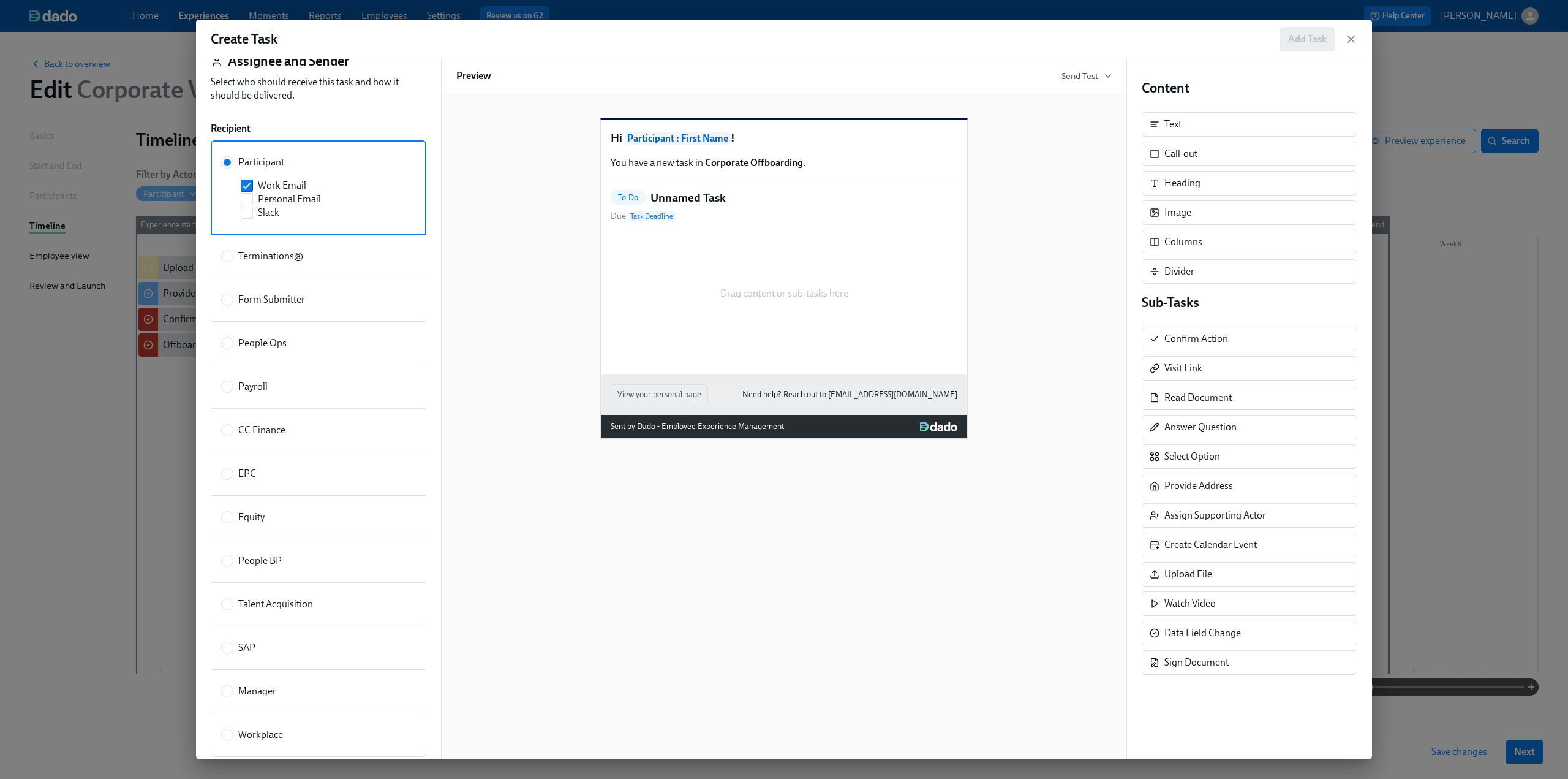
scroll to position [61, 0]
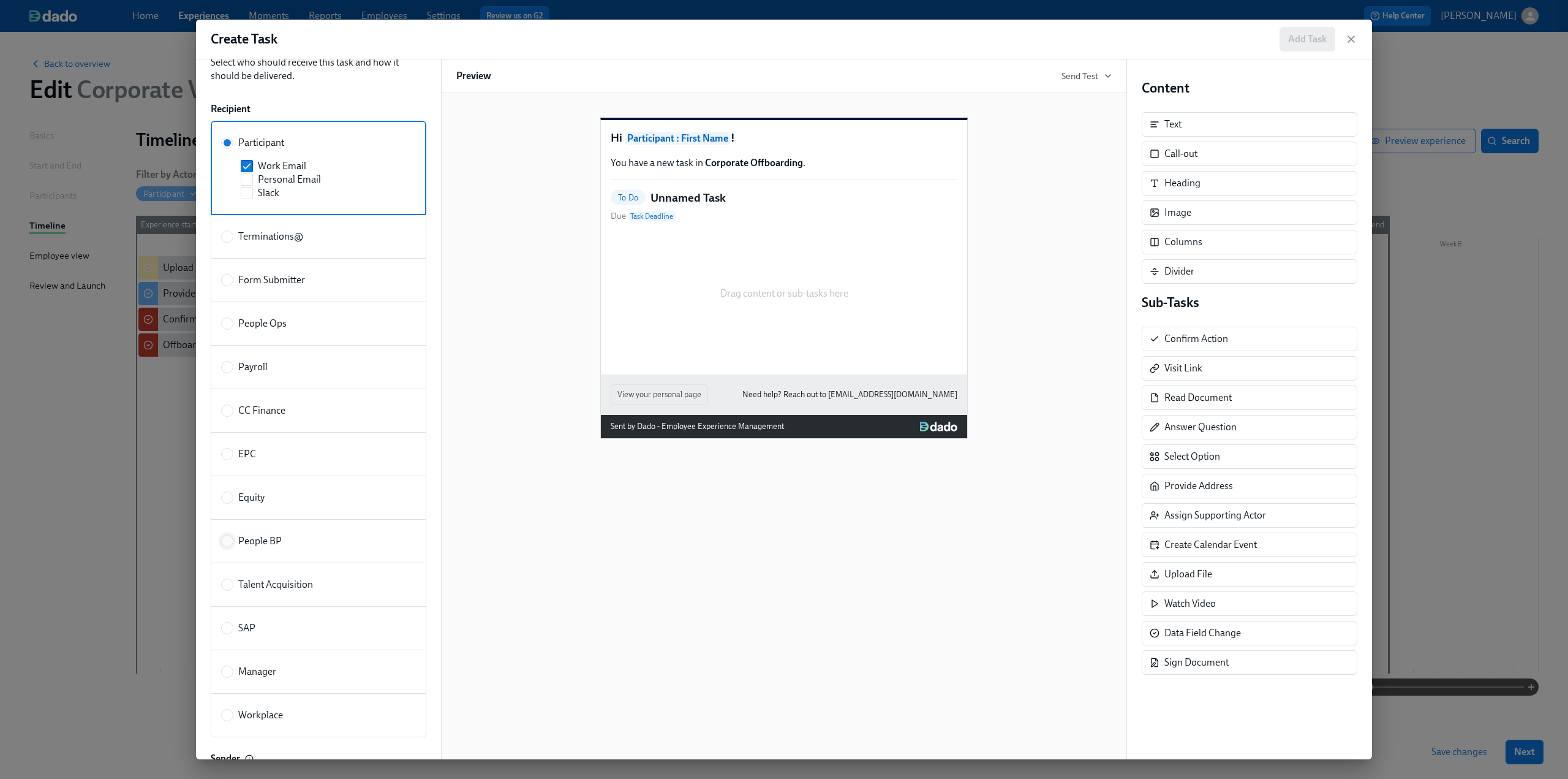
click at [227, 541] on input "People BP" at bounding box center [227, 541] width 11 height 11
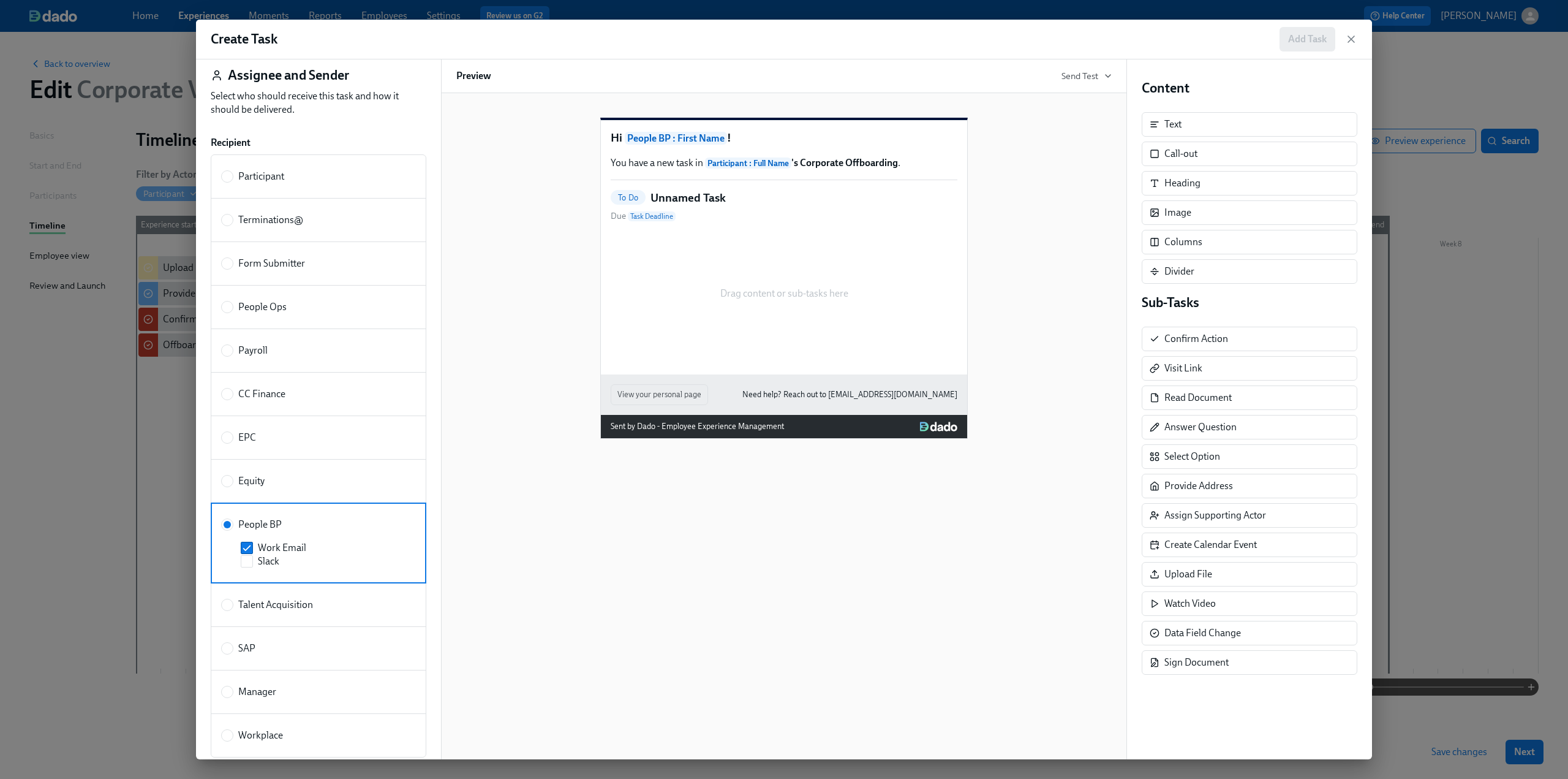
scroll to position [0, 0]
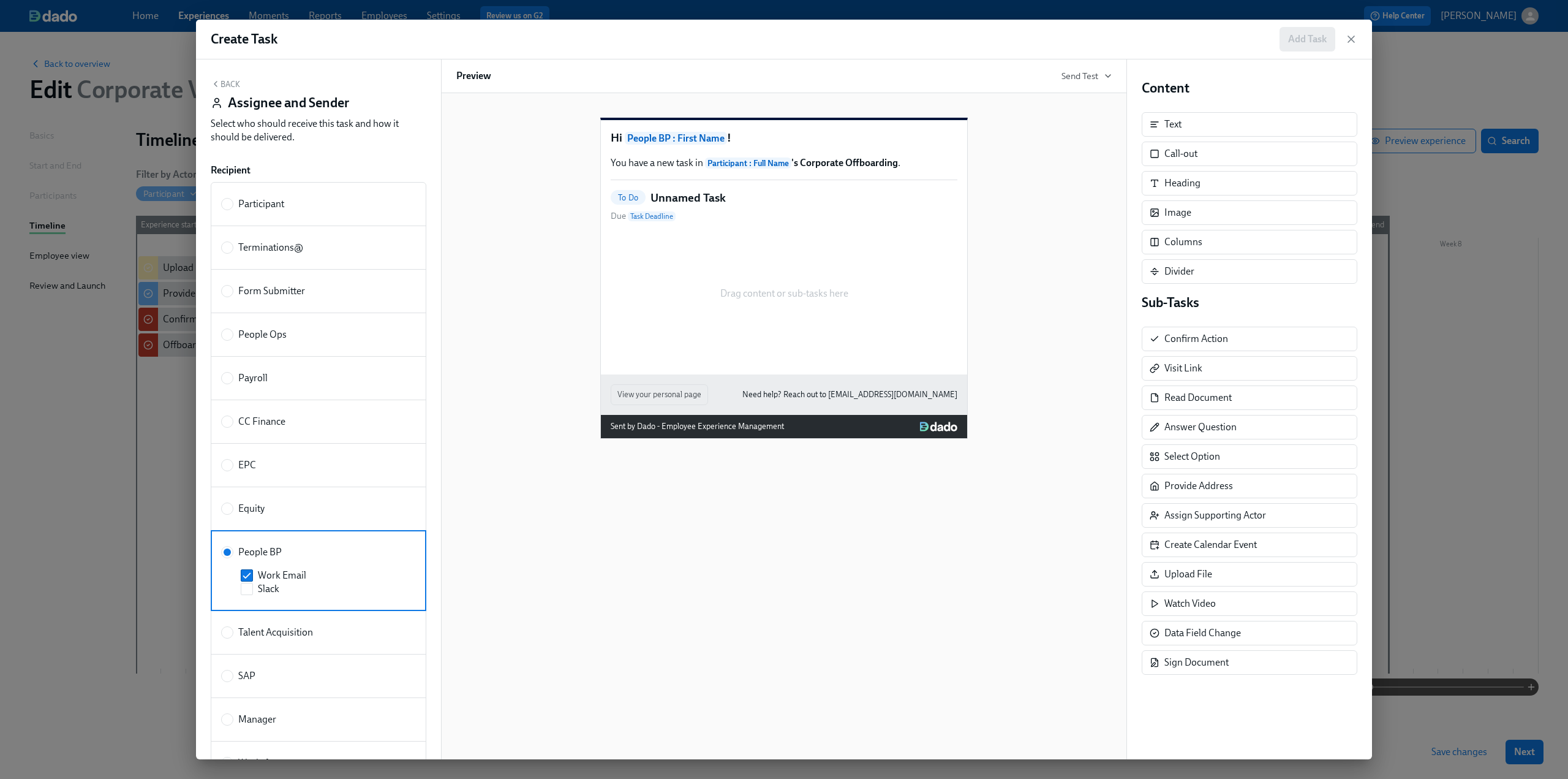
click at [223, 84] on button "Back" at bounding box center [225, 84] width 30 height 10
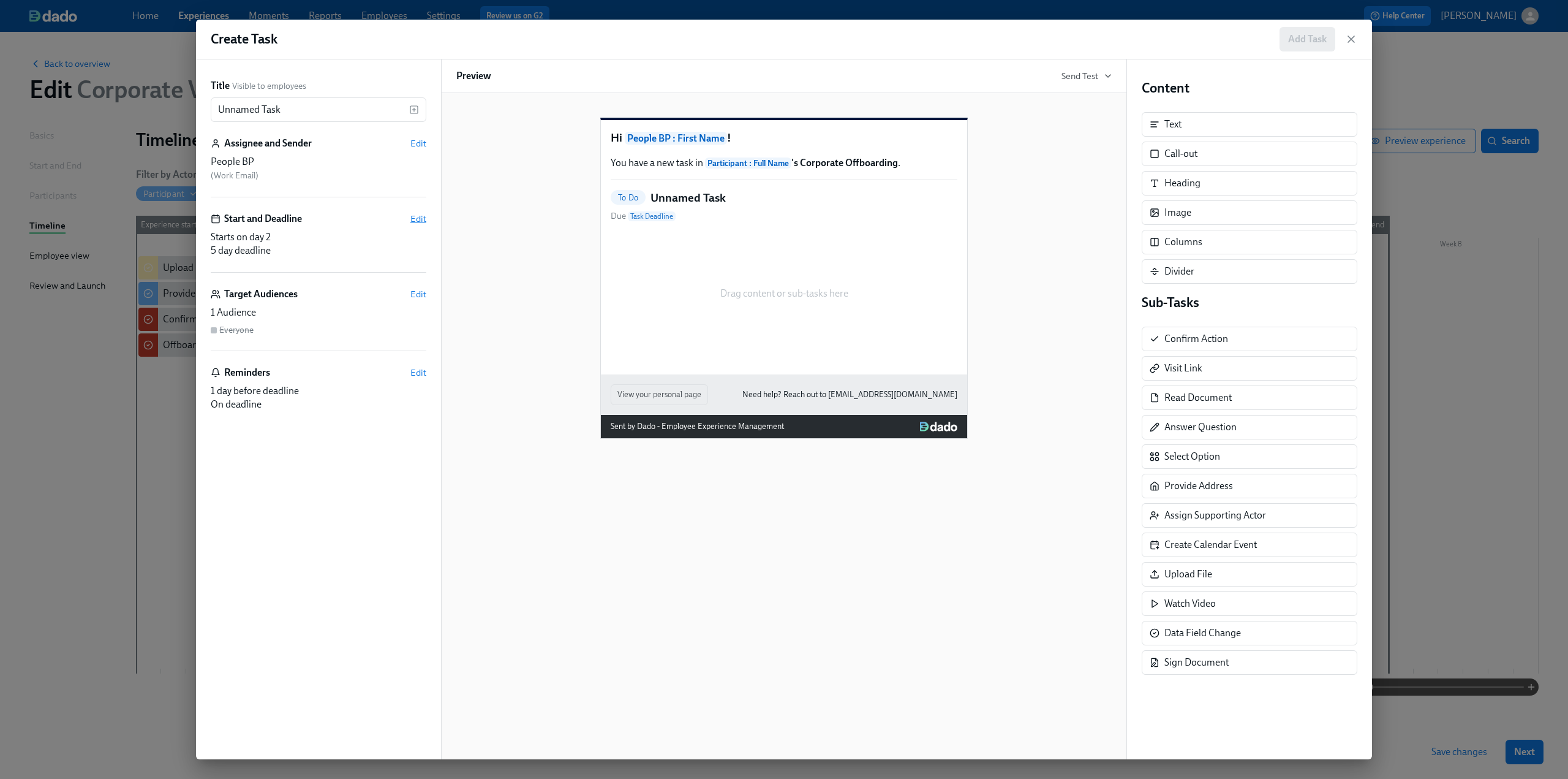
click at [425, 219] on span "Edit" at bounding box center [418, 219] width 16 height 12
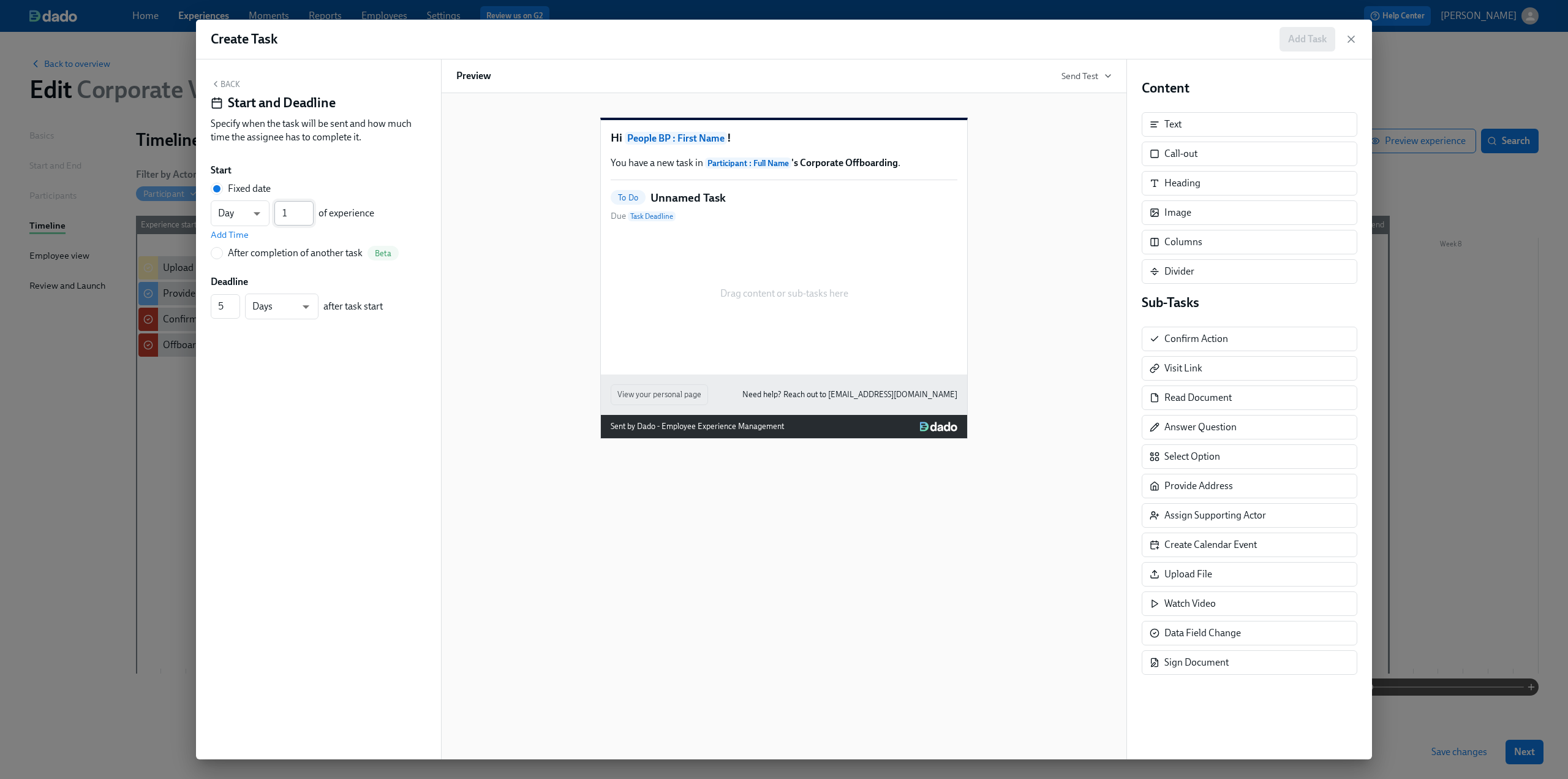
click at [309, 218] on input "1" at bounding box center [294, 213] width 39 height 25
drag, startPoint x: 226, startPoint y: 308, endPoint x: 210, endPoint y: 309, distance: 16.0
click at [210, 309] on div "Back Start and Deadline Specify when the task will be sent and how much time th…" at bounding box center [318, 409] width 245 height 700
click at [300, 344] on div "Back Start and Deadline Specify when the task will be sent and how much time th…" at bounding box center [318, 409] width 245 height 700
click at [232, 87] on button "Back" at bounding box center [225, 84] width 30 height 10
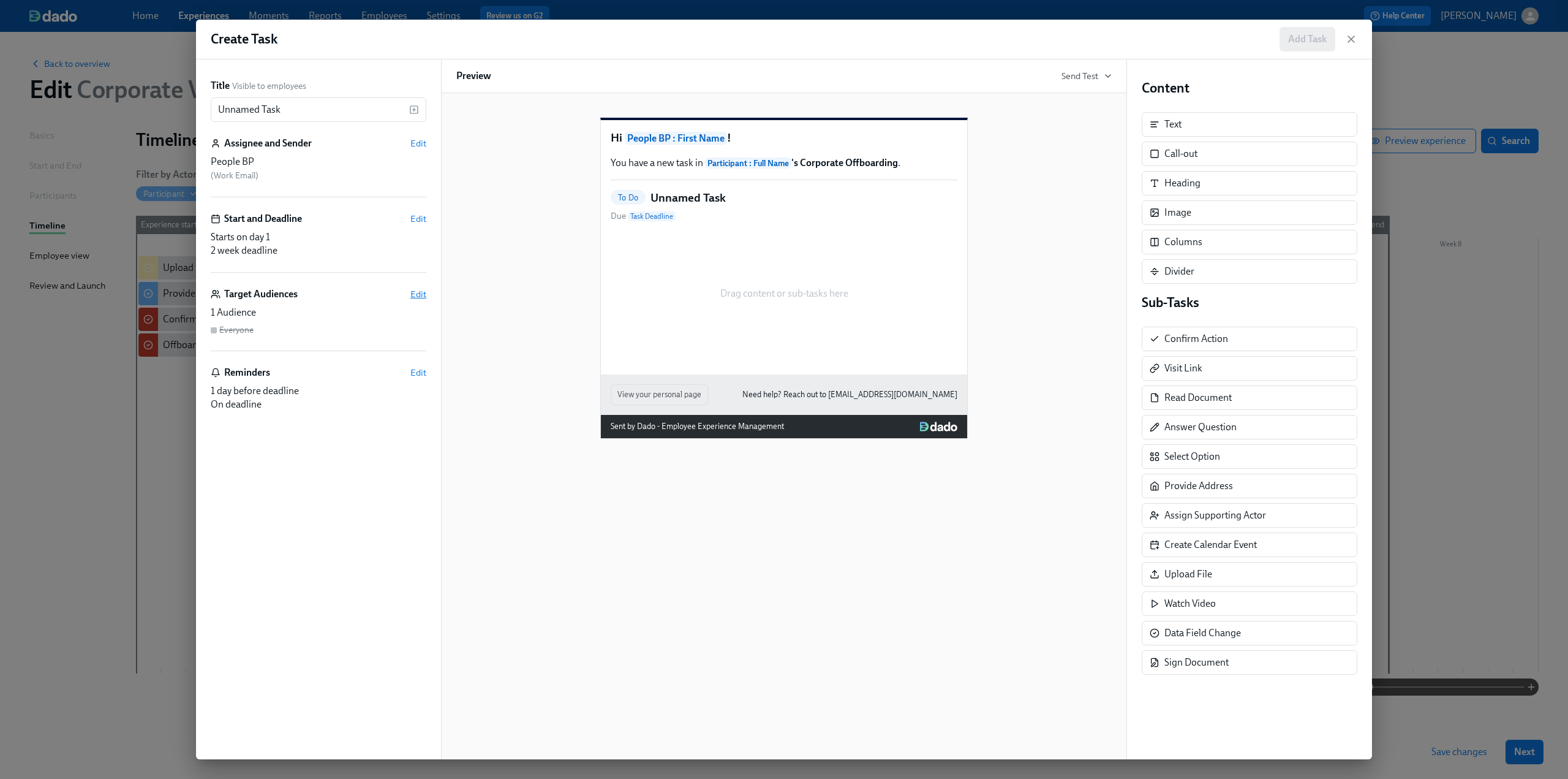
click at [424, 289] on span "Edit" at bounding box center [418, 294] width 16 height 12
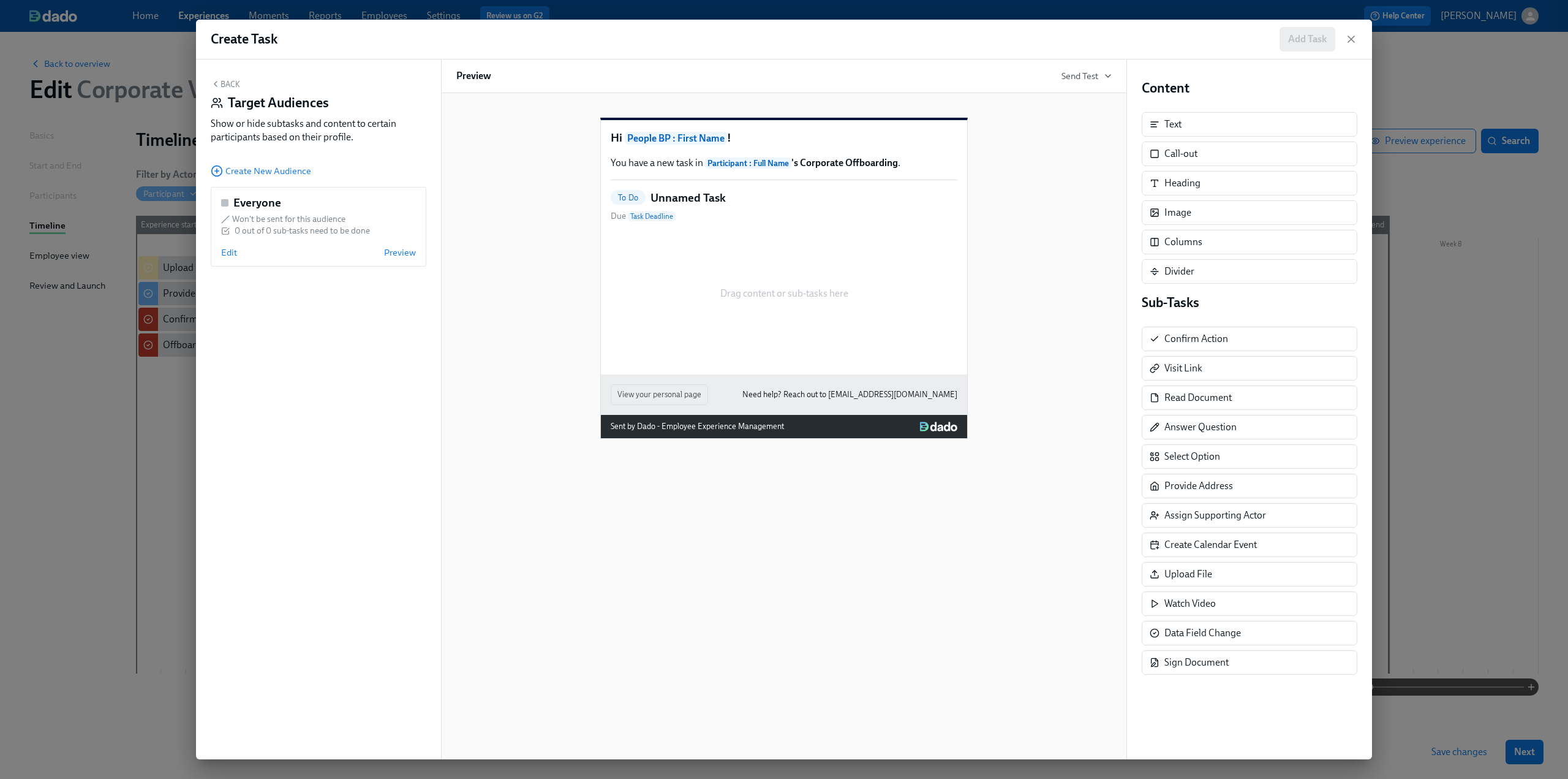
click at [237, 162] on div "Back Target Audiences Show or hide subtasks and content to certain participants…" at bounding box center [318, 409] width 245 height 700
click at [237, 171] on span "Create New Audience" at bounding box center [261, 171] width 101 height 12
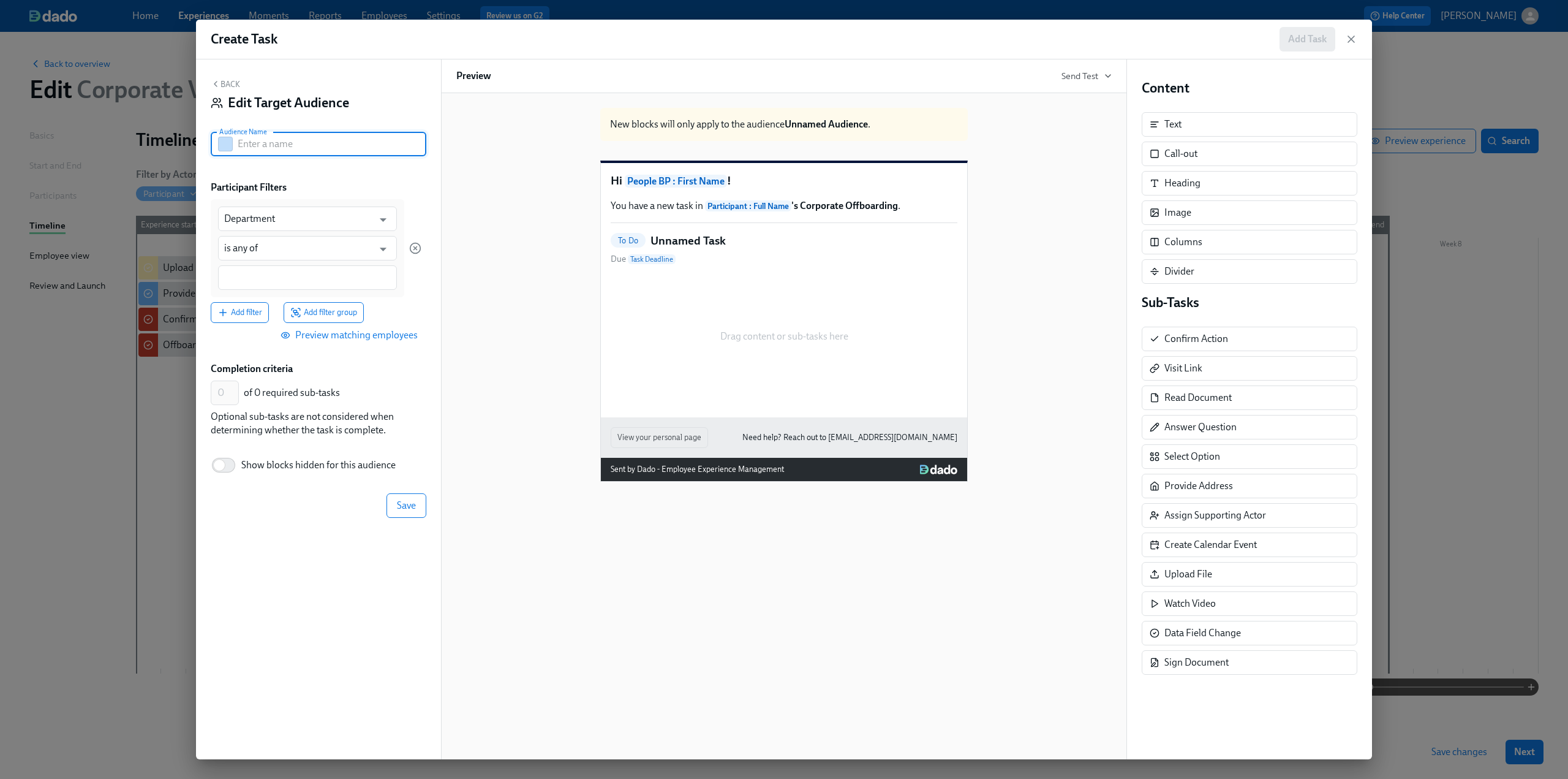
click at [281, 140] on input "text" at bounding box center [332, 144] width 188 height 25
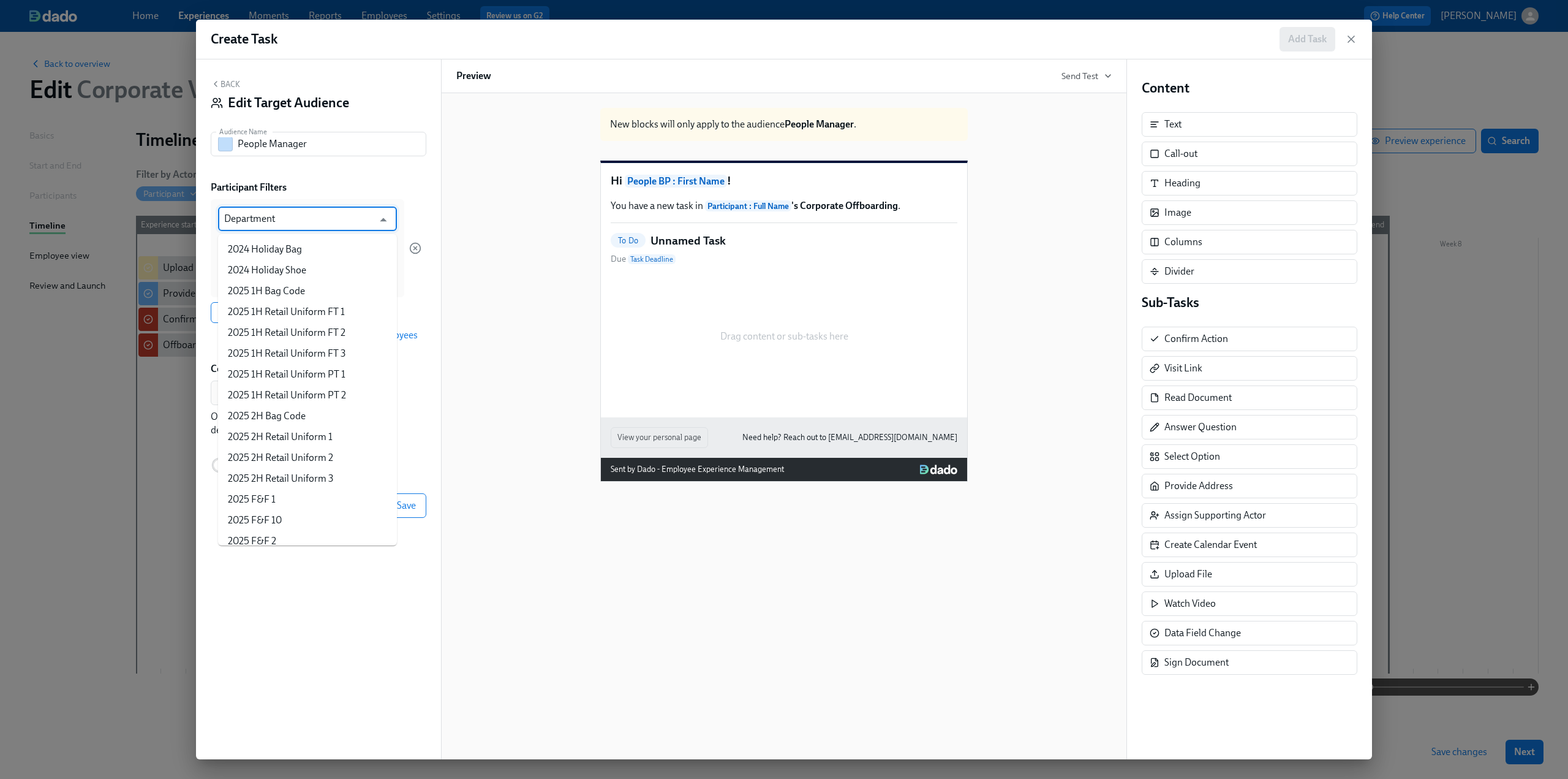
click at [298, 215] on input "Department" at bounding box center [299, 219] width 149 height 25
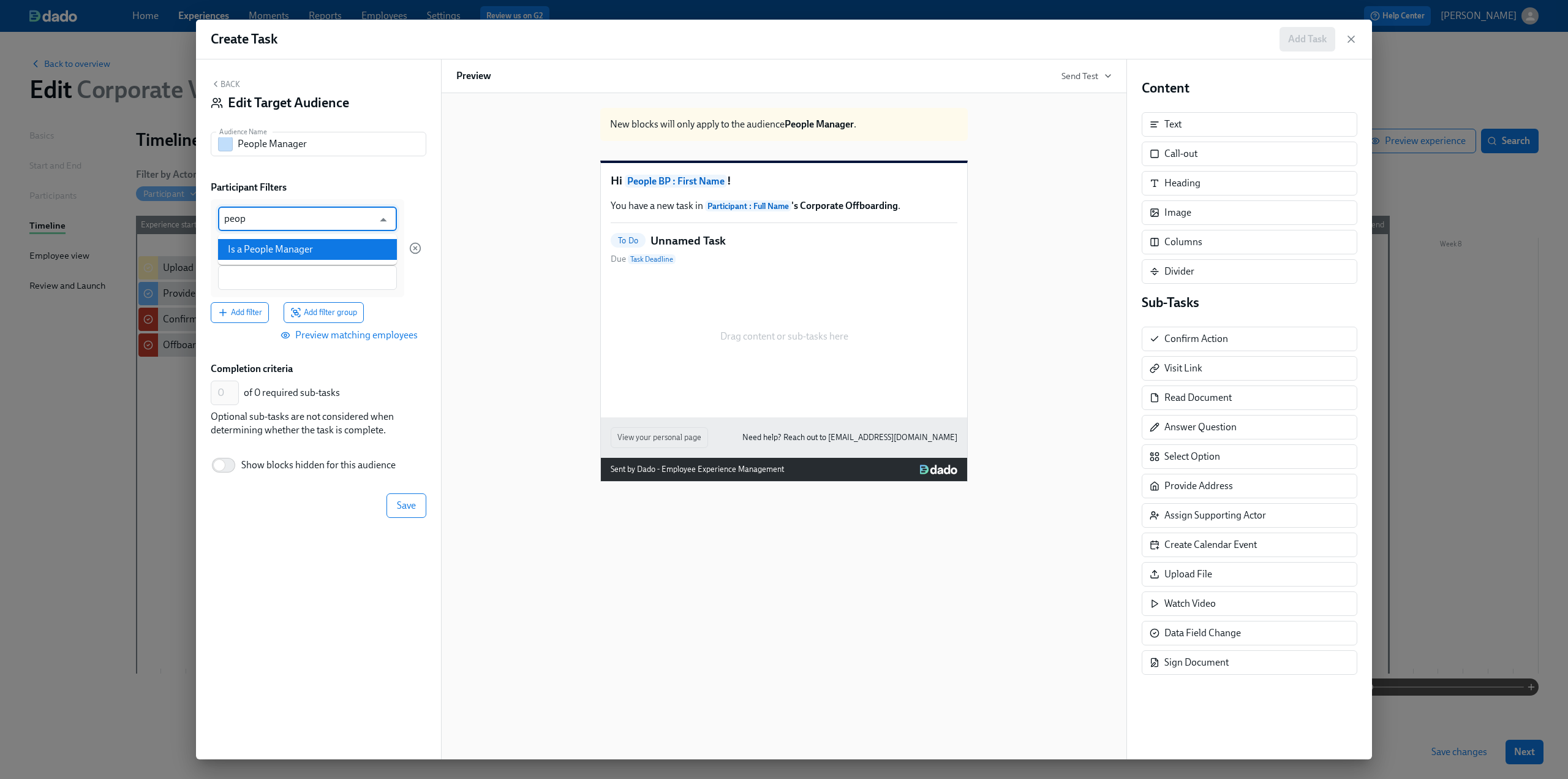
click at [298, 248] on li "Is a People Manager" at bounding box center [307, 249] width 179 height 21
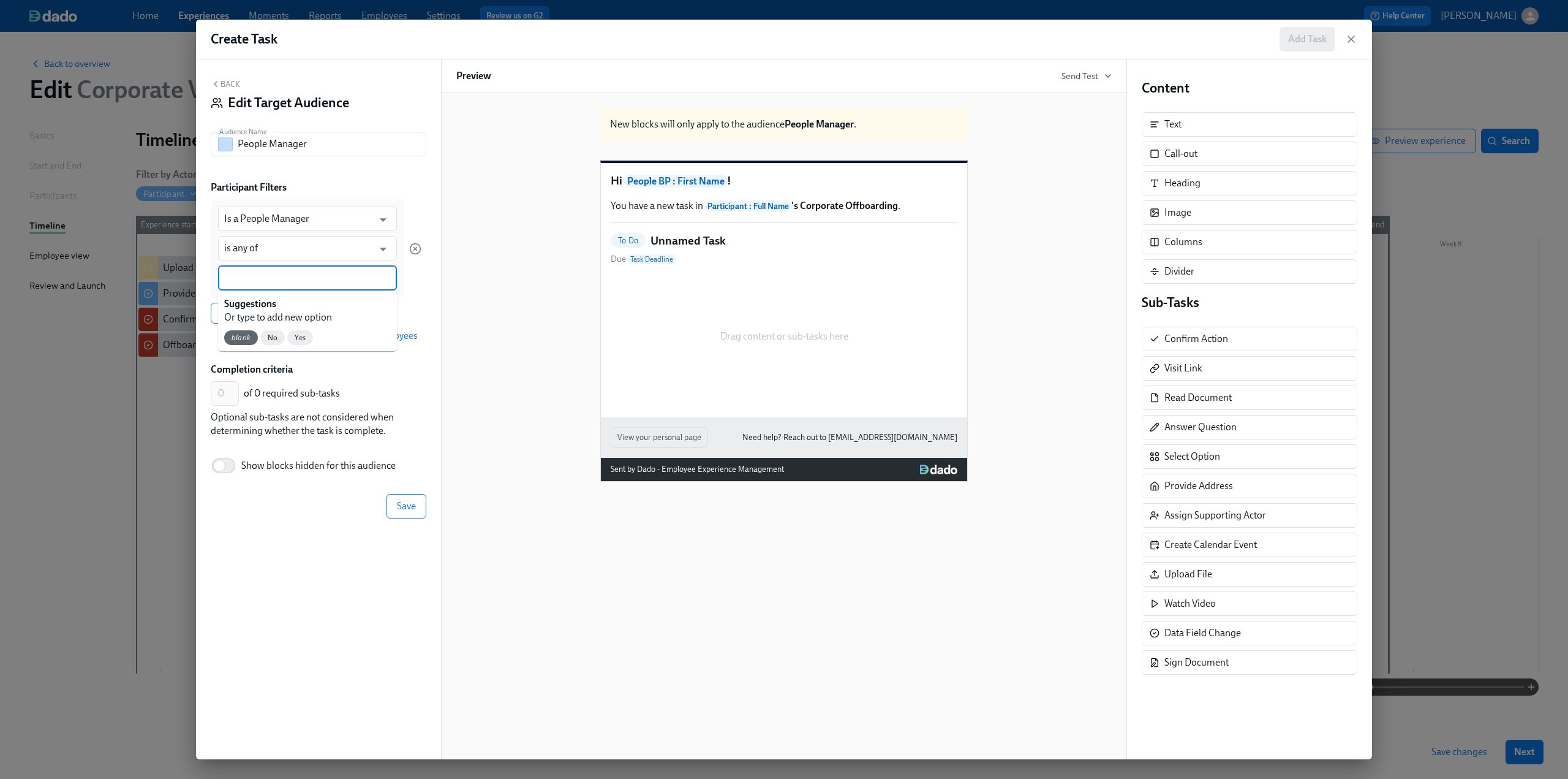
click at [294, 273] on input at bounding box center [308, 277] width 167 height 13
click at [304, 336] on span "Yes" at bounding box center [299, 337] width 26 height 9
click at [384, 393] on div "of 0 required sub-tasks" at bounding box center [333, 394] width 178 height 14
click at [412, 511] on span "Save" at bounding box center [406, 506] width 19 height 12
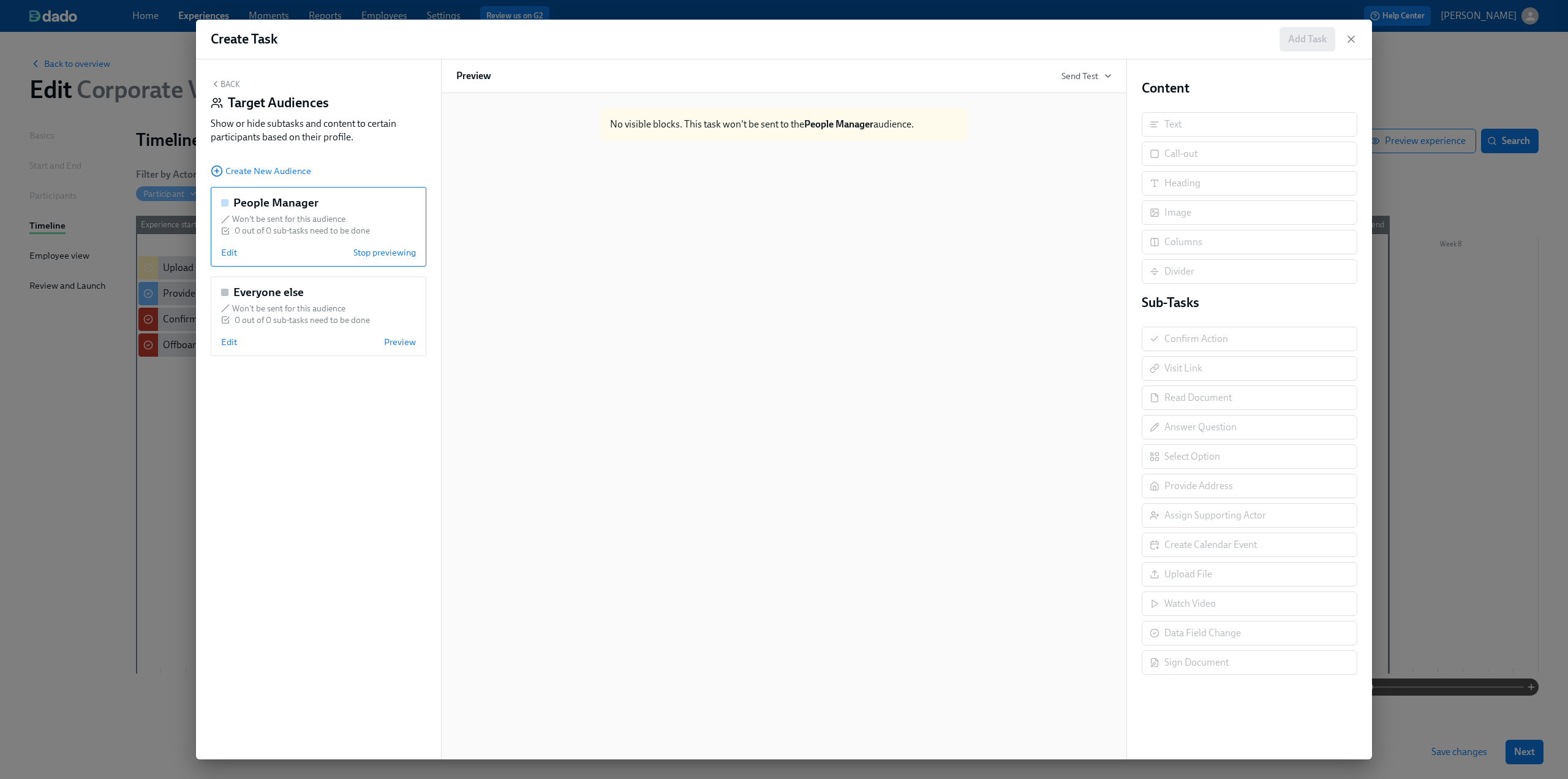
click at [227, 84] on button "Back" at bounding box center [225, 84] width 30 height 10
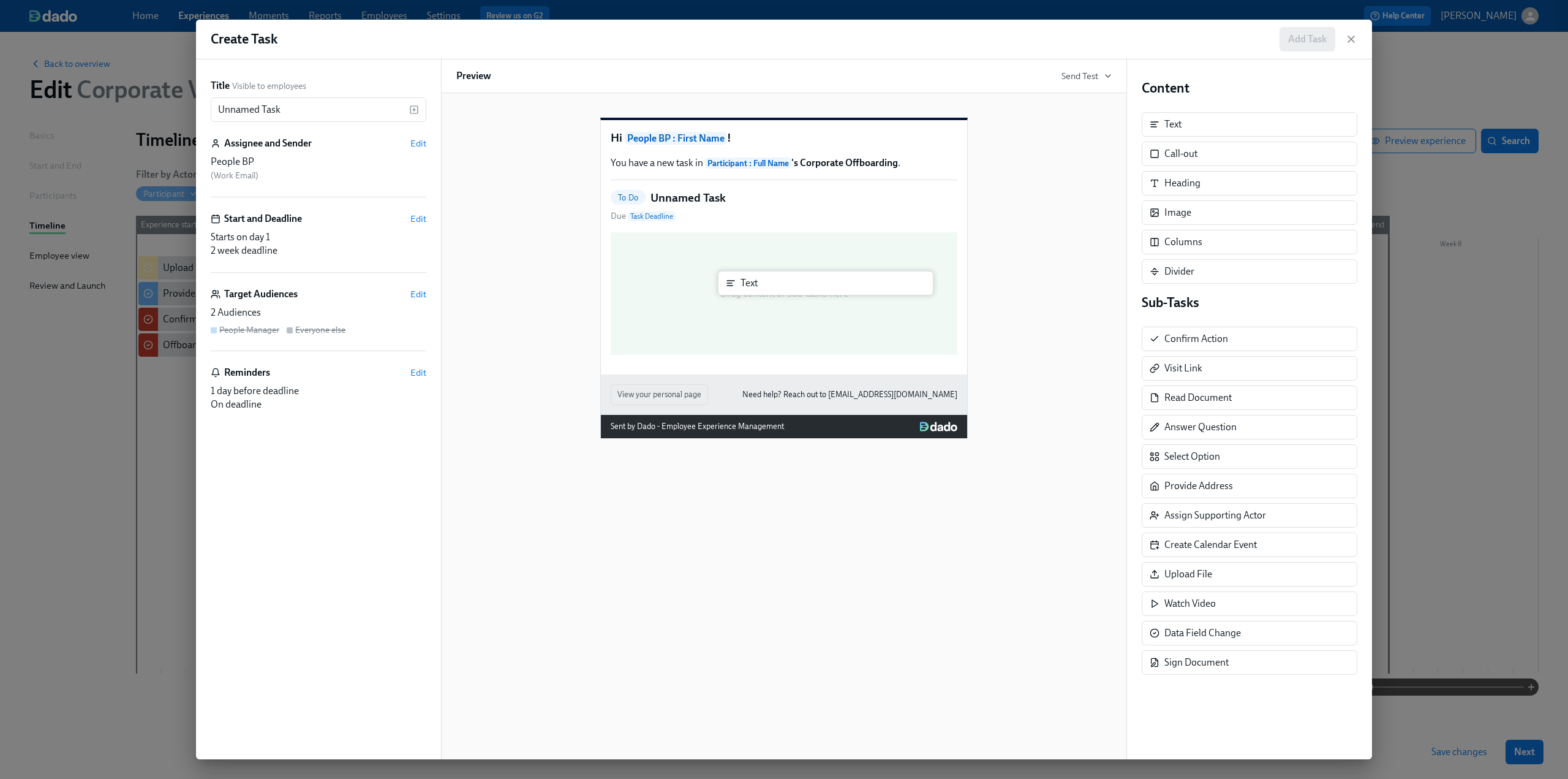
drag, startPoint x: 1180, startPoint y: 127, endPoint x: 747, endPoint y: 287, distance: 461.6
click at [747, 287] on div "Title Visible to employees Unnamed Task ​ Assignee and Sender Edit People BP ( …" at bounding box center [784, 409] width 1176 height 700
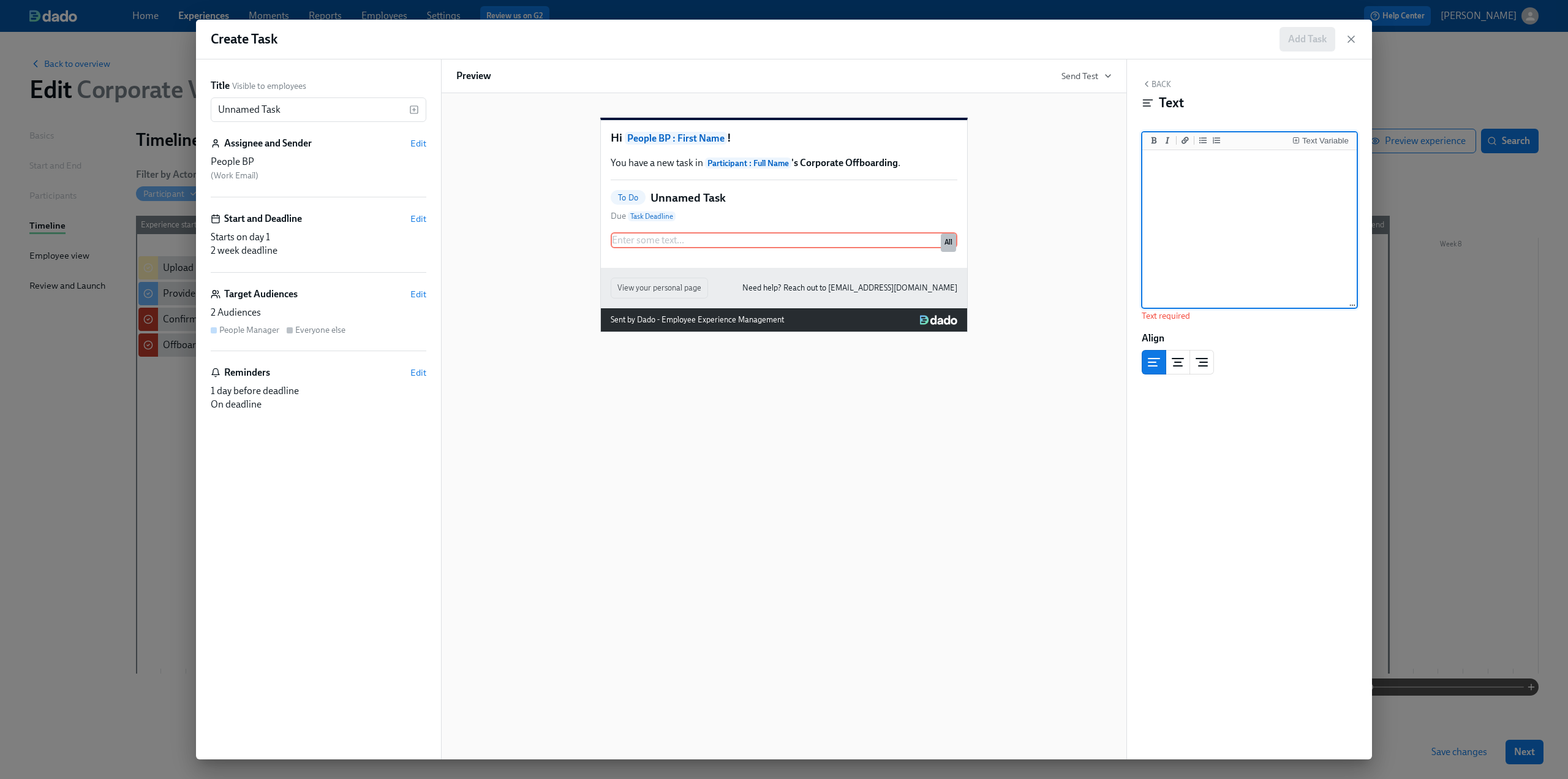
click at [1193, 171] on textarea at bounding box center [1250, 229] width 210 height 154
paste textarea "If the employee has direct reports, who will be their new manager?"
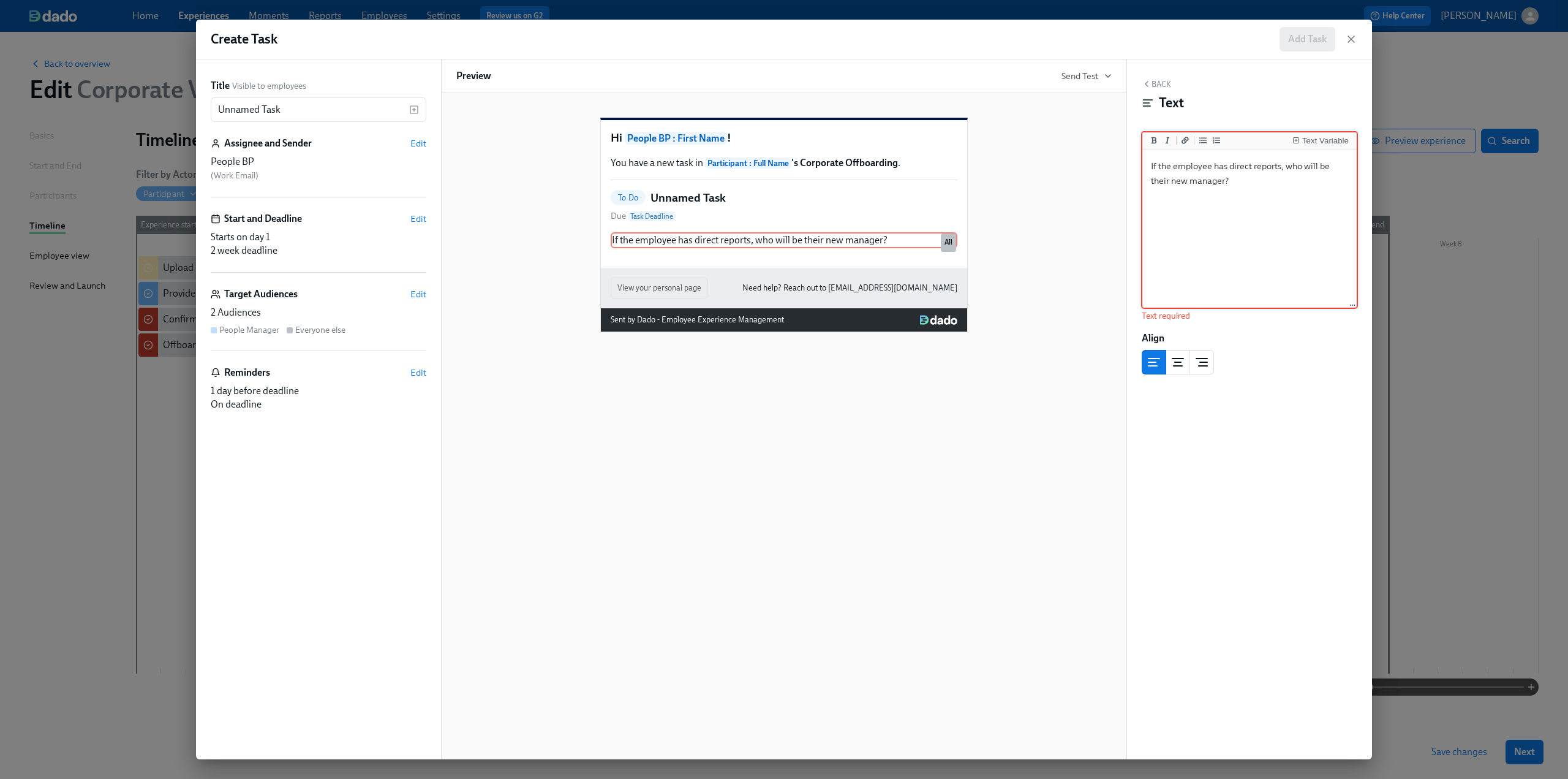
click at [1162, 86] on button "Back" at bounding box center [1156, 84] width 30 height 10
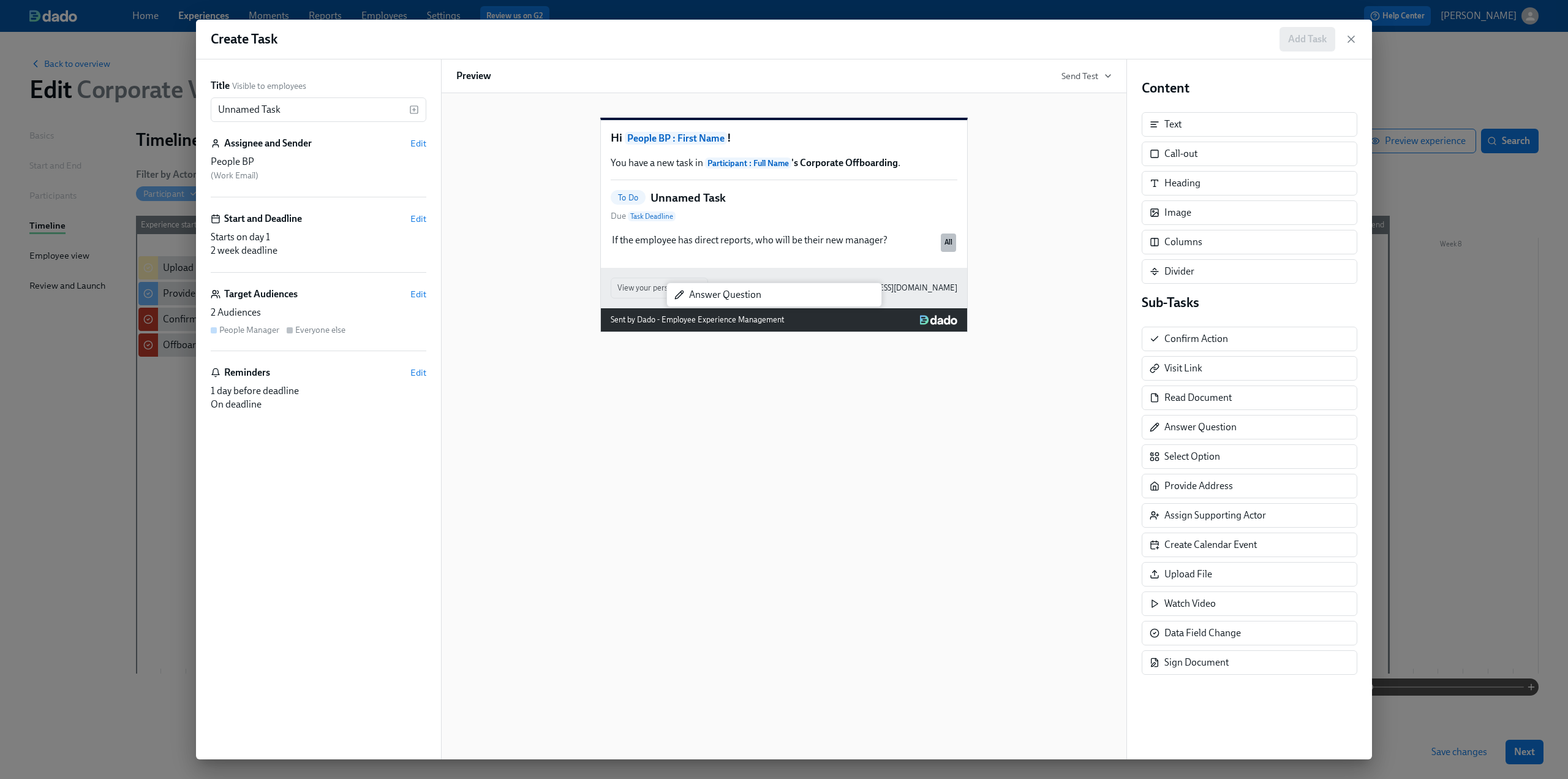
drag, startPoint x: 1209, startPoint y: 429, endPoint x: 724, endPoint y: 297, distance: 502.6
click at [724, 297] on div "Title Visible to employees Unnamed Task ​ Assignee and Sender Edit People BP ( …" at bounding box center [784, 409] width 1176 height 700
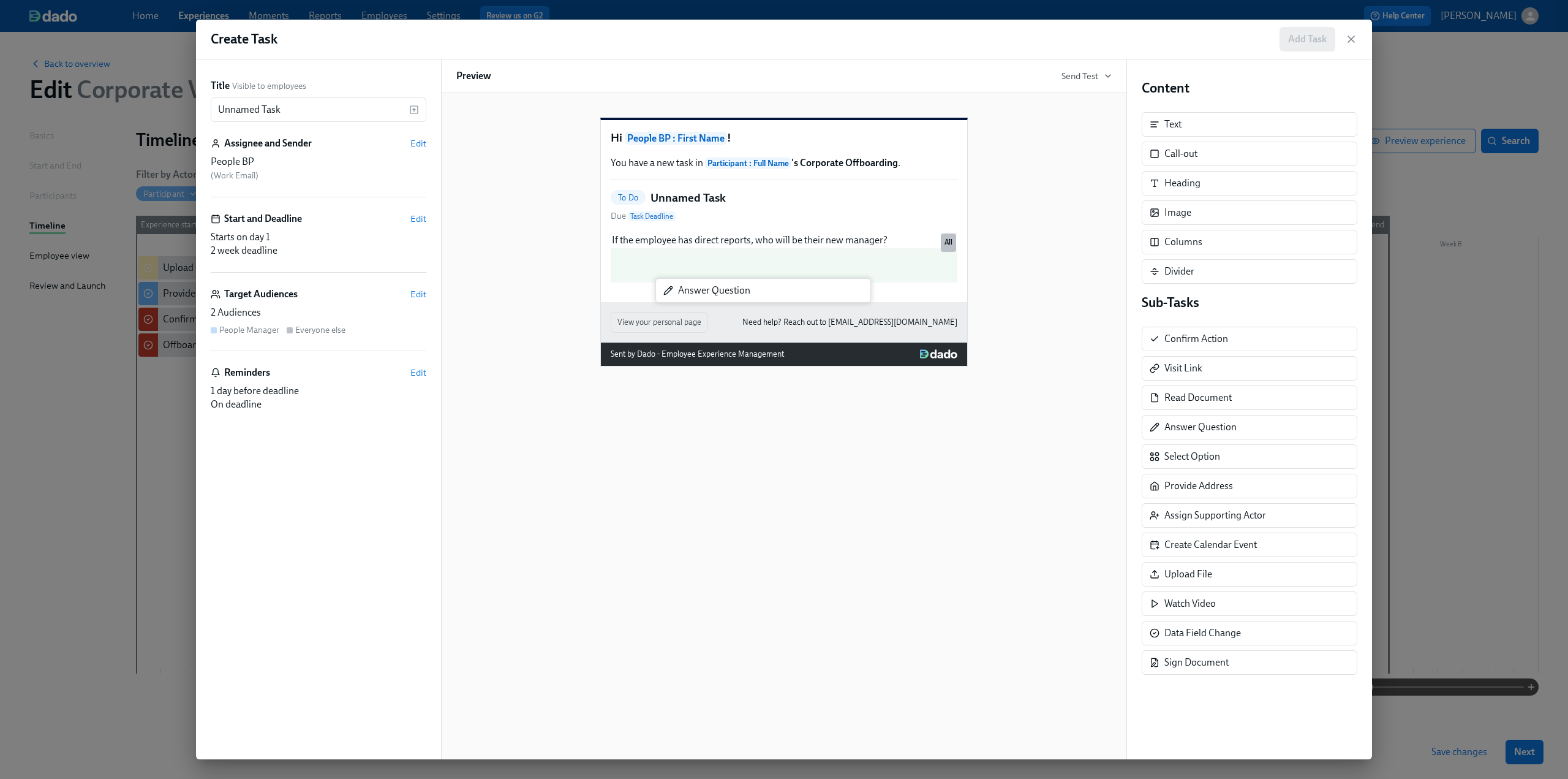
drag, startPoint x: 1177, startPoint y: 431, endPoint x: 685, endPoint y: 296, distance: 510.2
click at [685, 296] on div "Title Visible to employees Unnamed Task ​ Assignee and Sender Edit People BP ( …" at bounding box center [784, 409] width 1176 height 700
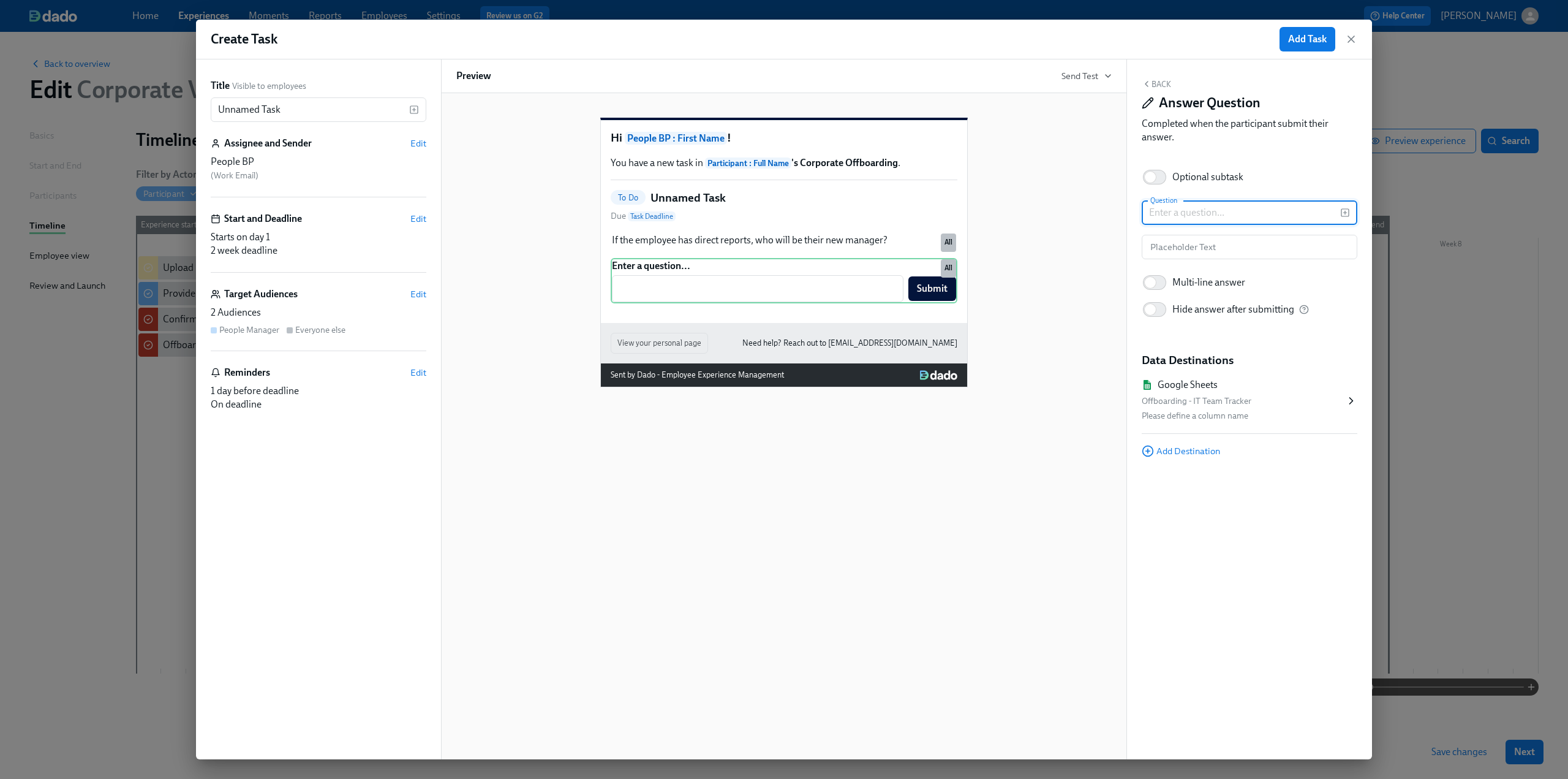
click at [1201, 210] on input "text" at bounding box center [1241, 213] width 199 height 25
paste input "If the employee has direct reports, who will be their new manager?"
click at [1198, 246] on input "text" at bounding box center [1249, 247] width 216 height 25
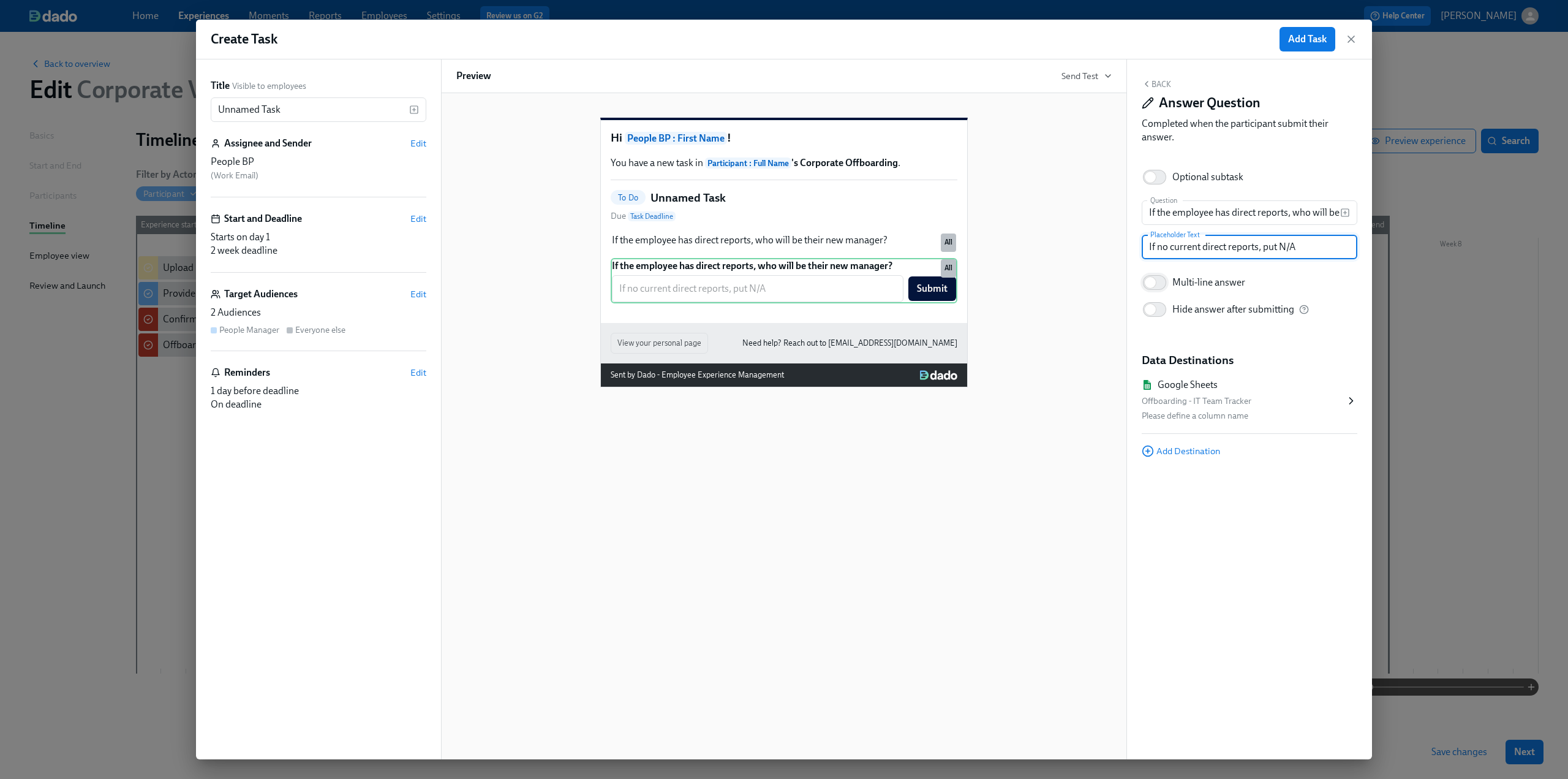
click at [1163, 288] on input "Multi-line answer" at bounding box center [1150, 282] width 81 height 27
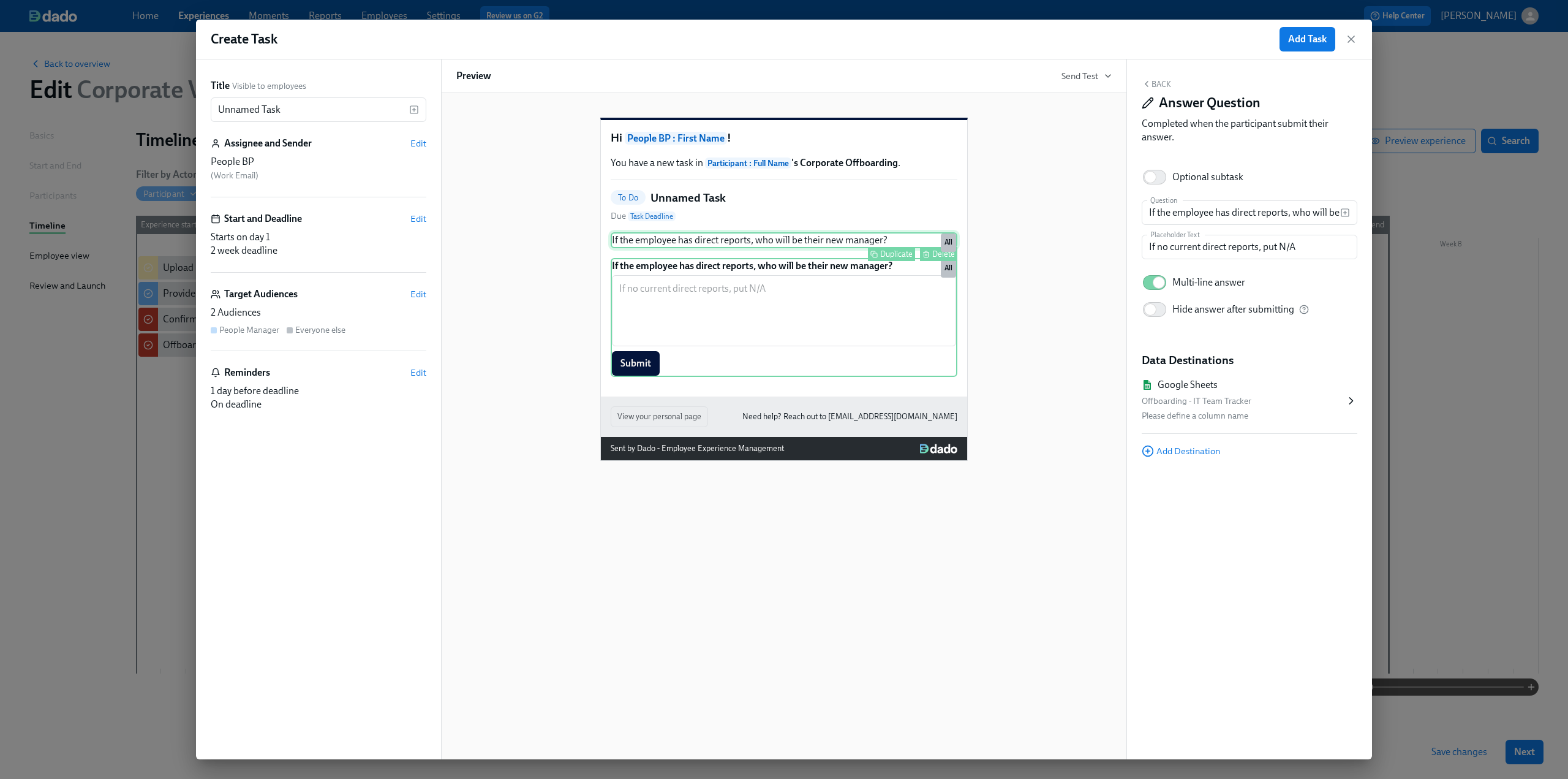
click at [844, 248] on div "If the employee has direct reports, who will be their new manager? Duplicate De…" at bounding box center [784, 240] width 347 height 16
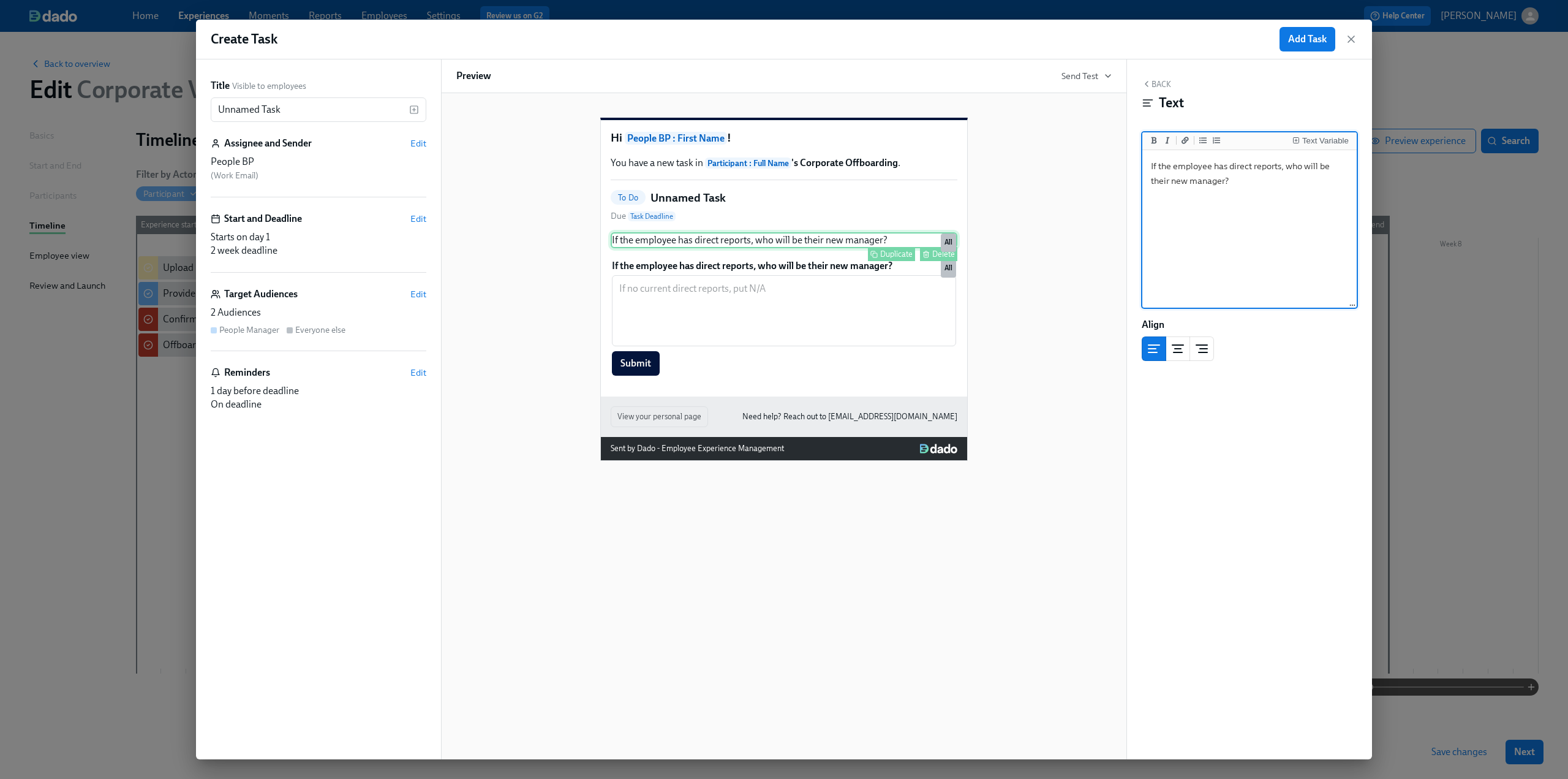
click at [933, 259] on div "Delete" at bounding box center [943, 253] width 23 height 9
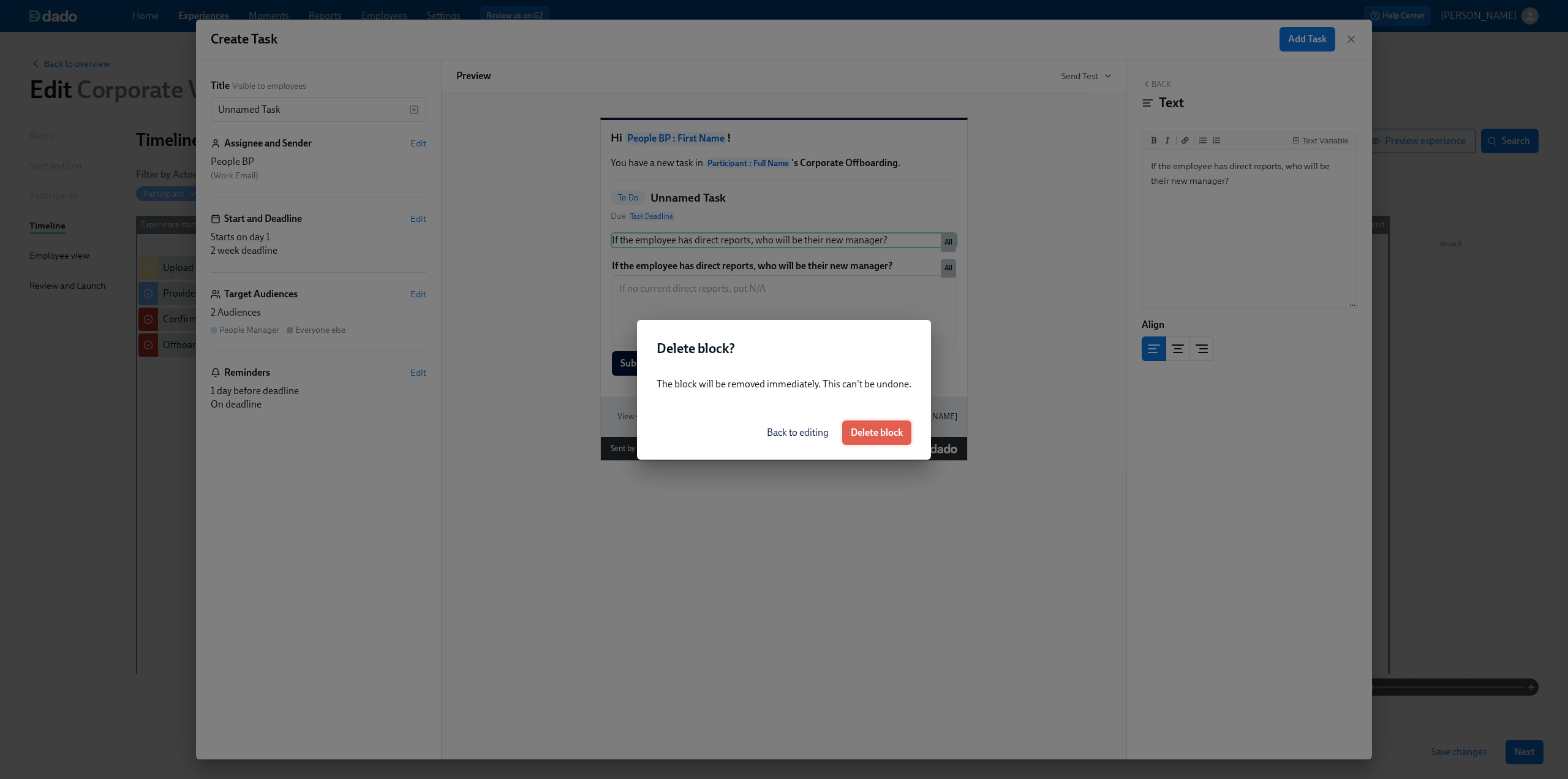
click at [872, 428] on span "Delete block" at bounding box center [876, 433] width 52 height 12
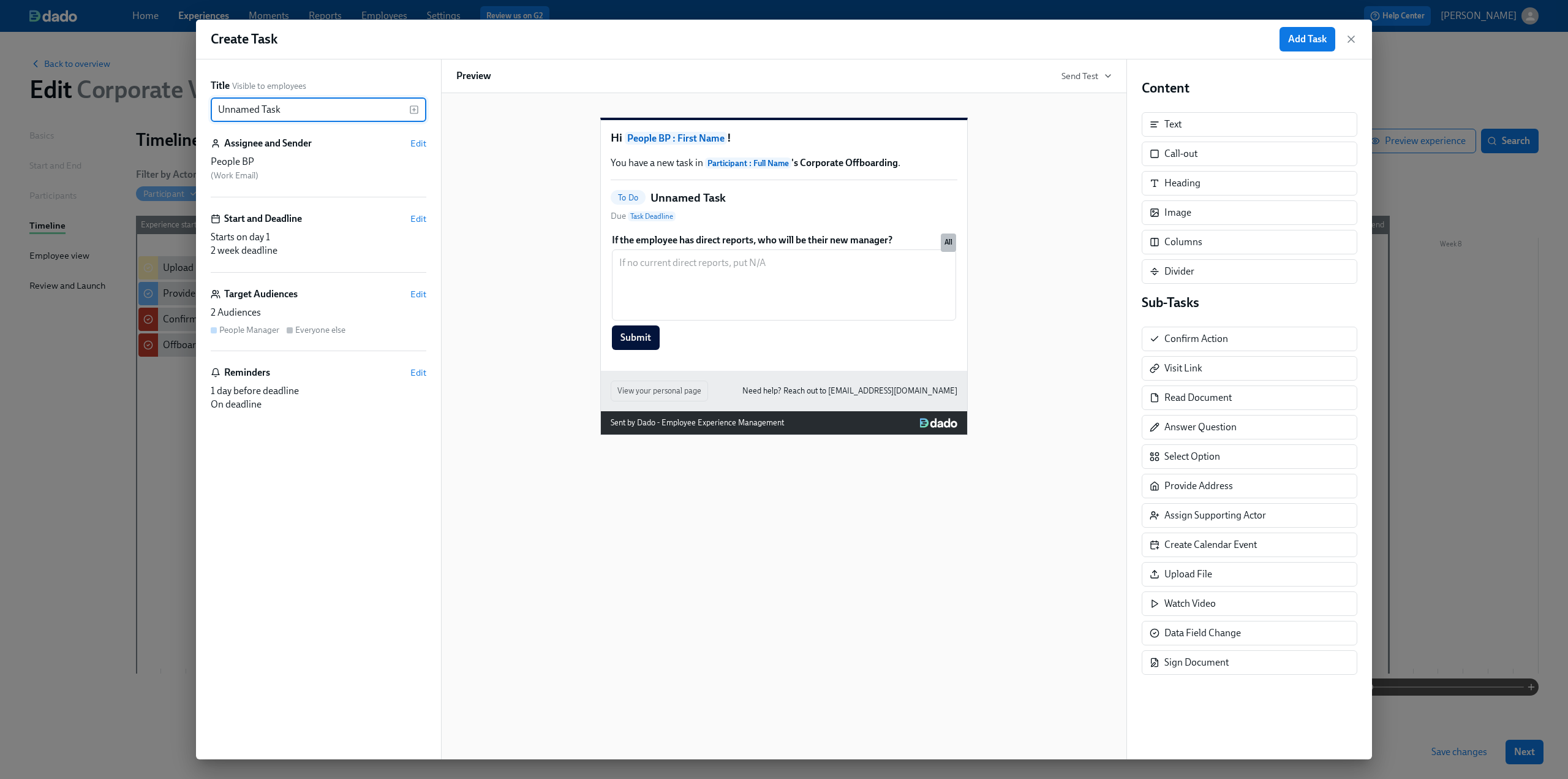
drag, startPoint x: 286, startPoint y: 116, endPoint x: 157, endPoint y: 117, distance: 129.0
click at [157, 117] on div "Create Task Add Task Title Visible to employees Unnamed Task ​ Assignee and Sen…" at bounding box center [784, 389] width 1568 height 779
click at [418, 108] on rect "button" at bounding box center [414, 110] width 8 height 8
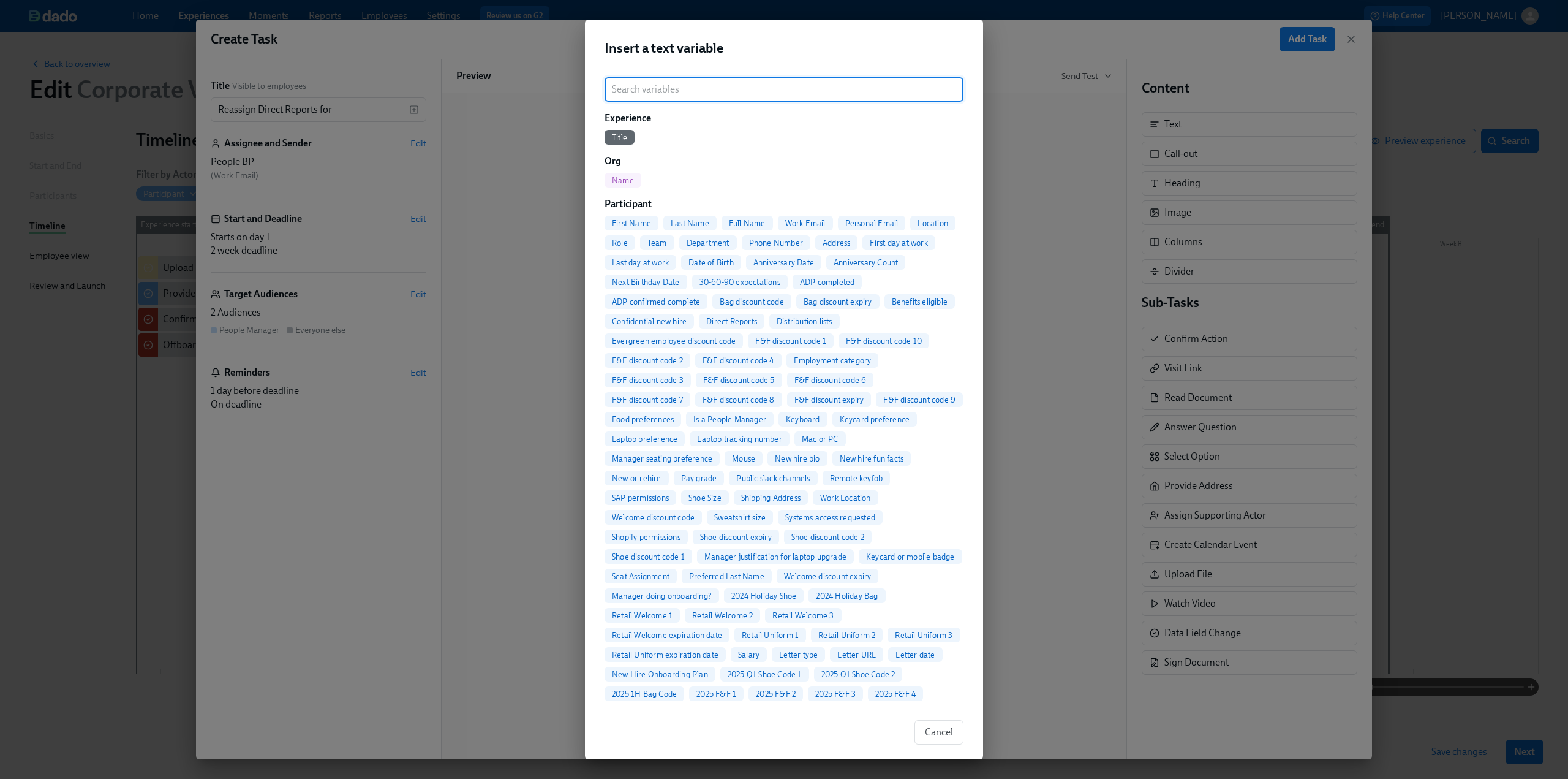
click at [750, 224] on span "Full Name" at bounding box center [747, 223] width 52 height 9
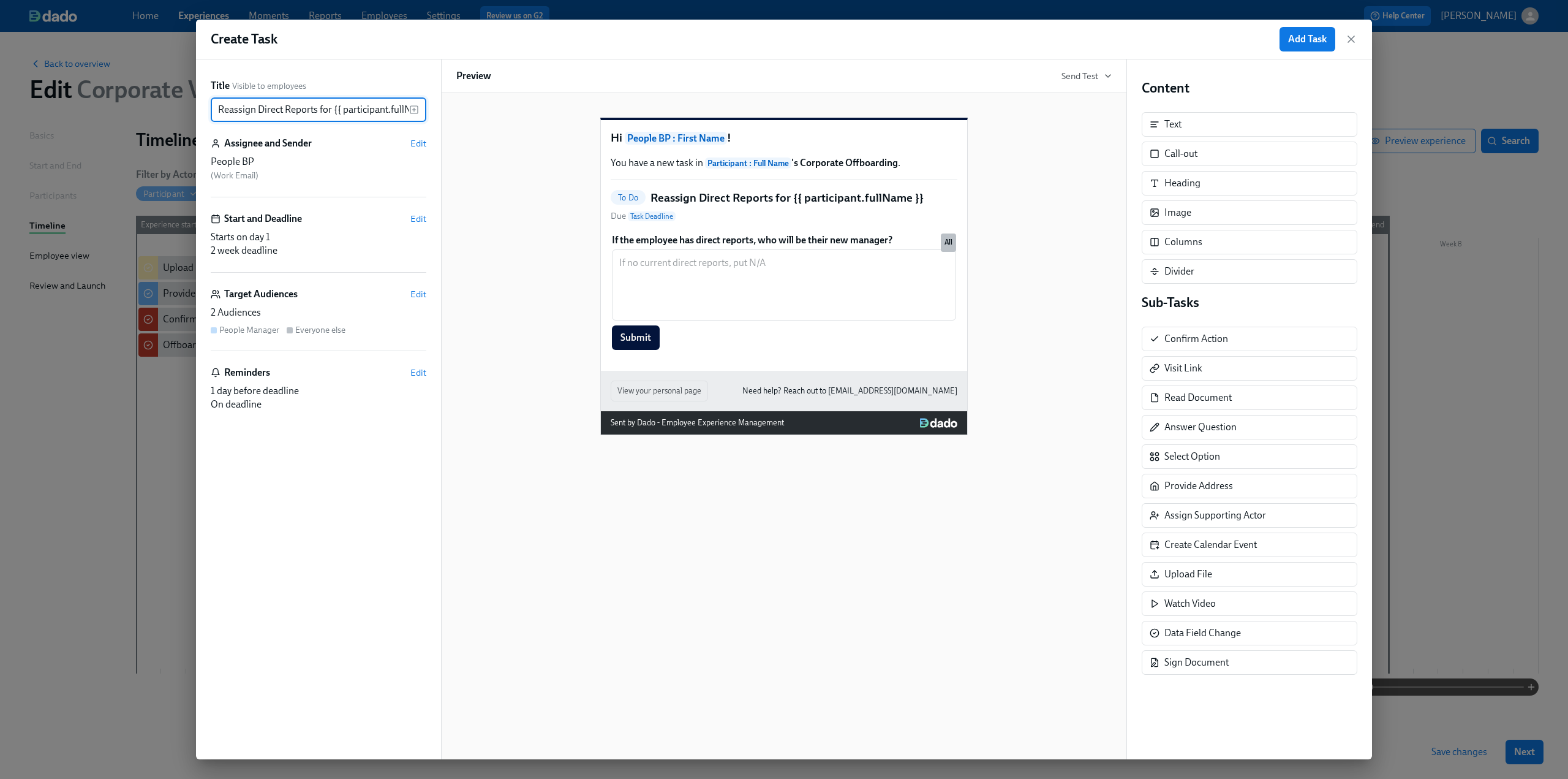
scroll to position [0, 30]
click at [420, 293] on span "Edit" at bounding box center [418, 294] width 16 height 12
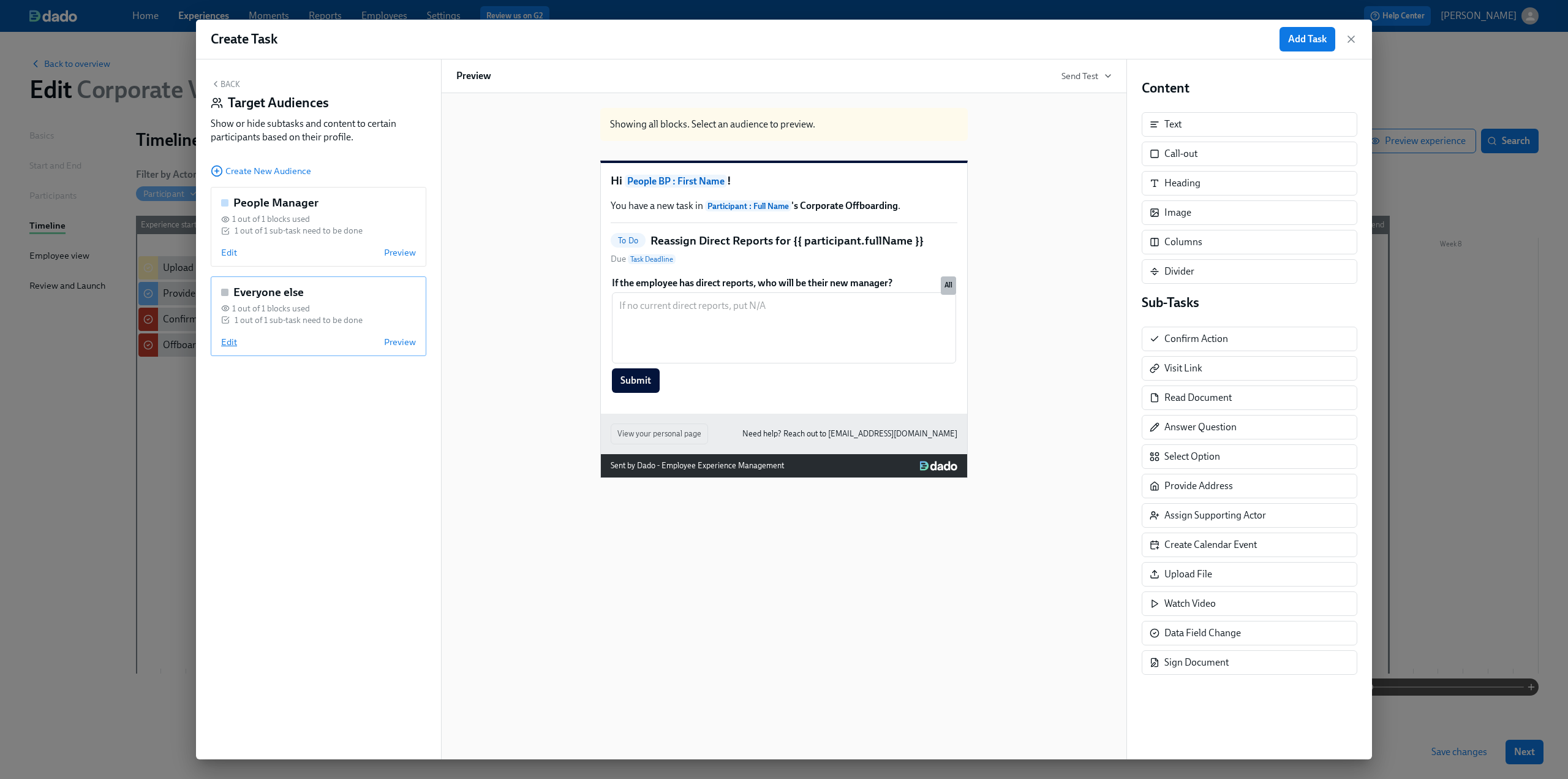
click at [232, 340] on span "Edit" at bounding box center [229, 342] width 16 height 12
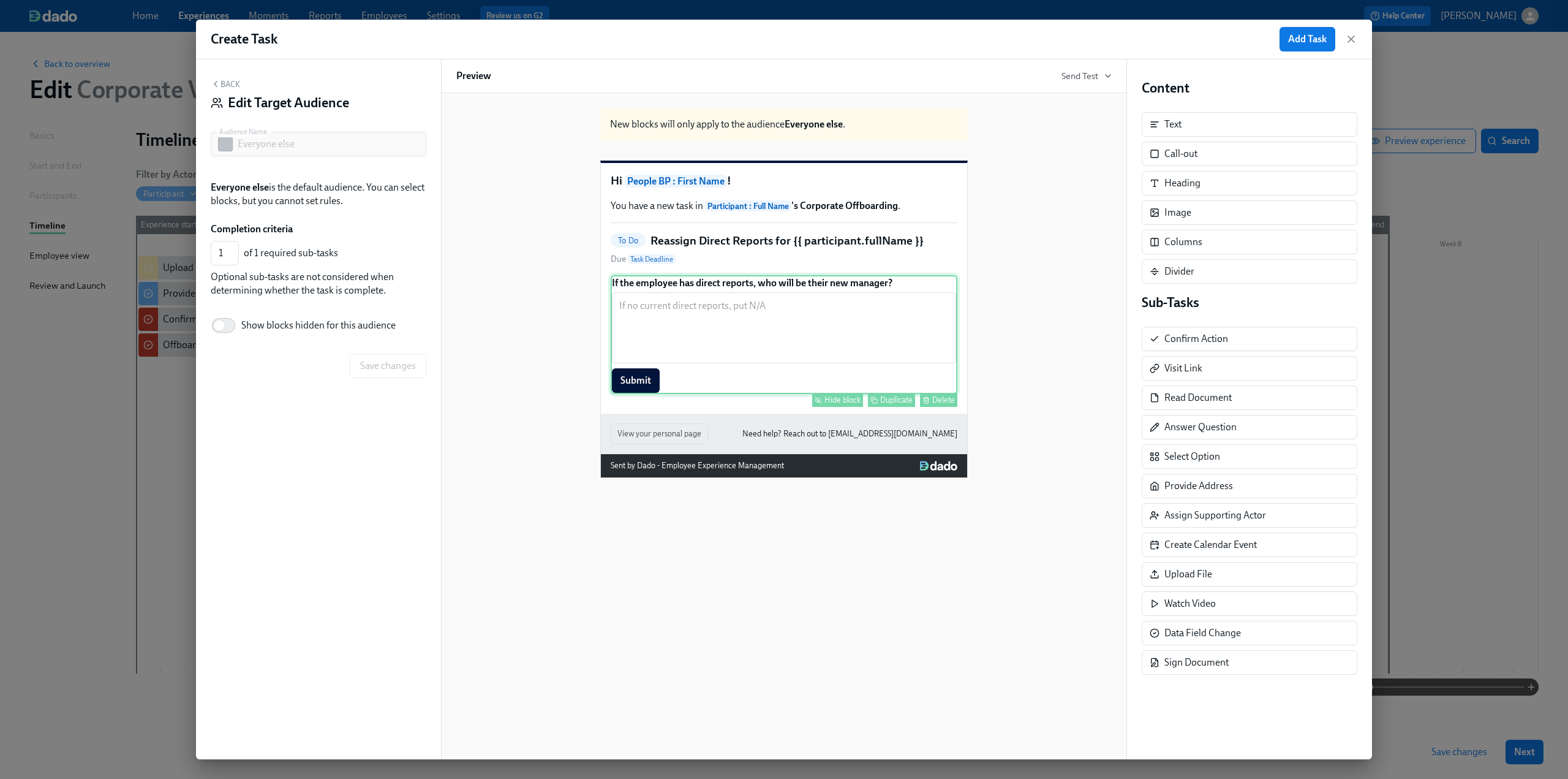
click at [832, 404] on div "Hide block" at bounding box center [842, 400] width 36 height 9
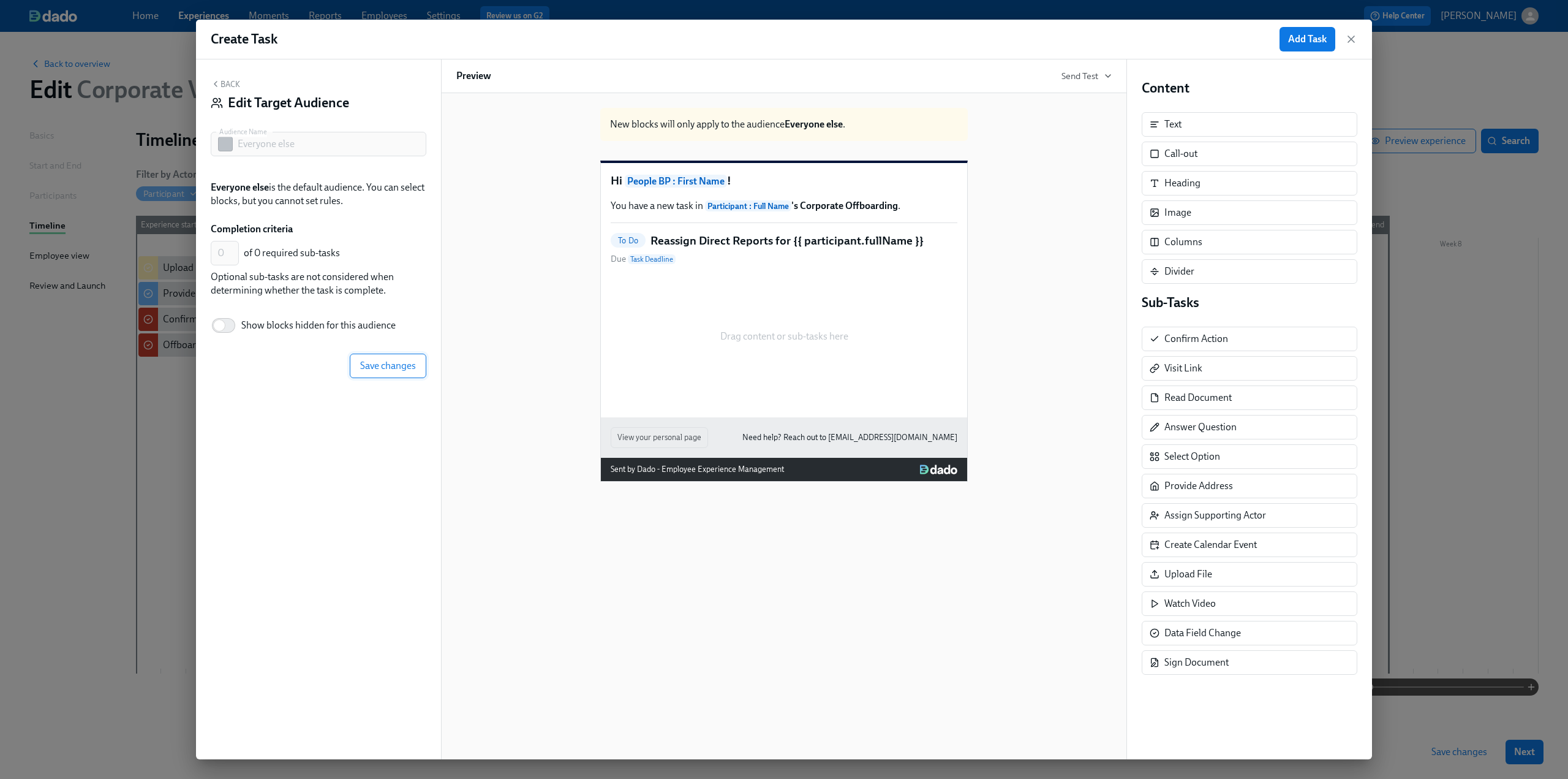
click at [393, 369] on span "Save changes" at bounding box center [388, 366] width 56 height 12
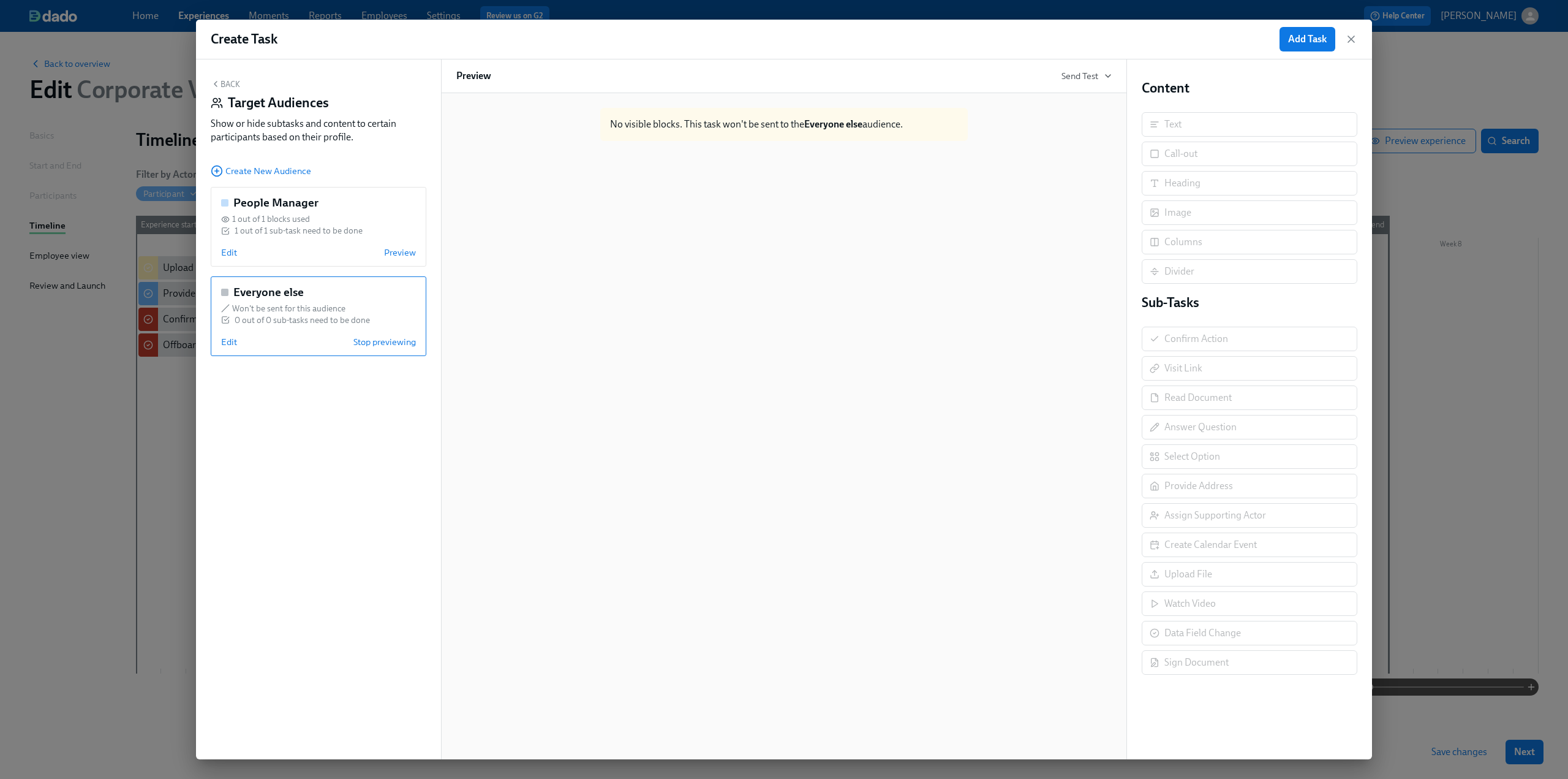
click at [227, 85] on button "Back" at bounding box center [225, 84] width 30 height 10
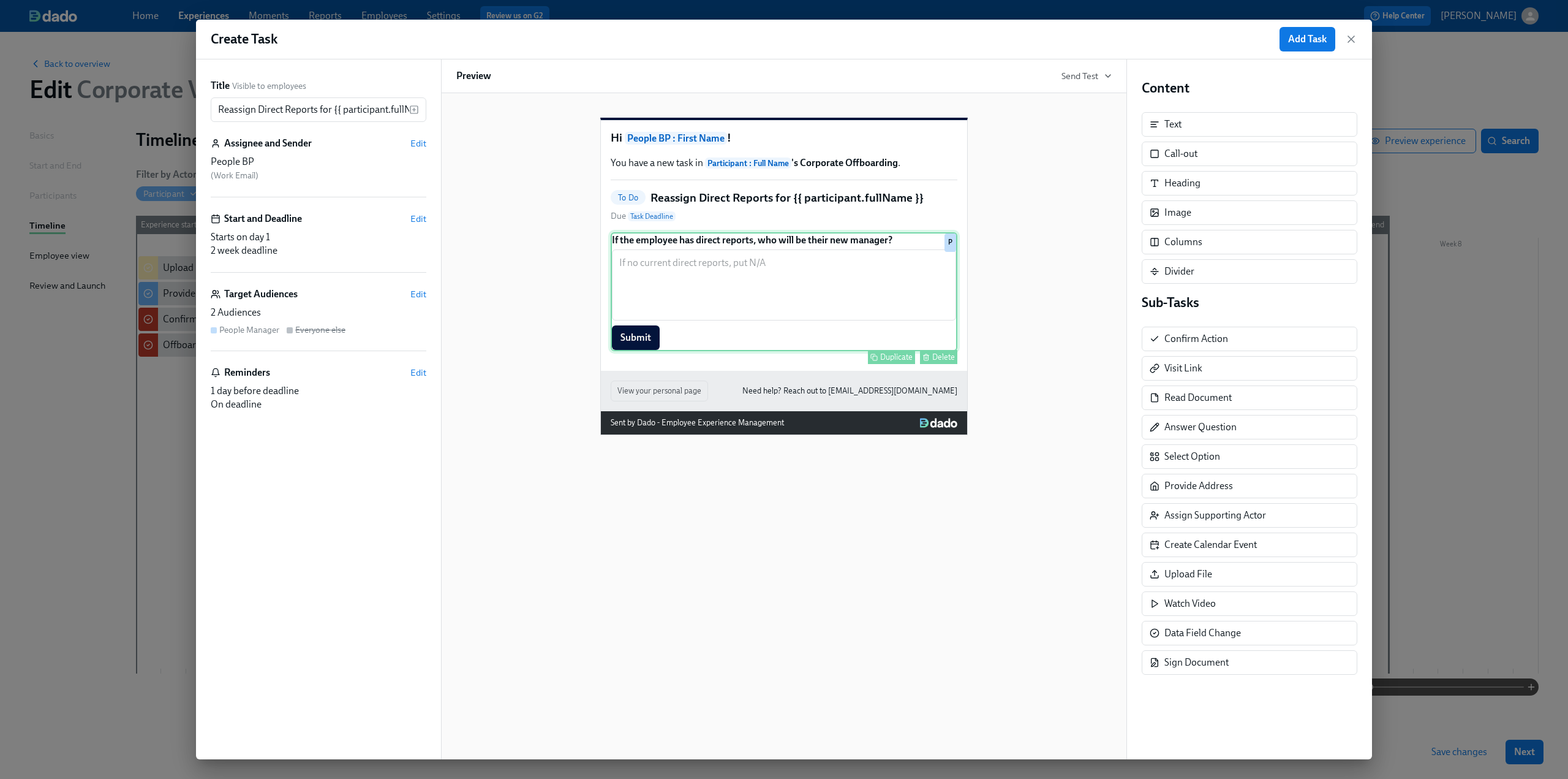
click at [649, 262] on div "If the employee has direct reports, who will be their new manager? ​ Submit Dup…" at bounding box center [784, 292] width 347 height 119
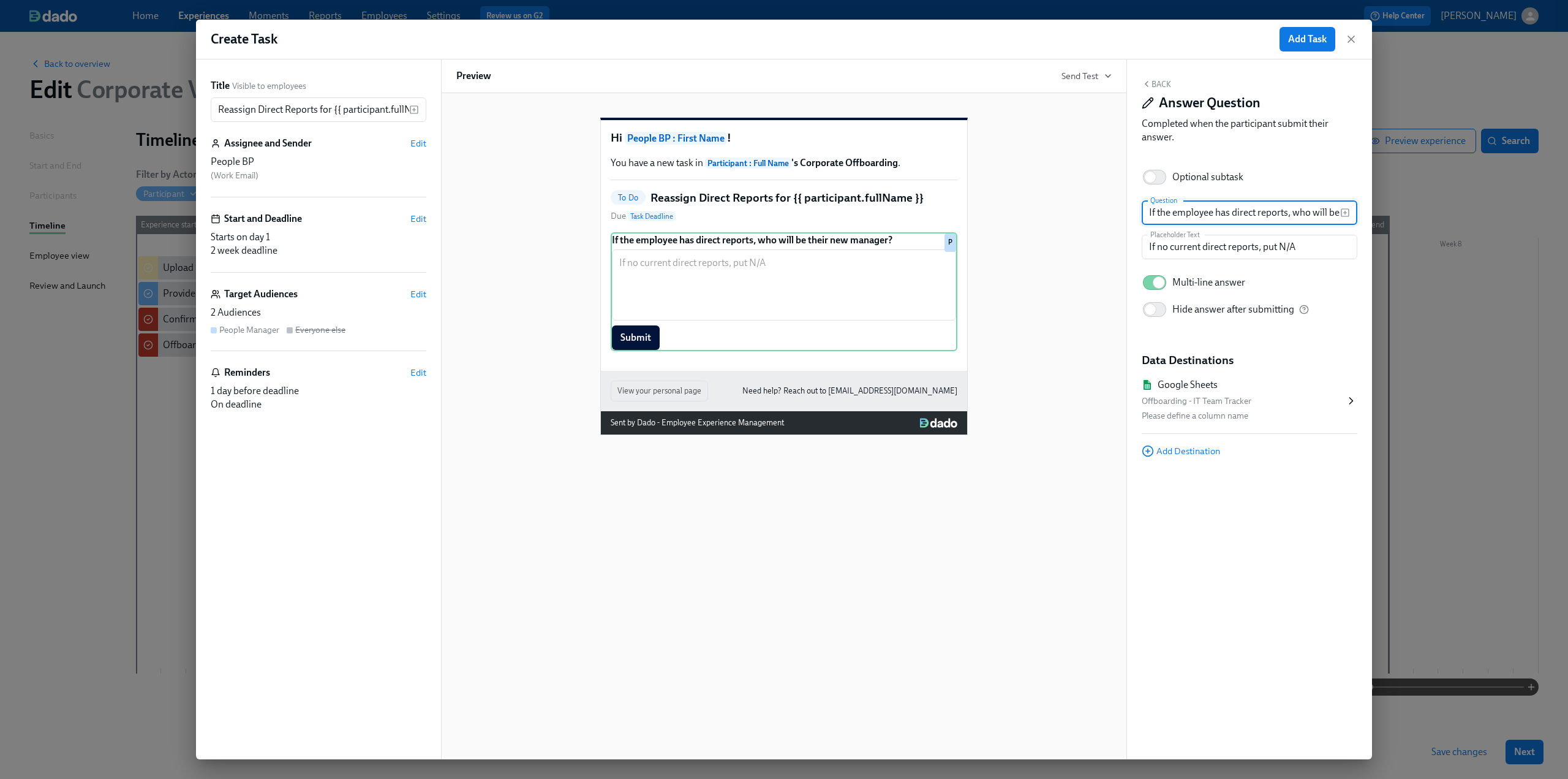
drag, startPoint x: 1212, startPoint y: 216, endPoint x: 1173, endPoint y: 213, distance: 39.1
click at [1173, 213] on input "If the employee has direct reports, who will be their new manager?" at bounding box center [1241, 213] width 199 height 25
click at [1343, 213] on icon "button" at bounding box center [1344, 213] width 3 height 0
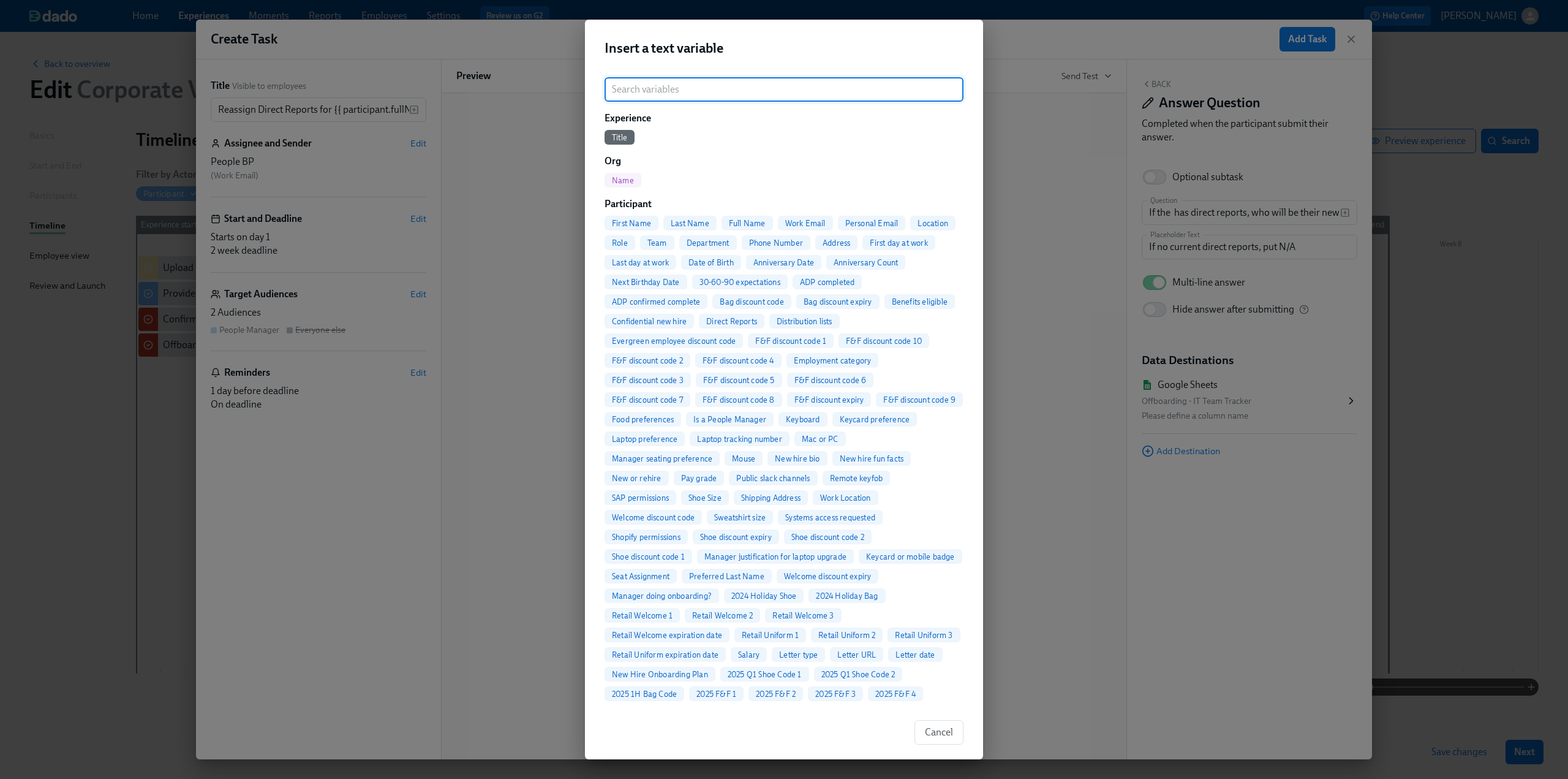
click at [735, 222] on span "Full Name" at bounding box center [747, 223] width 52 height 9
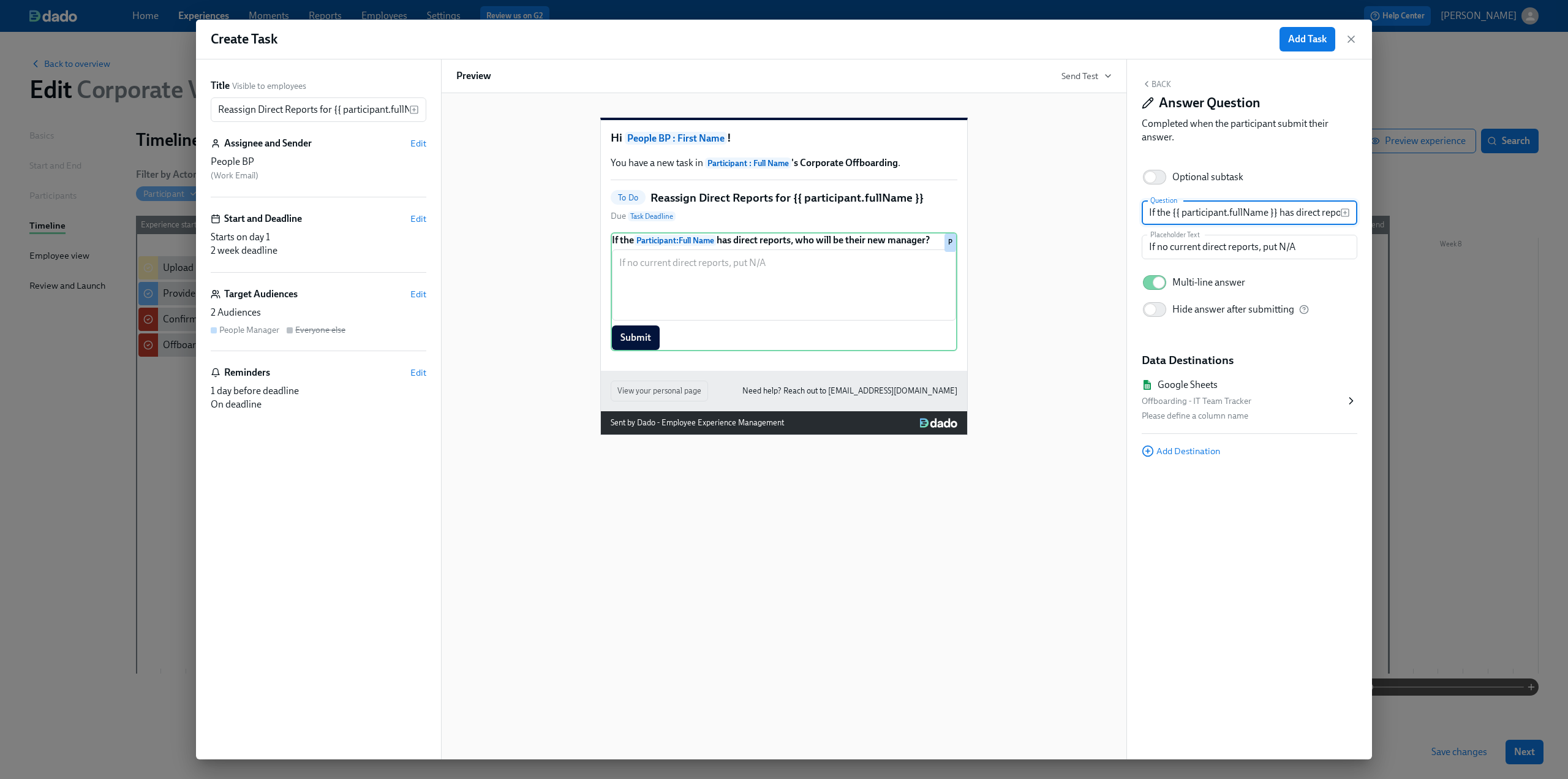
scroll to position [0, 148]
click at [821, 491] on div "Hi People BP : First Name ! You have a new task in Participant : Full Name 's C…" at bounding box center [784, 426] width 686 height 666
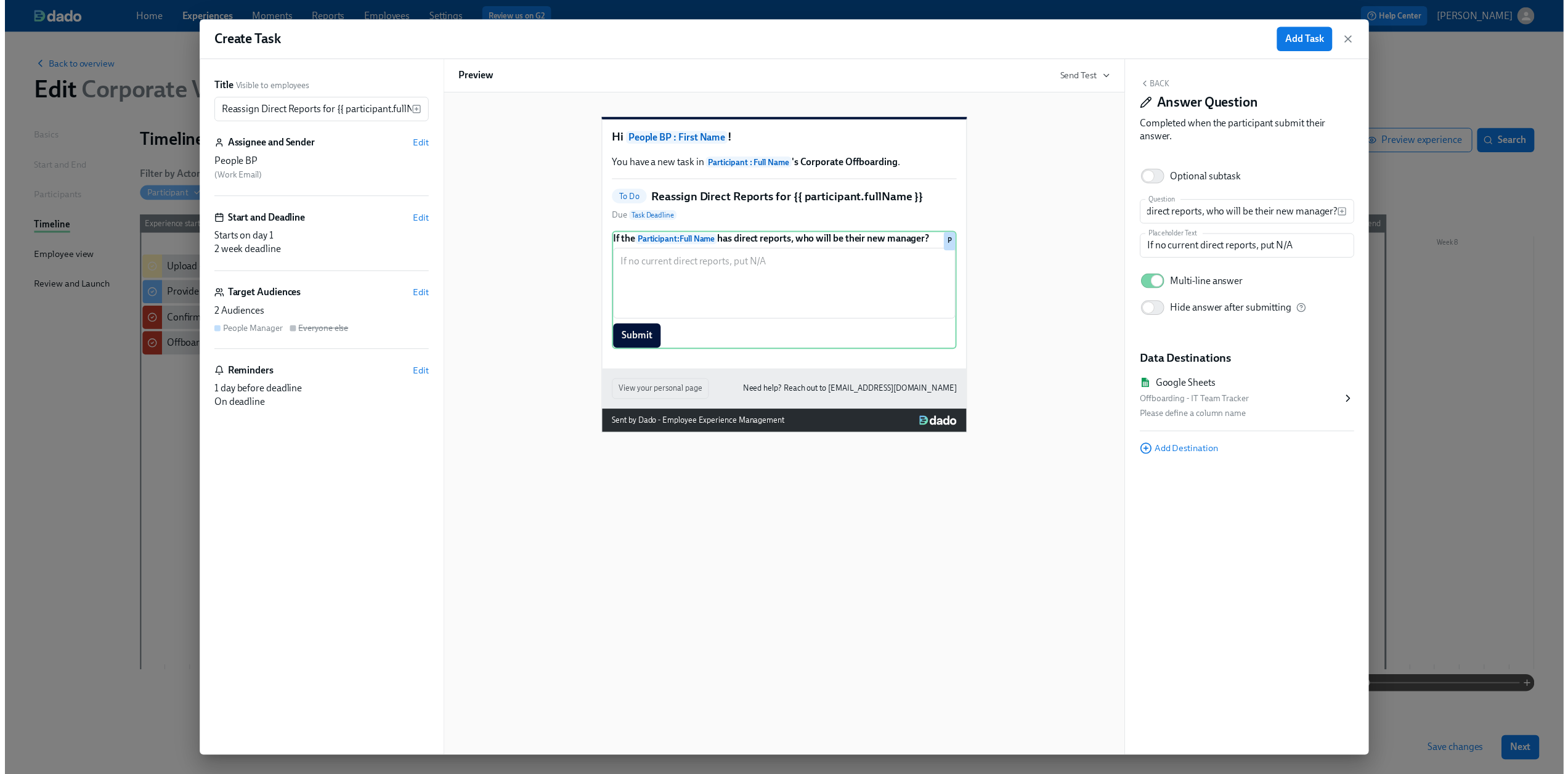
scroll to position [0, 0]
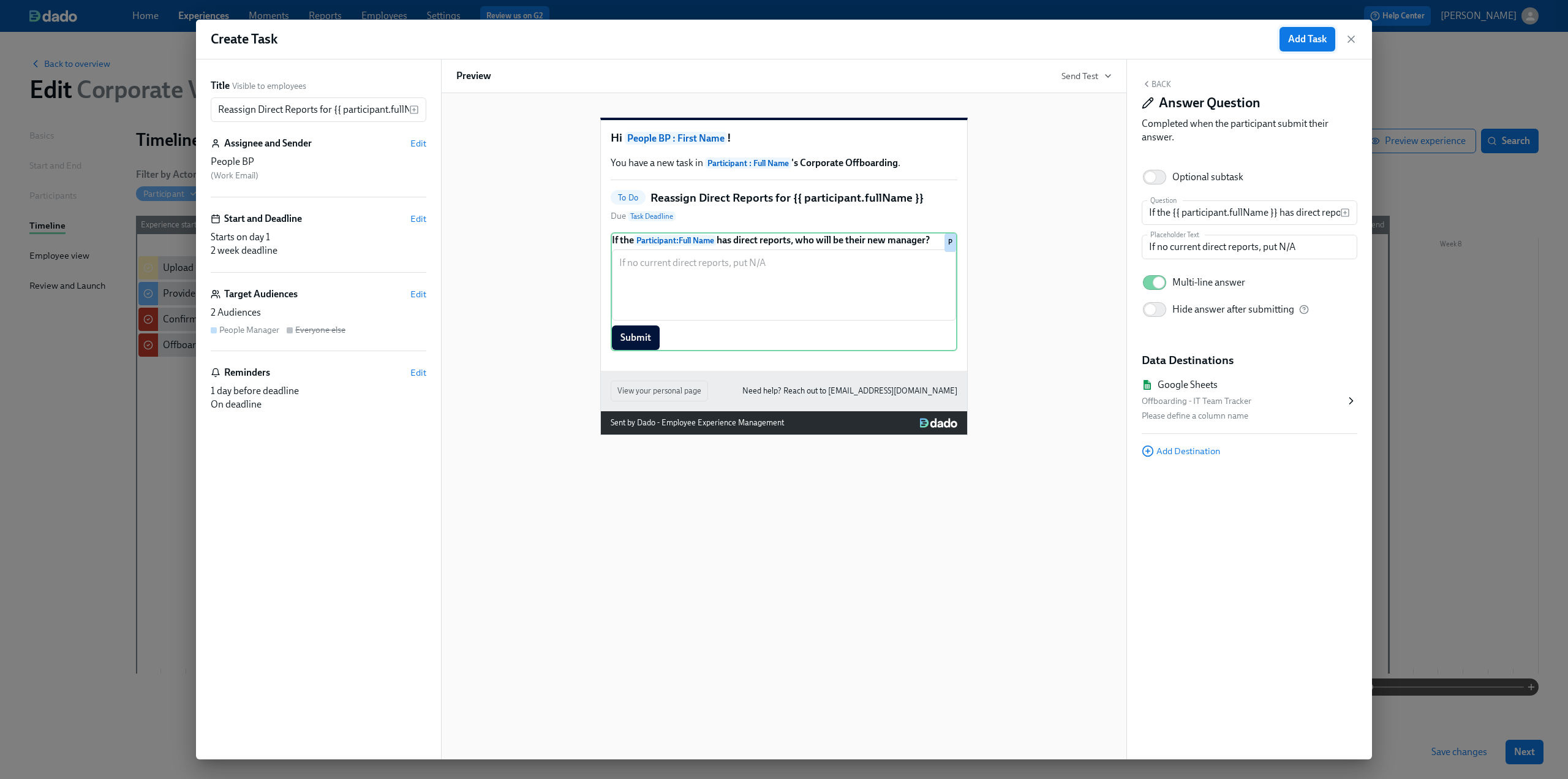
click at [1294, 39] on span "Add Task" at bounding box center [1307, 39] width 39 height 12
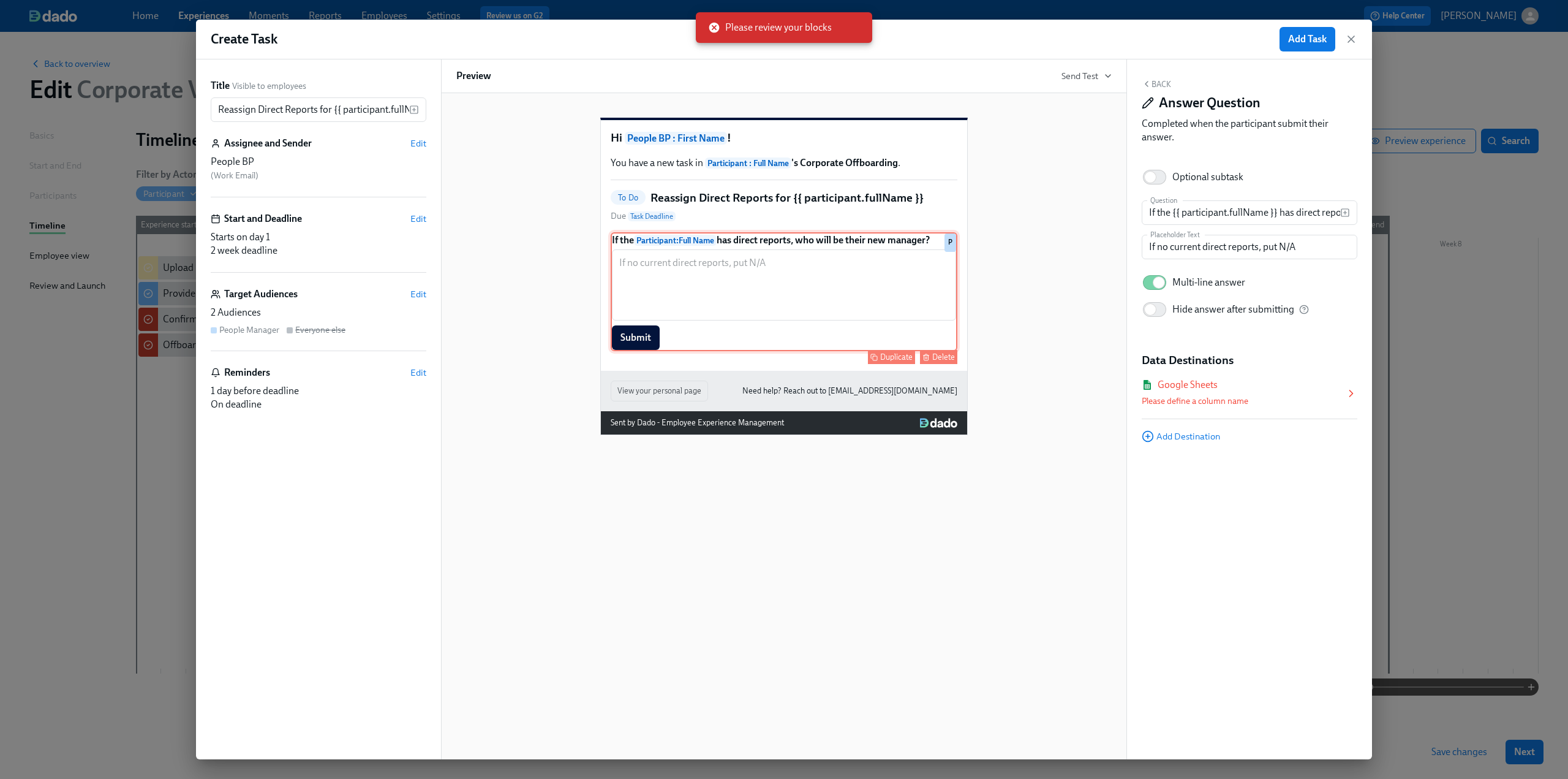
click at [860, 302] on div "If the Participant : Full Name has direct reports, who will be their new manage…" at bounding box center [784, 292] width 347 height 119
click at [1342, 391] on div "Google Sheets" at bounding box center [1243, 385] width 204 height 14
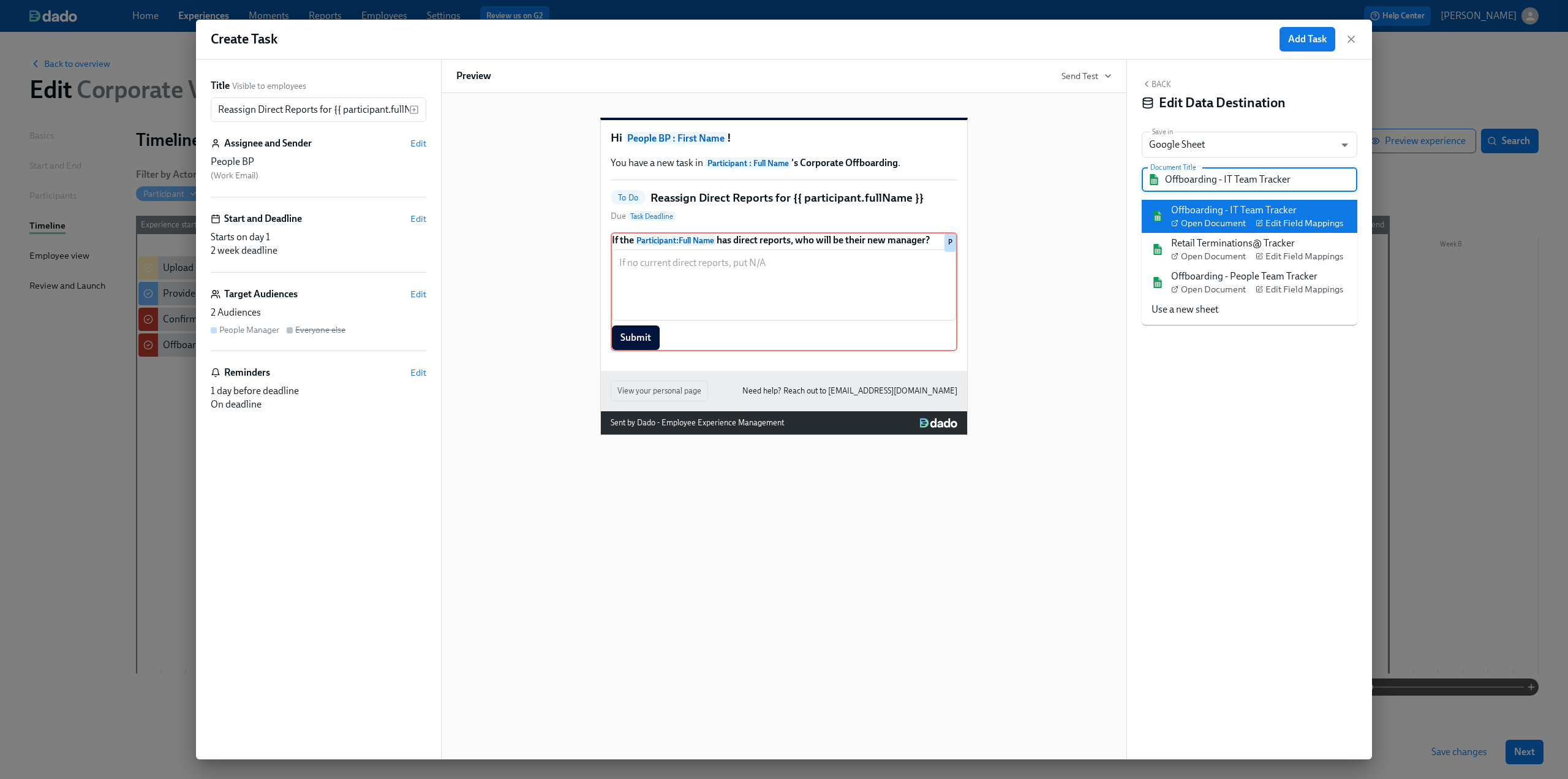
click at [1211, 184] on input "Offboarding - IT Team Tracker" at bounding box center [1258, 179] width 186 height 25
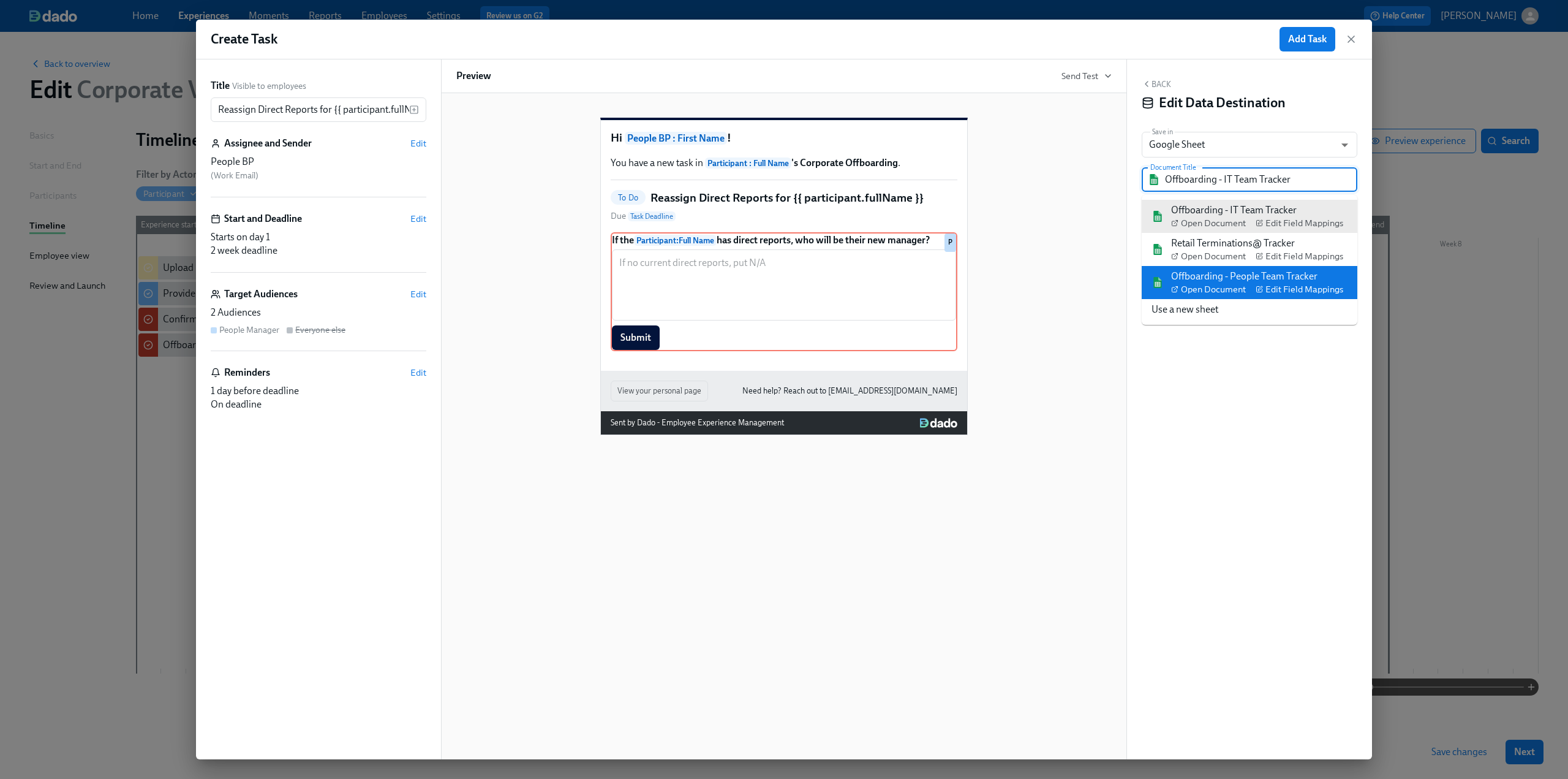
click at [1215, 273] on div "Offboarding - People Team Tracker Open Document Edit Field Mappings" at bounding box center [1258, 282] width 172 height 26
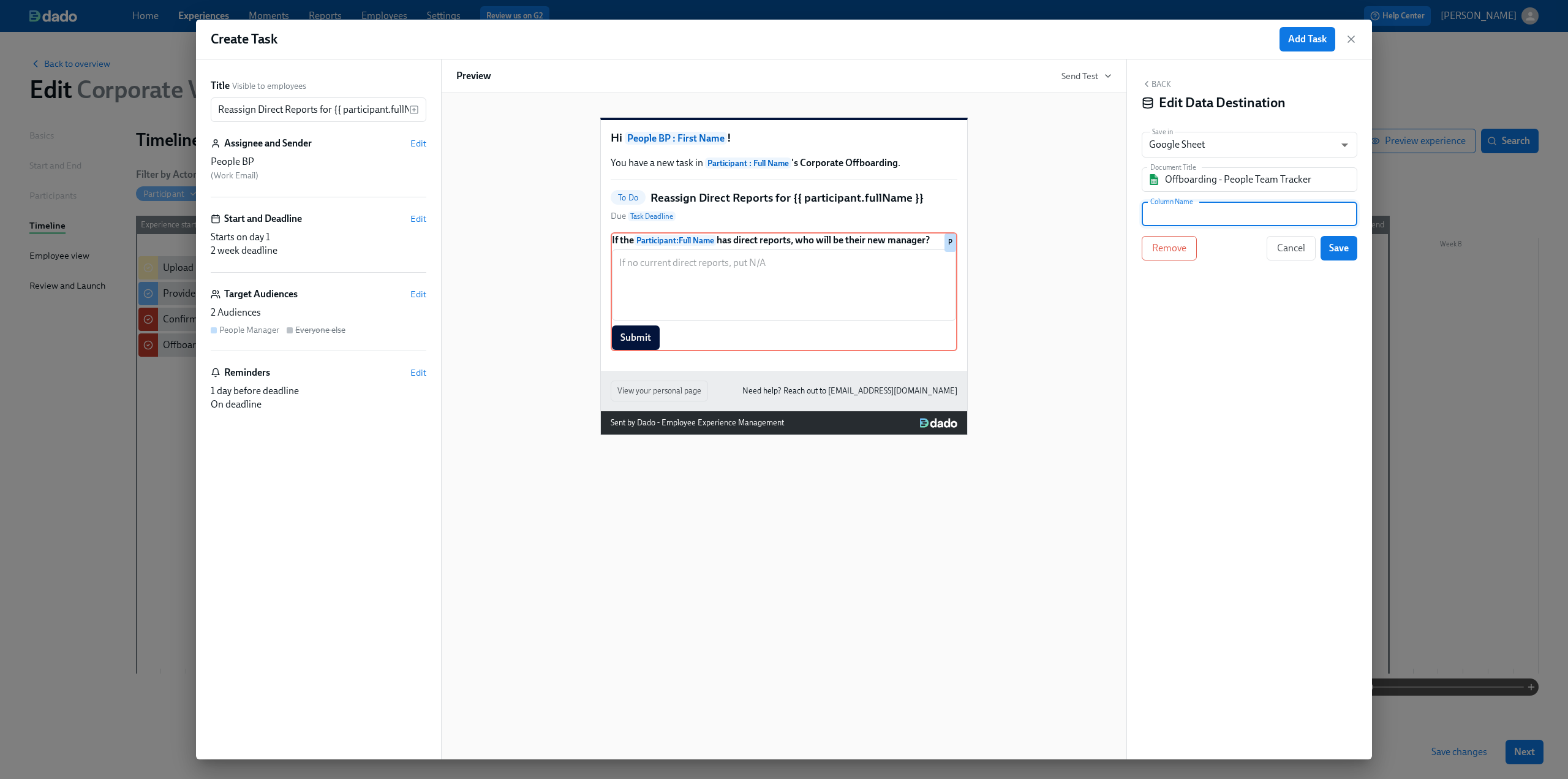
click at [1222, 211] on input "text" at bounding box center [1249, 214] width 216 height 25
paste input "Direct Reports New Manager(s)"
click at [1338, 246] on span "Save" at bounding box center [1339, 248] width 19 height 12
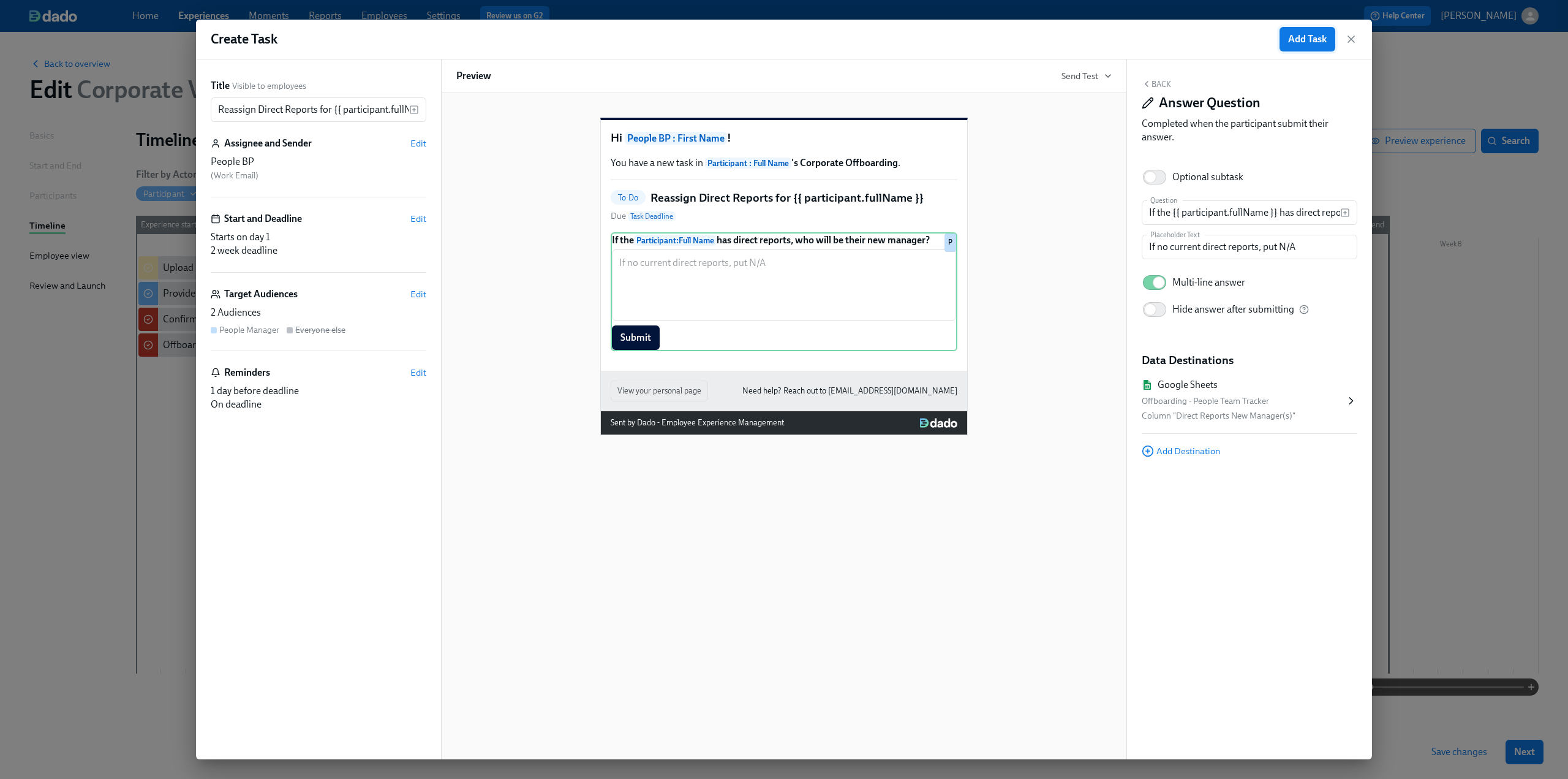
click at [1302, 34] on span "Add Task" at bounding box center [1307, 39] width 39 height 12
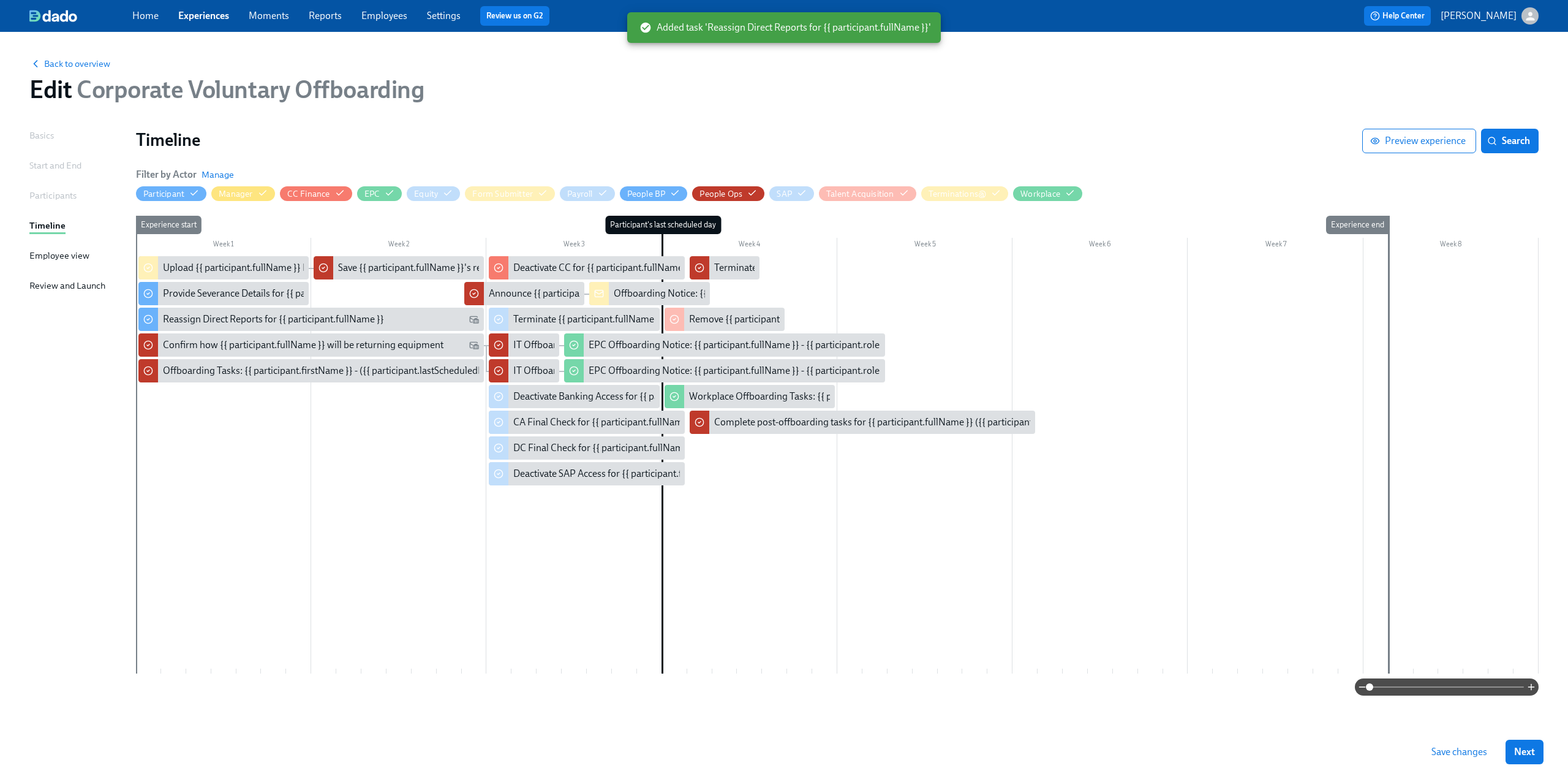
click at [1460, 754] on span "Save changes" at bounding box center [1459, 752] width 56 height 12
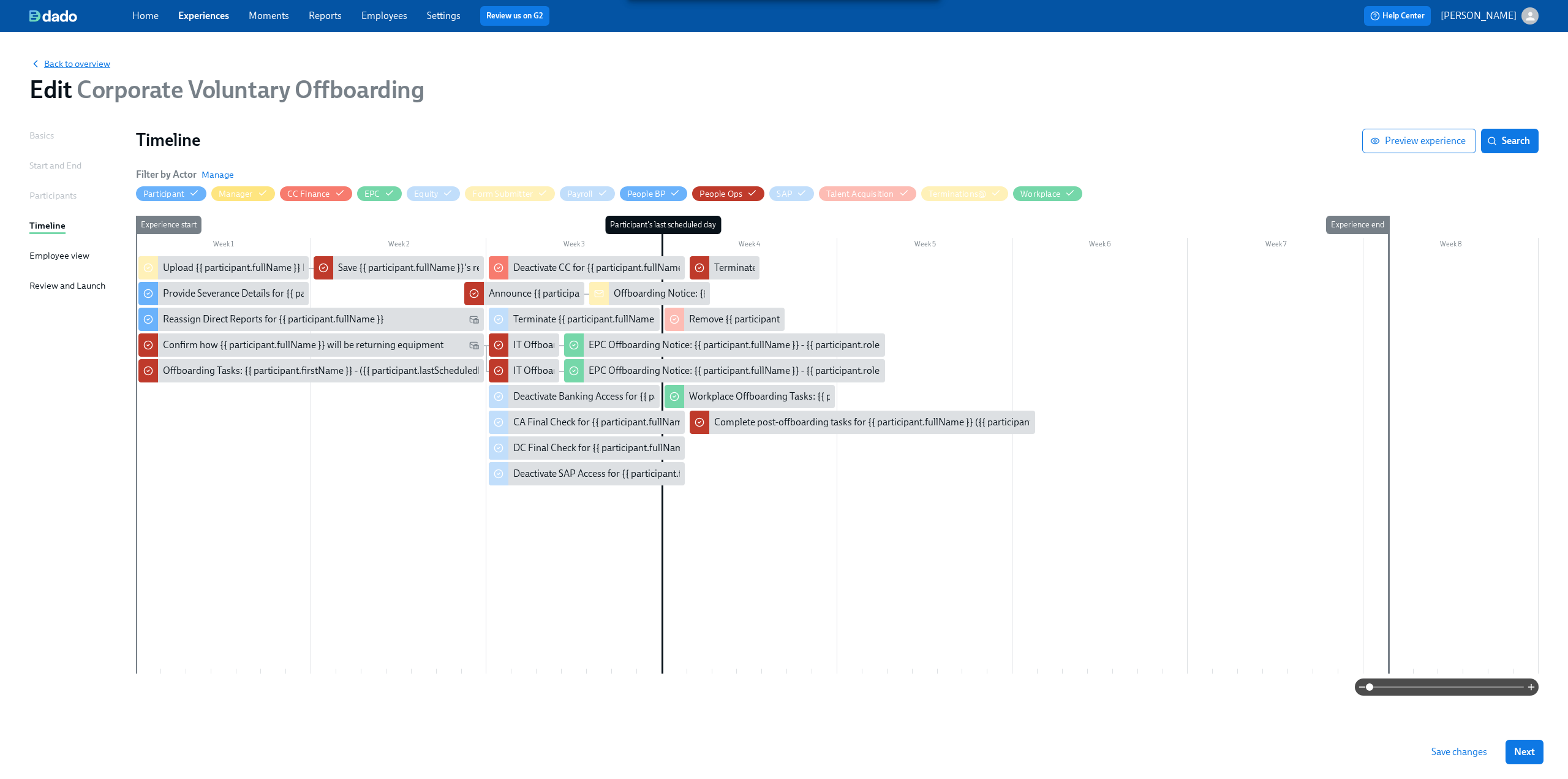
click at [83, 64] on span "Back to overview" at bounding box center [70, 63] width 81 height 12
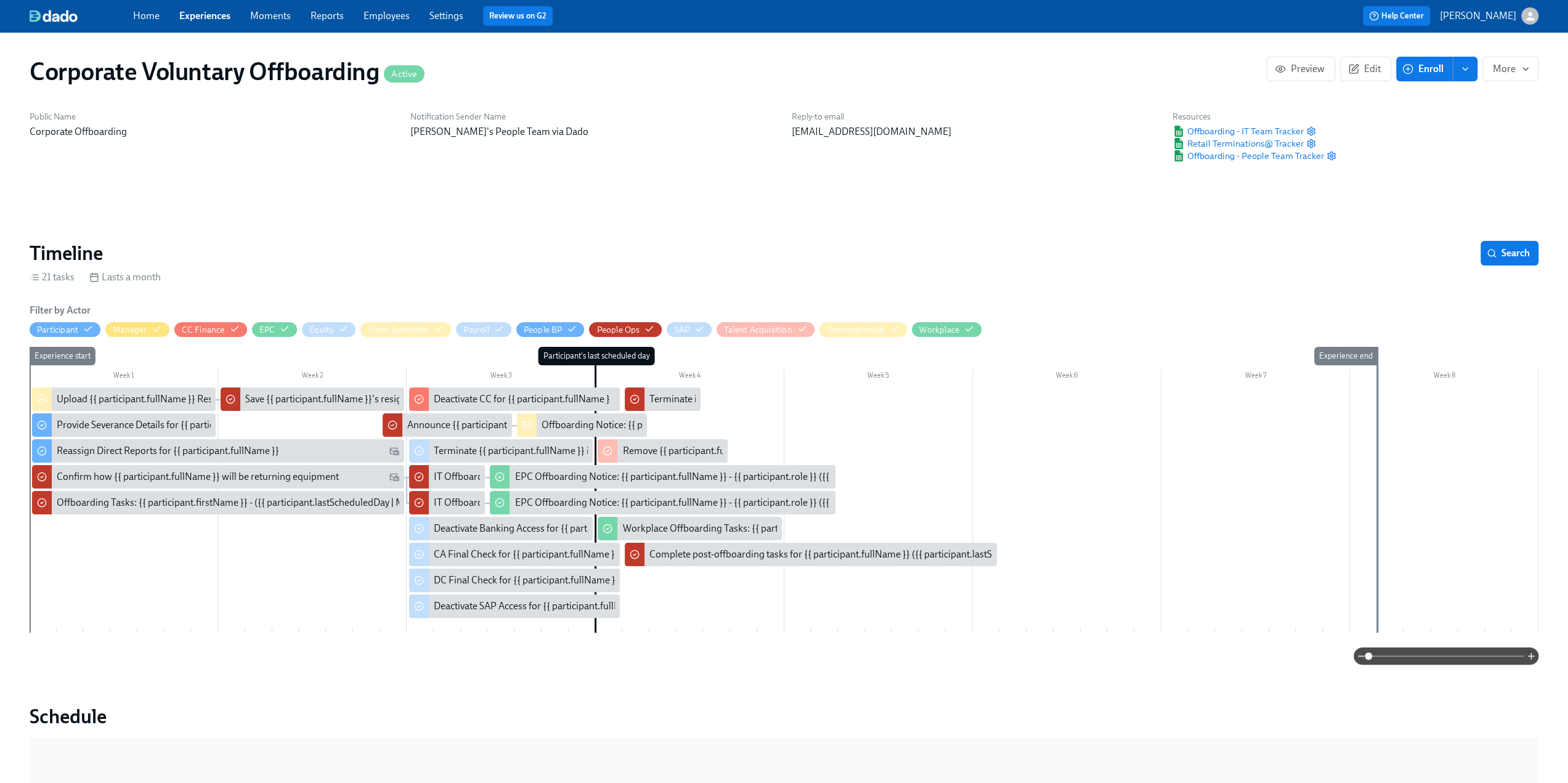
click at [196, 16] on link "Experiences" at bounding box center [205, 15] width 51 height 12
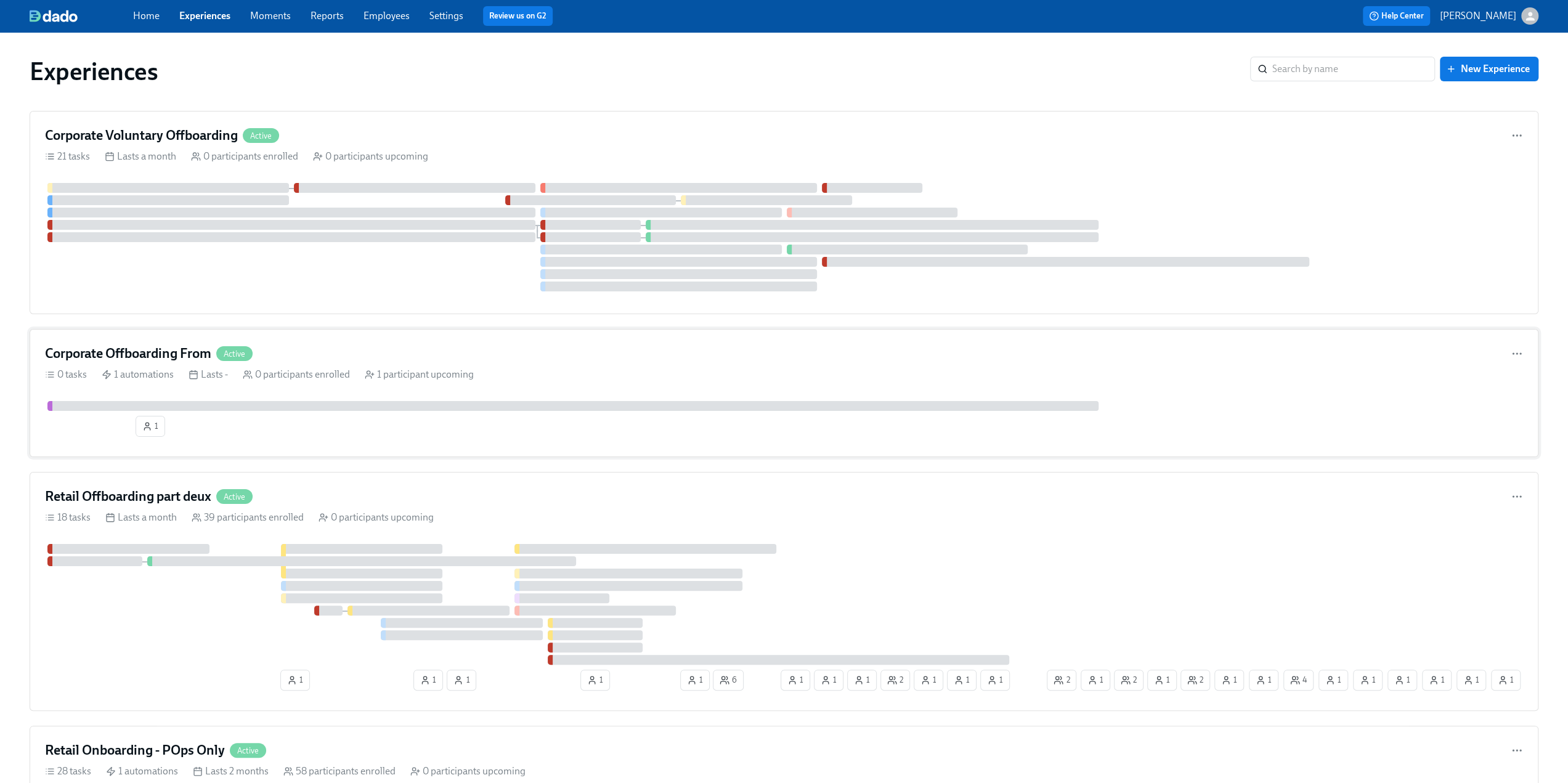
click at [305, 345] on div "Corporate Offboarding From Active" at bounding box center [784, 353] width 1478 height 19
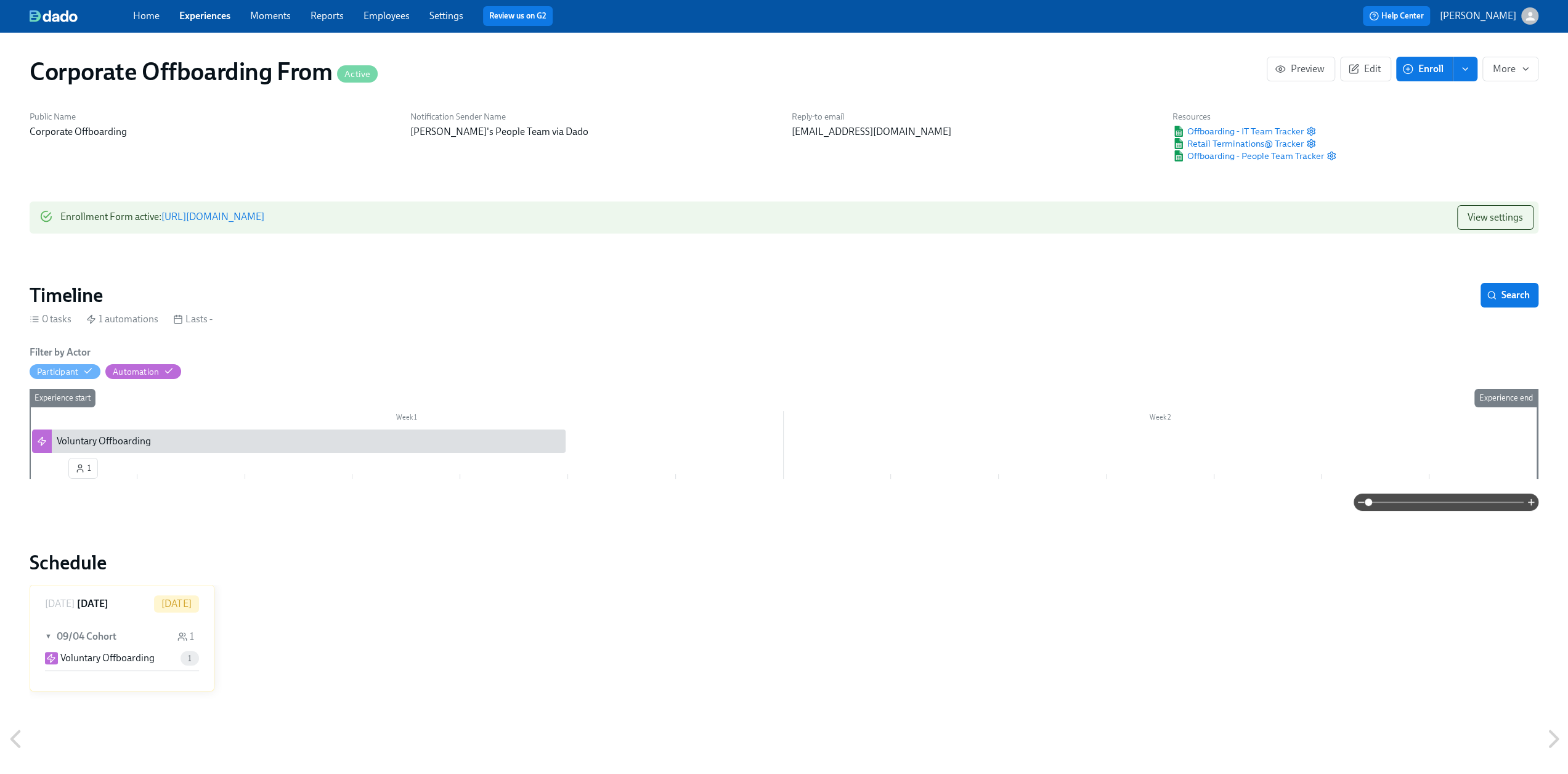
click at [195, 14] on link "Experiences" at bounding box center [205, 15] width 51 height 12
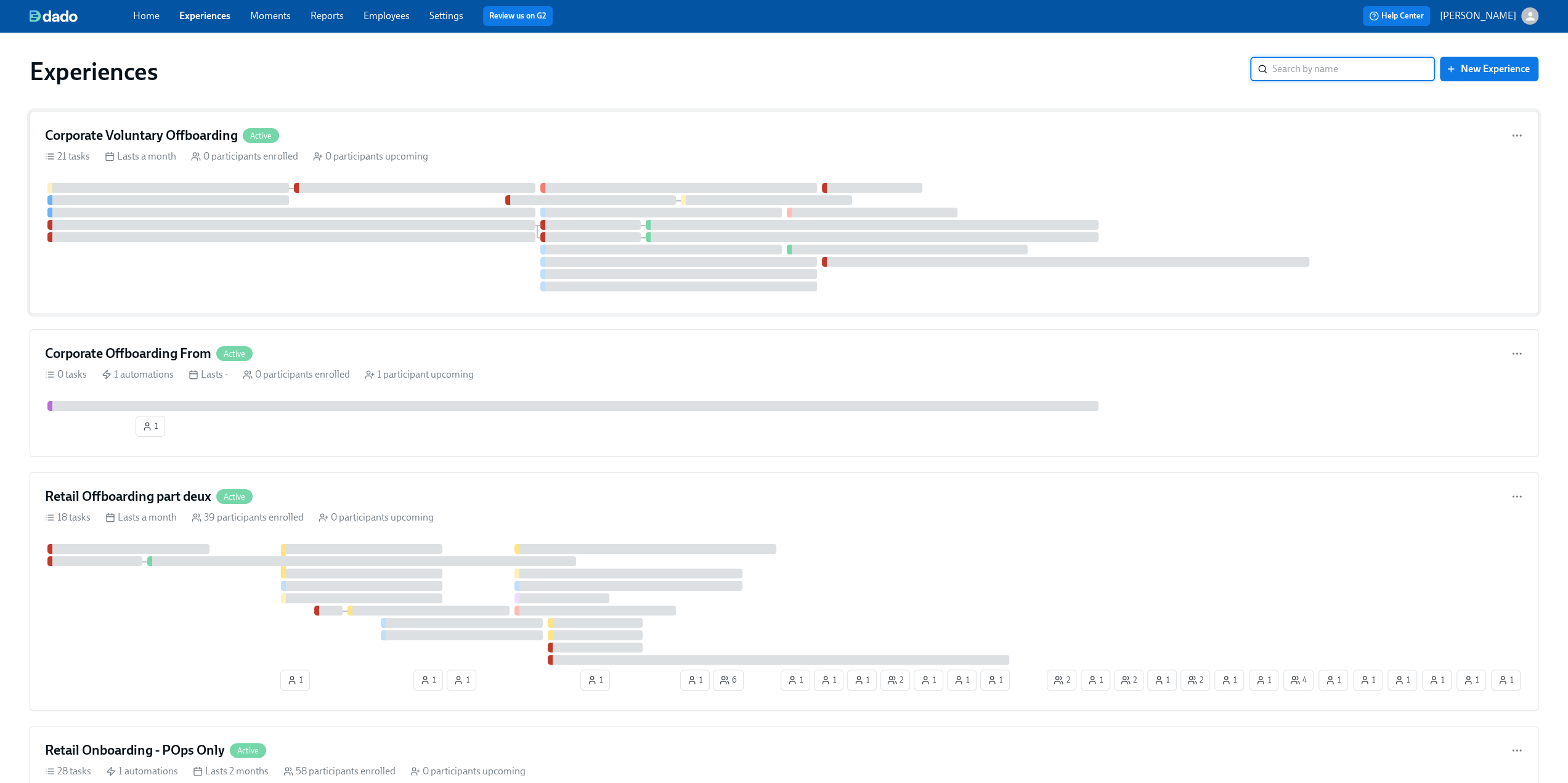
click at [187, 130] on h4 "Corporate Voluntary Offboarding" at bounding box center [142, 135] width 193 height 19
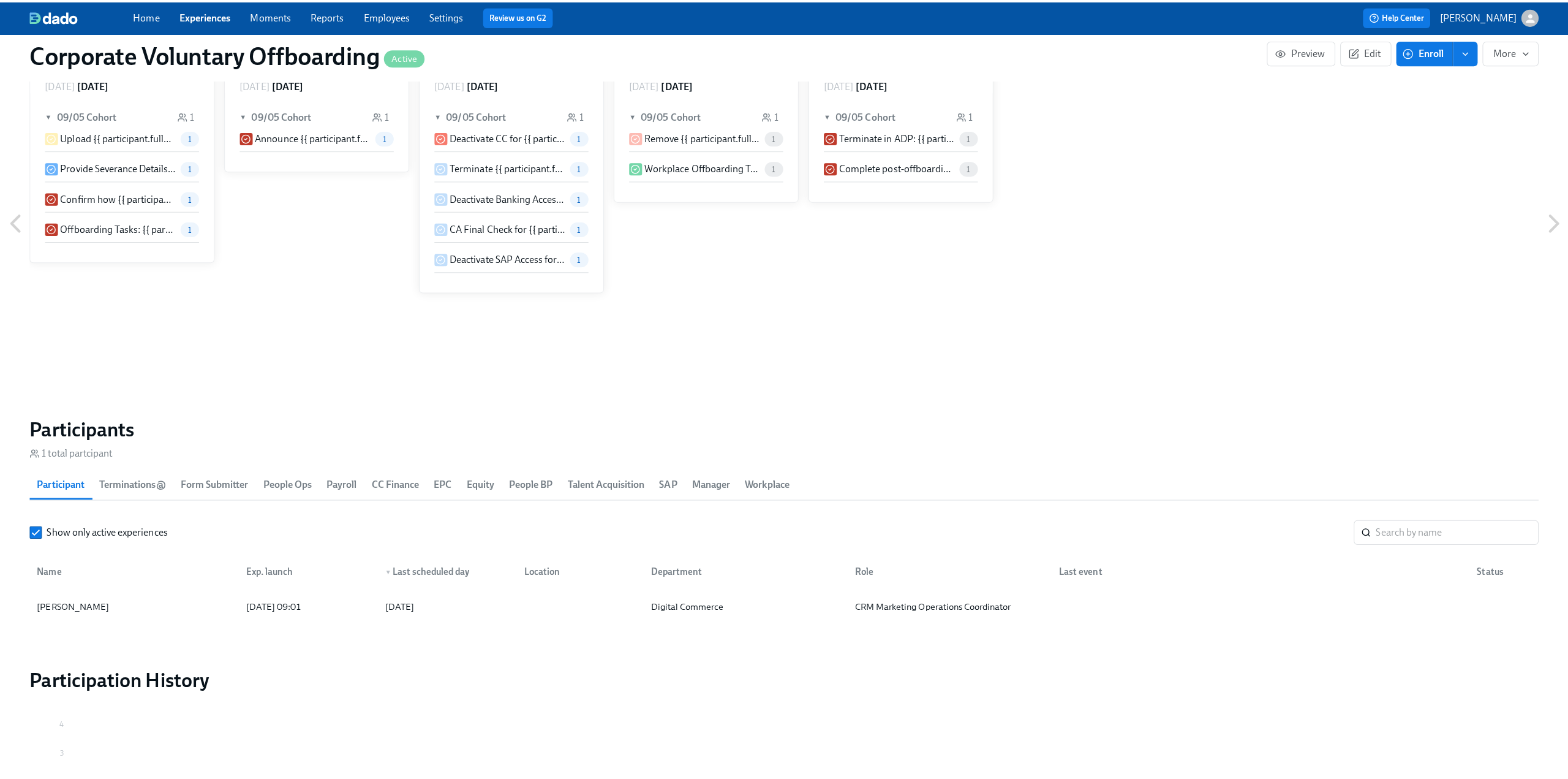
scroll to position [809, 0]
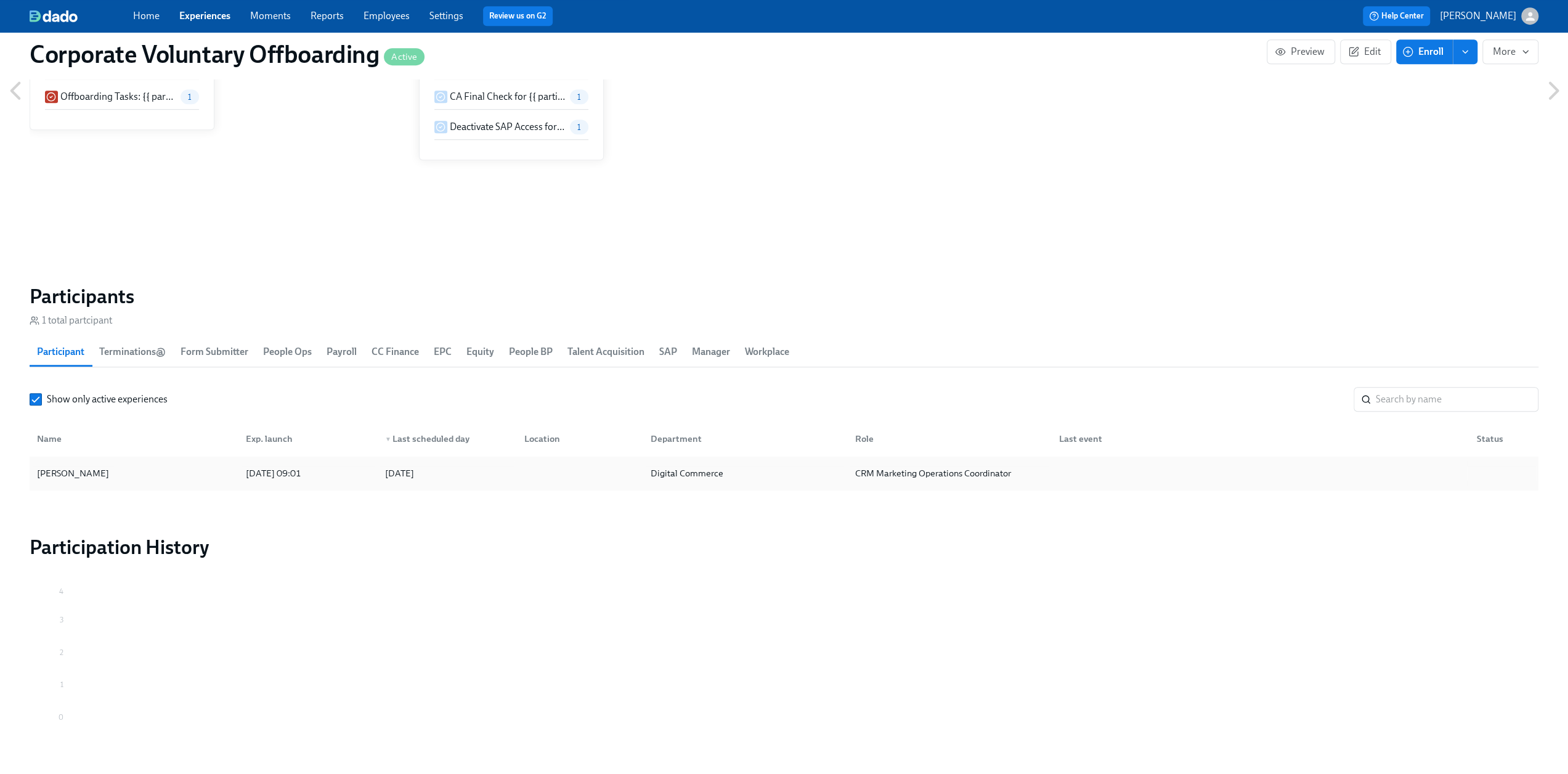
click at [139, 480] on div "Laila-Marie Santos" at bounding box center [134, 473] width 204 height 25
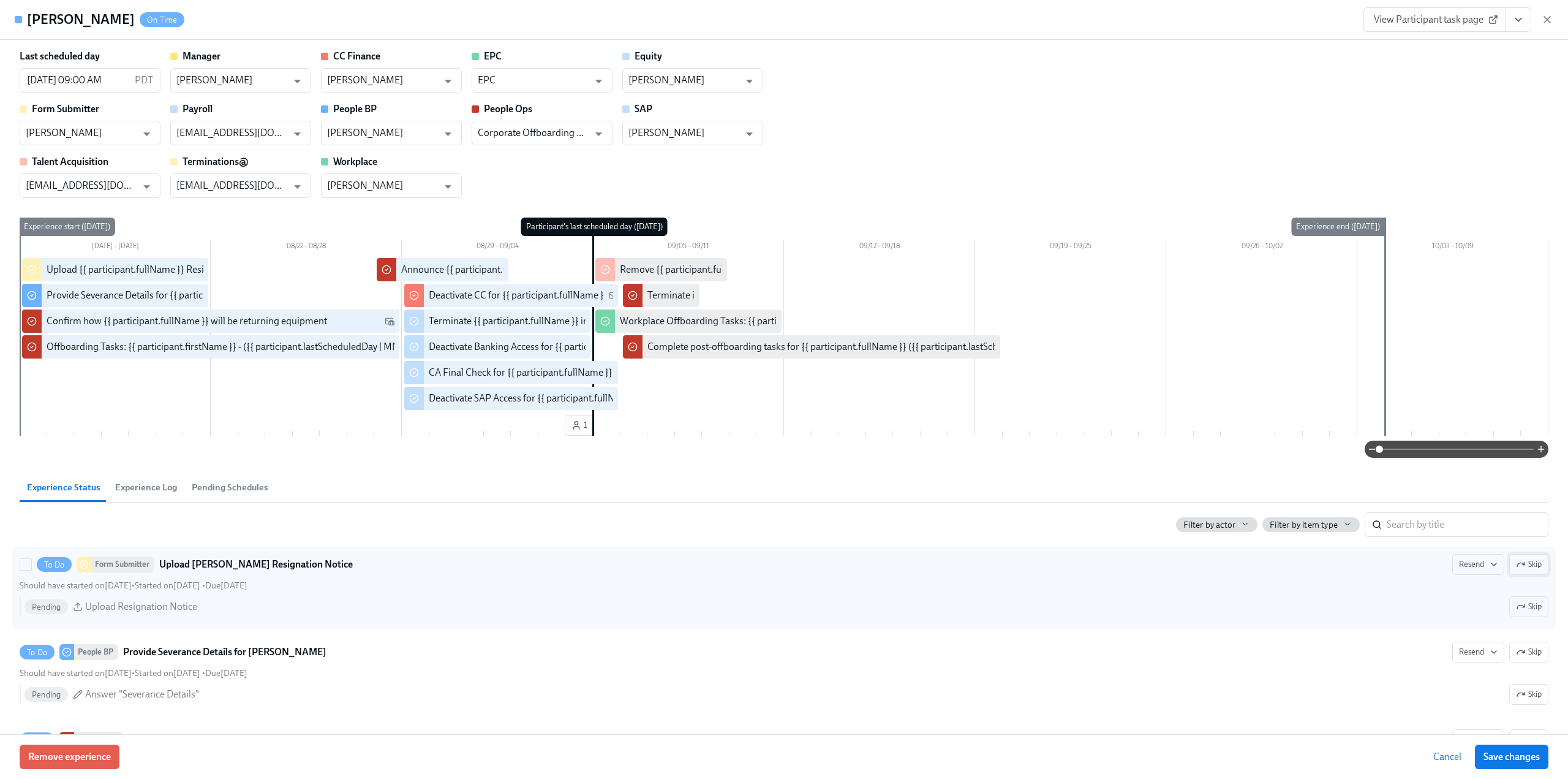
click at [1517, 568] on span "Skip" at bounding box center [1529, 564] width 26 height 12
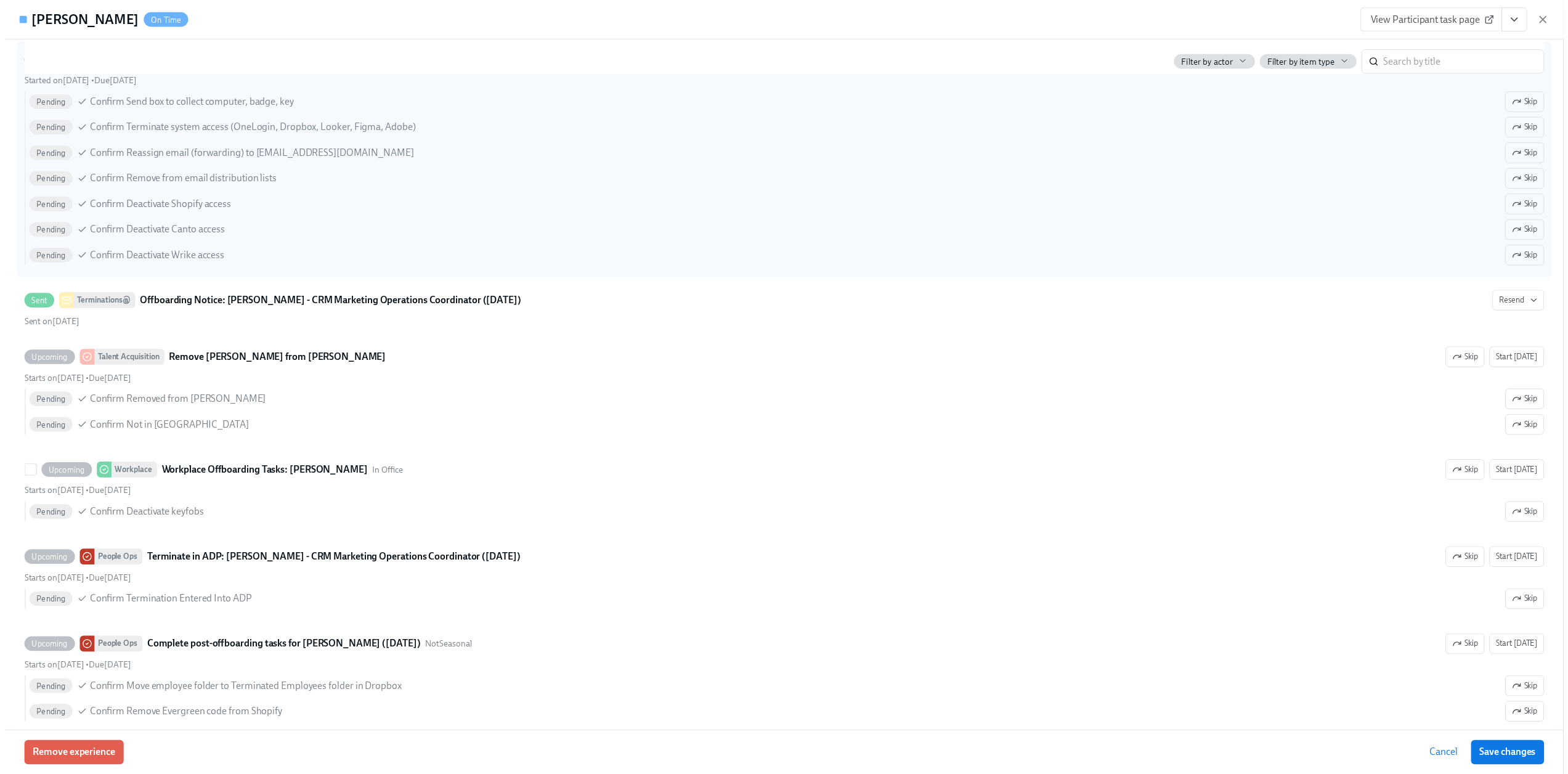
scroll to position [1769, 0]
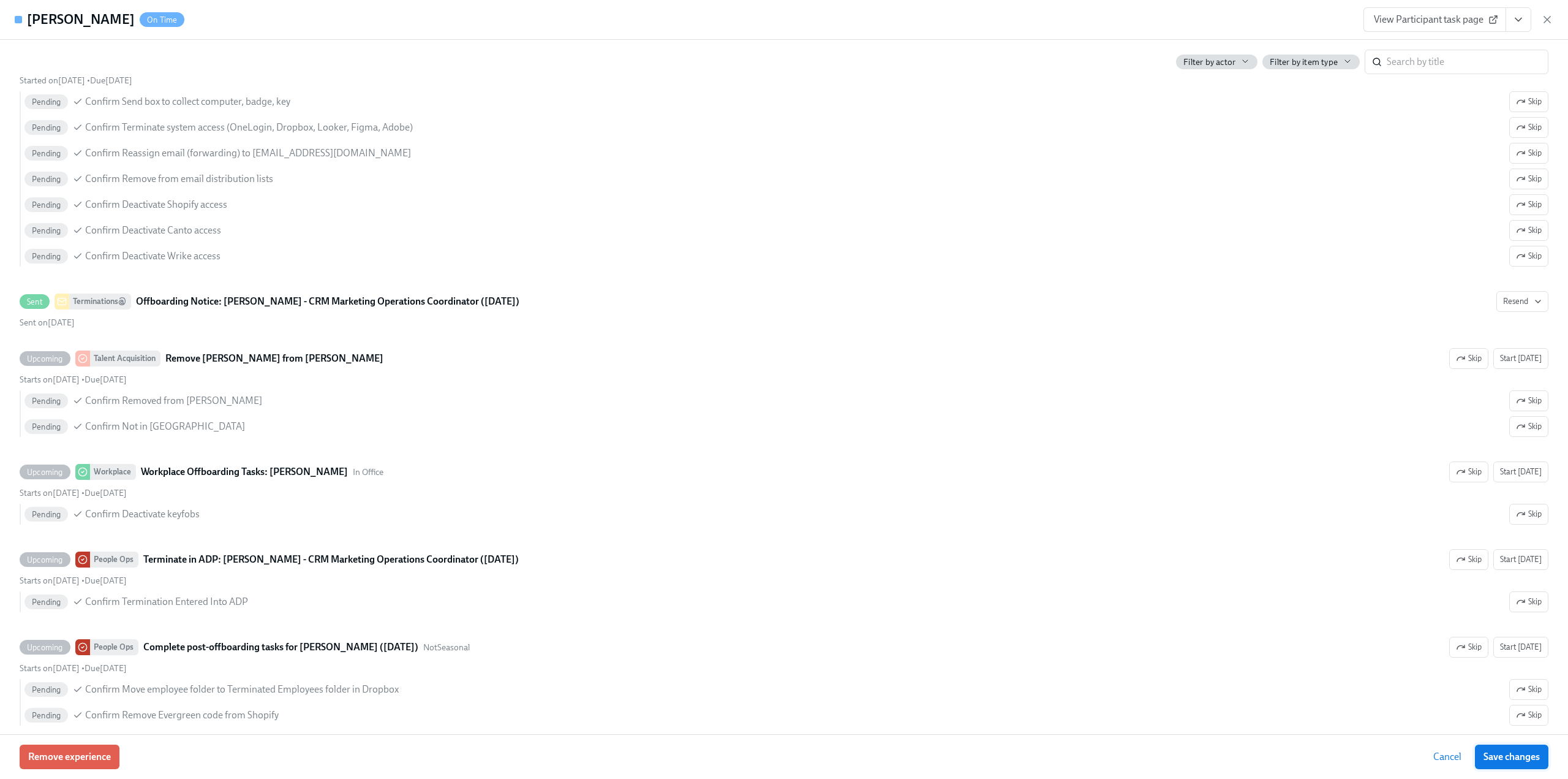
click at [1493, 756] on span "Save changes" at bounding box center [1512, 757] width 57 height 12
click at [1545, 19] on icon "button" at bounding box center [1547, 20] width 12 height 12
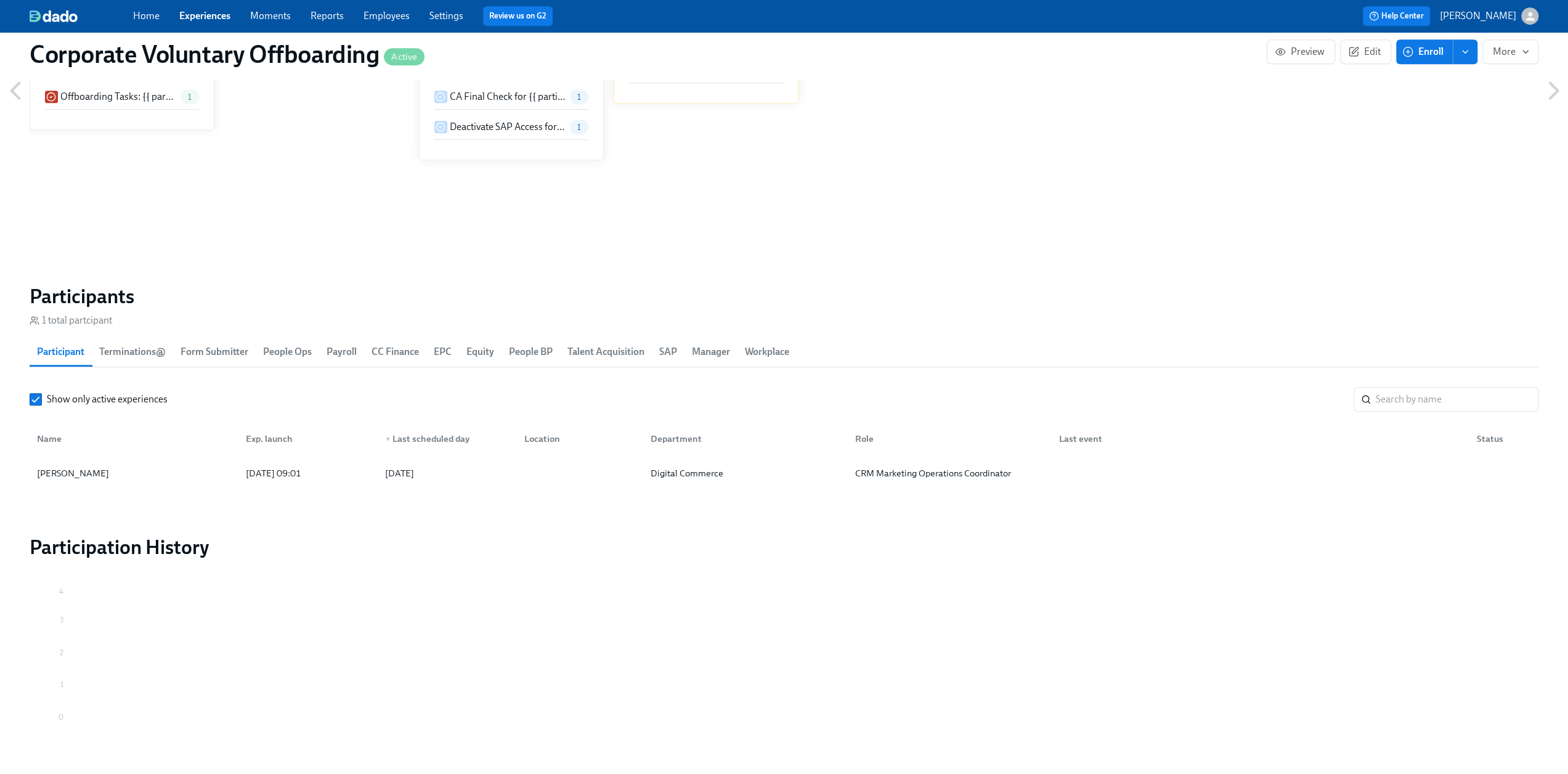
click at [205, 10] on link "Experiences" at bounding box center [205, 15] width 51 height 12
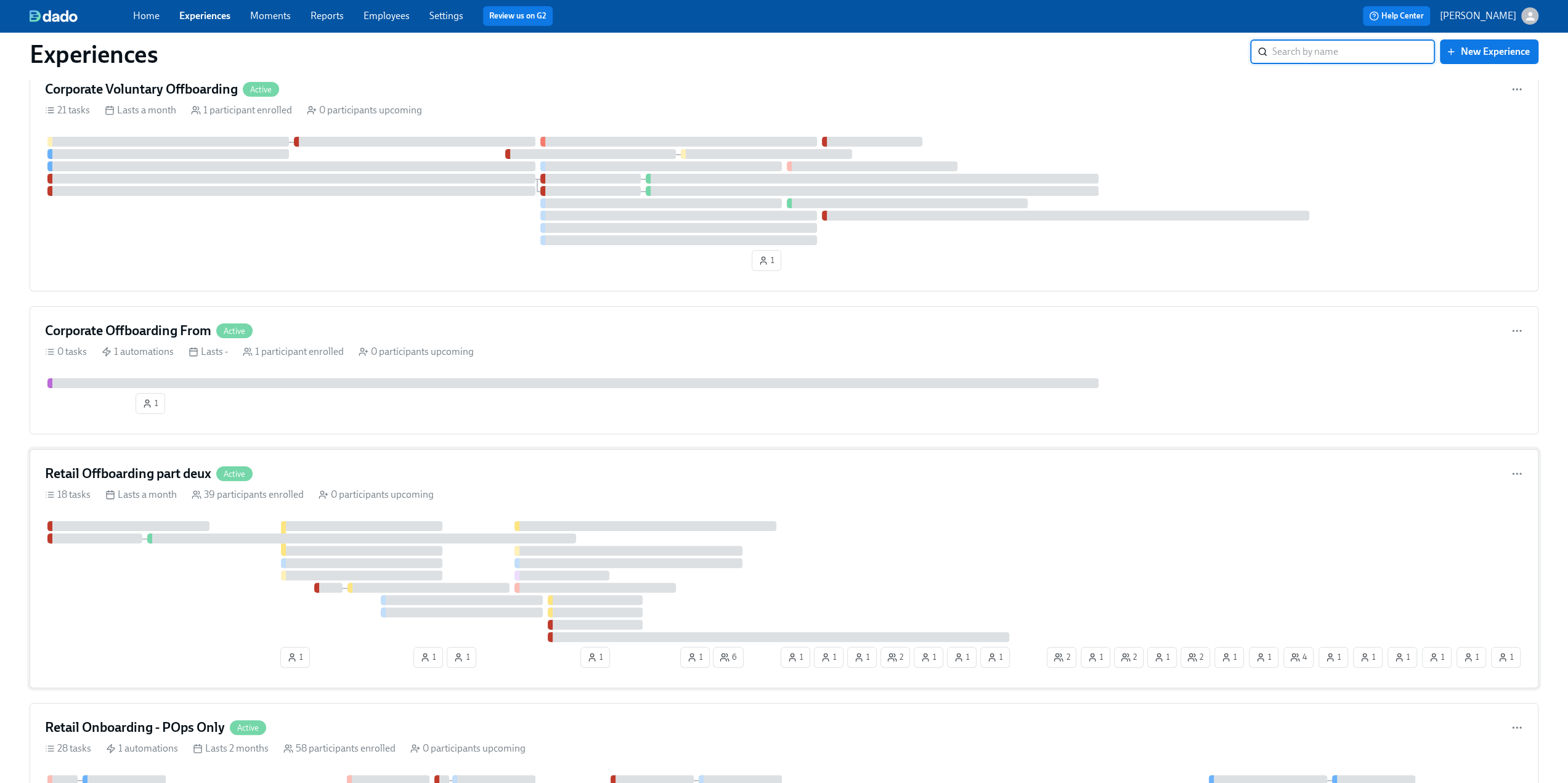
scroll to position [123, 0]
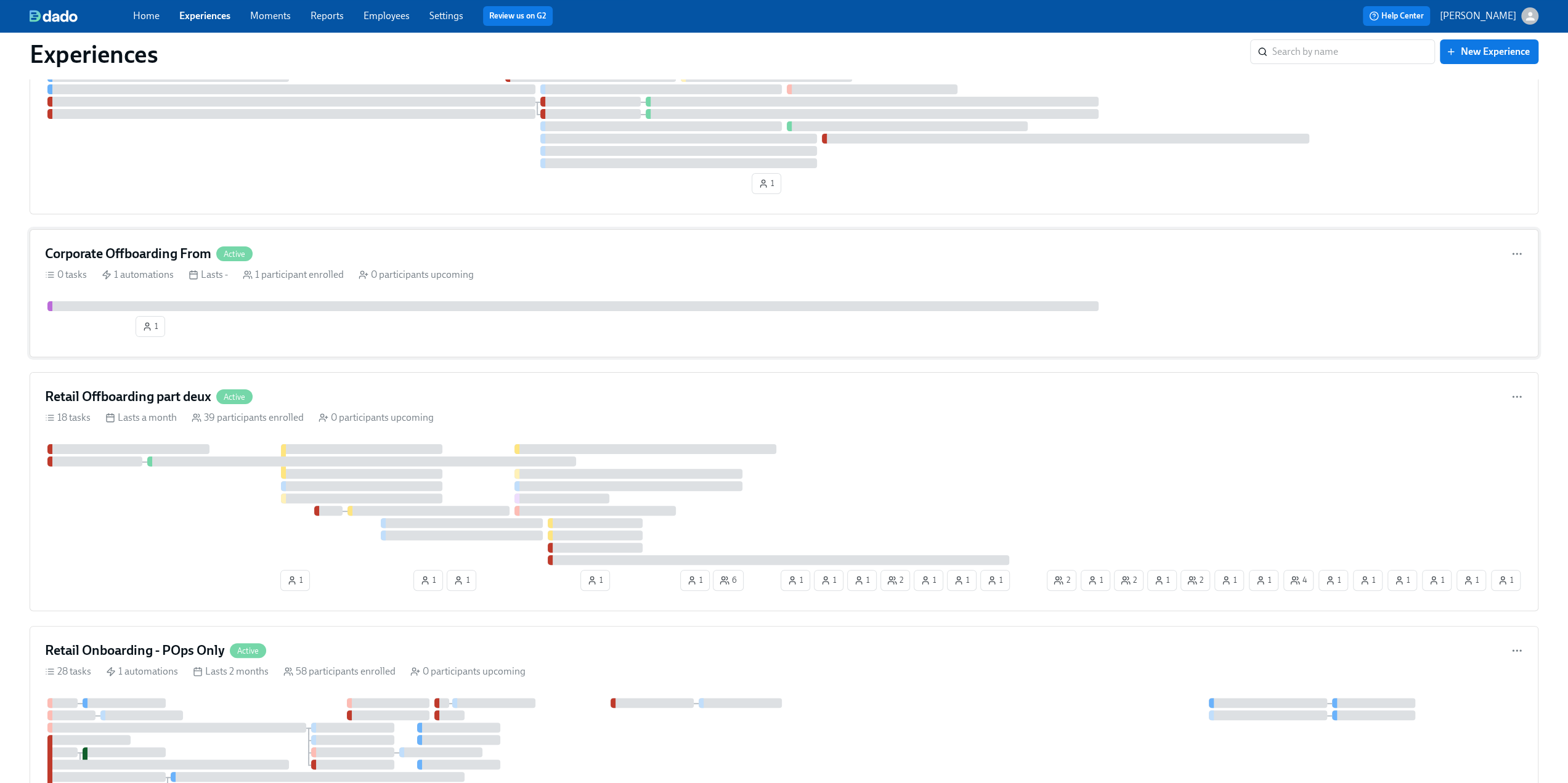
click at [341, 231] on div "Corporate Offboarding From Active 0 tasks 1 automations Lasts - 1 participant e…" at bounding box center [784, 293] width 1509 height 128
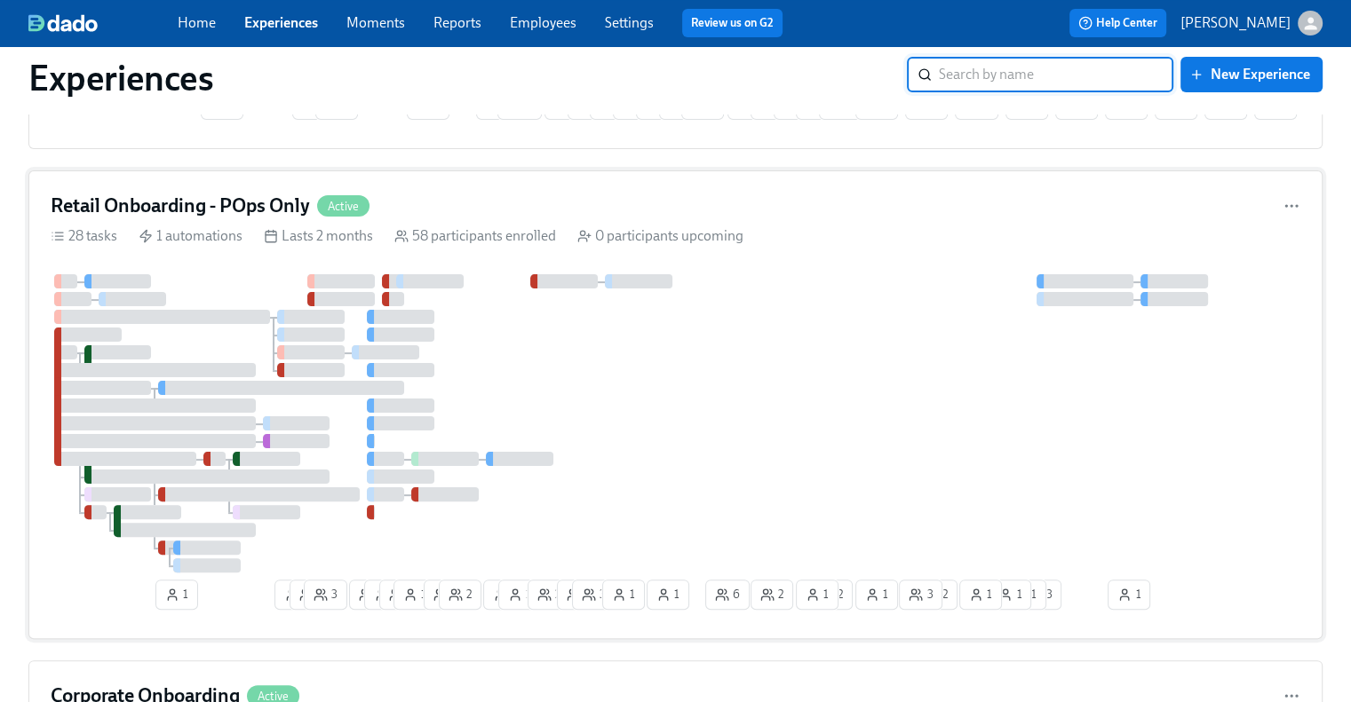
scroll to position [799, 0]
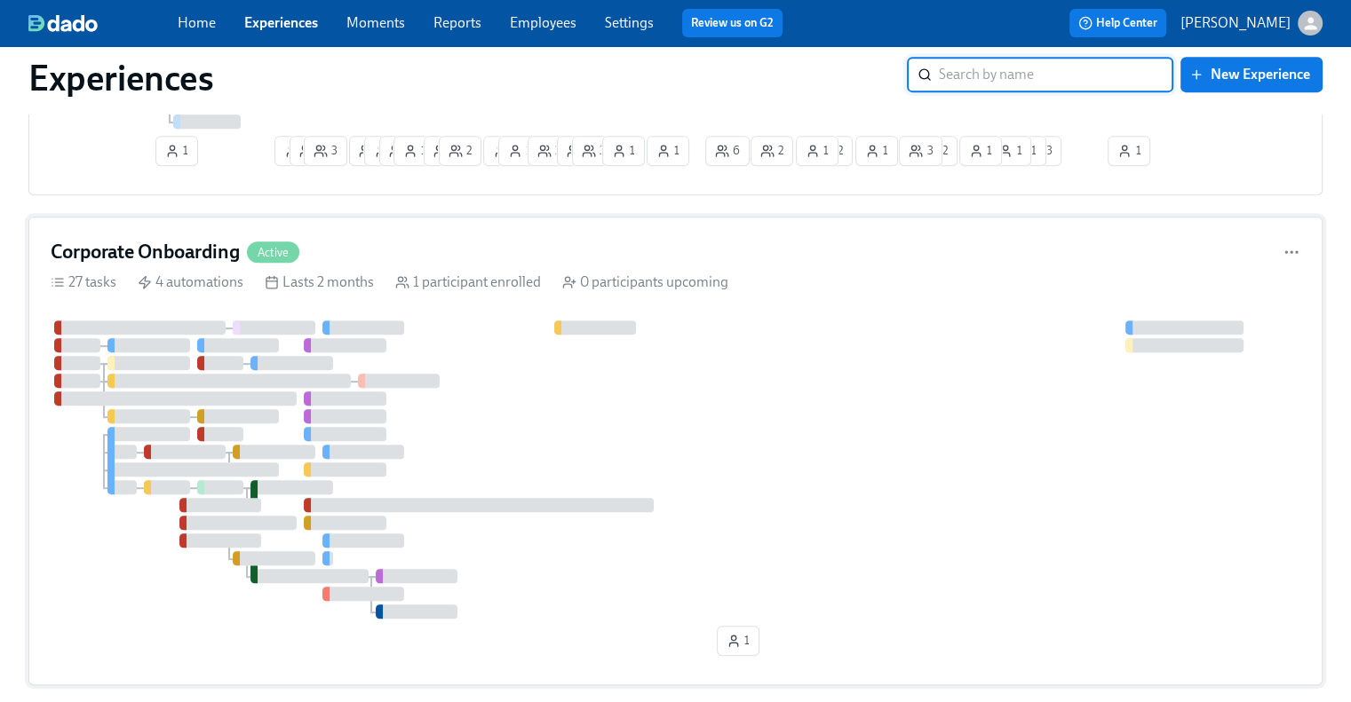
click at [179, 244] on h4 "Corporate Onboarding" at bounding box center [145, 252] width 189 height 27
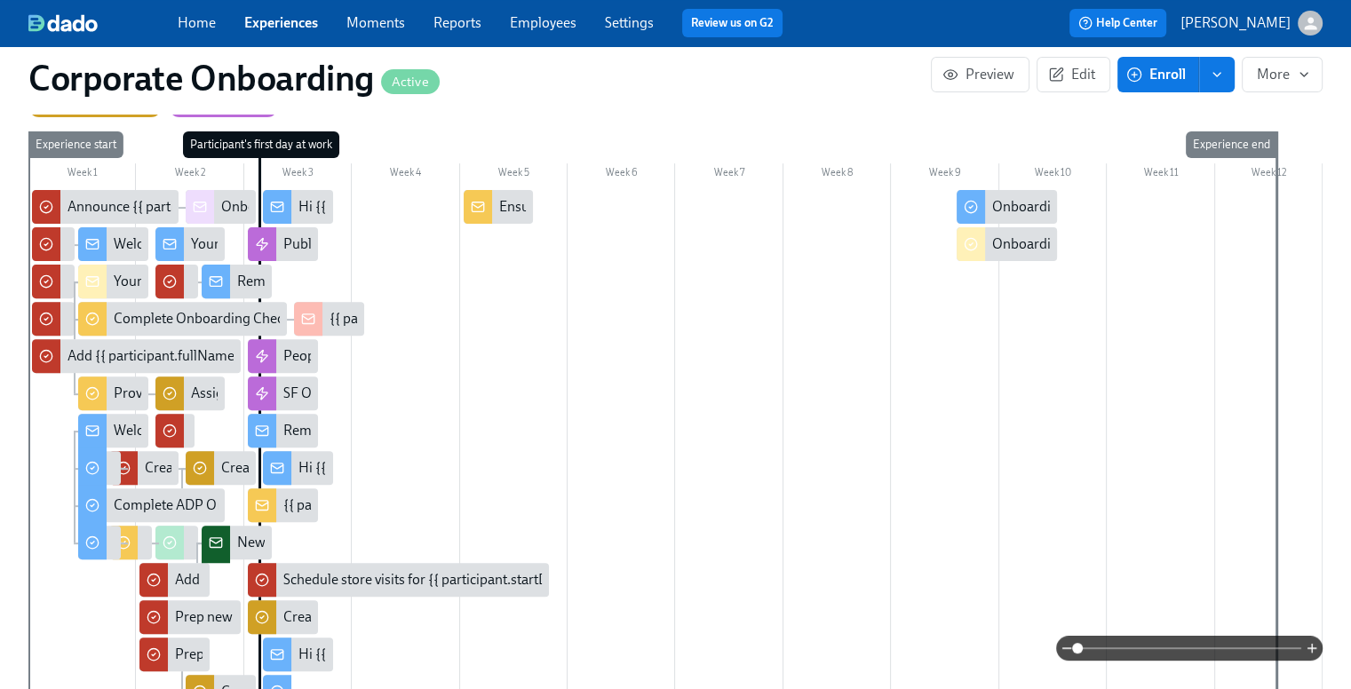
scroll to position [533, 0]
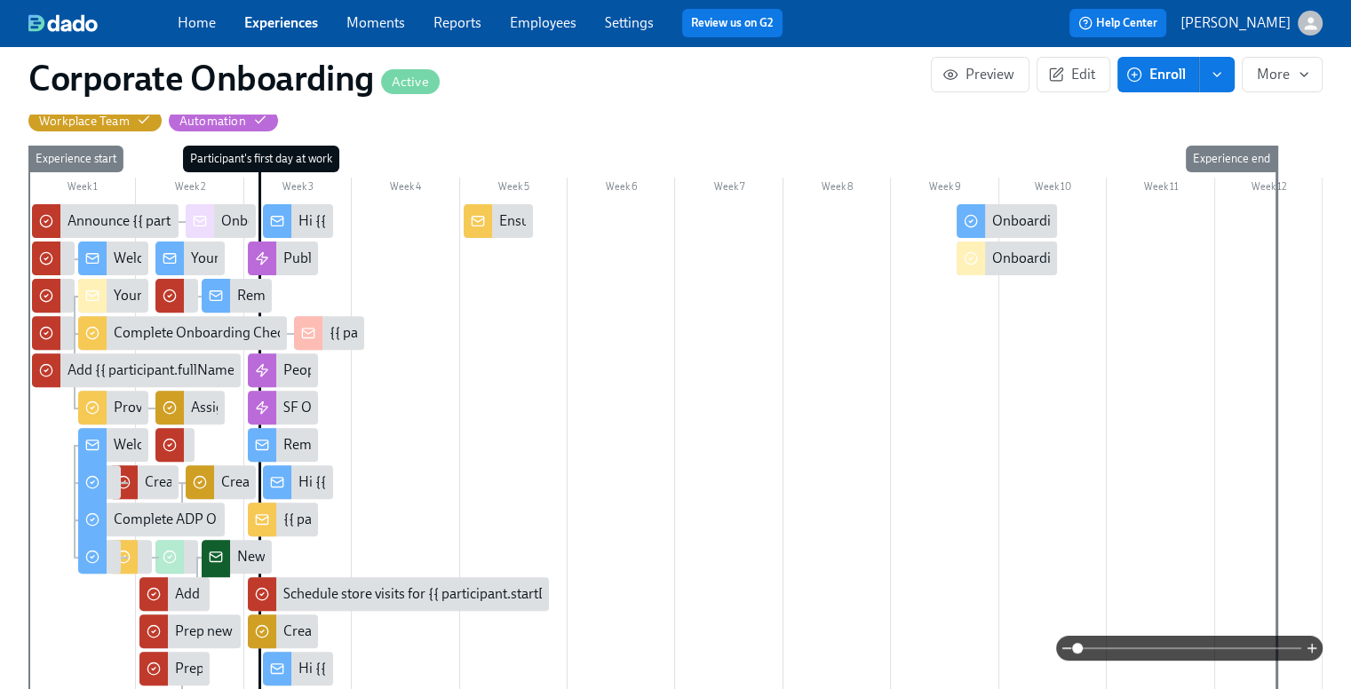
click at [1196, 649] on span at bounding box center [1189, 648] width 224 height 25
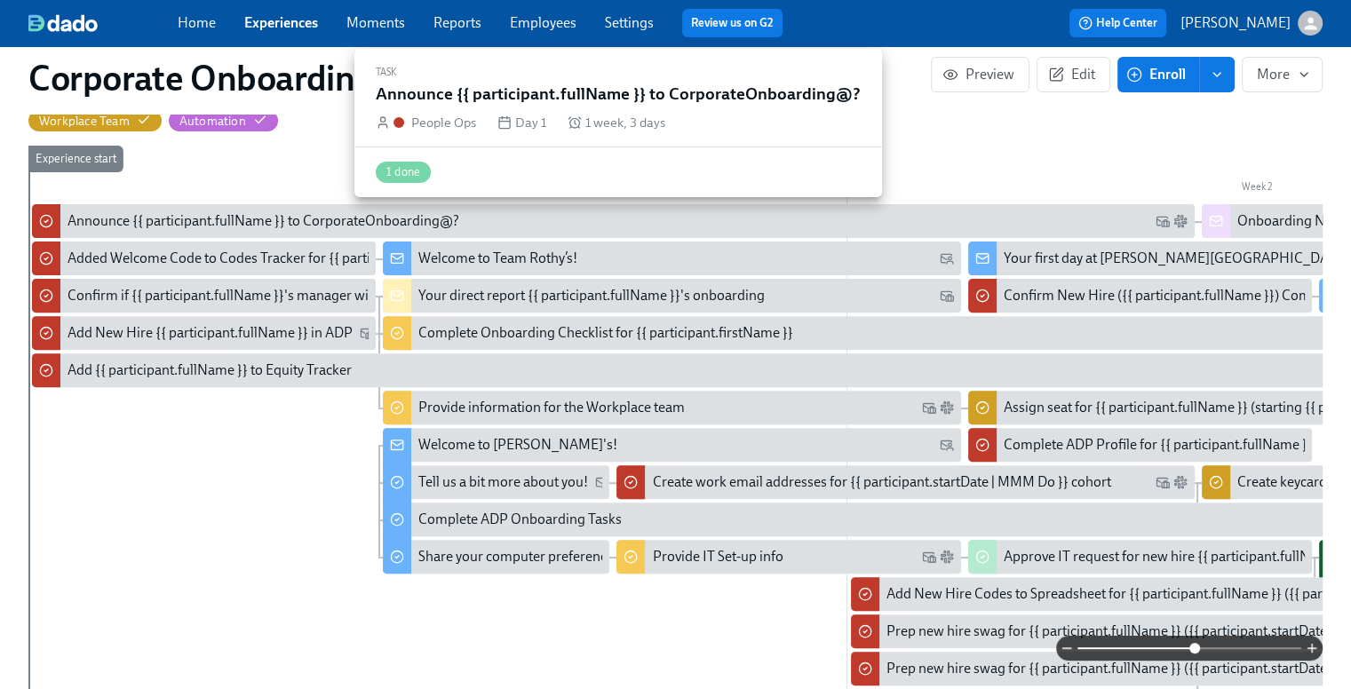
click at [206, 219] on div "Announce {{ participant.fullName }} to CorporateOnboarding@?" at bounding box center [263, 221] width 392 height 20
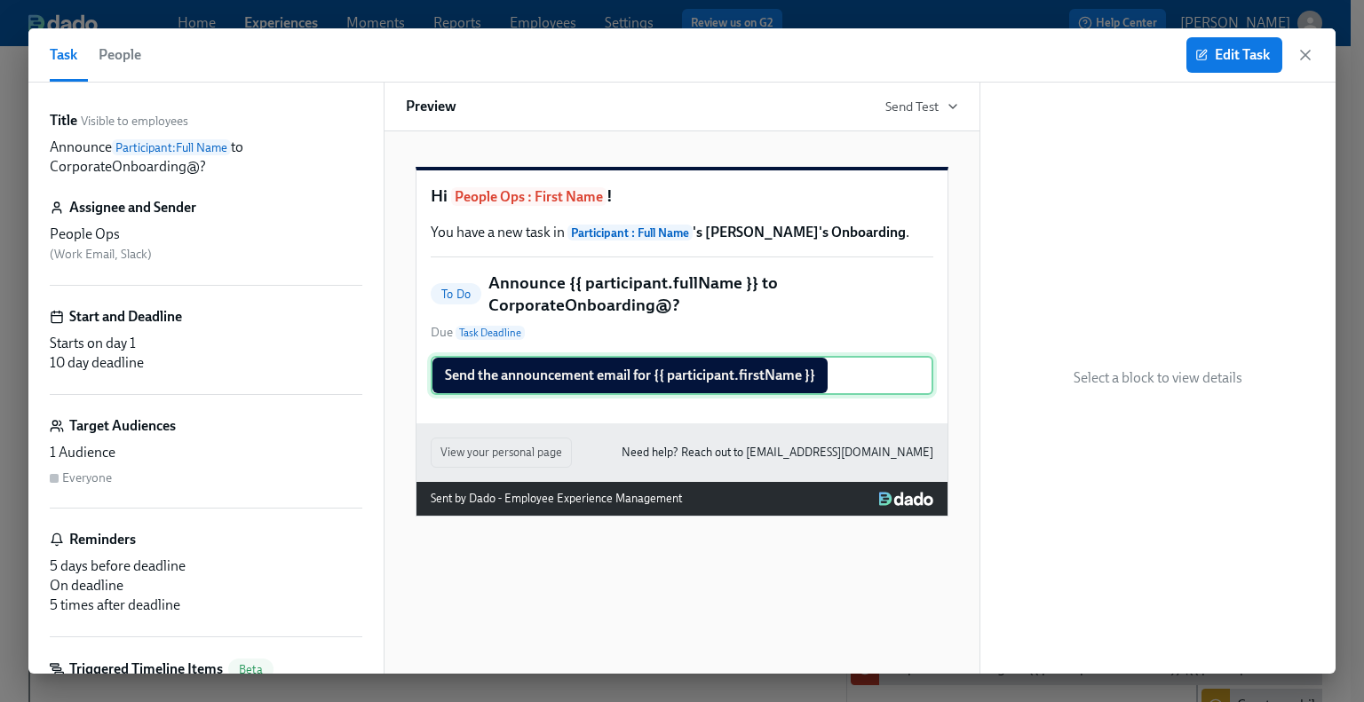
click at [659, 395] on div "Send the announcement email for {{ participant.firstName }}" at bounding box center [682, 375] width 503 height 39
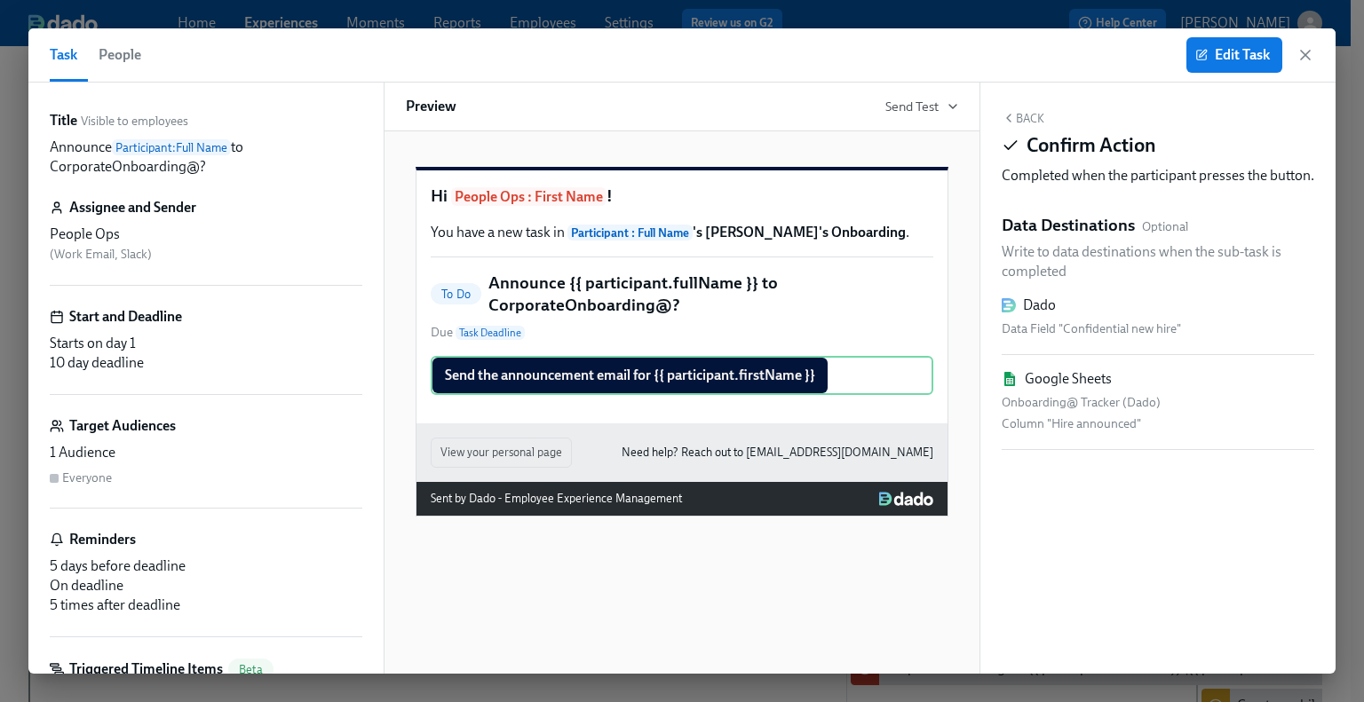
click at [1314, 47] on div "Task People Edit Task" at bounding box center [681, 55] width 1307 height 54
click at [1312, 54] on icon "button" at bounding box center [1305, 55] width 18 height 18
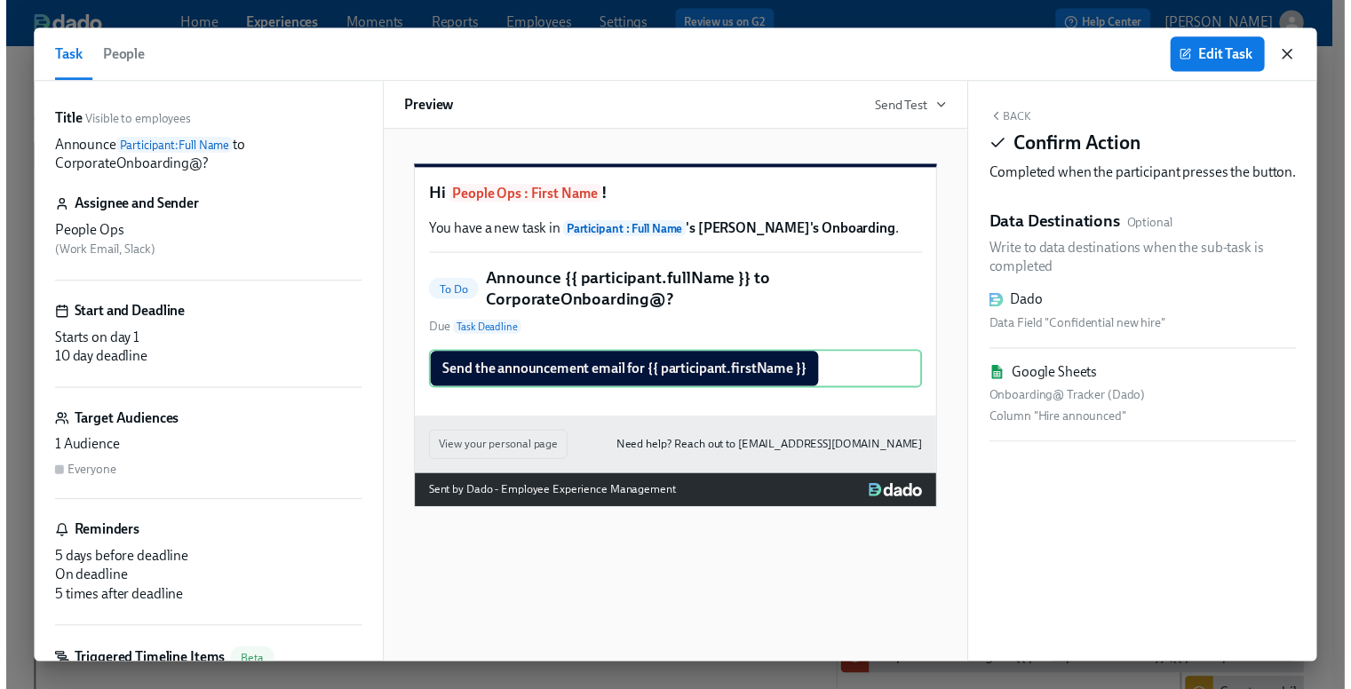
scroll to position [0, 1485]
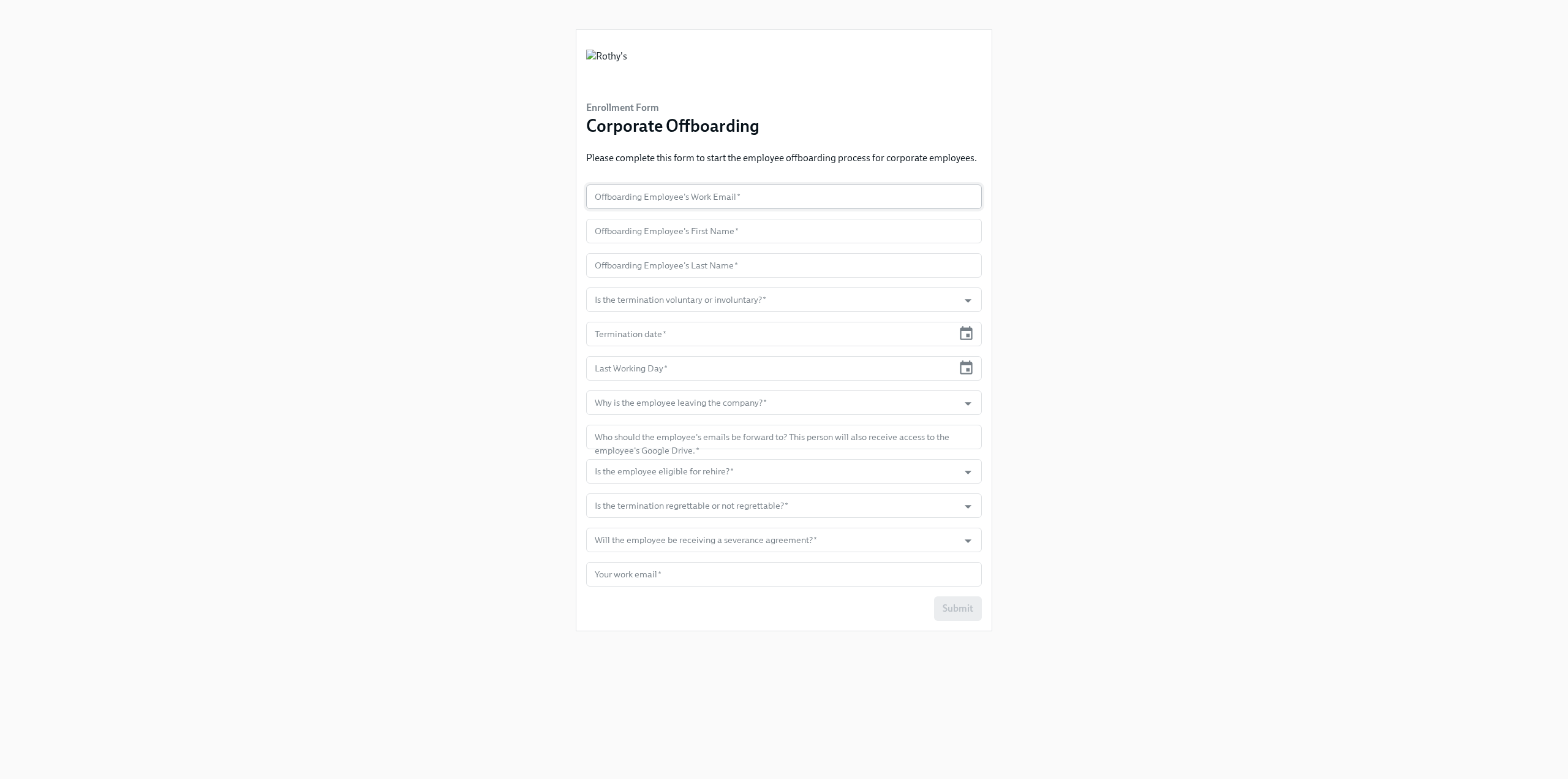
click at [722, 199] on input "text" at bounding box center [784, 197] width 396 height 25
paste input "lsantos@rothys.com"
type input "lsantos@rothys.com"
click at [653, 226] on input "text" at bounding box center [784, 231] width 396 height 25
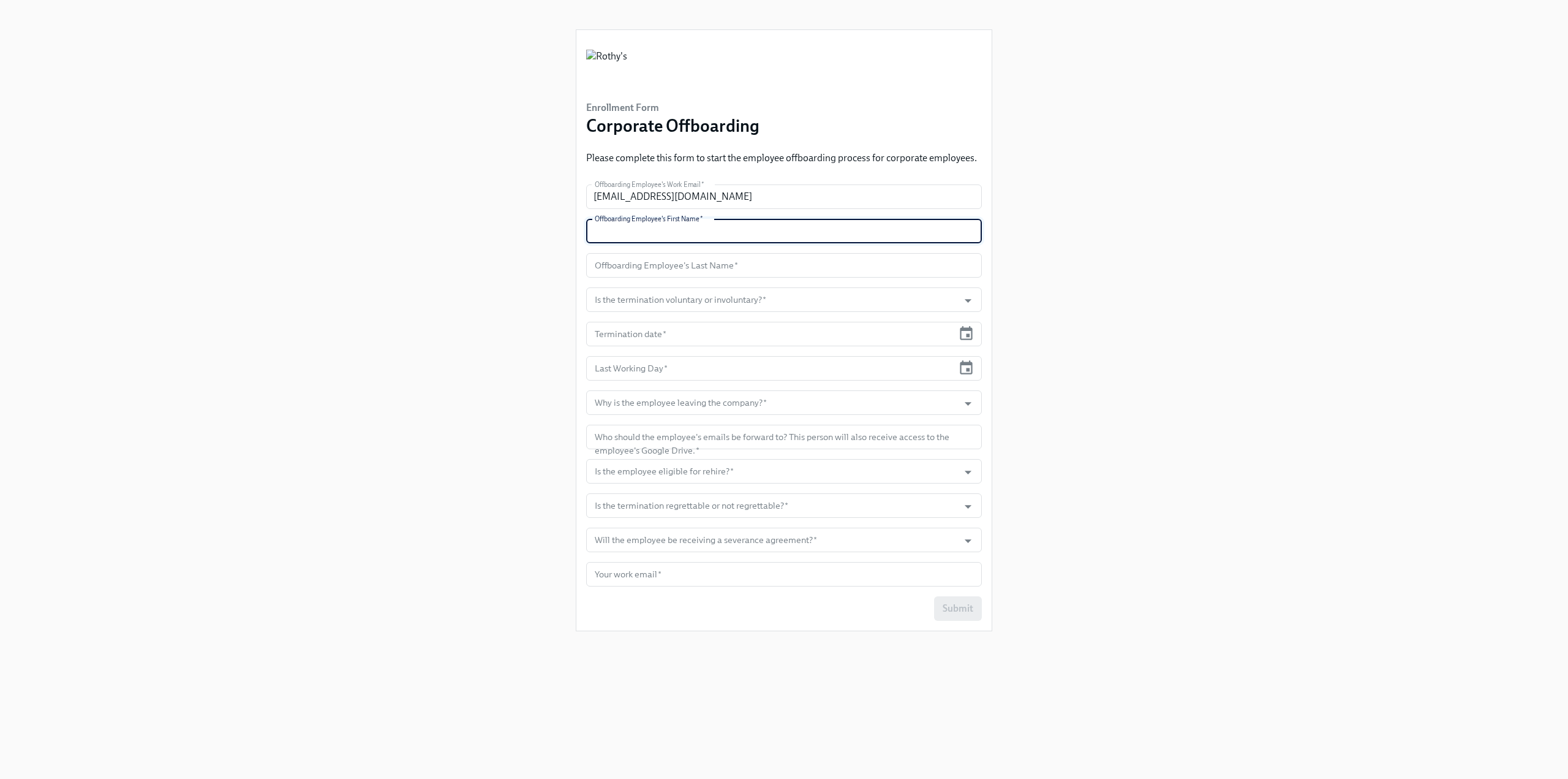
paste input "Laila-Marie"
type input "Laila-Marie"
click at [627, 264] on input "text" at bounding box center [784, 266] width 396 height 25
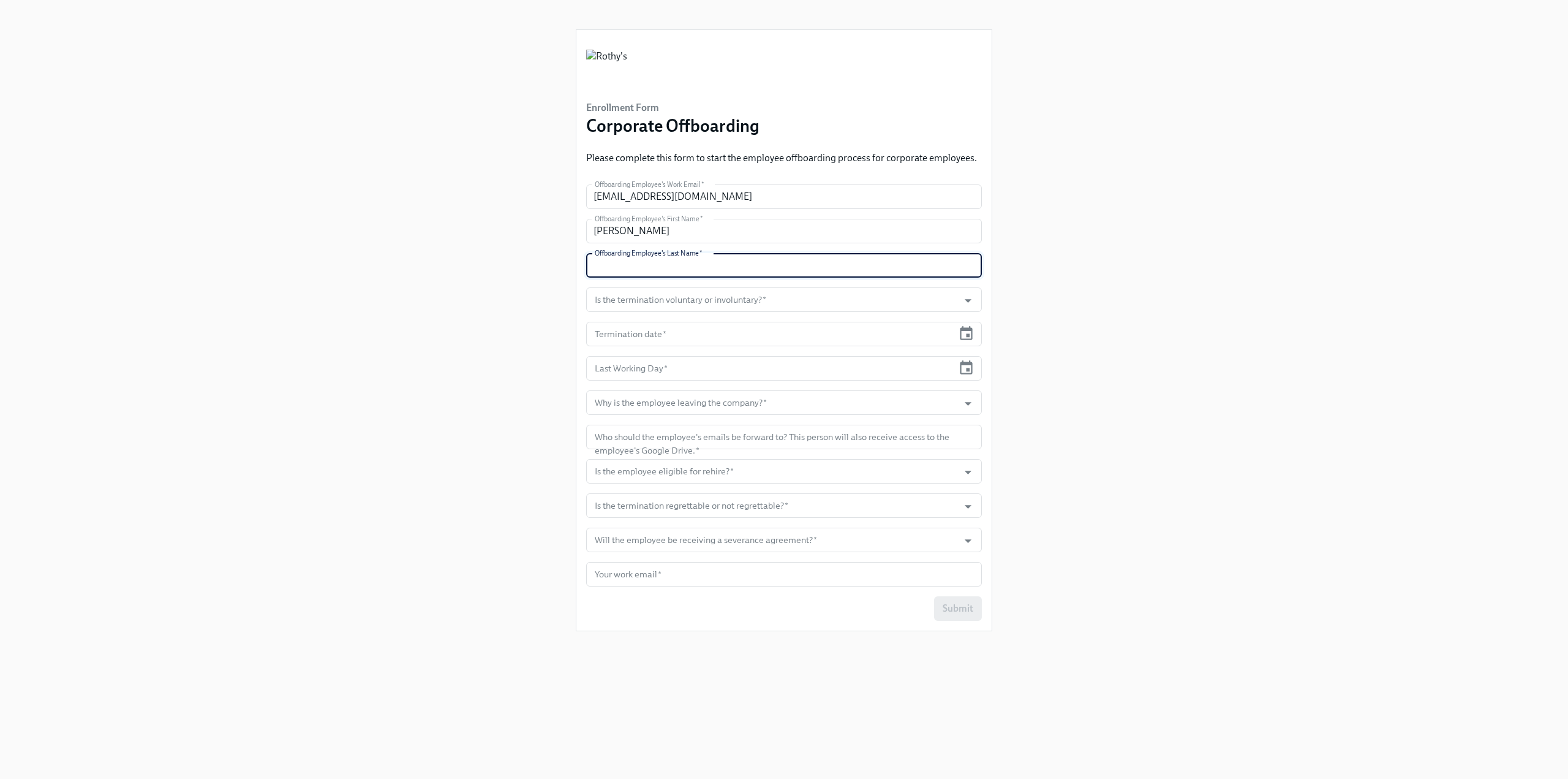
paste input "Santos"
type input "Santos"
click at [510, 304] on div "Enrollment Form Corporate Offboarding Please complete this form to start the em…" at bounding box center [784, 375] width 1509 height 749
click at [682, 308] on input "Is the termination voluntary or involuntary?   *" at bounding box center [773, 299] width 360 height 25
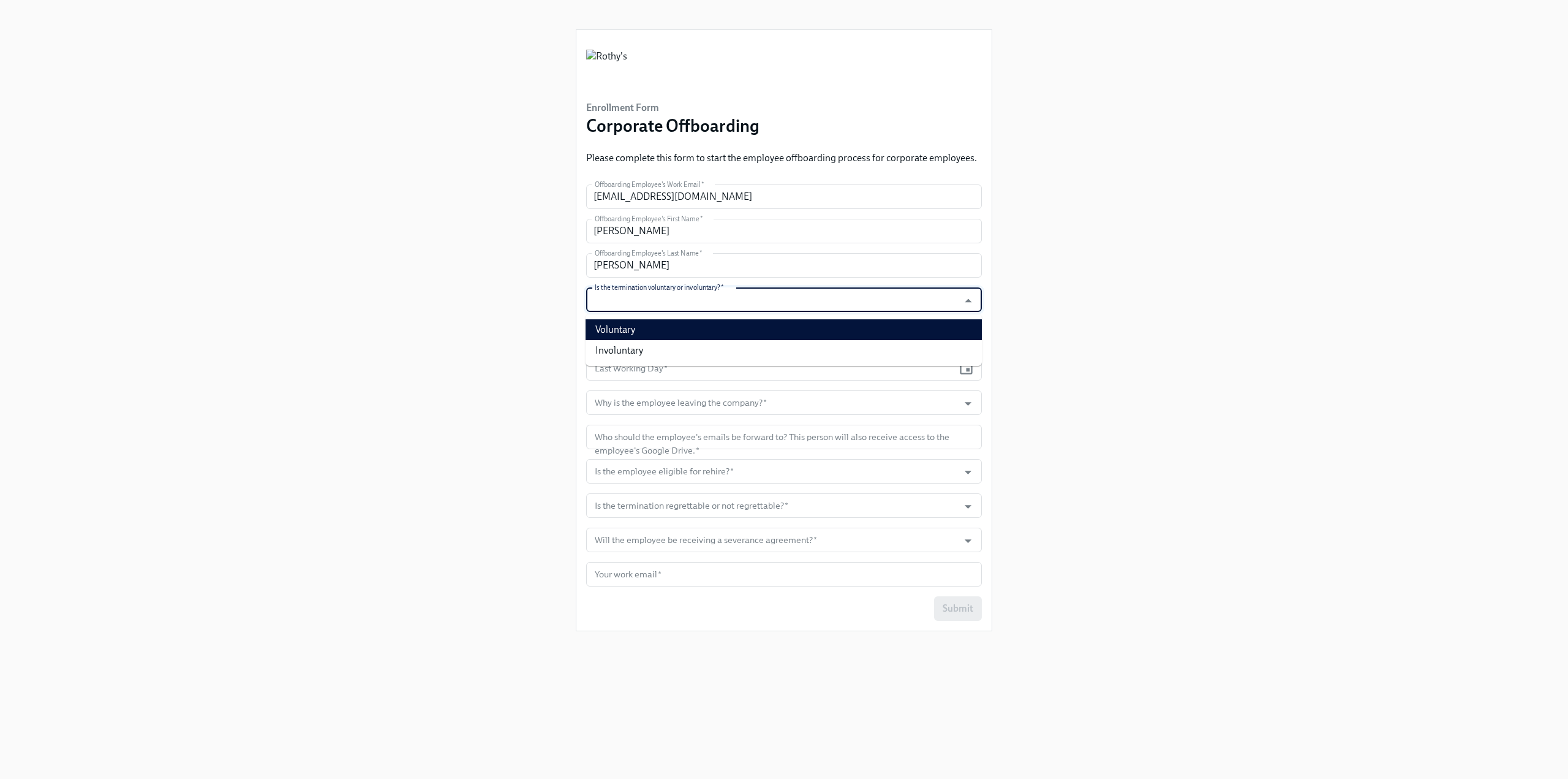
click at [677, 324] on li "Voluntary" at bounding box center [784, 330] width 397 height 21
type input "Voluntary"
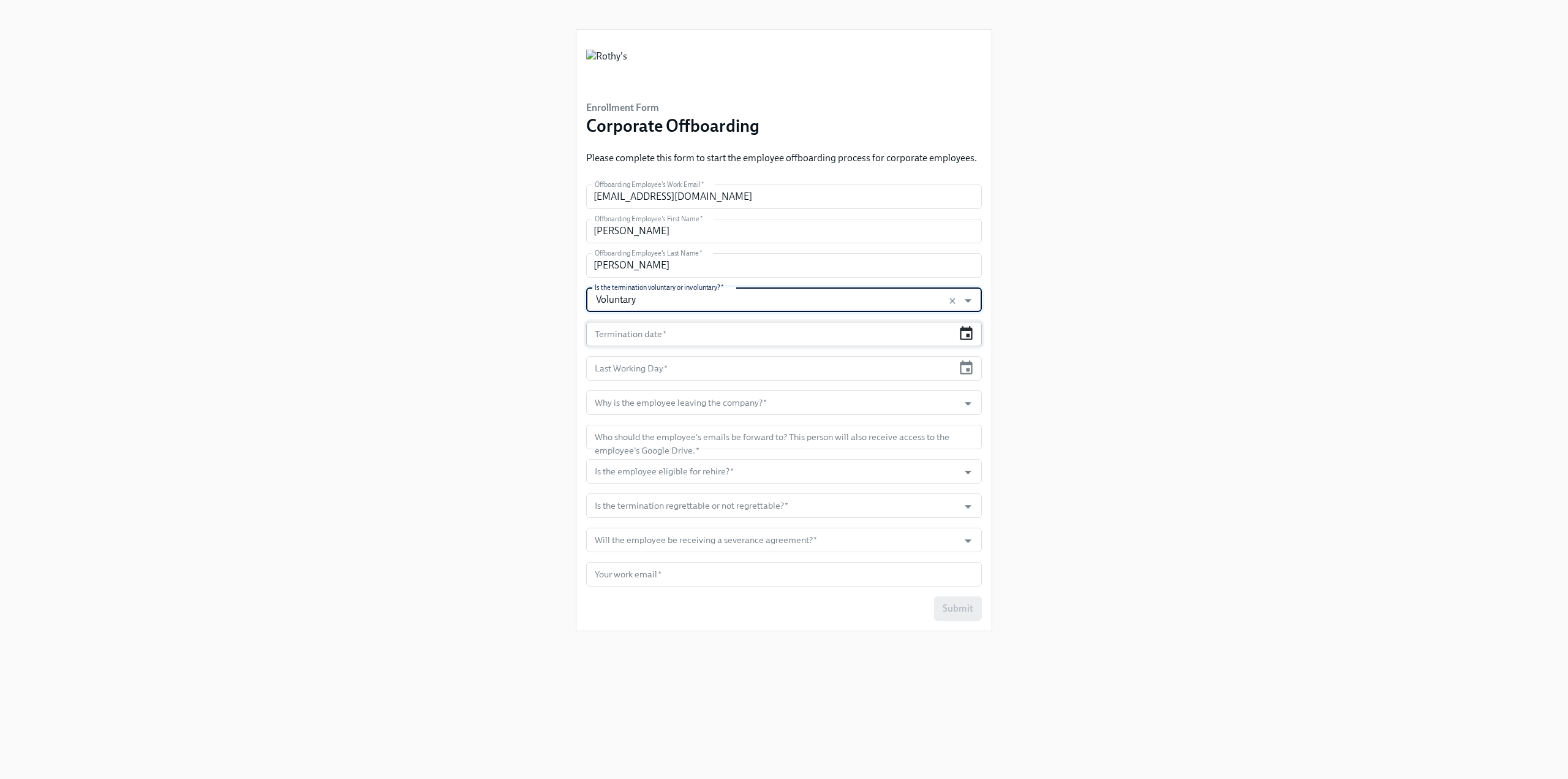
click at [971, 333] on icon "button" at bounding box center [966, 333] width 13 height 14
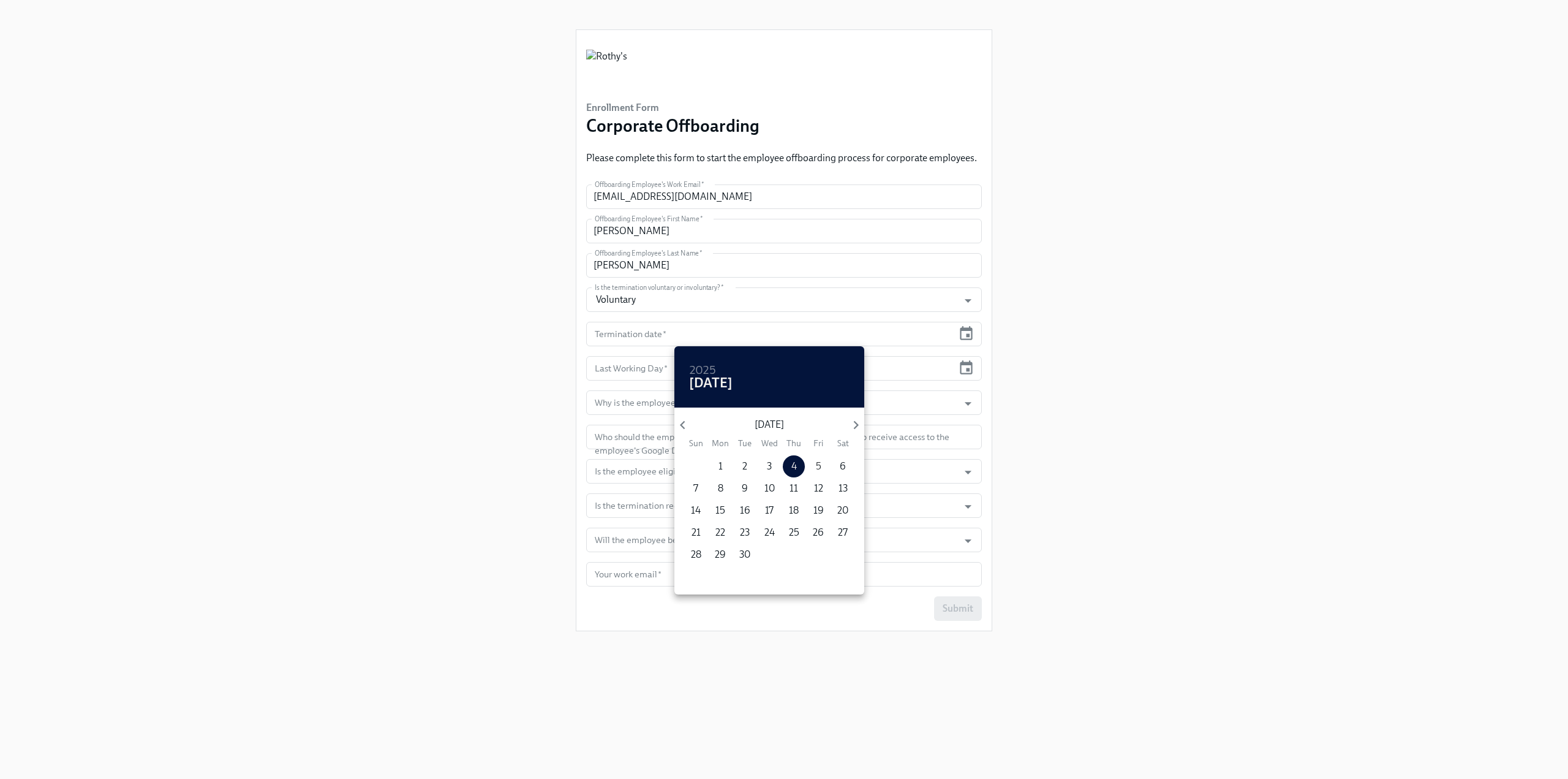
click at [814, 465] on span "5" at bounding box center [818, 466] width 22 height 14
type input "09/05/2025"
click at [967, 364] on div at bounding box center [784, 389] width 1568 height 779
click at [971, 374] on div "2025 Fri, Sep 5 September 2025 Sun Mon Tue Wed Thu Fri Sat 31 1 2 3 4 5 6 7 8 9…" at bounding box center [784, 389] width 1568 height 779
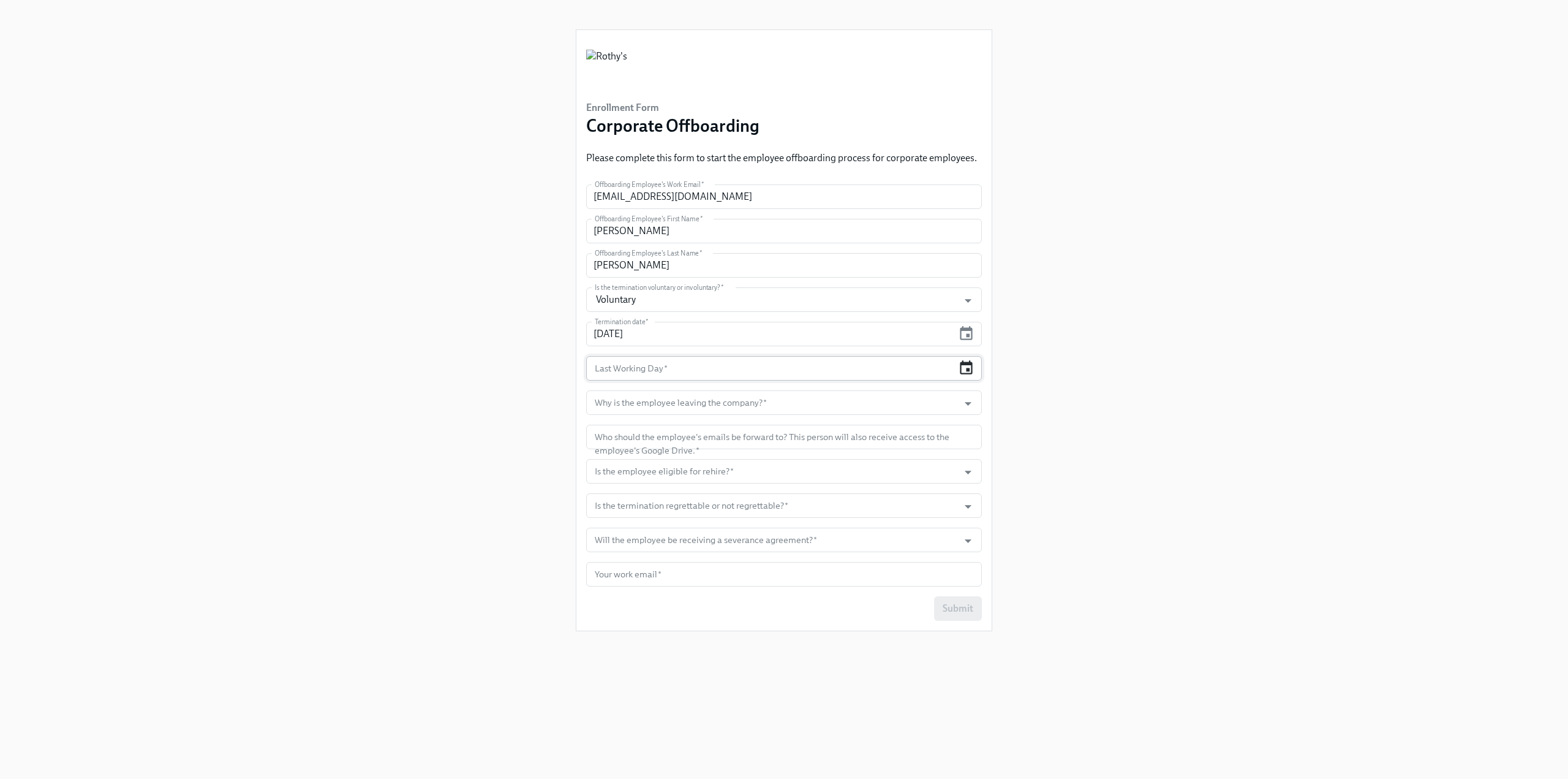
click at [971, 371] on icon "button" at bounding box center [966, 368] width 17 height 17
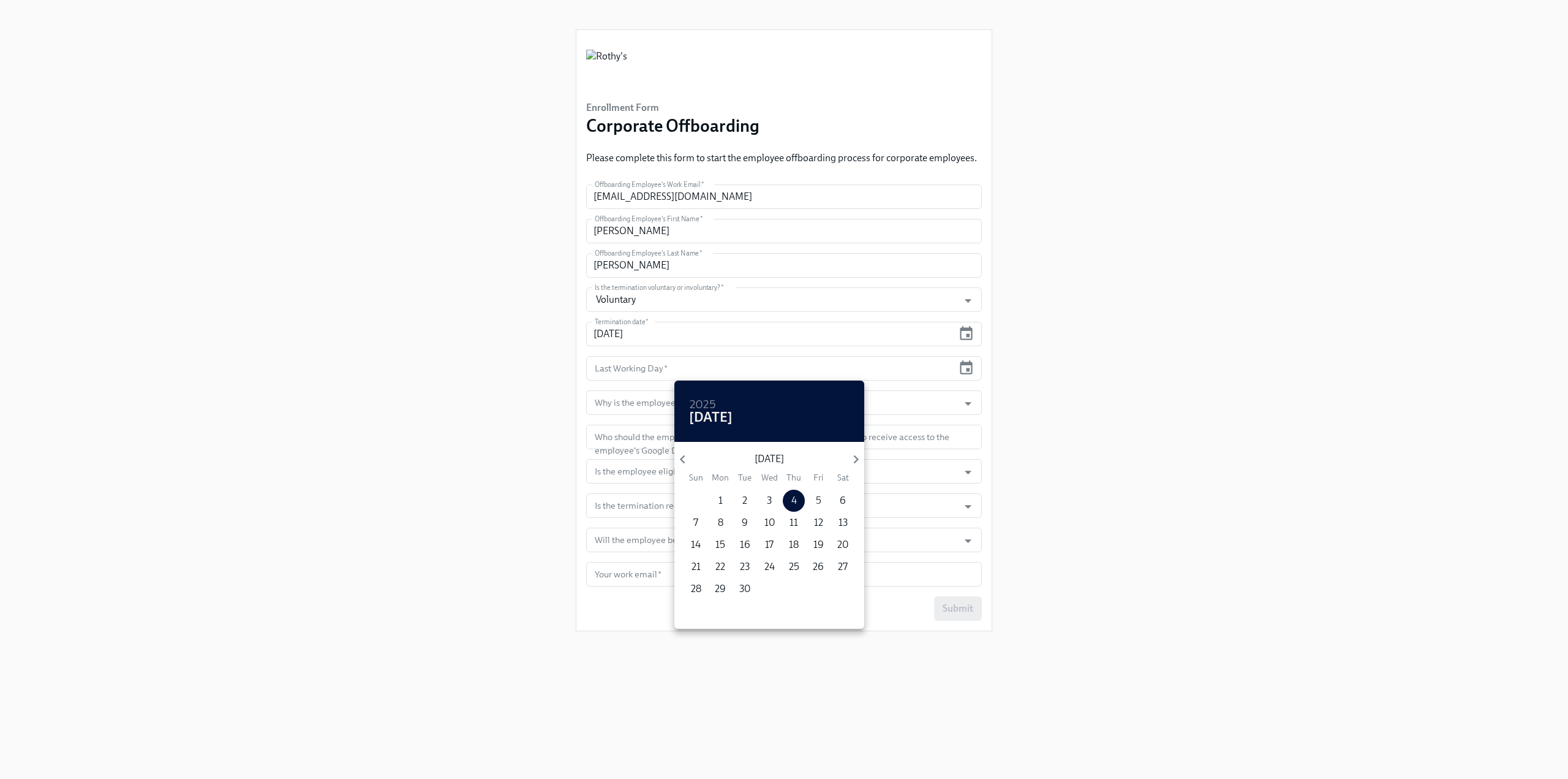
click at [818, 497] on p "5" at bounding box center [819, 501] width 6 height 14
type input "09/05/2025"
click at [1130, 466] on div at bounding box center [784, 389] width 1568 height 779
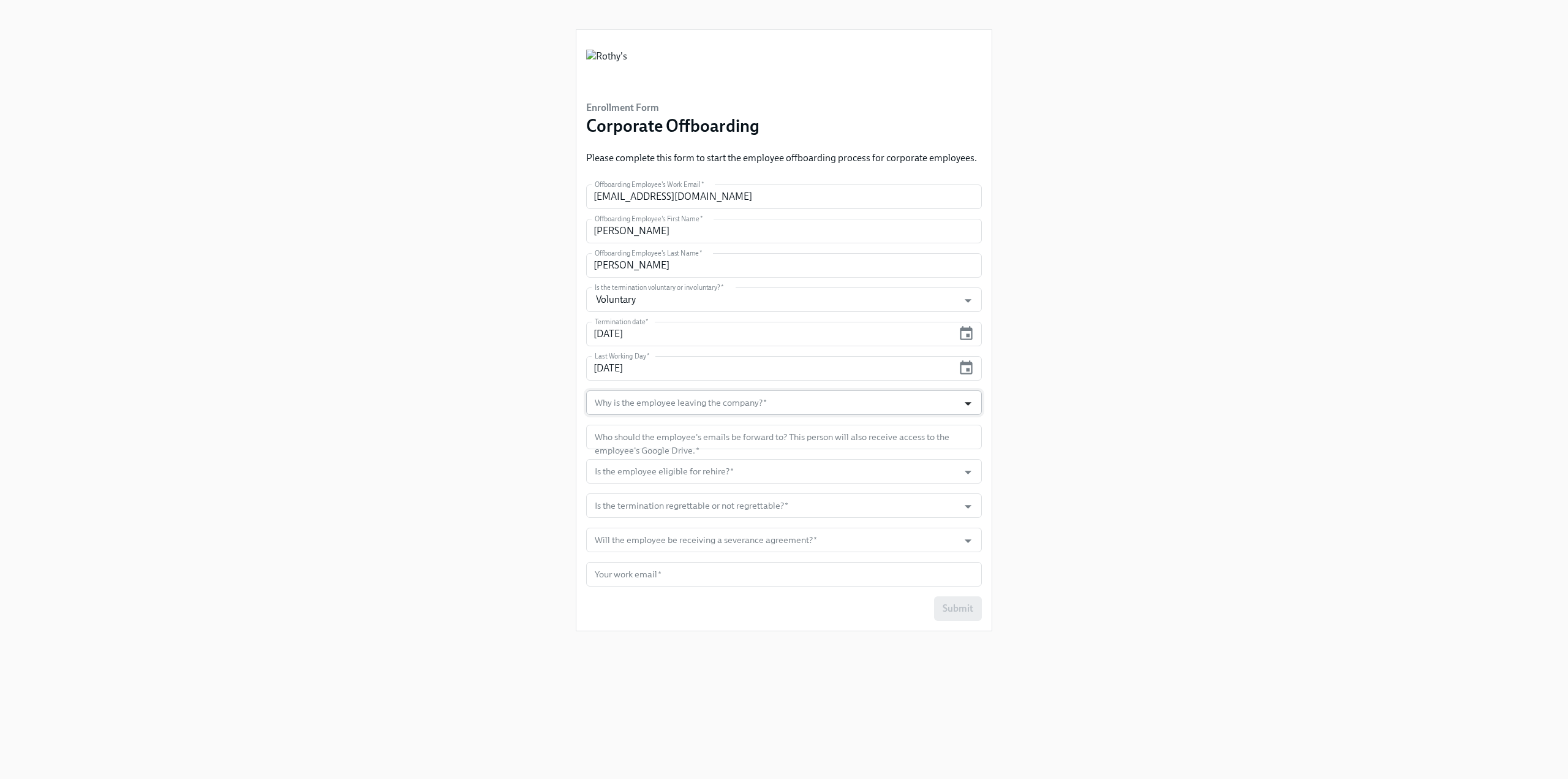
click at [975, 401] on icon "Open" at bounding box center [968, 404] width 17 height 17
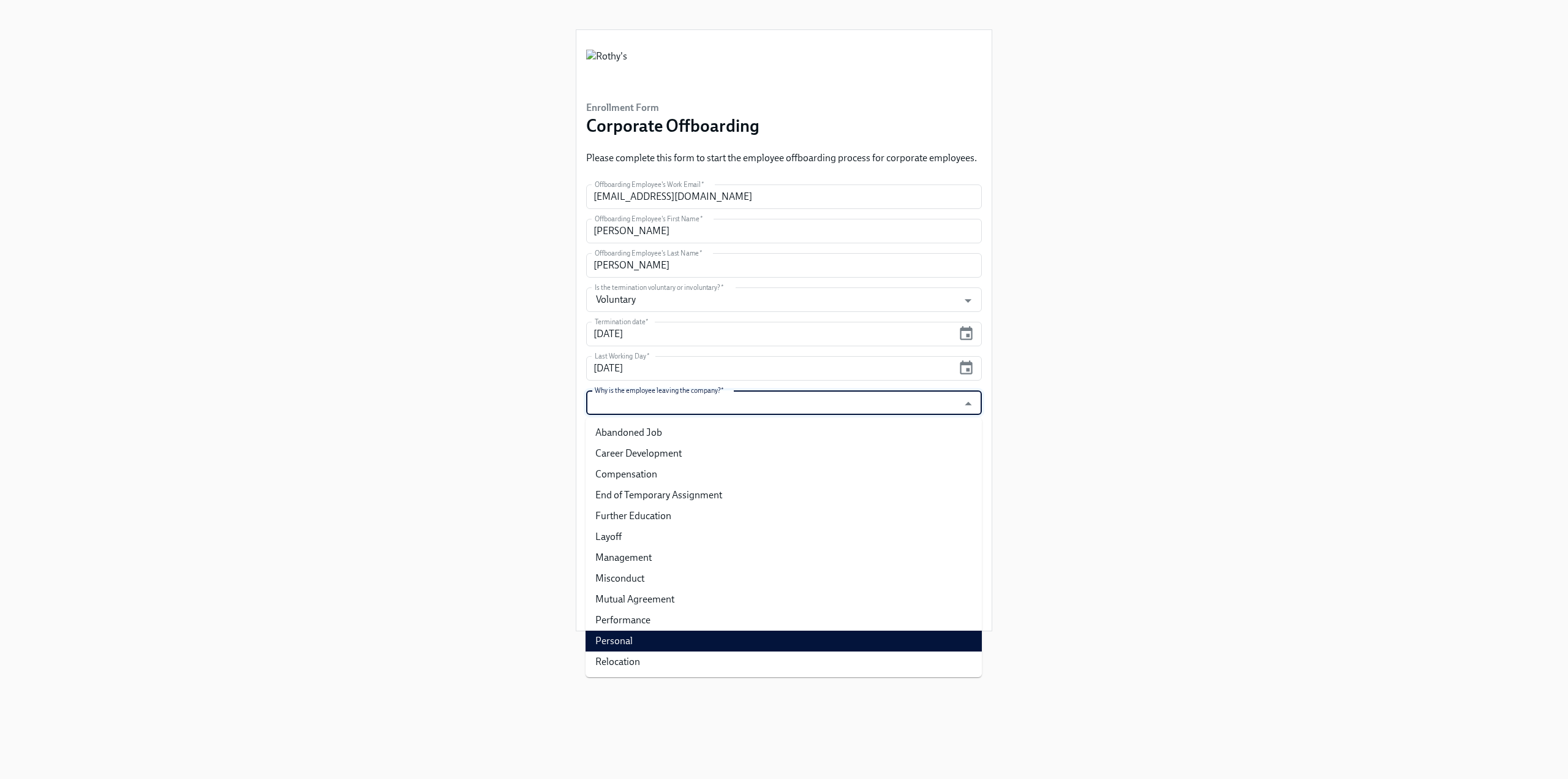
click at [697, 642] on li "Personal" at bounding box center [784, 641] width 397 height 21
type input "Personal"
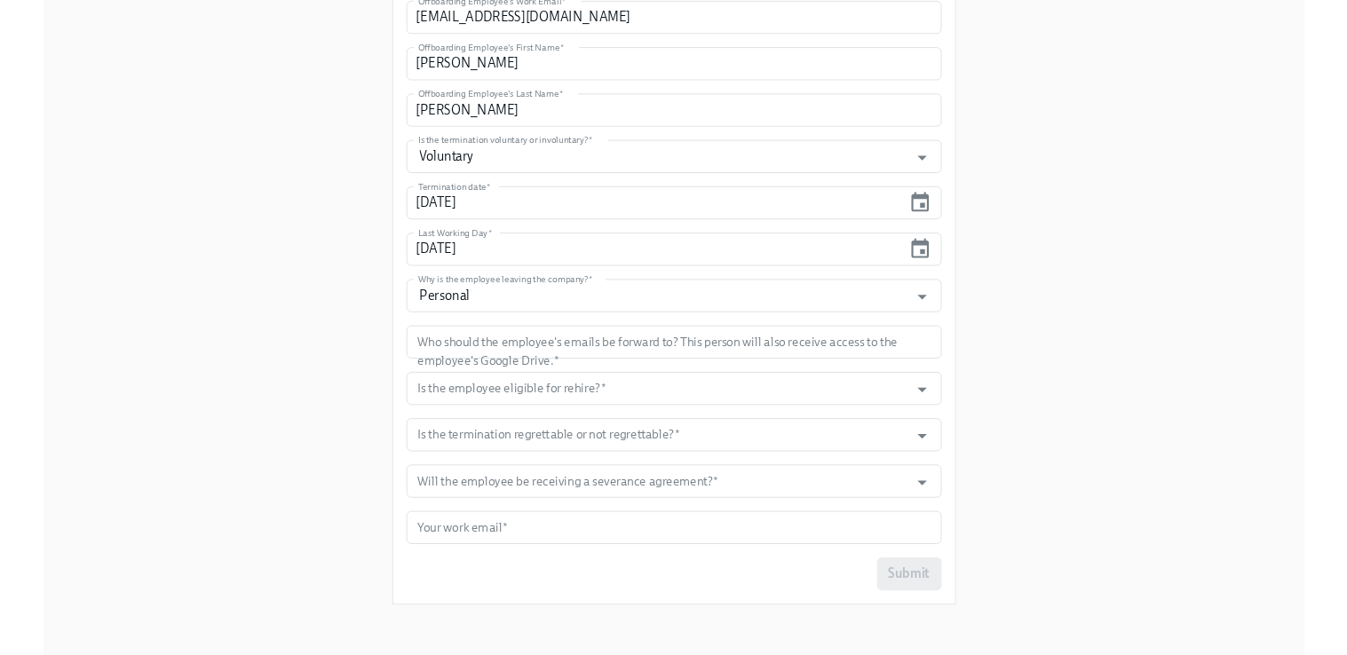
scroll to position [268, 0]
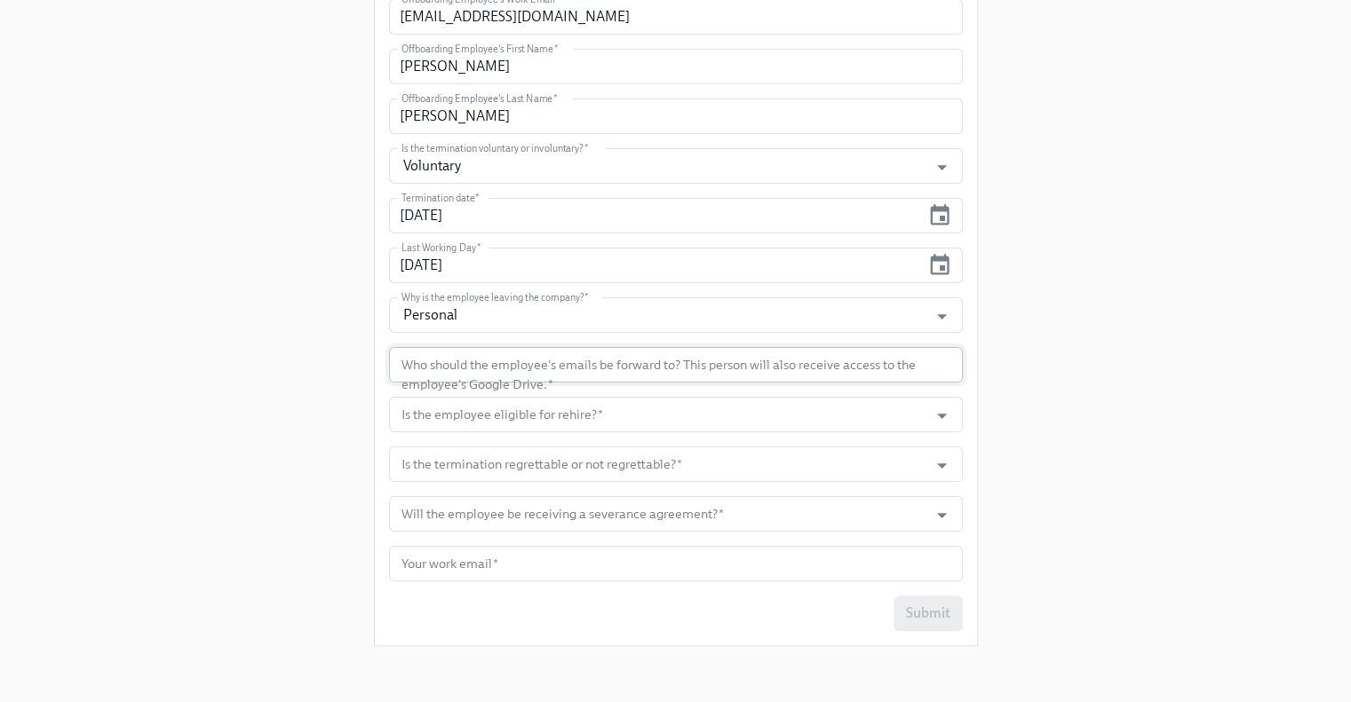
click at [722, 358] on input "text" at bounding box center [676, 365] width 574 height 36
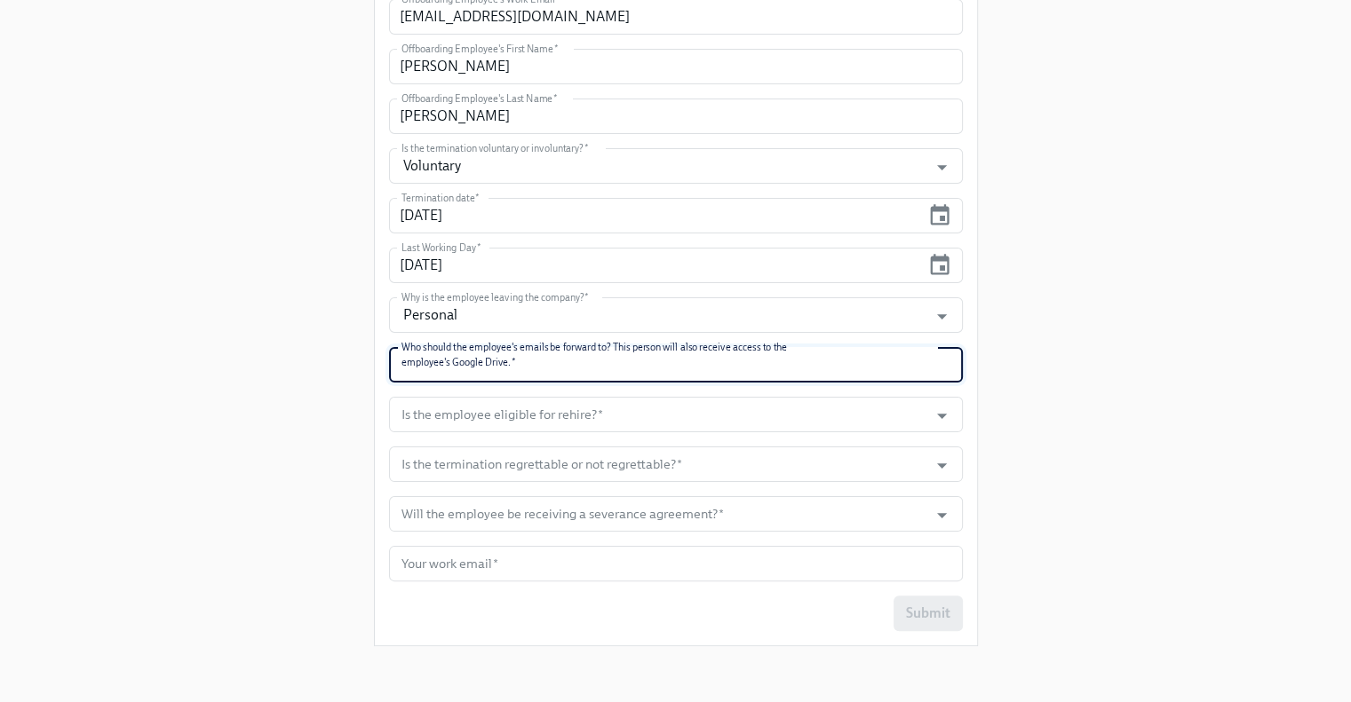
click at [428, 381] on input "text" at bounding box center [676, 365] width 574 height 36
paste input "[PERSON_NAME]"
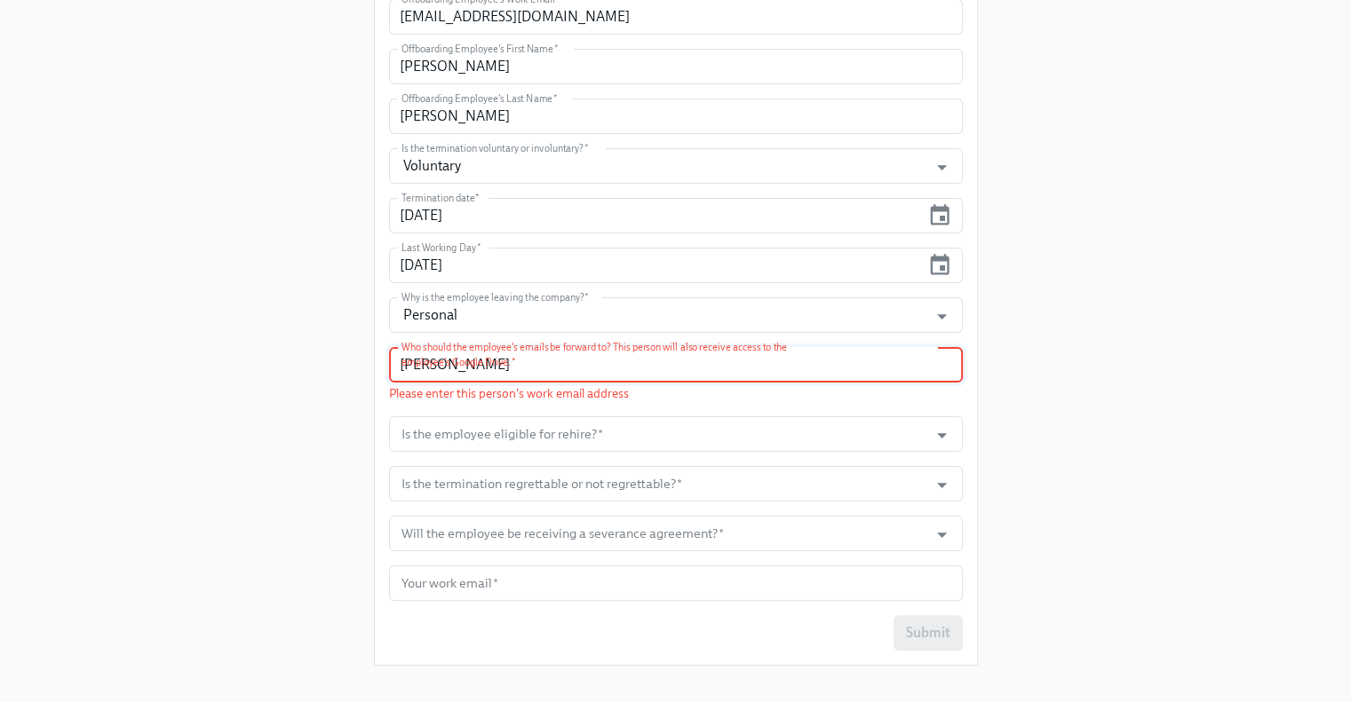
click at [329, 372] on div "Enrollment Form Corporate Offboarding Please complete this form to start the em…" at bounding box center [675, 206] width 1294 height 948
click at [543, 366] on input "[PERSON_NAME]" at bounding box center [676, 365] width 574 height 36
click at [283, 389] on div "Enrollment Form Corporate Offboarding Please complete this form to start the em…" at bounding box center [675, 206] width 1294 height 948
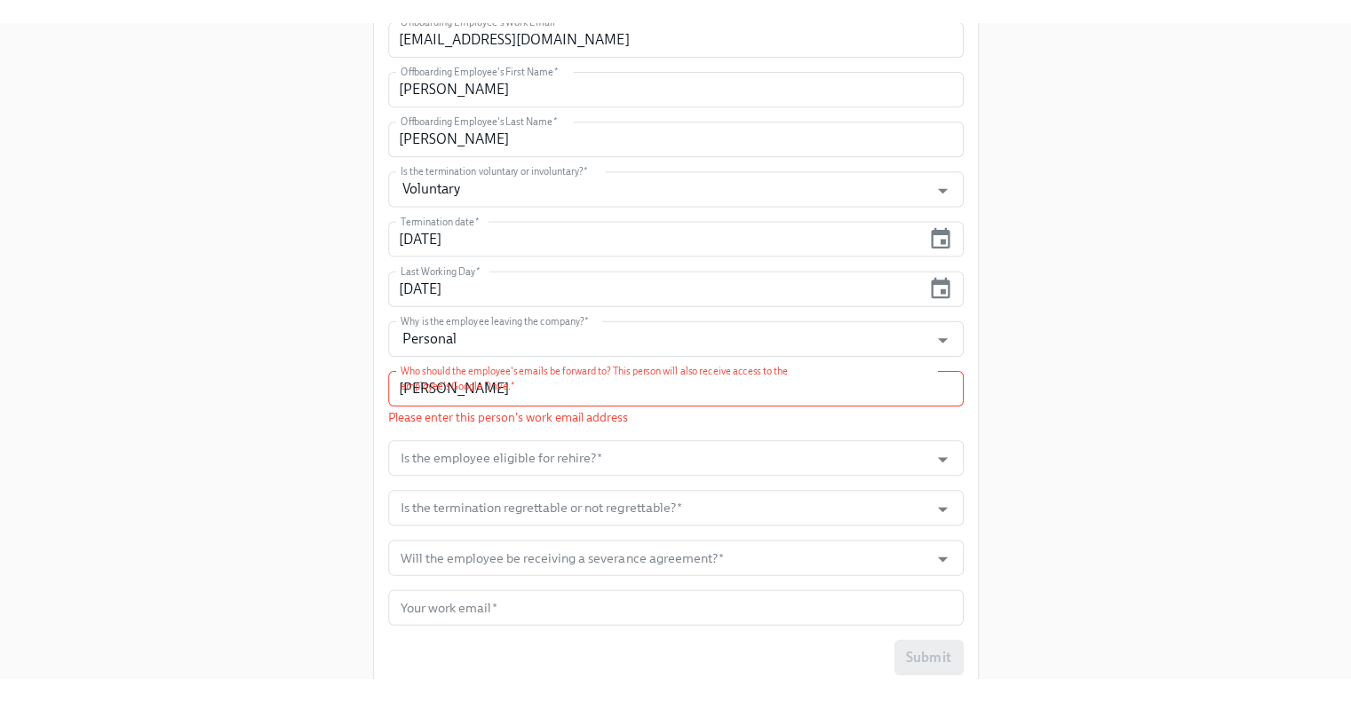
scroll to position [0, 0]
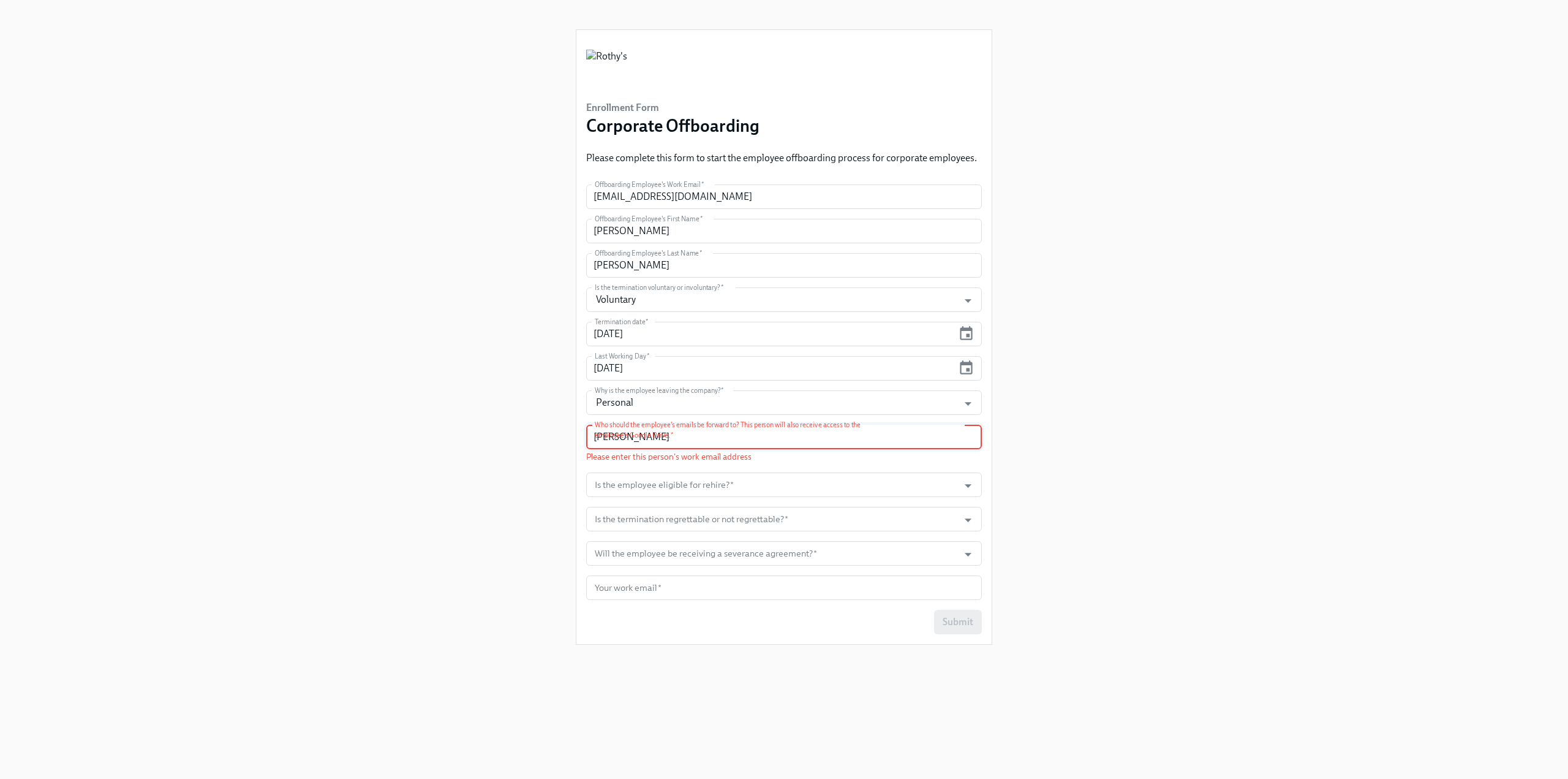
drag, startPoint x: 673, startPoint y: 435, endPoint x: 539, endPoint y: 432, distance: 134.0
click at [539, 432] on div "Enrollment Form Corporate Offboarding Please complete this form to start the em…" at bounding box center [784, 375] width 1509 height 749
paste input "ajoseph@rothys.com"
type input "ajoseph@rothys.com"
click at [510, 444] on div "Enrollment Form Corporate Offboarding Please complete this form to start the em…" at bounding box center [784, 375] width 1509 height 749
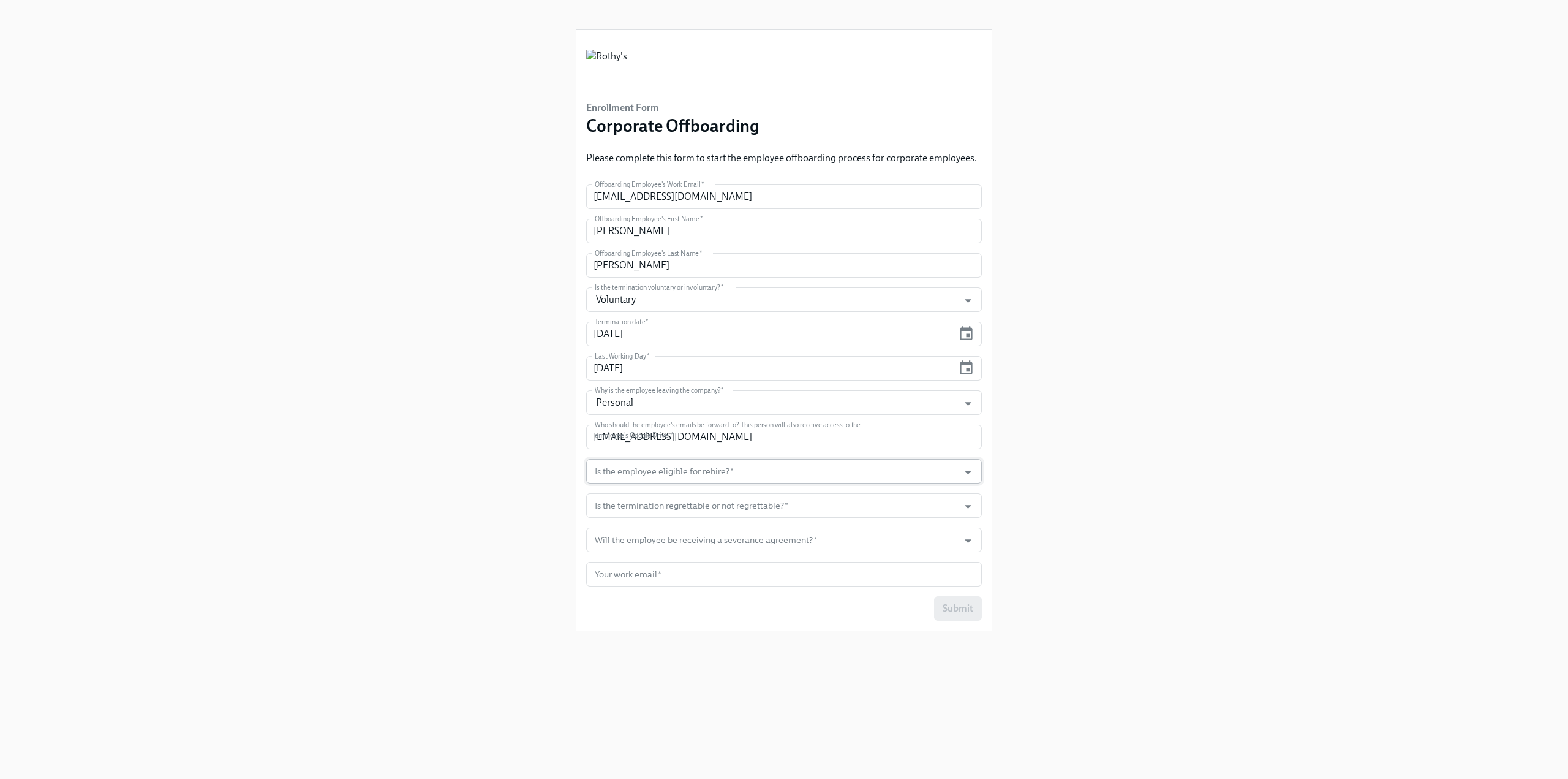
click at [687, 470] on input "Is the employee eligible for rehire?   *" at bounding box center [773, 471] width 360 height 25
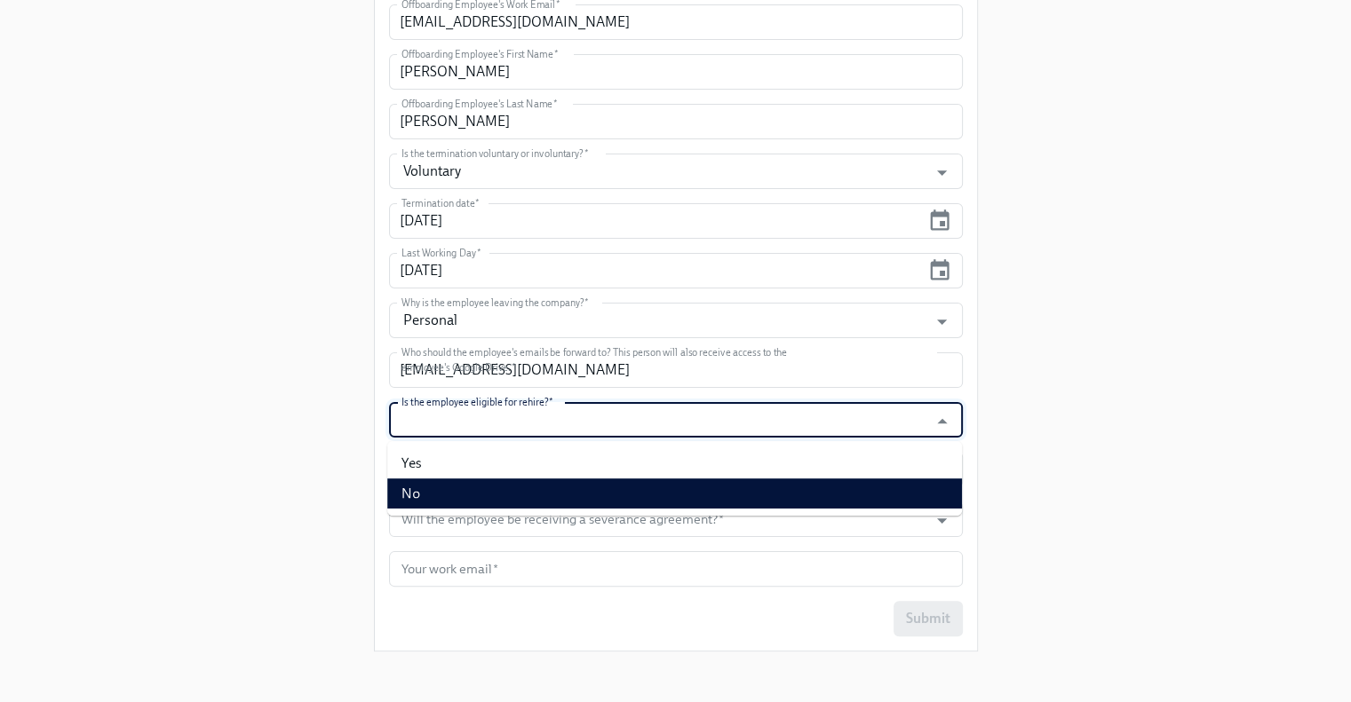
scroll to position [266, 0]
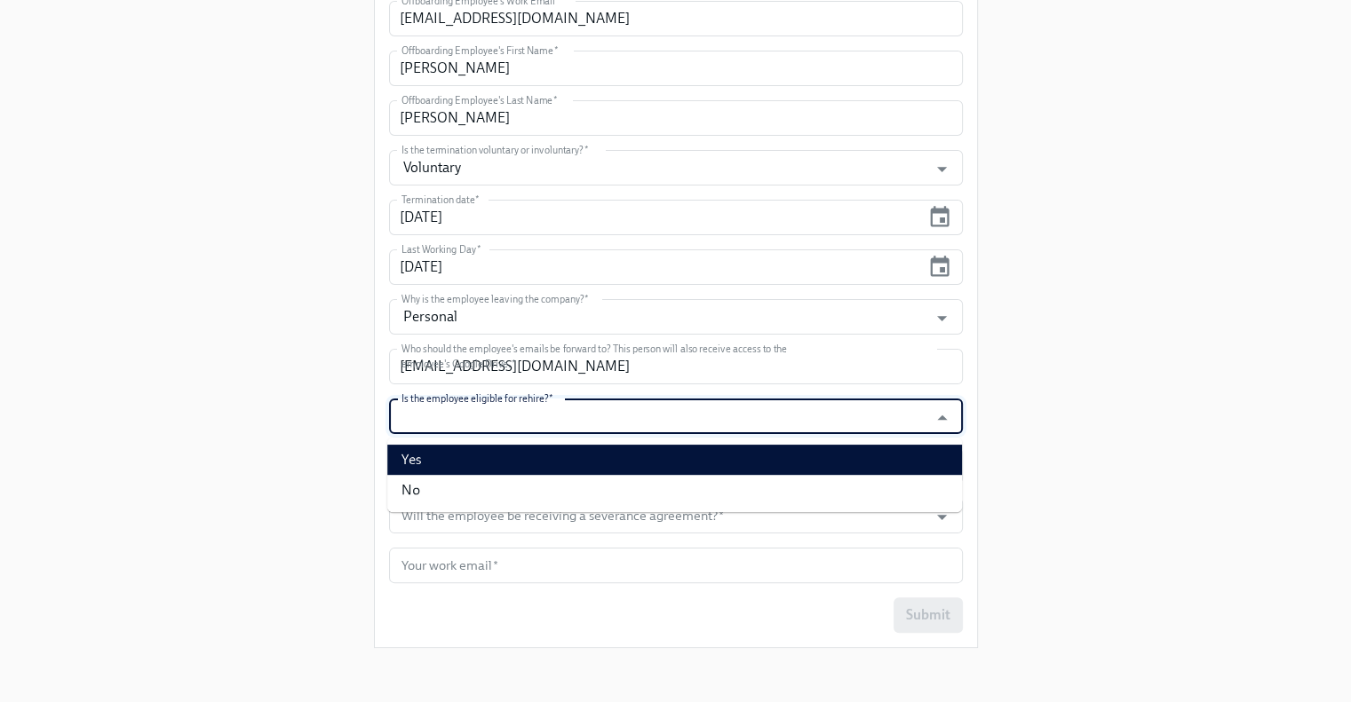
click at [544, 455] on li "Yes" at bounding box center [674, 460] width 575 height 30
type input "Yes"
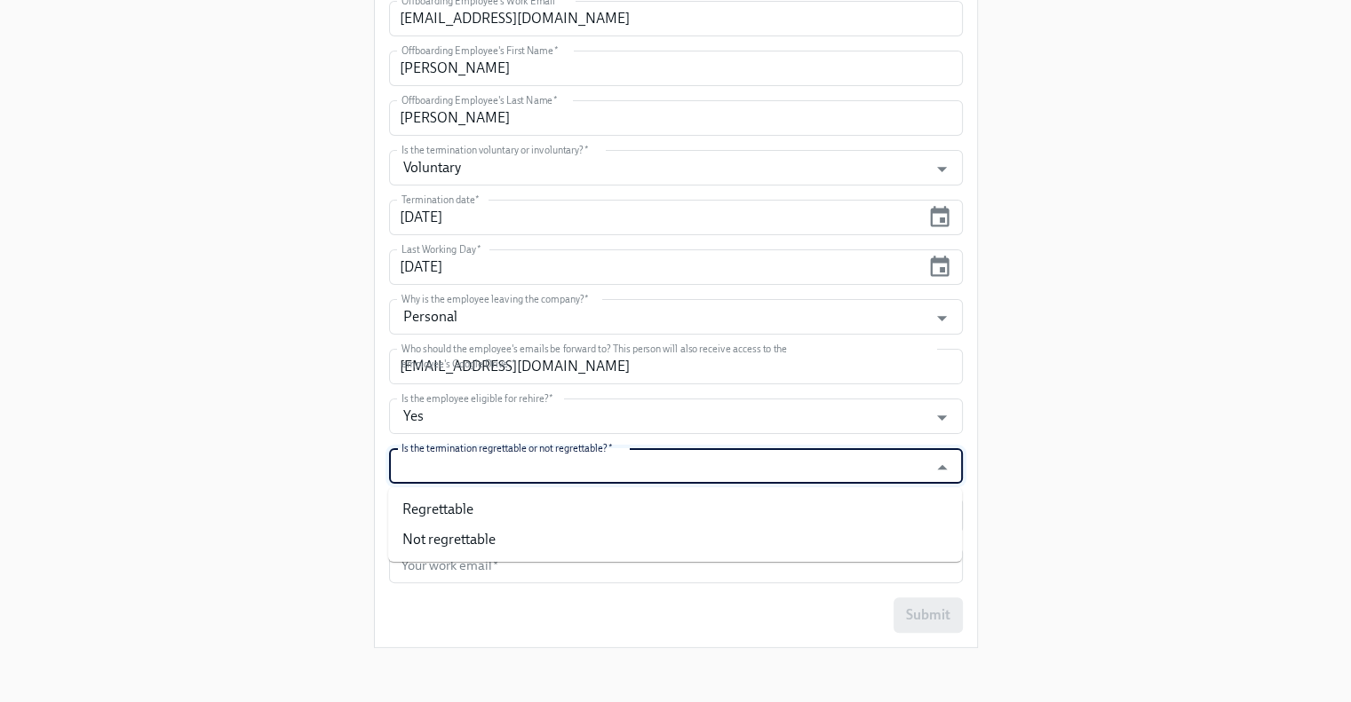
click at [532, 471] on input "Is the termination regrettable or not regrettable?   *" at bounding box center [659, 466] width 522 height 36
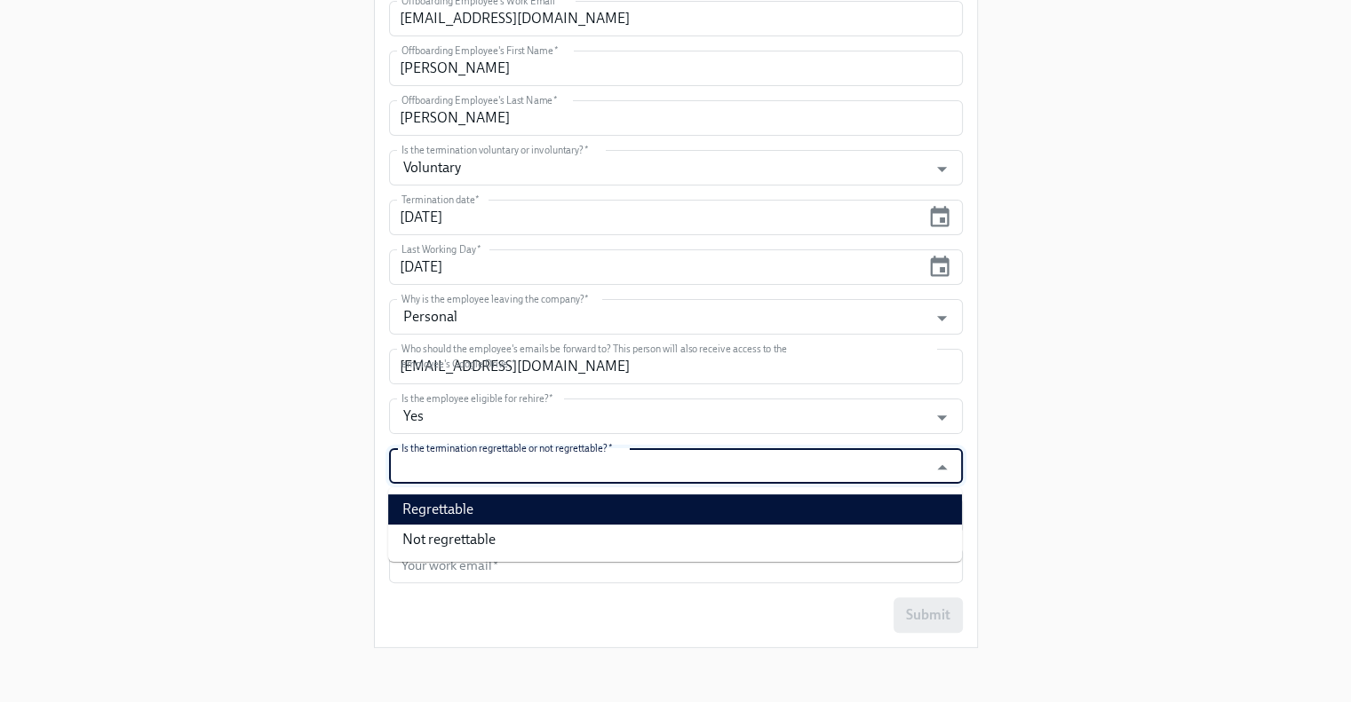
click at [527, 500] on li "Regrettable" at bounding box center [675, 510] width 574 height 30
type input "Regrettable"
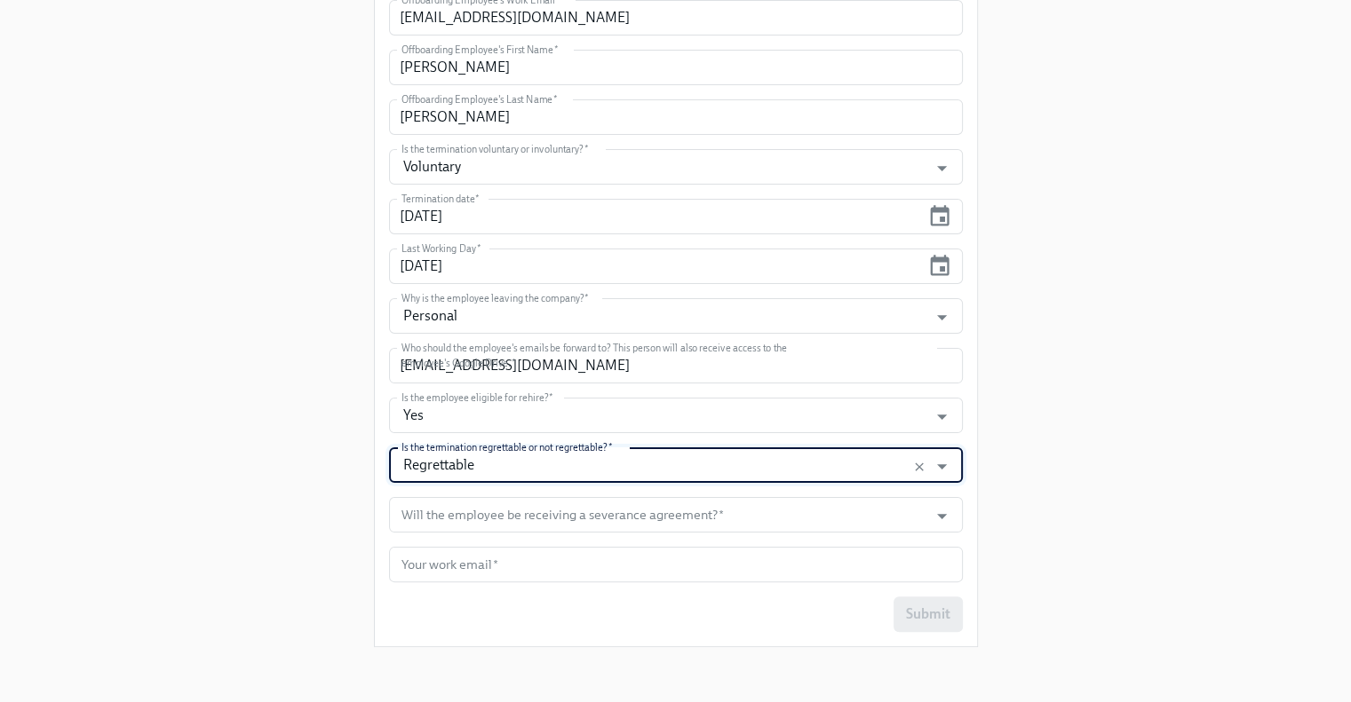
scroll to position [268, 0]
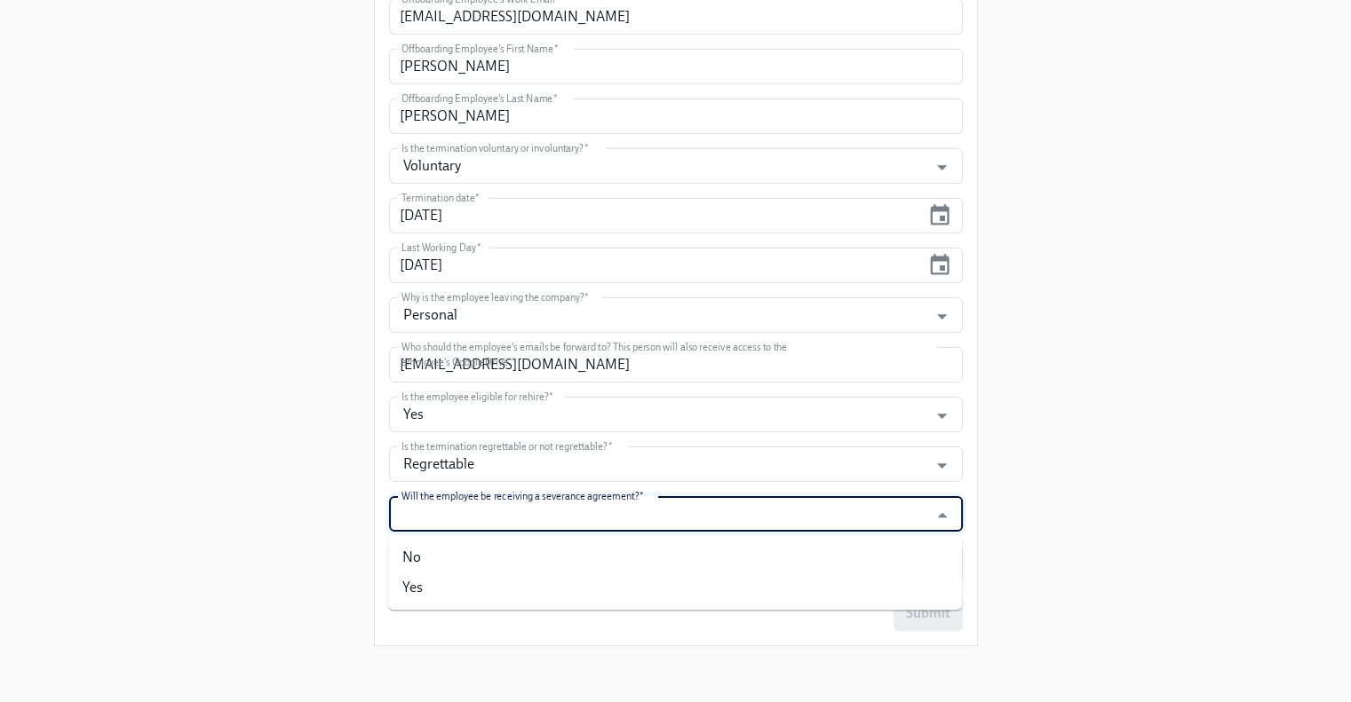
click at [510, 521] on input "Will the employee be receiving a severance agreement?   *" at bounding box center [659, 514] width 522 height 36
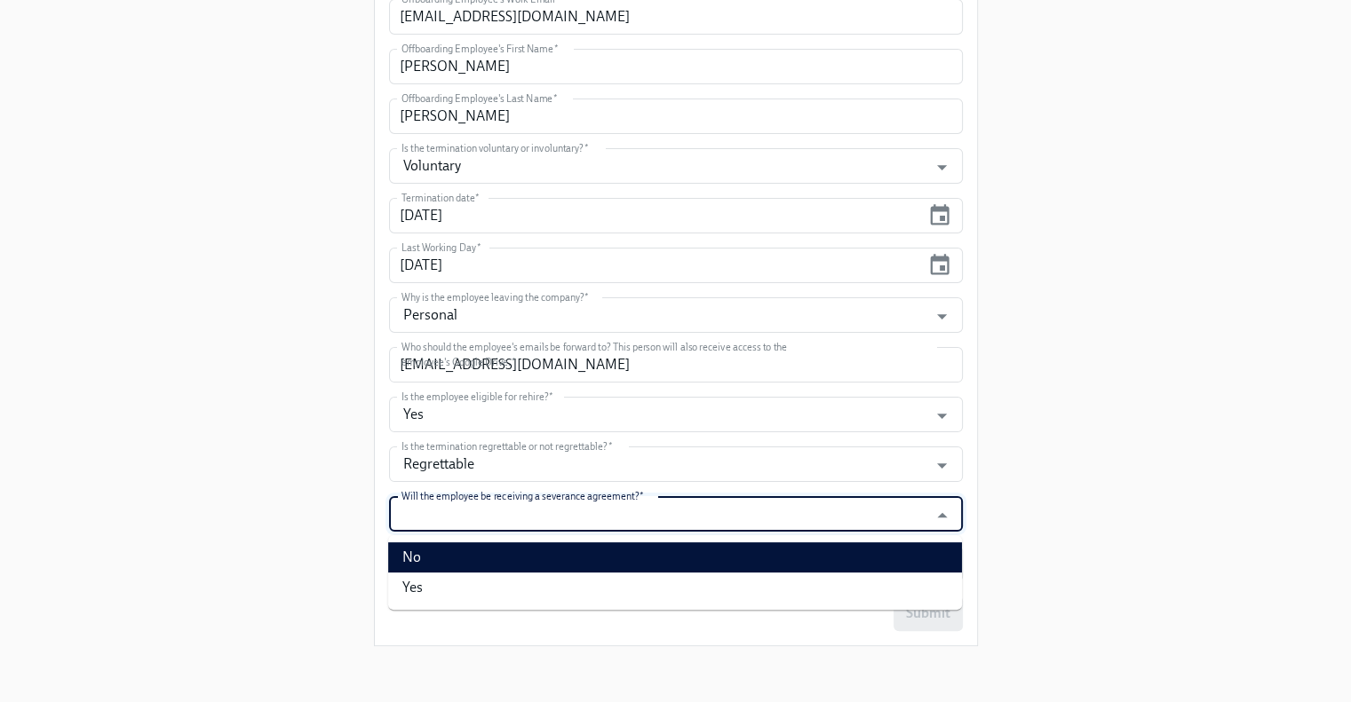
click at [508, 559] on li "No" at bounding box center [675, 558] width 574 height 30
type input "No"
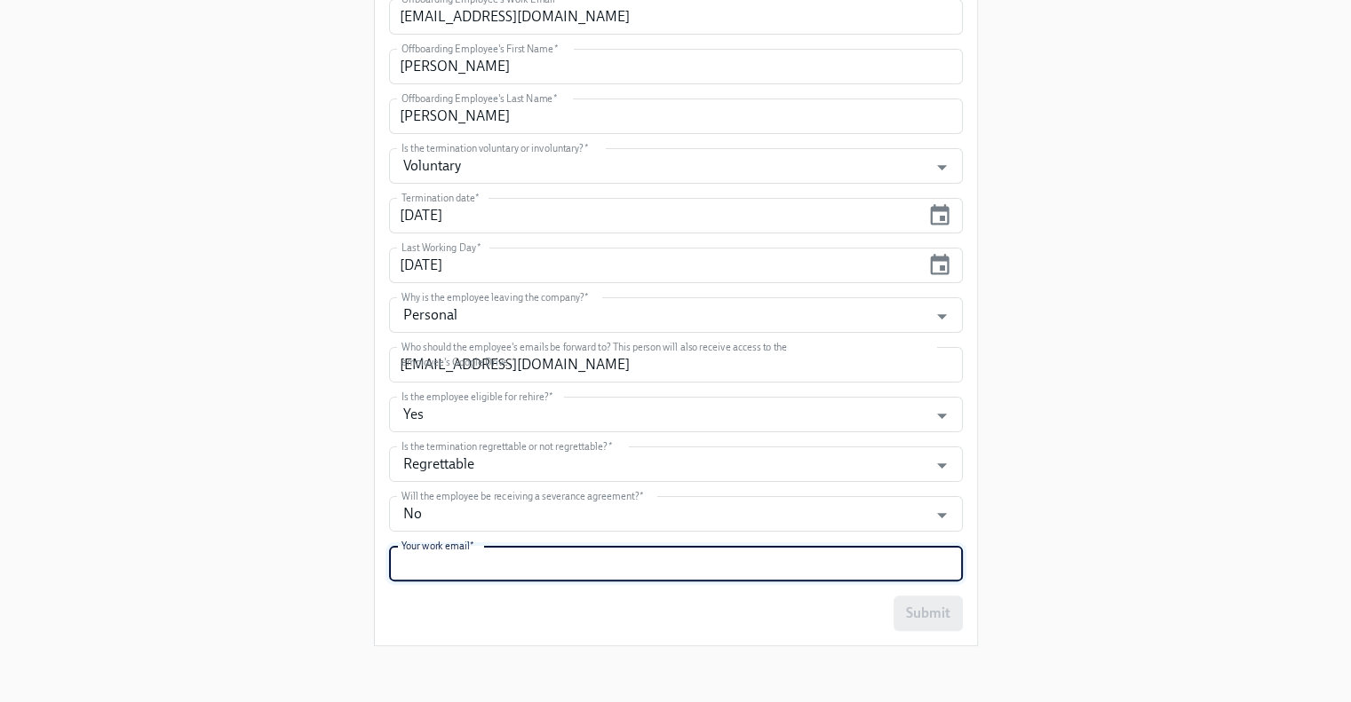
click at [495, 551] on input "text" at bounding box center [676, 564] width 574 height 36
type input "mjelincic@rothys.com"
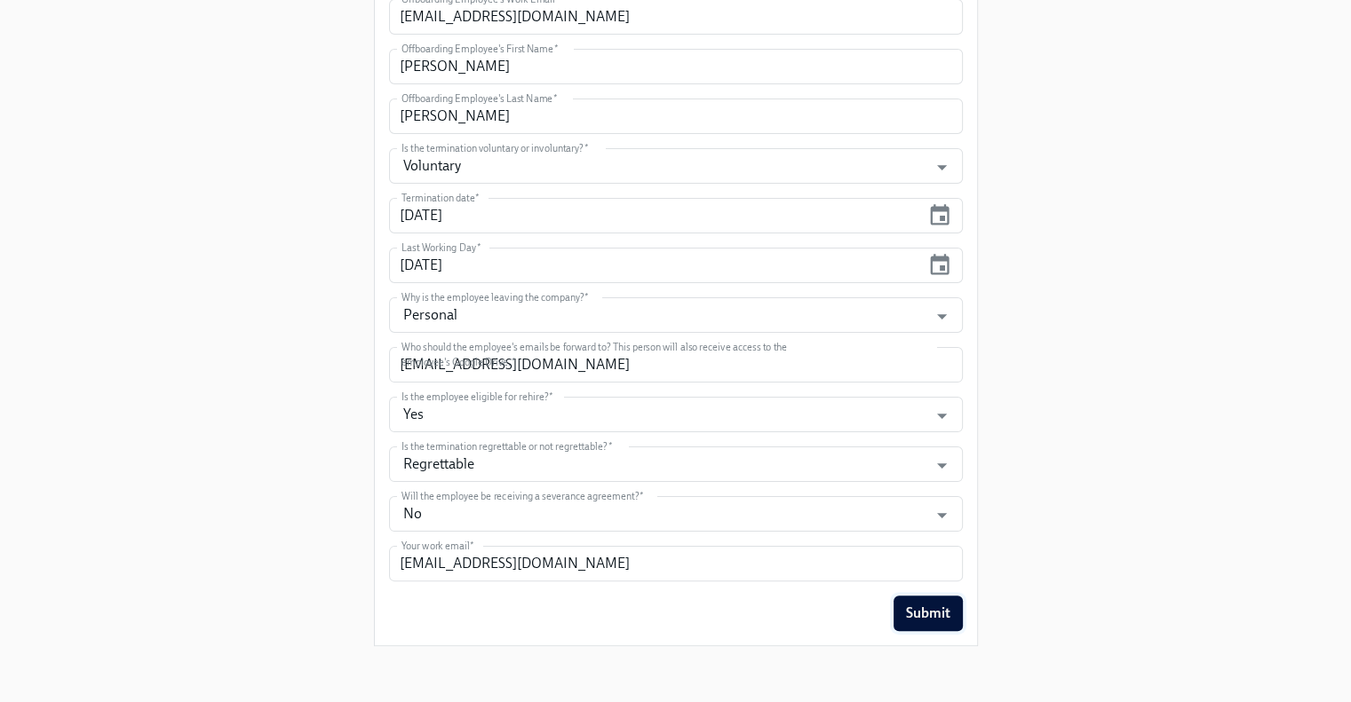
click at [914, 611] on span "Submit" at bounding box center [928, 614] width 44 height 18
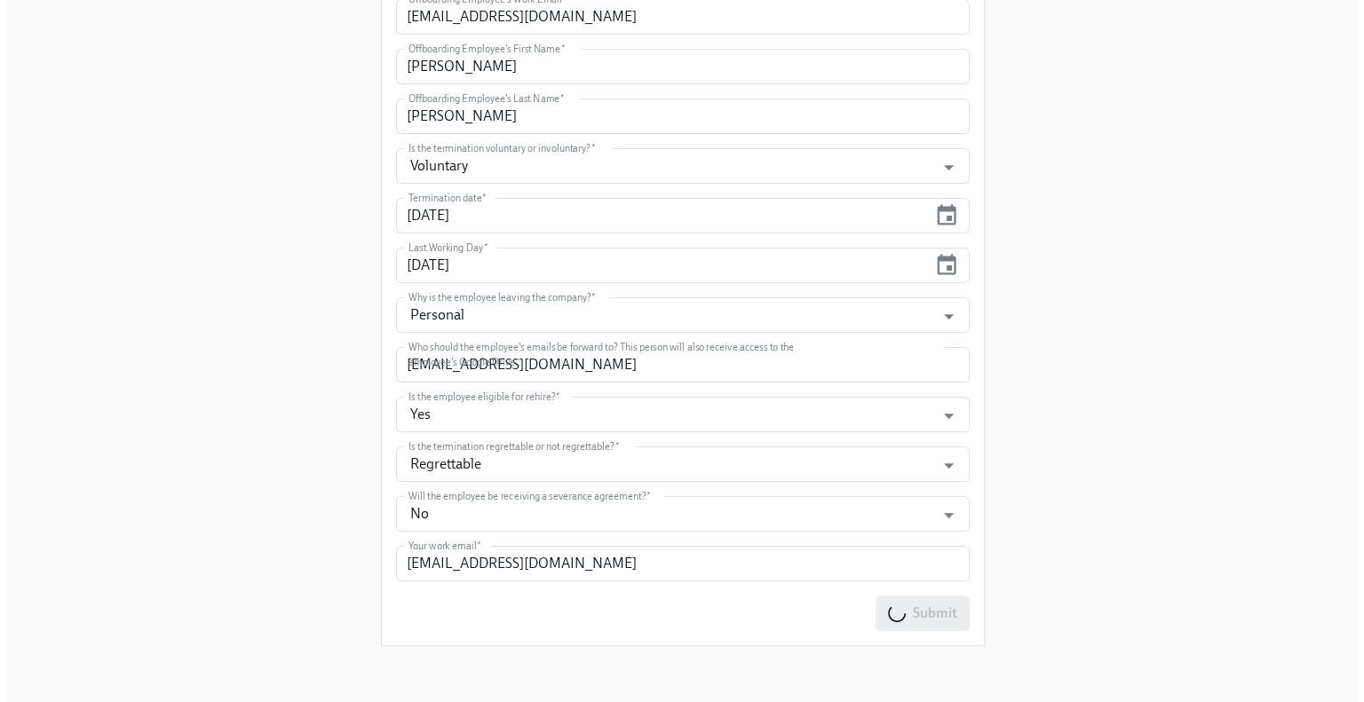
scroll to position [0, 0]
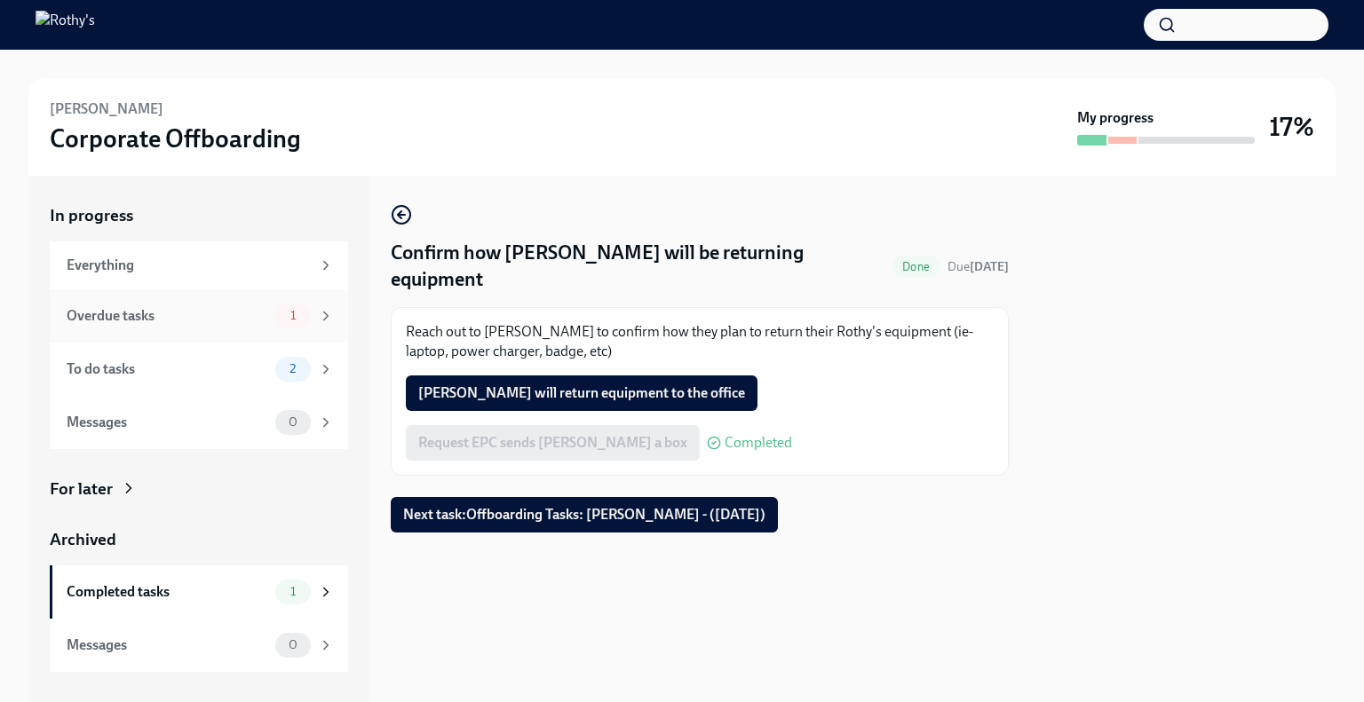
click at [193, 313] on div "Overdue tasks" at bounding box center [168, 316] width 202 height 20
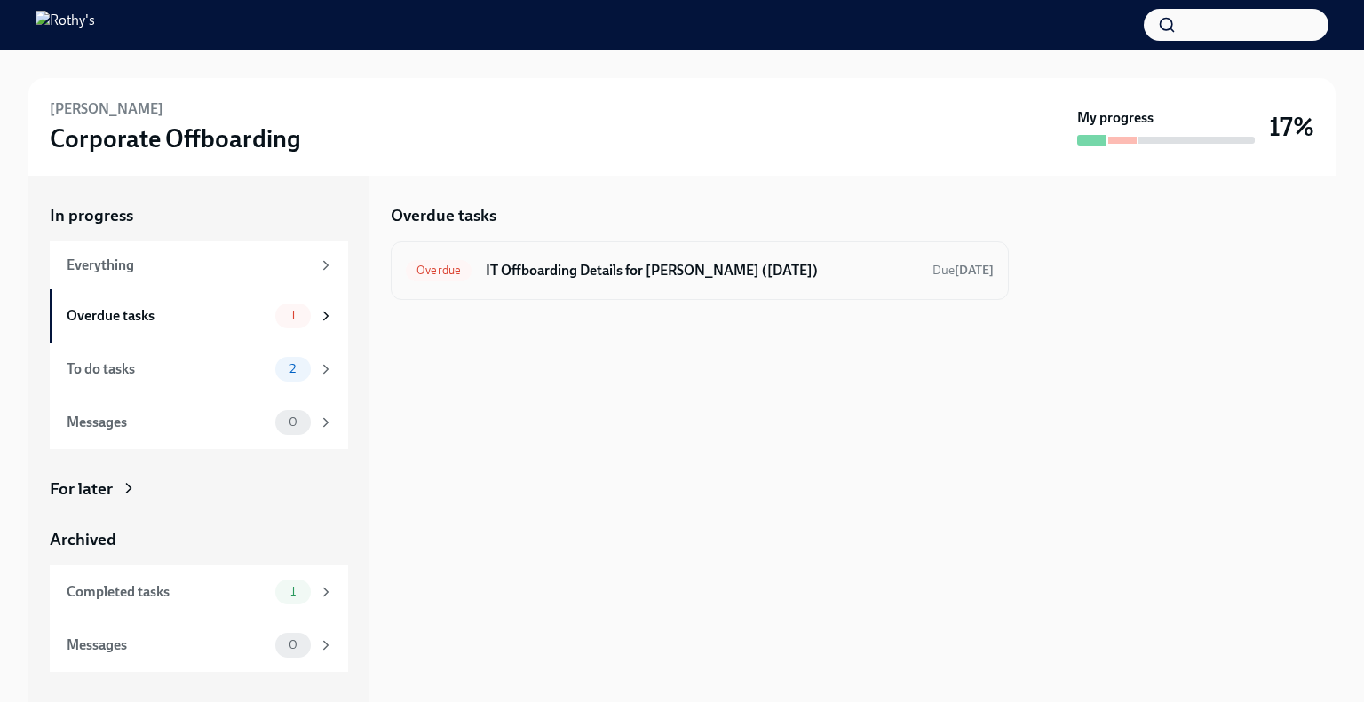
click at [670, 278] on h6 "IT Offboarding Details for Laila-Marie Santos (09/05/2025)" at bounding box center [702, 271] width 432 height 20
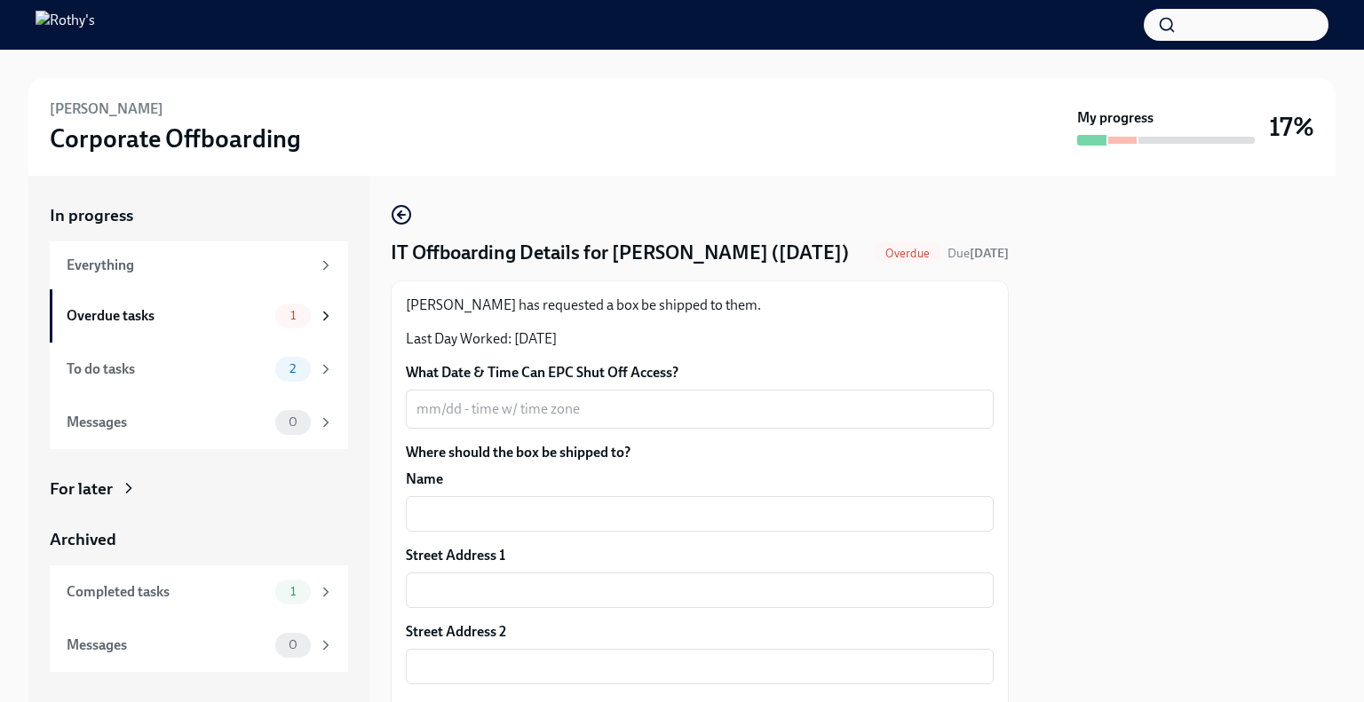
scroll to position [89, 0]
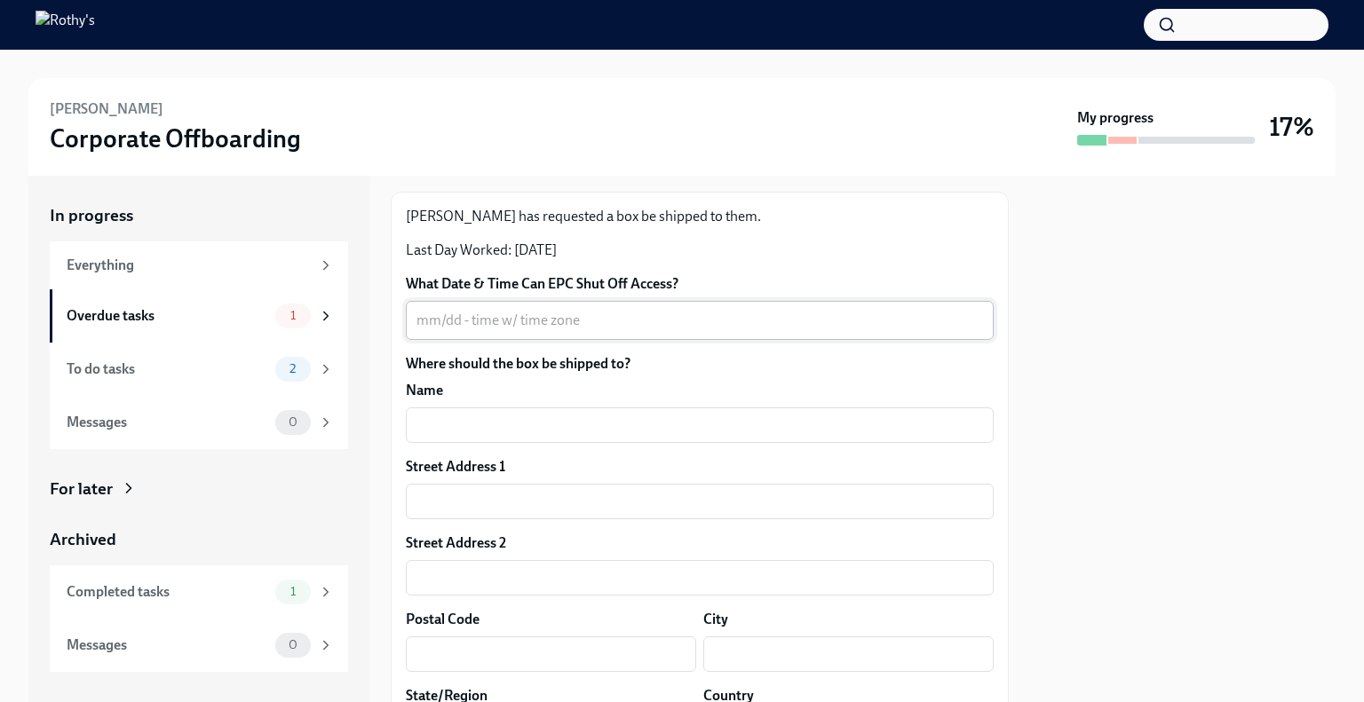
click at [573, 331] on textarea "What Date & Time Can EPC Shut Off Access?" at bounding box center [699, 320] width 567 height 21
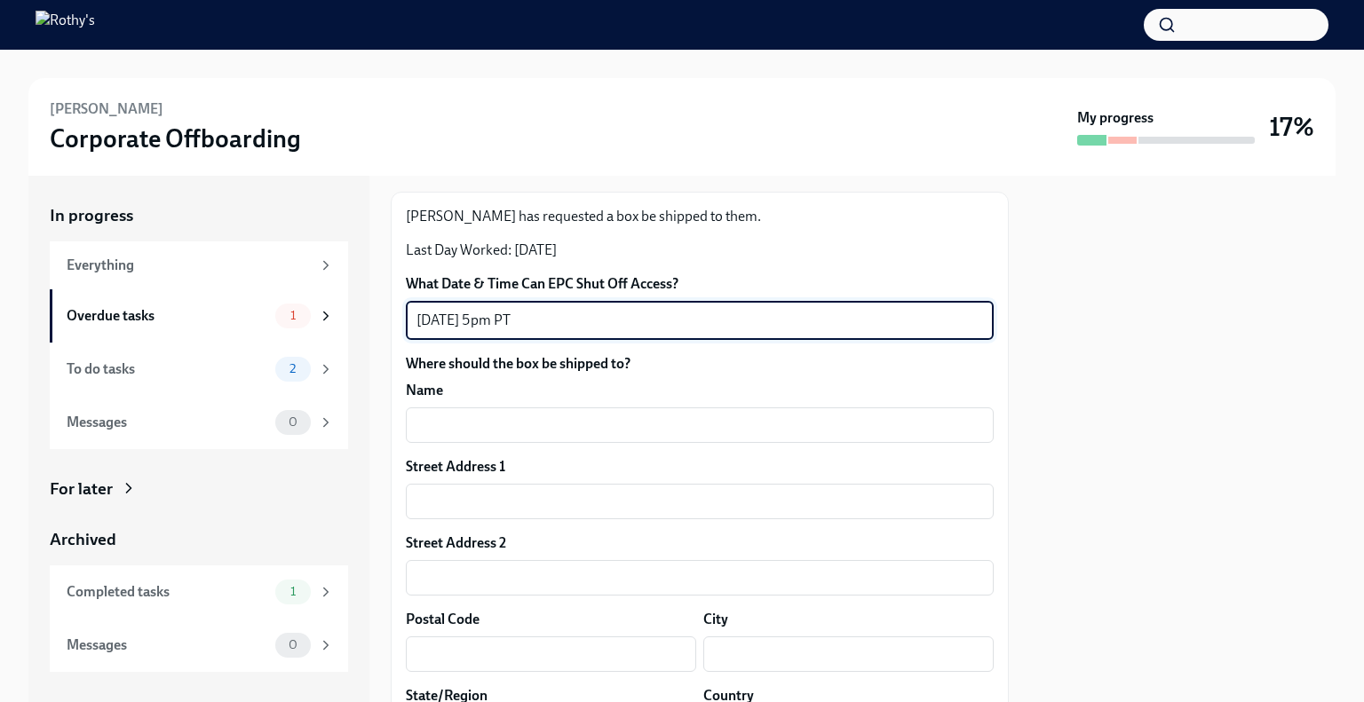
scroll to position [178, 0]
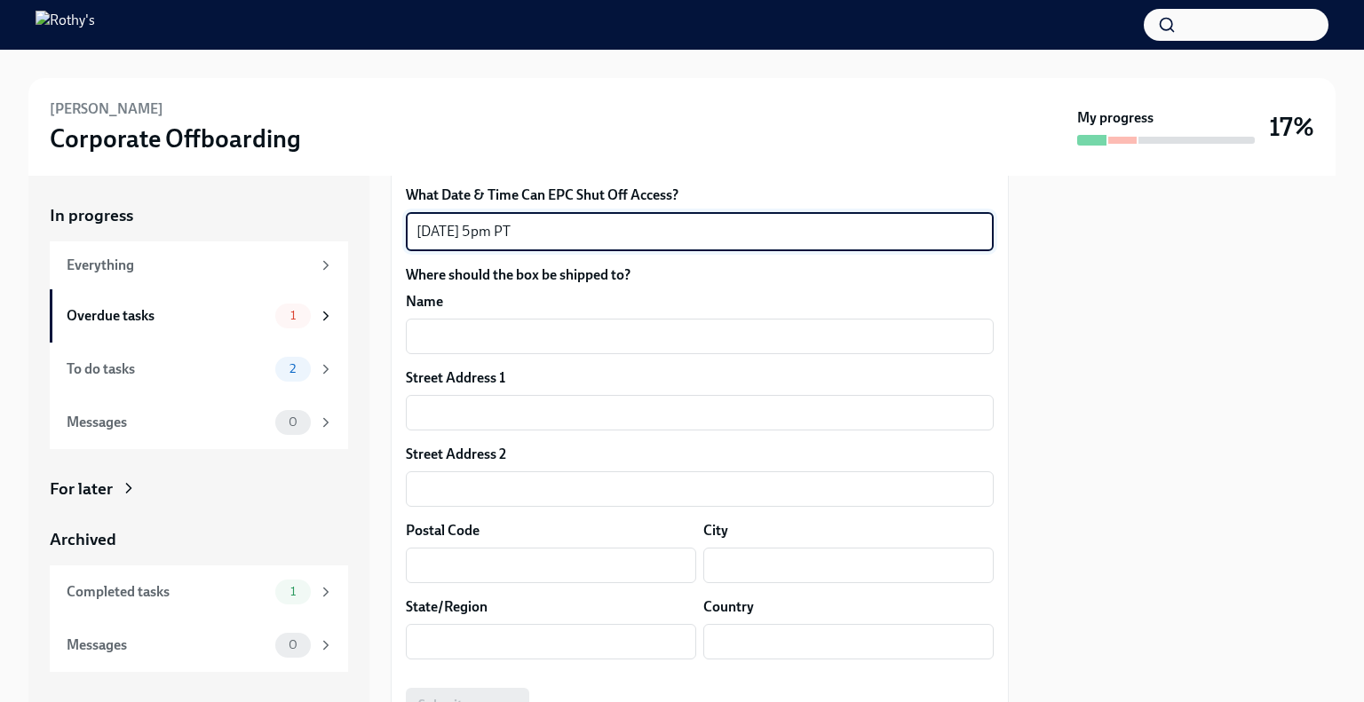
type textarea "9/5 - 5pm PT"
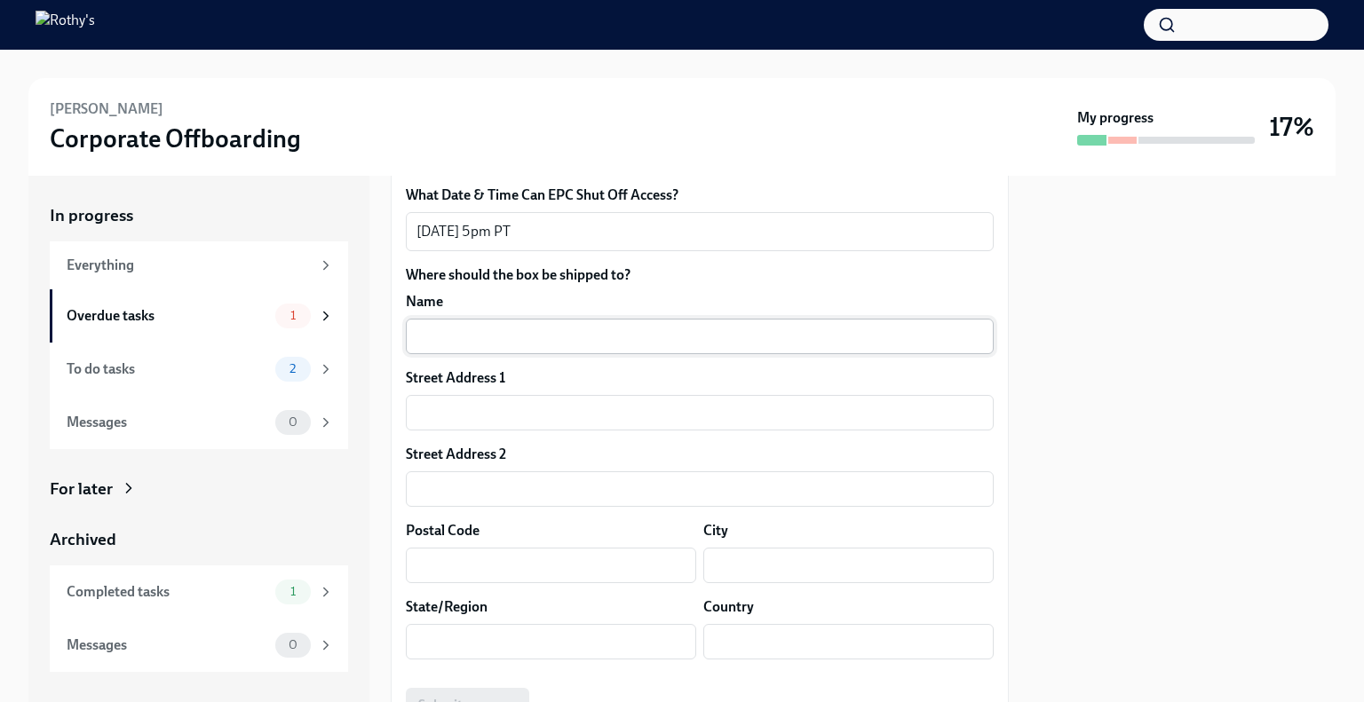
click at [661, 354] on input "text" at bounding box center [700, 337] width 588 height 36
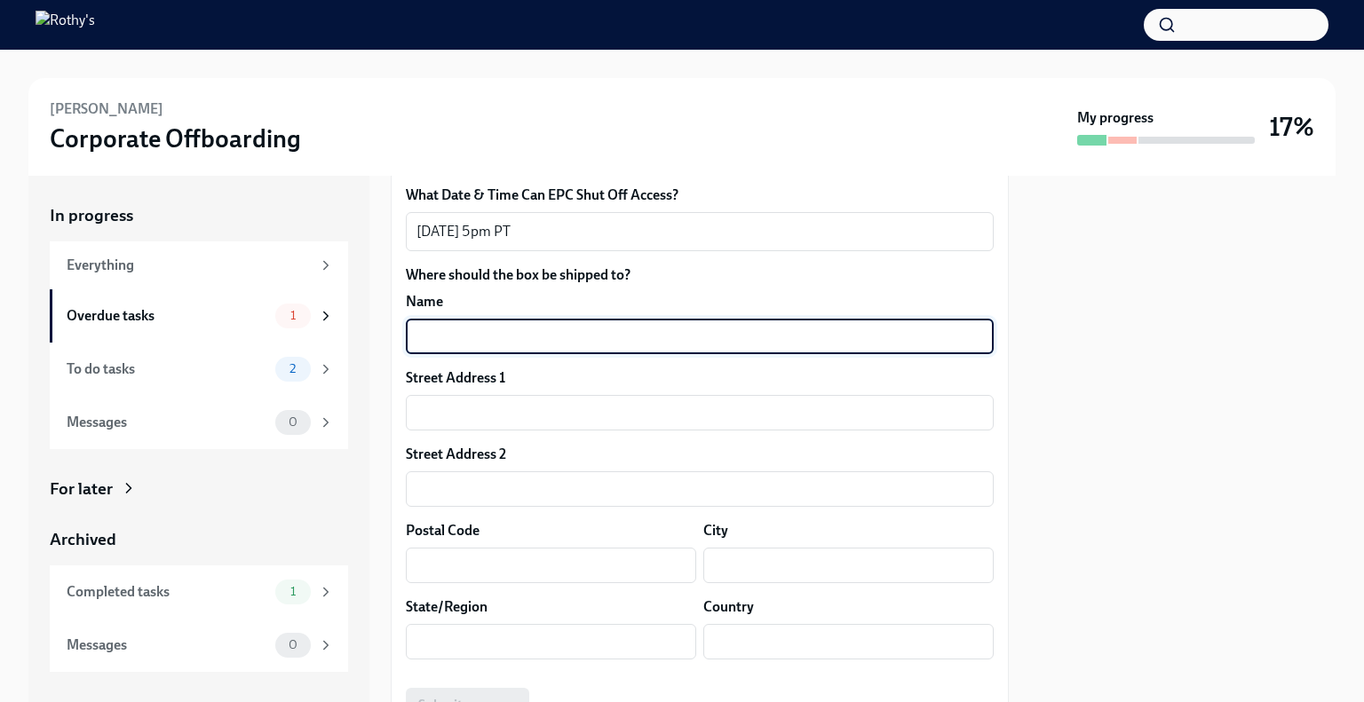
paste input "Laila Santos"
type input "Laila Santos"
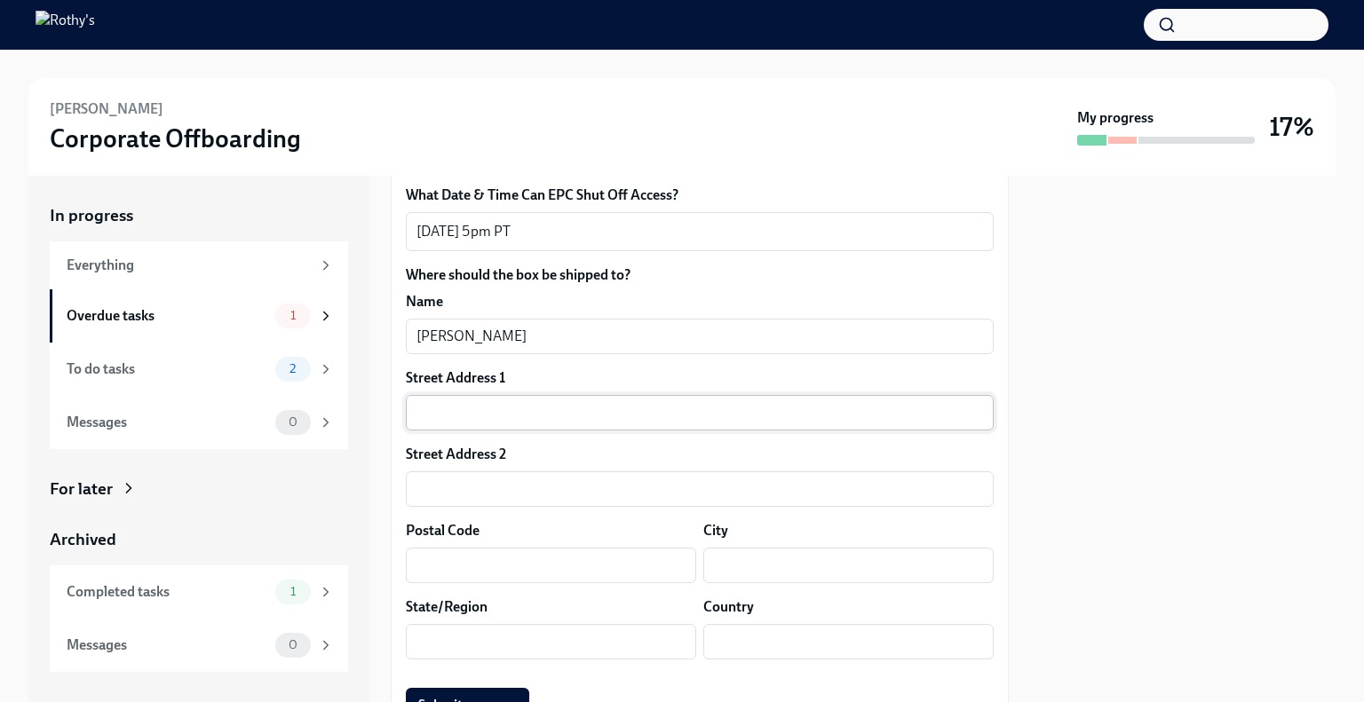
click at [501, 431] on input "text" at bounding box center [700, 413] width 588 height 36
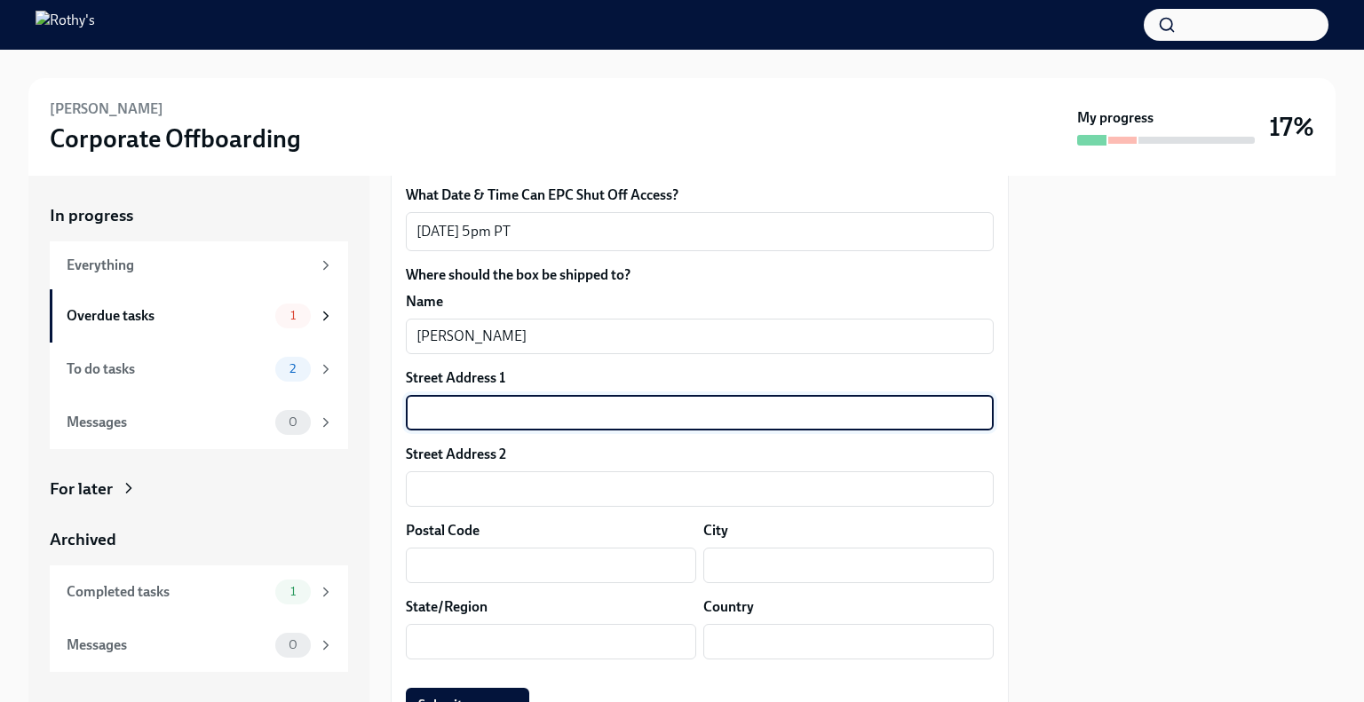
paste input "3876 Villa Vista Pl"
type input "3876 Villa Vista Pl"
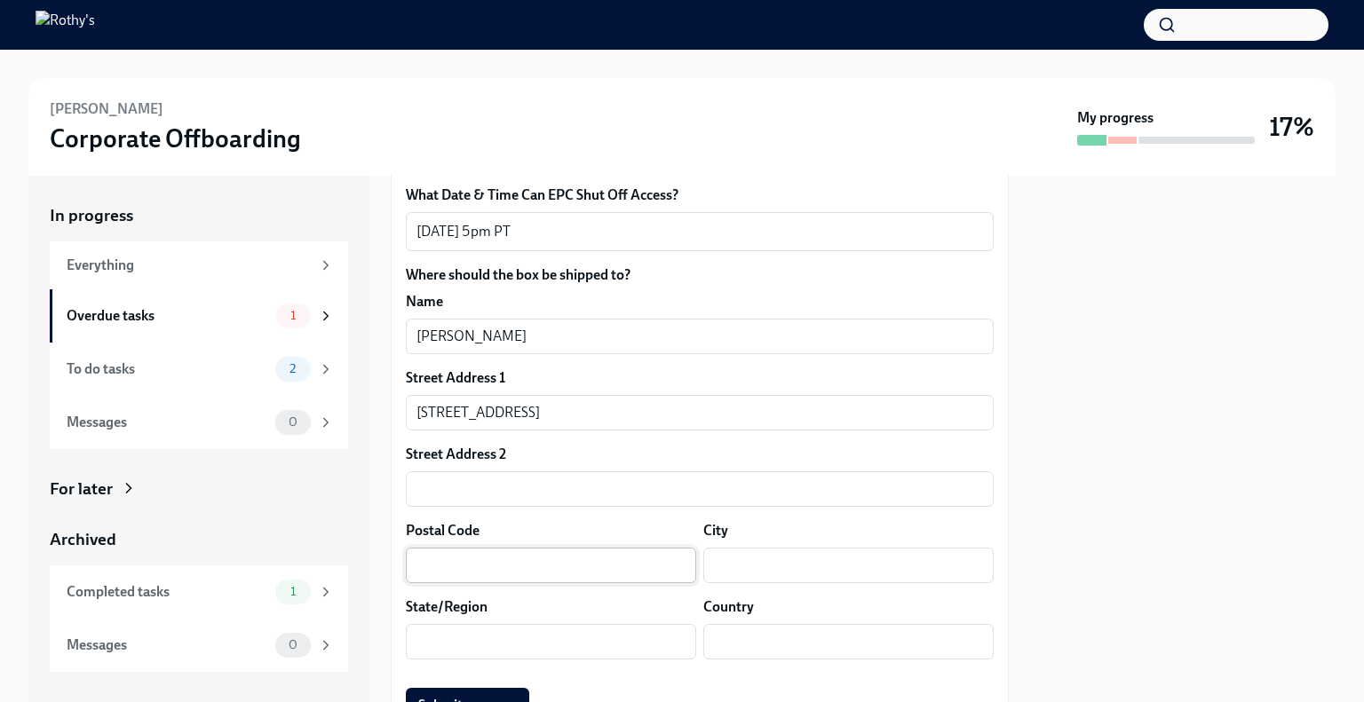
click at [522, 583] on input "text" at bounding box center [551, 566] width 290 height 36
paste input "94521"
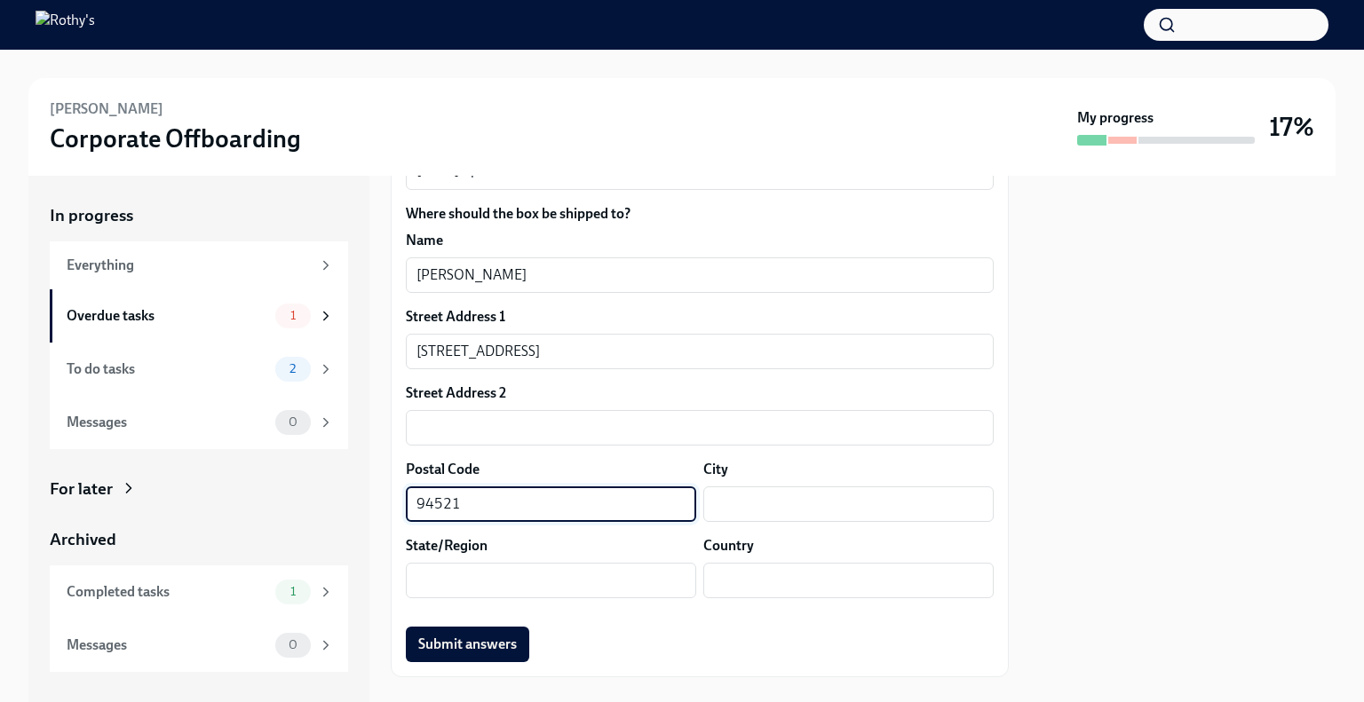
scroll to position [297, 0]
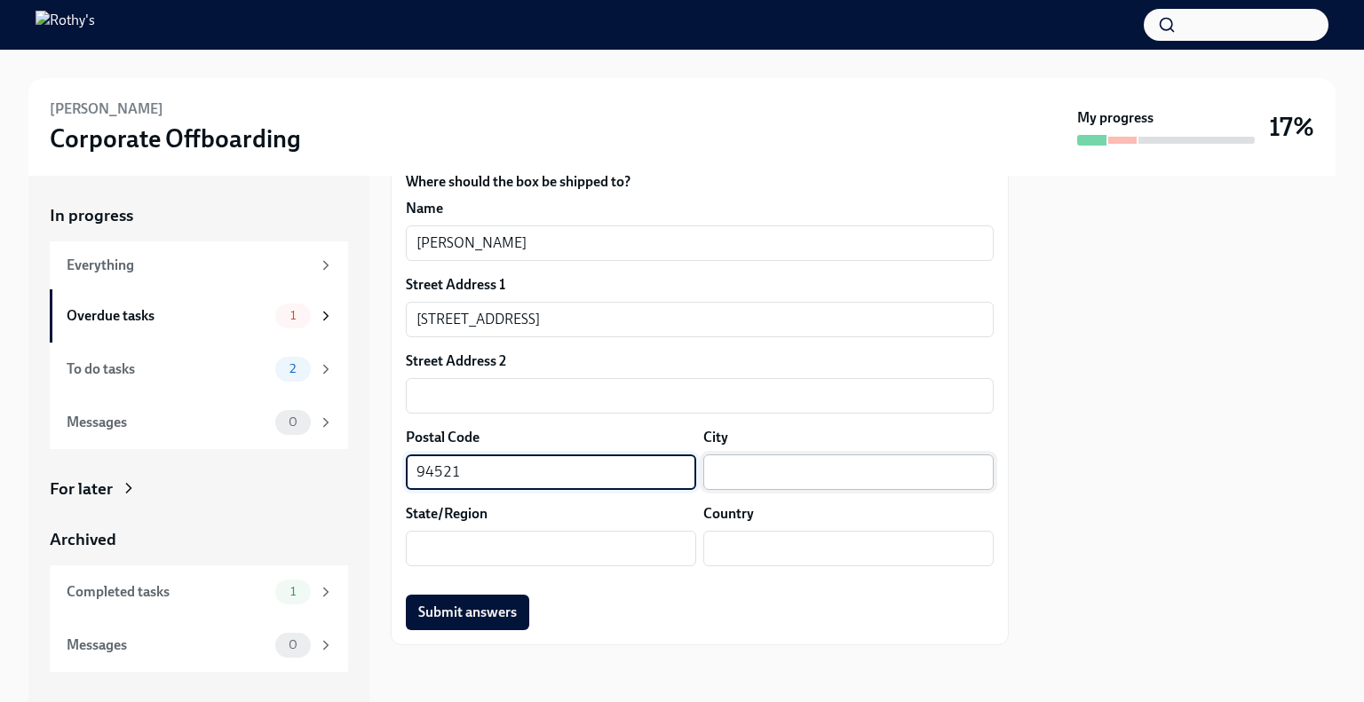
type input "94521"
click at [738, 476] on input "text" at bounding box center [848, 473] width 290 height 36
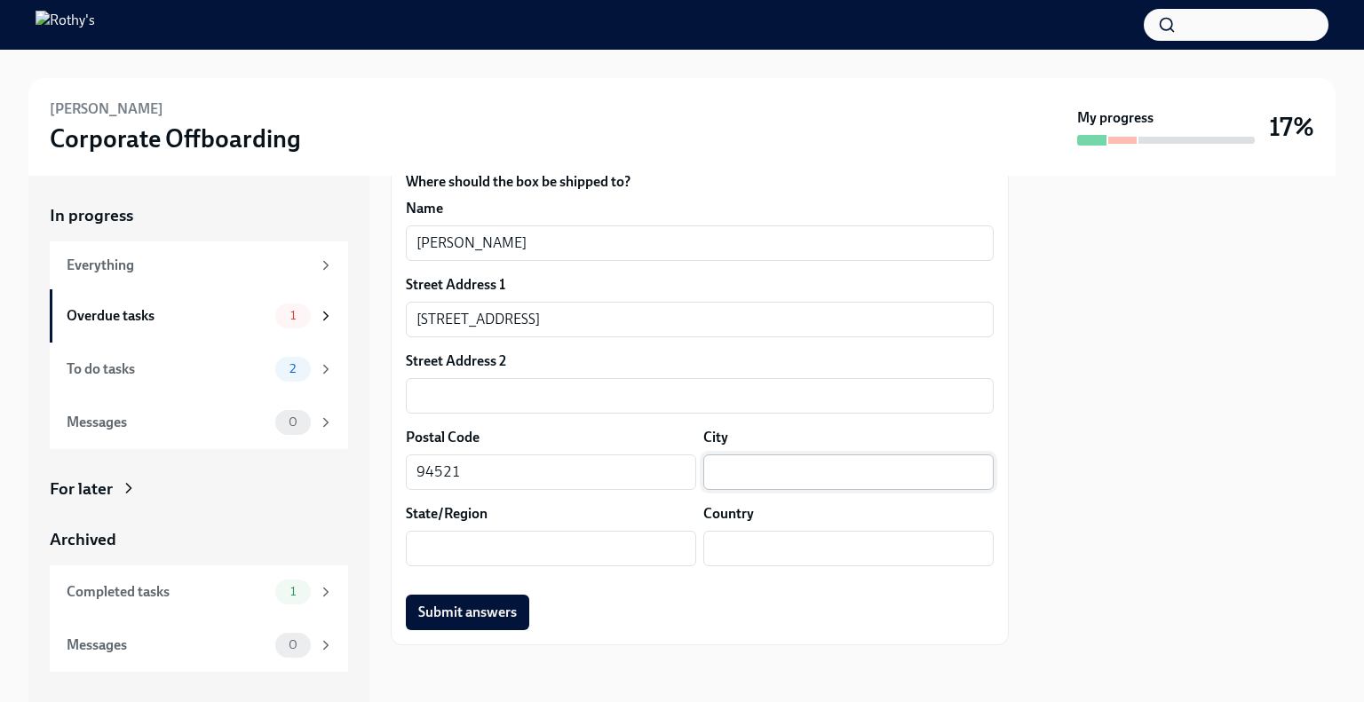
click at [734, 473] on input "text" at bounding box center [848, 473] width 290 height 36
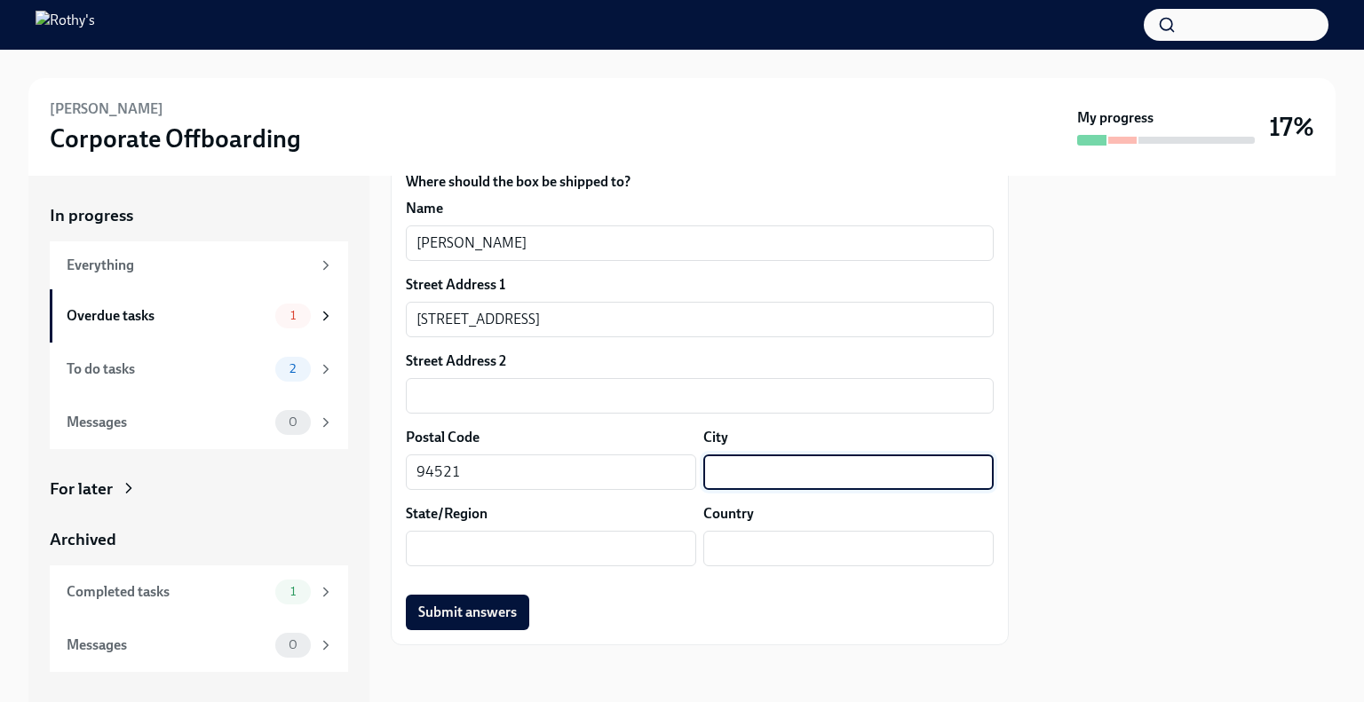
paste input "Concord"
type input "Concord"
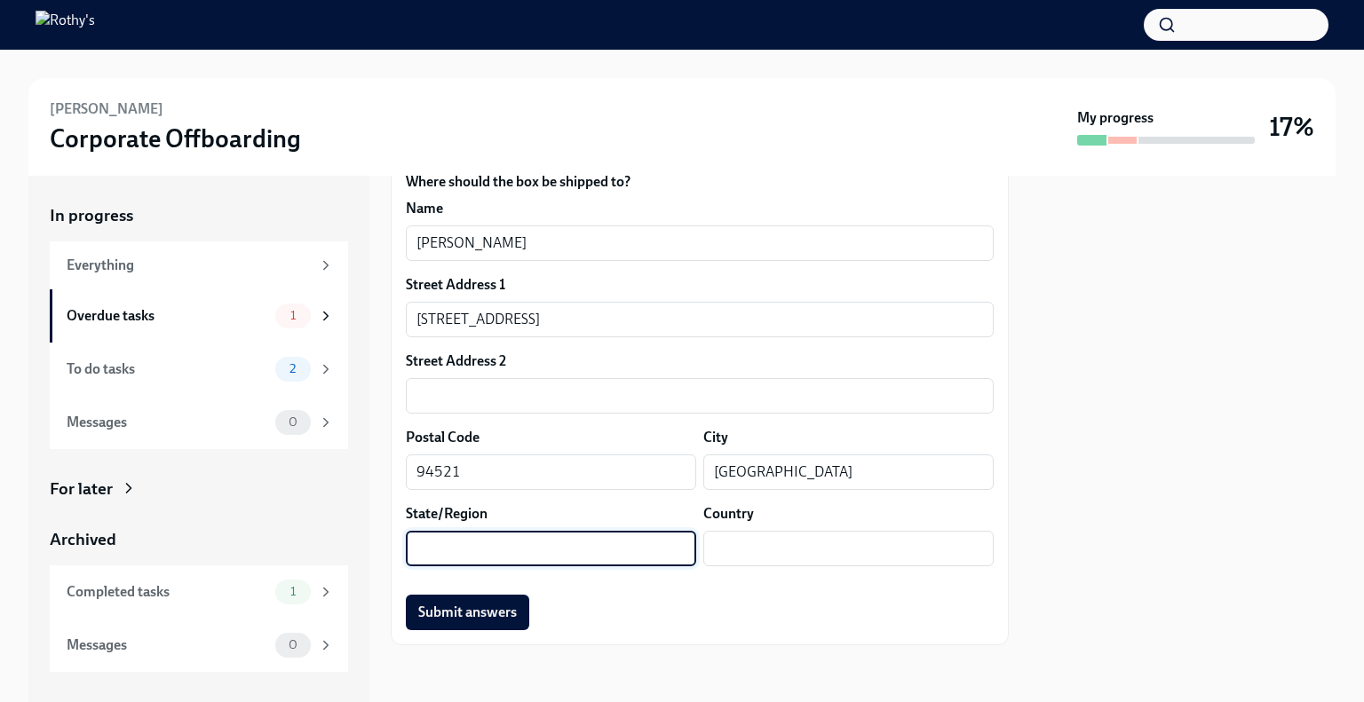
click at [500, 553] on input "text" at bounding box center [551, 549] width 290 height 36
type input "California"
type input "Suite 300"
type input "US"
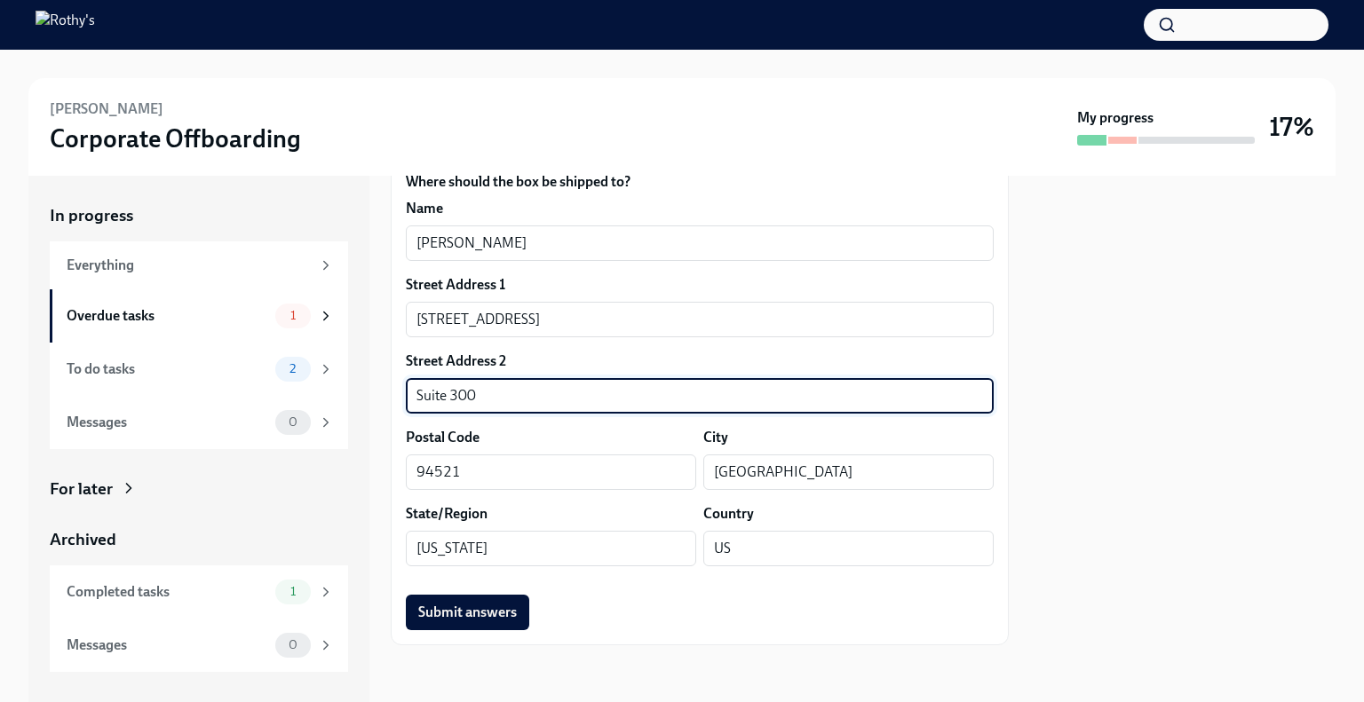
drag, startPoint x: 509, startPoint y: 396, endPoint x: 362, endPoint y: 407, distance: 146.9
click at [362, 407] on div "In progress Everything Overdue tasks 1 To do tasks 2 Messages 0 For later Archi…" at bounding box center [681, 439] width 1307 height 527
click at [757, 549] on input "US" at bounding box center [848, 549] width 290 height 36
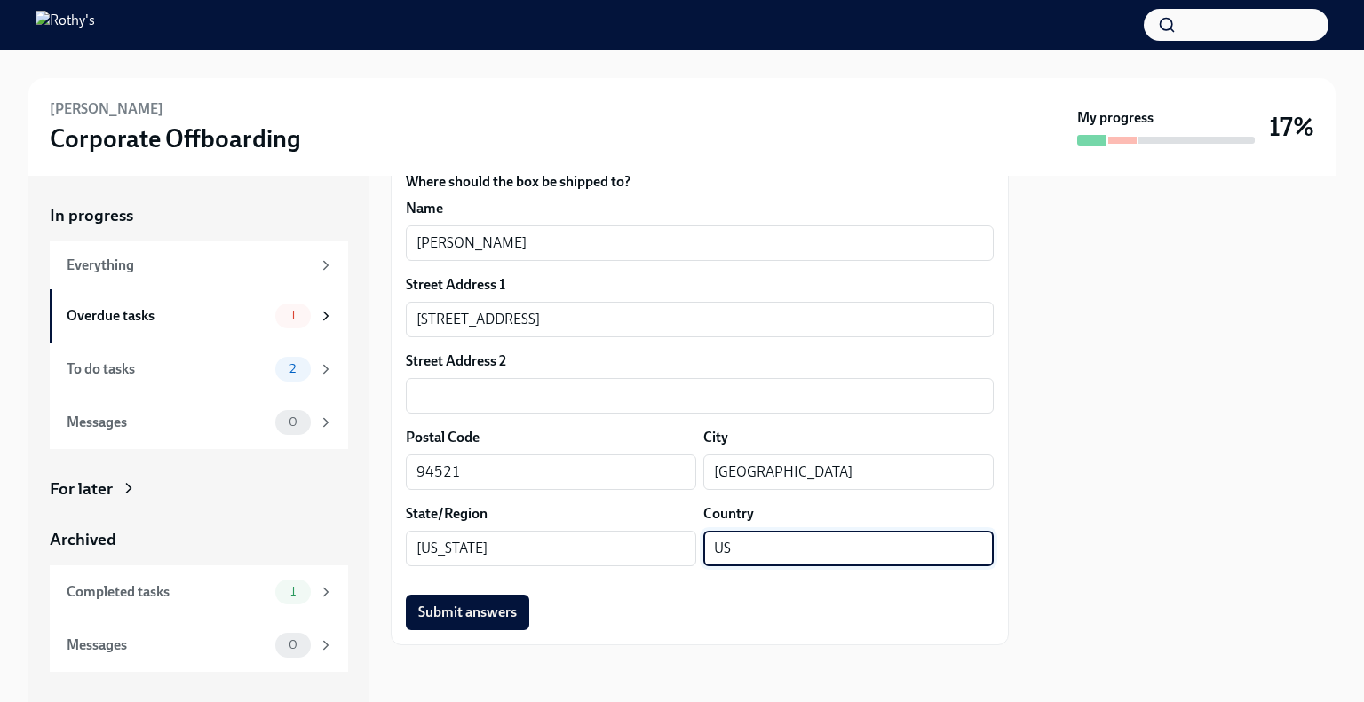
type input "U"
click at [693, 596] on div "Submit answers" at bounding box center [700, 613] width 588 height 36
click at [454, 614] on span "Submit answers" at bounding box center [467, 613] width 99 height 18
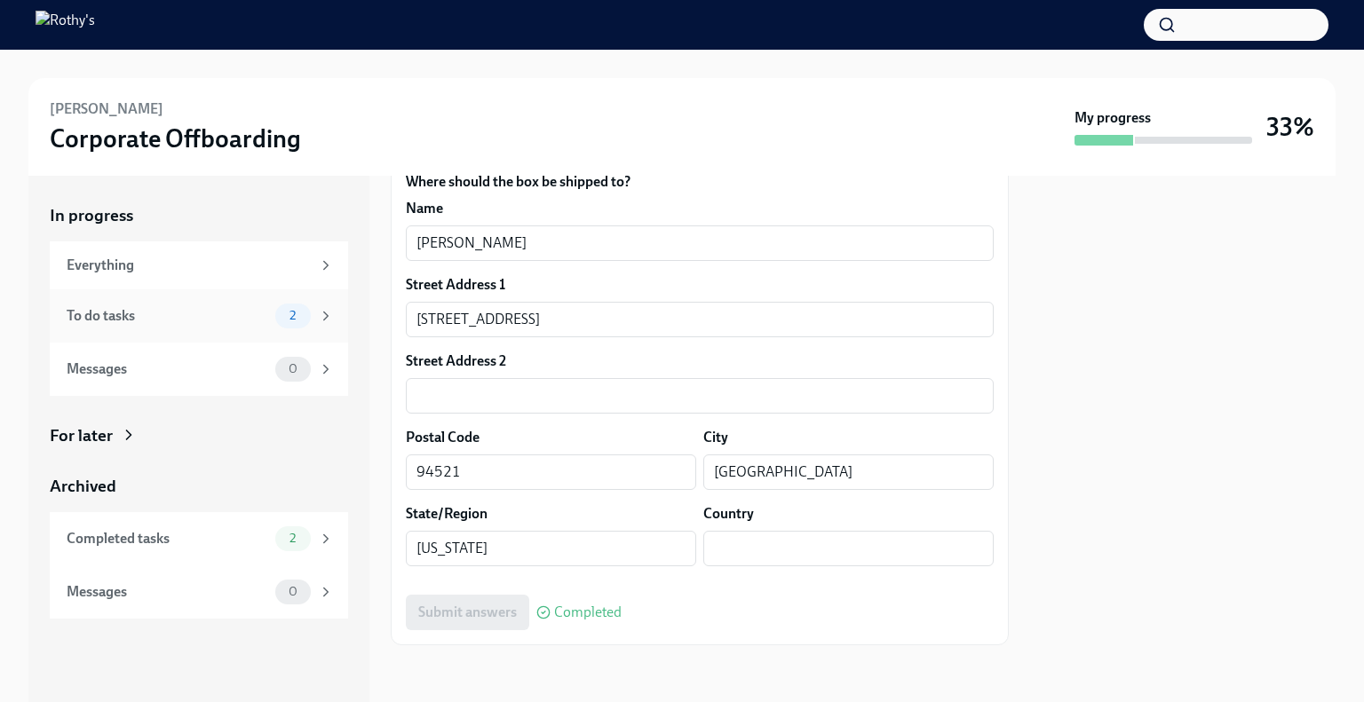
click at [227, 315] on div "To do tasks" at bounding box center [168, 316] width 202 height 20
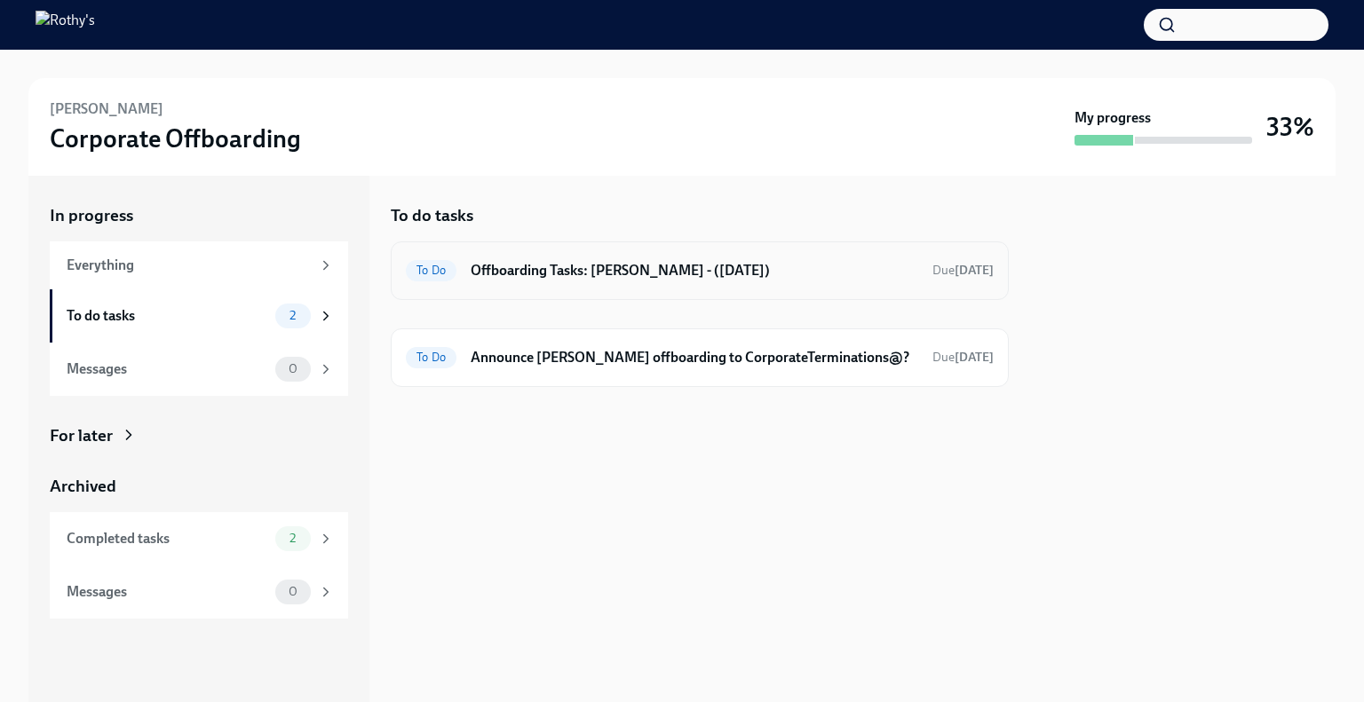
click at [611, 266] on h6 "Offboarding Tasks: Laila-Marie - (09/05/2025)" at bounding box center [695, 271] width 448 height 20
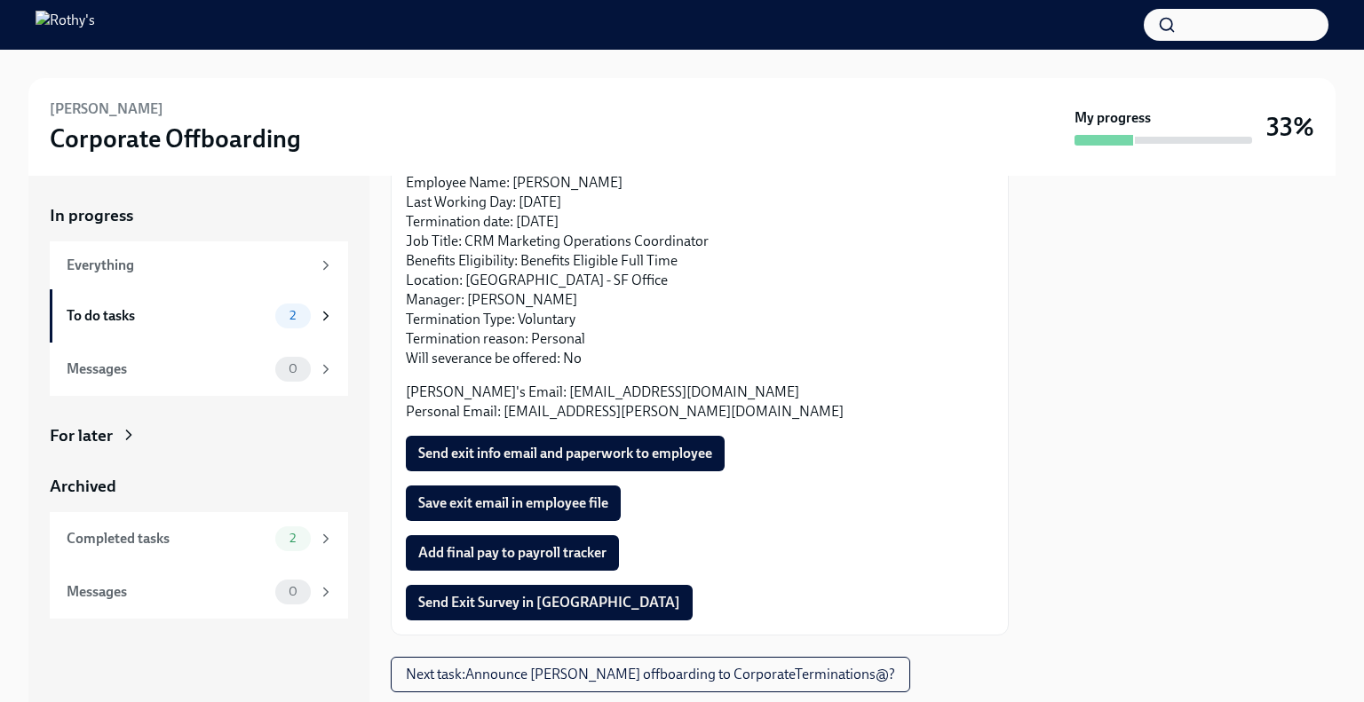
scroll to position [178, 0]
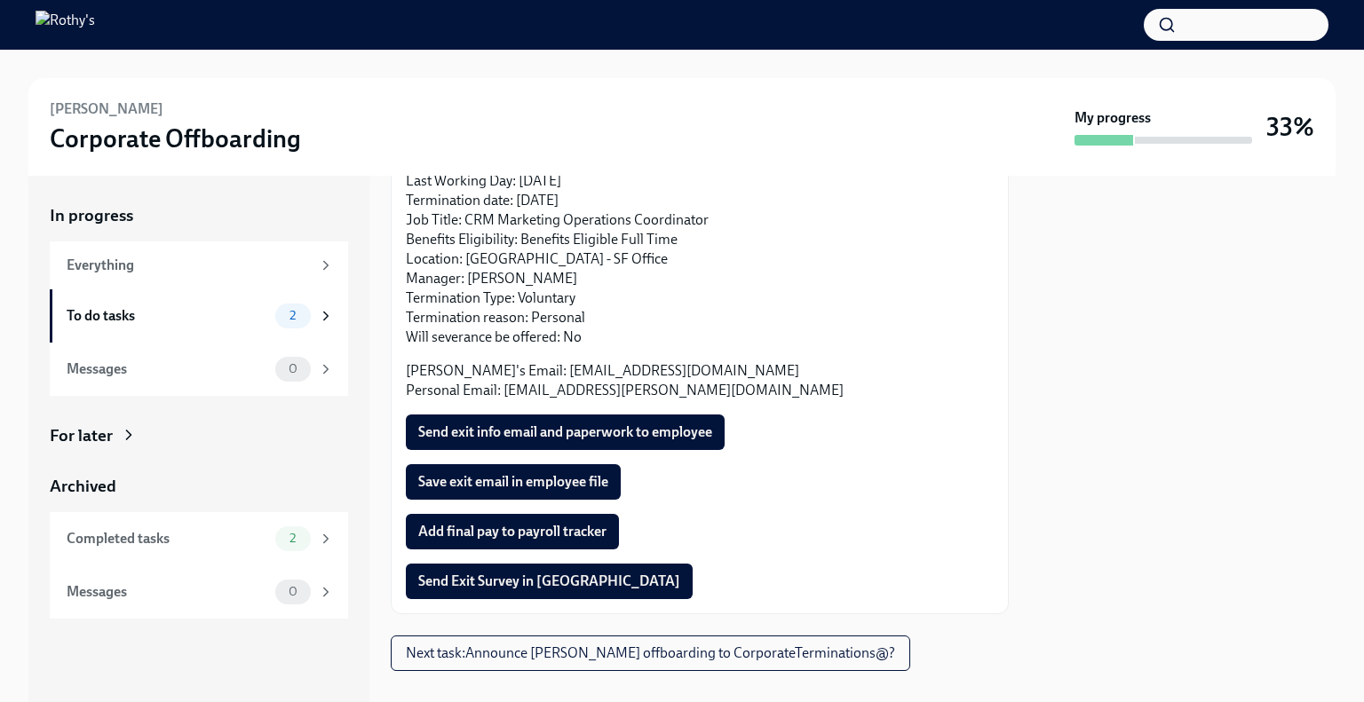
click at [664, 422] on button "Send exit info email and paperwork to employee" at bounding box center [565, 433] width 319 height 36
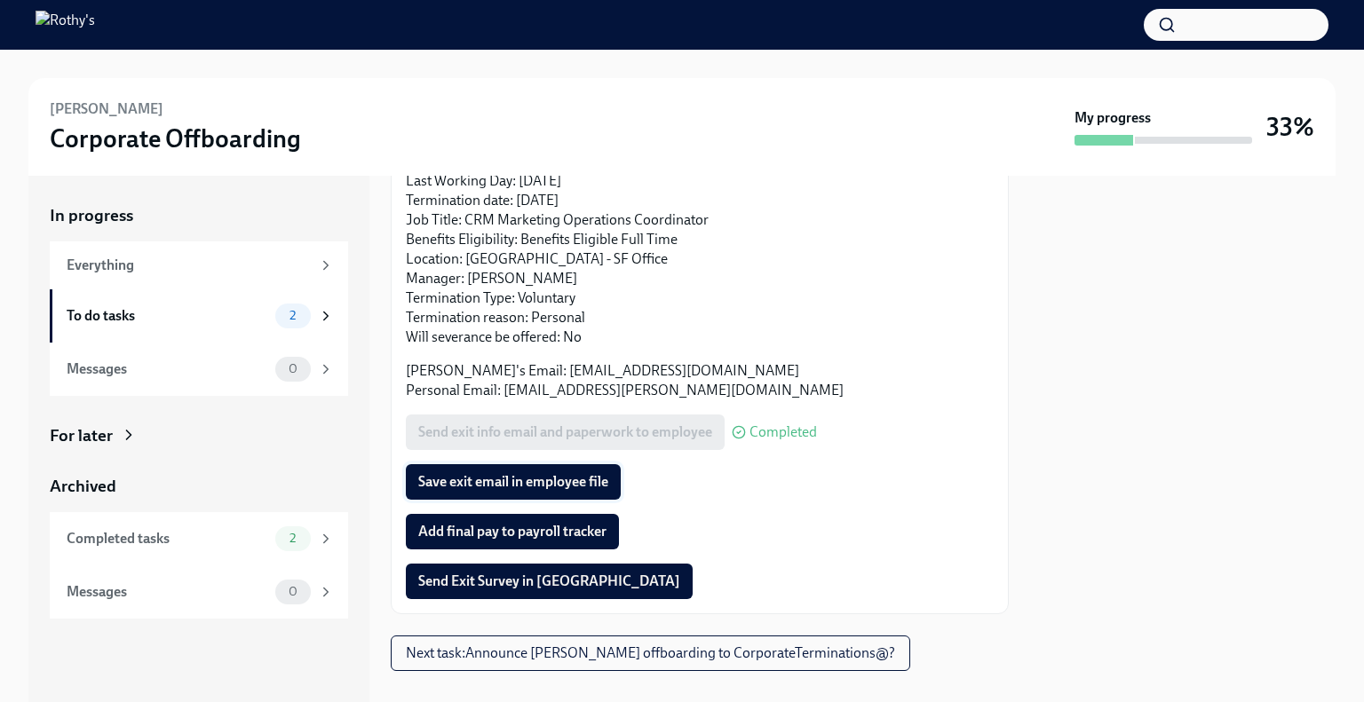
click at [547, 482] on span "Save exit email in employee file" at bounding box center [513, 482] width 190 height 18
click at [579, 538] on span "Add final pay to payroll tracker" at bounding box center [512, 532] width 188 height 18
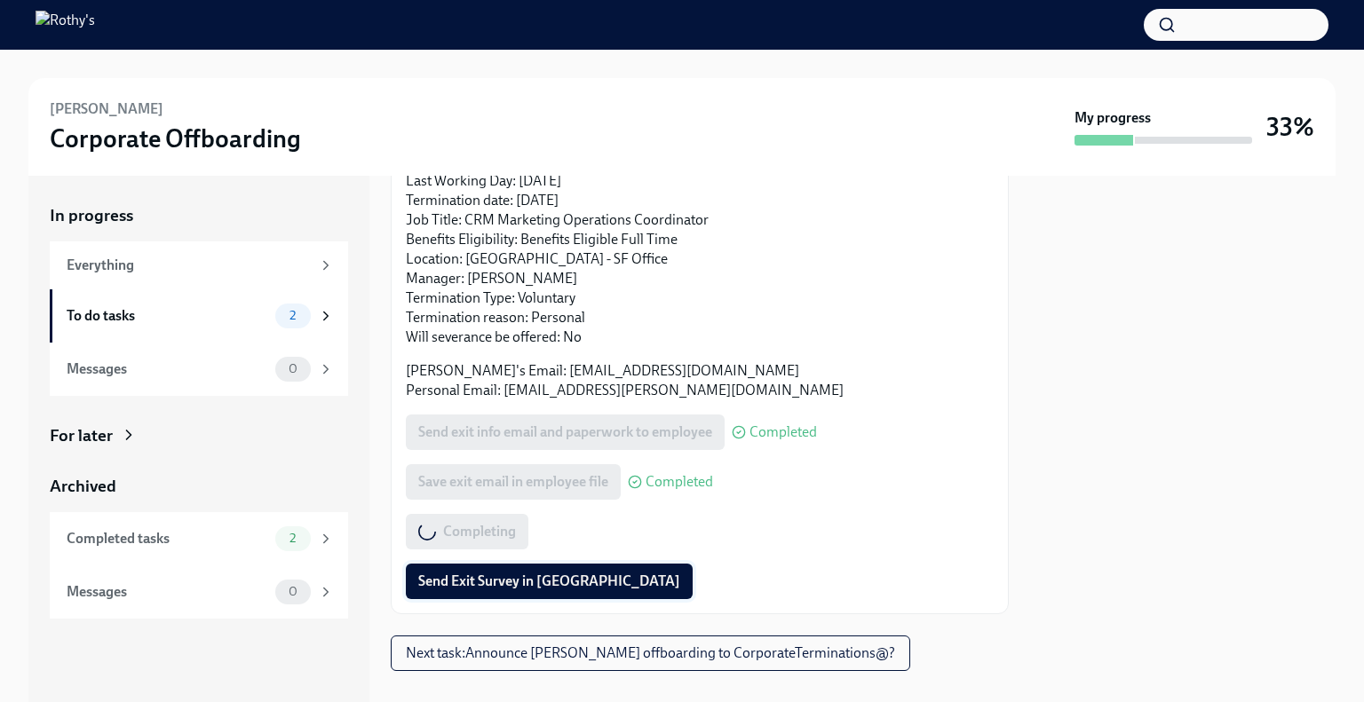
click at [530, 575] on span "Send Exit Survey in Lattice" at bounding box center [549, 582] width 262 height 18
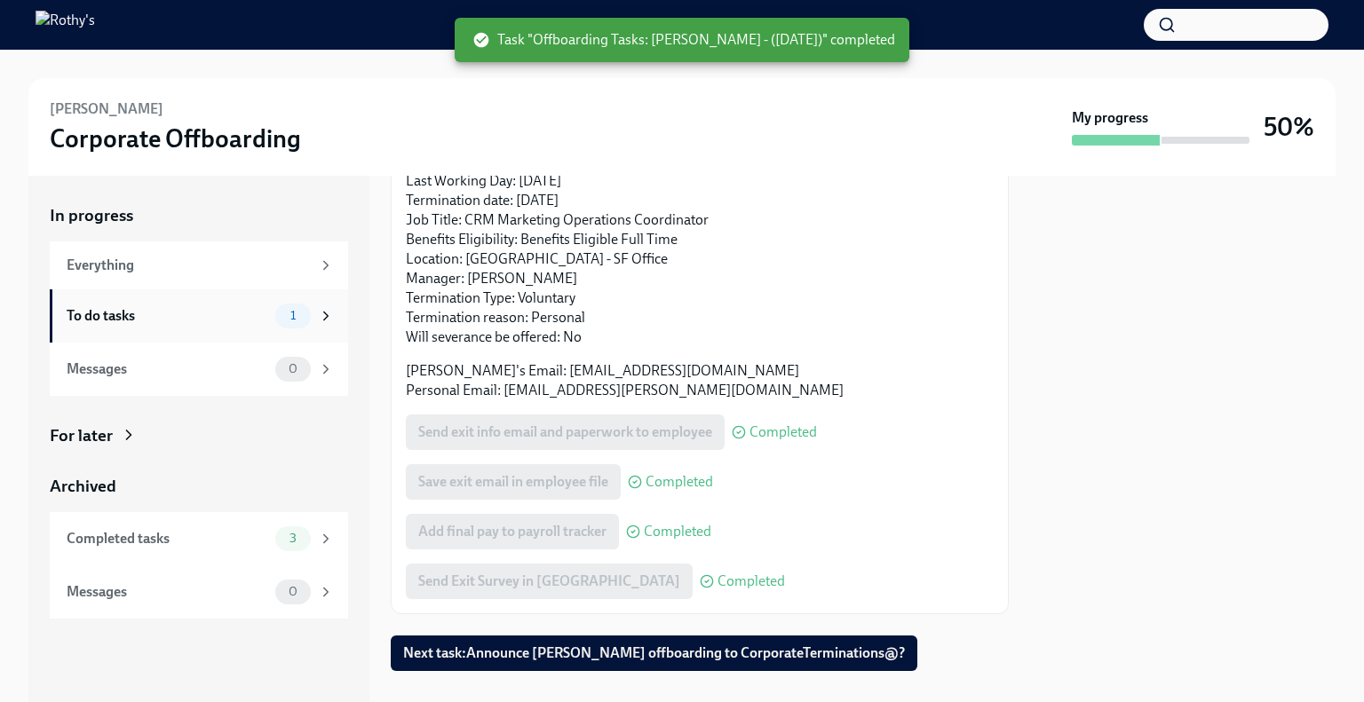
click at [234, 314] on div "To do tasks" at bounding box center [168, 316] width 202 height 20
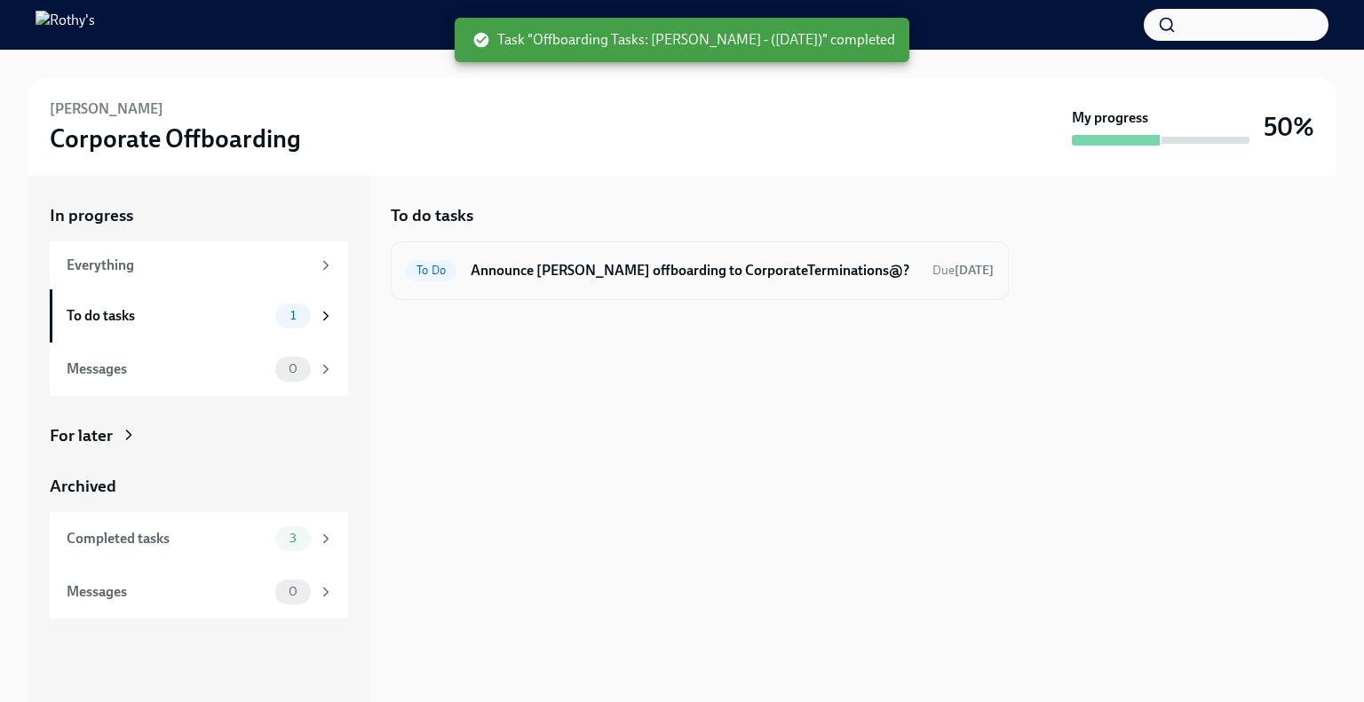
click at [564, 281] on h6 "Announce Laila-Marie Santos offboarding to CorporateTerminations@?" at bounding box center [695, 271] width 448 height 20
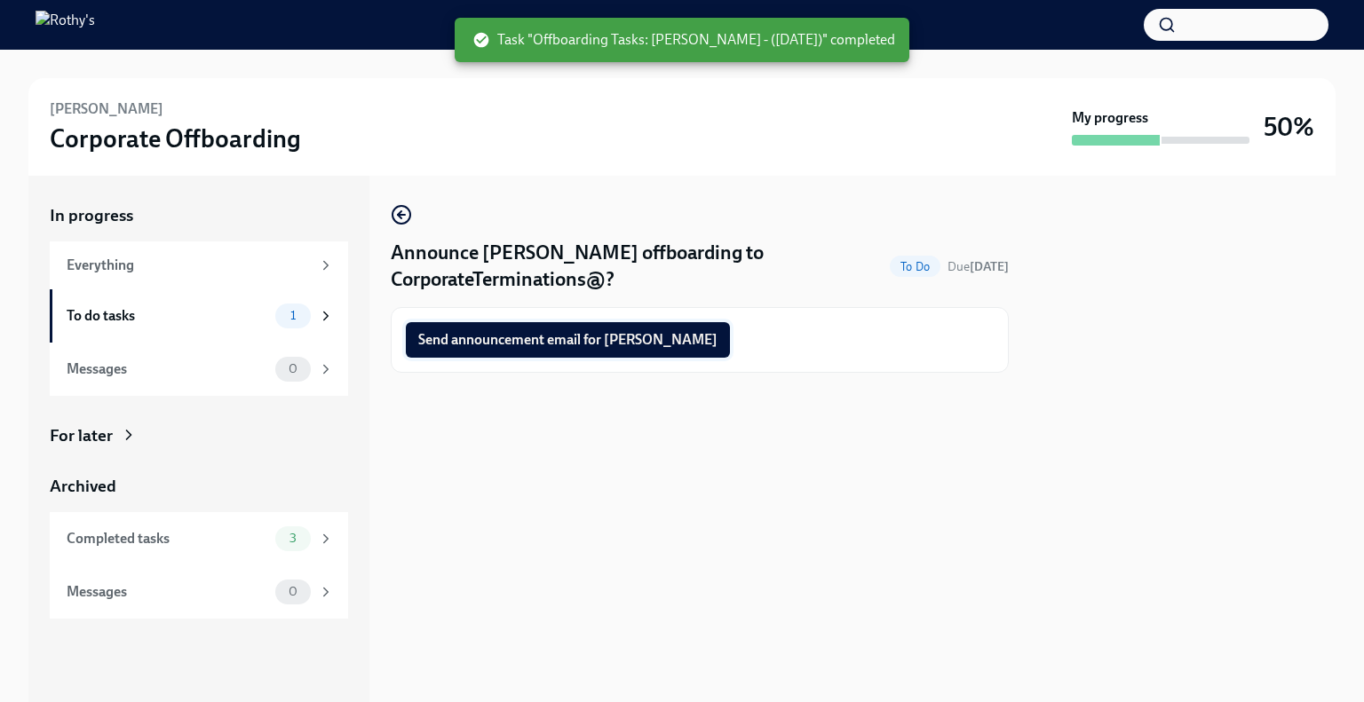
click at [583, 341] on span "Send announcement email for Laila-Marie" at bounding box center [567, 340] width 299 height 18
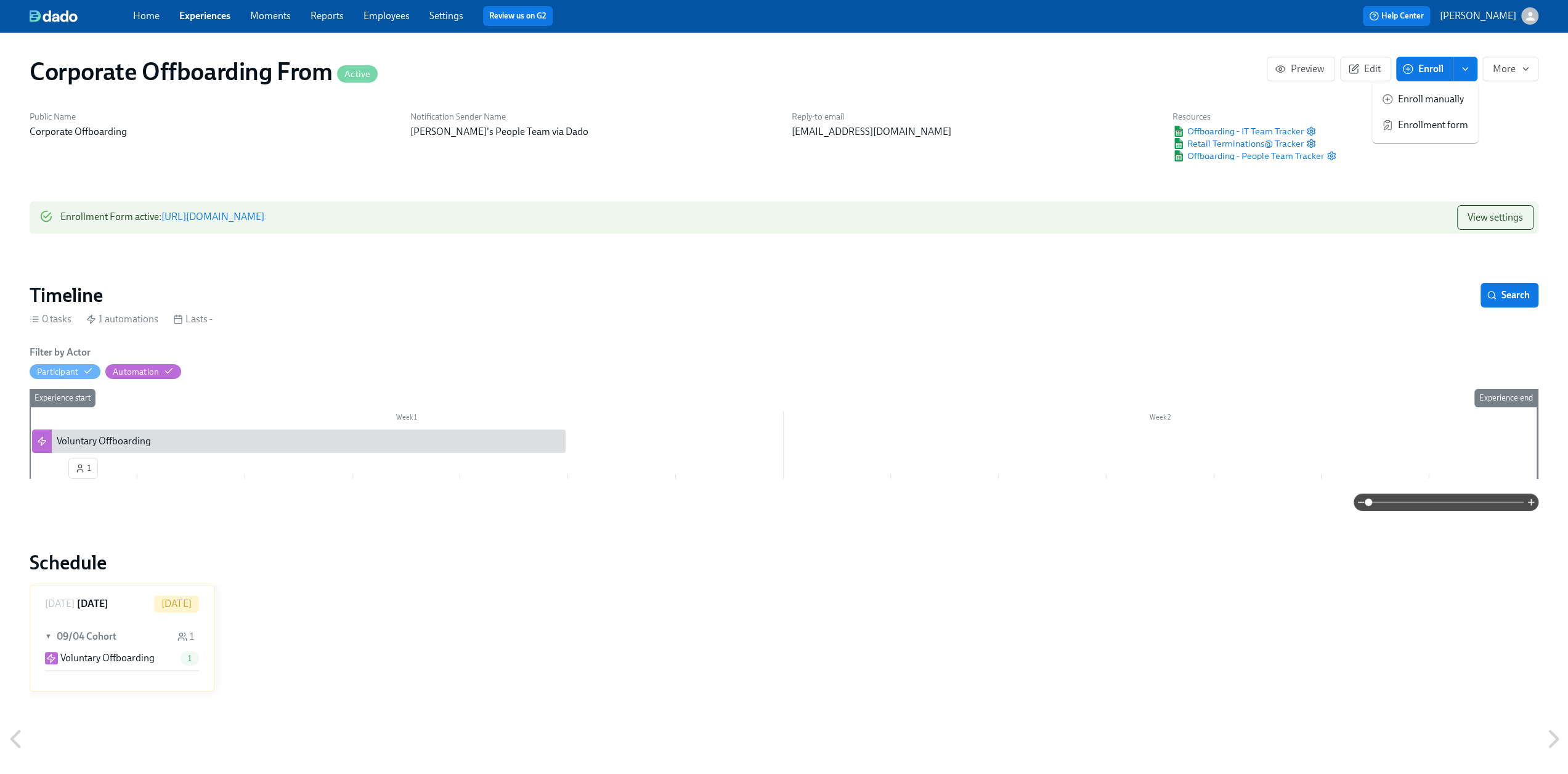
click at [1432, 124] on span "Enrollment form" at bounding box center [1433, 125] width 70 height 14
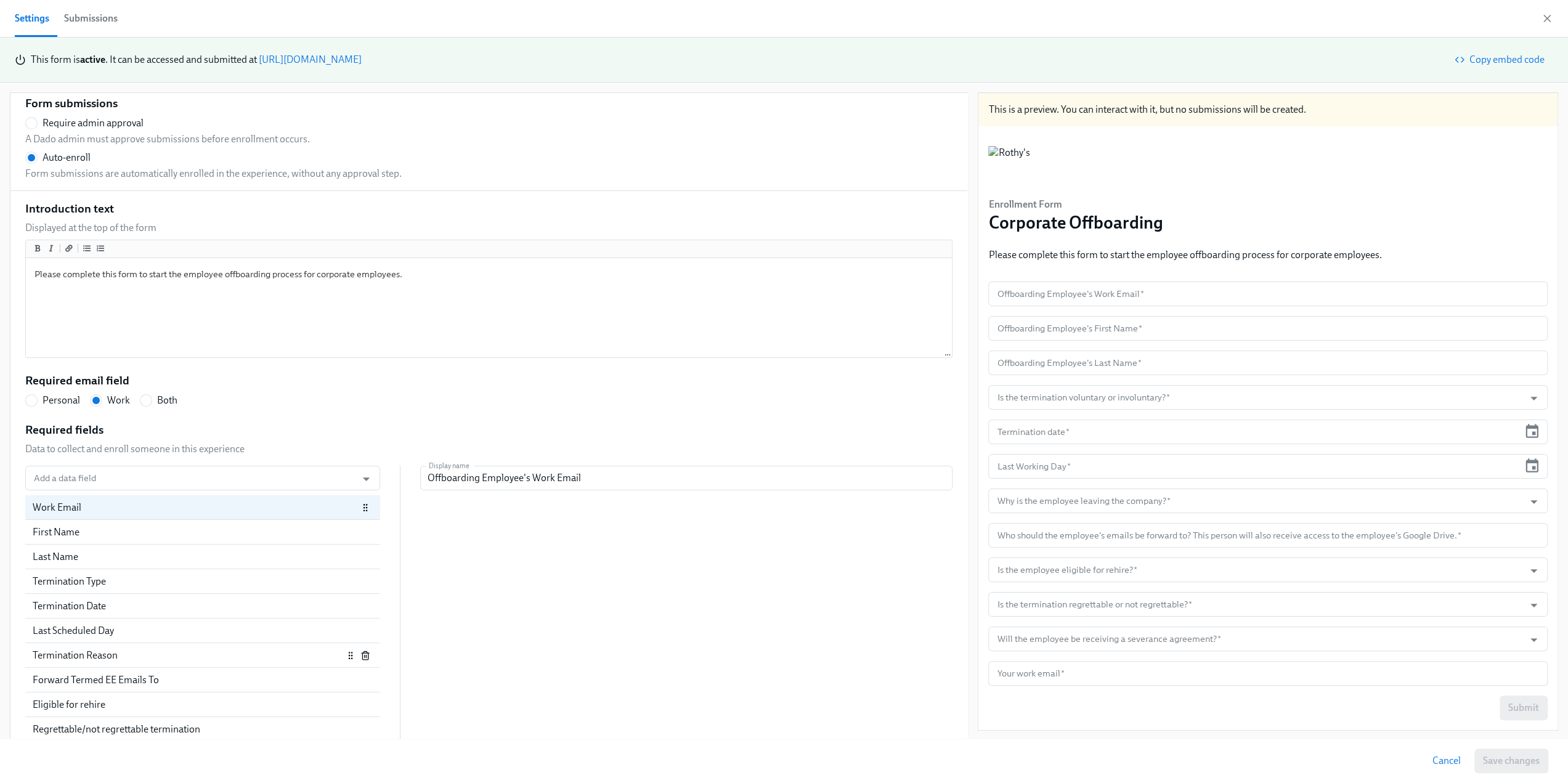
scroll to position [62, 0]
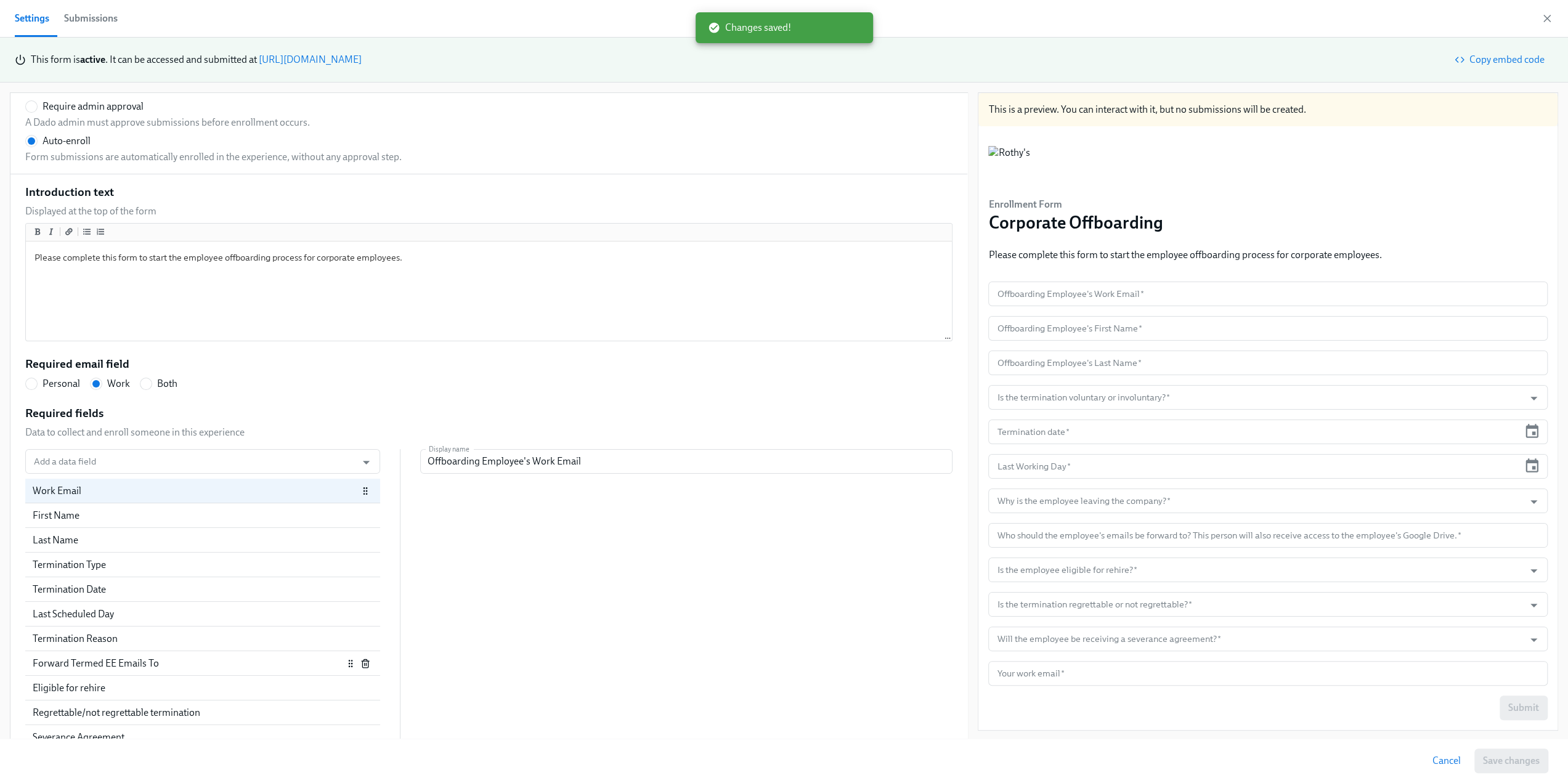
click at [137, 663] on div "Forward Termed EE Emails To" at bounding box center [188, 664] width 311 height 14
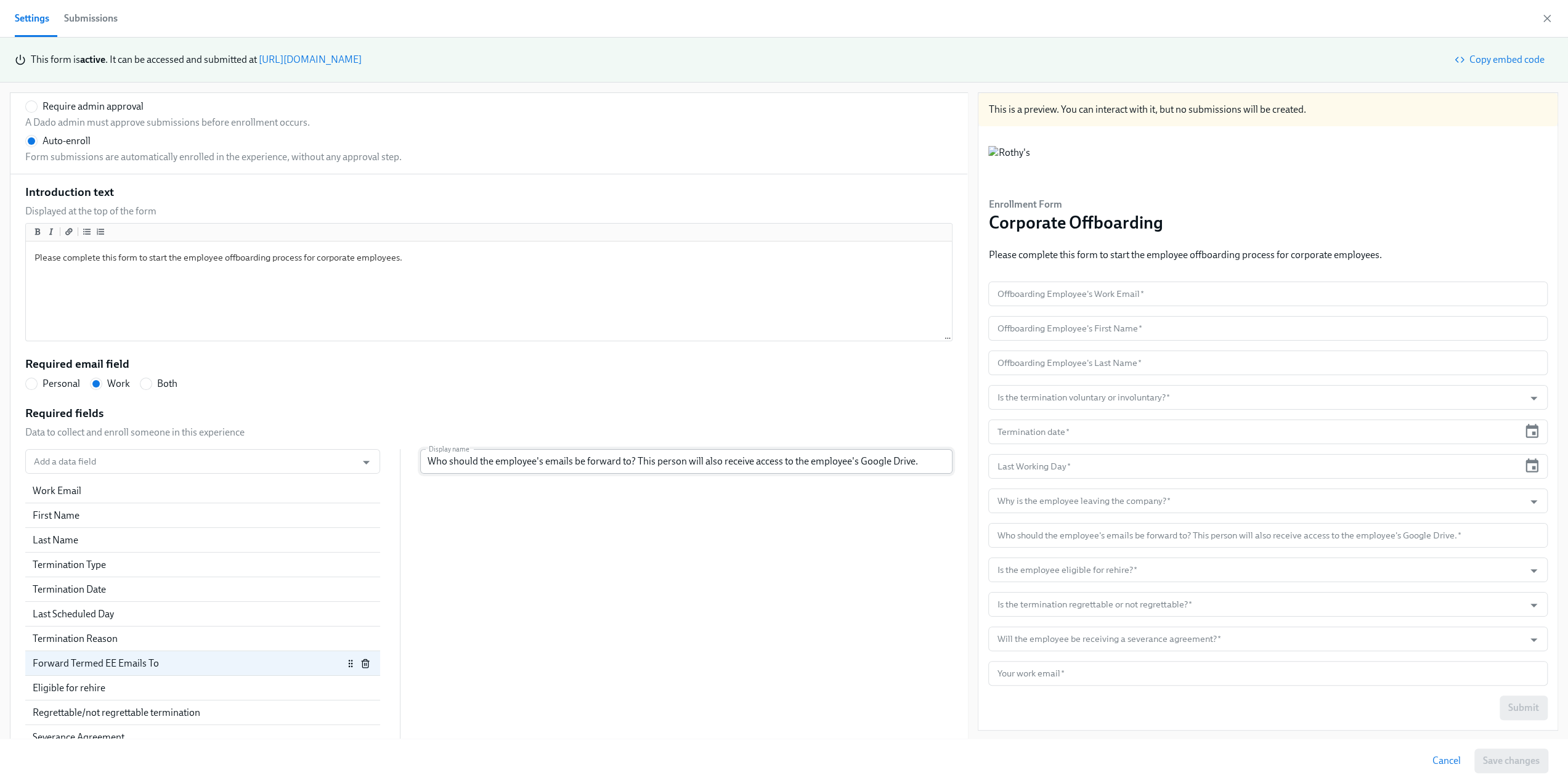
click at [624, 461] on input "Who should the employee's emails be forward to? This person will also receive a…" at bounding box center [686, 461] width 532 height 25
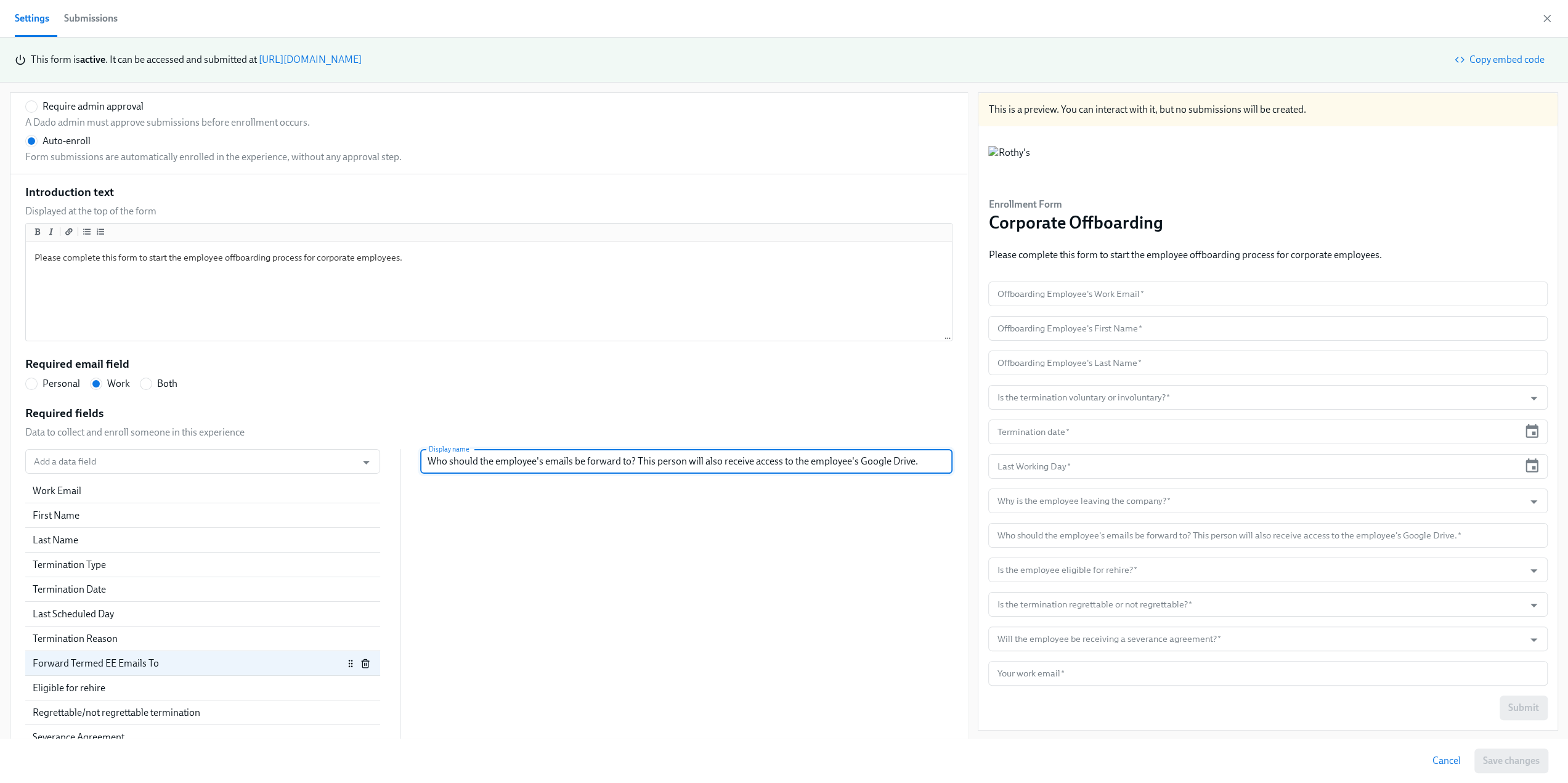
radio input "false"
type input "Who should the employee's emails be forward to? This person will also receive a…"
radio input "false"
type input "Who should the employee's emails be forward to? P This person will also receive…"
radio input "false"
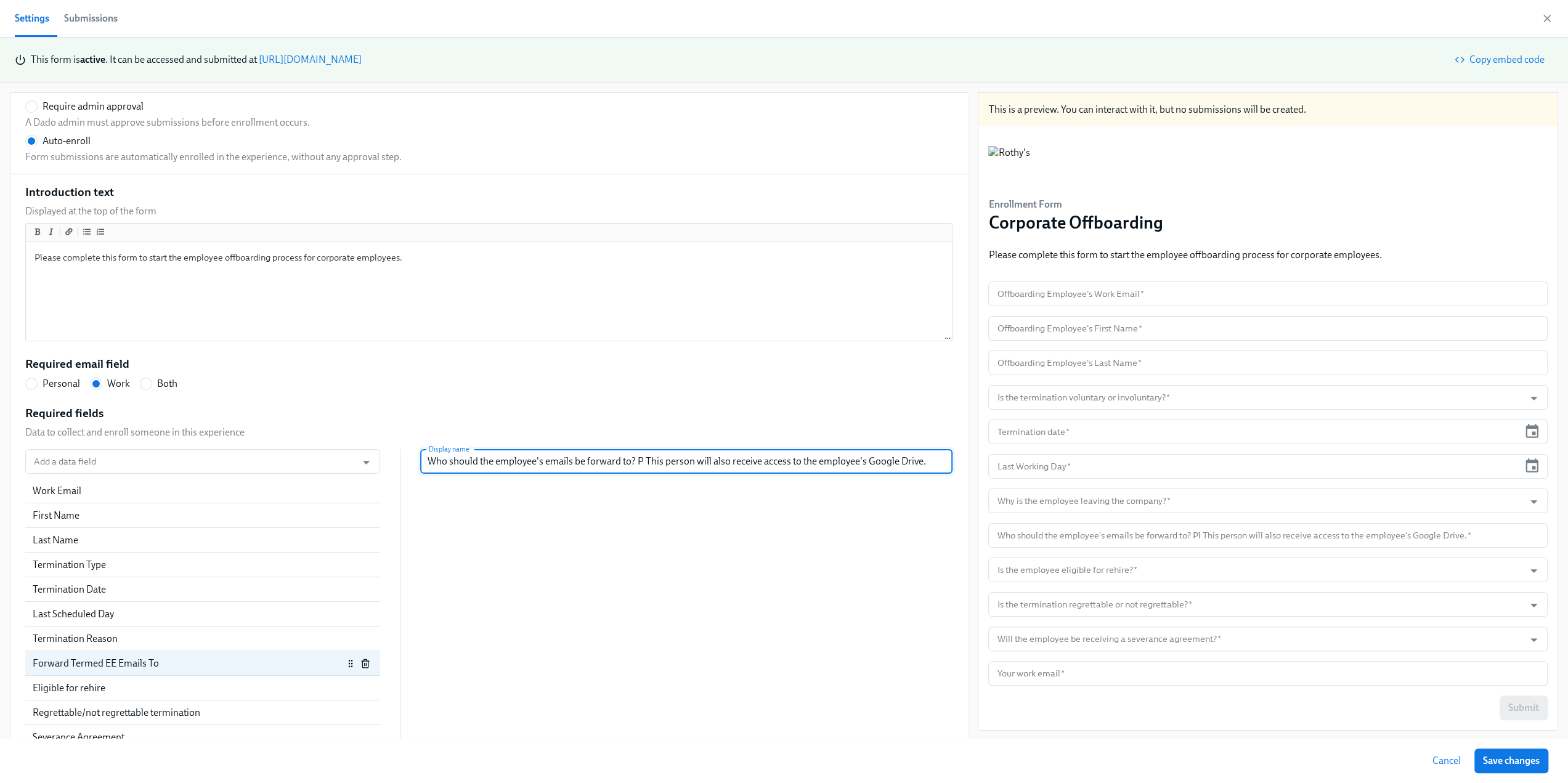
type input "Who should the employee's emails be forward to? Pl This person will also receiv…"
radio input "false"
type input "Who should the employee's emails be forward to? Ple This person will also recei…"
radio input "false"
type input "Who should the employee's emails be forward to? Plea This person will also rece…"
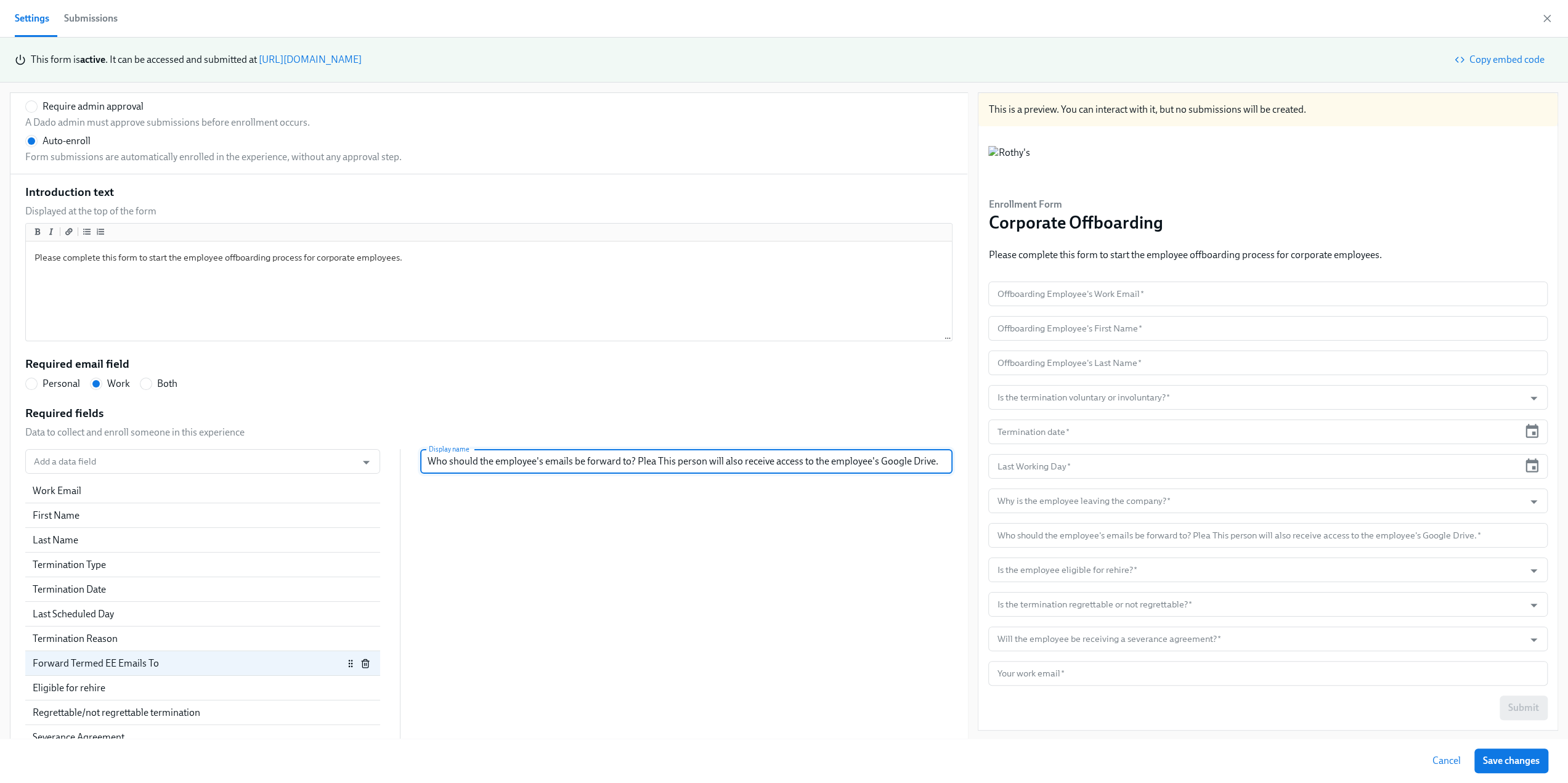
radio input "false"
type input "Who should the employee's emails be forward to? Pleas This person will also rec…"
radio input "false"
type input "Who should the employee's emails be forward to? Please This person will also re…"
radio input "false"
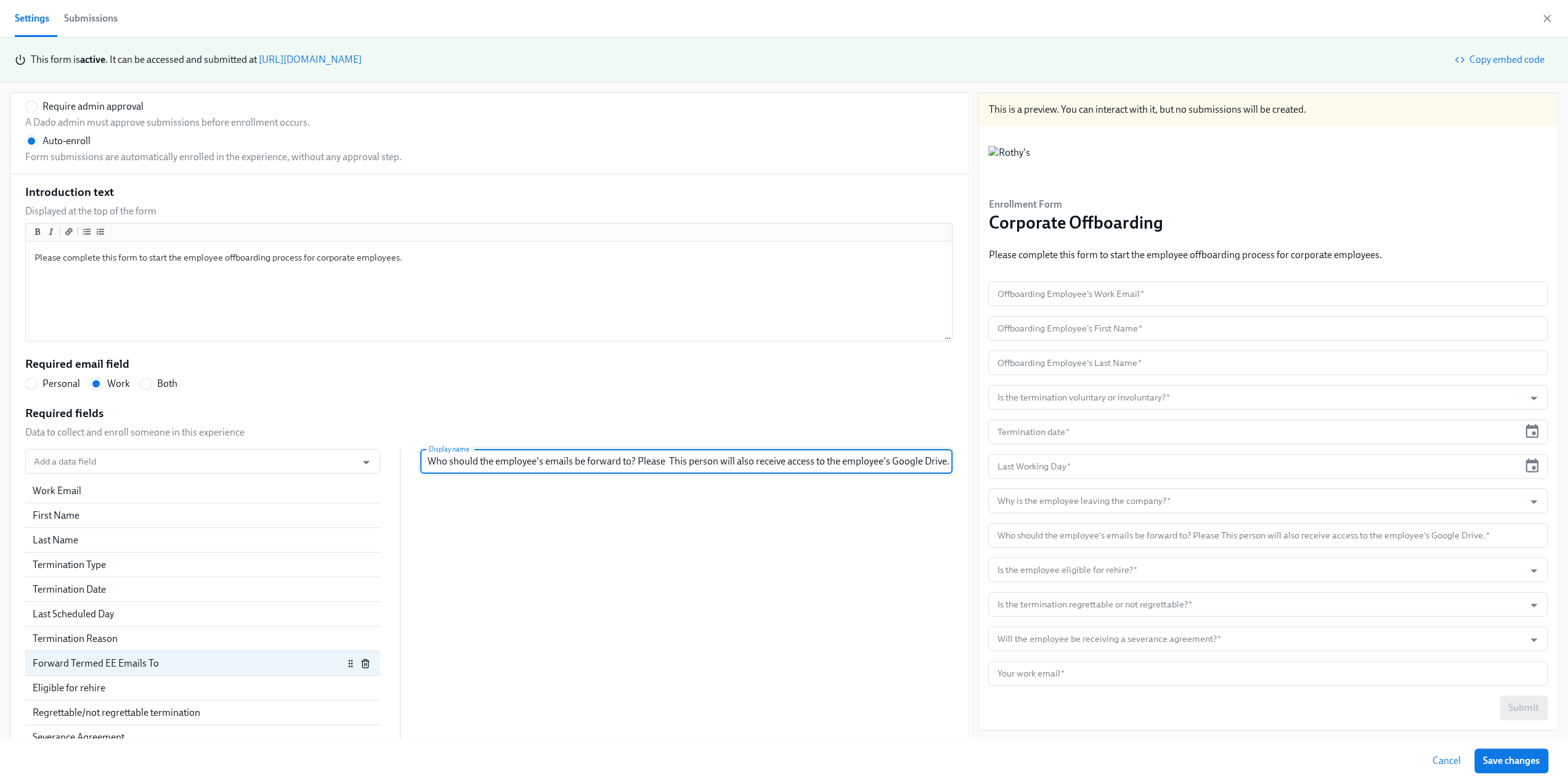
type input "Who should the employee's emails be forward to? Please e This person will also …"
radio input "false"
type input "Who should the employee's emails be forward to? Please en This person will also…"
radio input "false"
type input "Who should the employee's emails be forward to? Please ent This person will als…"
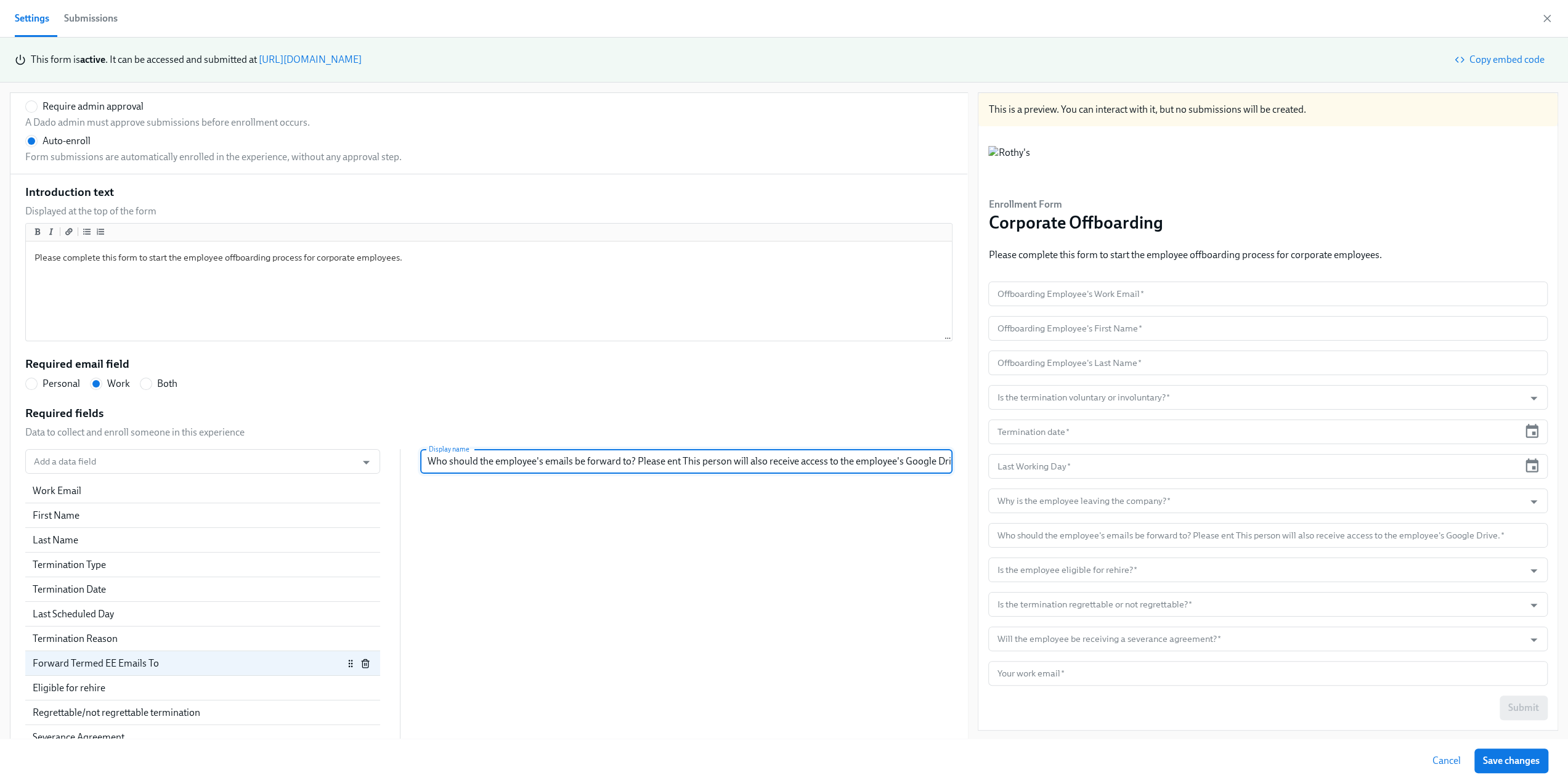
radio input "false"
type input "Who should the employee's emails be forward to? Please ente This person will al…"
radio input "false"
type input "Who should the employee's emails be forward to? Please enter This person will a…"
radio input "false"
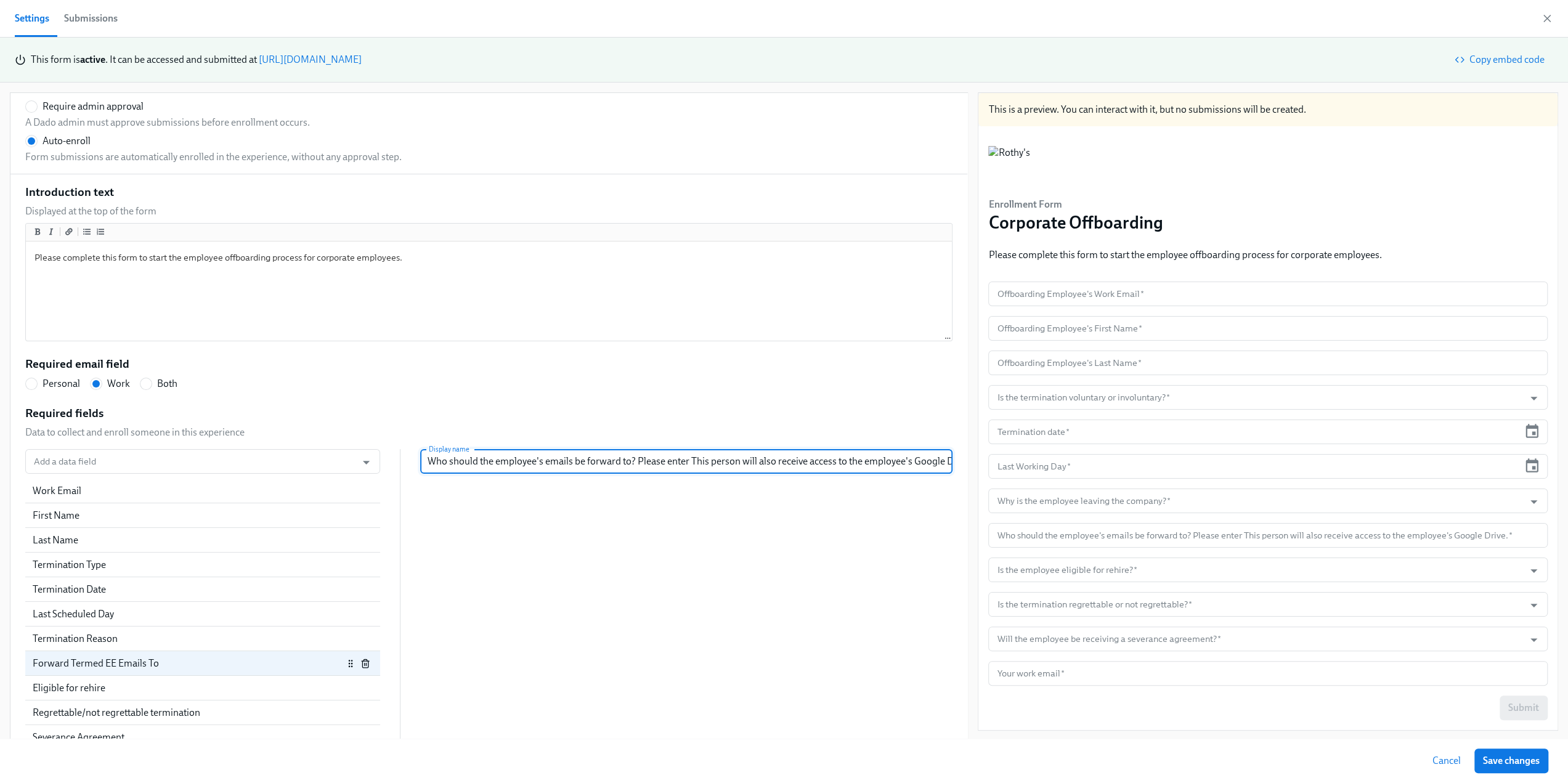
type input "Who should the employee's emails be forward to? Please enter This person will a…"
radio input "false"
type input "Who should the employee's emails be forward to? Please enter th This person wil…"
radio input "false"
type input "Who should the employee's emails be forward to? Please enter the This person wi…"
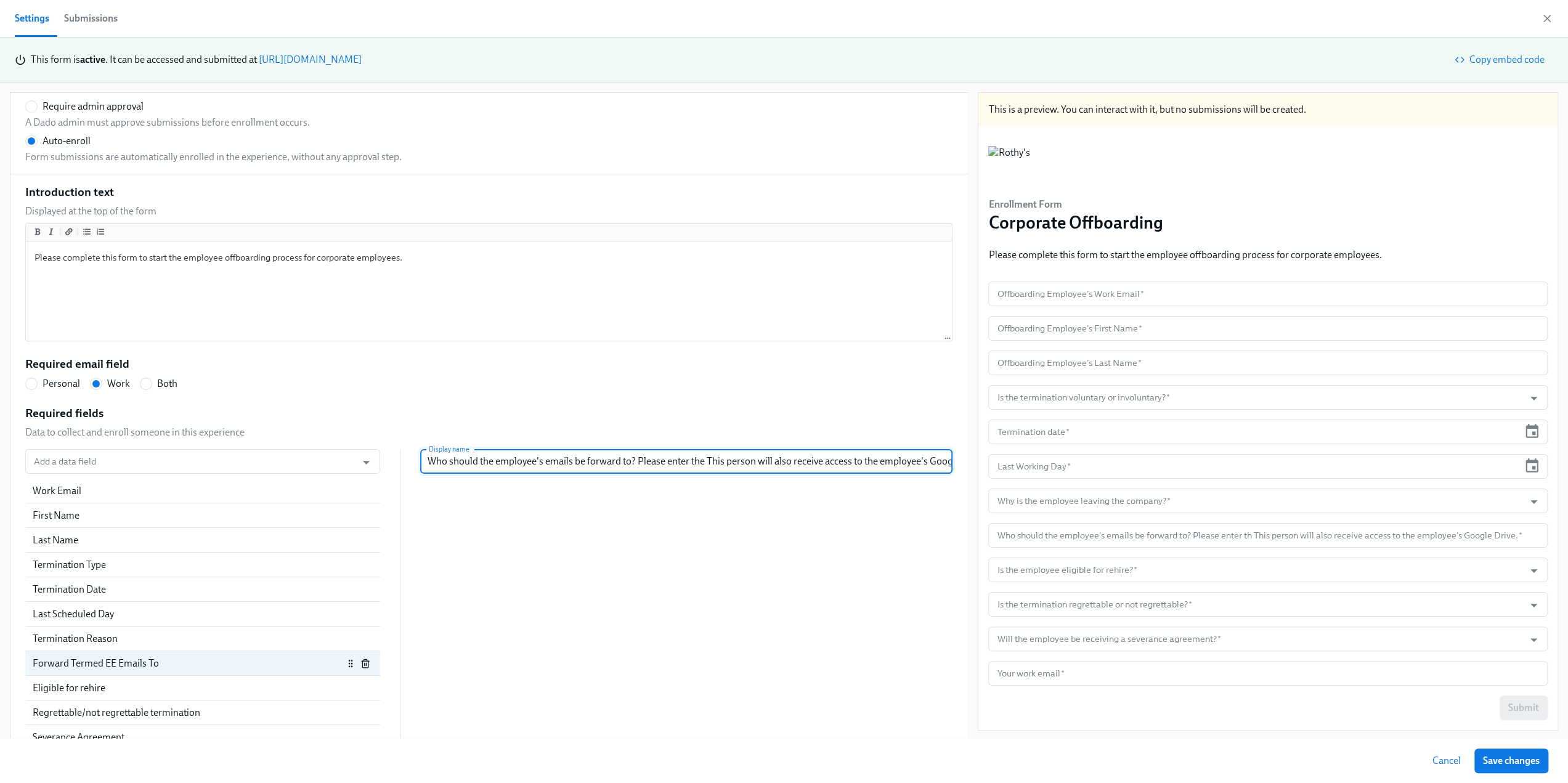
radio input "false"
type input "Who should the employee's emails be forward to? Please enter thei This person w…"
radio input "false"
type input "Who should the employee's emails be forward to? Please enter their This person …"
radio input "false"
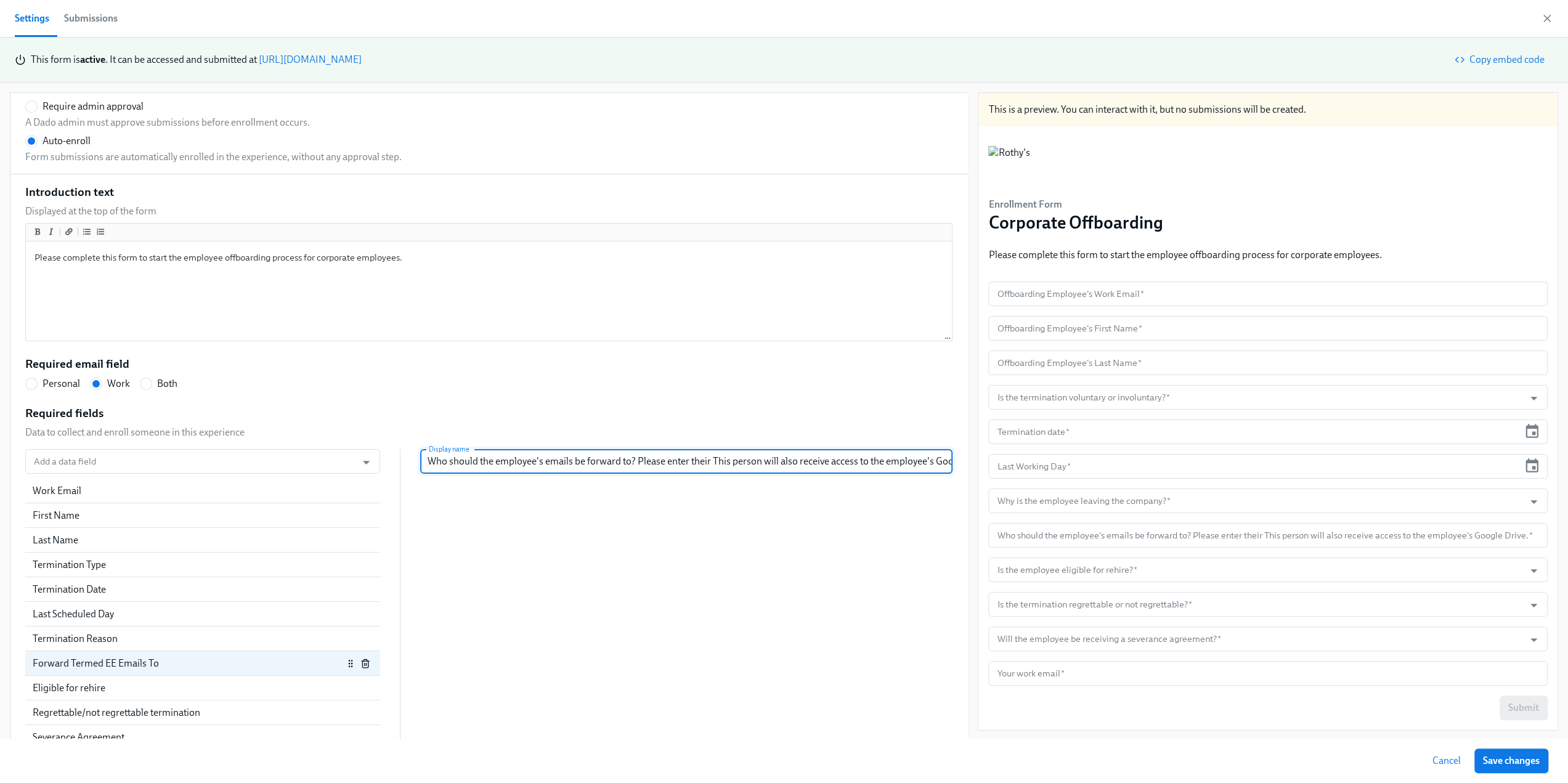
type input "Who should the employee's emails be forward to? Please enter their This person …"
radio input "false"
type input "Who should the employee's emails be forward to? Please enter their Ro This pers…"
radio input "false"
type input "Who should the employee's emails be forward to? Please enter their Rot This per…"
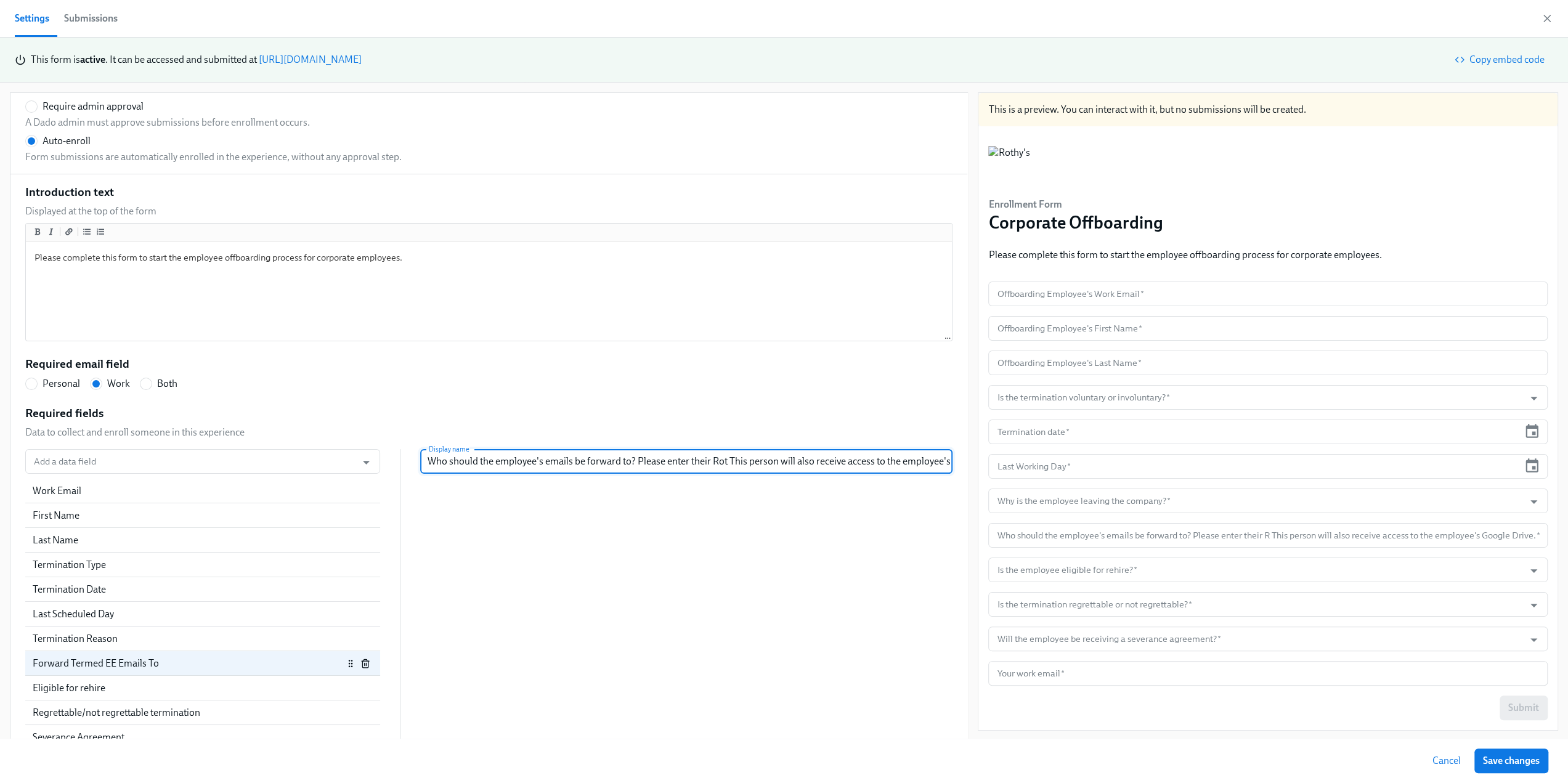
radio input "false"
type input "Who should the employee's emails be forward to? Please enter their Roth This pe…"
radio input "false"
type input "Who should the employee's emails be forward to? Please enter their Rothy This p…"
radio input "false"
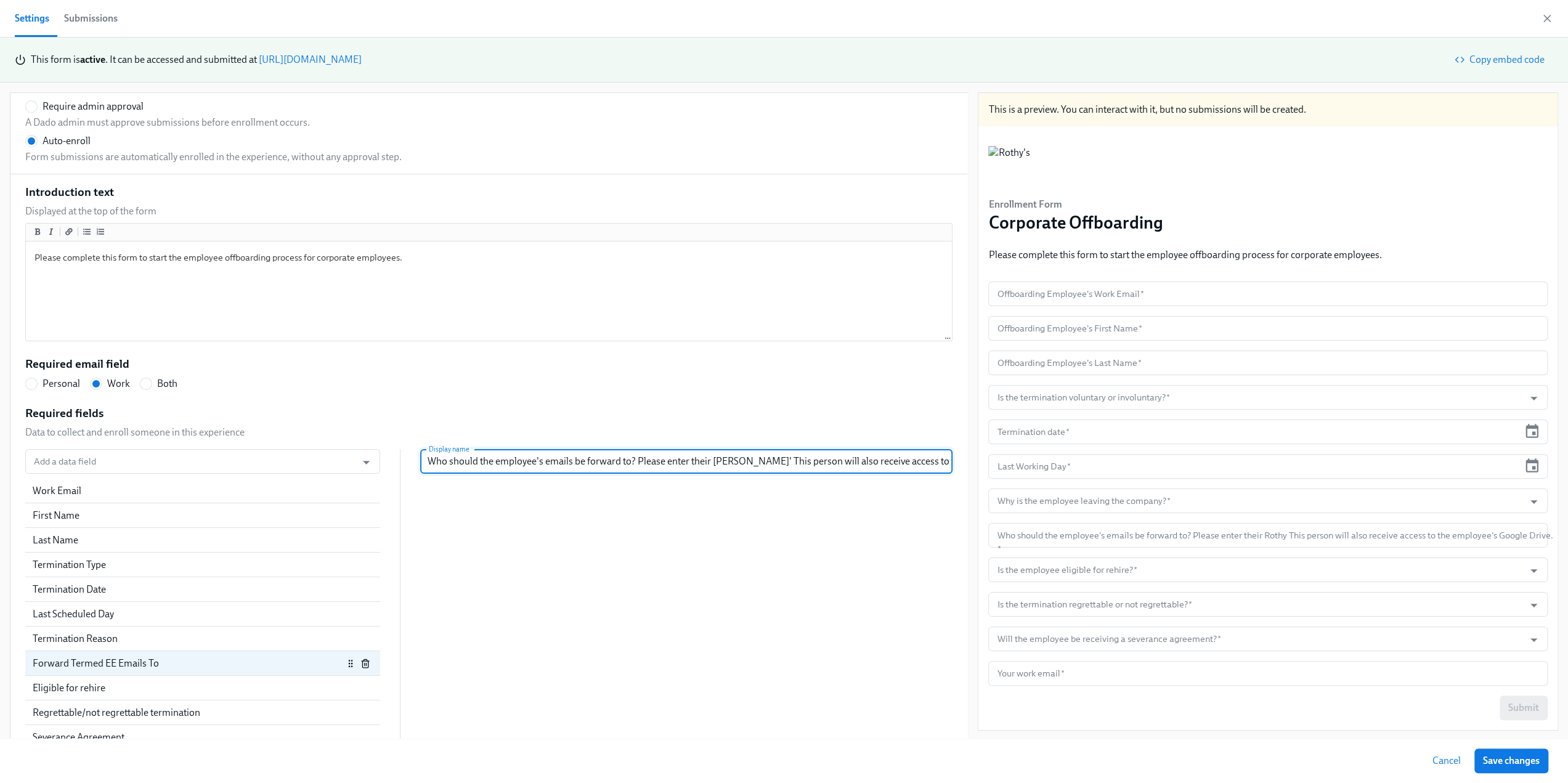
type input "Who should the employee's emails be forward to? Please enter their Rothy's This…"
radio input "false"
type input "Who should the employee's emails be forward to? Please enter their Rothy's This…"
radio input "false"
type input "Who should the employee's emails be forward to? Please enter their Rothy's e Th…"
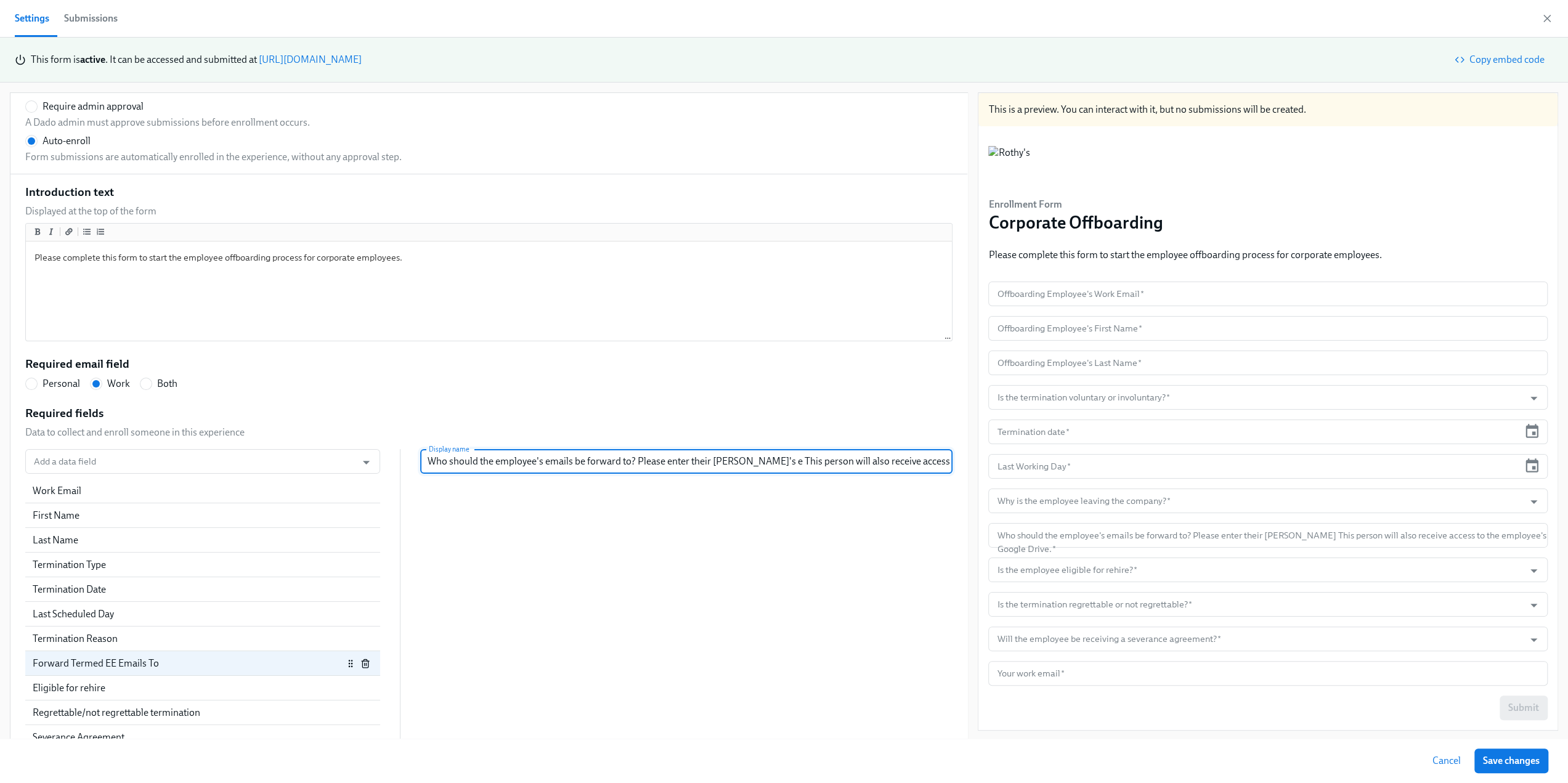
radio input "false"
type input "Who should the employee's emails be forward to? Please enter their Rothy's em T…"
radio input "false"
type input "Who should the employee's emails be forward to? Please enter their Rothy's ema …"
radio input "false"
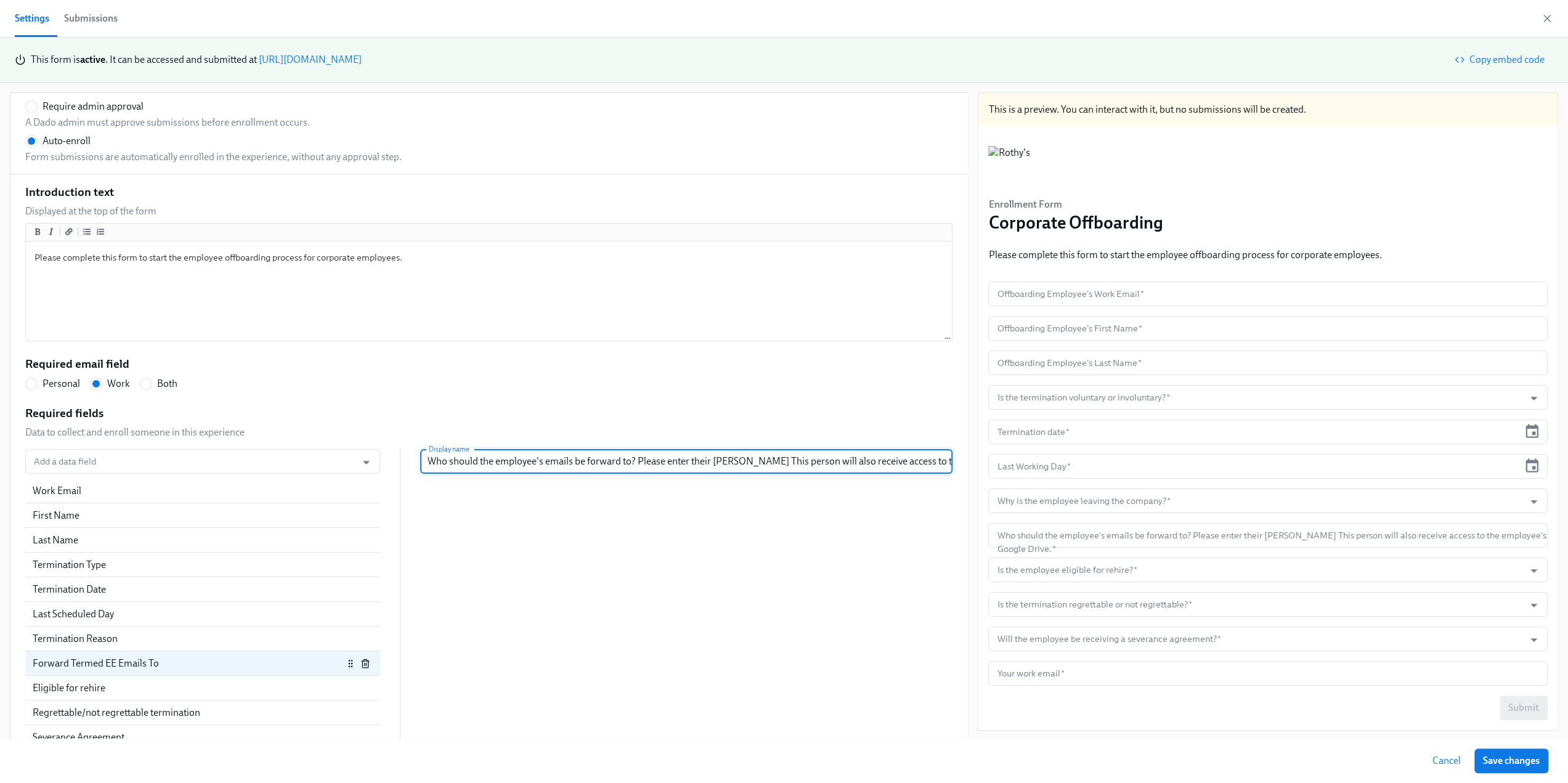
type input "Who should the employee's emails be forward to? Please enter their Rothy's emai…"
radio input "false"
type input "Who should the employee's emails be forward to? Please enter their Rothy's emai…"
radio input "false"
type input "Who should the employee's emails be forward to? Please enter their Rothy's emai…"
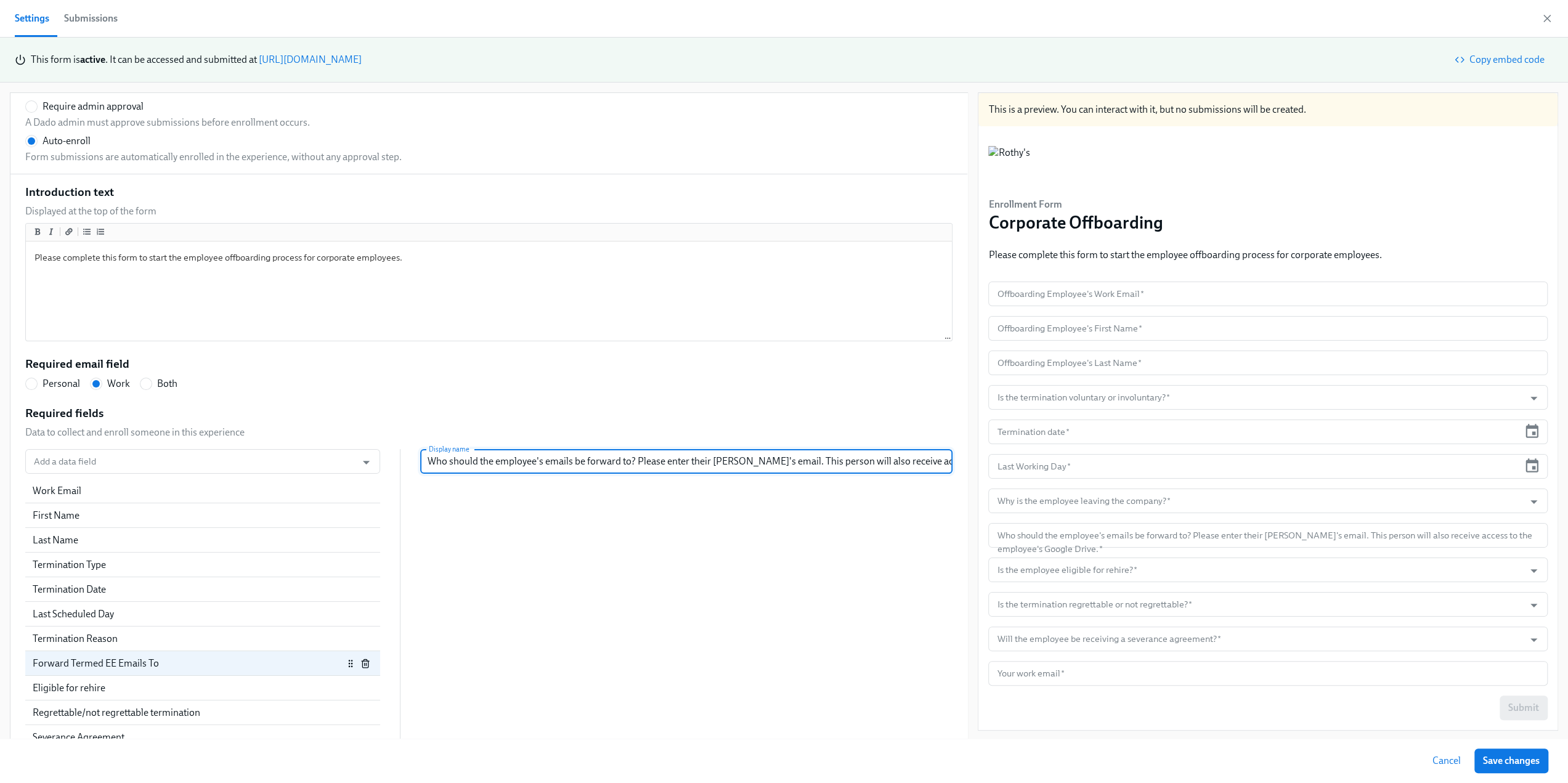
click at [691, 526] on div "Add a data field Add a data field Work Email First Name Last Name Termination T…" at bounding box center [488, 611] width 927 height 325
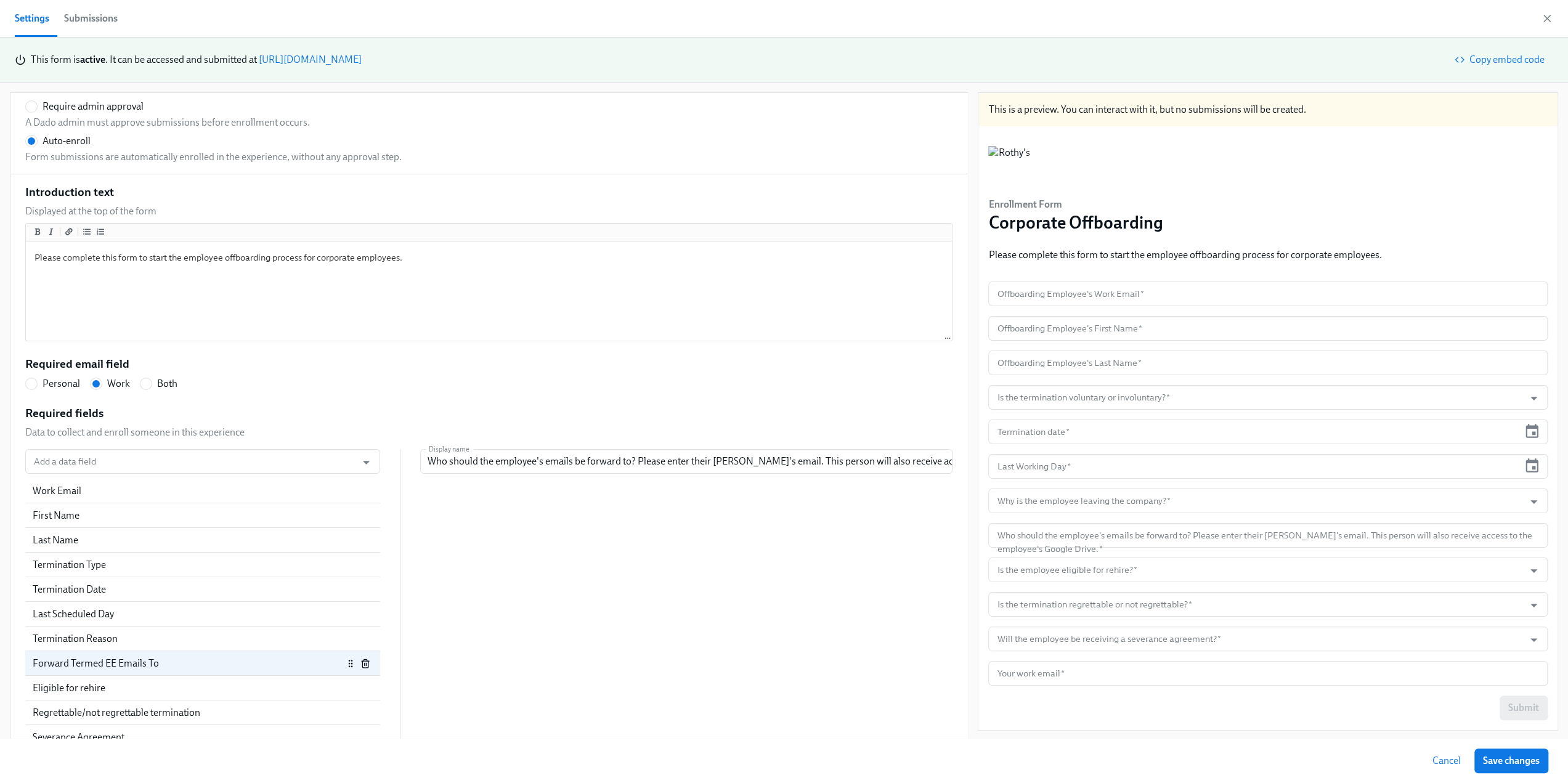
click at [1509, 764] on span "Save changes" at bounding box center [1511, 761] width 57 height 12
radio input "false"
click at [1544, 19] on icon "button" at bounding box center [1547, 19] width 12 height 12
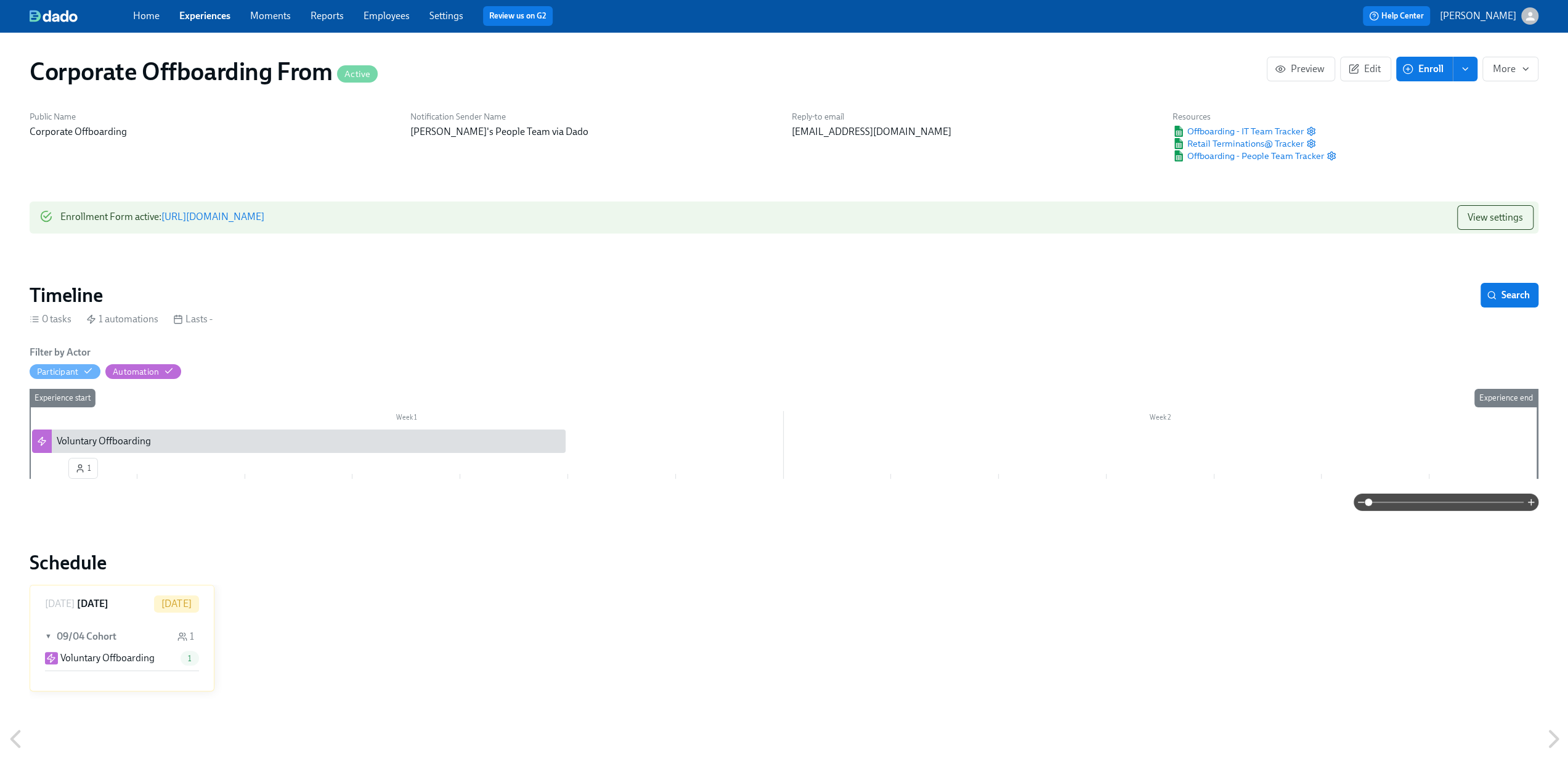
click at [197, 11] on link "Experiences" at bounding box center [205, 15] width 51 height 12
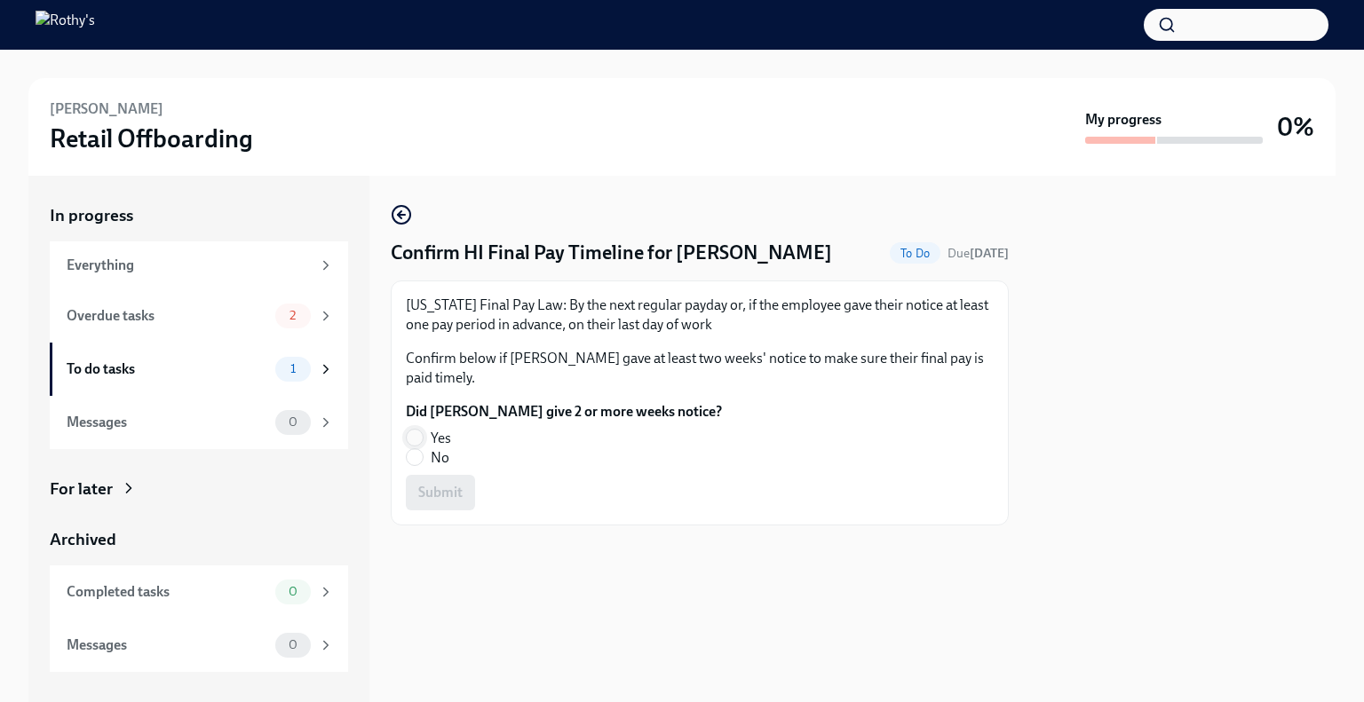
click at [421, 446] on input "Yes" at bounding box center [415, 438] width 16 height 16
radio input "true"
click at [462, 511] on button "Submit" at bounding box center [440, 493] width 69 height 36
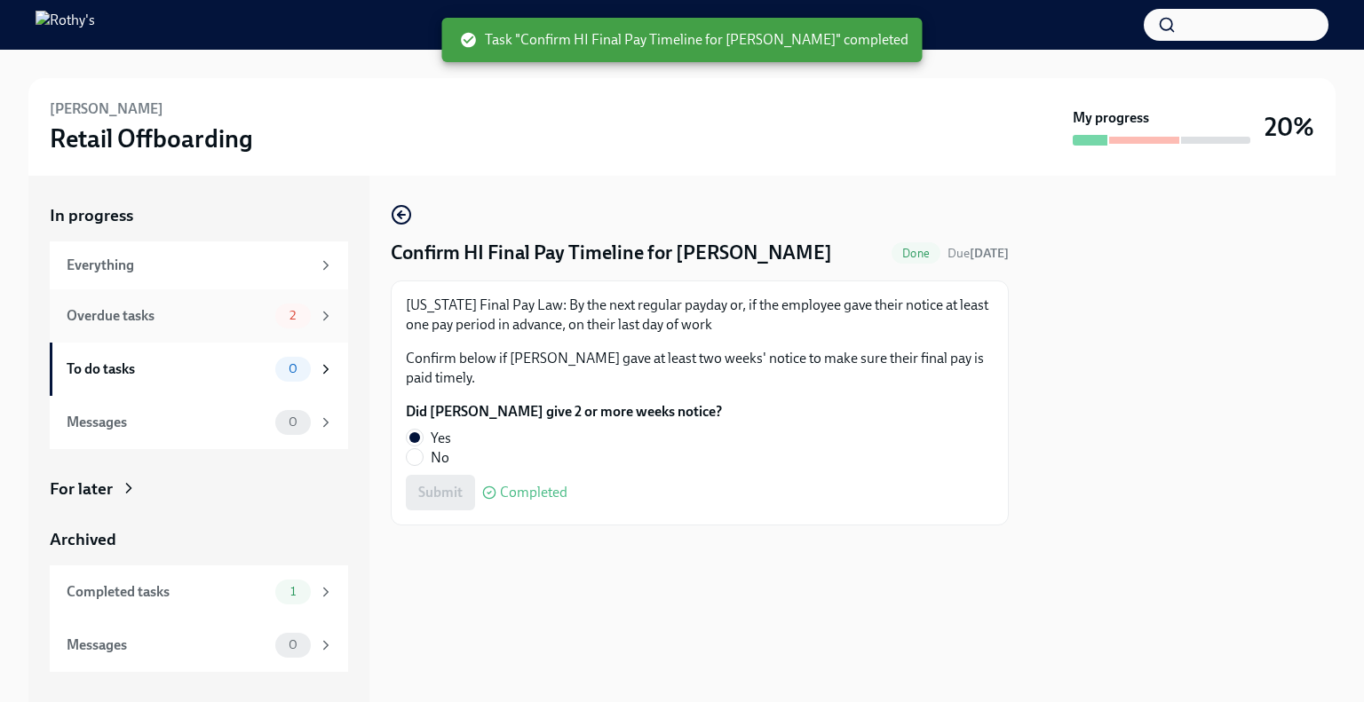
click at [201, 314] on div "Overdue tasks" at bounding box center [168, 316] width 202 height 20
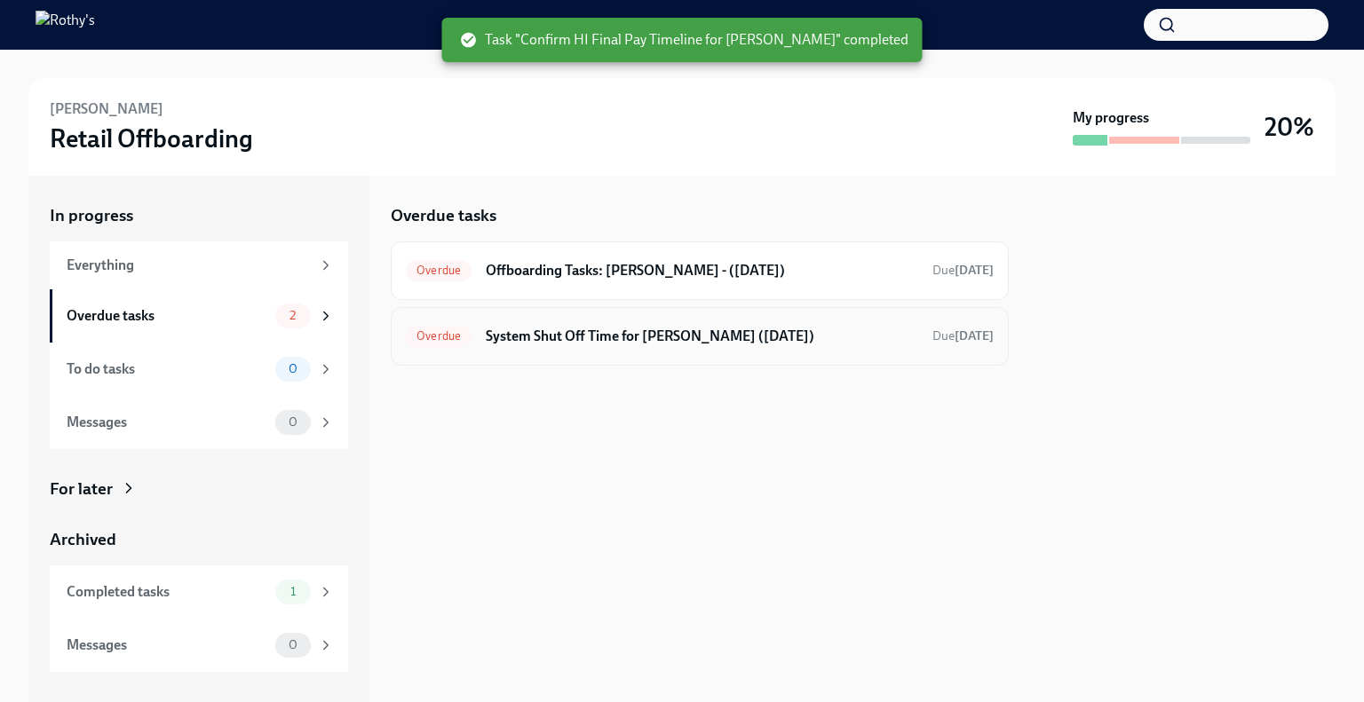
click at [648, 342] on h6 "System Shut Off Time for [PERSON_NAME] ([DATE])" at bounding box center [702, 337] width 432 height 20
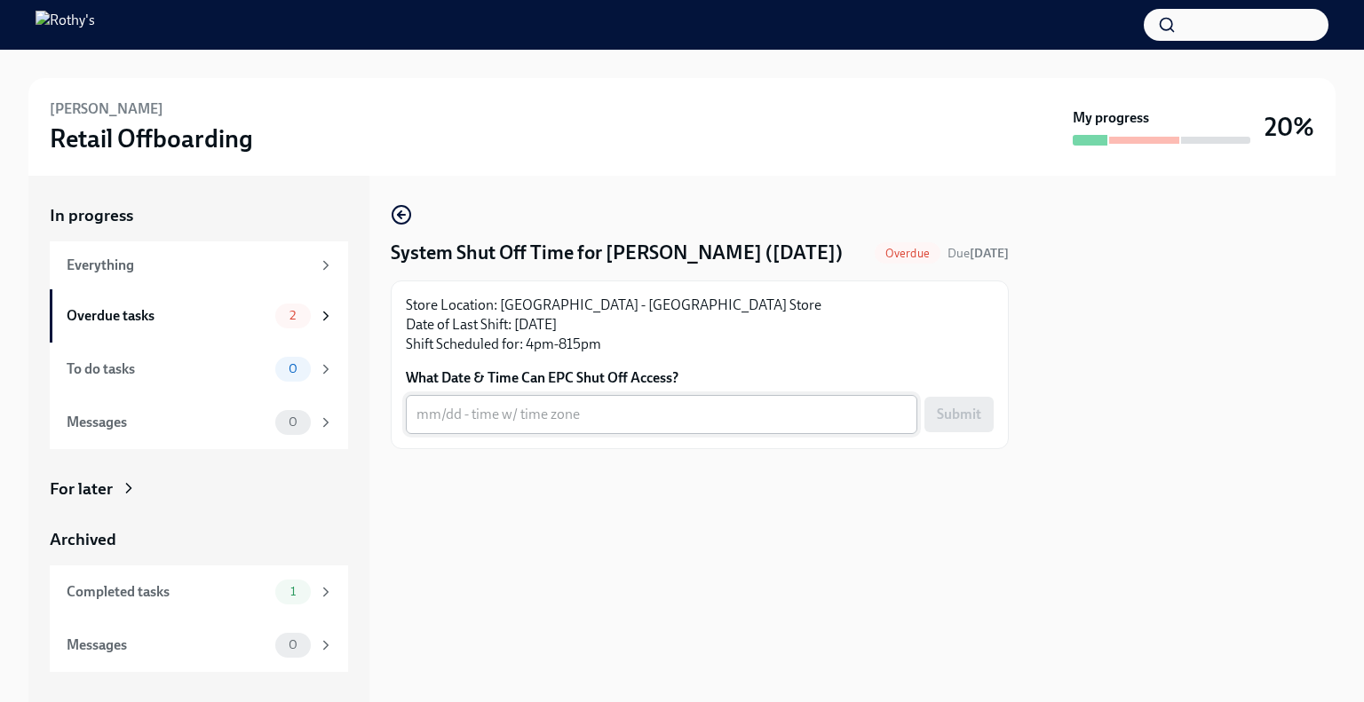
click at [555, 425] on textarea "What Date & Time Can EPC Shut Off Access?" at bounding box center [661, 414] width 490 height 21
click at [695, 252] on h4 "System Shut Off Time for [PERSON_NAME] ([DATE])" at bounding box center [617, 253] width 452 height 27
drag, startPoint x: 693, startPoint y: 253, endPoint x: 613, endPoint y: 251, distance: 80.8
click at [613, 251] on h4 "System Shut Off Time for [PERSON_NAME] ([DATE])" at bounding box center [617, 253] width 452 height 27
drag, startPoint x: 601, startPoint y: 250, endPoint x: 700, endPoint y: 257, distance: 98.8
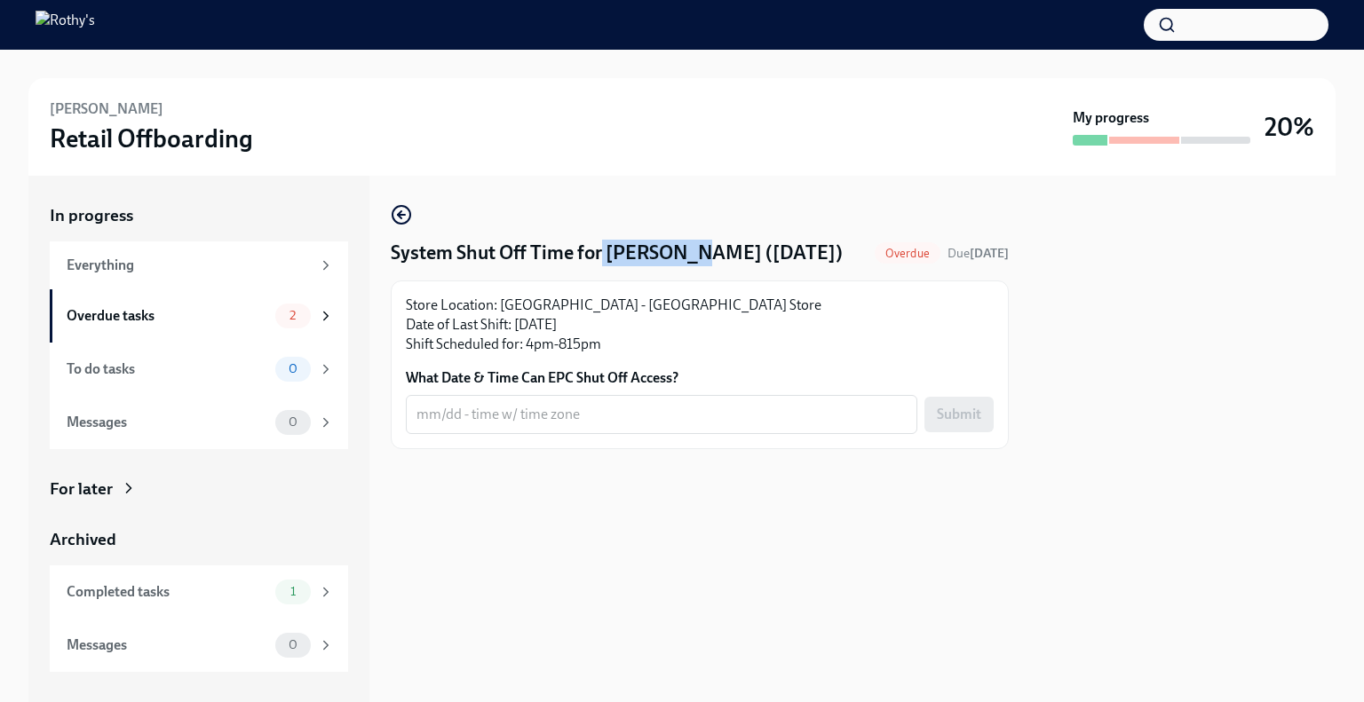
click at [700, 257] on h4 "System Shut Off Time for [PERSON_NAME] ([DATE])" at bounding box center [617, 253] width 452 height 27
click at [701, 258] on h4 "System Shut Off Time for [PERSON_NAME] ([DATE])" at bounding box center [617, 253] width 452 height 27
drag, startPoint x: 697, startPoint y: 255, endPoint x: 608, endPoint y: 248, distance: 89.1
click at [608, 248] on h4 "System Shut Off Time for [PERSON_NAME] ([DATE])" at bounding box center [617, 253] width 452 height 27
copy h4 "[PERSON_NAME]"
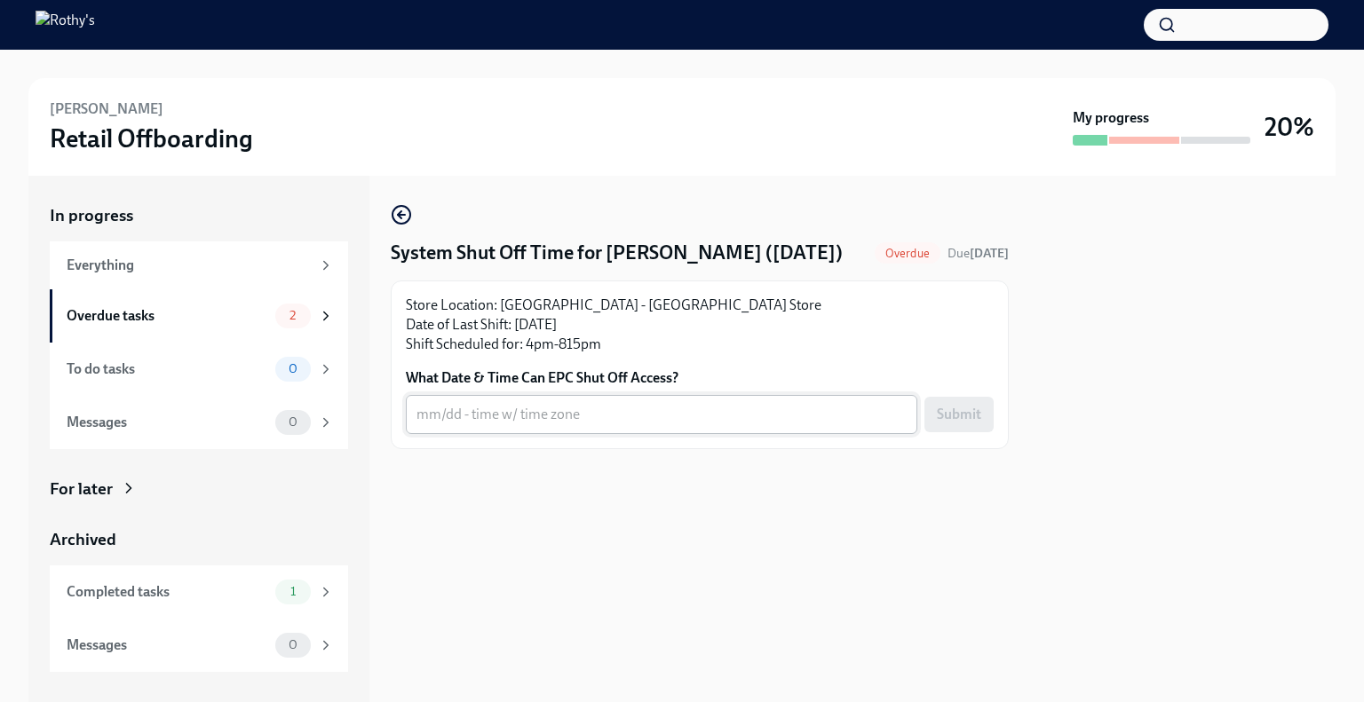
click at [558, 425] on textarea "What Date & Time Can EPC Shut Off Access?" at bounding box center [661, 414] width 490 height 21
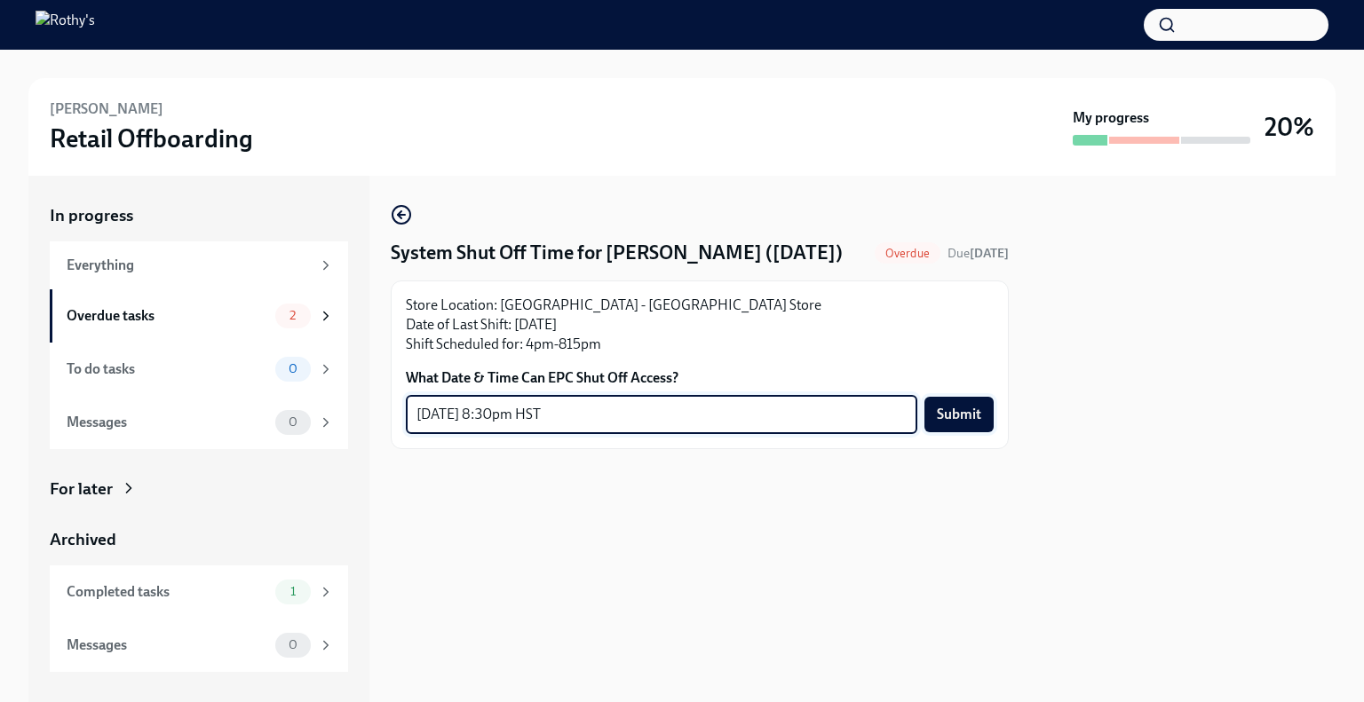
type textarea "[DATE] 8:30pm HST"
click at [957, 429] on button "Submit" at bounding box center [958, 415] width 69 height 36
